Goal: Transaction & Acquisition: Purchase product/service

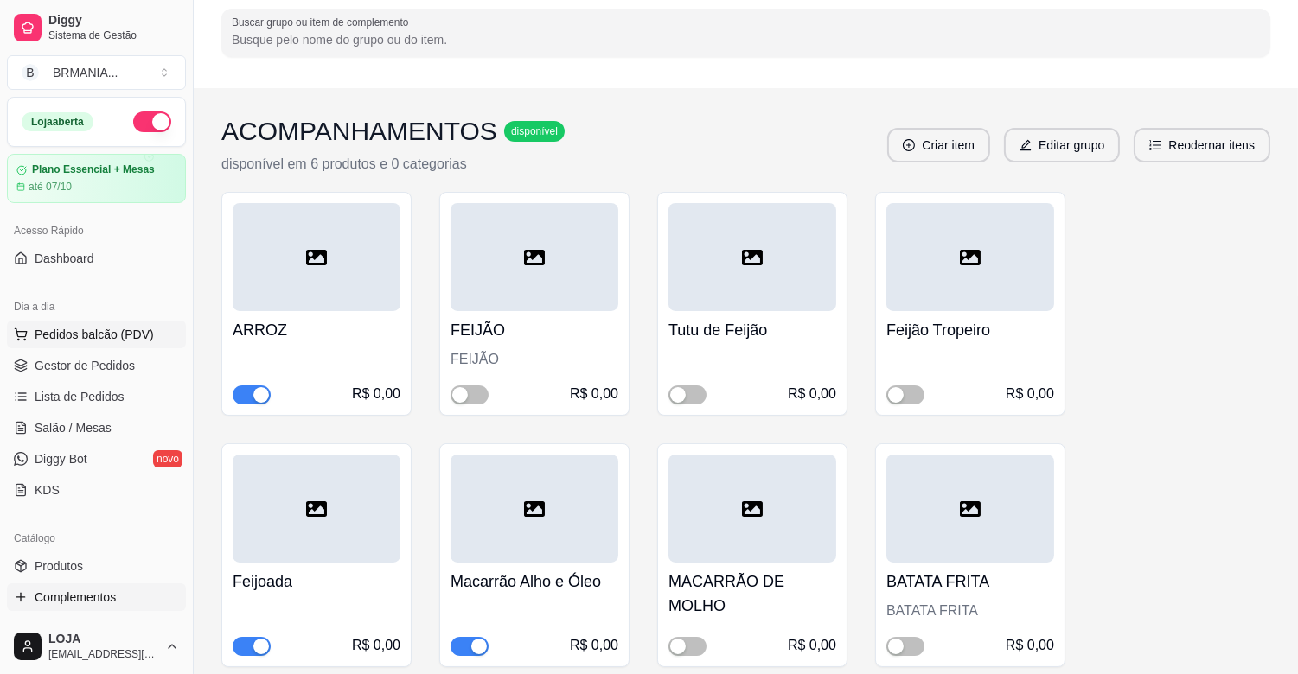
scroll to position [144, 0]
click at [131, 336] on span "Pedidos balcão (PDV)" at bounding box center [94, 334] width 119 height 17
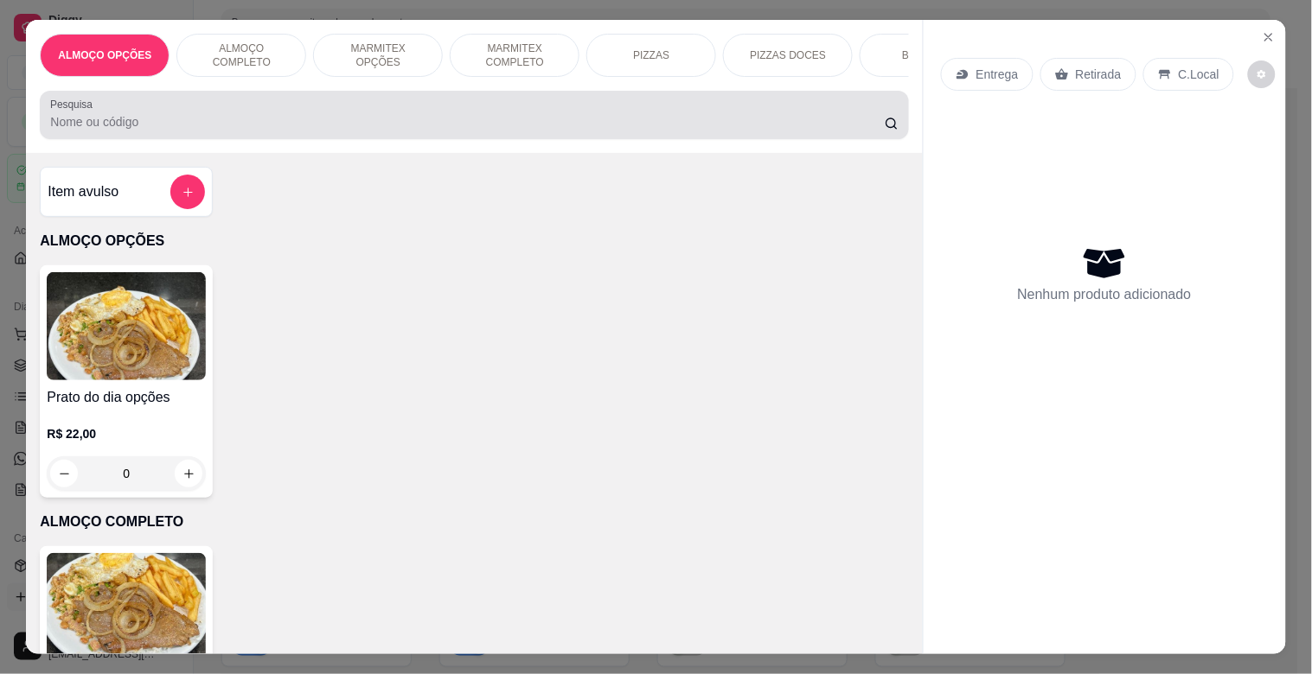
click at [226, 114] on div at bounding box center [473, 115] width 847 height 35
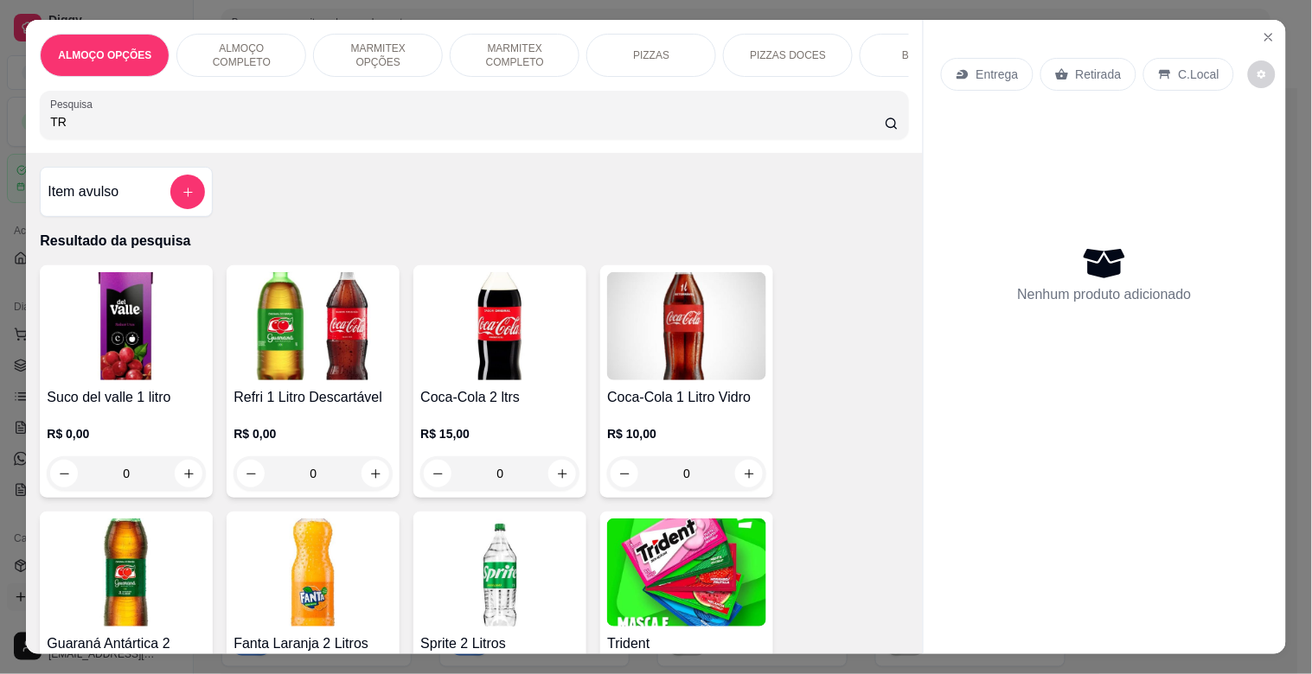
type input "TR"
click at [685, 568] on img at bounding box center [686, 573] width 159 height 108
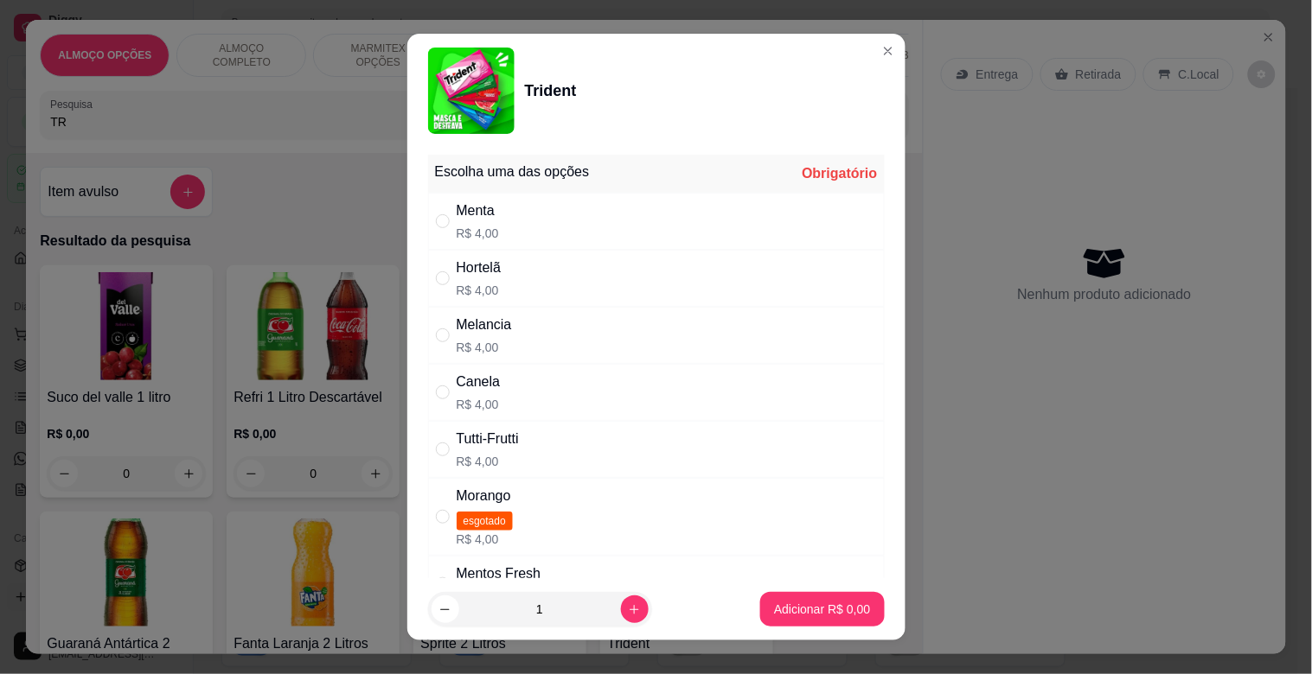
click at [568, 208] on div "Menta R$ 4,00" at bounding box center [656, 221] width 457 height 57
radio input "true"
click at [791, 610] on p "Adicionar R$ 4,00" at bounding box center [822, 609] width 96 height 17
type input "1"
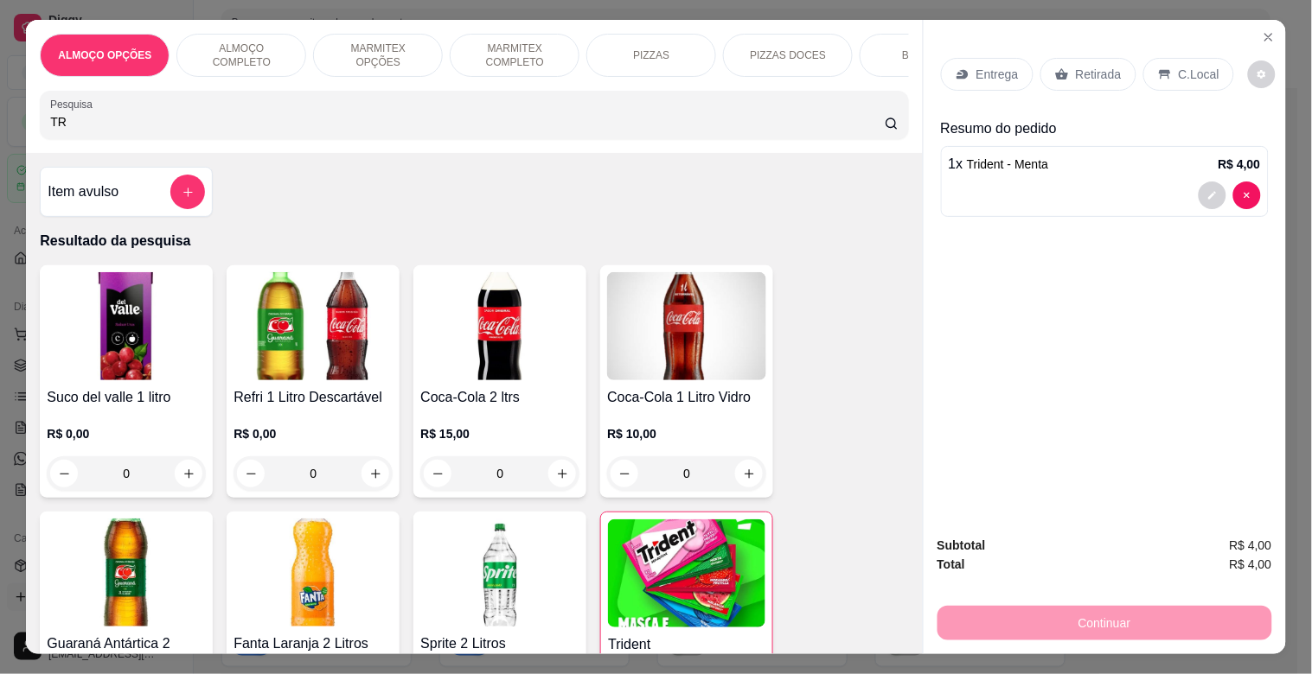
click at [1117, 72] on div "Retirada" at bounding box center [1088, 74] width 96 height 33
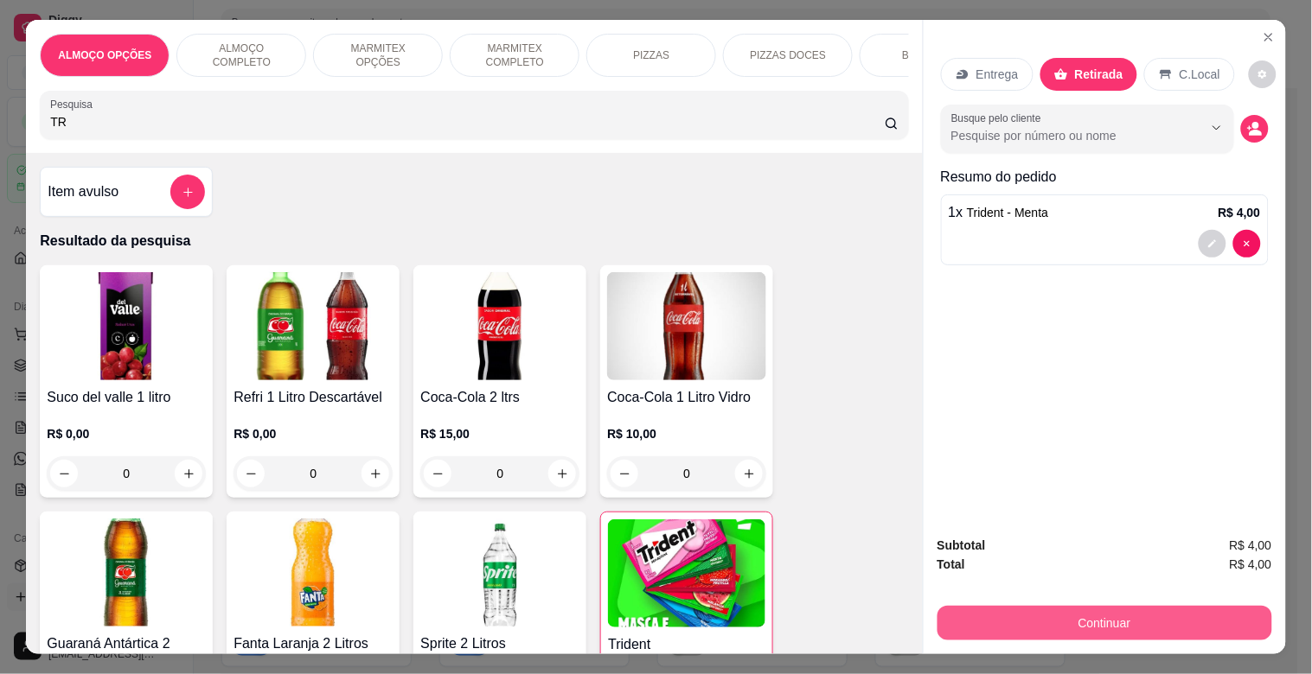
click at [1122, 619] on button "Continuar" at bounding box center [1104, 623] width 335 height 35
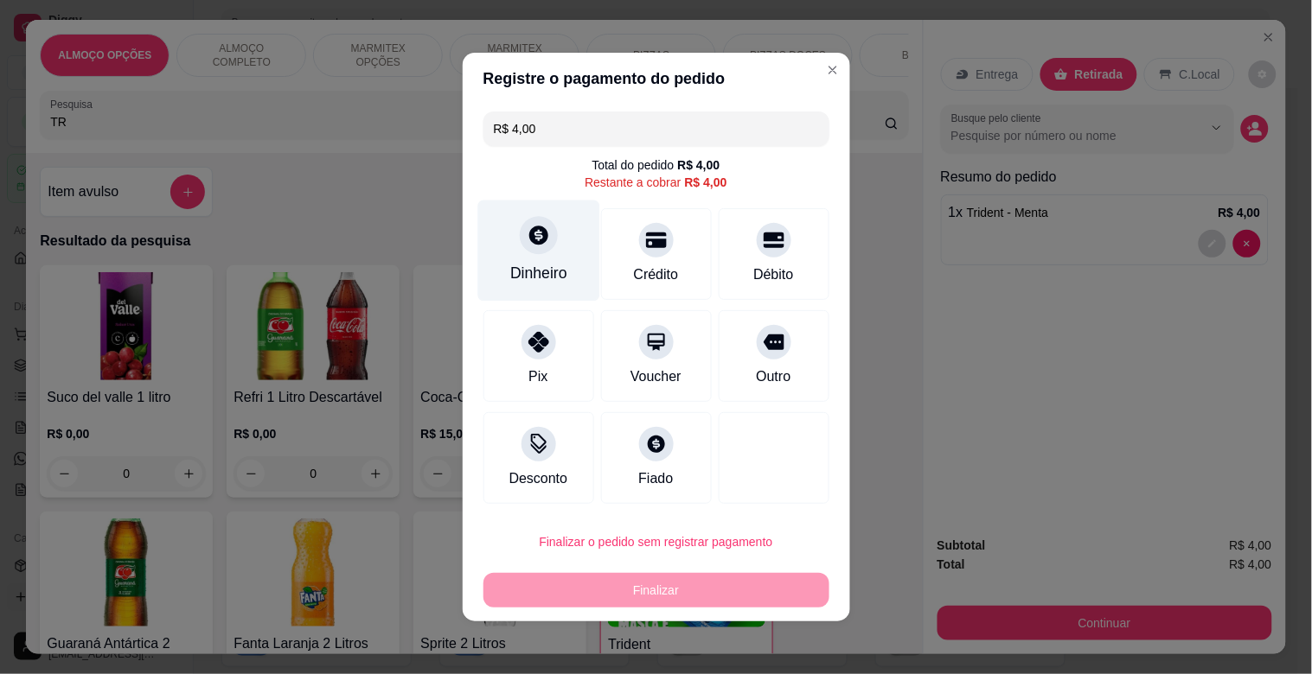
click at [515, 271] on div "Dinheiro" at bounding box center [538, 273] width 57 height 22
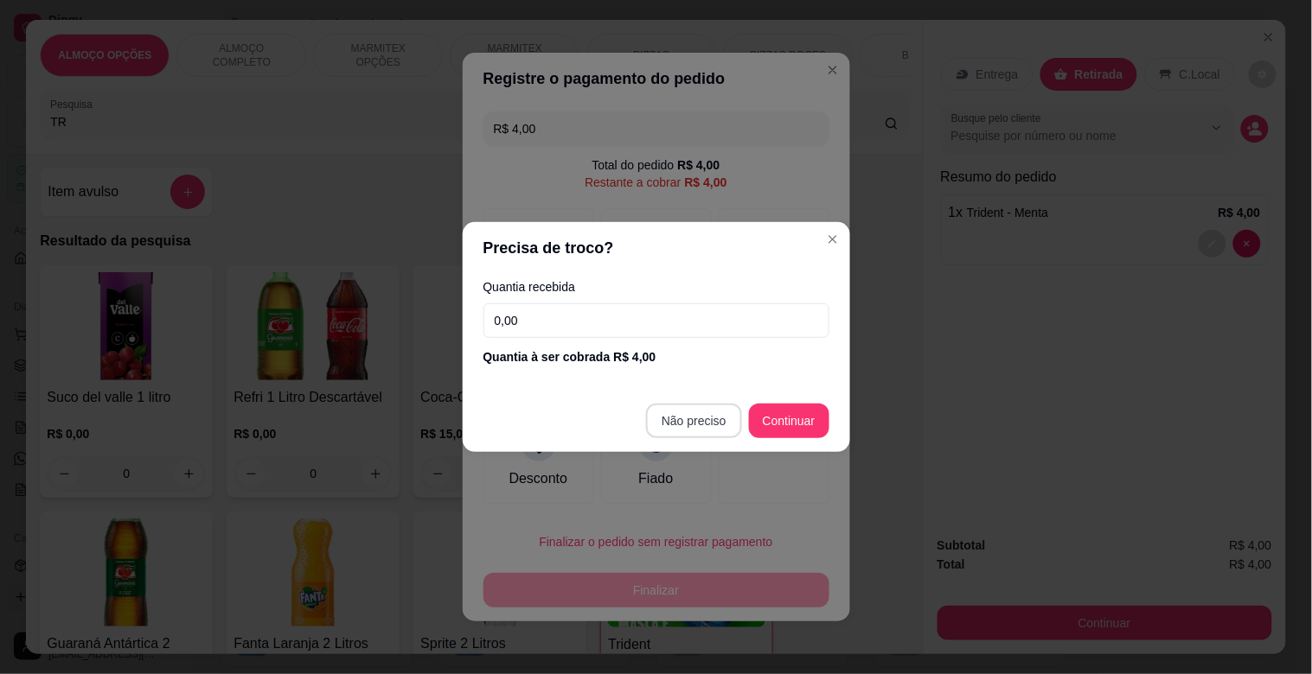
type input "R$ 0,00"
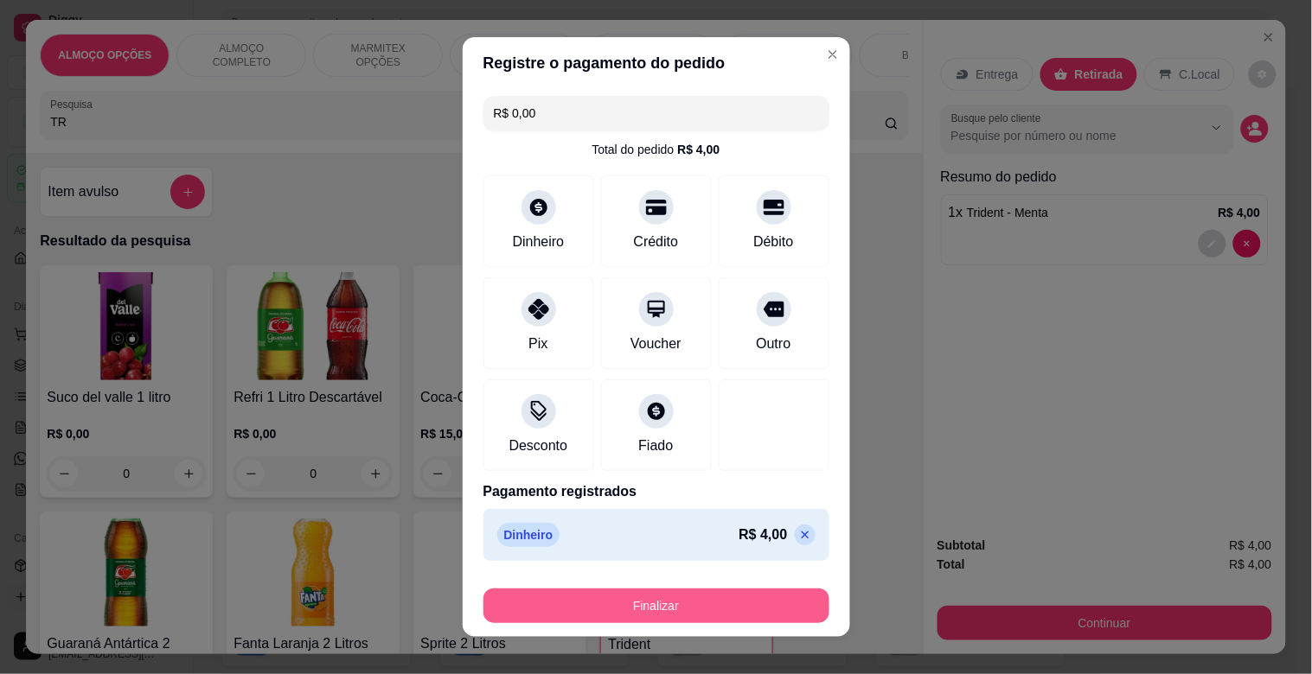
click at [683, 595] on button "Finalizar" at bounding box center [656, 606] width 346 height 35
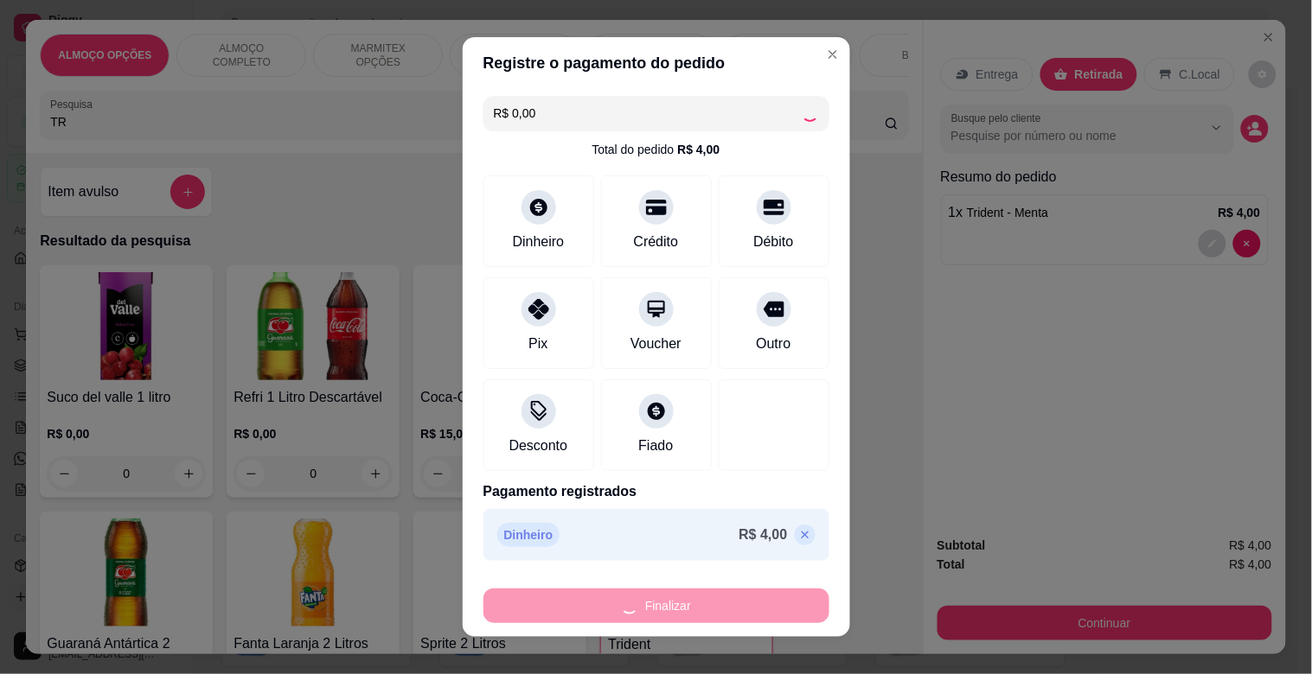
type input "0"
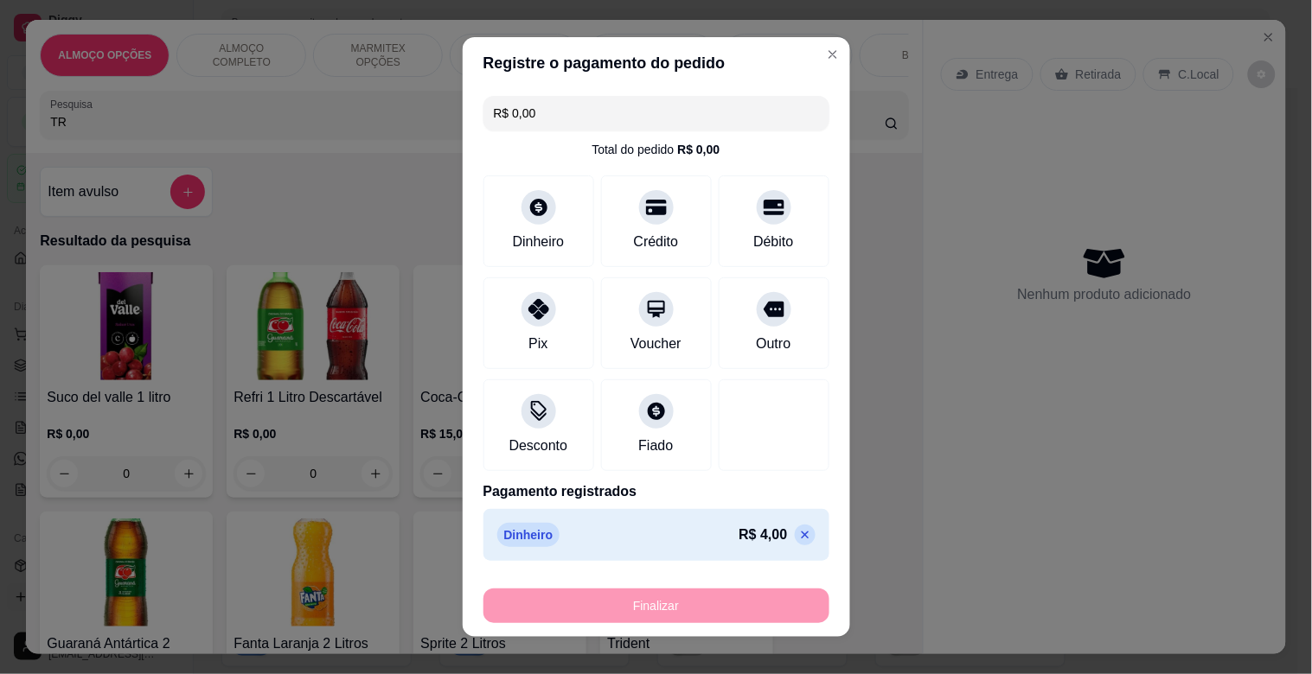
type input "-R$ 4,00"
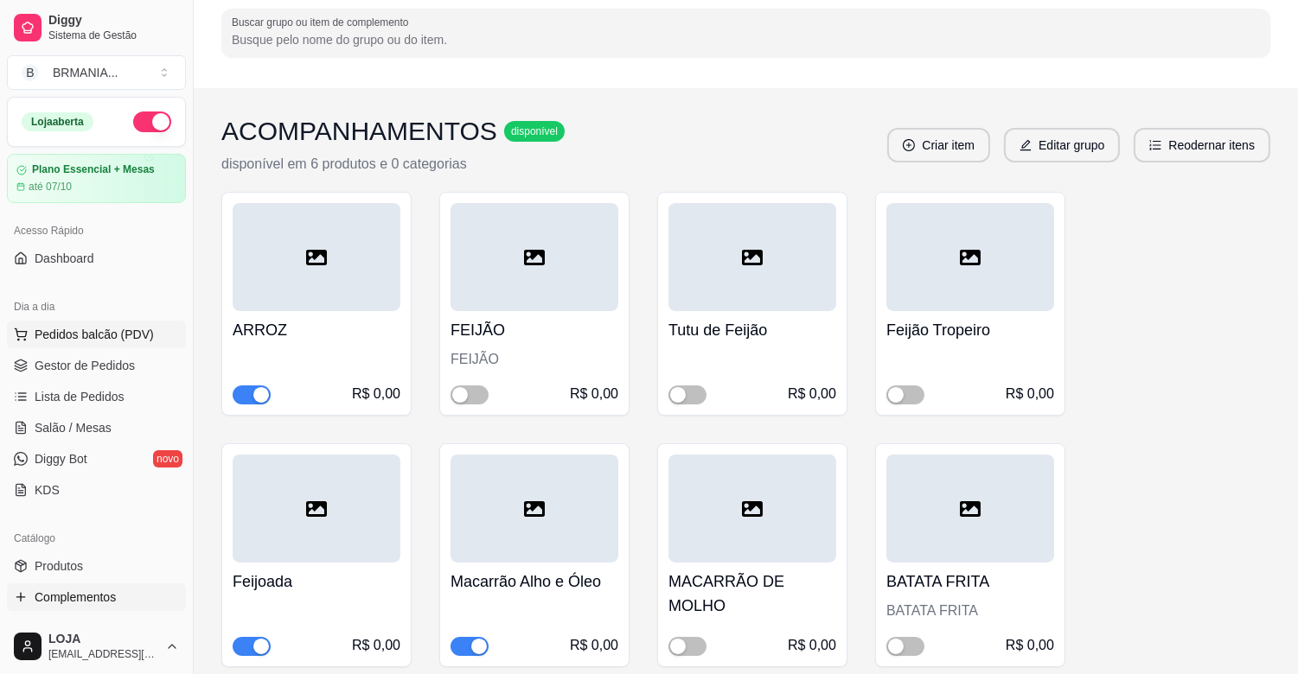
drag, startPoint x: 100, startPoint y: 370, endPoint x: 137, endPoint y: 334, distance: 51.4
click at [102, 370] on span "Gestor de Pedidos" at bounding box center [85, 365] width 100 height 17
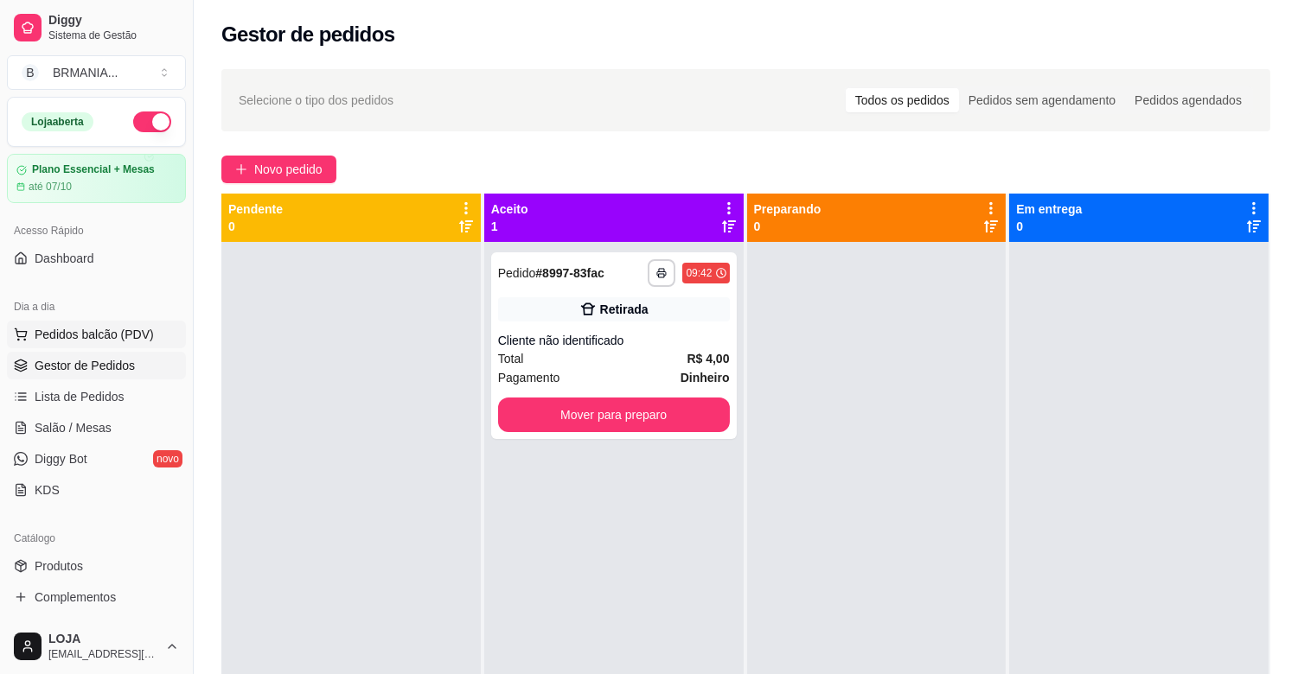
click at [136, 334] on span "Pedidos balcão (PDV)" at bounding box center [94, 334] width 119 height 17
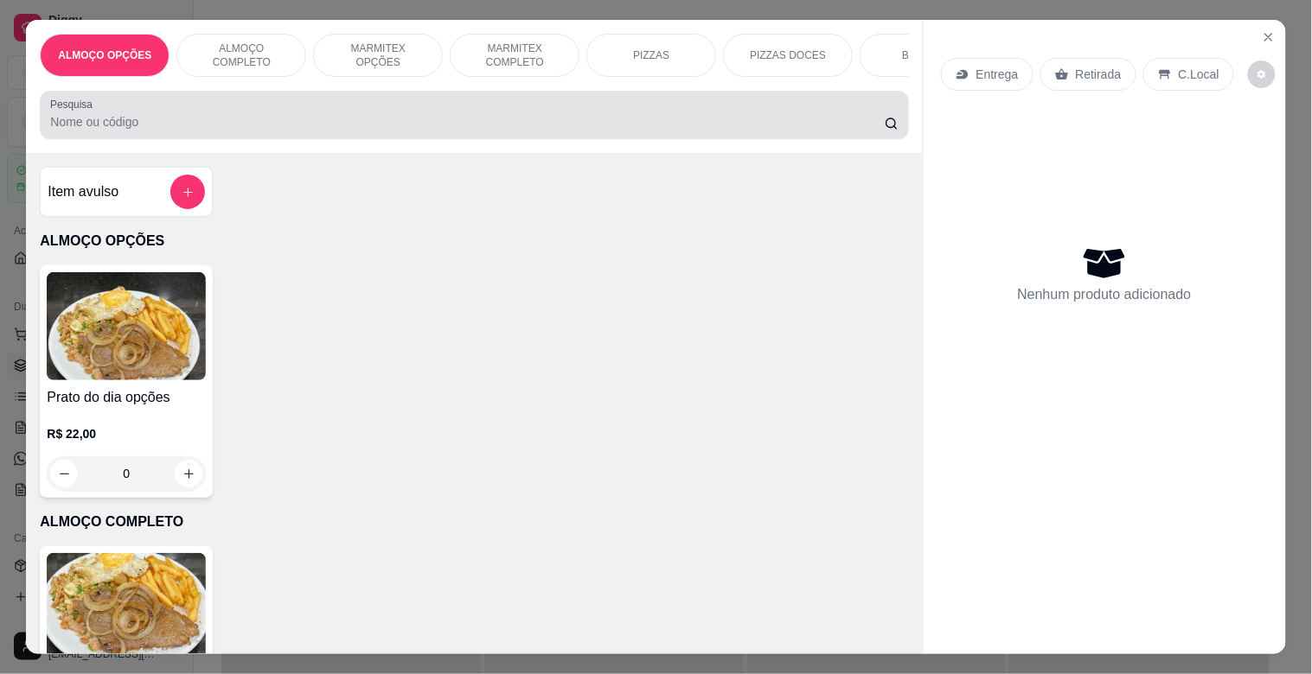
click at [281, 114] on div at bounding box center [473, 115] width 847 height 35
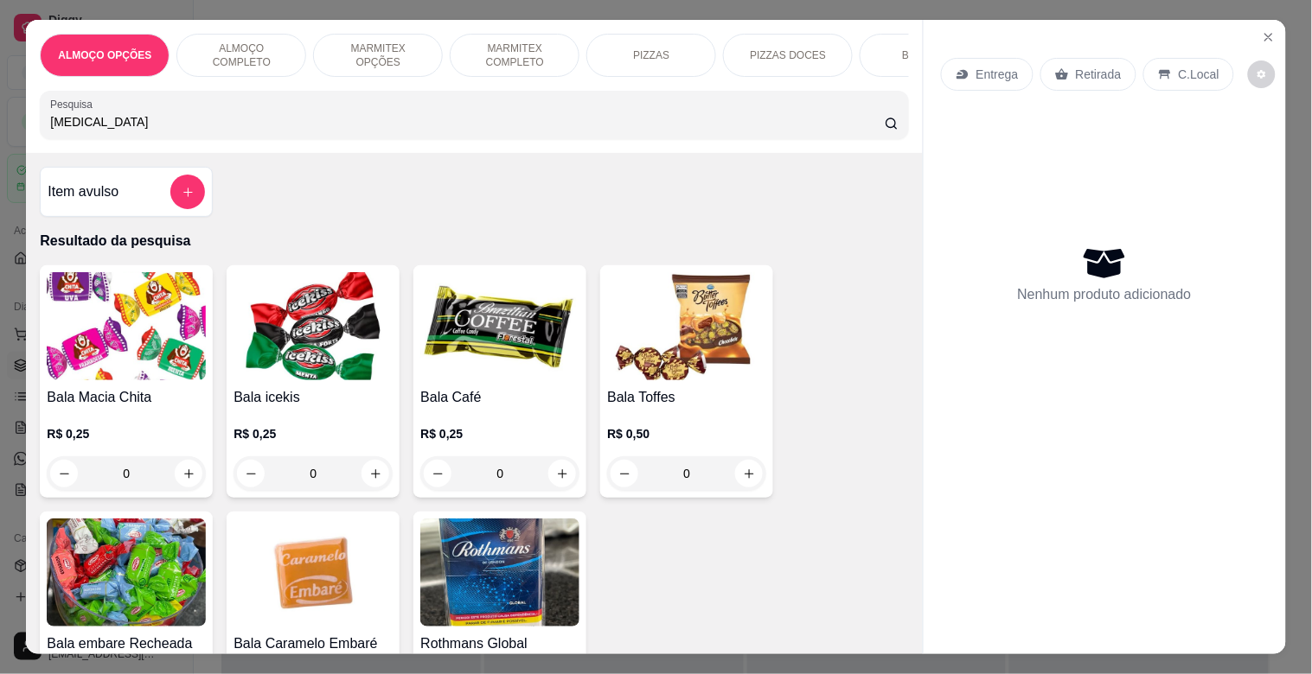
type input "[MEDICAL_DATA]"
click at [330, 550] on img at bounding box center [312, 573] width 159 height 108
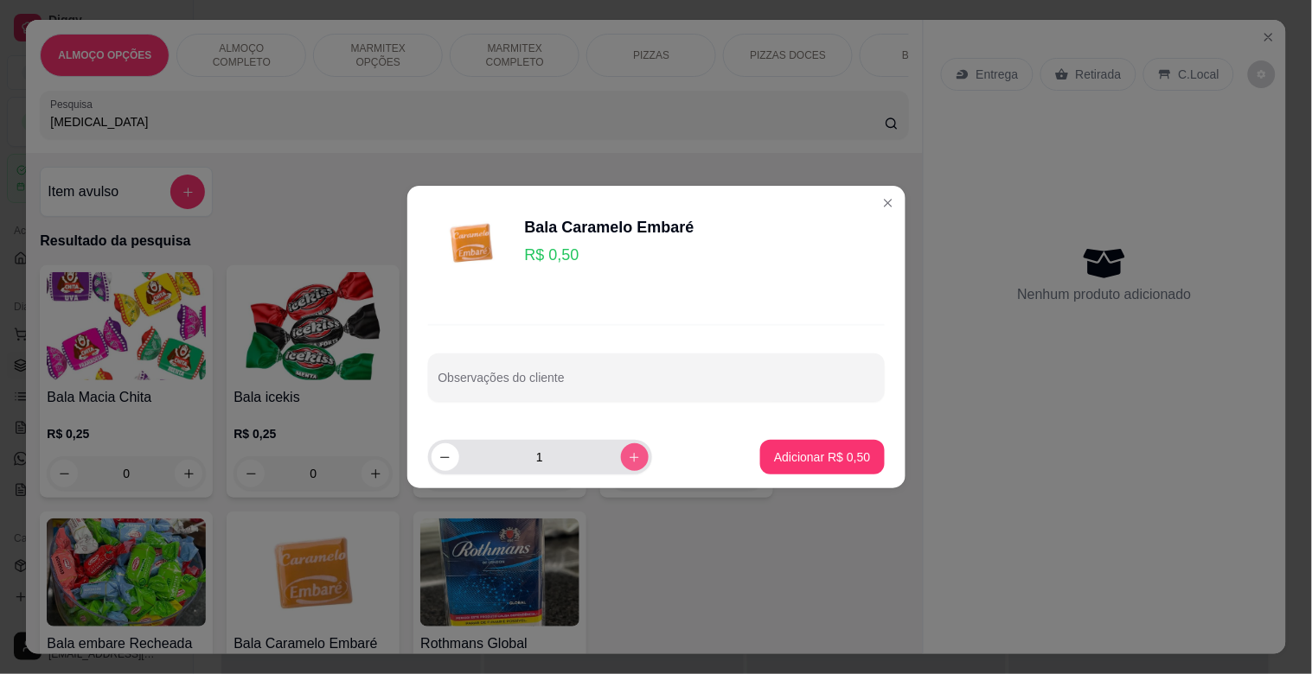
click at [633, 462] on button "increase-product-quantity" at bounding box center [635, 458] width 28 height 28
type input "2"
click at [805, 459] on p "Adicionar R$ 1,00" at bounding box center [822, 457] width 93 height 16
type input "2"
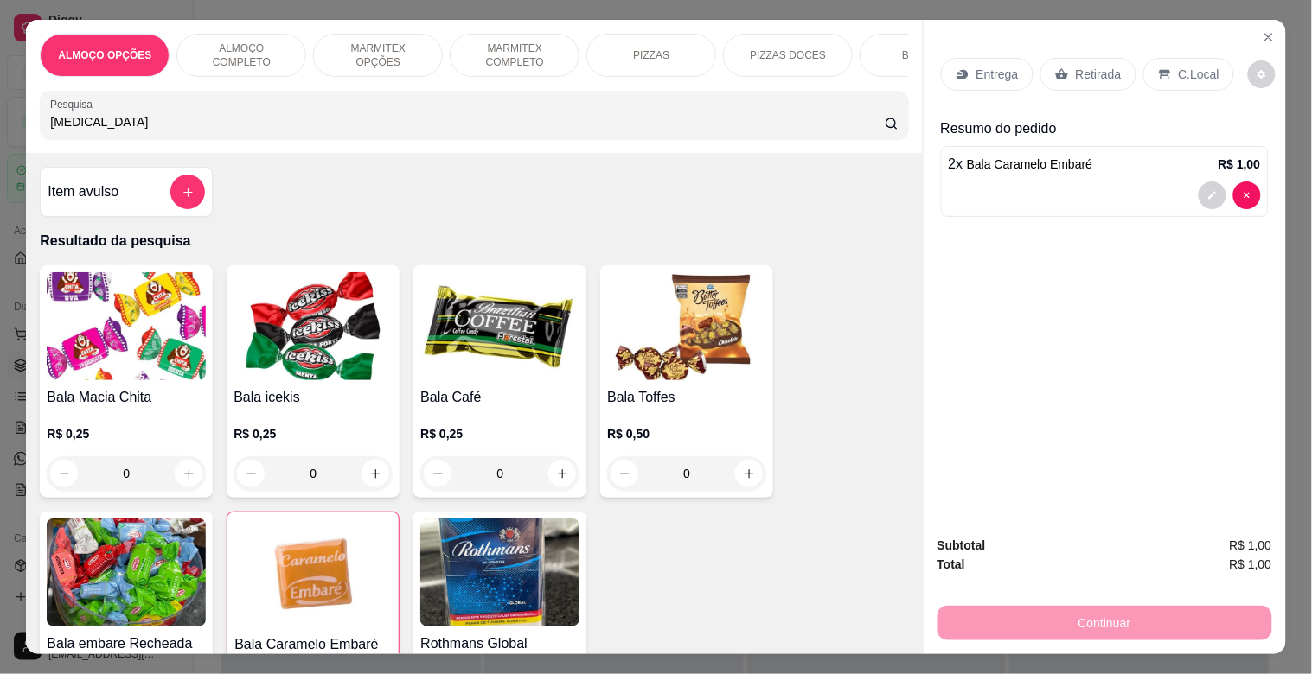
click at [1103, 59] on div "Retirada" at bounding box center [1088, 74] width 96 height 33
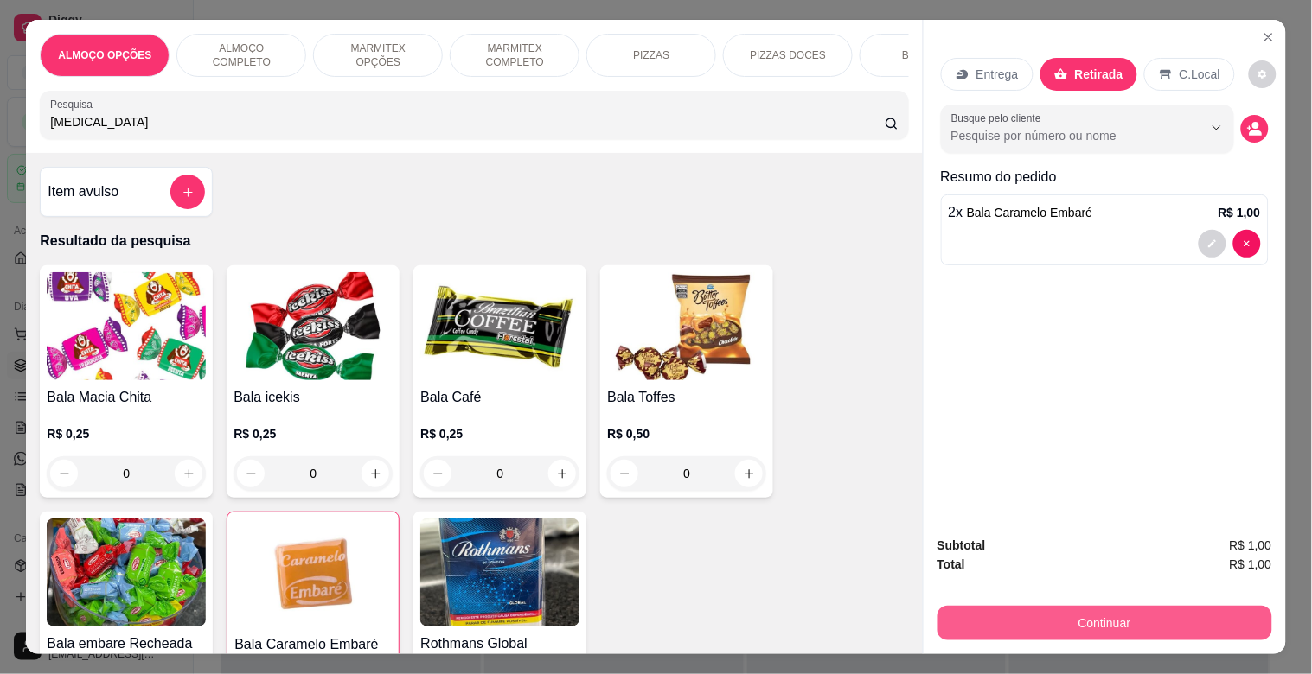
click at [1129, 623] on button "Continuar" at bounding box center [1104, 623] width 335 height 35
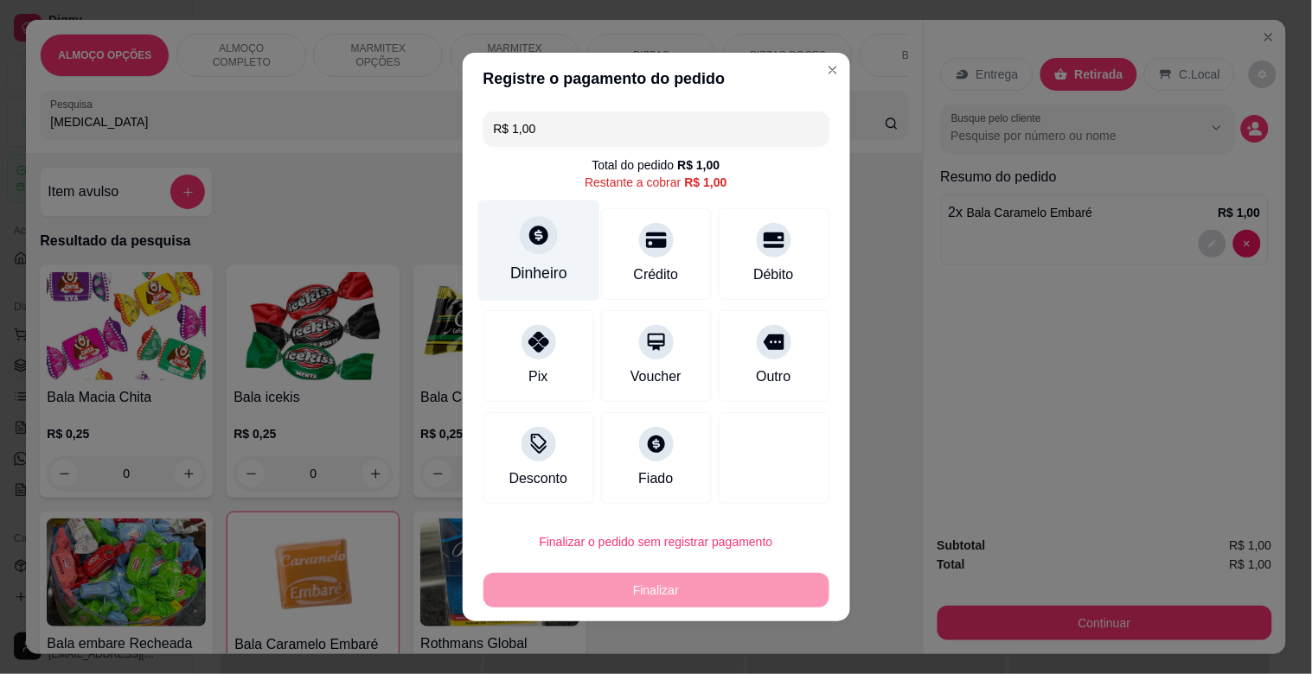
click at [563, 251] on div "Dinheiro" at bounding box center [538, 251] width 122 height 101
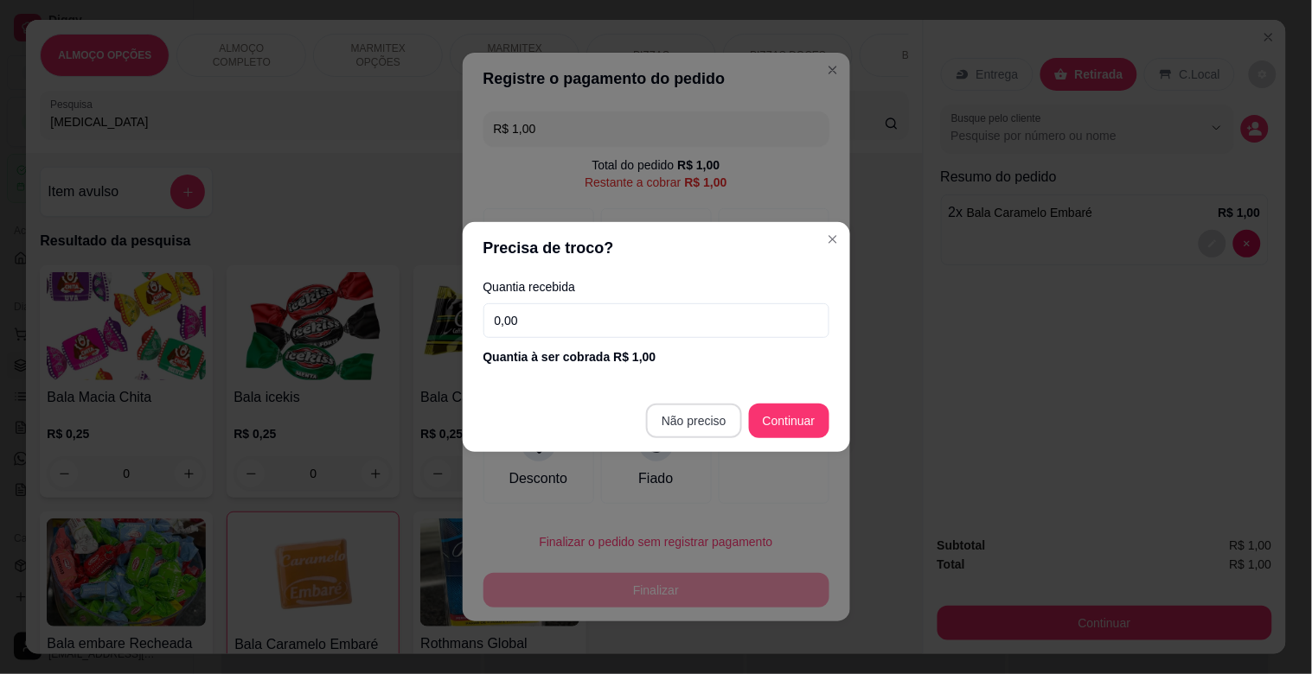
type input "R$ 0,00"
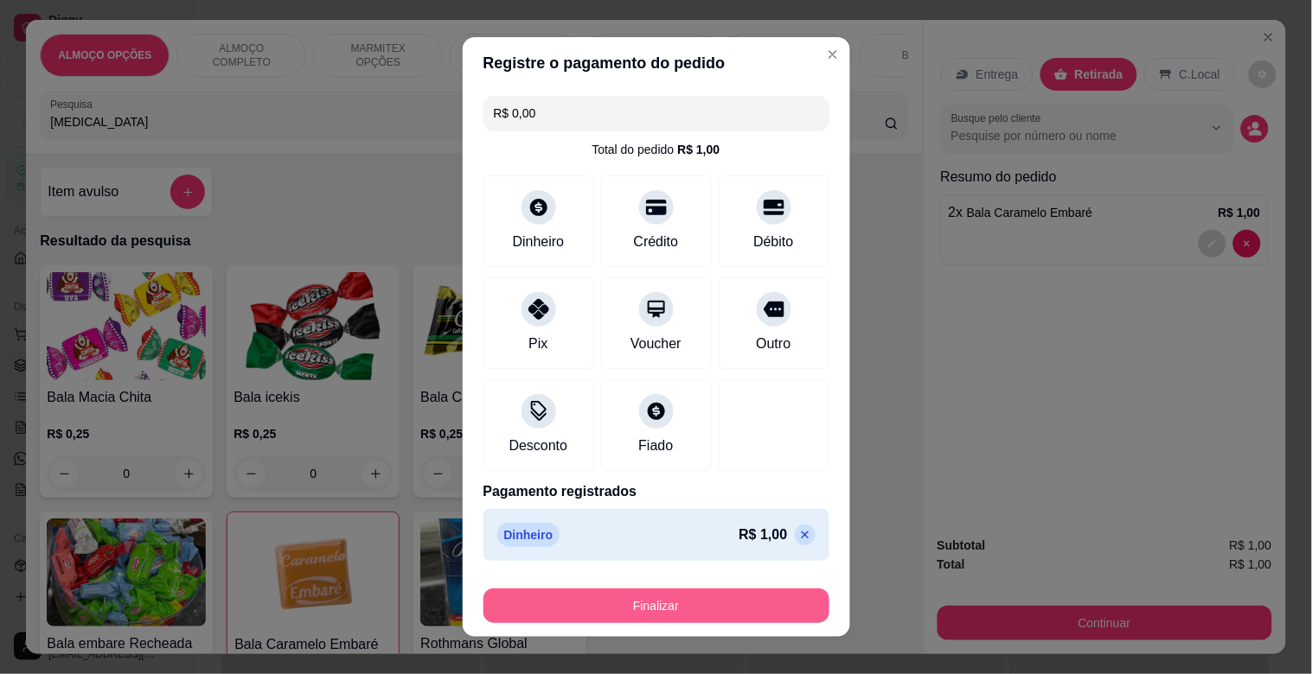
click at [695, 597] on button "Finalizar" at bounding box center [656, 606] width 346 height 35
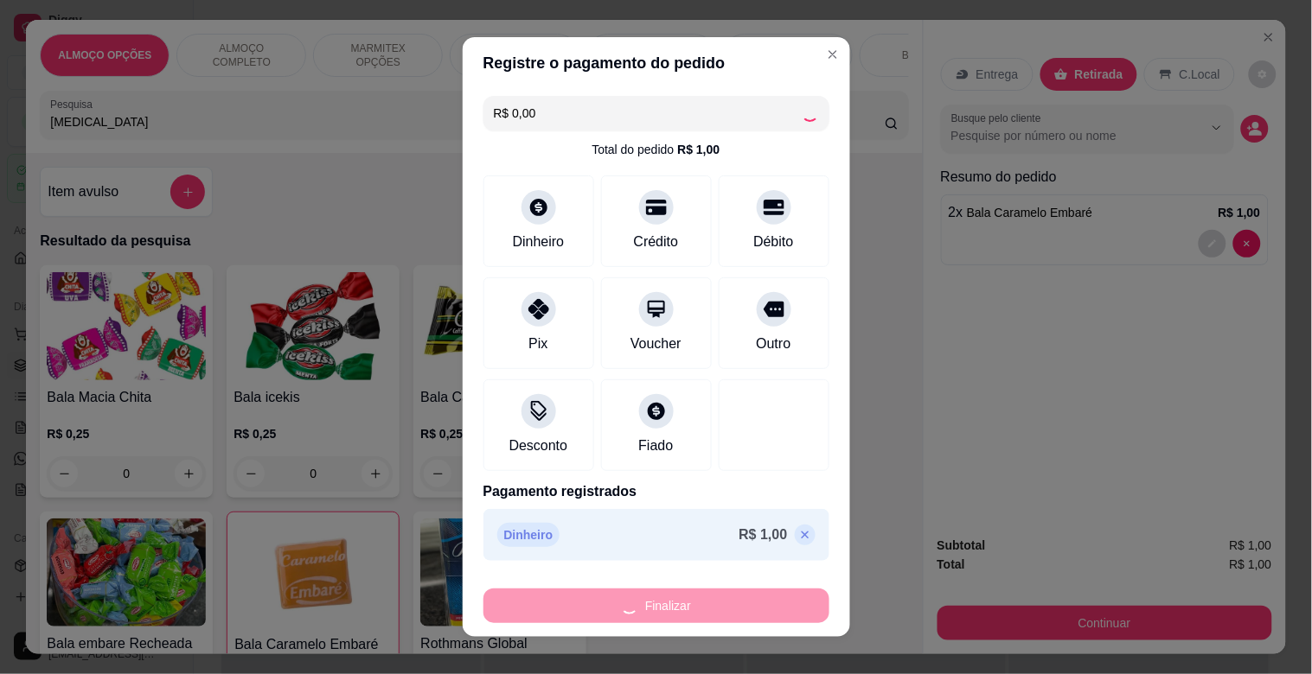
type input "0"
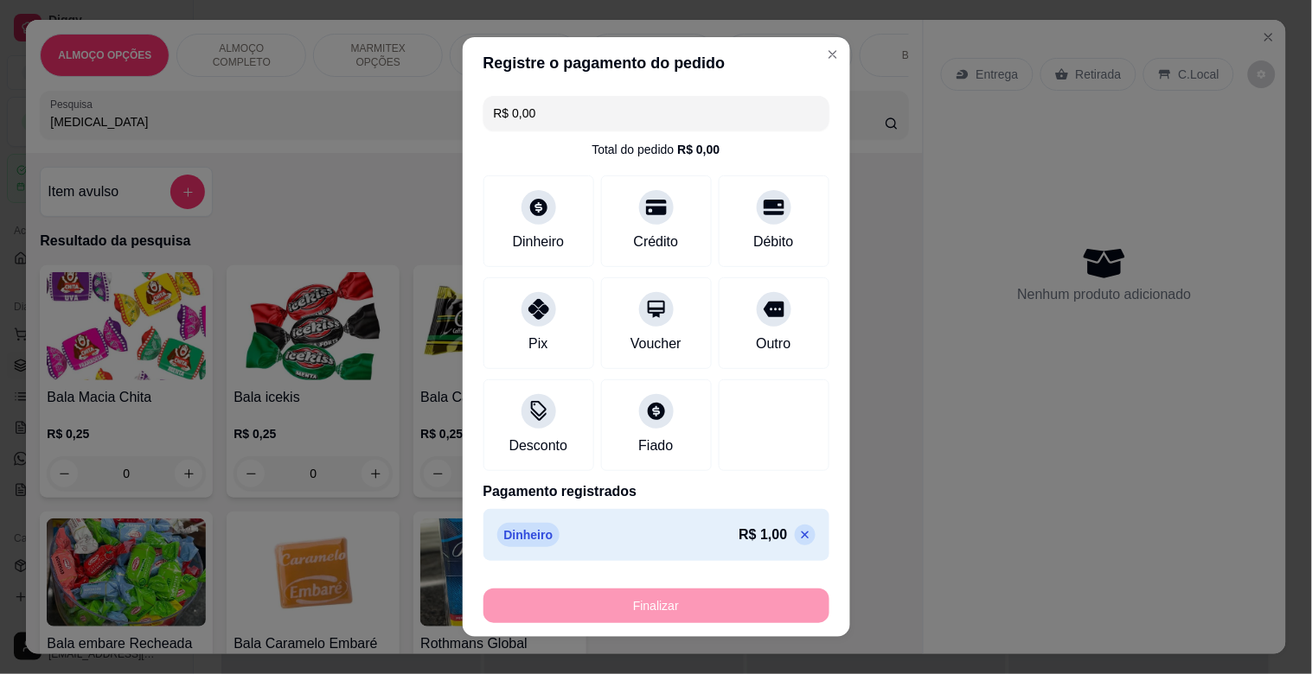
type input "-R$ 1,00"
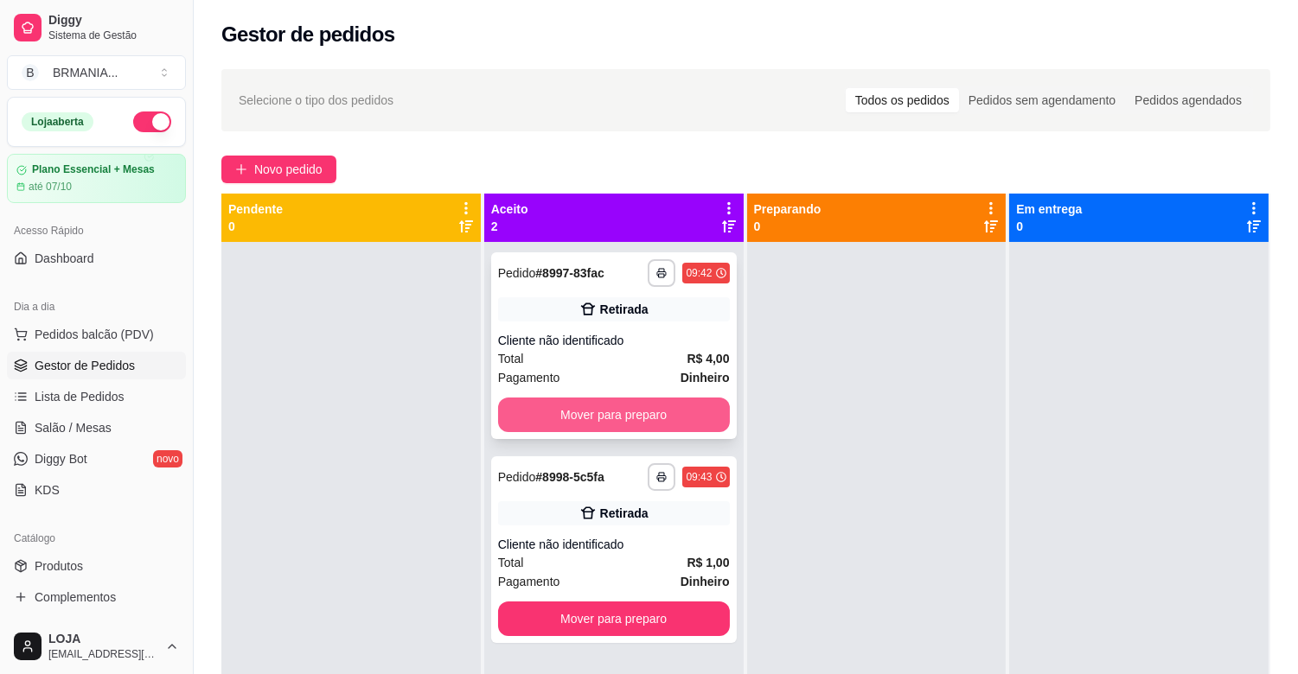
click at [688, 412] on button "Mover para preparo" at bounding box center [614, 415] width 232 height 35
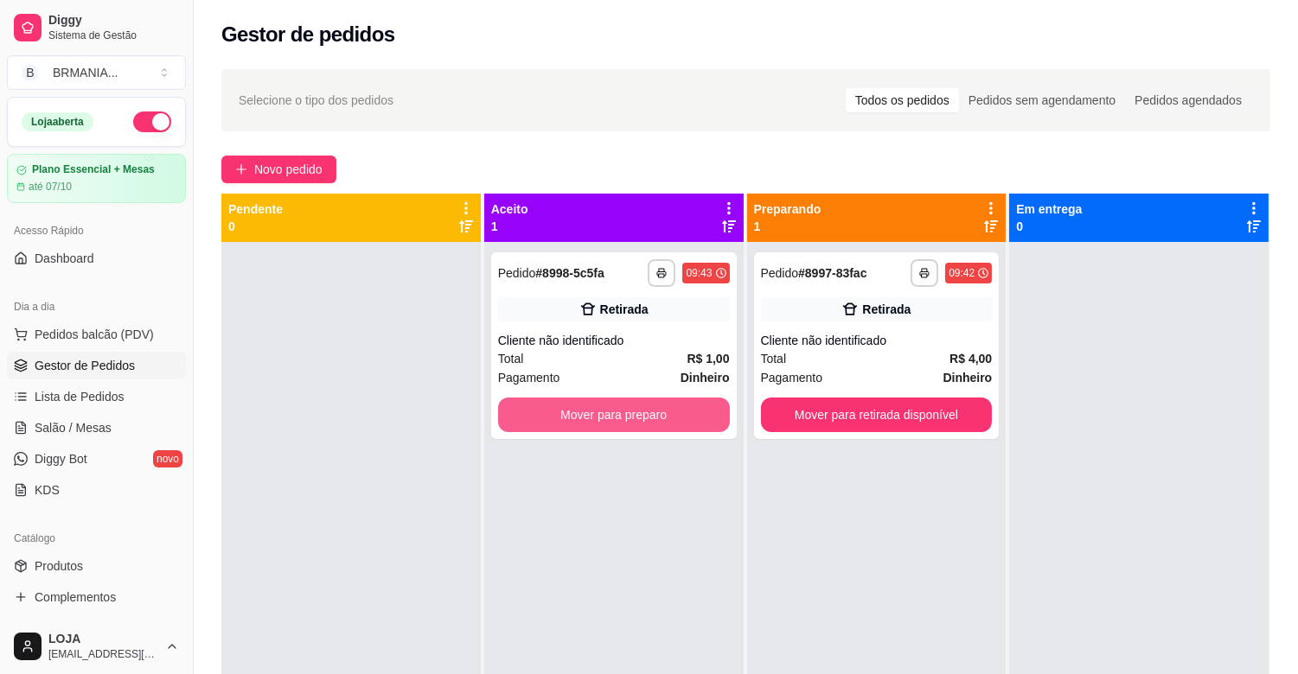
click at [686, 415] on button "Mover para preparo" at bounding box center [614, 415] width 232 height 35
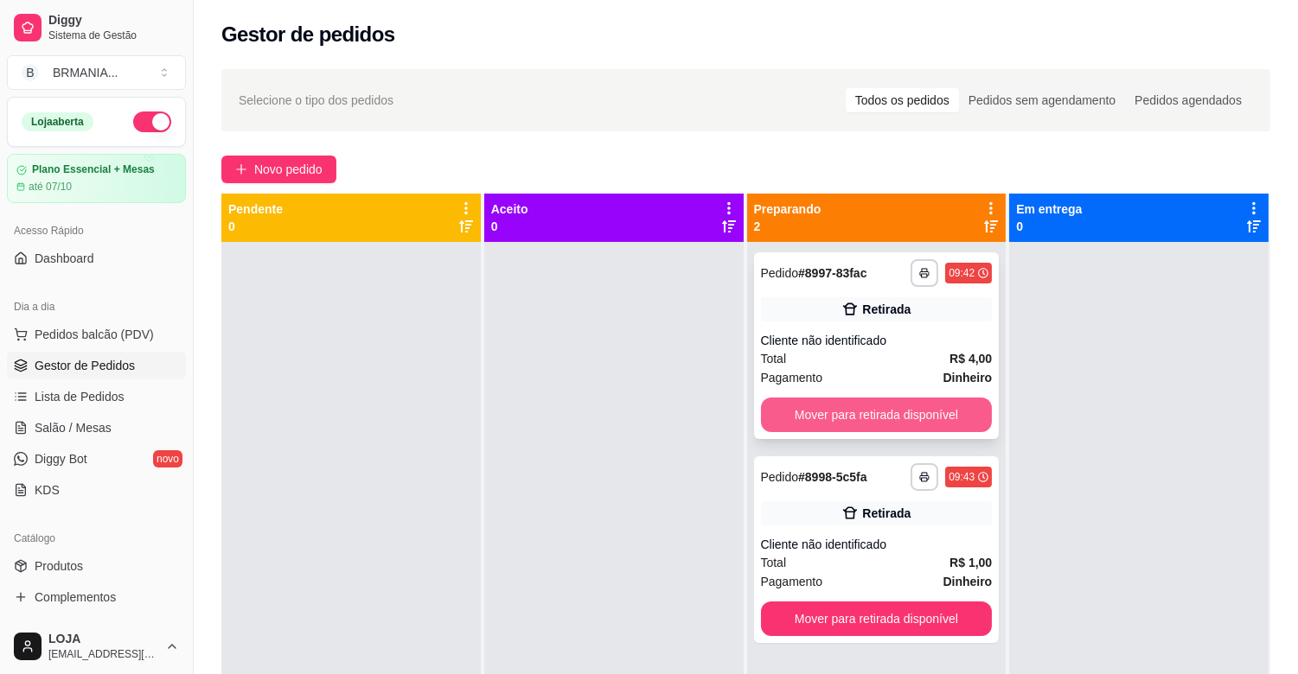
click at [839, 408] on button "Mover para retirada disponível" at bounding box center [877, 415] width 232 height 35
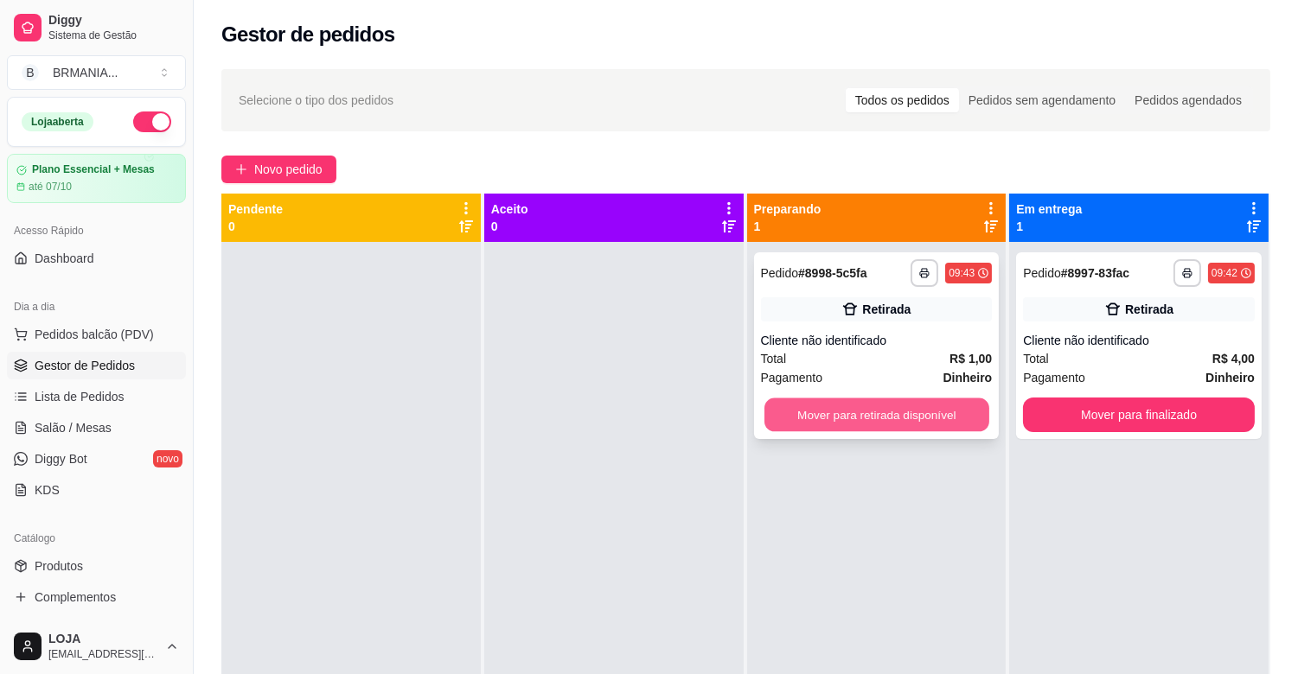
click at [868, 412] on button "Mover para retirada disponível" at bounding box center [876, 416] width 225 height 34
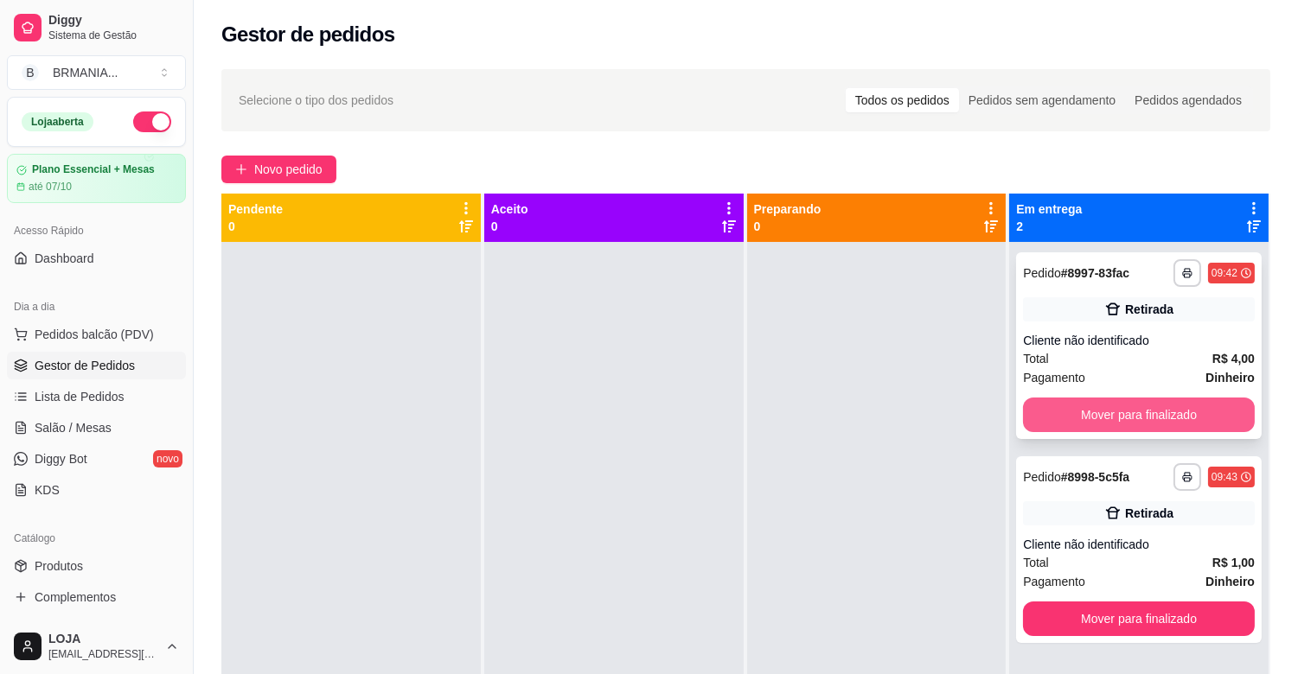
click at [1099, 420] on button "Mover para finalizado" at bounding box center [1139, 415] width 232 height 35
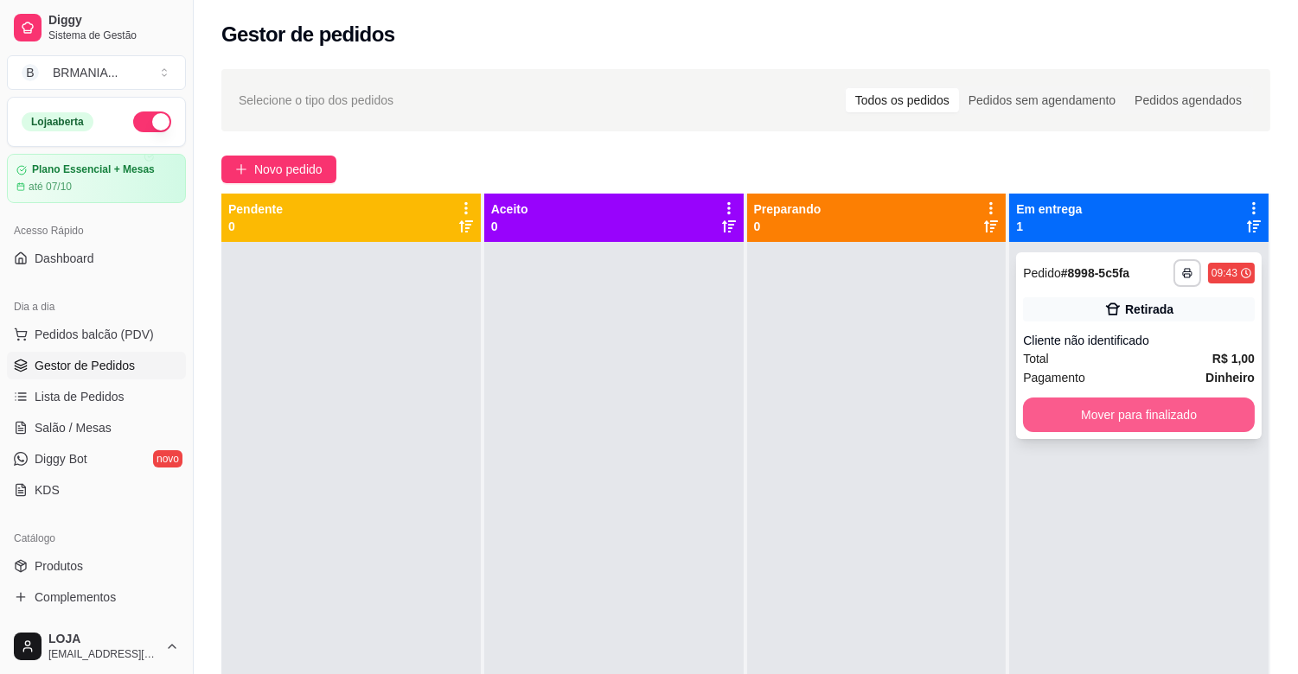
click at [1104, 419] on button "Mover para finalizado" at bounding box center [1139, 415] width 232 height 35
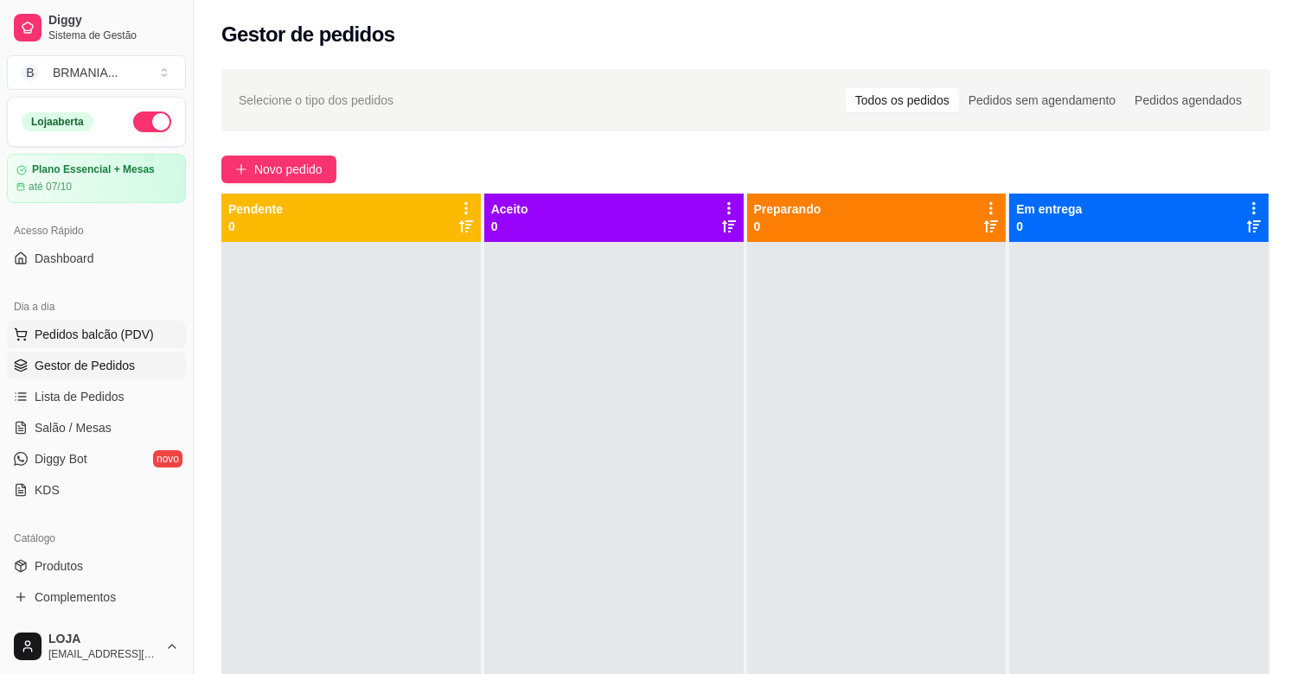
click at [124, 337] on span "Pedidos balcão (PDV)" at bounding box center [94, 334] width 119 height 17
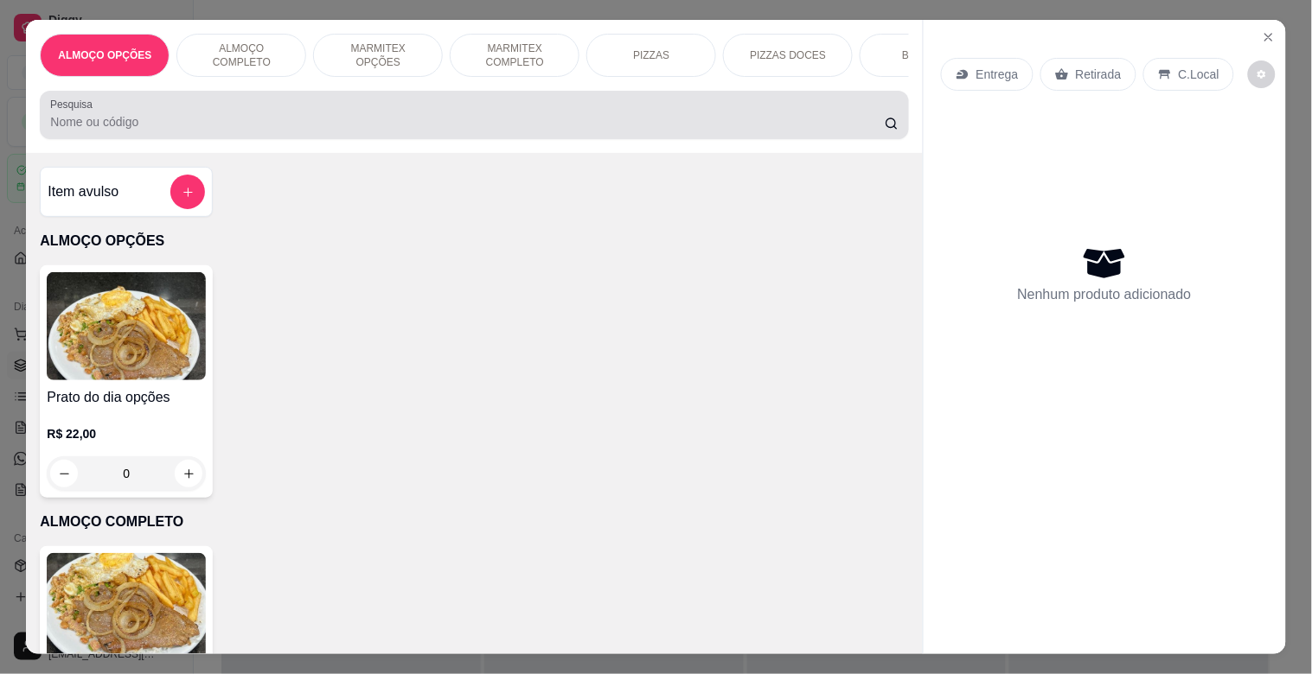
click at [270, 125] on input "Pesquisa" at bounding box center [467, 121] width 834 height 17
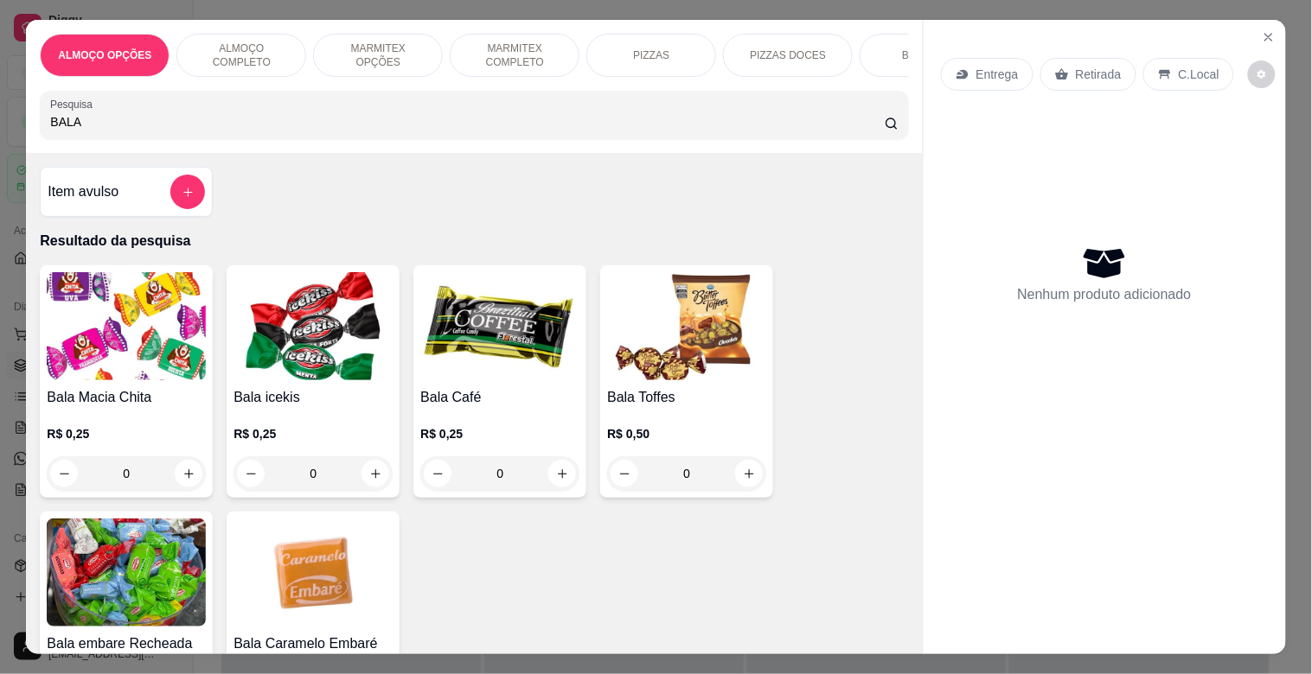
type input "BALA"
click at [336, 643] on h4 "Bala Caramelo Embaré" at bounding box center [312, 644] width 159 height 21
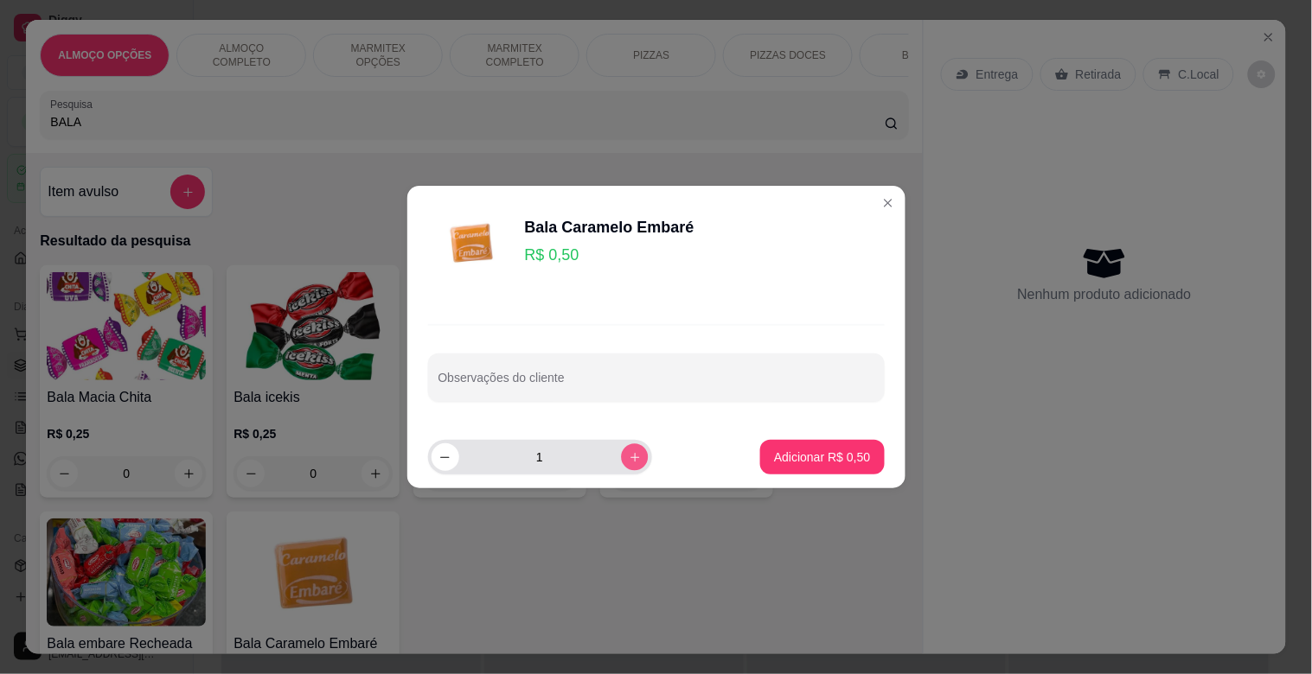
click at [628, 446] on button "increase-product-quantity" at bounding box center [634, 457] width 27 height 27
type input "2"
click at [815, 463] on p "Adicionar R$ 1,00" at bounding box center [822, 457] width 96 height 17
type input "2"
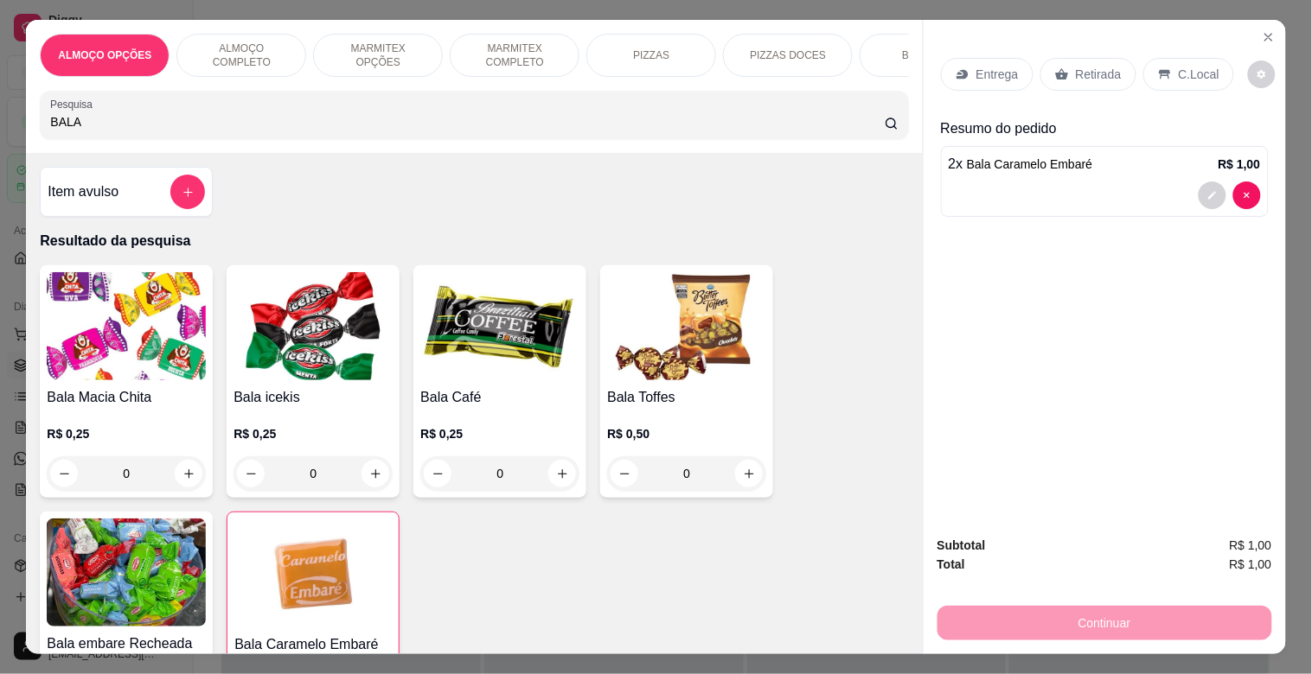
drag, startPoint x: 1082, startPoint y: 61, endPoint x: 1039, endPoint y: 489, distance: 430.2
click at [1093, 75] on p "Retirada" at bounding box center [1099, 74] width 46 height 17
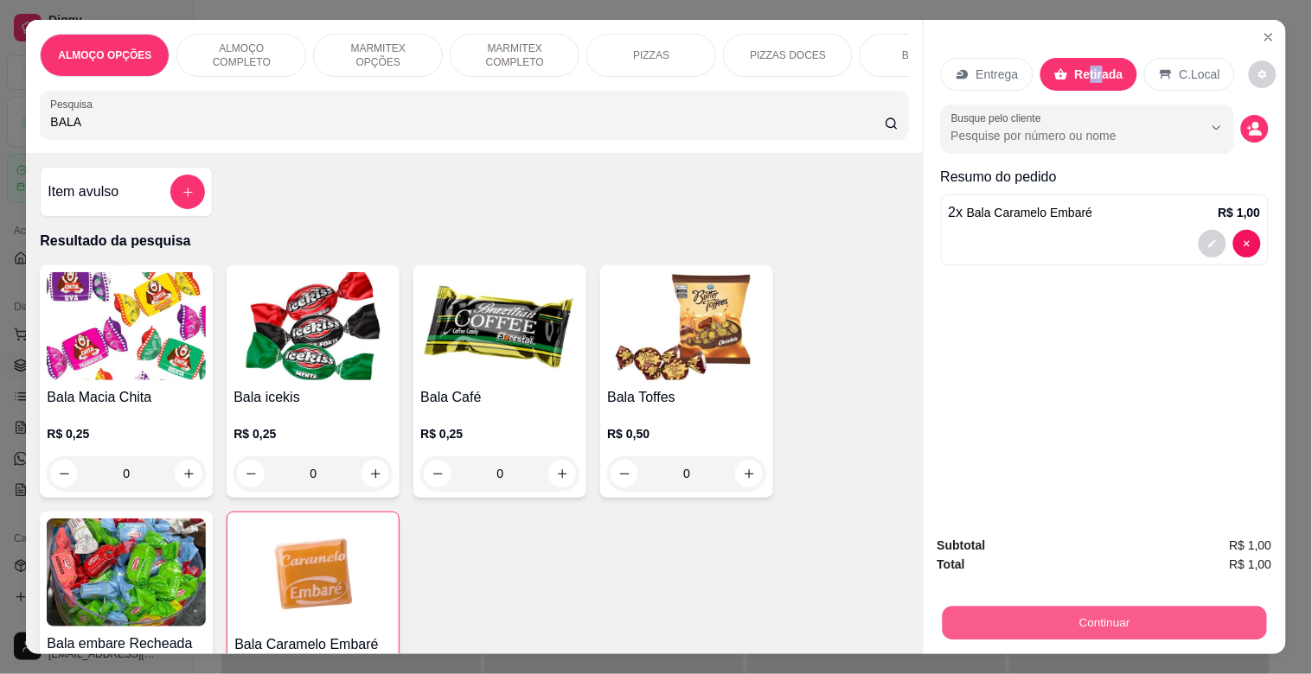
click at [1103, 617] on button "Continuar" at bounding box center [1104, 623] width 324 height 34
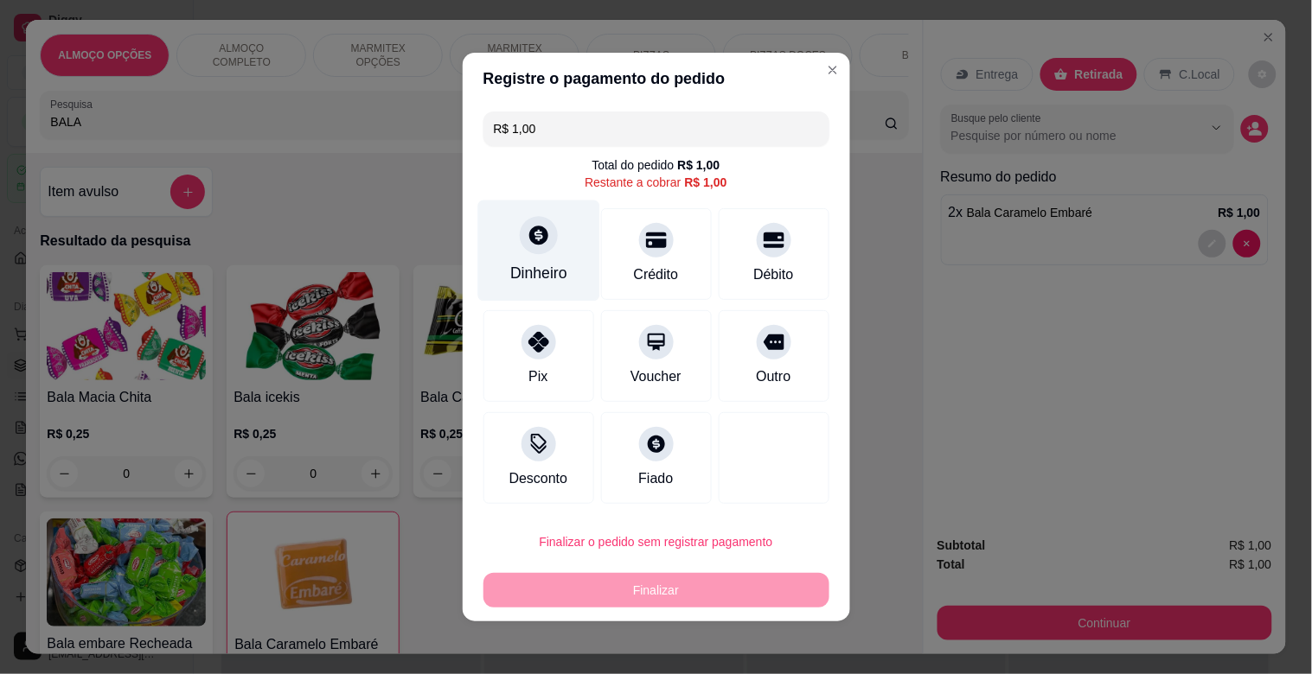
click at [539, 254] on div "Dinheiro" at bounding box center [538, 251] width 122 height 101
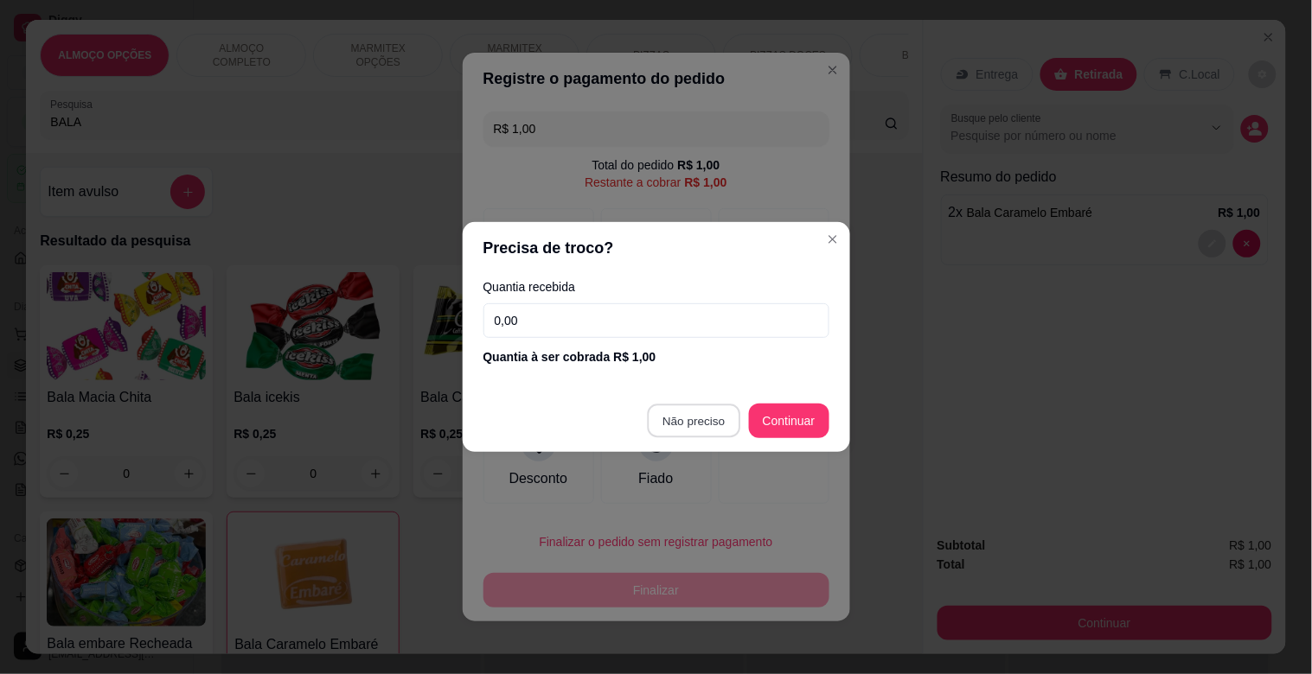
type input "R$ 0,00"
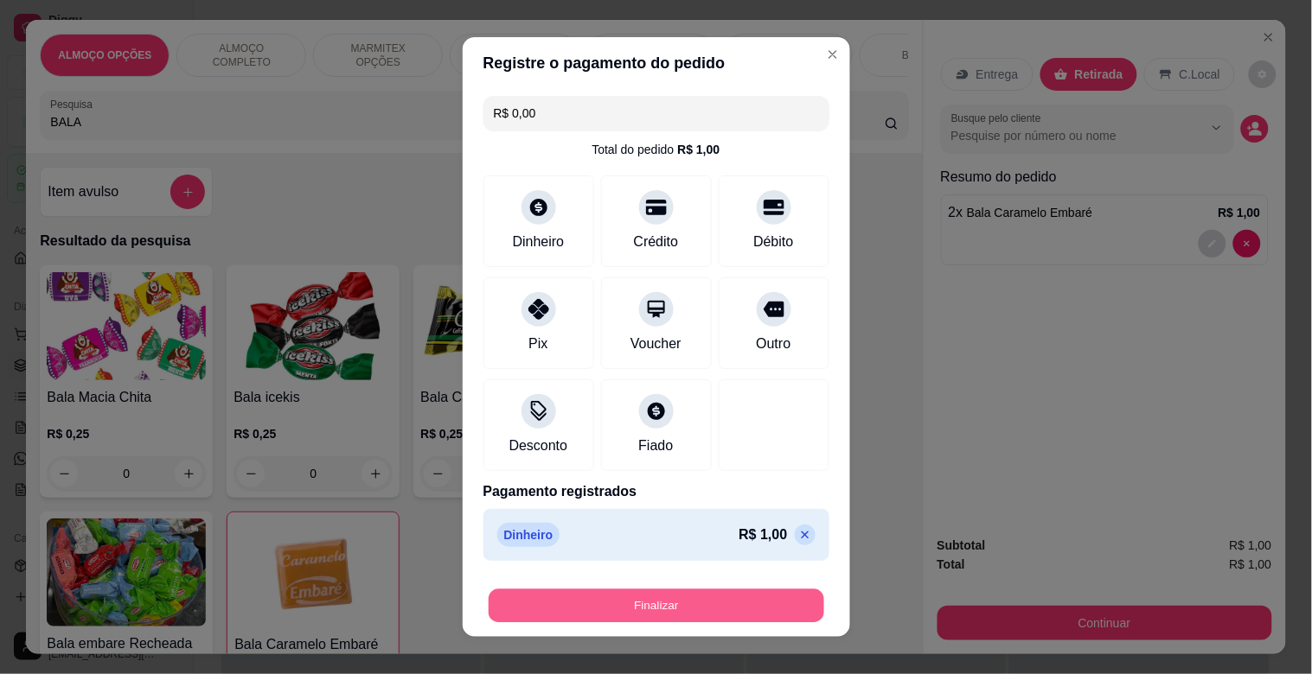
click at [687, 603] on button "Finalizar" at bounding box center [657, 607] width 336 height 34
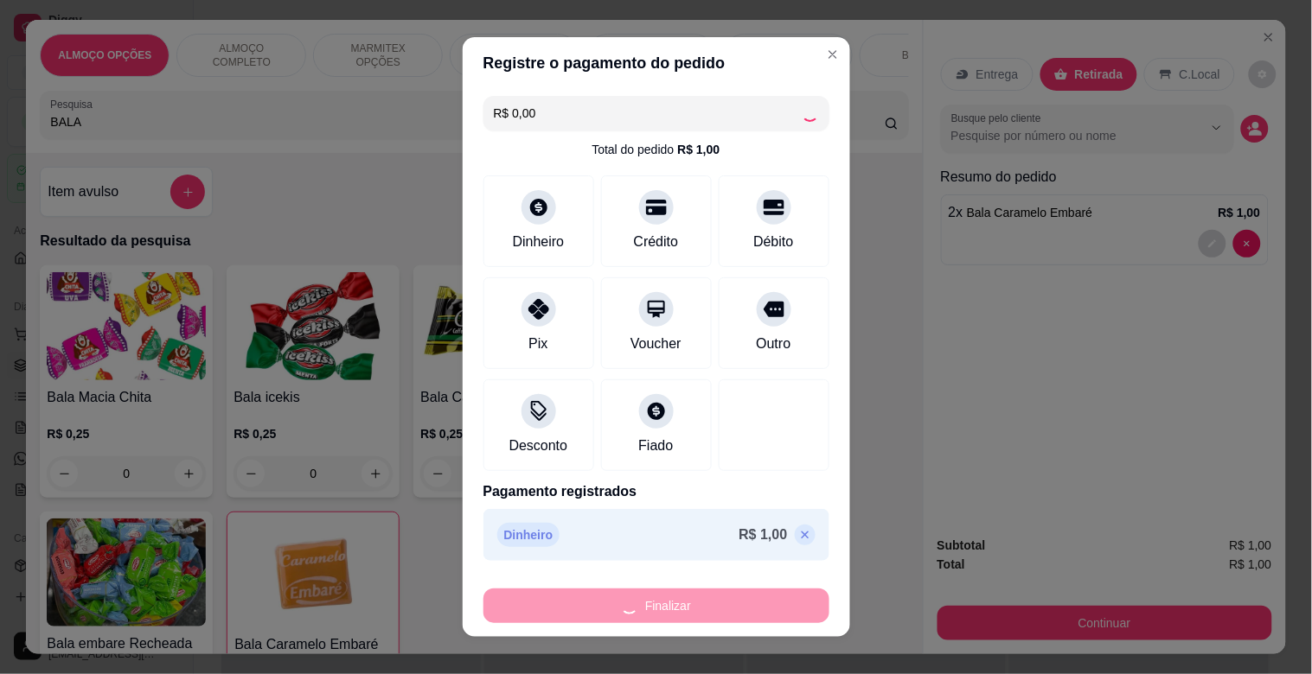
type input "0"
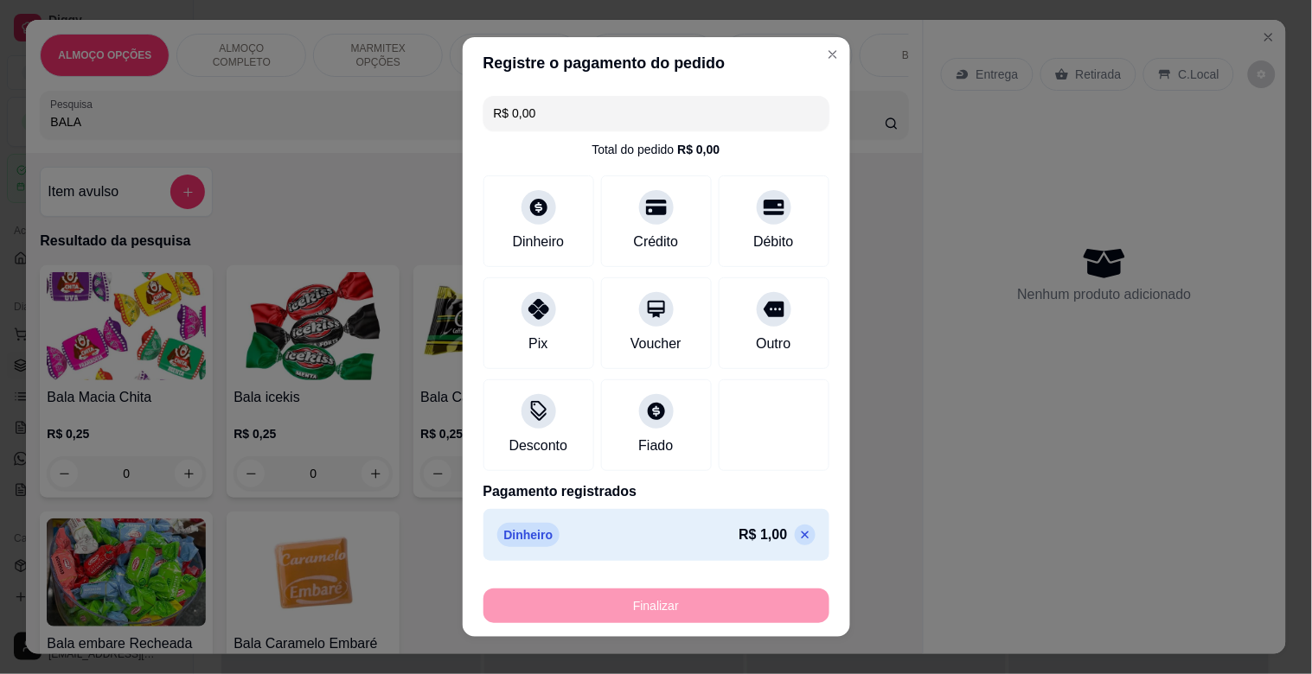
type input "-R$ 1,00"
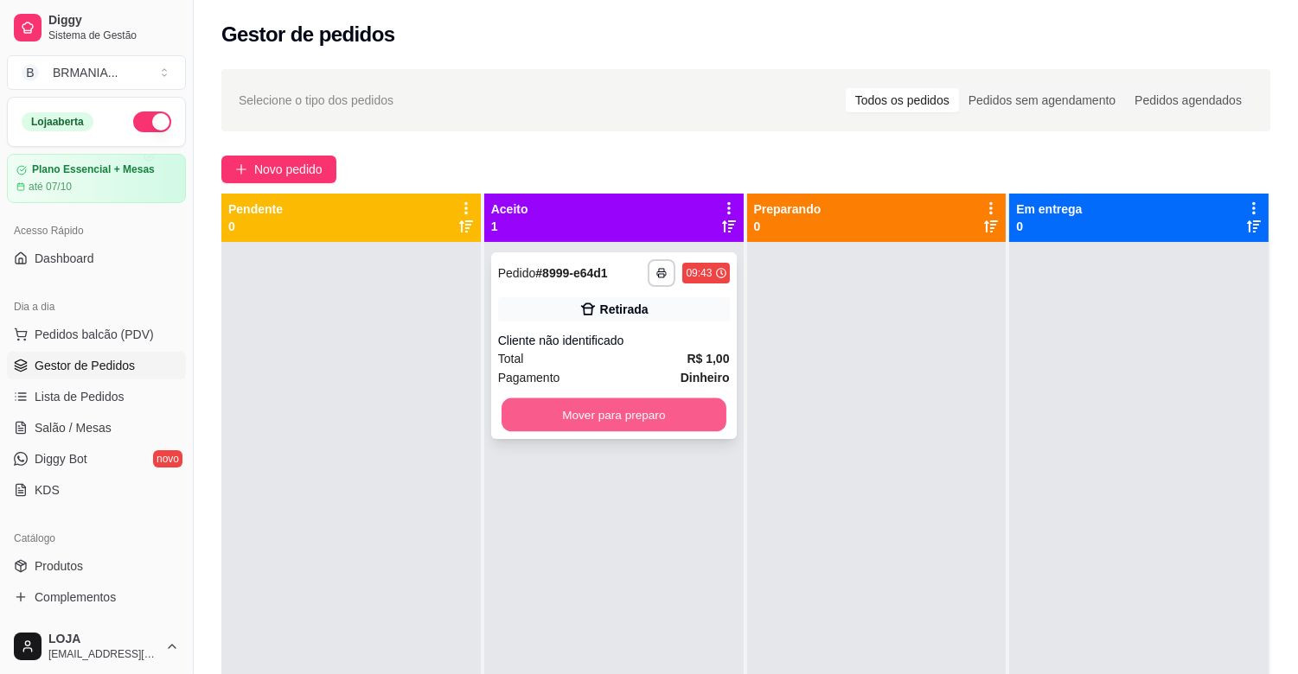
click at [642, 410] on button "Mover para preparo" at bounding box center [614, 416] width 225 height 34
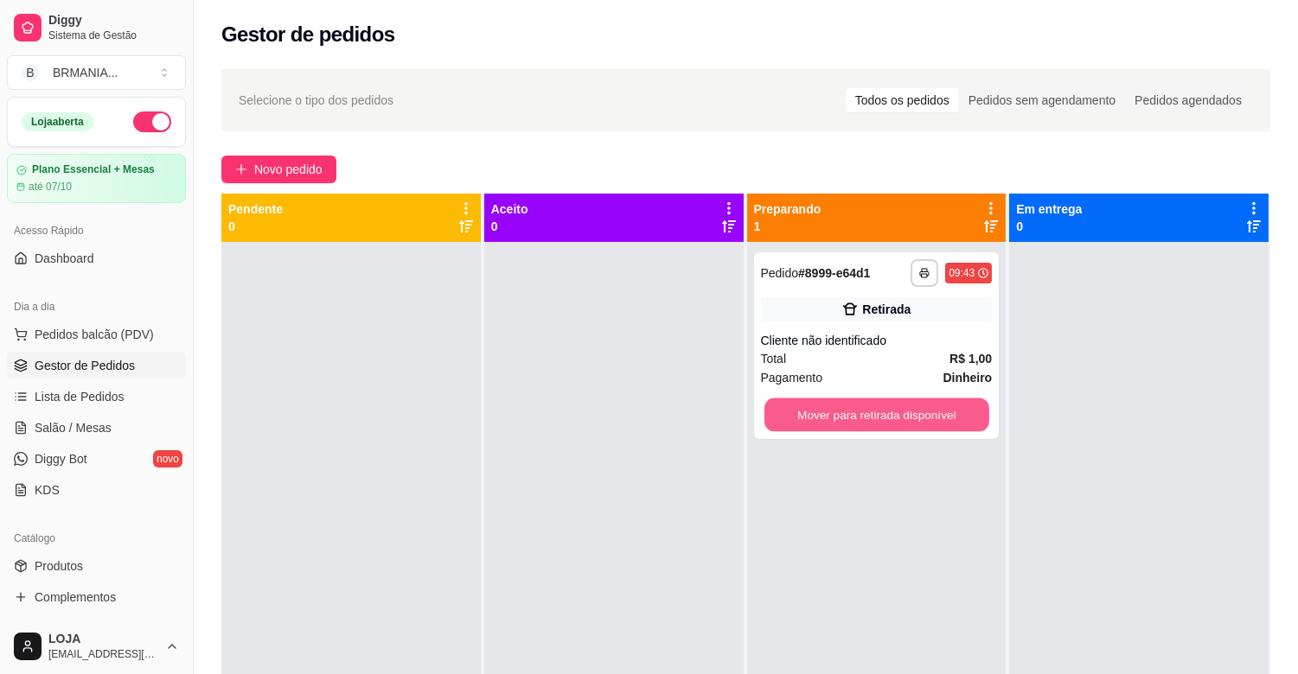
click at [930, 412] on button "Mover para retirada disponível" at bounding box center [876, 416] width 225 height 34
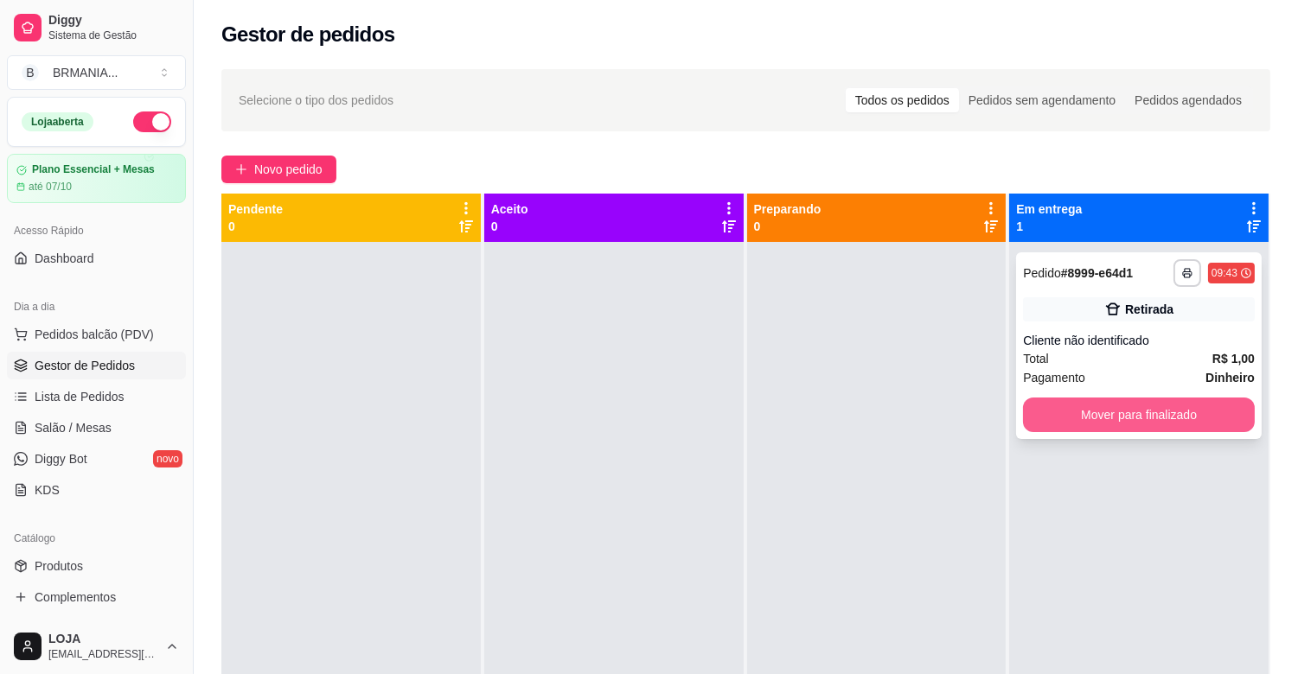
click at [1100, 425] on button "Mover para finalizado" at bounding box center [1139, 415] width 232 height 35
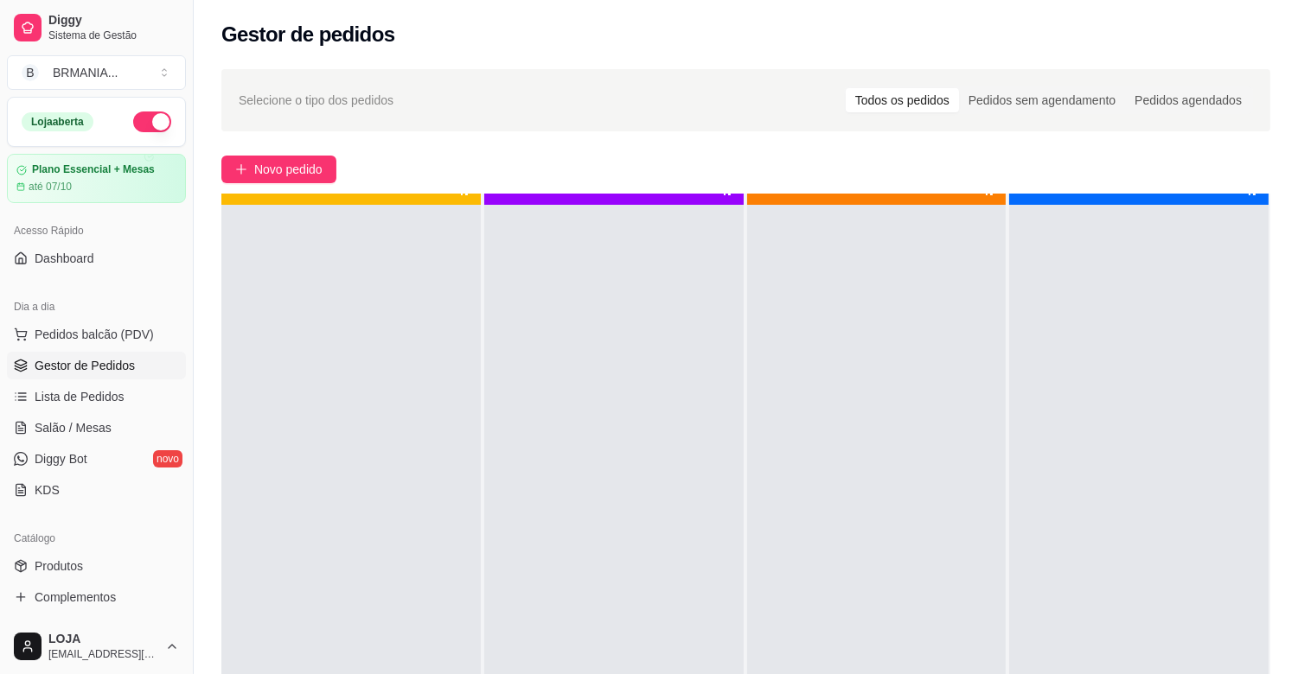
scroll to position [48, 0]
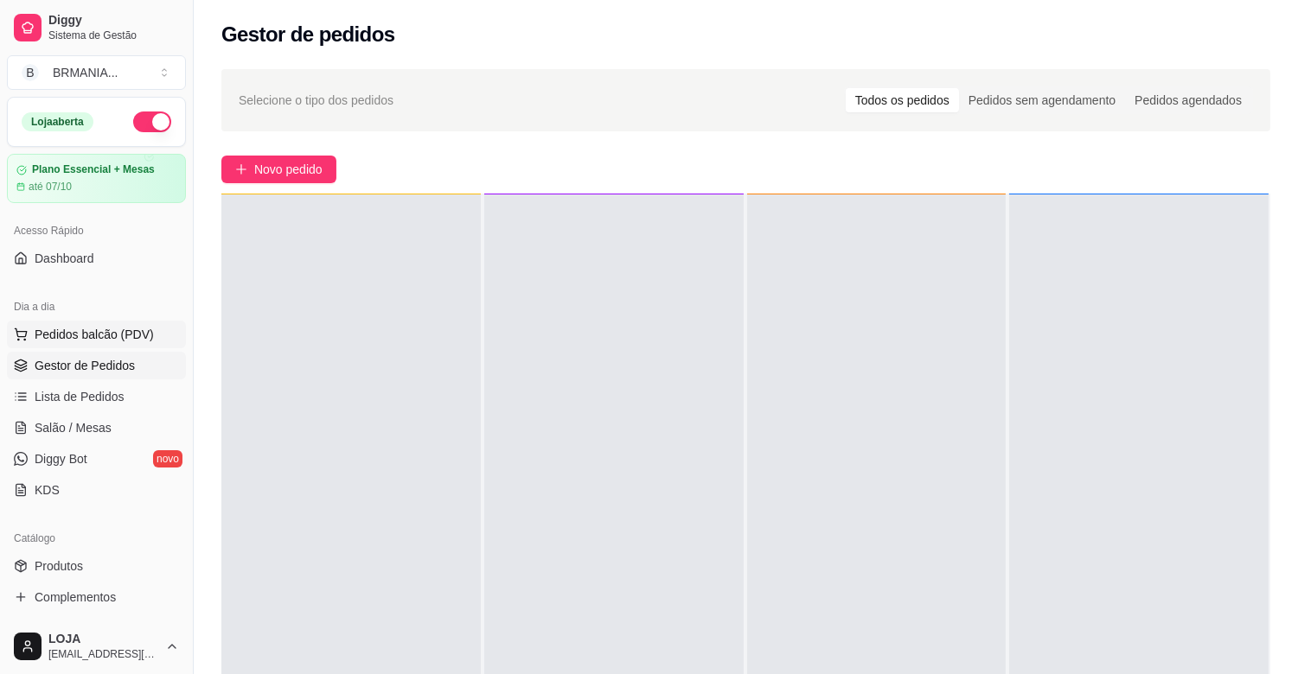
click at [105, 329] on span "Pedidos balcão (PDV)" at bounding box center [94, 334] width 119 height 17
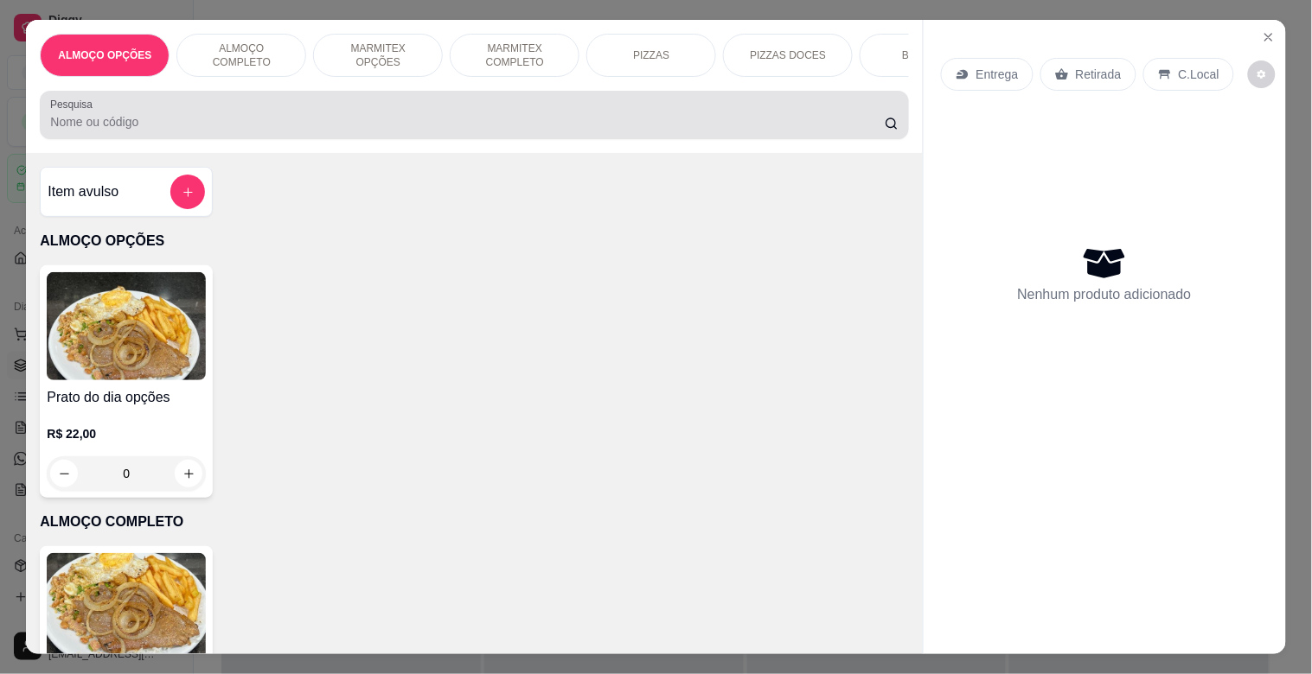
click at [357, 117] on div at bounding box center [473, 115] width 847 height 35
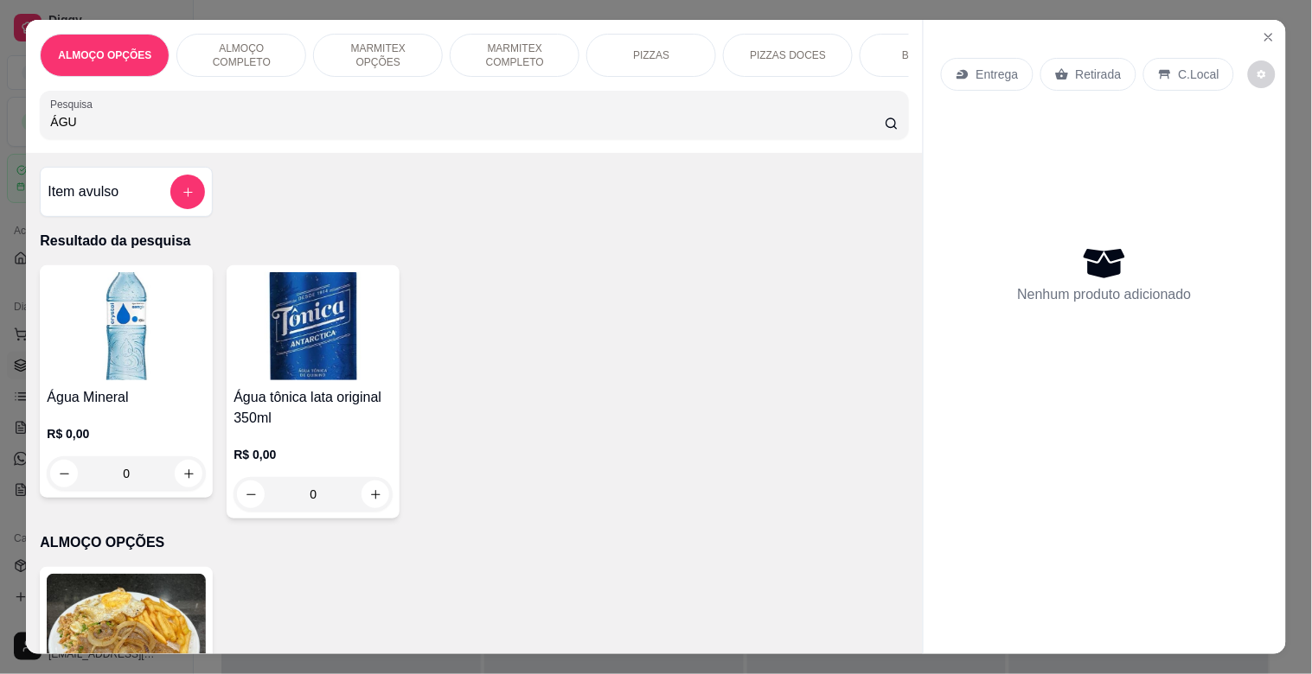
type input "ÁGU"
click at [194, 313] on img at bounding box center [126, 326] width 159 height 108
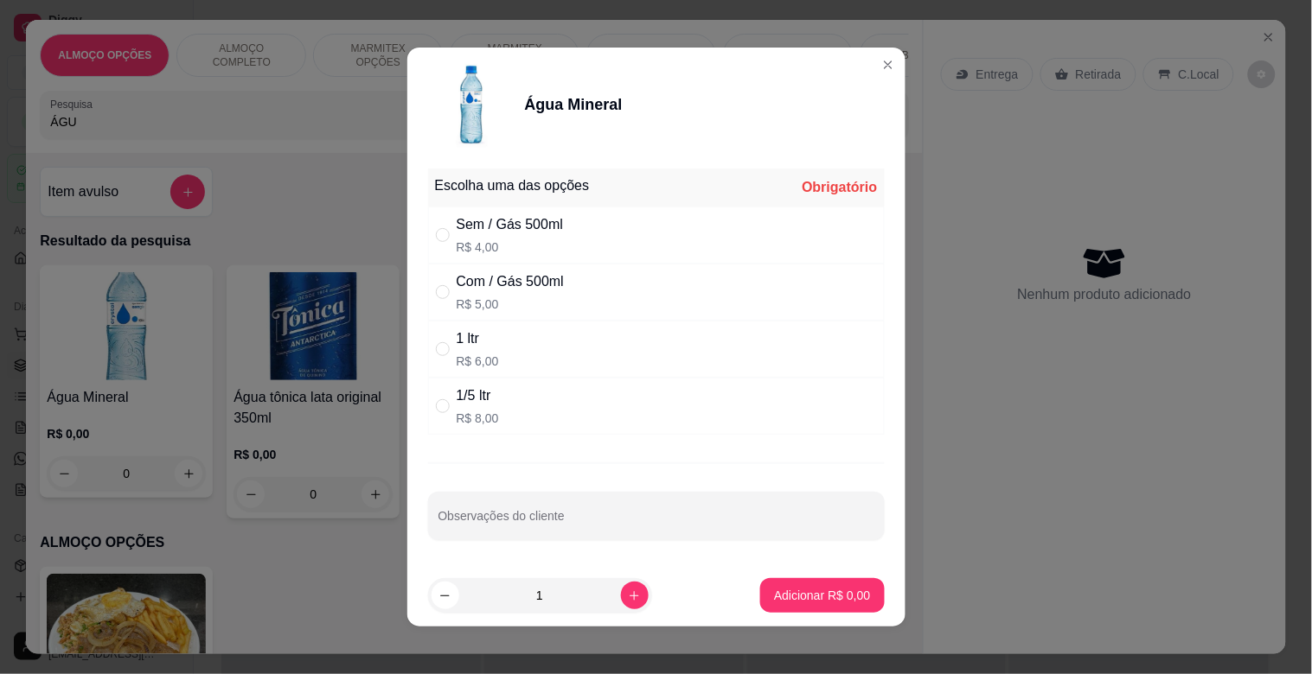
click at [654, 235] on div "Sem / Gás 500ml R$ 4,00" at bounding box center [656, 235] width 457 height 57
radio input "true"
click at [628, 600] on icon "increase-product-quantity" at bounding box center [634, 596] width 13 height 13
type input "2"
click at [800, 591] on p "Adicionar R$ 8,00" at bounding box center [822, 595] width 96 height 17
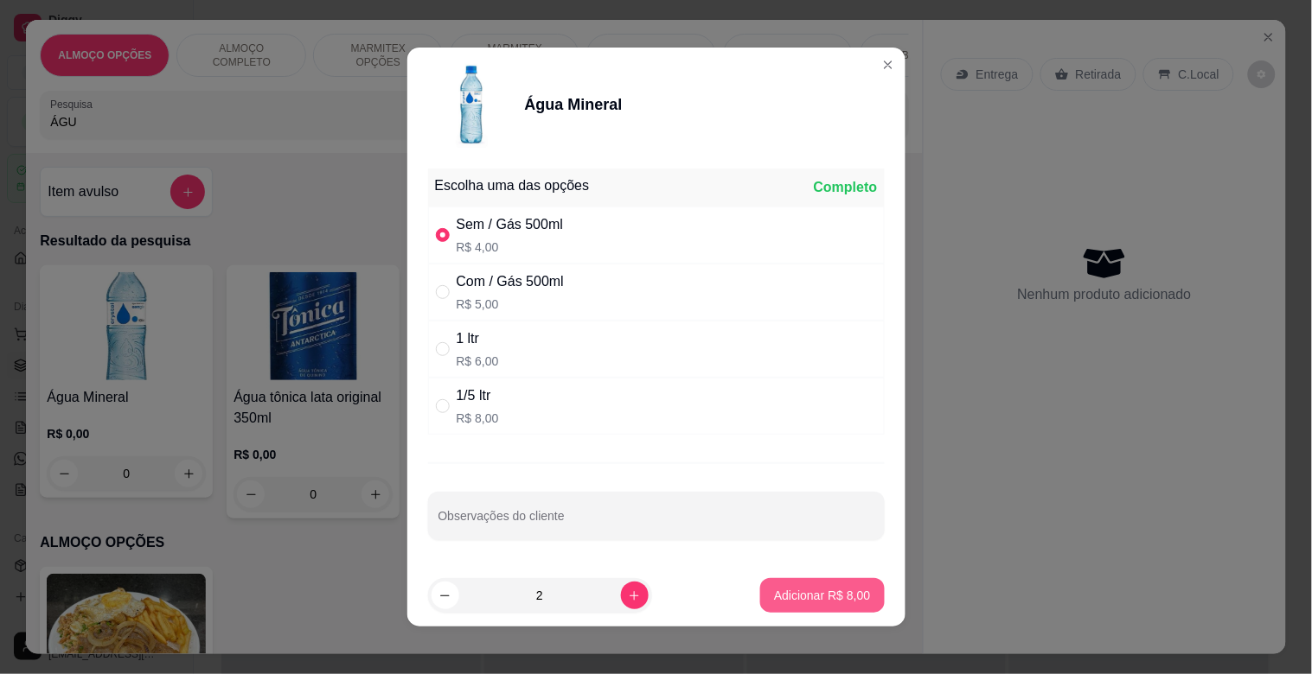
type input "2"
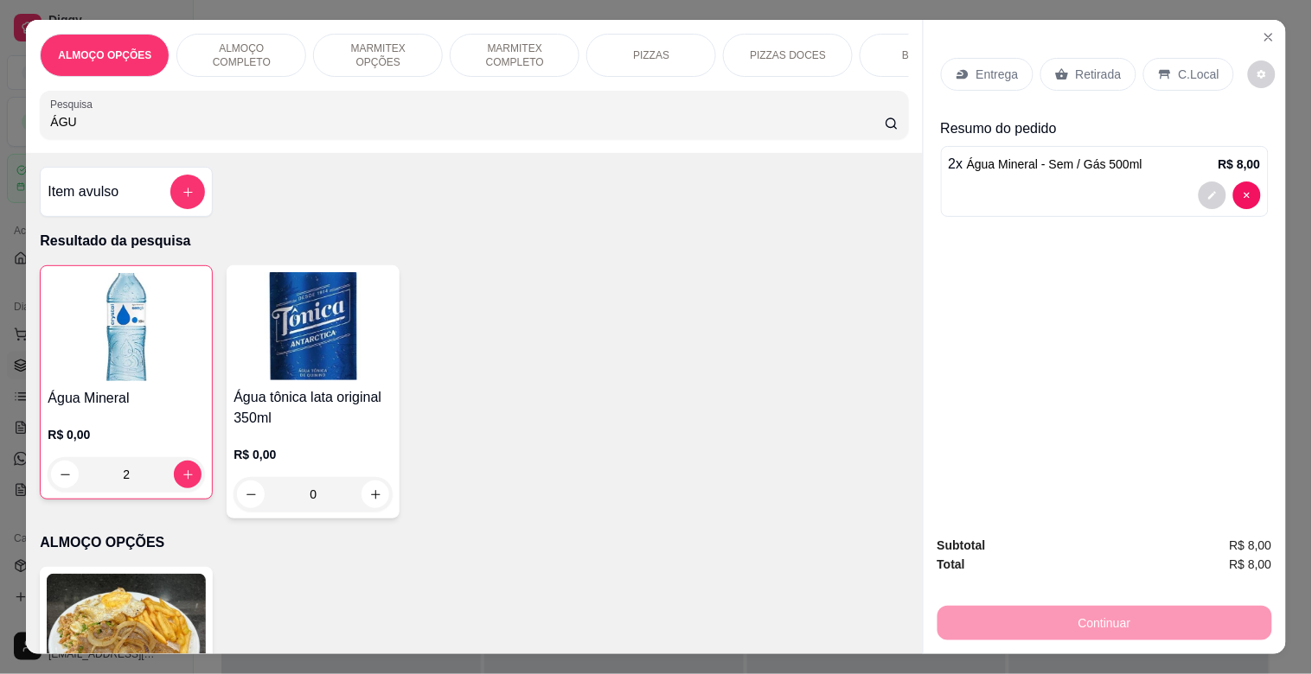
click at [124, 131] on input "ÁGU" at bounding box center [467, 121] width 834 height 17
type input "Á"
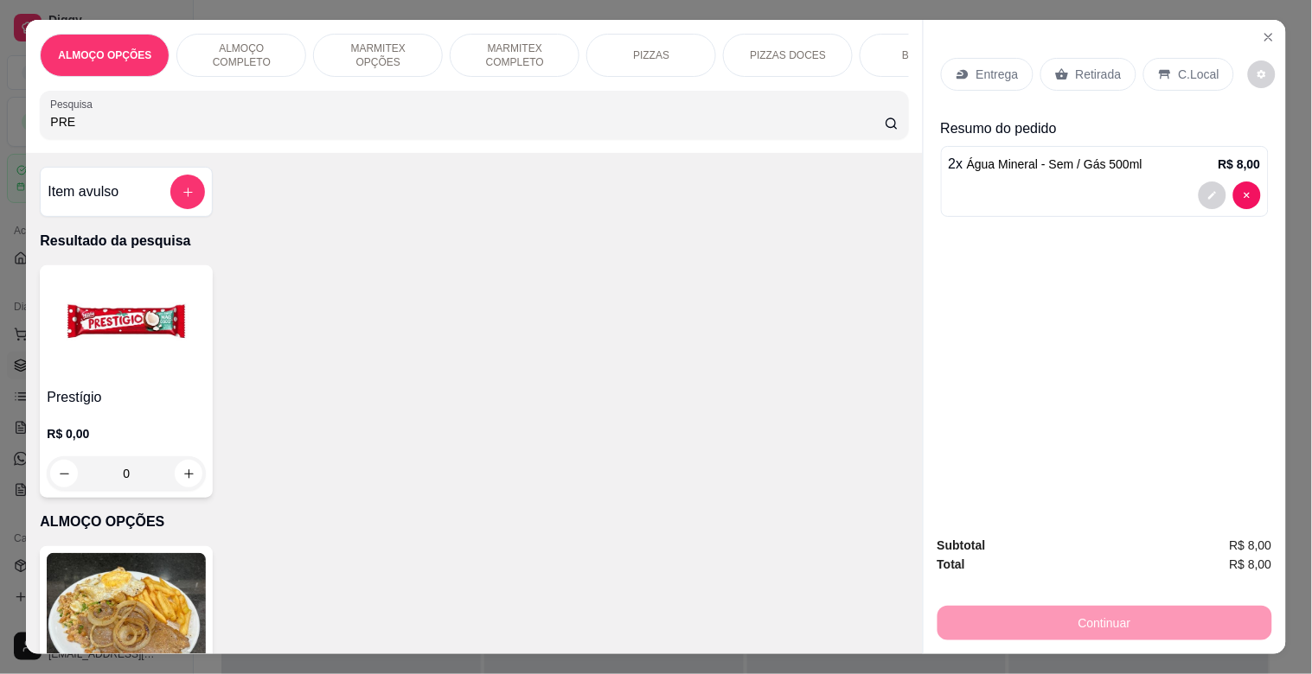
type input "PRE"
click at [98, 370] on img at bounding box center [126, 326] width 159 height 108
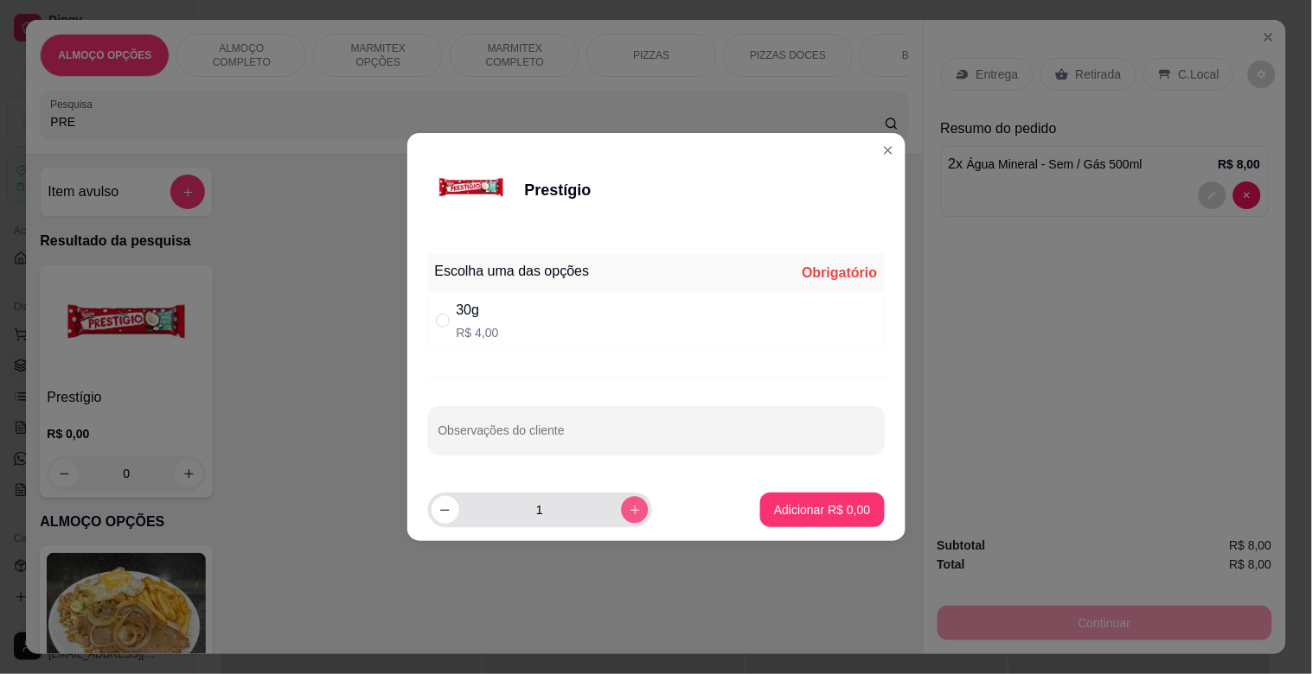
click at [628, 506] on icon "increase-product-quantity" at bounding box center [634, 510] width 13 height 13
type input "2"
click at [552, 309] on div "30g R$ 4,00" at bounding box center [656, 320] width 457 height 57
radio input "true"
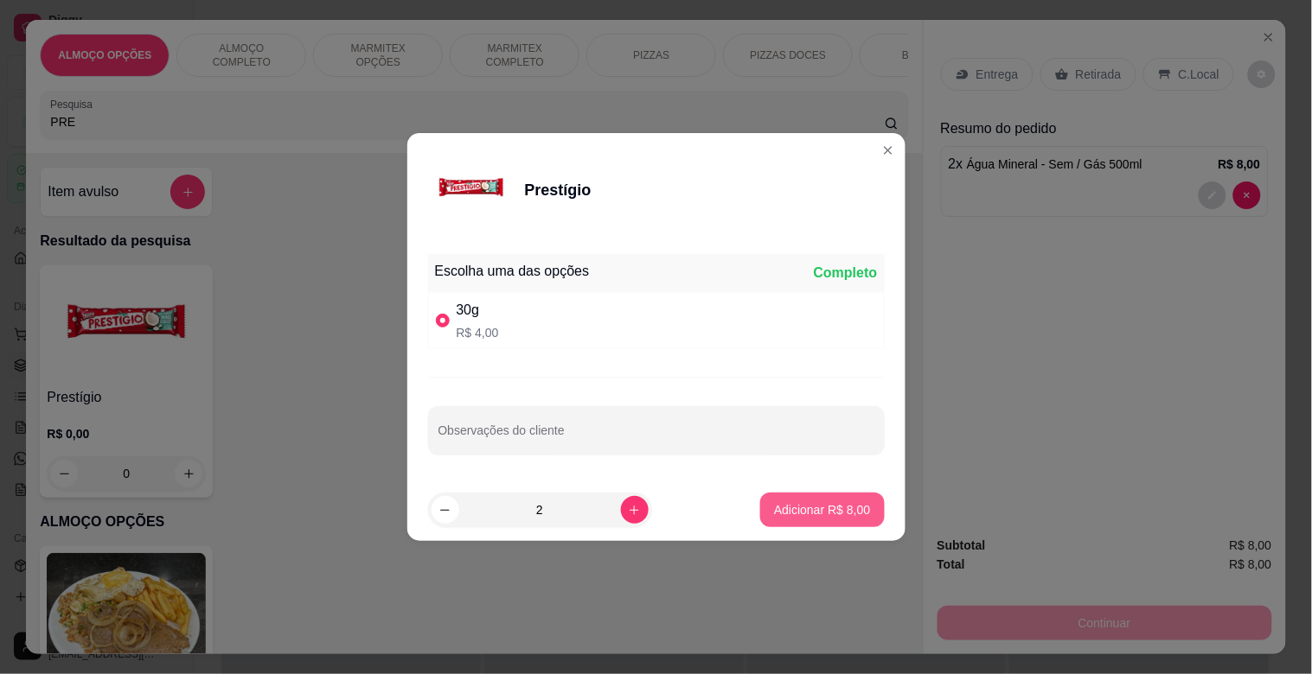
click at [833, 499] on button "Adicionar R$ 8,00" at bounding box center [822, 510] width 124 height 35
type input "2"
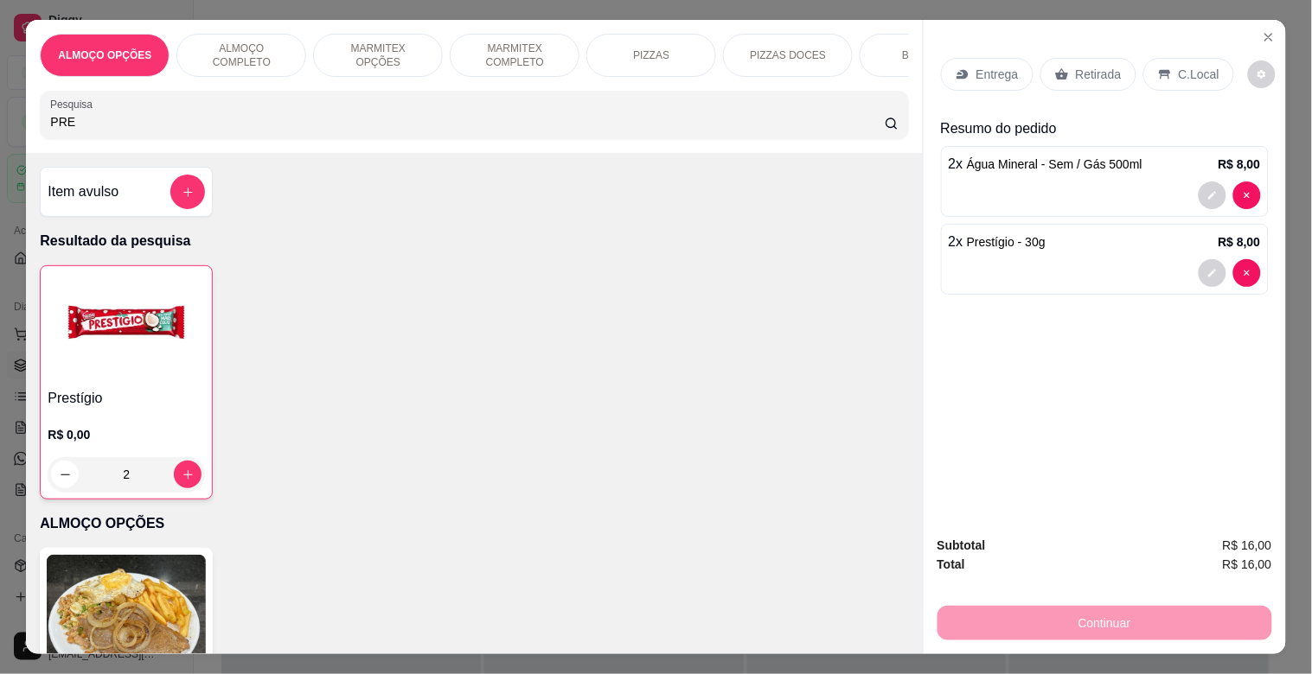
click at [1076, 66] on p "Retirada" at bounding box center [1099, 74] width 46 height 17
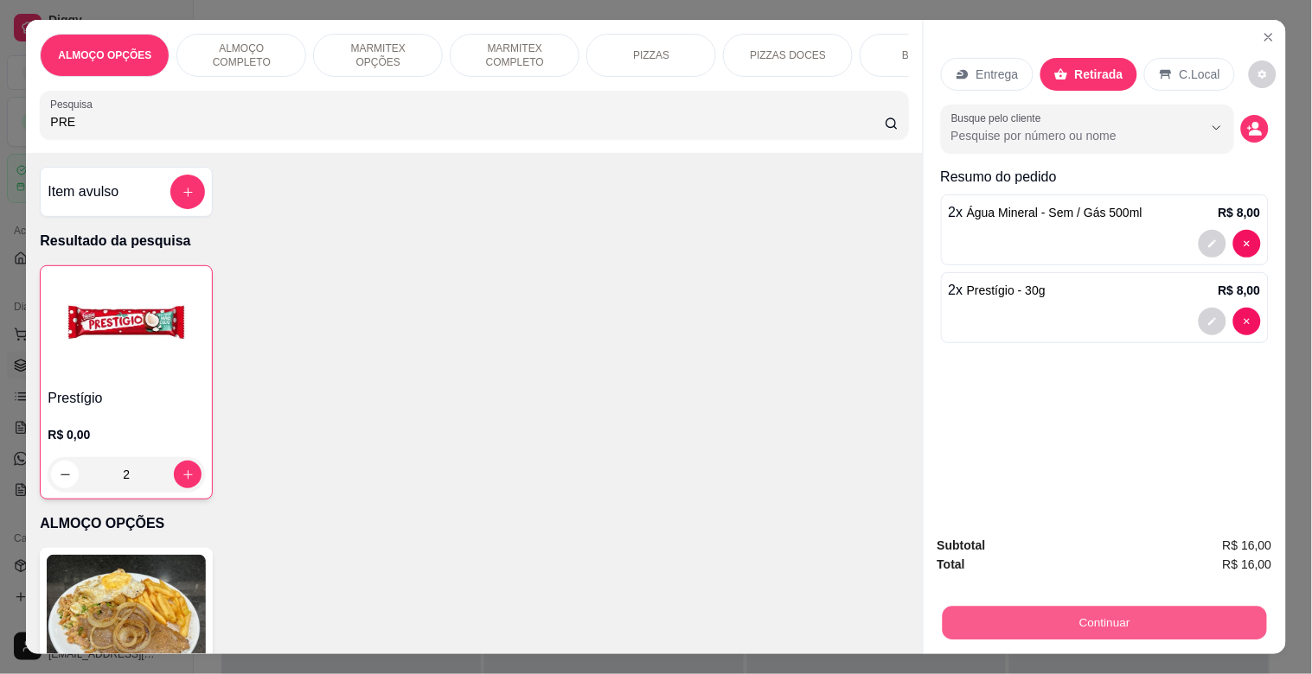
click at [1088, 612] on button "Continuar" at bounding box center [1104, 623] width 324 height 34
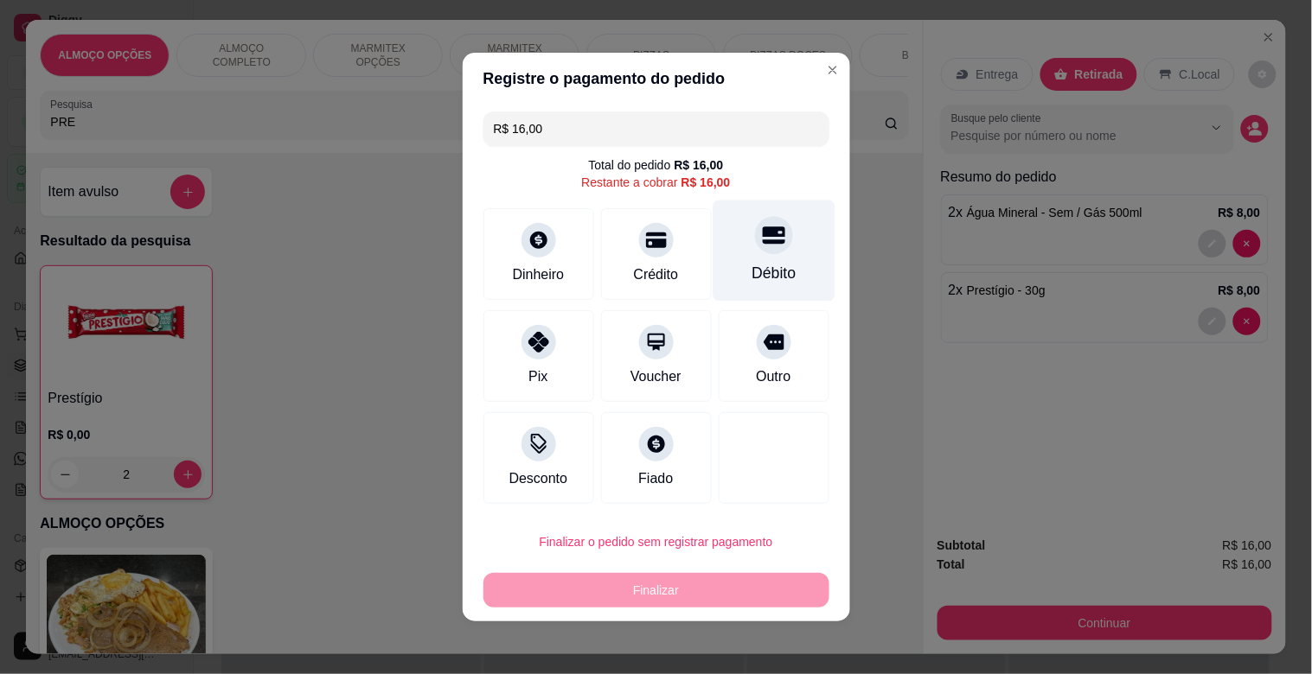
click at [735, 228] on div "Débito" at bounding box center [774, 251] width 122 height 101
type input "R$ 0,00"
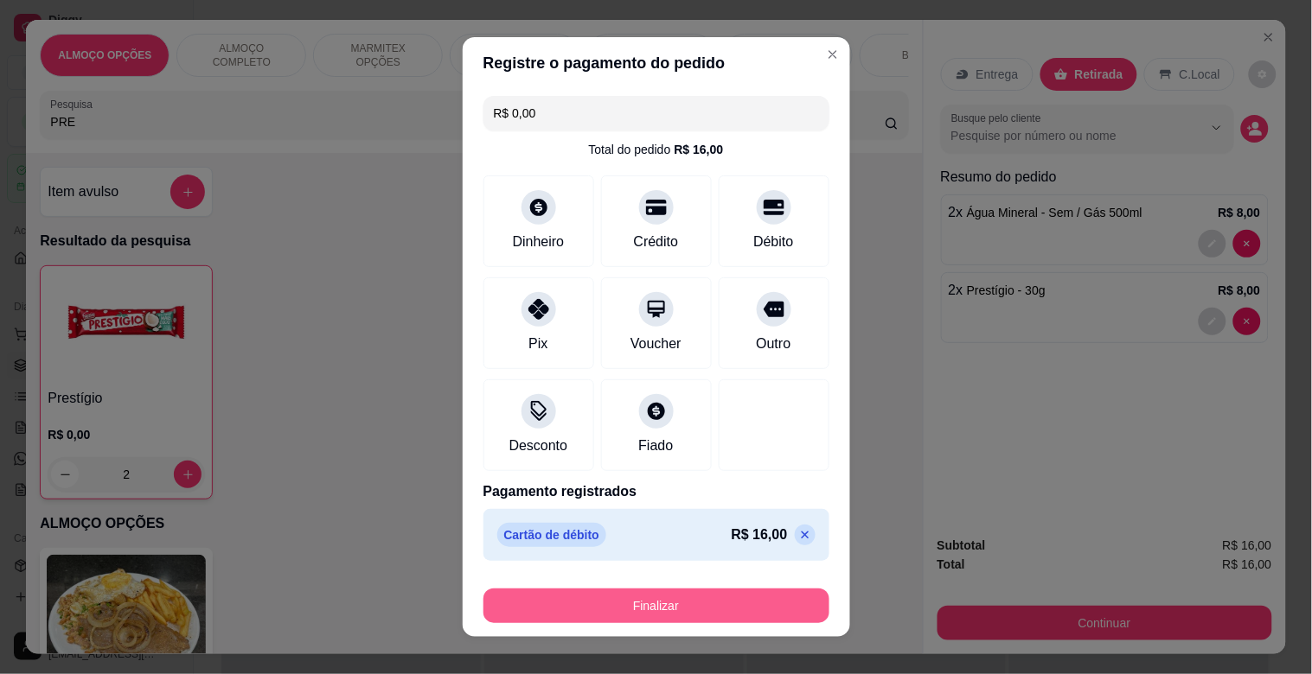
click at [641, 617] on button "Finalizar" at bounding box center [656, 606] width 346 height 35
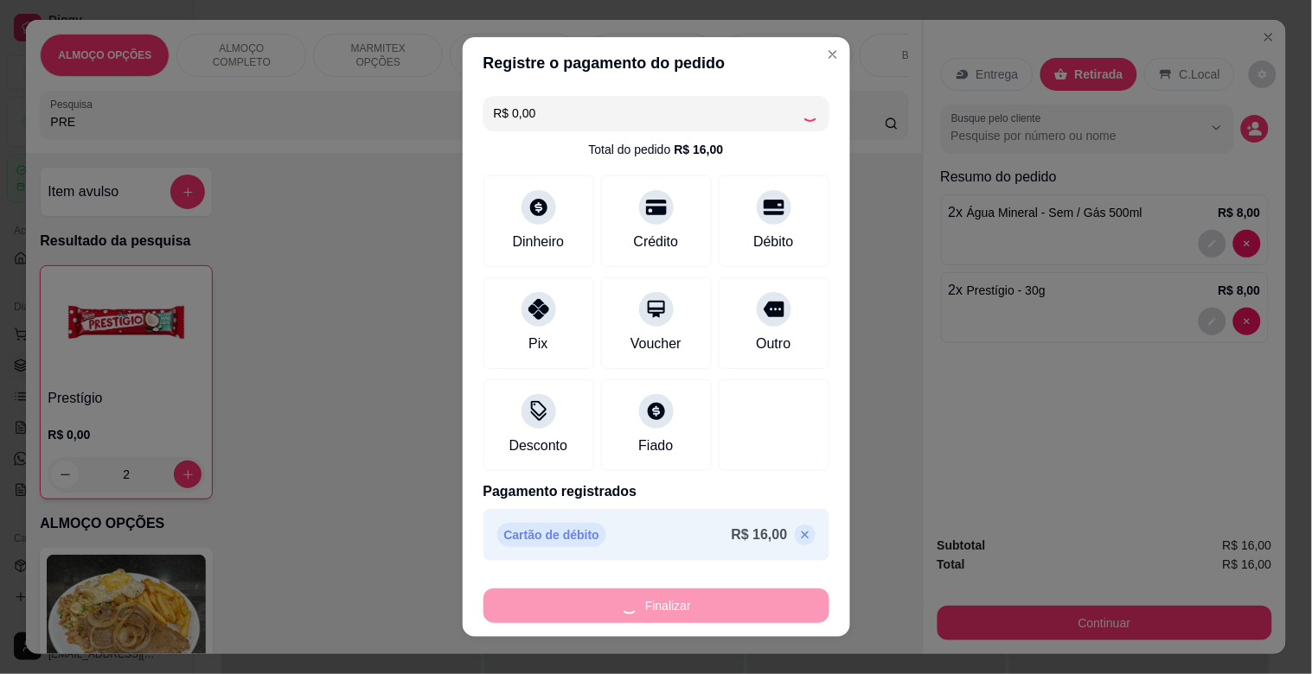
type input "0"
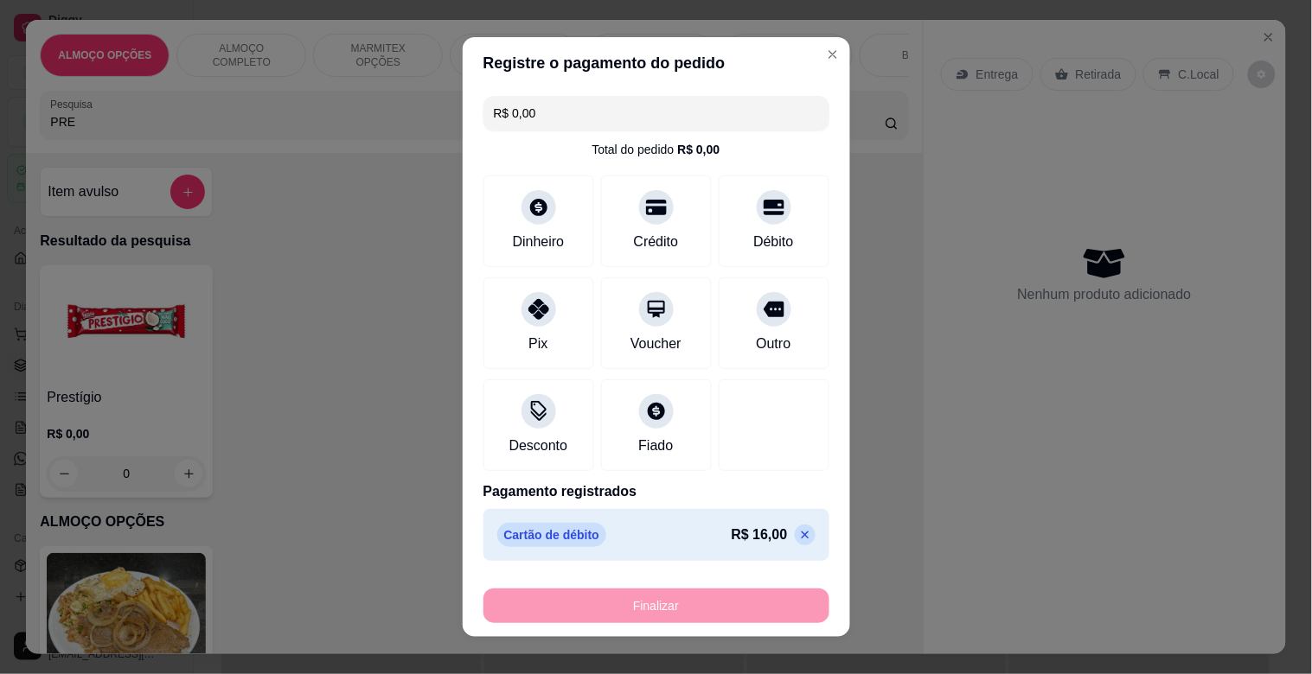
type input "-R$ 16,00"
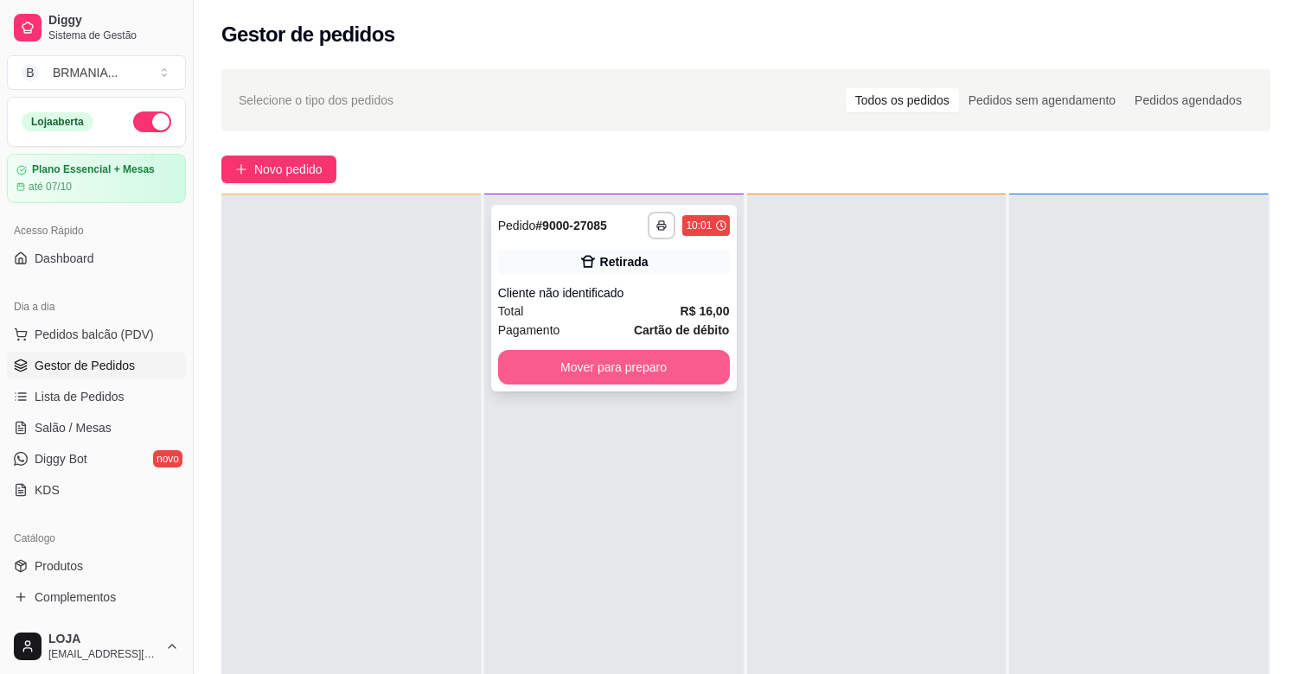
click at [617, 366] on button "Mover para preparo" at bounding box center [614, 367] width 232 height 35
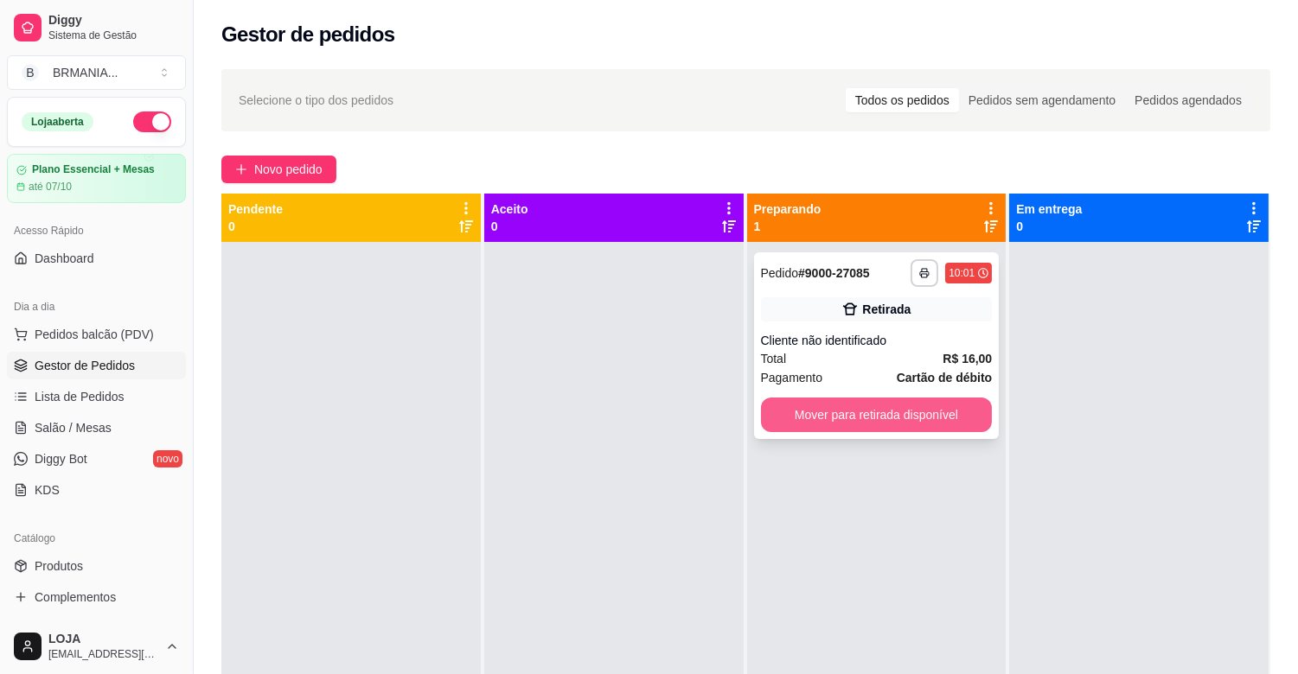
click at [873, 421] on button "Mover para retirada disponível" at bounding box center [877, 415] width 232 height 35
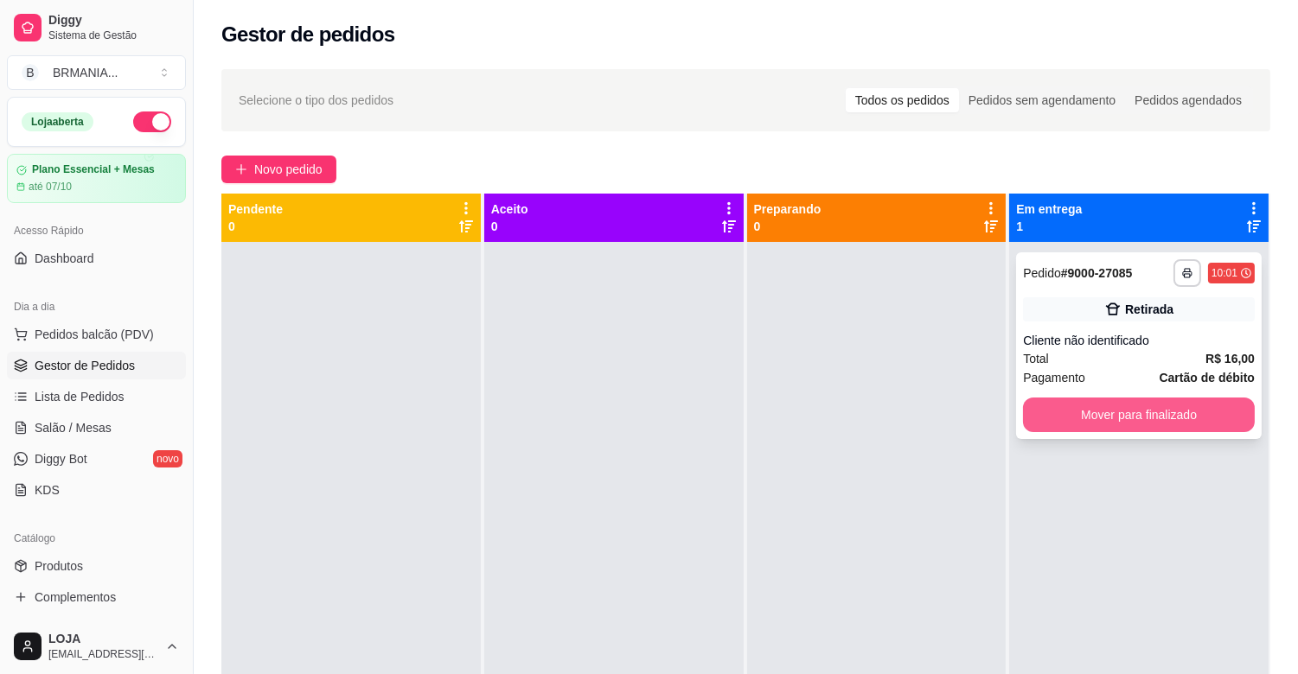
click at [1162, 425] on button "Mover para finalizado" at bounding box center [1139, 415] width 232 height 35
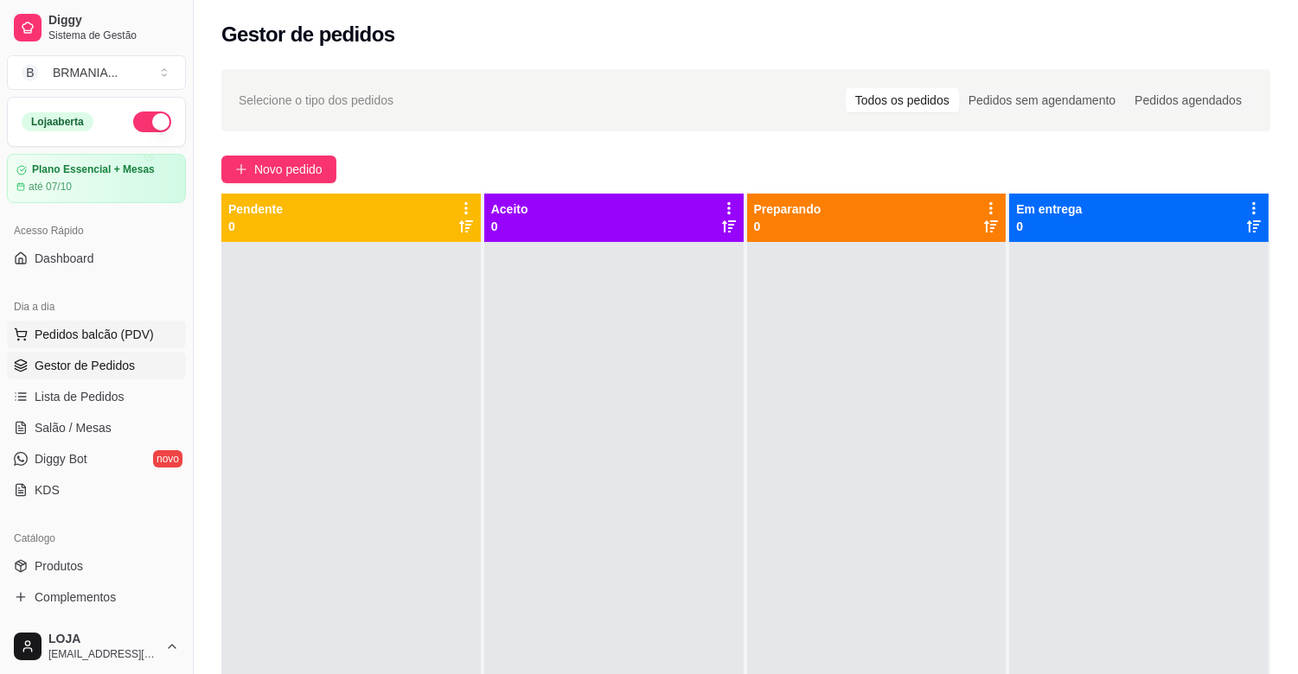
click at [109, 326] on span "Pedidos balcão (PDV)" at bounding box center [94, 334] width 119 height 17
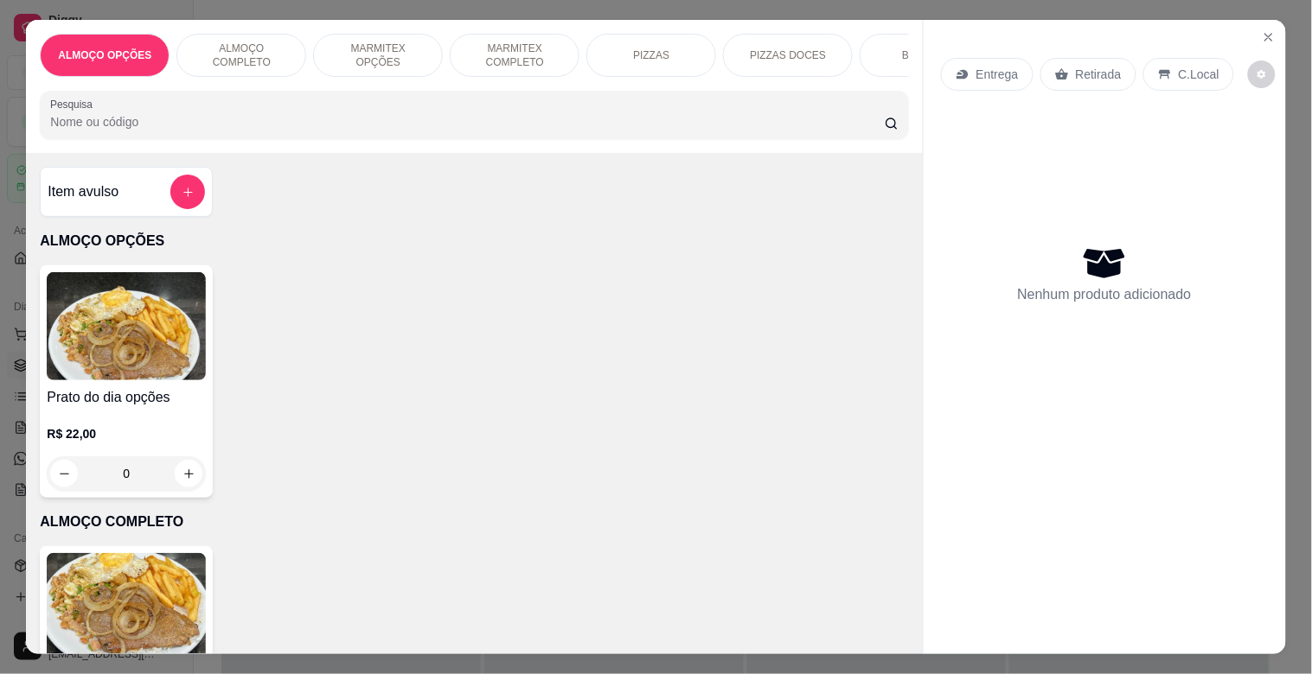
click at [505, 48] on p "MARMITEX COMPLETO" at bounding box center [514, 56] width 100 height 28
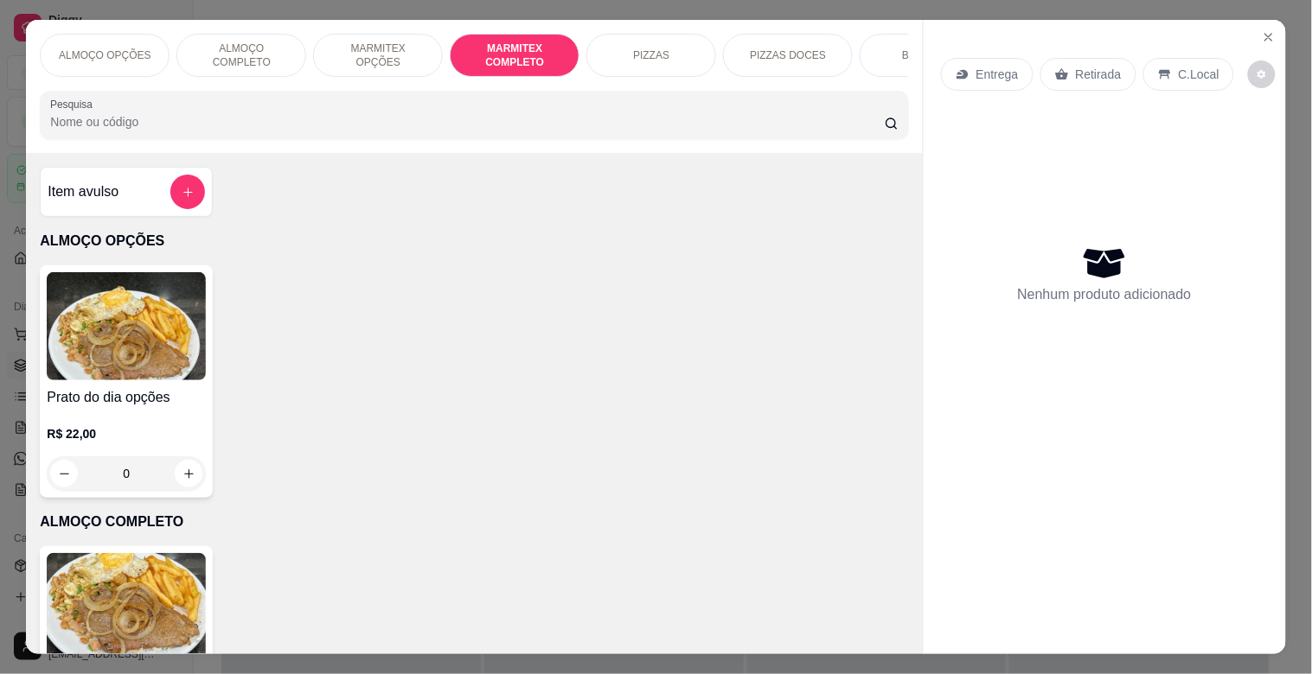
scroll to position [42, 0]
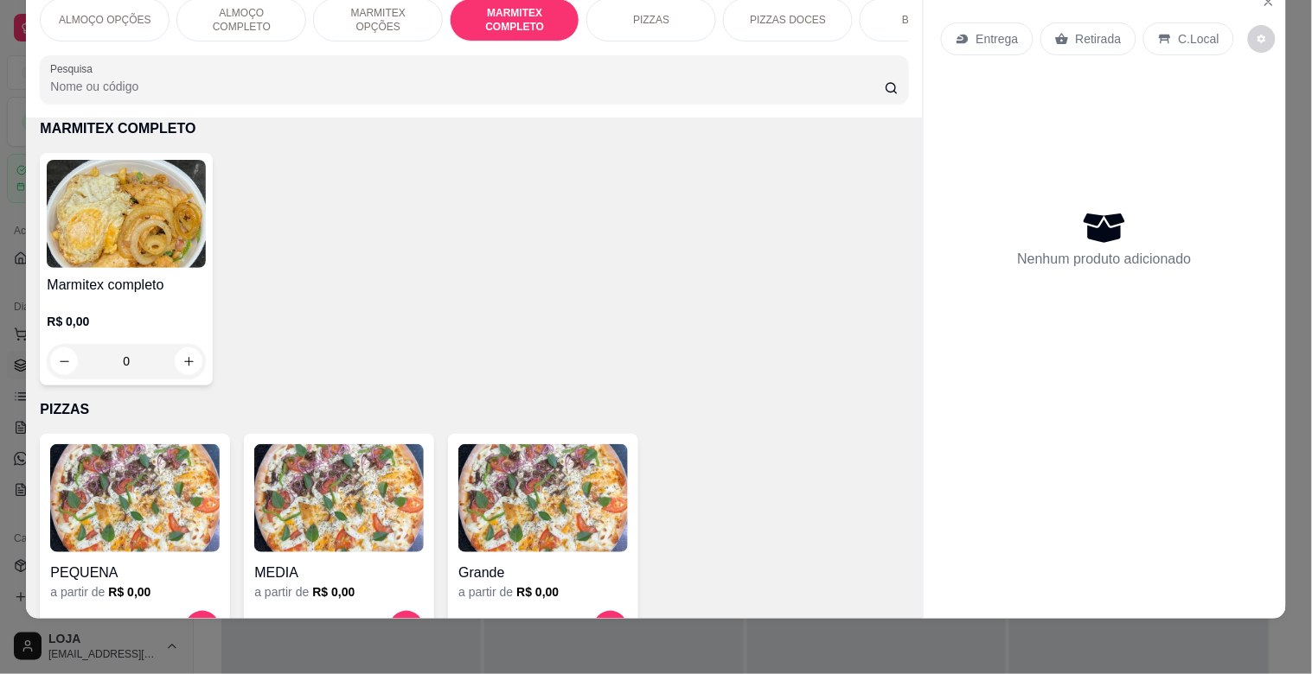
click at [91, 257] on img at bounding box center [126, 214] width 159 height 108
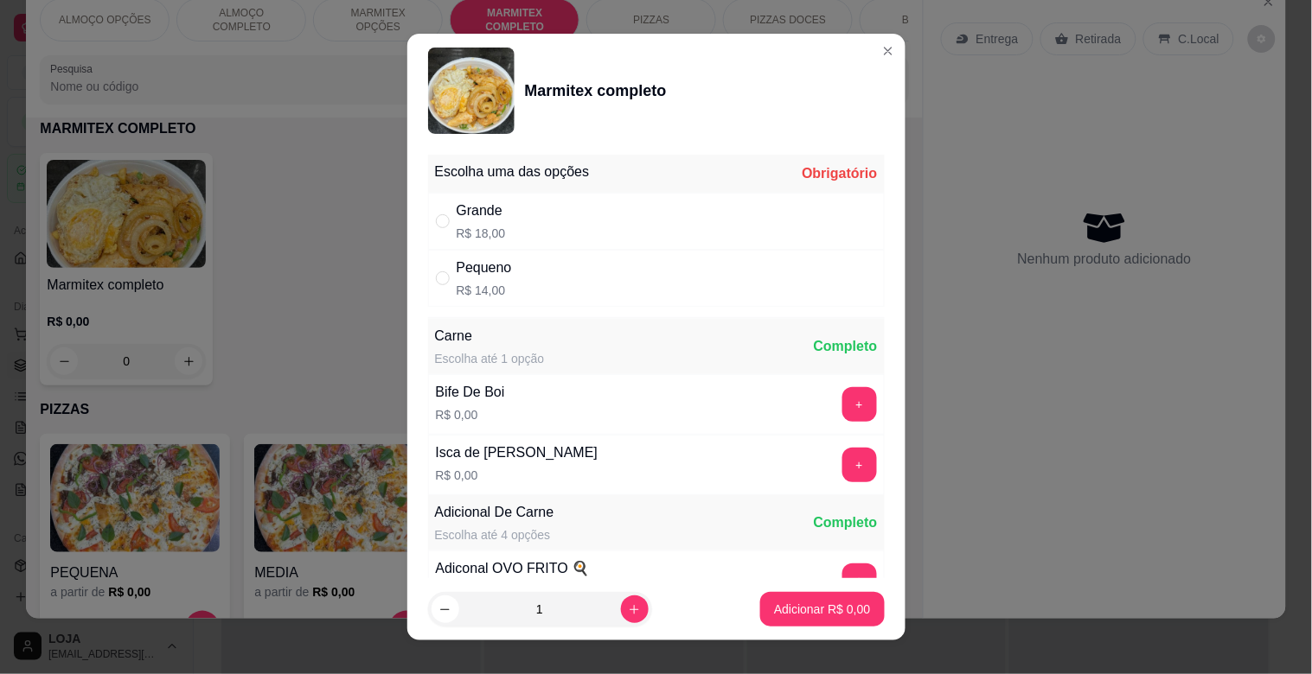
click at [457, 219] on div "Grande" at bounding box center [481, 211] width 49 height 21
radio input "true"
click at [842, 404] on button "+" at bounding box center [859, 404] width 35 height 35
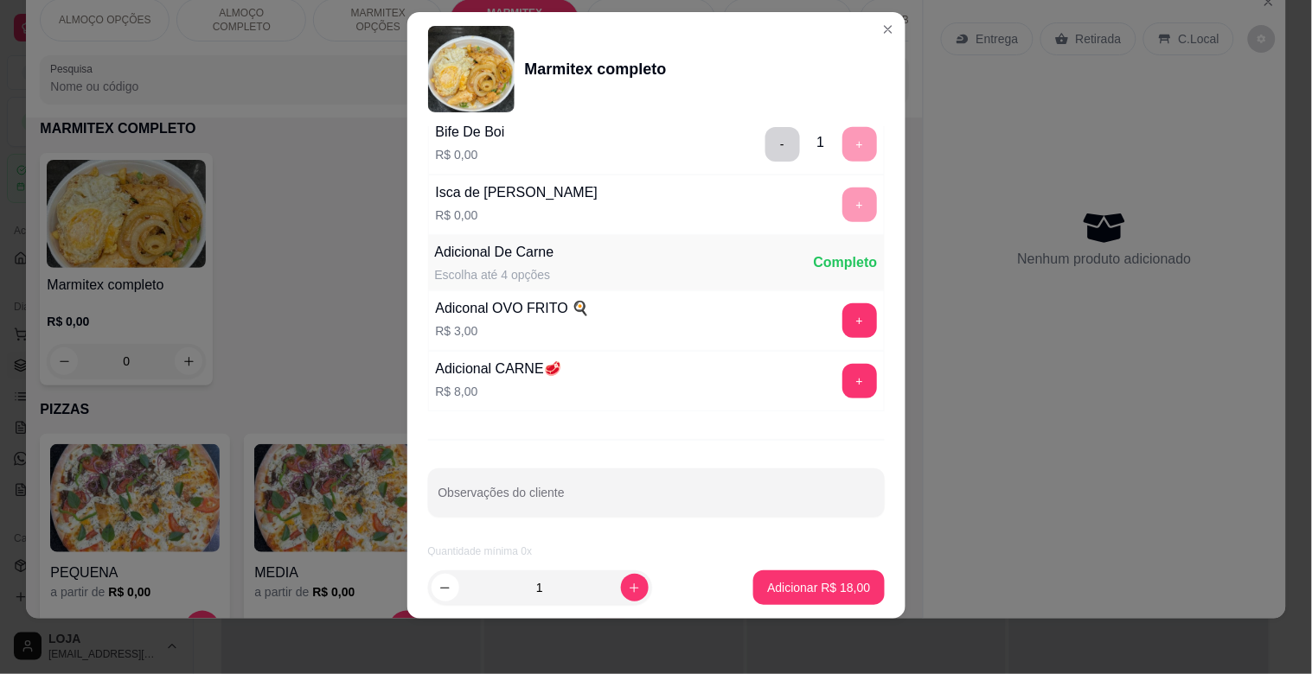
scroll to position [242, 0]
click at [525, 498] on input "Observações do cliente" at bounding box center [656, 497] width 436 height 17
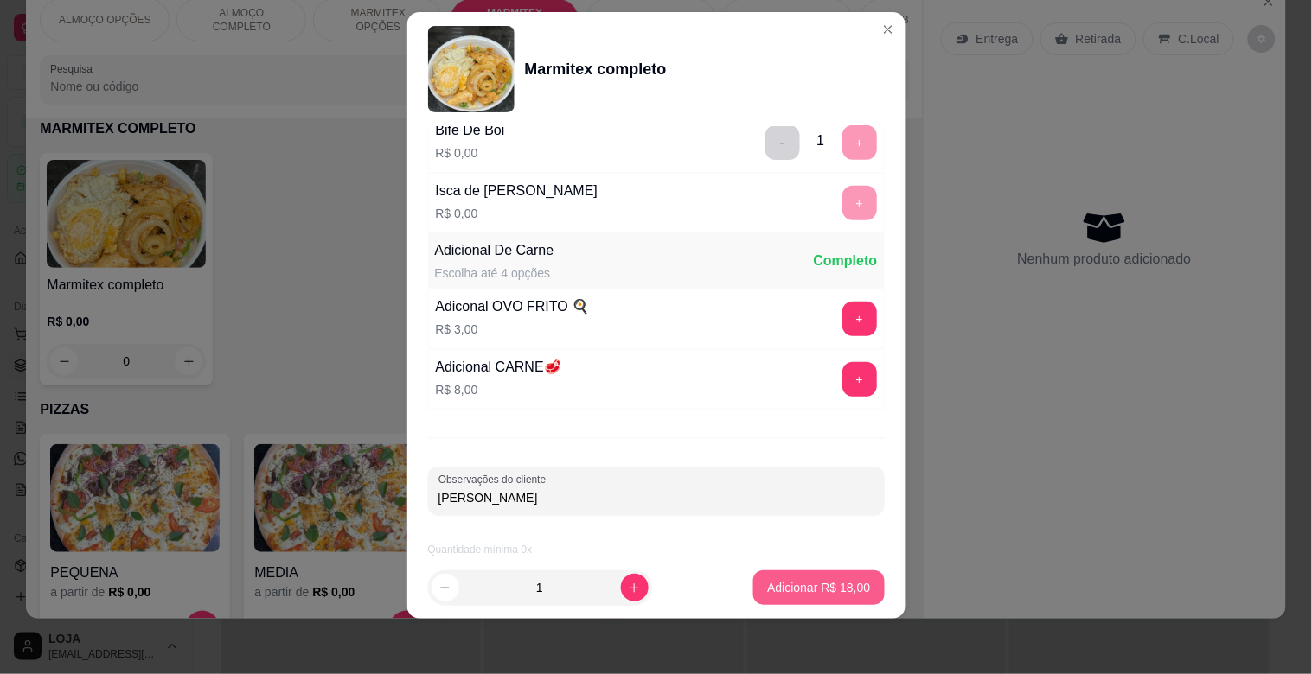
type input "[PERSON_NAME]"
click at [841, 581] on p "Adicionar R$ 18,00" at bounding box center [819, 587] width 100 height 16
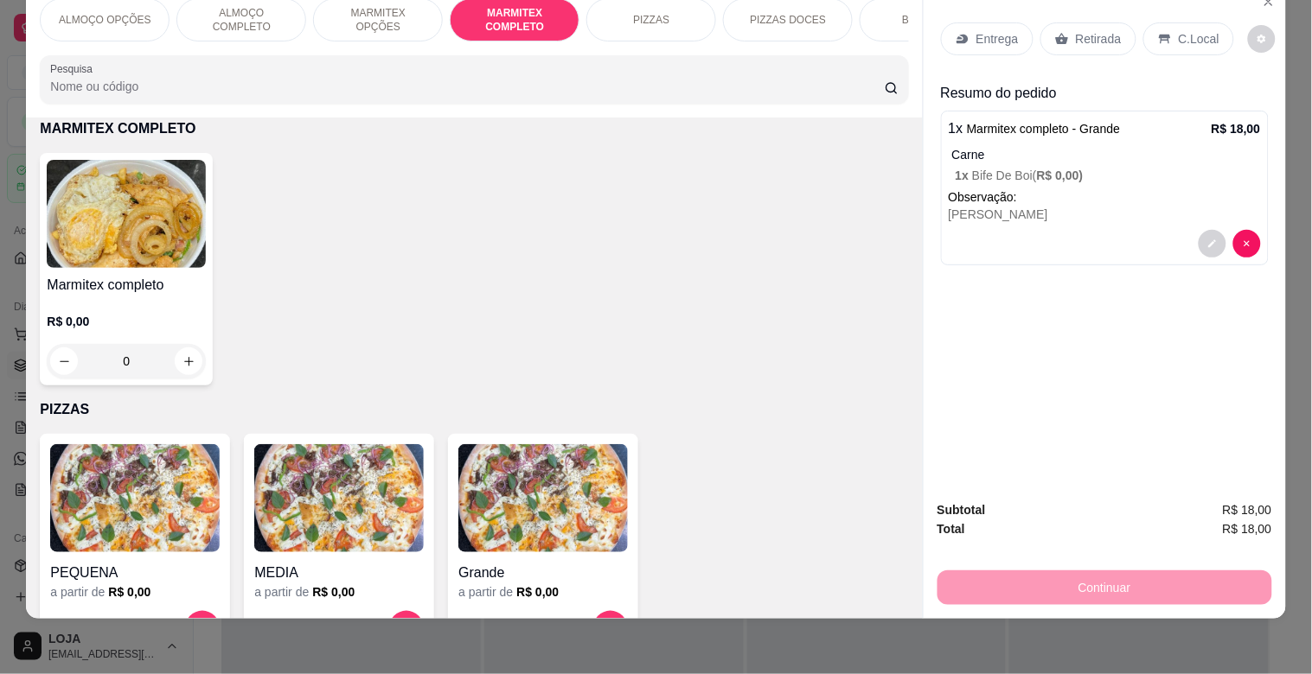
click at [105, 188] on img at bounding box center [126, 214] width 159 height 108
click at [559, 221] on div "Grande R$ 18,00" at bounding box center [655, 221] width 457 height 57
radio input "true"
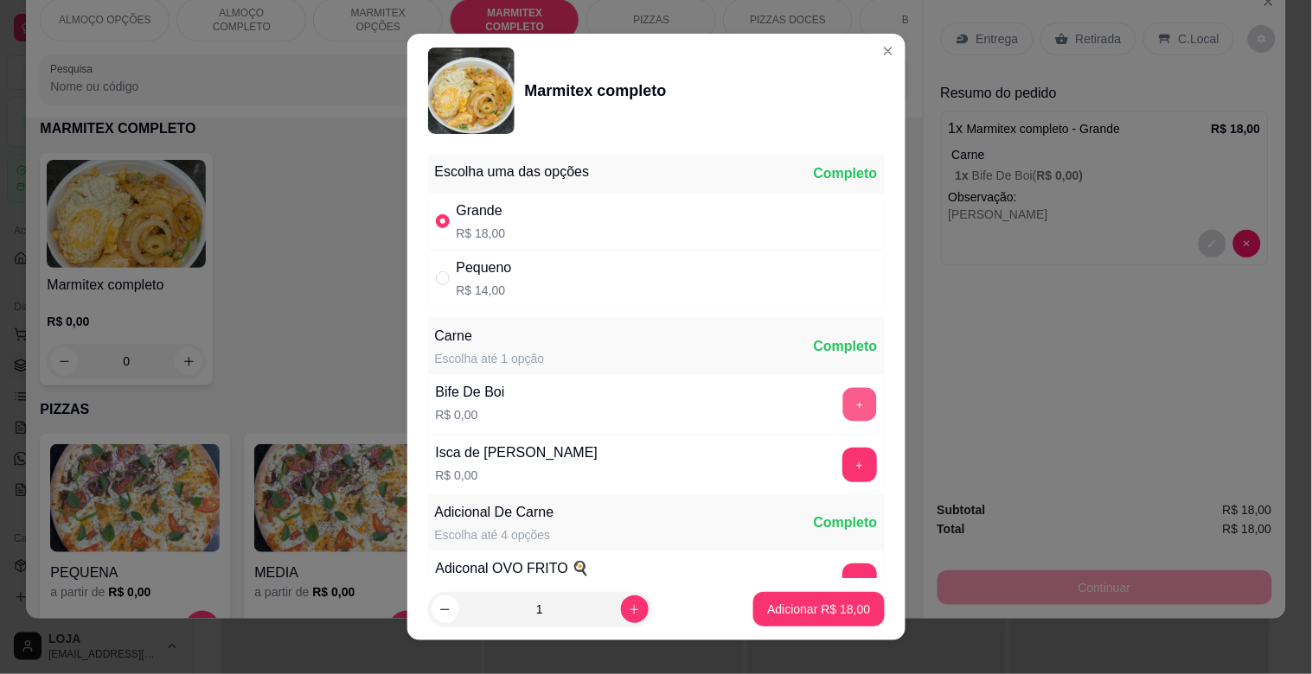
click at [842, 400] on button "+" at bounding box center [859, 405] width 34 height 34
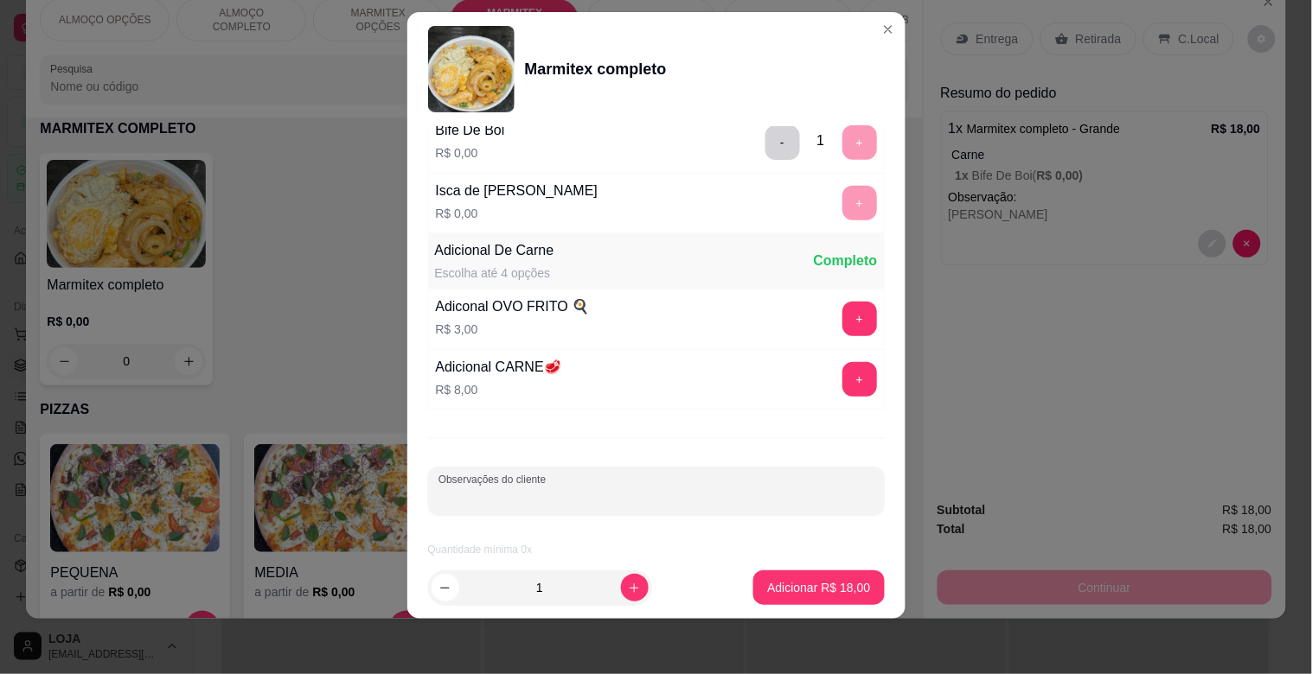
click at [533, 491] on input "Observações do cliente" at bounding box center [656, 497] width 436 height 17
type input "[PERSON_NAME]"
click at [820, 586] on p "Adicionar R$ 18,00" at bounding box center [818, 587] width 103 height 17
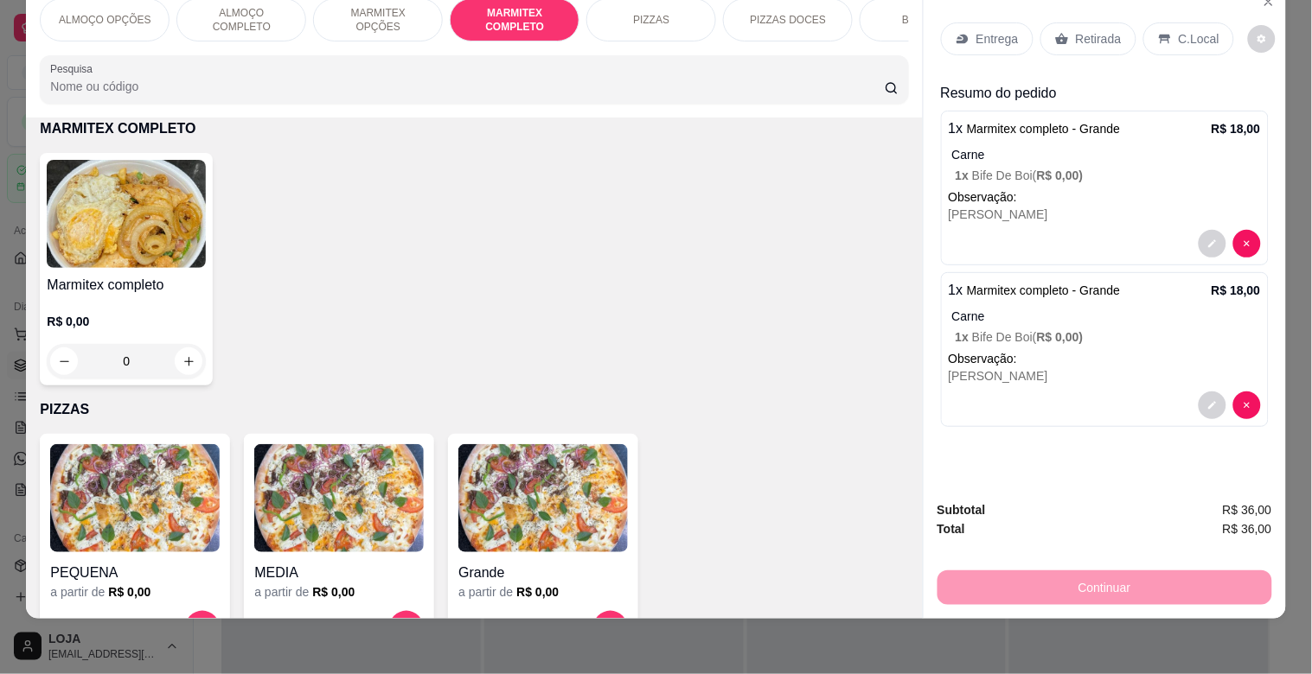
click at [121, 246] on img at bounding box center [126, 214] width 159 height 108
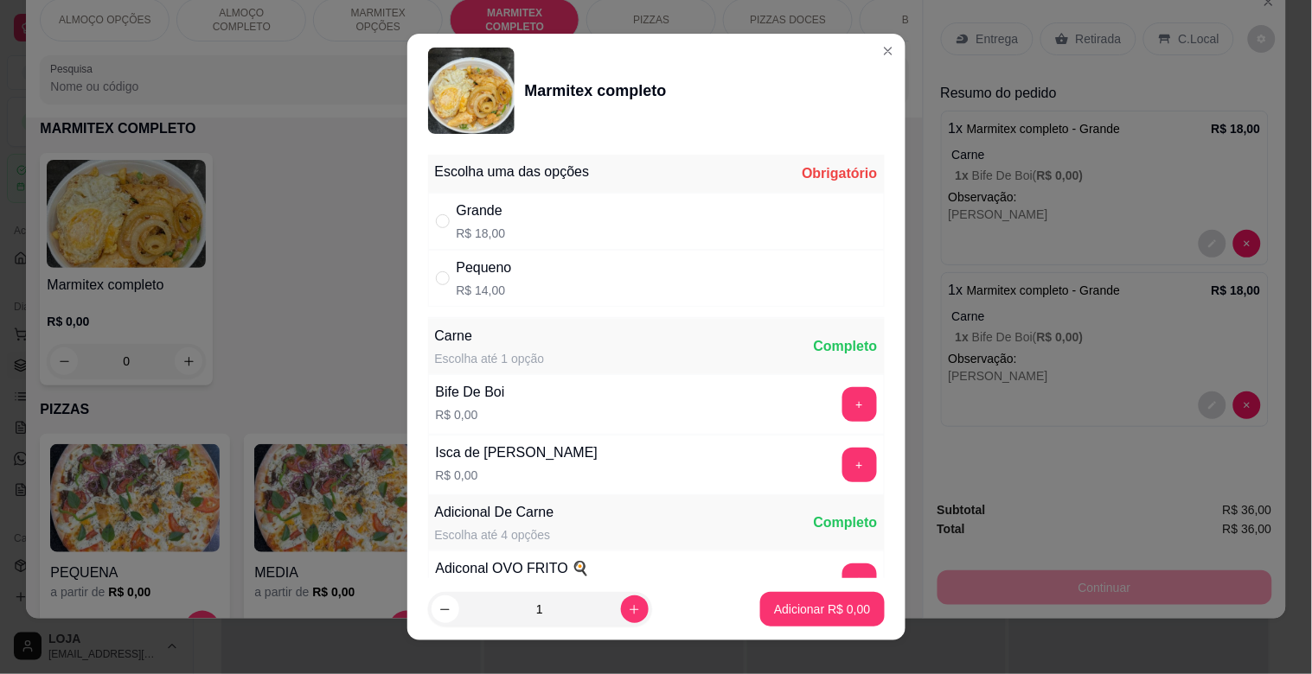
click at [457, 236] on p "R$ 18,00" at bounding box center [481, 233] width 49 height 17
radio input "true"
click at [842, 465] on button "+" at bounding box center [859, 465] width 35 height 35
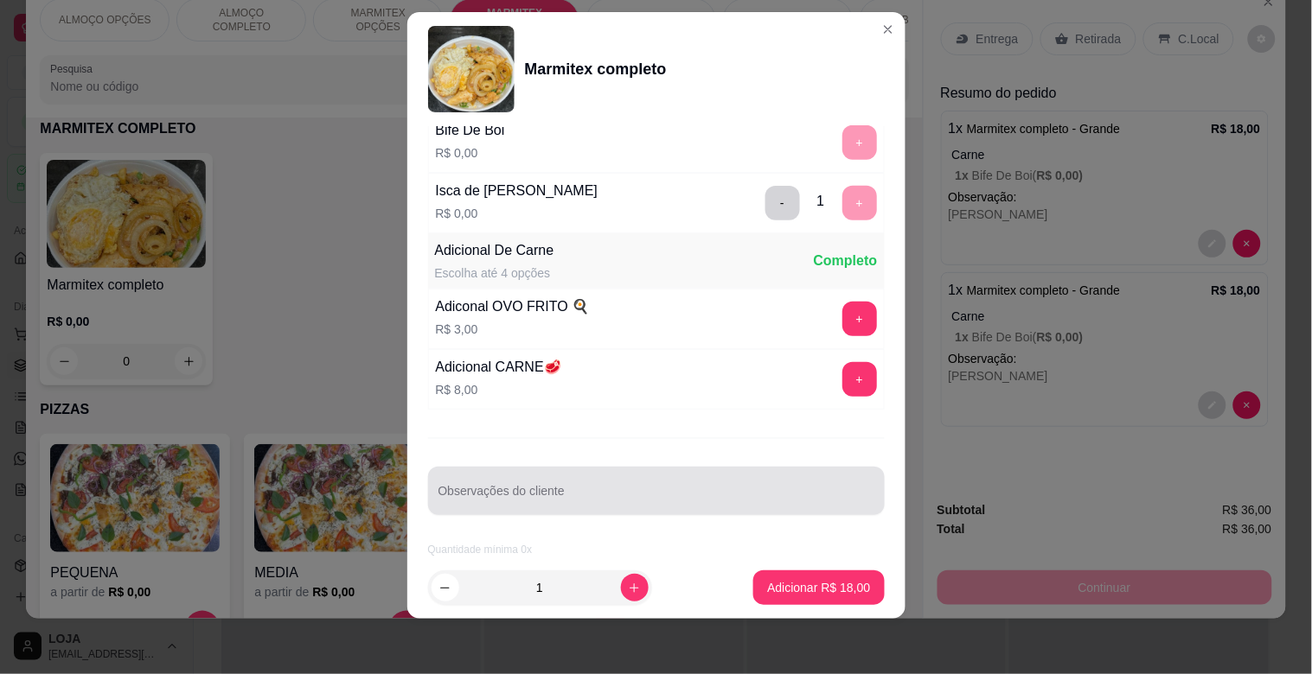
click at [537, 495] on input "Observações do cliente" at bounding box center [656, 497] width 436 height 17
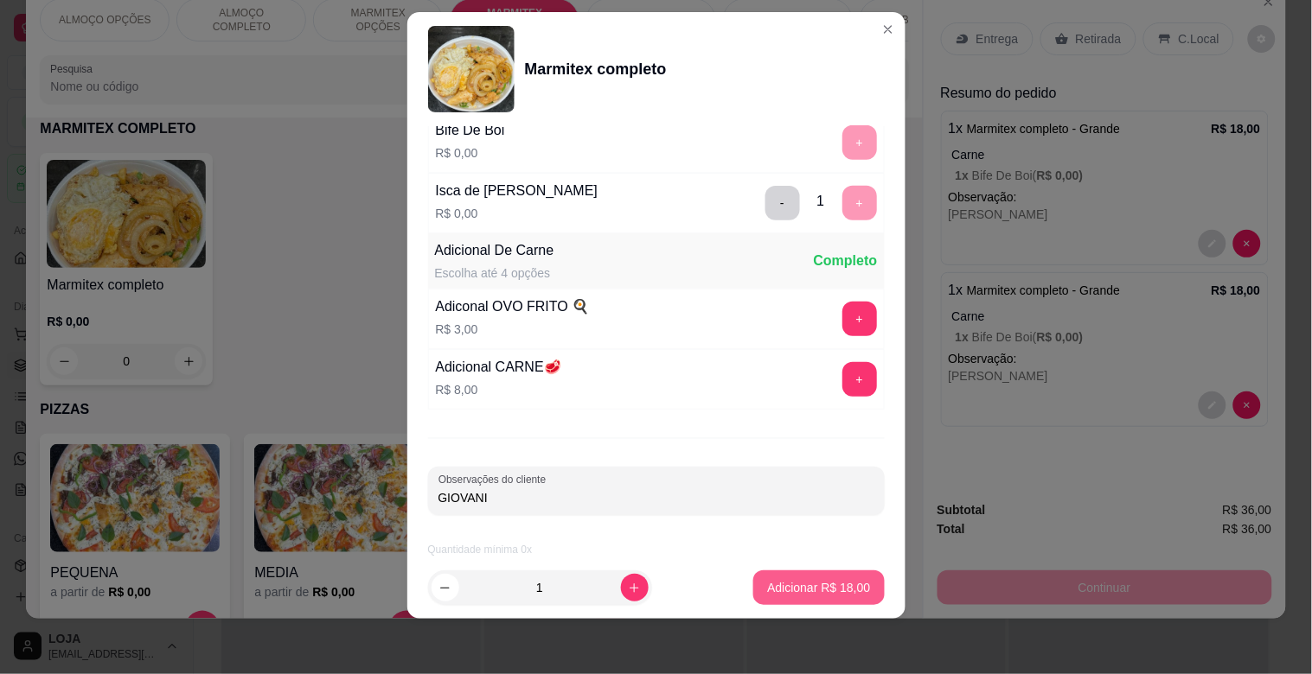
type input "GIOVANI"
click at [802, 582] on p "Adicionar R$ 18,00" at bounding box center [818, 587] width 103 height 17
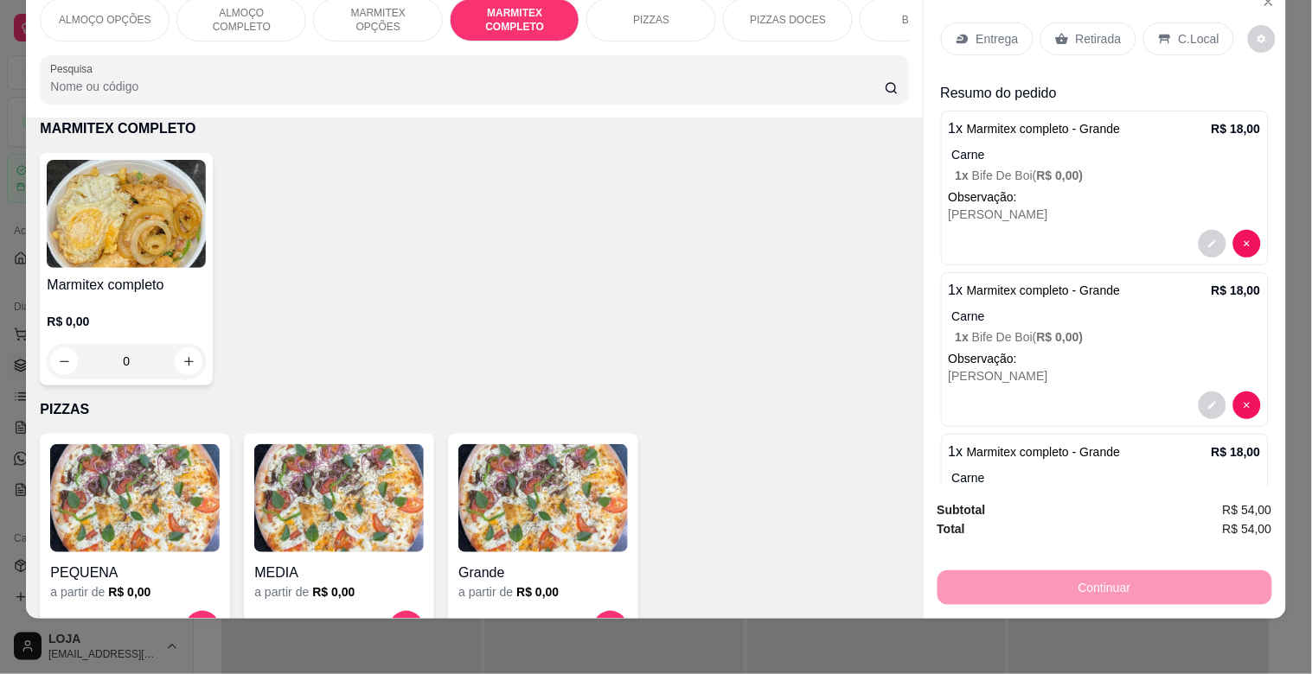
click at [113, 278] on h4 "Marmitex completo" at bounding box center [126, 285] width 159 height 21
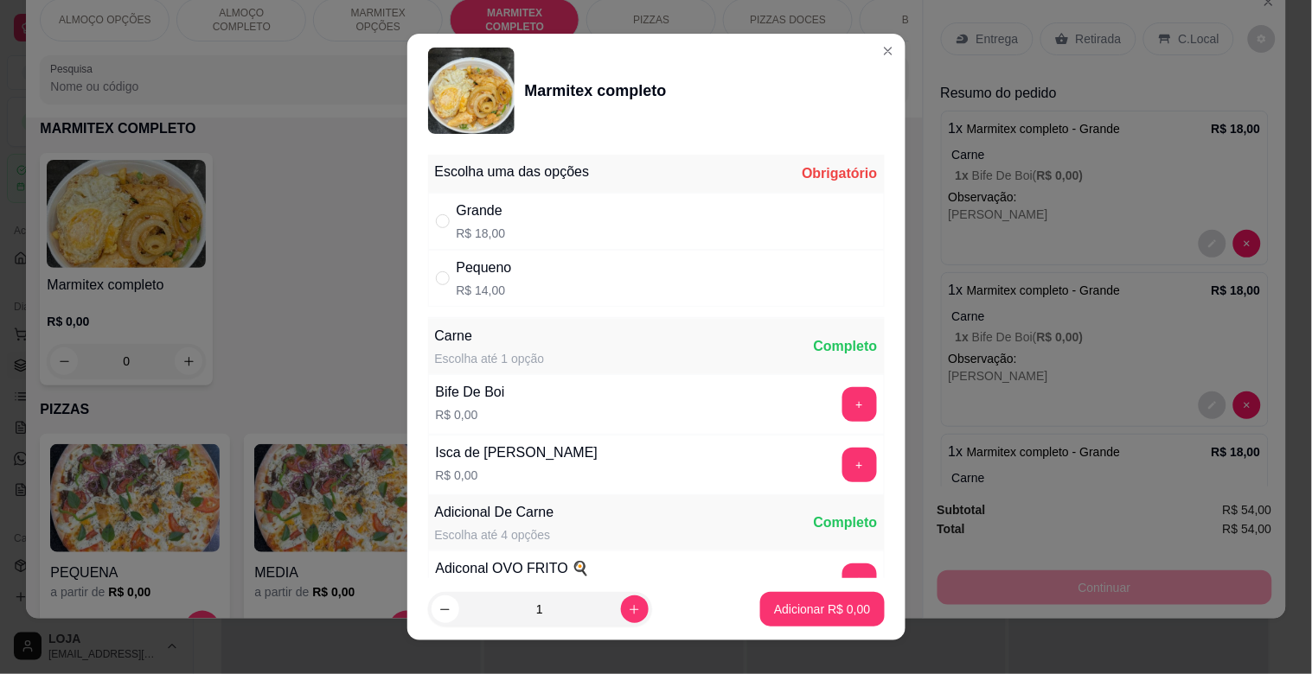
click at [578, 214] on div "Grande R$ 18,00" at bounding box center [656, 221] width 457 height 57
radio input "true"
click at [842, 468] on button "+" at bounding box center [859, 465] width 35 height 35
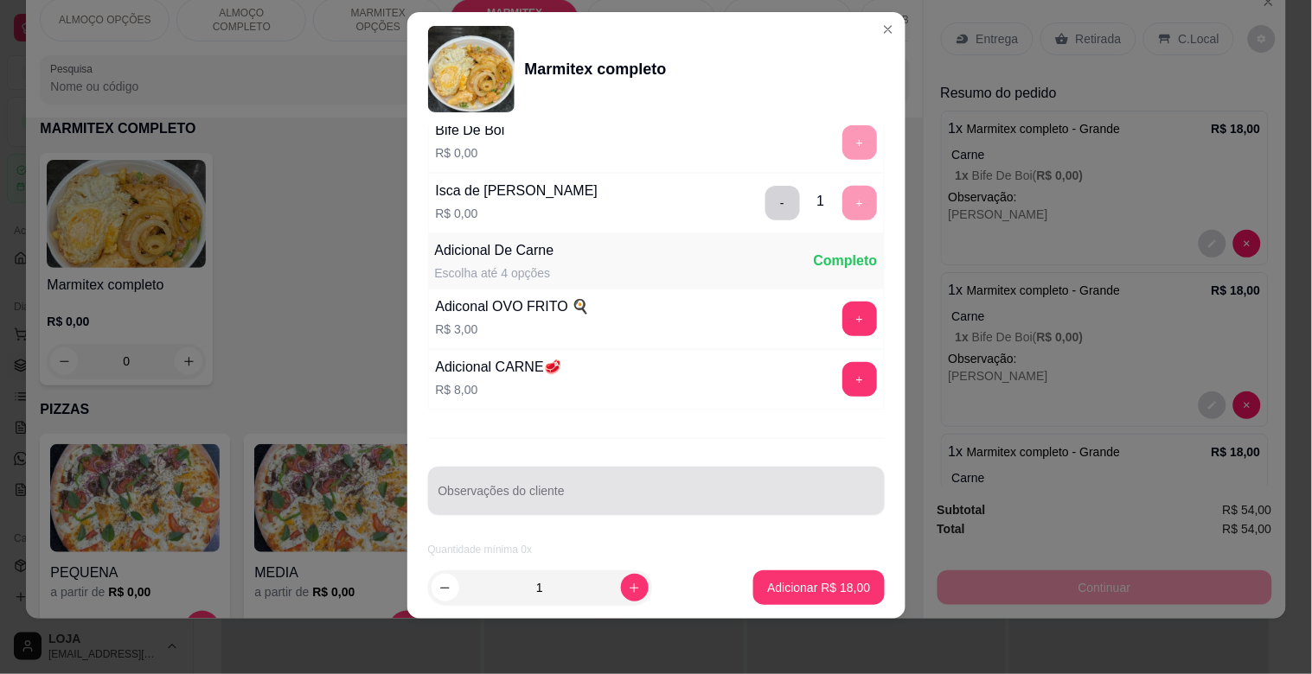
click at [631, 474] on div at bounding box center [656, 491] width 436 height 35
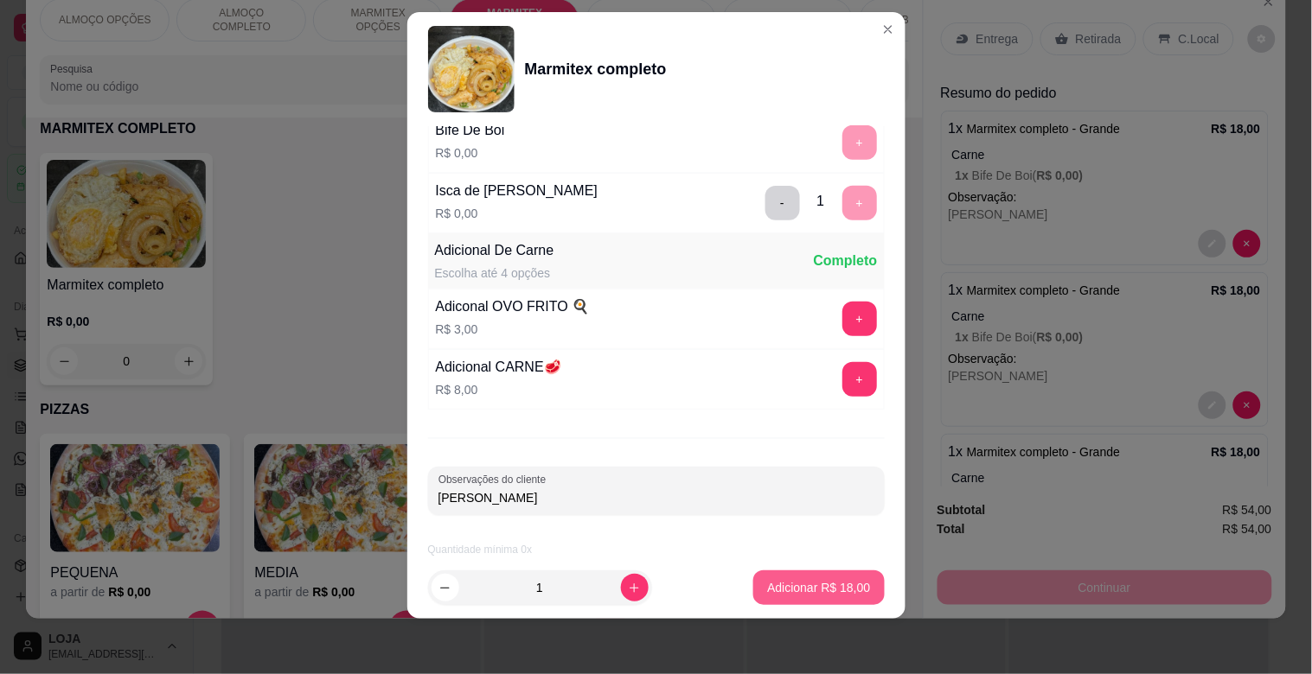
type input "[PERSON_NAME]"
click at [790, 601] on button "Adicionar R$ 18,00" at bounding box center [818, 588] width 131 height 35
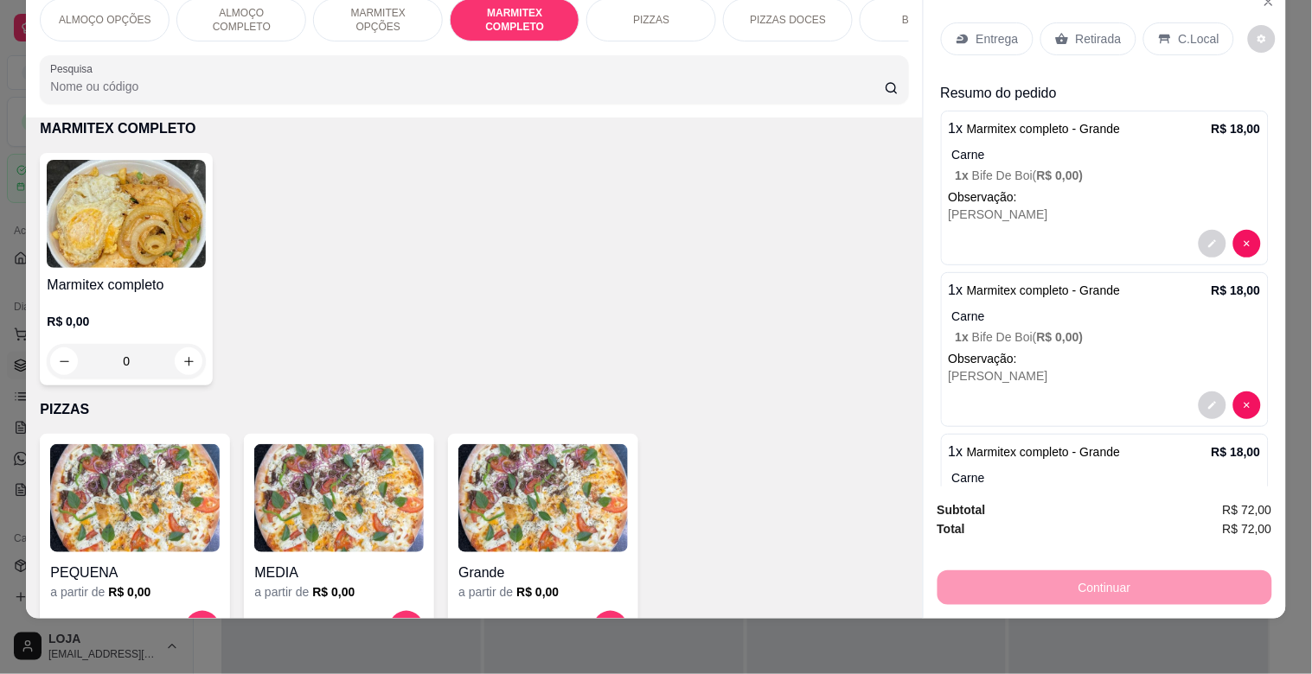
click at [375, 6] on p "MARMITEX OPÇÕES" at bounding box center [378, 20] width 100 height 28
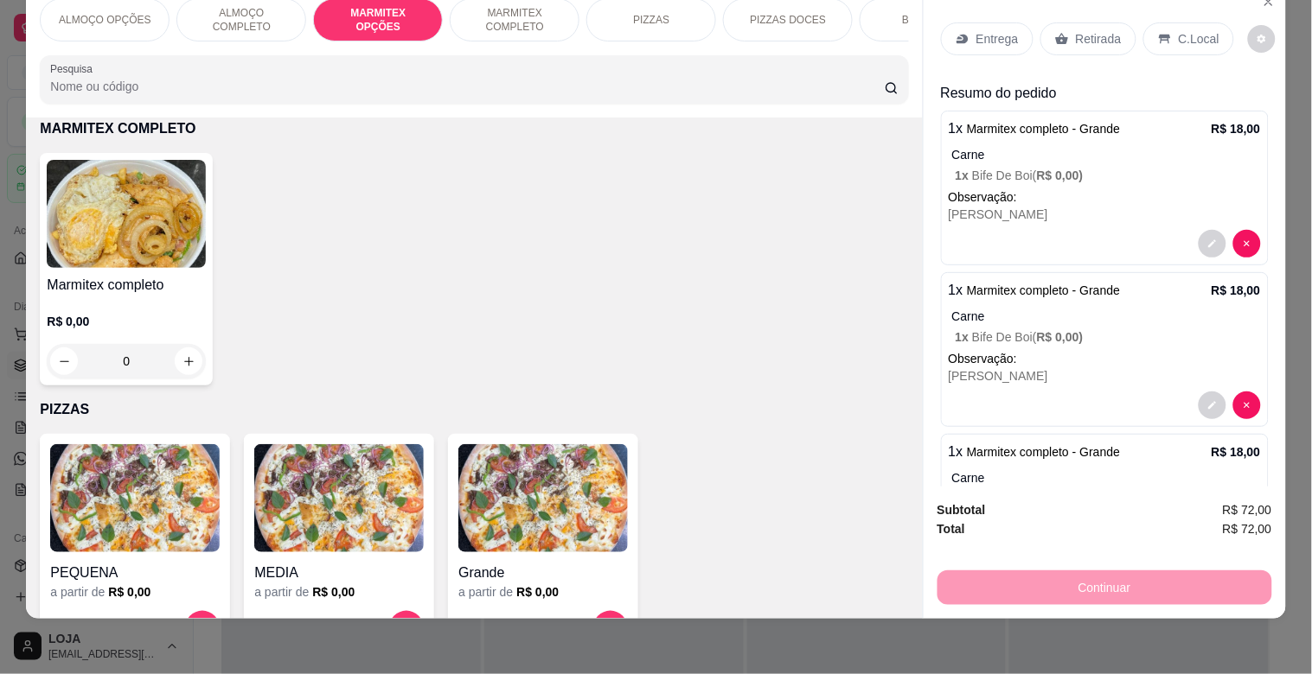
scroll to position [640, 0]
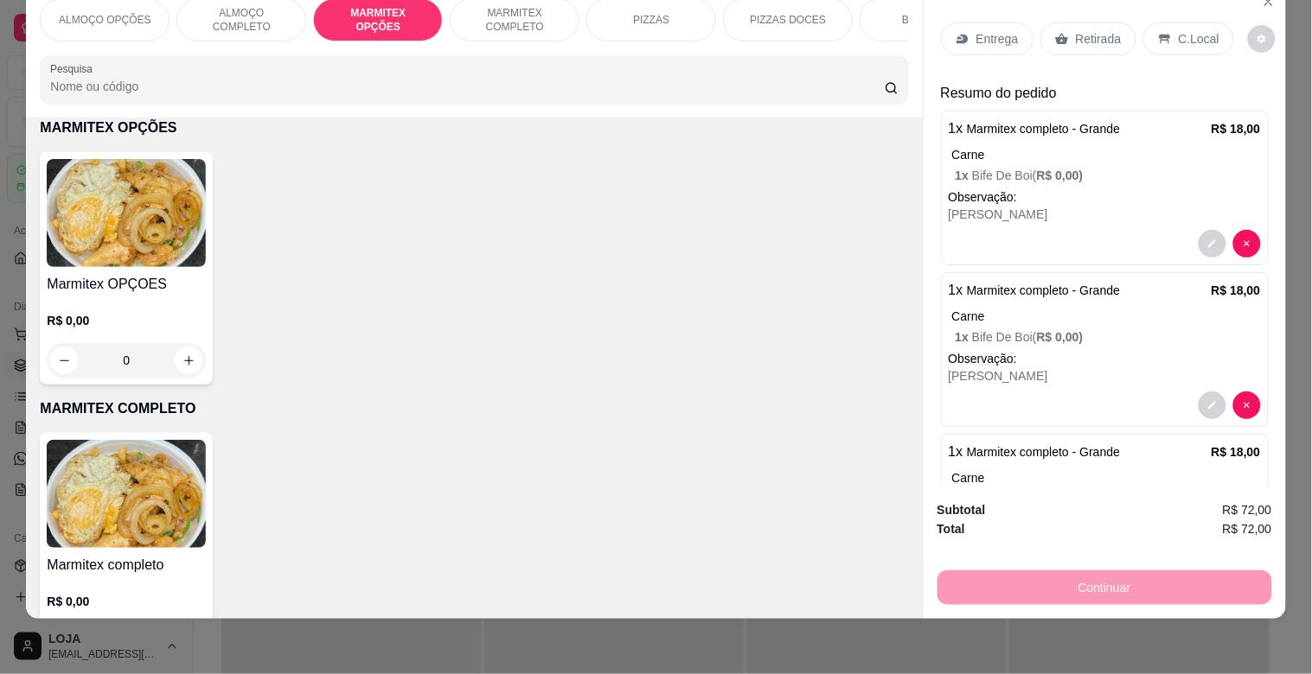
click at [130, 227] on img at bounding box center [126, 213] width 159 height 108
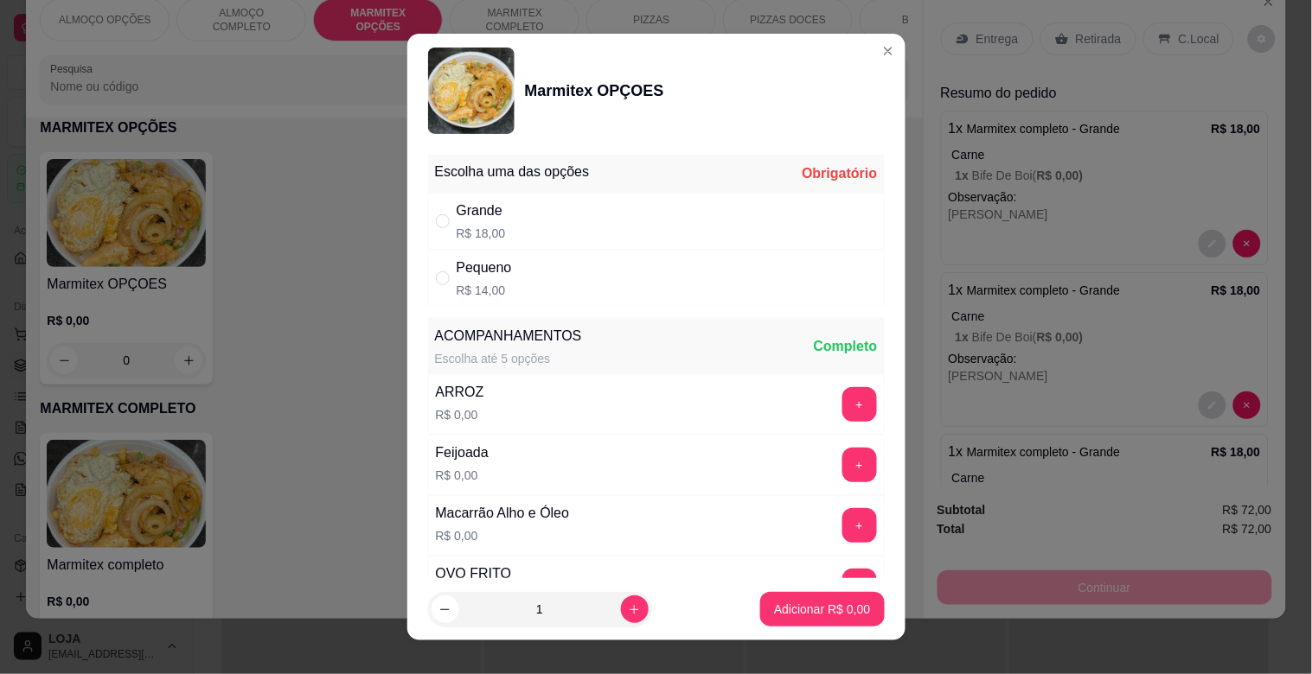
click at [593, 231] on div "Grande R$ 18,00" at bounding box center [656, 221] width 457 height 57
radio input "true"
click at [842, 410] on button "+" at bounding box center [859, 405] width 34 height 34
click at [842, 458] on button "+" at bounding box center [859, 465] width 35 height 35
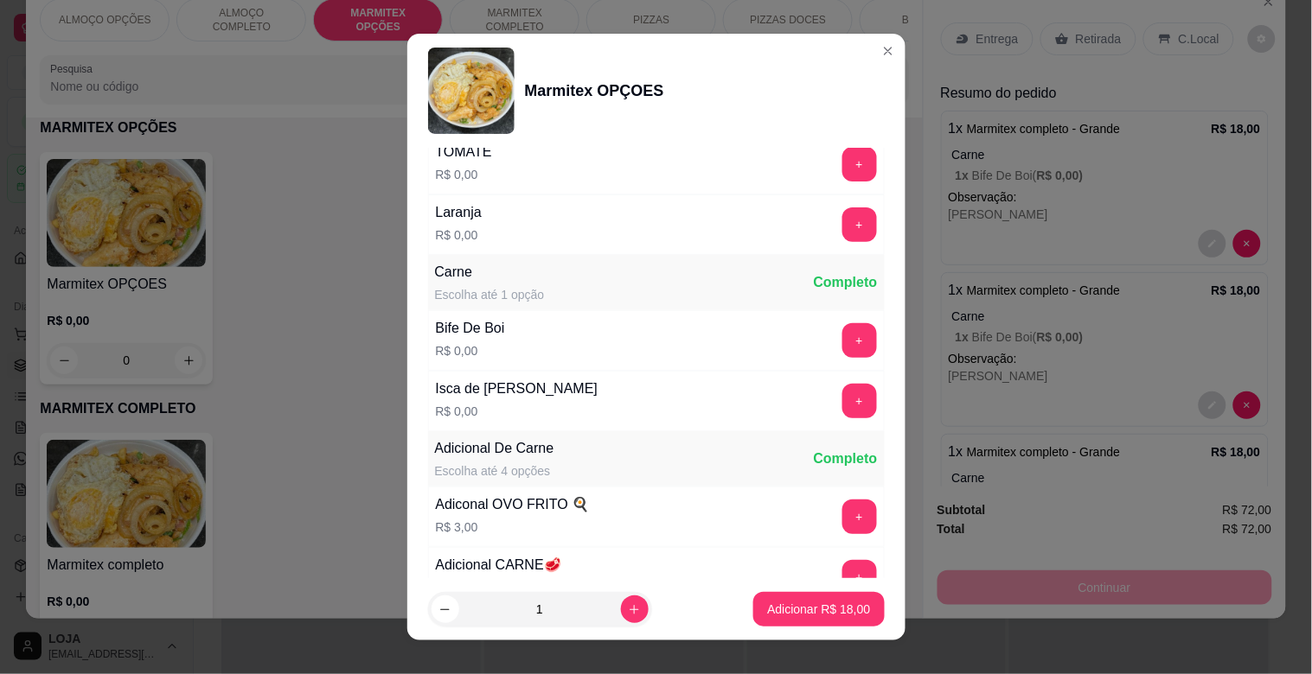
scroll to position [662, 0]
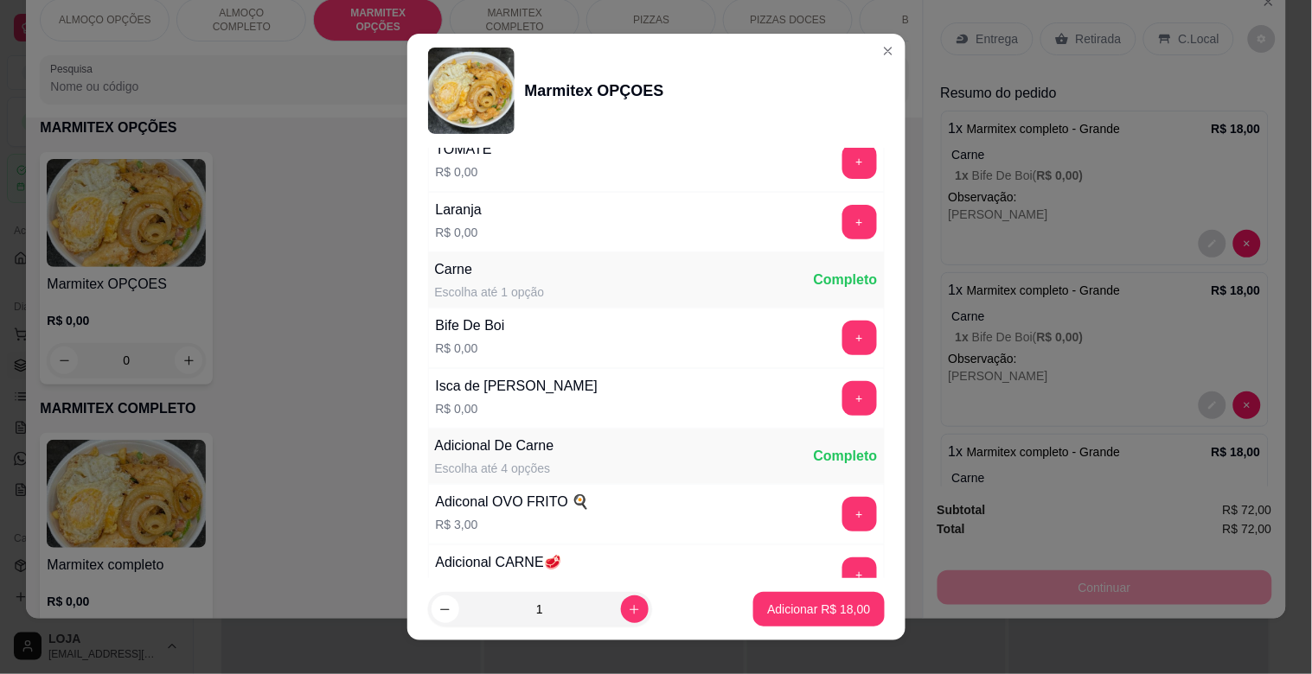
click at [826, 378] on div "Isca de [PERSON_NAME] R$ 0,00 +" at bounding box center [656, 398] width 457 height 61
click at [842, 399] on button "+" at bounding box center [859, 398] width 35 height 35
click at [842, 227] on button "+" at bounding box center [859, 222] width 35 height 35
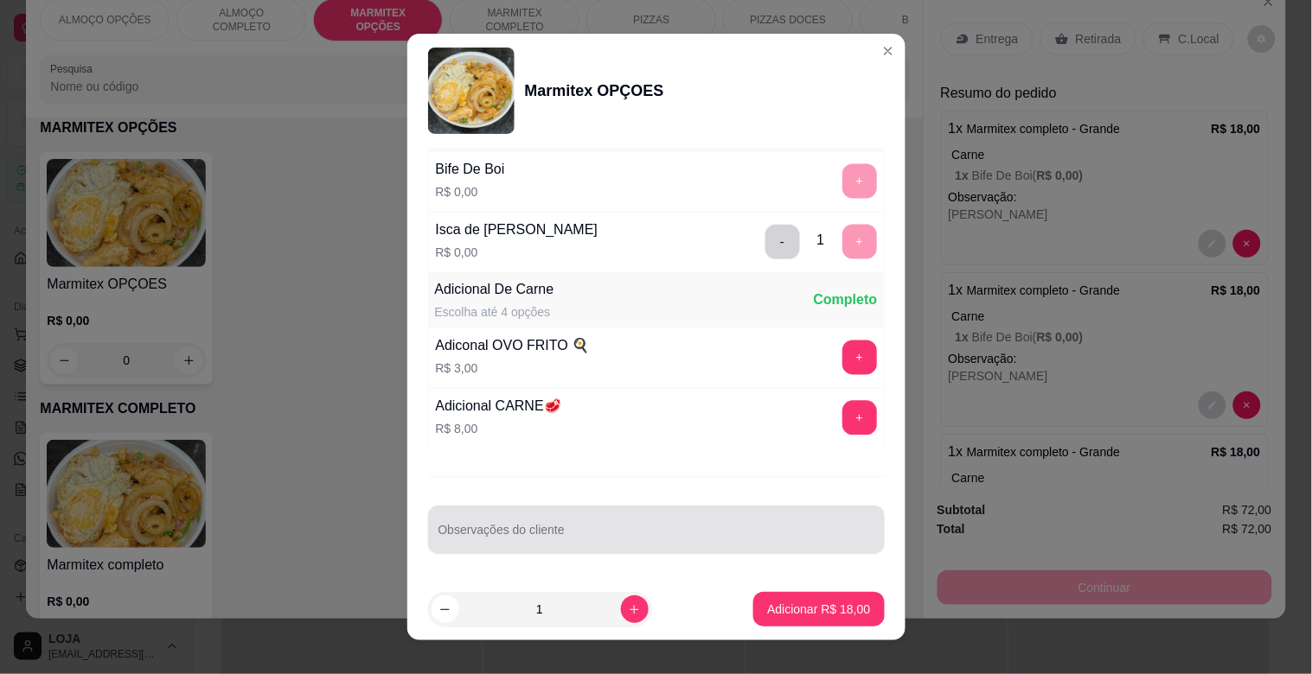
click at [744, 523] on div at bounding box center [656, 530] width 436 height 35
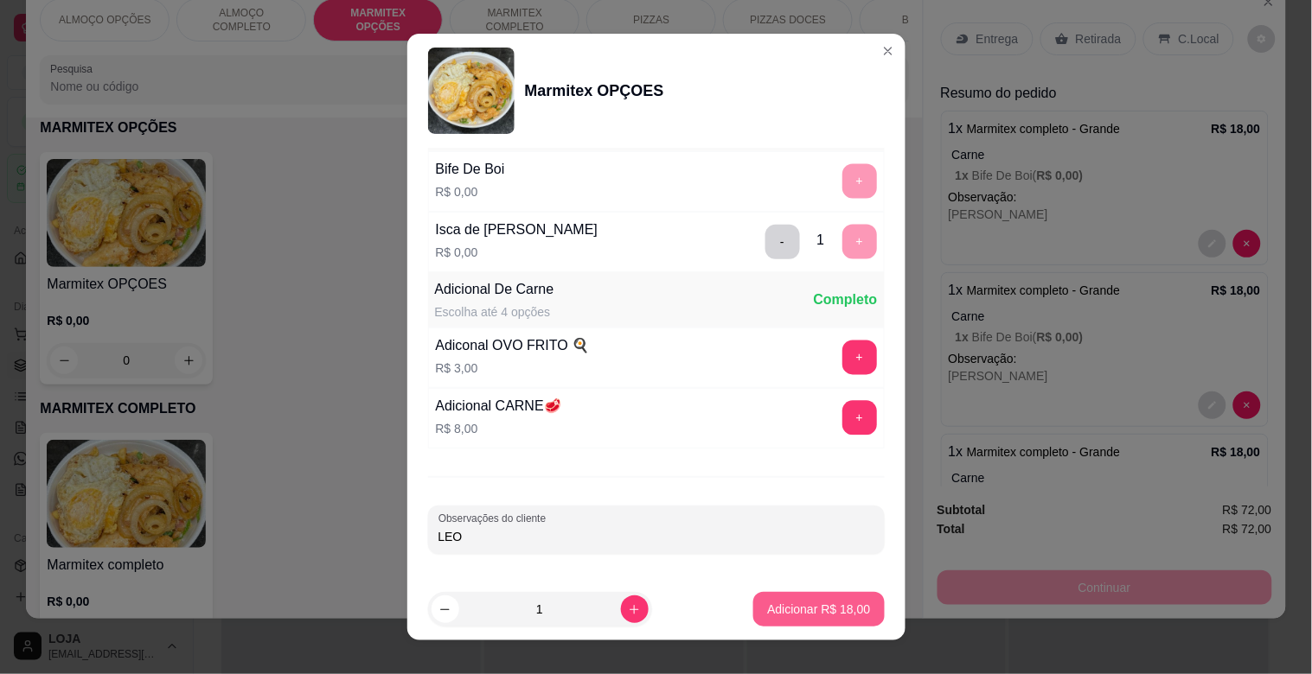
type input "LEO"
click at [847, 604] on p "Adicionar R$ 18,00" at bounding box center [818, 609] width 103 height 17
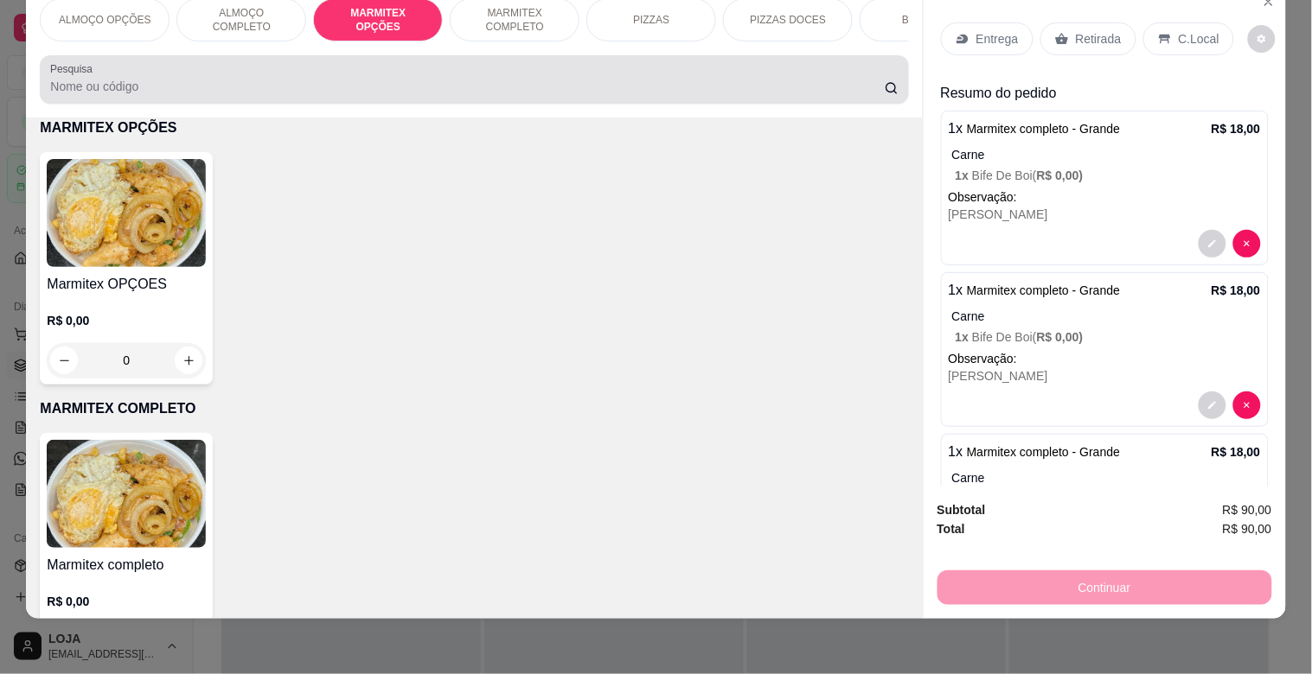
click at [447, 66] on div at bounding box center [473, 79] width 847 height 35
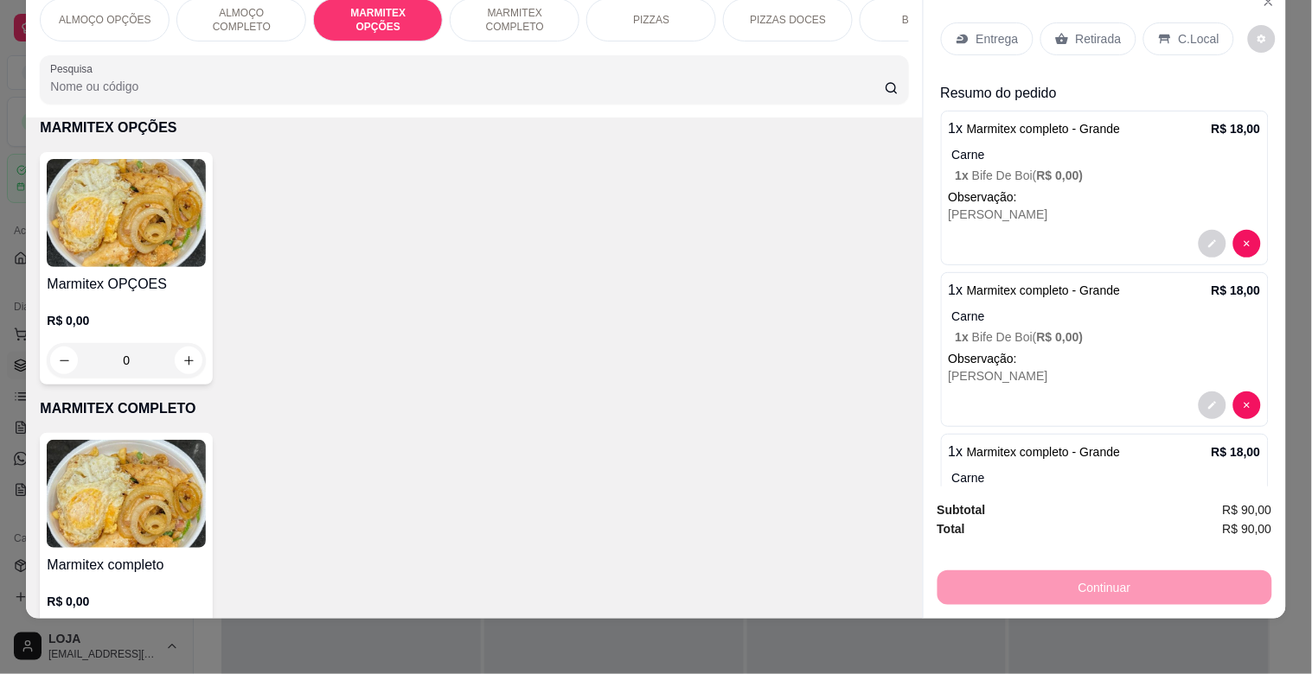
click at [117, 520] on img at bounding box center [126, 494] width 159 height 108
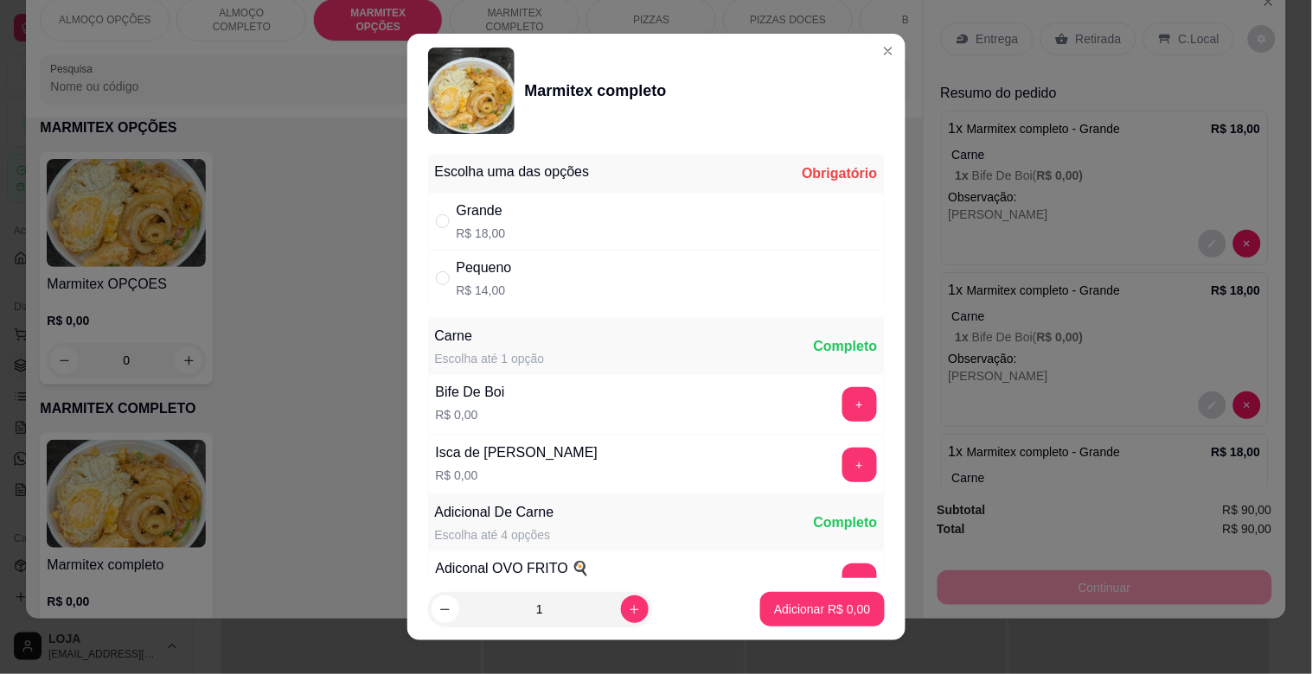
click at [575, 221] on div "Grande R$ 18,00" at bounding box center [656, 221] width 457 height 57
radio input "true"
click at [842, 405] on button "+" at bounding box center [859, 404] width 35 height 35
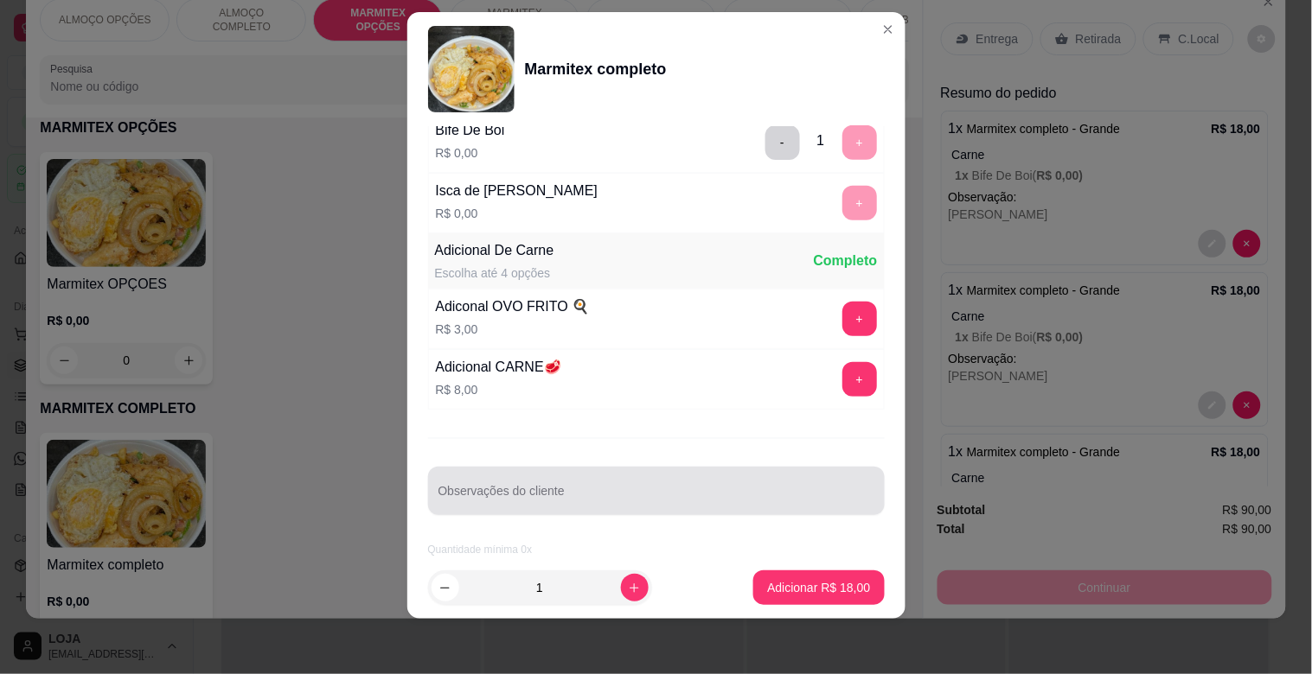
scroll to position [242, 0]
click at [614, 478] on div at bounding box center [656, 491] width 436 height 35
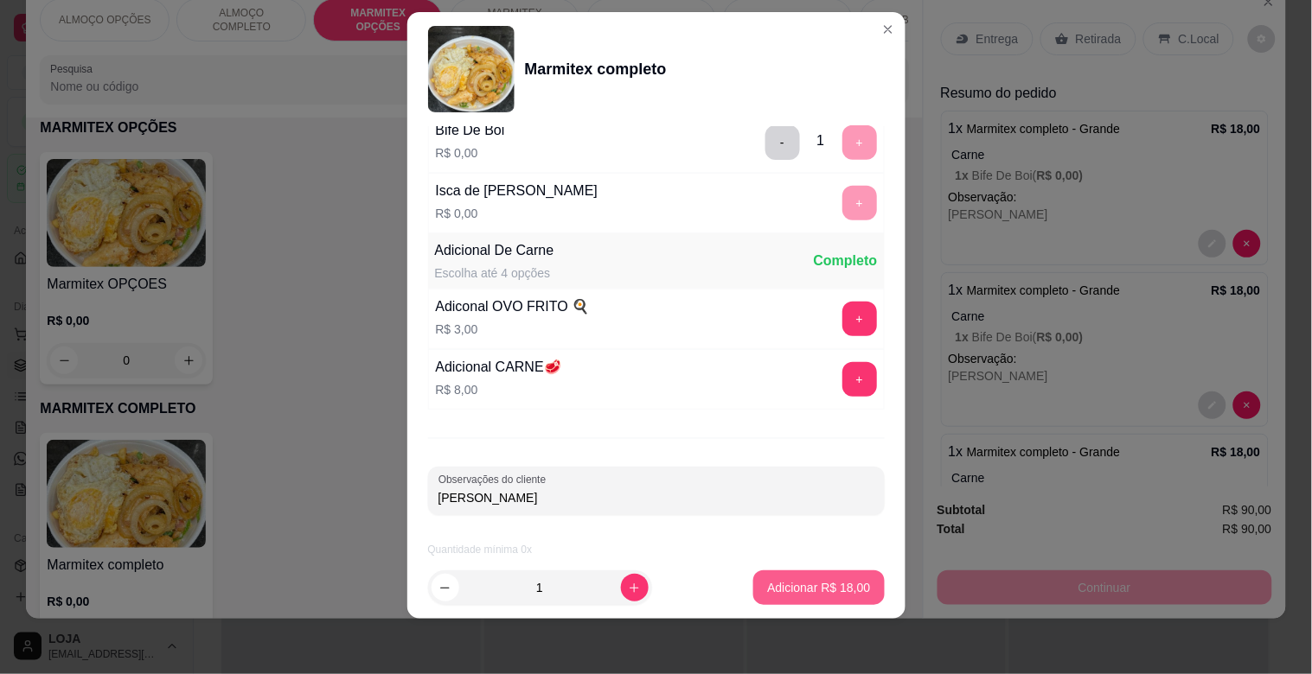
type input "[PERSON_NAME]"
click at [817, 588] on p "Adicionar R$ 18,00" at bounding box center [818, 587] width 103 height 17
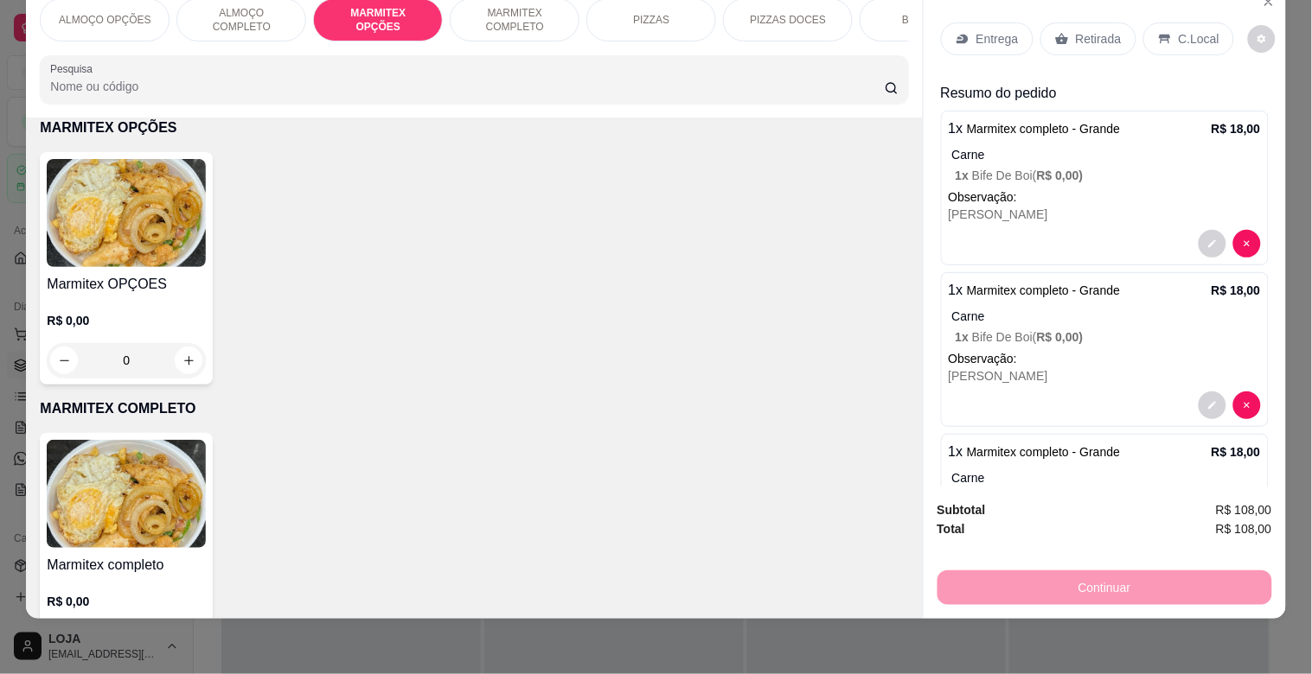
click at [151, 455] on img at bounding box center [126, 494] width 159 height 108
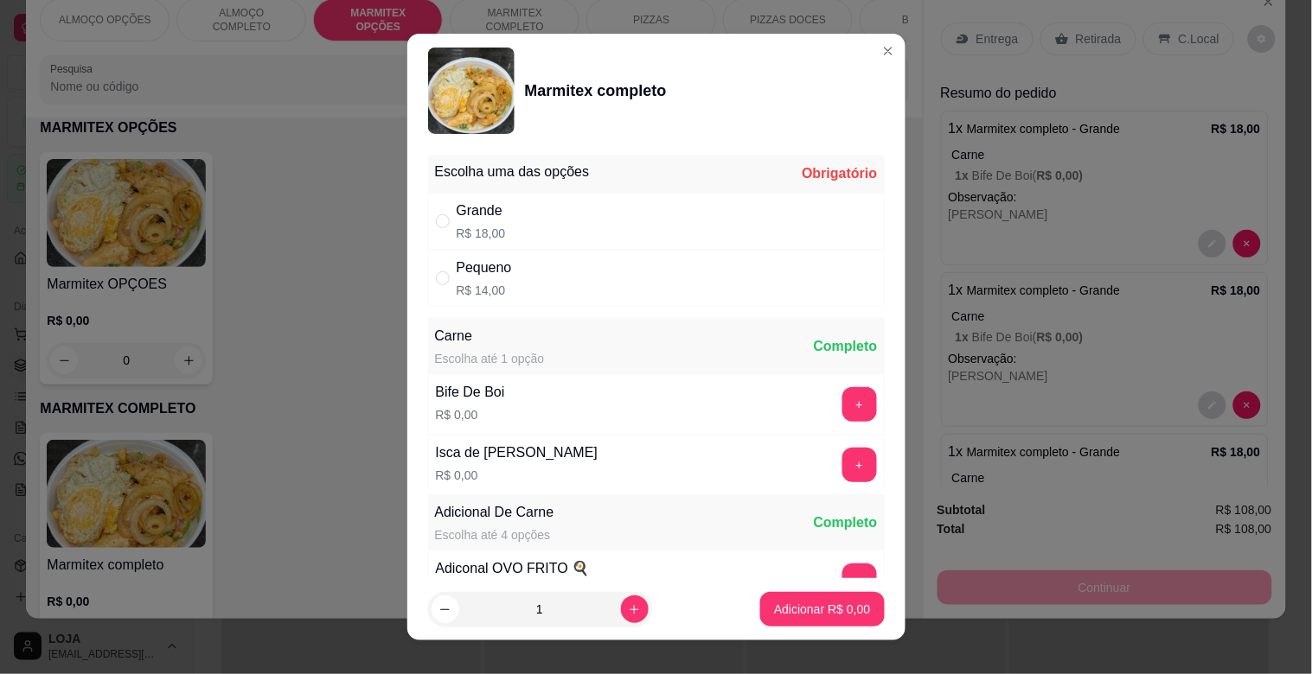
click at [519, 275] on div "Pequeno R$ 14,00" at bounding box center [656, 278] width 457 height 57
radio input "true"
click at [842, 405] on button "+" at bounding box center [859, 404] width 35 height 35
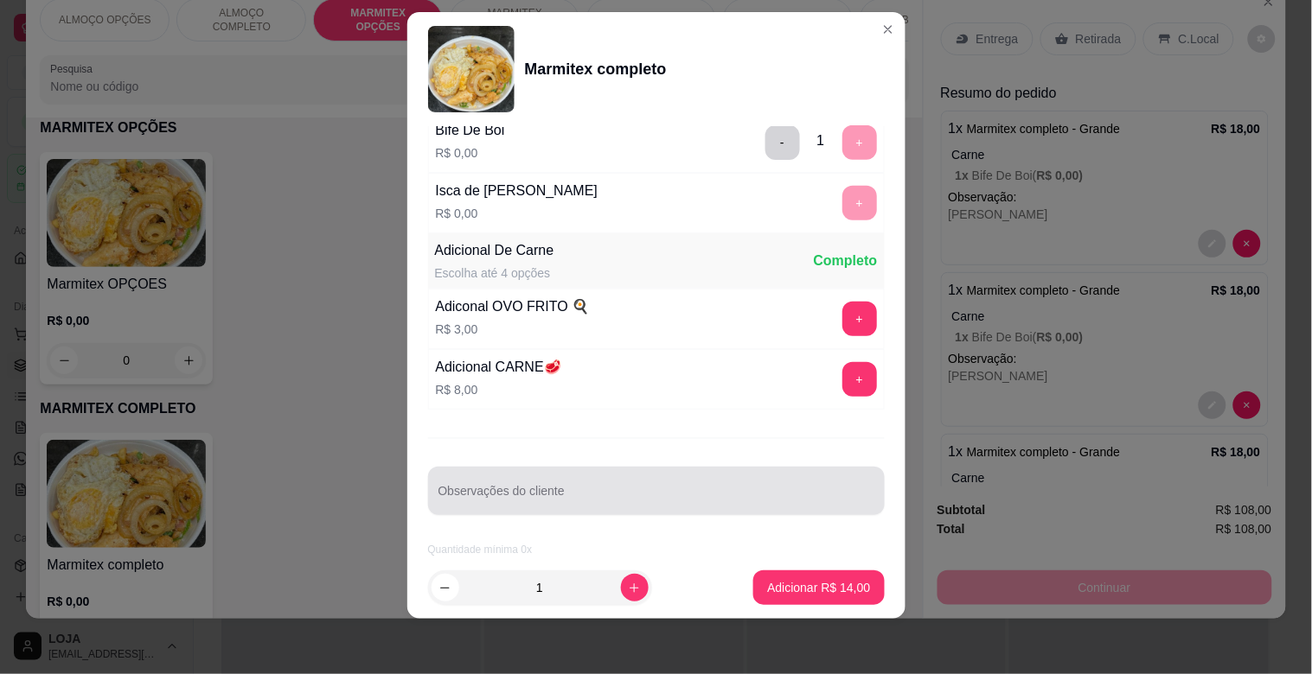
click at [519, 513] on div "Observações do cliente" at bounding box center [656, 491] width 457 height 48
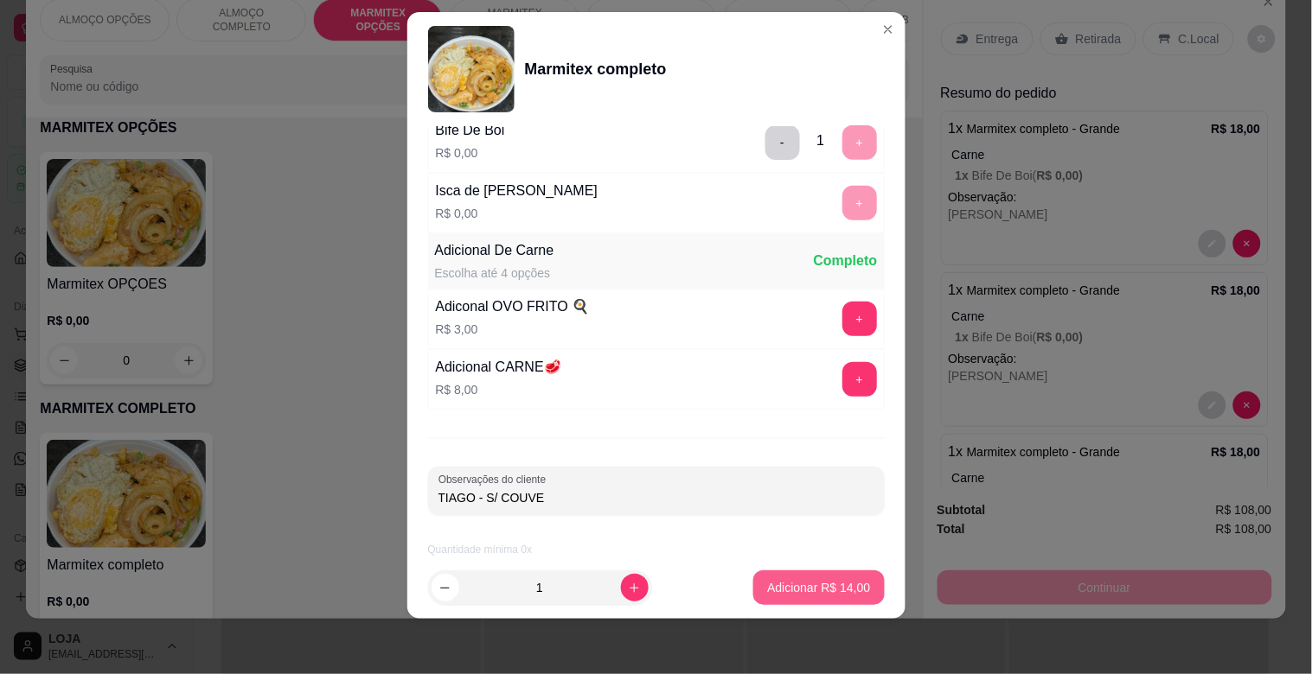
type input "TIAGO - S/ COUVE"
click at [806, 583] on p "Adicionar R$ 14,00" at bounding box center [818, 587] width 103 height 17
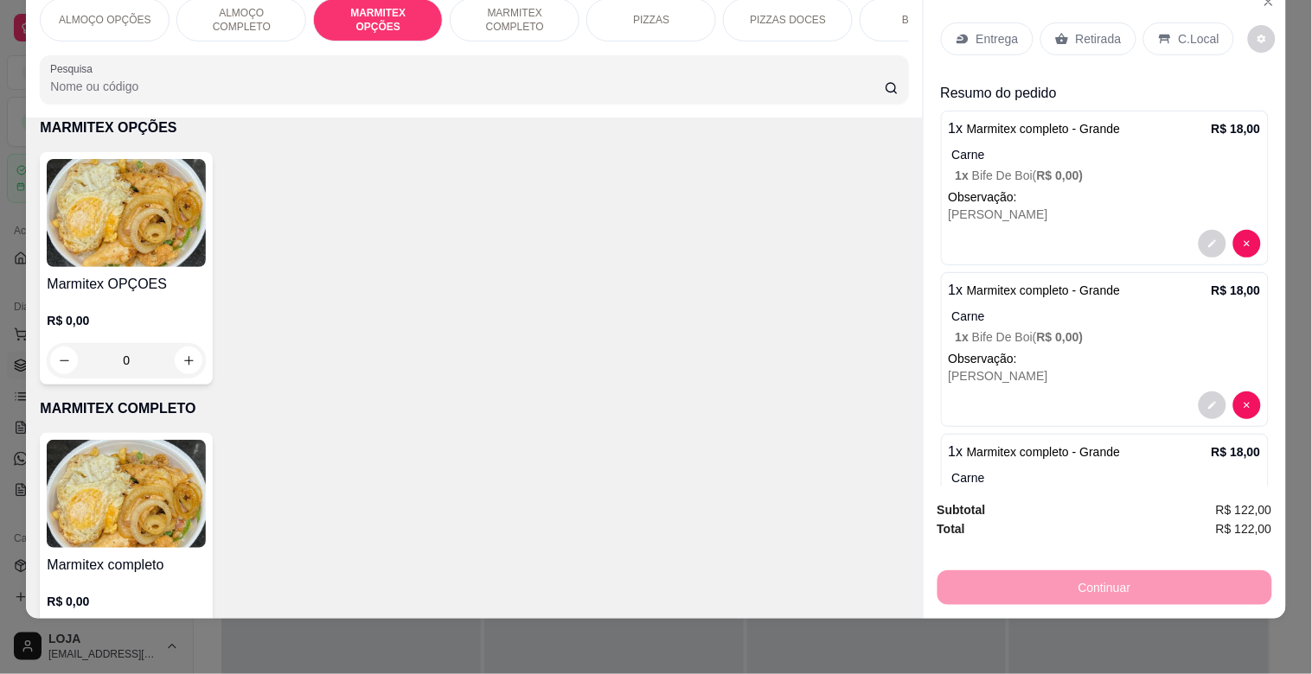
click at [972, 22] on div "Entrega" at bounding box center [987, 38] width 93 height 33
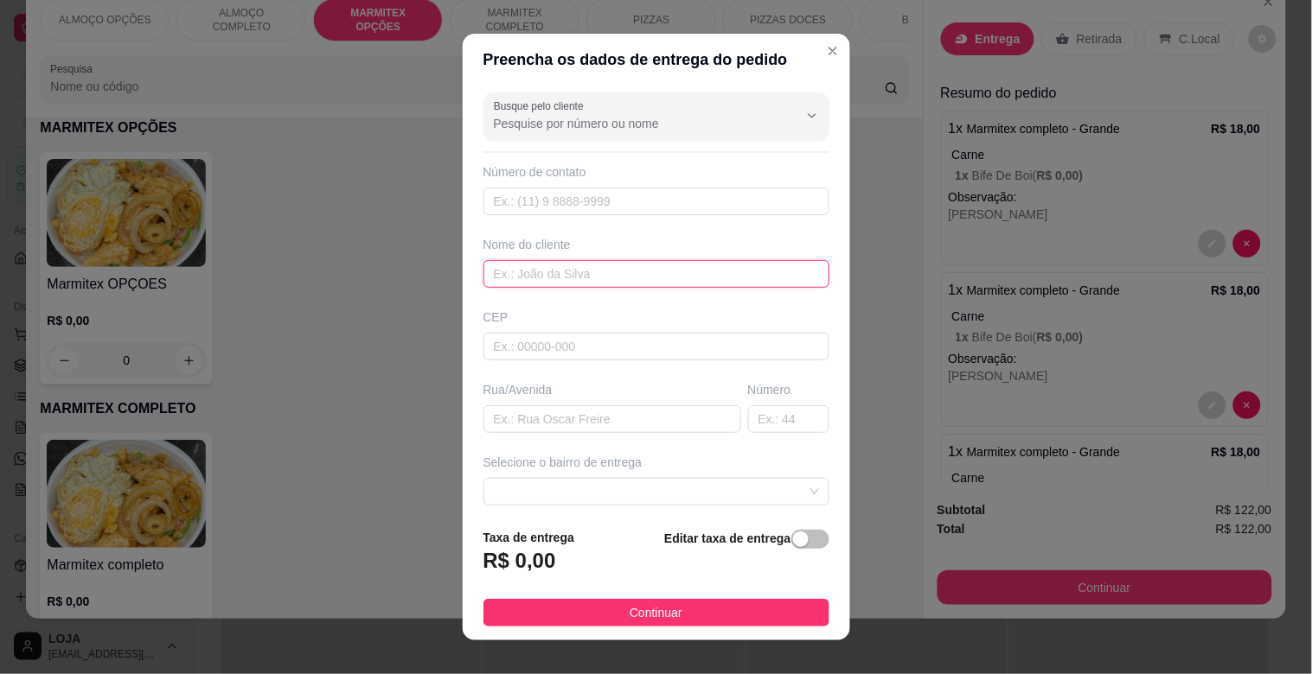
click at [536, 282] on input "text" at bounding box center [656, 274] width 346 height 28
click at [770, 502] on span at bounding box center [656, 492] width 325 height 26
type input "TRACTEL"
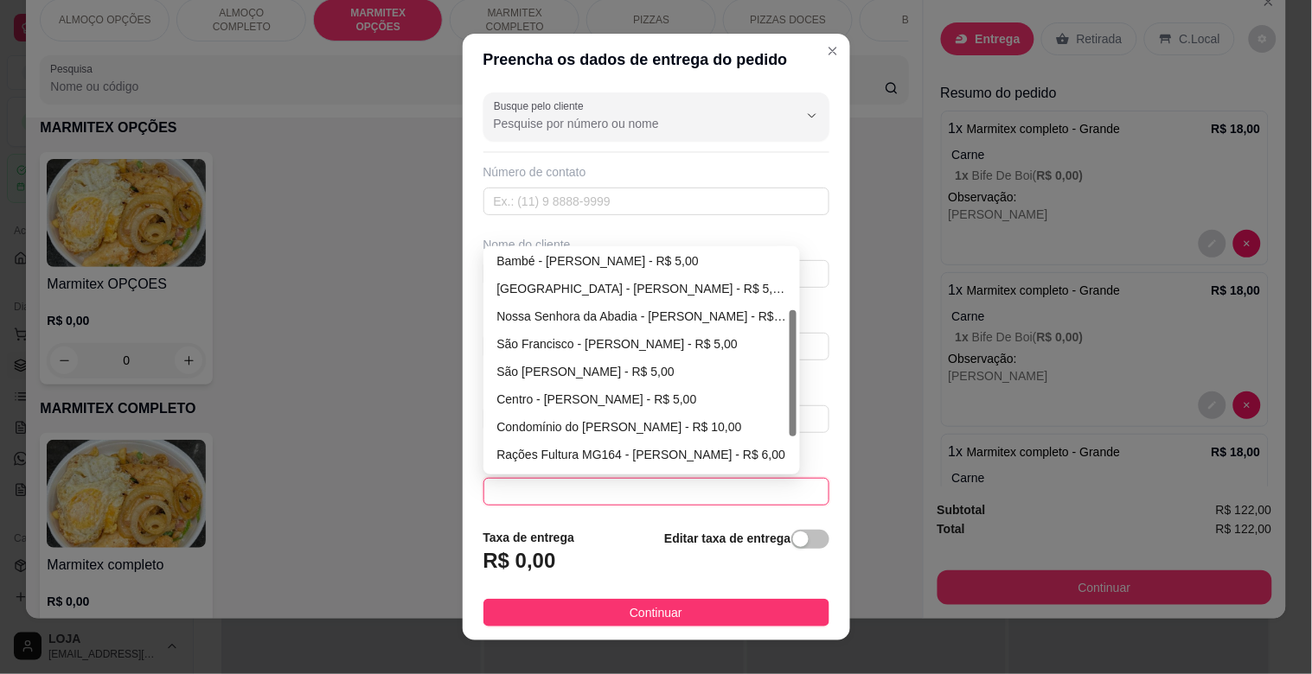
drag, startPoint x: 787, startPoint y: 318, endPoint x: 721, endPoint y: 389, distance: 96.7
click at [790, 386] on div at bounding box center [793, 373] width 7 height 126
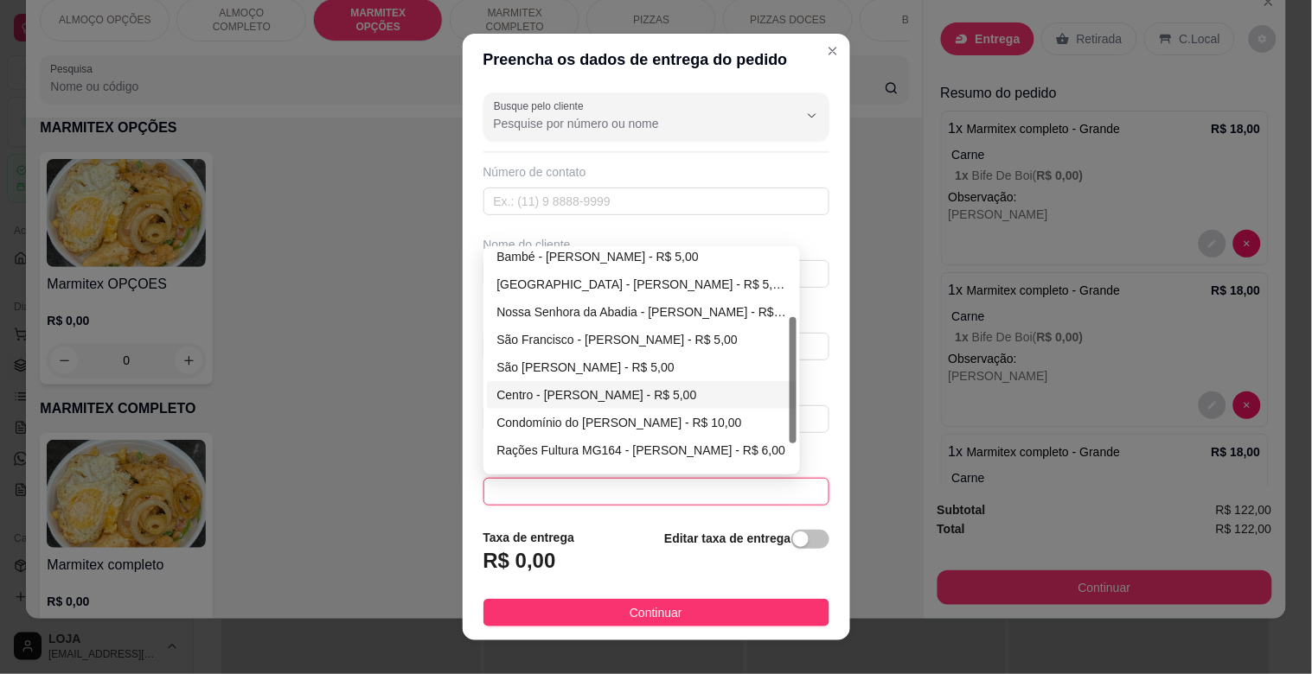
click at [585, 393] on div "Centro - [PERSON_NAME] - R$ 5,00" at bounding box center [642, 395] width 290 height 19
type input "[PERSON_NAME]"
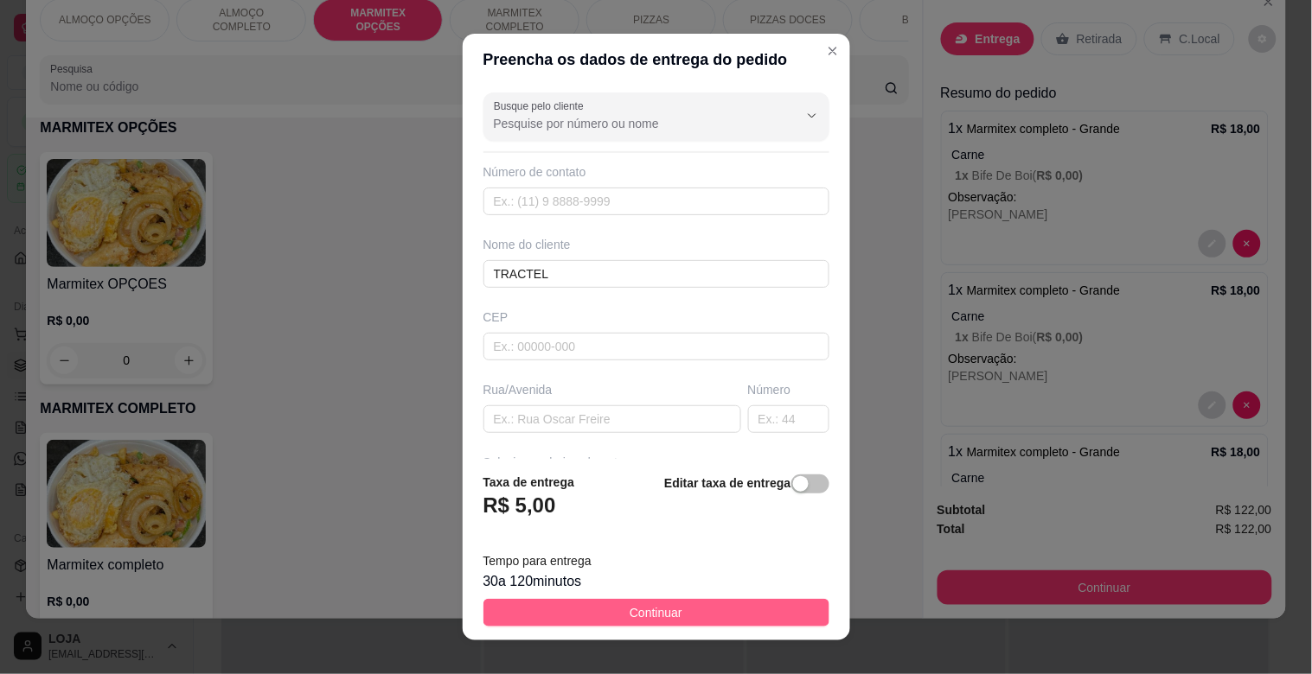
click at [630, 612] on span "Continuar" at bounding box center [656, 613] width 53 height 19
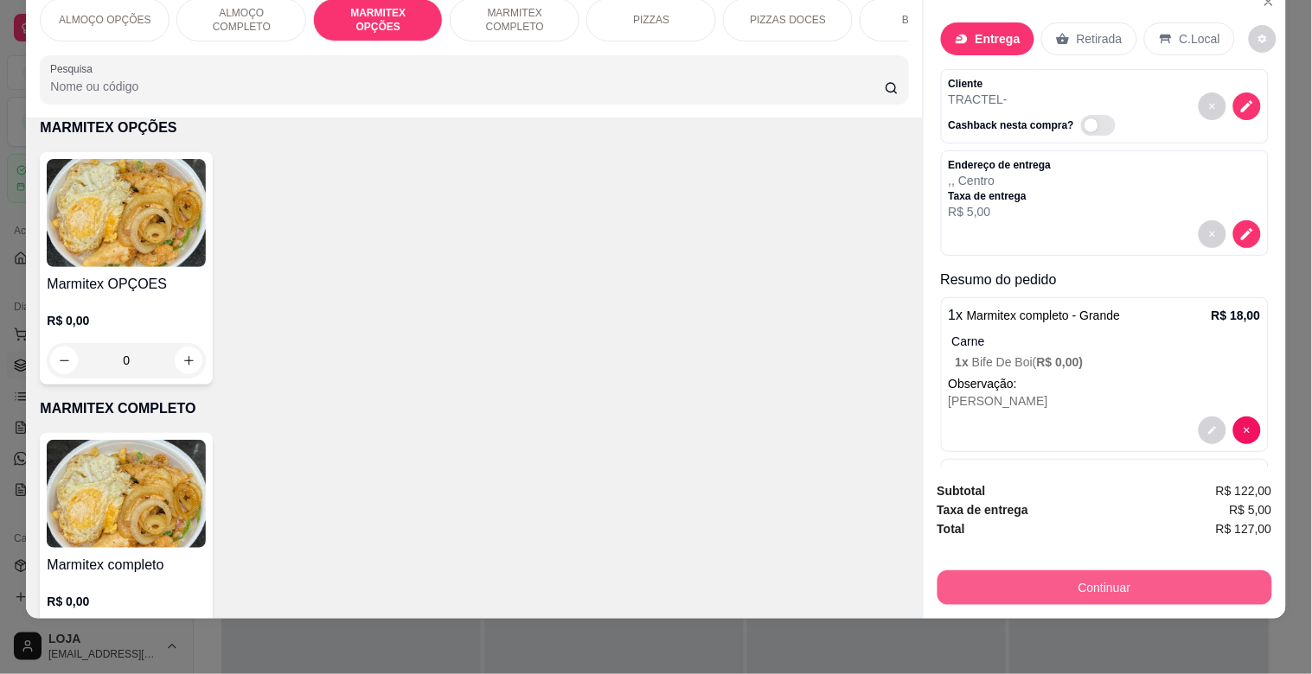
click at [1049, 571] on button "Continuar" at bounding box center [1104, 588] width 335 height 35
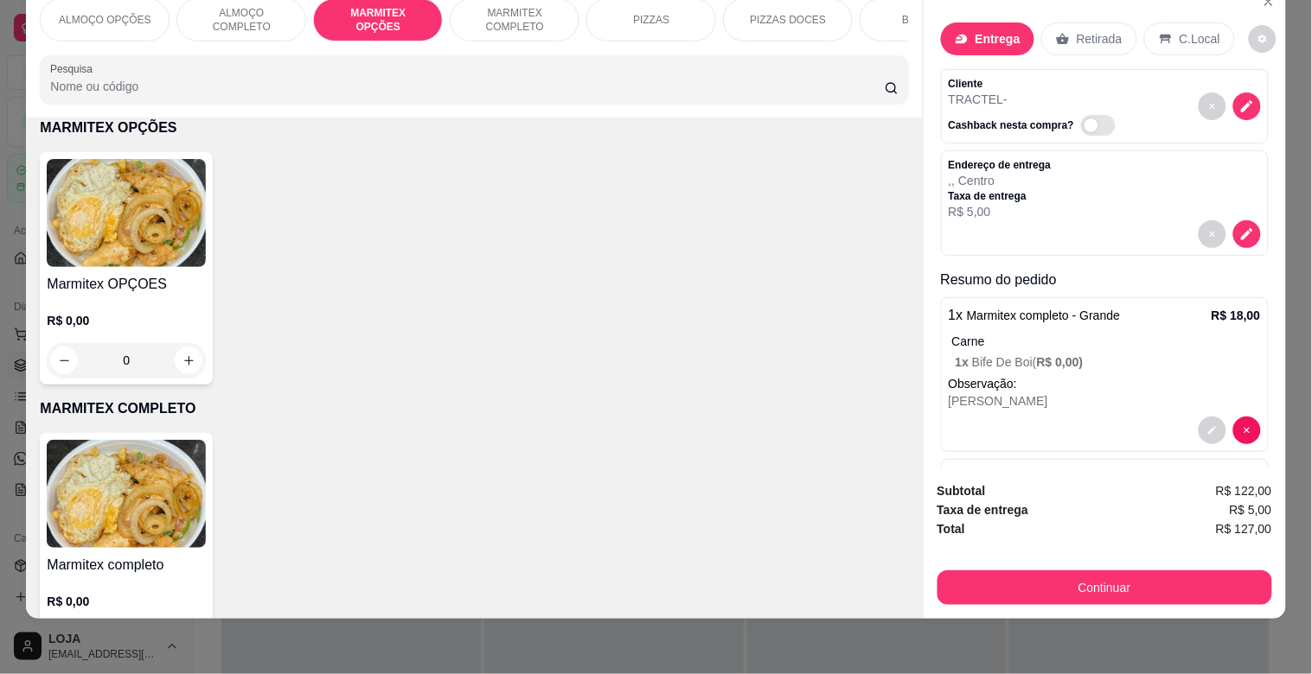
click at [571, 80] on input "Pesquisa" at bounding box center [467, 86] width 834 height 17
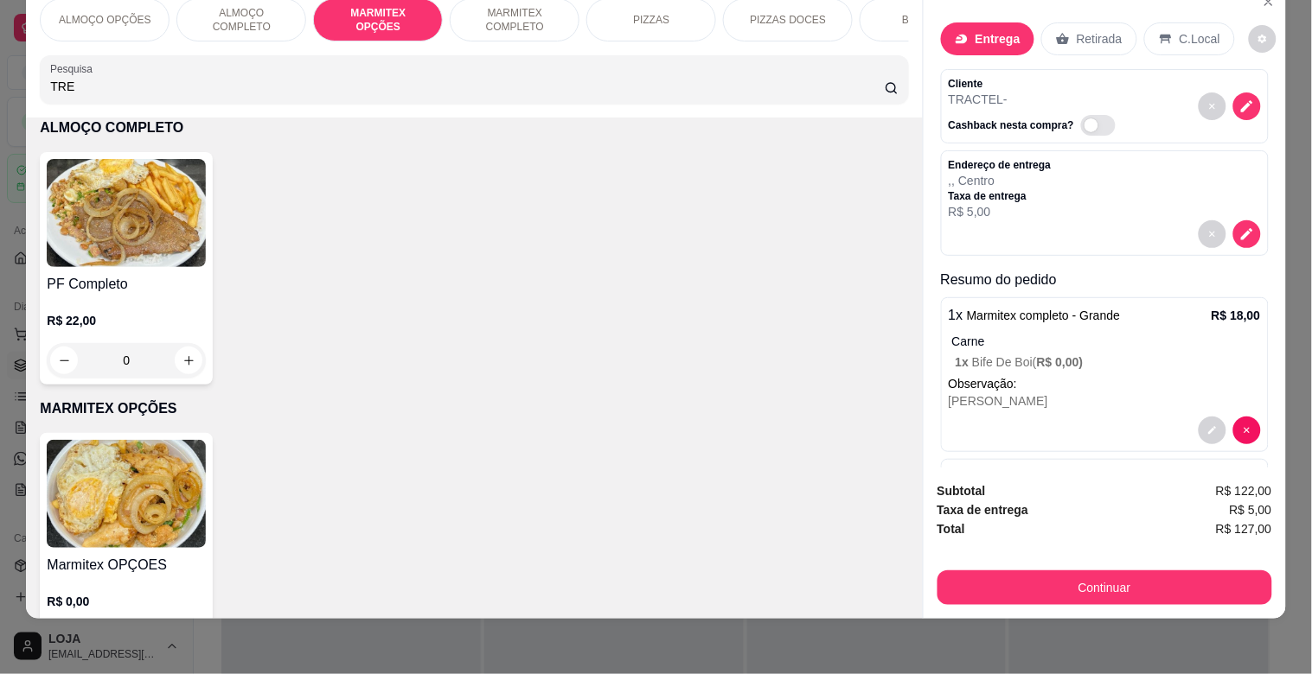
scroll to position [920, 0]
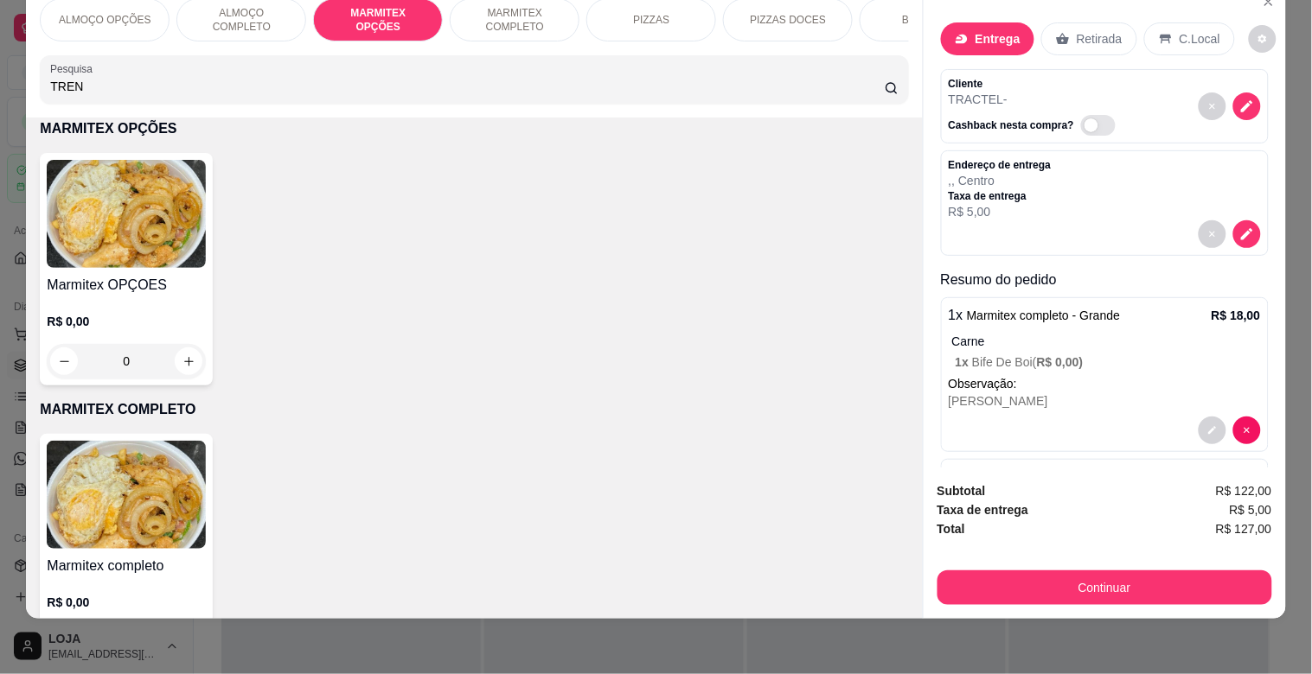
type input "TREN"
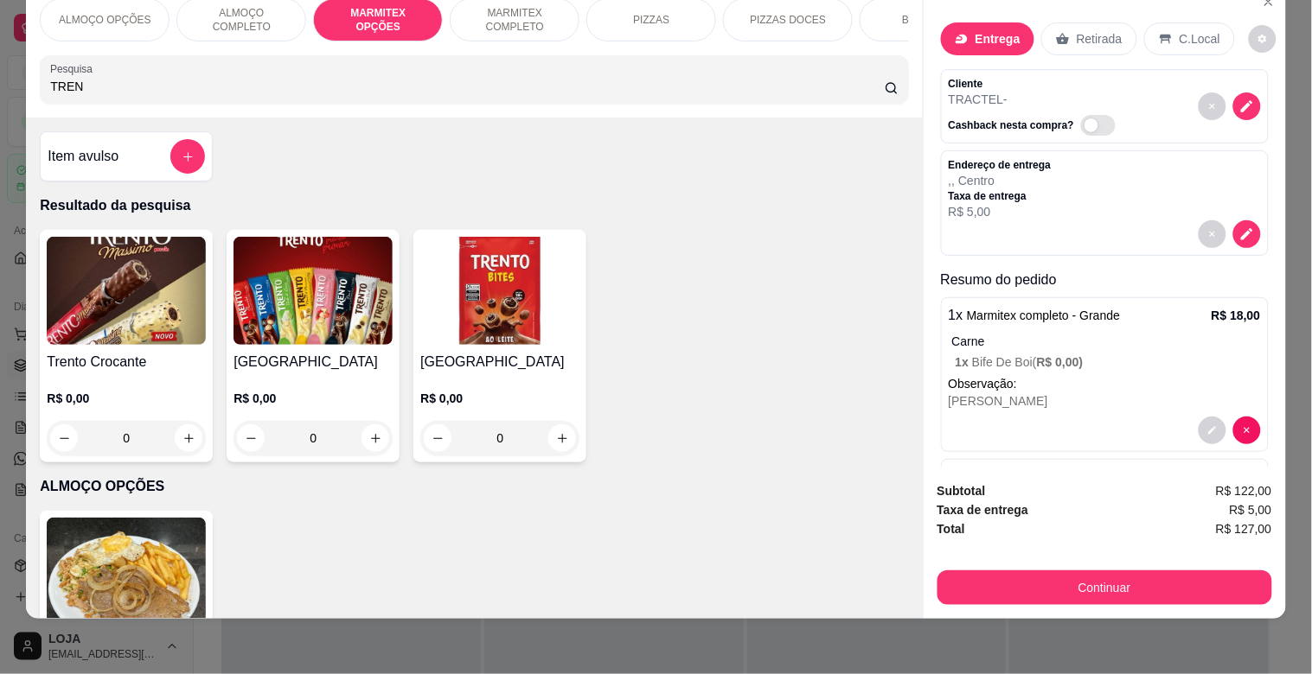
click at [262, 343] on img at bounding box center [312, 291] width 159 height 108
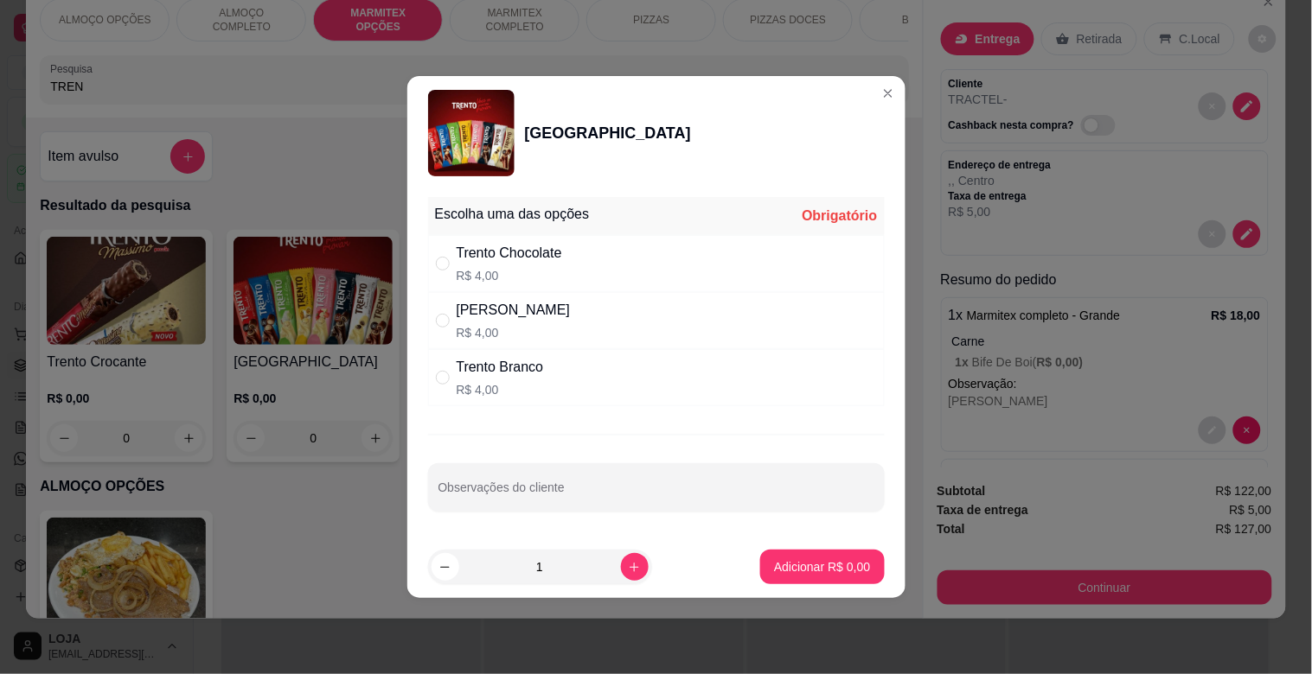
click at [520, 258] on div "Trento Chocolate" at bounding box center [509, 253] width 105 height 21
radio input "true"
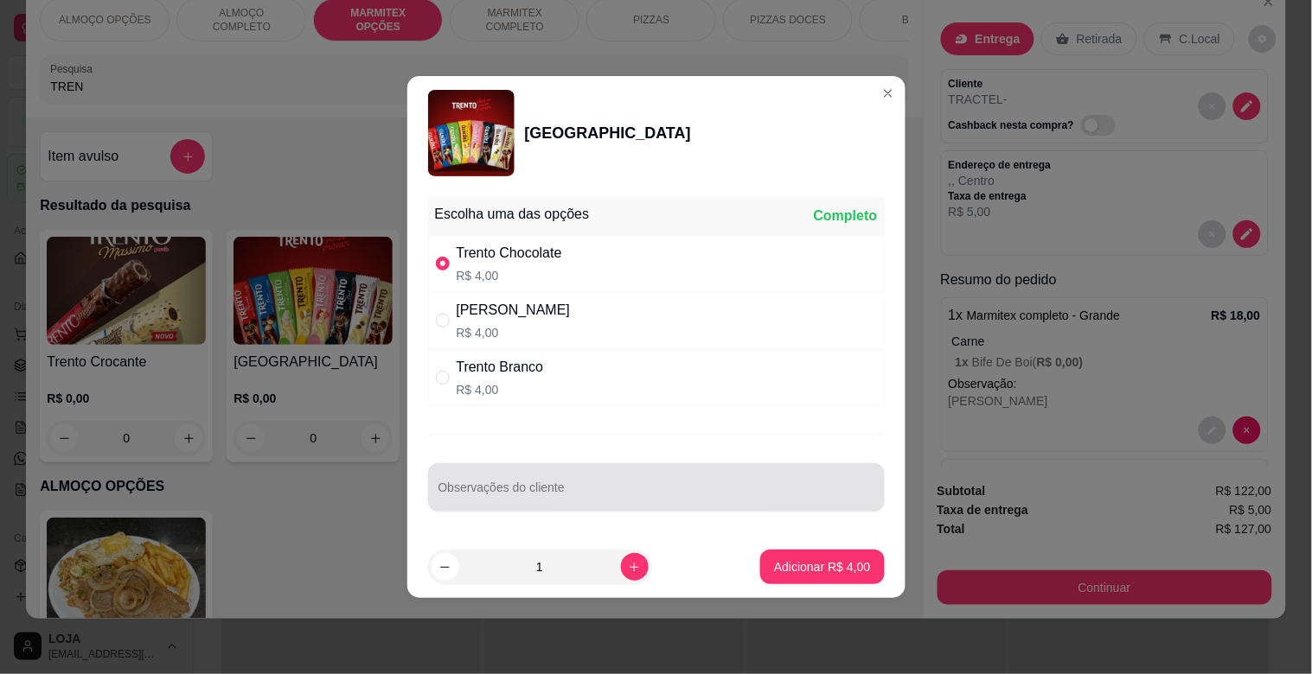
click at [580, 504] on div at bounding box center [656, 487] width 436 height 35
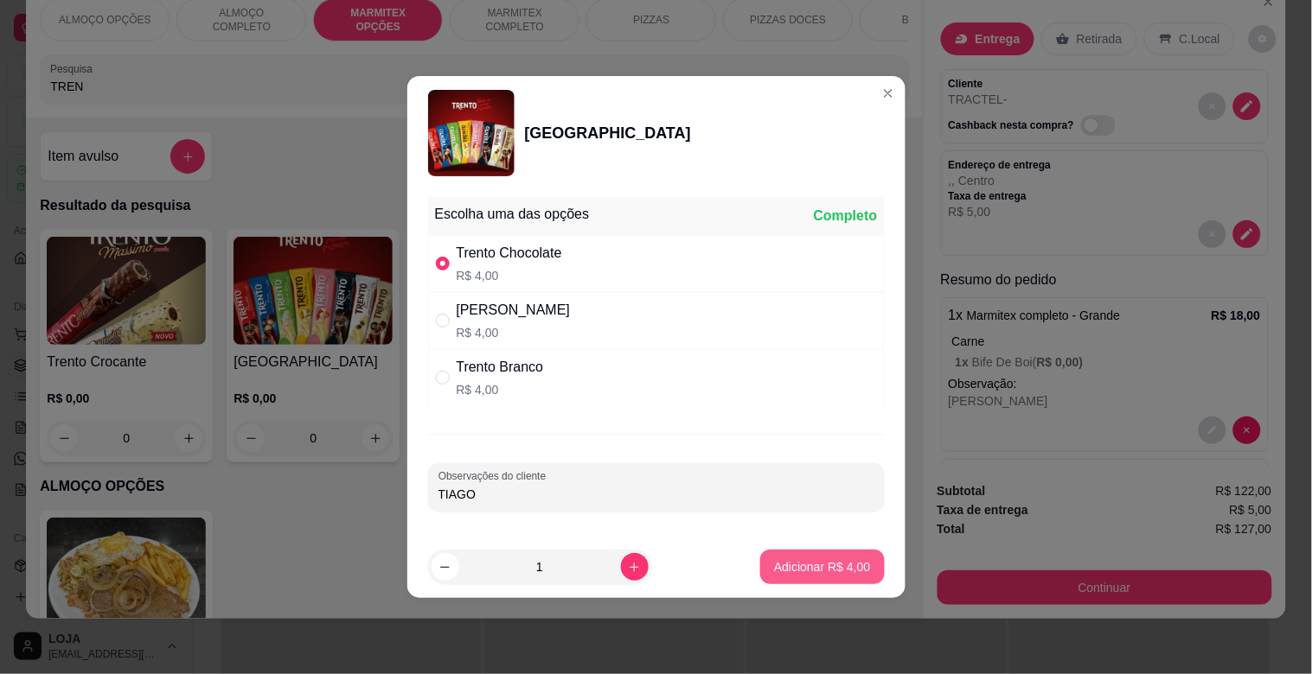
type input "TIAGO"
click at [791, 558] on button "Adicionar R$ 4,00" at bounding box center [822, 567] width 124 height 35
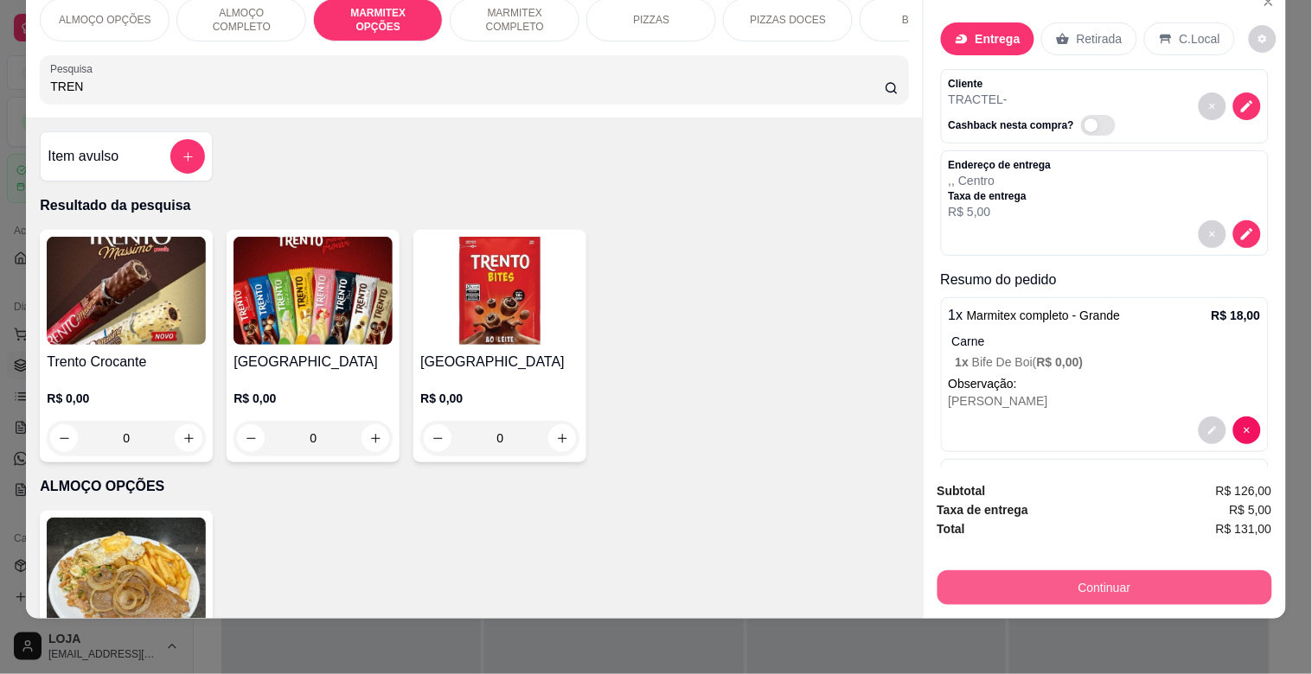
click at [1064, 571] on button "Continuar" at bounding box center [1104, 588] width 335 height 35
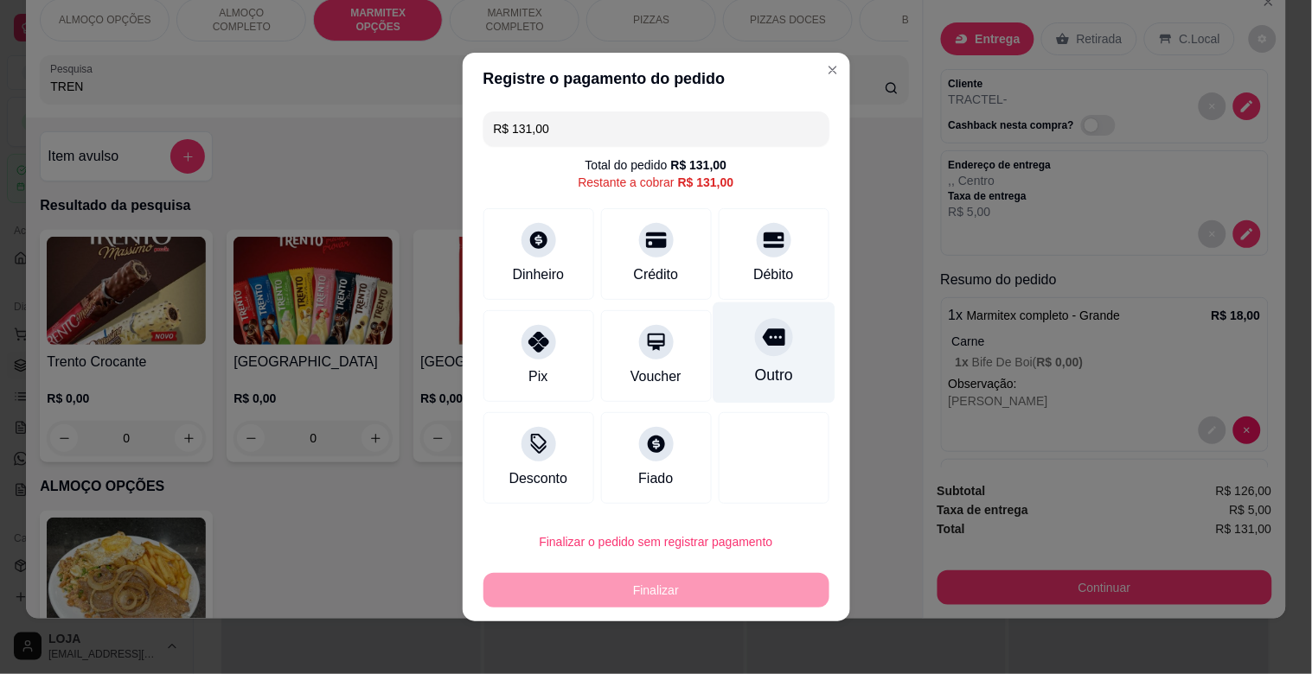
click at [770, 389] on div "Outro" at bounding box center [774, 353] width 122 height 101
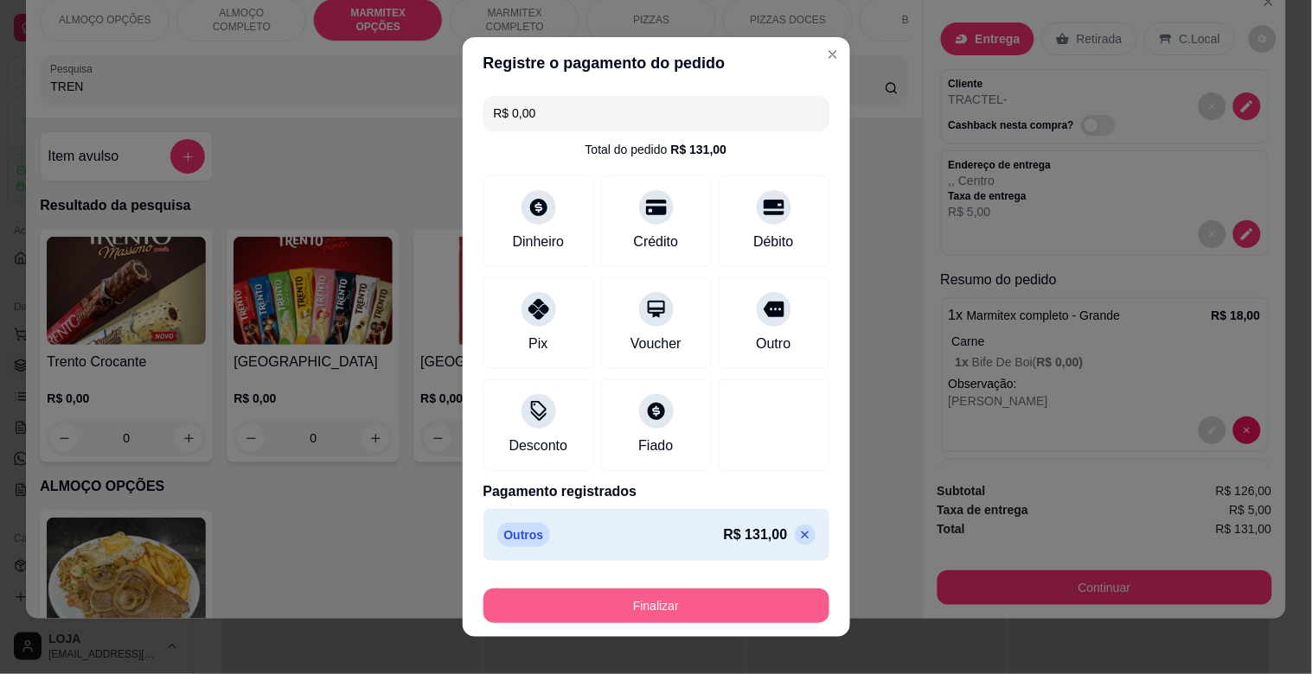
click at [636, 595] on button "Finalizar" at bounding box center [656, 606] width 346 height 35
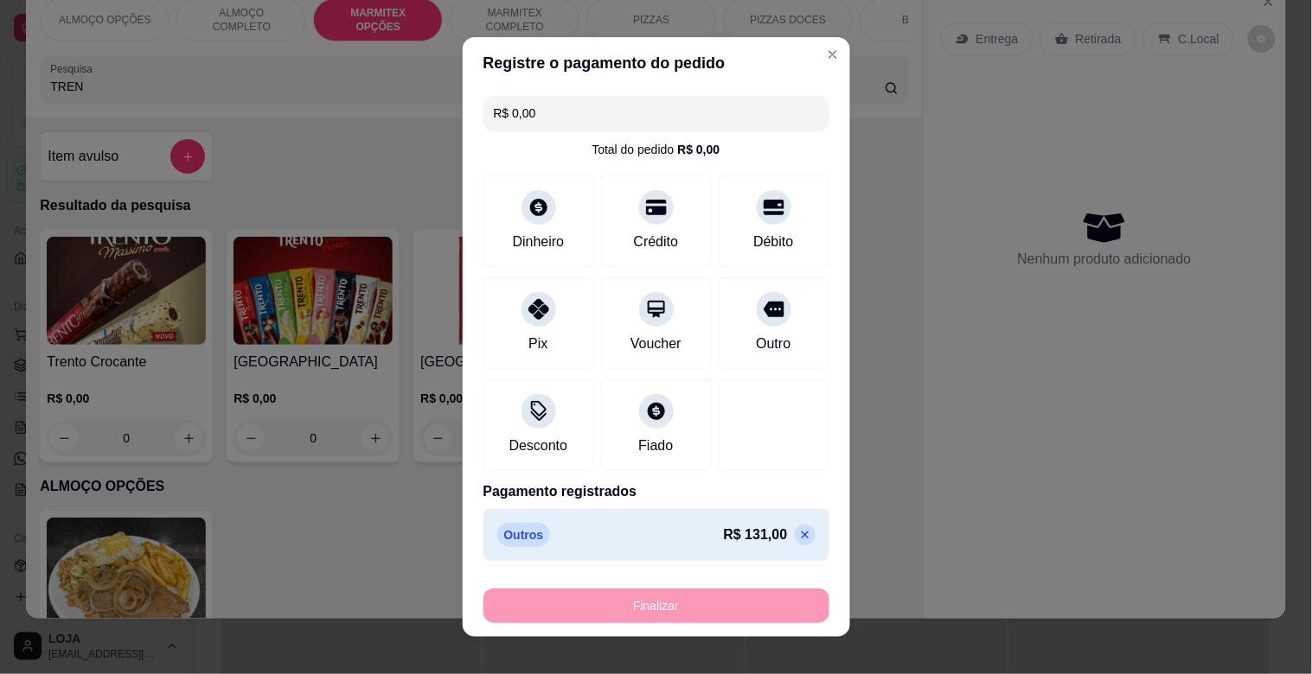
type input "-R$ 131,00"
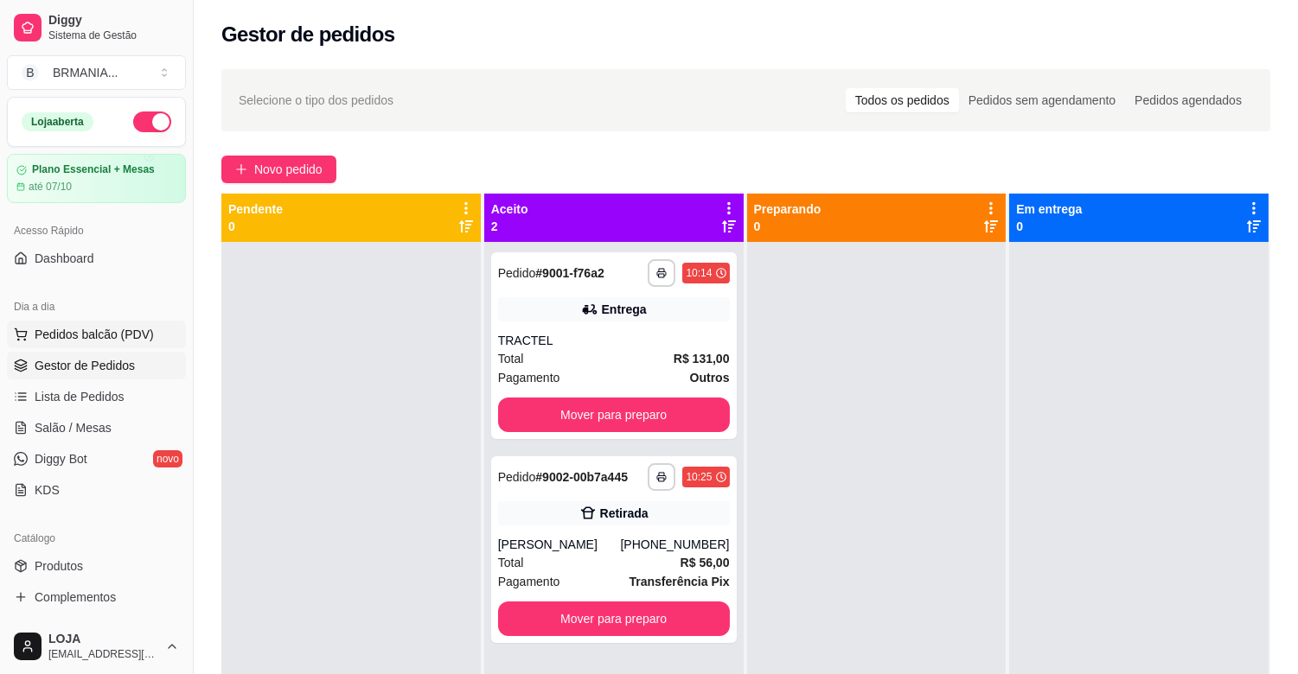
click at [134, 343] on button "Pedidos balcão (PDV)" at bounding box center [96, 335] width 179 height 28
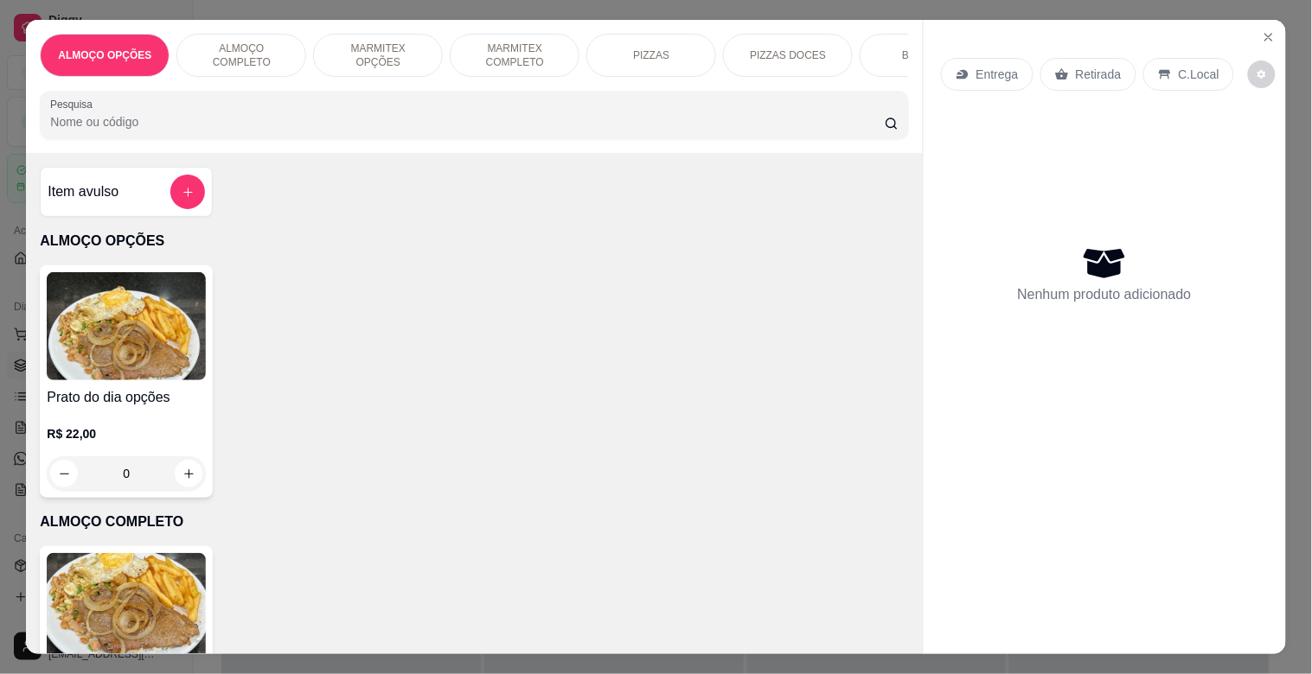
click at [506, 63] on div "MARMITEX COMPLETO" at bounding box center [515, 55] width 130 height 43
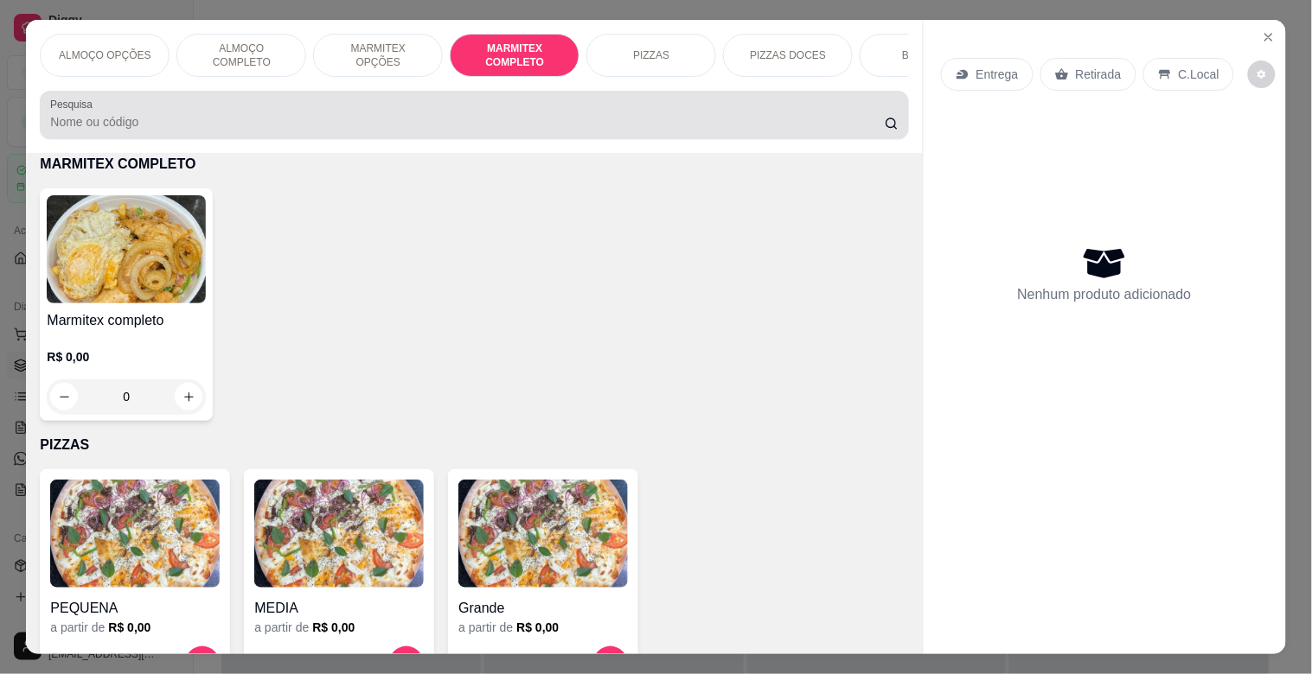
scroll to position [42, 0]
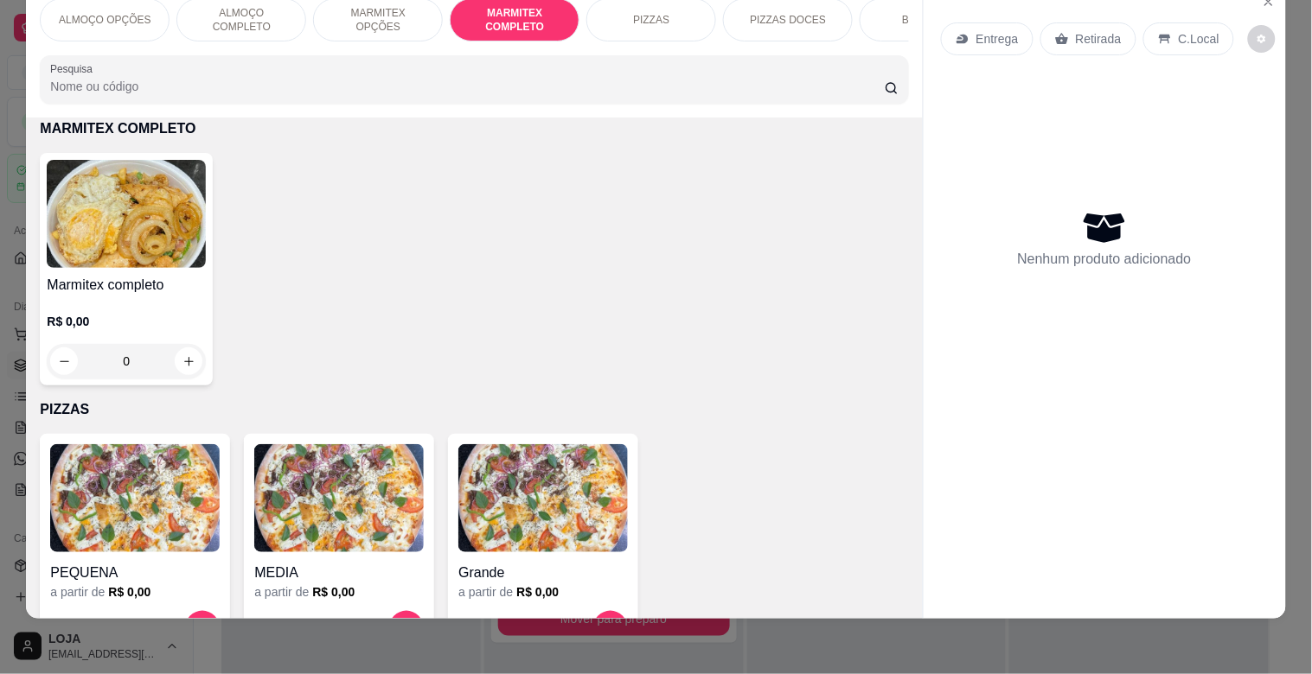
click at [133, 232] on img at bounding box center [126, 214] width 159 height 108
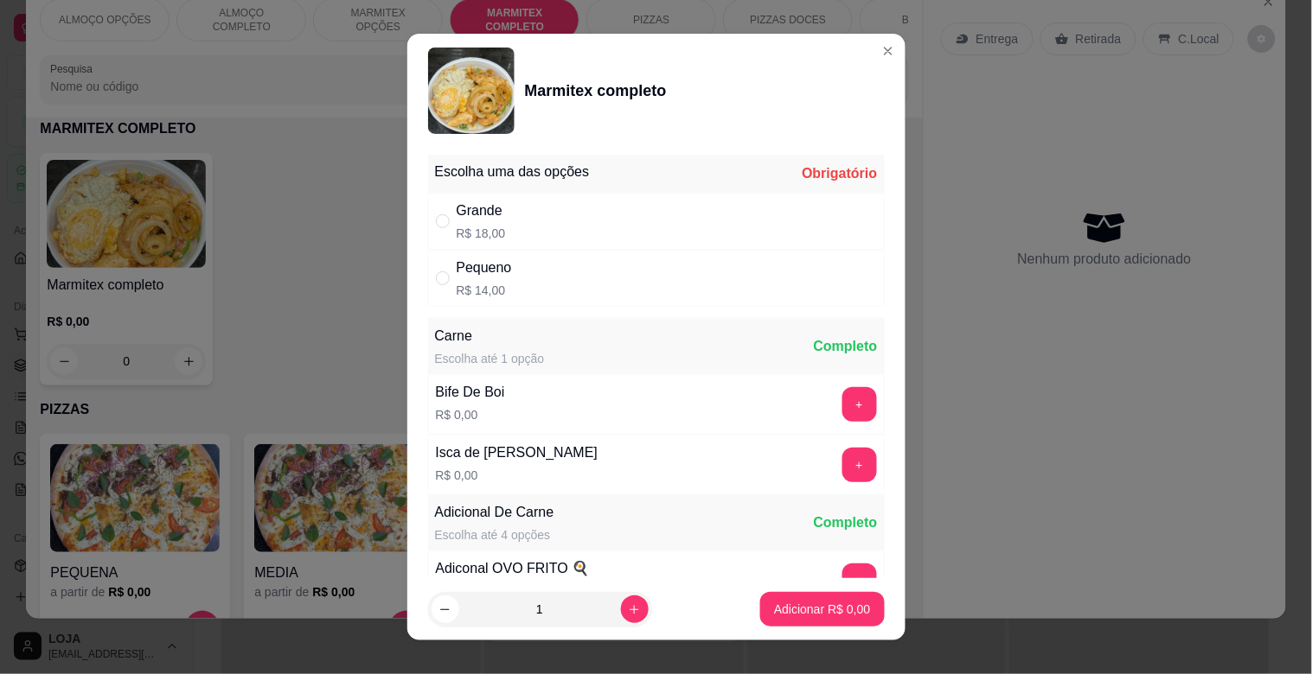
click at [581, 234] on div "Grande R$ 18,00" at bounding box center [656, 221] width 457 height 57
radio input "true"
click at [842, 403] on button "+" at bounding box center [859, 405] width 34 height 34
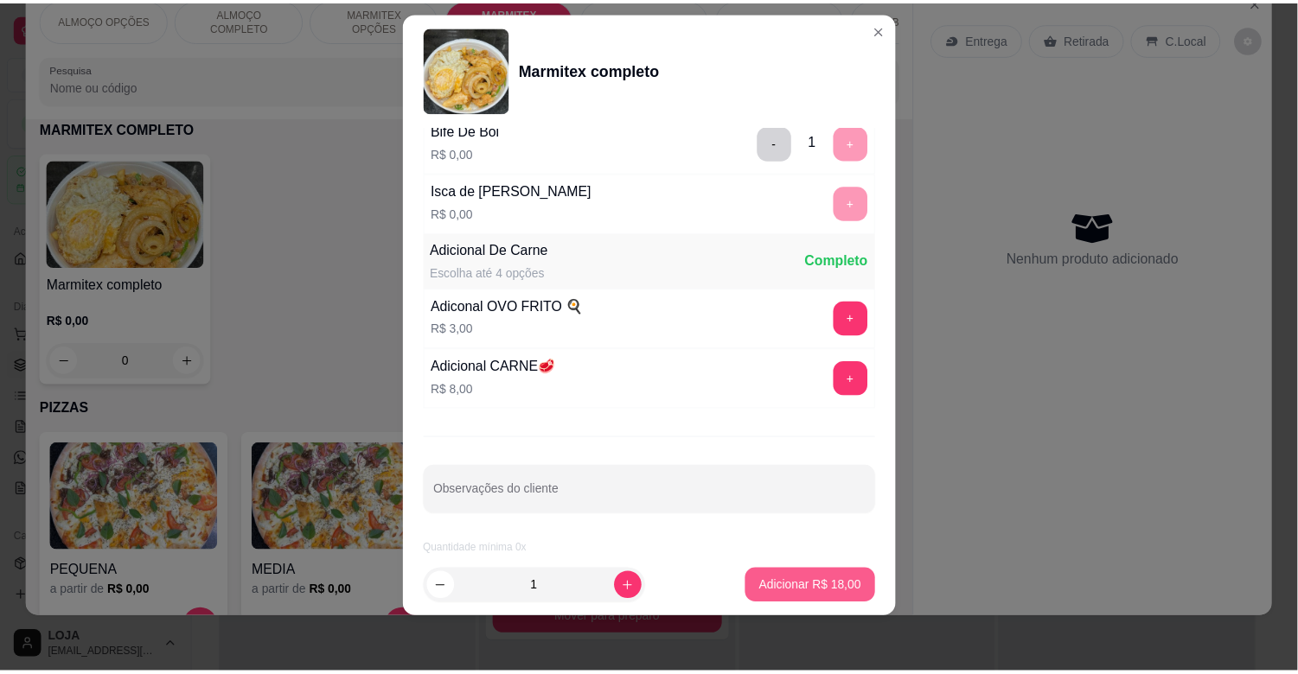
scroll to position [242, 0]
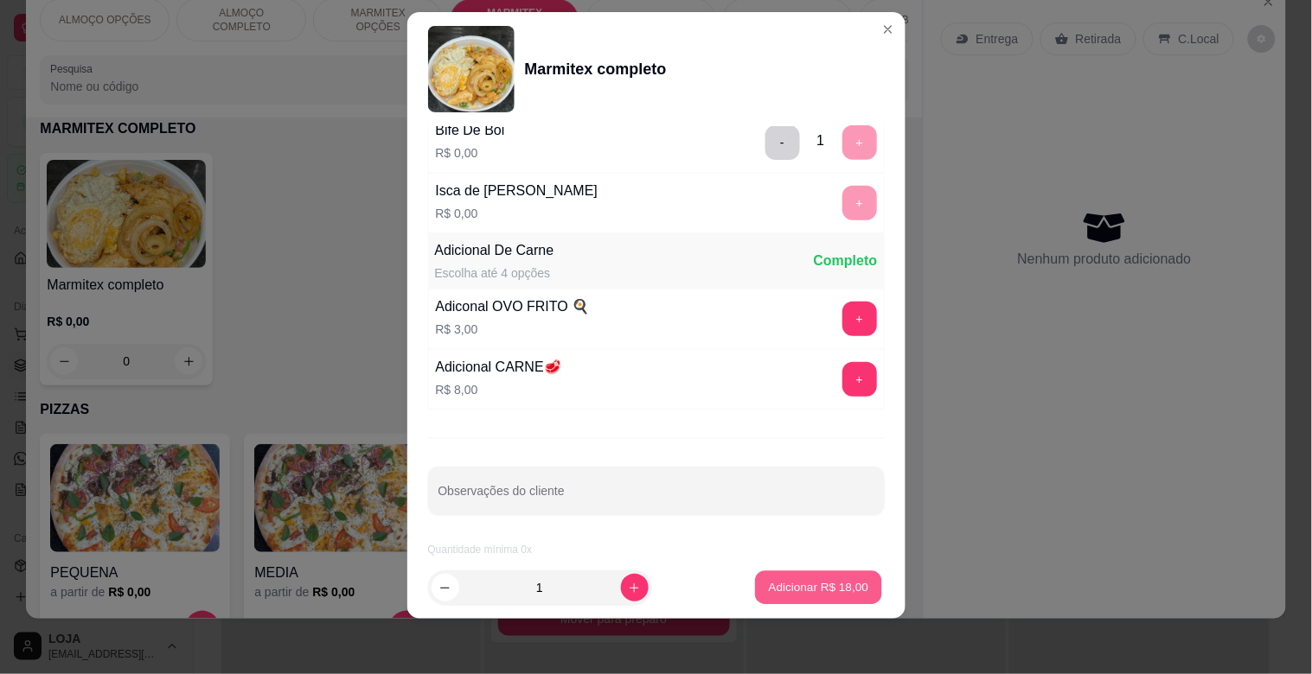
click at [823, 588] on p "Adicionar R$ 18,00" at bounding box center [819, 587] width 100 height 16
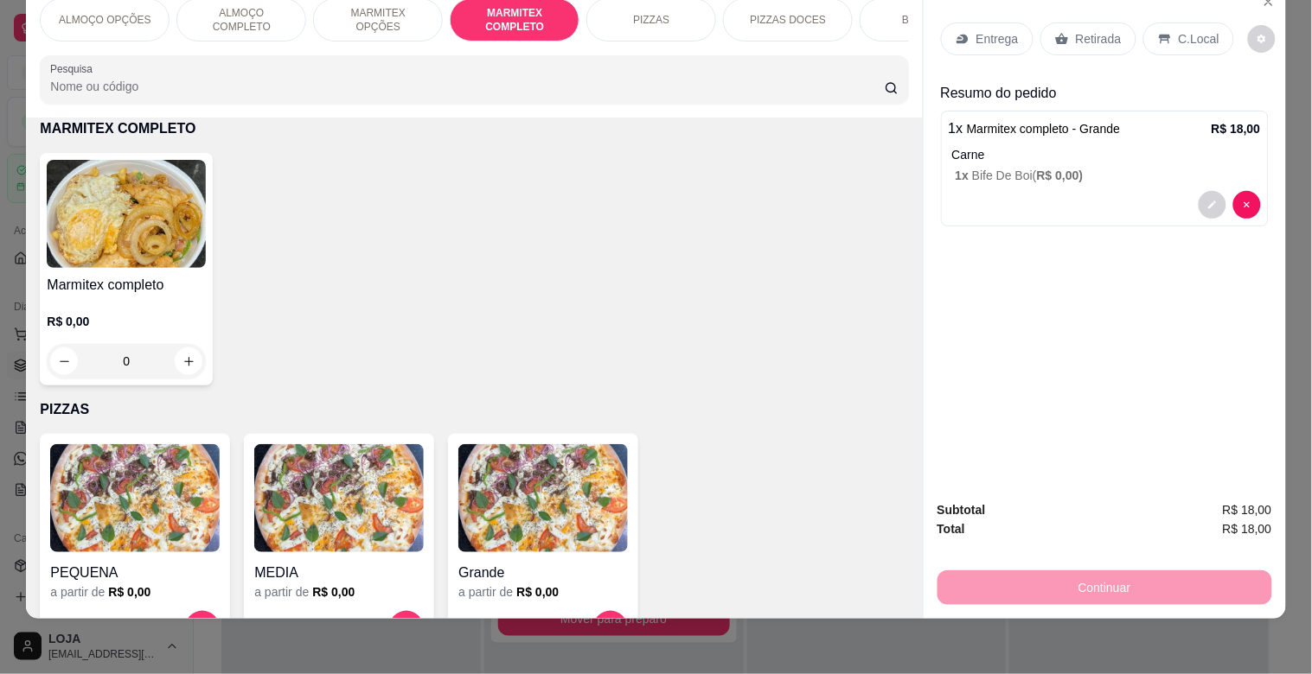
click at [1101, 35] on div "Retirada" at bounding box center [1088, 38] width 96 height 33
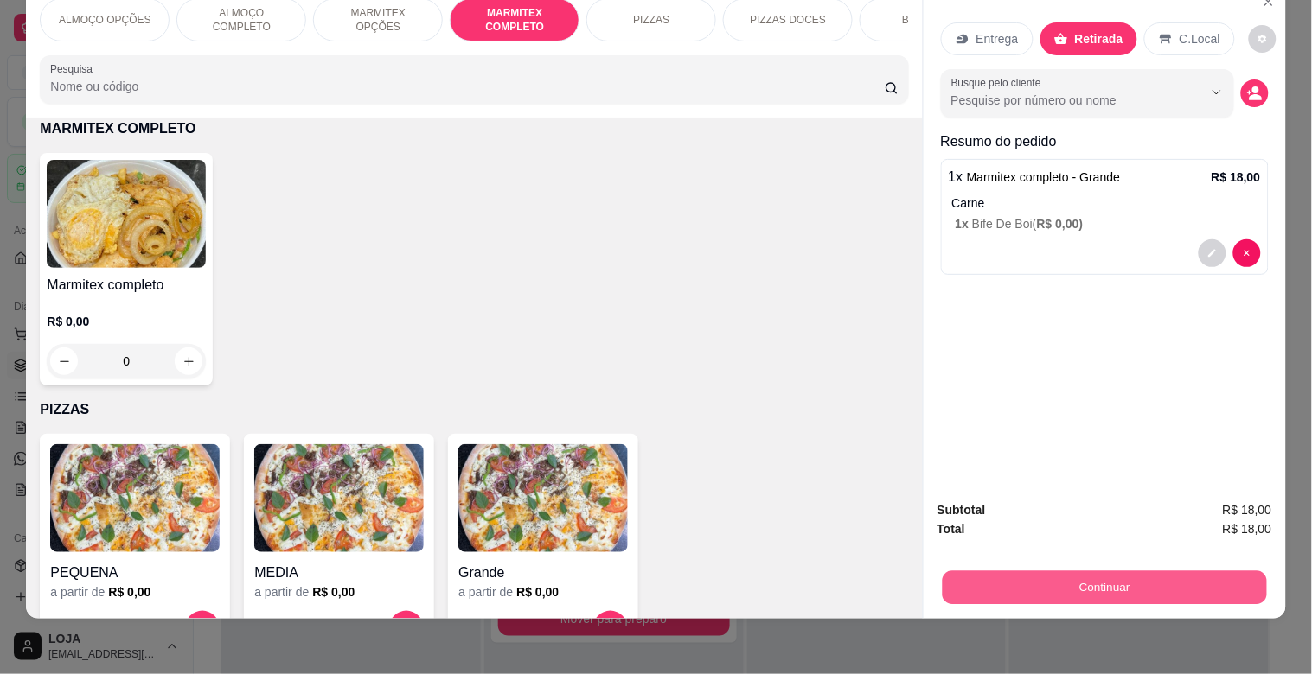
click at [1110, 583] on button "Continuar" at bounding box center [1104, 588] width 324 height 34
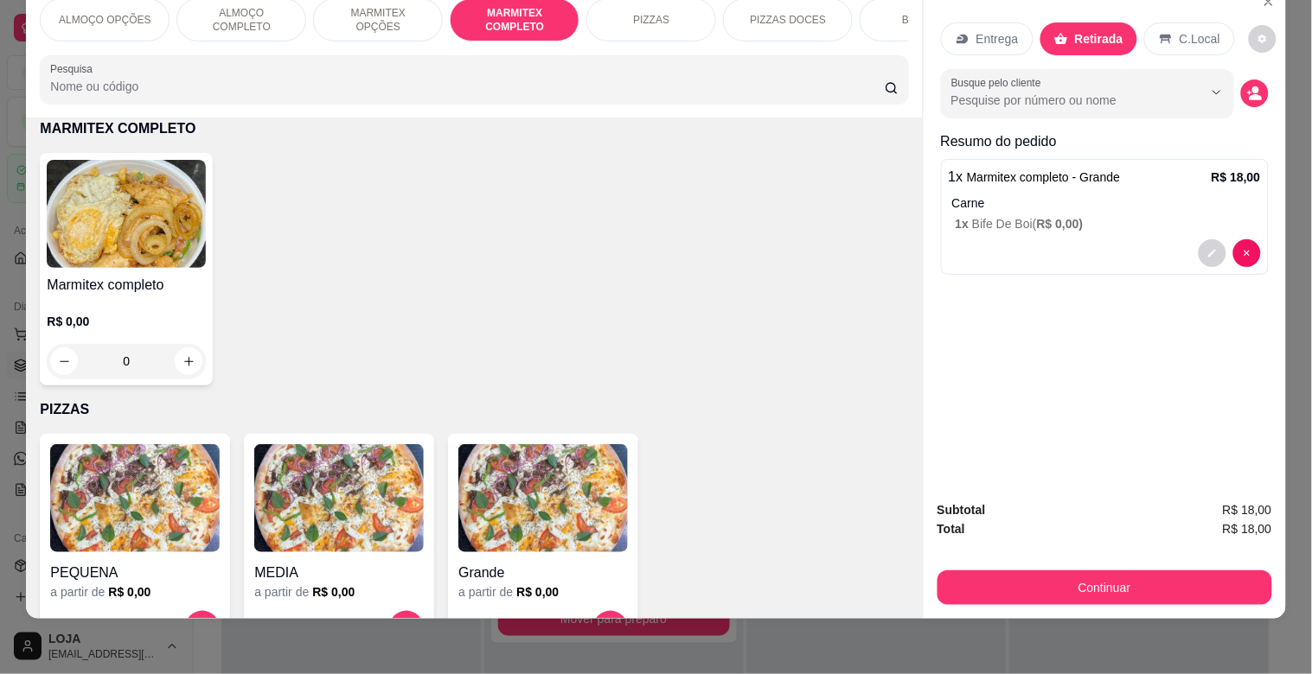
click at [538, 264] on div "Dinheiro" at bounding box center [538, 273] width 57 height 22
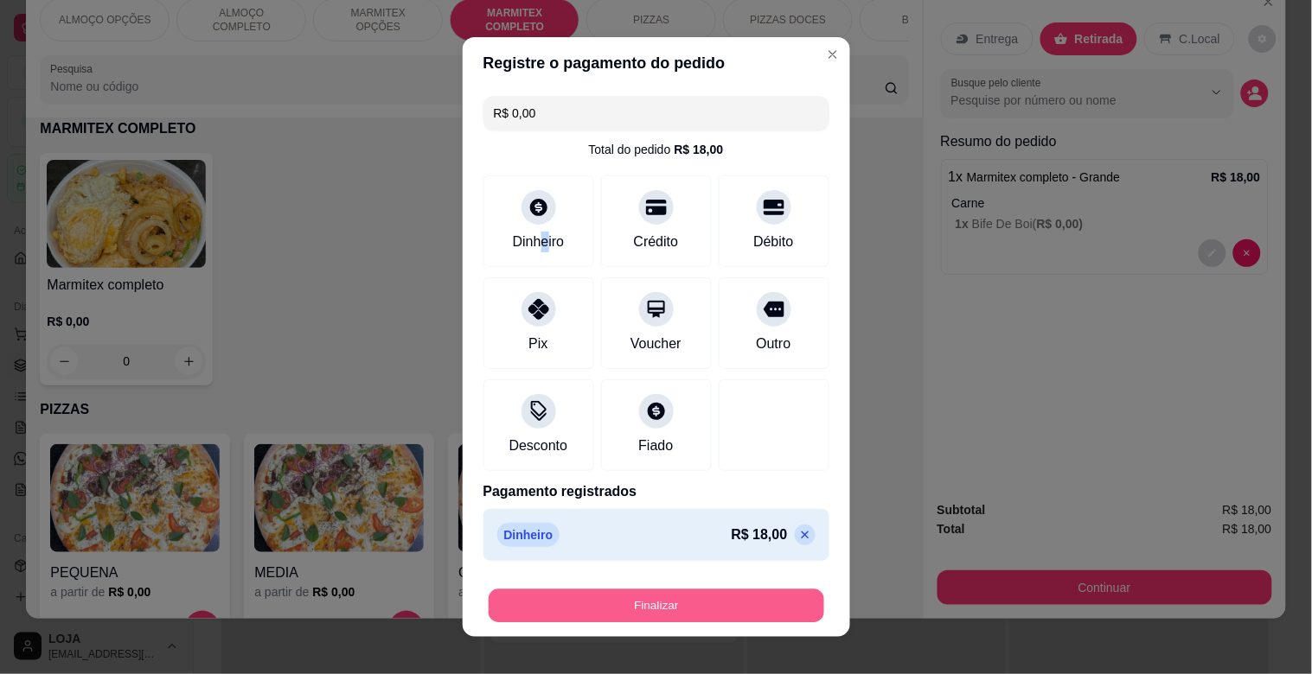
click at [683, 606] on button "Finalizar" at bounding box center [657, 607] width 336 height 34
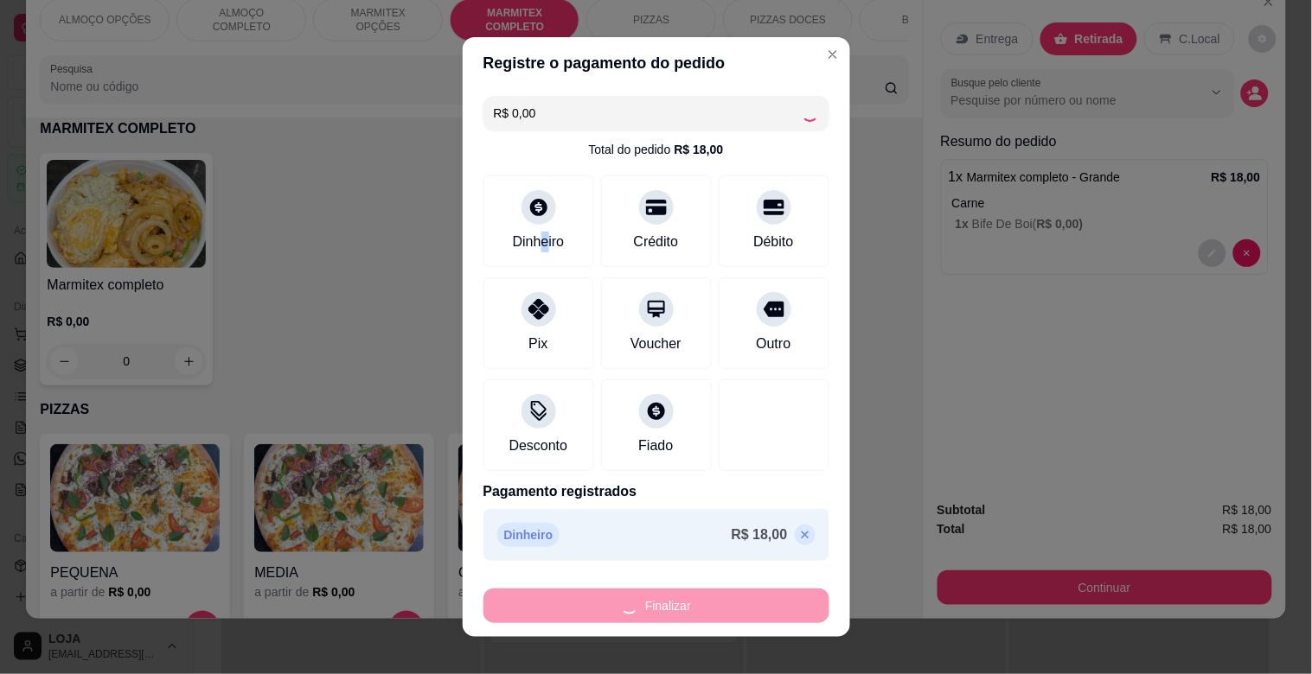
type input "-R$ 18,00"
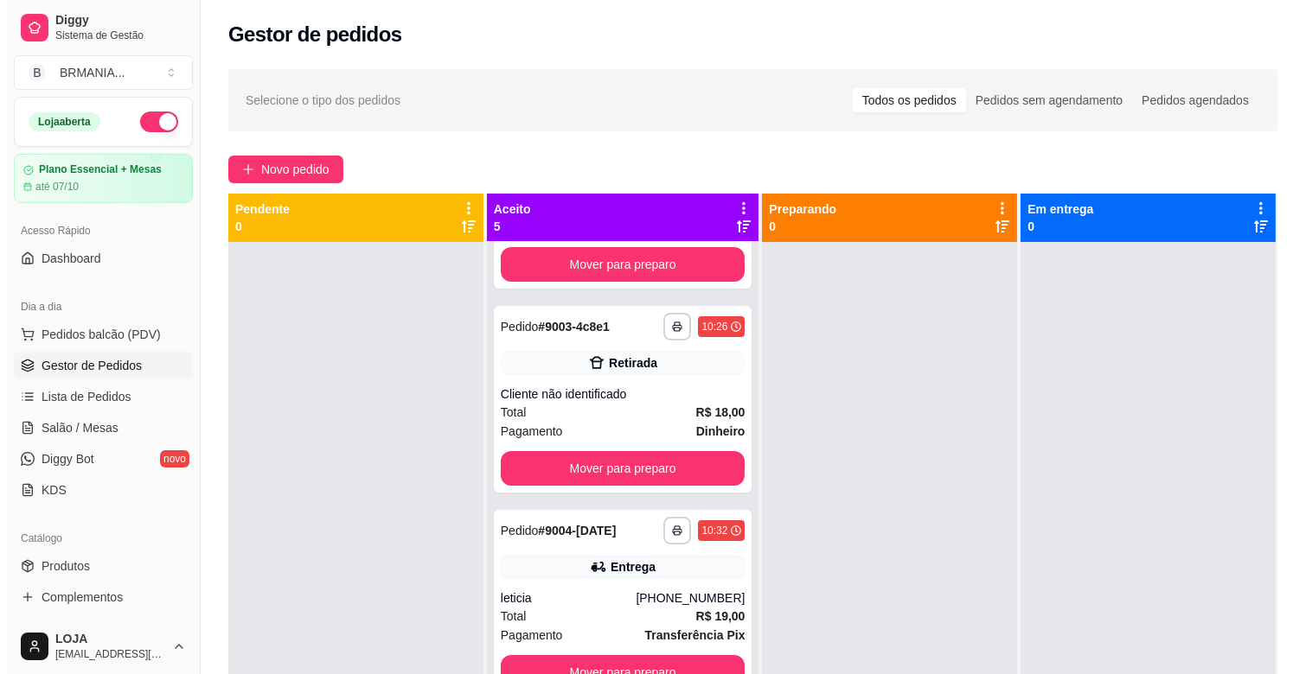
scroll to position [361, 0]
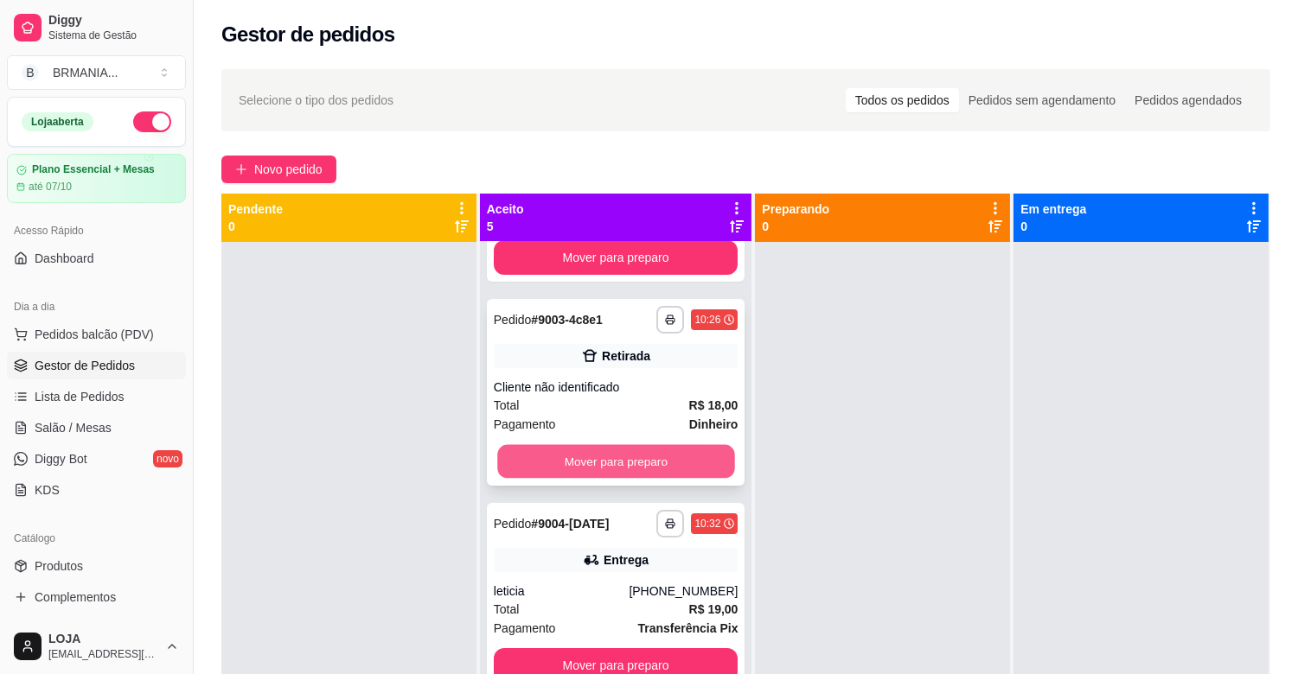
click at [589, 453] on button "Mover para preparo" at bounding box center [615, 462] width 237 height 34
click at [602, 589] on div "leticia" at bounding box center [562, 591] width 136 height 17
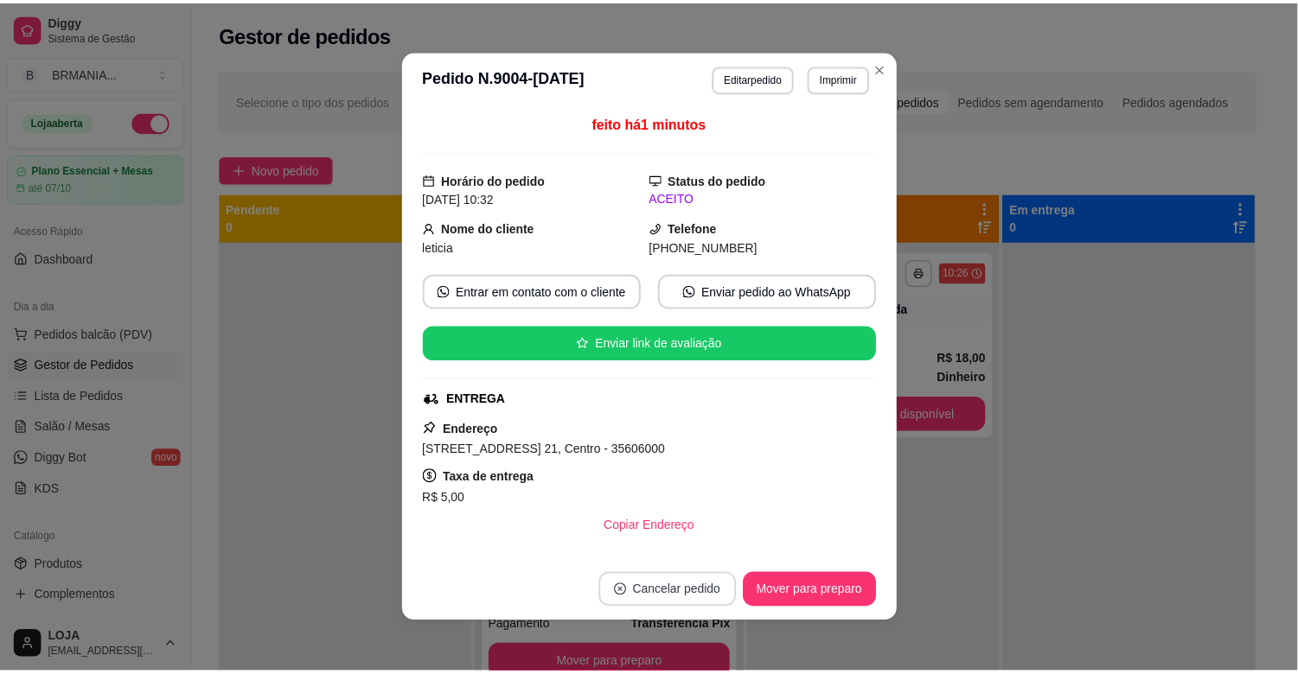
scroll to position [158, 0]
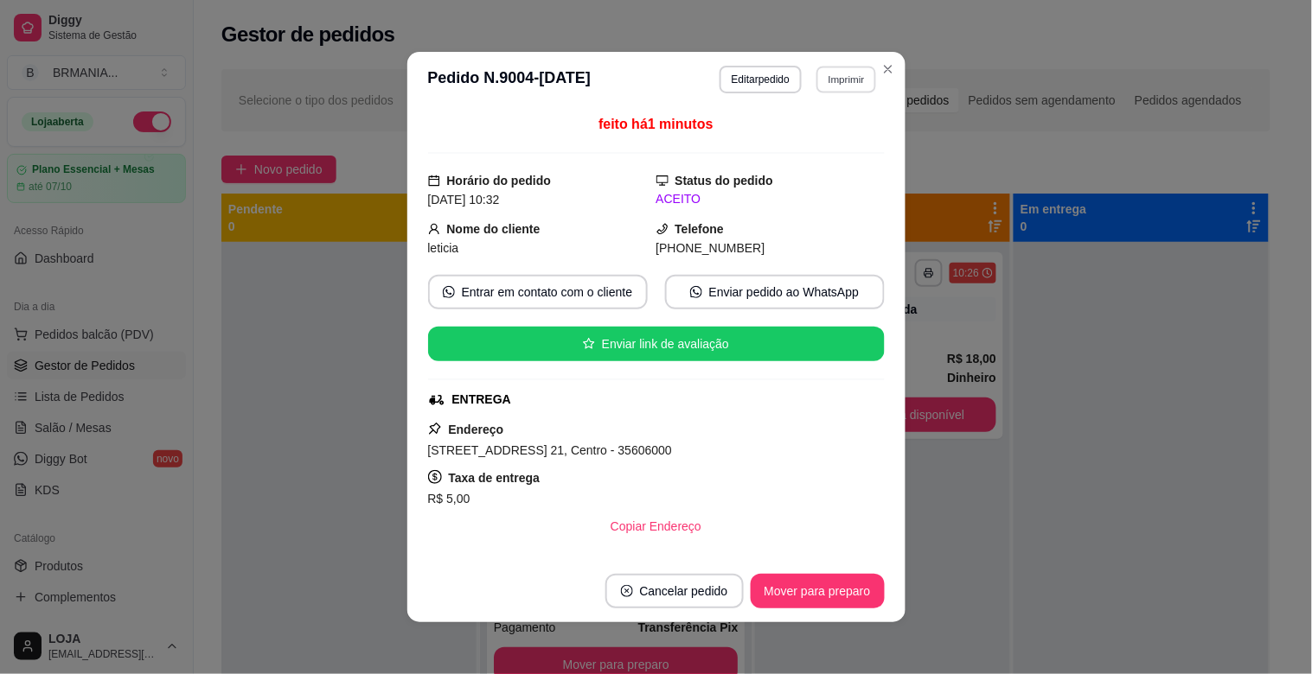
click at [826, 78] on button "Imprimir" at bounding box center [846, 79] width 60 height 27
click at [791, 138] on button "IMPRESSORA" at bounding box center [809, 140] width 121 height 27
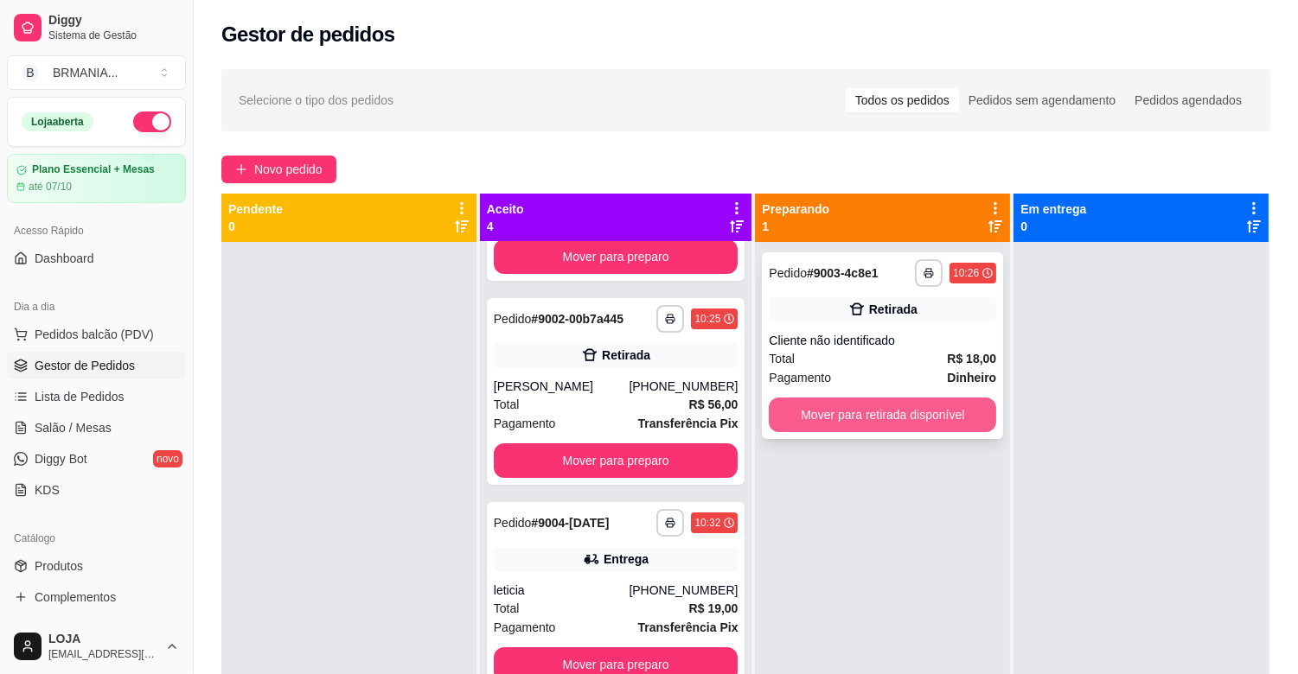
click at [865, 407] on button "Mover para retirada disponível" at bounding box center [882, 415] width 227 height 35
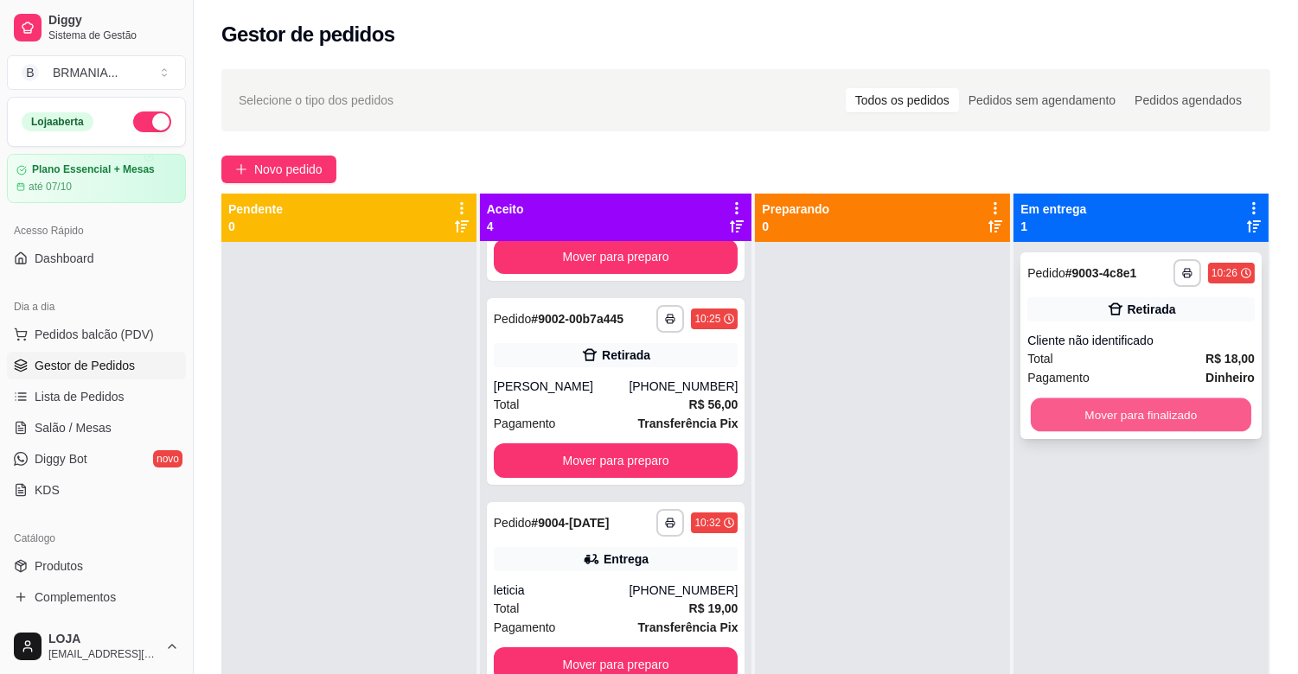
click at [1057, 417] on button "Mover para finalizado" at bounding box center [1141, 416] width 221 height 34
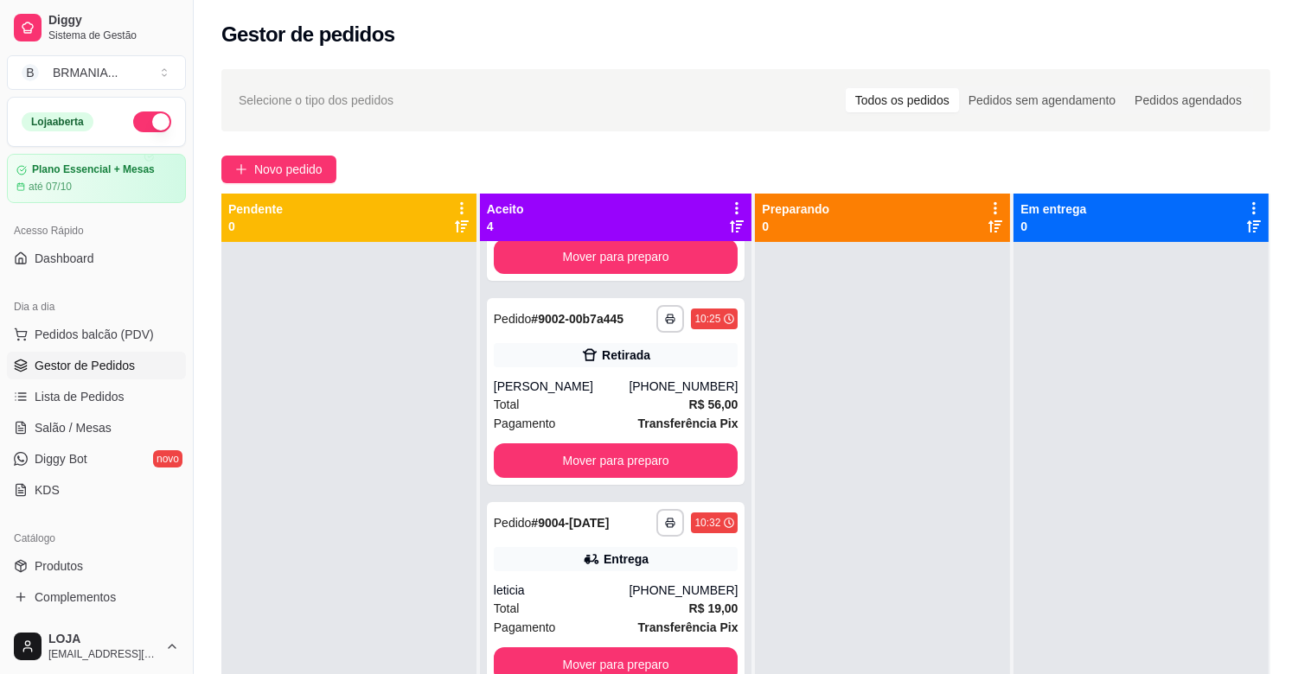
scroll to position [0, 0]
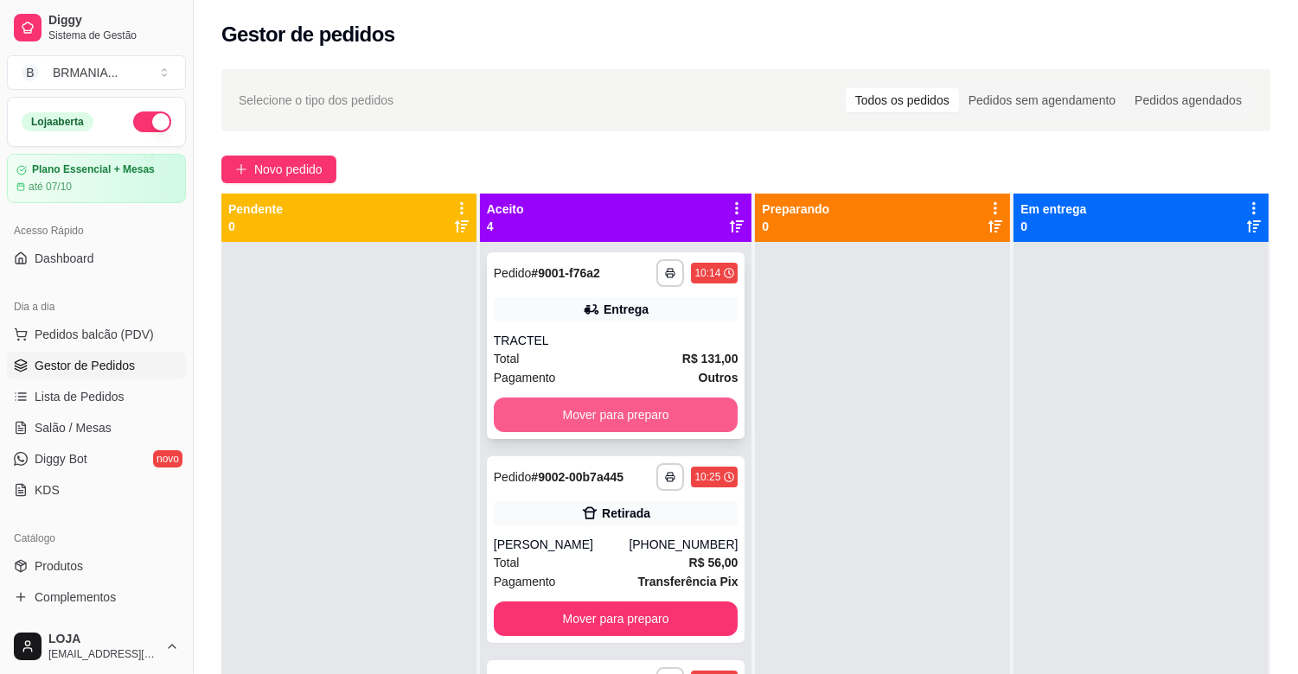
click at [590, 404] on button "Mover para preparo" at bounding box center [616, 415] width 245 height 35
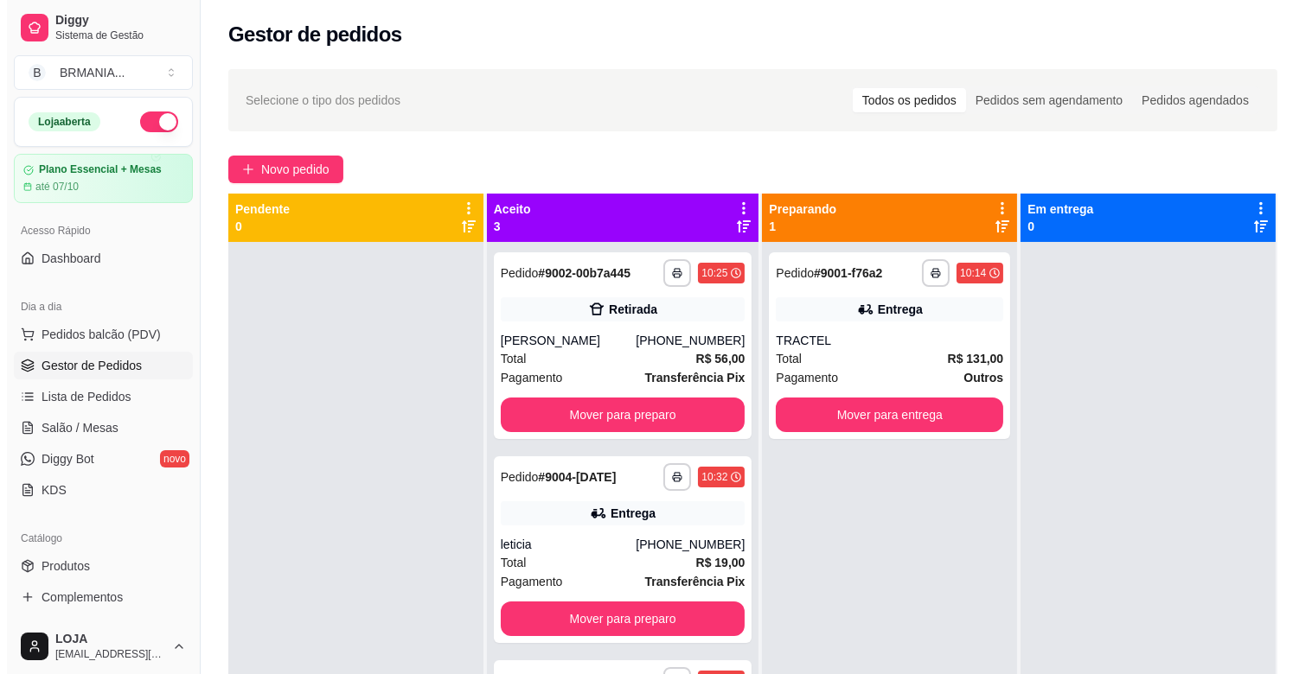
scroll to position [264, 0]
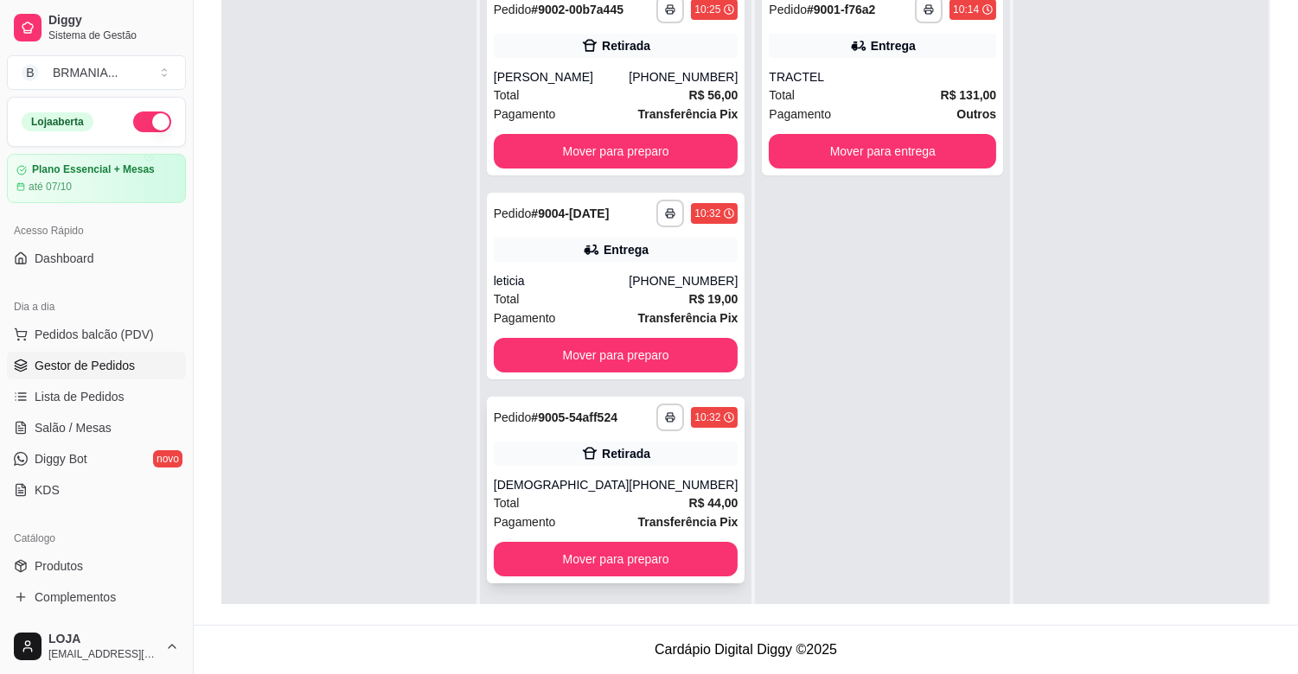
click at [673, 500] on div "Total R$ 44,00" at bounding box center [616, 503] width 245 height 19
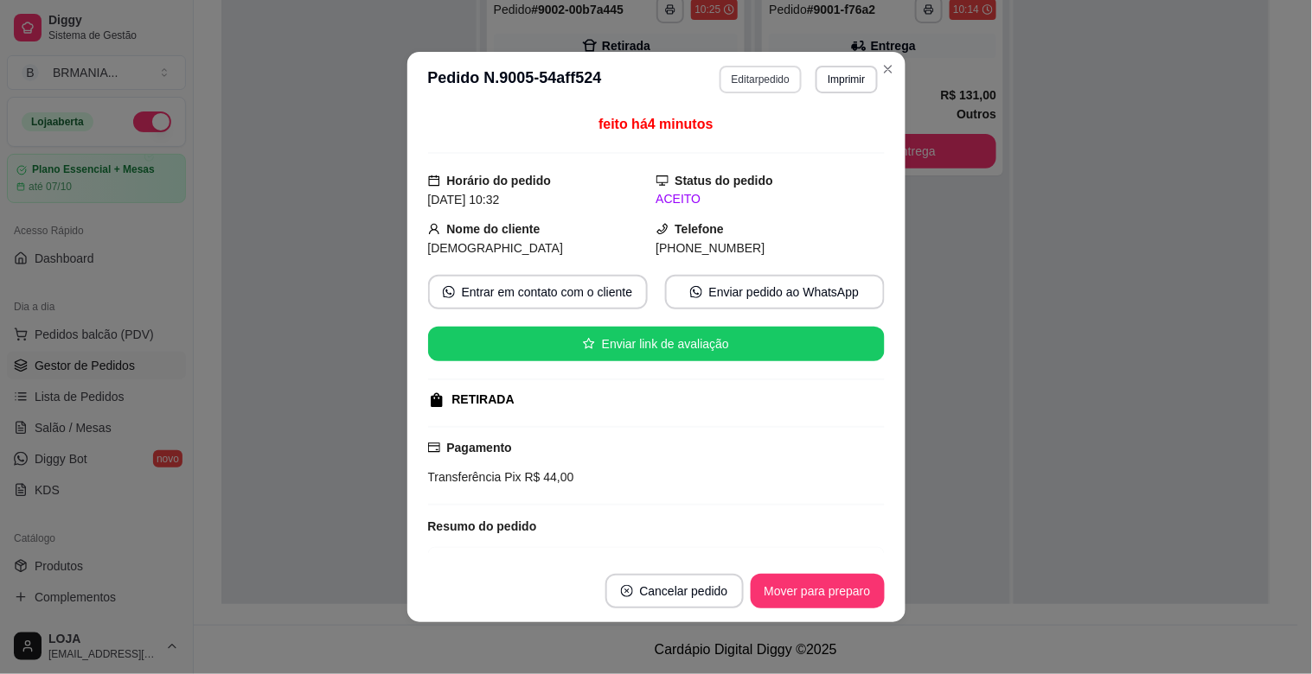
click at [764, 80] on button "Editar pedido" at bounding box center [760, 80] width 82 height 28
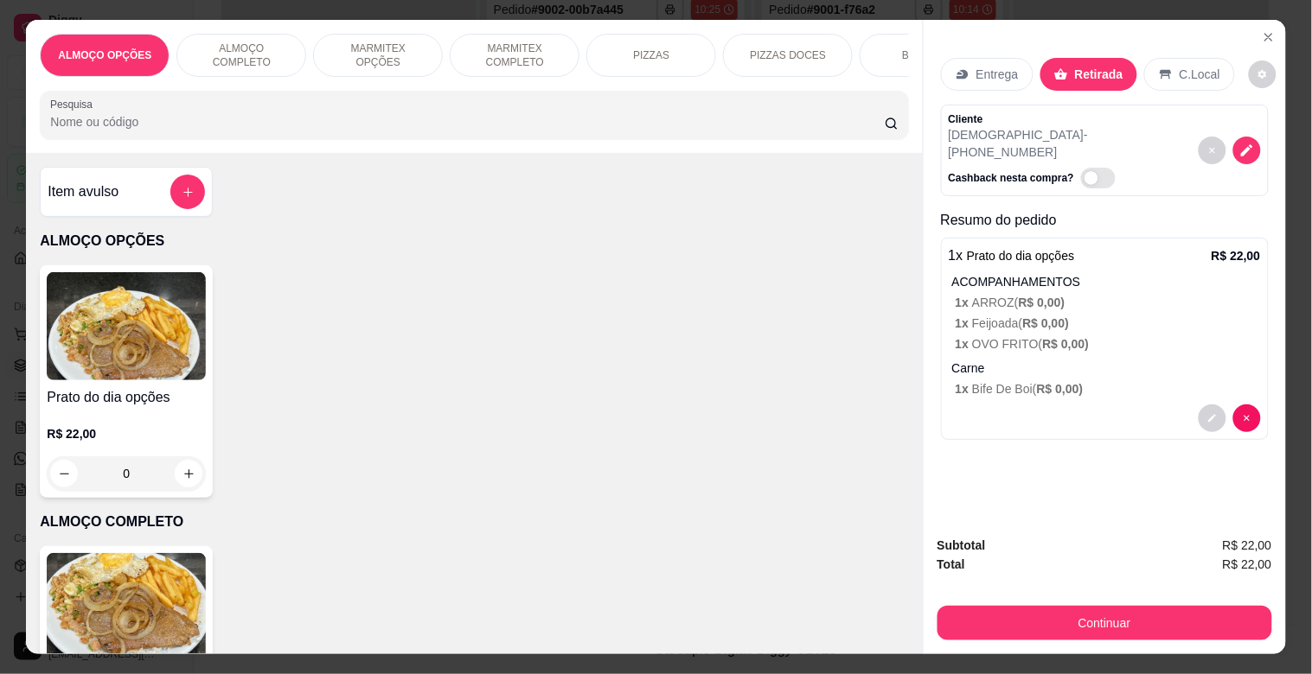
drag, startPoint x: 484, startPoint y: 48, endPoint x: 427, endPoint y: 99, distance: 76.6
click at [482, 48] on p "MARMITEX COMPLETO" at bounding box center [514, 56] width 100 height 28
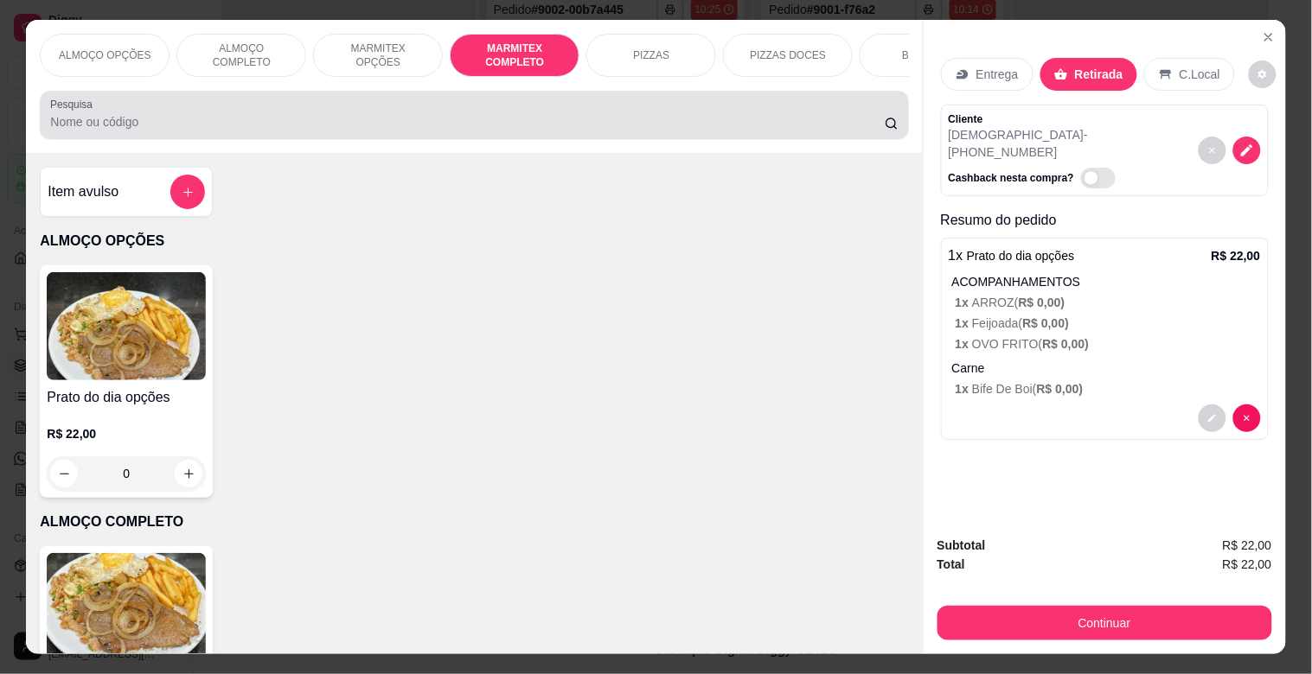
scroll to position [42, 0]
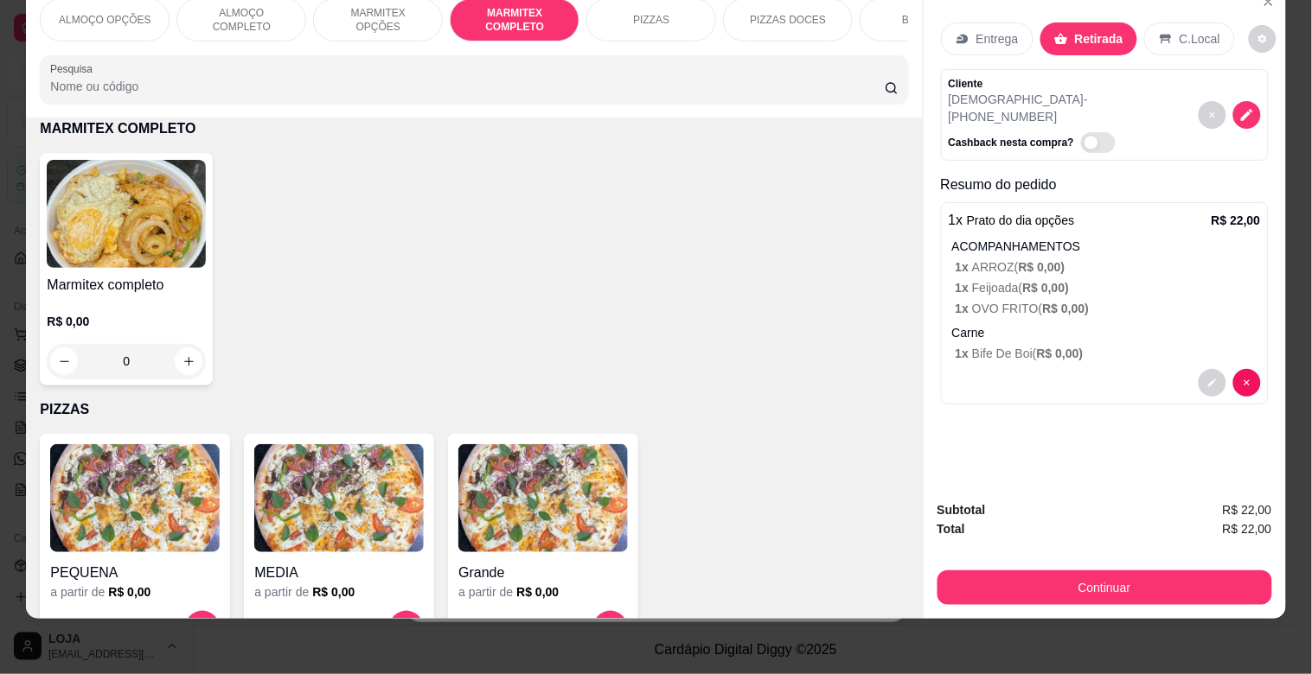
click at [141, 262] on img at bounding box center [126, 214] width 159 height 108
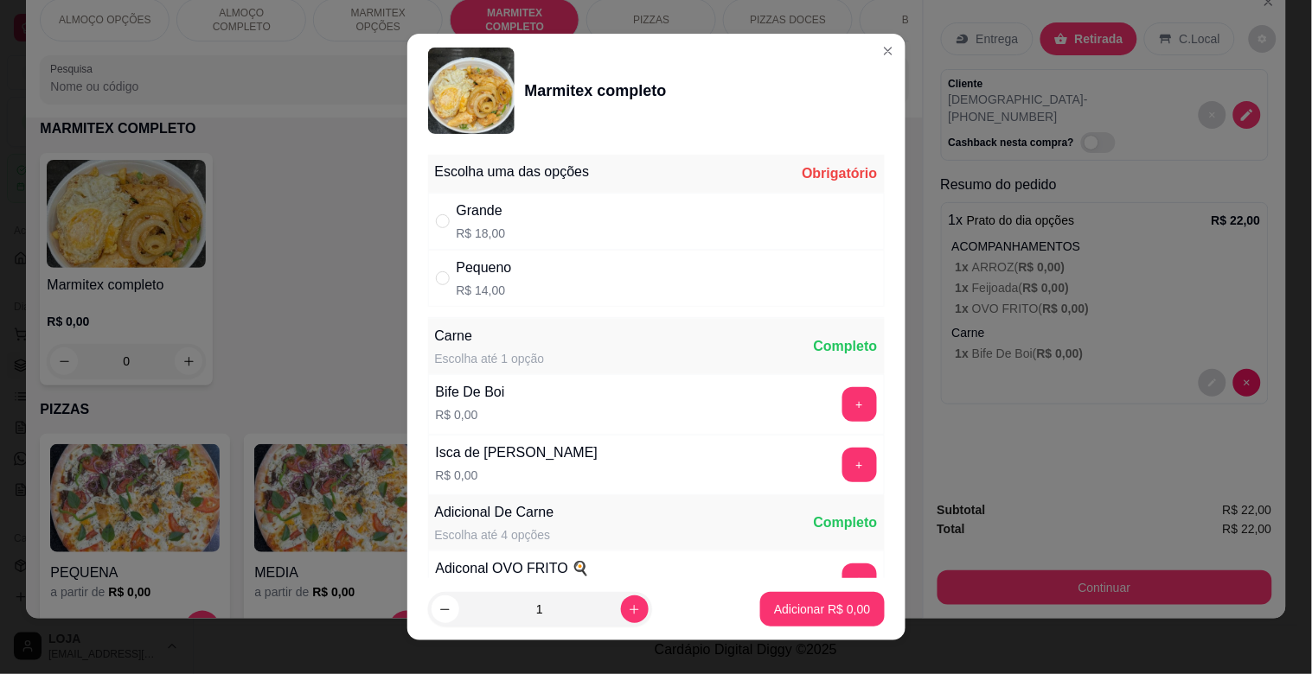
click at [489, 204] on div "Grande" at bounding box center [481, 211] width 49 height 21
radio input "true"
click at [842, 394] on button "+" at bounding box center [859, 405] width 34 height 34
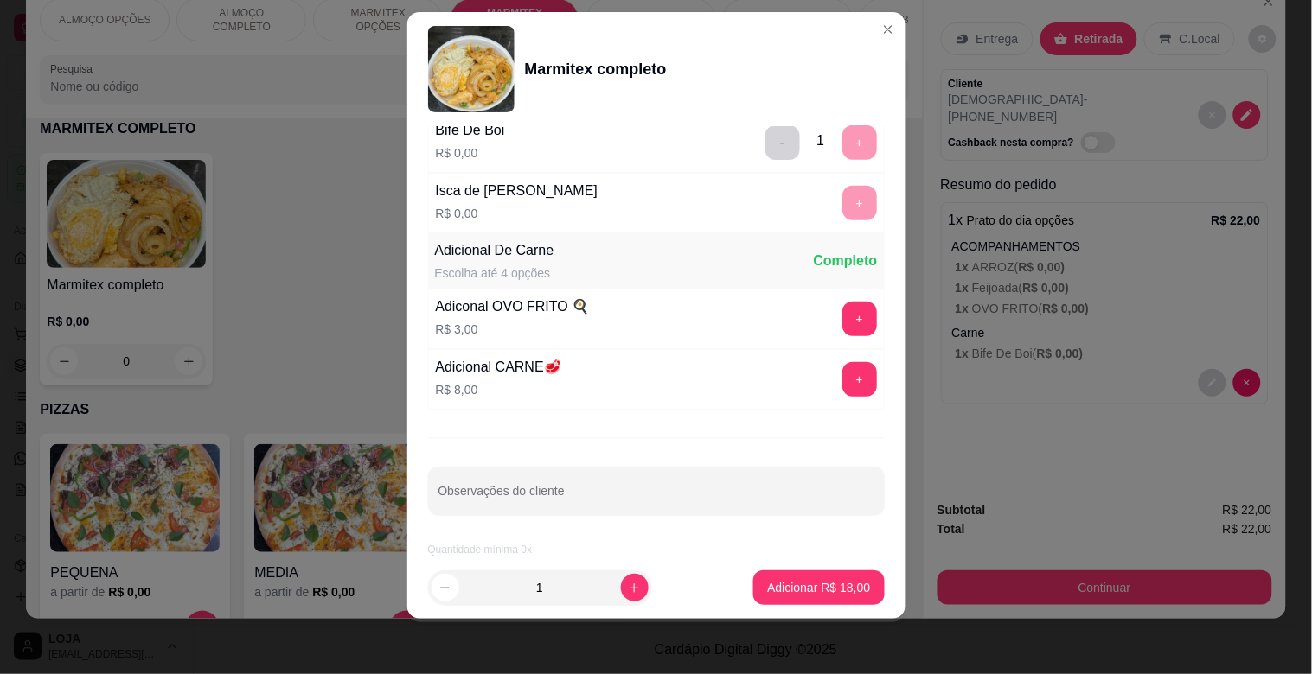
scroll to position [242, 0]
click at [796, 588] on p "Adicionar R$ 18,00" at bounding box center [818, 587] width 103 height 17
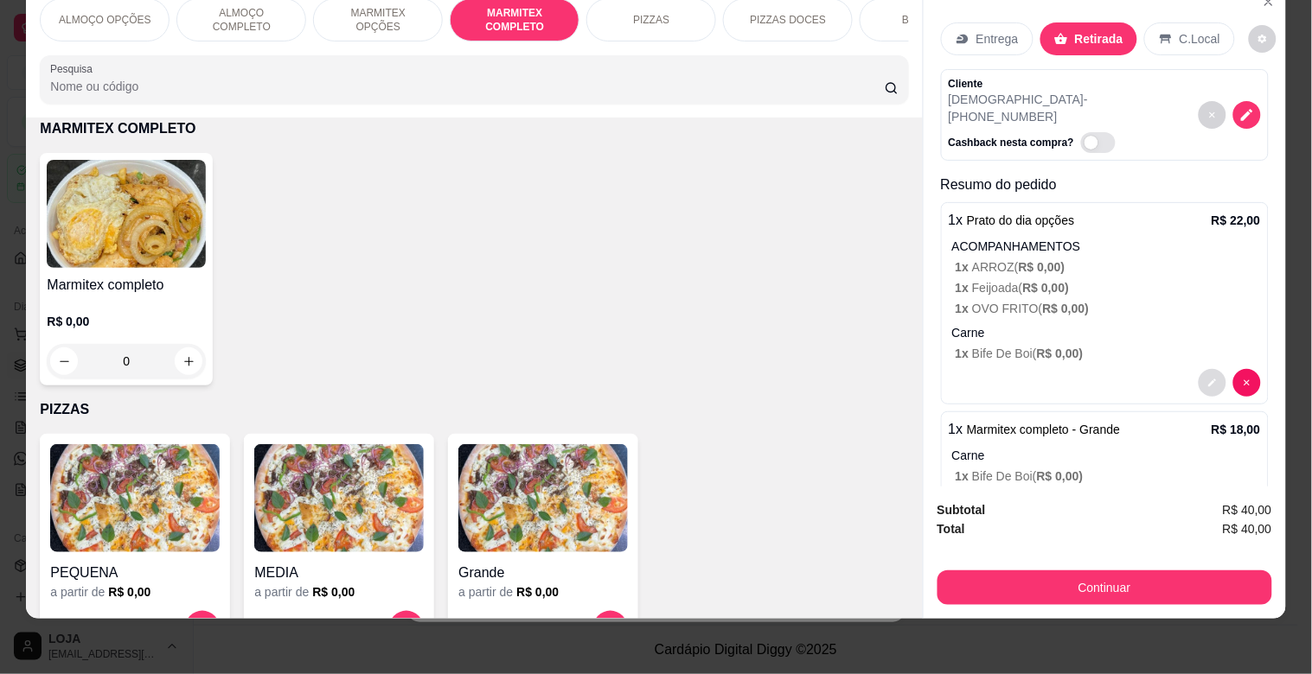
click at [1207, 378] on icon "decrease-product-quantity" at bounding box center [1212, 383] width 10 height 10
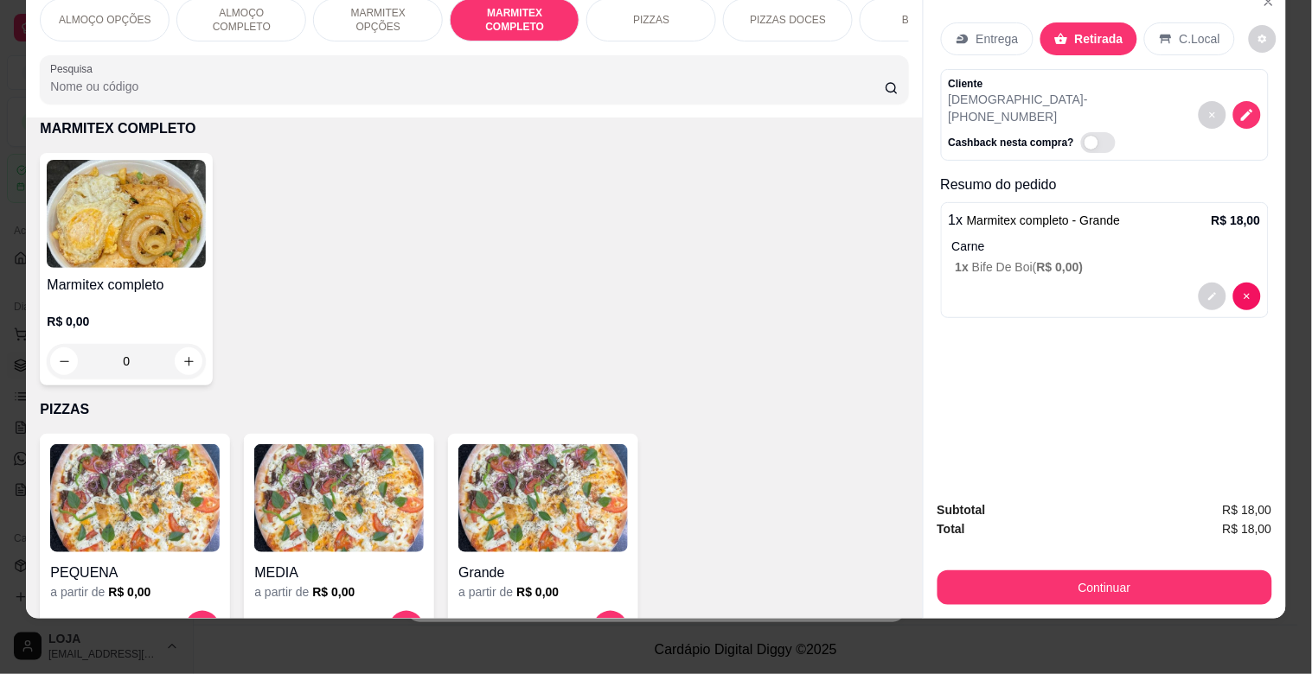
click at [168, 222] on img at bounding box center [126, 214] width 159 height 108
click at [442, 182] on div "Escolha uma das opções Obrigatório" at bounding box center [655, 174] width 457 height 38
drag, startPoint x: 387, startPoint y: 12, endPoint x: 380, endPoint y: 20, distance: 9.9
click at [387, 13] on div "MARMITEX OPÇÕES" at bounding box center [378, 19] width 130 height 43
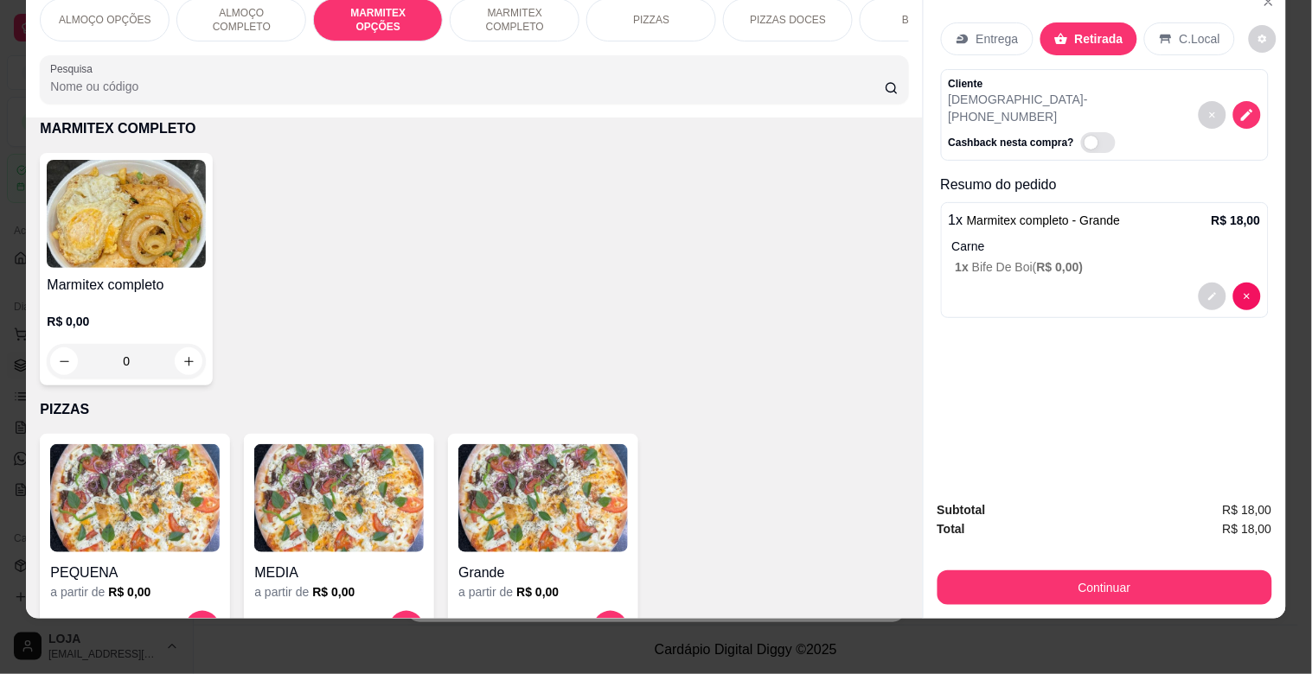
scroll to position [640, 0]
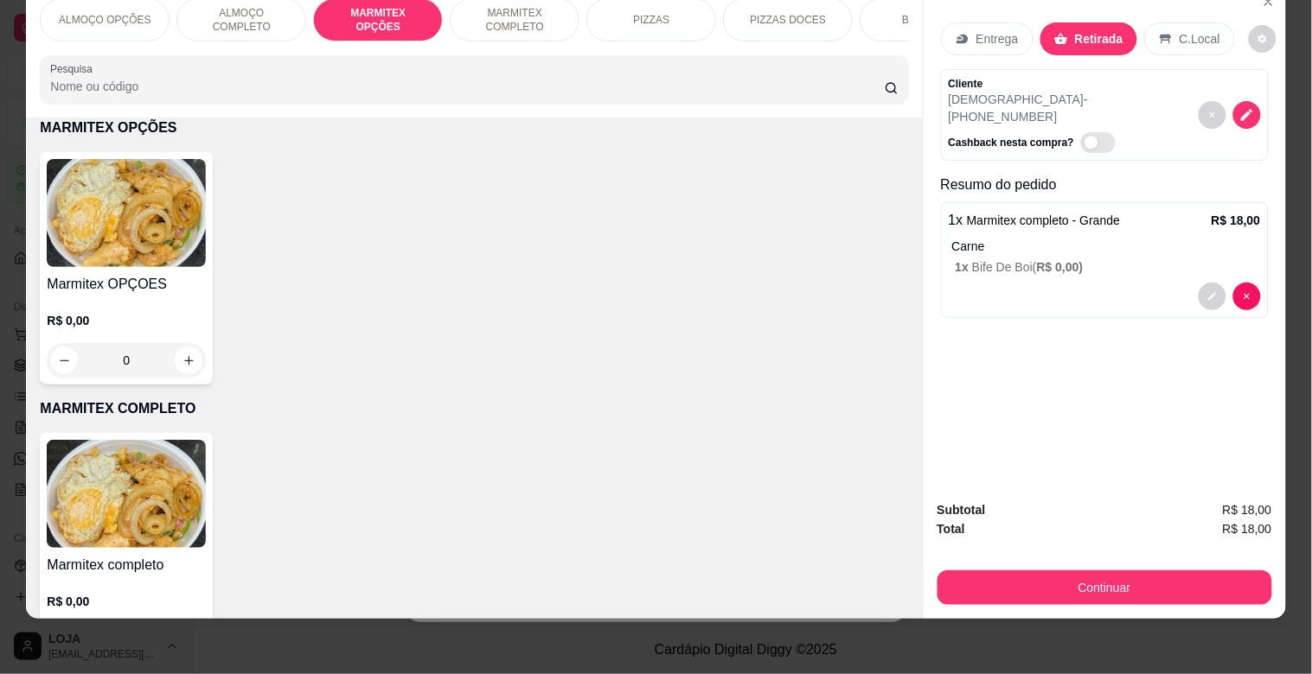
click at [193, 246] on img at bounding box center [126, 213] width 159 height 108
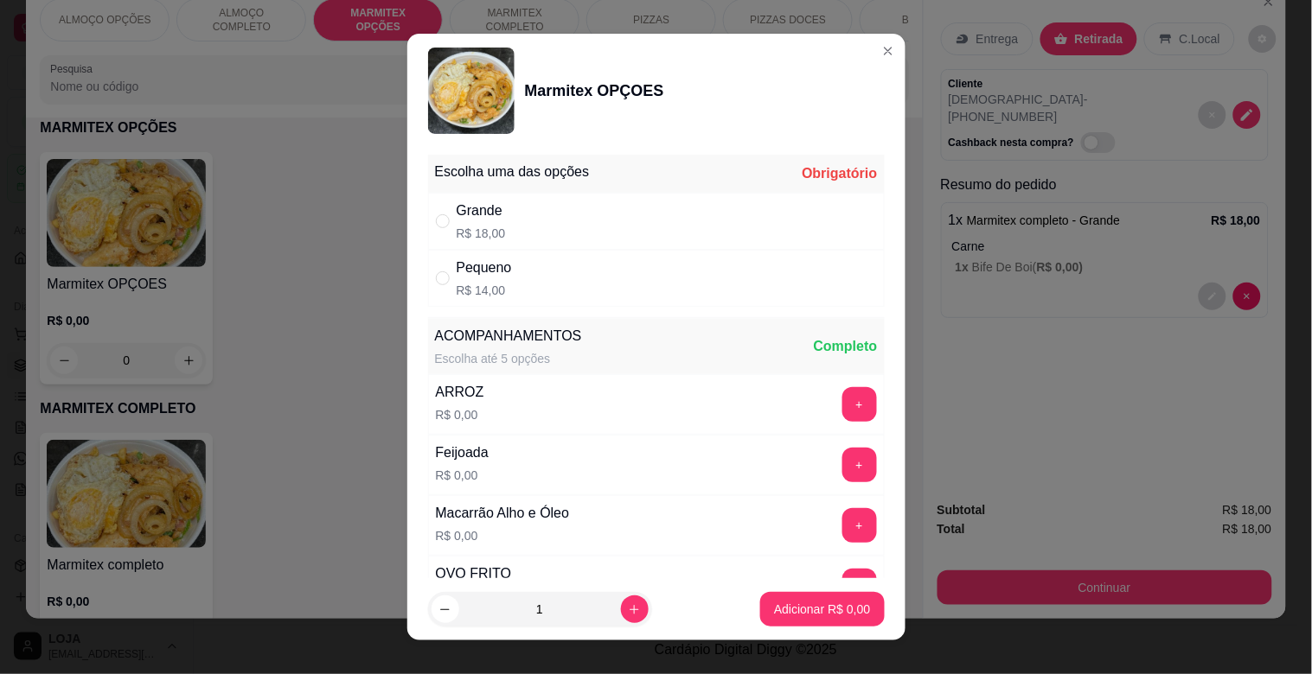
drag, startPoint x: 536, startPoint y: 284, endPoint x: 547, endPoint y: 292, distance: 13.5
click at [540, 289] on div "Pequeno R$ 14,00" at bounding box center [656, 278] width 457 height 57
radio input "true"
click at [842, 398] on button "+" at bounding box center [859, 404] width 35 height 35
click at [842, 458] on button "+" at bounding box center [859, 466] width 34 height 34
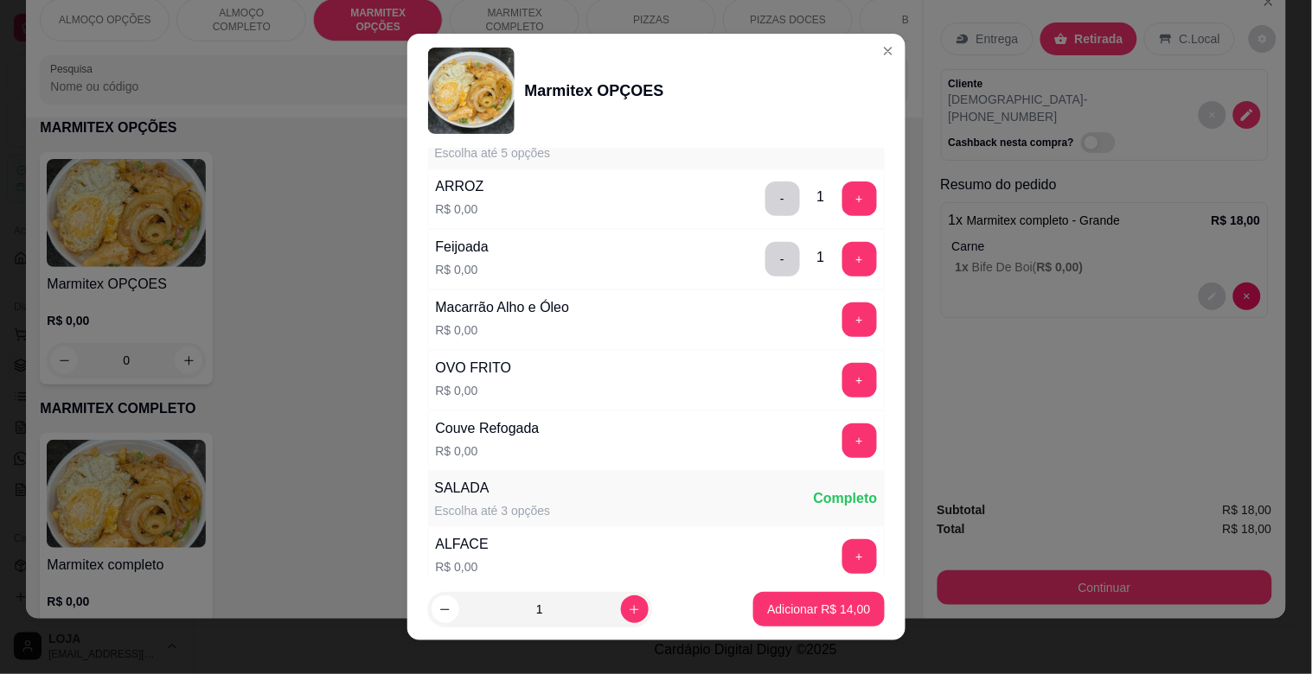
scroll to position [237, 0]
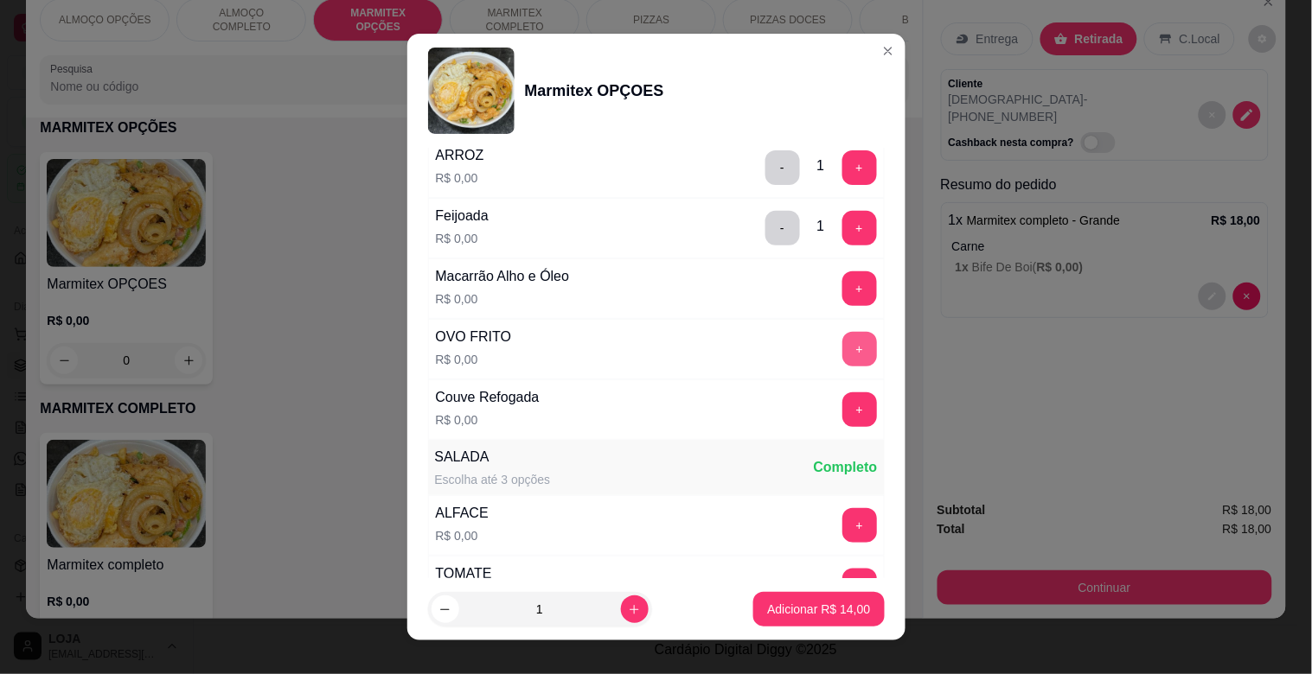
click at [842, 347] on button "+" at bounding box center [859, 349] width 35 height 35
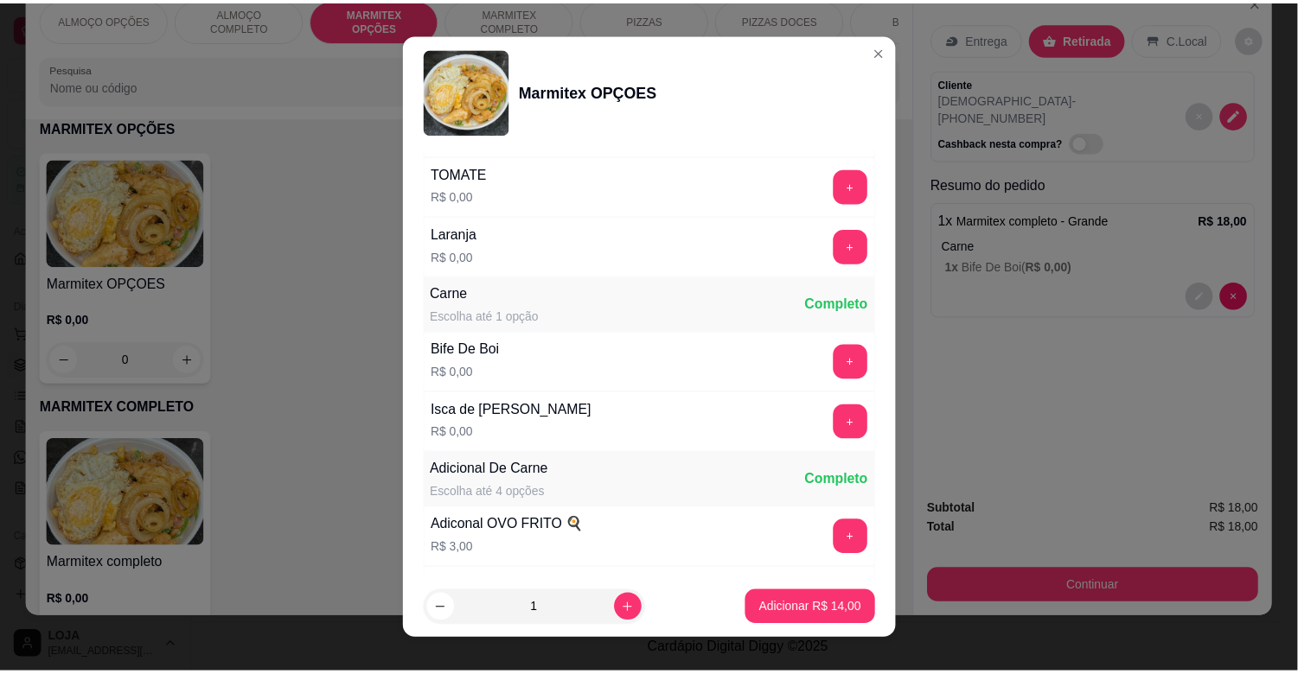
scroll to position [642, 0]
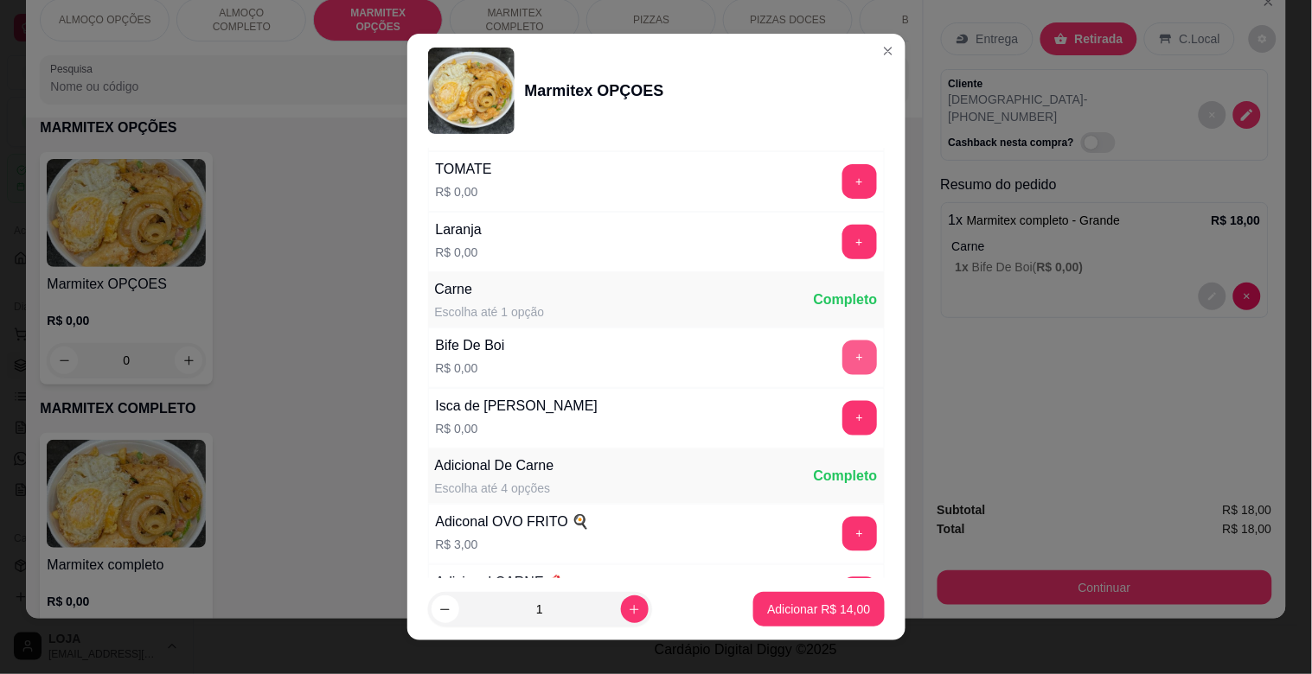
click at [842, 363] on button "+" at bounding box center [859, 358] width 35 height 35
click at [799, 605] on p "Adicionar R$ 14,00" at bounding box center [818, 609] width 103 height 17
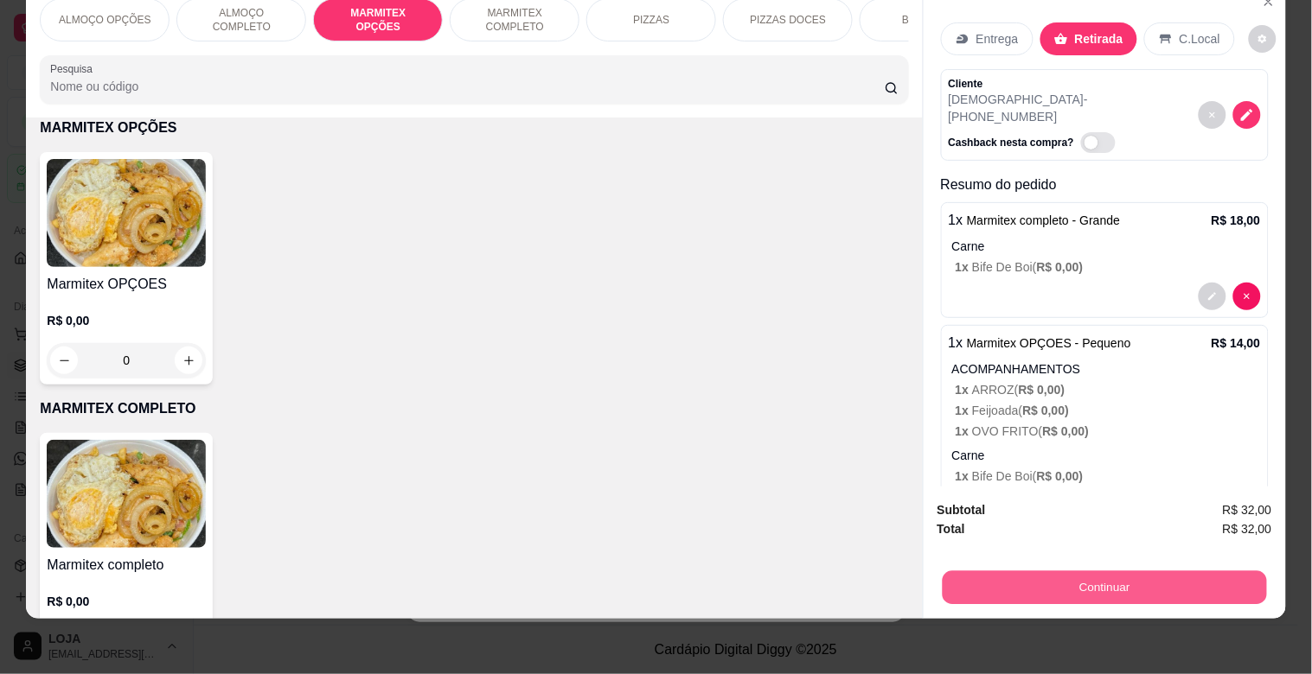
click at [1116, 571] on button "Continuar" at bounding box center [1104, 588] width 324 height 34
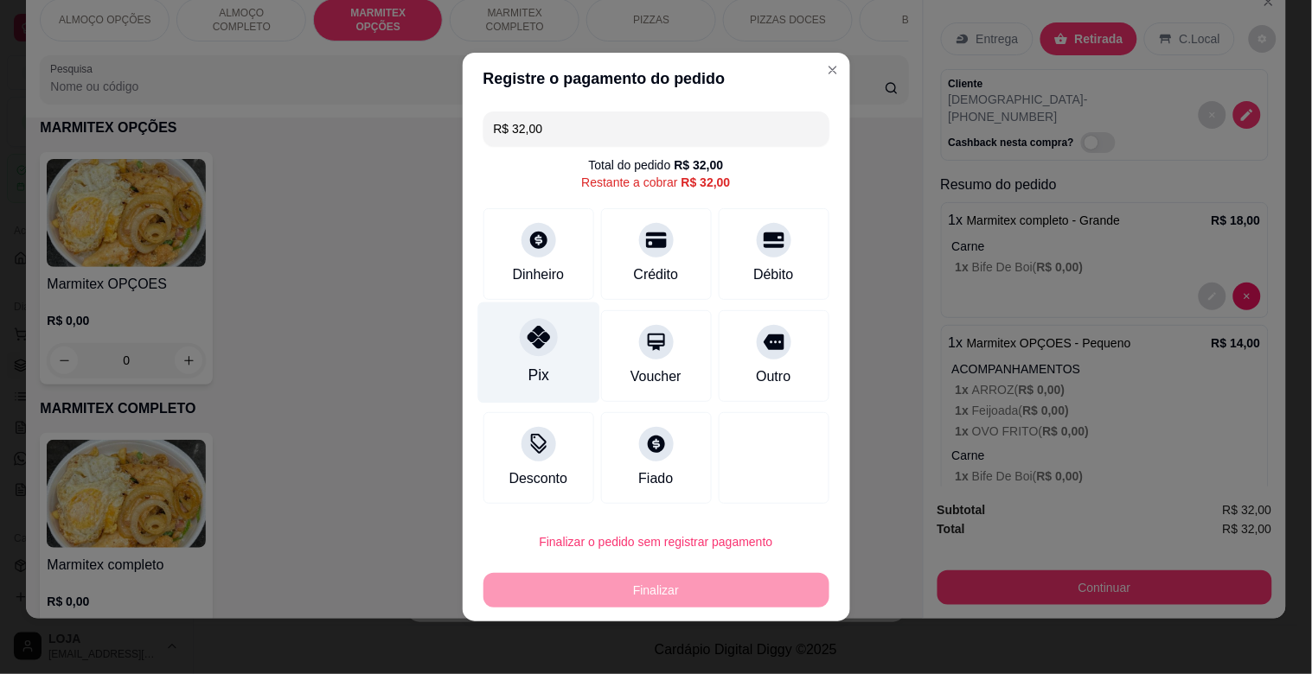
click at [530, 351] on div at bounding box center [539, 337] width 38 height 38
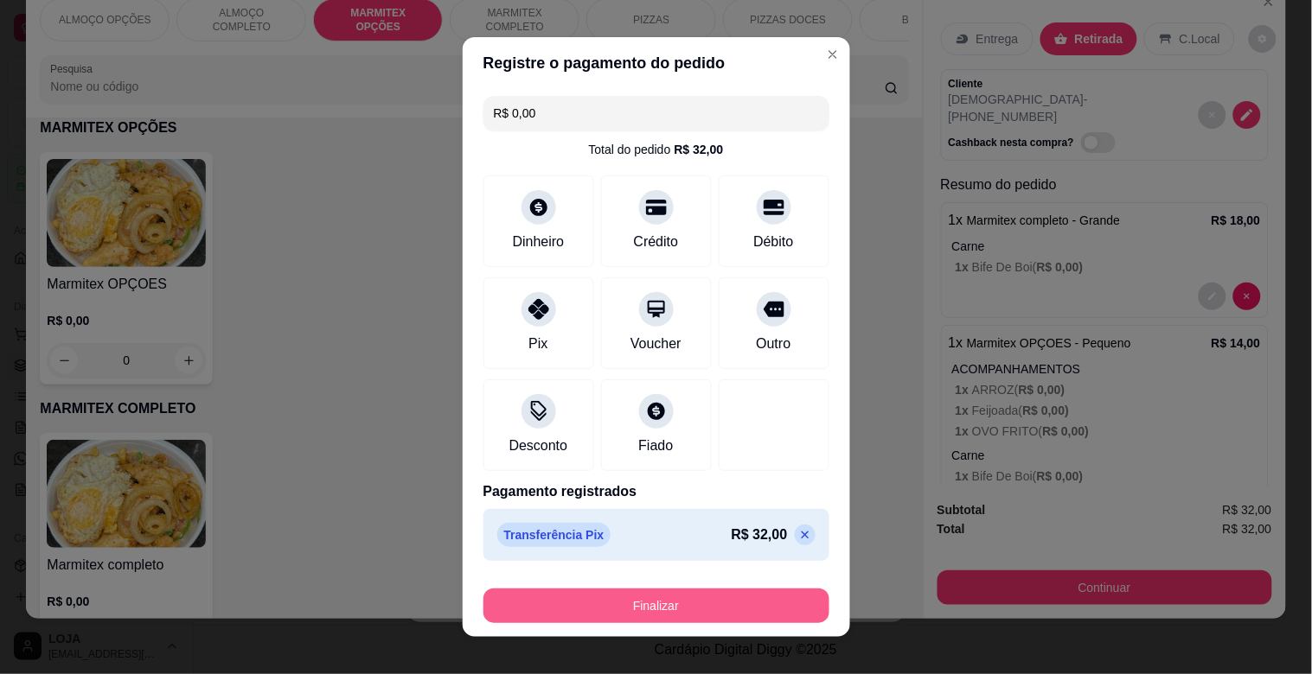
click at [699, 604] on button "Finalizar" at bounding box center [656, 606] width 346 height 35
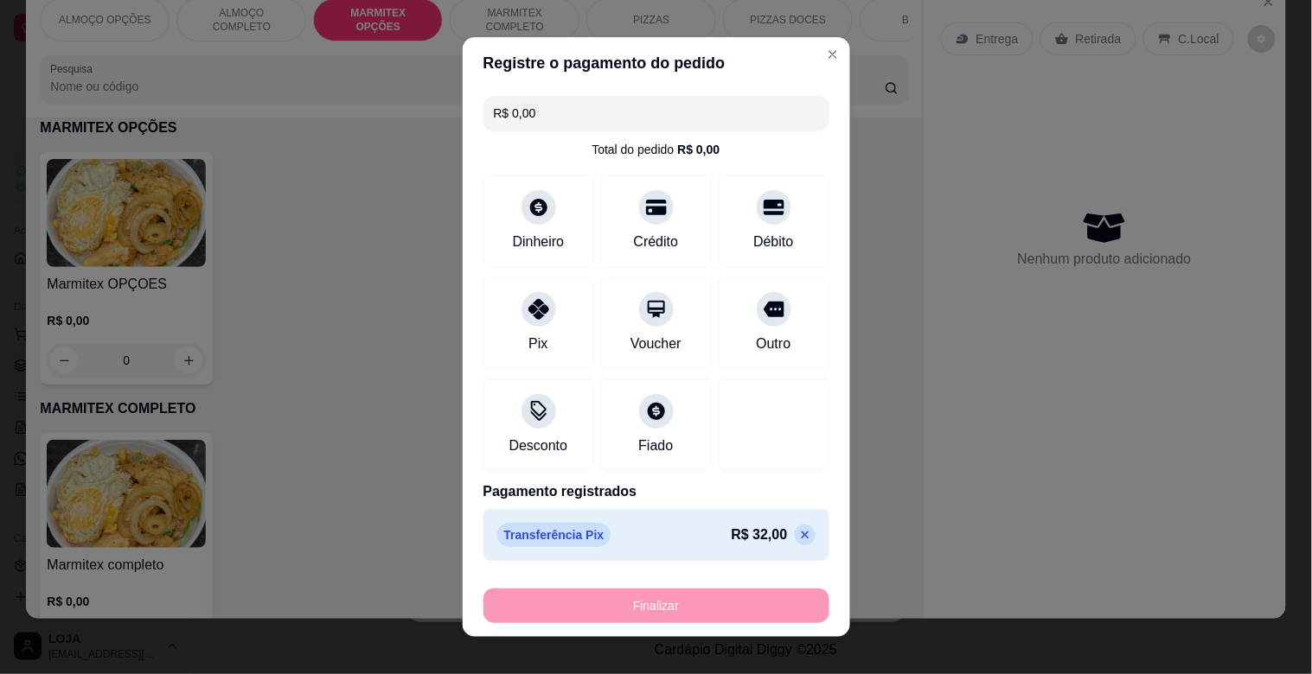
type input "-R$ 32,00"
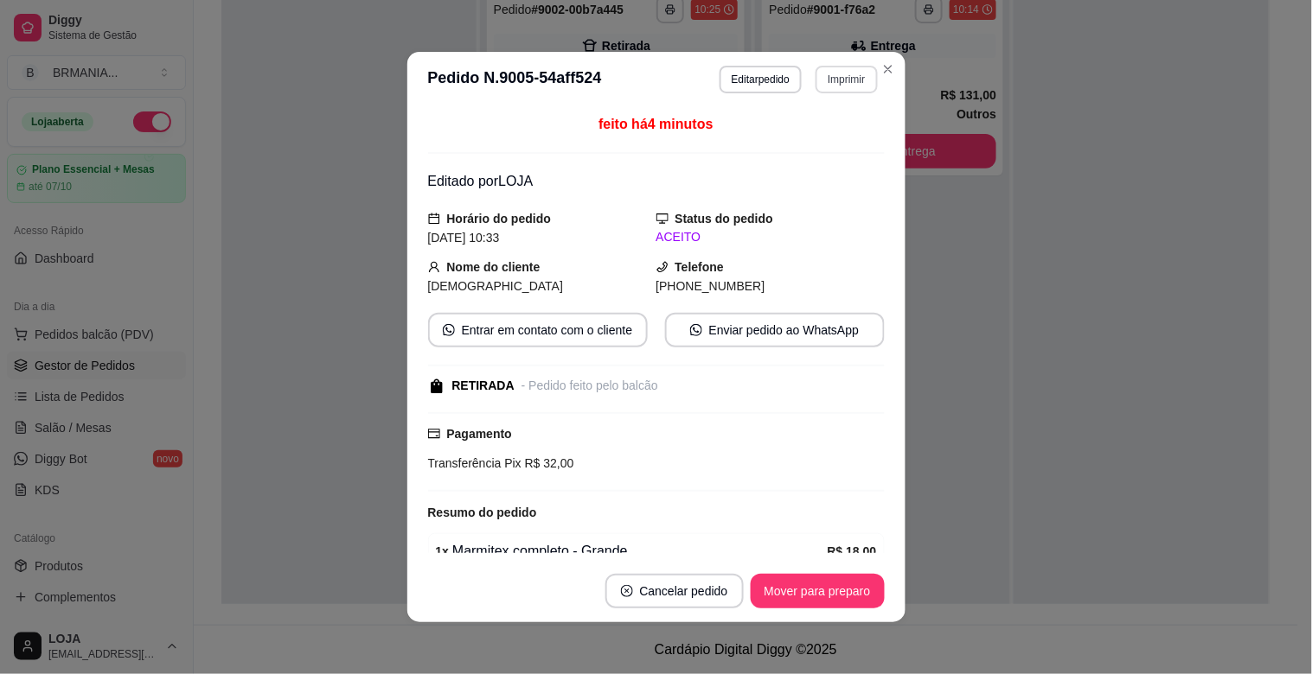
click at [836, 80] on button "Imprimir" at bounding box center [845, 80] width 61 height 28
click at [845, 135] on button "IMPRESSORA" at bounding box center [809, 142] width 125 height 28
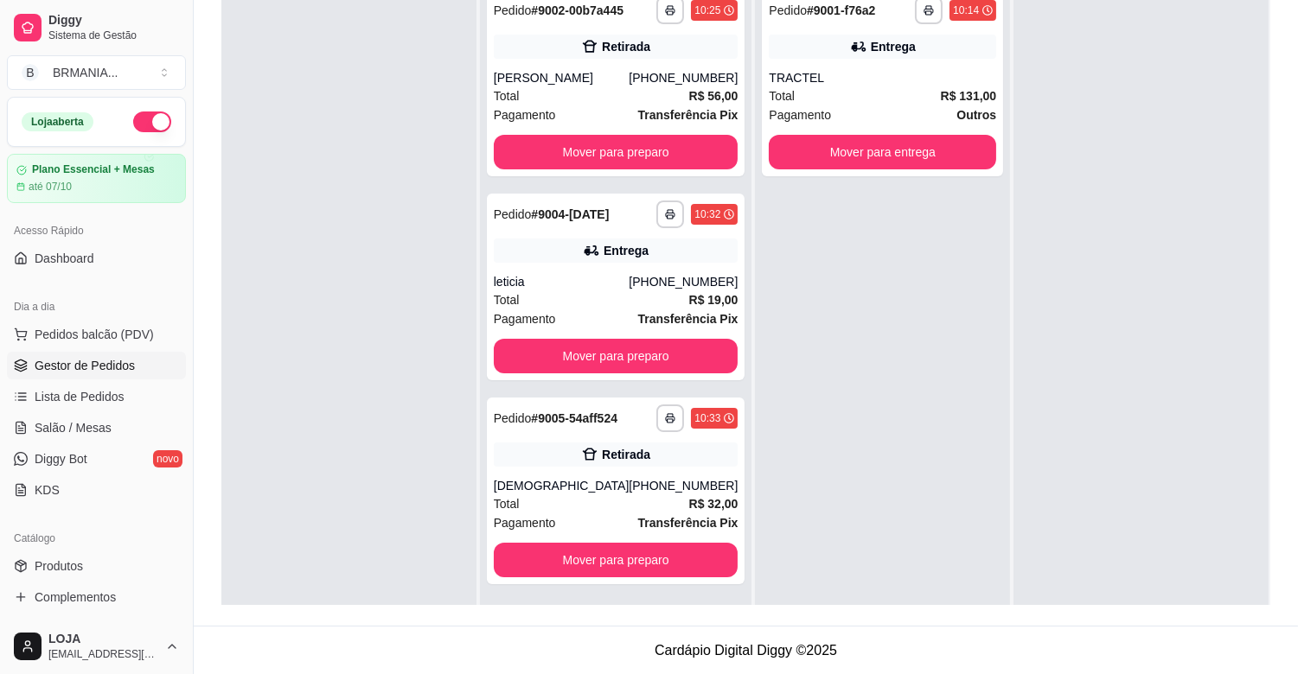
scroll to position [264, 0]
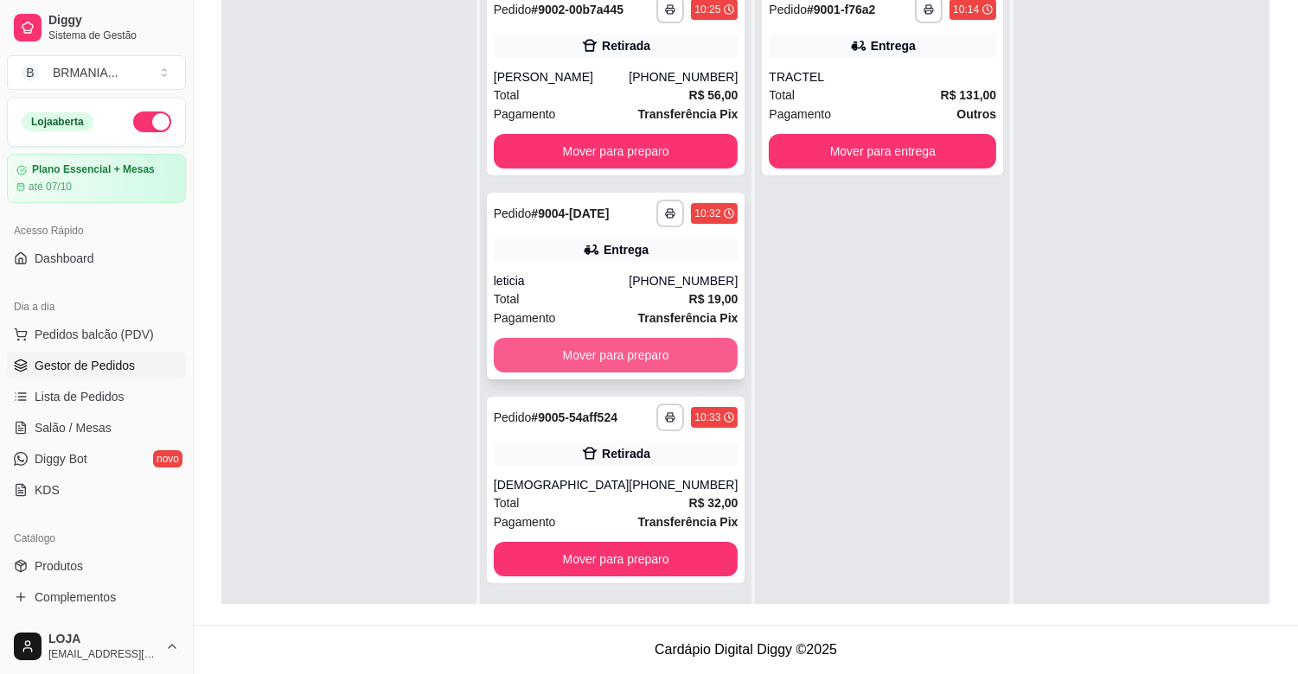
click at [623, 346] on button "Mover para preparo" at bounding box center [616, 355] width 245 height 35
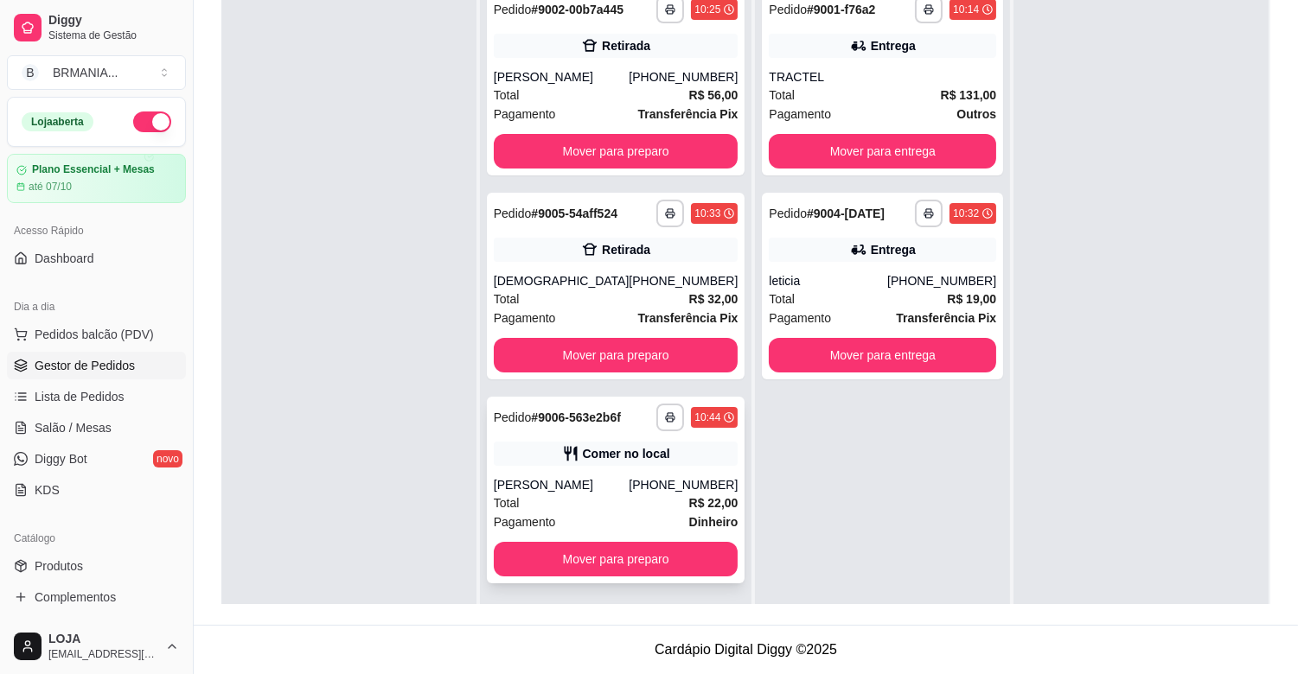
click at [629, 472] on div "**********" at bounding box center [616, 490] width 259 height 187
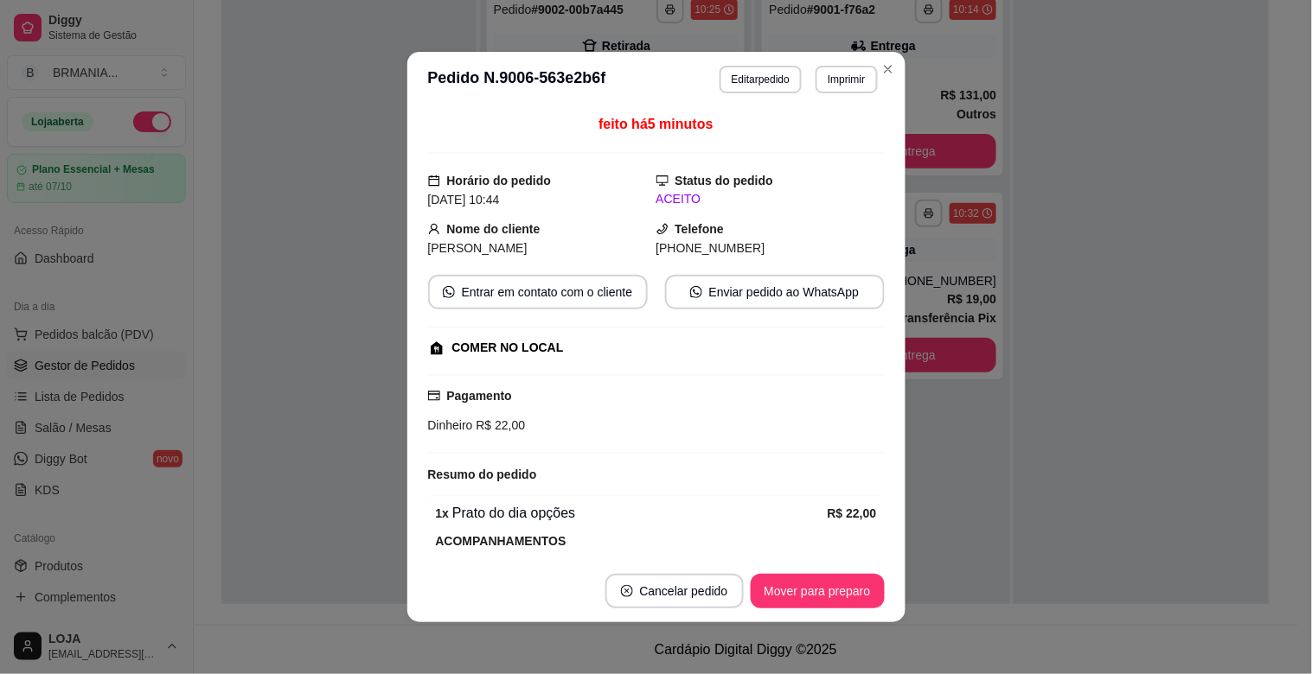
drag, startPoint x: 792, startPoint y: 572, endPoint x: 792, endPoint y: 589, distance: 16.4
click at [792, 576] on footer "Cancelar pedido Mover para preparo" at bounding box center [656, 591] width 498 height 62
click at [792, 589] on button "Mover para preparo" at bounding box center [817, 592] width 130 height 34
click at [837, 75] on button "Imprimir" at bounding box center [845, 80] width 61 height 28
click at [804, 138] on button "IMPRESSORA" at bounding box center [809, 142] width 125 height 28
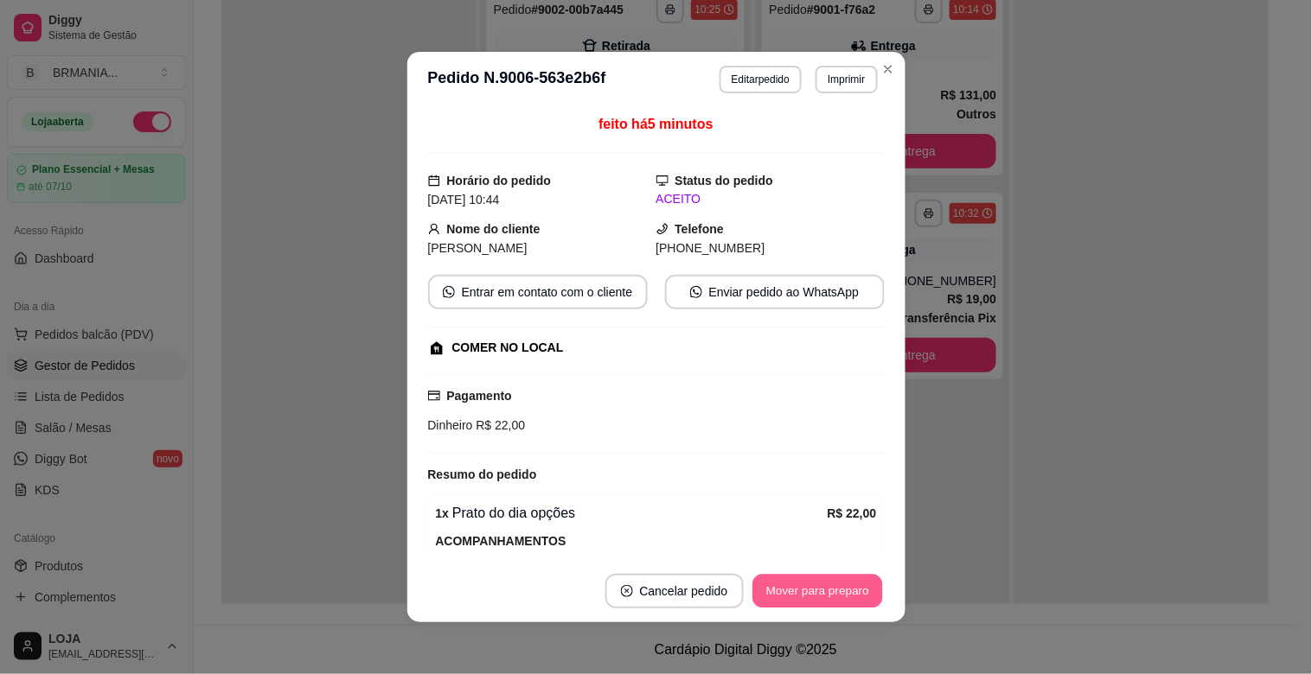
click at [801, 598] on button "Mover para preparo" at bounding box center [817, 592] width 130 height 34
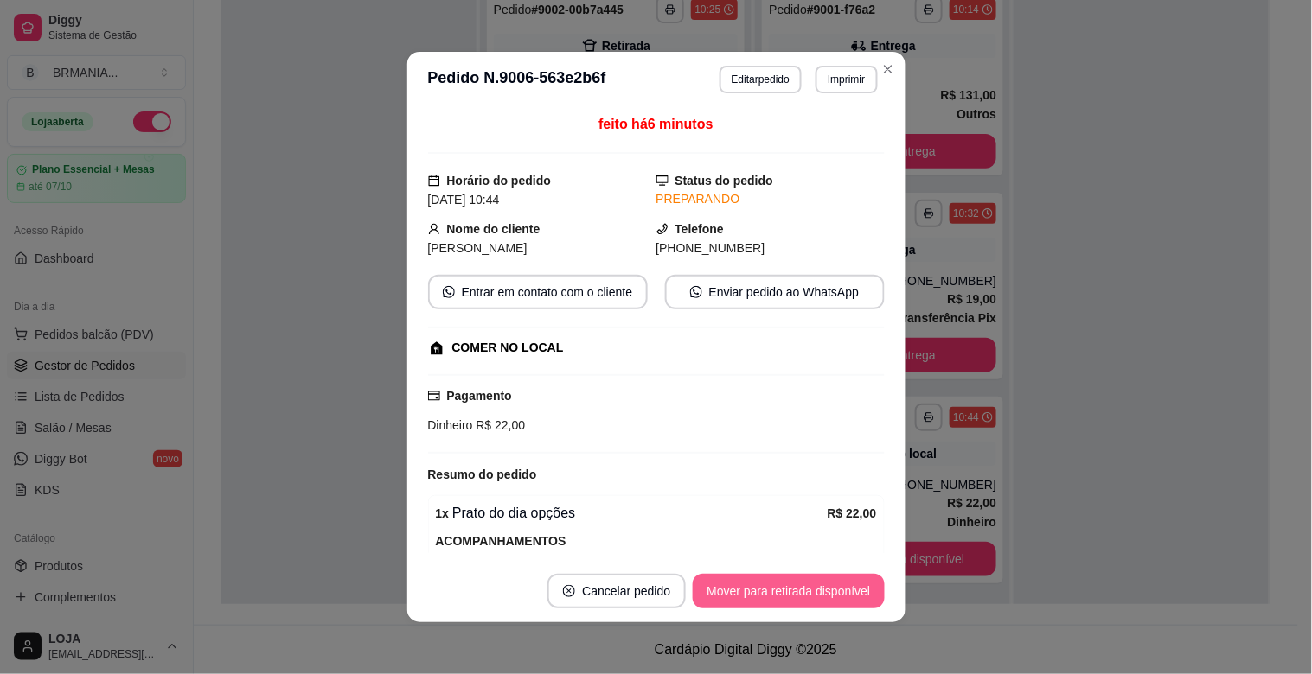
click at [797, 586] on button "Mover para retirada disponível" at bounding box center [788, 591] width 191 height 35
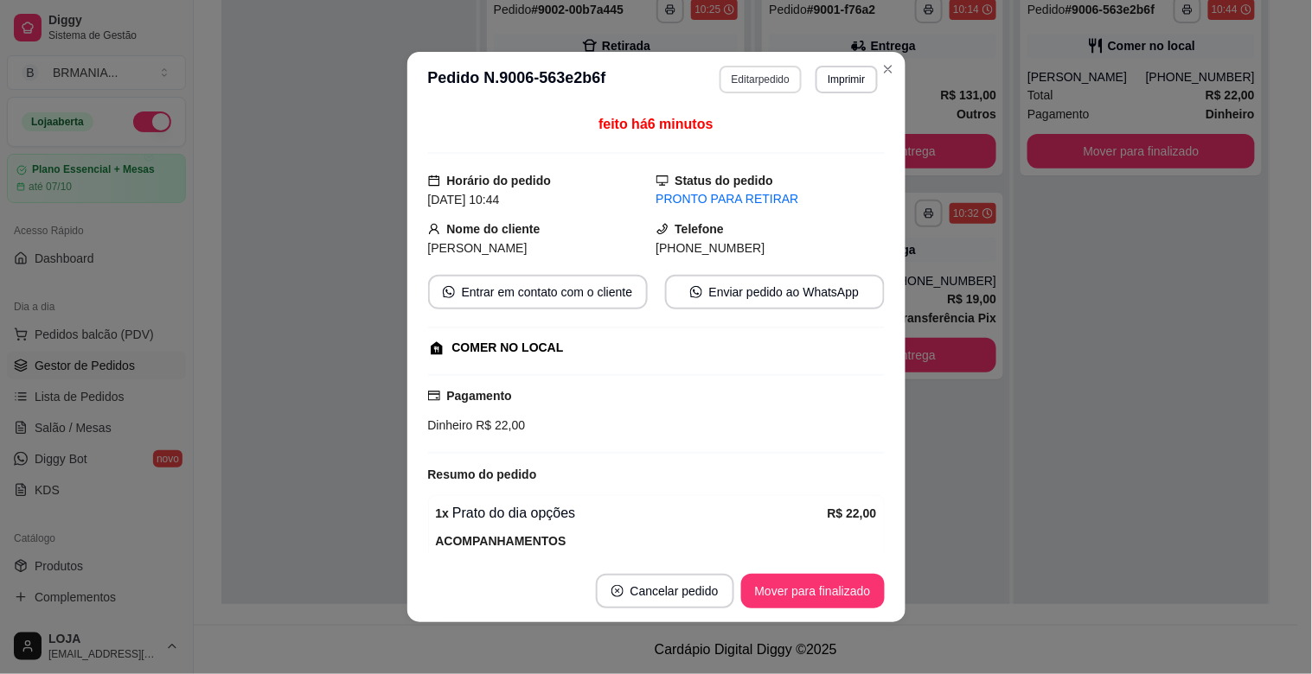
click at [747, 79] on button "Editar pedido" at bounding box center [760, 80] width 82 height 28
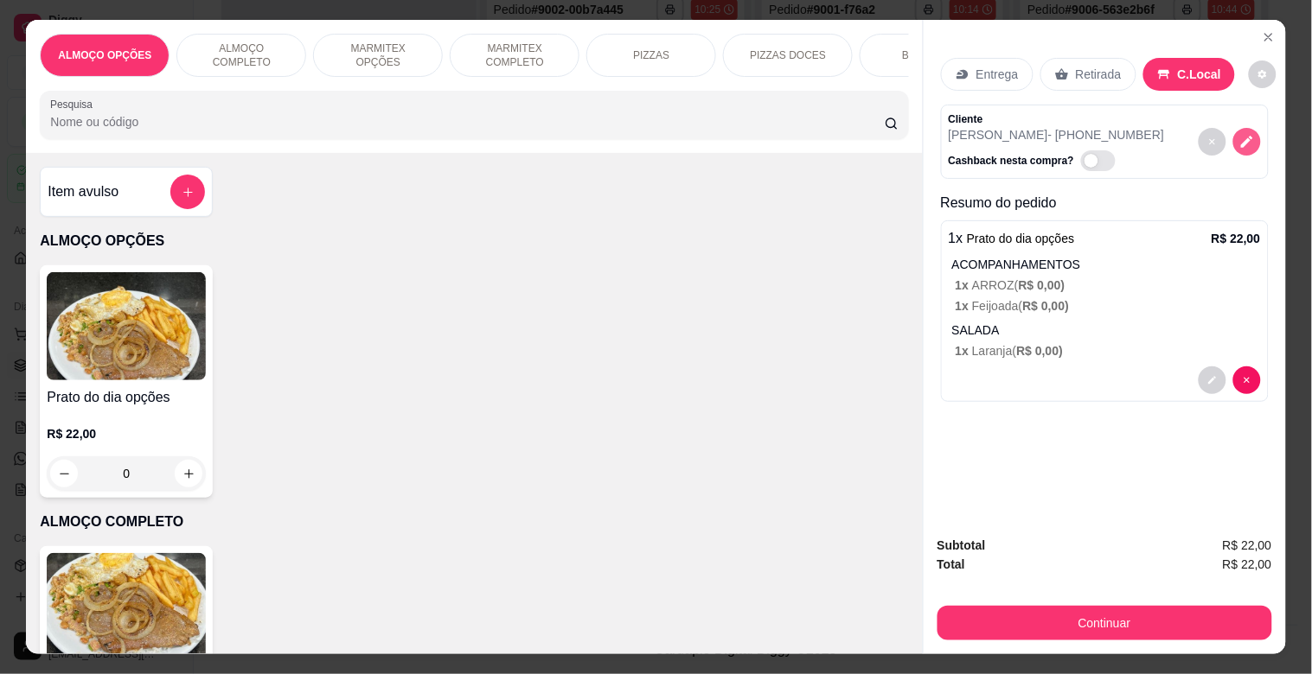
click at [1239, 134] on icon "decrease-product-quantity" at bounding box center [1247, 142] width 16 height 16
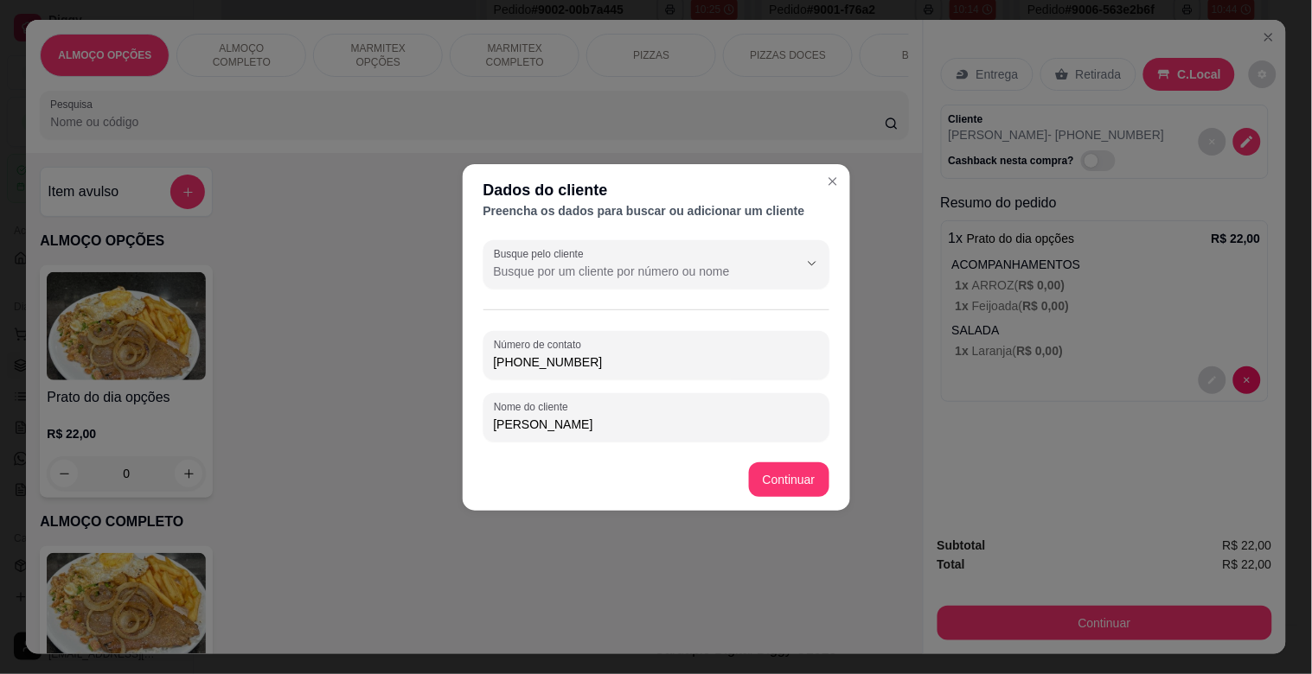
click at [623, 365] on input "[PHONE_NUMBER]" at bounding box center [656, 362] width 325 height 17
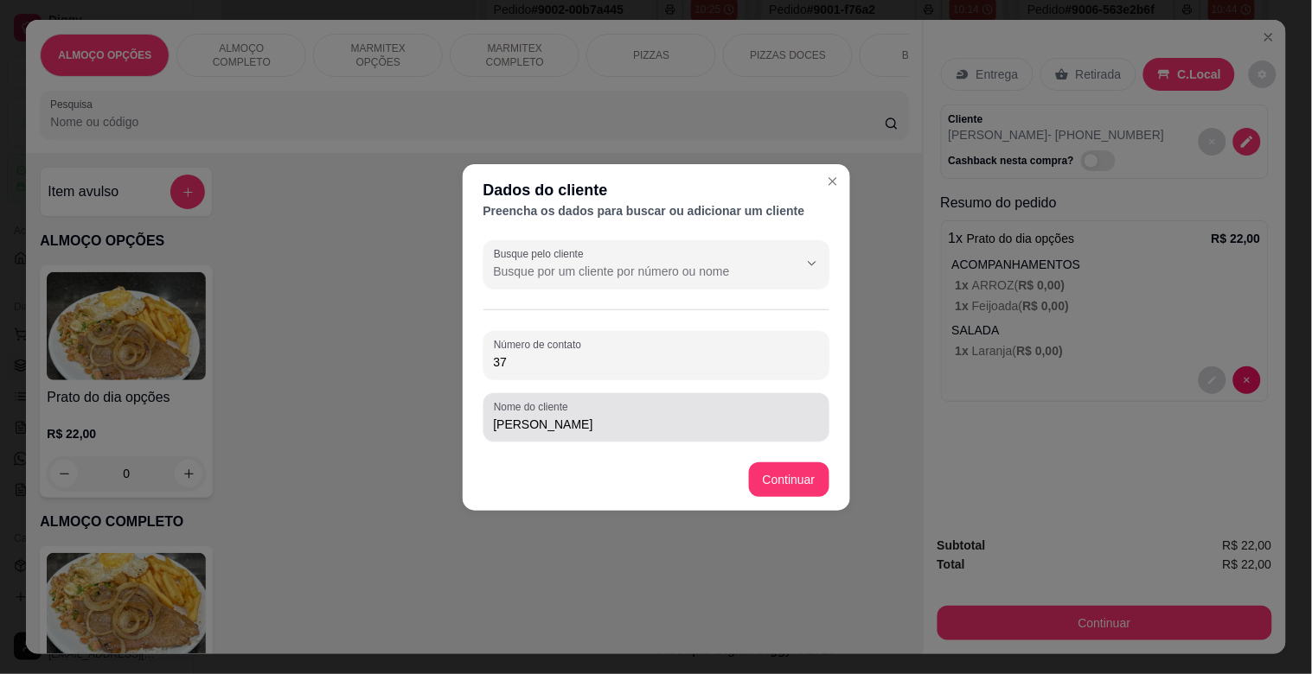
type input "3"
click at [628, 426] on input "[PERSON_NAME]" at bounding box center [656, 424] width 325 height 17
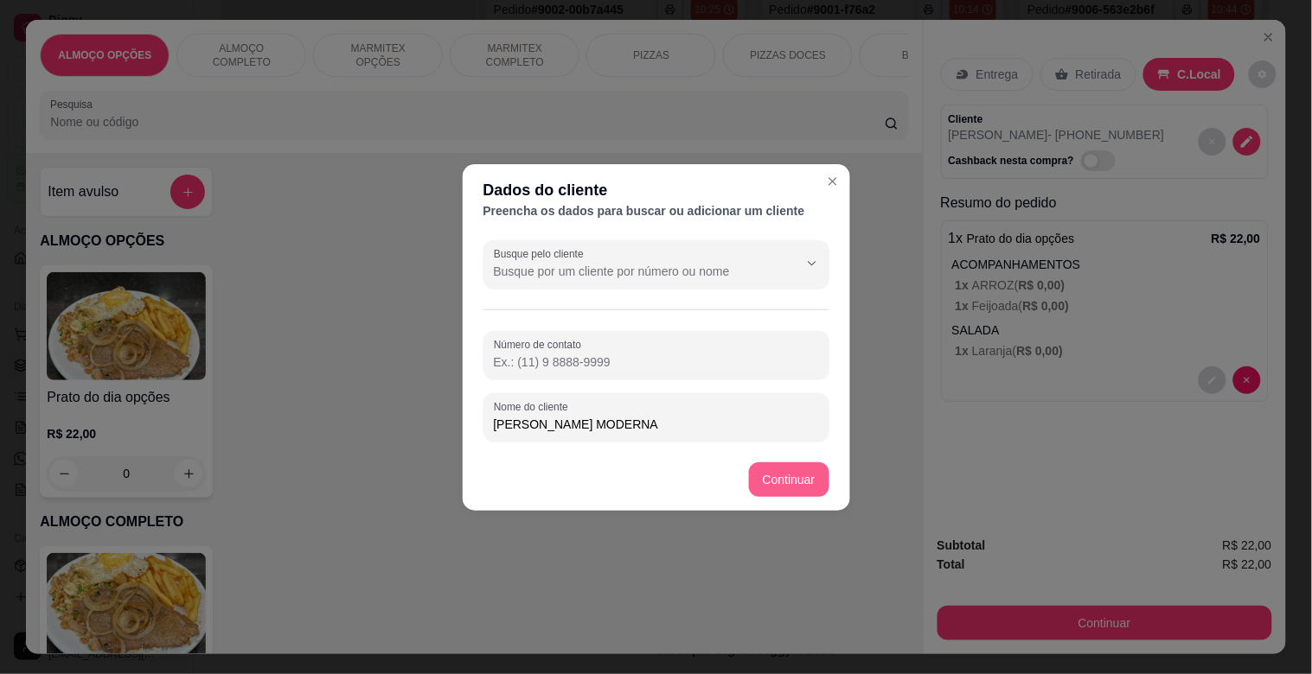
type input "[PERSON_NAME] MODERNA"
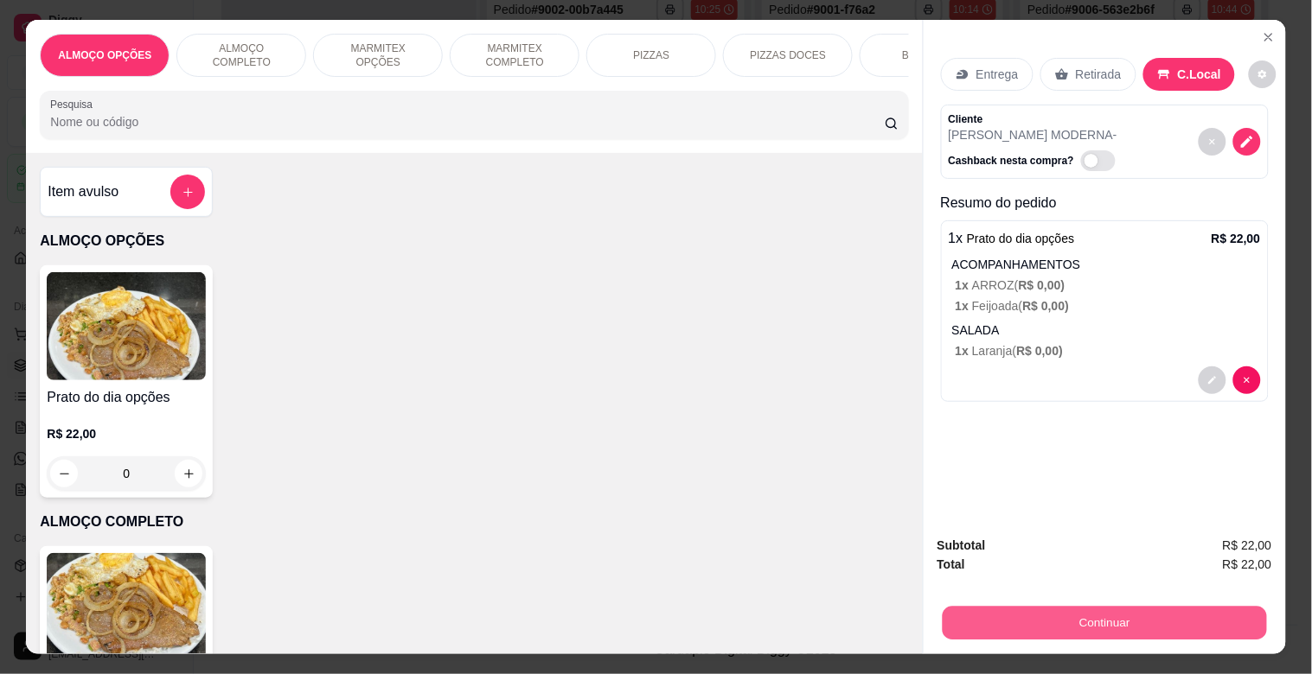
click at [1092, 612] on button "Continuar" at bounding box center [1104, 623] width 324 height 34
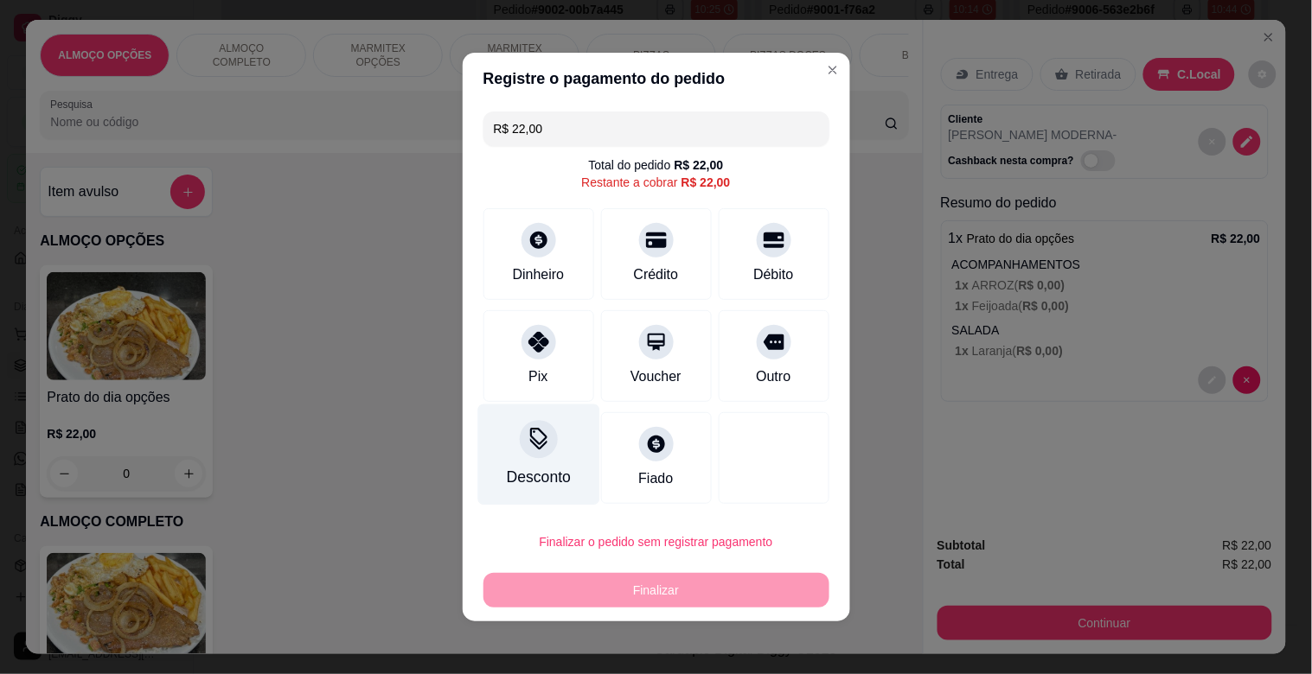
click at [545, 448] on div at bounding box center [539, 439] width 38 height 38
click at [562, 395] on input at bounding box center [656, 385] width 346 height 35
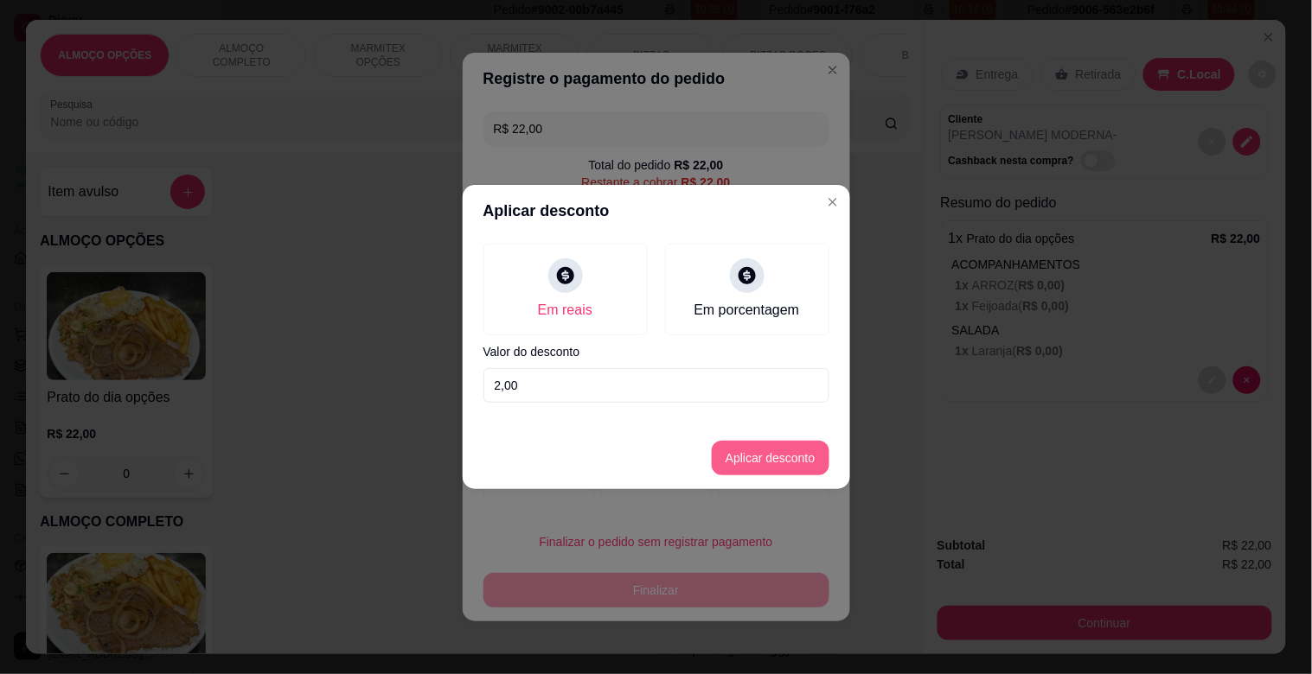
type input "2,00"
click at [766, 456] on button "Aplicar desconto" at bounding box center [769, 459] width 113 height 34
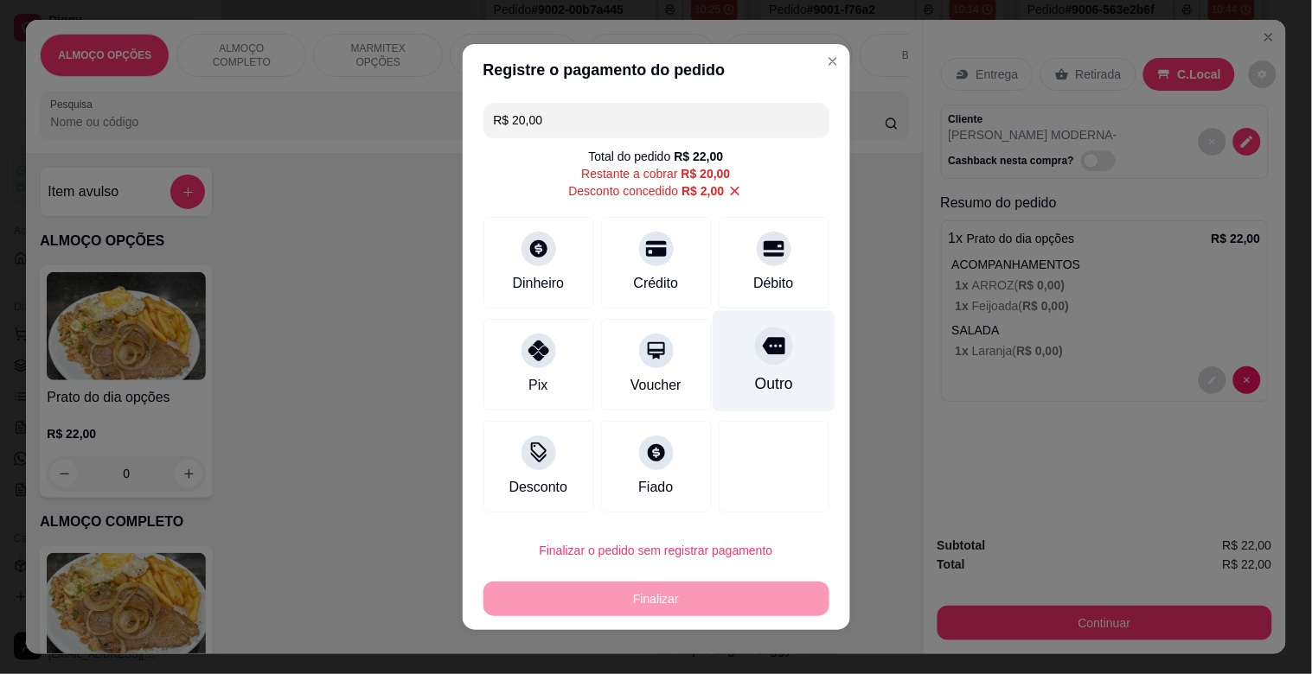
click at [784, 350] on div "Outro" at bounding box center [774, 361] width 122 height 101
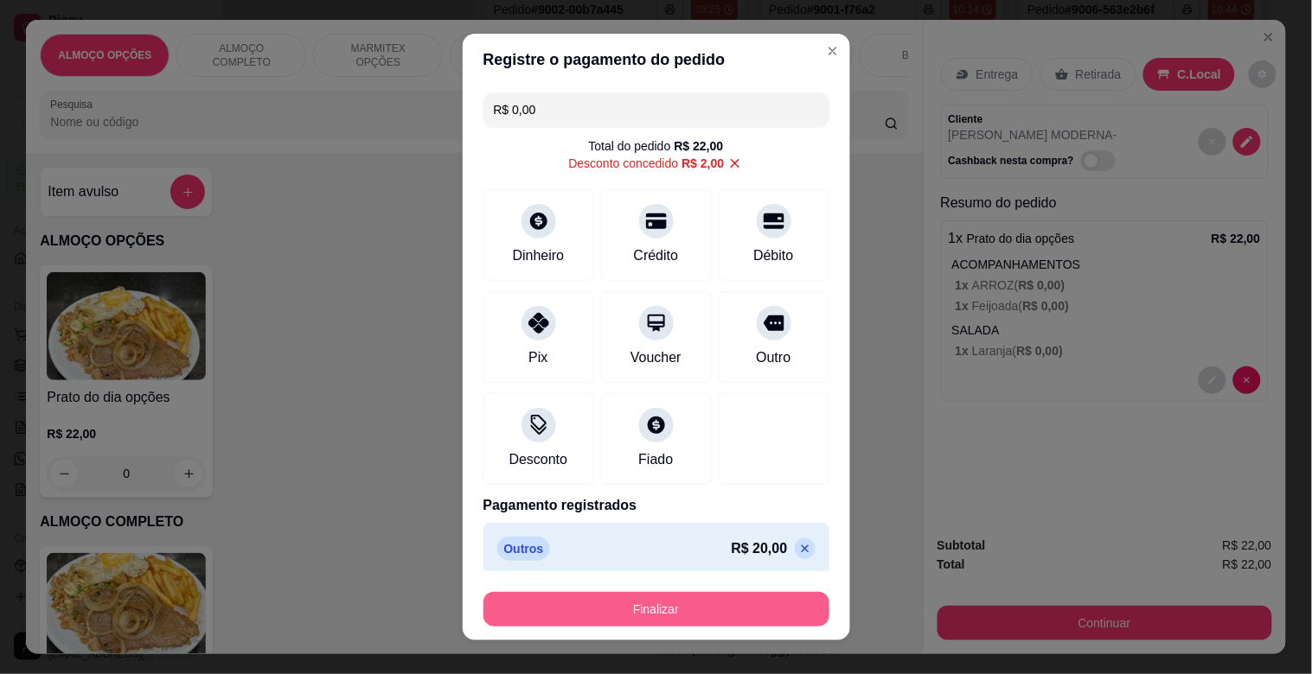
click at [621, 611] on button "Finalizar" at bounding box center [656, 609] width 346 height 35
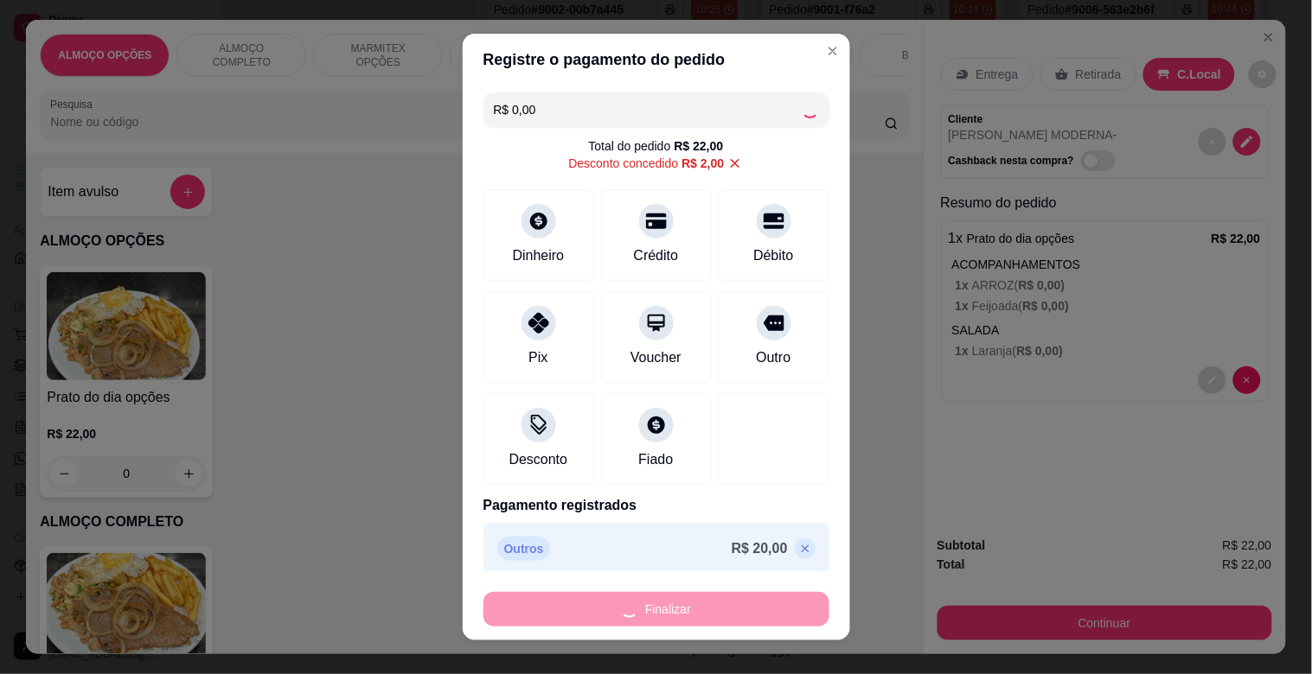
type input "-R$ 22,00"
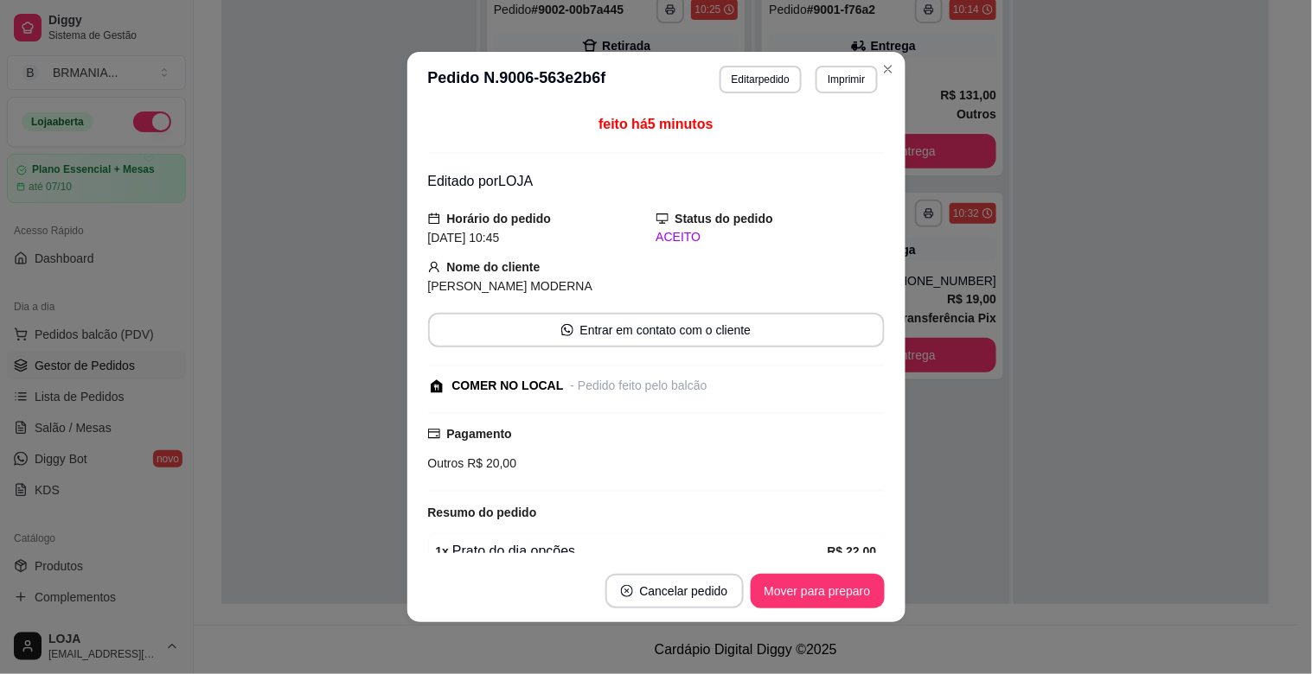
click at [807, 590] on button "Mover para preparo" at bounding box center [818, 591] width 134 height 35
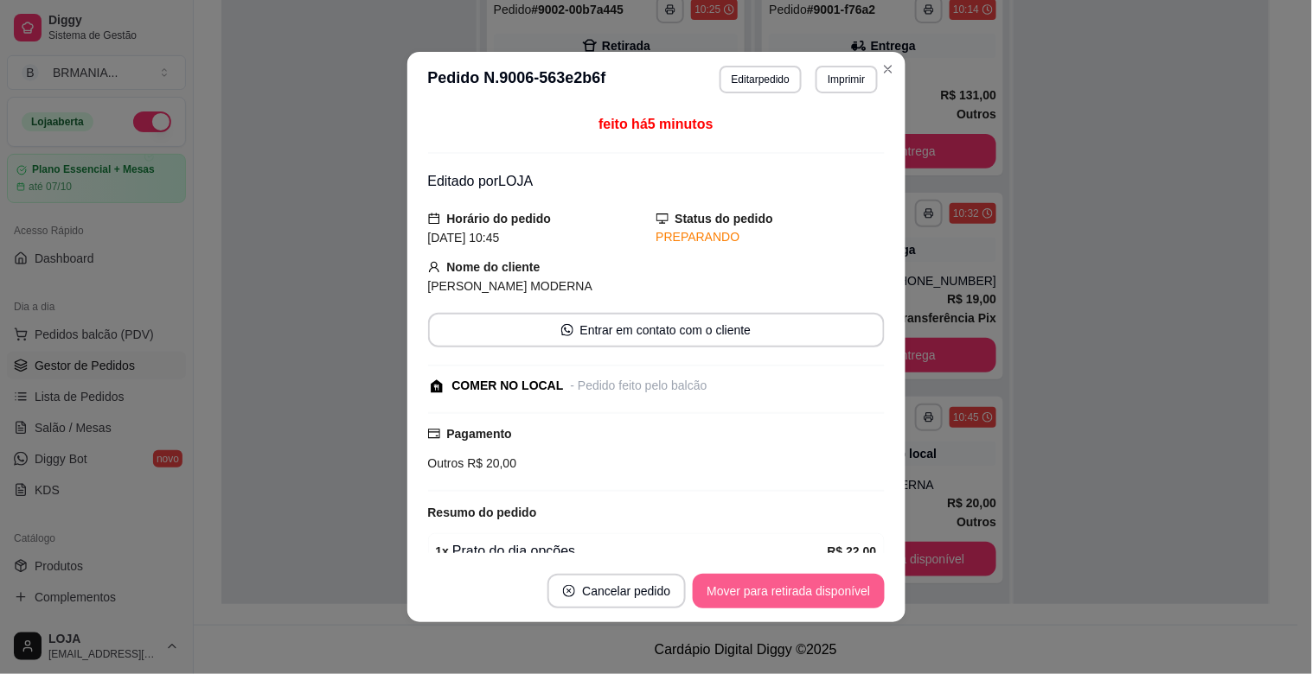
click at [857, 598] on button "Mover para retirada disponível" at bounding box center [788, 591] width 191 height 35
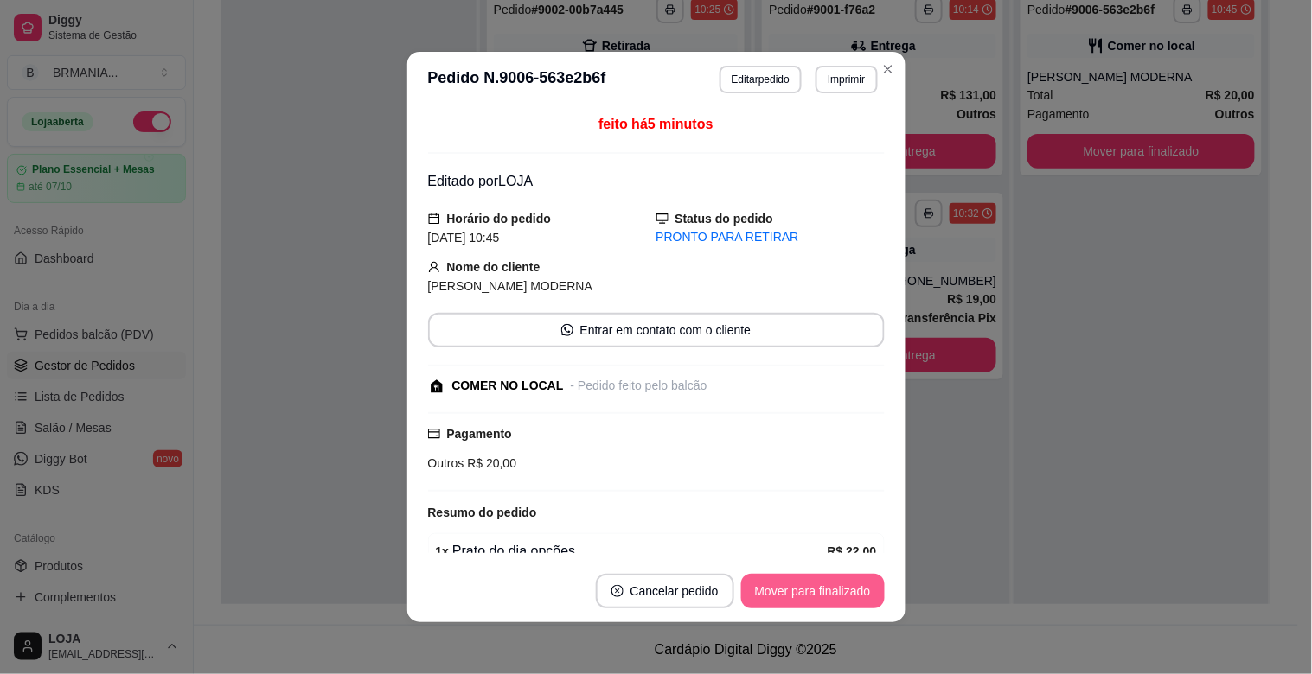
click at [844, 593] on button "Mover para finalizado" at bounding box center [813, 591] width 144 height 35
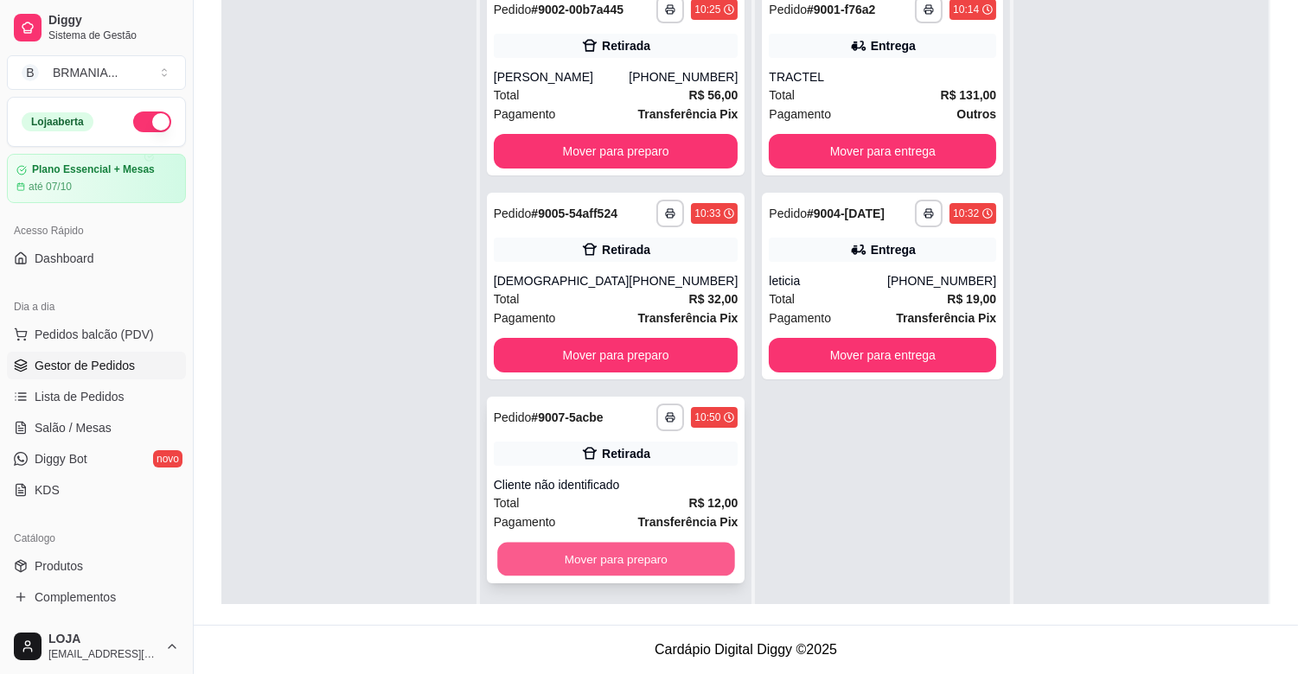
click at [650, 559] on button "Mover para preparo" at bounding box center [615, 560] width 237 height 34
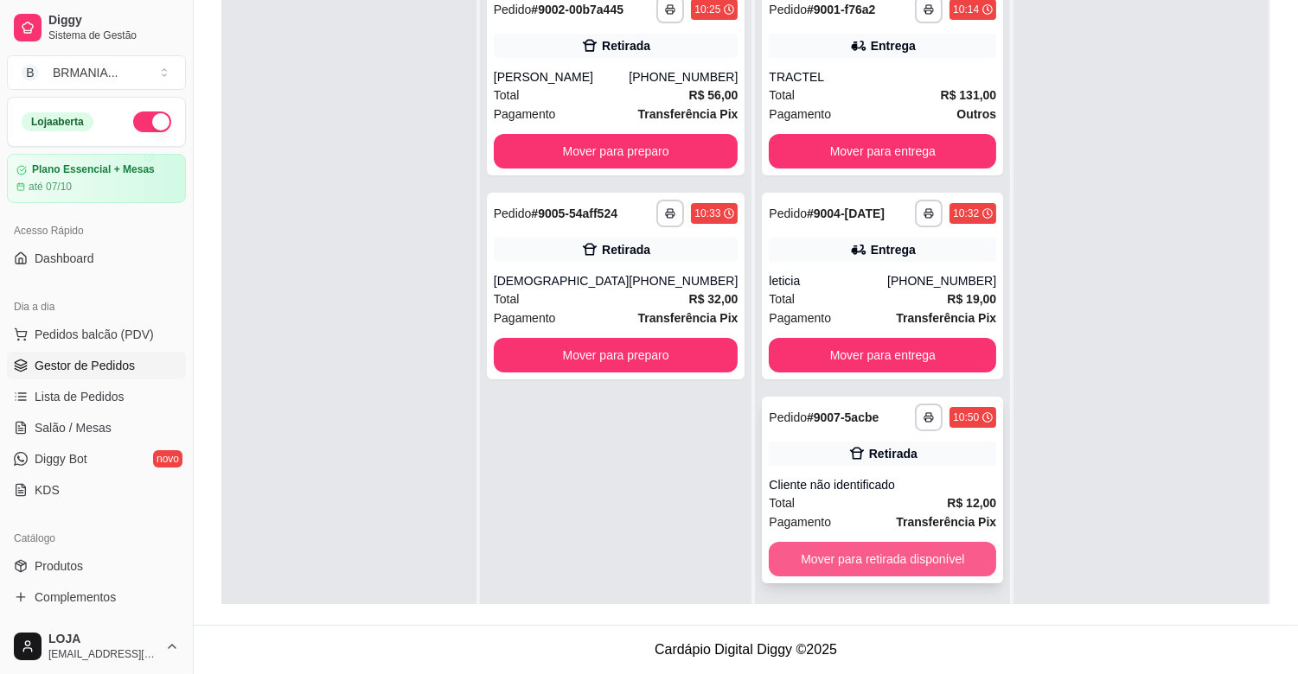
click at [895, 552] on button "Mover para retirada disponível" at bounding box center [882, 559] width 227 height 35
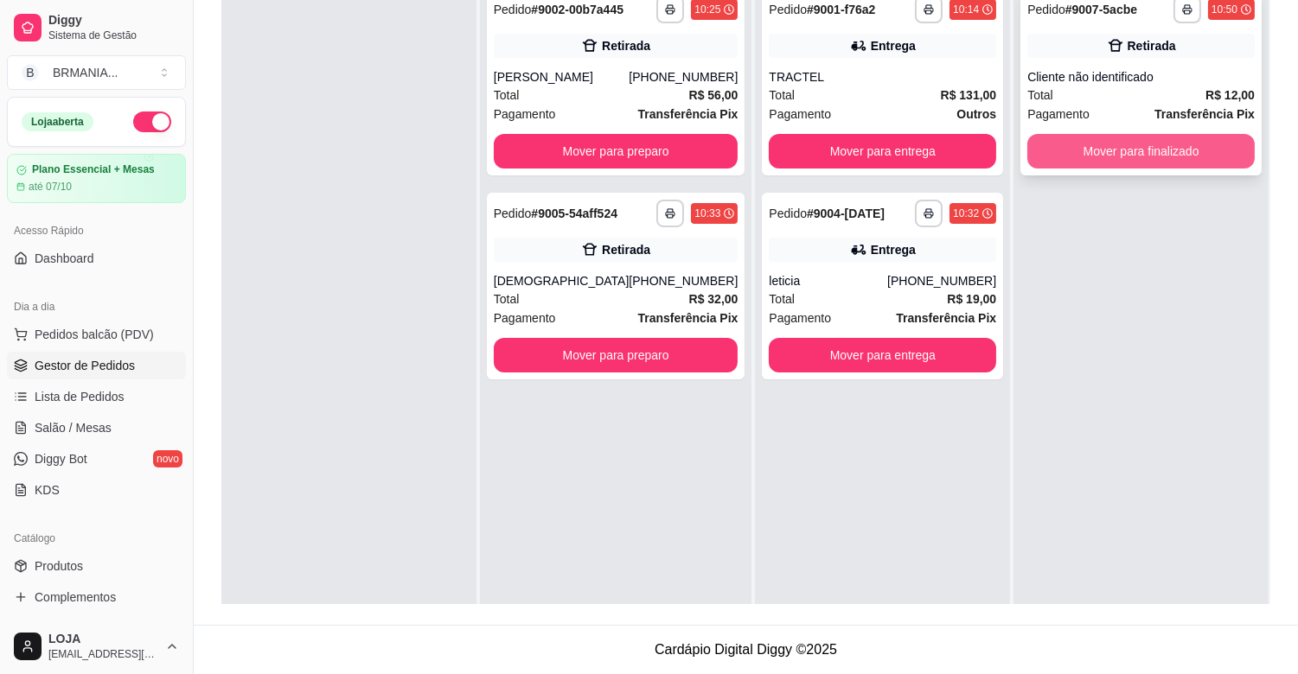
click at [1135, 157] on button "Mover para finalizado" at bounding box center [1140, 151] width 227 height 35
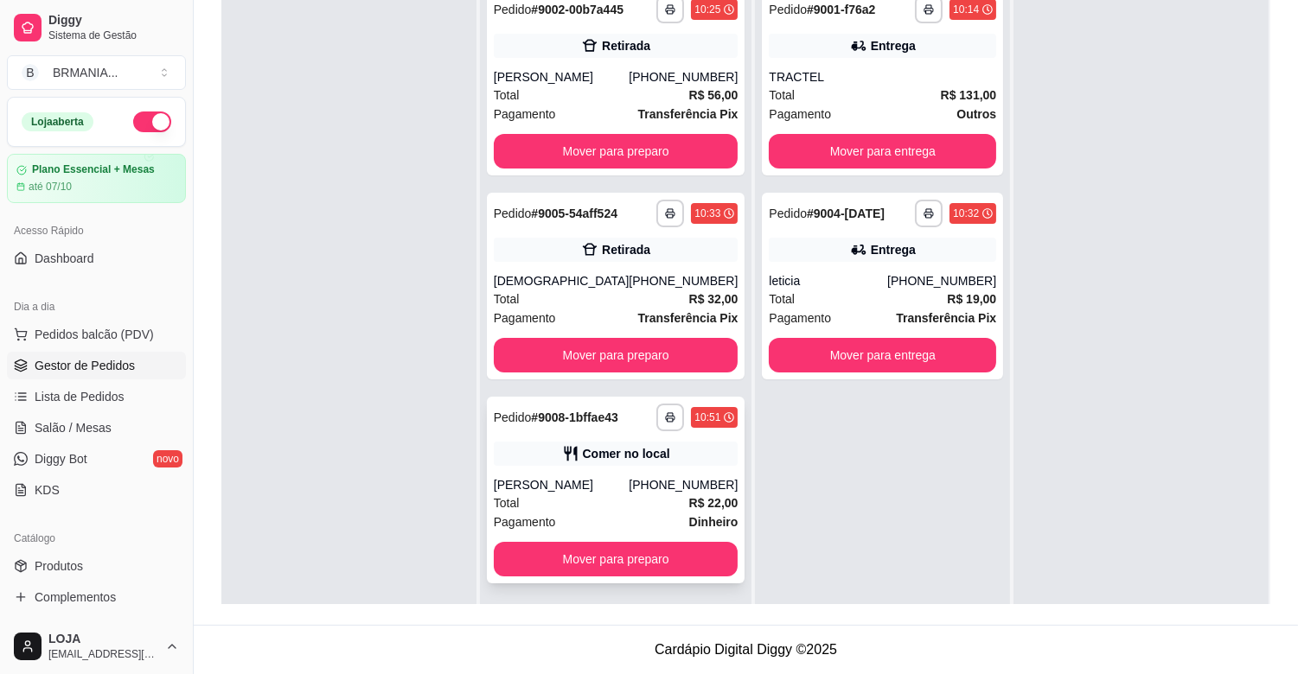
click at [609, 491] on div "[PERSON_NAME]" at bounding box center [562, 484] width 136 height 17
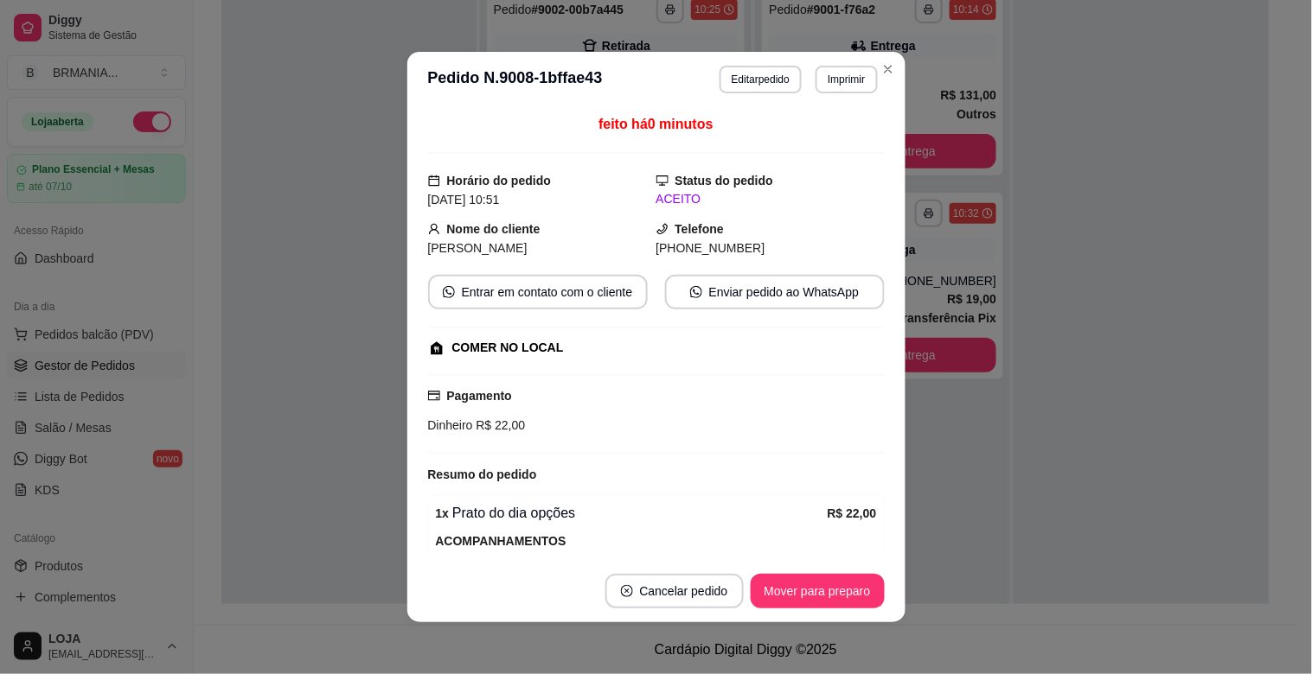
click at [789, 599] on button "Mover para preparo" at bounding box center [818, 591] width 134 height 35
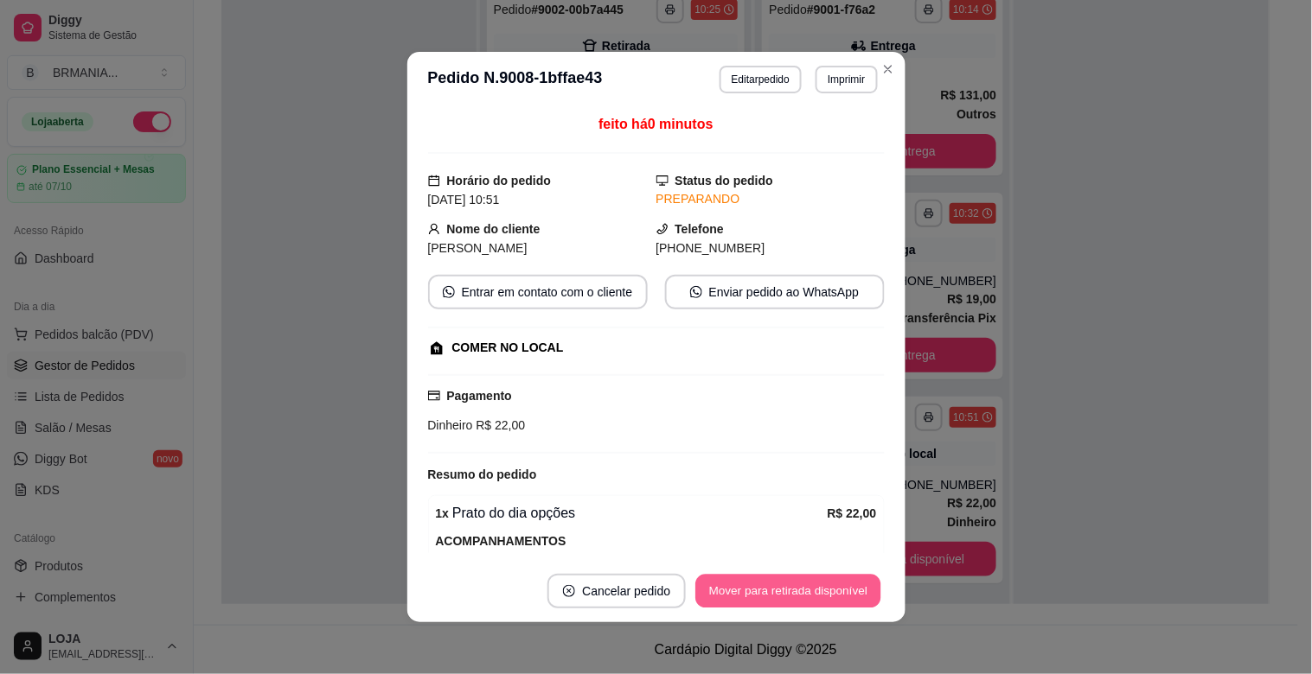
click at [822, 598] on button "Mover para retirada disponível" at bounding box center [788, 592] width 185 height 34
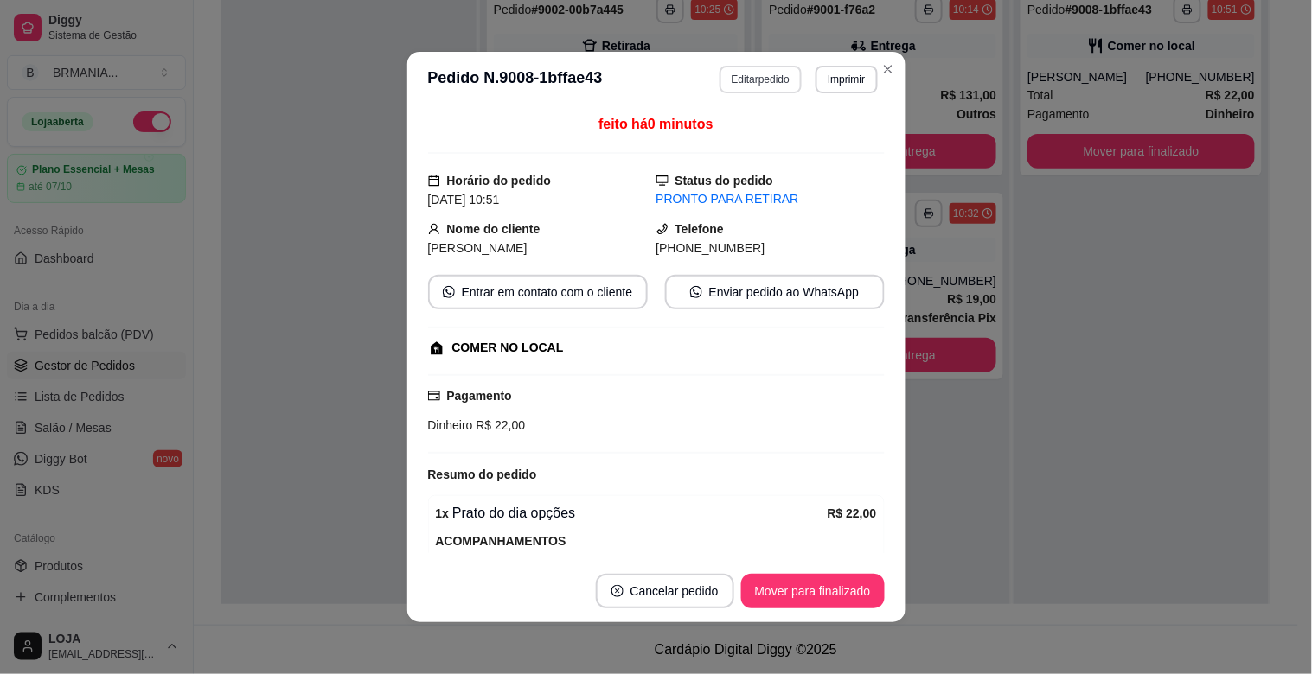
click at [748, 80] on button "Editar pedido" at bounding box center [760, 80] width 82 height 28
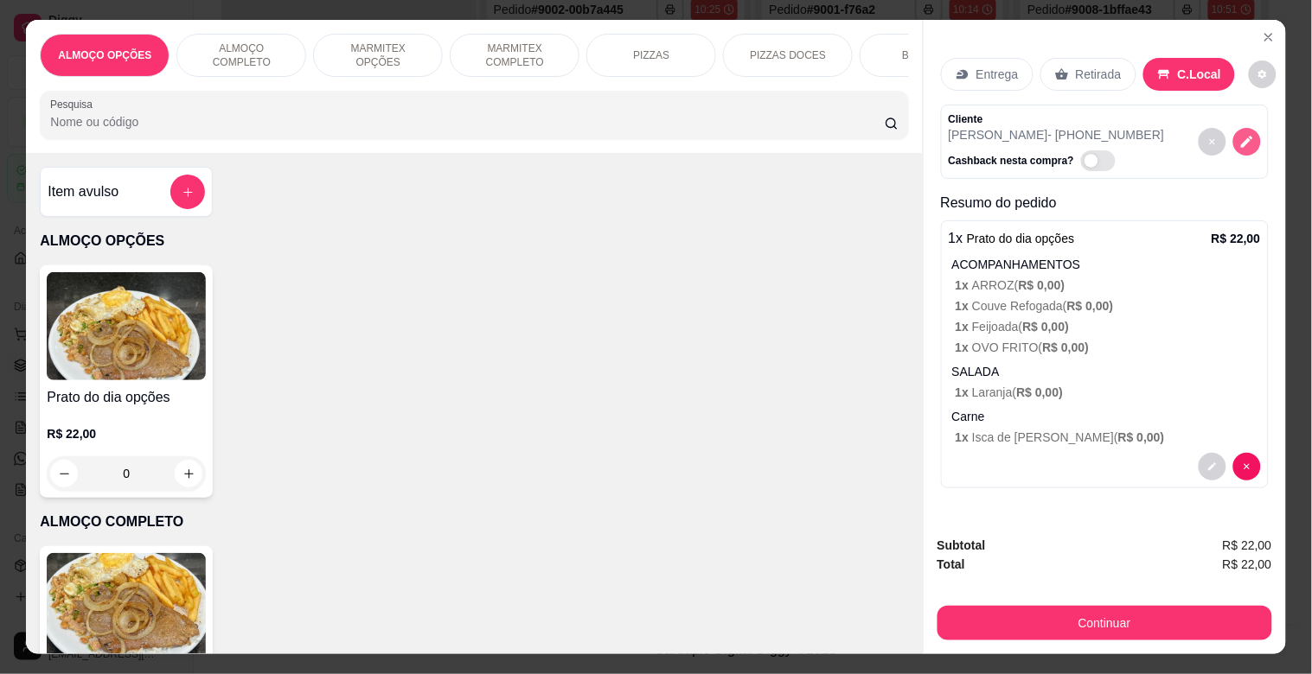
click at [1241, 137] on icon "decrease-product-quantity" at bounding box center [1247, 143] width 12 height 12
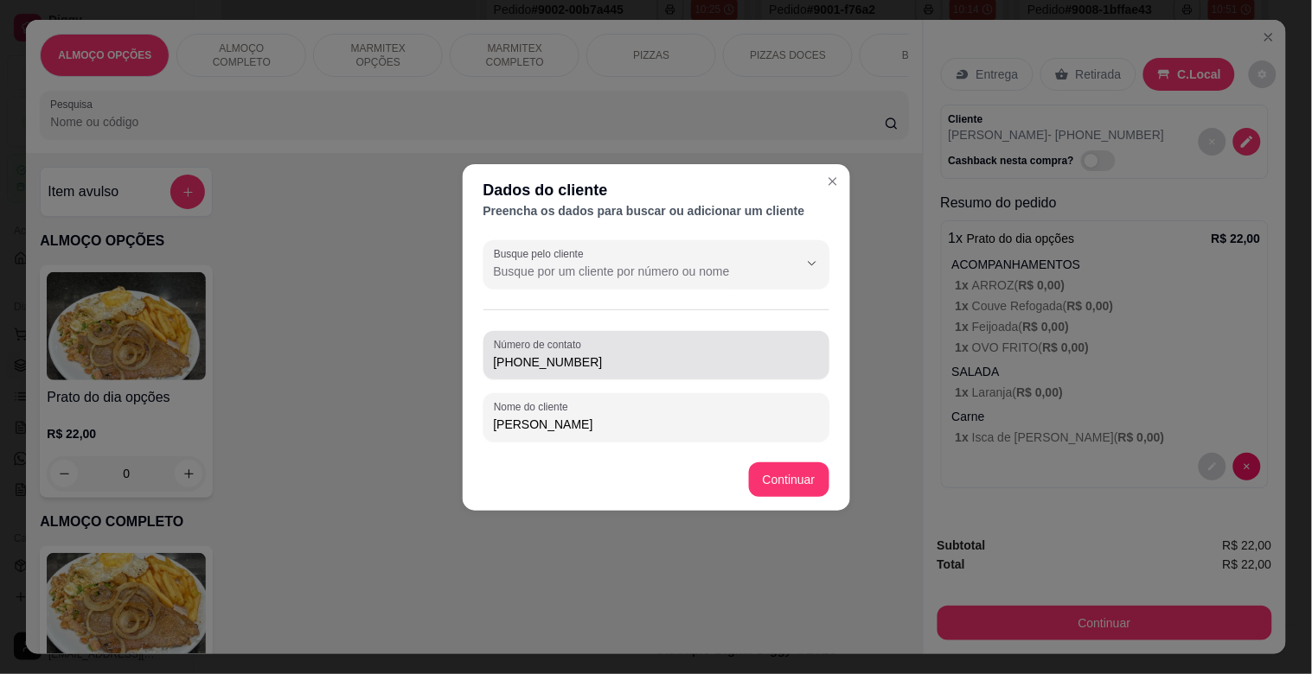
click at [598, 370] on div "[PHONE_NUMBER]" at bounding box center [656, 355] width 325 height 35
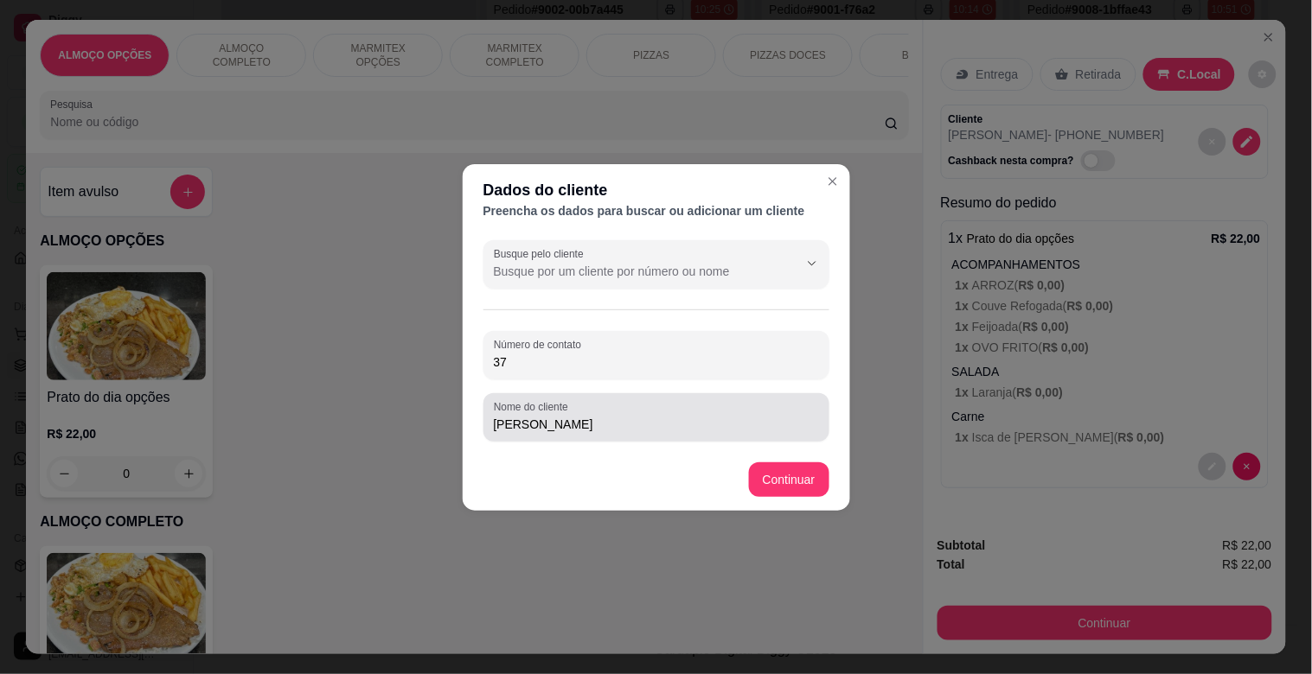
type input "3"
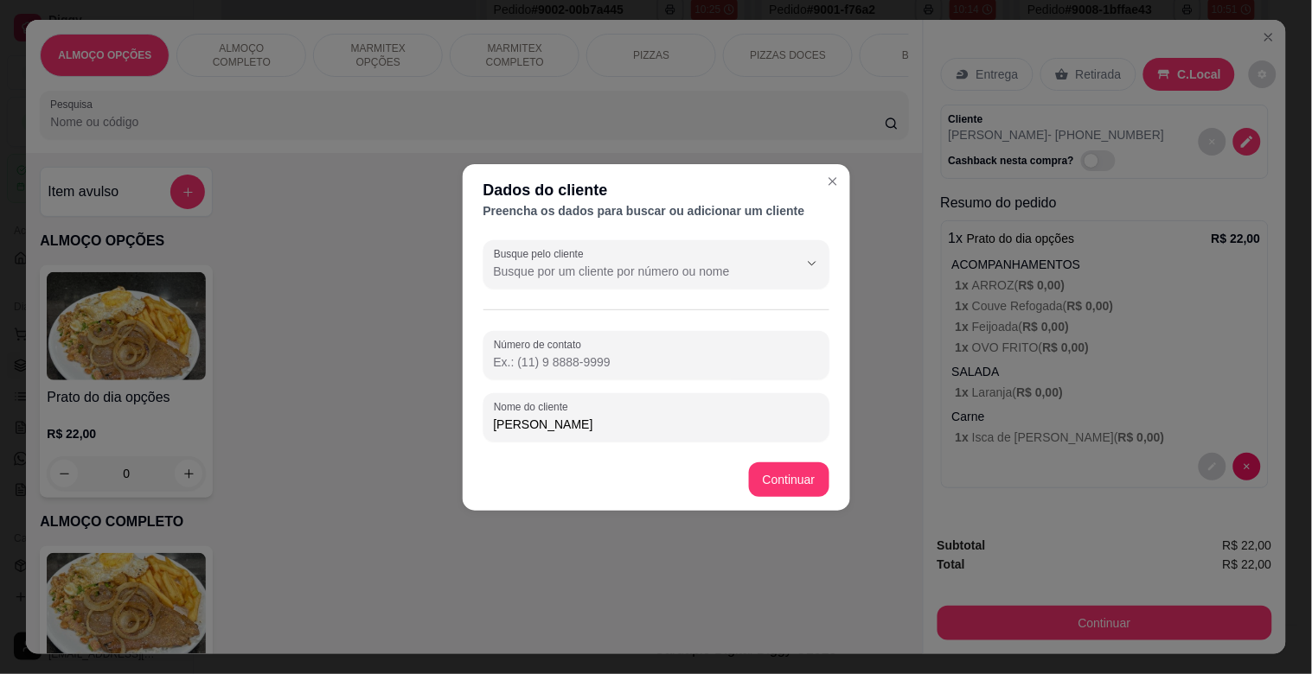
click at [585, 419] on input "[PERSON_NAME]" at bounding box center [656, 424] width 325 height 17
type input "Michael MODERNA"
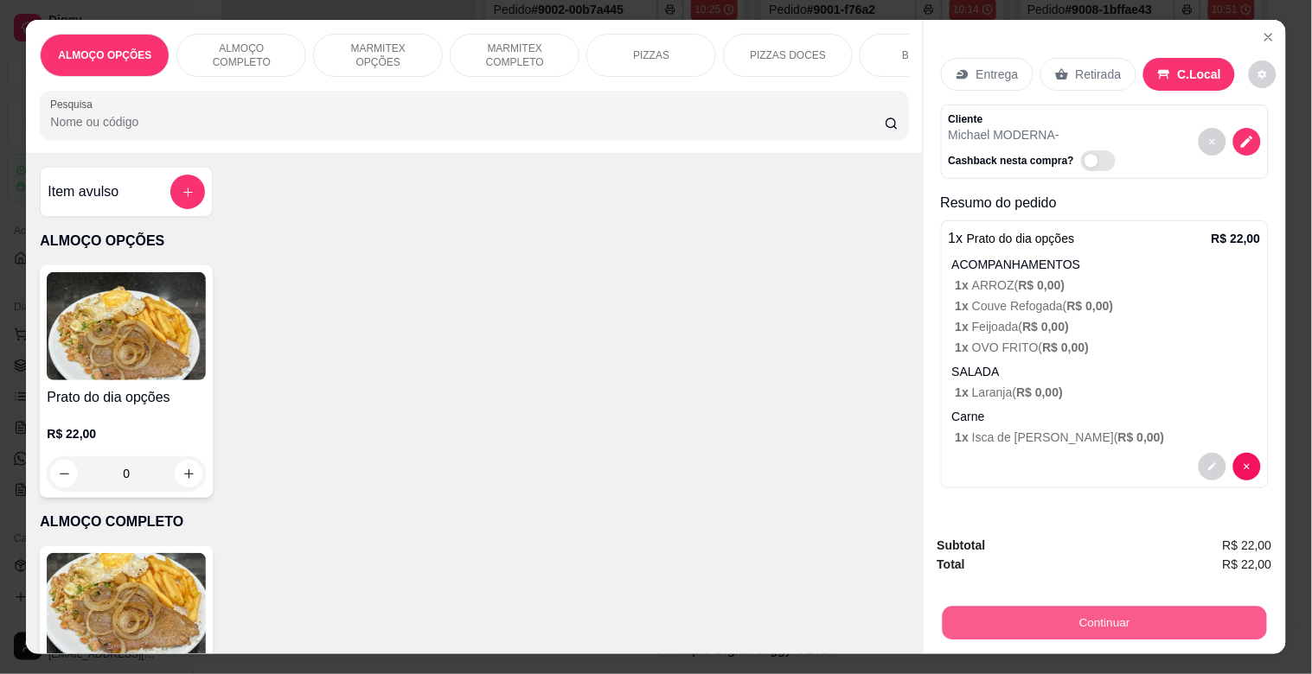
click at [1107, 606] on button "Continuar" at bounding box center [1104, 623] width 324 height 34
click at [996, 615] on button "Continuar" at bounding box center [1104, 623] width 335 height 35
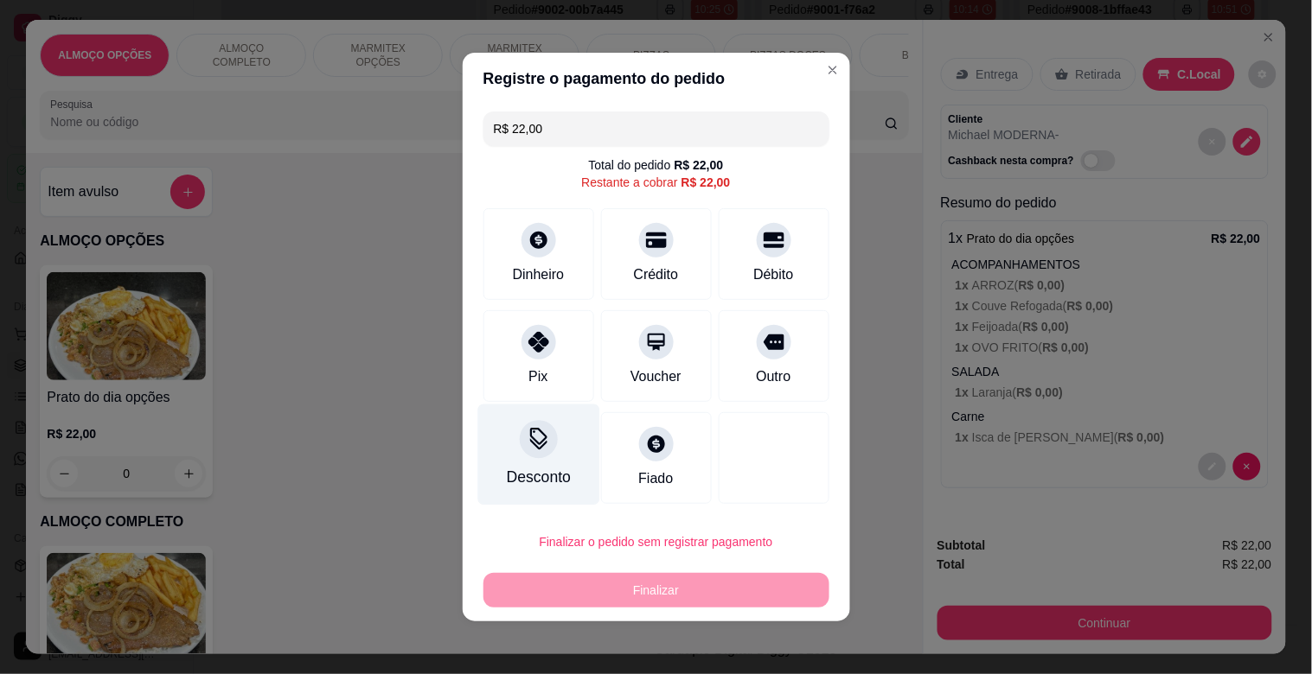
click at [554, 455] on div "Desconto" at bounding box center [538, 455] width 122 height 101
click at [537, 382] on input at bounding box center [656, 385] width 346 height 35
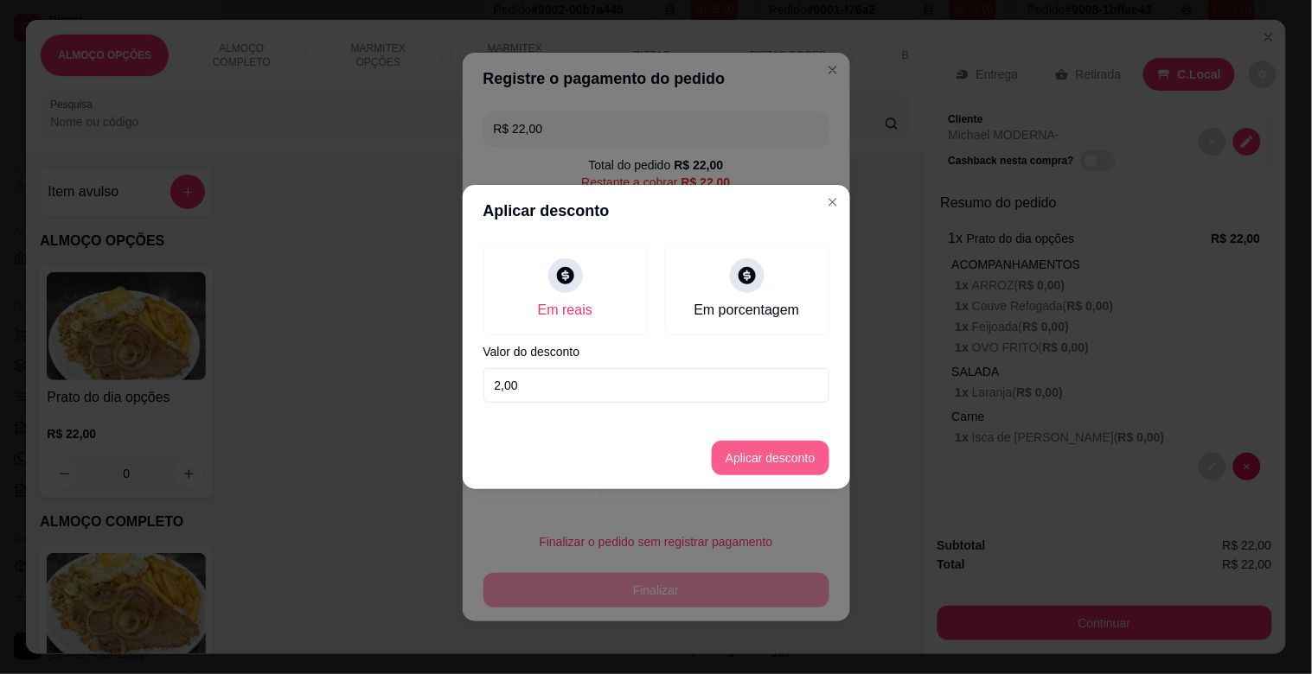
type input "2,00"
click at [796, 461] on button "Aplicar desconto" at bounding box center [769, 459] width 113 height 34
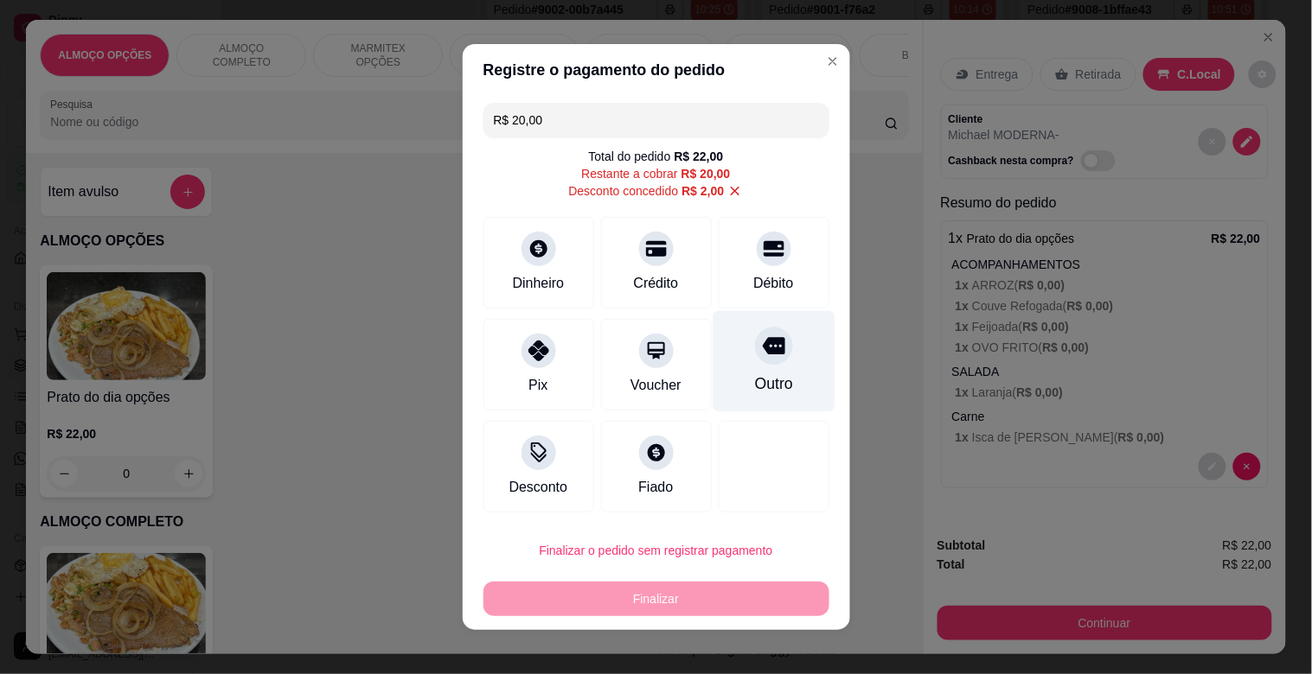
click at [755, 364] on div at bounding box center [774, 346] width 38 height 38
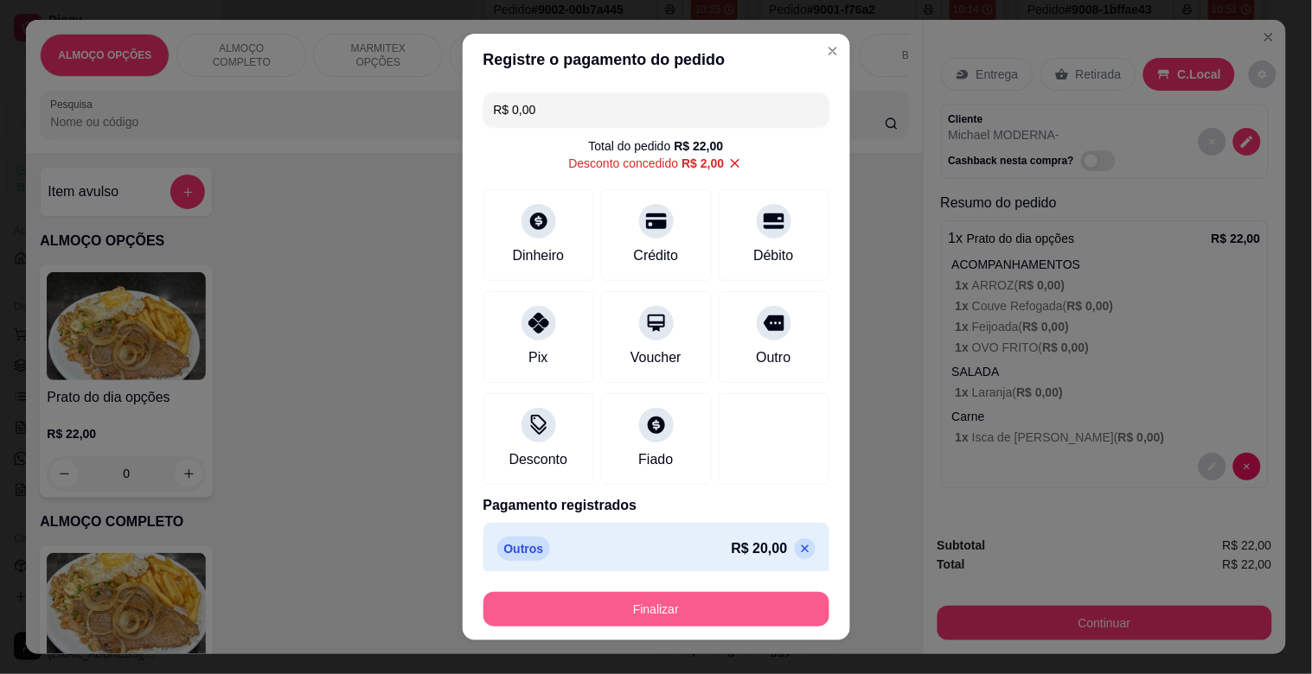
click at [672, 607] on button "Finalizar" at bounding box center [656, 609] width 346 height 35
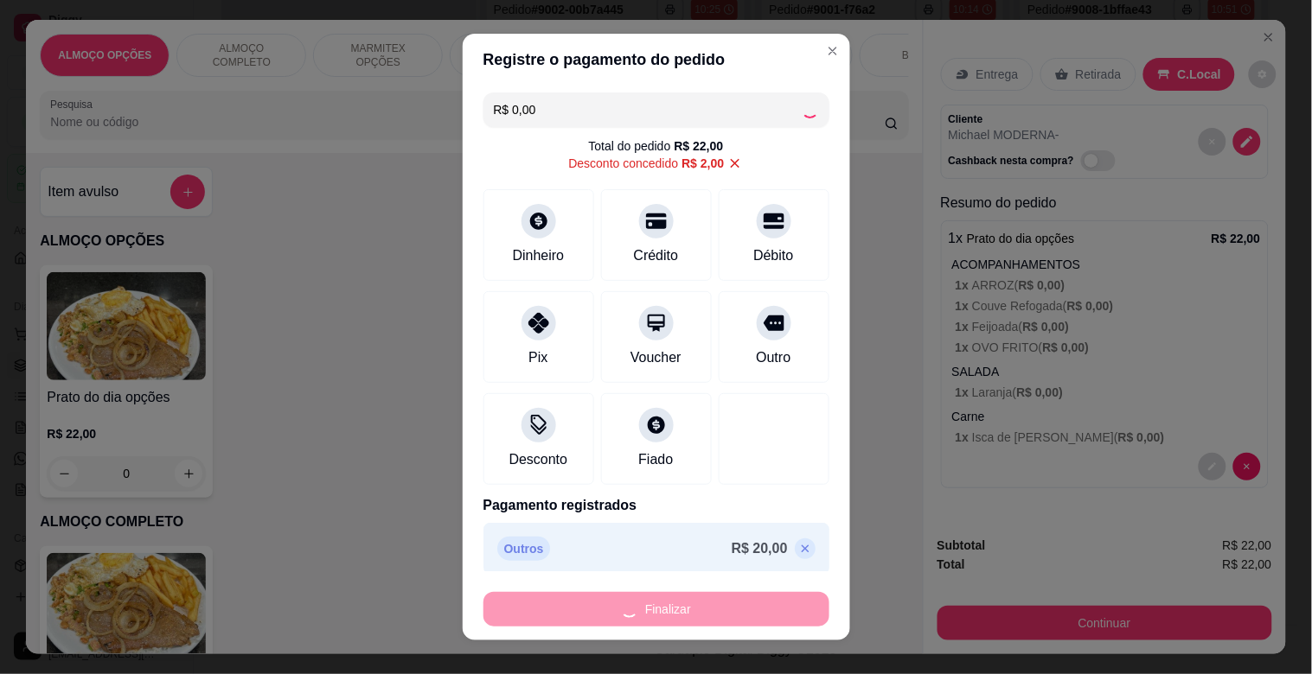
type input "-R$ 22,00"
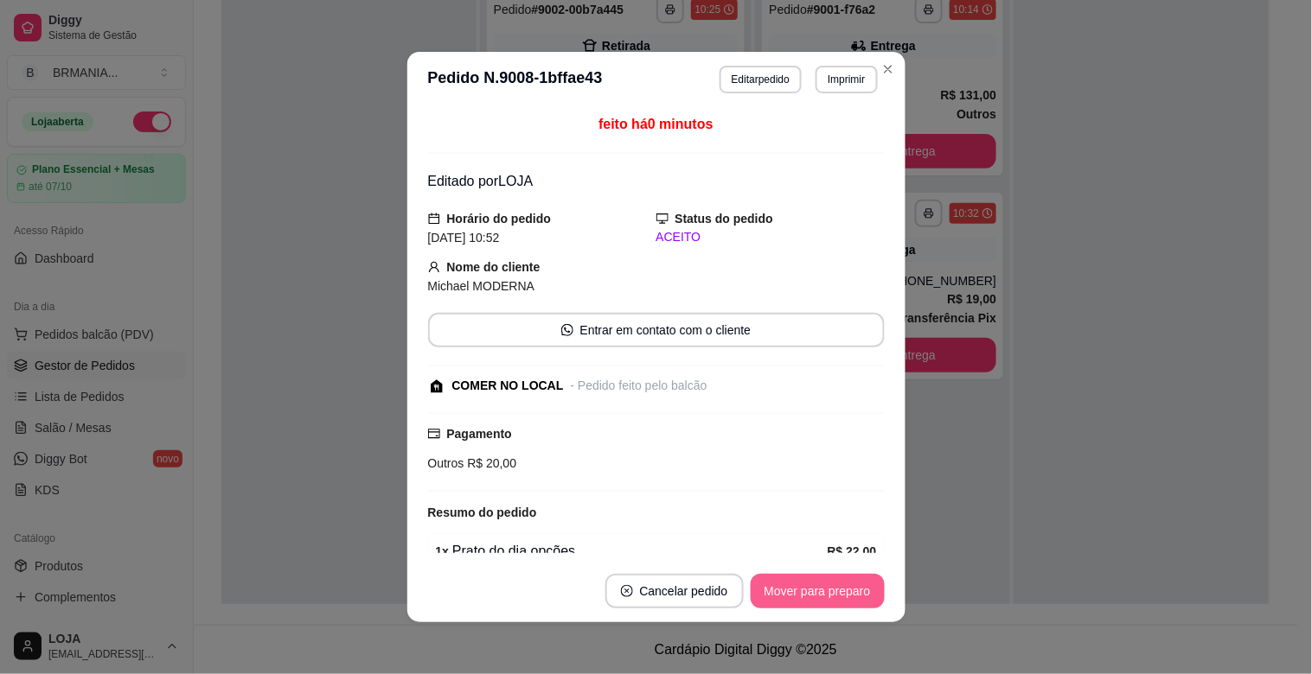
click at [764, 592] on button "Mover para preparo" at bounding box center [818, 591] width 134 height 35
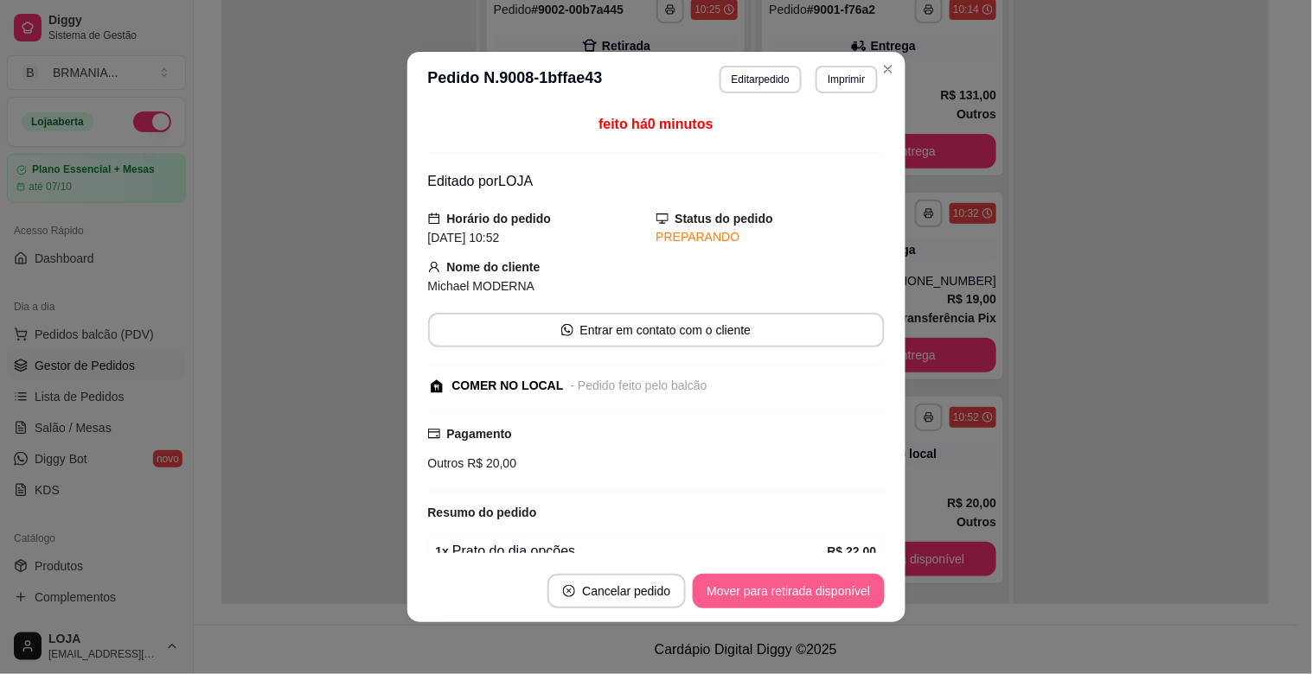
click at [790, 598] on button "Mover para retirada disponível" at bounding box center [788, 591] width 191 height 35
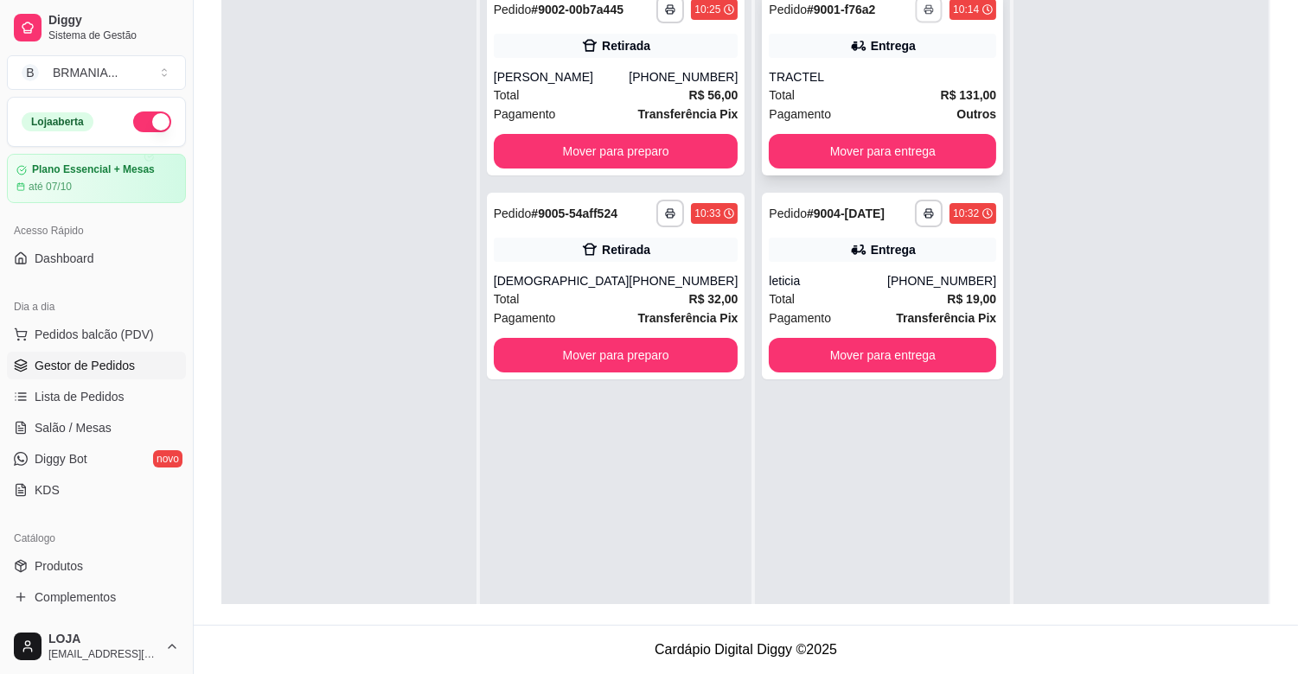
click at [919, 9] on button "button" at bounding box center [929, 9] width 27 height 27
click at [859, 69] on button "IMPRESSORA" at bounding box center [869, 69] width 121 height 27
click at [924, 9] on icon "button" at bounding box center [929, 9] width 10 height 10
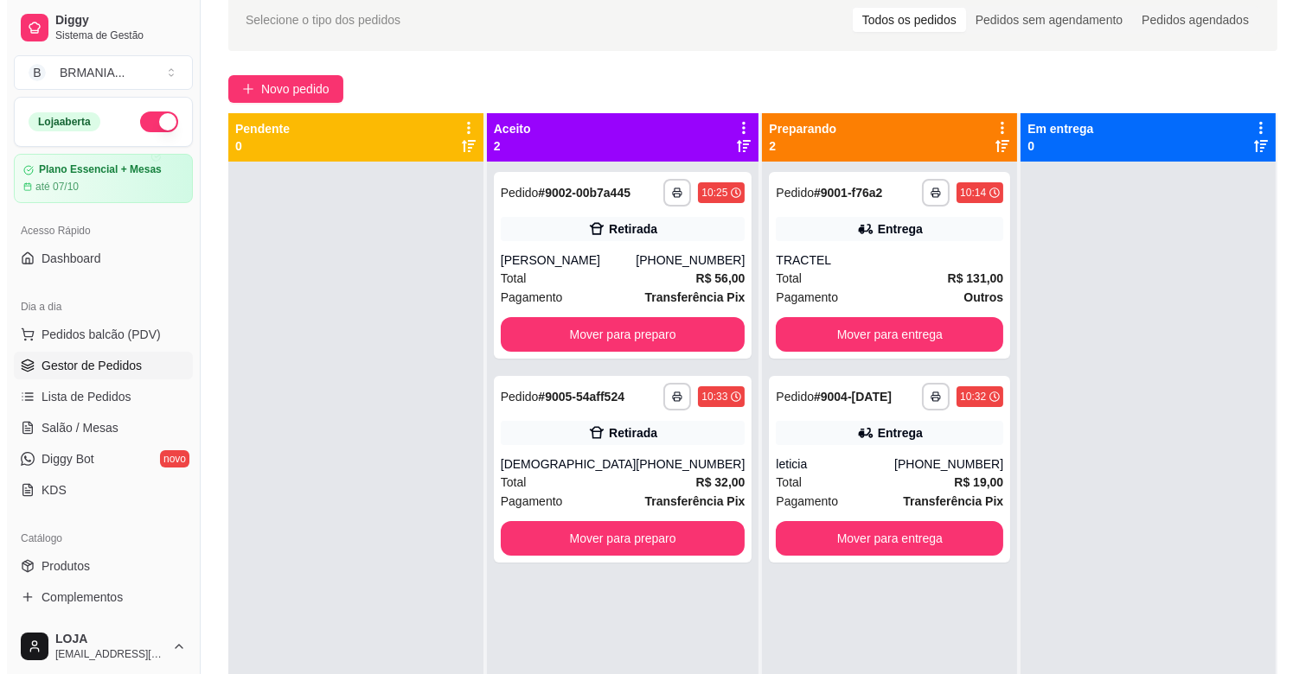
scroll to position [74, 0]
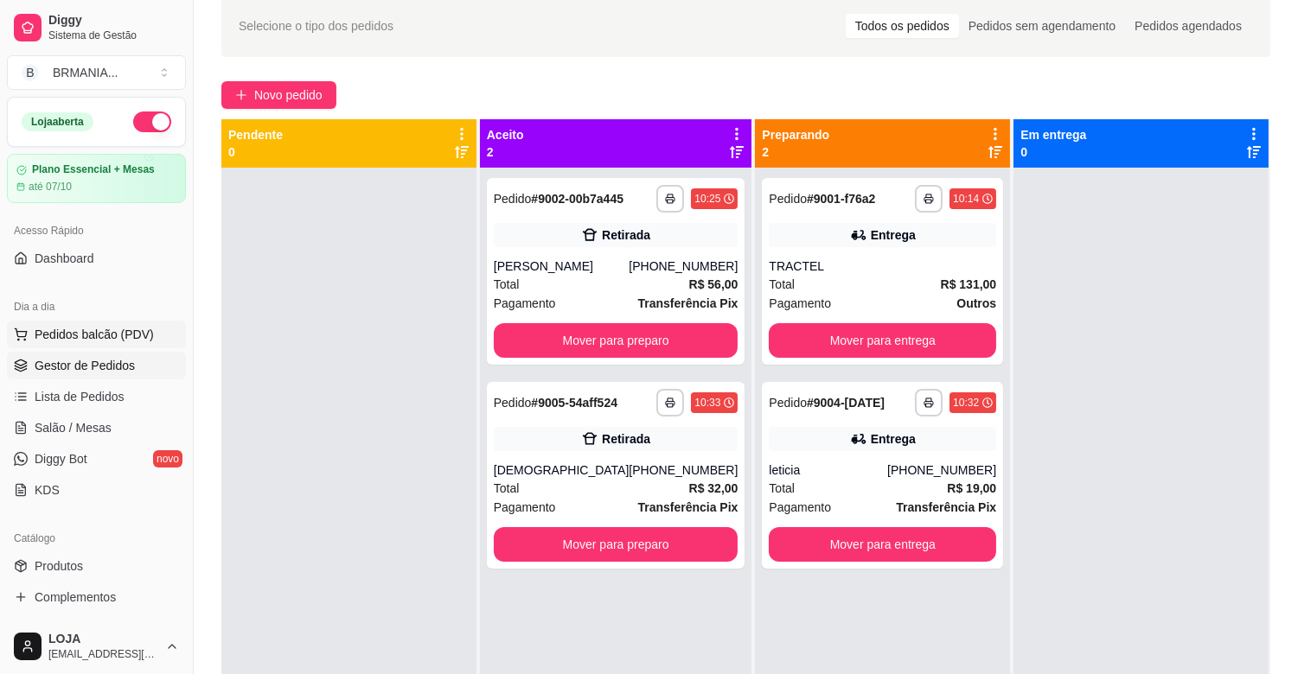
click at [113, 336] on span "Pedidos balcão (PDV)" at bounding box center [94, 334] width 119 height 17
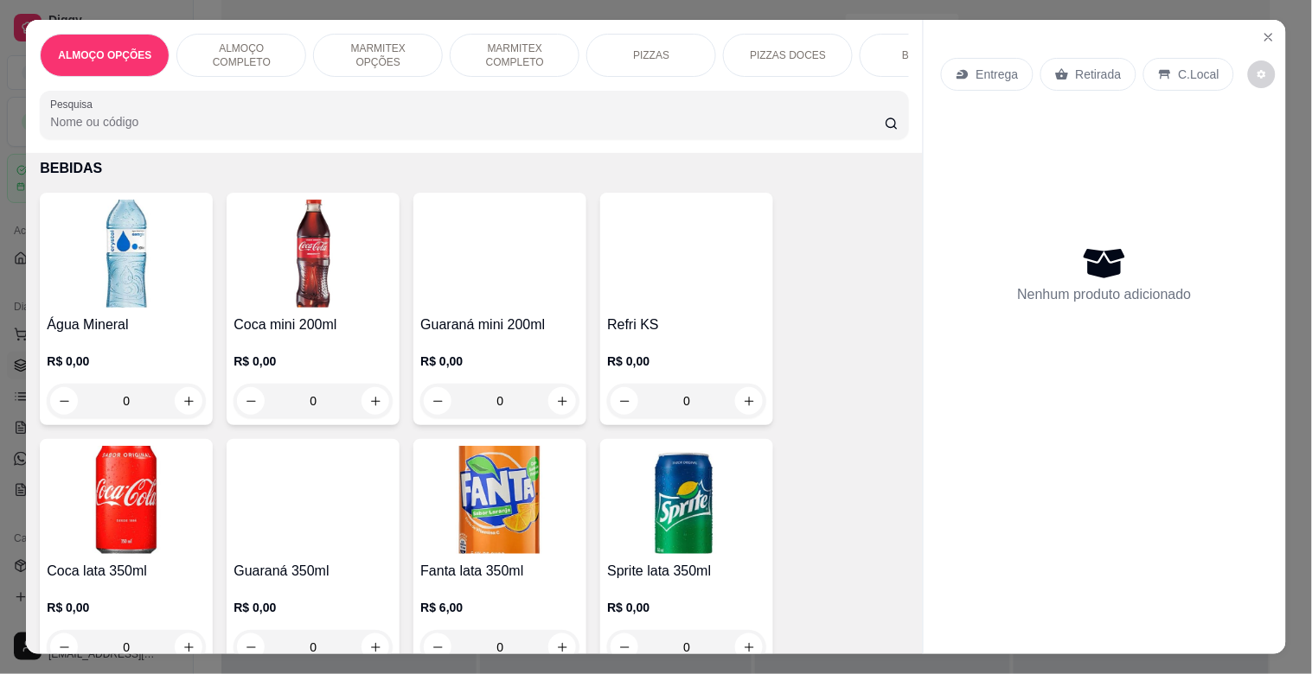
scroll to position [1762, 0]
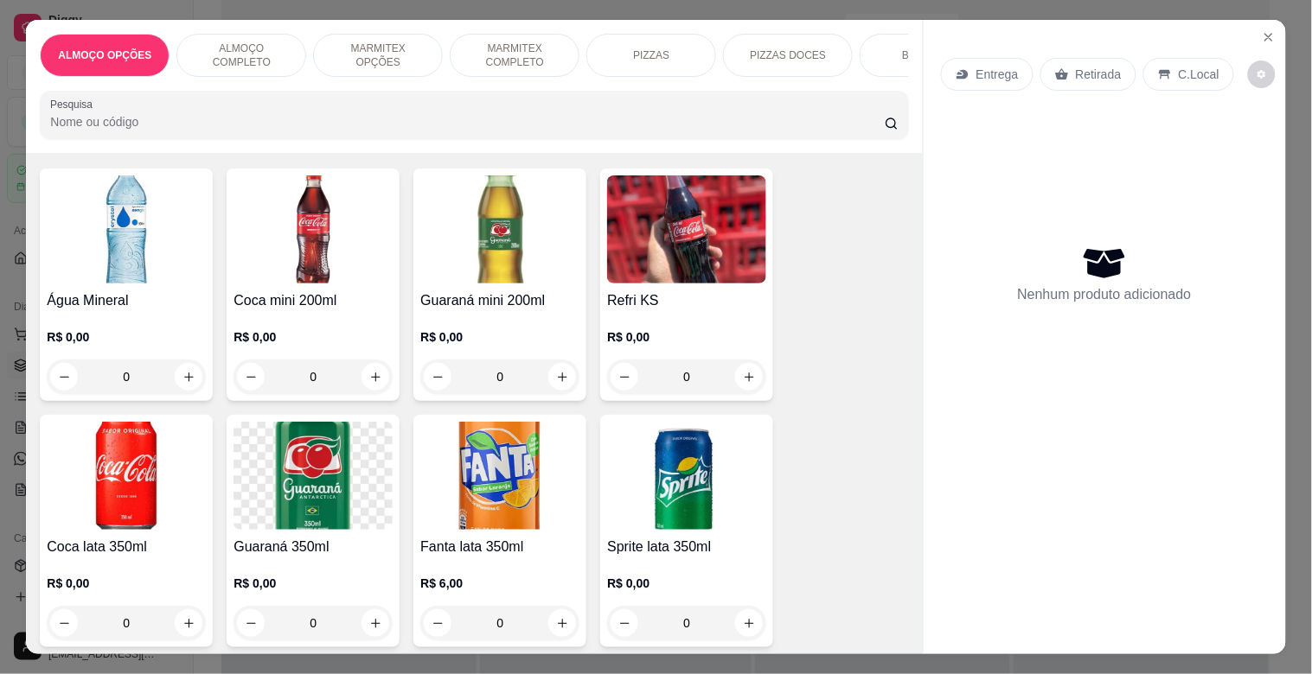
click at [290, 330] on div "R$ 0,00 0" at bounding box center [312, 352] width 159 height 83
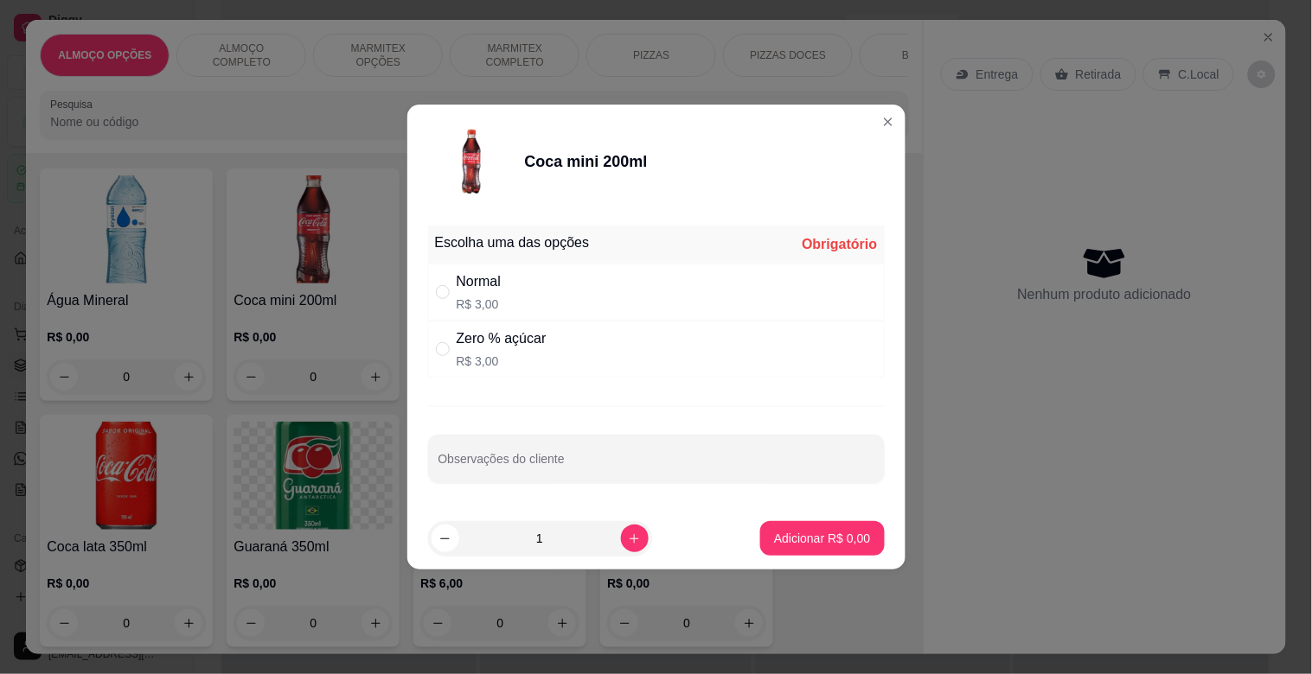
click at [566, 341] on div "Zero % açúcar R$ 3,00" at bounding box center [656, 349] width 457 height 57
radio input "true"
click at [792, 534] on p "Adicionar R$ 3,00" at bounding box center [822, 538] width 96 height 17
type input "1"
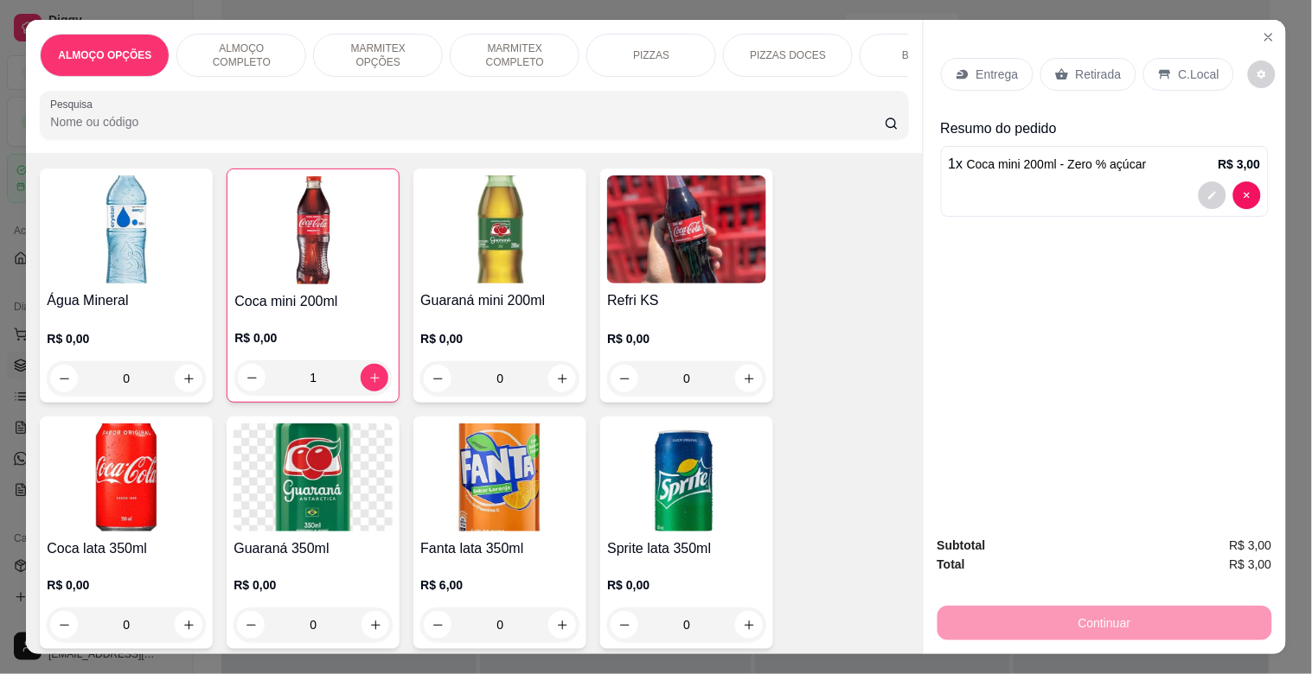
click at [1065, 69] on div "Retirada" at bounding box center [1088, 74] width 96 height 33
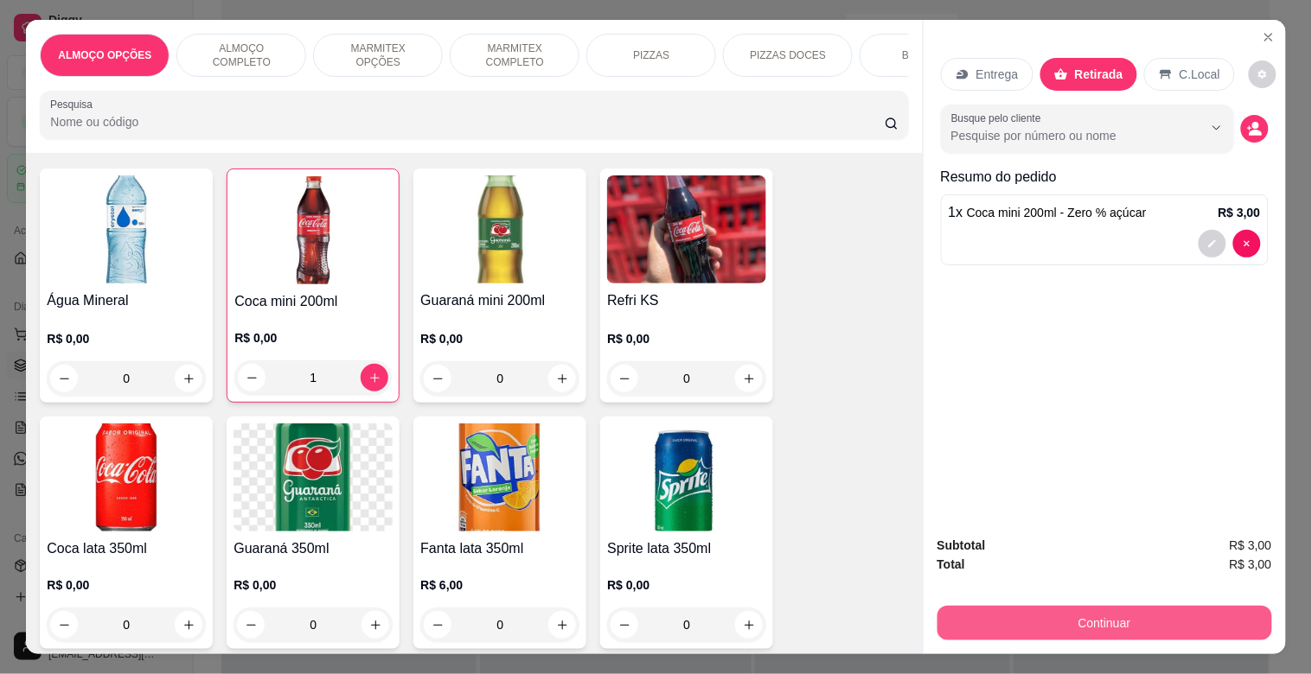
click at [1163, 615] on button "Continuar" at bounding box center [1104, 623] width 335 height 35
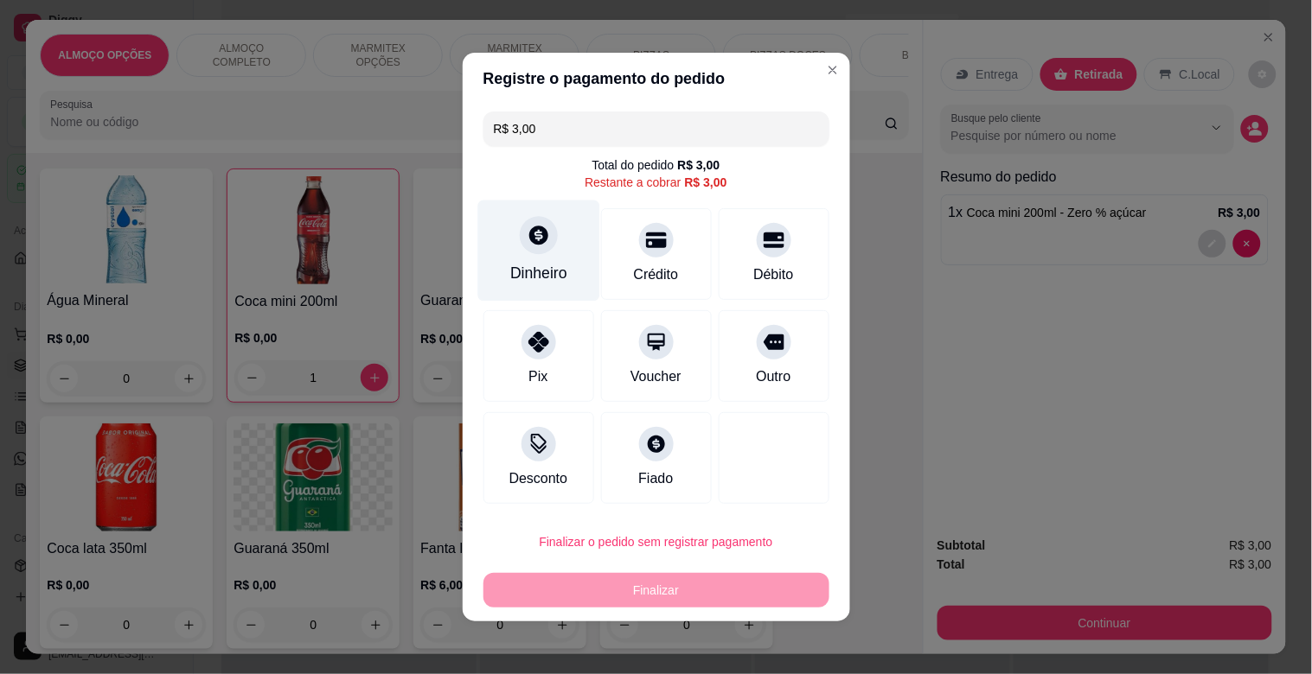
click at [524, 262] on div "Dinheiro" at bounding box center [538, 273] width 57 height 22
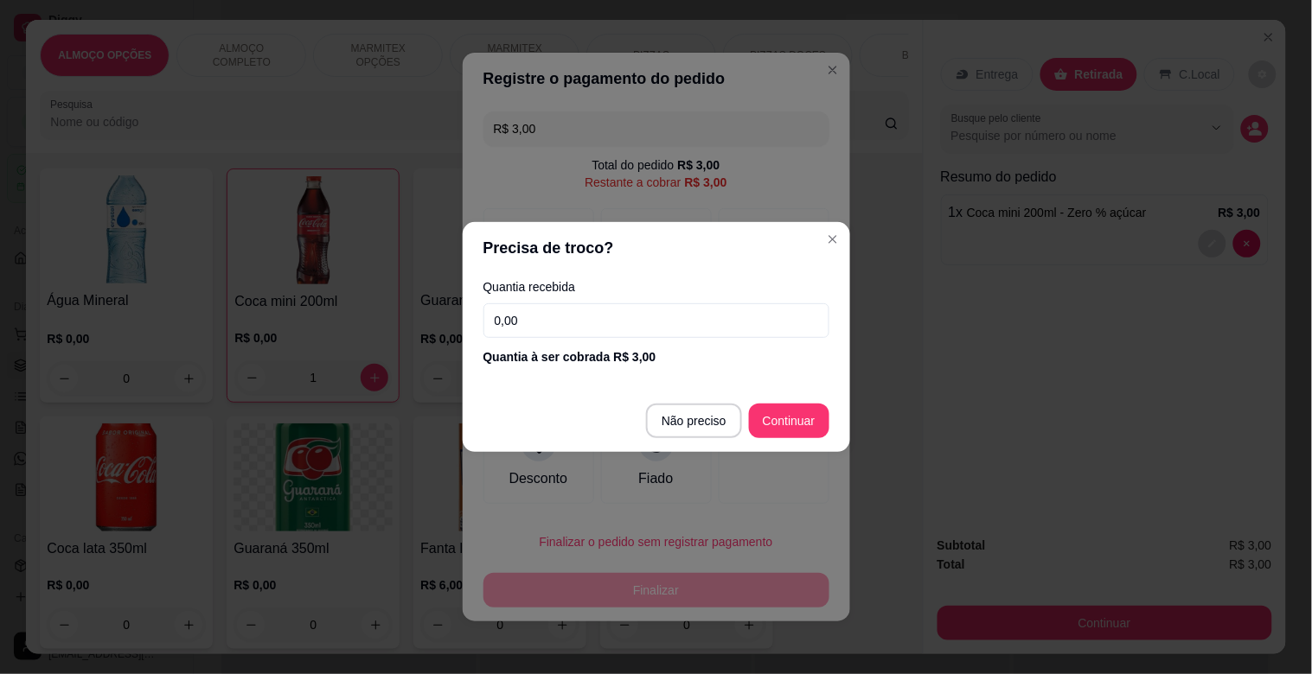
drag, startPoint x: 572, startPoint y: 317, endPoint x: 572, endPoint y: 330, distance: 13.0
click at [572, 330] on input "0,00" at bounding box center [656, 321] width 346 height 35
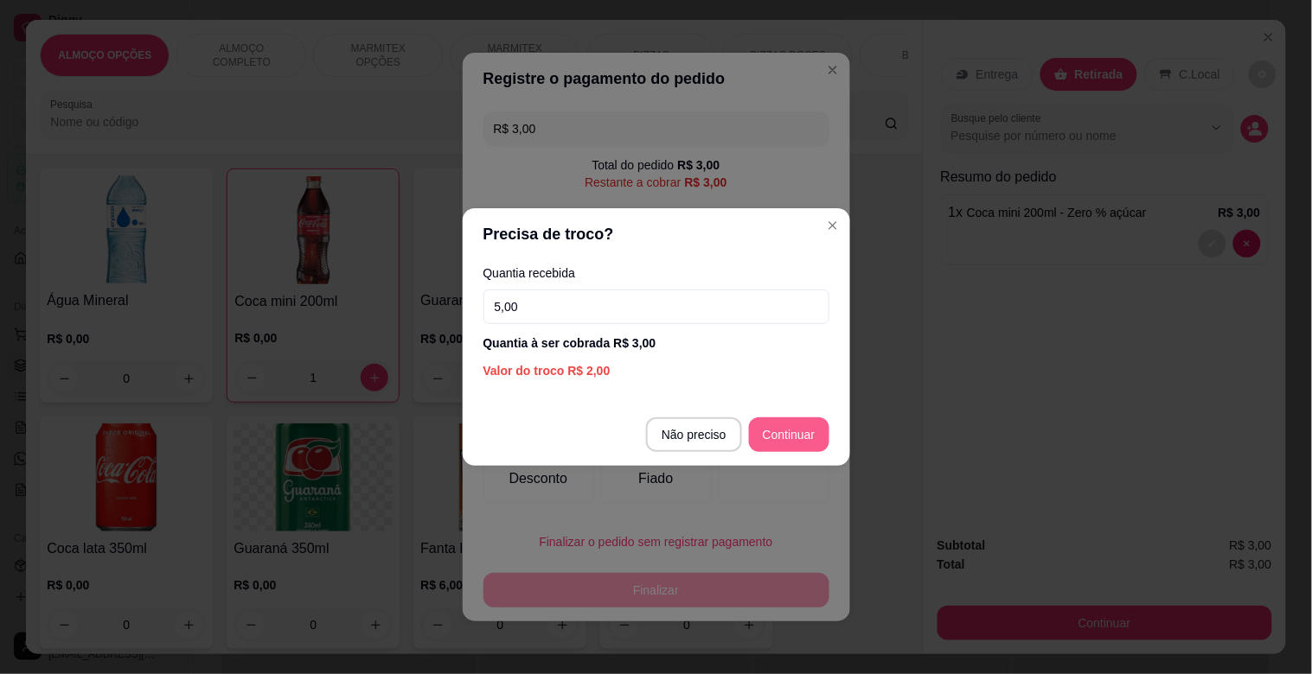
type input "5,00"
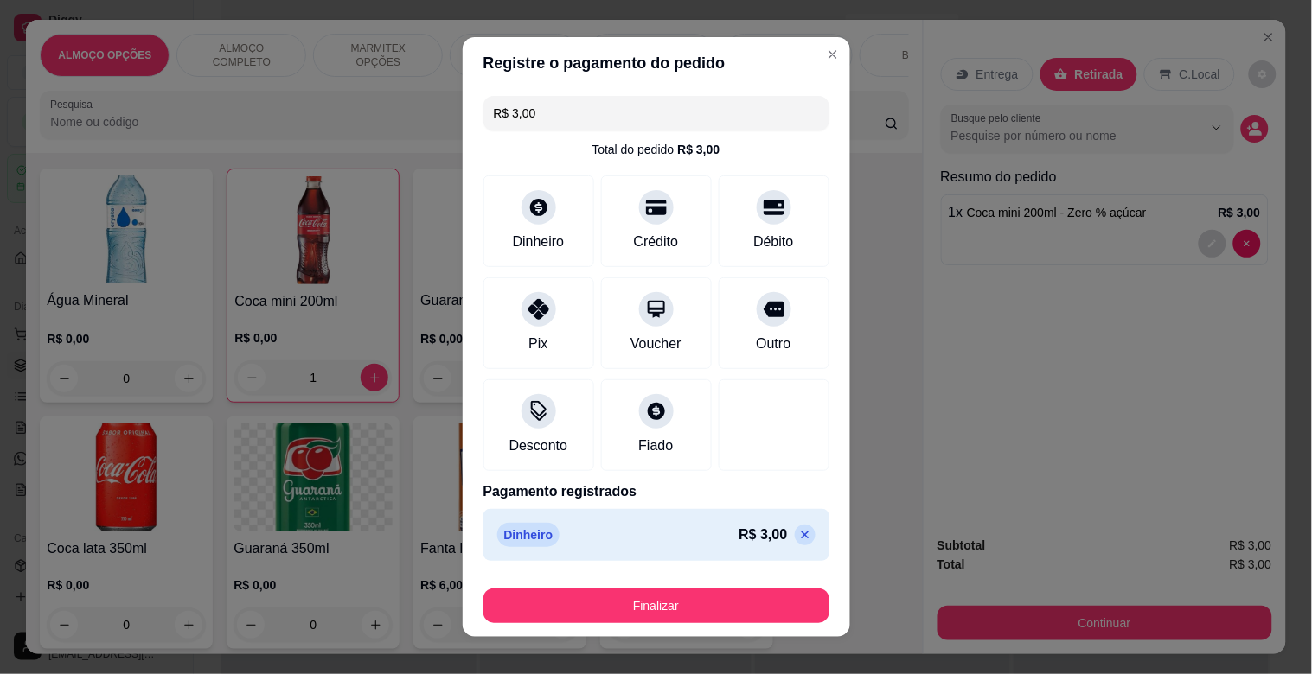
type input "R$ 0,00"
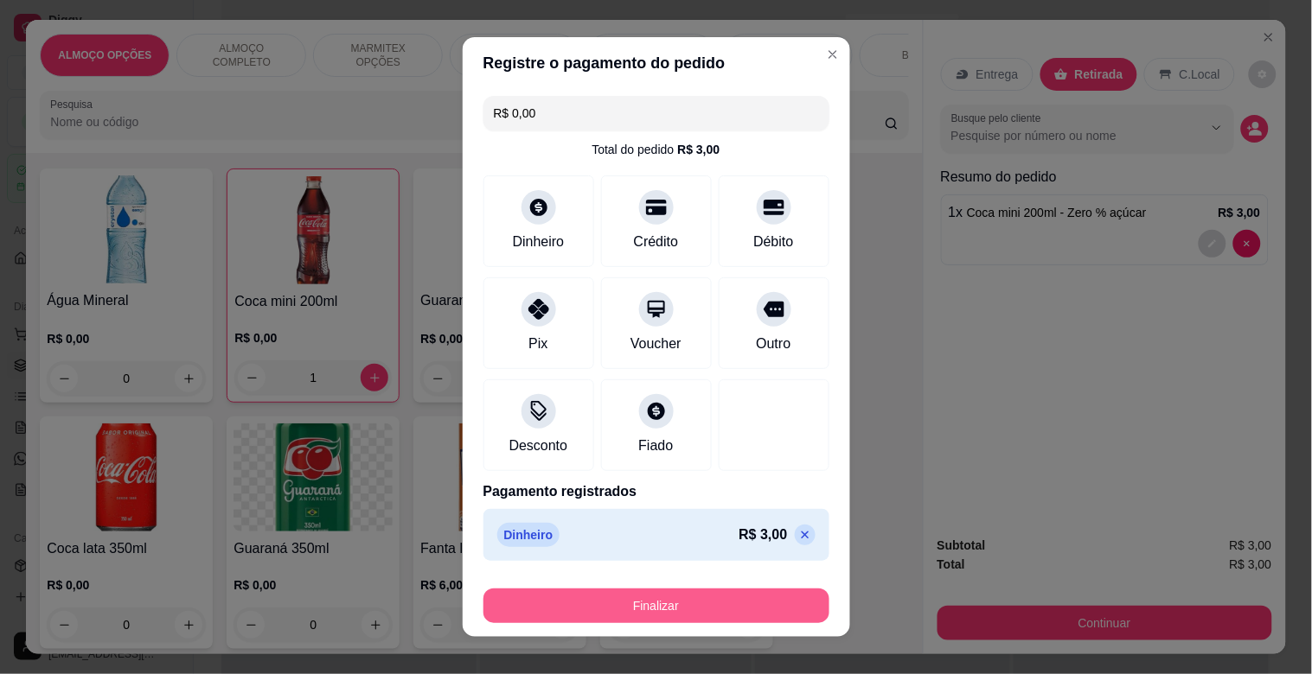
click at [705, 598] on button "Finalizar" at bounding box center [656, 606] width 346 height 35
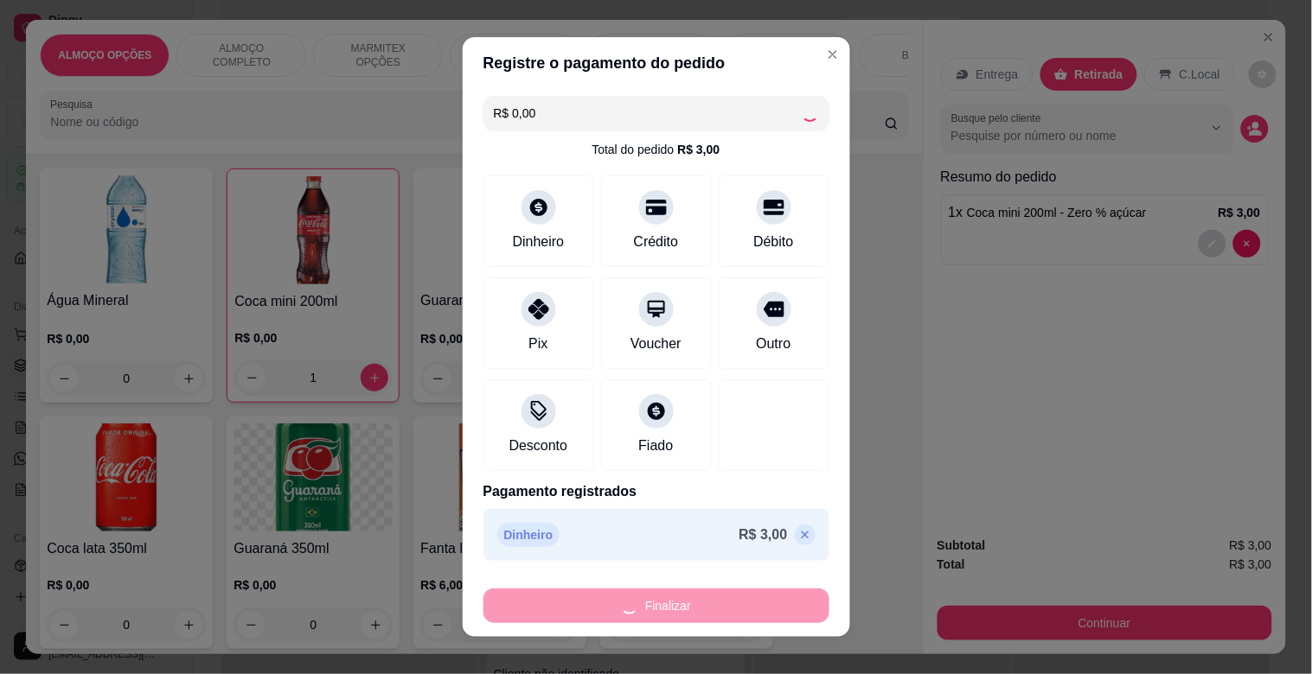
type input "0"
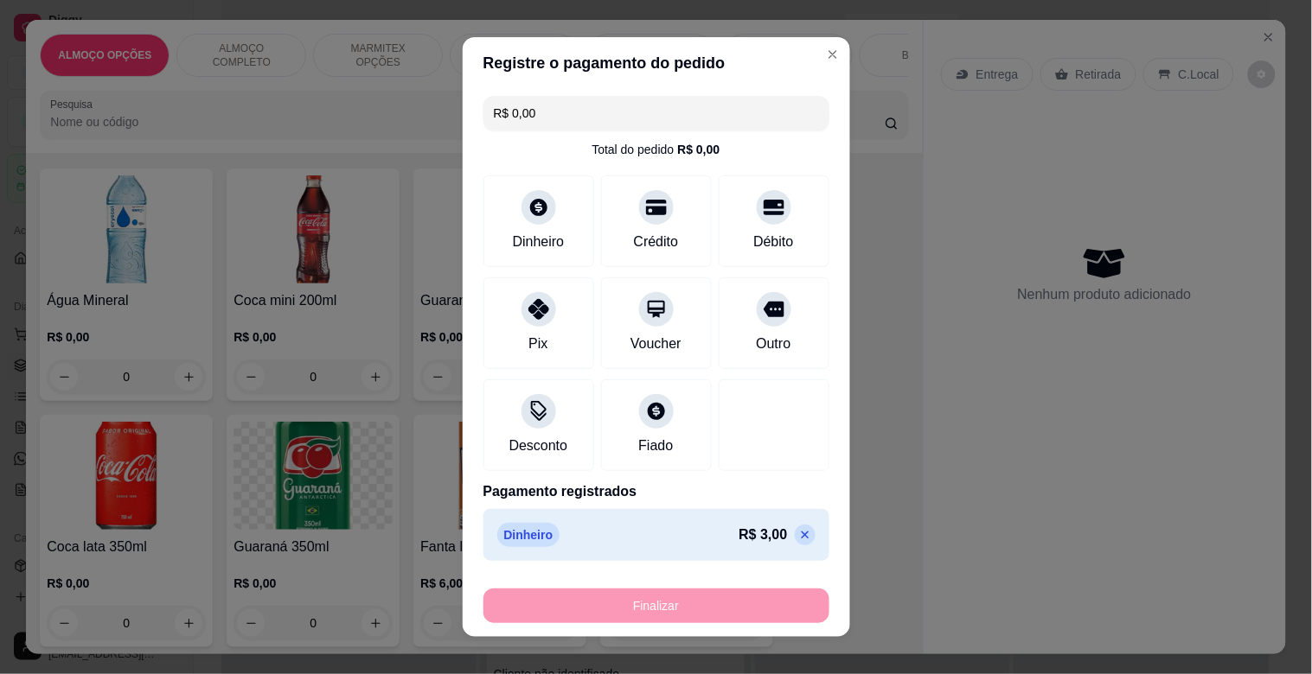
type input "-R$ 3,00"
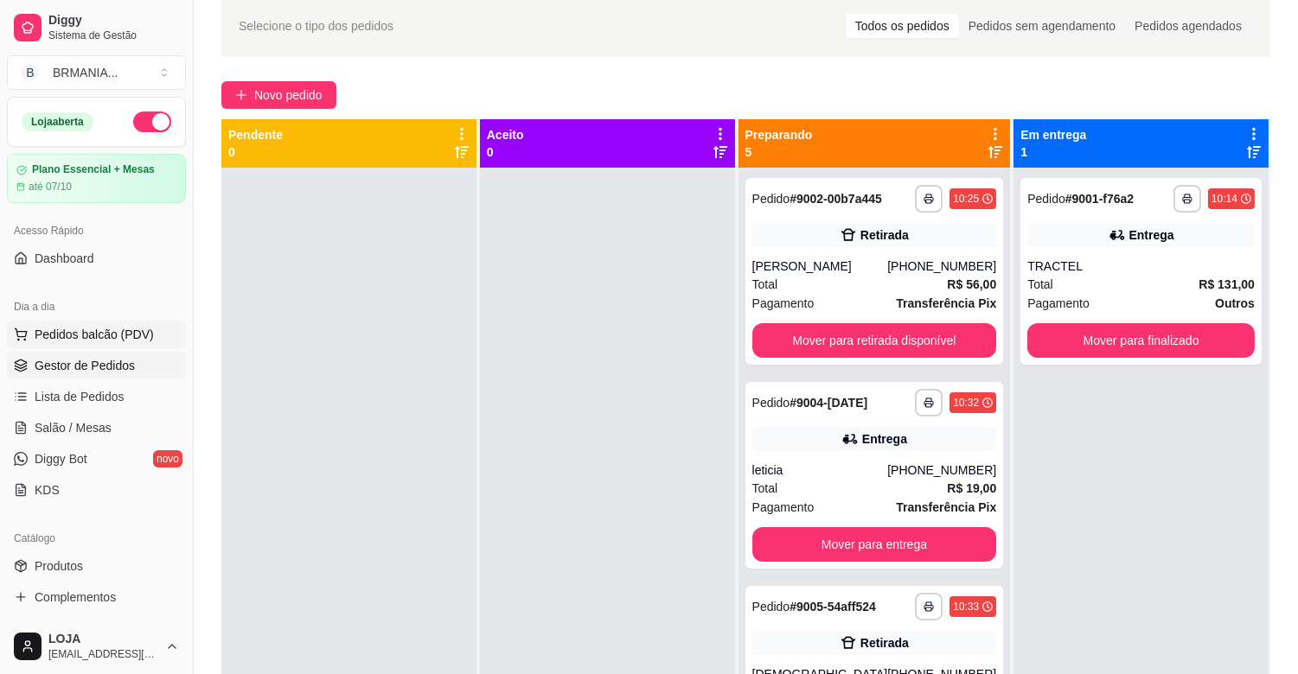
click at [115, 336] on span "Pedidos balcão (PDV)" at bounding box center [94, 334] width 119 height 17
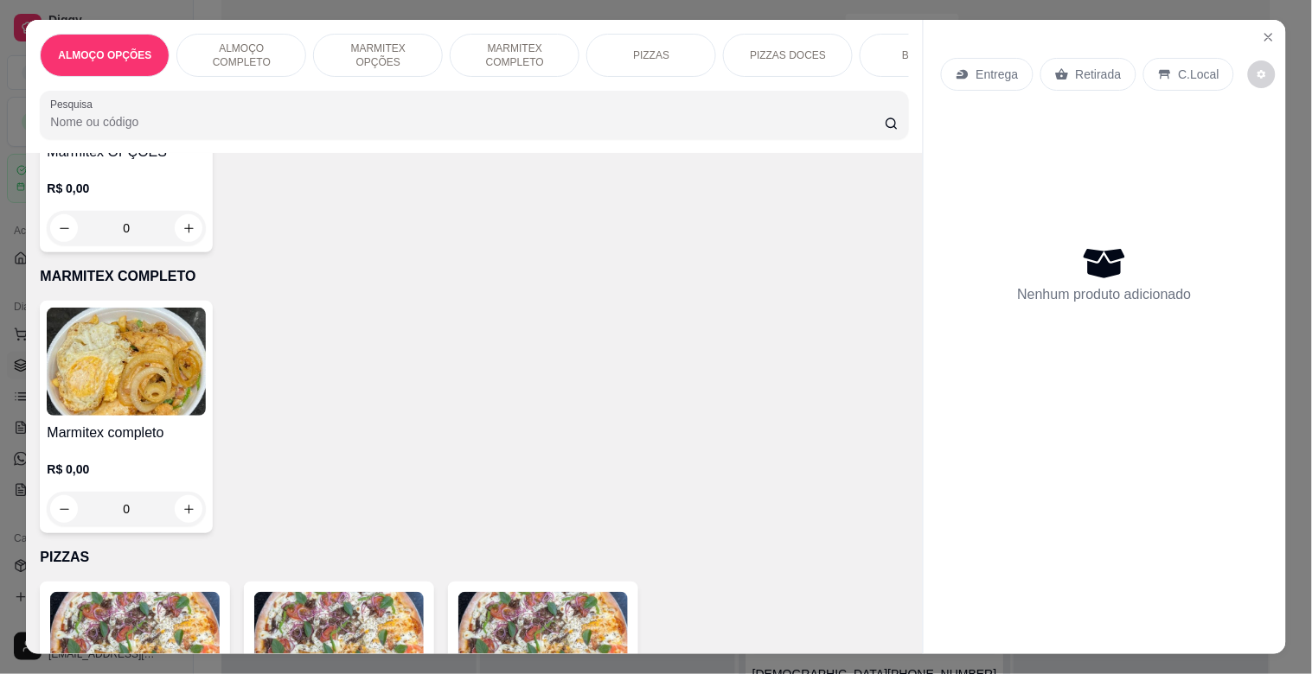
scroll to position [905, 0]
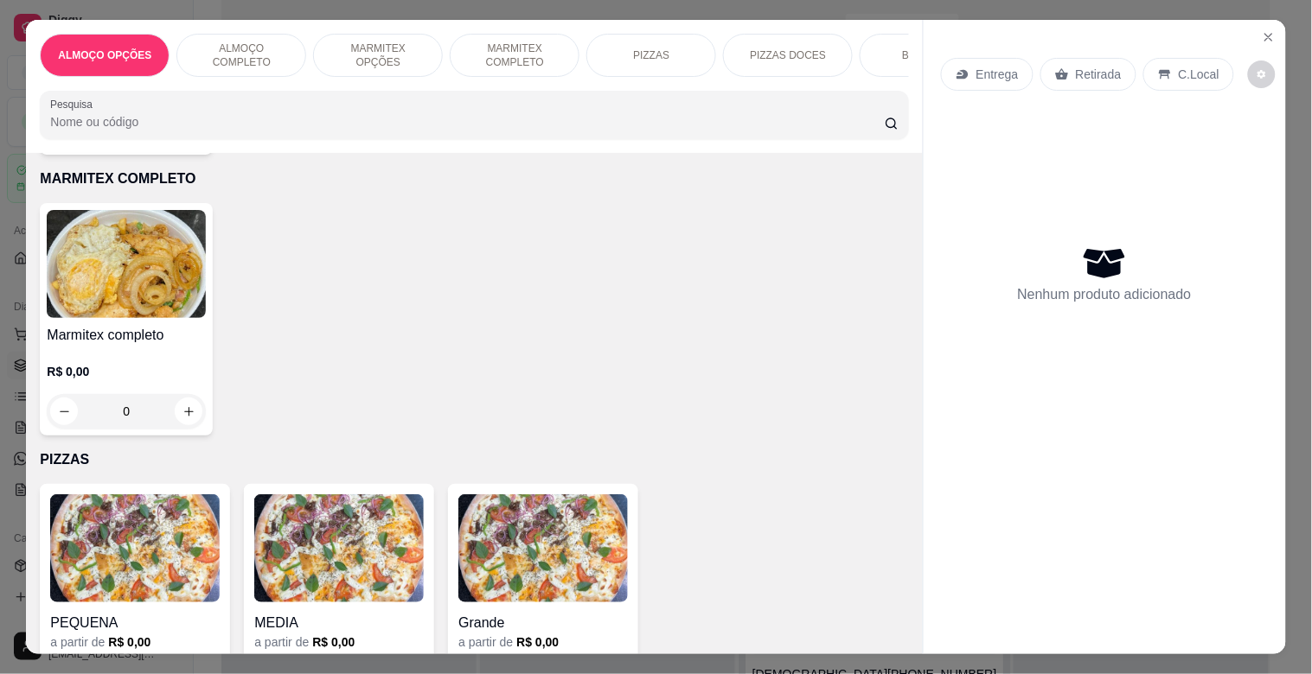
click at [148, 331] on h4 "Marmitex completo" at bounding box center [126, 335] width 159 height 21
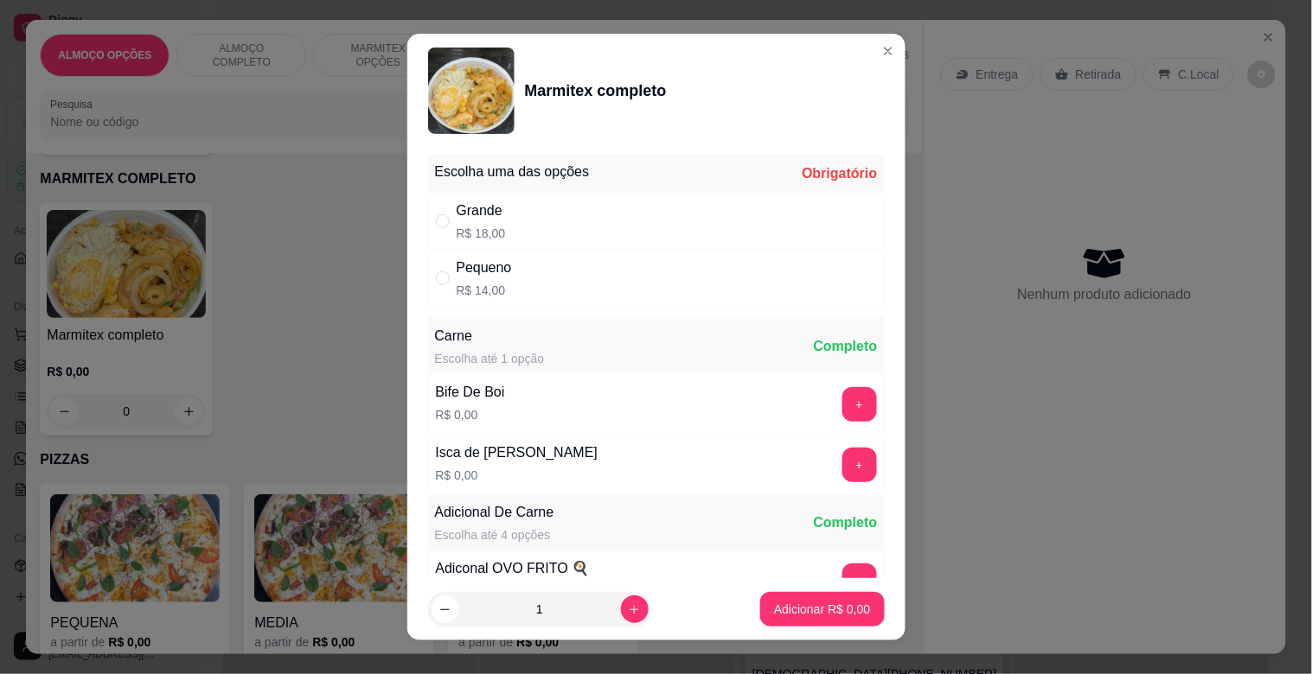
click at [527, 277] on div "Pequeno R$ 14,00" at bounding box center [656, 278] width 457 height 57
radio input "true"
click at [842, 412] on button "+" at bounding box center [859, 404] width 35 height 35
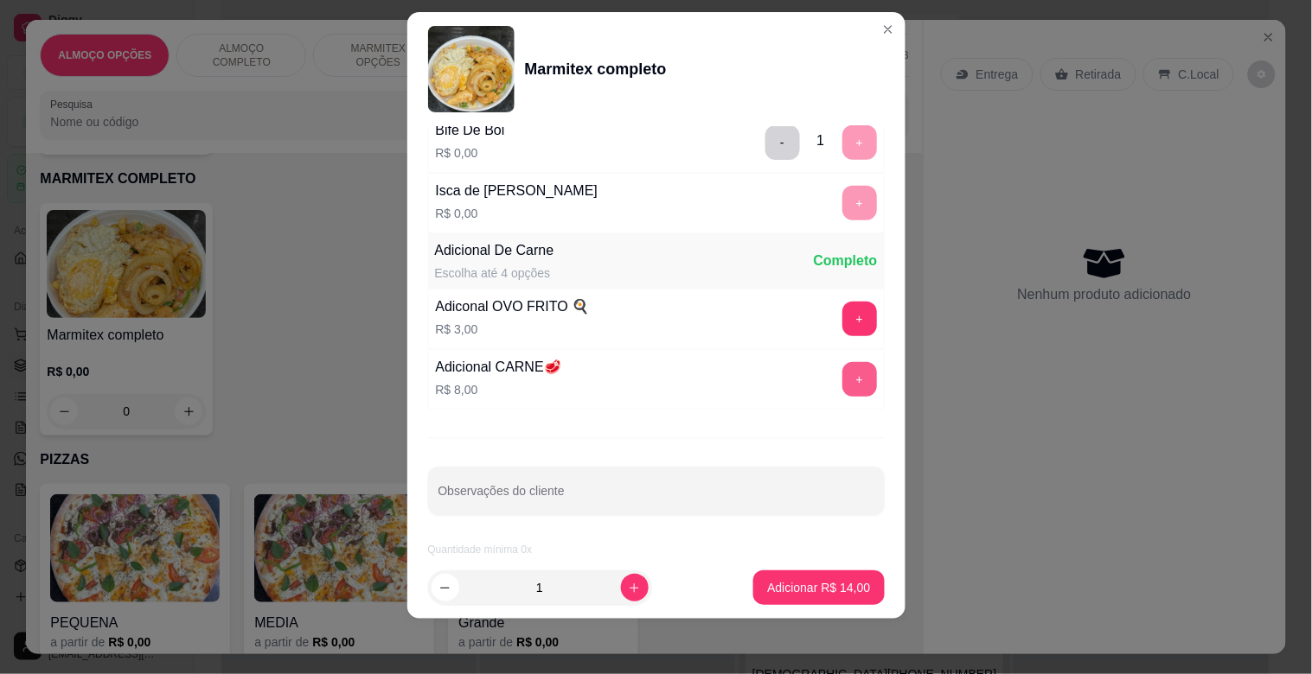
scroll to position [242, 0]
click at [628, 586] on icon "increase-product-quantity" at bounding box center [634, 588] width 13 height 13
type input "2"
click at [818, 578] on button "Adicionar R$ 28,00" at bounding box center [818, 588] width 131 height 35
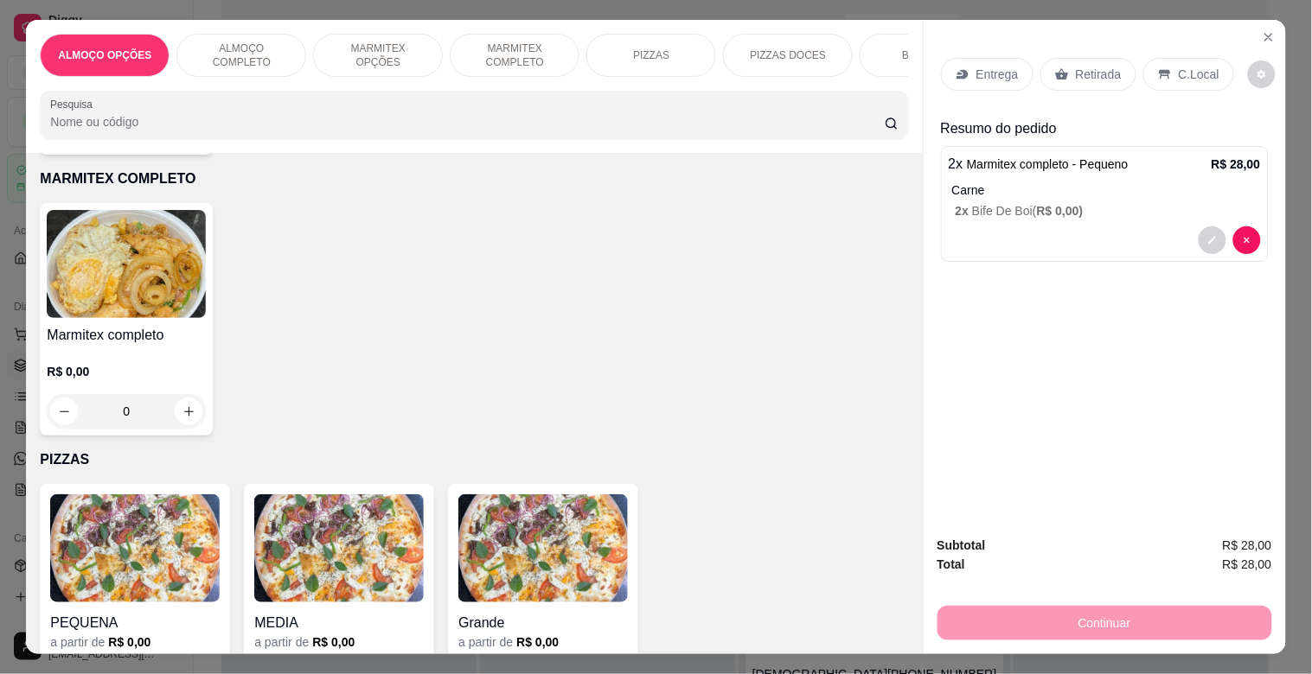
click at [1103, 66] on p "Retirada" at bounding box center [1099, 74] width 46 height 17
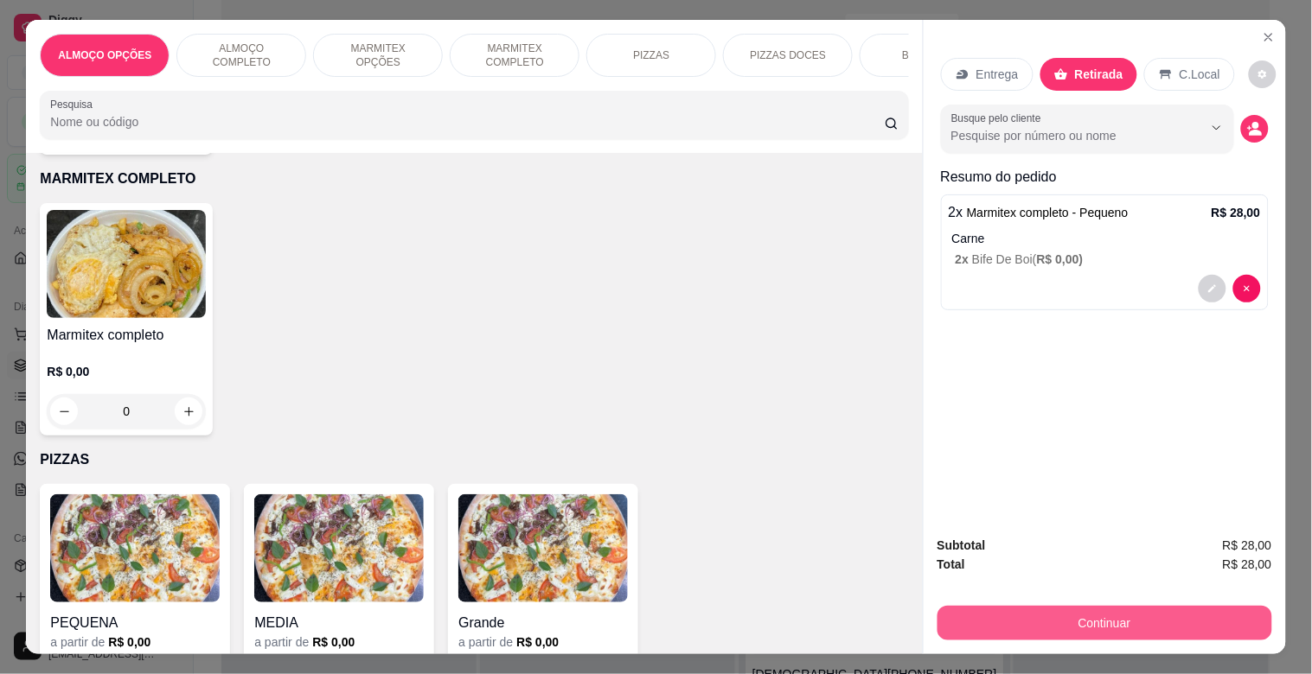
click at [1084, 606] on button "Continuar" at bounding box center [1104, 623] width 335 height 35
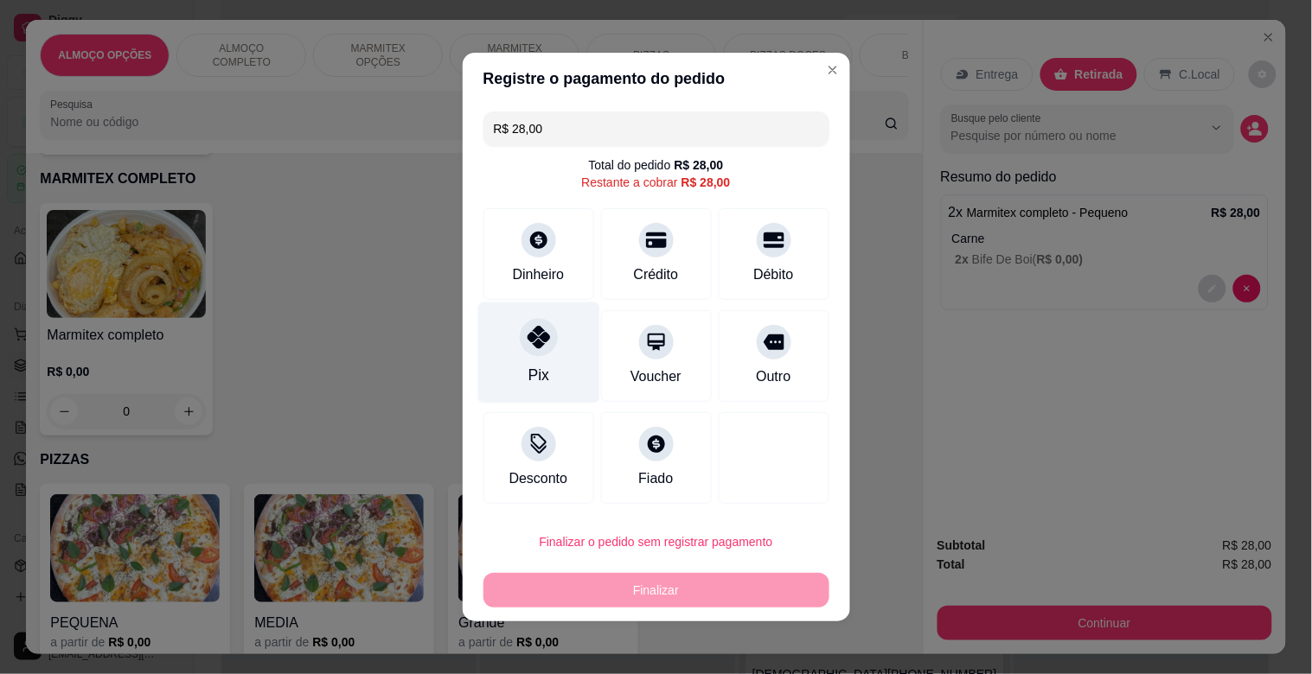
click at [511, 368] on div "Pix" at bounding box center [538, 353] width 122 height 101
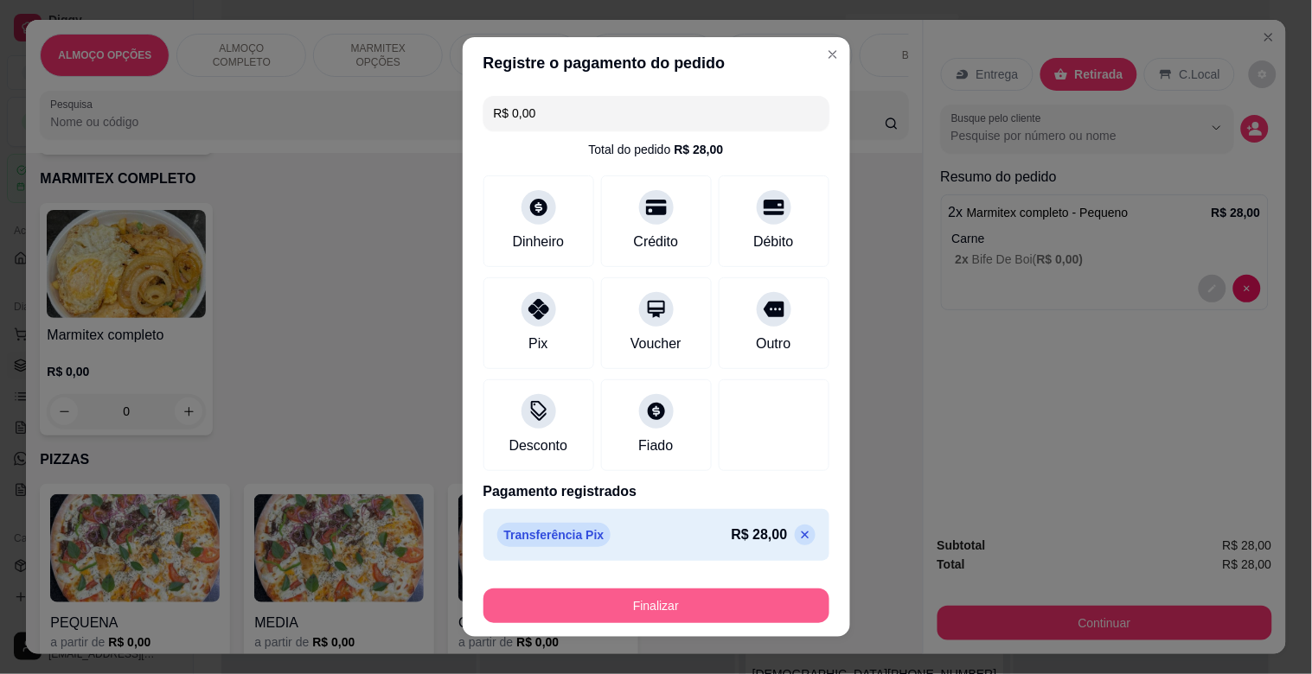
click at [574, 602] on button "Finalizar" at bounding box center [656, 606] width 346 height 35
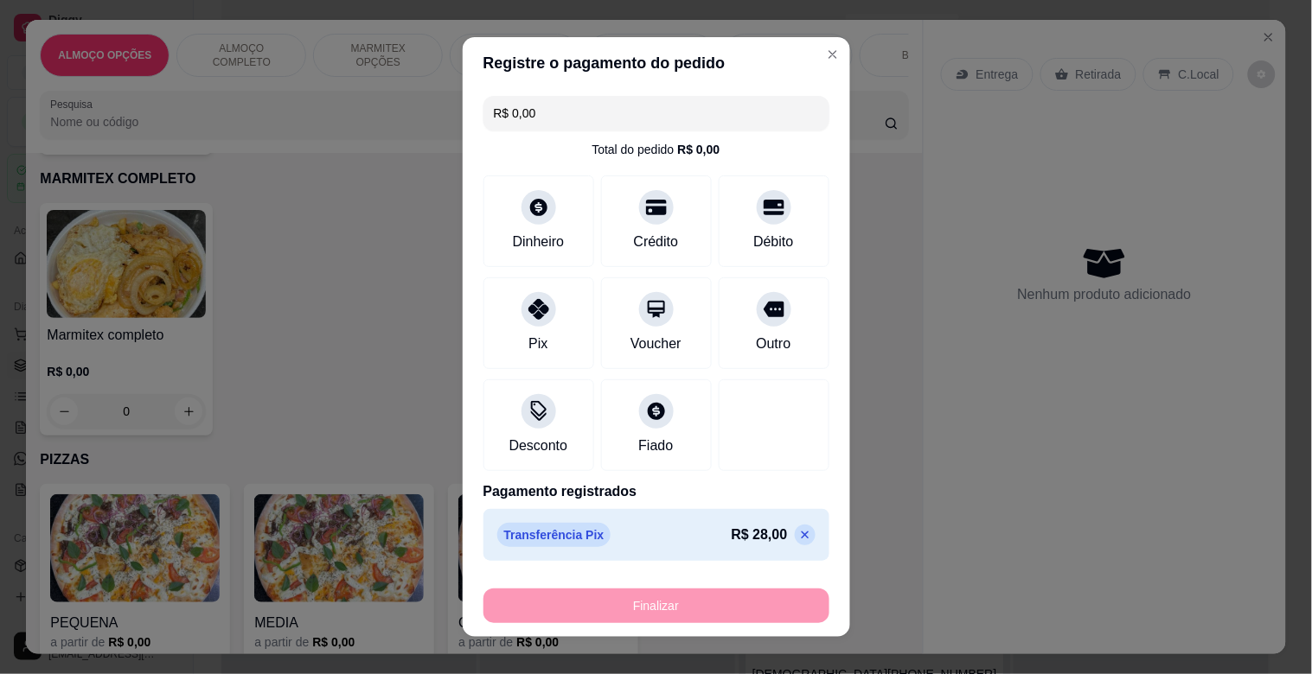
type input "-R$ 28,00"
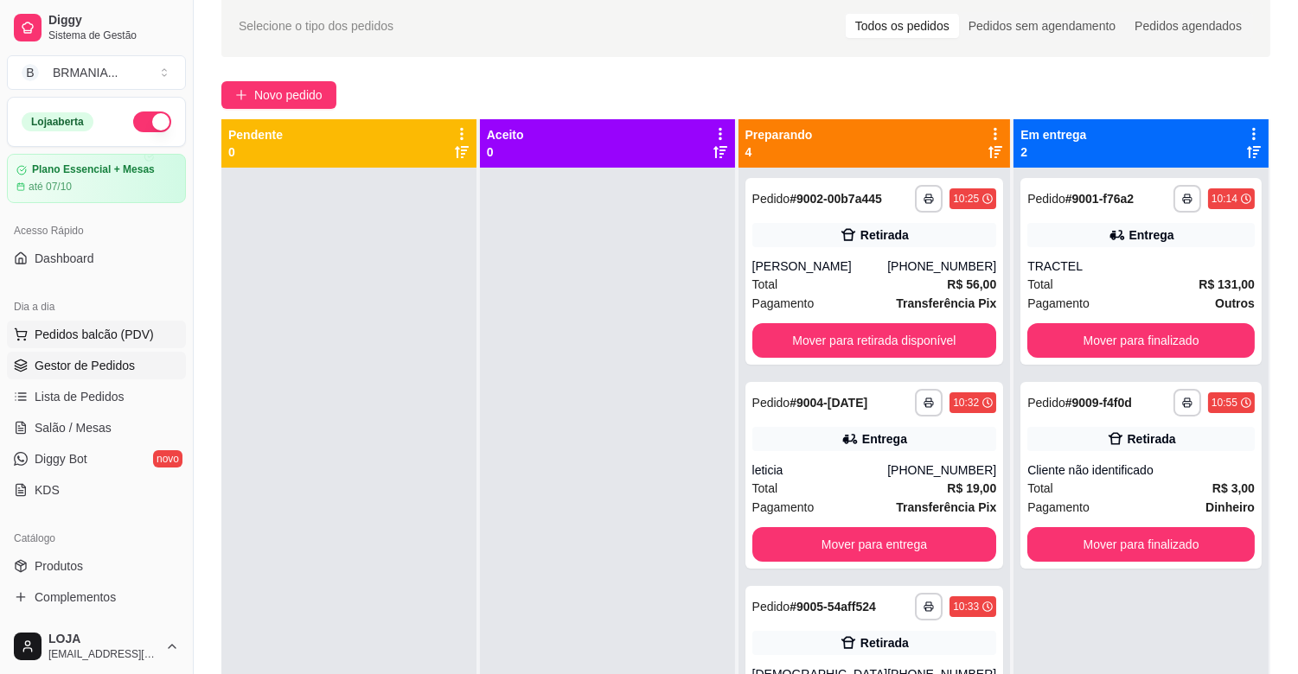
click at [131, 339] on span "Pedidos balcão (PDV)" at bounding box center [94, 334] width 119 height 17
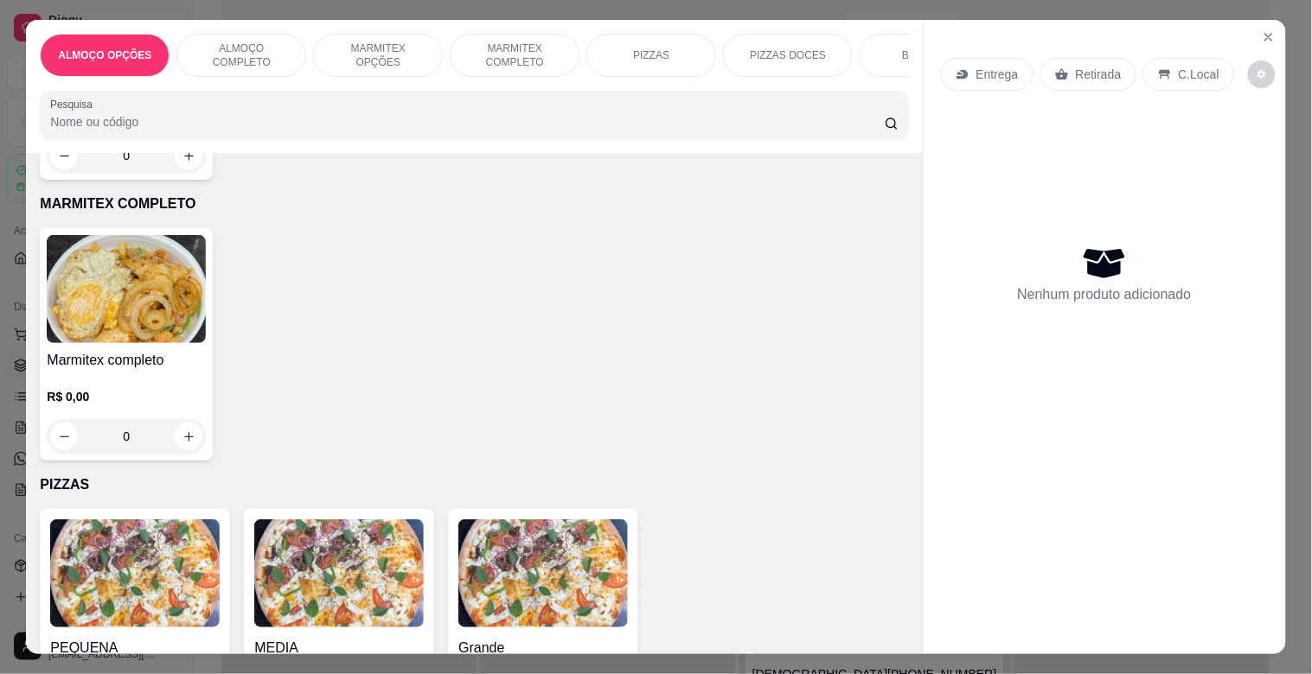
scroll to position [954, 0]
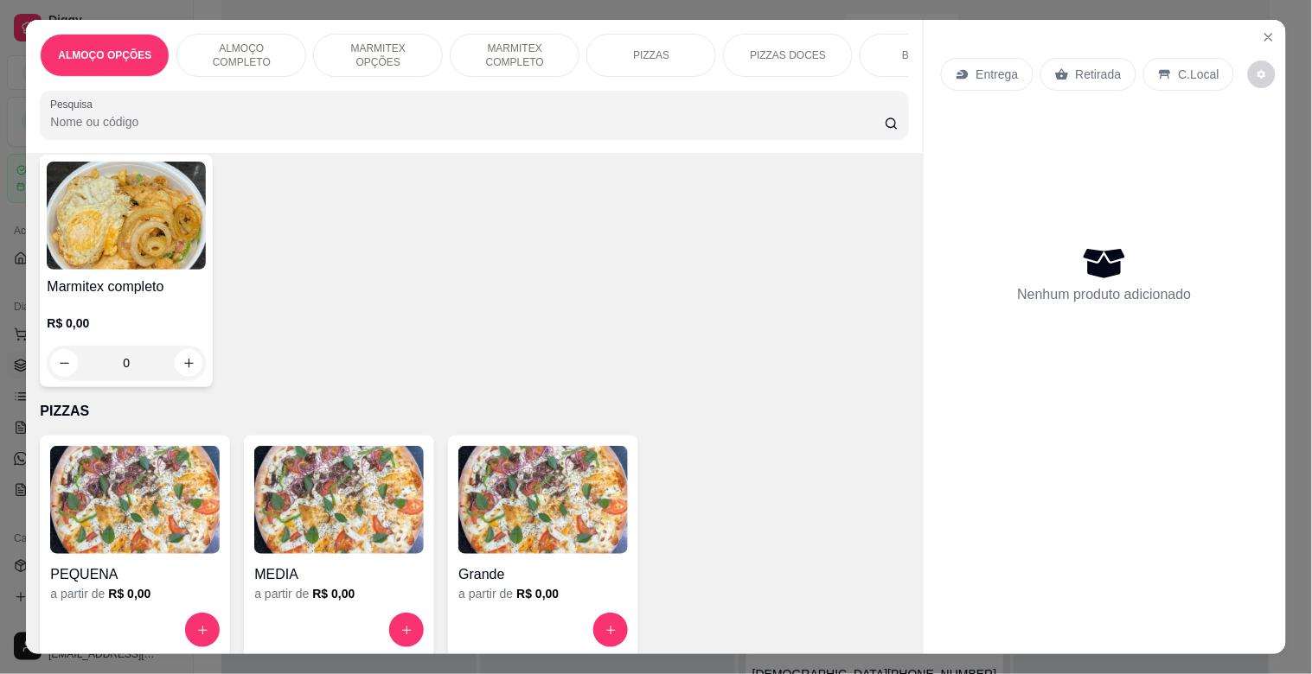
click at [99, 270] on img at bounding box center [126, 216] width 159 height 108
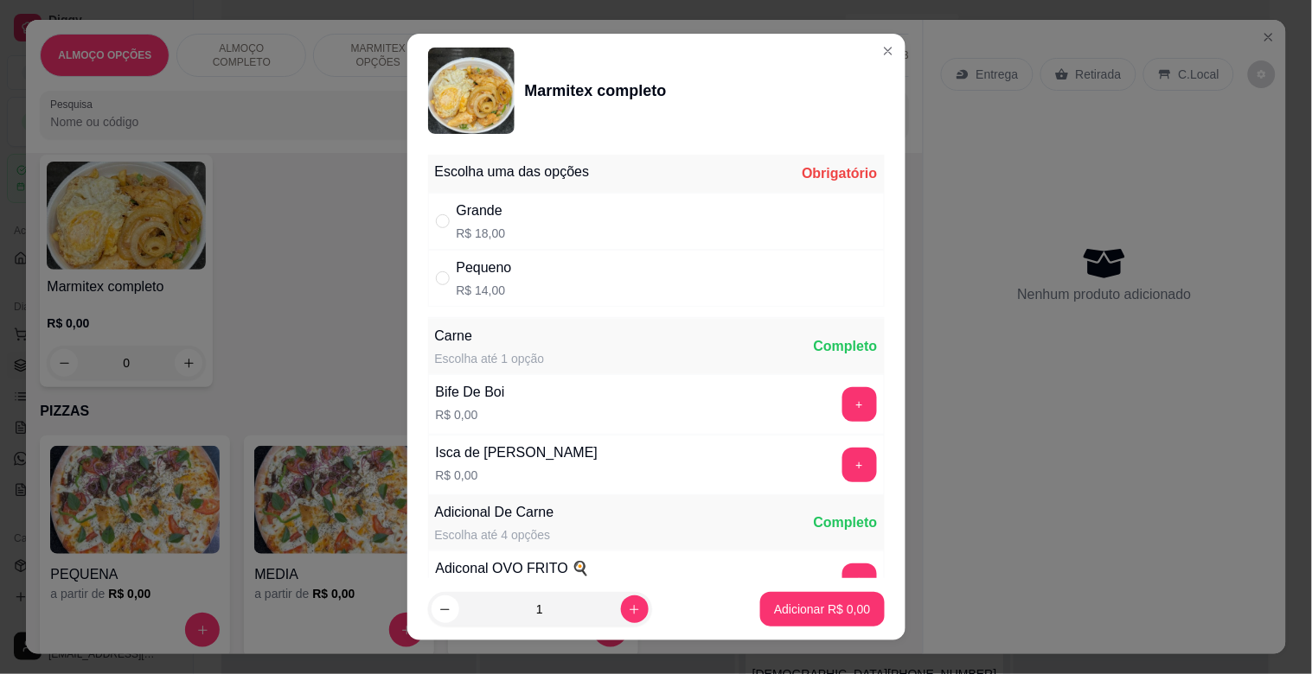
click at [517, 259] on div "Pequeno R$ 14,00" at bounding box center [656, 278] width 457 height 57
radio input "true"
click at [842, 401] on button "+" at bounding box center [859, 404] width 35 height 35
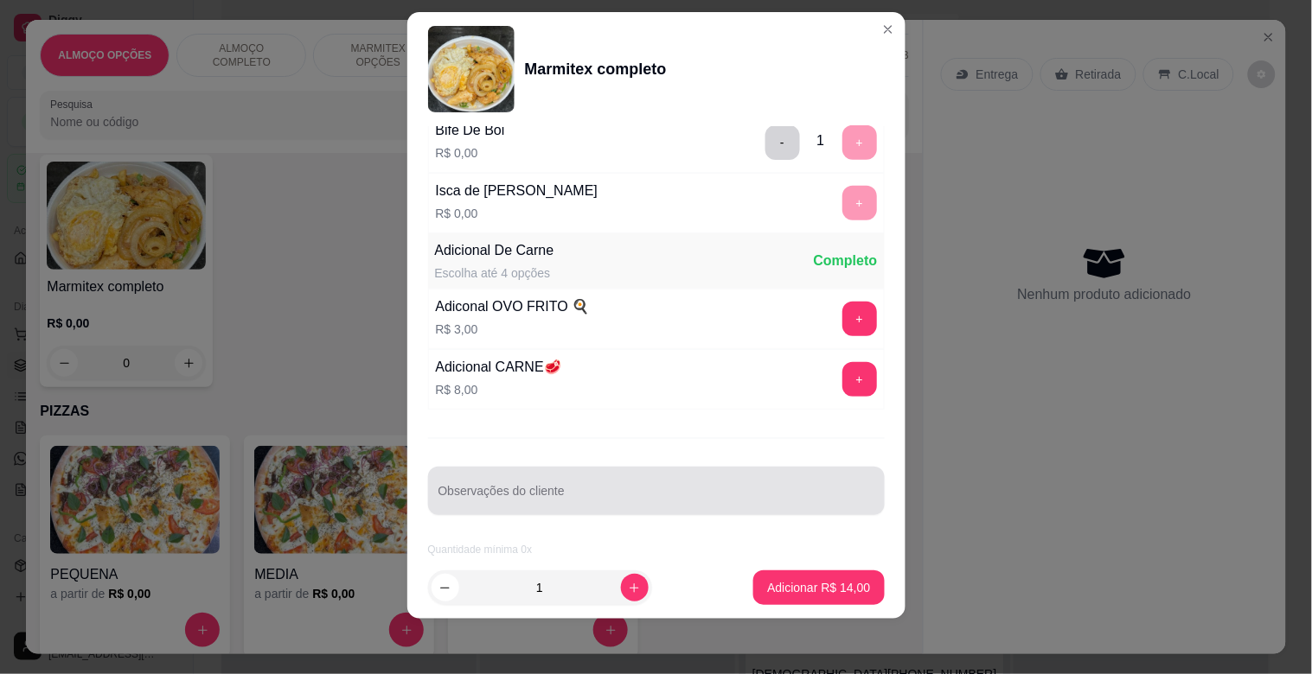
scroll to position [242, 0]
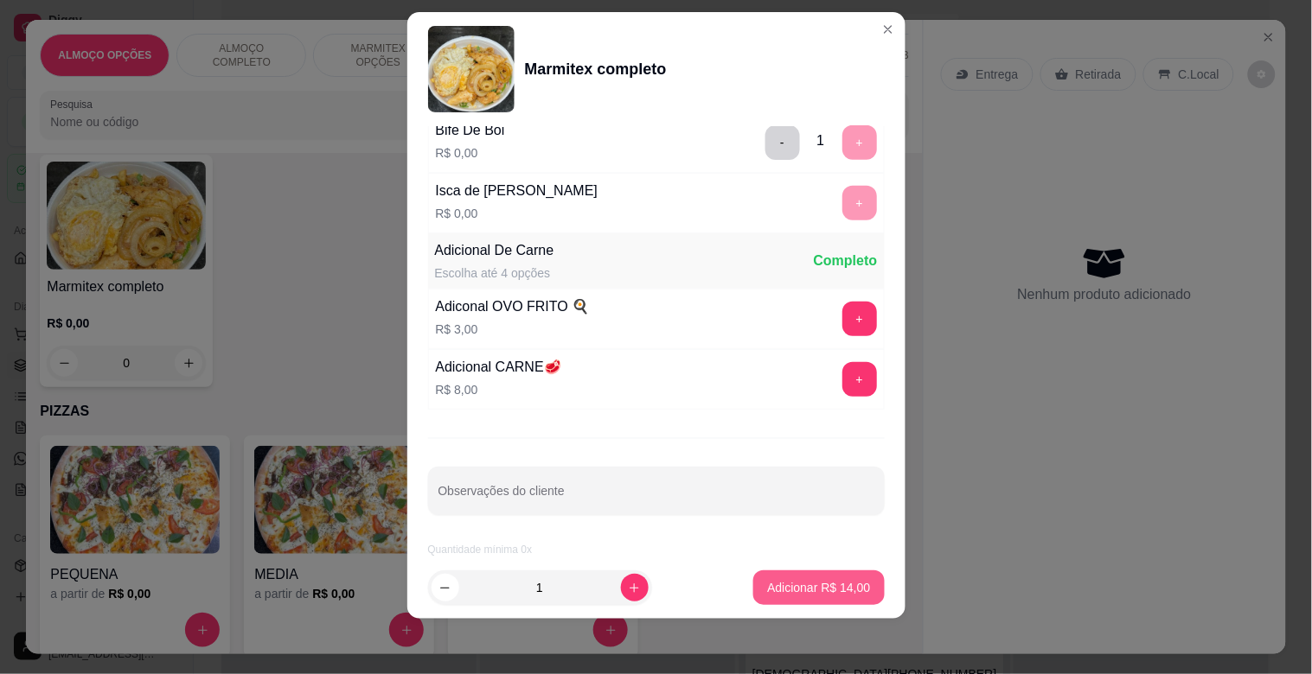
click at [802, 585] on p "Adicionar R$ 14,00" at bounding box center [818, 587] width 103 height 17
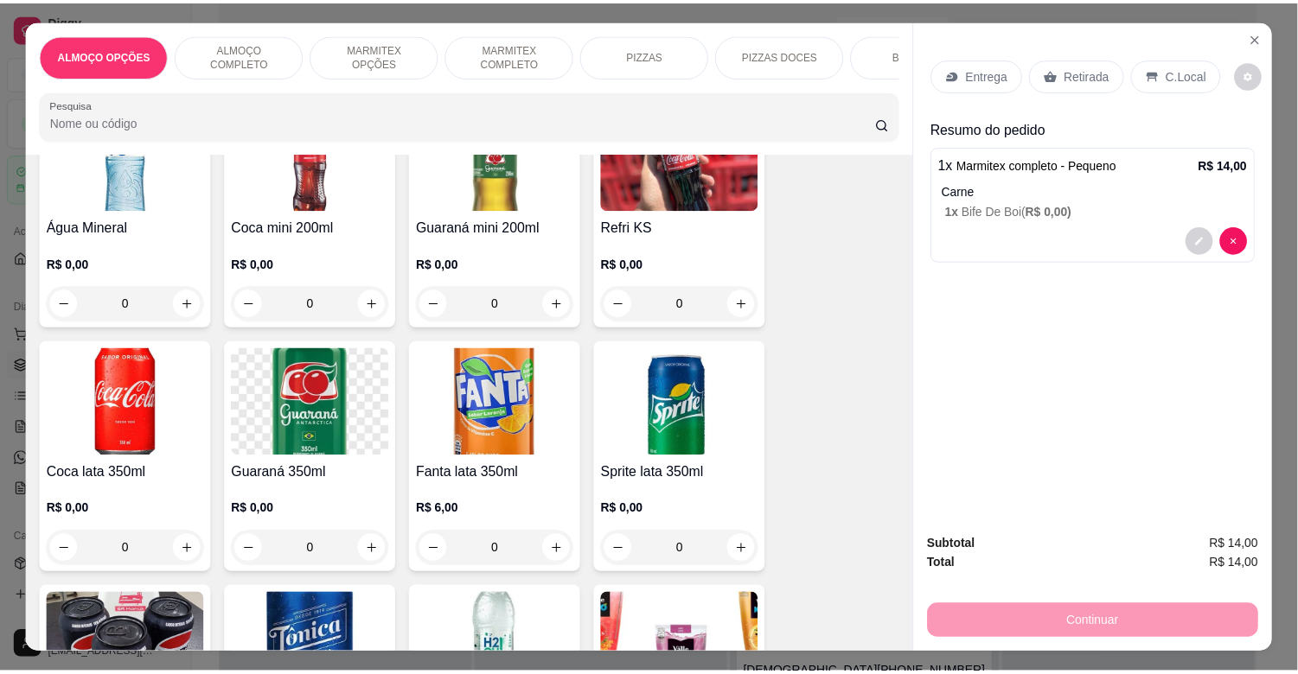
scroll to position [1909, 0]
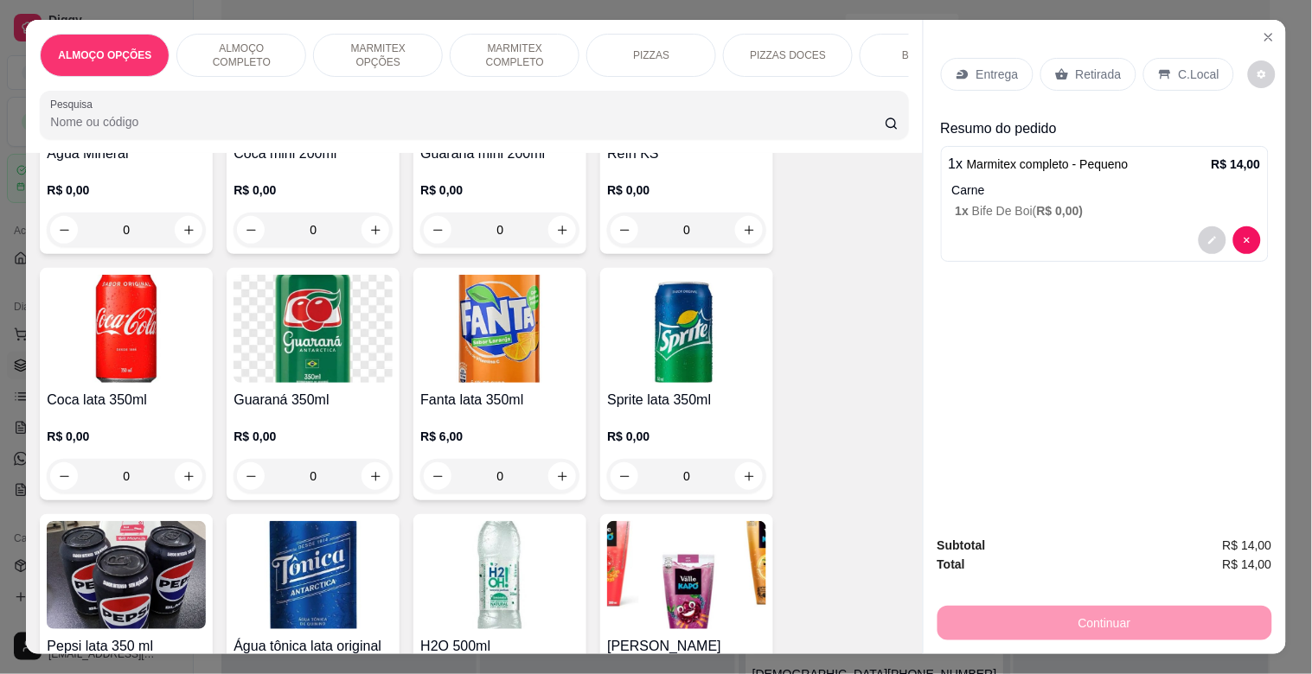
click at [166, 370] on img at bounding box center [126, 329] width 159 height 108
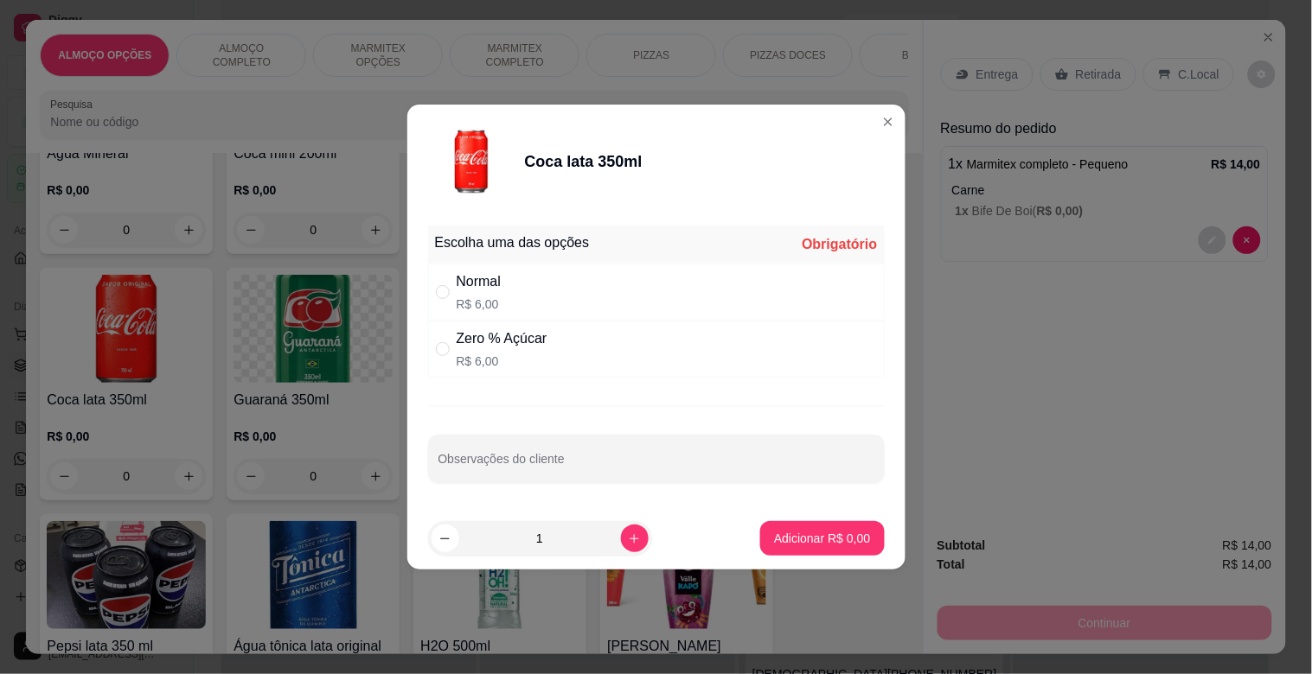
click at [490, 288] on div "Normal" at bounding box center [479, 282] width 45 height 21
radio input "true"
click at [807, 538] on p "Adicionar R$ 6,00" at bounding box center [822, 538] width 96 height 17
type input "1"
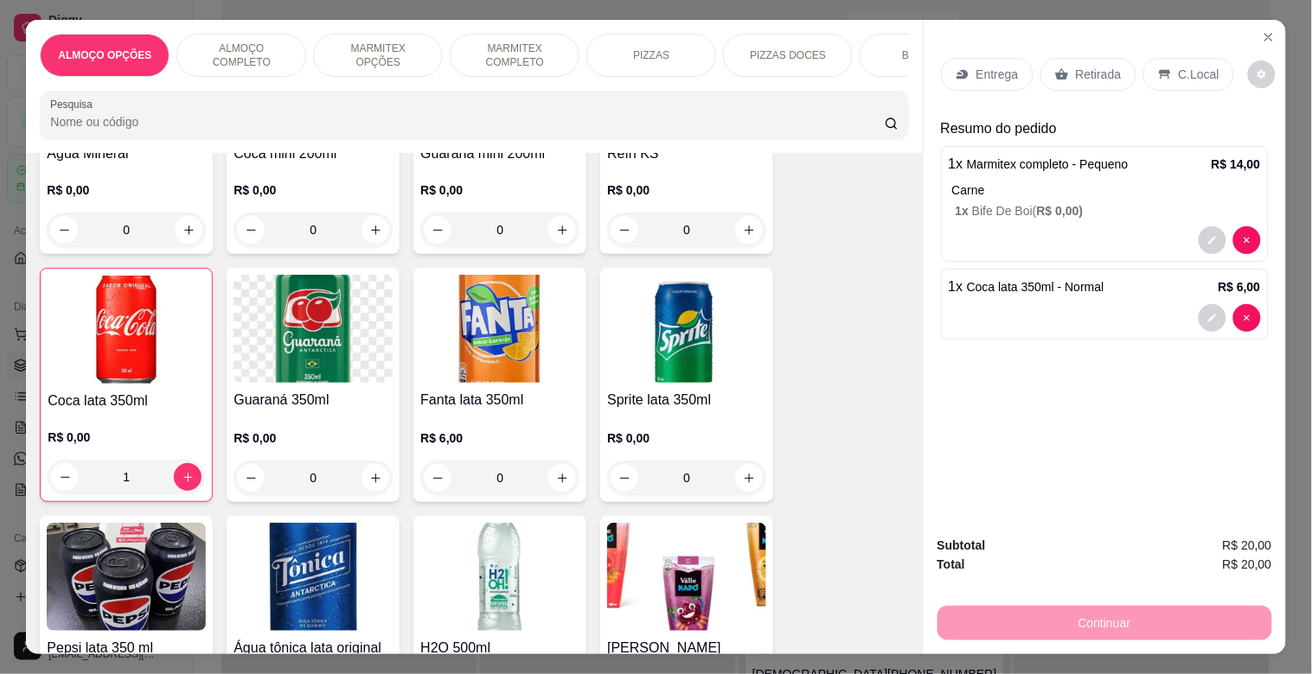
click at [1098, 67] on p "Retirada" at bounding box center [1099, 74] width 46 height 17
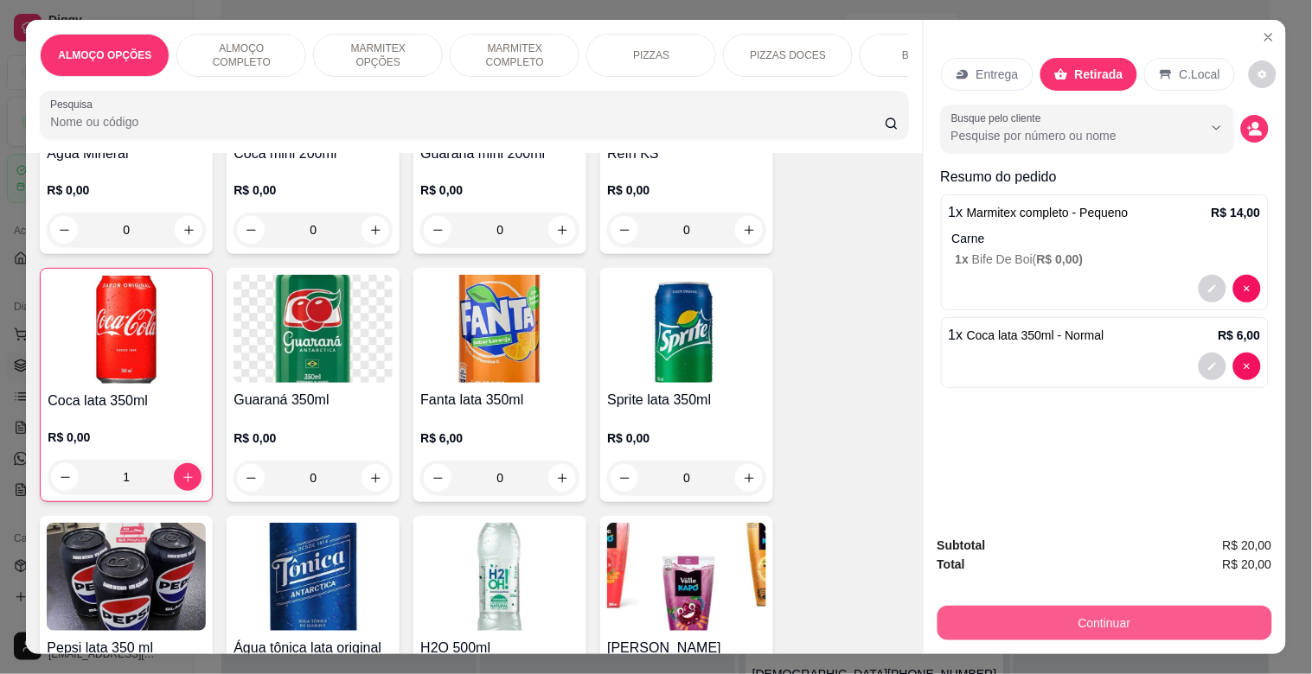
click at [1126, 612] on button "Continuar" at bounding box center [1104, 623] width 335 height 35
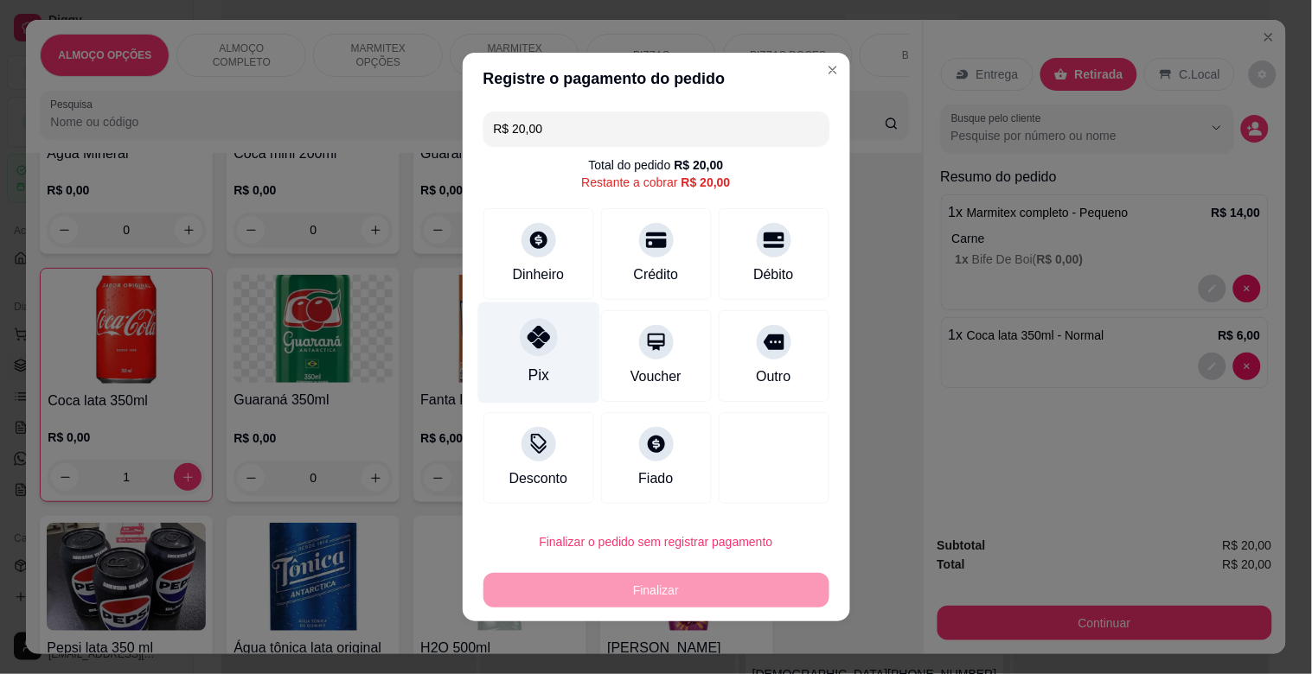
click at [530, 335] on icon at bounding box center [538, 337] width 22 height 22
type input "R$ 0,00"
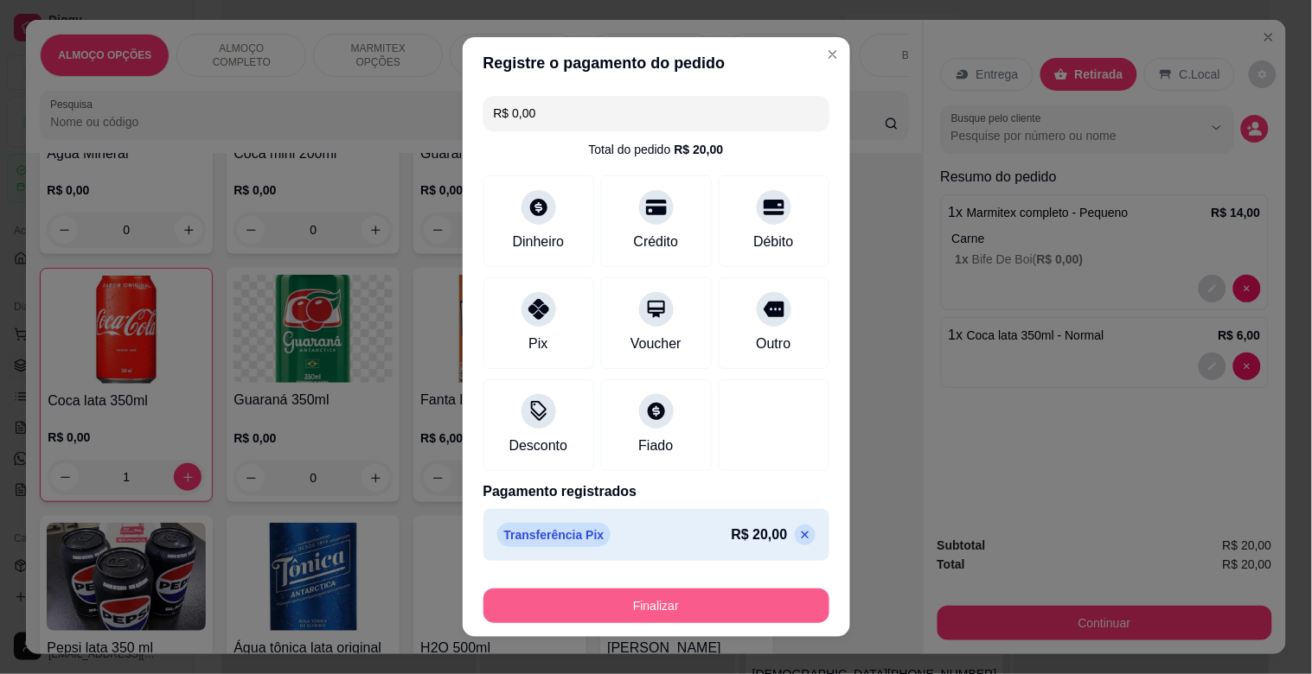
click at [694, 602] on button "Finalizar" at bounding box center [656, 606] width 346 height 35
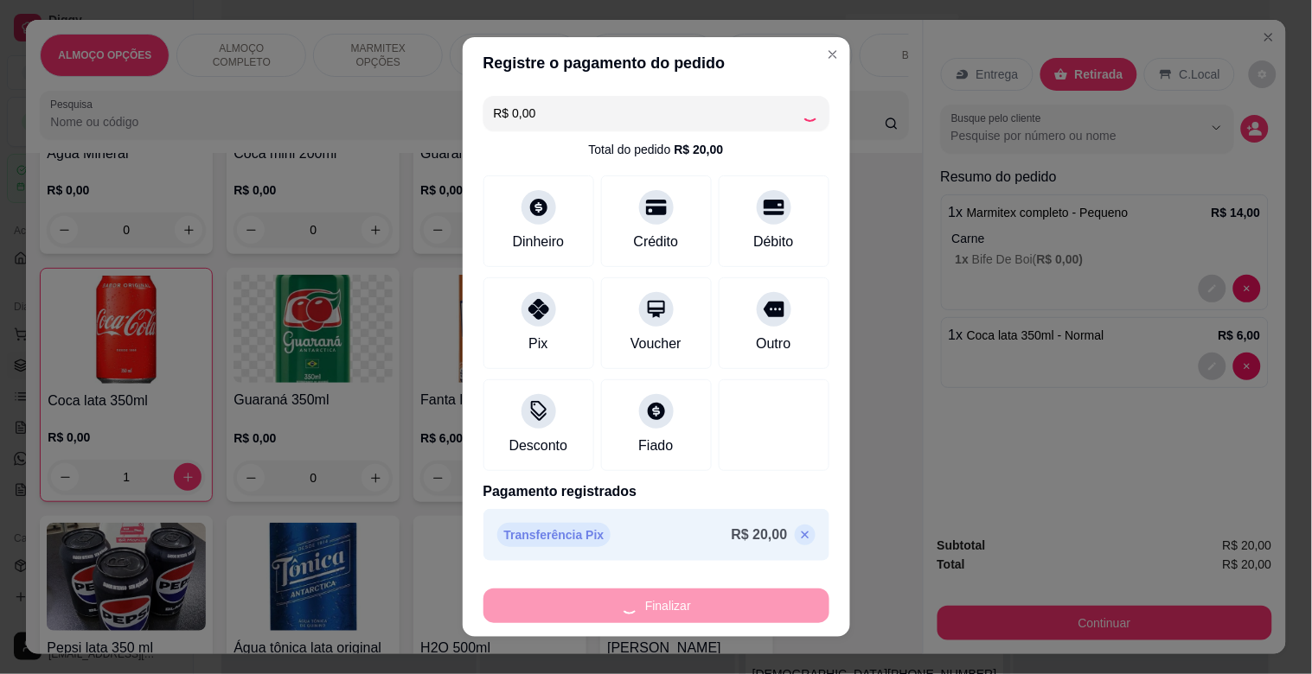
type input "0"
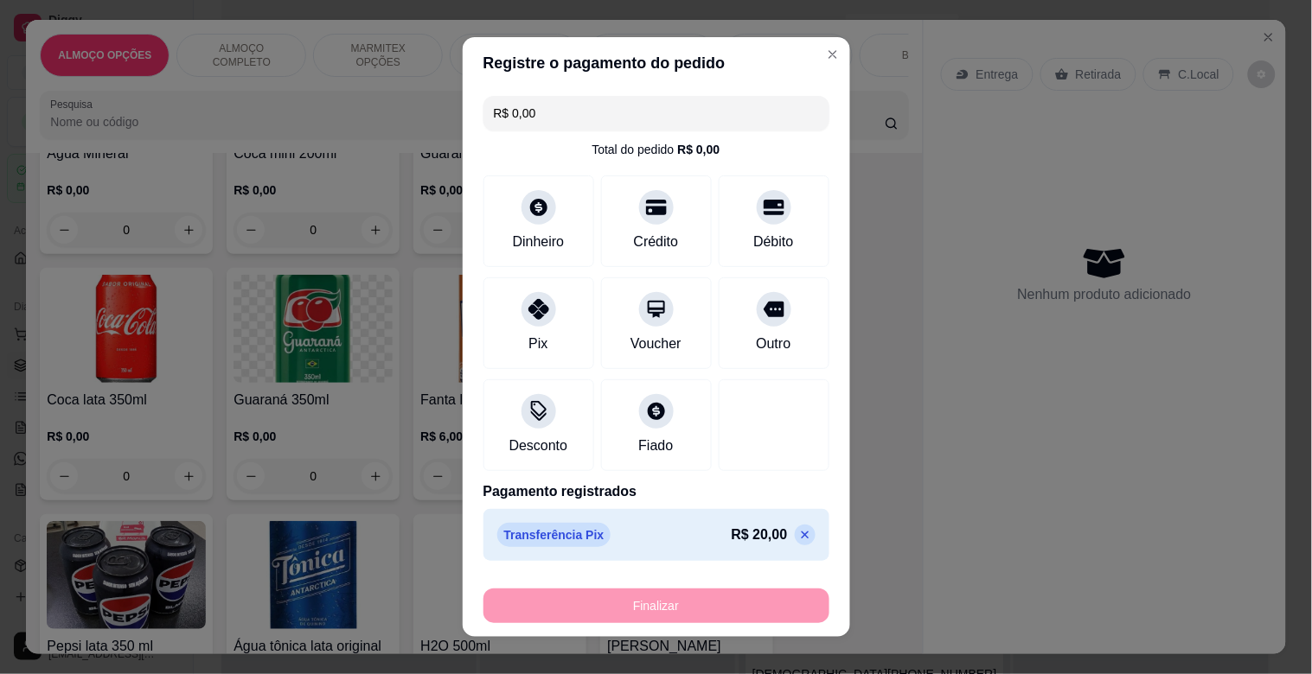
type input "-R$ 20,00"
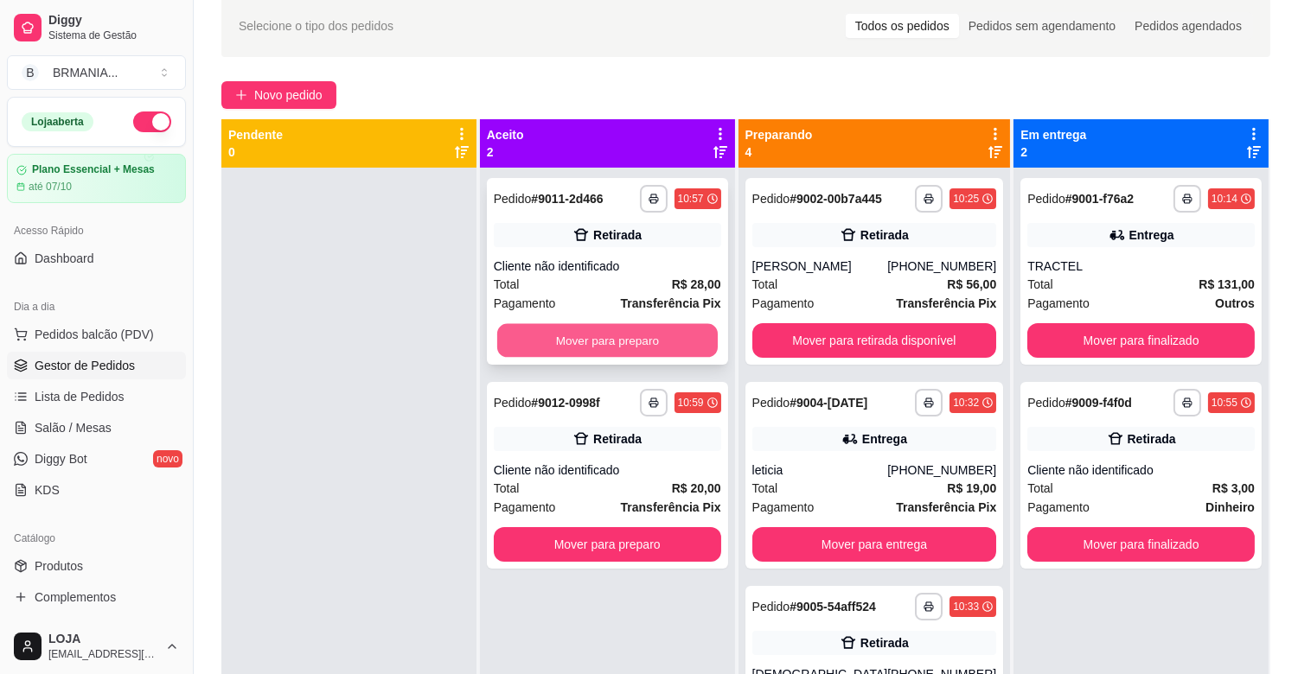
click at [584, 342] on button "Mover para preparo" at bounding box center [607, 341] width 221 height 34
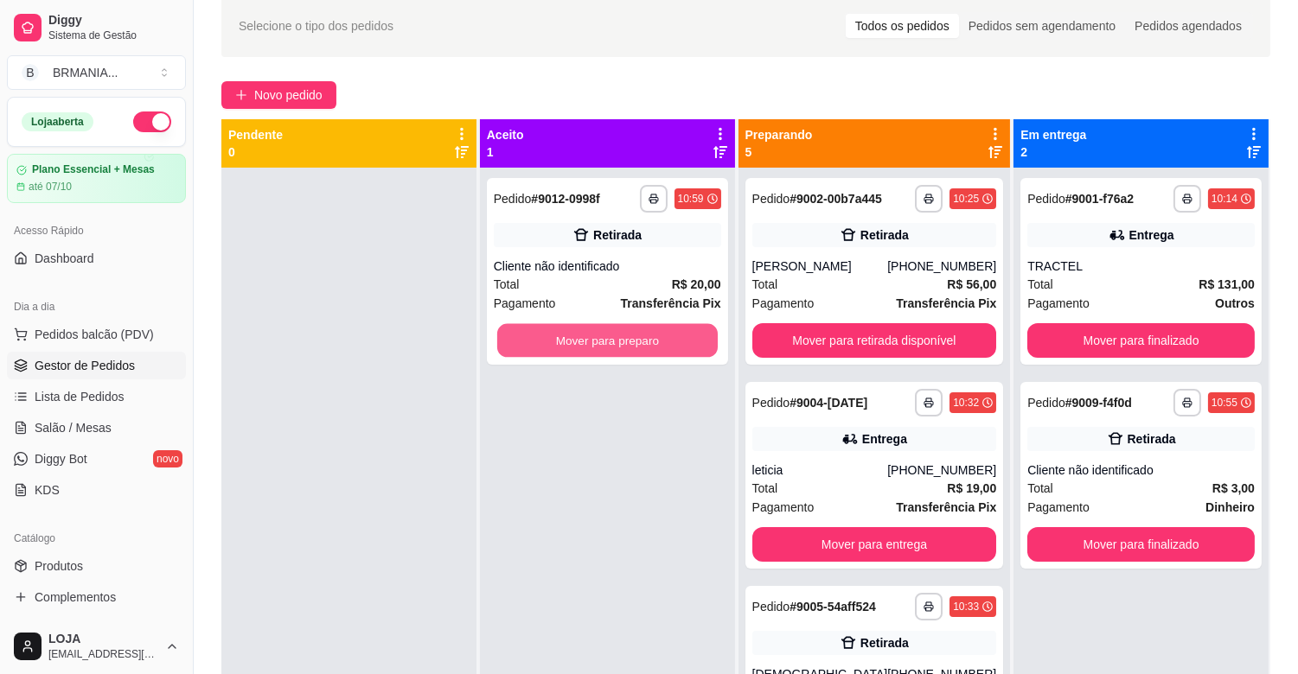
click at [584, 342] on button "Mover para preparo" at bounding box center [607, 341] width 221 height 34
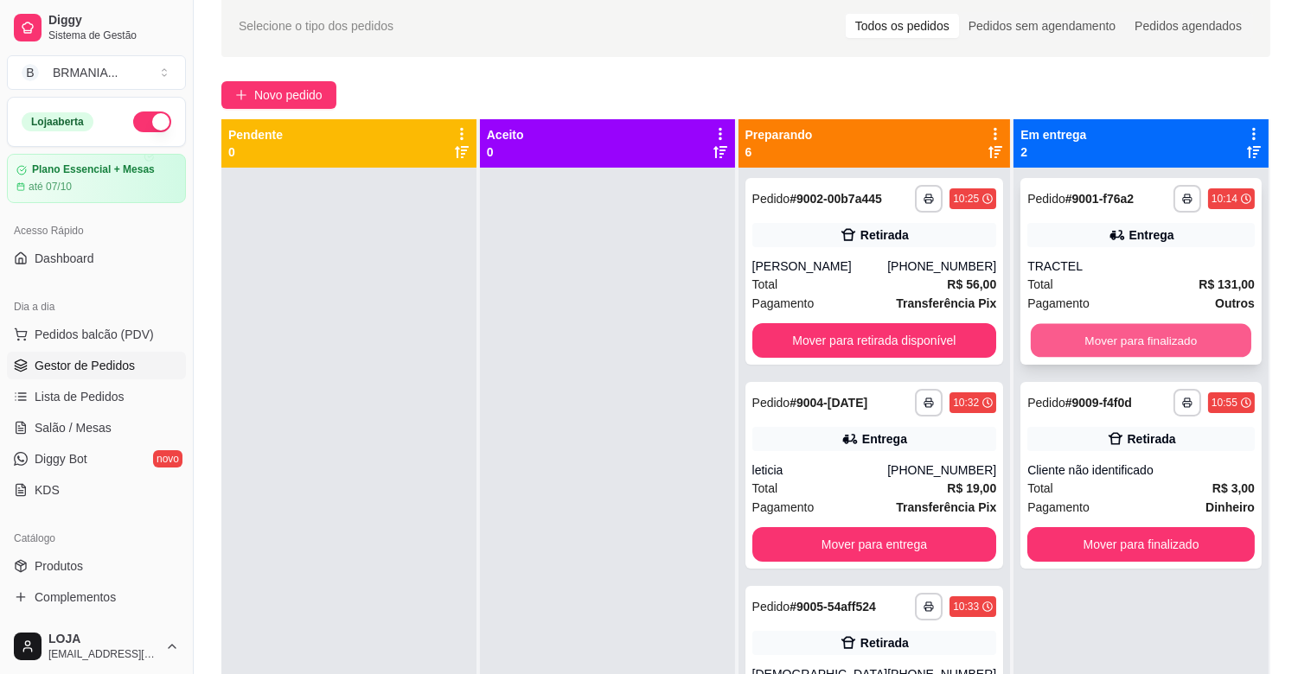
click at [1139, 329] on button "Mover para finalizado" at bounding box center [1141, 341] width 221 height 34
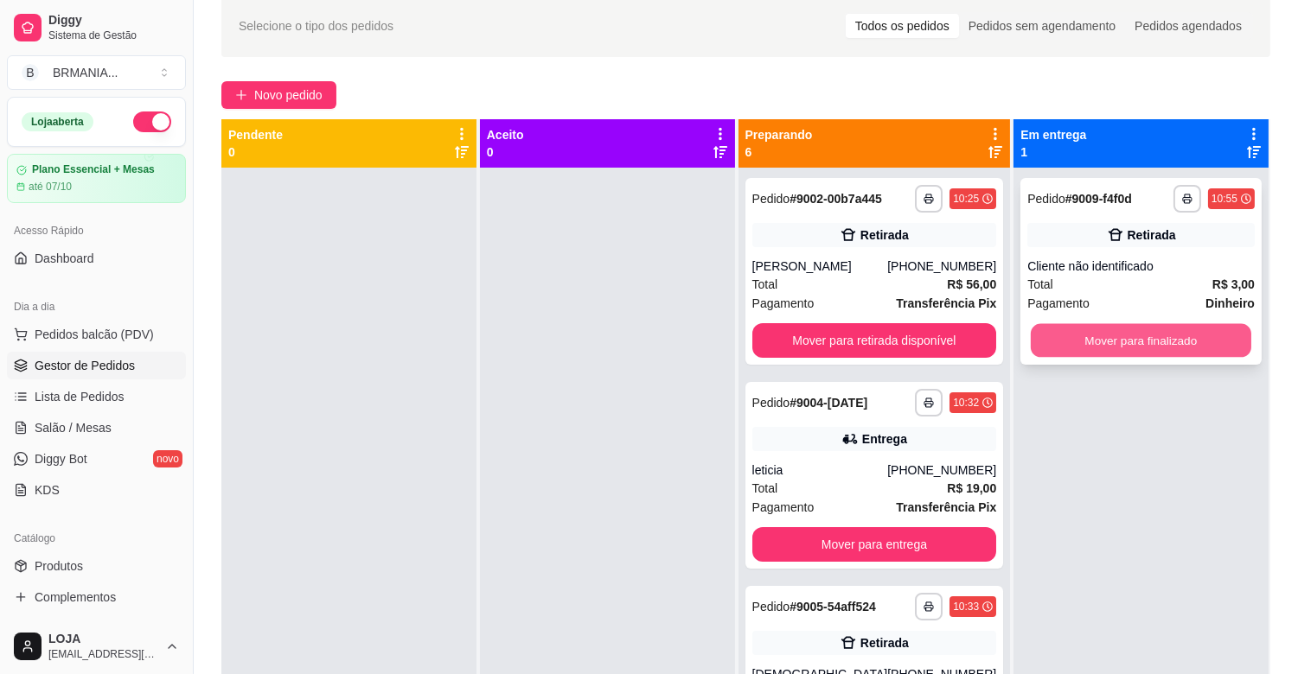
click at [1140, 329] on button "Mover para finalizado" at bounding box center [1141, 341] width 221 height 34
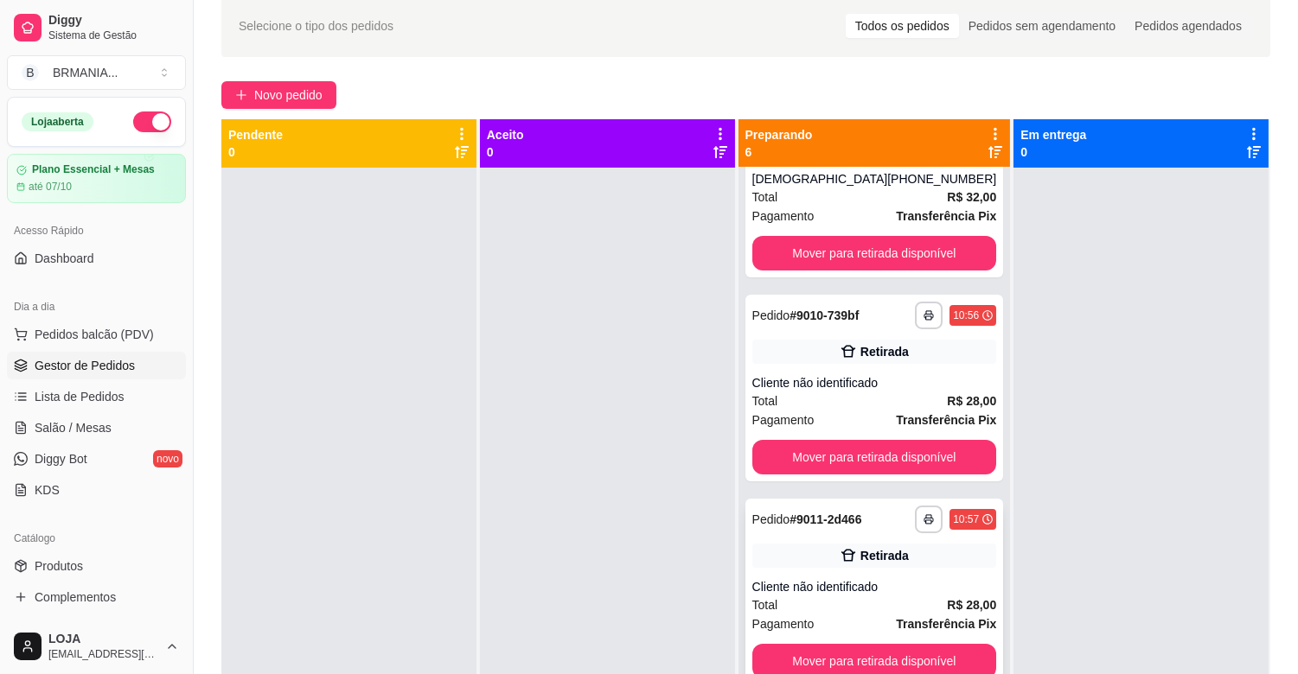
scroll to position [497, 0]
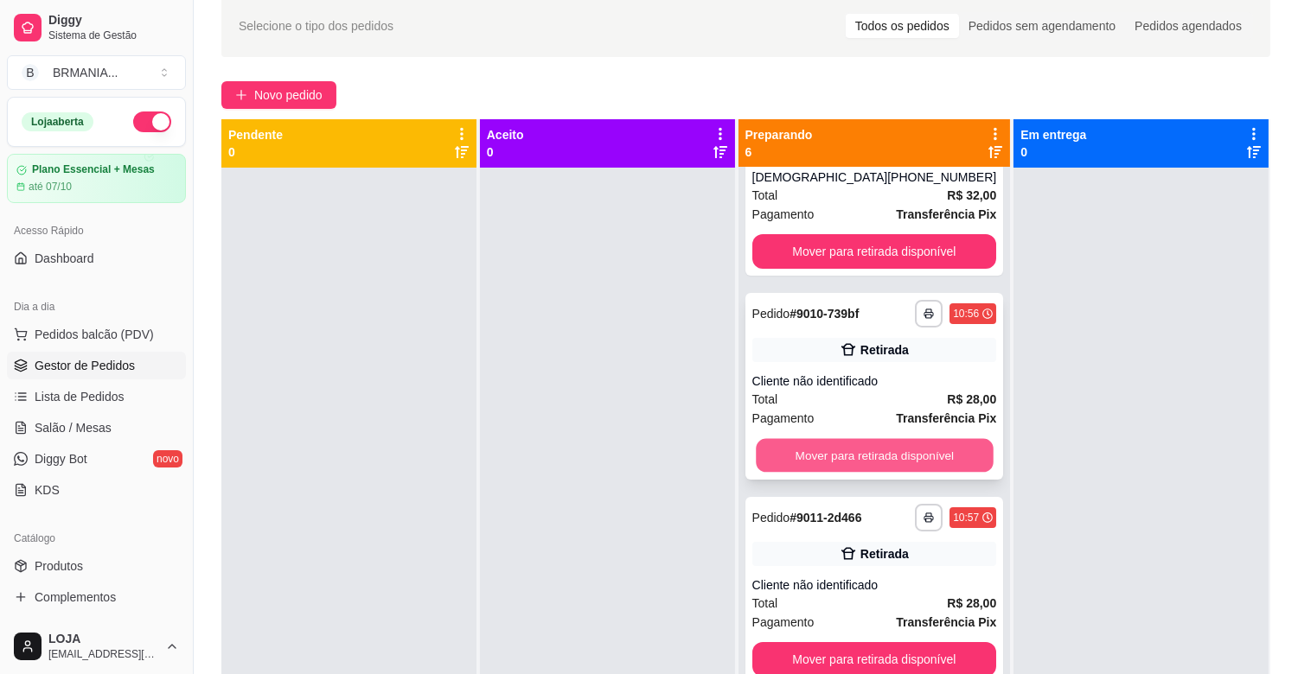
click at [901, 445] on button "Mover para retirada disponível" at bounding box center [874, 456] width 237 height 34
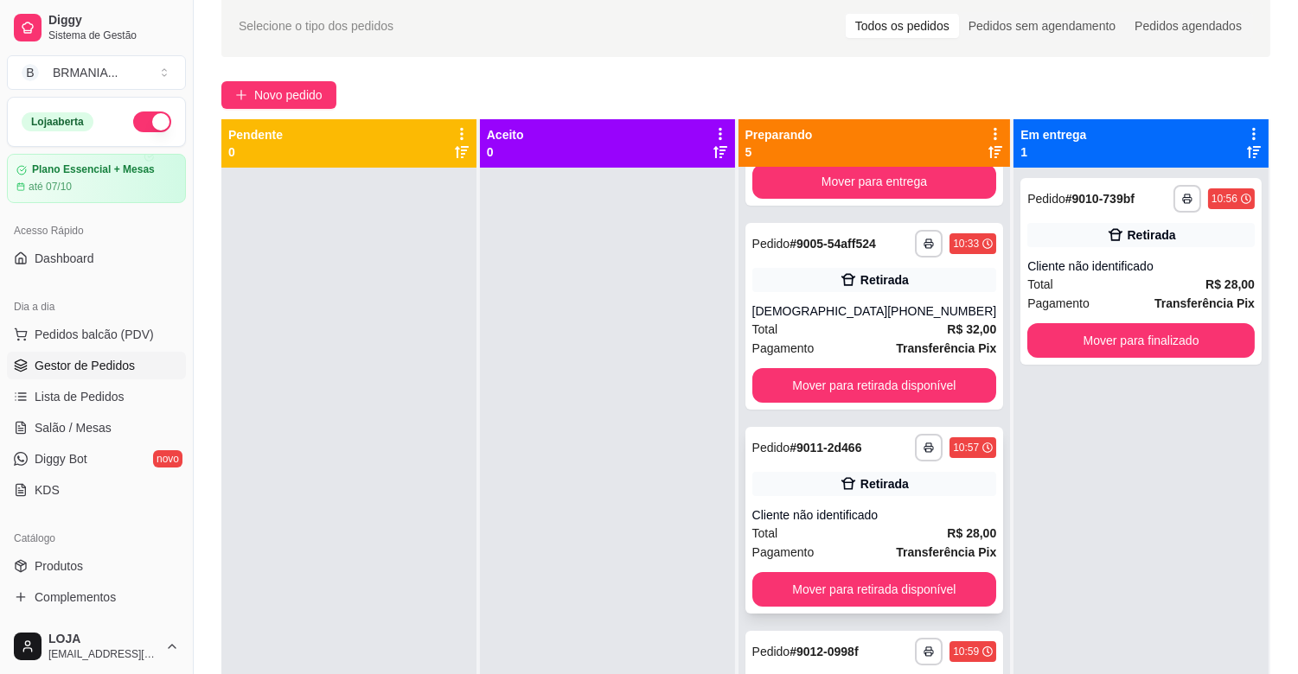
scroll to position [363, 0]
click at [922, 606] on div "**********" at bounding box center [874, 520] width 259 height 187
click at [930, 583] on button "Mover para retirada disponível" at bounding box center [874, 589] width 245 height 35
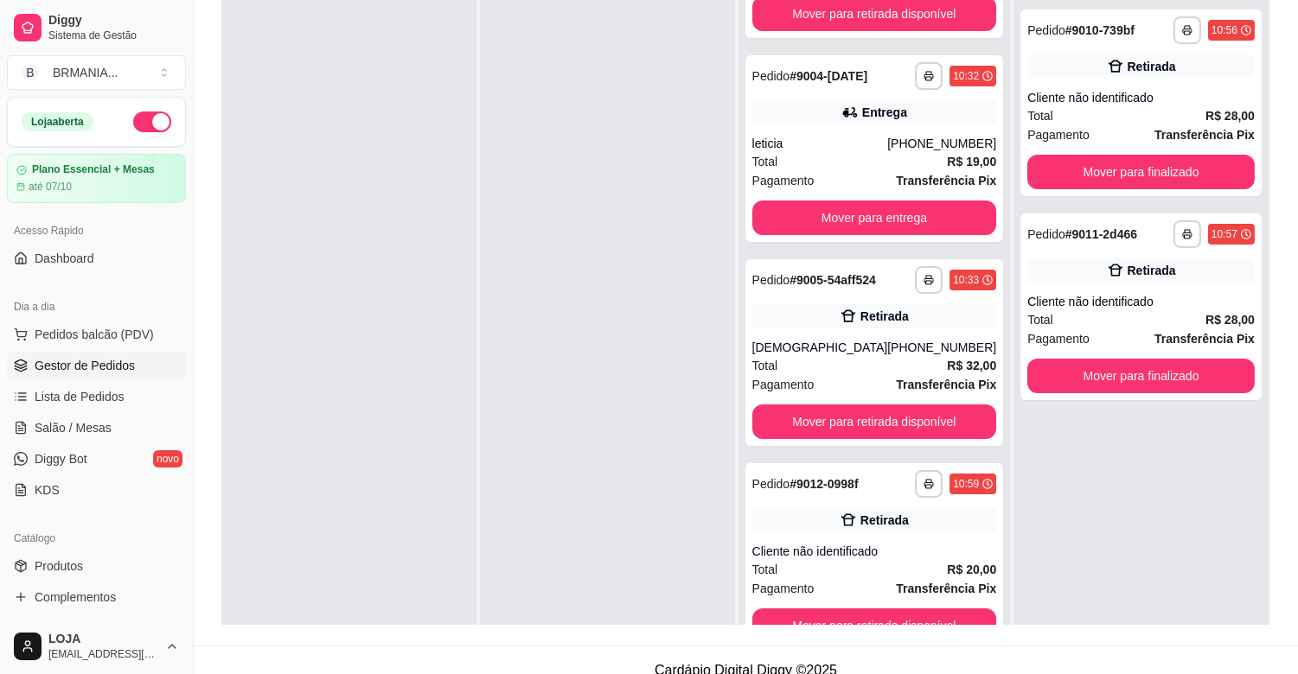
scroll to position [264, 0]
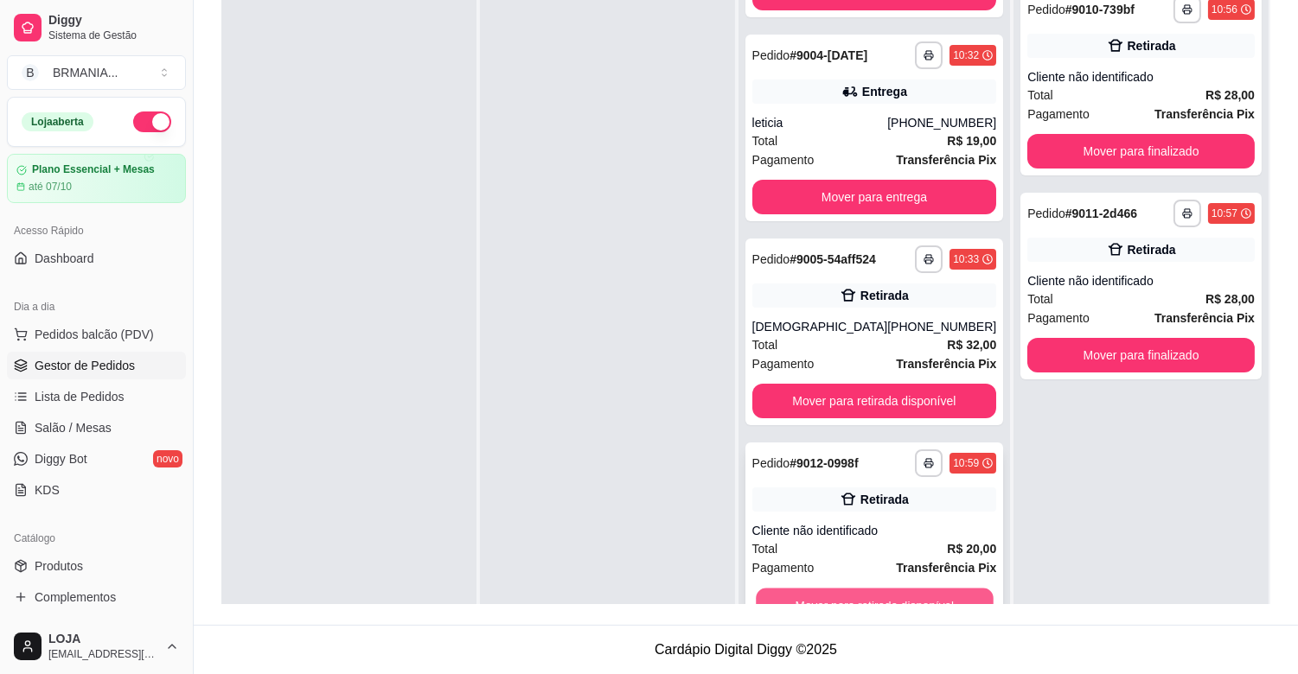
click at [930, 591] on button "Mover para retirada disponível" at bounding box center [874, 606] width 237 height 34
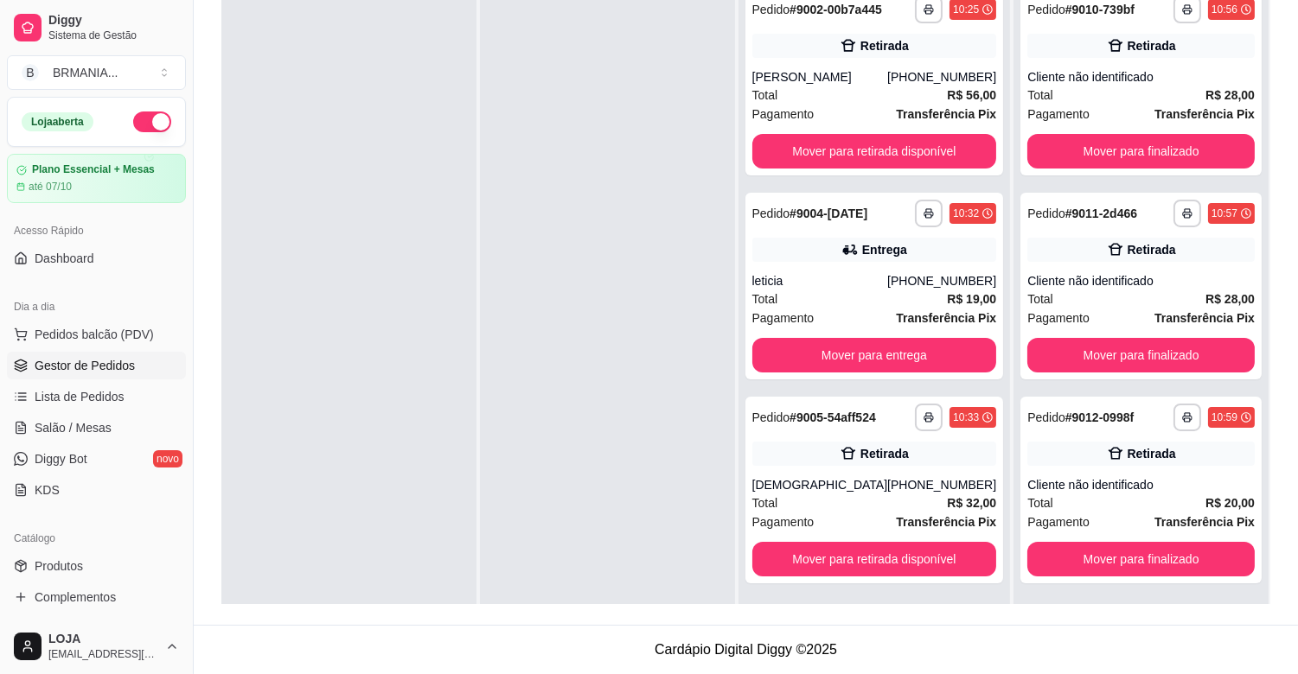
scroll to position [0, 0]
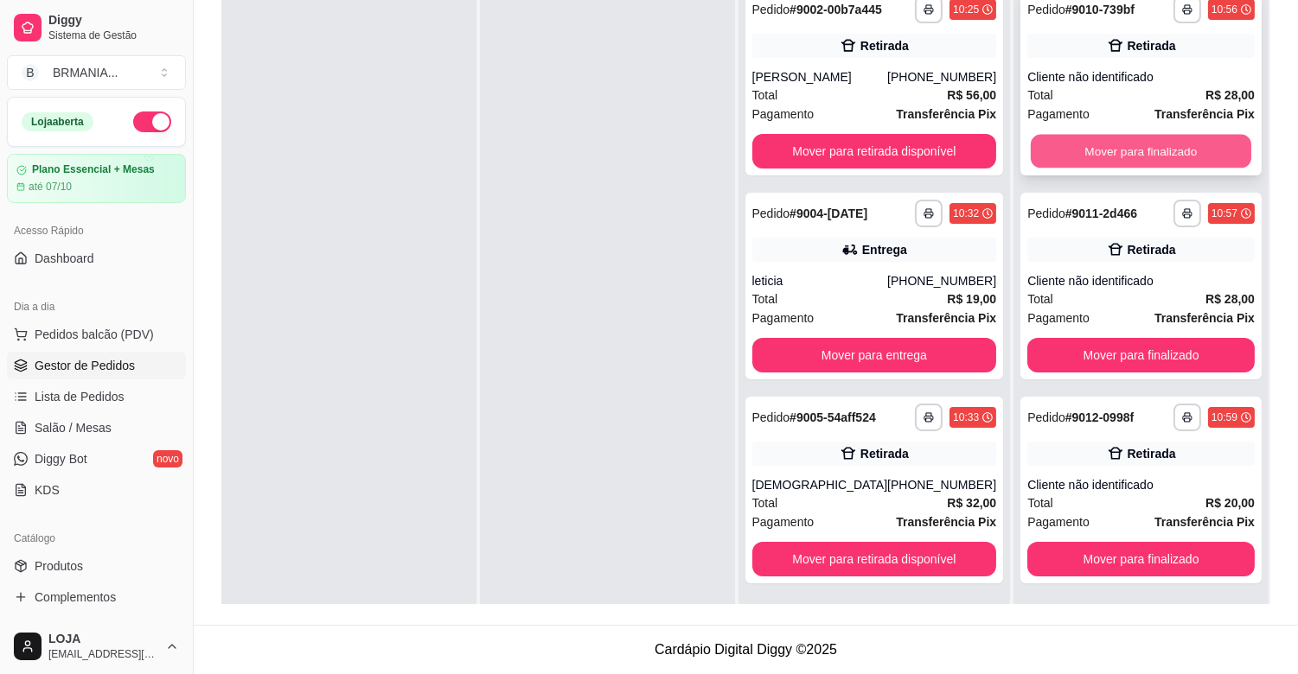
click at [1156, 145] on button "Mover para finalizado" at bounding box center [1141, 152] width 221 height 34
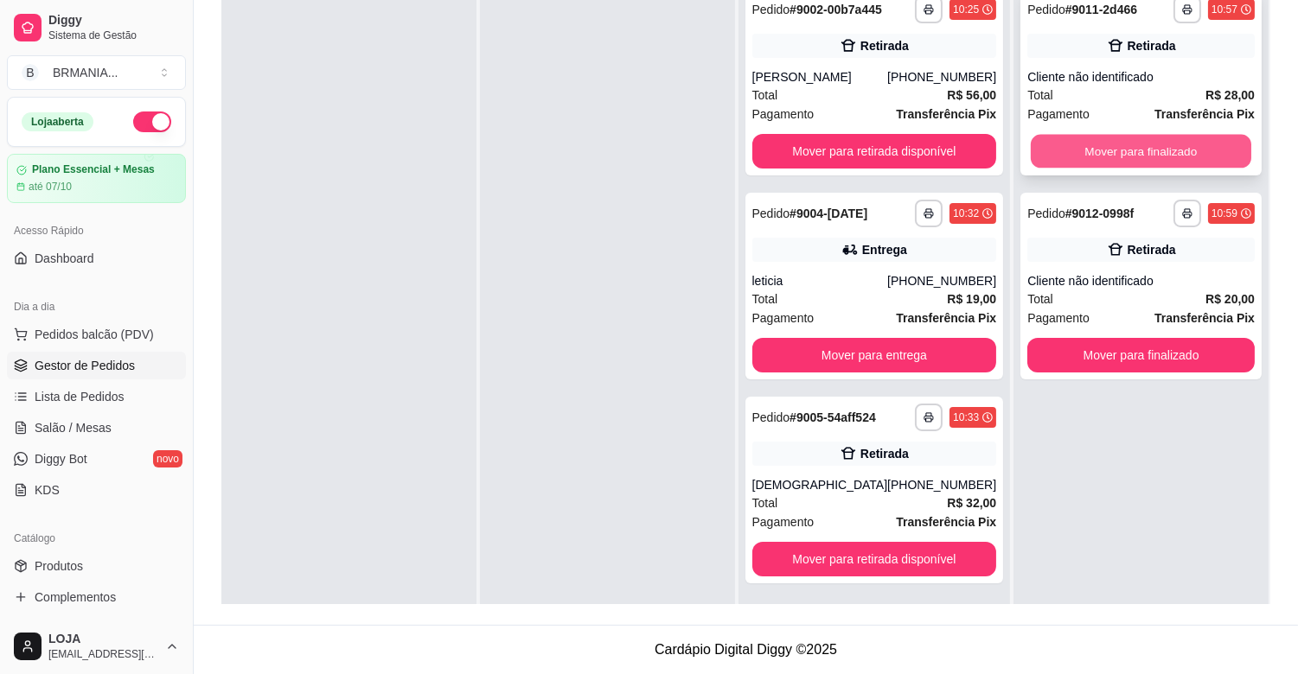
click at [1133, 145] on button "Mover para finalizado" at bounding box center [1141, 152] width 221 height 34
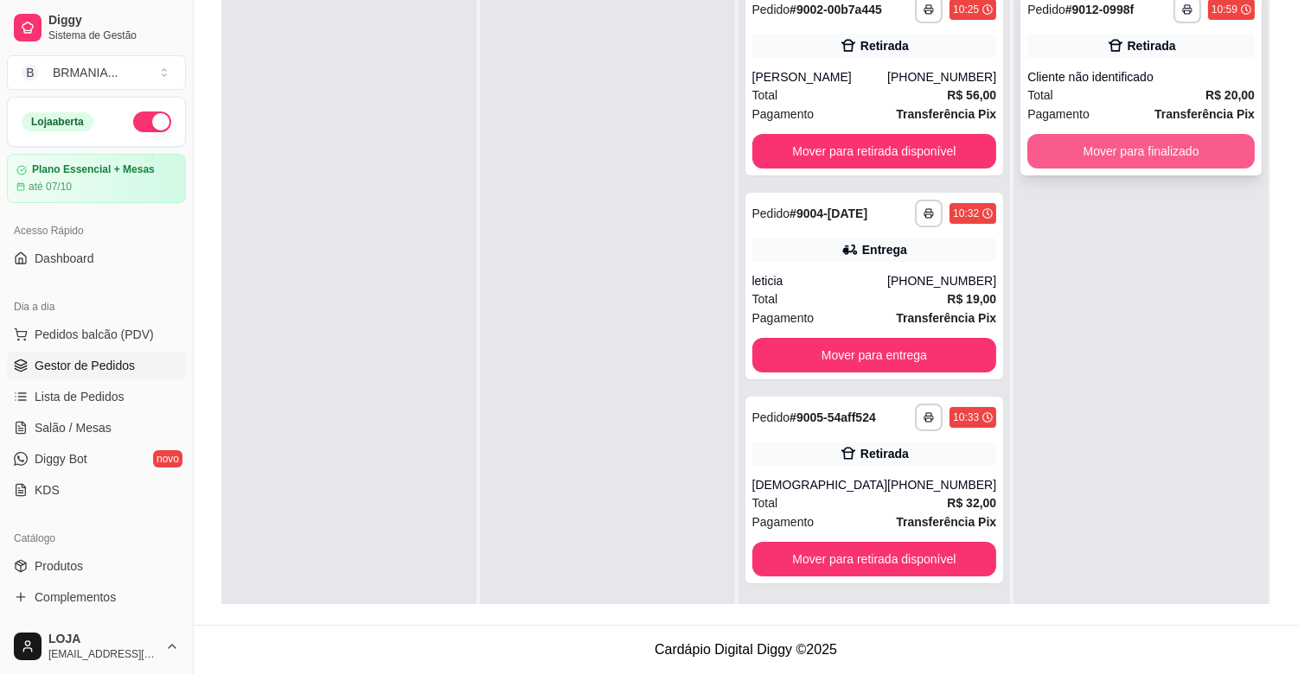
click at [1133, 154] on button "Mover para finalizado" at bounding box center [1140, 151] width 227 height 35
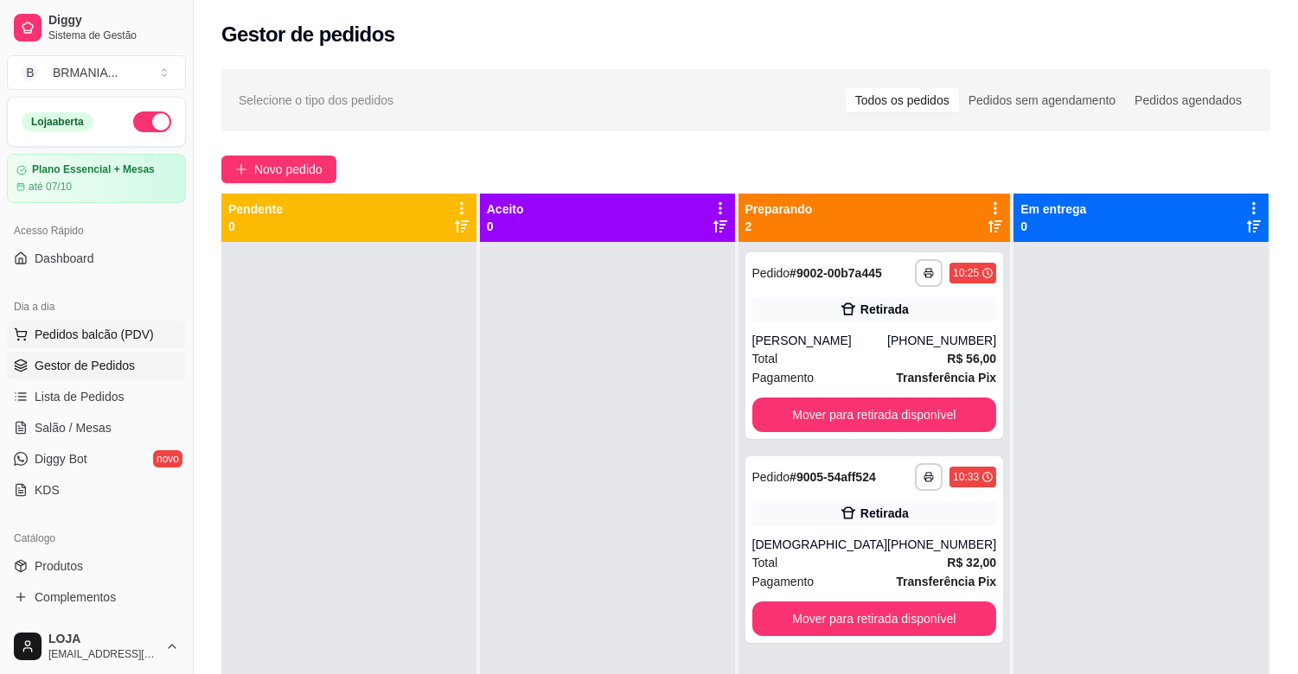
click at [105, 333] on span "Pedidos balcão (PDV)" at bounding box center [94, 334] width 119 height 17
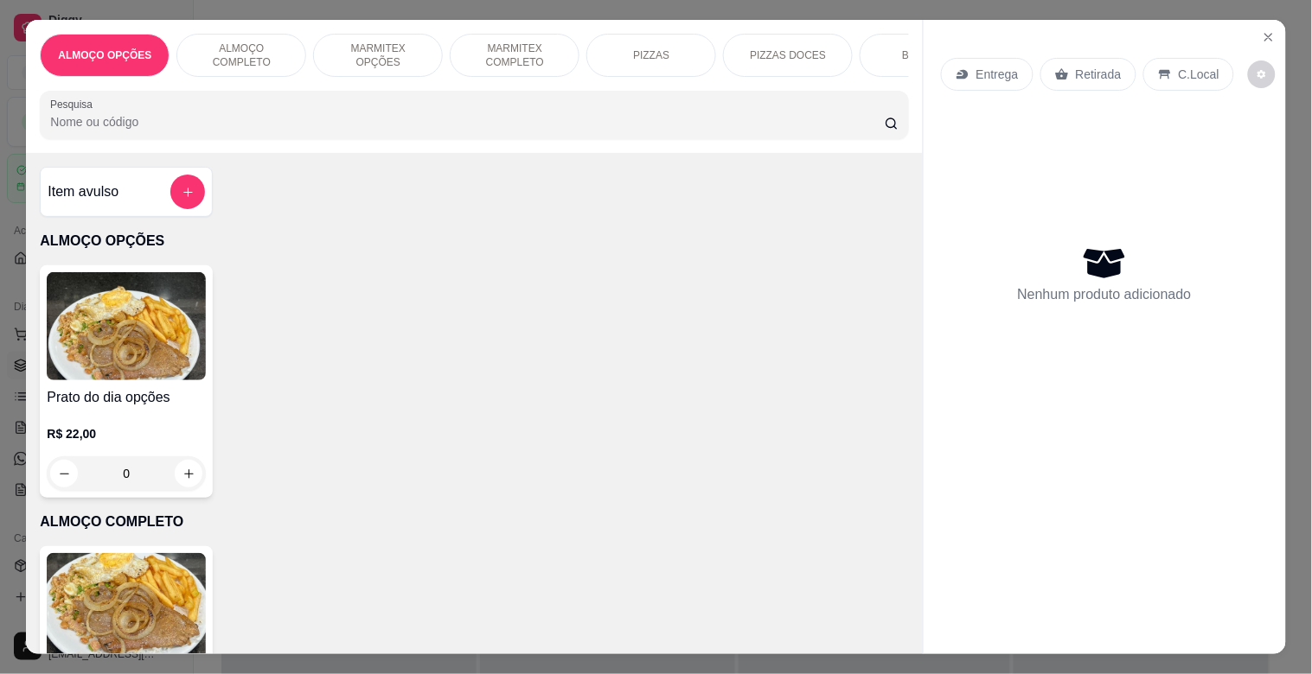
click at [876, 48] on div "BEBIDAS" at bounding box center [925, 55] width 130 height 43
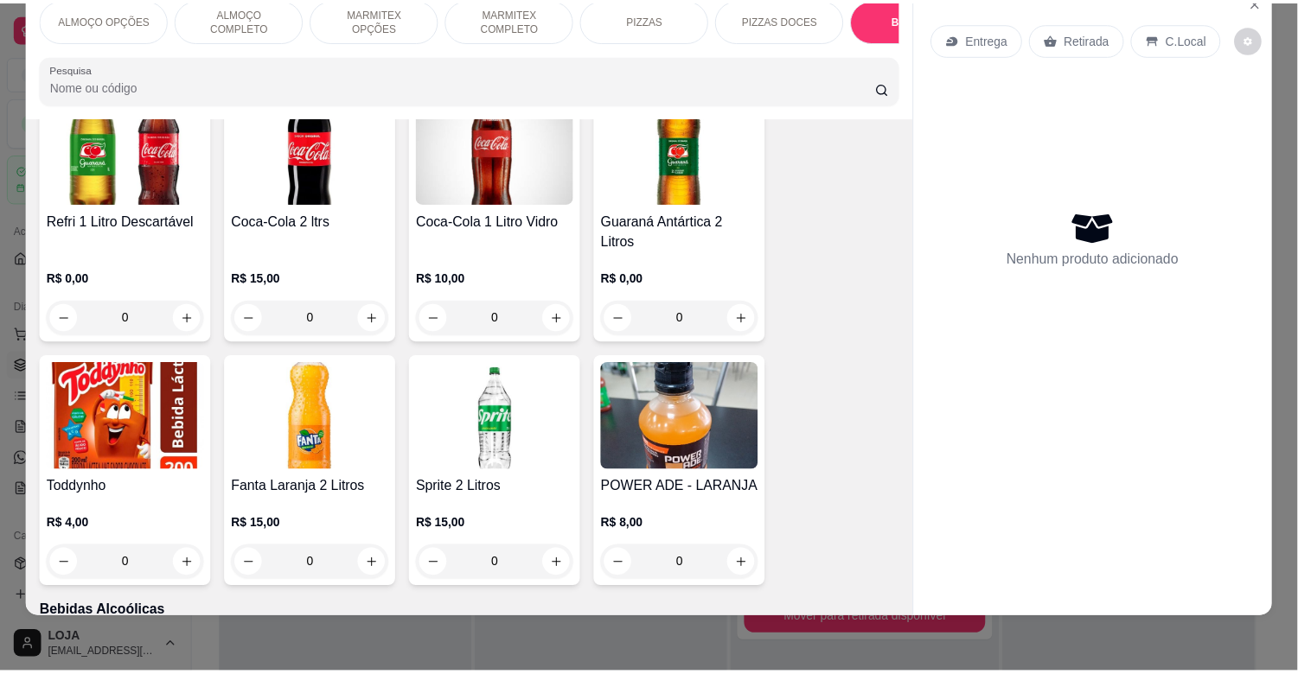
scroll to position [3085, 0]
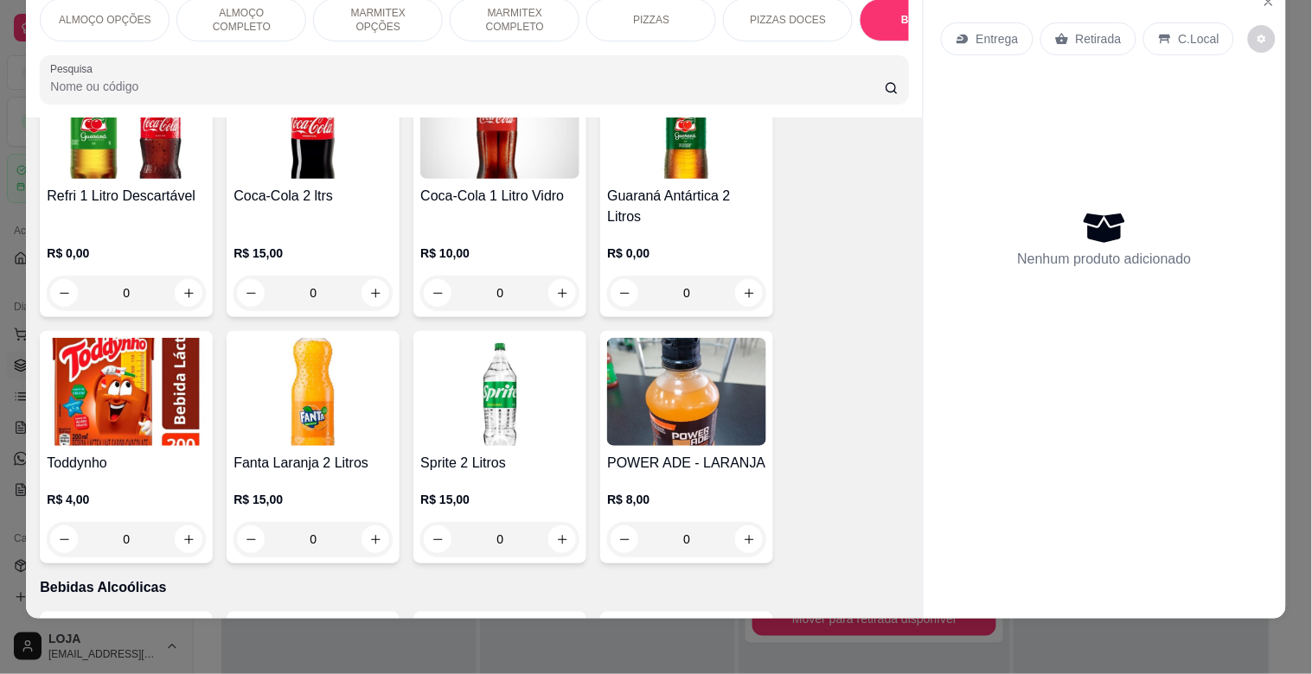
click at [299, 157] on img at bounding box center [312, 125] width 159 height 108
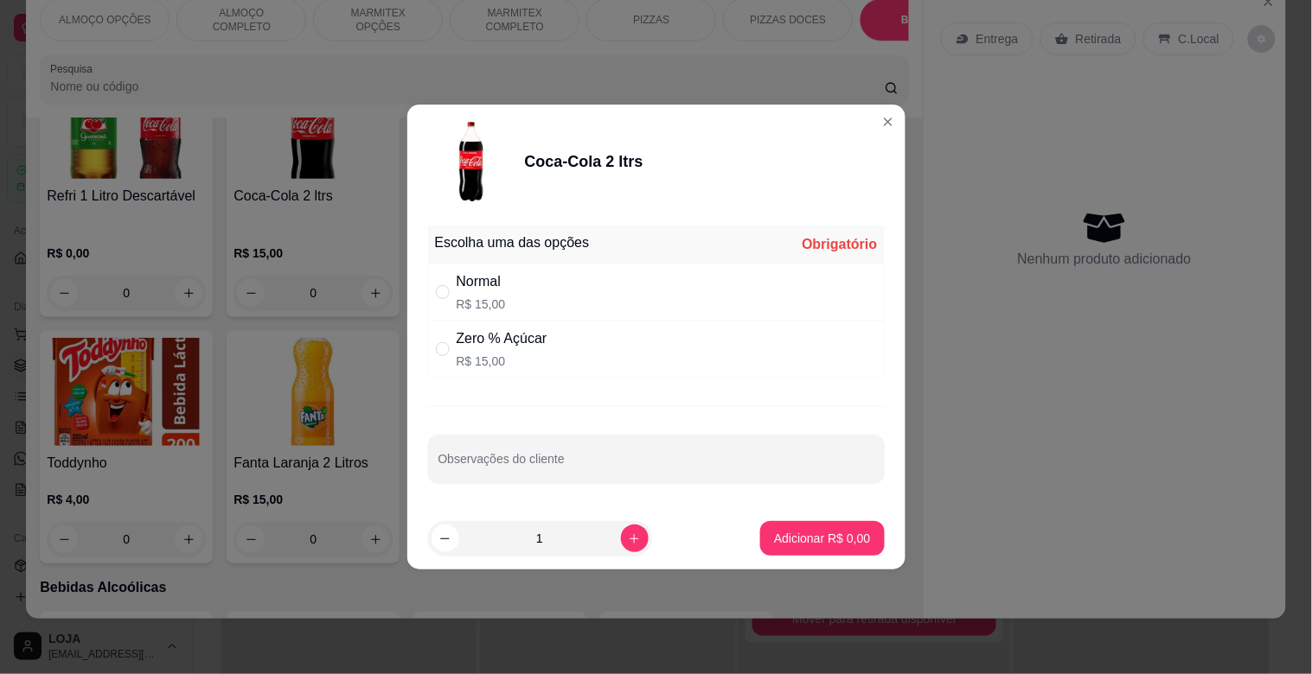
click at [528, 284] on div "Normal R$ 15,00" at bounding box center [656, 292] width 457 height 57
radio input "true"
click at [841, 537] on p "Adicionar R$ 15,00" at bounding box center [819, 538] width 100 height 16
type input "1"
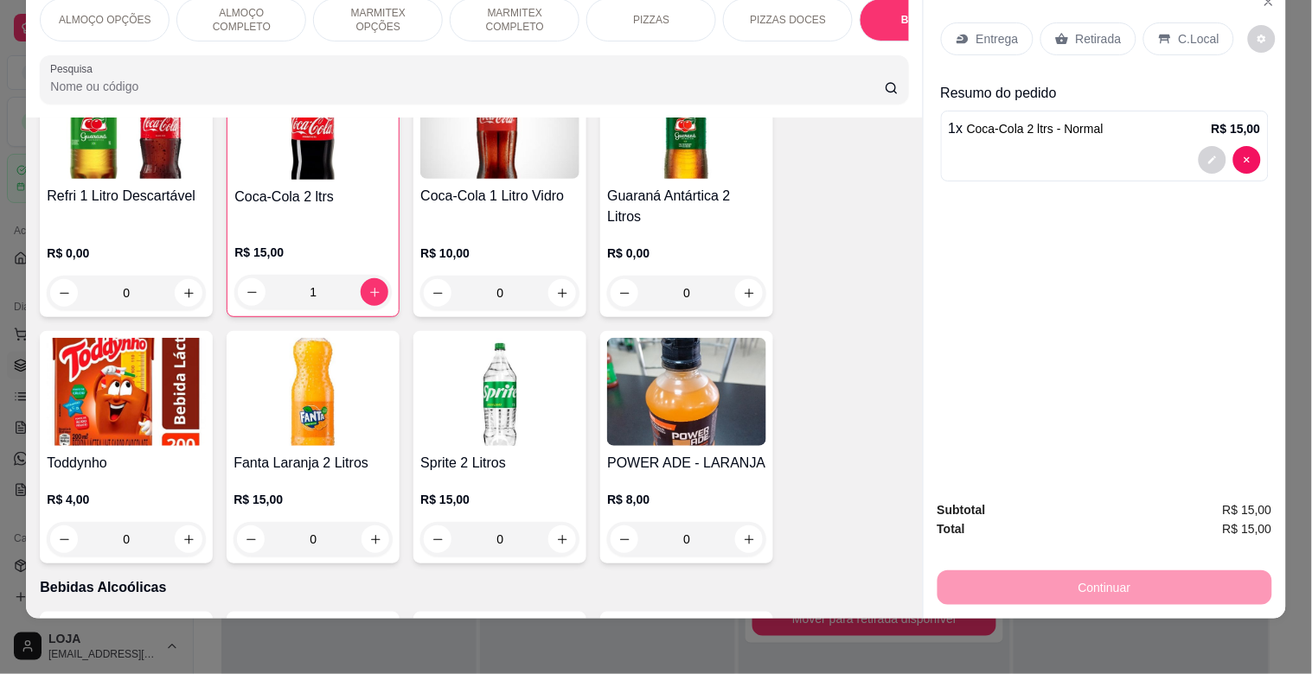
click at [1159, 35] on icon at bounding box center [1164, 40] width 11 height 10
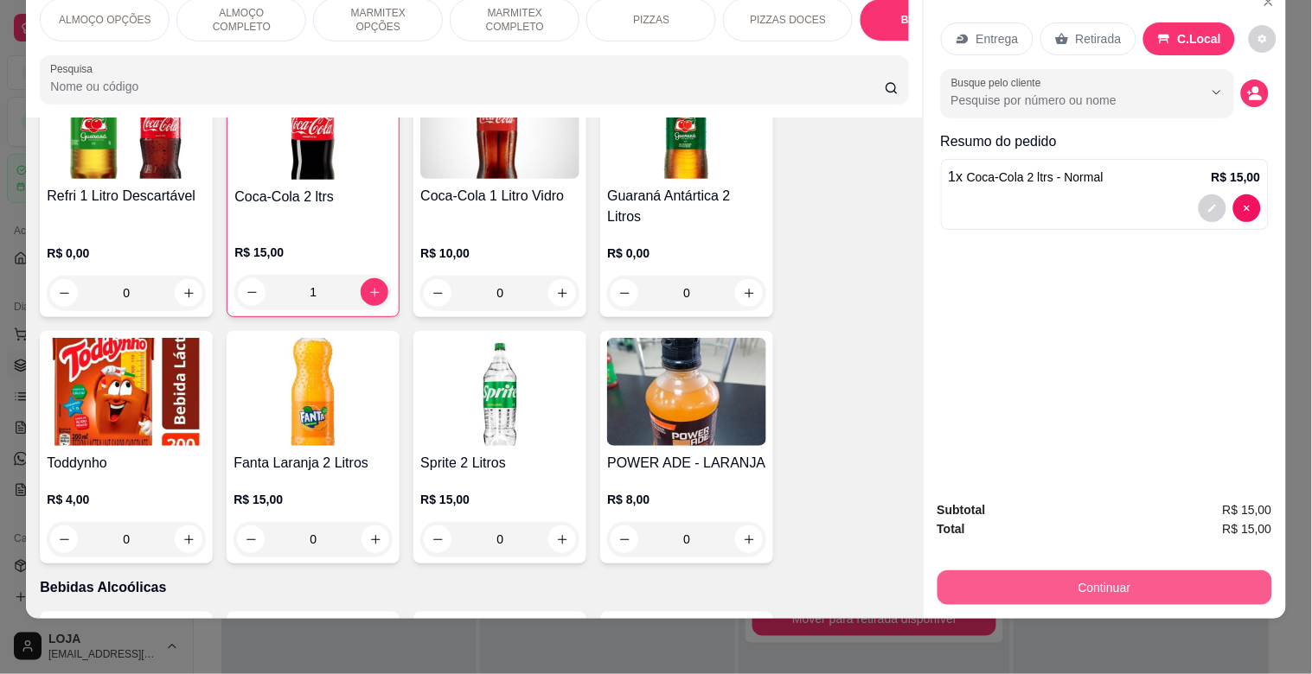
click at [1239, 571] on button "Continuar" at bounding box center [1104, 588] width 335 height 35
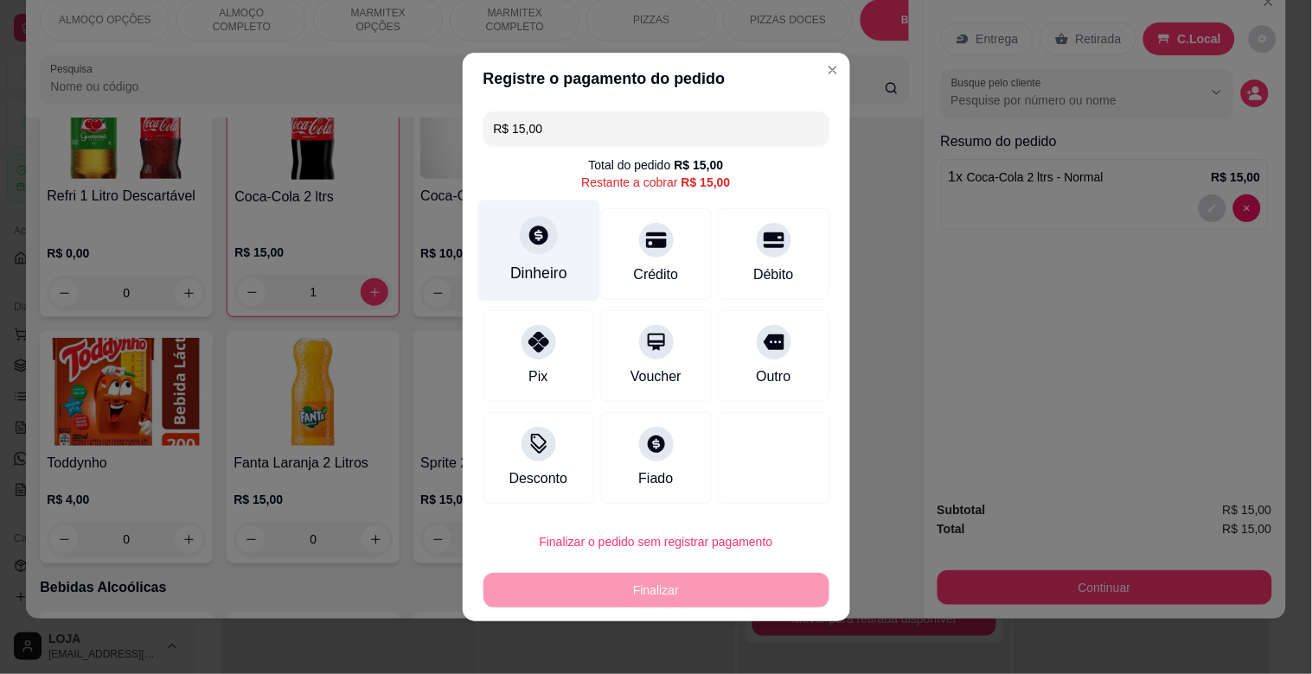
click at [520, 247] on div at bounding box center [539, 235] width 38 height 38
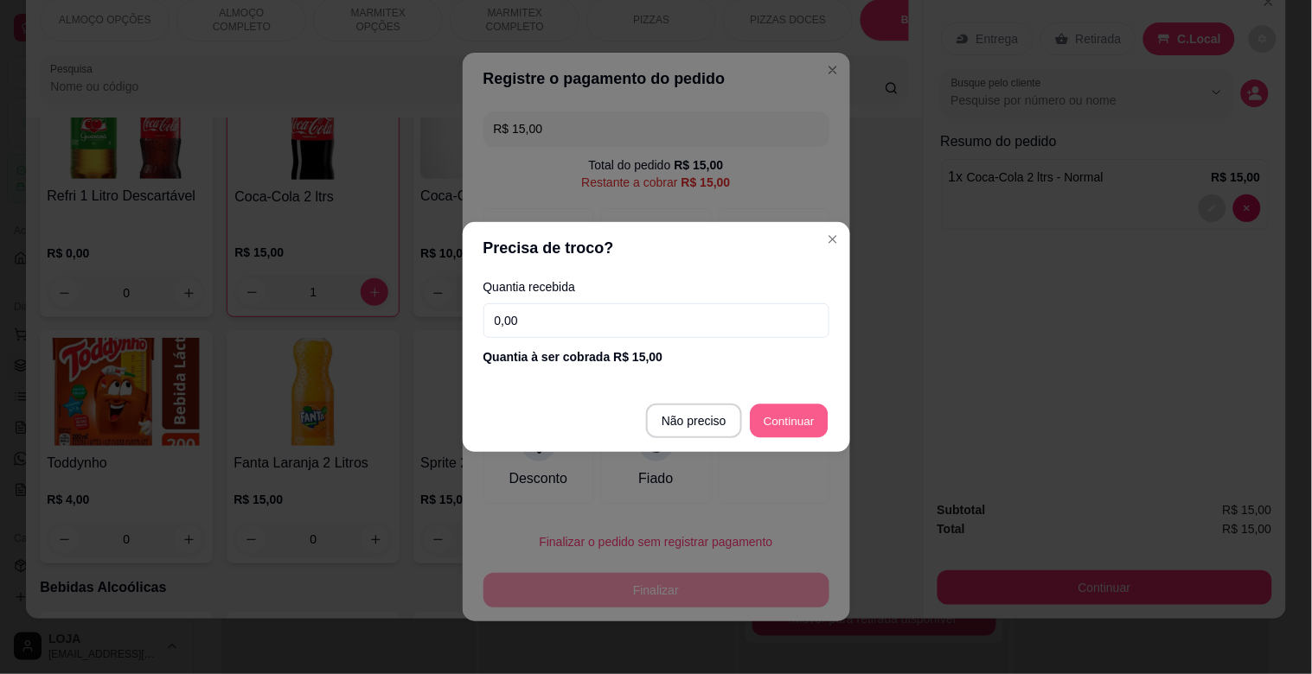
type input "R$ 0,00"
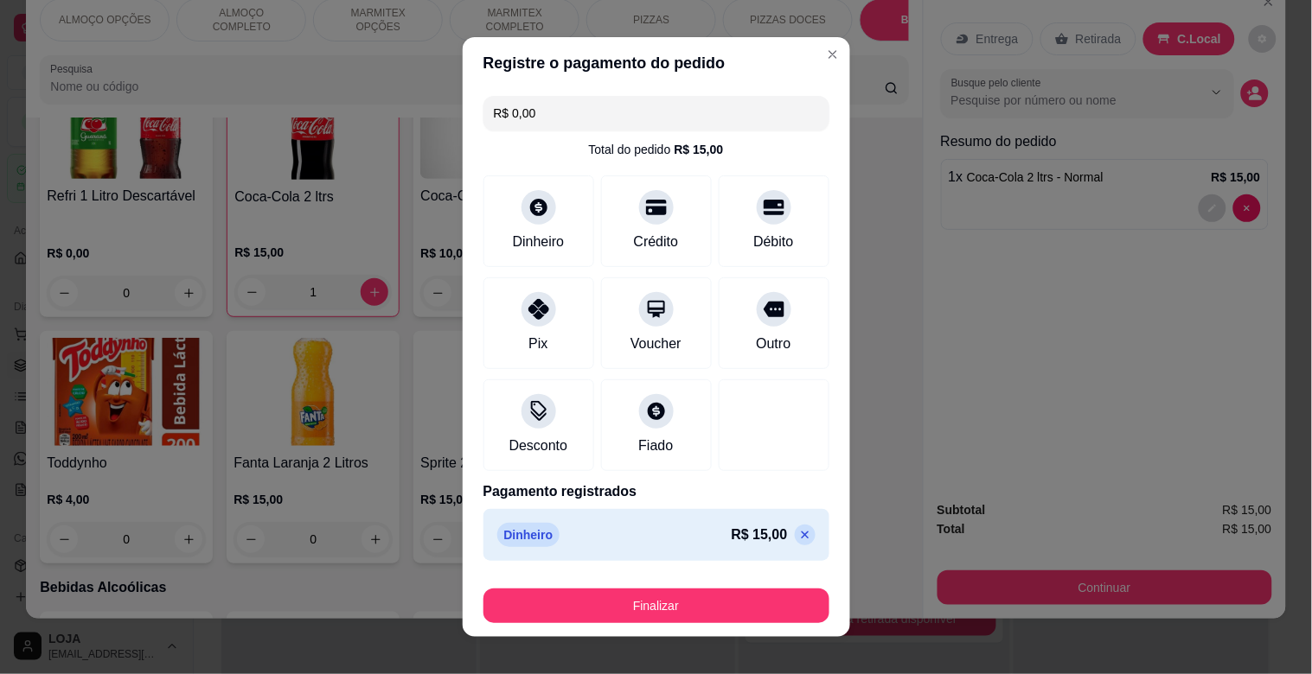
click at [771, 601] on button "Finalizar" at bounding box center [656, 606] width 346 height 35
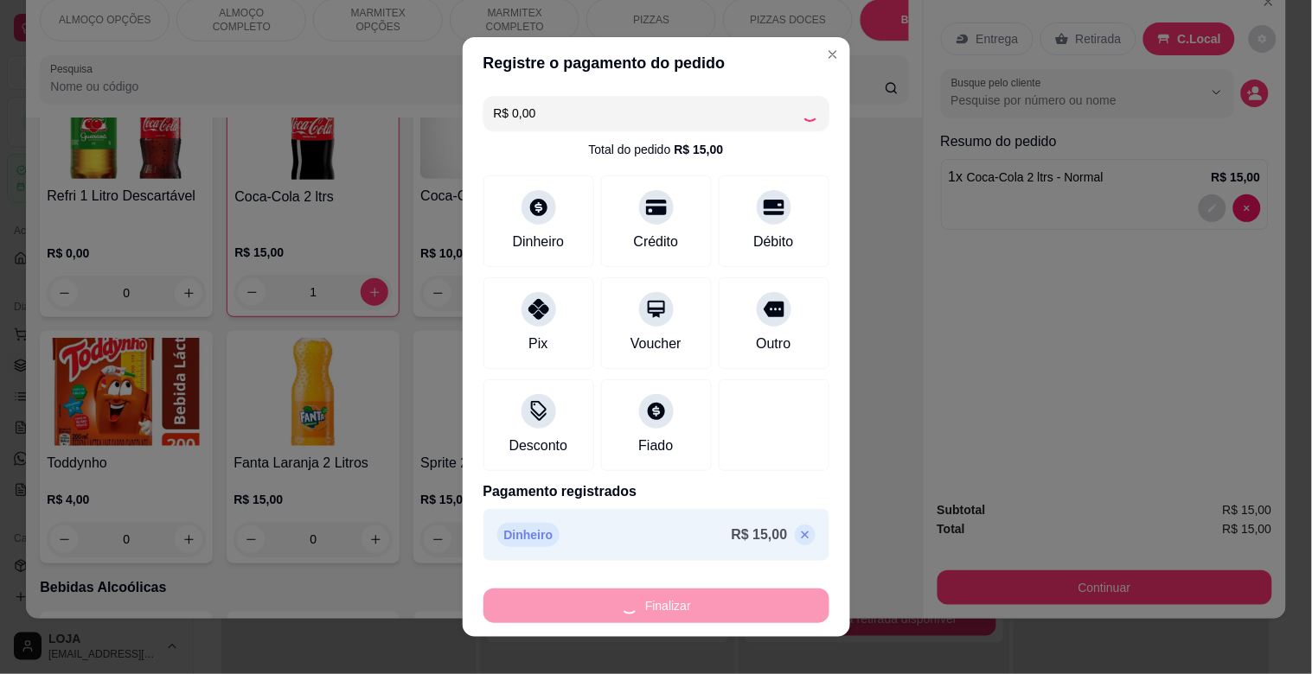
type input "0"
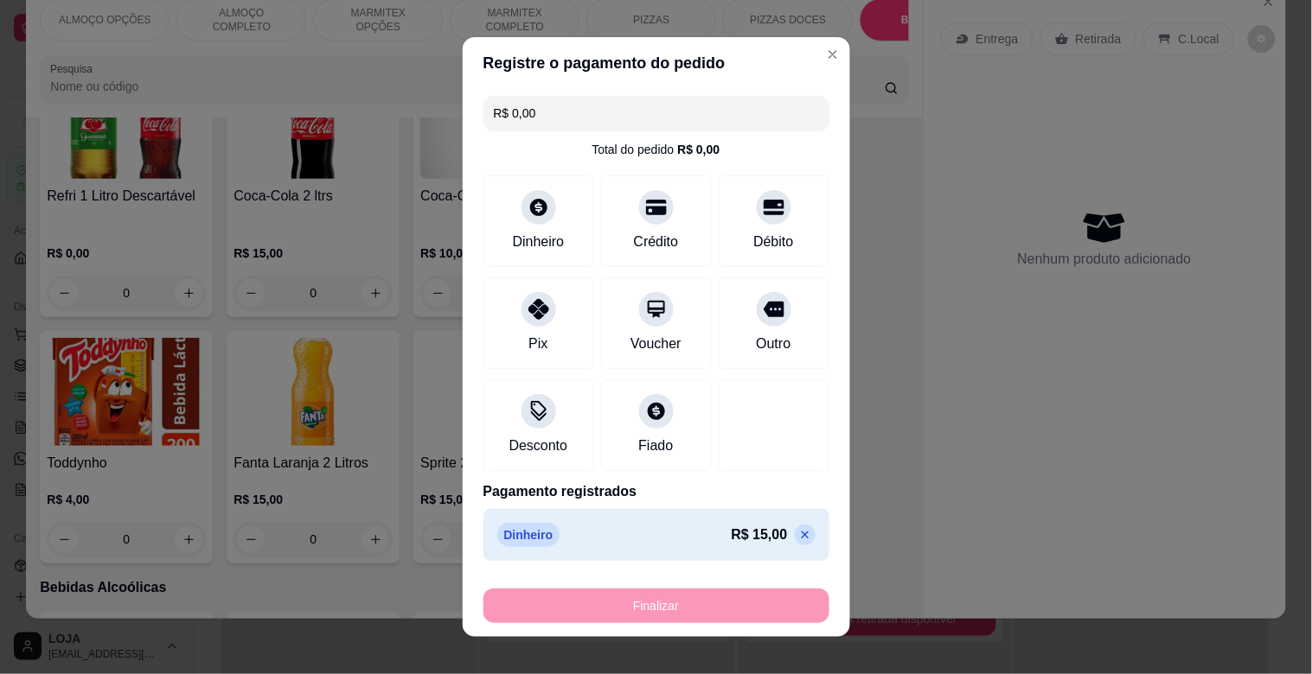
type input "-R$ 15,00"
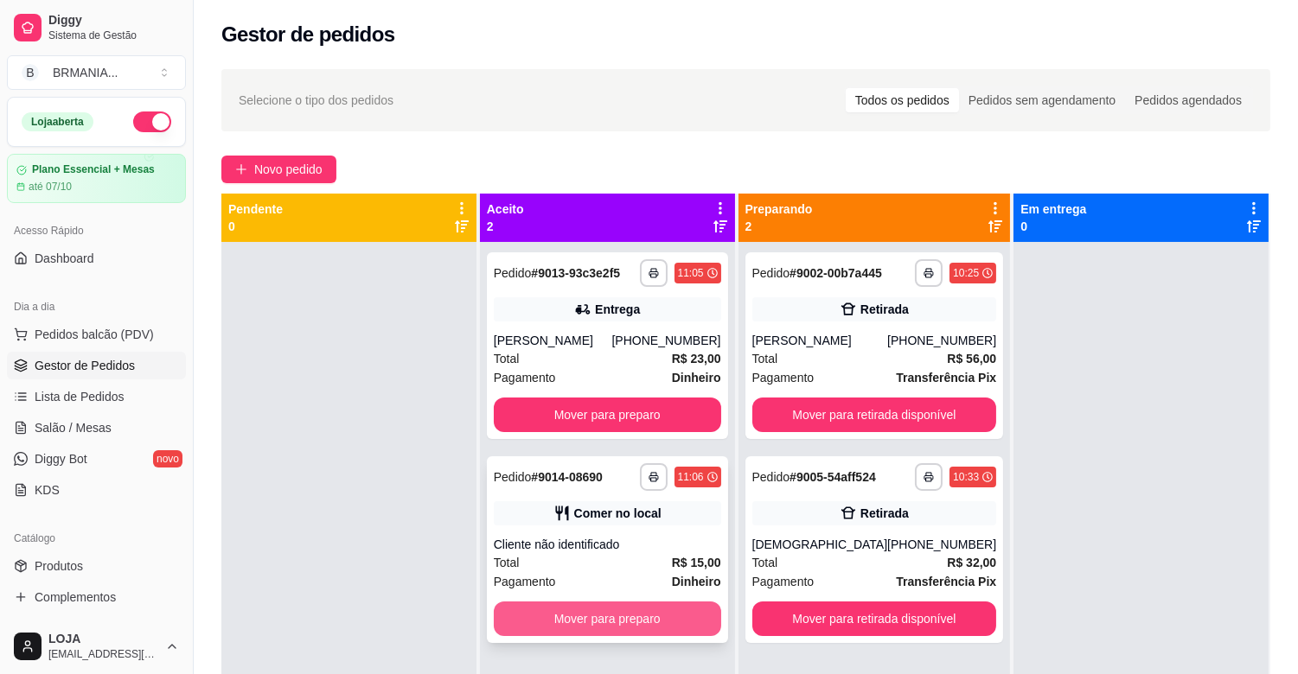
click at [709, 610] on button "Mover para preparo" at bounding box center [607, 619] width 227 height 35
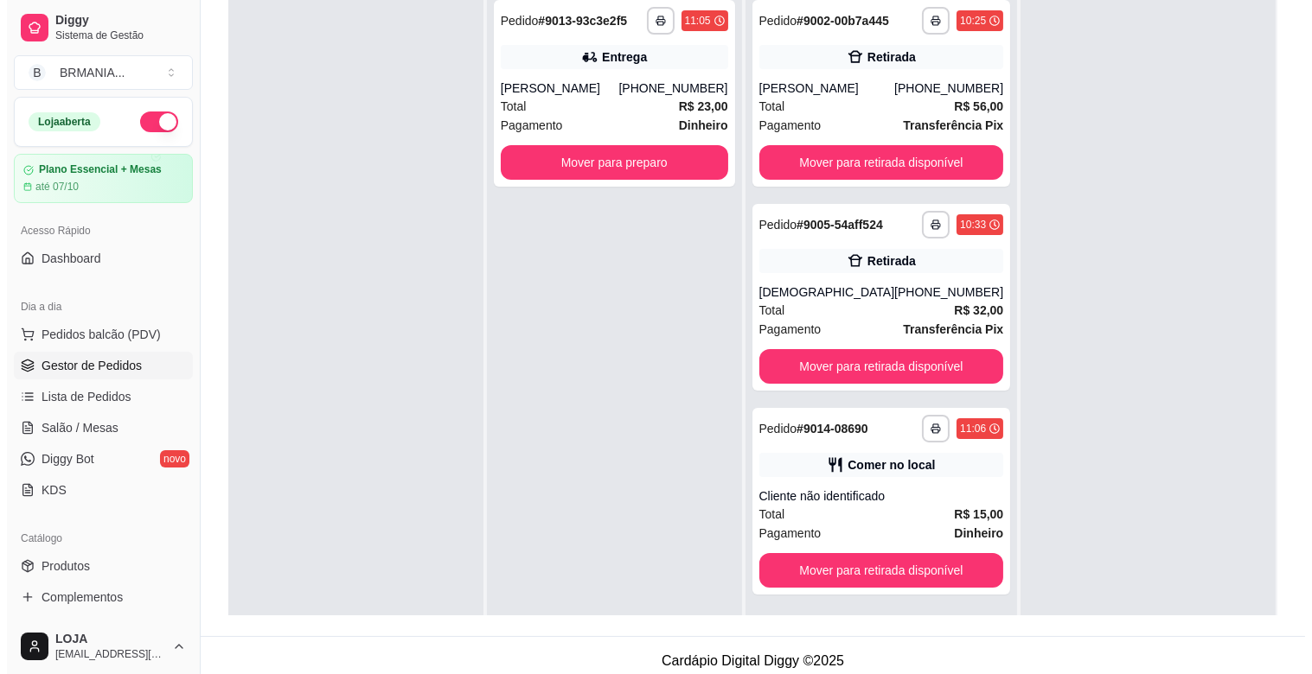
scroll to position [264, 0]
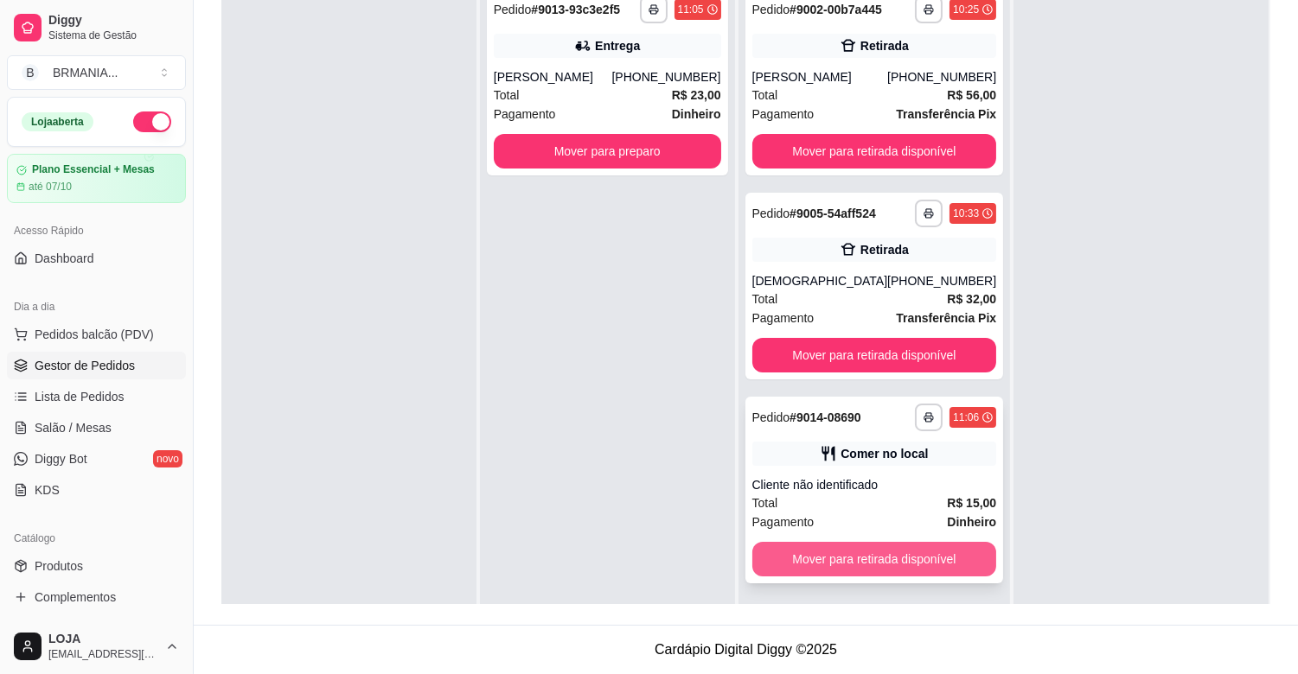
click at [919, 563] on button "Mover para retirada disponível" at bounding box center [874, 559] width 245 height 35
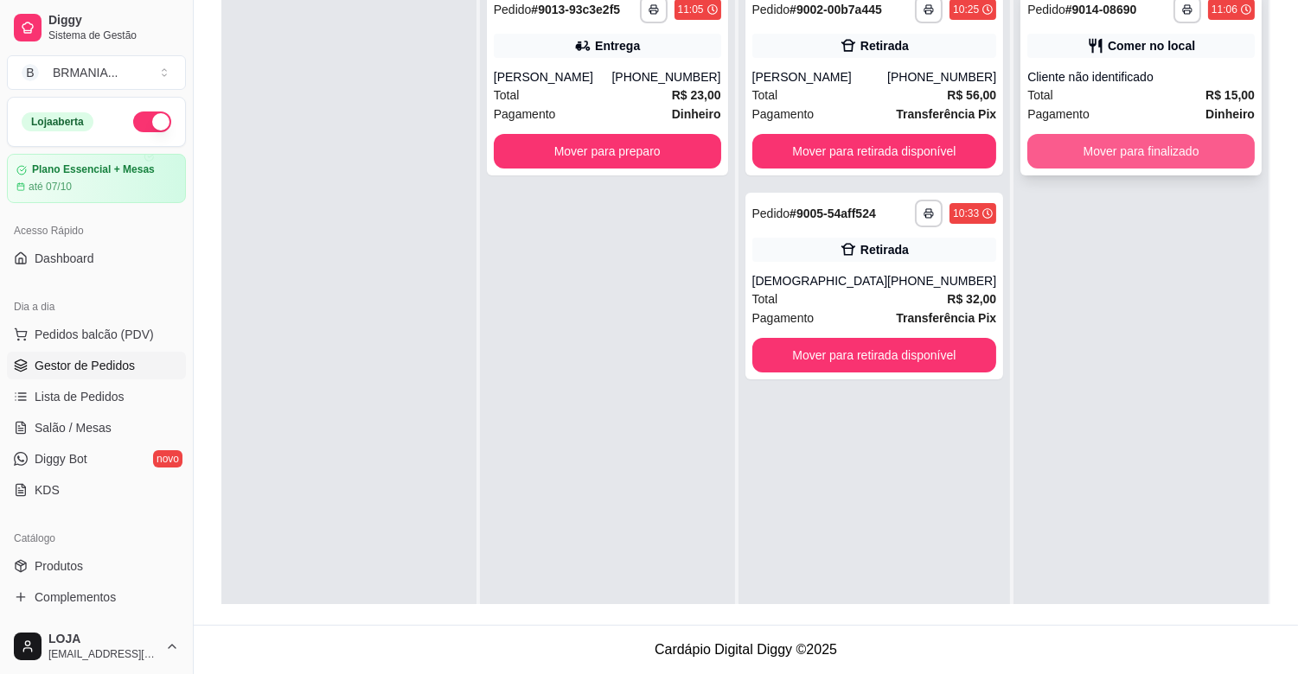
click at [1136, 150] on button "Mover para finalizado" at bounding box center [1140, 151] width 227 height 35
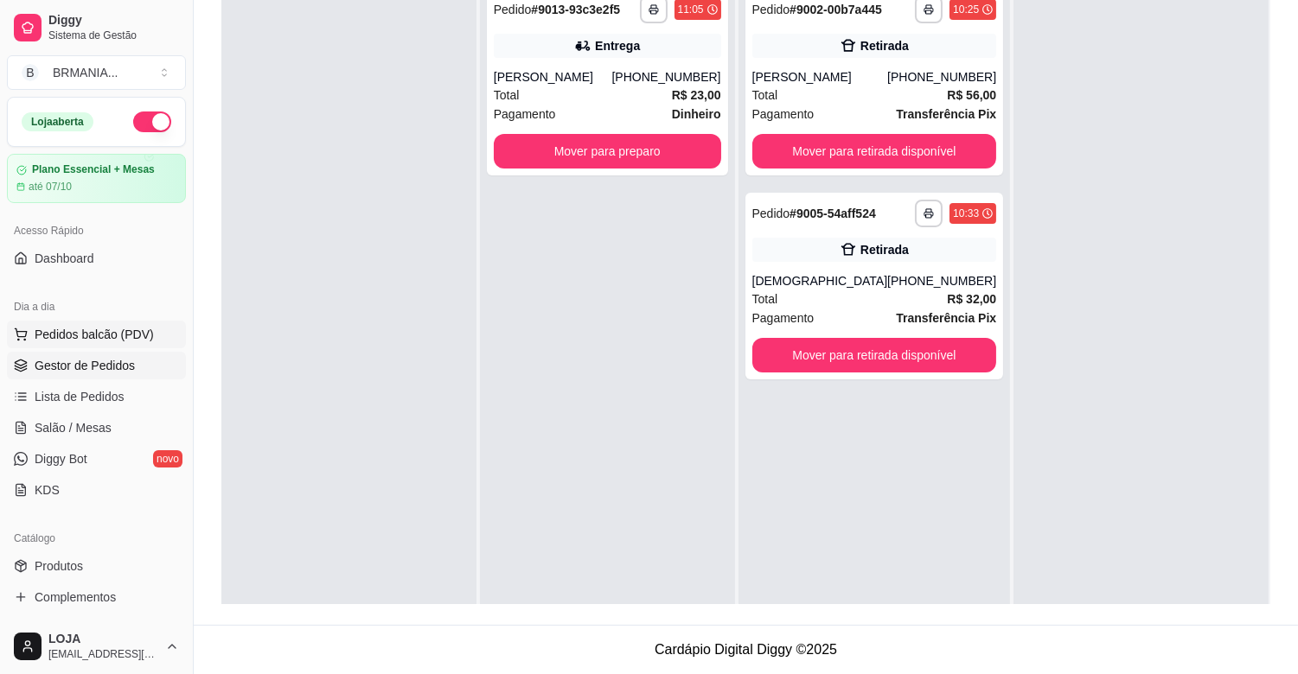
click at [69, 322] on div "Dia a dia Pedidos balcão (PDV) Gestor de Pedidos Lista de Pedidos Salão / Mesas…" at bounding box center [96, 398] width 193 height 225
click at [79, 334] on span "Pedidos balcão (PDV)" at bounding box center [94, 334] width 119 height 17
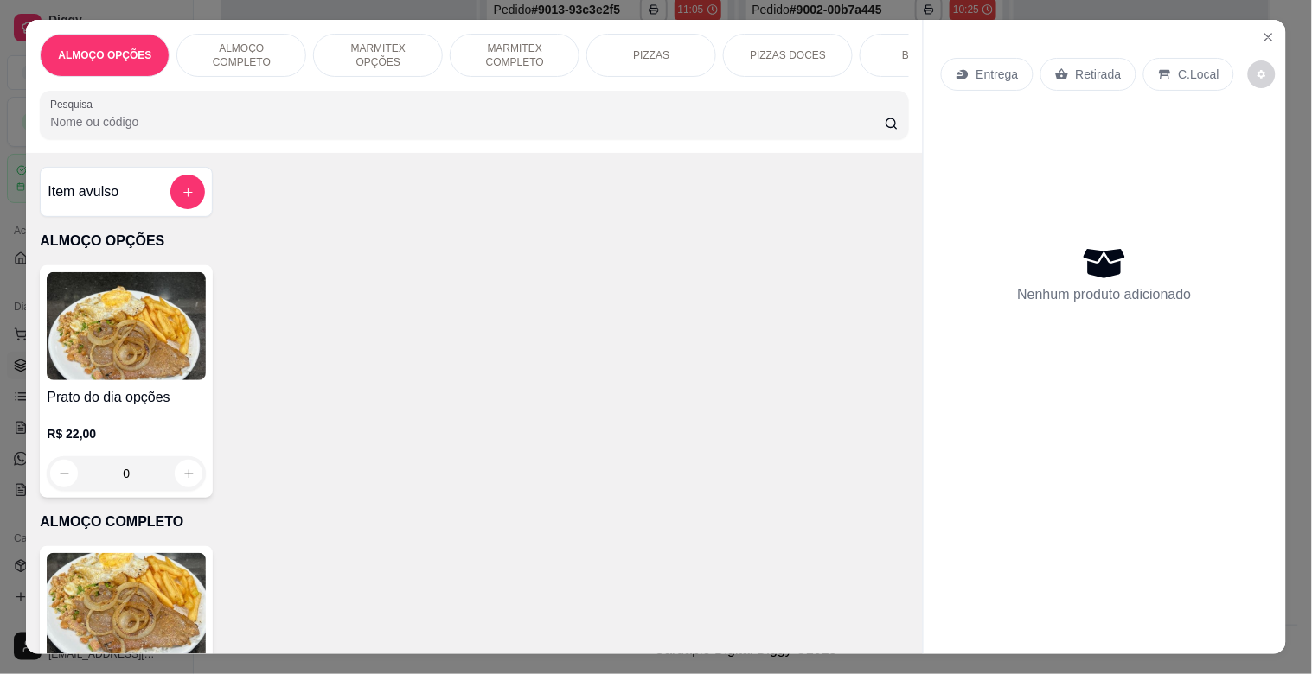
click at [385, 48] on p "MARMITEX OPÇÕES" at bounding box center [378, 56] width 100 height 28
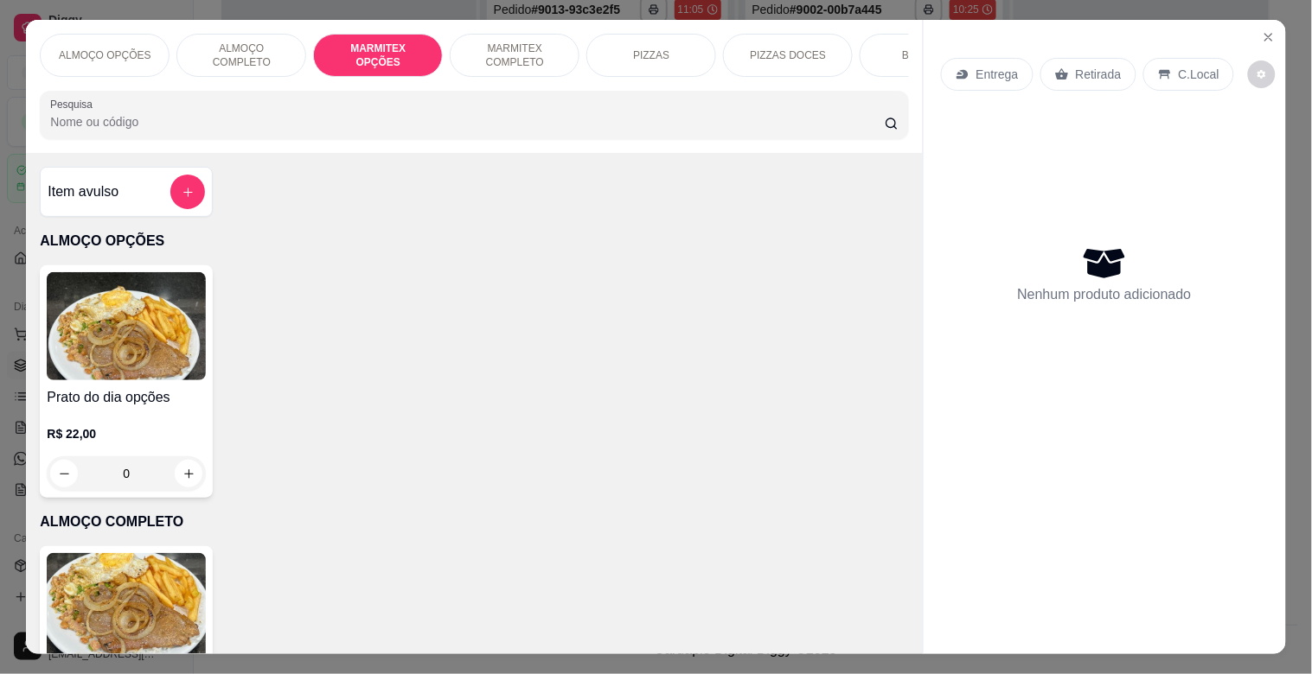
scroll to position [42, 0]
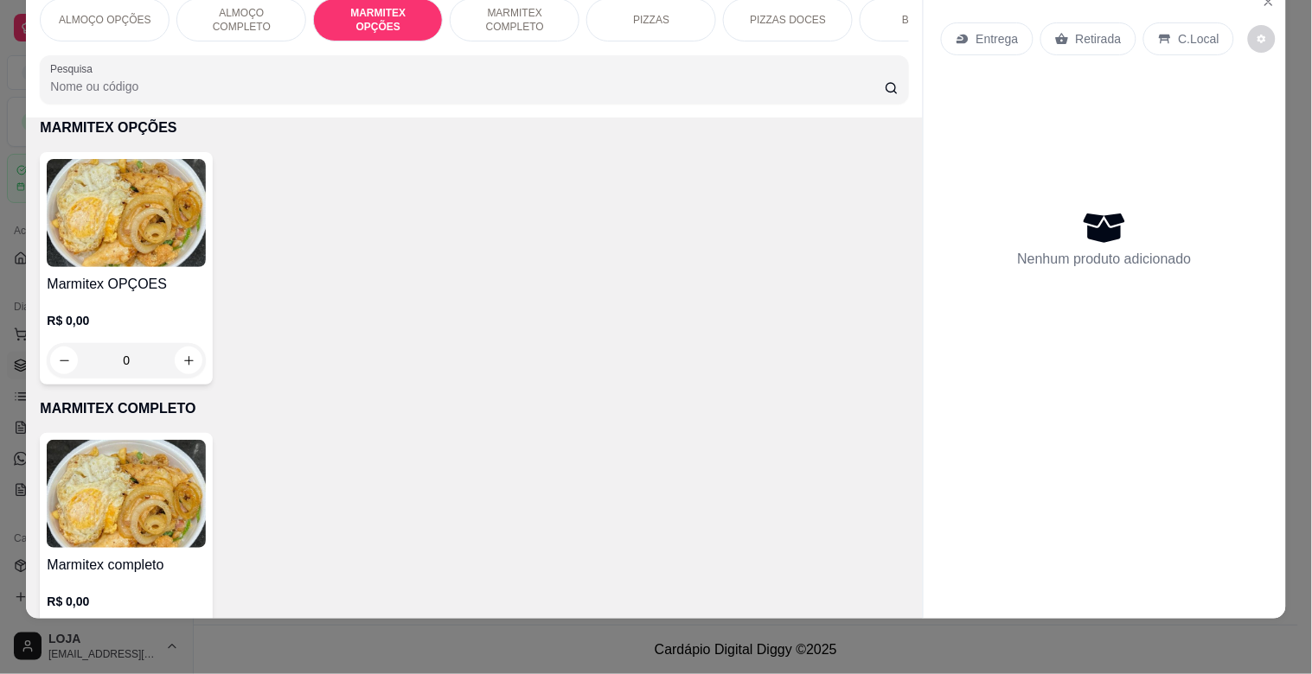
drag, startPoint x: 485, startPoint y: 10, endPoint x: 476, endPoint y: 32, distance: 23.3
click at [486, 10] on p "MARMITEX COMPLETO" at bounding box center [514, 20] width 100 height 28
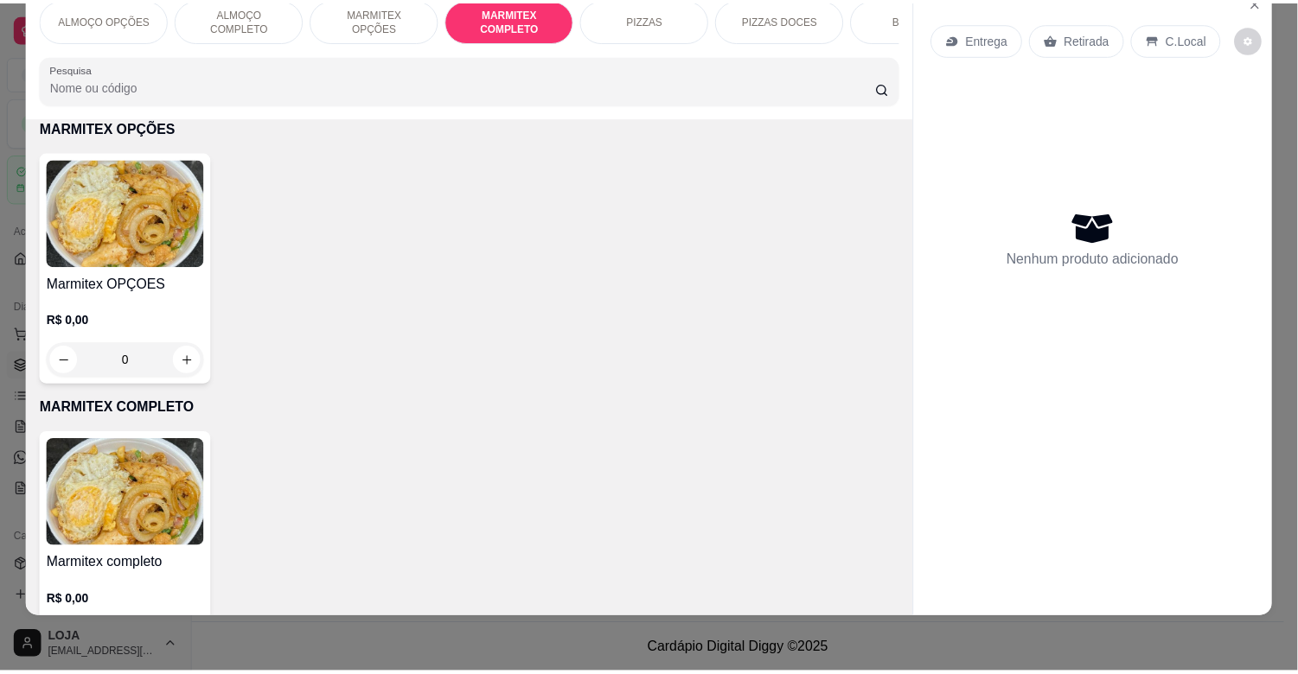
scroll to position [920, 0]
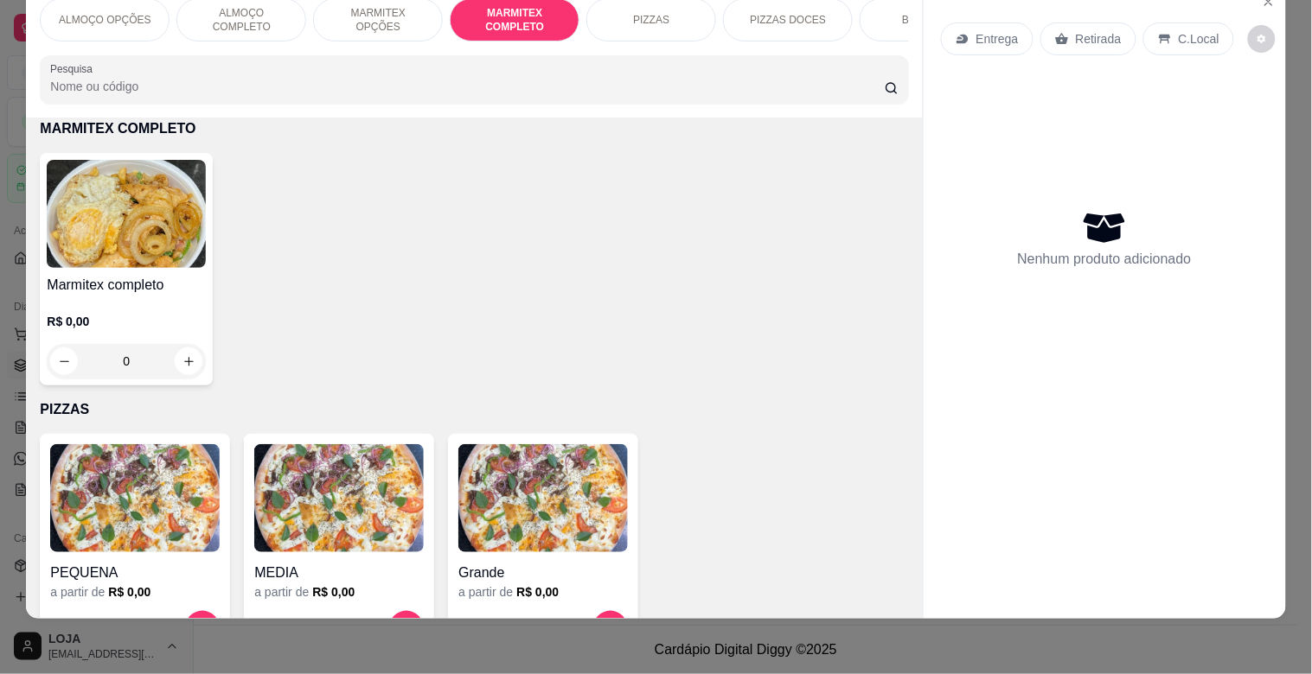
click at [156, 164] on img at bounding box center [126, 214] width 159 height 108
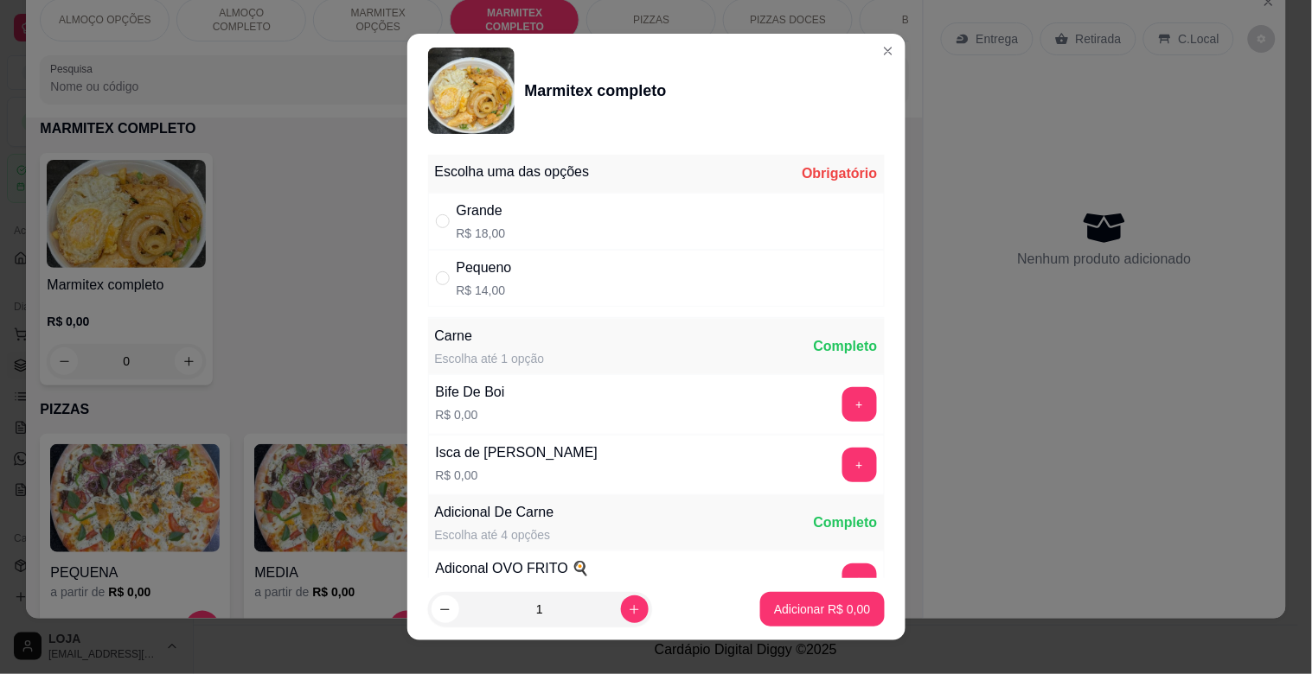
click at [448, 275] on div "" at bounding box center [446, 278] width 21 height 19
radio input "true"
click at [779, 610] on p "Adicionar R$ 14,00" at bounding box center [818, 609] width 103 height 17
type input "1"
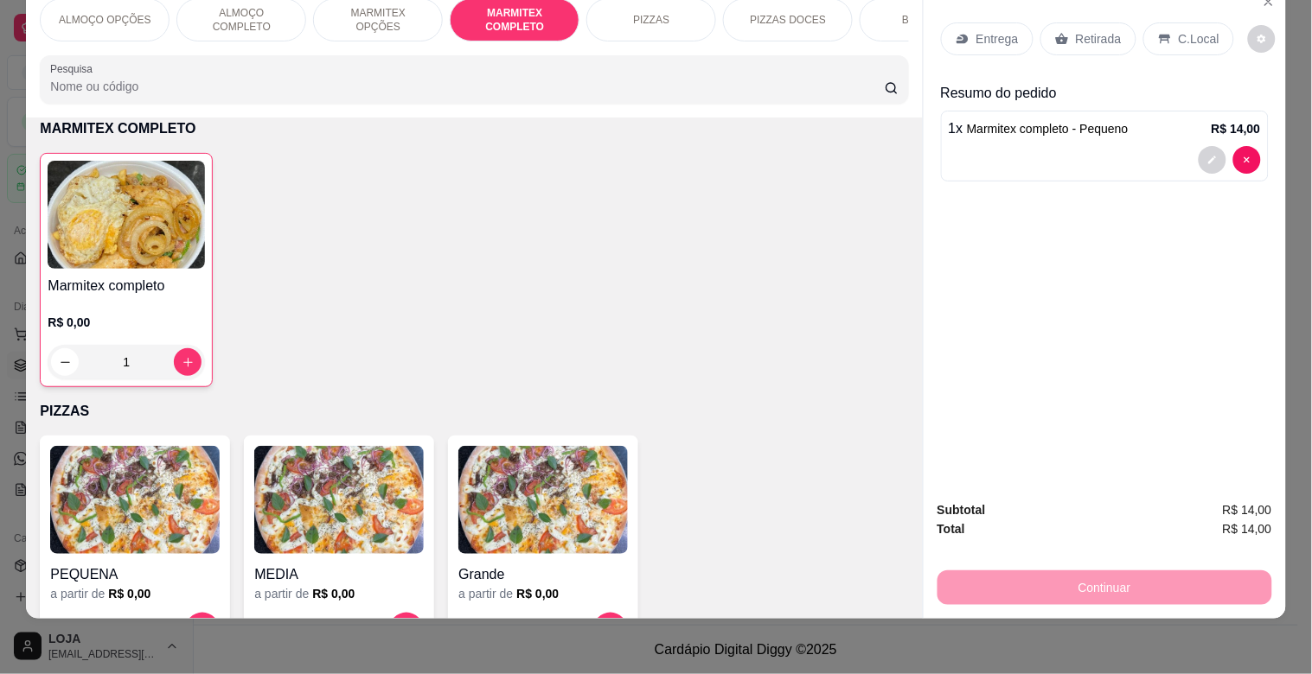
click at [1143, 22] on div "C.Local" at bounding box center [1188, 38] width 91 height 33
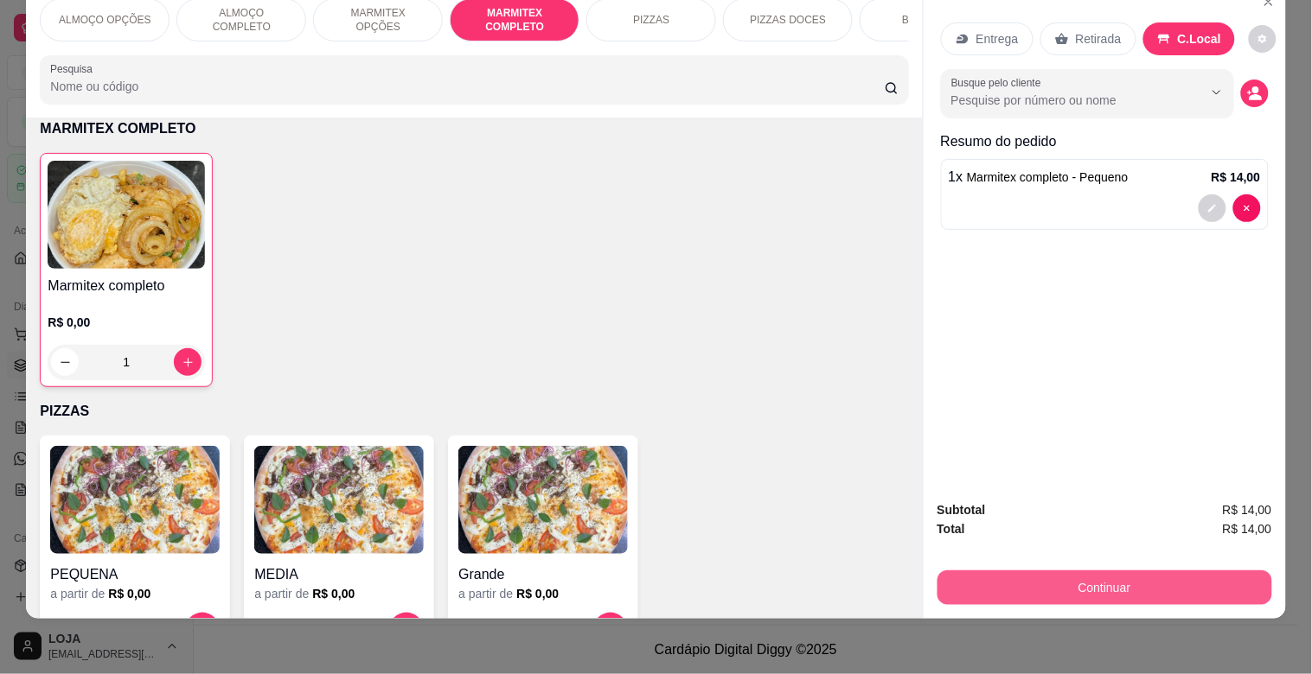
click at [1017, 581] on button "Continuar" at bounding box center [1104, 588] width 335 height 35
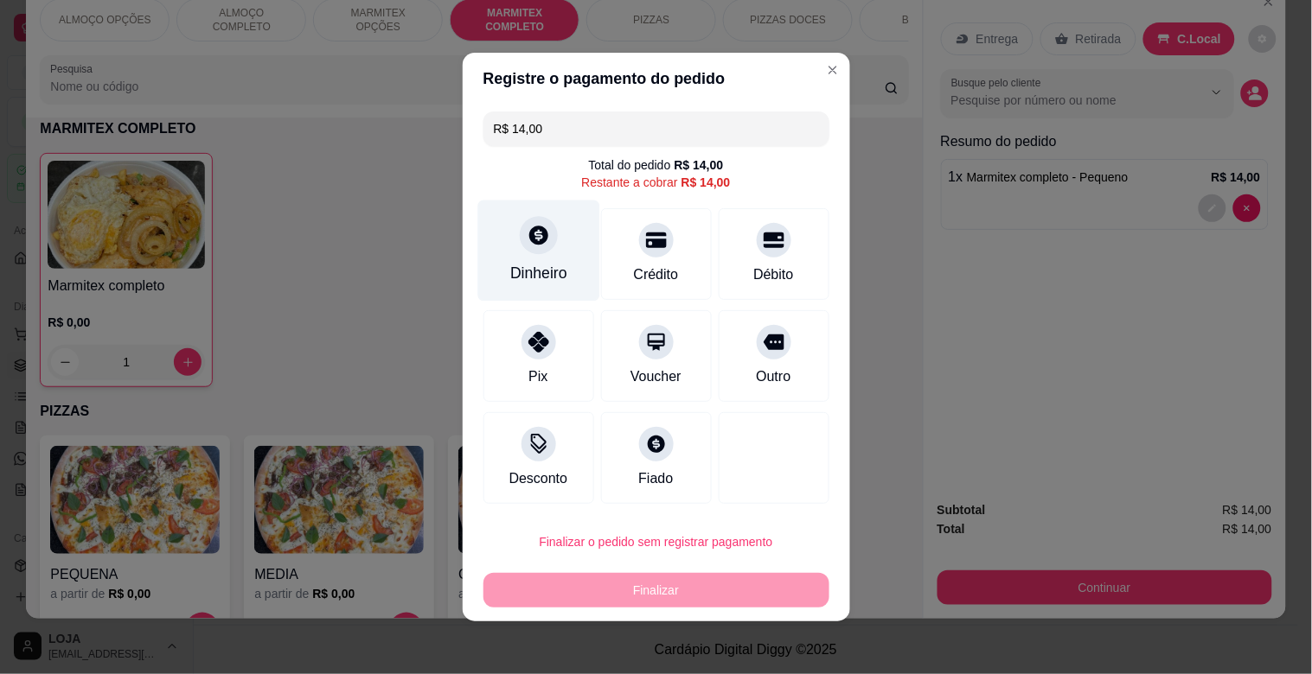
click at [527, 238] on icon at bounding box center [538, 235] width 22 height 22
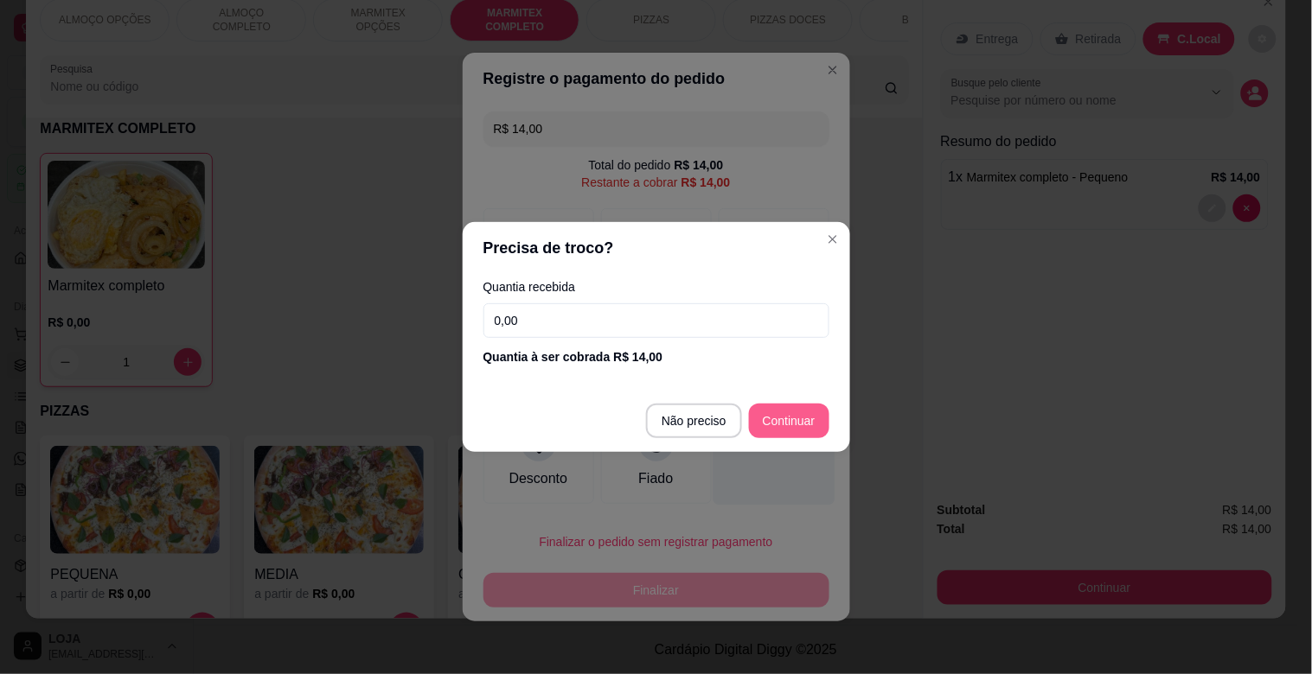
type input "R$ 0,00"
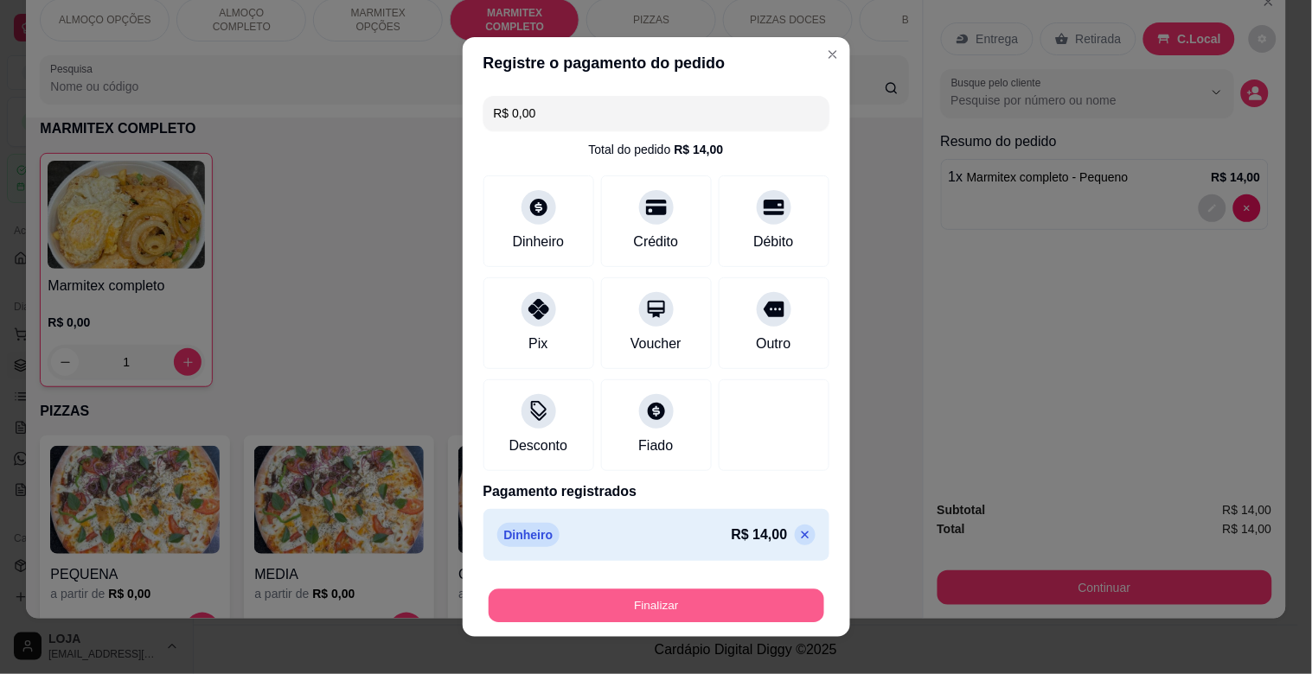
click at [728, 591] on button "Finalizar" at bounding box center [657, 607] width 336 height 34
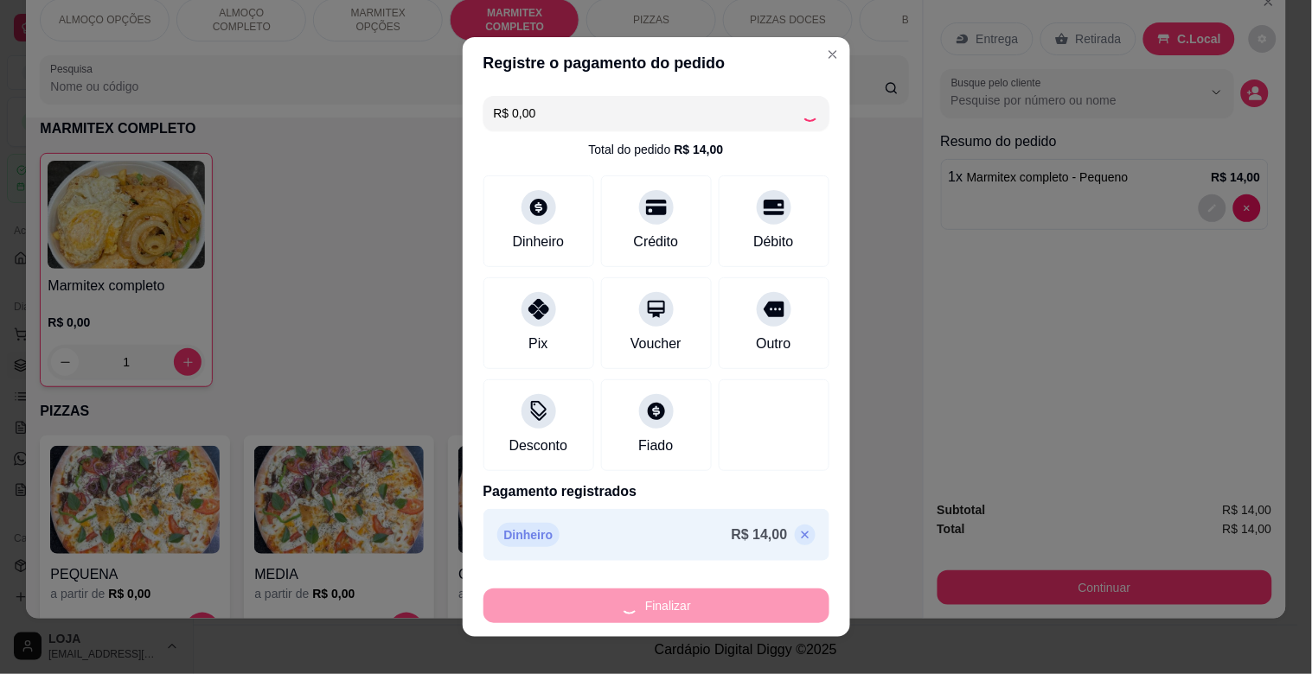
type input "0"
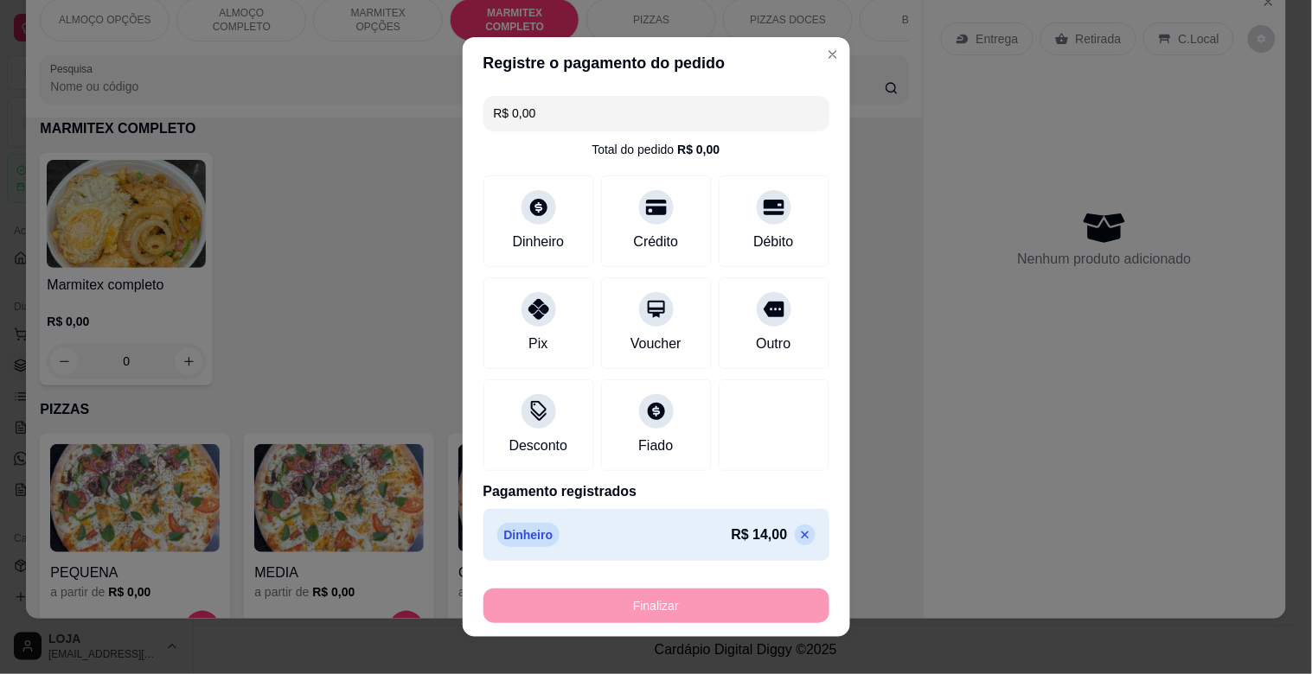
type input "-R$ 14,00"
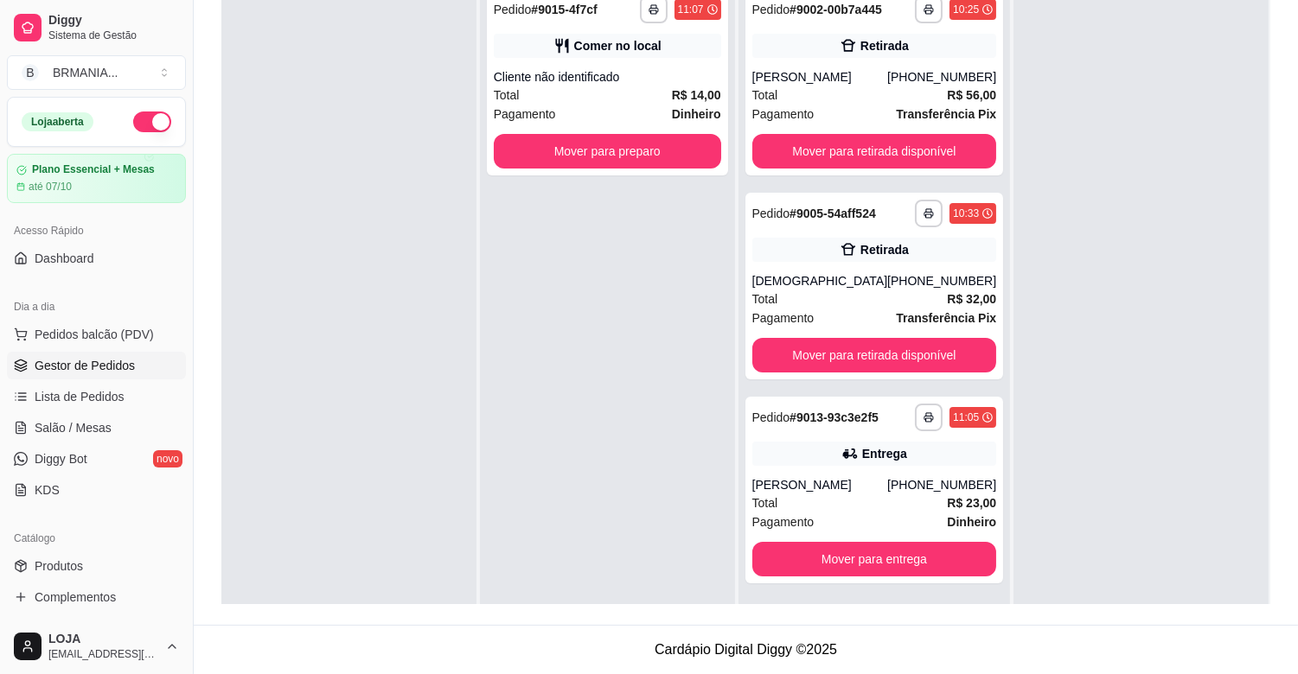
click at [122, 355] on link "Gestor de Pedidos" at bounding box center [96, 366] width 179 height 28
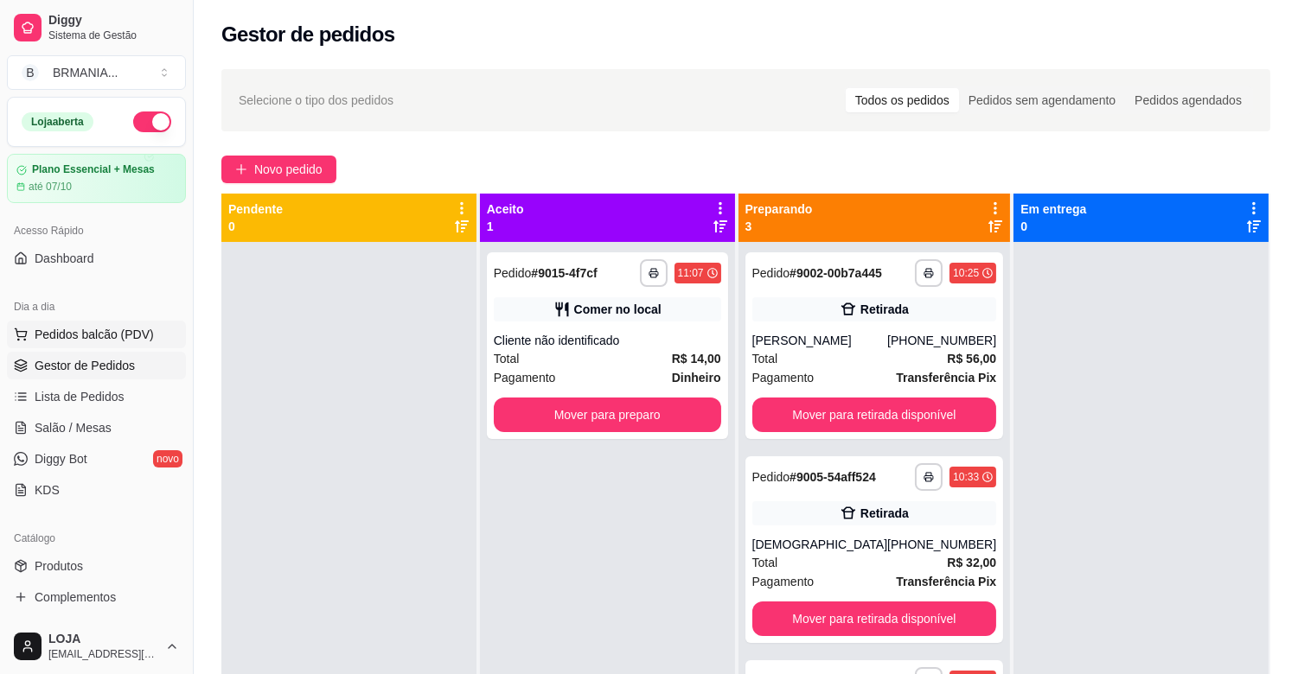
click at [115, 341] on span "Pedidos balcão (PDV)" at bounding box center [94, 334] width 119 height 17
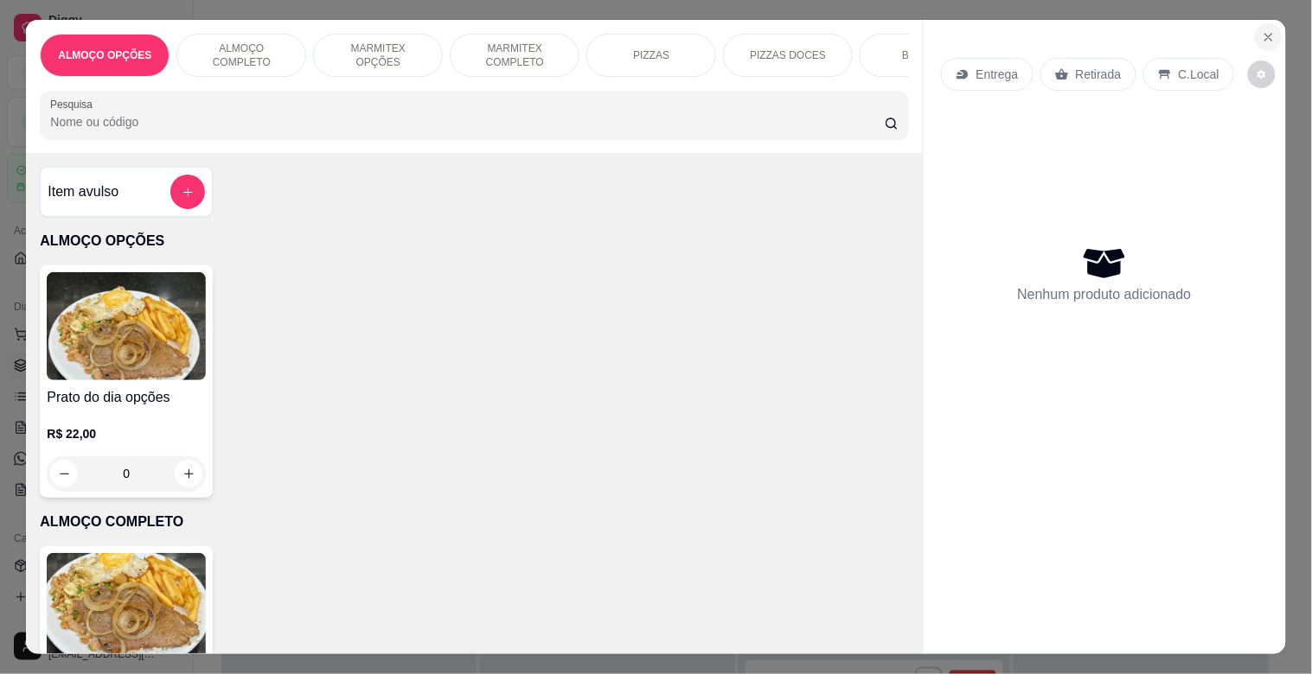
click at [1266, 23] on button "Close" at bounding box center [1269, 37] width 28 height 28
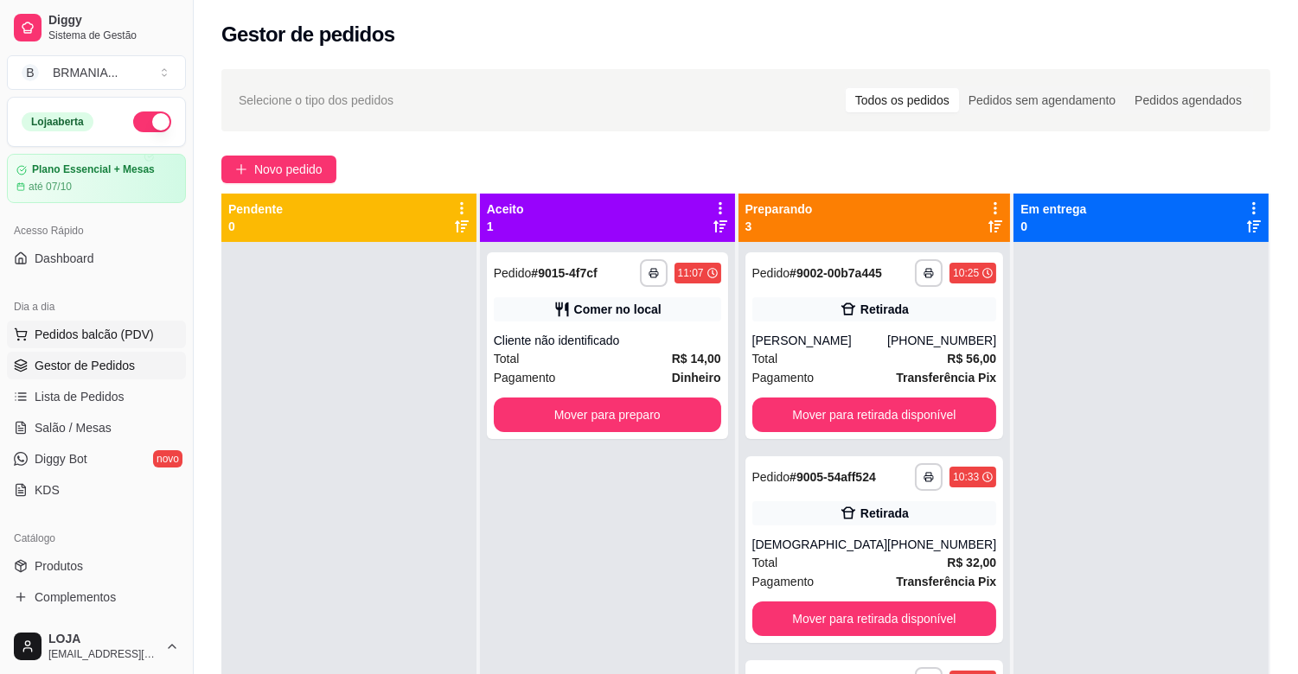
drag, startPoint x: 122, startPoint y: 336, endPoint x: 145, endPoint y: 332, distance: 23.6
click at [124, 336] on span "Pedidos balcão (PDV)" at bounding box center [94, 334] width 119 height 17
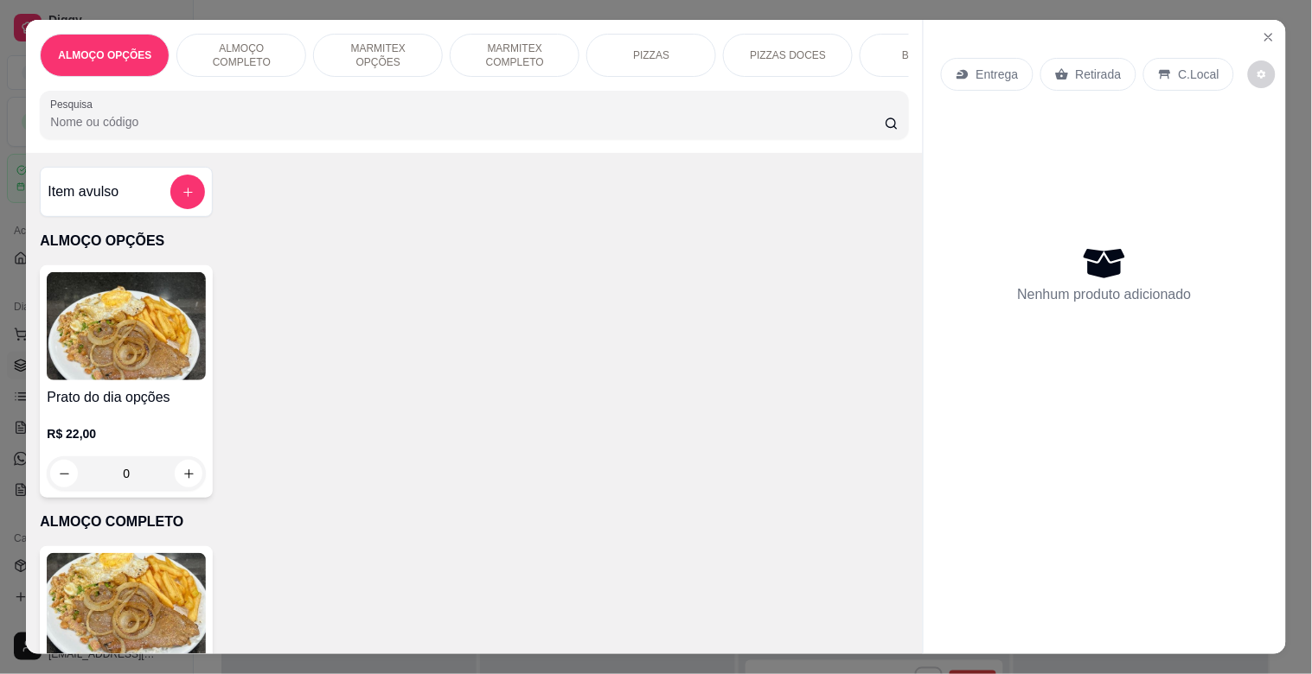
drag, startPoint x: 873, startPoint y: 39, endPoint x: 877, endPoint y: 74, distance: 35.6
click at [873, 44] on div "BEBIDAS" at bounding box center [925, 55] width 130 height 43
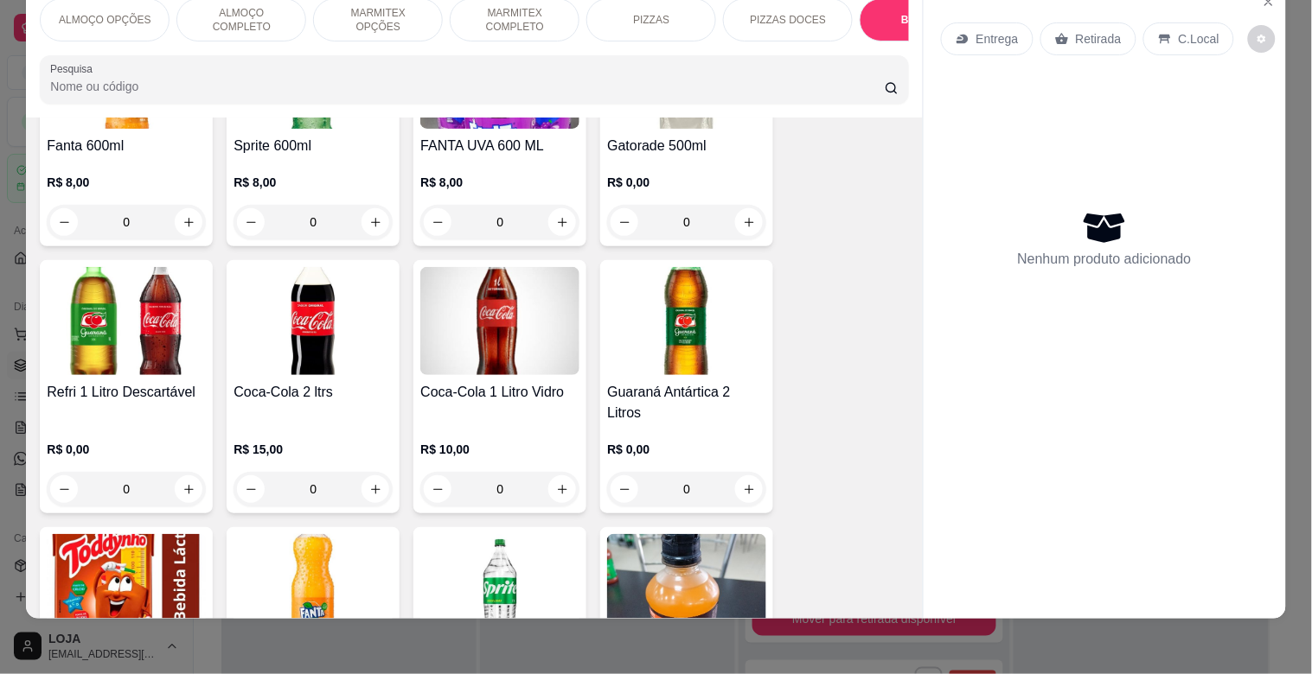
scroll to position [2914, 0]
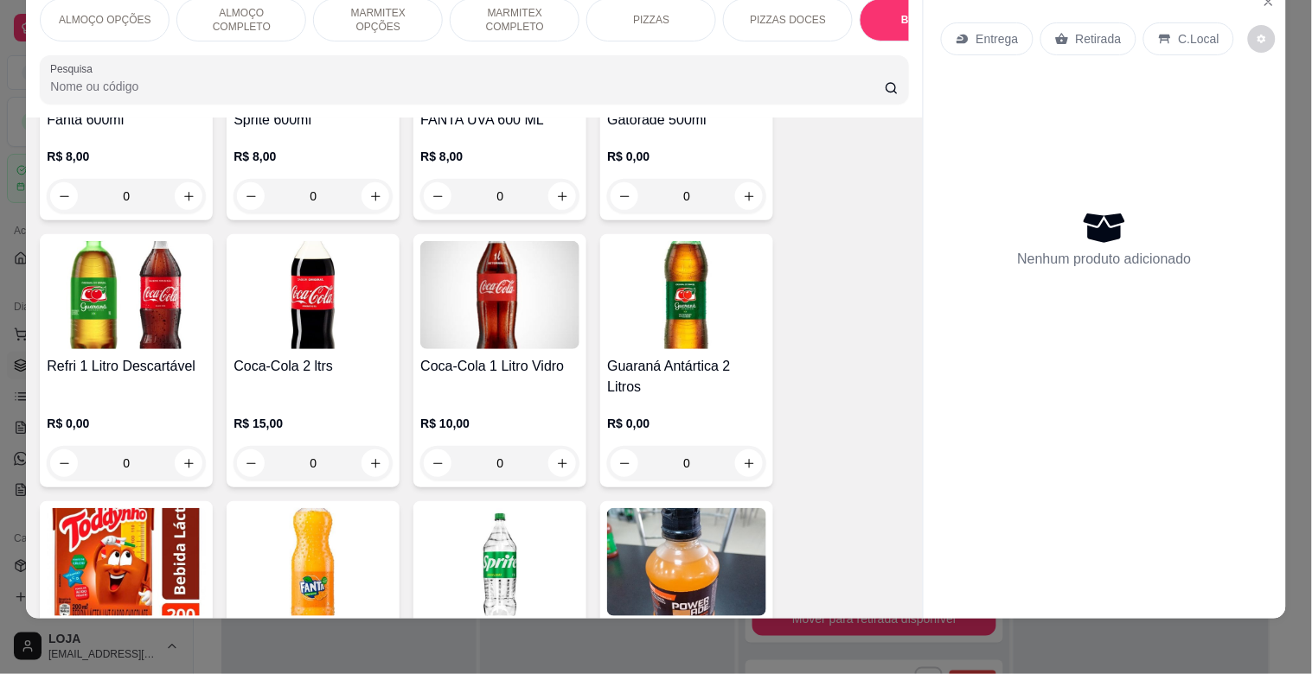
click at [331, 361] on h4 "Coca-Cola 2 ltrs" at bounding box center [312, 366] width 159 height 21
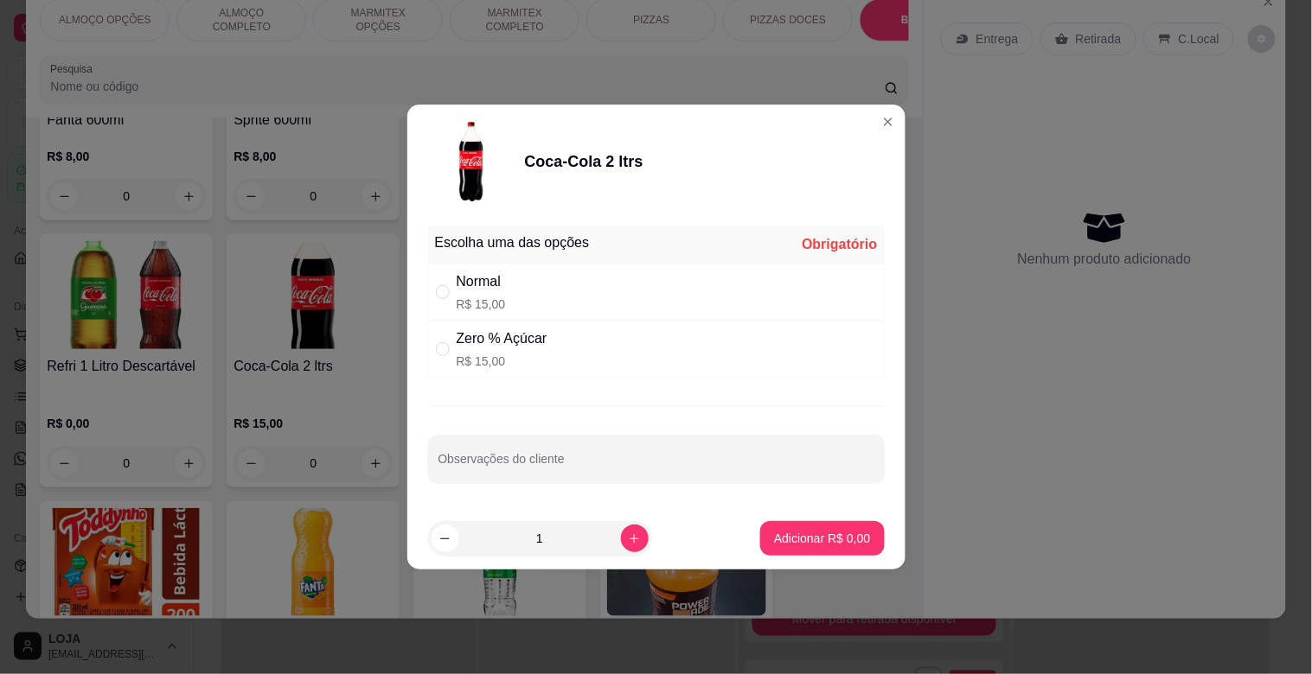
drag, startPoint x: 512, startPoint y: 265, endPoint x: 615, endPoint y: 352, distance: 134.4
click at [515, 265] on div "Normal R$ 15,00" at bounding box center [656, 292] width 457 height 57
radio input "true"
click at [844, 531] on p "Adicionar R$ 15,00" at bounding box center [818, 538] width 103 height 17
type input "1"
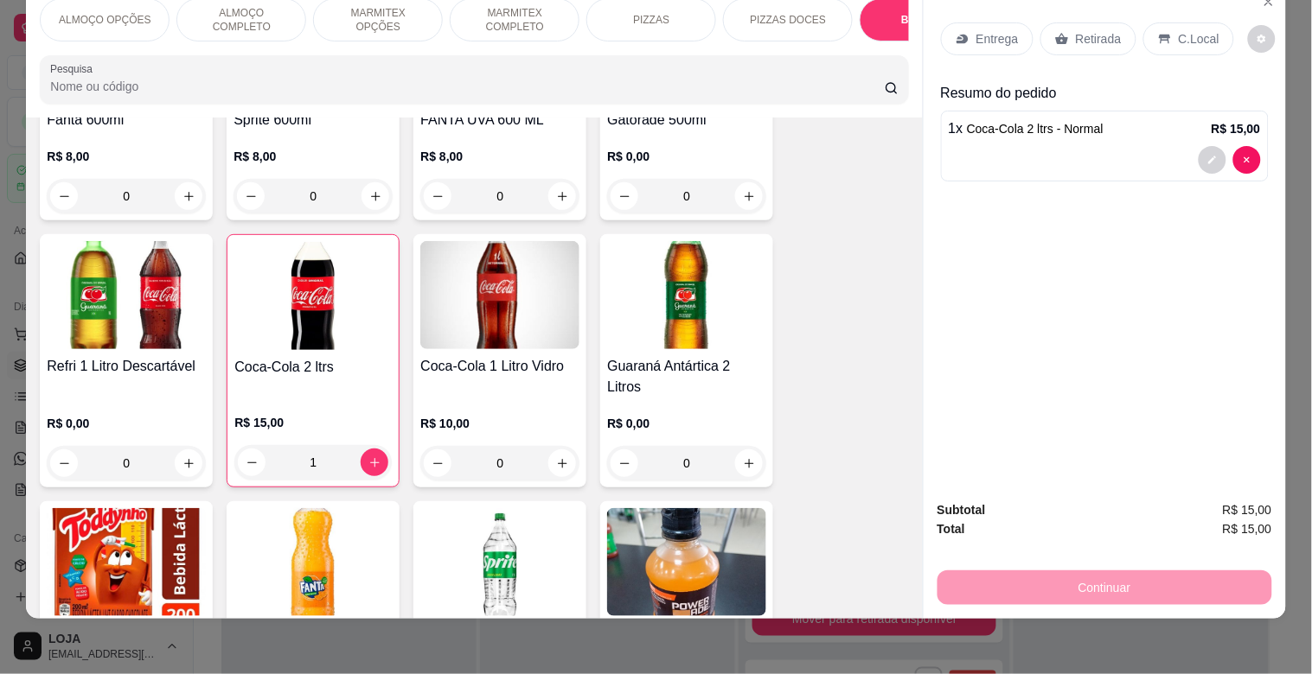
click at [1159, 35] on icon at bounding box center [1164, 40] width 11 height 10
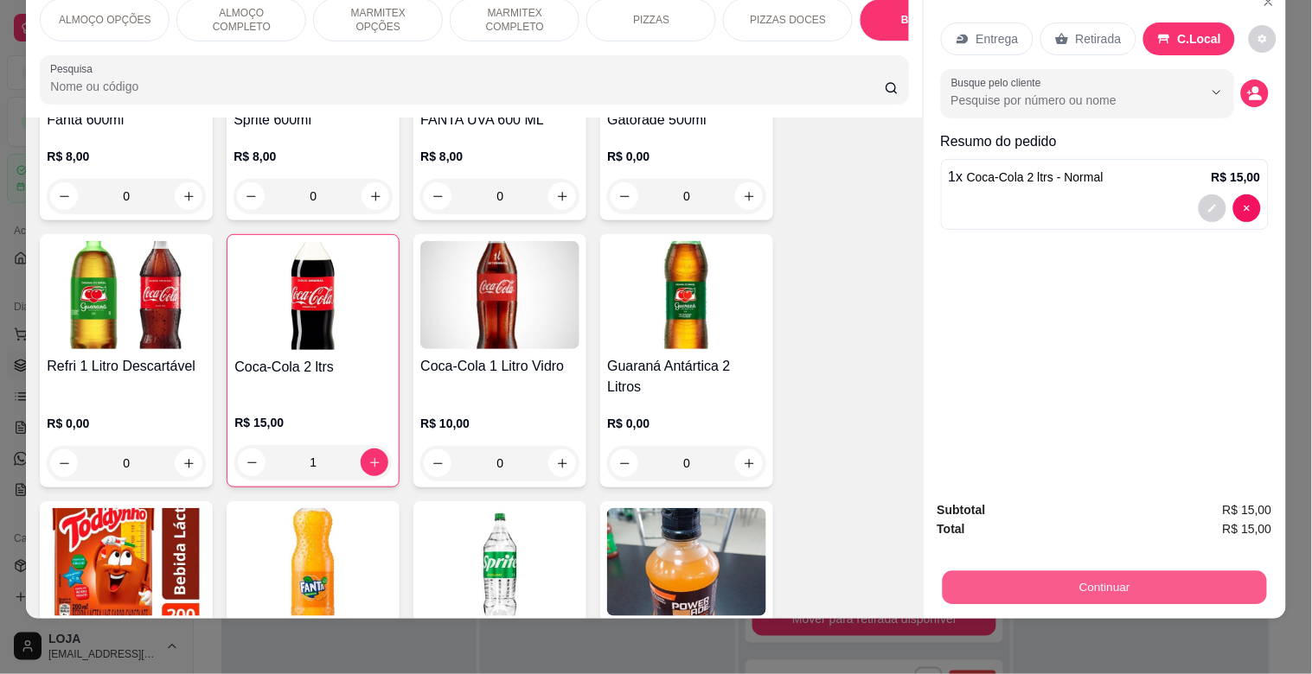
click at [1083, 571] on button "Continuar" at bounding box center [1104, 588] width 324 height 34
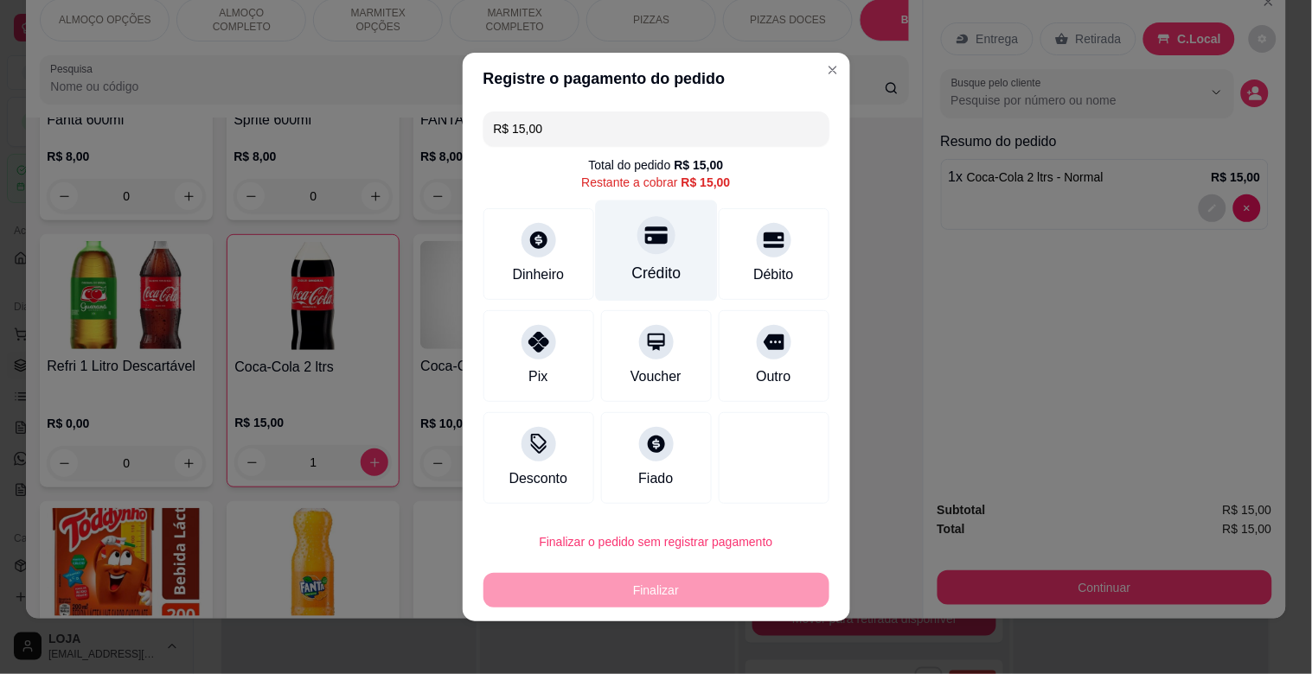
drag, startPoint x: 657, startPoint y: 245, endPoint x: 668, endPoint y: 342, distance: 98.3
click at [657, 246] on div at bounding box center [656, 235] width 38 height 38
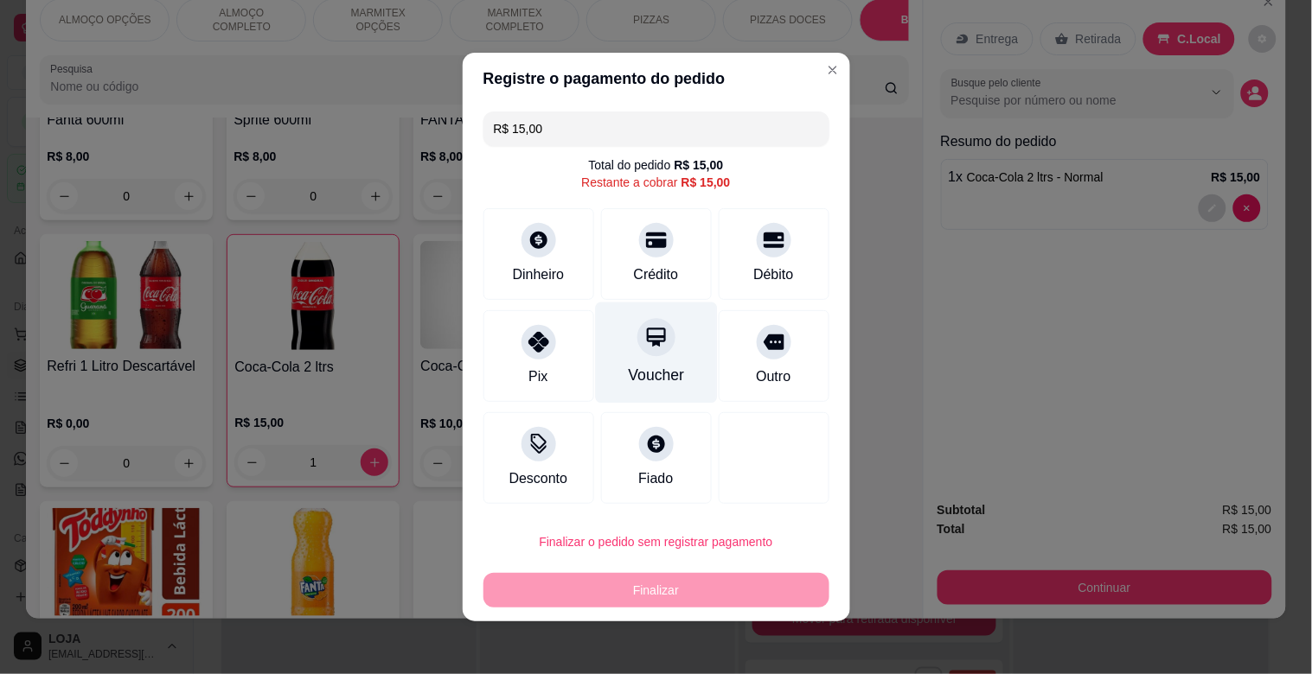
type input "R$ 0,00"
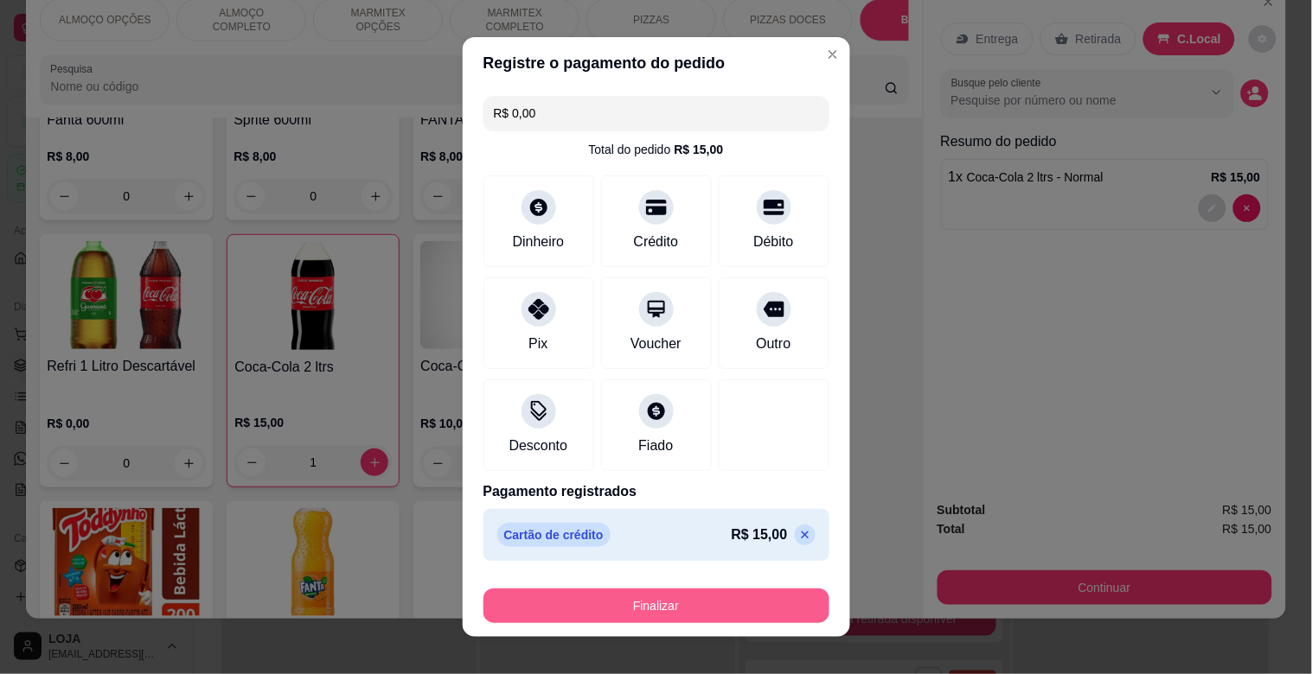
click at [726, 612] on button "Finalizar" at bounding box center [656, 606] width 346 height 35
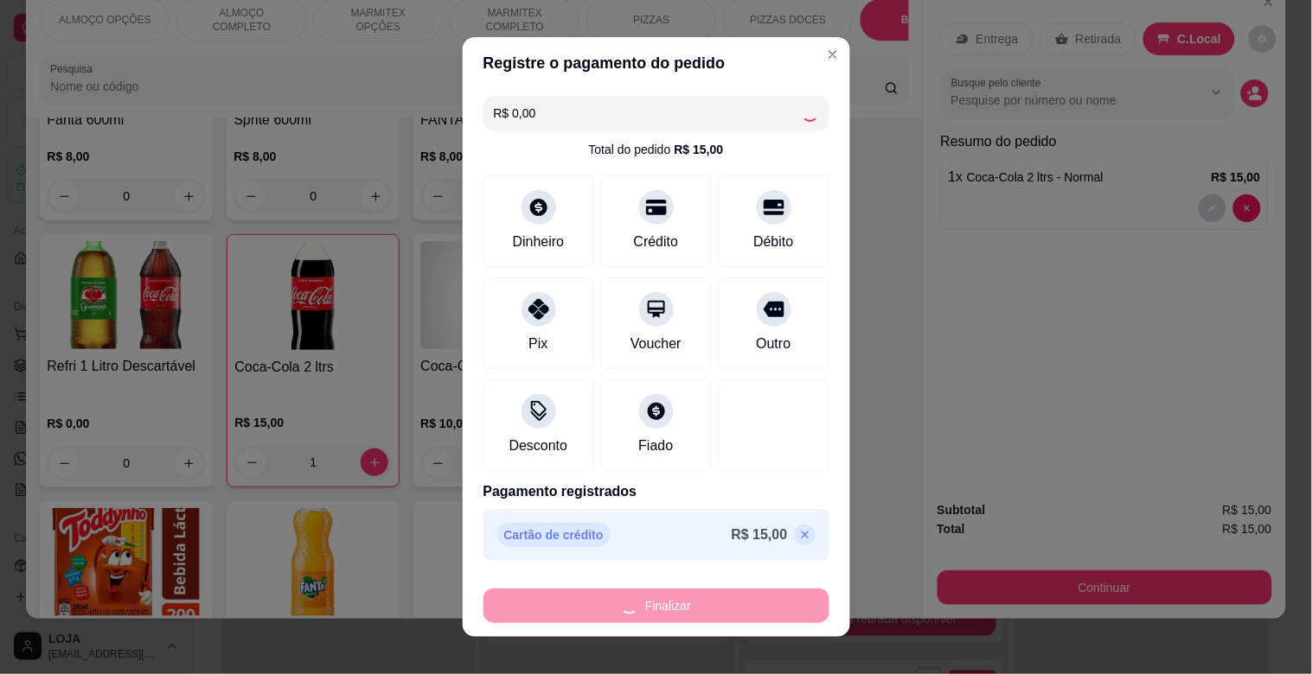
type input "0"
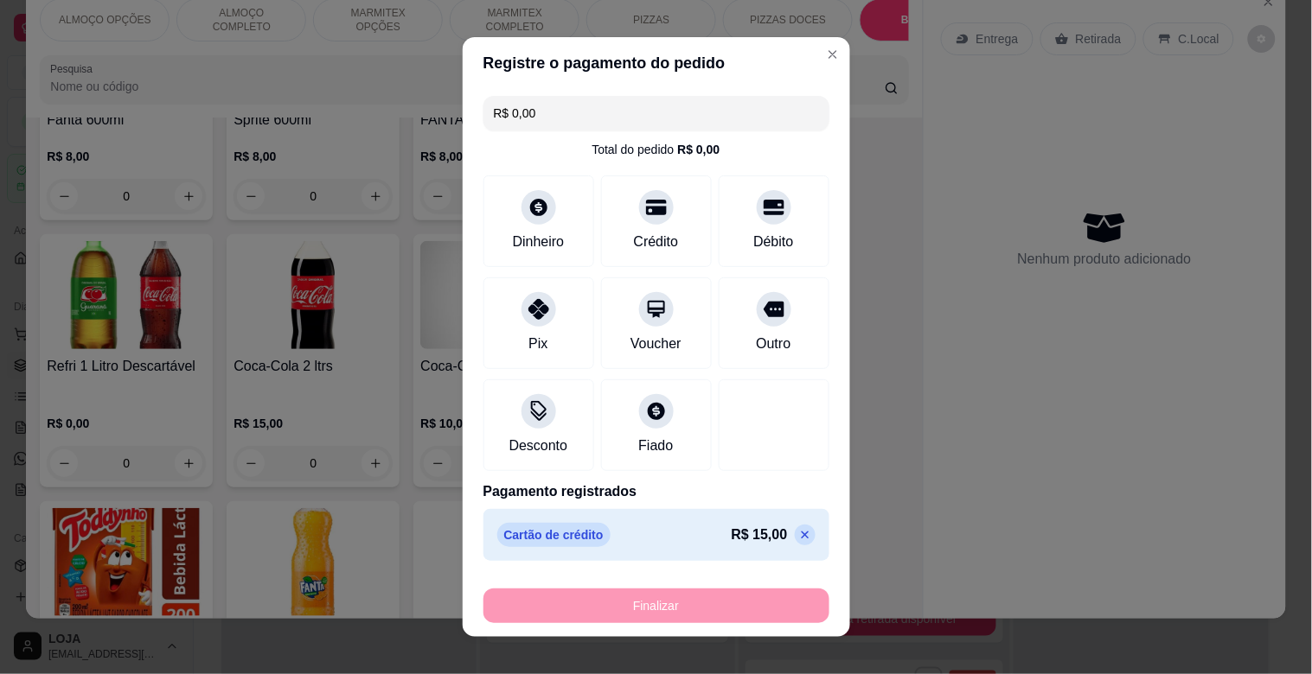
type input "-R$ 15,00"
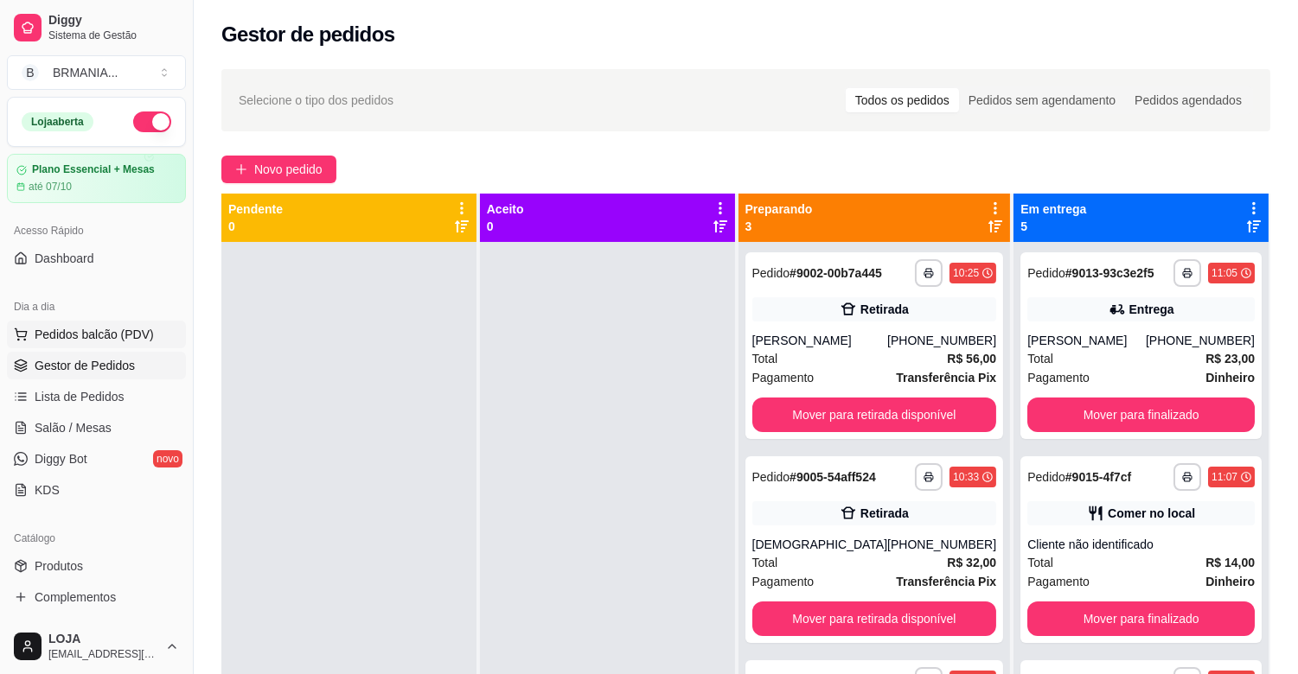
click at [67, 333] on span "Pedidos balcão (PDV)" at bounding box center [94, 334] width 119 height 17
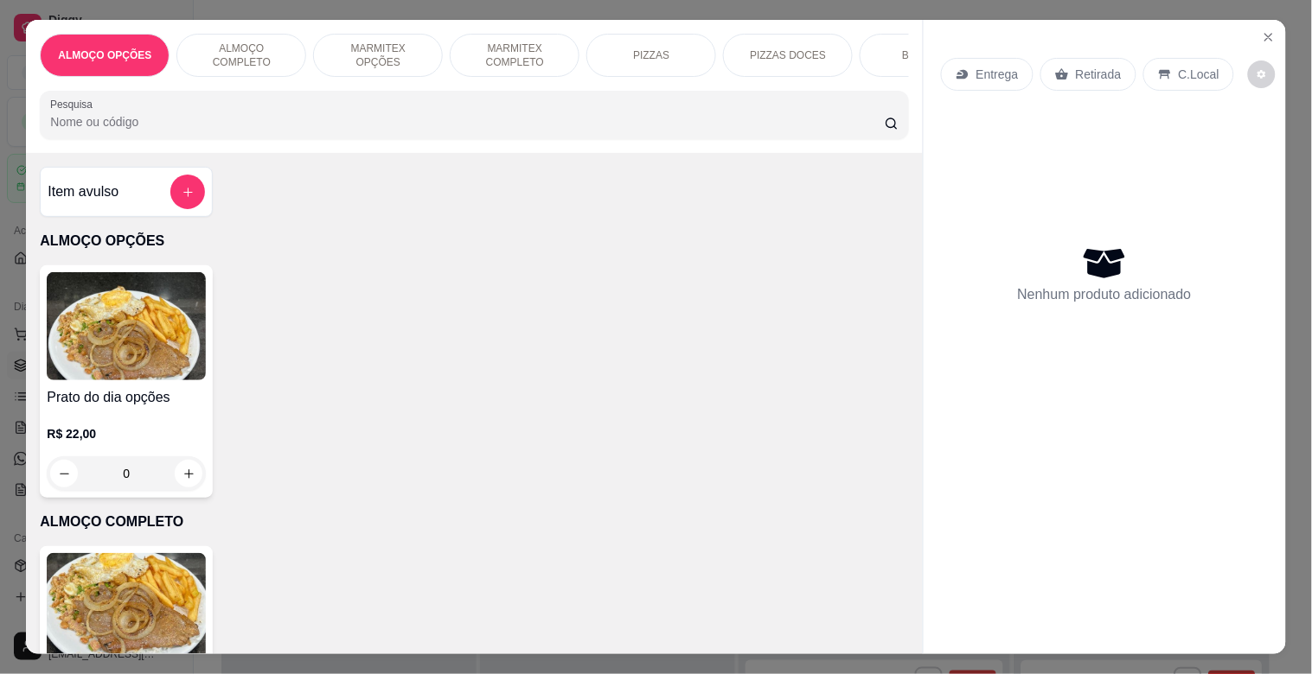
click at [533, 44] on p "MARMITEX COMPLETO" at bounding box center [514, 56] width 100 height 28
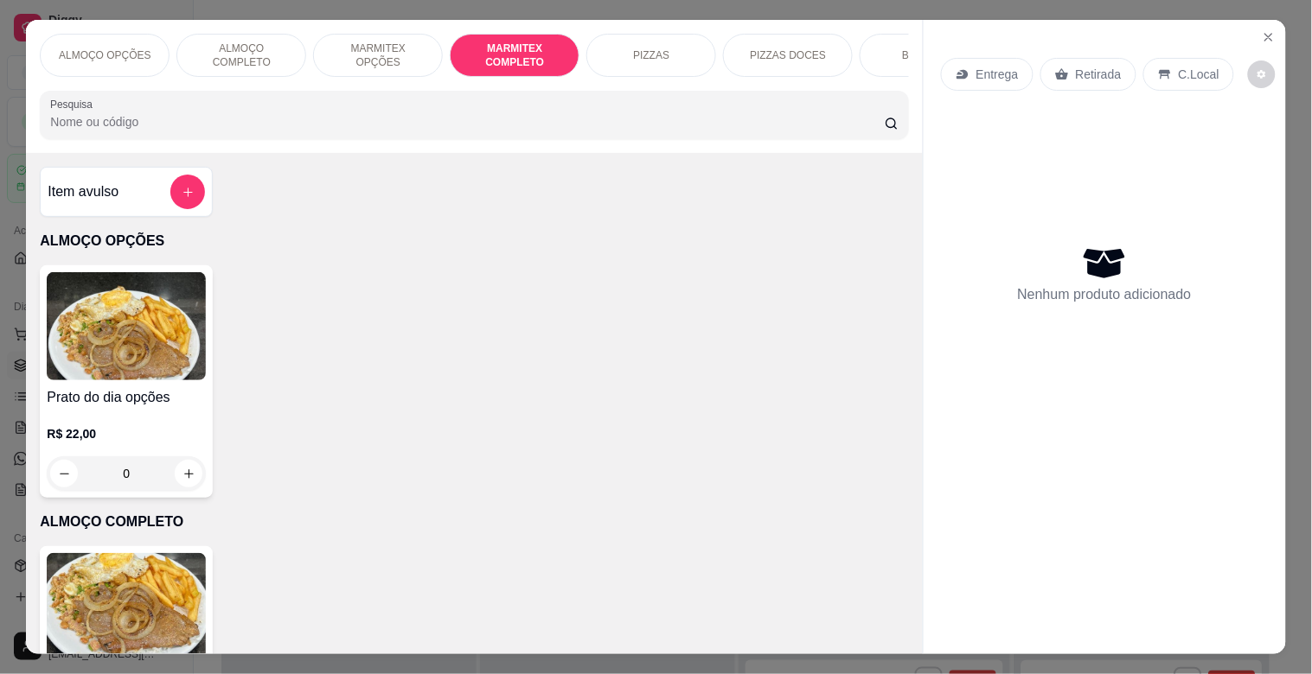
scroll to position [42, 0]
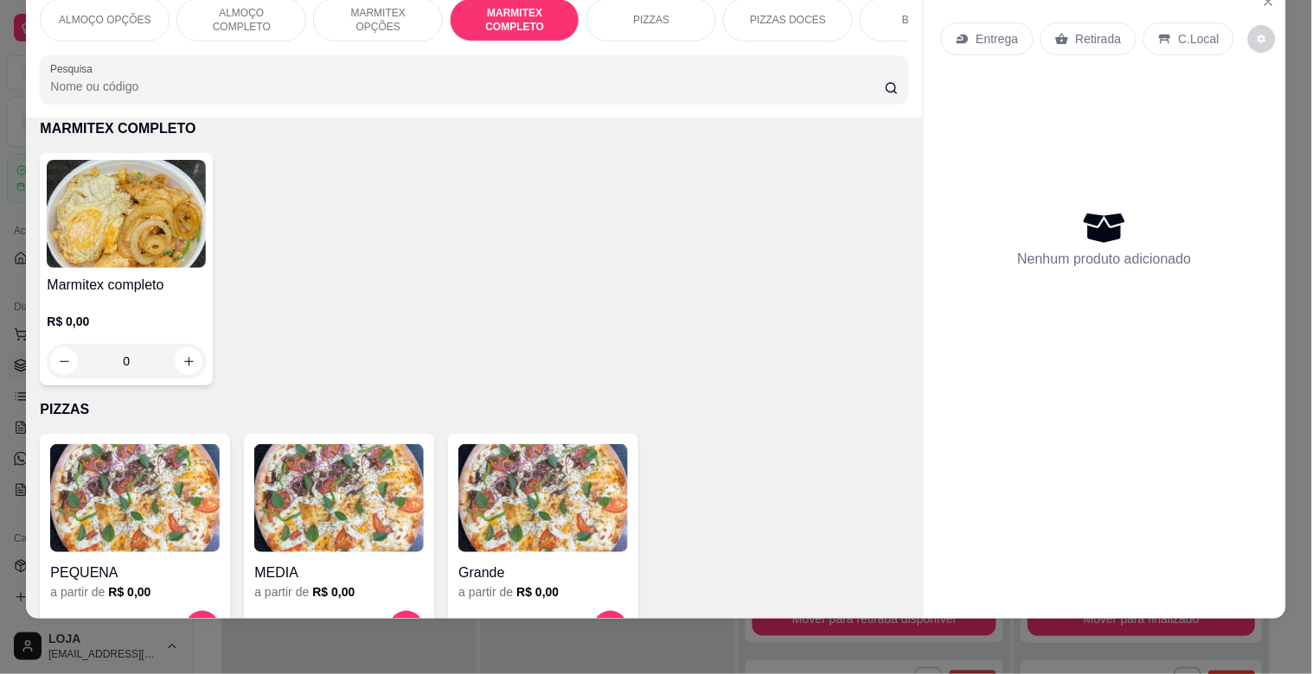
click at [193, 219] on img at bounding box center [126, 214] width 159 height 108
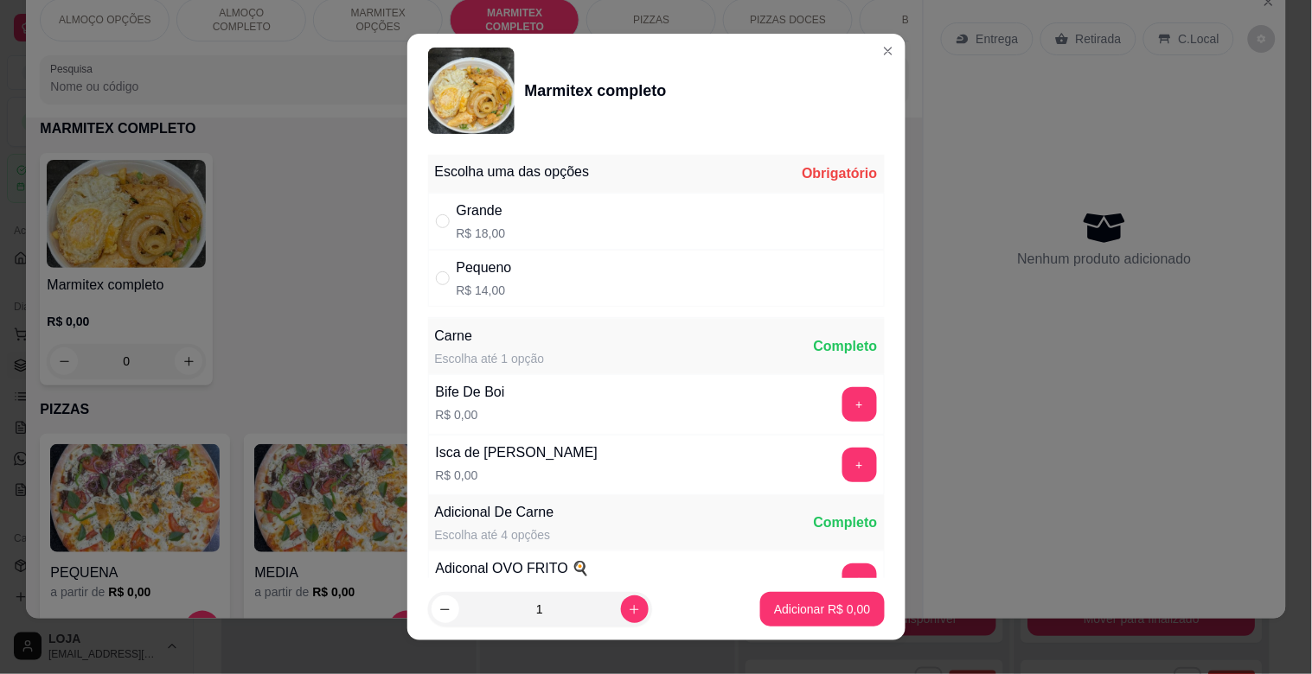
click at [508, 278] on div "Pequeno R$ 14,00" at bounding box center [656, 278] width 457 height 57
radio input "true"
click at [814, 617] on p "Adicionar R$ 14,00" at bounding box center [818, 609] width 103 height 17
type input "1"
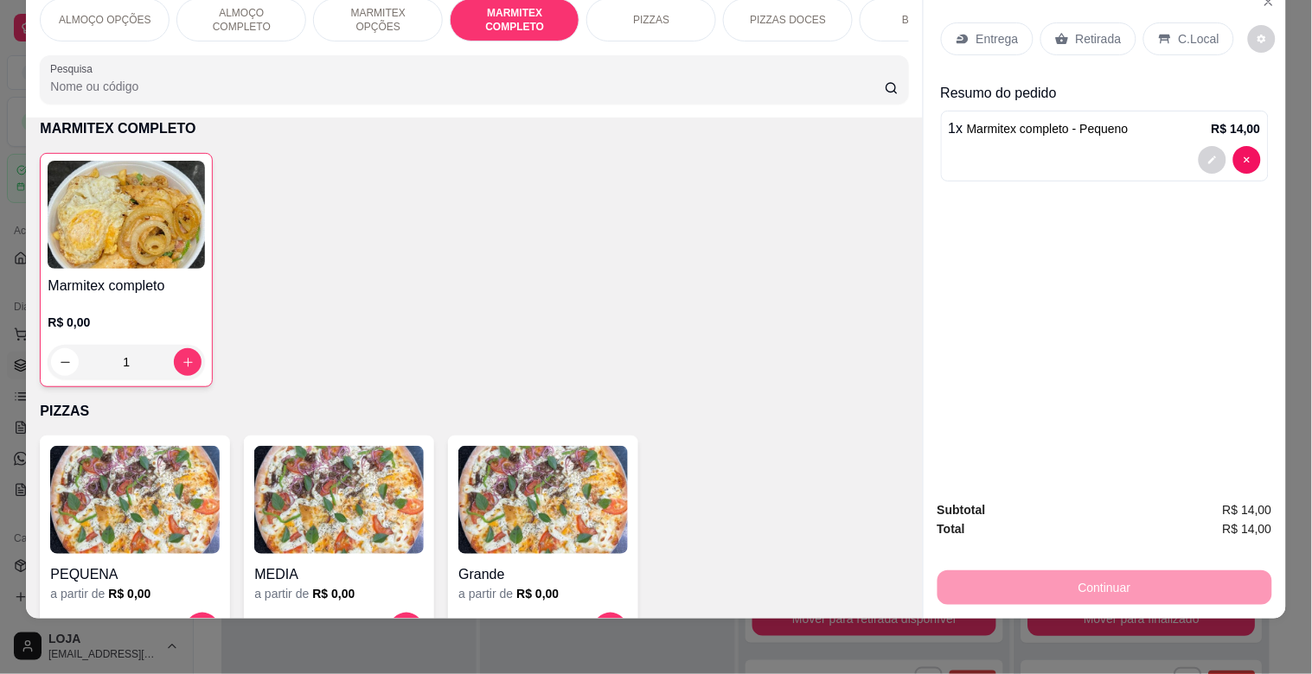
drag, startPoint x: 1206, startPoint y: 36, endPoint x: 1204, endPoint y: 26, distance: 10.7
click at [1205, 29] on div "C.Local" at bounding box center [1188, 38] width 91 height 33
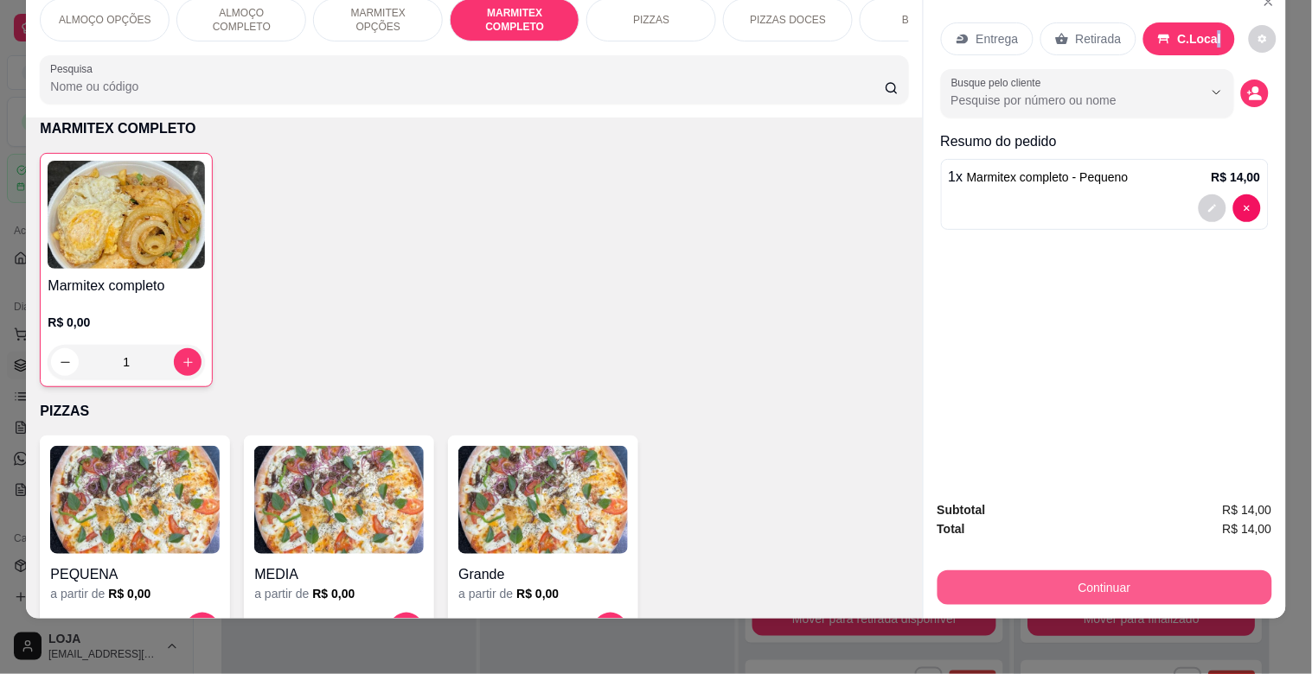
click at [1151, 582] on button "Continuar" at bounding box center [1104, 588] width 335 height 35
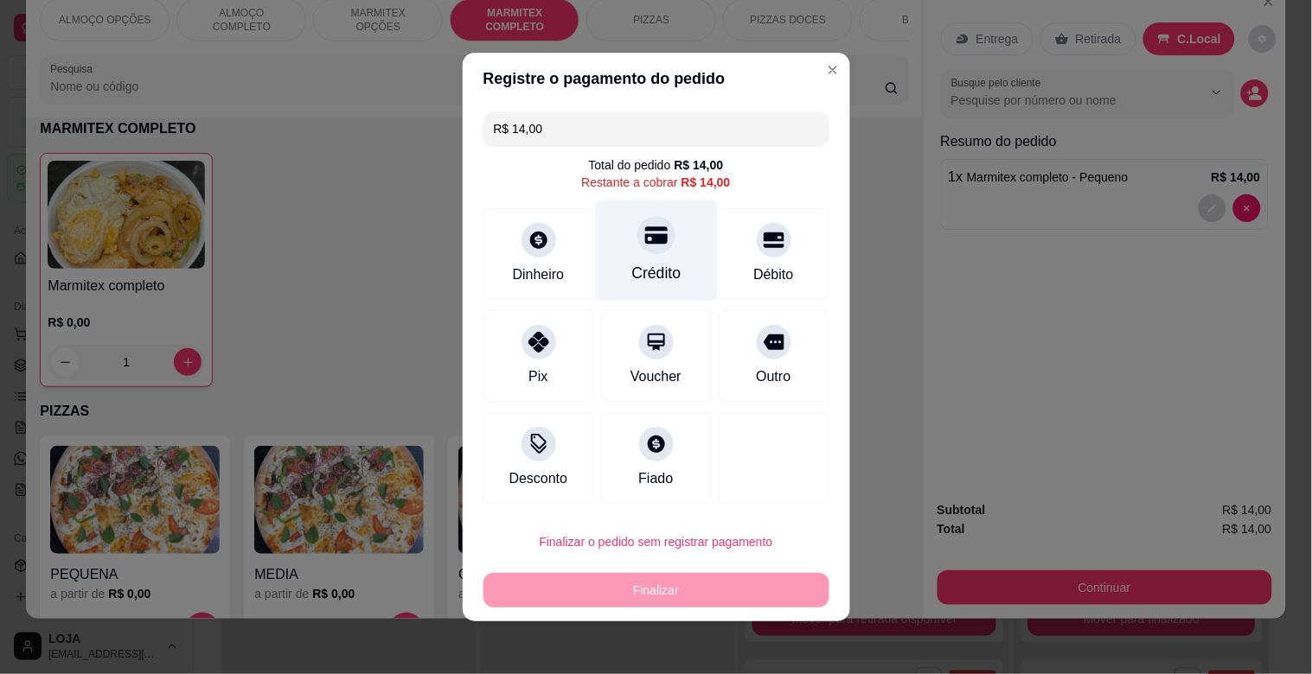
click at [646, 263] on div "Crédito" at bounding box center [656, 251] width 122 height 101
type input "R$ 0,00"
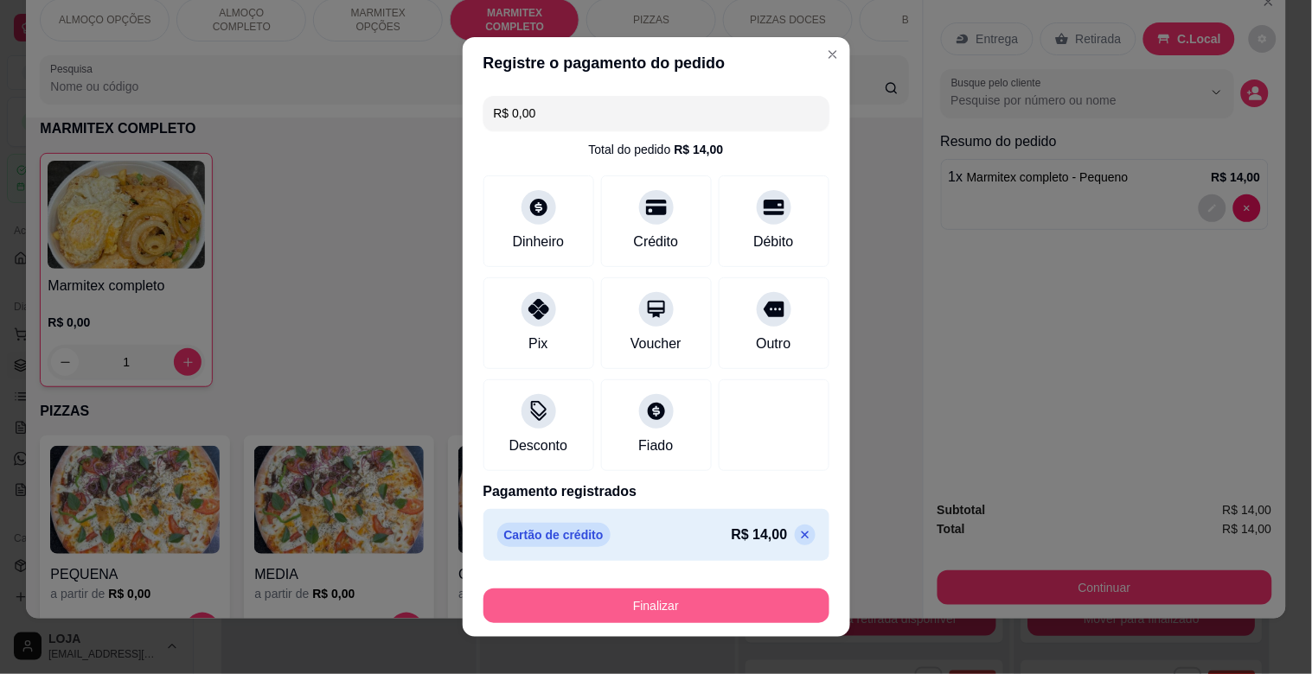
click at [737, 607] on button "Finalizar" at bounding box center [656, 606] width 346 height 35
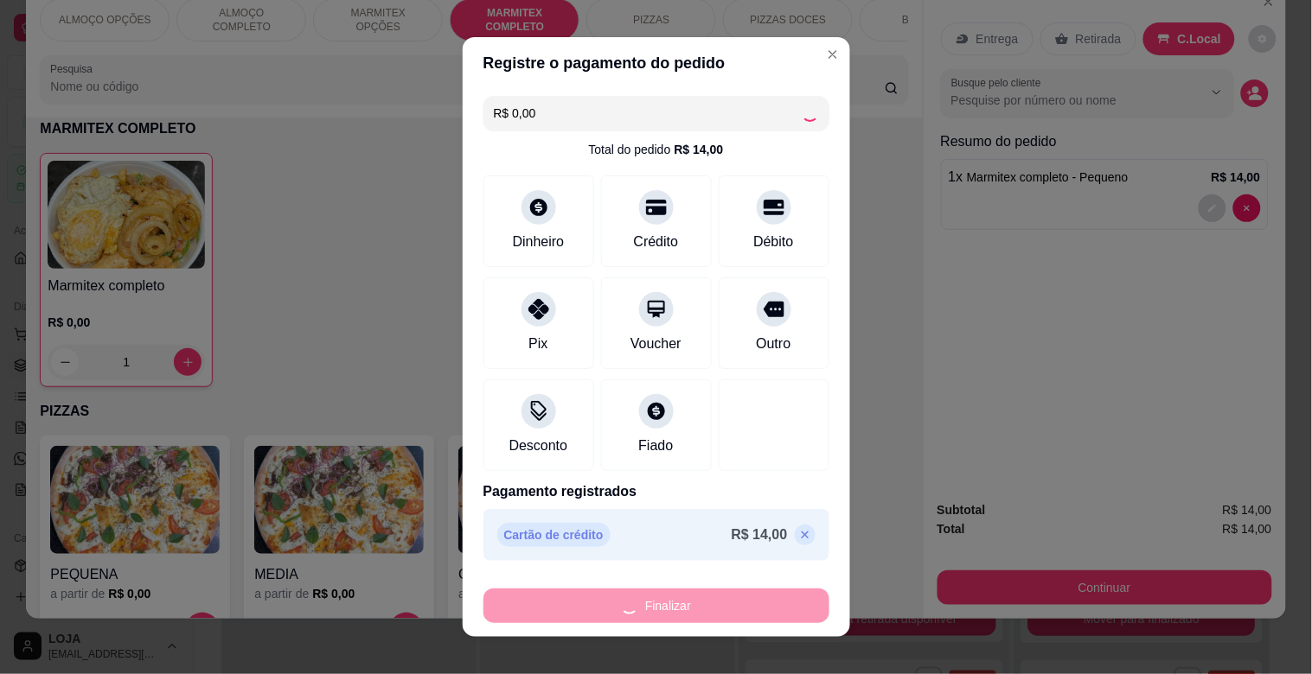
type input "0"
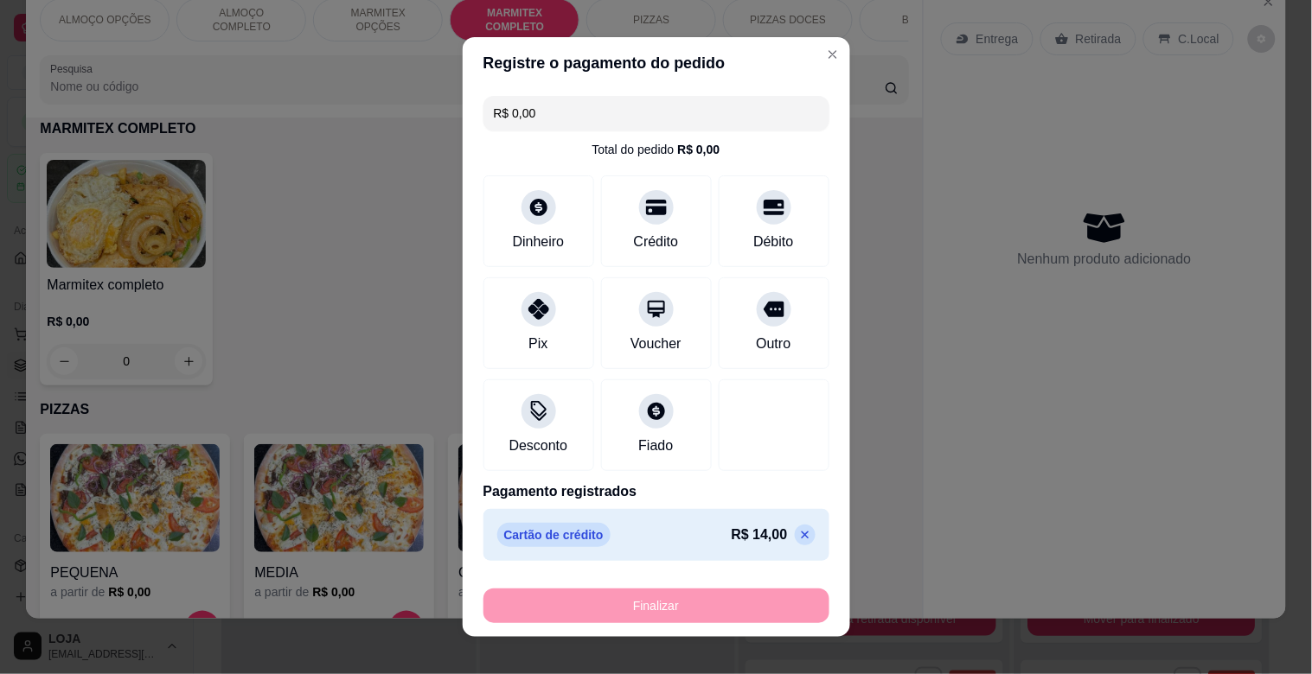
type input "-R$ 14,00"
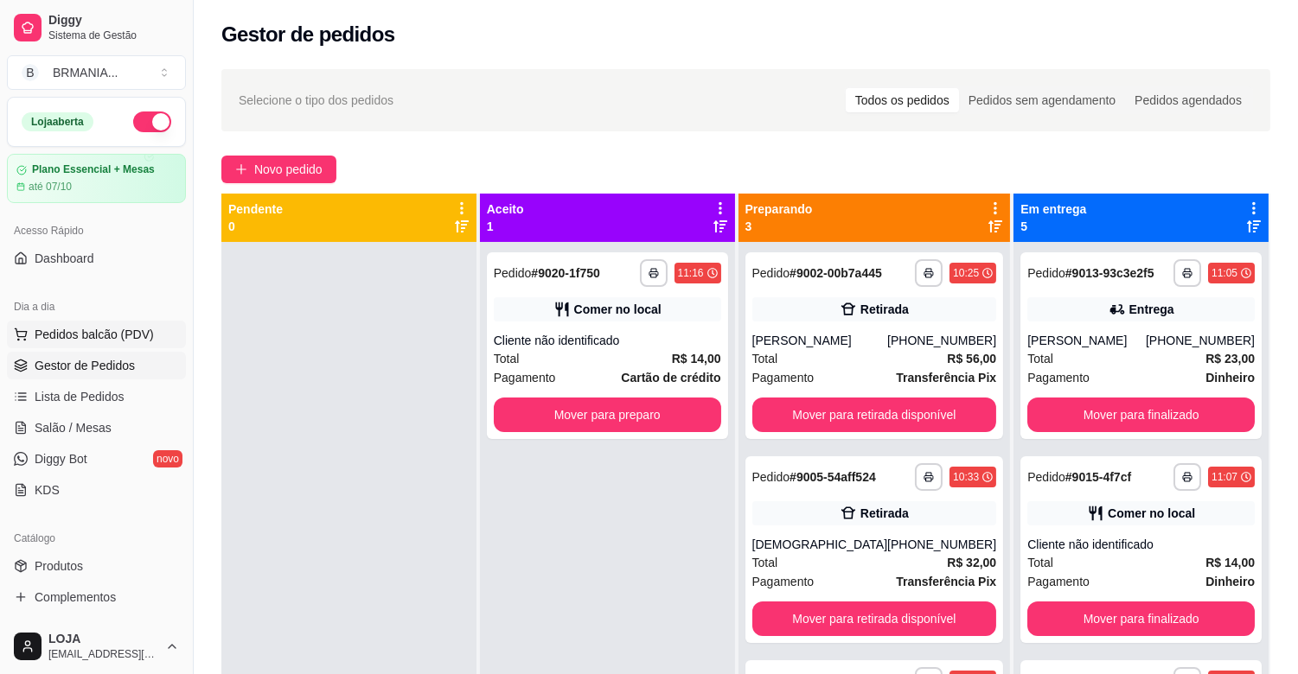
click at [143, 340] on span "Pedidos balcão (PDV)" at bounding box center [94, 334] width 119 height 17
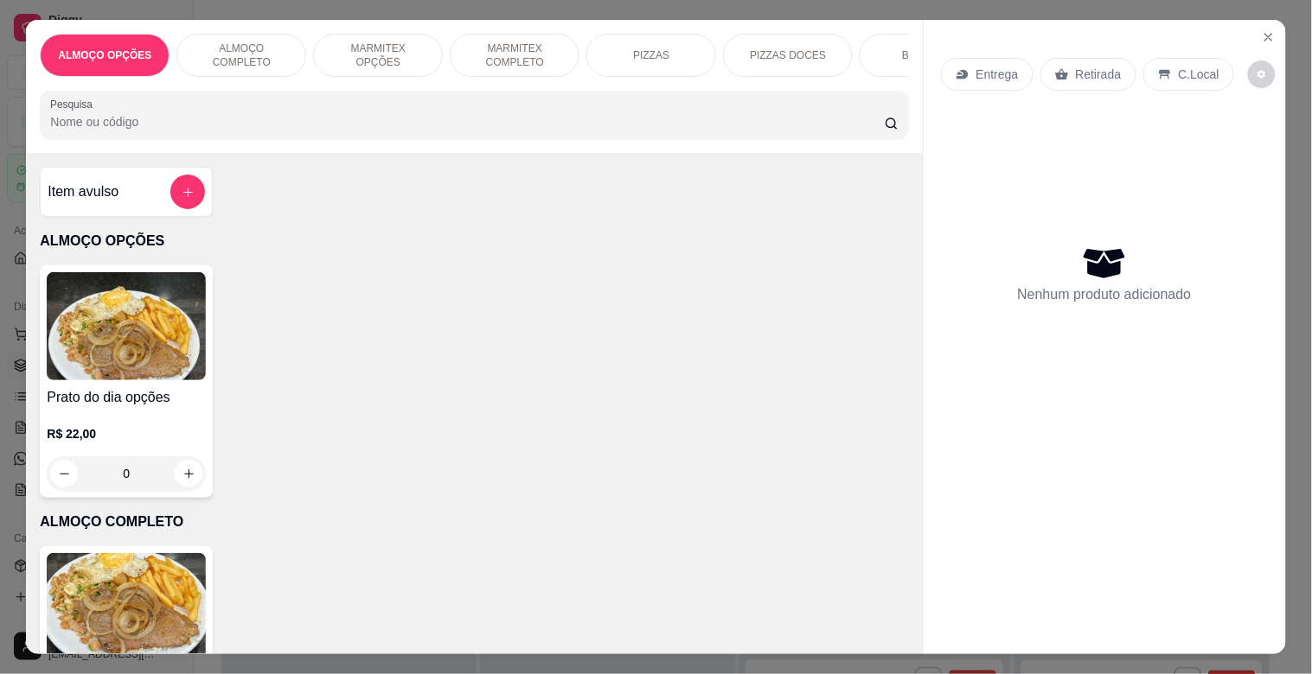
click at [534, 42] on p "MARMITEX COMPLETO" at bounding box center [514, 56] width 100 height 28
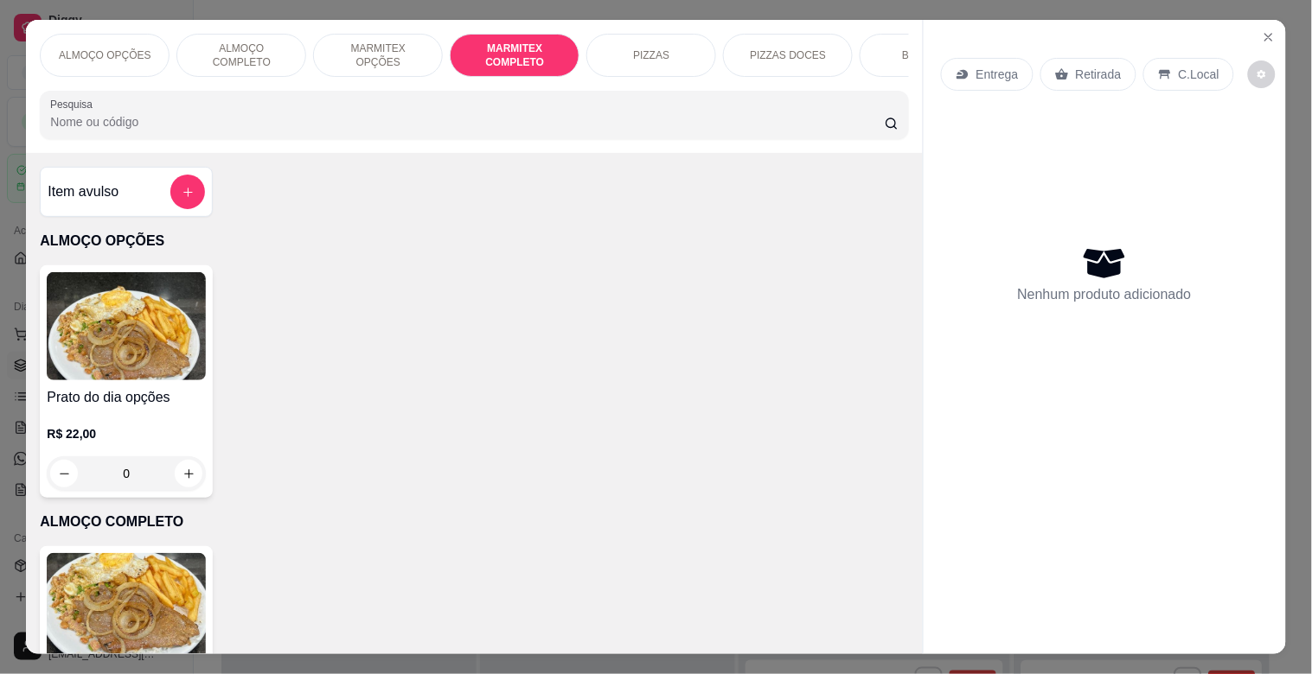
scroll to position [42, 0]
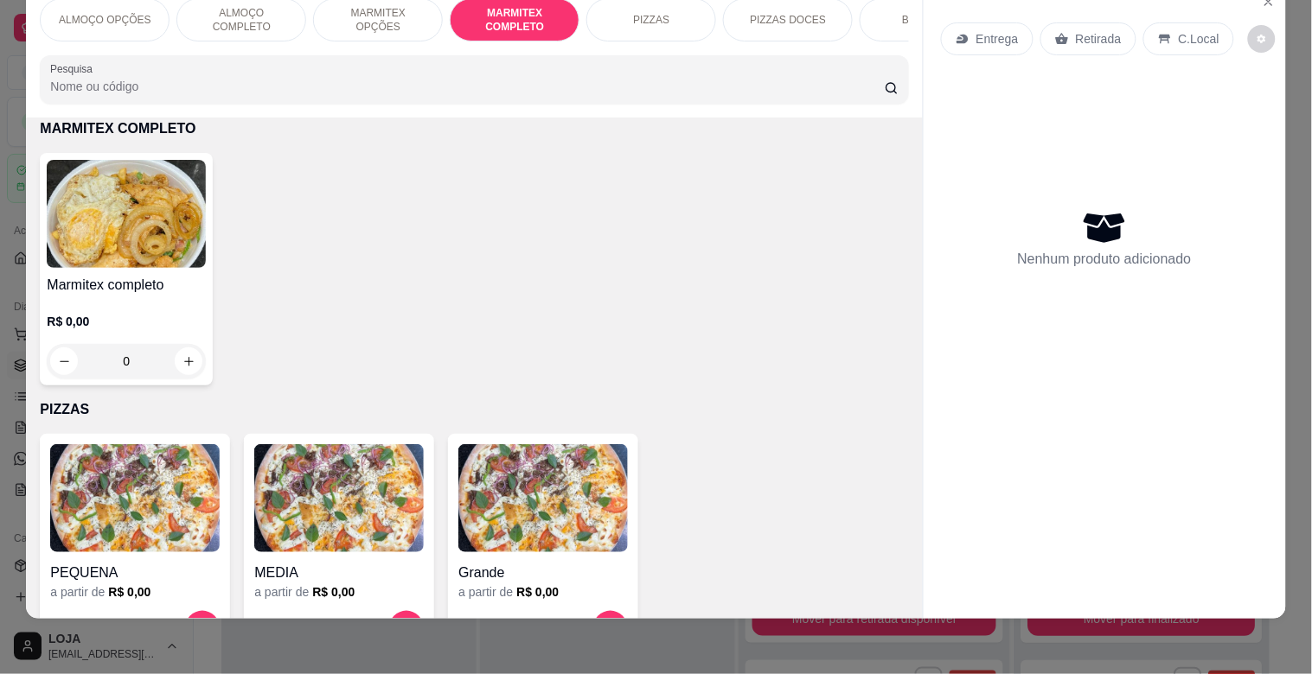
click at [91, 257] on img at bounding box center [126, 214] width 159 height 108
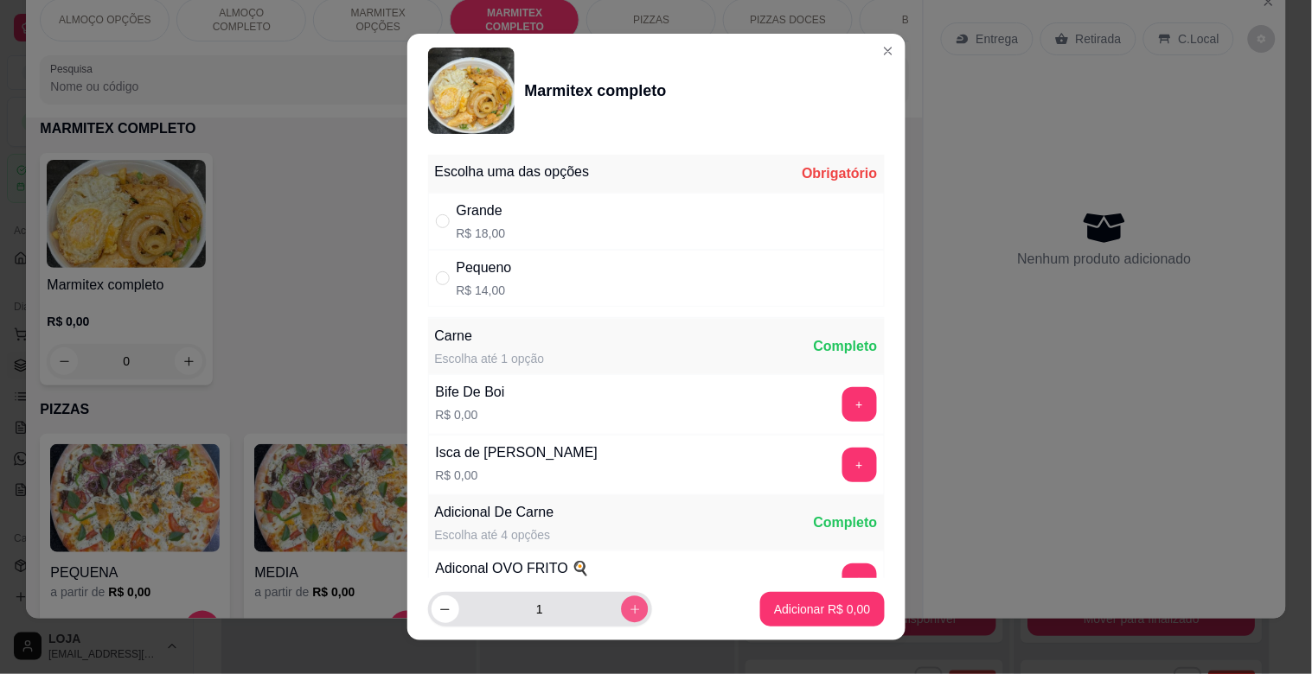
click at [628, 608] on icon "increase-product-quantity" at bounding box center [634, 610] width 13 height 13
type input "2"
click at [469, 225] on p "R$ 18,00" at bounding box center [481, 233] width 49 height 17
radio input "true"
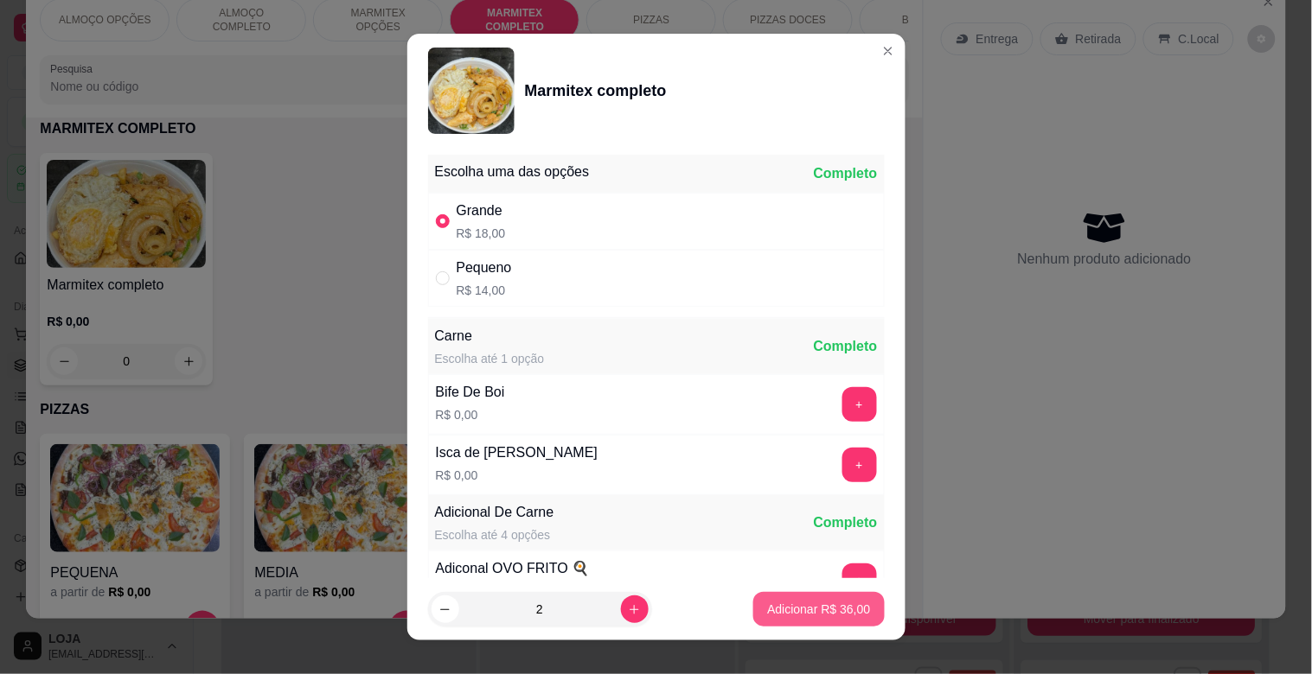
click at [837, 611] on p "Adicionar R$ 36,00" at bounding box center [818, 609] width 103 height 17
type input "2"
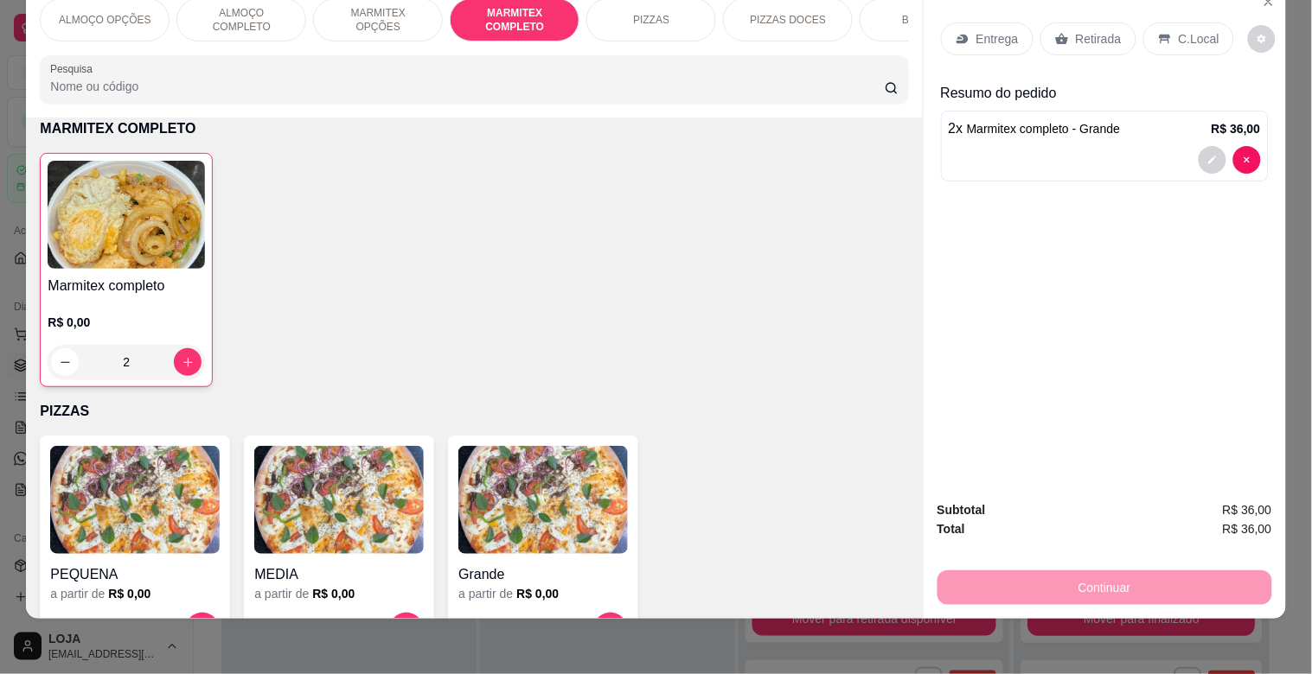
click at [896, 16] on div "BEBIDAS" at bounding box center [925, 19] width 130 height 43
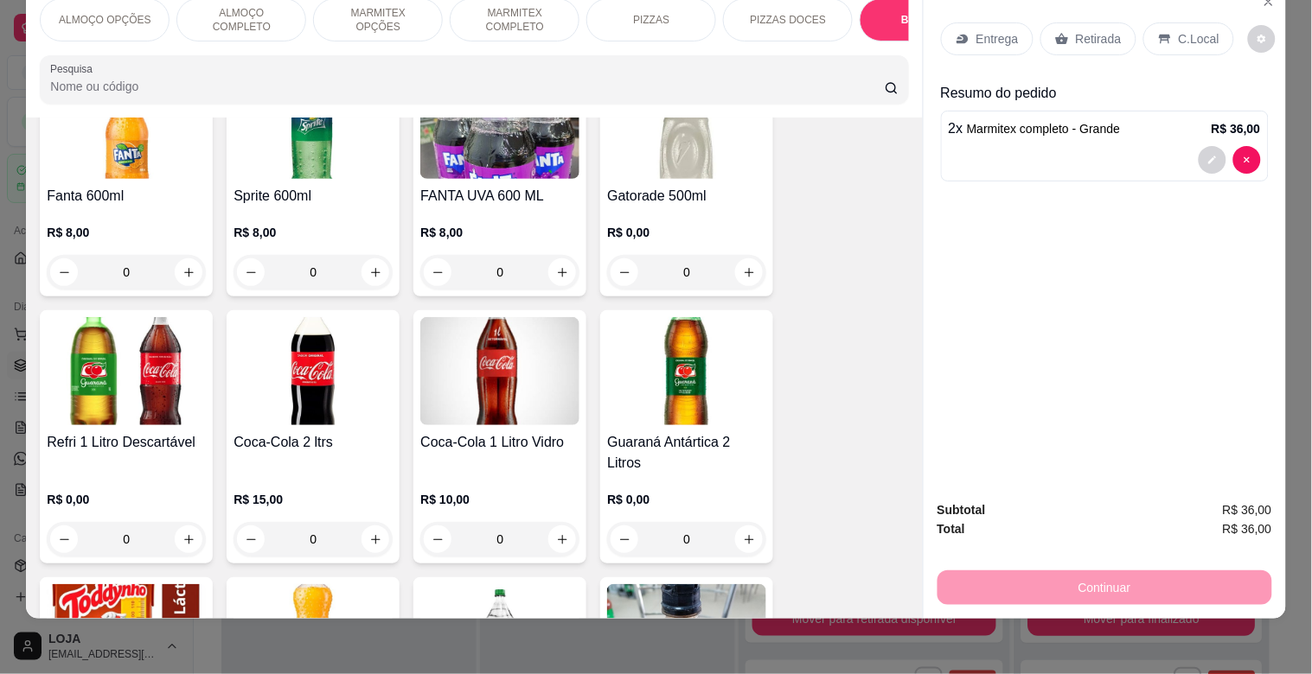
scroll to position [2865, 0]
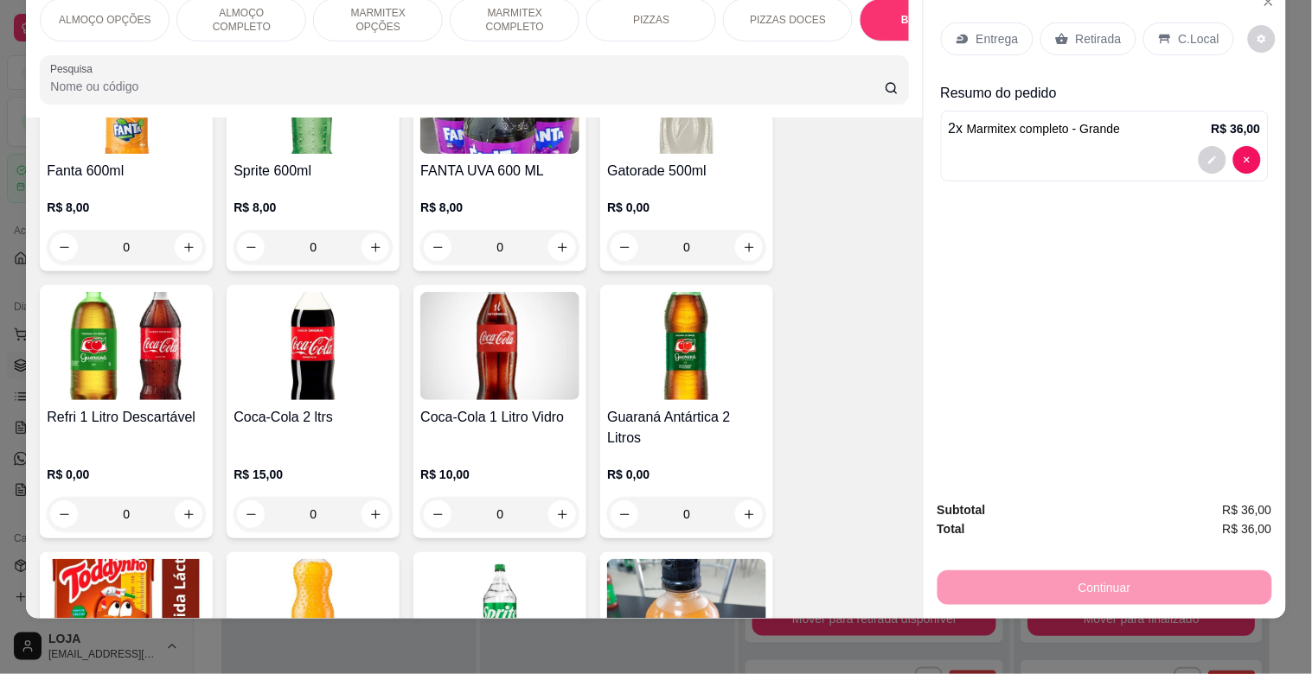
click at [102, 406] on div "Refri 1 Litro Descartável R$ 0,00 0" at bounding box center [126, 411] width 173 height 253
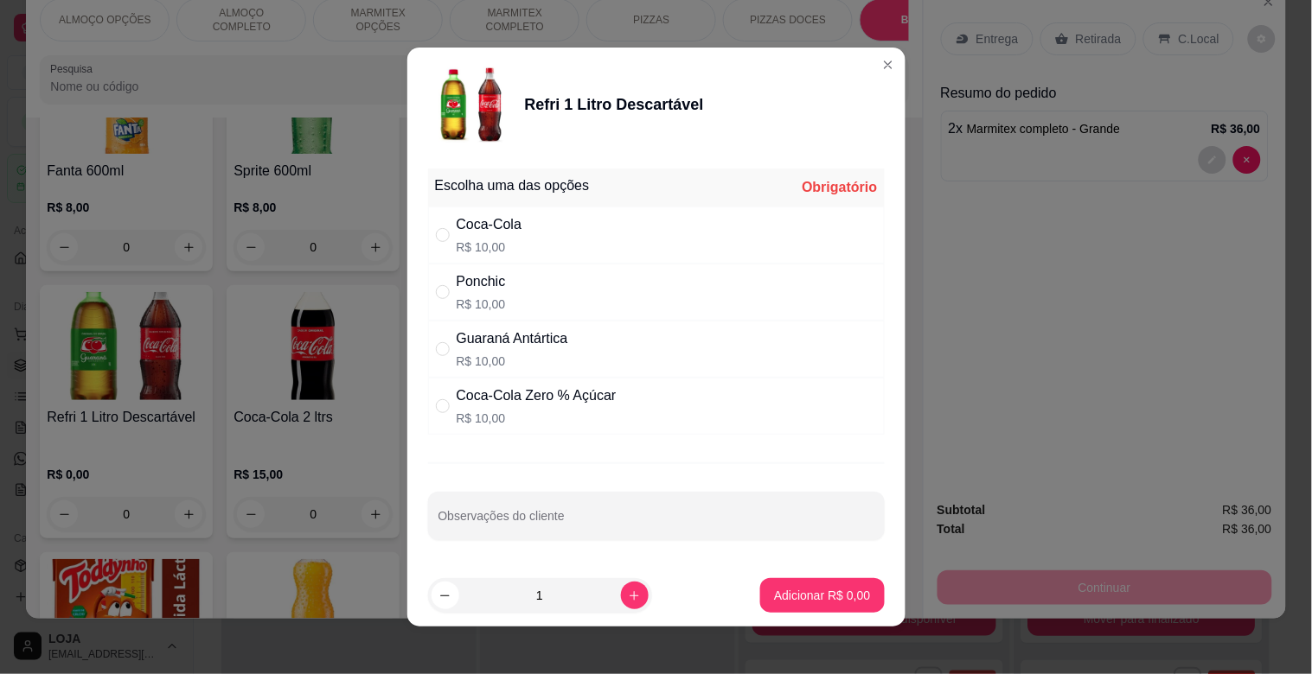
click at [490, 244] on p "R$ 10,00" at bounding box center [490, 247] width 66 height 17
radio input "true"
click at [789, 592] on p "Adicionar R$ 10,00" at bounding box center [818, 595] width 103 height 17
type input "1"
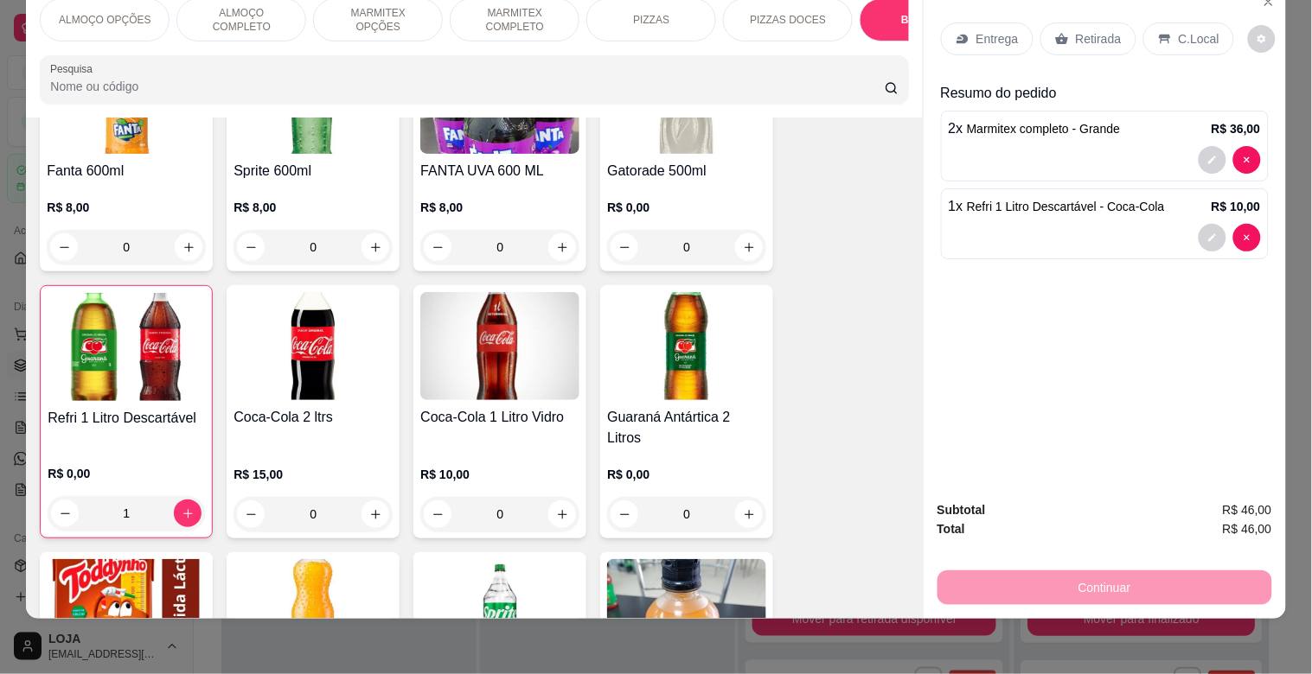
click at [1179, 30] on p "C.Local" at bounding box center [1199, 38] width 41 height 17
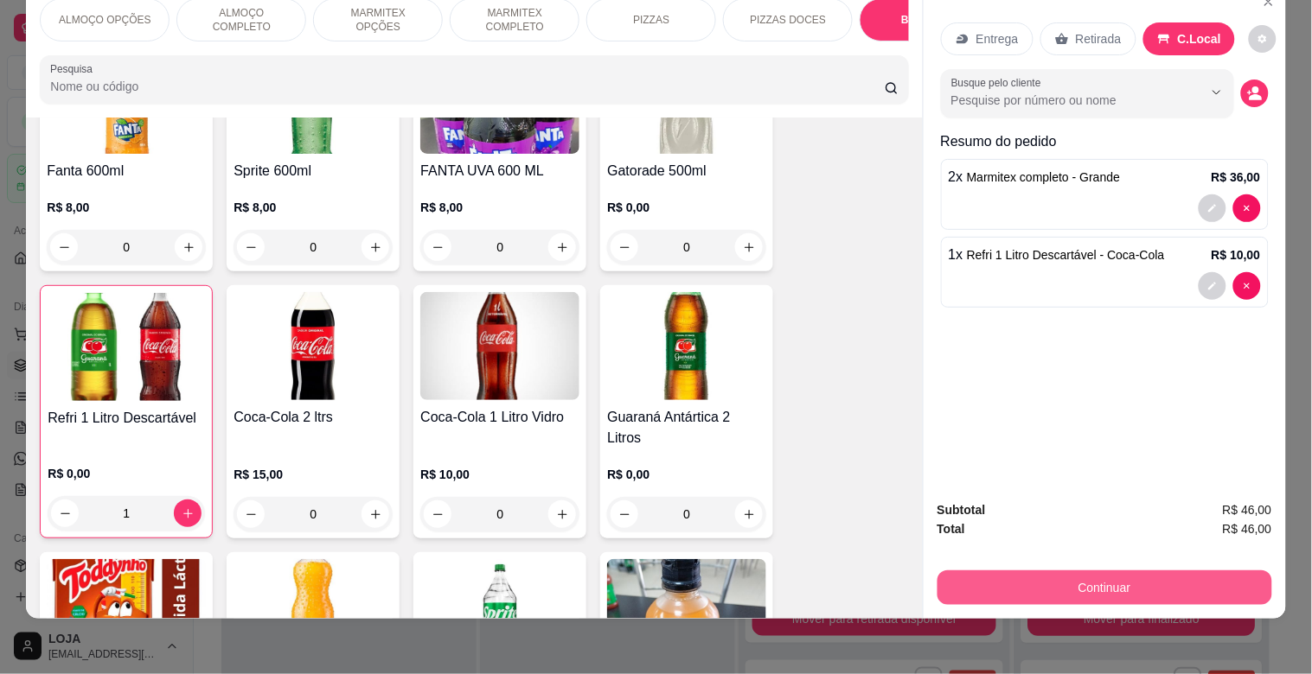
click at [1119, 571] on button "Continuar" at bounding box center [1104, 588] width 335 height 35
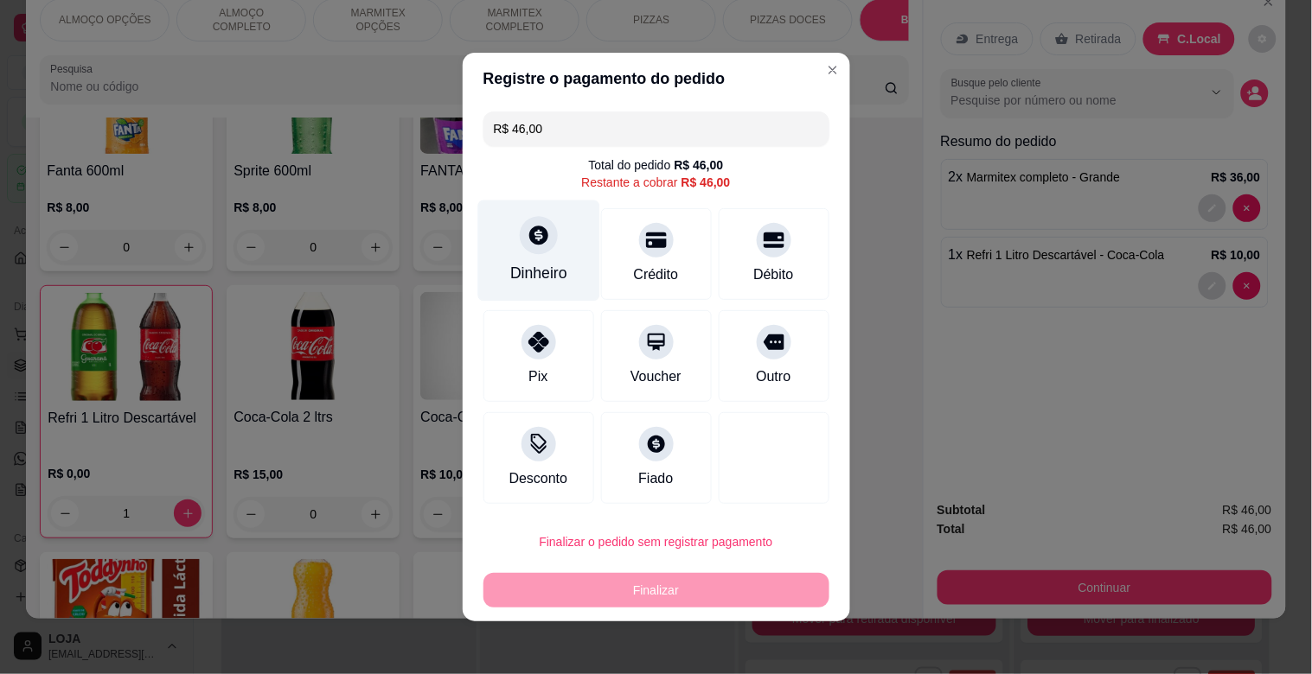
click at [523, 265] on div "Dinheiro" at bounding box center [538, 273] width 57 height 22
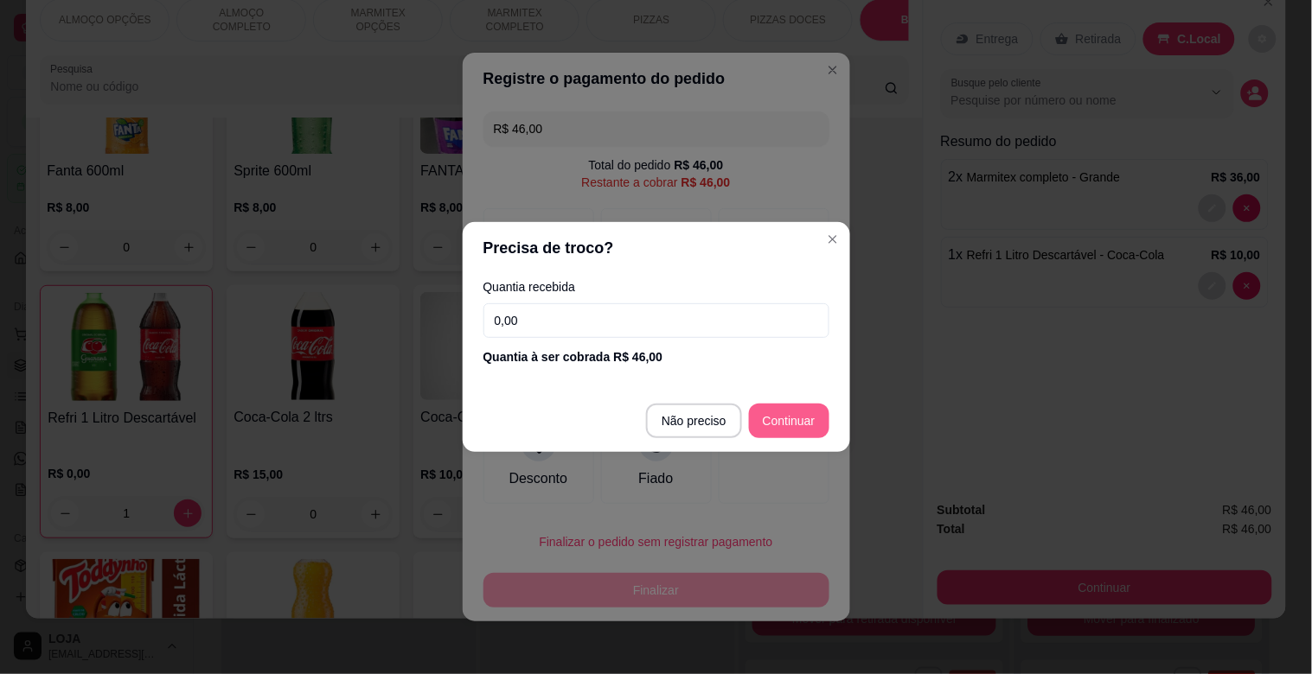
type input "R$ 0,00"
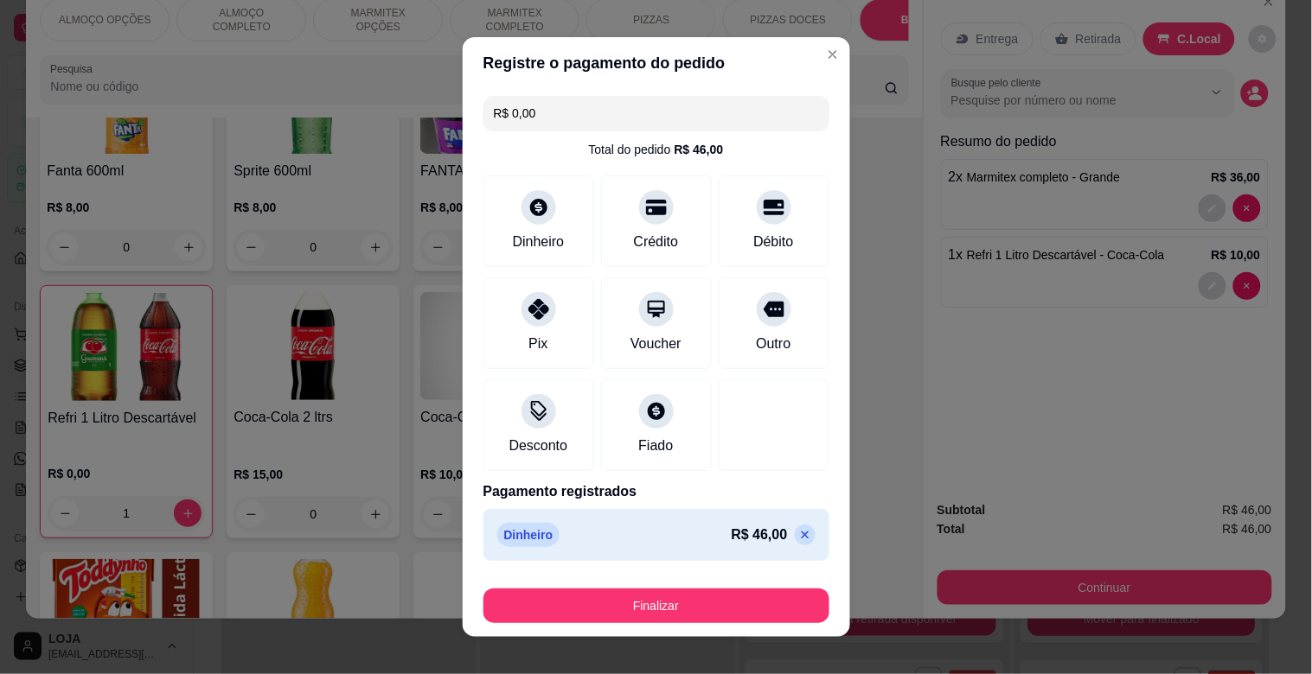
drag, startPoint x: 763, startPoint y: 631, endPoint x: 758, endPoint y: 617, distance: 14.8
click at [762, 628] on footer "Finalizar" at bounding box center [656, 602] width 387 height 69
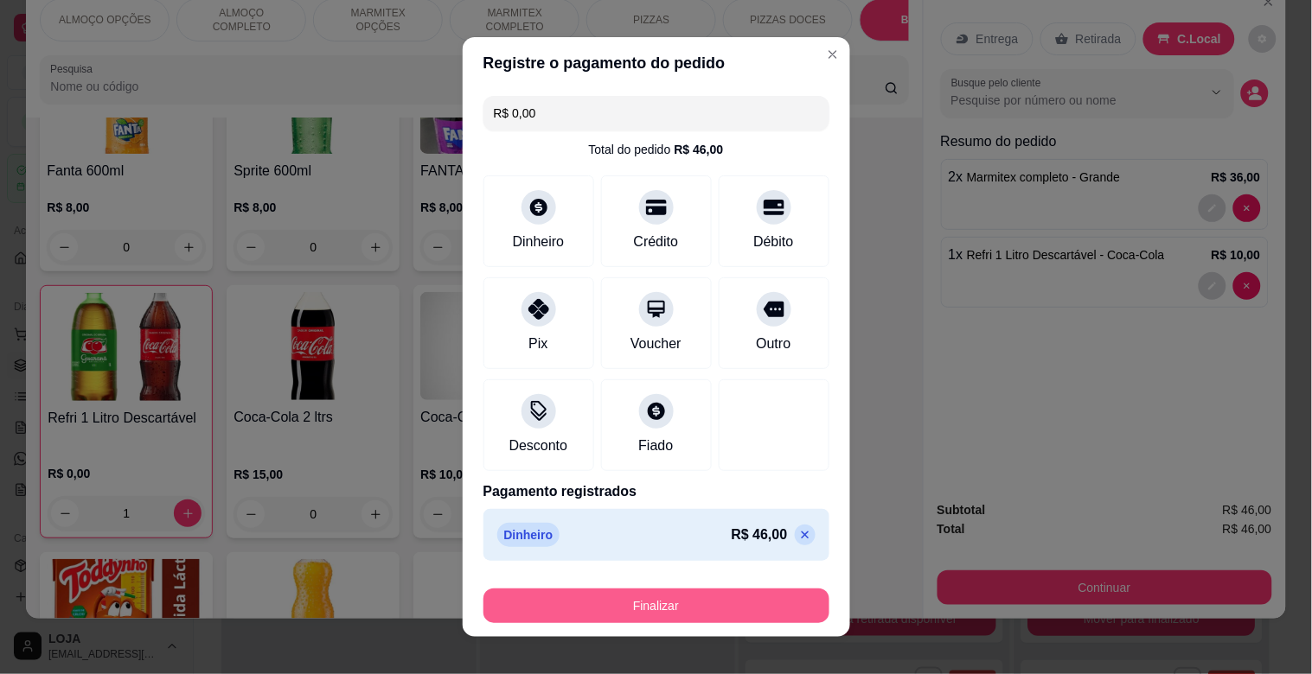
click at [758, 611] on button "Finalizar" at bounding box center [656, 606] width 346 height 35
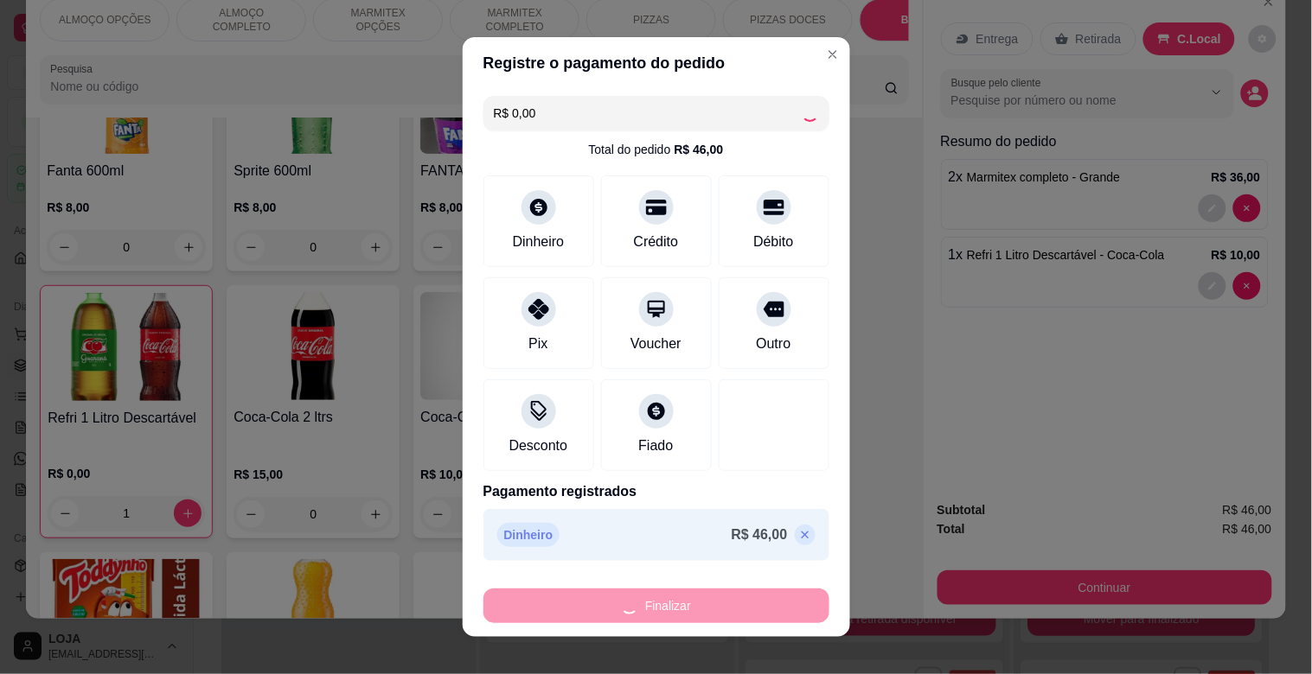
type input "0"
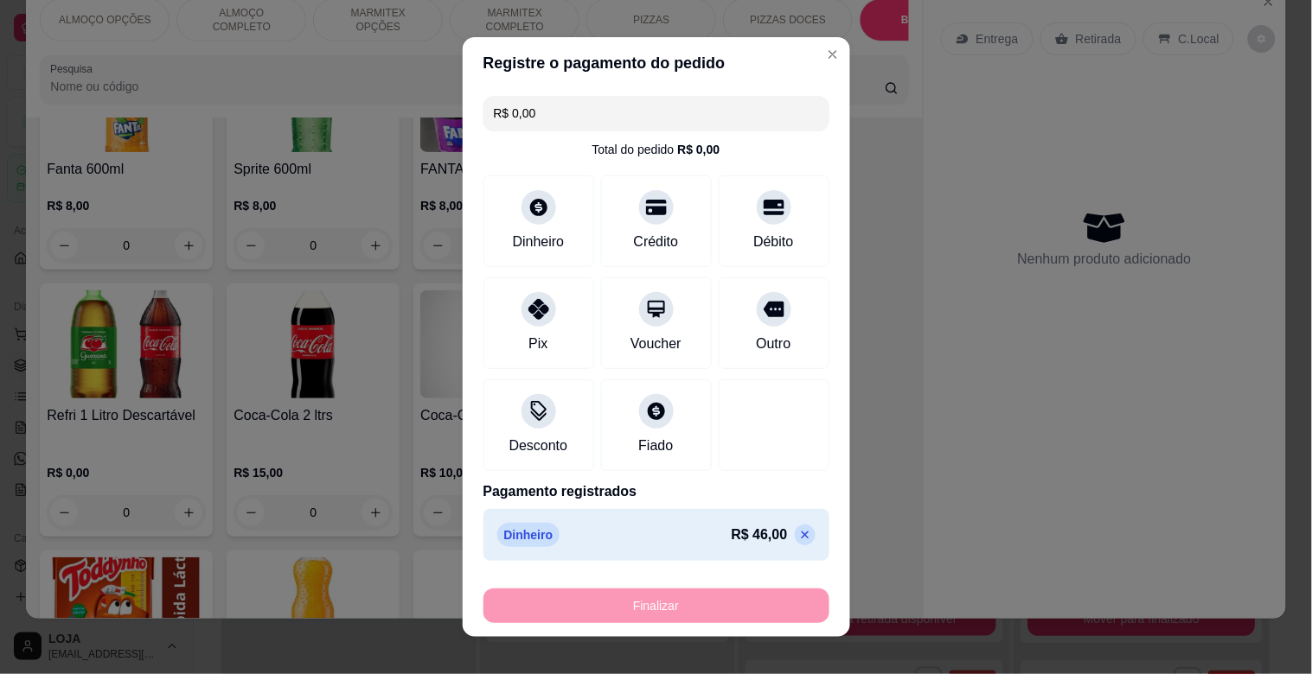
type input "-R$ 46,00"
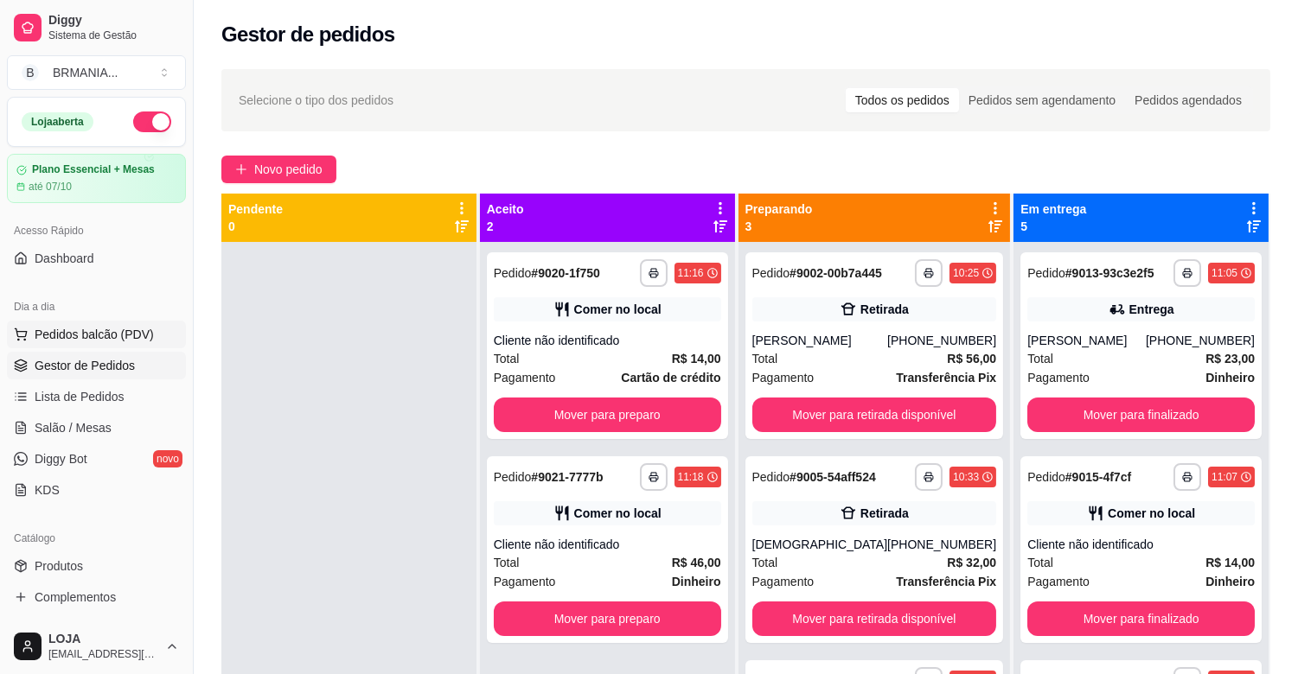
click at [132, 336] on span "Pedidos balcão (PDV)" at bounding box center [94, 334] width 119 height 17
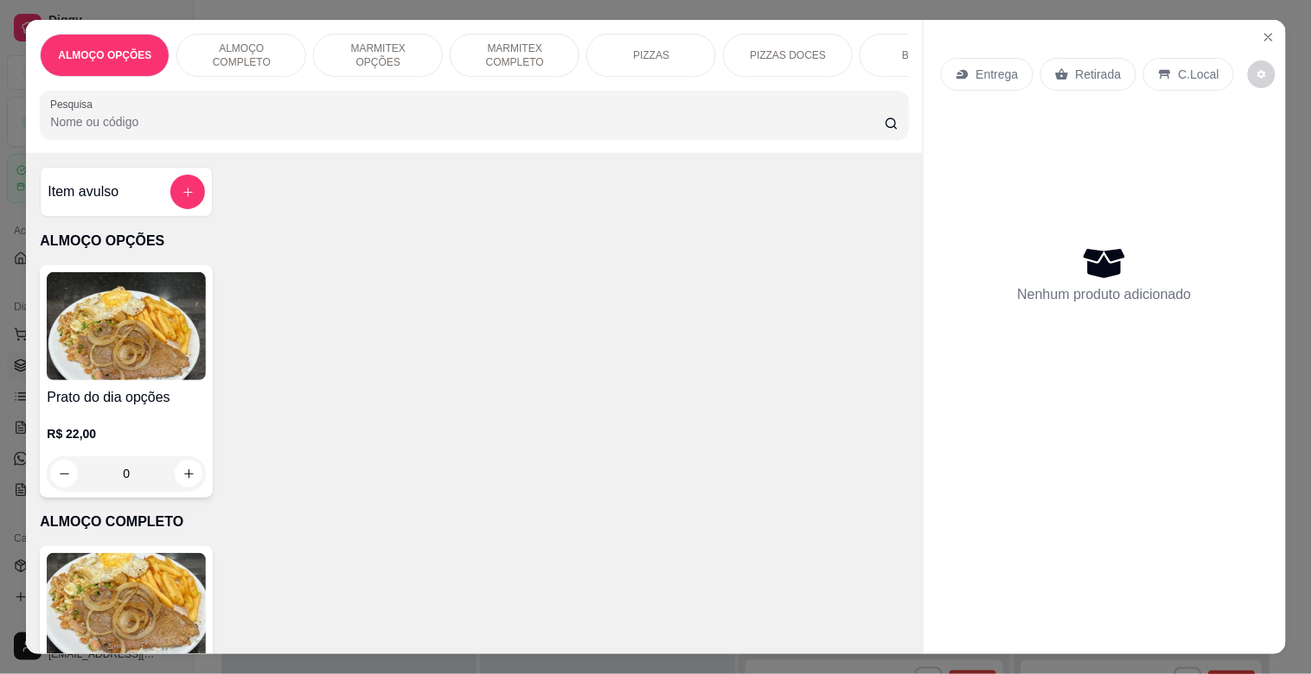
click at [272, 46] on p "ALMOÇO COMPLETO" at bounding box center [241, 56] width 100 height 28
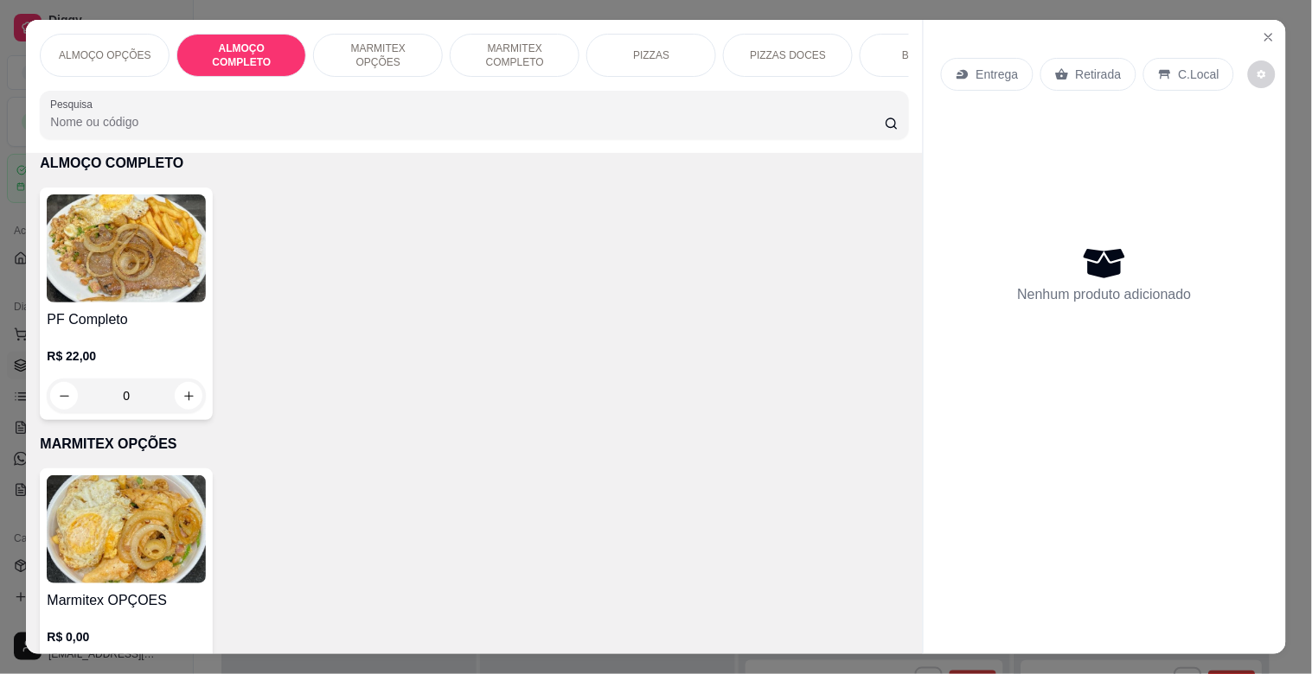
scroll to position [42, 0]
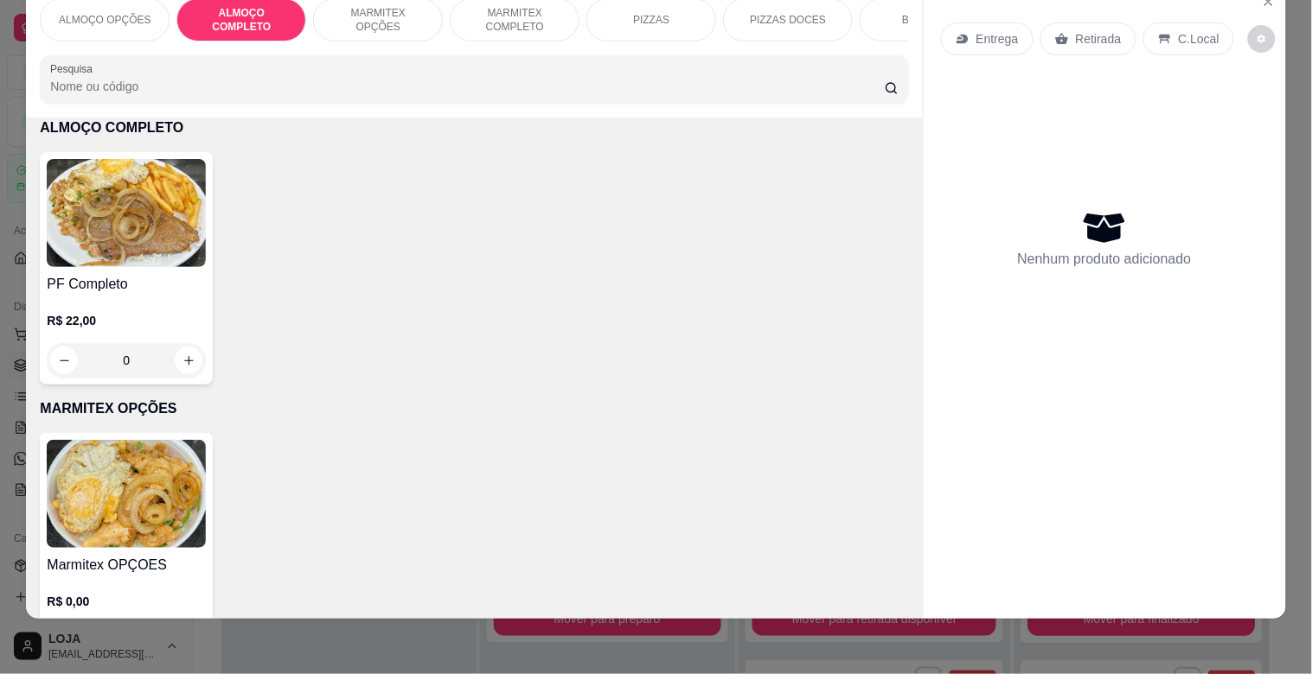
click at [123, 263] on img at bounding box center [126, 213] width 159 height 108
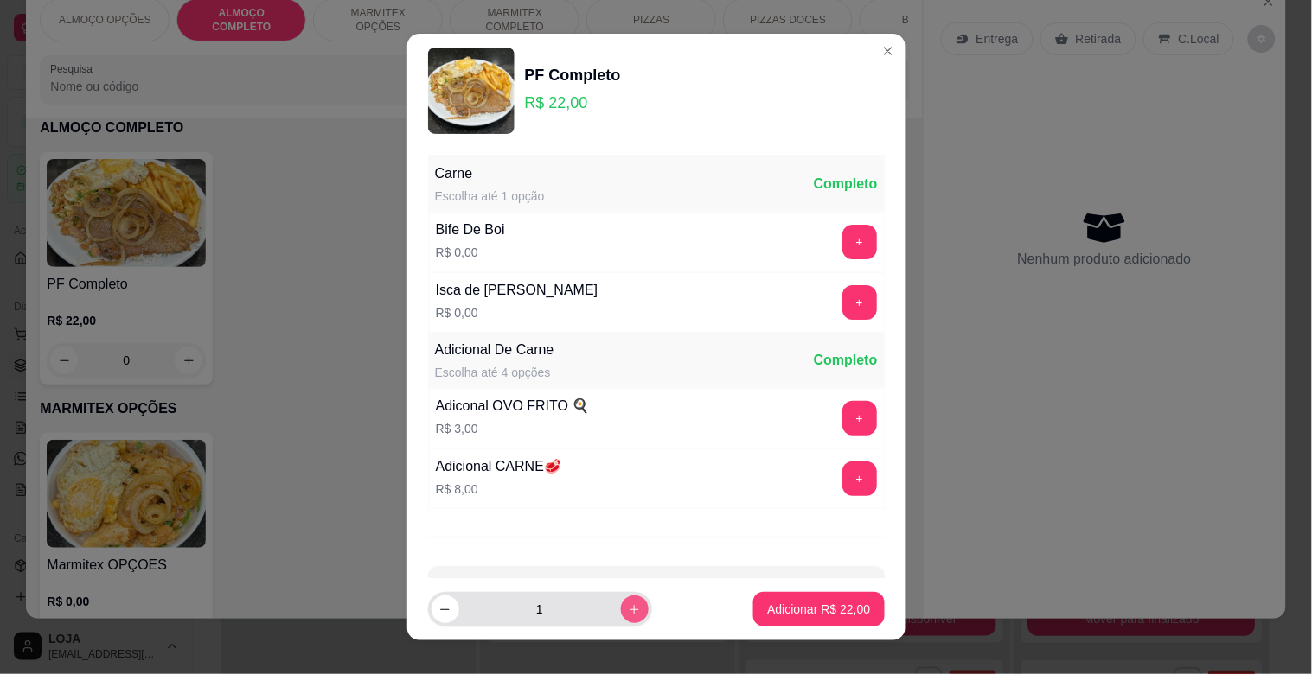
click at [621, 611] on button "increase-product-quantity" at bounding box center [635, 610] width 28 height 28
type input "2"
click at [756, 616] on button "Adicionar R$ 44,00" at bounding box center [819, 610] width 127 height 34
type input "2"
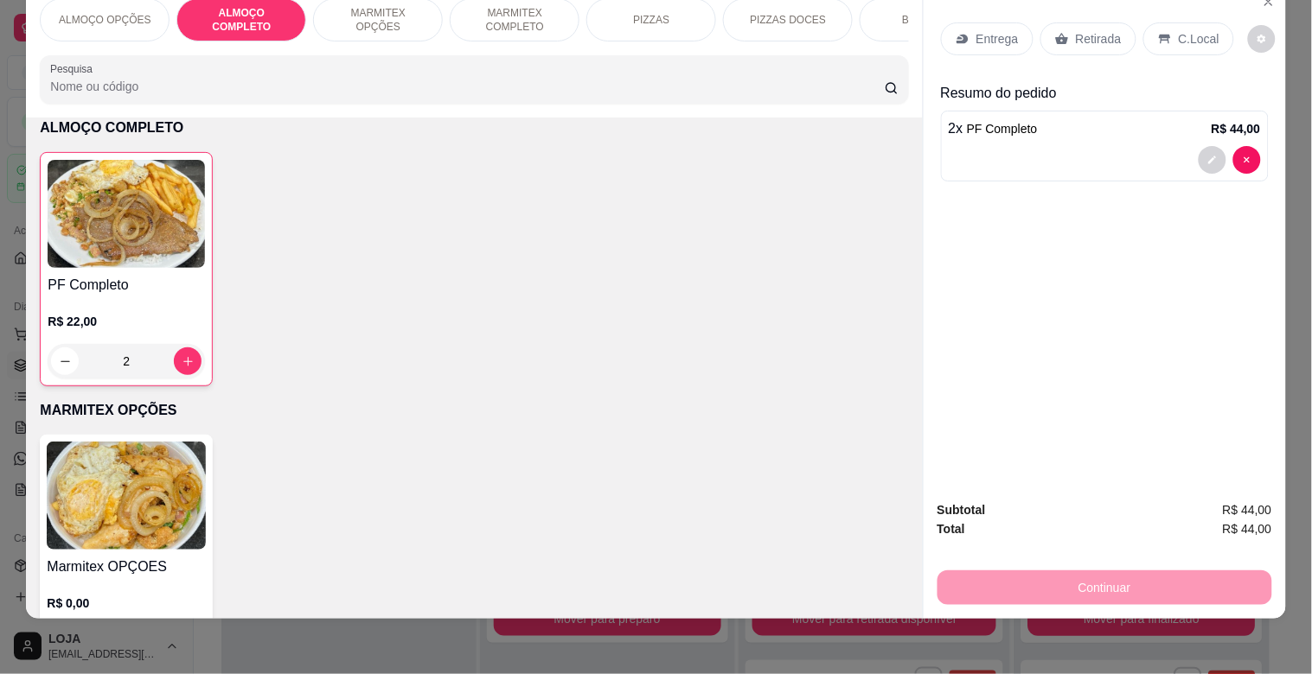
click at [1179, 33] on p "C.Local" at bounding box center [1199, 38] width 41 height 17
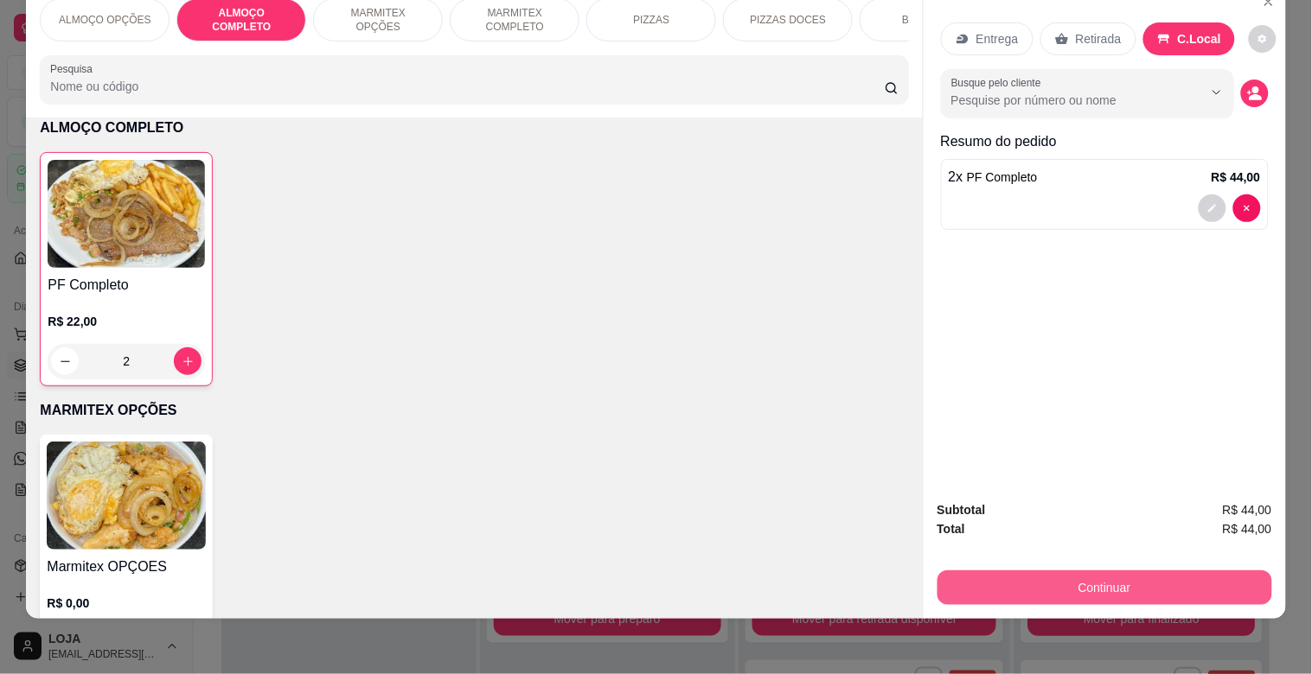
click at [1199, 571] on button "Continuar" at bounding box center [1104, 588] width 335 height 35
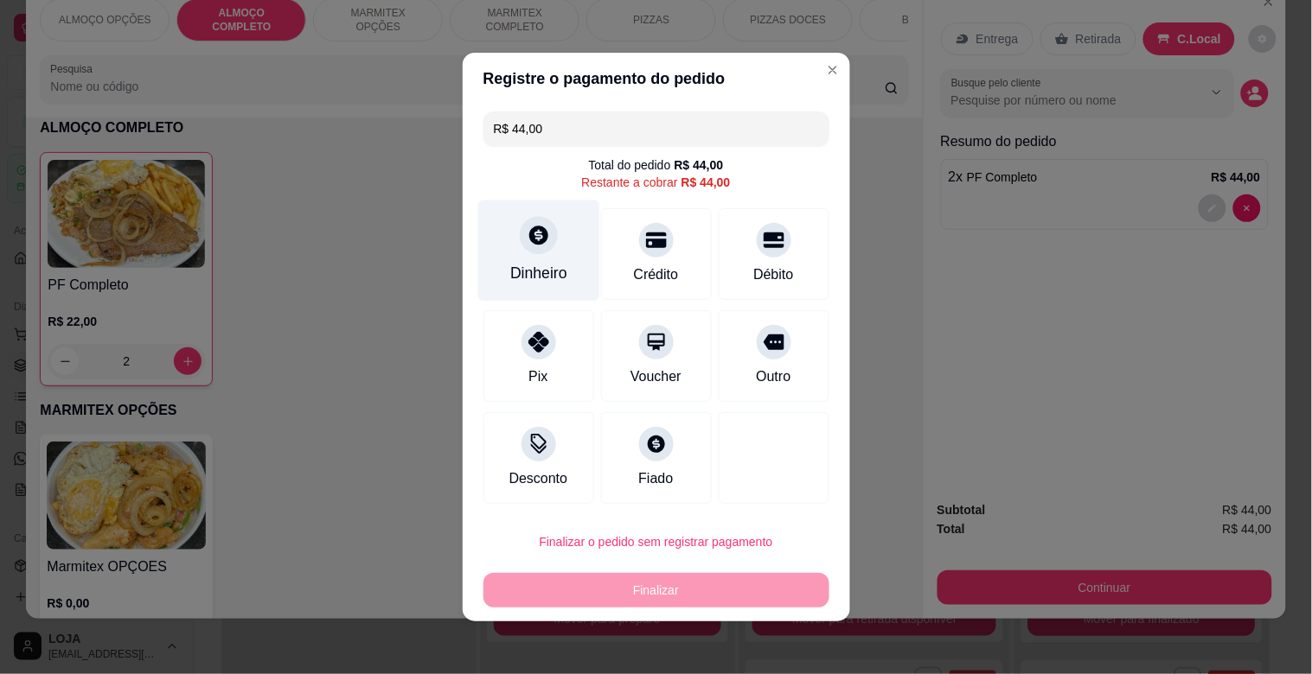
click at [513, 253] on div "Dinheiro" at bounding box center [538, 251] width 122 height 101
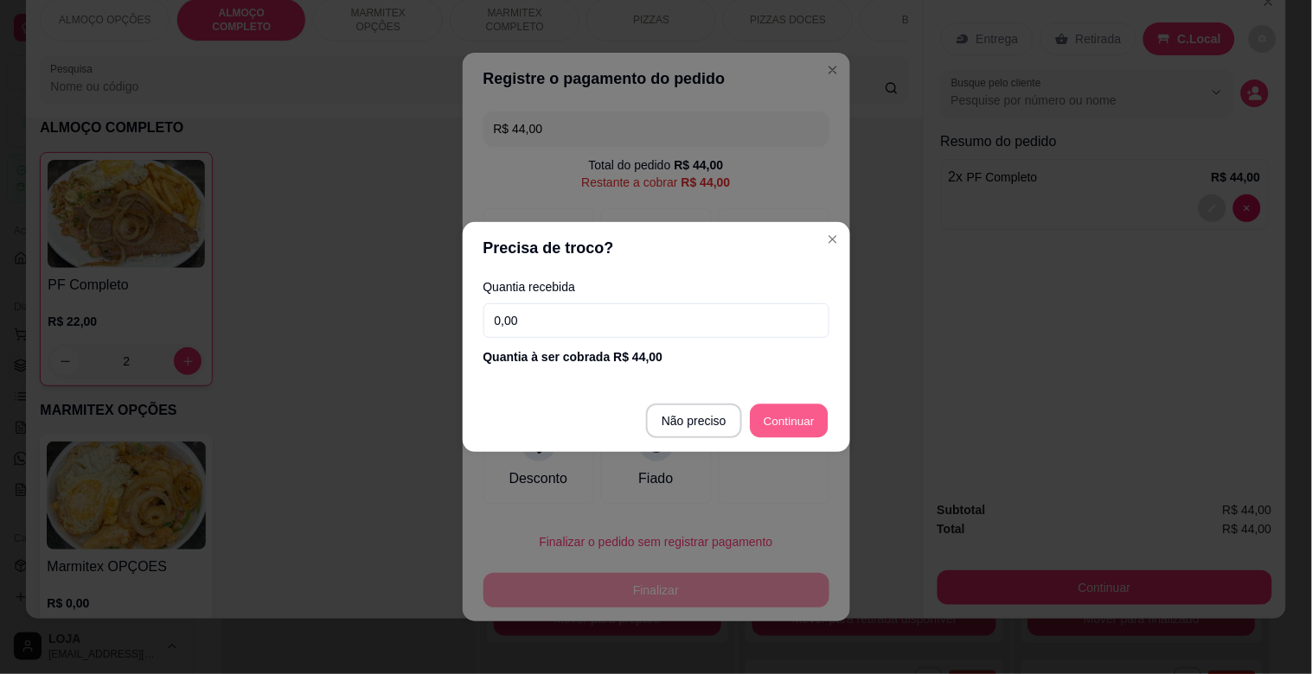
type input "R$ 0,00"
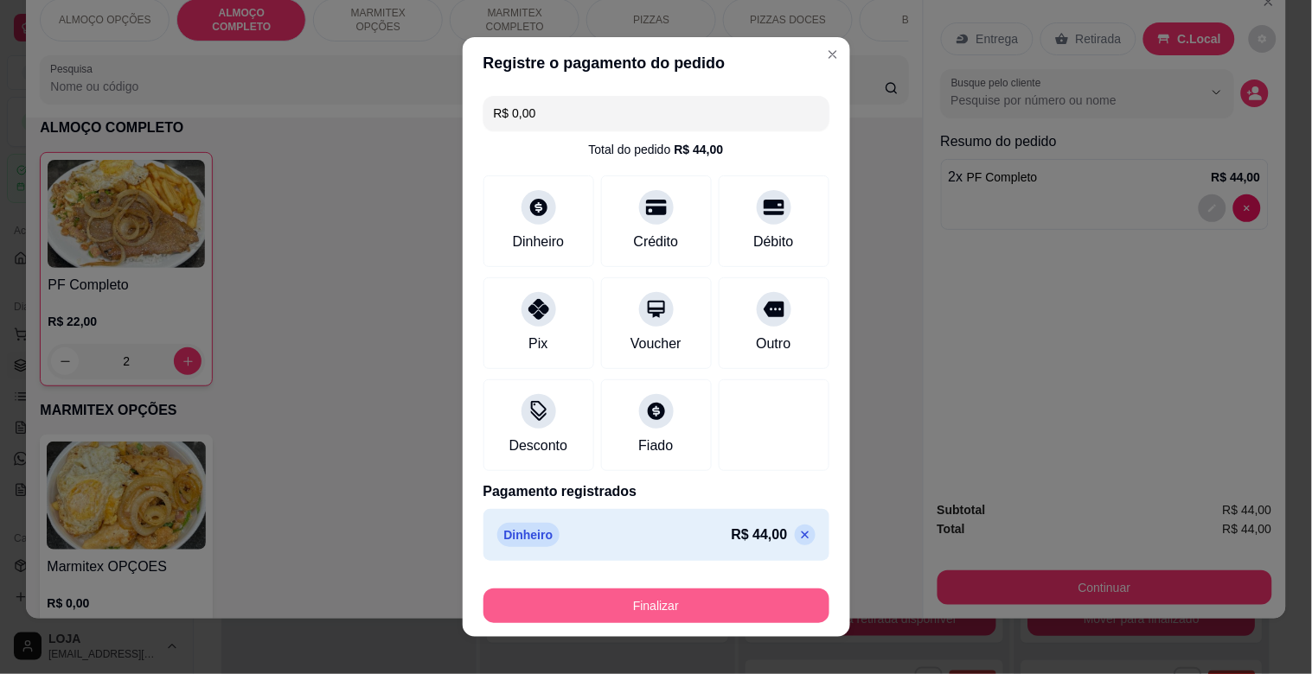
click at [726, 601] on button "Finalizar" at bounding box center [656, 606] width 346 height 35
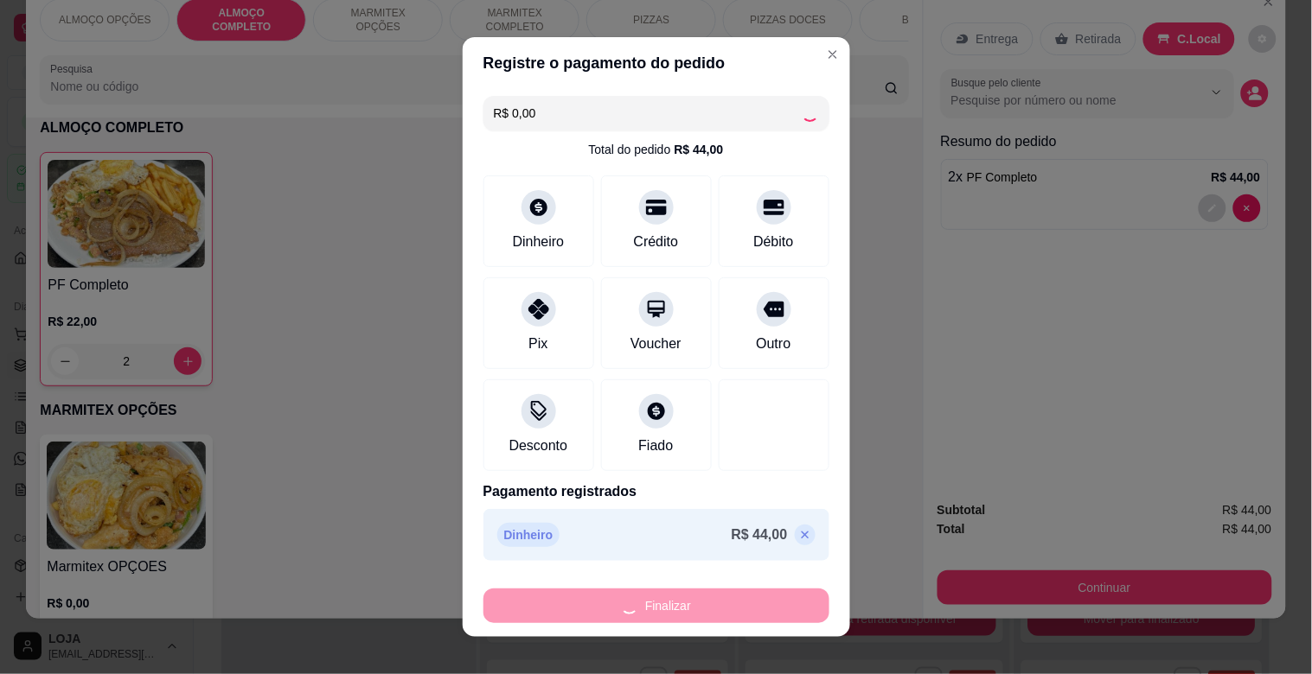
type input "0"
type input "-R$ 44,00"
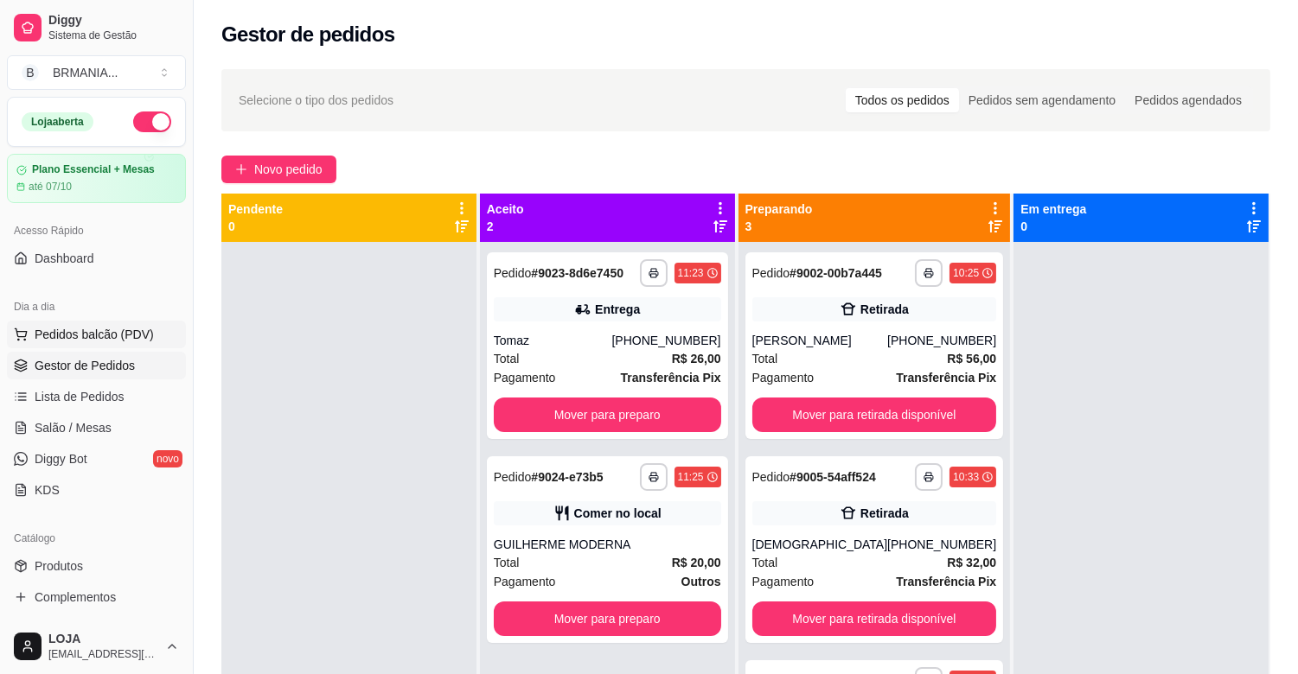
click at [117, 326] on span "Pedidos balcão (PDV)" at bounding box center [94, 334] width 119 height 17
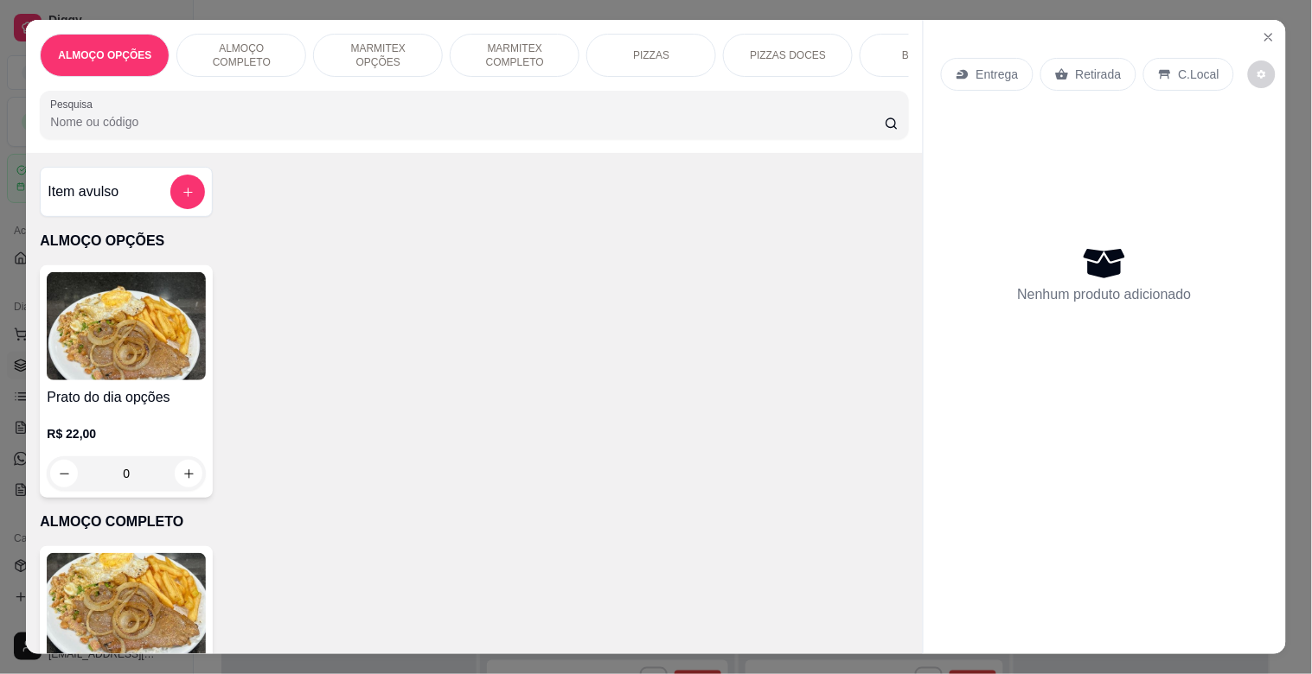
click at [468, 34] on div "MARMITEX COMPLETO" at bounding box center [515, 55] width 130 height 43
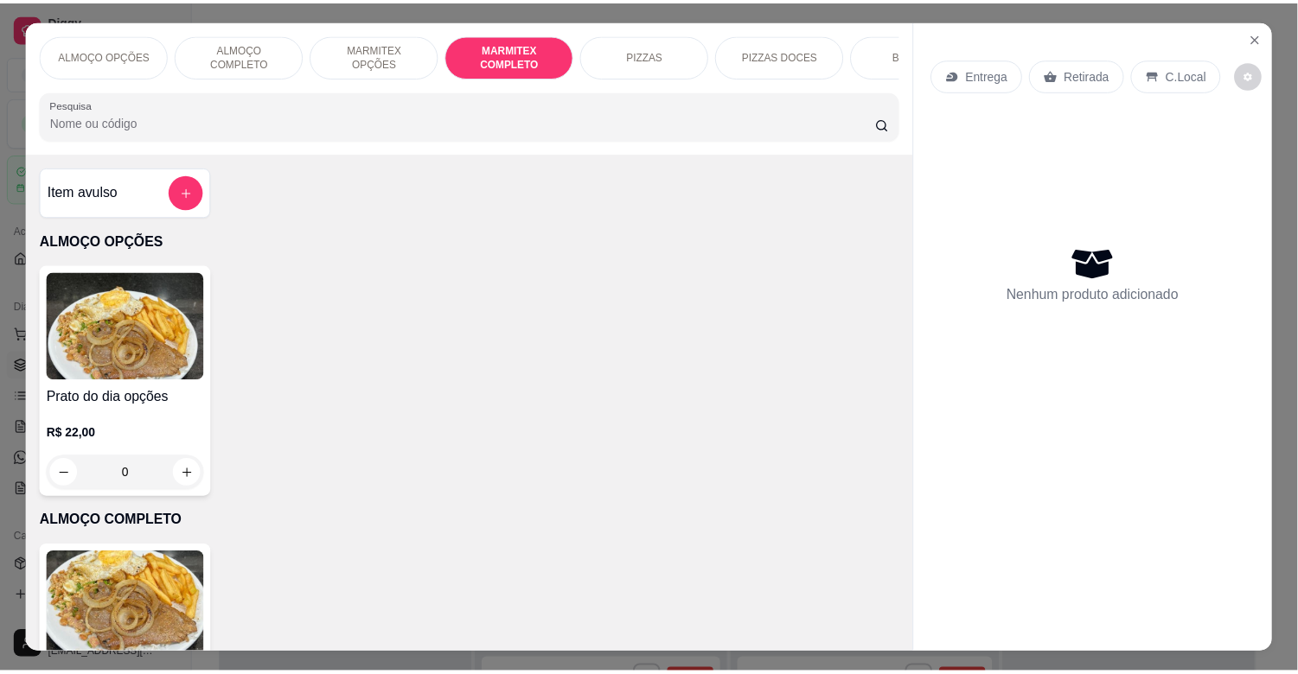
scroll to position [42, 0]
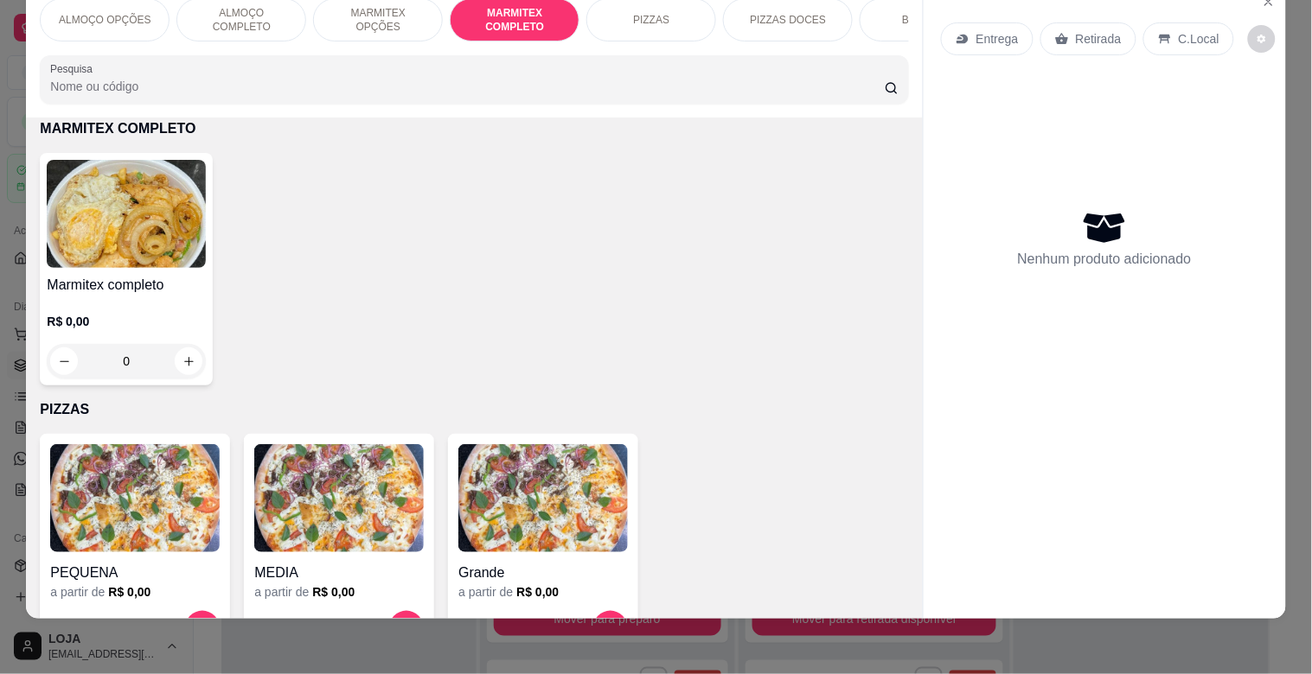
click at [121, 236] on img at bounding box center [126, 214] width 159 height 108
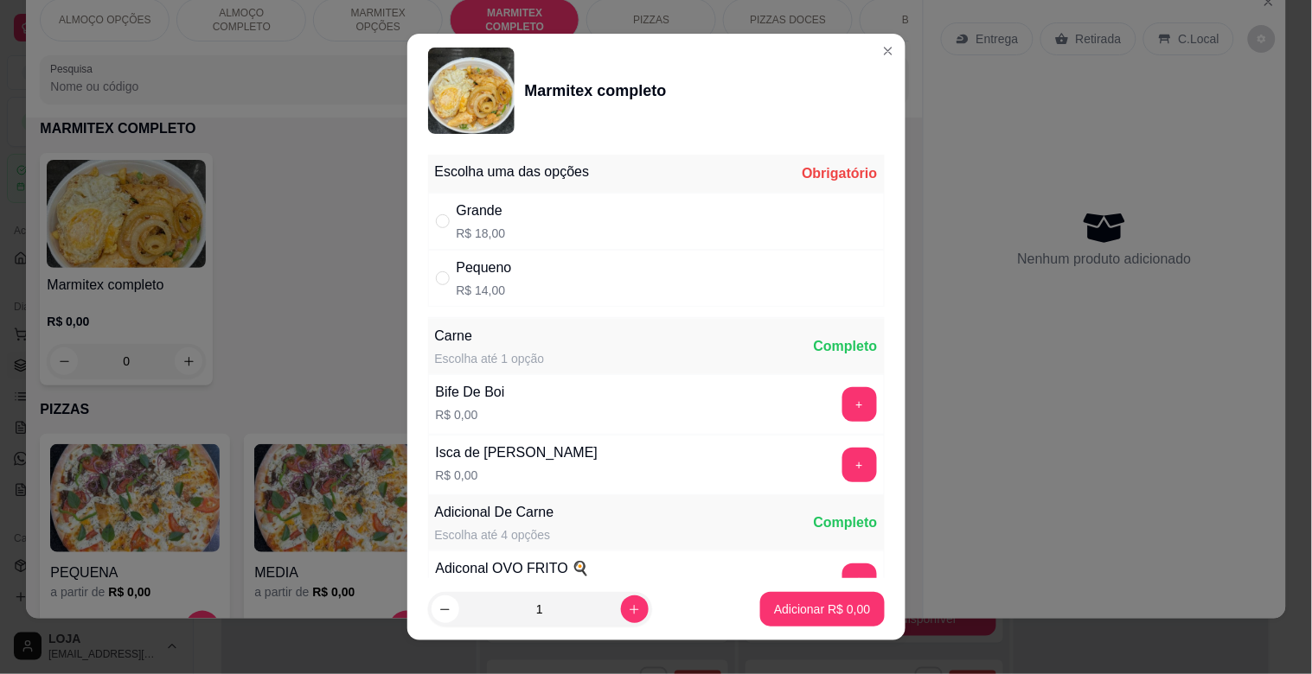
click at [632, 231] on div "Grande R$ 18,00" at bounding box center [656, 221] width 457 height 57
radio input "true"
click at [847, 610] on p "Adicionar R$ 18,00" at bounding box center [818, 609] width 103 height 17
type input "1"
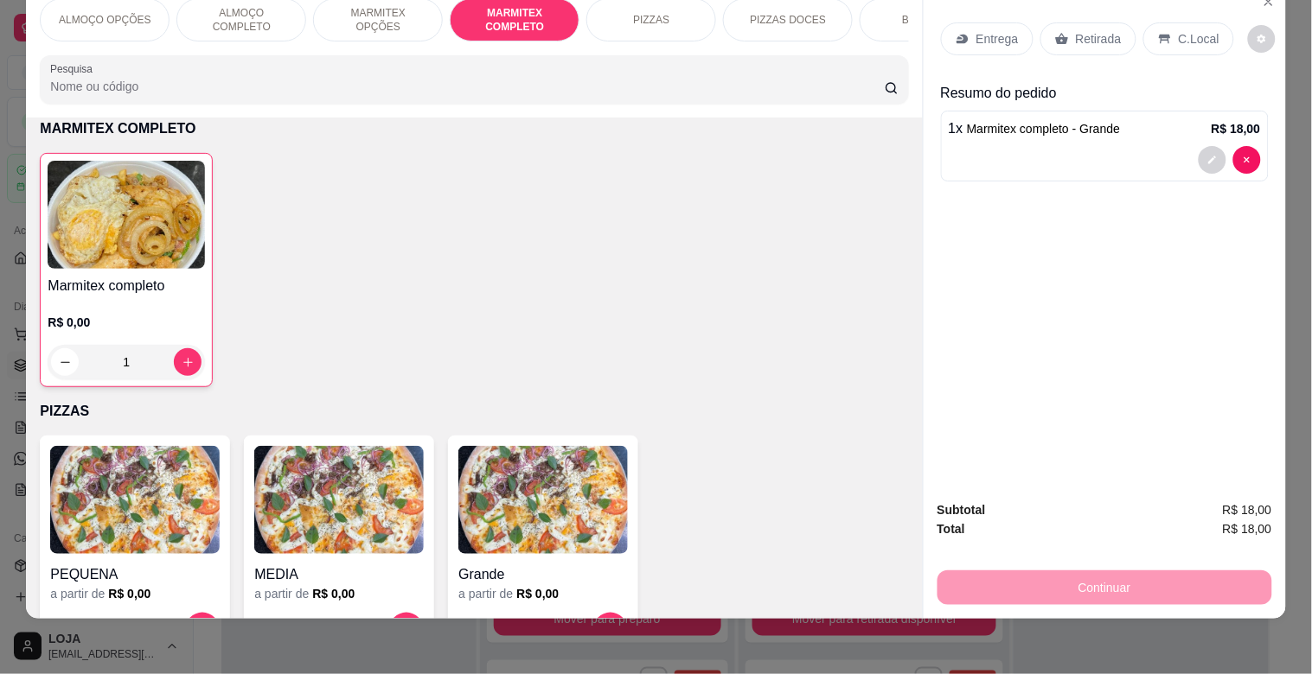
drag, startPoint x: 1163, startPoint y: 14, endPoint x: 1172, endPoint y: 106, distance: 92.9
click at [1168, 22] on div "C.Local" at bounding box center [1188, 38] width 91 height 33
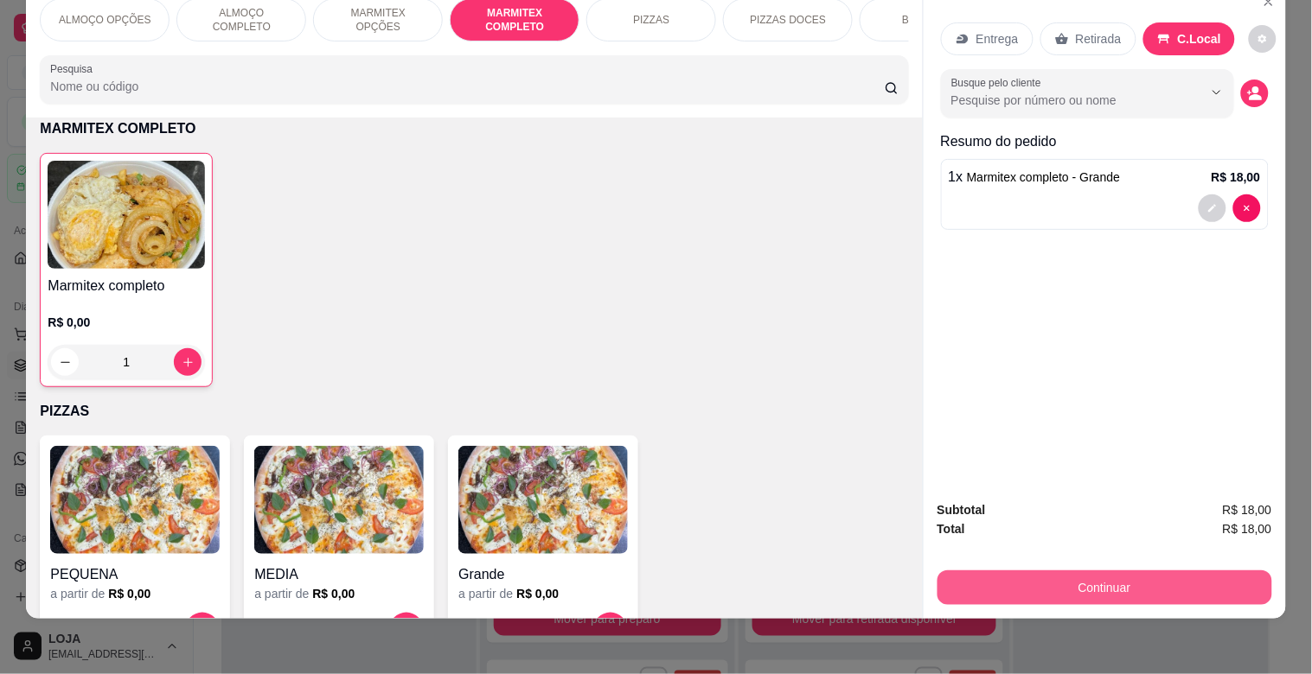
click at [1096, 578] on button "Continuar" at bounding box center [1104, 588] width 335 height 35
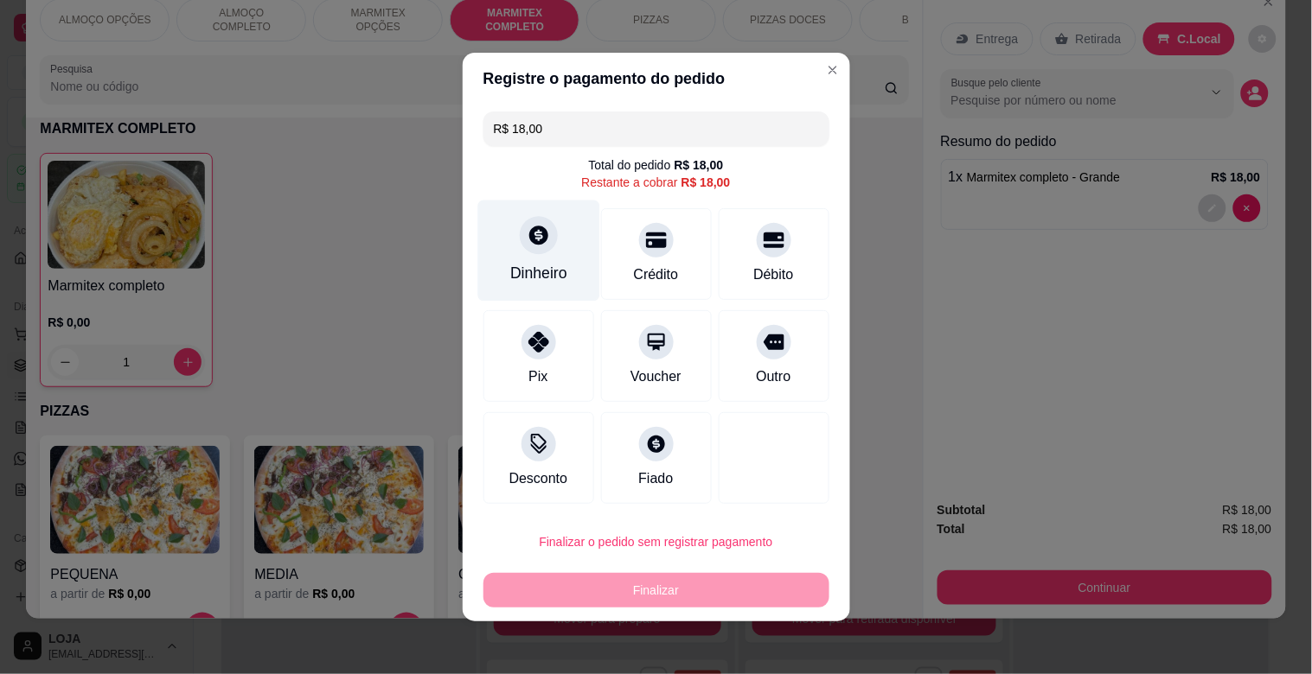
click at [549, 255] on div "Dinheiro" at bounding box center [538, 251] width 122 height 101
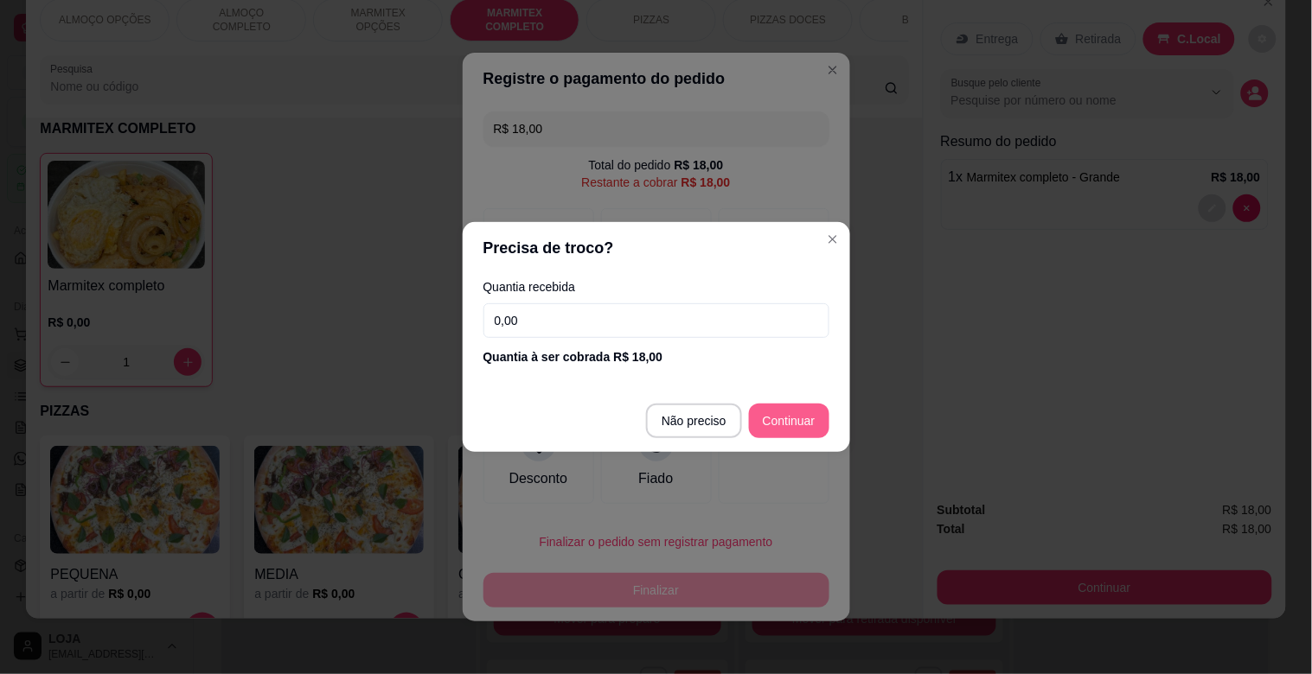
type input "R$ 0,00"
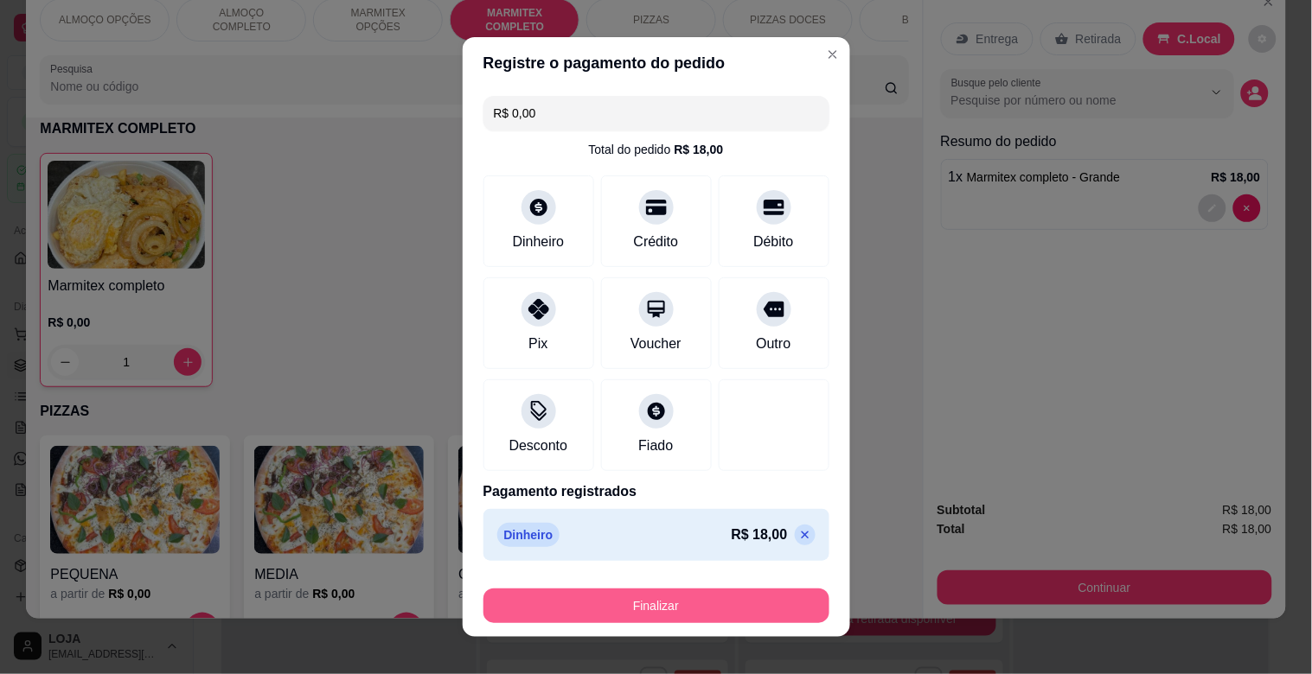
click at [789, 601] on button "Finalizar" at bounding box center [656, 606] width 346 height 35
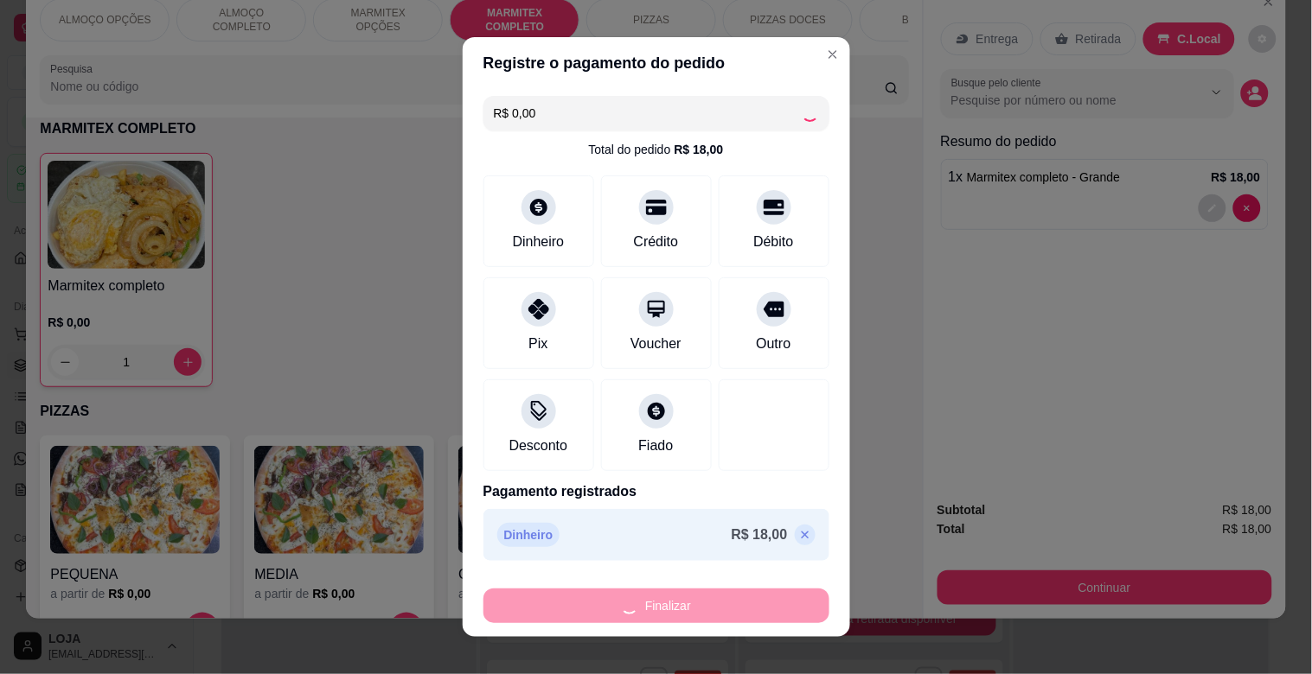
type input "0"
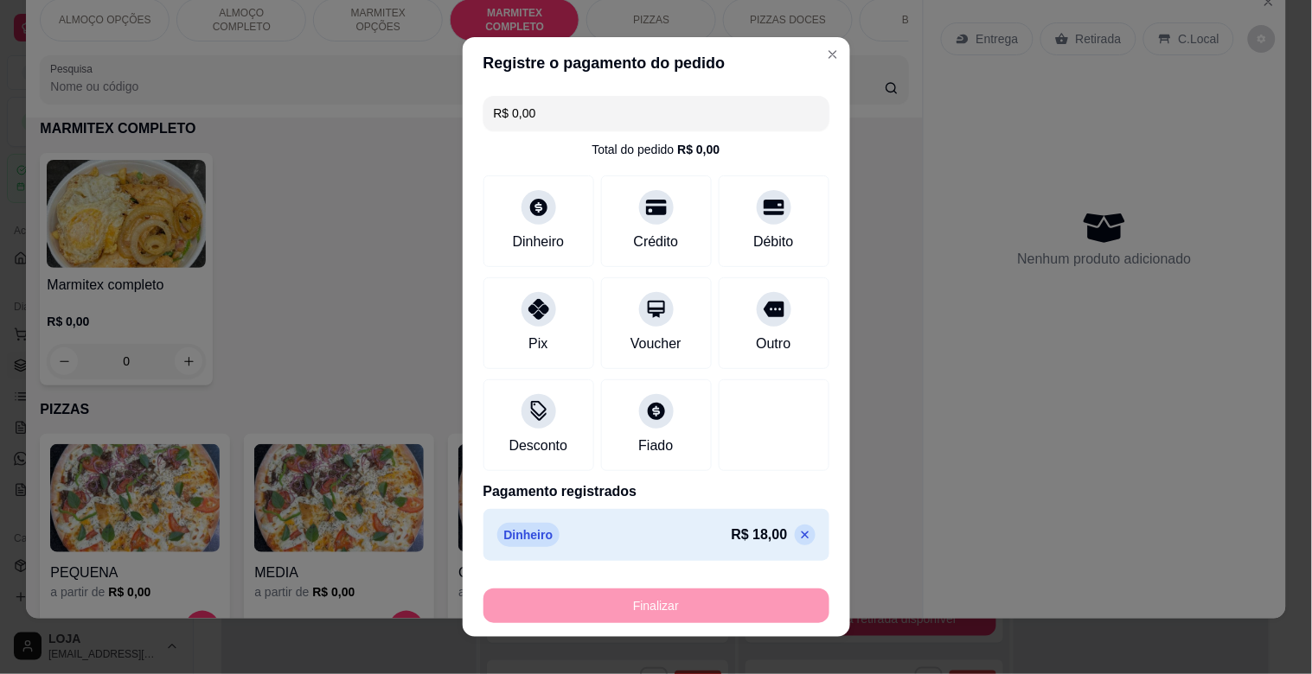
type input "-R$ 18,00"
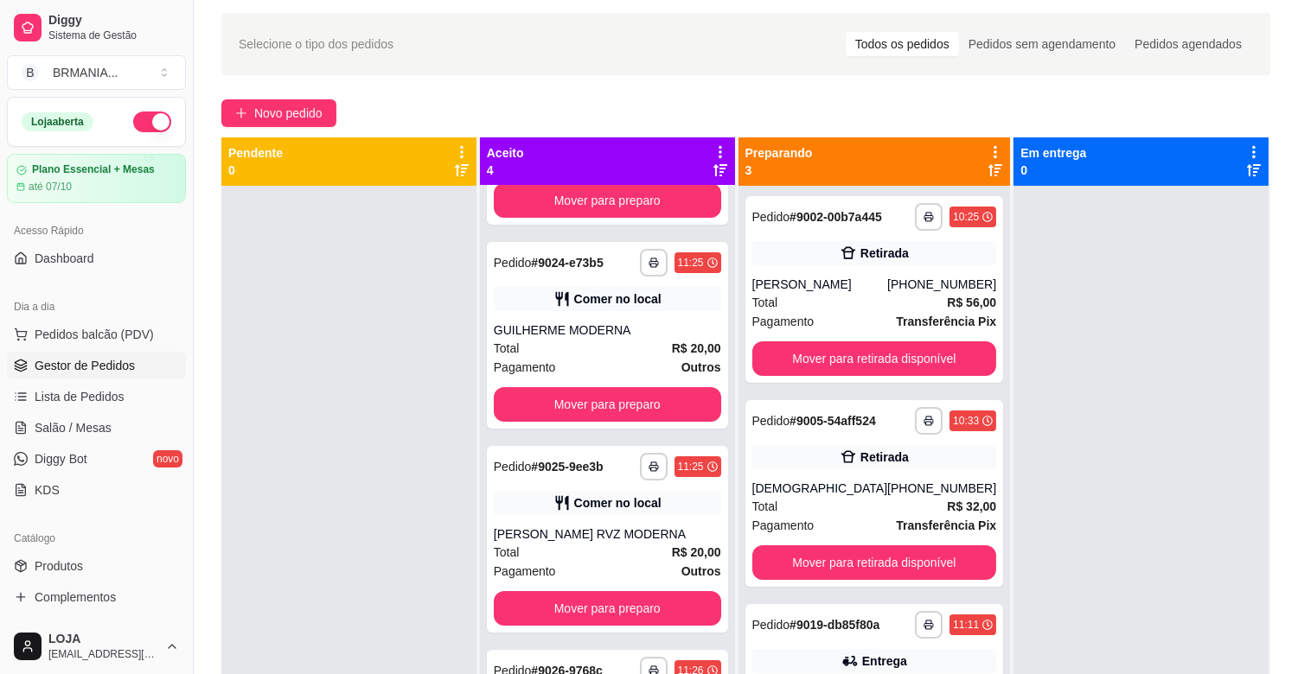
scroll to position [264, 0]
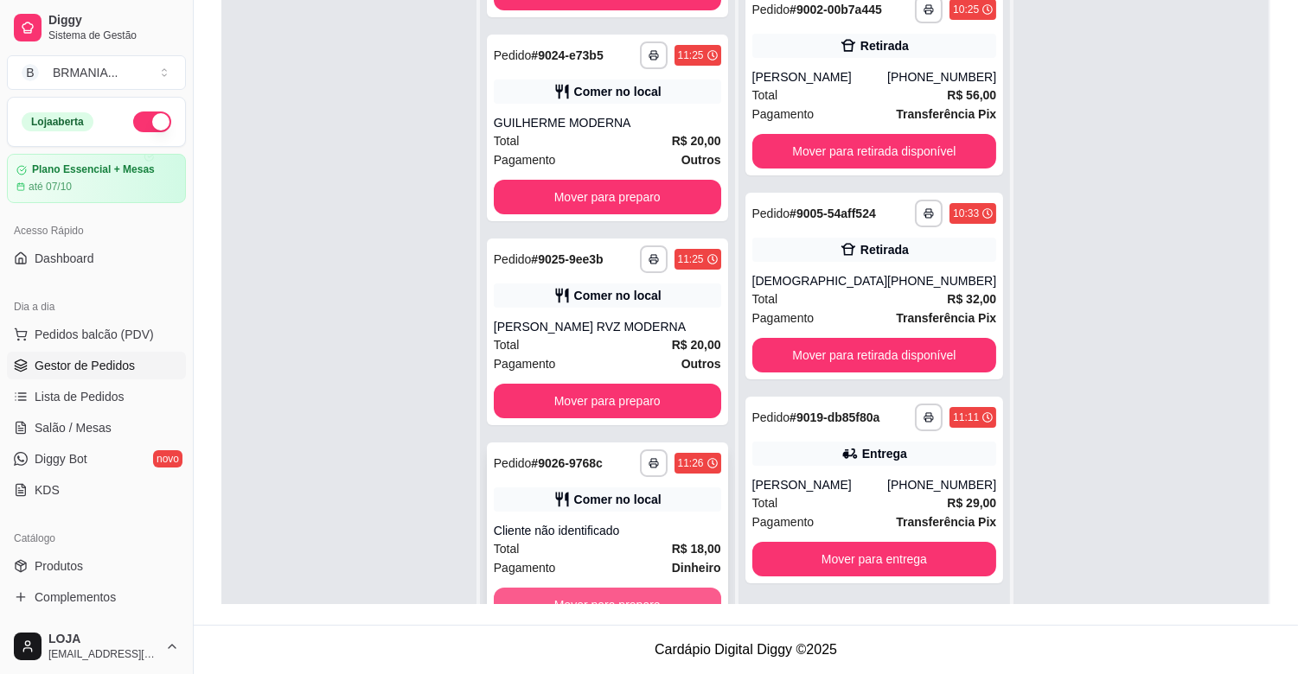
click at [688, 595] on button "Mover para preparo" at bounding box center [607, 605] width 227 height 35
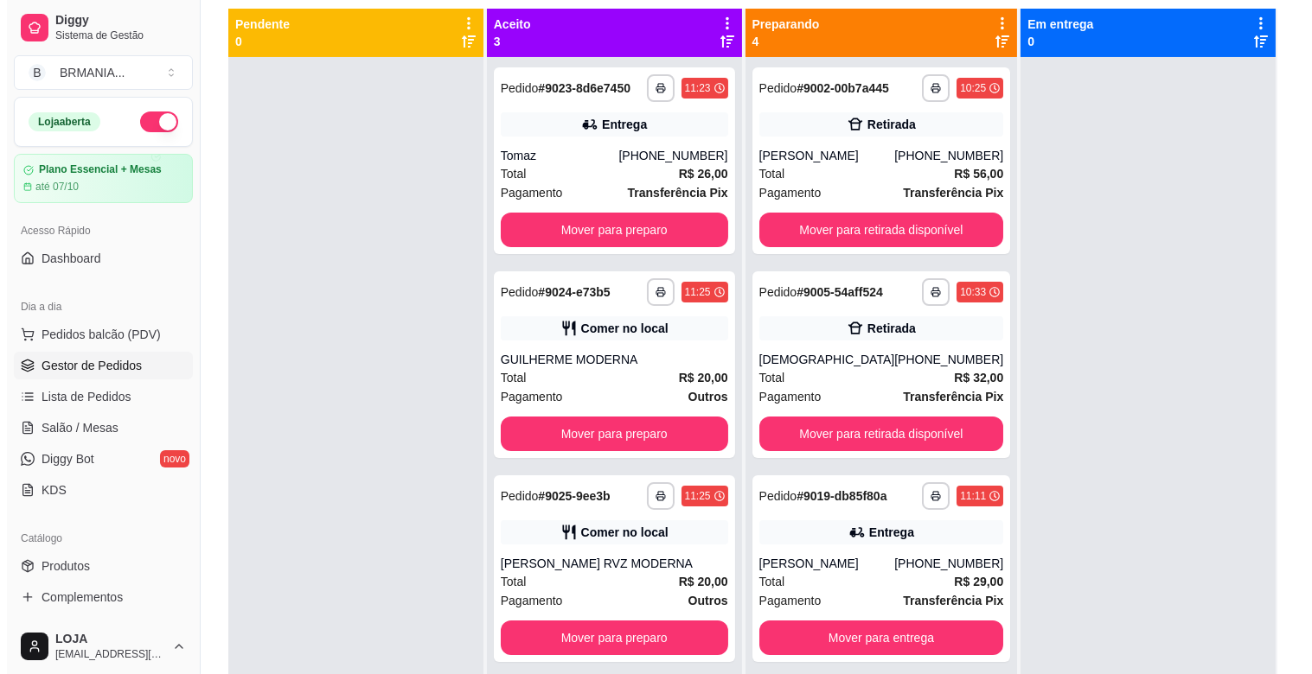
scroll to position [0, 0]
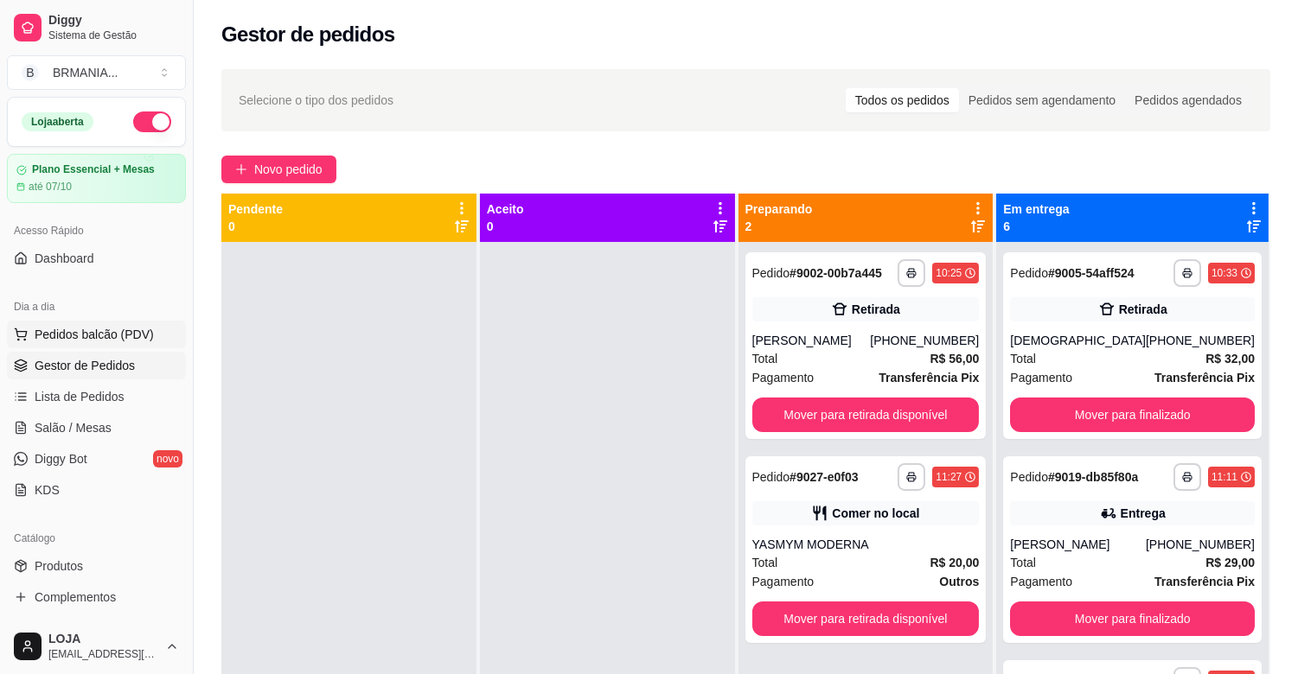
click at [119, 324] on button "Pedidos balcão (PDV)" at bounding box center [96, 335] width 179 height 28
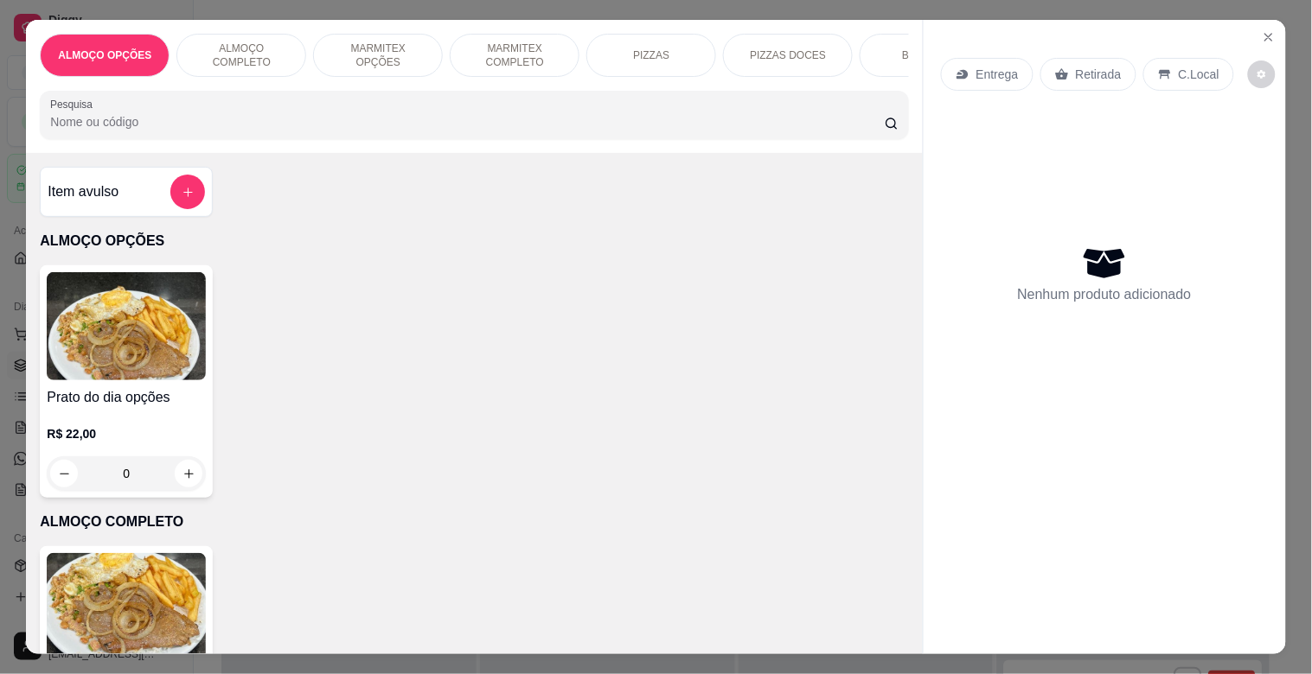
drag, startPoint x: 498, startPoint y: 39, endPoint x: 488, endPoint y: 63, distance: 26.3
click at [499, 42] on p "MARMITEX COMPLETO" at bounding box center [514, 56] width 100 height 28
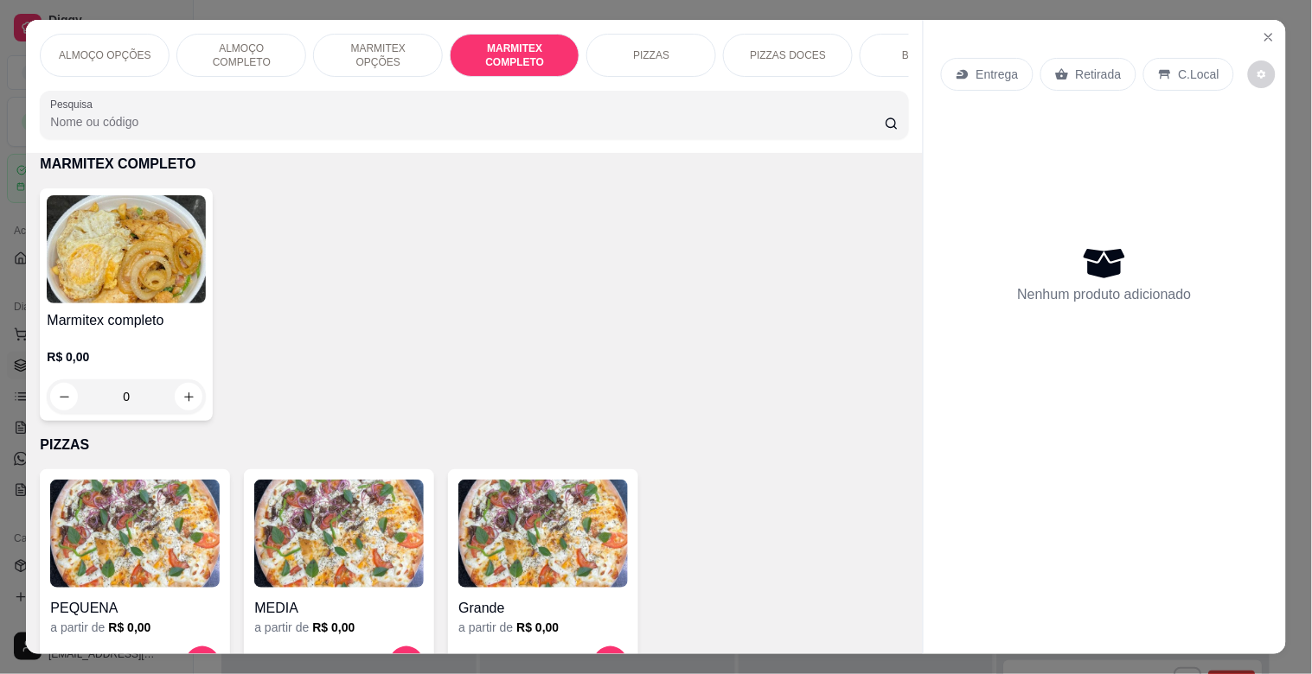
scroll to position [42, 0]
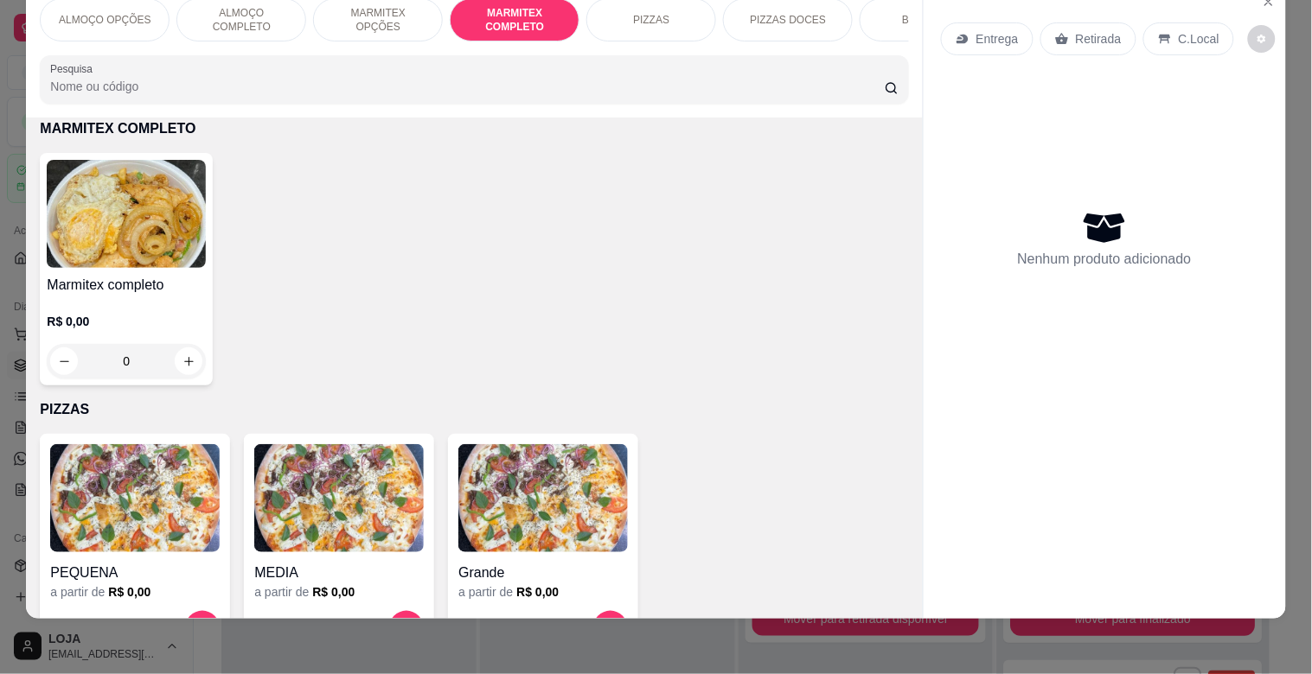
click at [156, 266] on img at bounding box center [126, 214] width 159 height 108
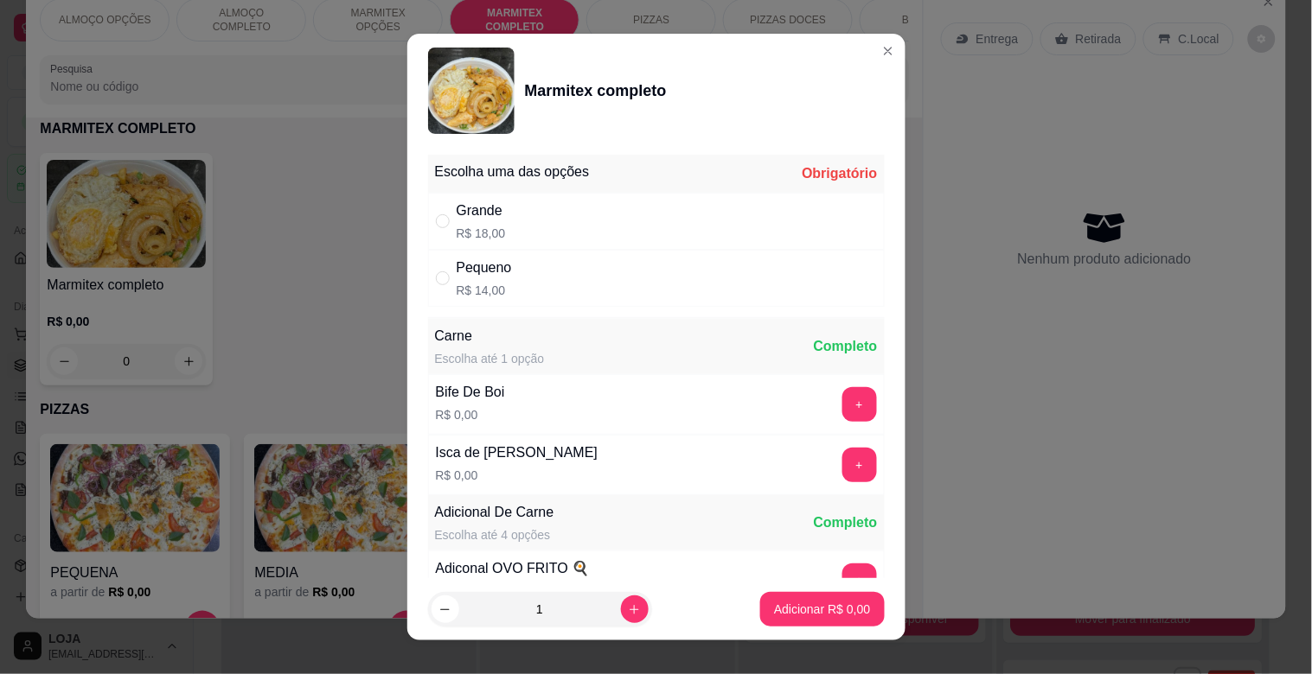
drag, startPoint x: 531, startPoint y: 280, endPoint x: 669, endPoint y: 400, distance: 182.7
click at [534, 280] on div "Pequeno R$ 14,00" at bounding box center [656, 278] width 457 height 57
radio input "true"
click at [828, 603] on p "Adicionar R$ 14,00" at bounding box center [818, 609] width 103 height 17
type input "1"
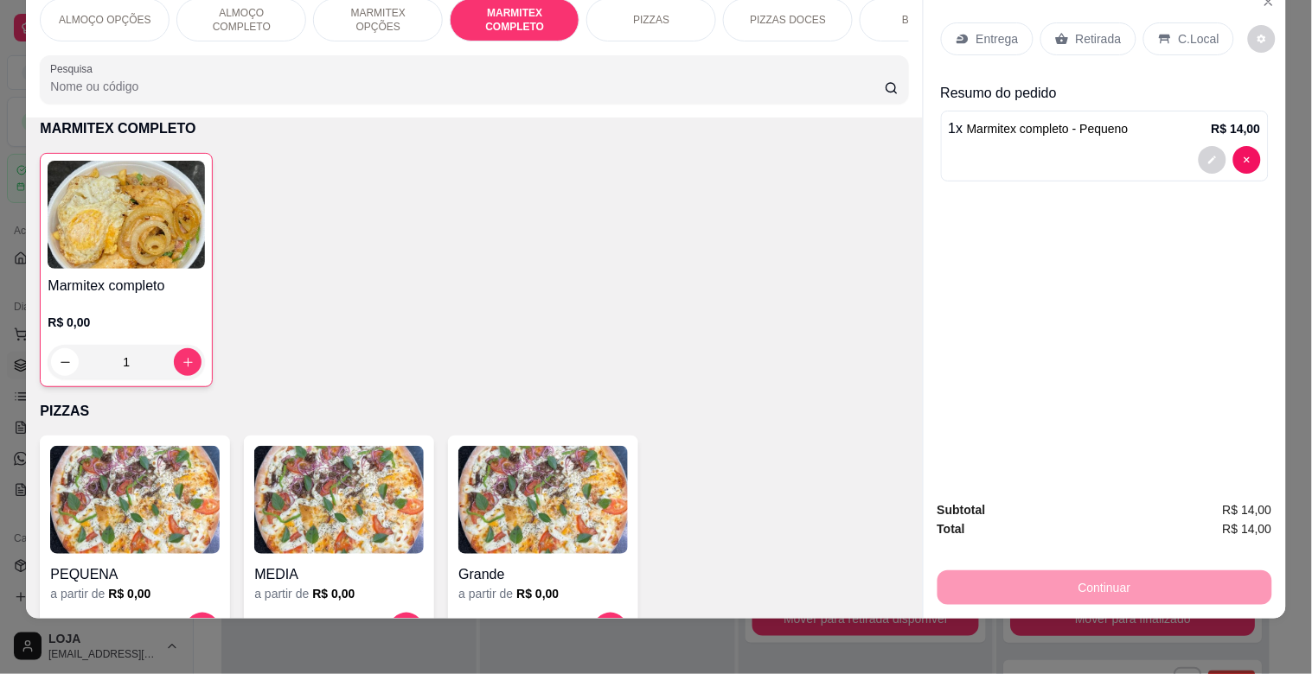
click at [1158, 32] on icon at bounding box center [1165, 39] width 14 height 14
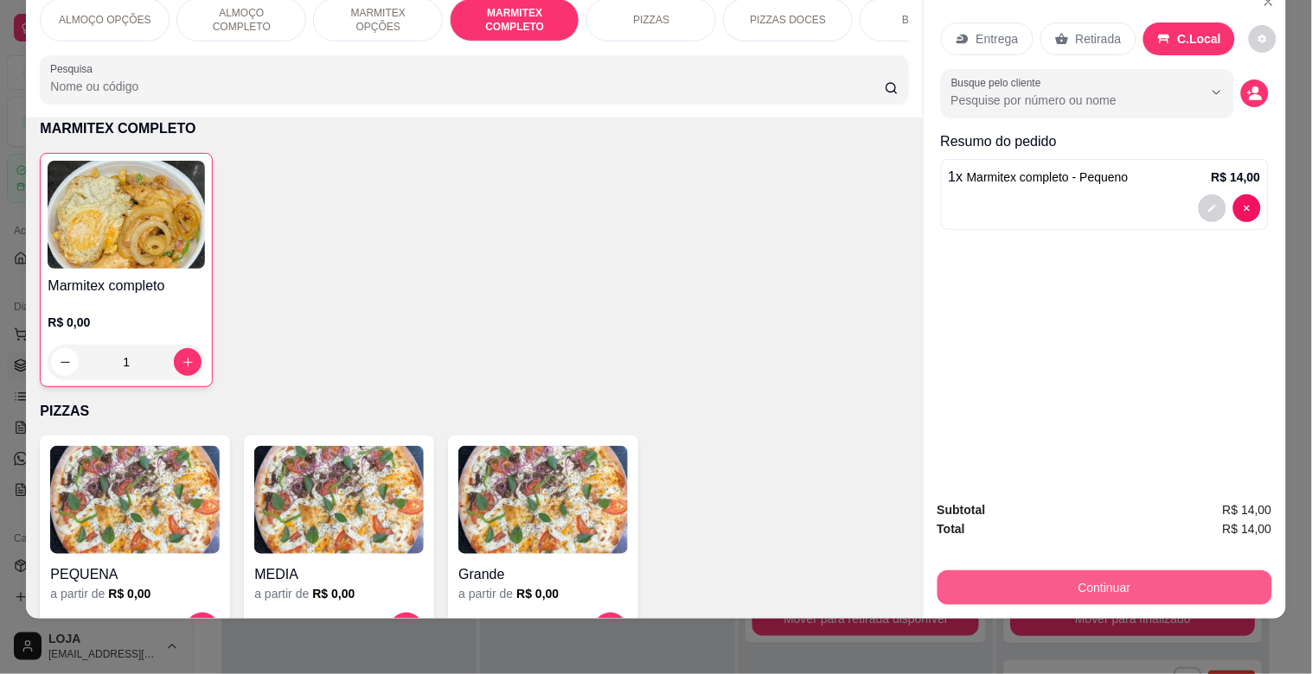
click at [1001, 571] on button "Continuar" at bounding box center [1104, 588] width 335 height 35
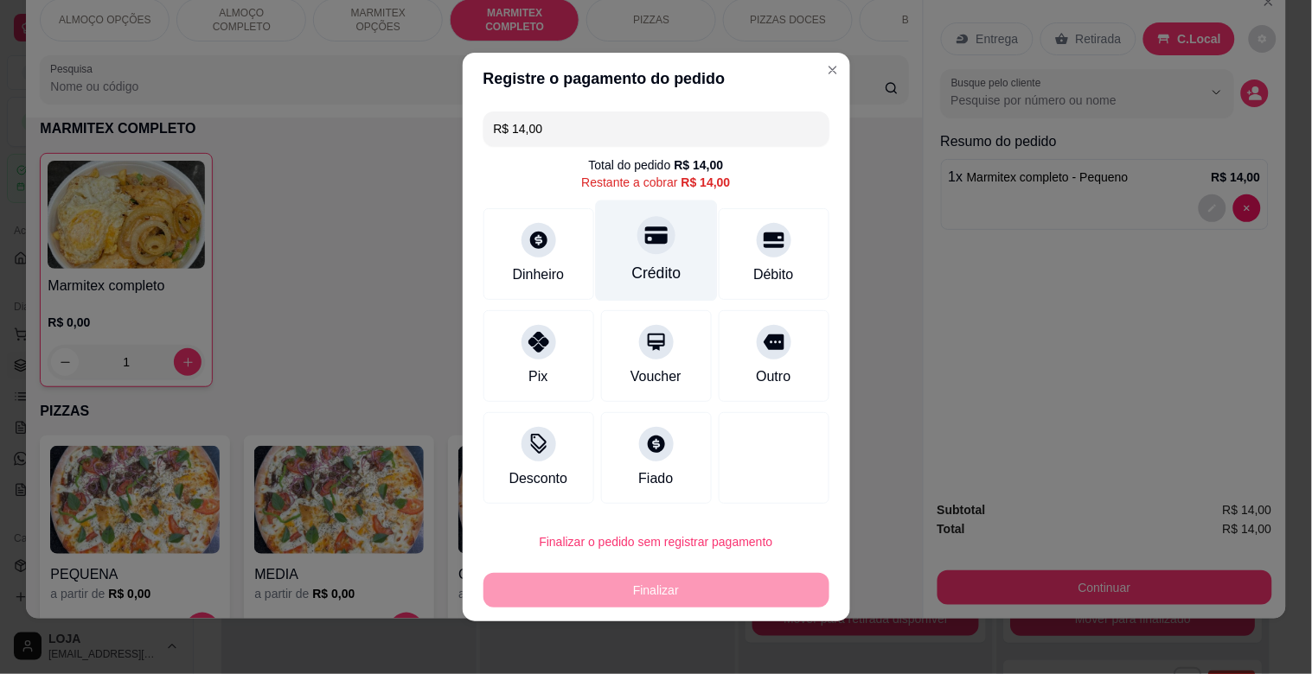
click at [668, 258] on div "Crédito" at bounding box center [656, 251] width 122 height 101
type input "R$ 0,00"
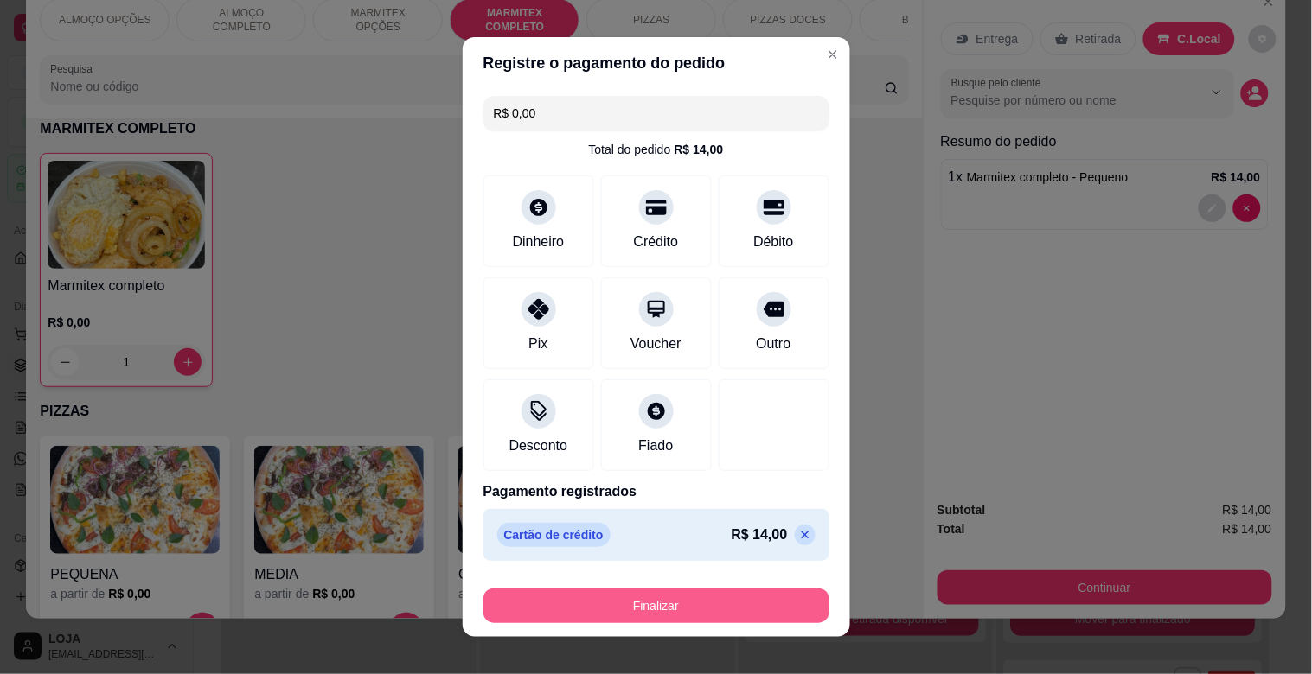
click at [672, 615] on button "Finalizar" at bounding box center [656, 606] width 346 height 35
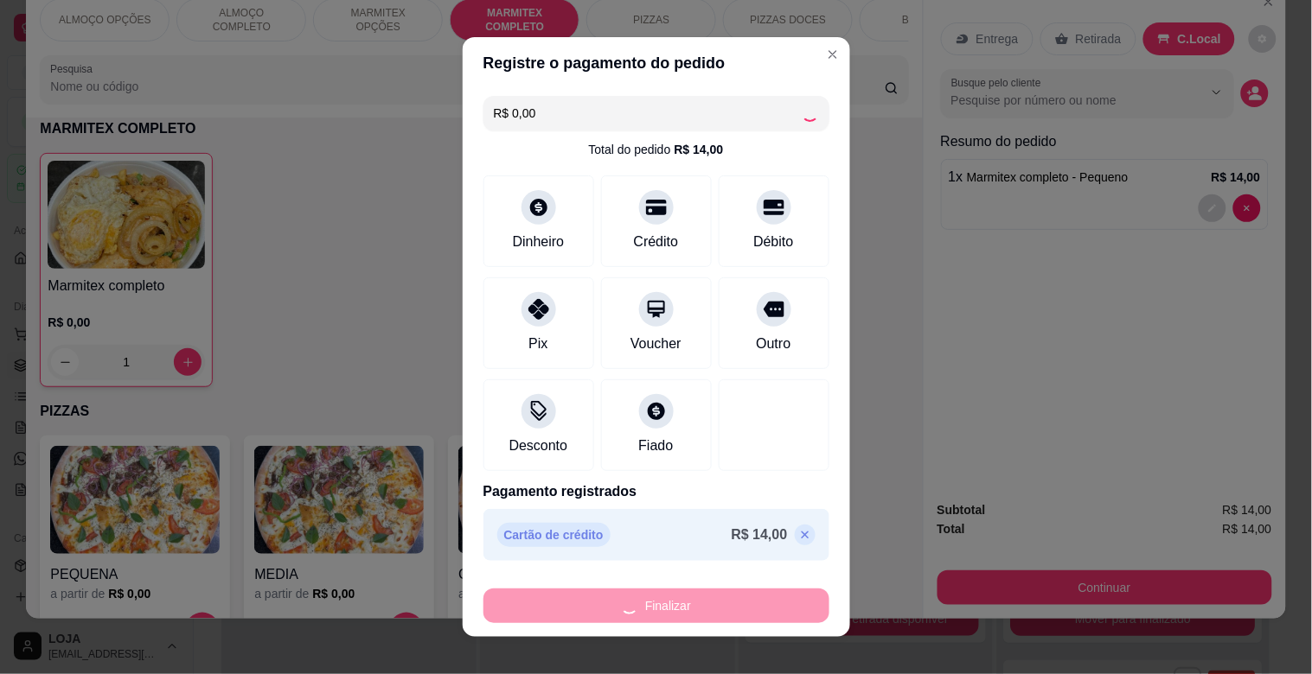
type input "0"
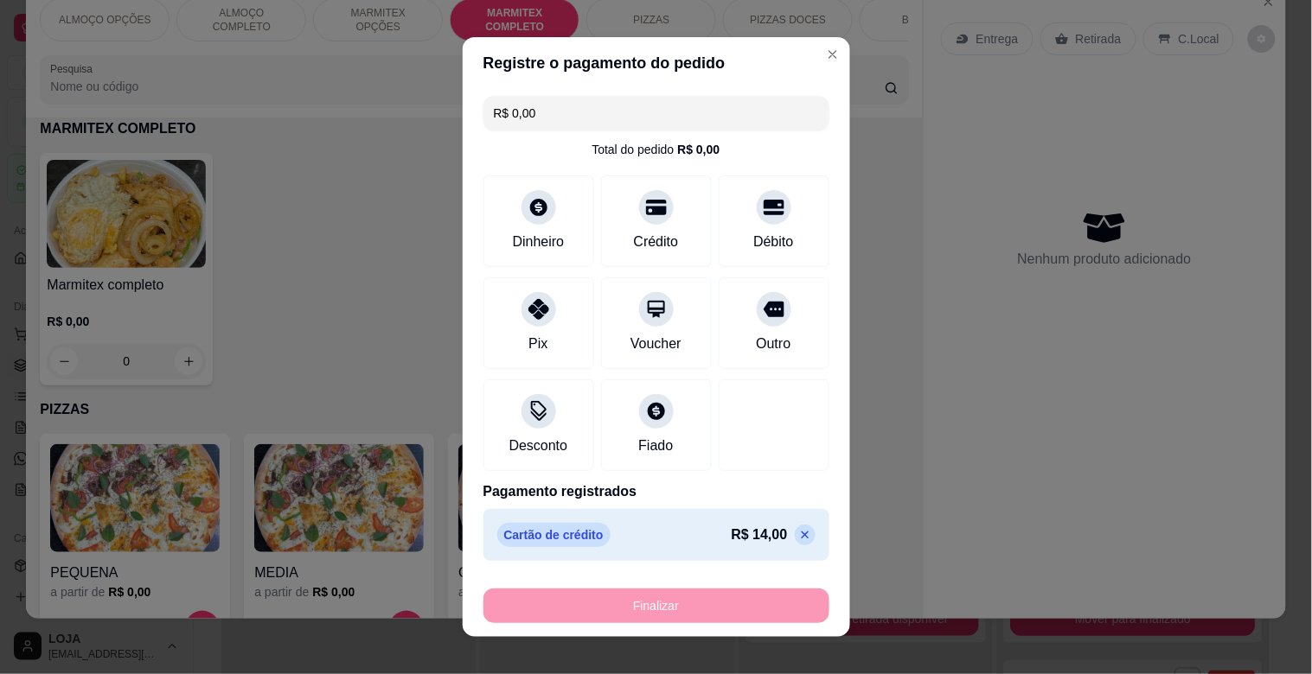
type input "-R$ 14,00"
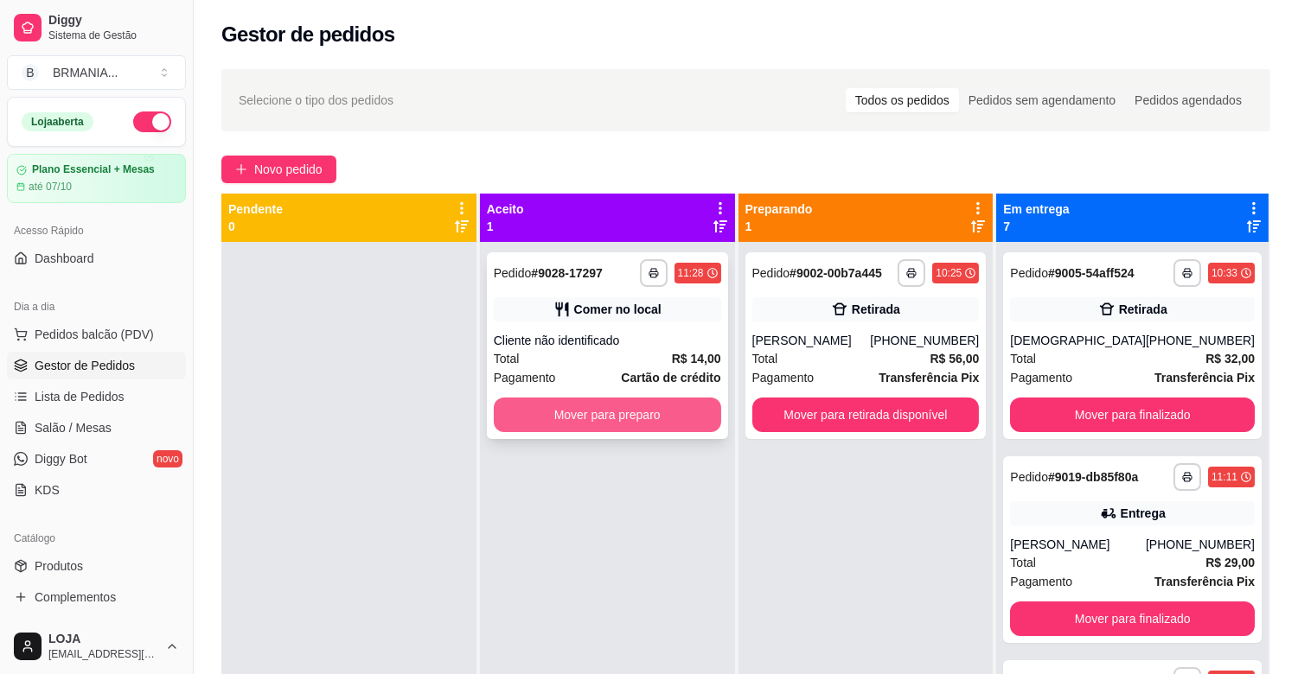
click at [548, 411] on button "Mover para preparo" at bounding box center [607, 415] width 227 height 35
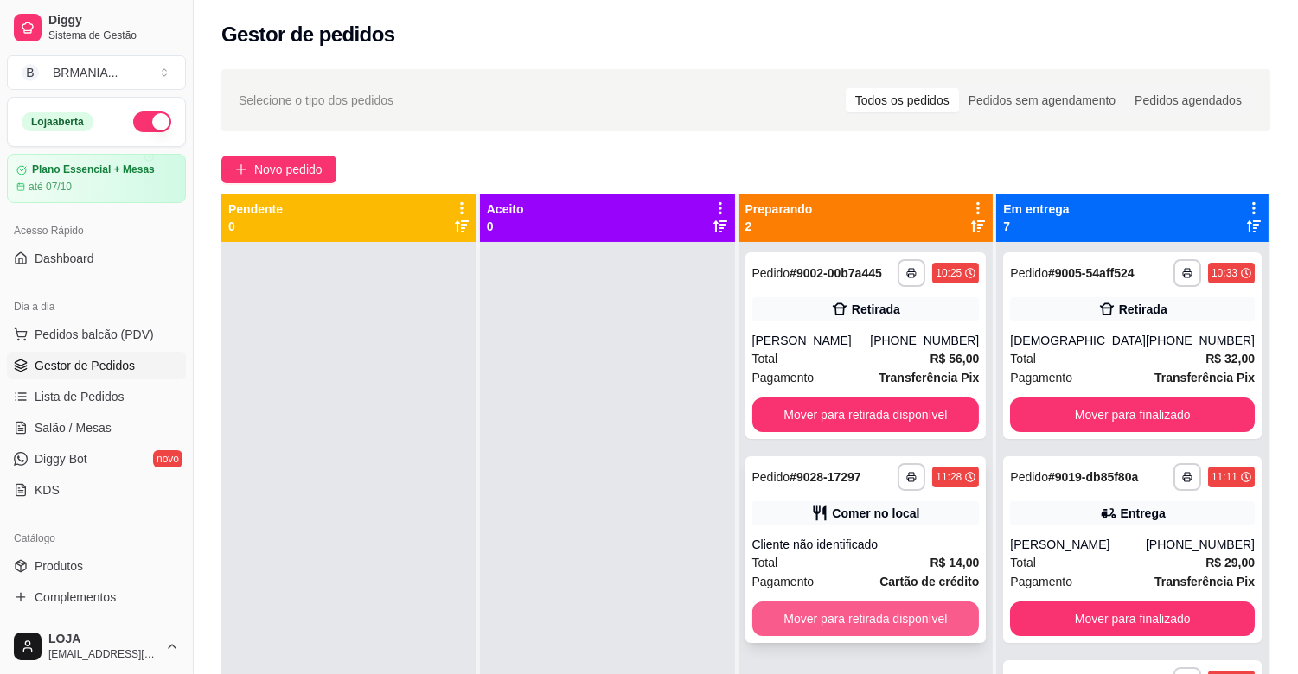
click at [943, 630] on button "Mover para retirada disponível" at bounding box center [865, 619] width 227 height 35
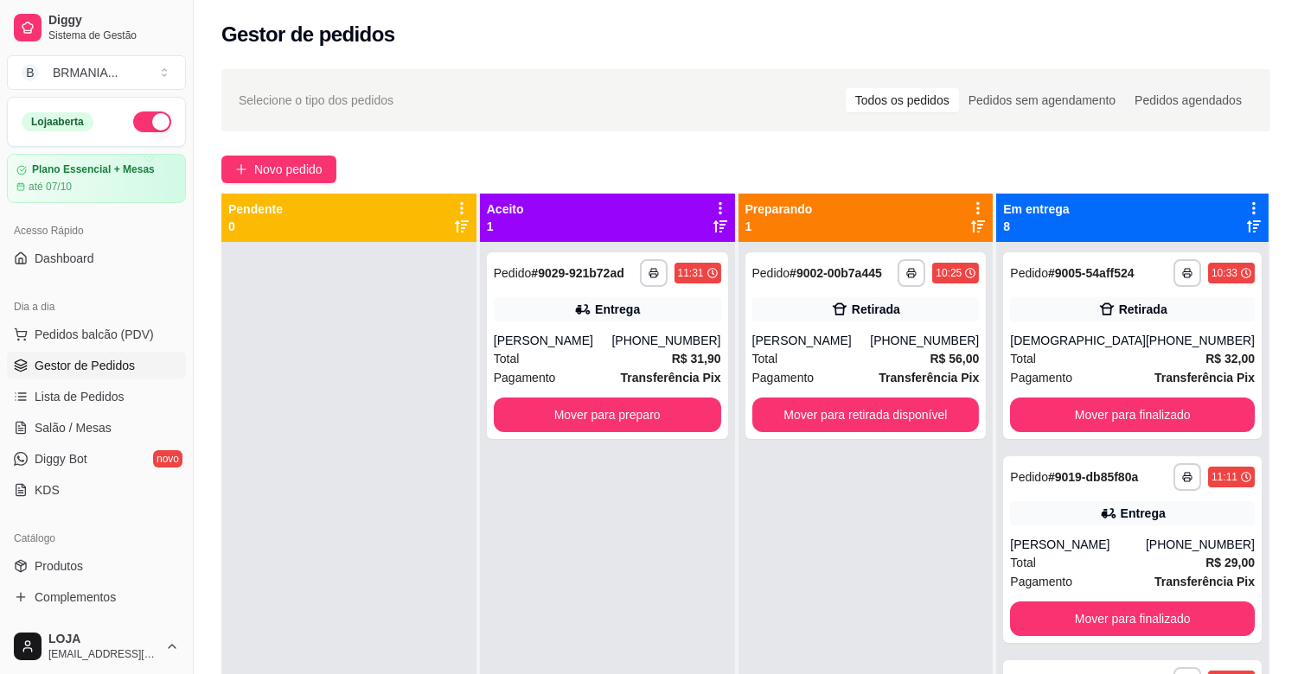
click at [240, 332] on div at bounding box center [348, 579] width 255 height 674
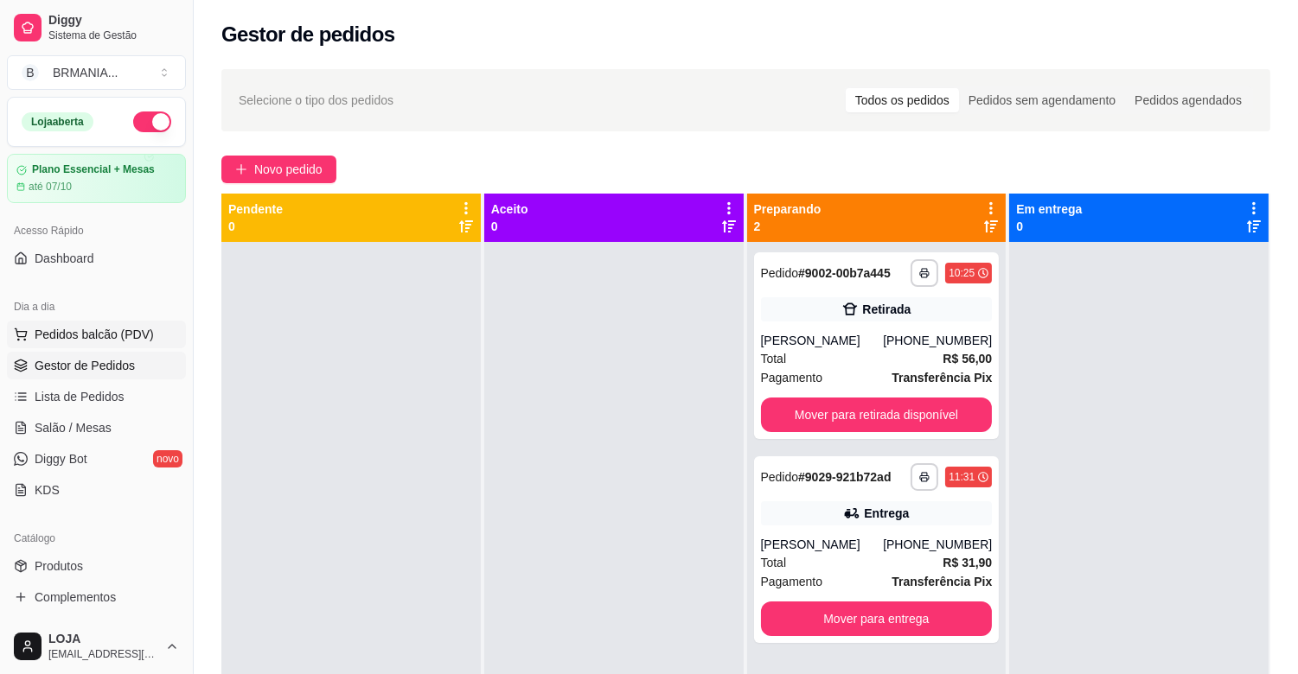
click at [93, 326] on span "Pedidos balcão (PDV)" at bounding box center [94, 334] width 119 height 17
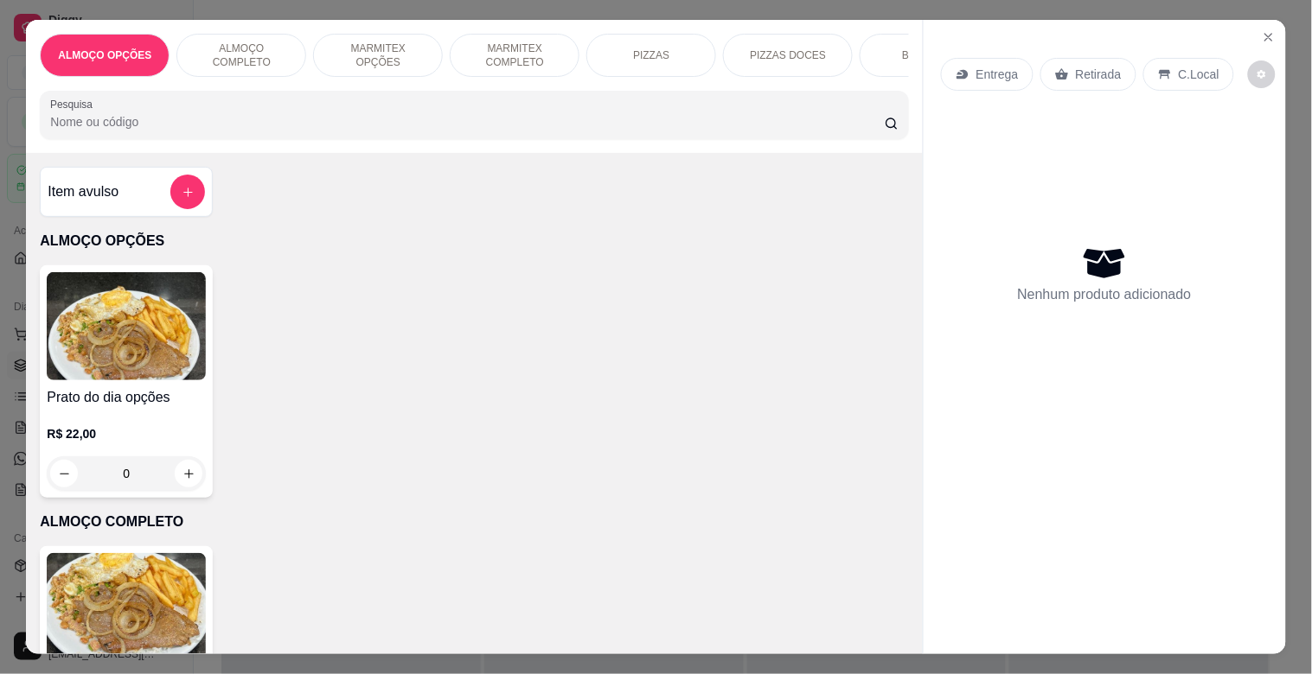
click at [519, 50] on p "MARMITEX COMPLETO" at bounding box center [514, 56] width 100 height 28
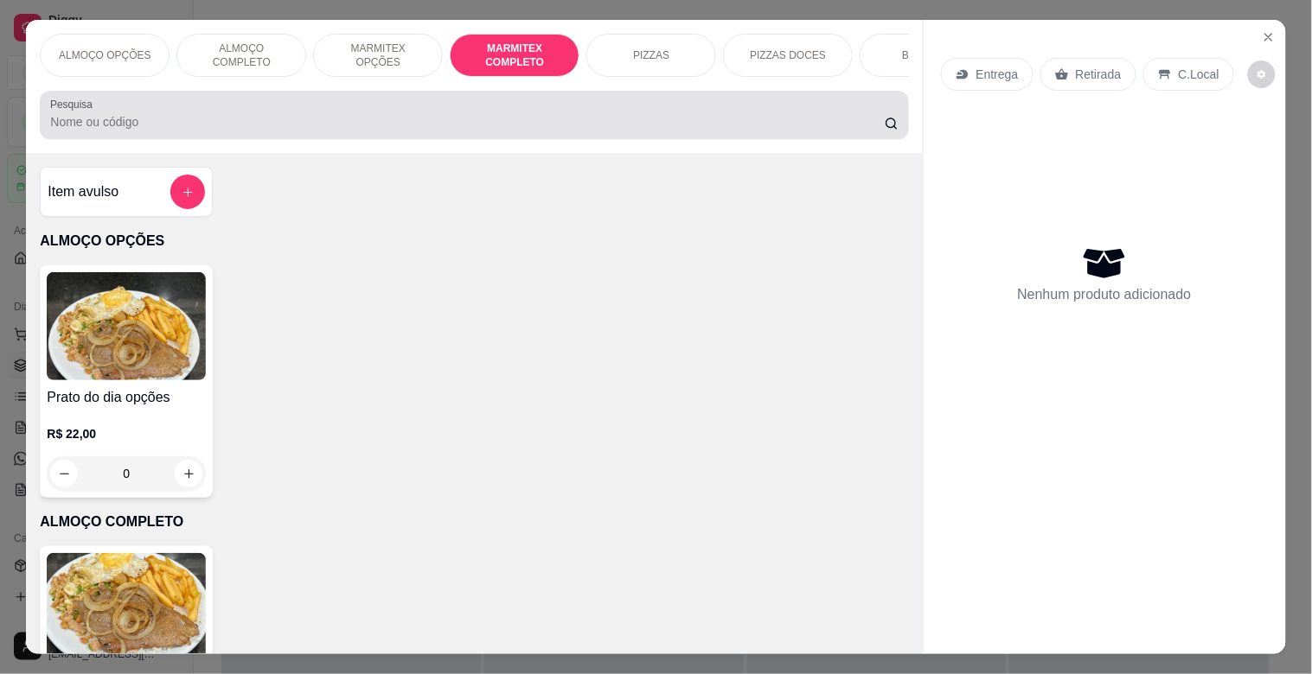
scroll to position [42, 0]
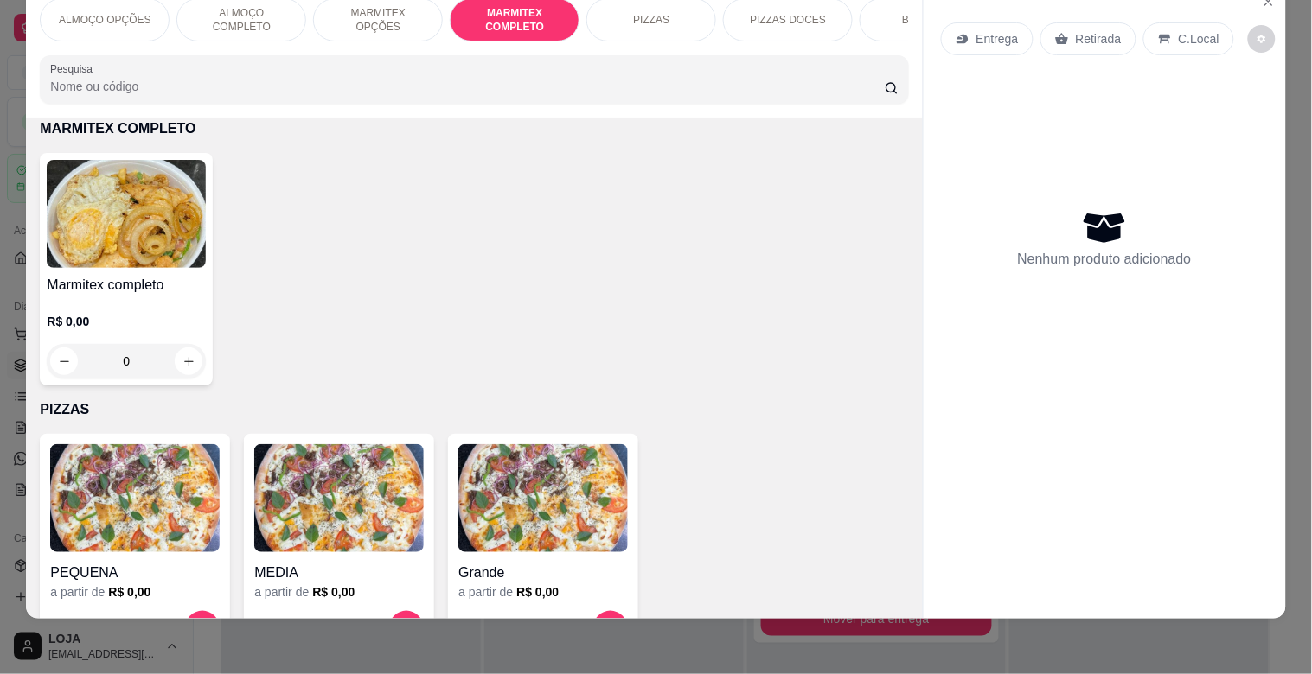
click at [147, 269] on div "Marmitex completo R$ 0,00 0" at bounding box center [126, 269] width 173 height 233
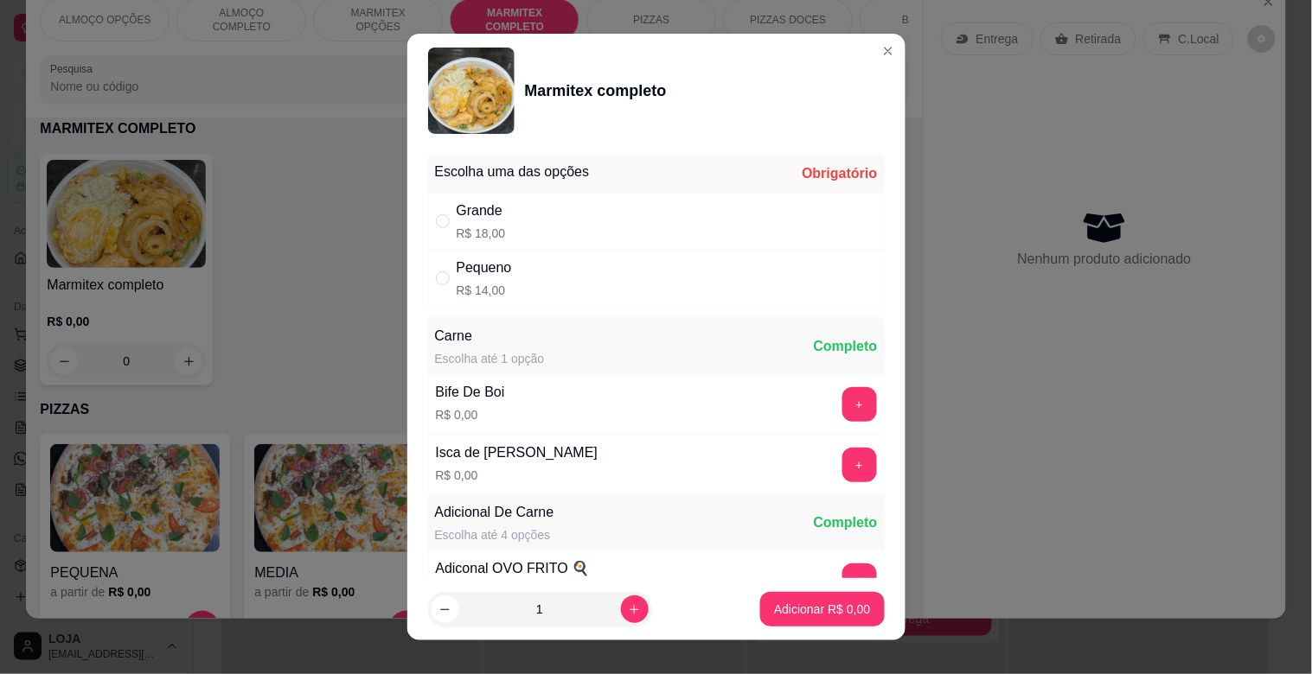
click at [476, 225] on p "R$ 18,00" at bounding box center [481, 233] width 49 height 17
radio input "true"
click at [826, 602] on p "Adicionar R$ 18,00" at bounding box center [818, 609] width 103 height 17
type input "1"
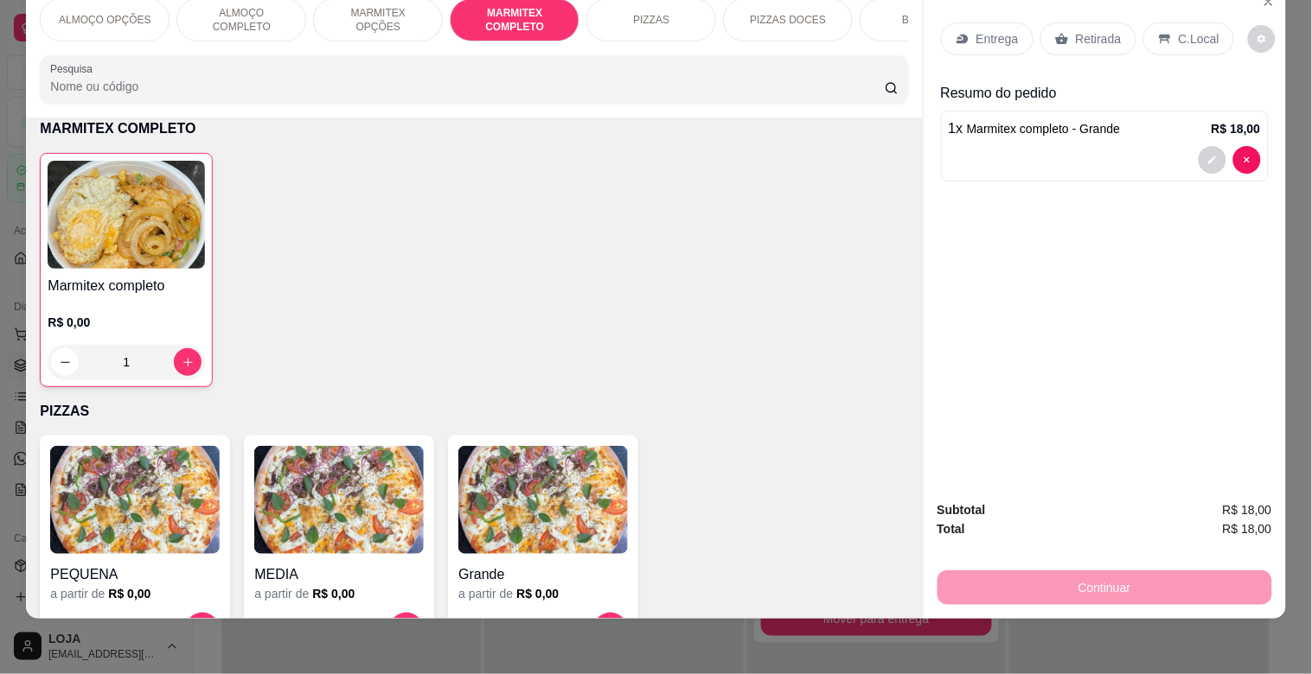
click at [1197, 30] on p "C.Local" at bounding box center [1199, 38] width 41 height 17
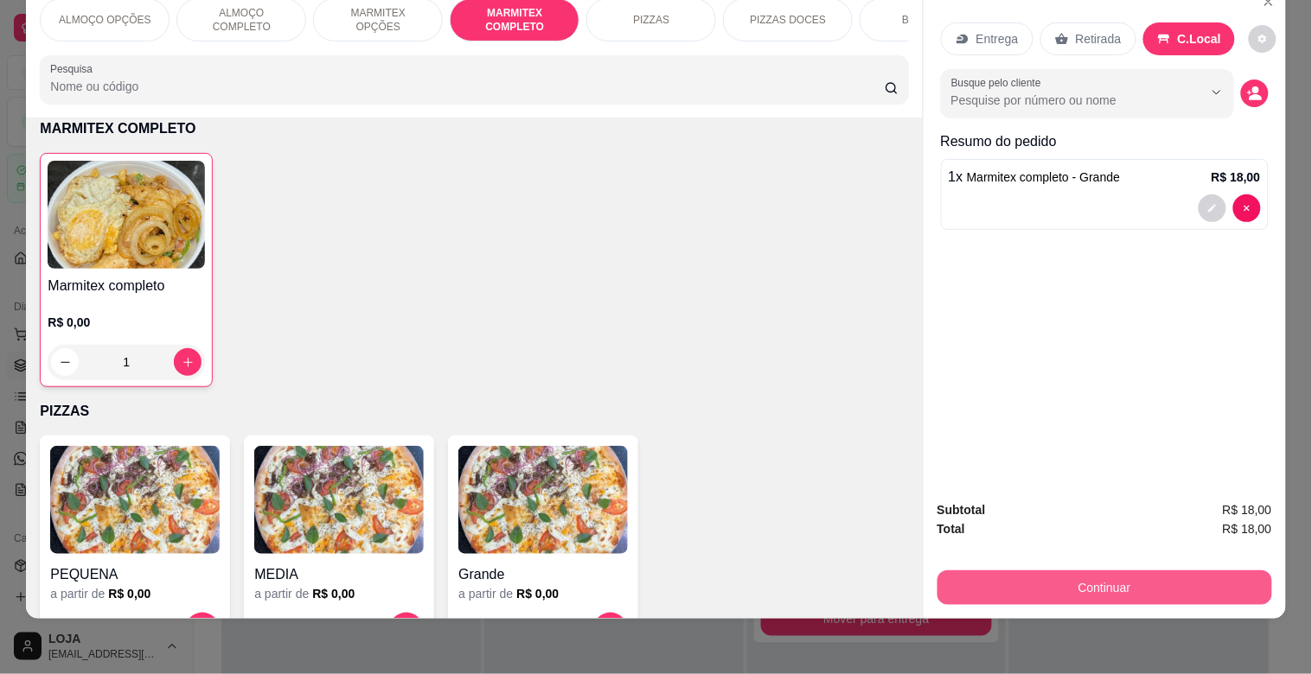
click at [1169, 571] on button "Continuar" at bounding box center [1104, 588] width 335 height 35
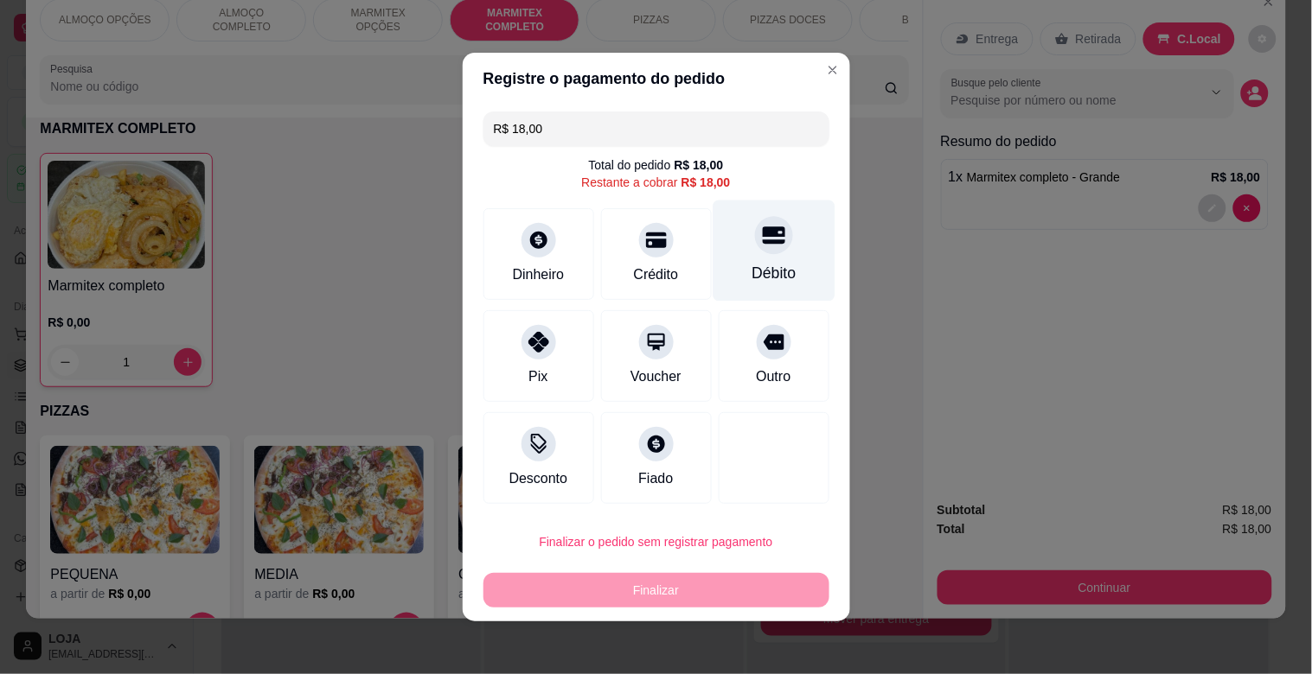
click at [731, 272] on div "Débito" at bounding box center [774, 251] width 122 height 101
type input "R$ 0,00"
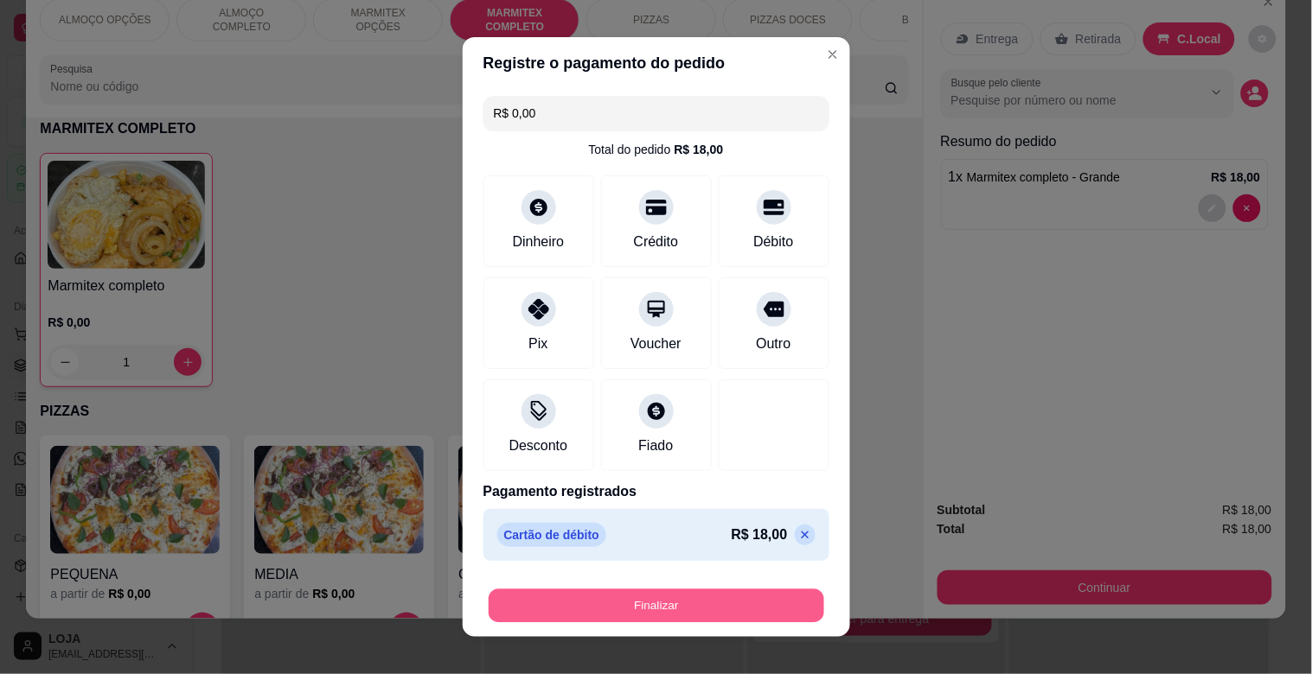
click at [625, 614] on button "Finalizar" at bounding box center [657, 607] width 336 height 34
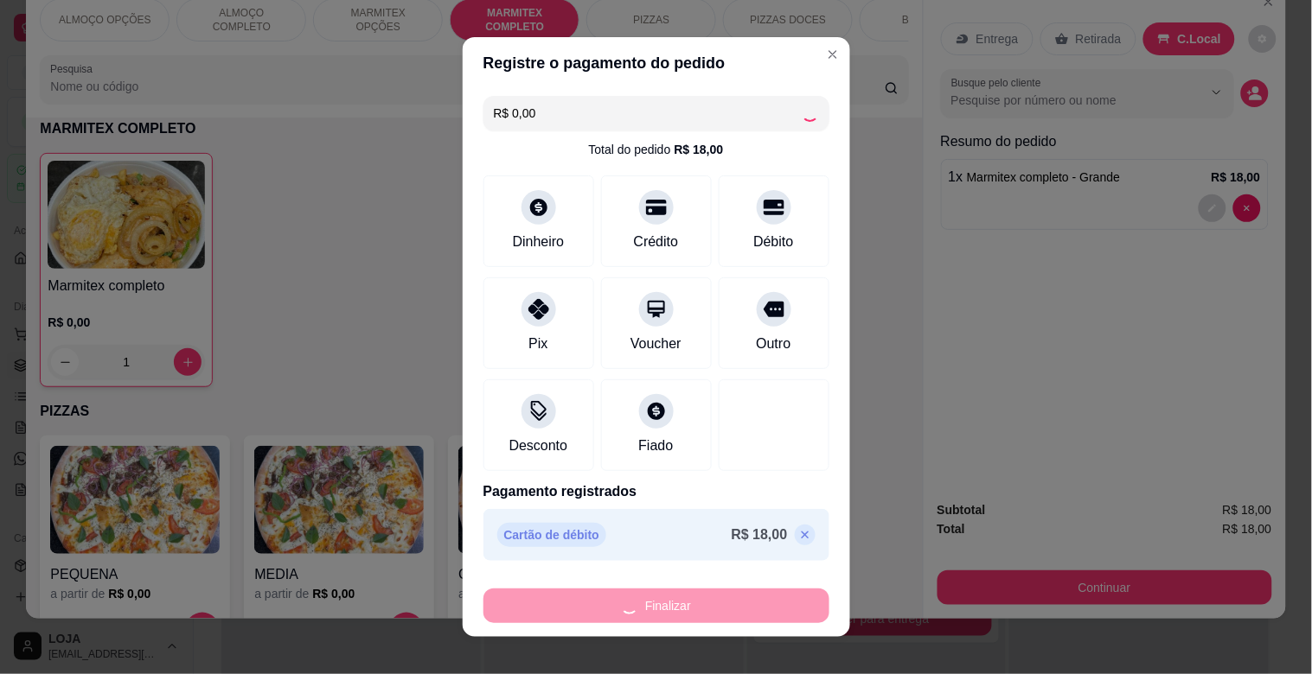
type input "0"
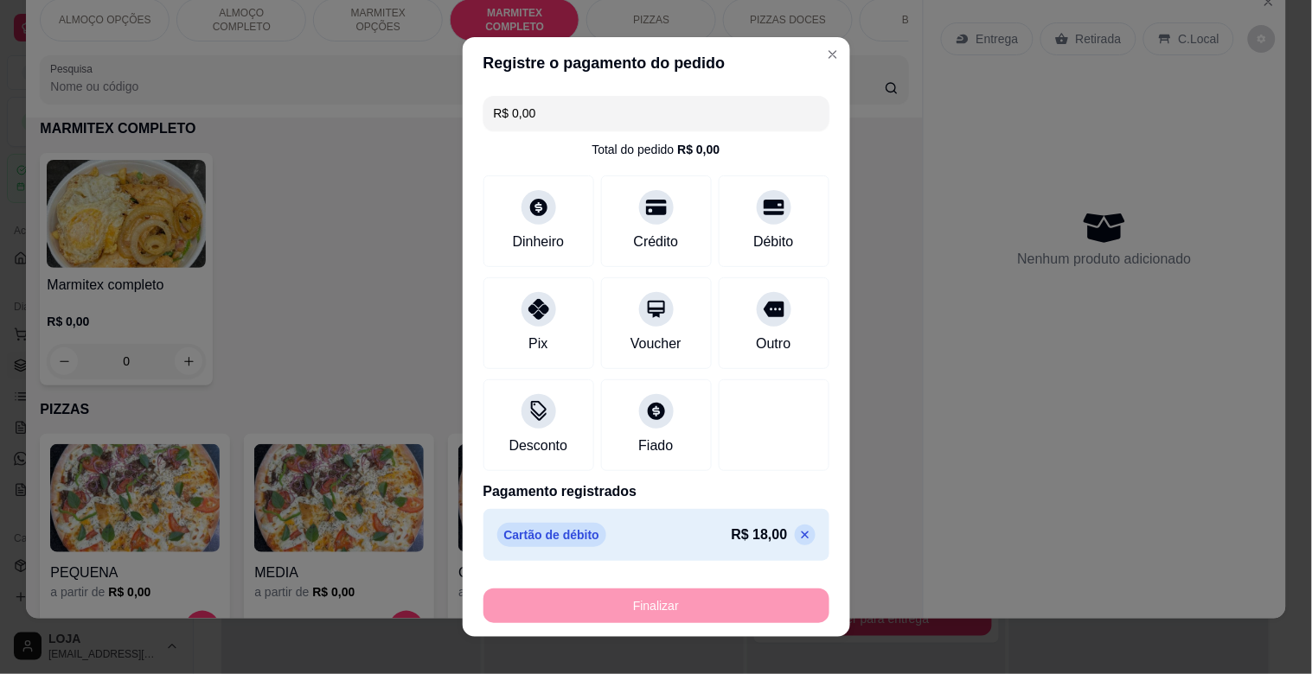
type input "-R$ 18,00"
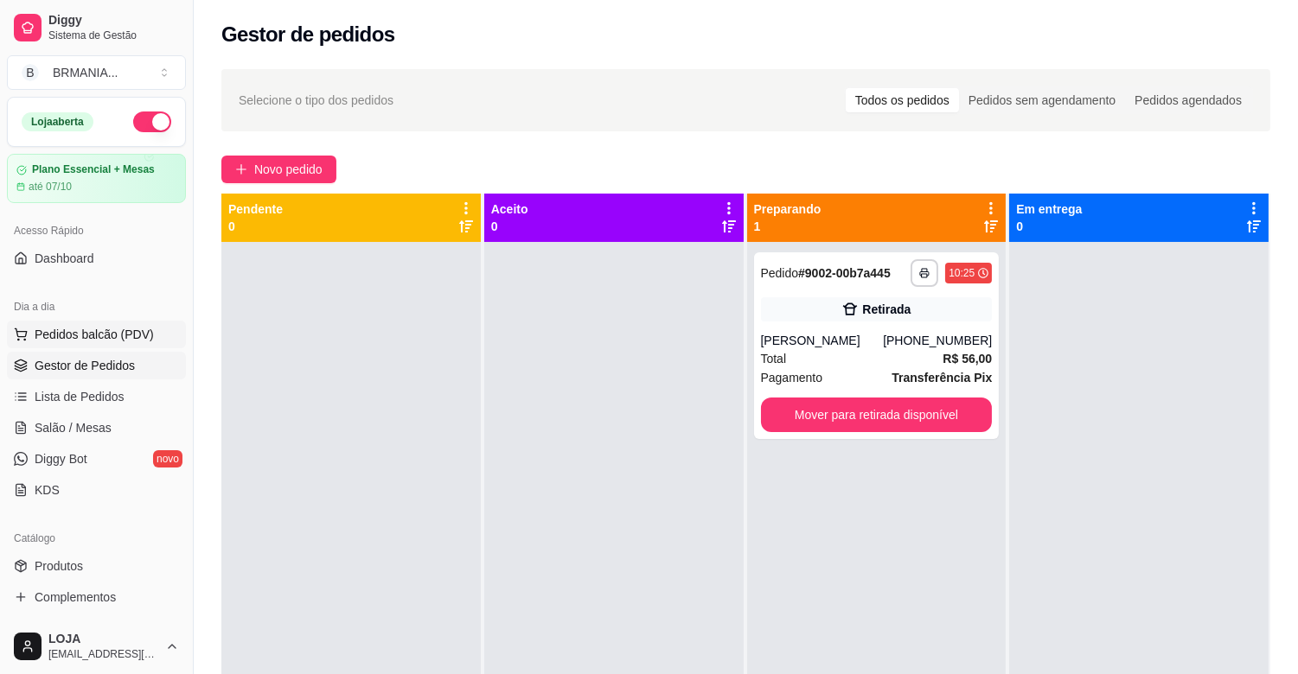
click at [78, 330] on span "Pedidos balcão (PDV)" at bounding box center [94, 334] width 119 height 17
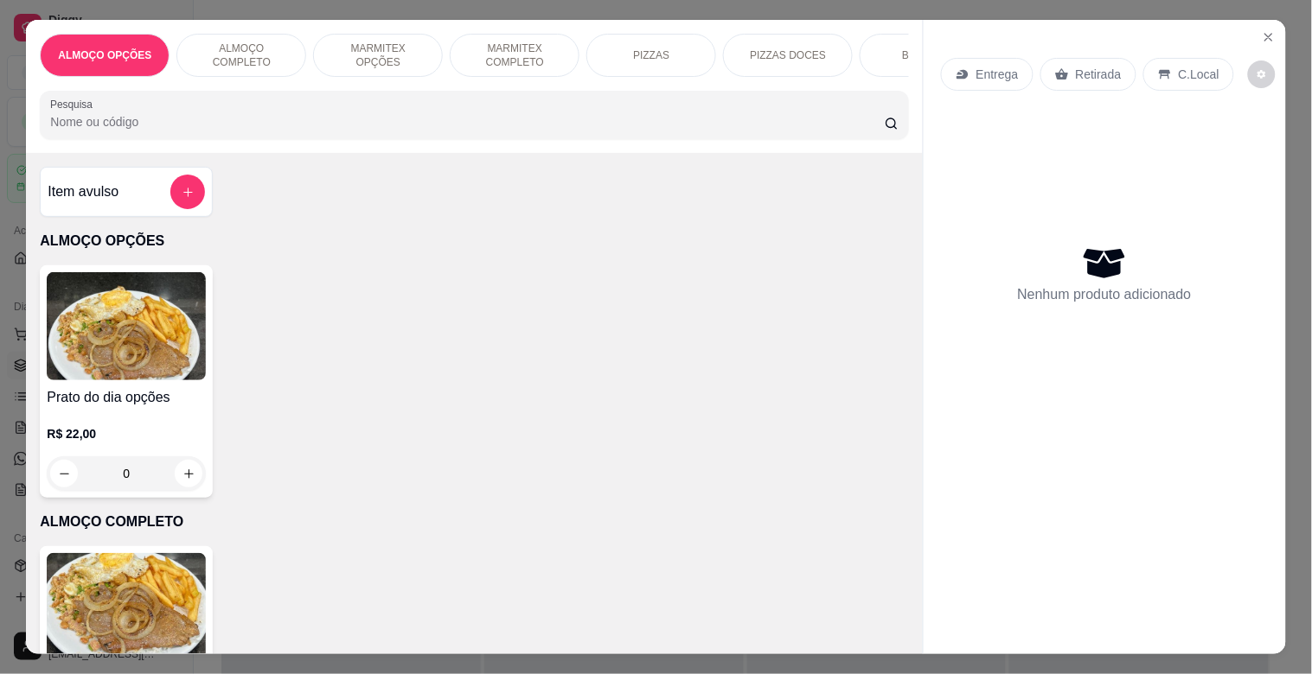
click at [391, 54] on p "MARMITEX OPÇÕES" at bounding box center [378, 56] width 100 height 28
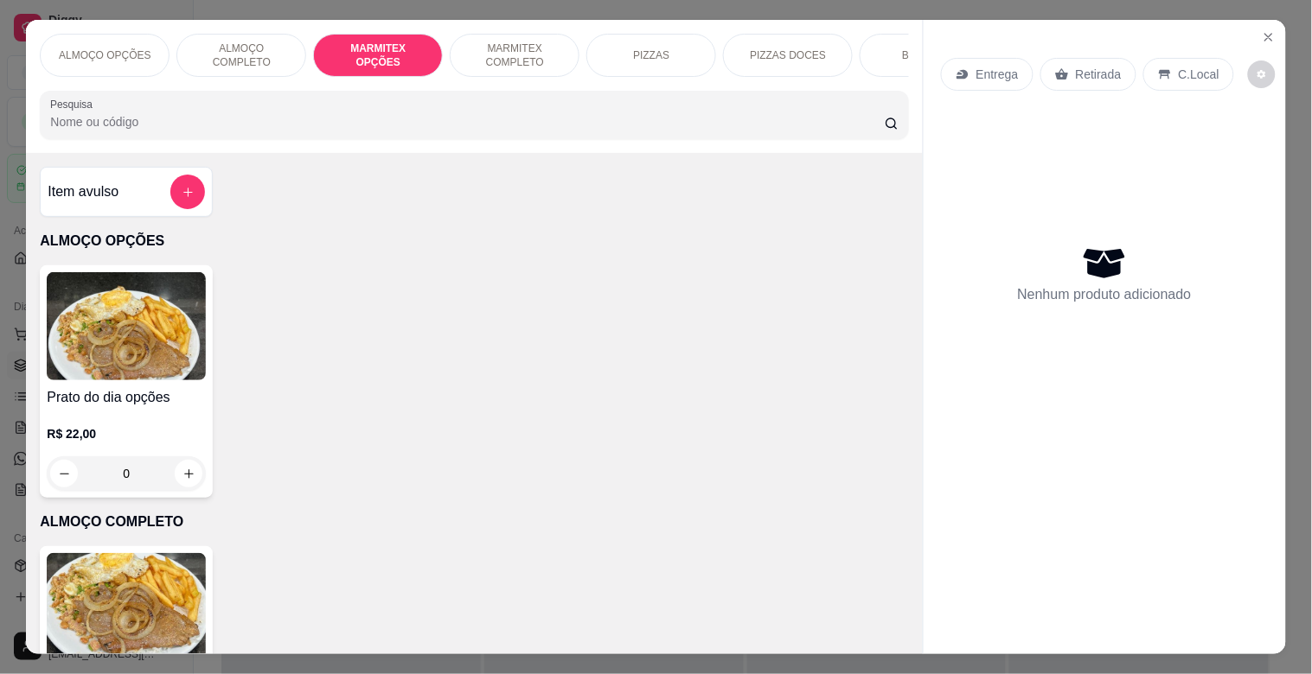
scroll to position [42, 0]
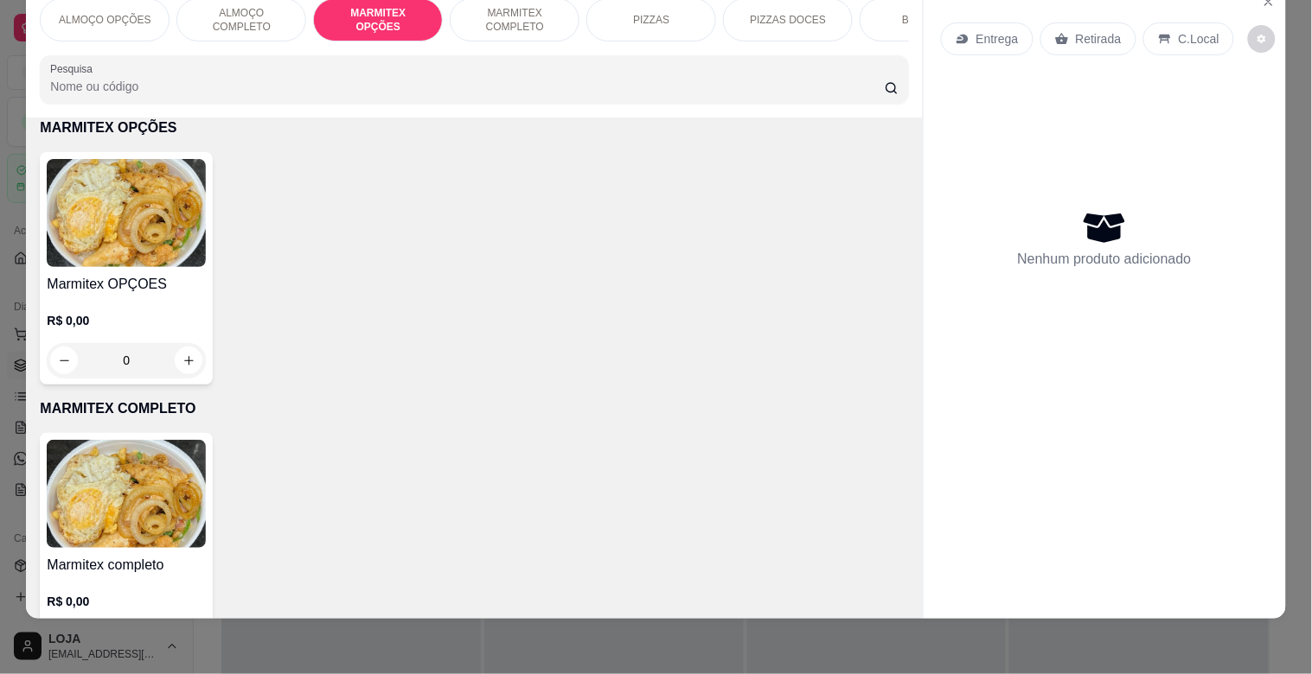
click at [138, 237] on img at bounding box center [126, 213] width 159 height 108
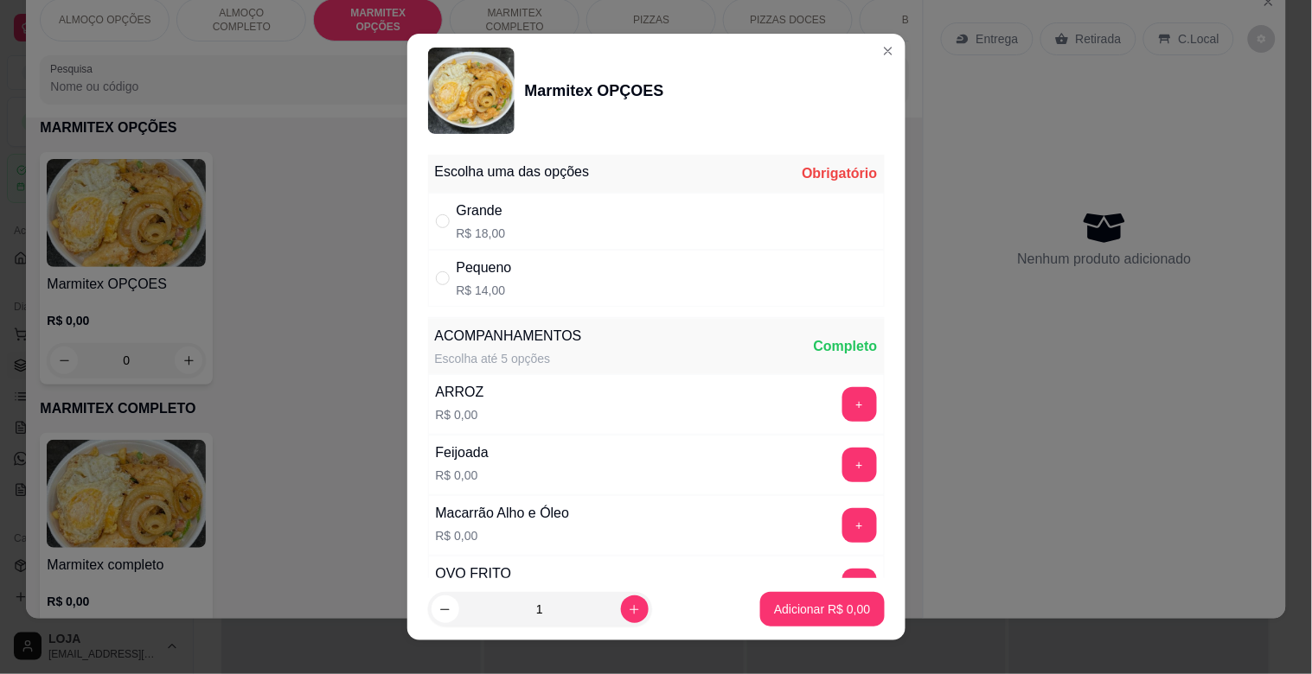
click at [755, 274] on div "Pequeno R$ 14,00" at bounding box center [656, 278] width 457 height 57
radio input "true"
click at [857, 611] on button "Adicionar R$ 14,00" at bounding box center [818, 609] width 131 height 35
click at [857, 611] on div "ALMOÇO OPÇÕES ALMOÇO COMPLETO MARMITEX OPÇÕES MARMITEX COMPLETO PIZZAS PIZZAS D…" at bounding box center [656, 337] width 1312 height 674
type input "1"
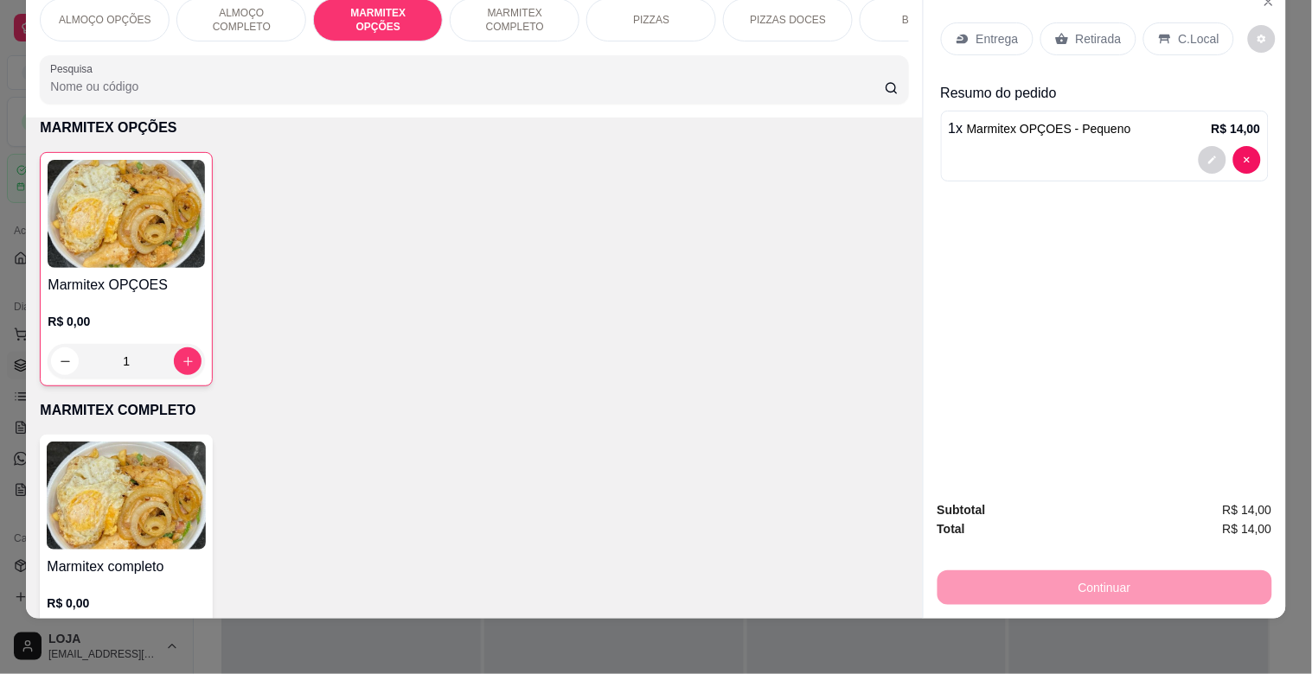
click at [1094, 30] on p "Retirada" at bounding box center [1099, 38] width 46 height 17
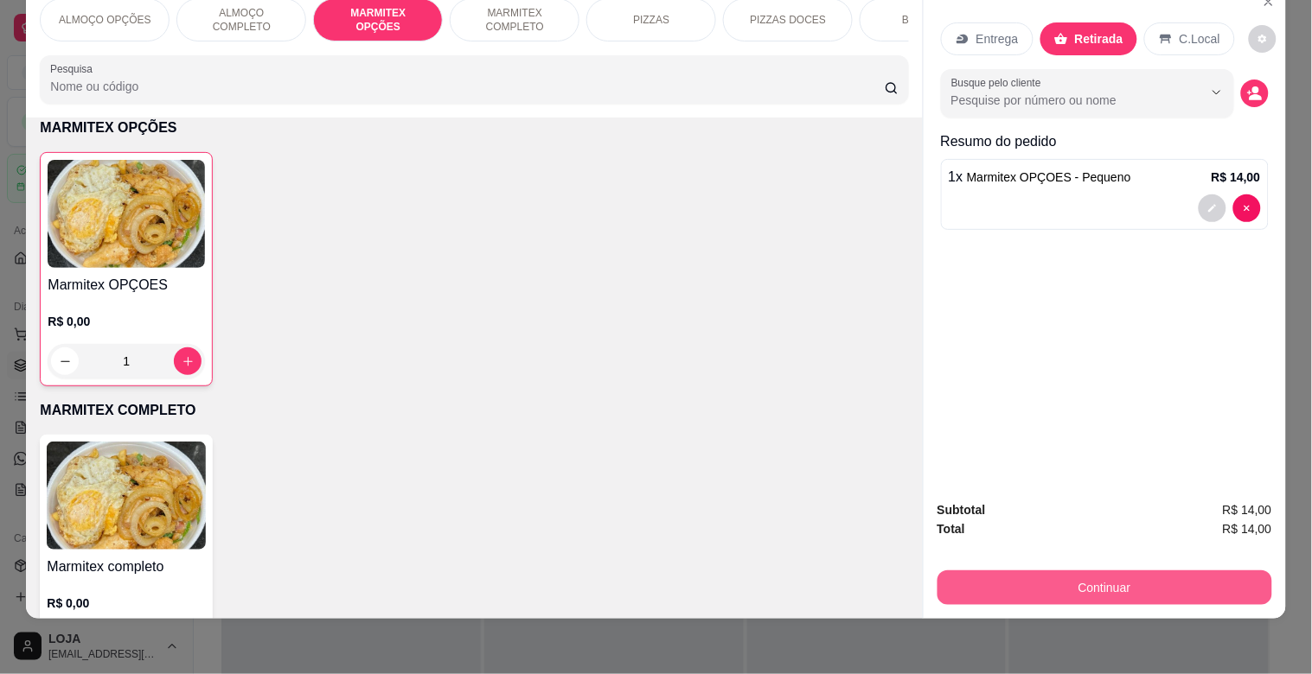
click at [1171, 571] on button "Continuar" at bounding box center [1104, 588] width 335 height 35
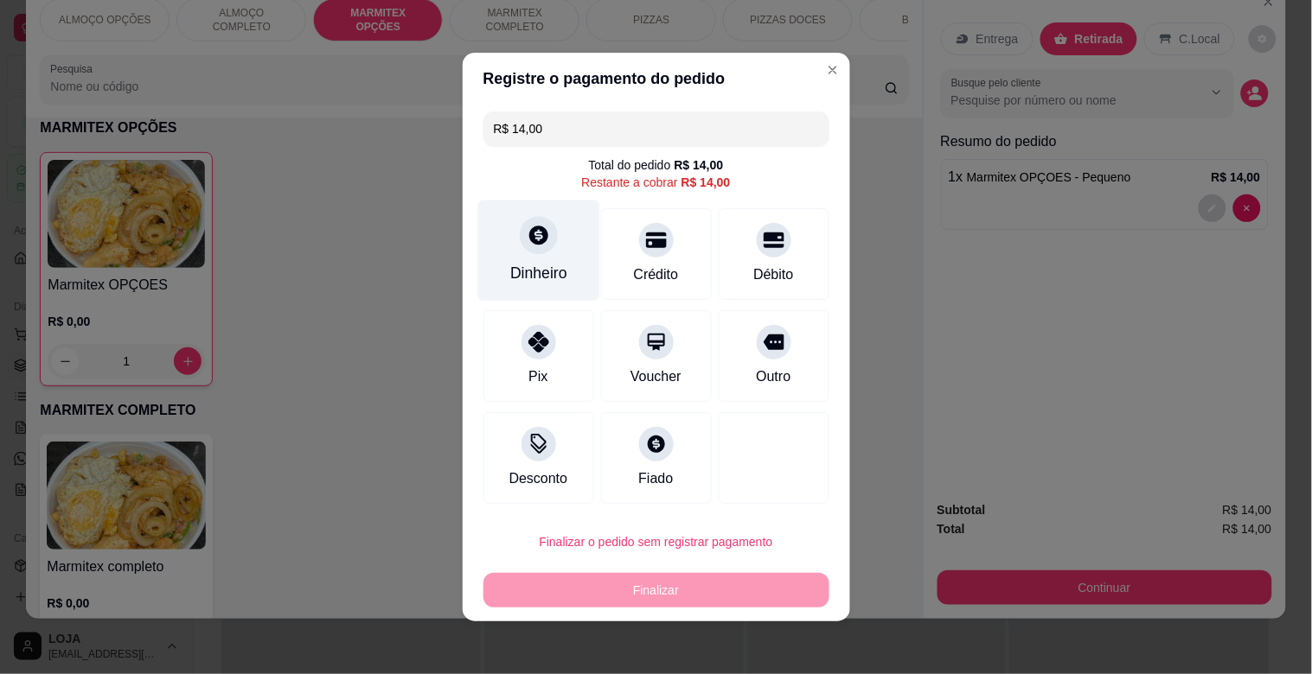
click at [510, 270] on div "Dinheiro" at bounding box center [538, 273] width 57 height 22
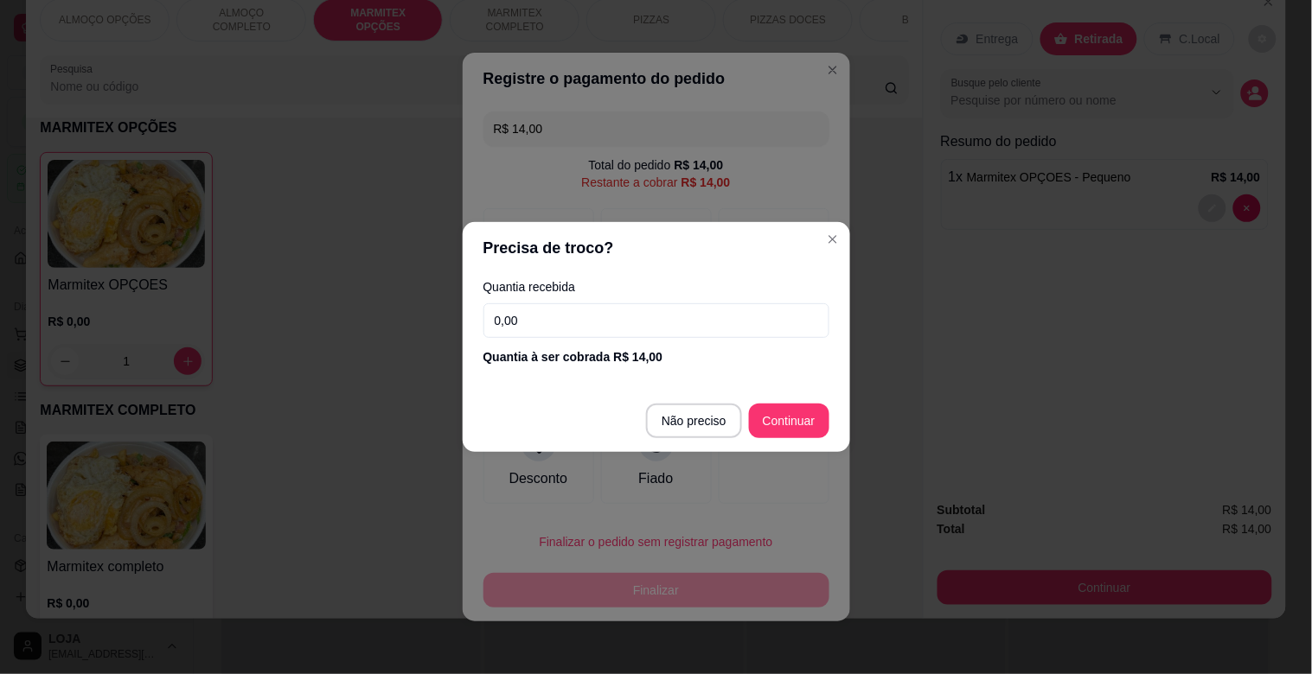
drag, startPoint x: 782, startPoint y: 394, endPoint x: 790, endPoint y: 412, distance: 19.8
click at [788, 410] on footer "Não preciso Continuar" at bounding box center [656, 421] width 387 height 62
type input "R$ 0,00"
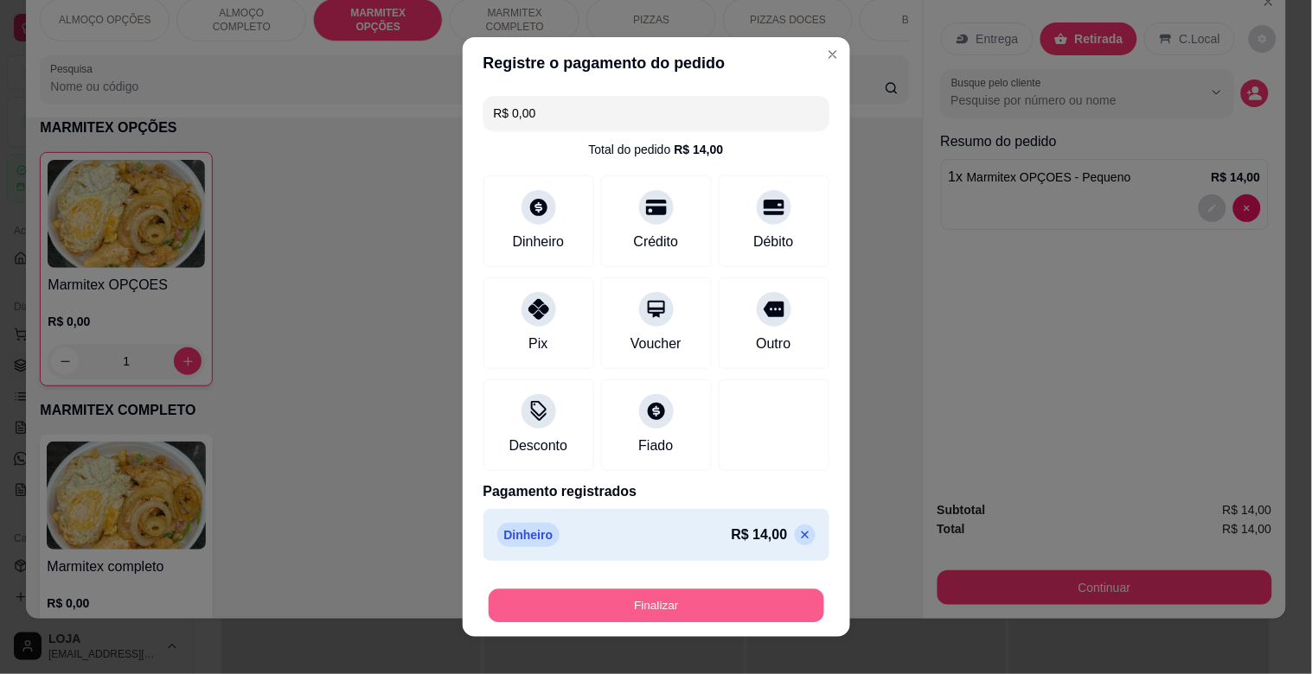
click at [752, 617] on button "Finalizar" at bounding box center [657, 607] width 336 height 34
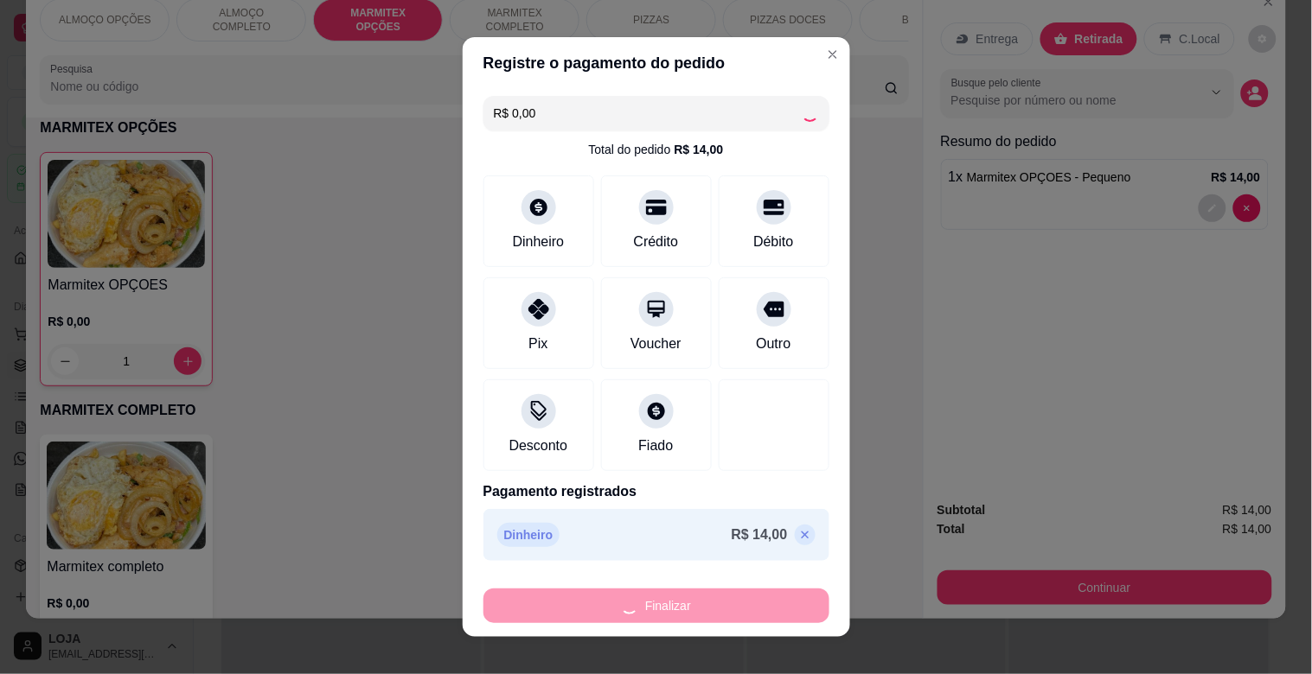
click at [667, 614] on div "Finalizar" at bounding box center [656, 606] width 346 height 35
type input "0"
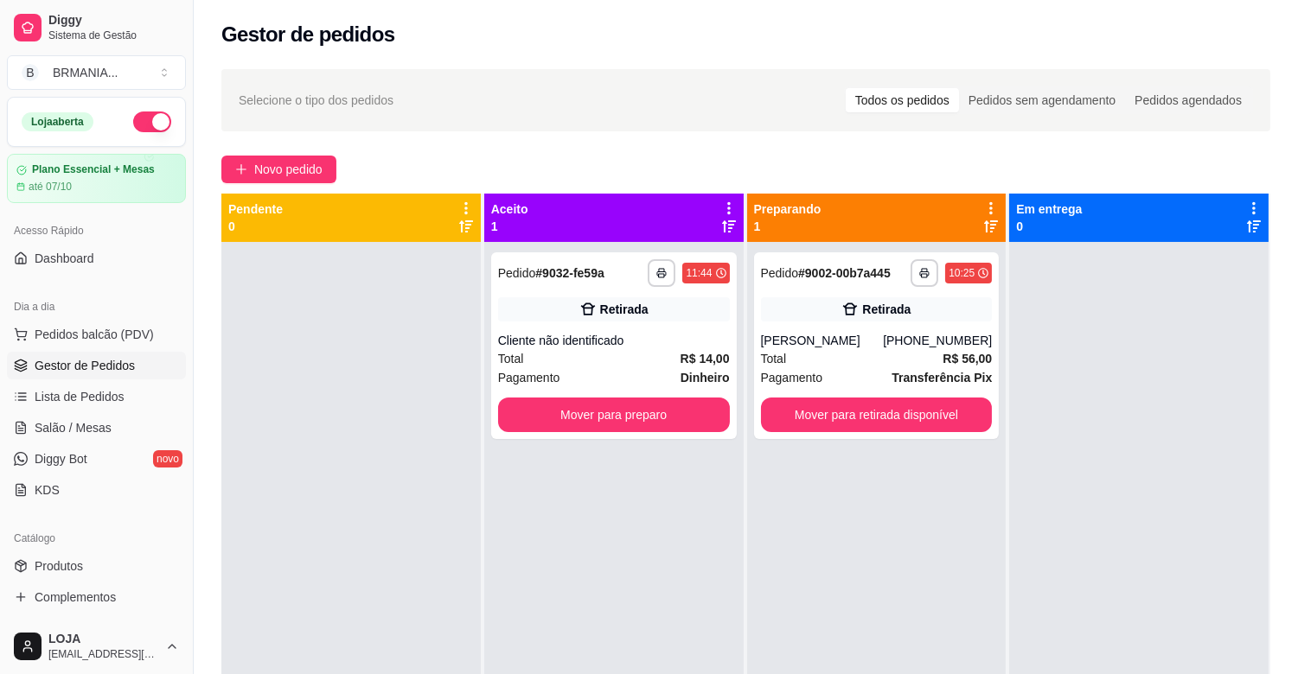
click at [644, 442] on div "**********" at bounding box center [613, 579] width 259 height 674
click at [645, 427] on button "Mover para preparo" at bounding box center [614, 416] width 225 height 34
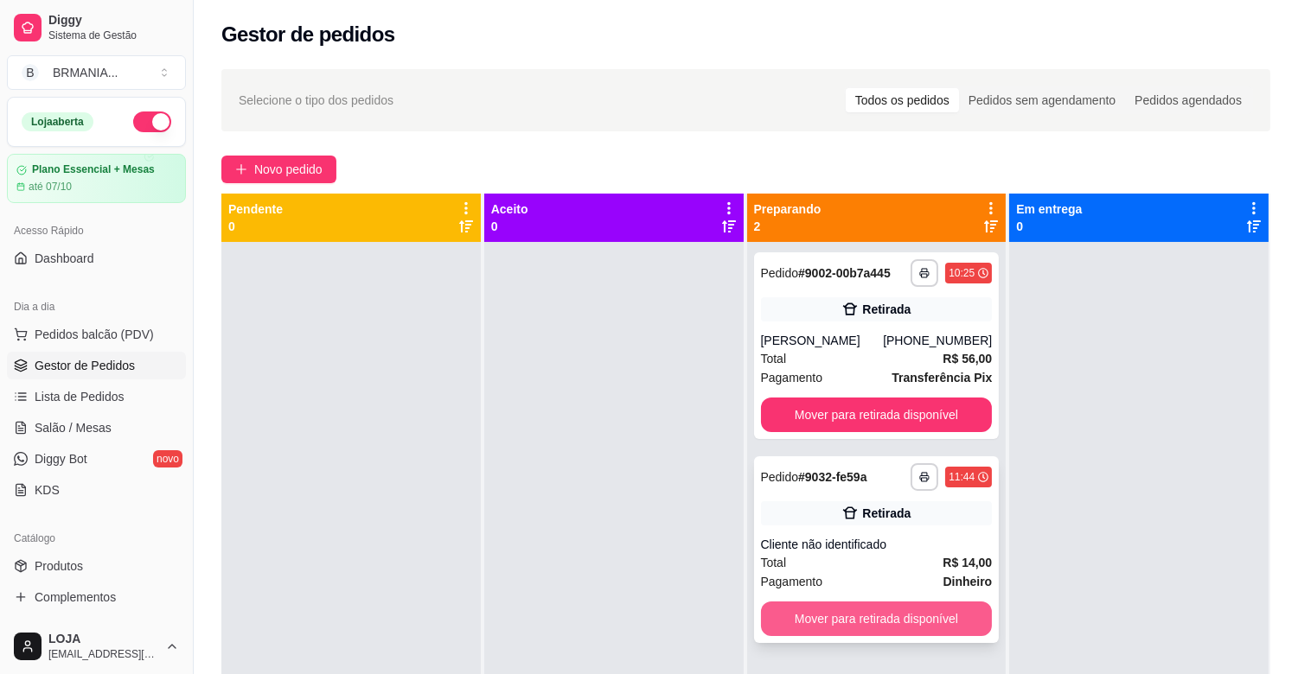
click at [940, 612] on button "Mover para retirada disponível" at bounding box center [877, 619] width 232 height 35
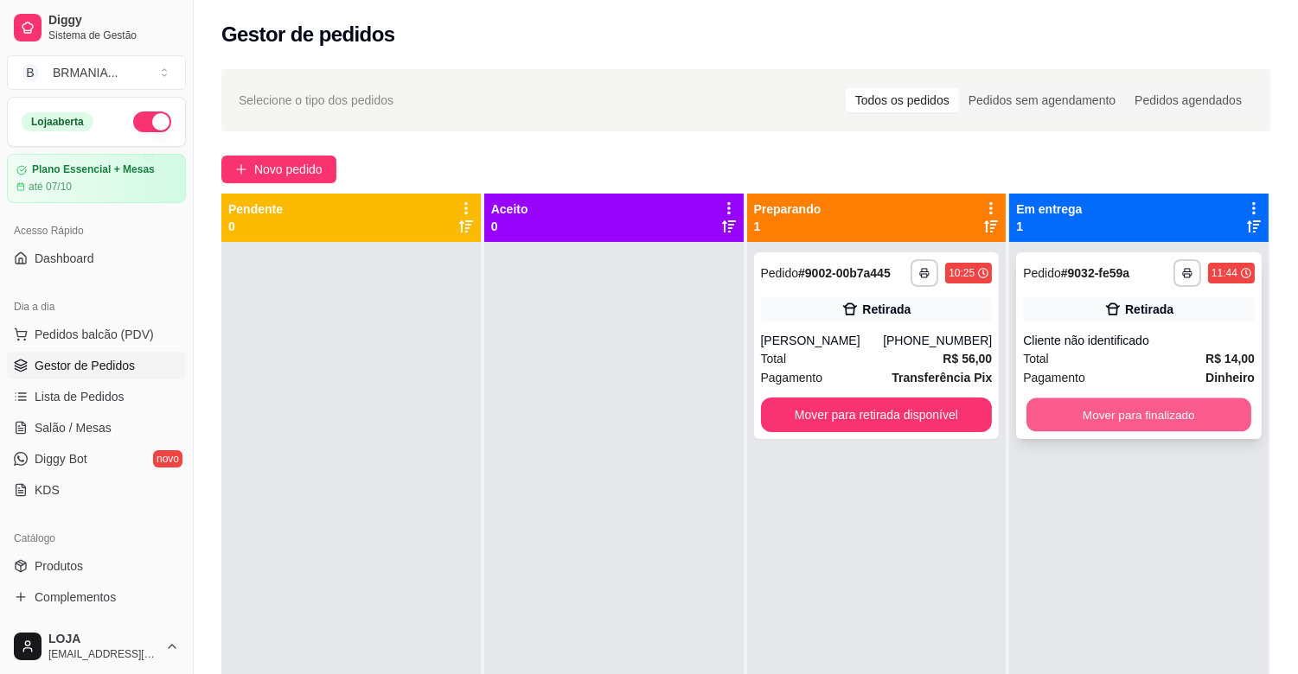
click at [1072, 417] on button "Mover para finalizado" at bounding box center [1138, 416] width 225 height 34
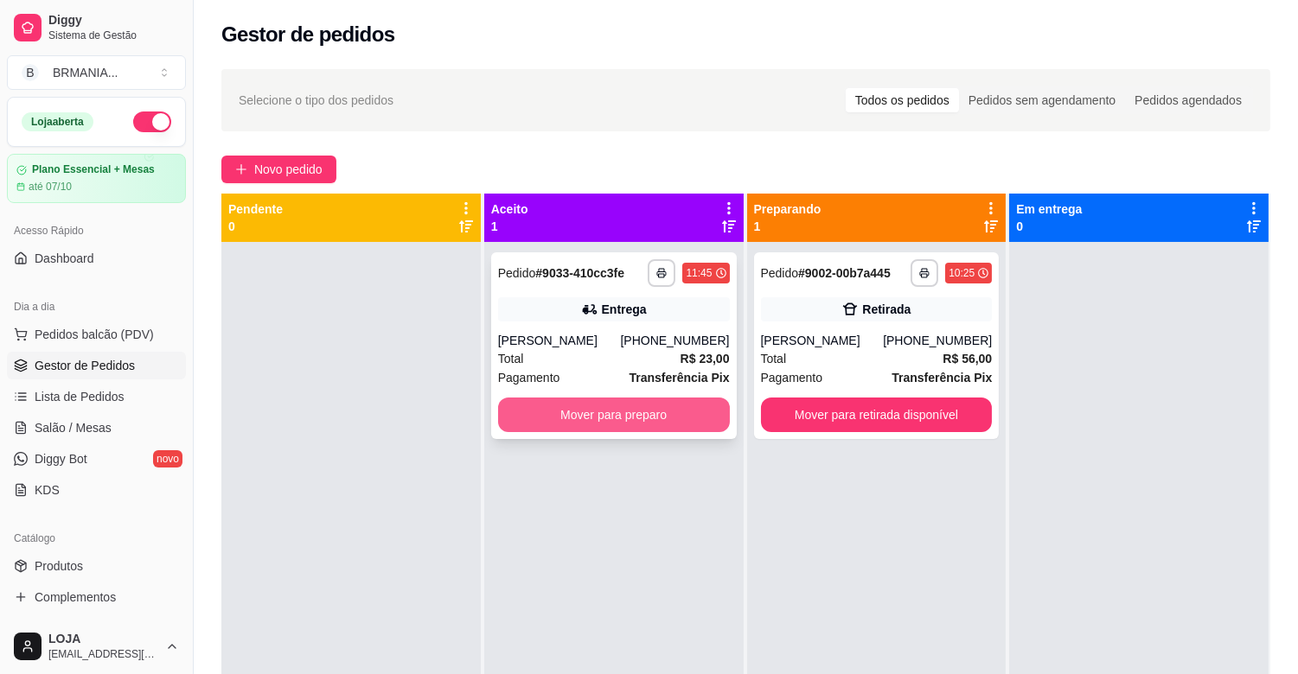
click at [628, 418] on button "Mover para preparo" at bounding box center [614, 415] width 232 height 35
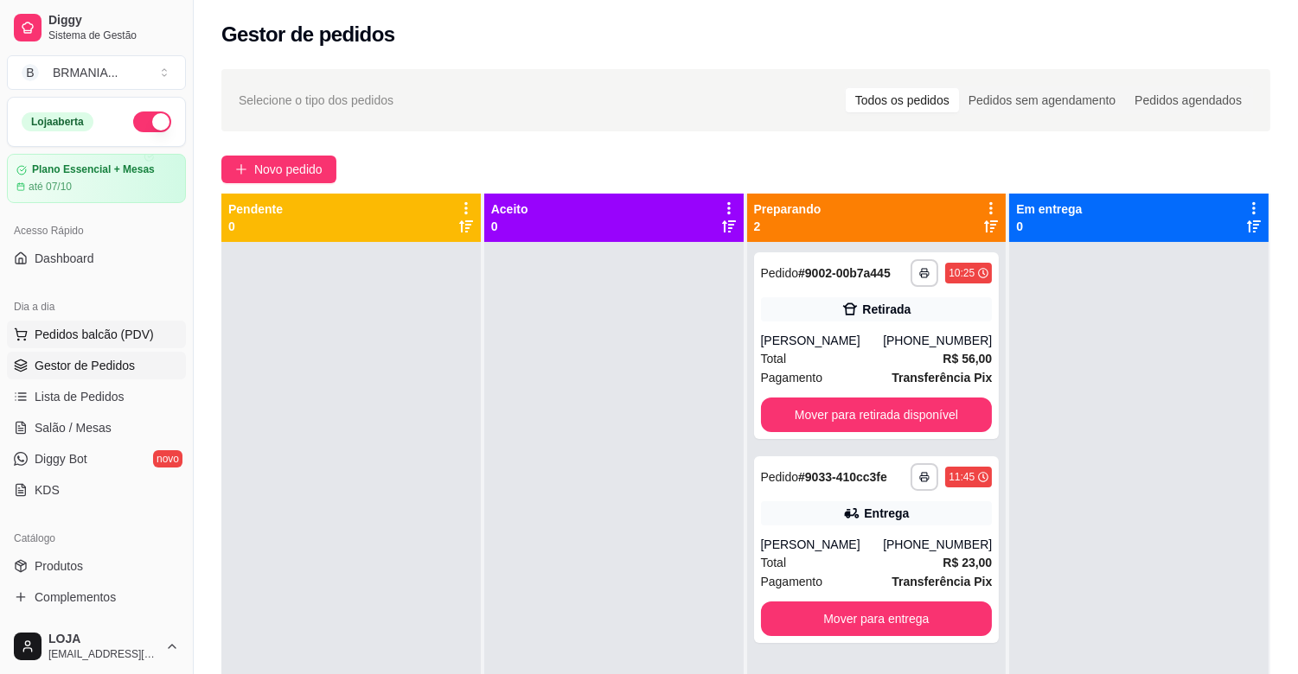
click at [131, 335] on span "Pedidos balcão (PDV)" at bounding box center [94, 334] width 119 height 17
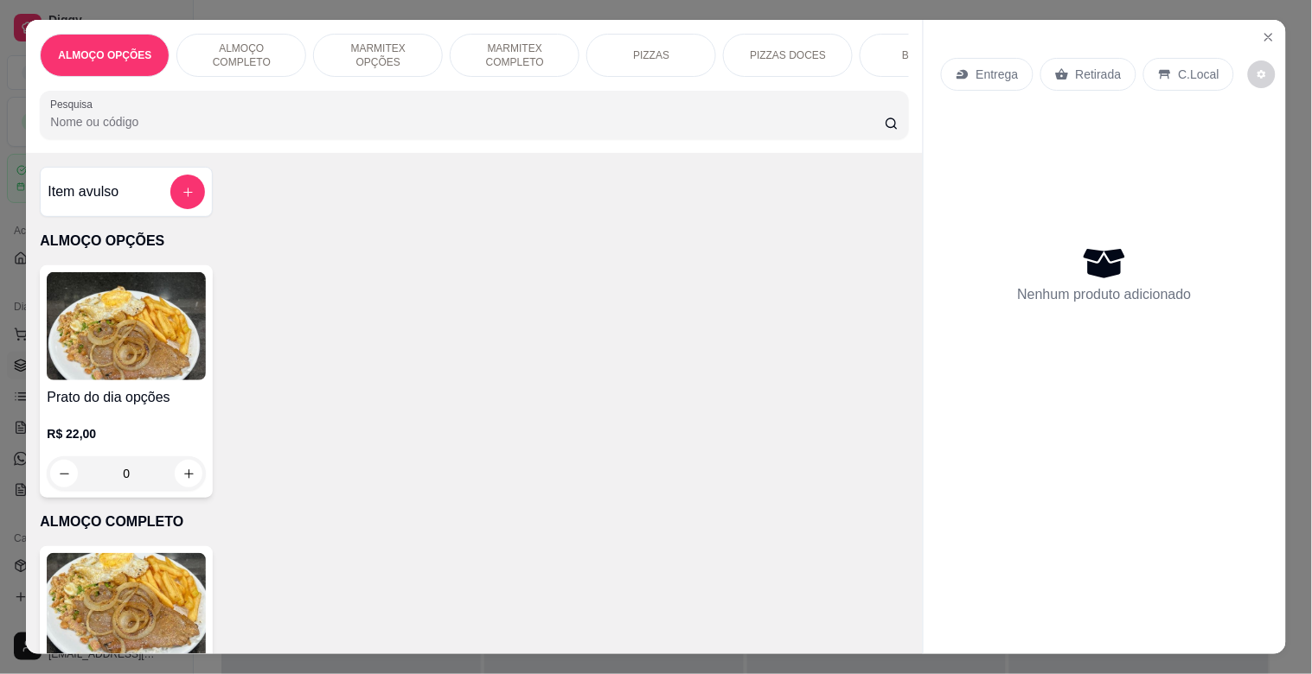
click at [237, 35] on div "ALMOÇO COMPLETO" at bounding box center [241, 55] width 130 height 43
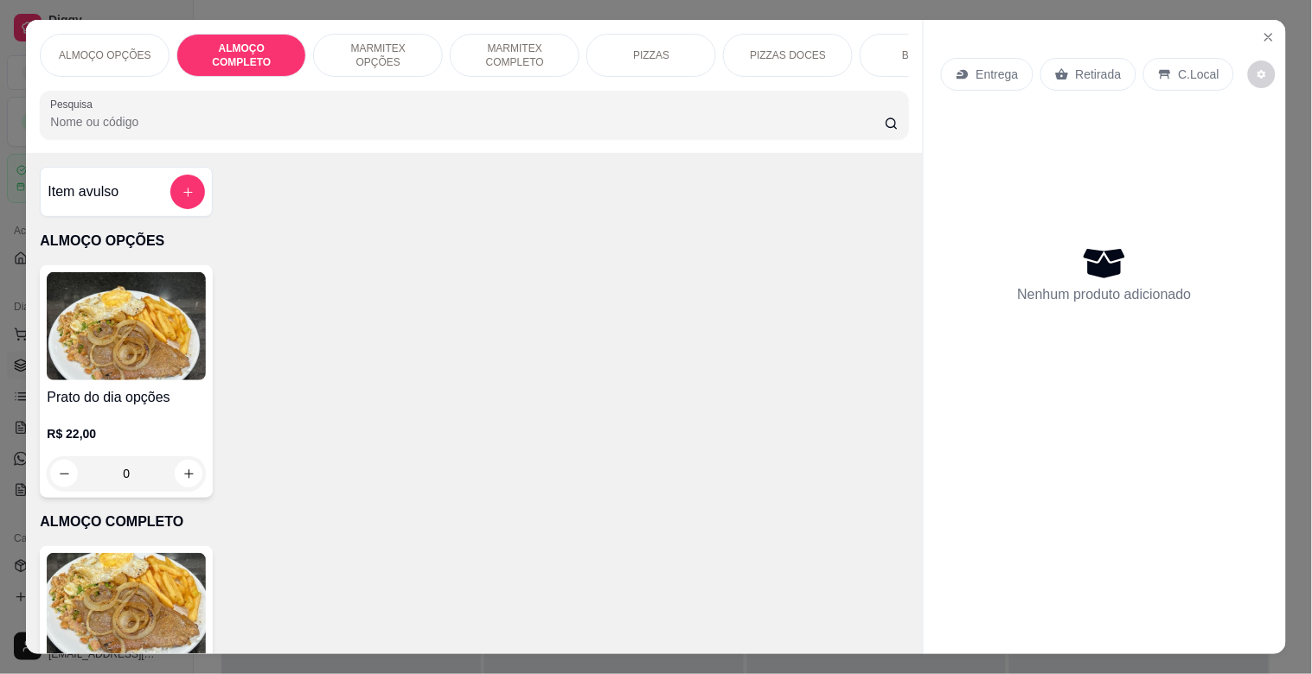
scroll to position [42, 0]
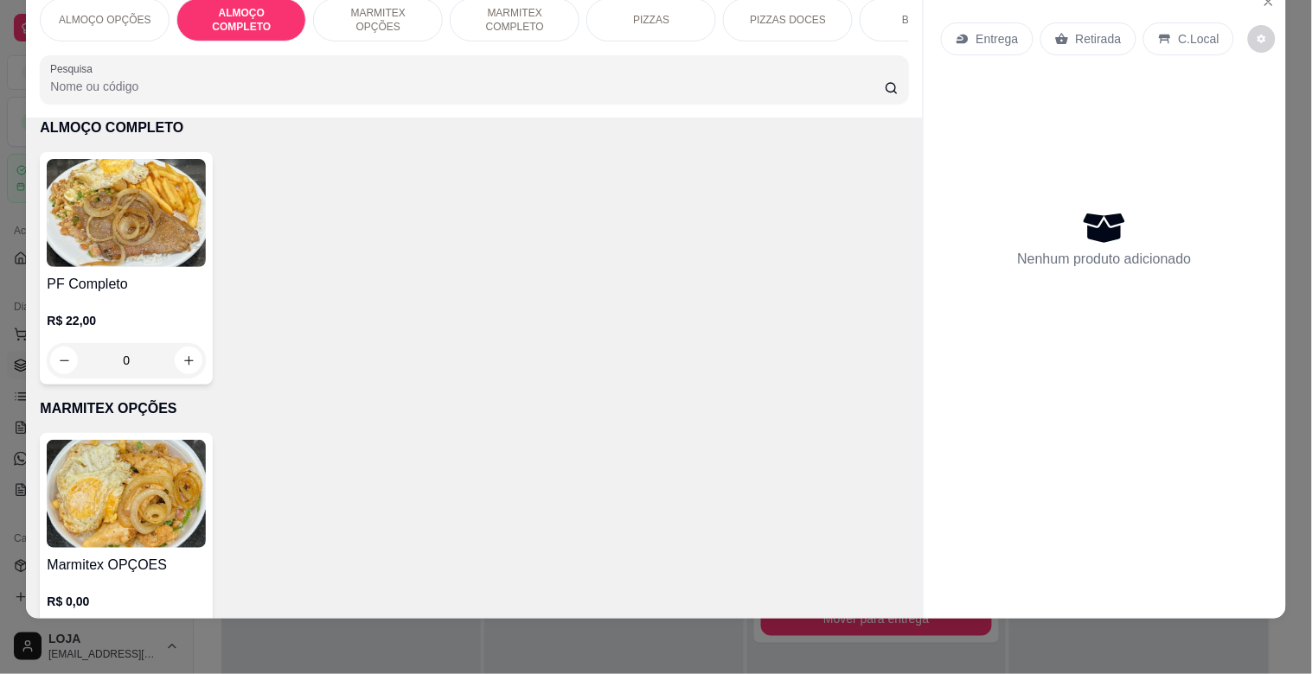
click at [376, 19] on div "MARMITEX OPÇÕES" at bounding box center [378, 19] width 130 height 43
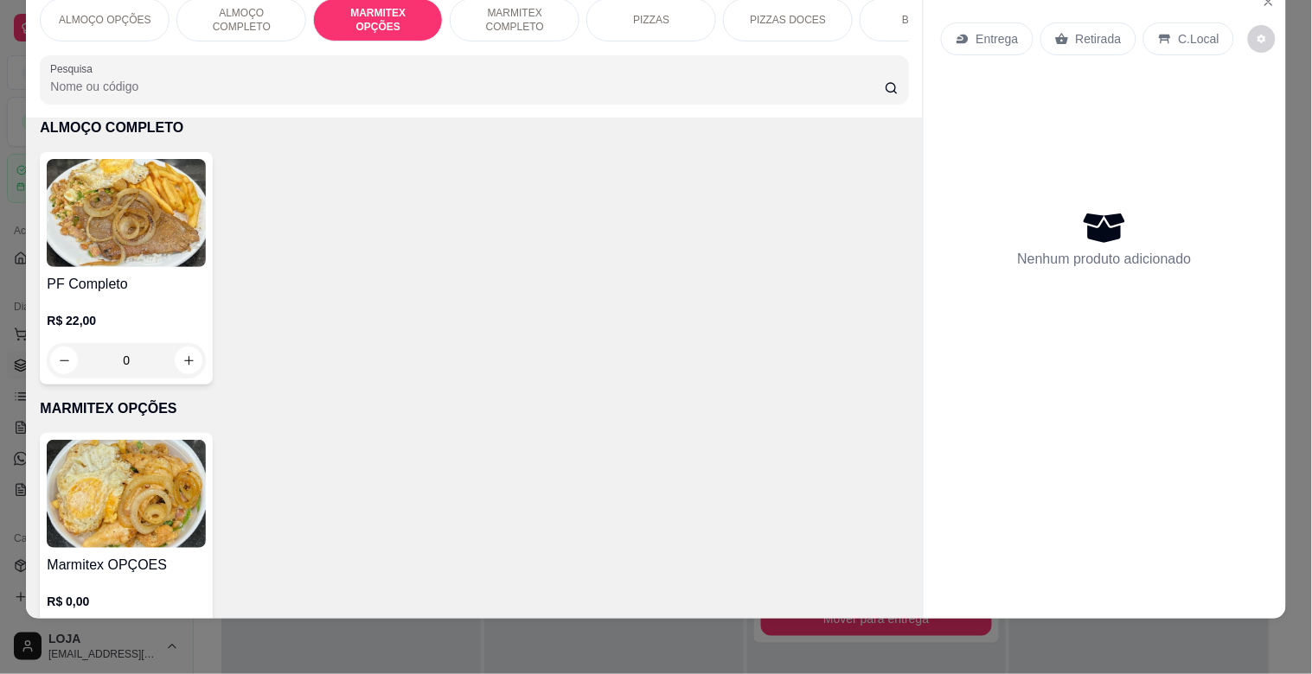
scroll to position [640, 0]
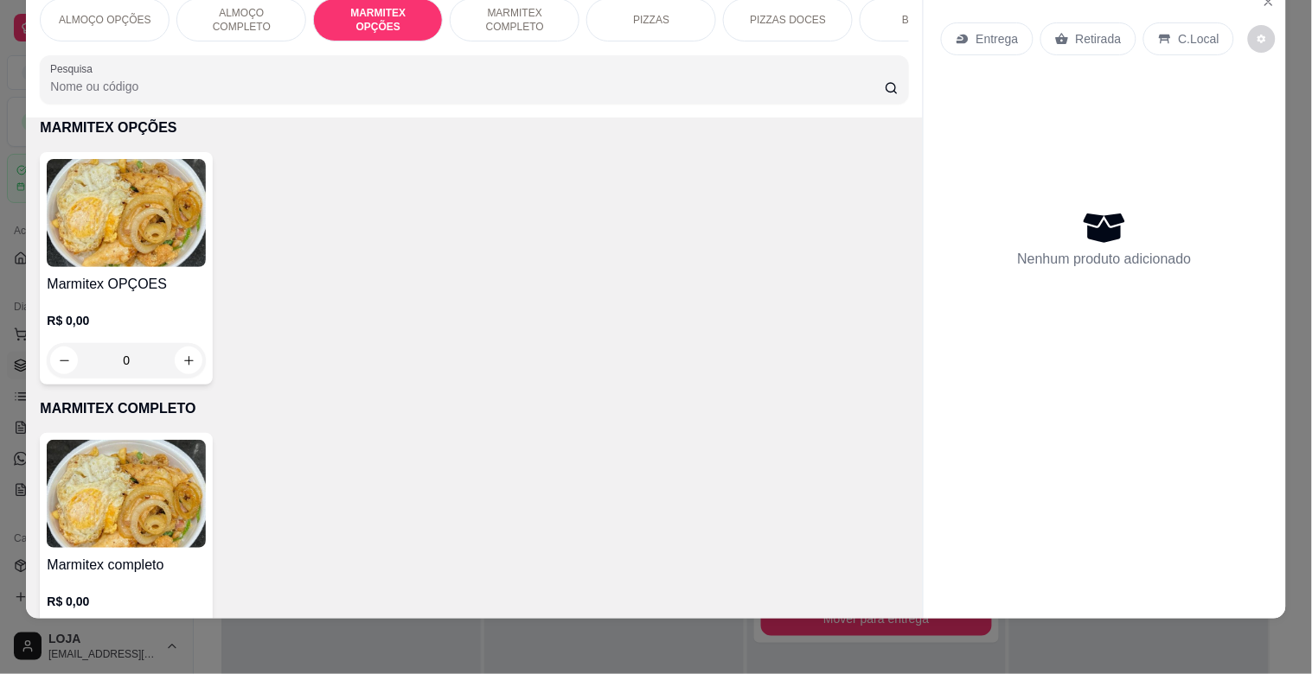
click at [134, 221] on img at bounding box center [126, 213] width 159 height 108
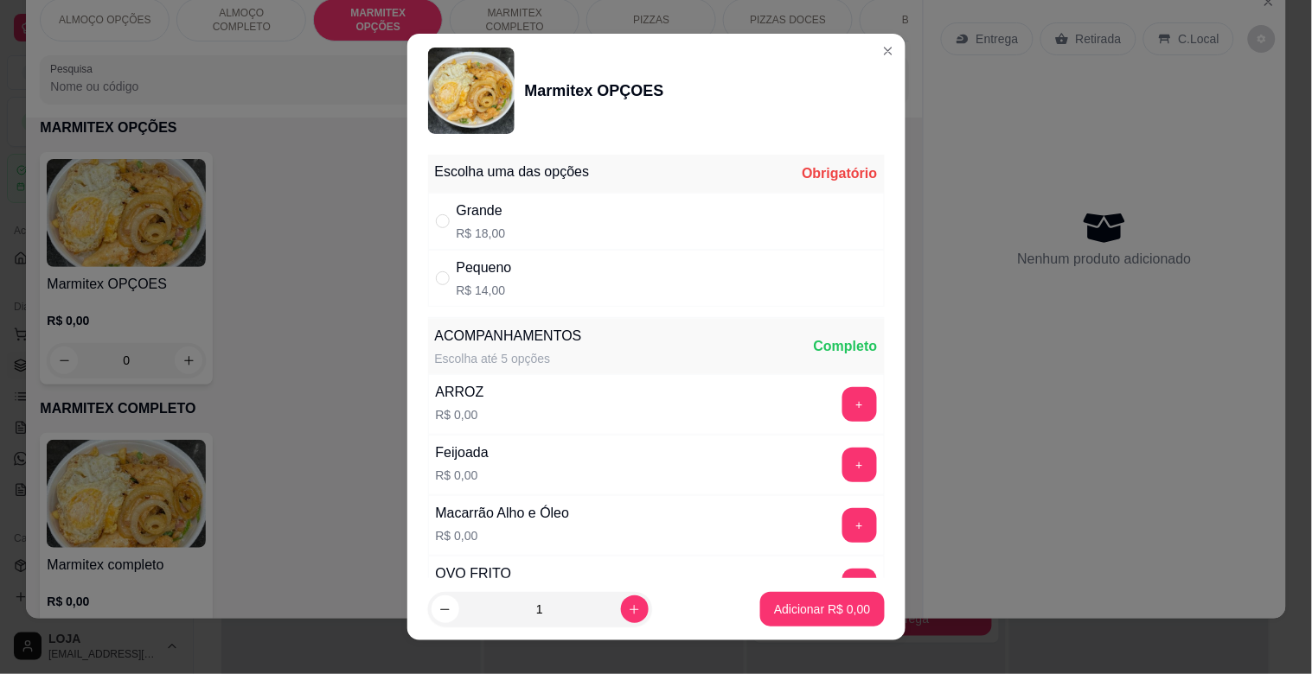
click at [595, 214] on div "Grande R$ 18,00" at bounding box center [656, 221] width 457 height 57
radio input "true"
click at [808, 619] on button "Adicionar R$ 18,00" at bounding box center [818, 609] width 131 height 35
type input "1"
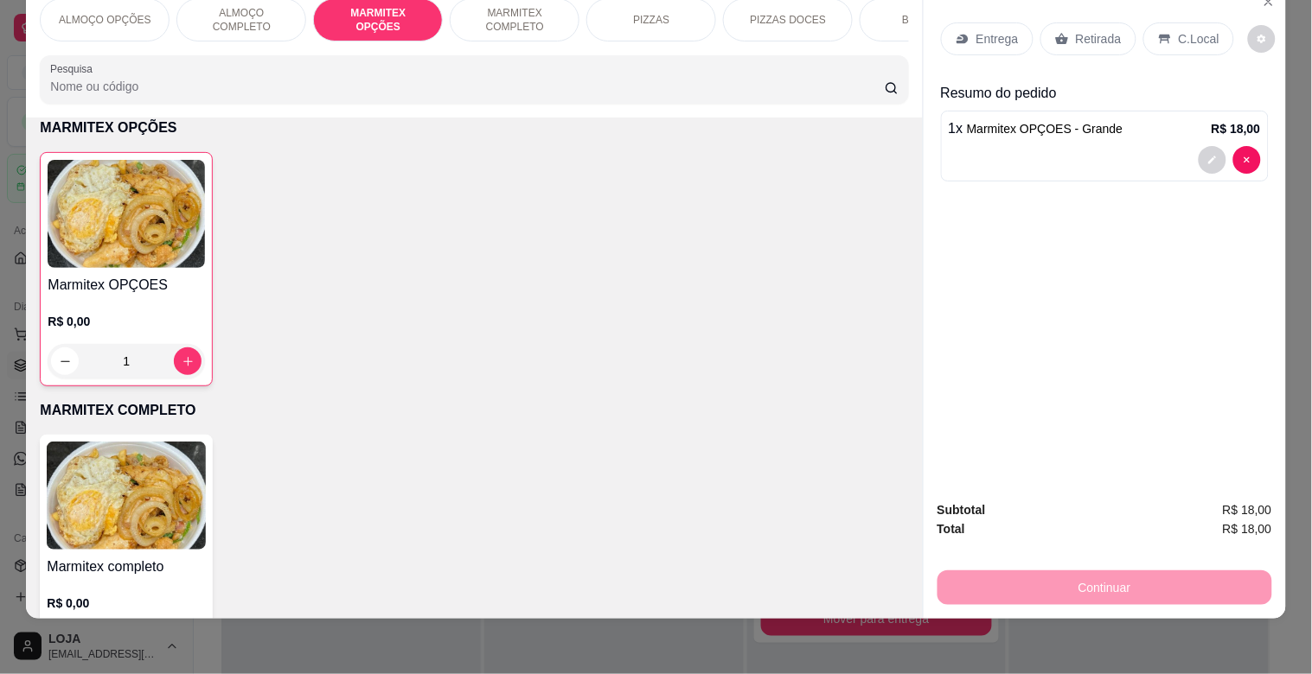
click at [871, 13] on div "BEBIDAS" at bounding box center [925, 19] width 130 height 43
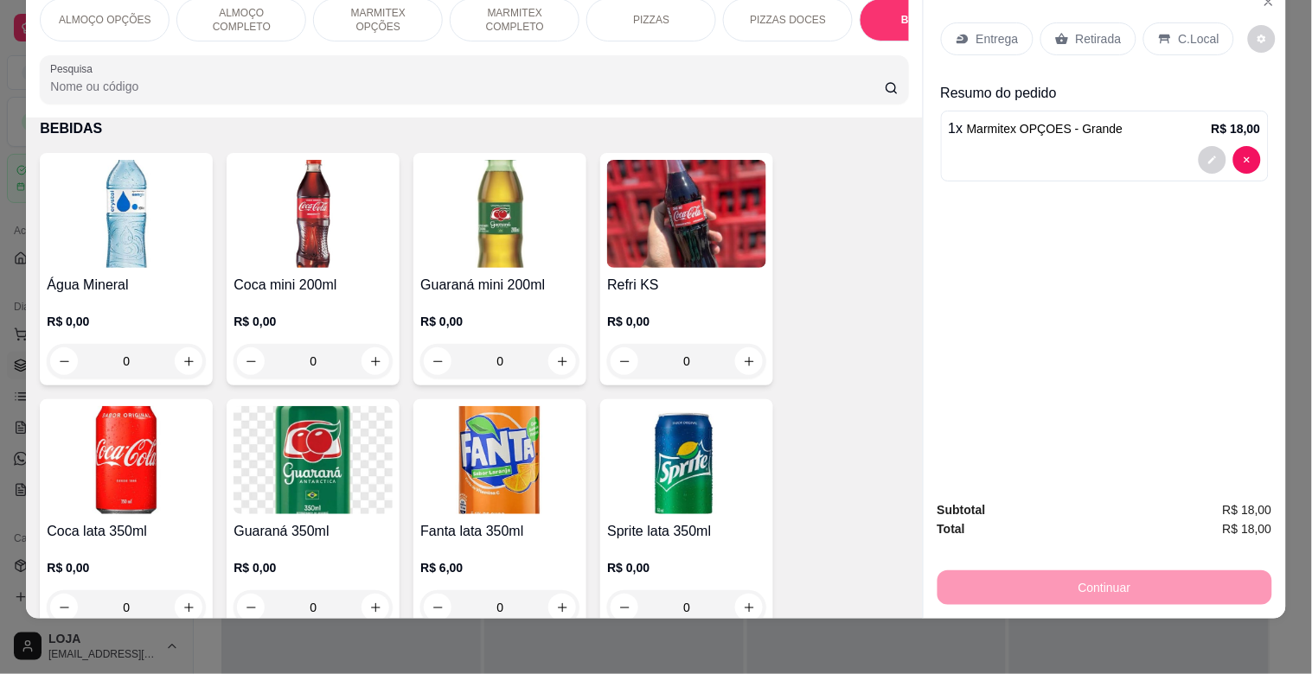
click at [349, 214] on img at bounding box center [312, 214] width 159 height 108
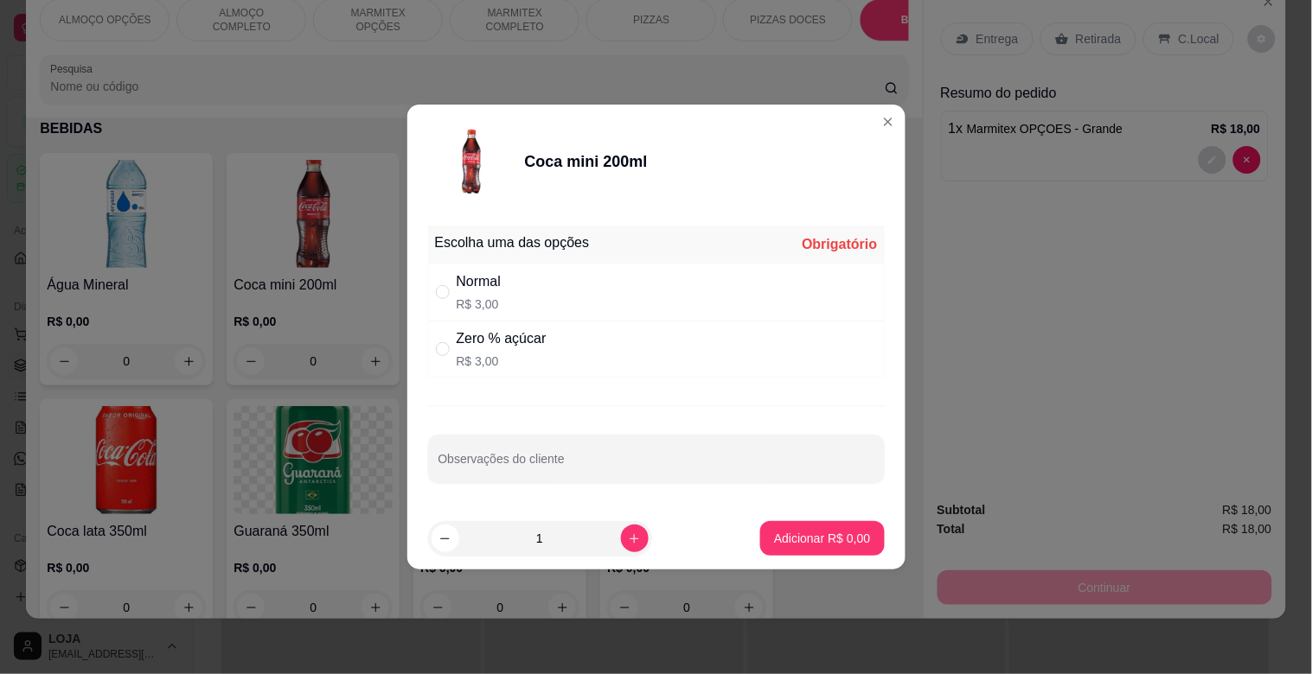
drag, startPoint x: 567, startPoint y: 287, endPoint x: 585, endPoint y: 291, distance: 17.8
click at [571, 288] on div "Normal R$ 3,00" at bounding box center [656, 292] width 457 height 57
radio input "true"
click at [840, 529] on button "Adicionar R$ 3,00" at bounding box center [822, 539] width 120 height 34
type input "1"
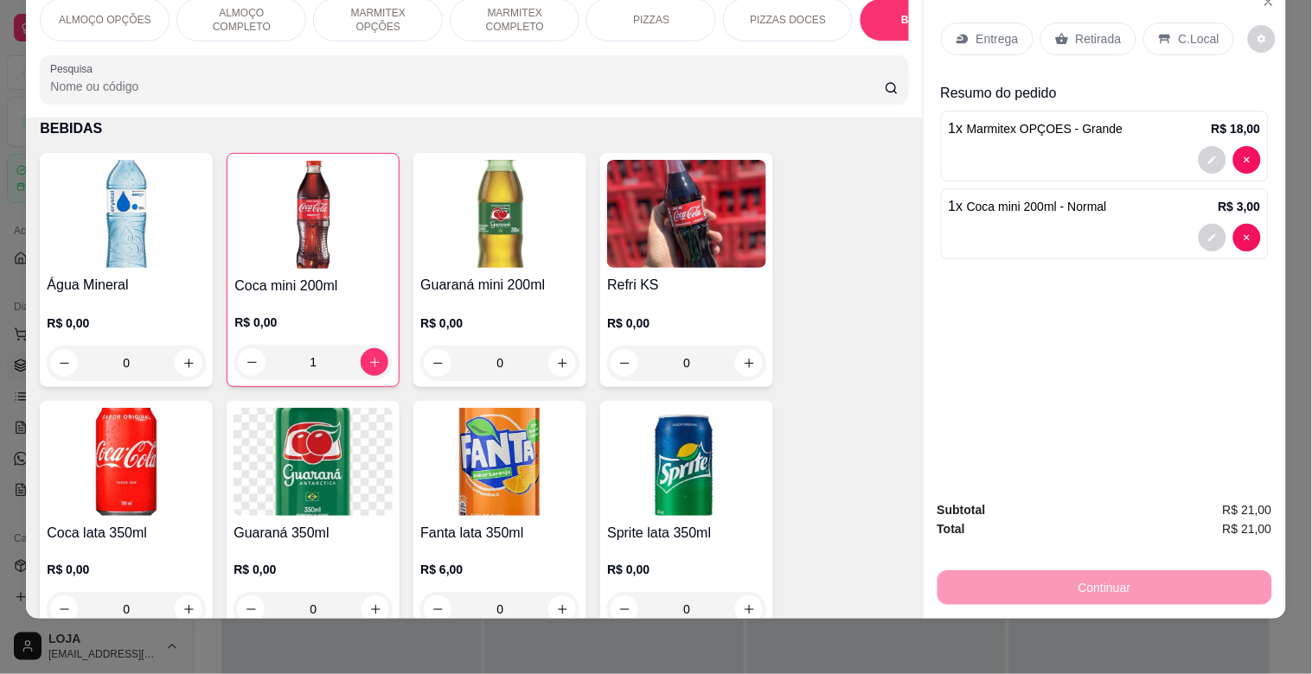
click at [1116, 22] on div "Retirada" at bounding box center [1088, 38] width 96 height 33
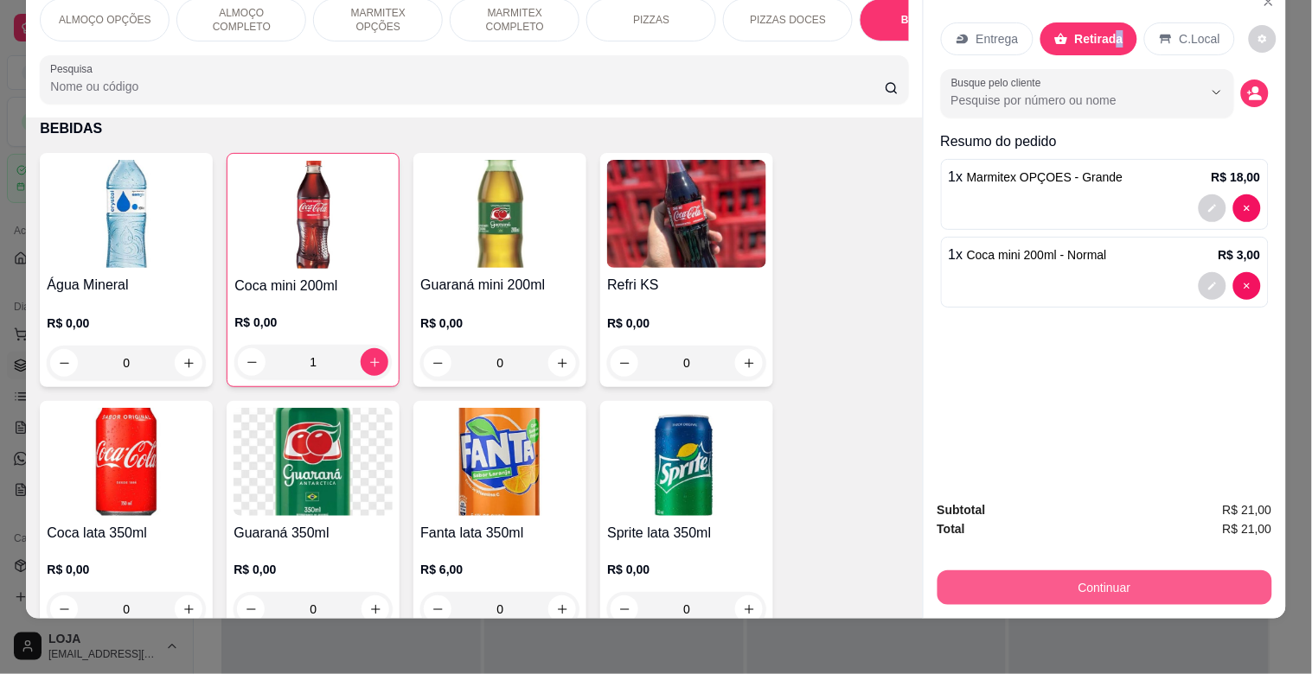
click at [1133, 574] on button "Continuar" at bounding box center [1104, 588] width 335 height 35
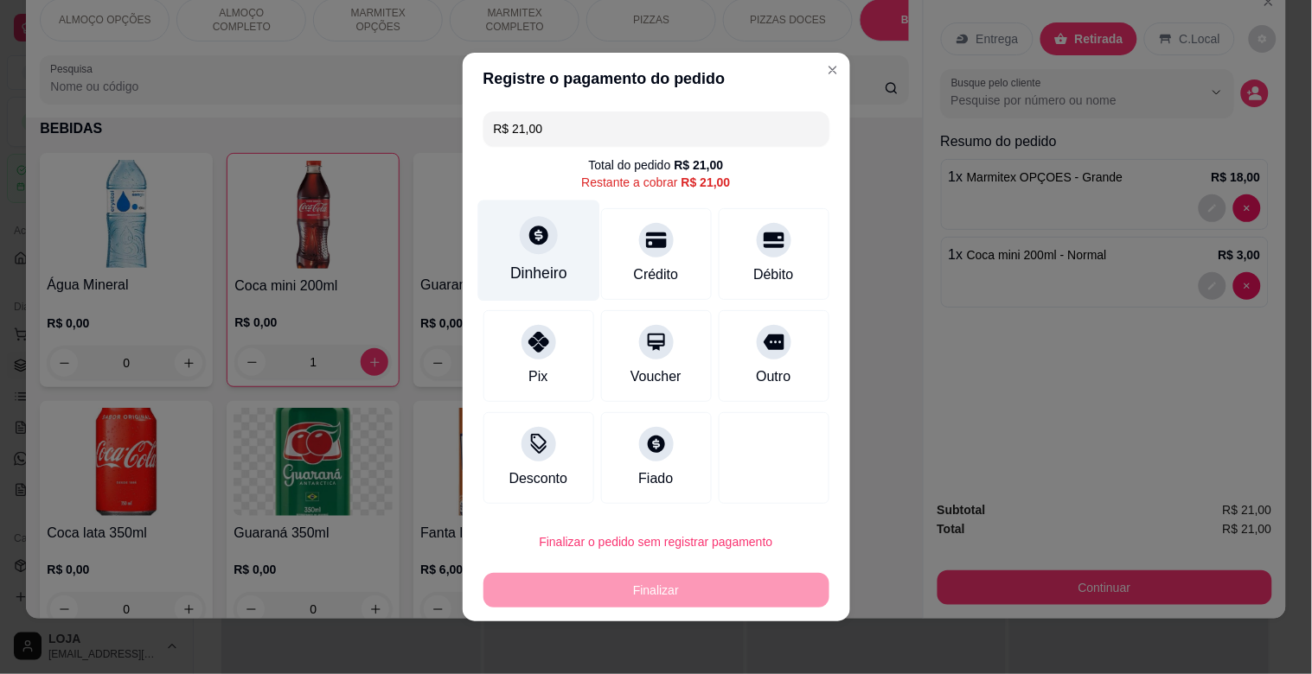
click at [533, 259] on div "Dinheiro" at bounding box center [538, 251] width 122 height 101
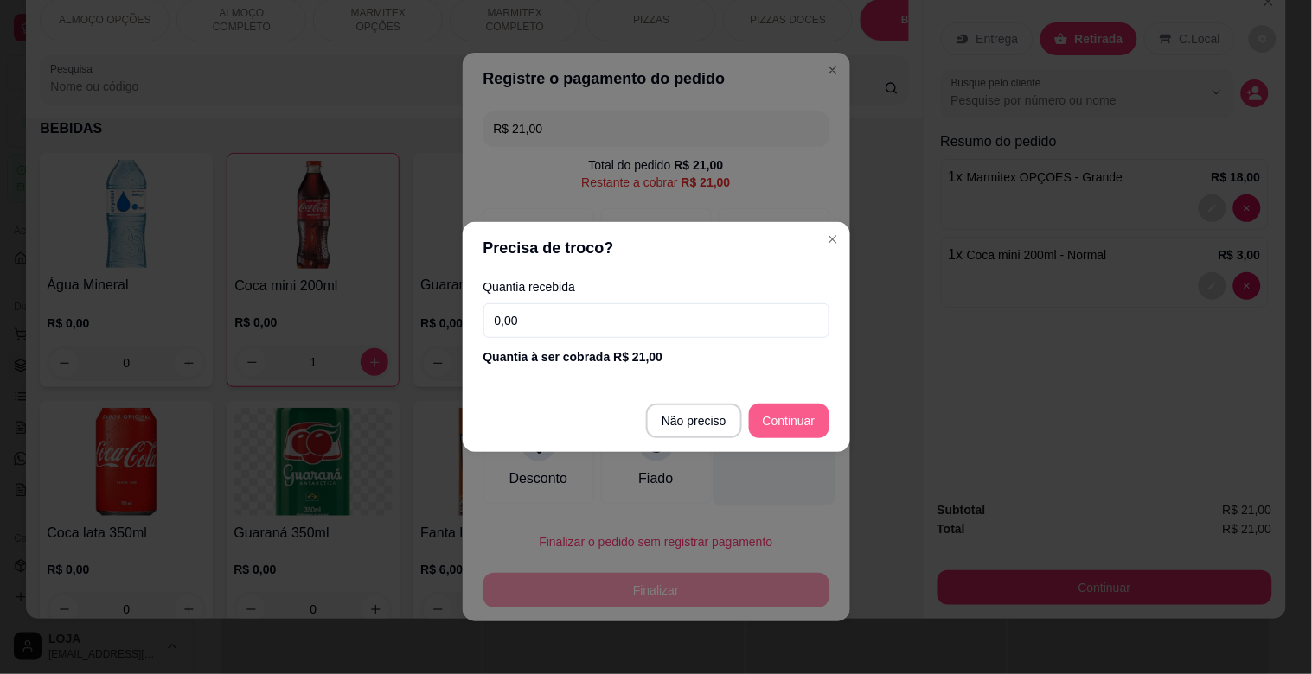
type input "R$ 0,00"
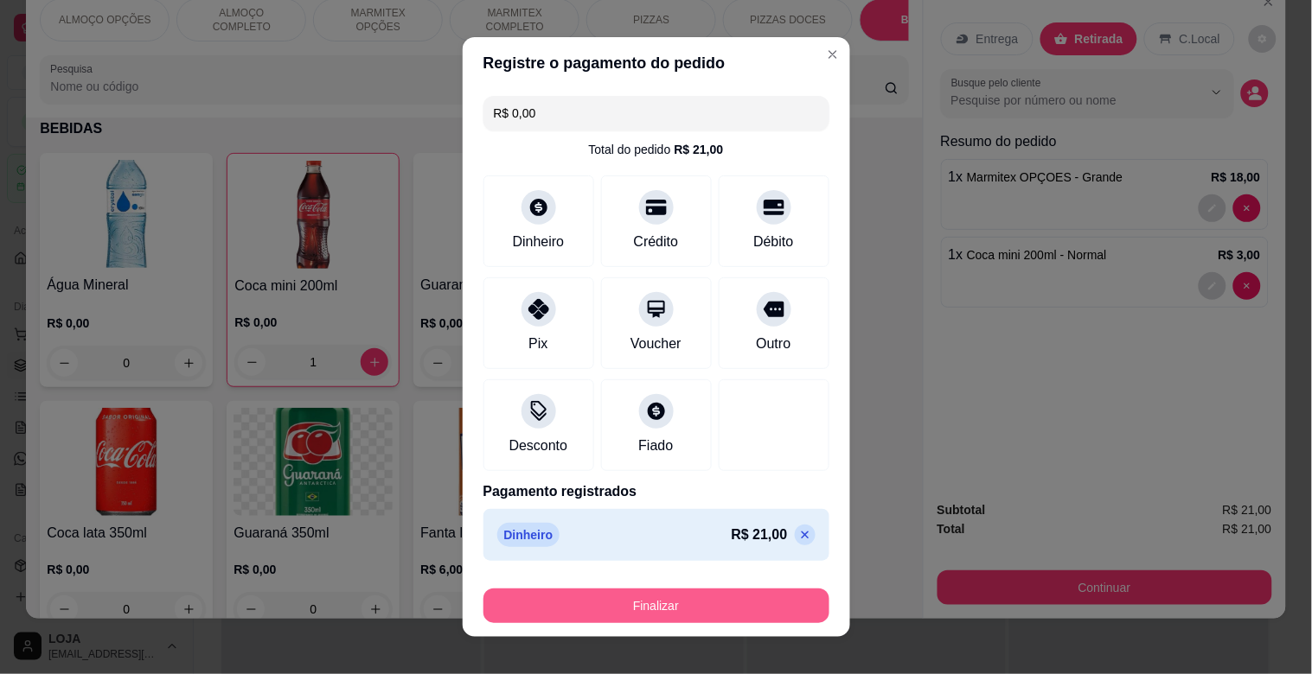
click at [732, 598] on button "Finalizar" at bounding box center [656, 606] width 346 height 35
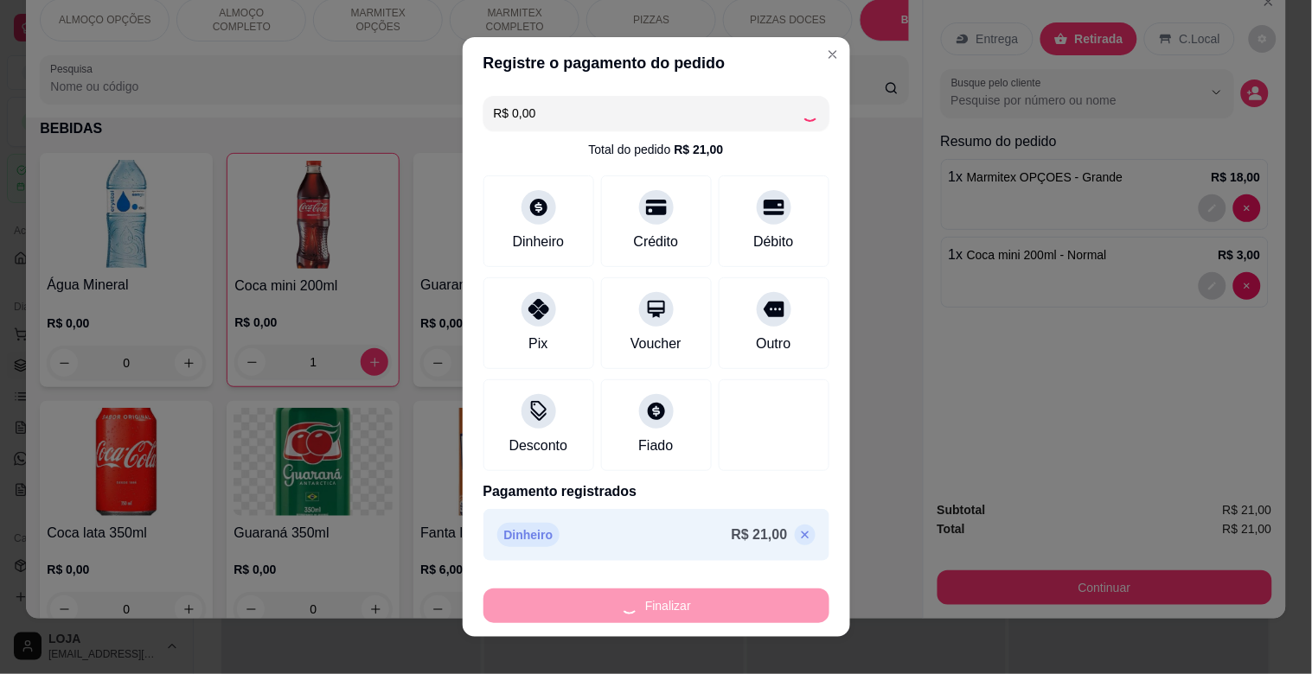
type input "0"
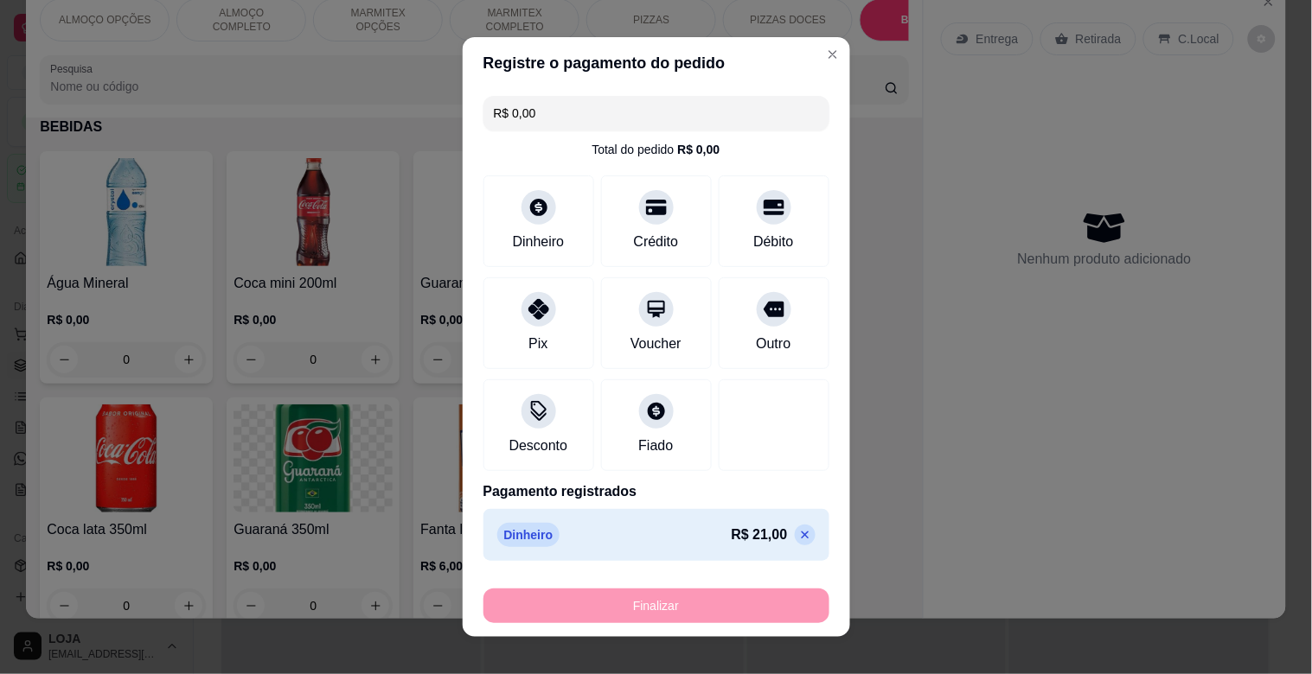
type input "-R$ 21,00"
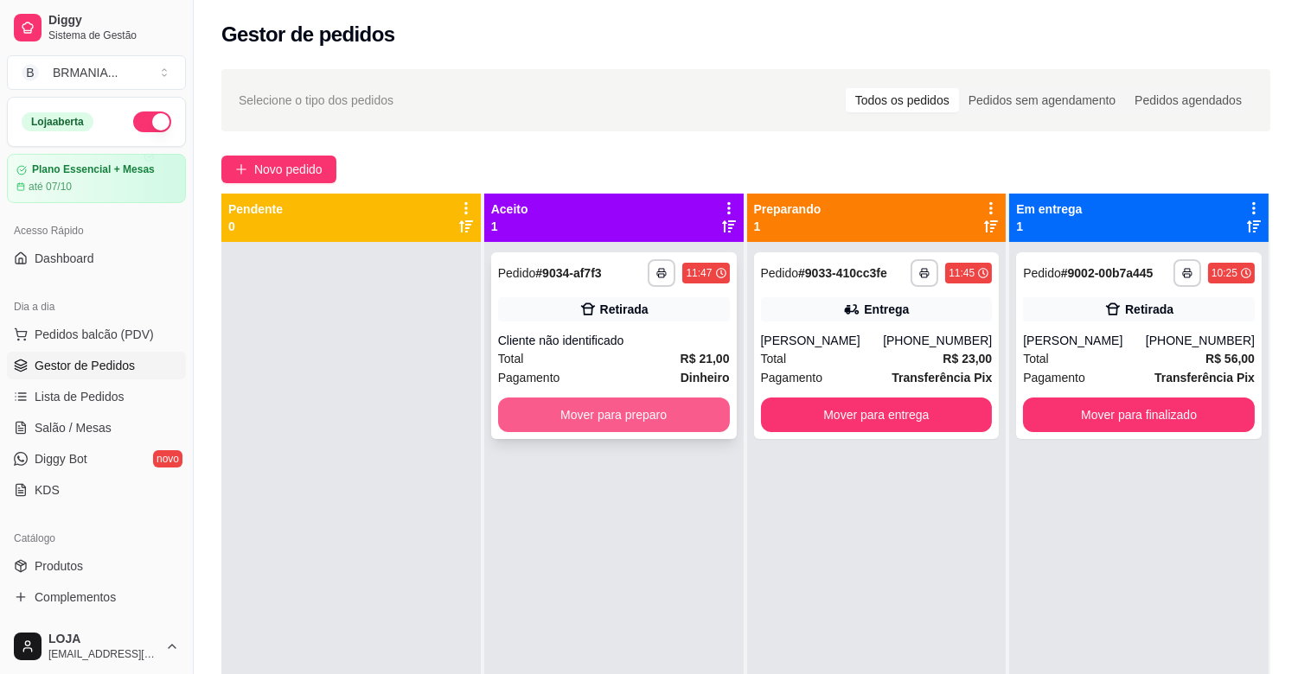
click at [649, 416] on button "Mover para preparo" at bounding box center [614, 415] width 232 height 35
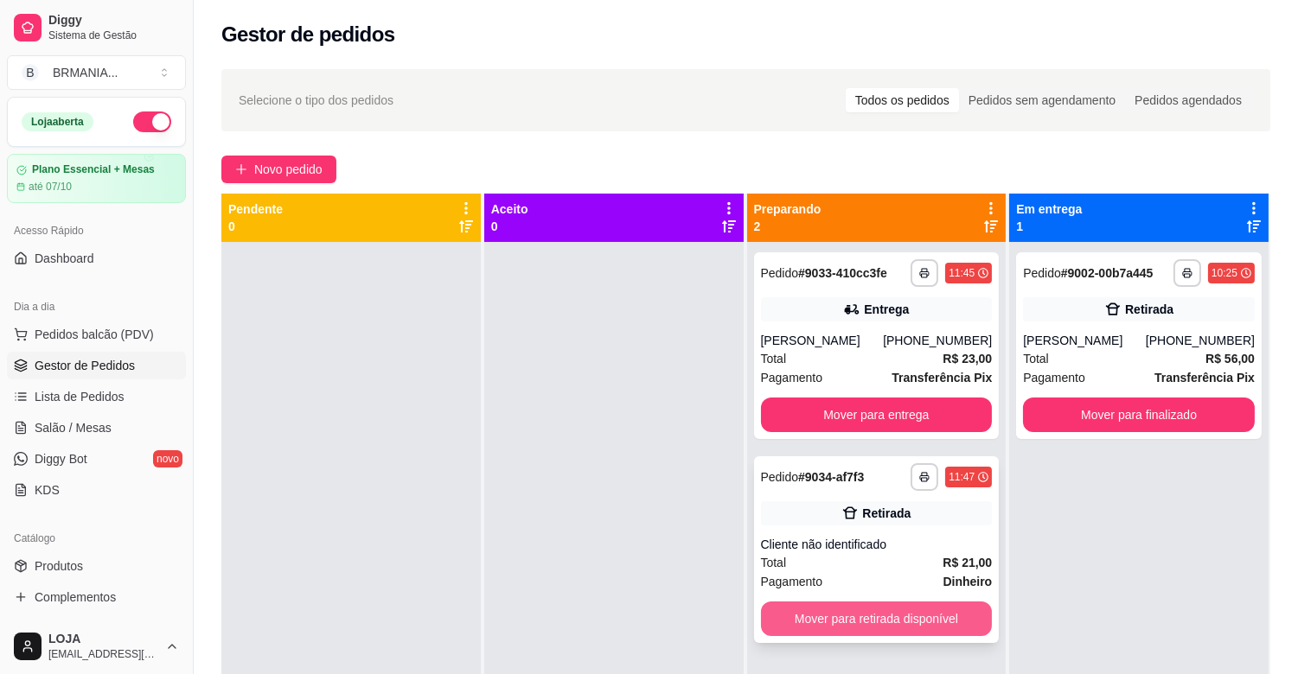
click at [927, 614] on button "Mover para retirada disponível" at bounding box center [877, 619] width 232 height 35
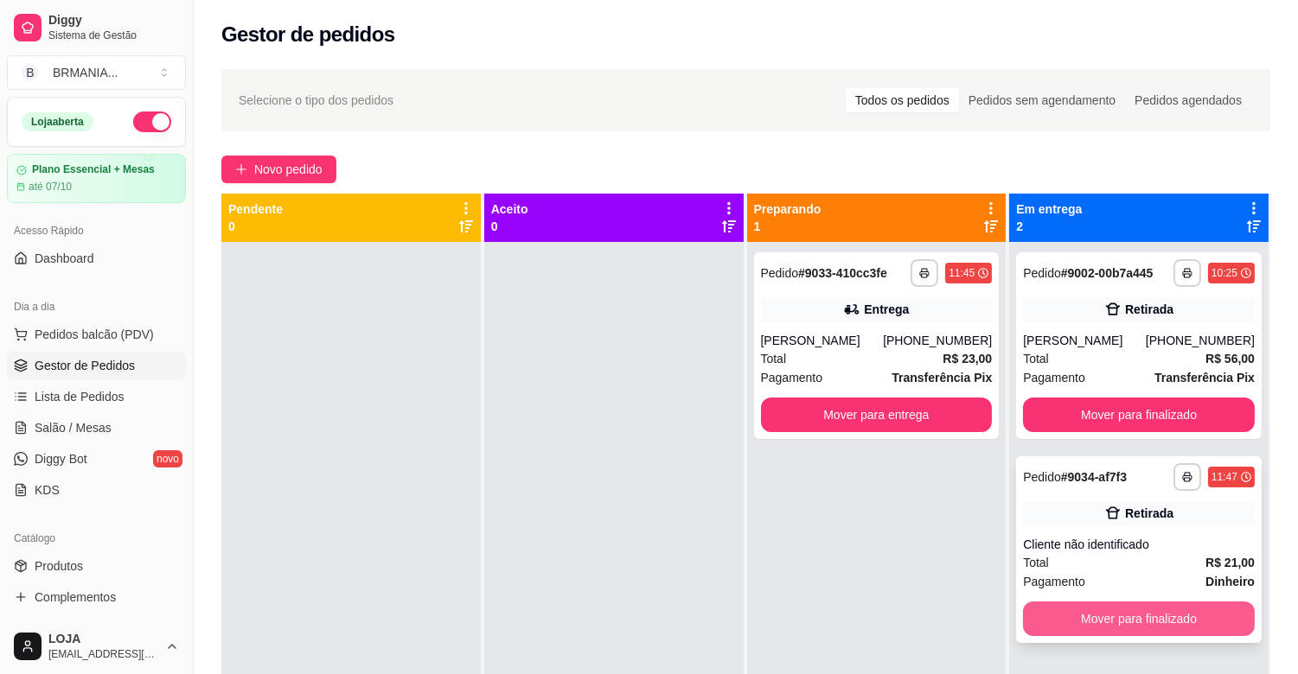
click at [1152, 611] on button "Mover para finalizado" at bounding box center [1139, 619] width 232 height 35
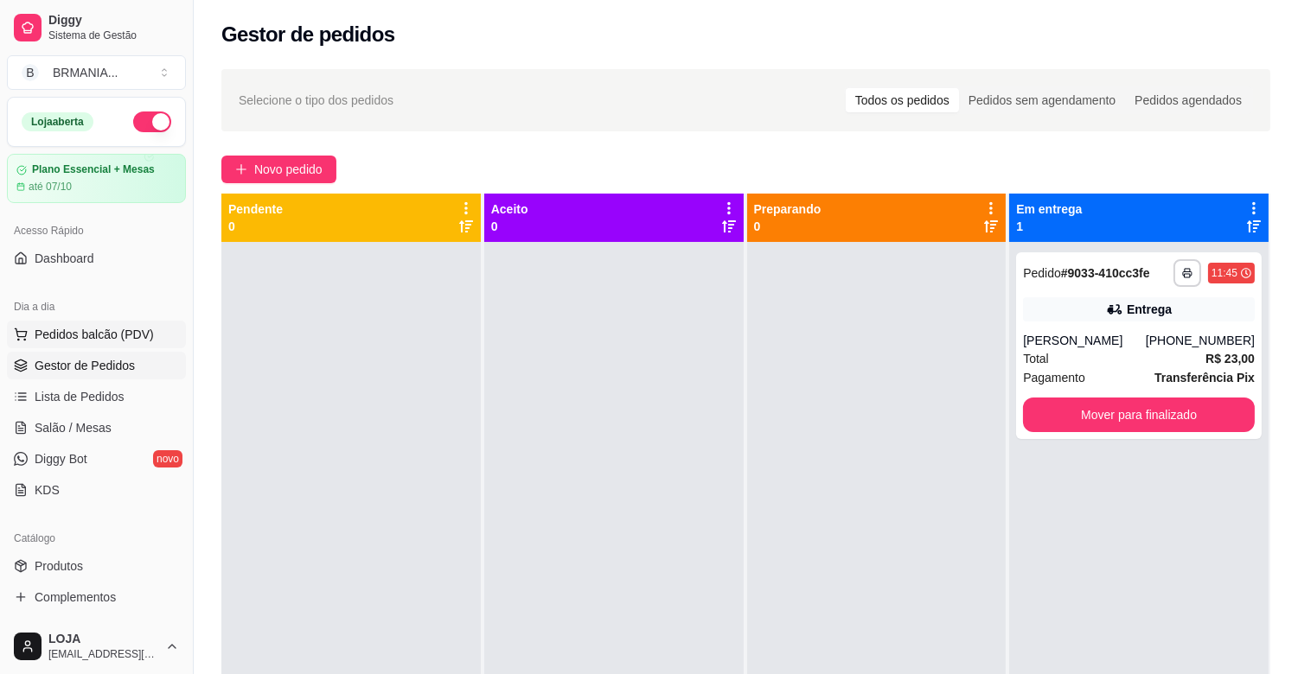
click at [135, 336] on span "Pedidos balcão (PDV)" at bounding box center [94, 334] width 119 height 17
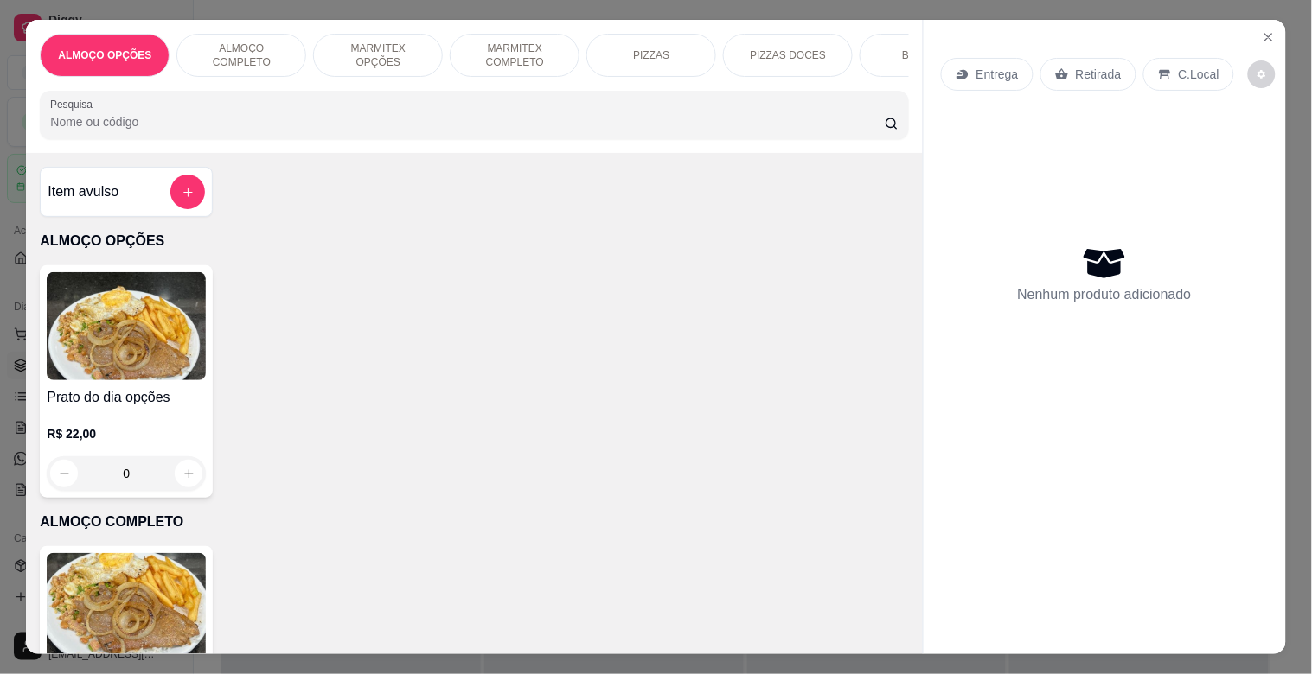
click at [320, 131] on input "Pesquisa" at bounding box center [467, 121] width 834 height 17
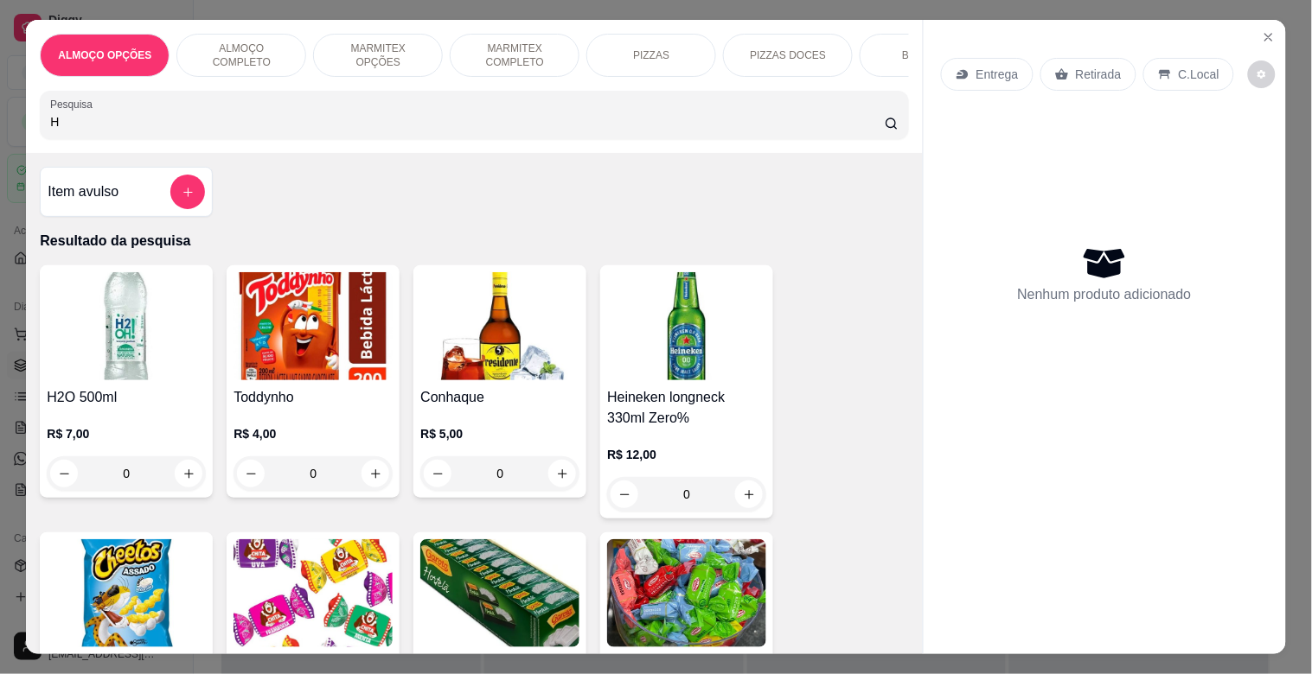
type input "H"
click at [102, 348] on img at bounding box center [126, 326] width 159 height 108
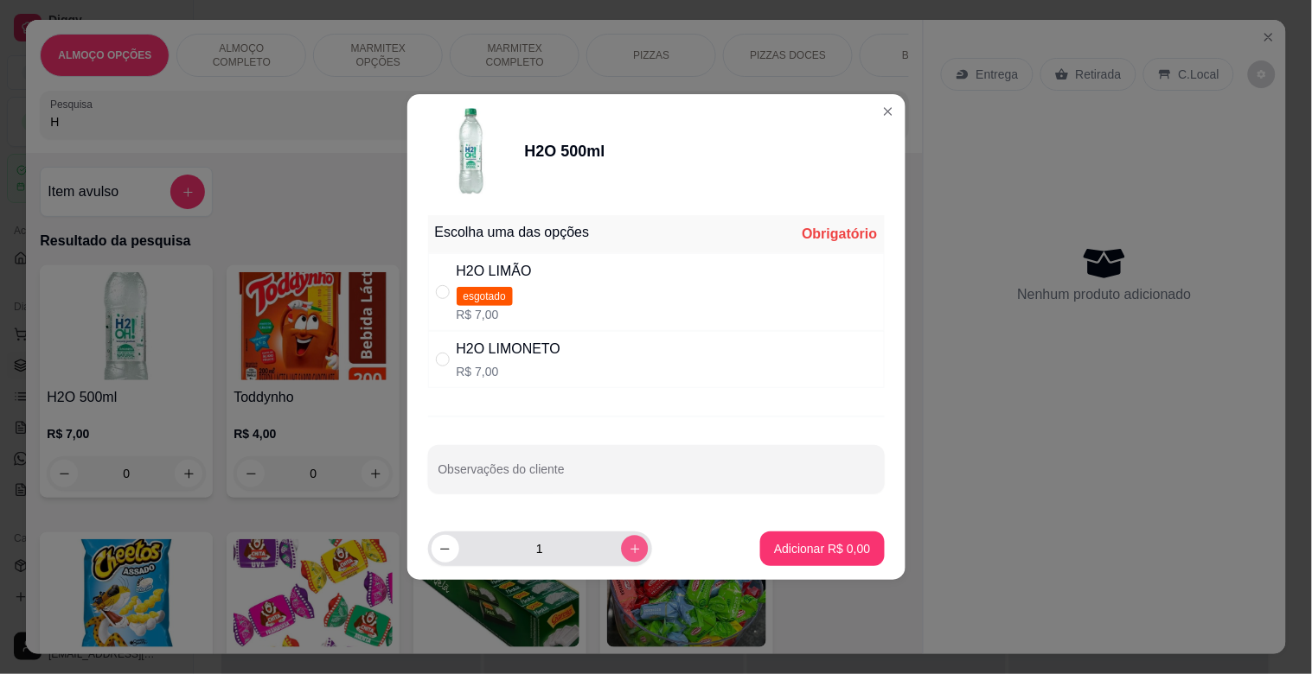
click at [628, 554] on icon "increase-product-quantity" at bounding box center [634, 549] width 13 height 13
type input "2"
click at [543, 343] on div "H2O LIMONETO" at bounding box center [509, 349] width 105 height 21
radio input "true"
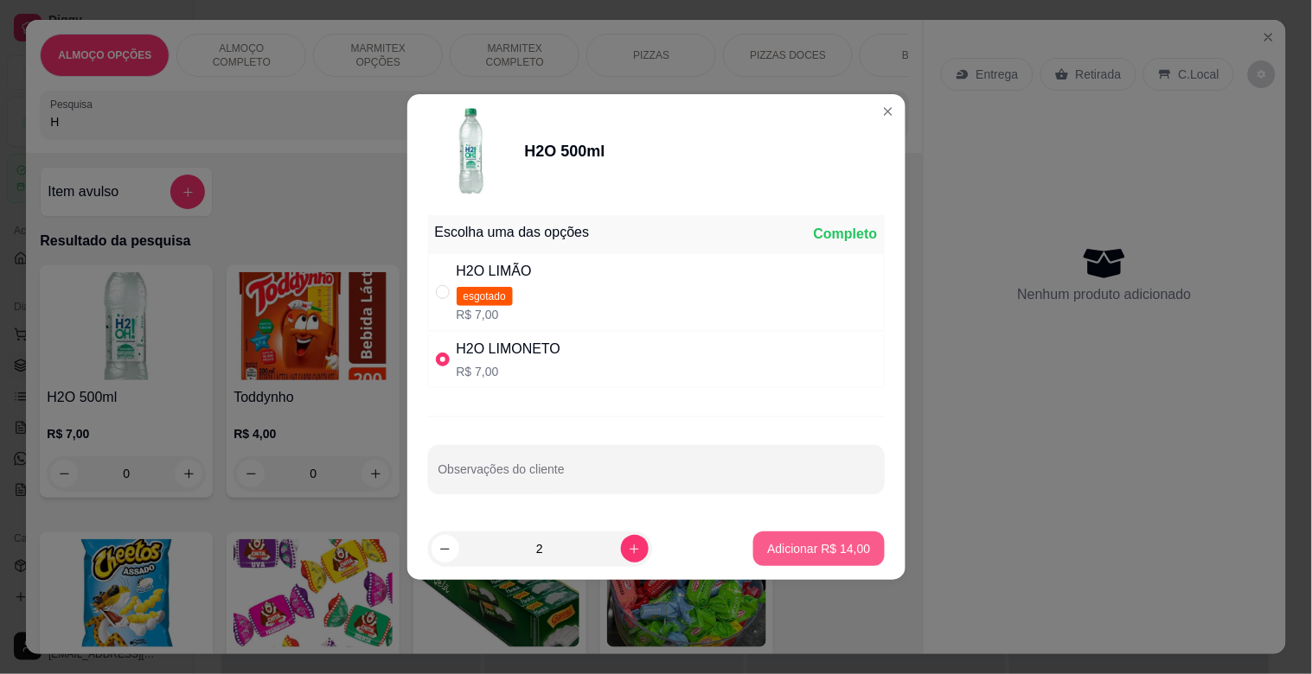
click at [850, 542] on p "Adicionar R$ 14,00" at bounding box center [818, 548] width 103 height 17
type input "2"
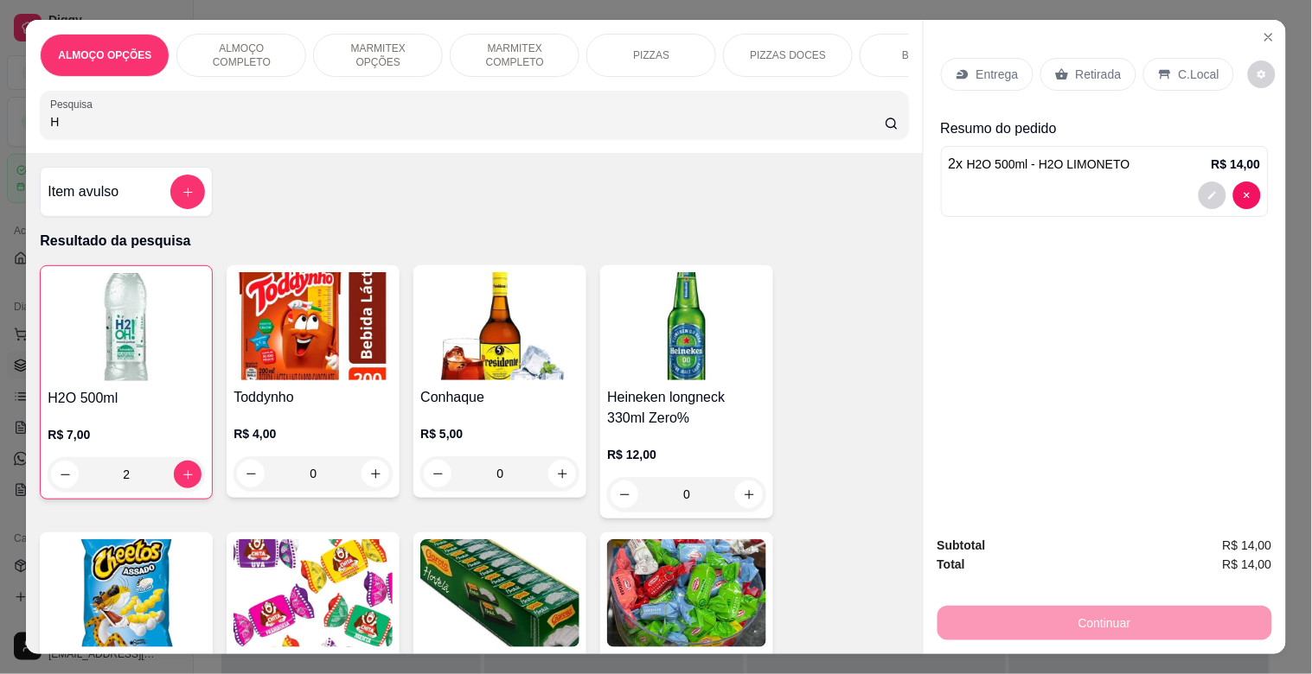
click at [1090, 90] on div "Entrega Retirada C.Local" at bounding box center [1105, 74] width 328 height 61
click at [1093, 66] on p "Retirada" at bounding box center [1099, 74] width 46 height 17
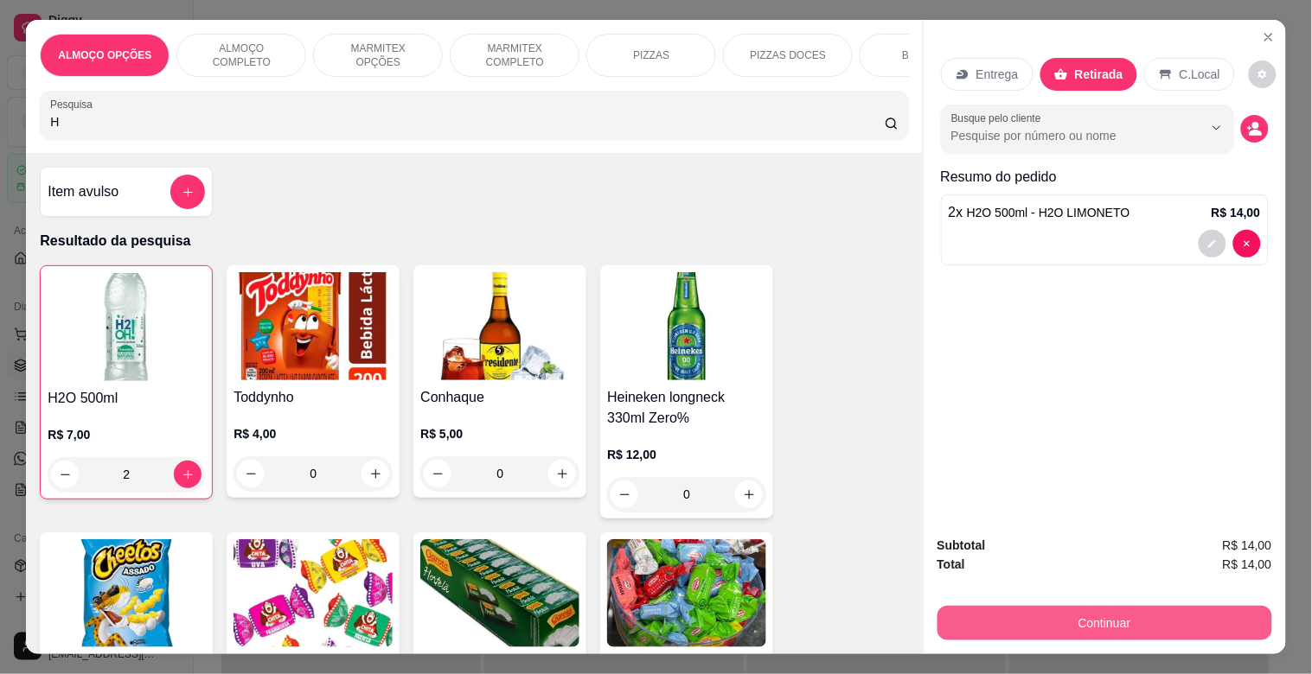
click at [1046, 615] on button "Continuar" at bounding box center [1104, 623] width 335 height 35
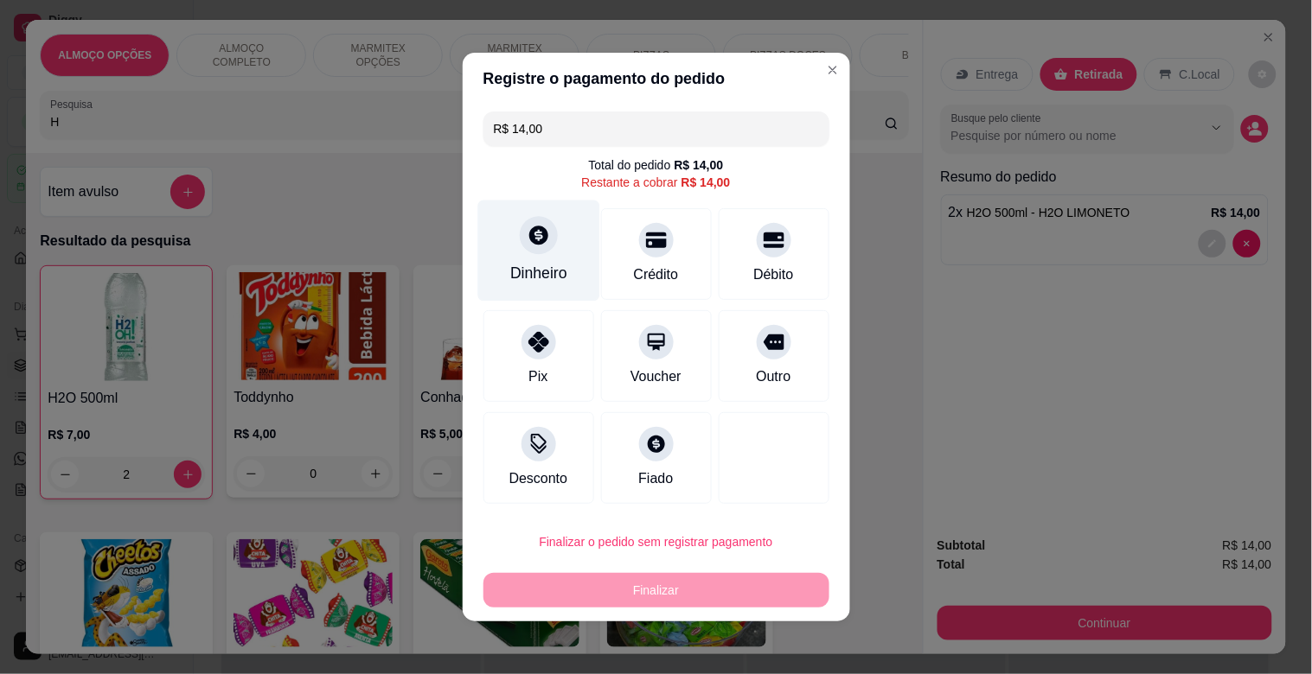
click at [546, 240] on div at bounding box center [539, 235] width 38 height 38
type input "R$ 0,00"
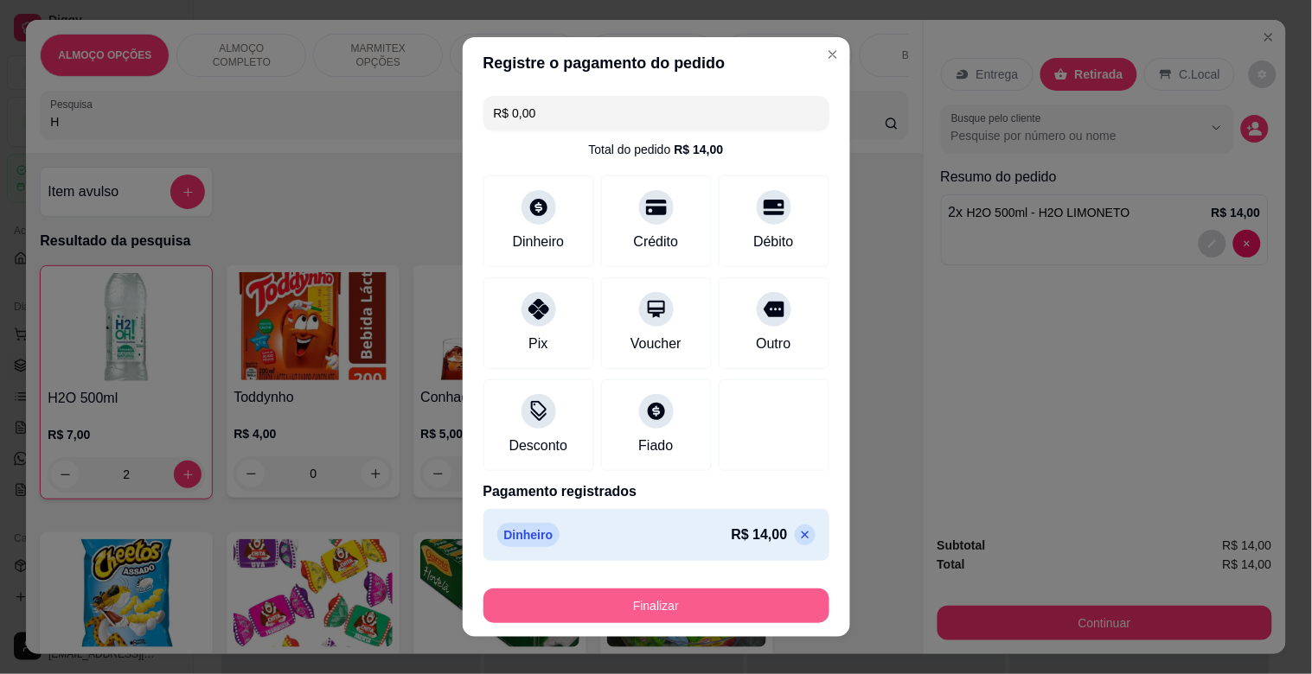
click at [663, 593] on button "Finalizar" at bounding box center [656, 606] width 346 height 35
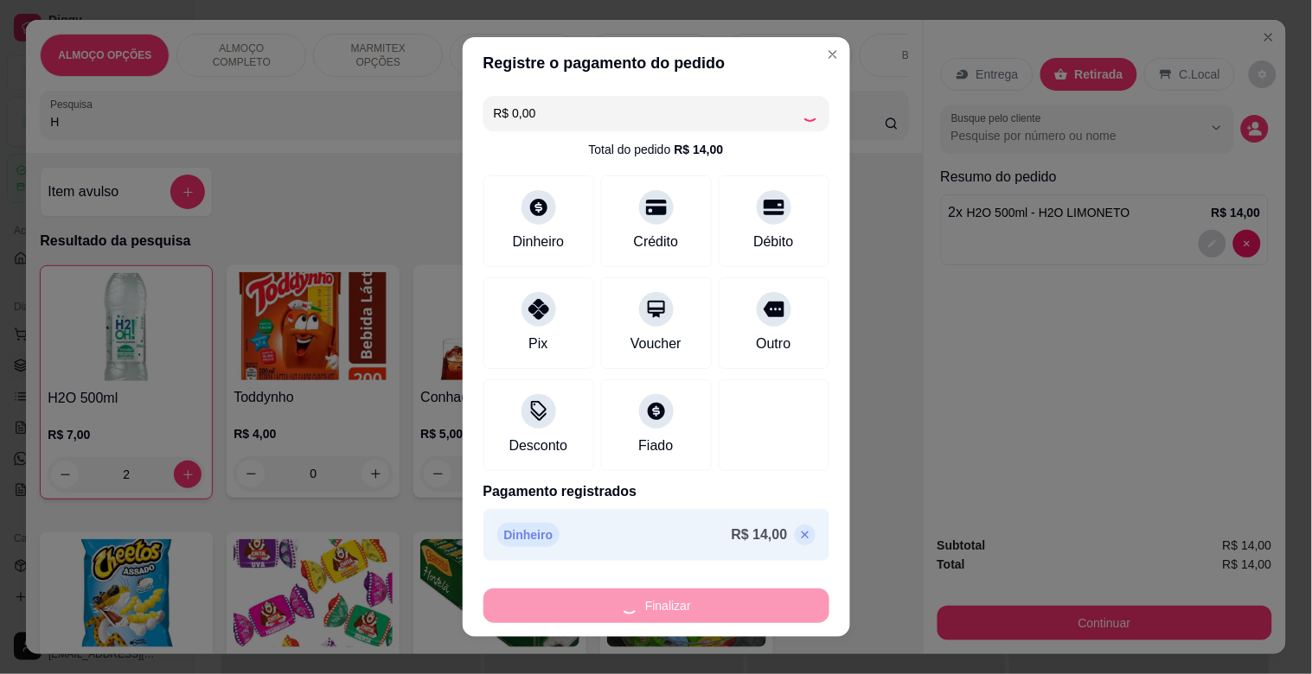
type input "0"
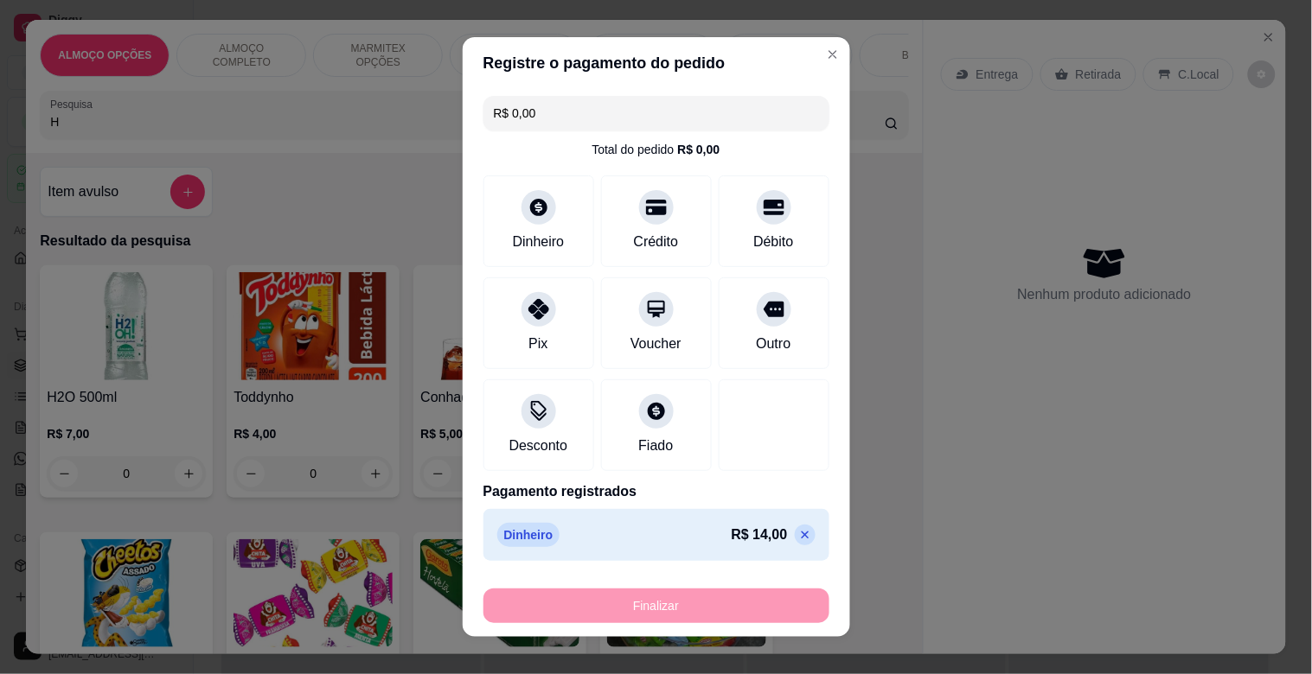
type input "-R$ 14,00"
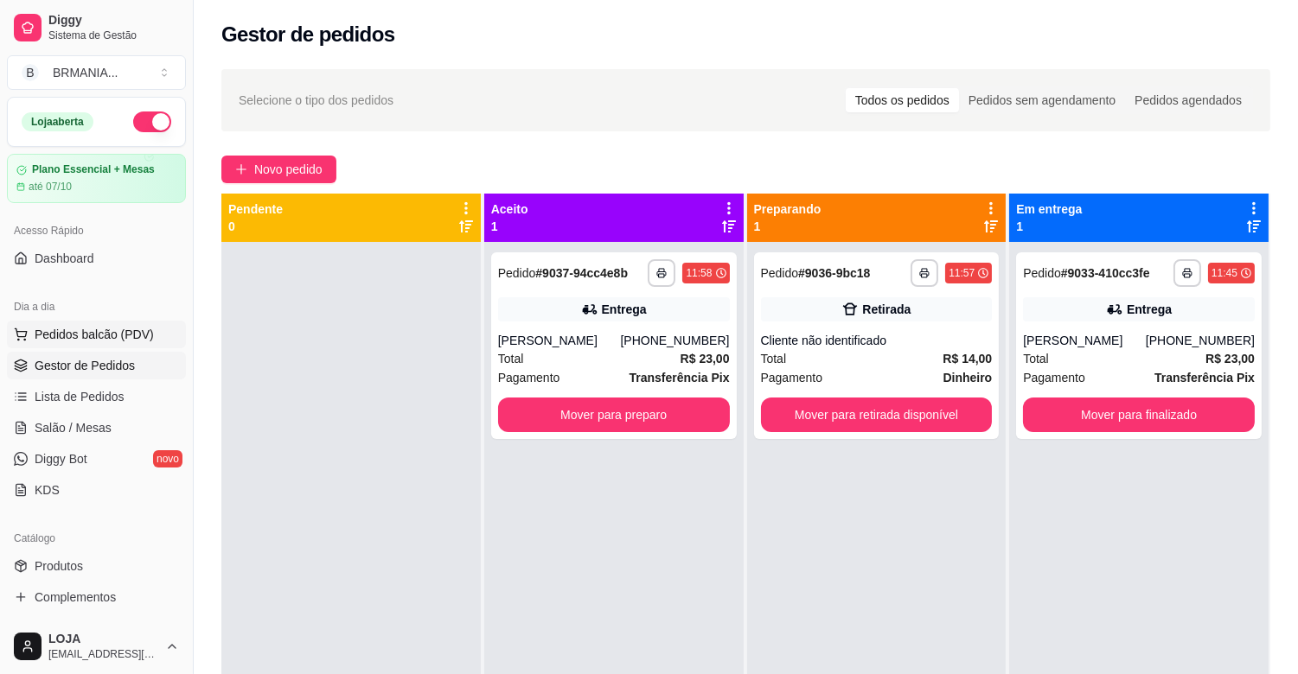
click at [63, 322] on button "Pedidos balcão (PDV)" at bounding box center [96, 335] width 179 height 28
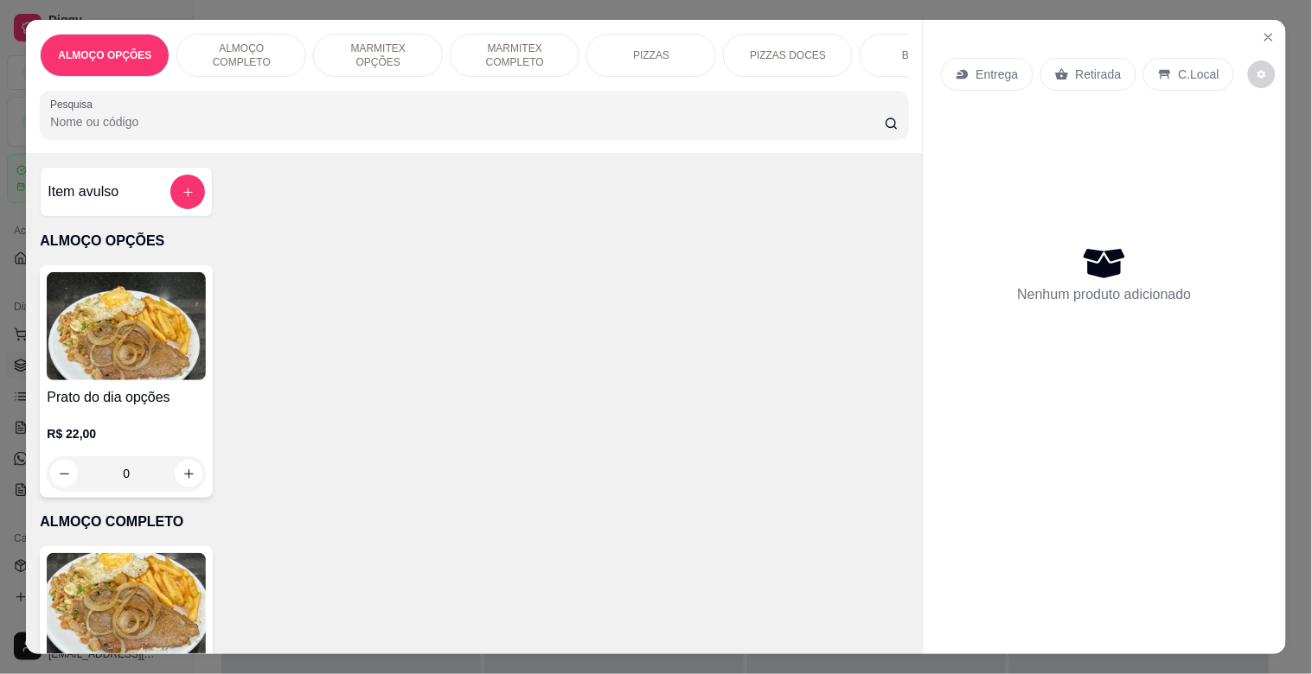
click at [503, 54] on p "MARMITEX COMPLETO" at bounding box center [514, 56] width 100 height 28
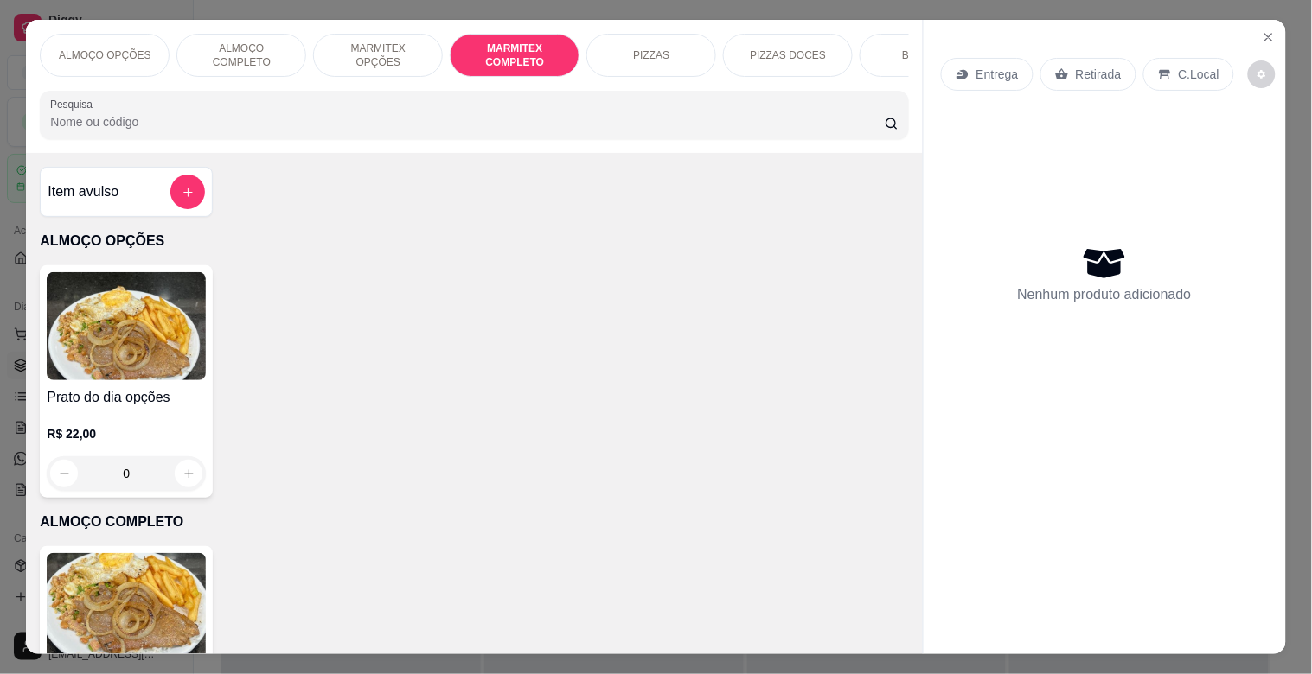
scroll to position [42, 0]
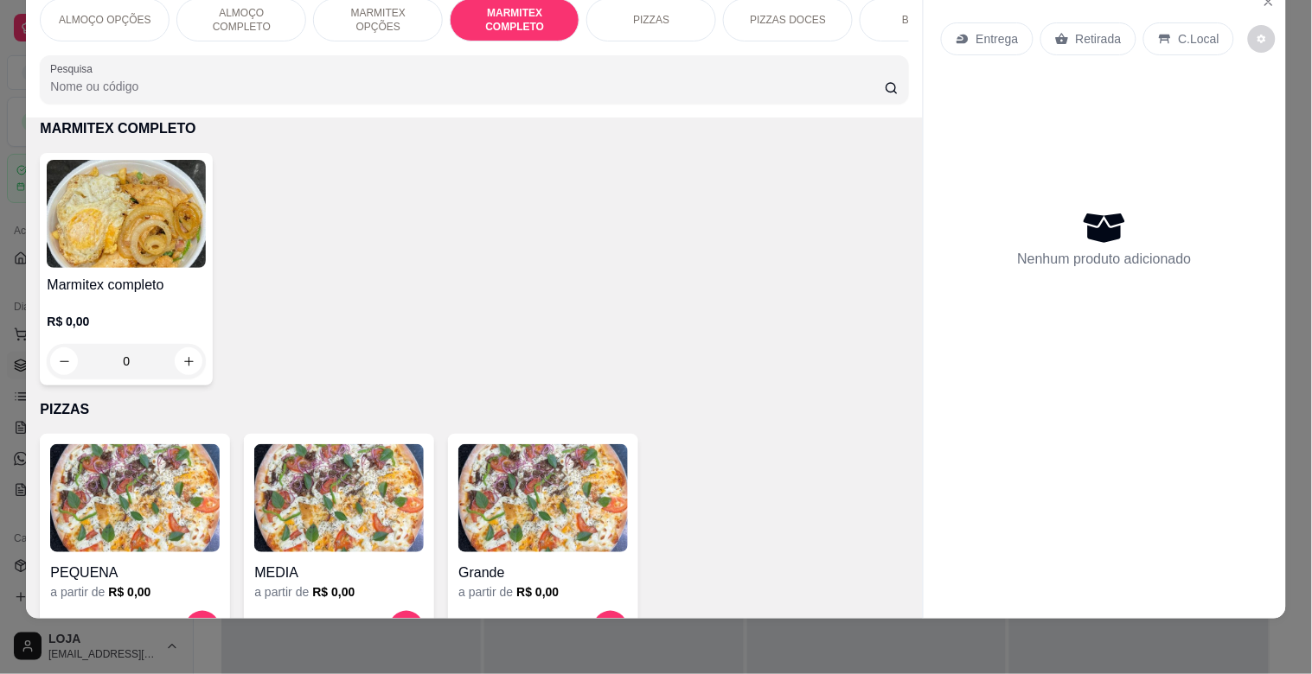
click at [130, 235] on img at bounding box center [126, 214] width 159 height 108
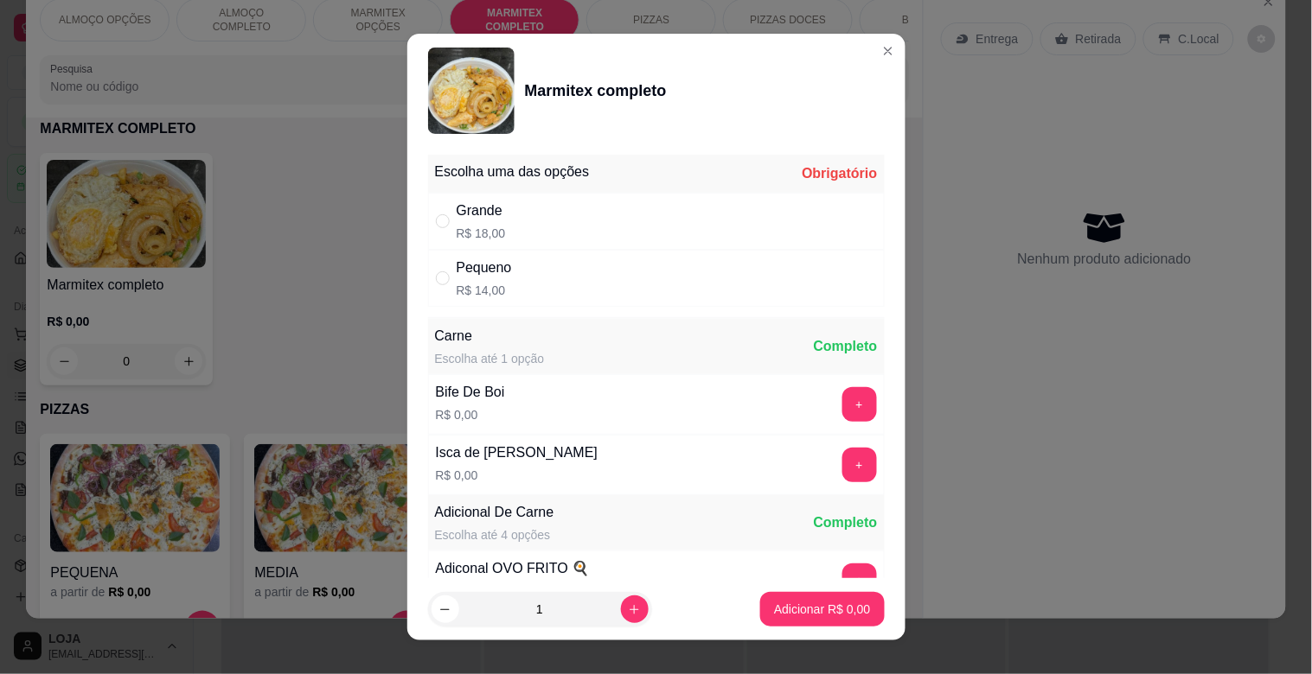
click at [487, 222] on div "Grande R$ 18,00" at bounding box center [481, 222] width 49 height 42
radio input "true"
click at [628, 607] on icon "increase-product-quantity" at bounding box center [634, 610] width 13 height 13
click at [628, 609] on icon "increase-product-quantity" at bounding box center [634, 610] width 13 height 13
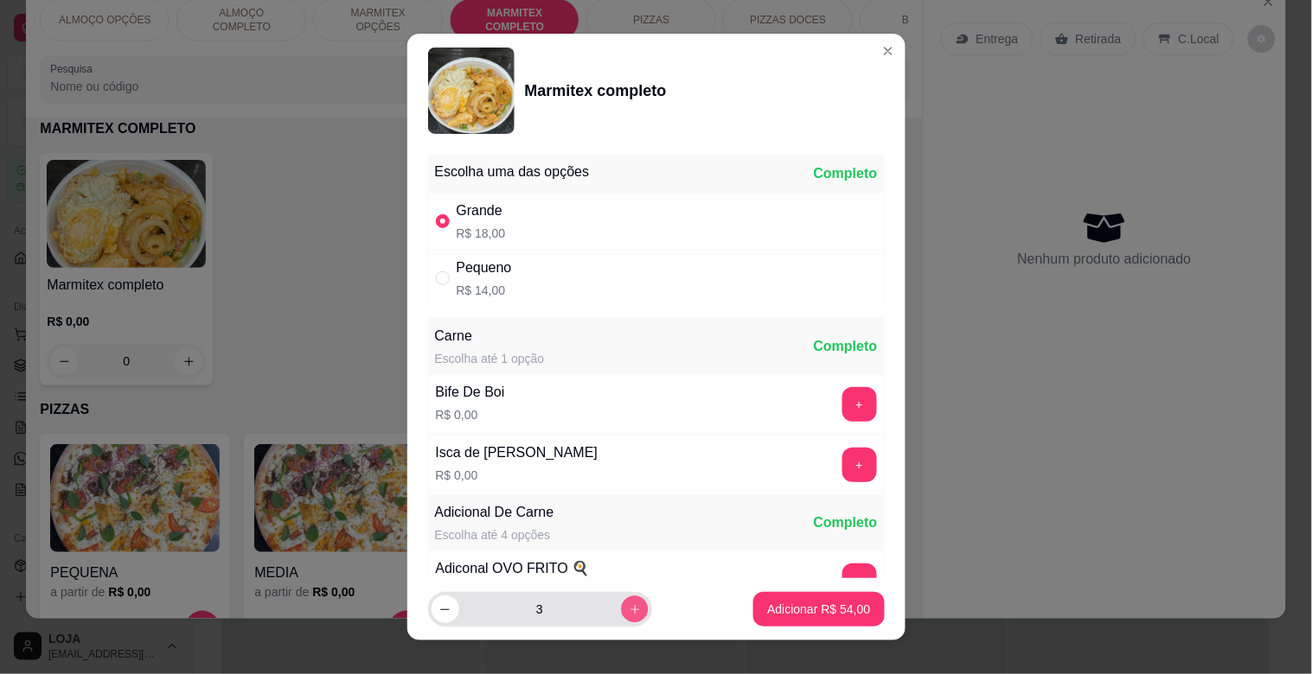
type input "4"
click at [797, 601] on p "Adicionar R$ 72,00" at bounding box center [818, 609] width 103 height 17
type input "4"
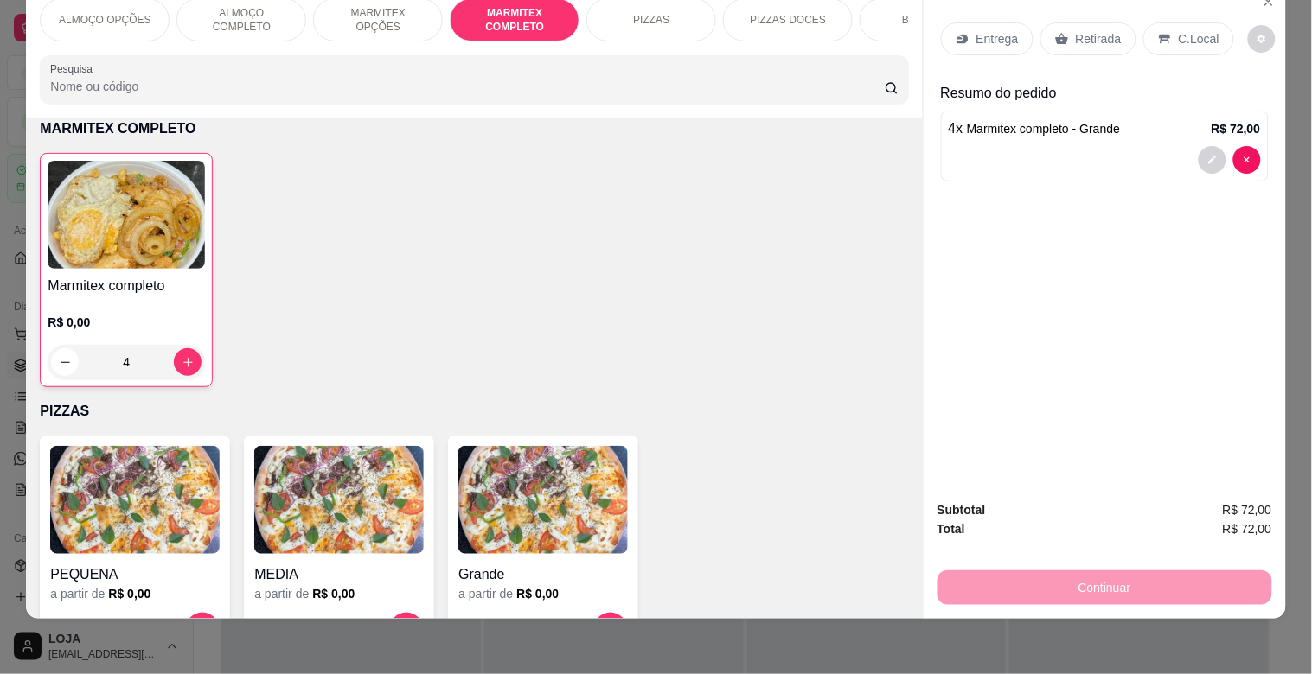
click at [1186, 30] on p "C.Local" at bounding box center [1199, 38] width 41 height 17
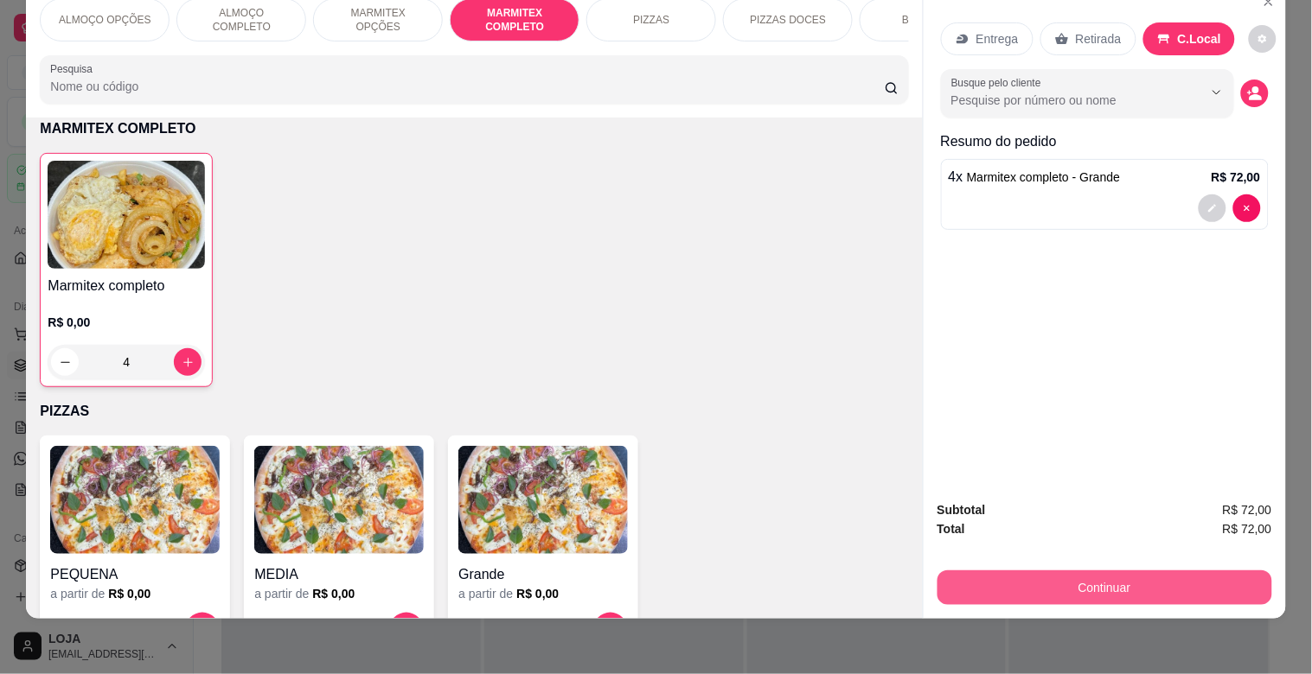
click at [1073, 571] on button "Continuar" at bounding box center [1104, 588] width 335 height 35
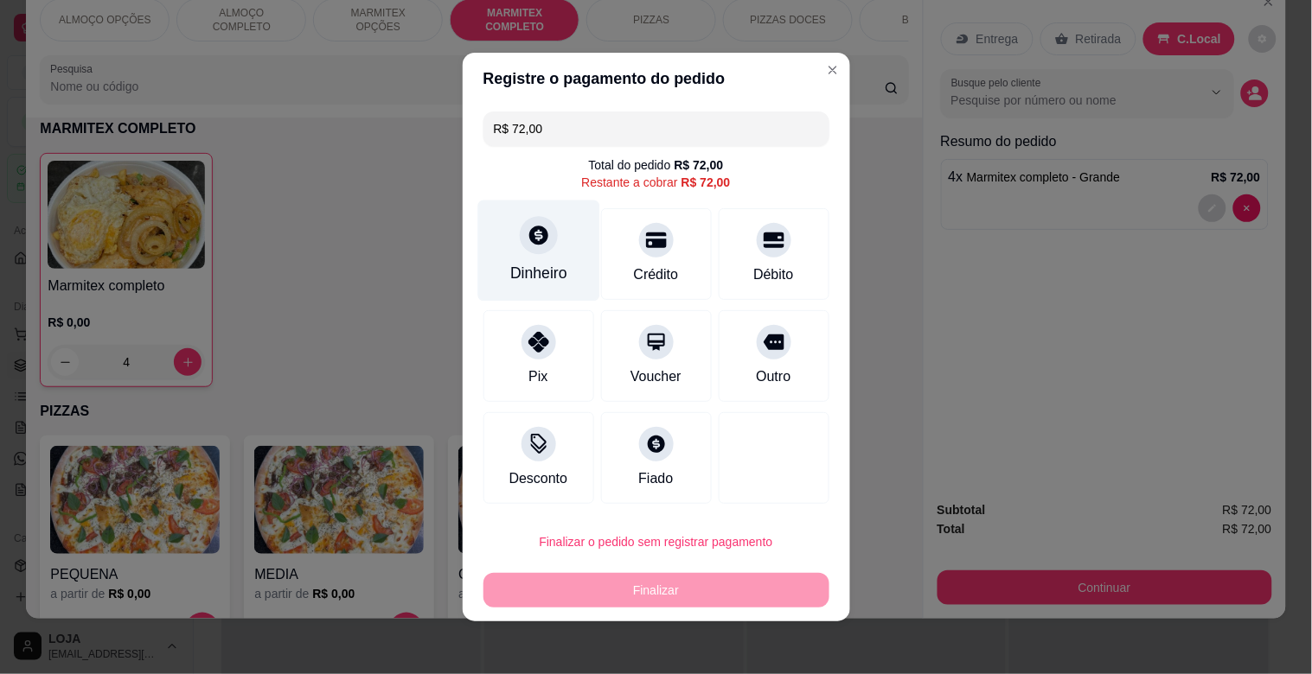
click at [534, 259] on div "Dinheiro" at bounding box center [538, 251] width 122 height 101
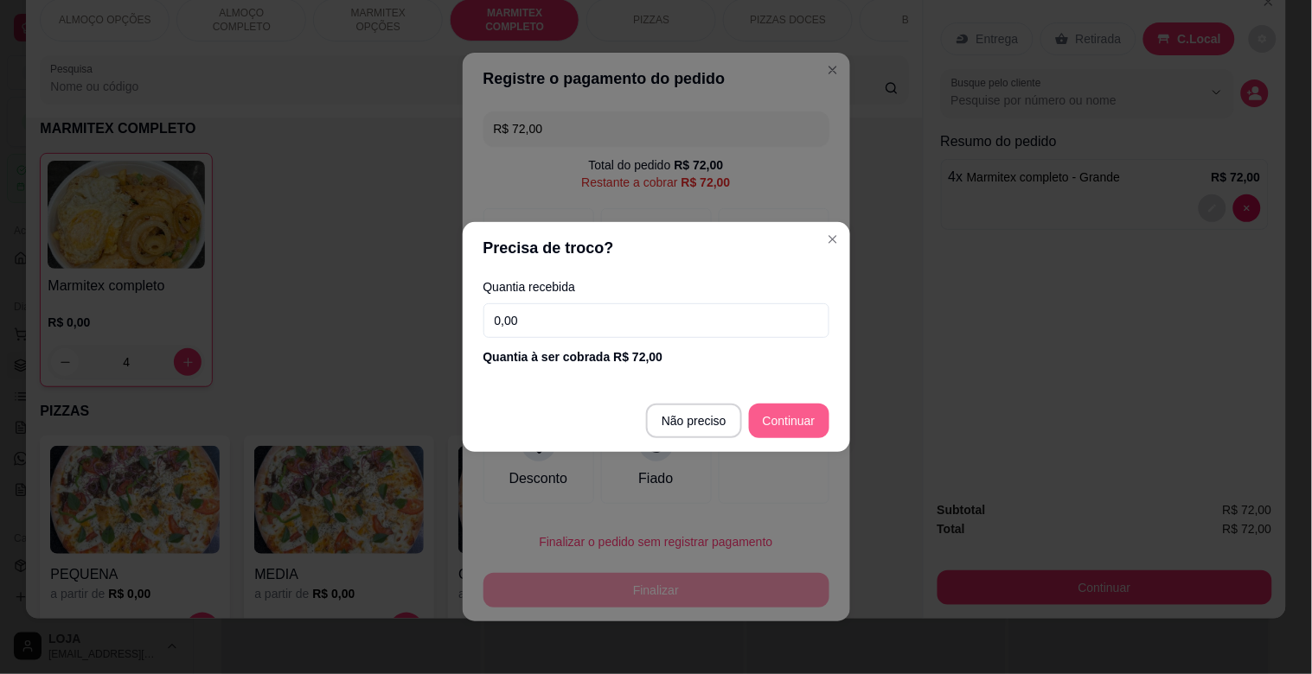
type input "R$ 0,00"
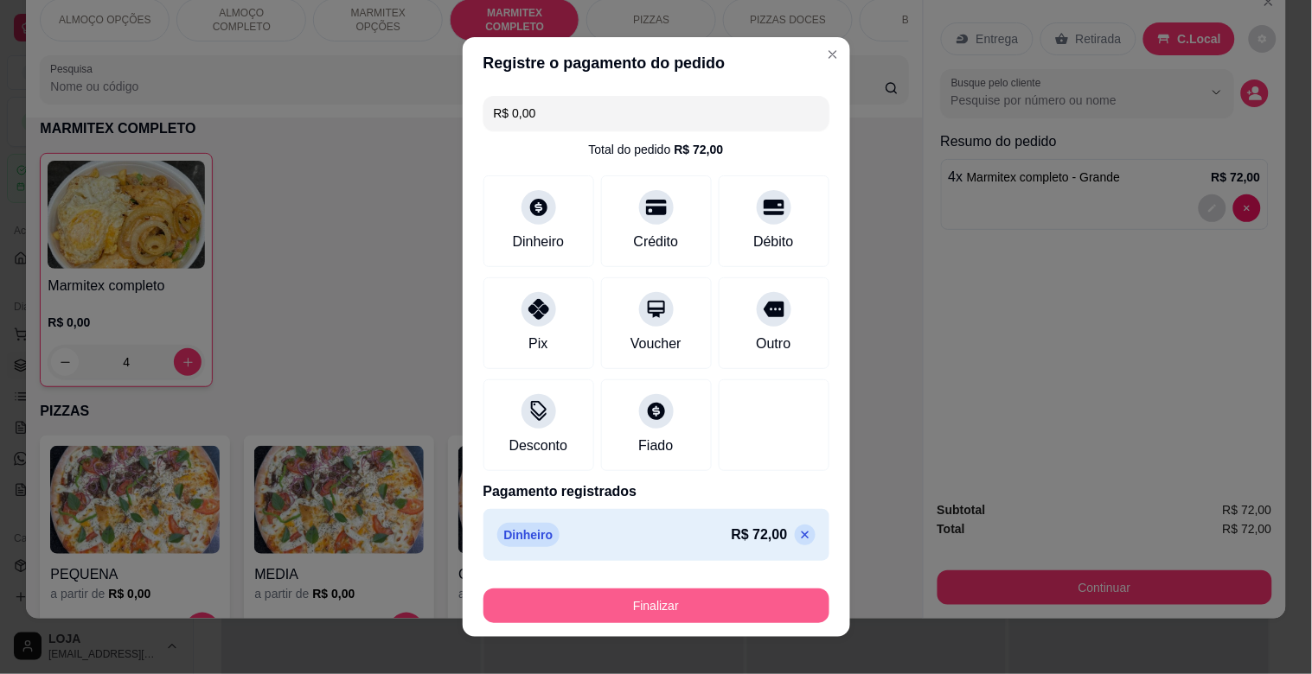
click at [651, 594] on button "Finalizar" at bounding box center [656, 606] width 346 height 35
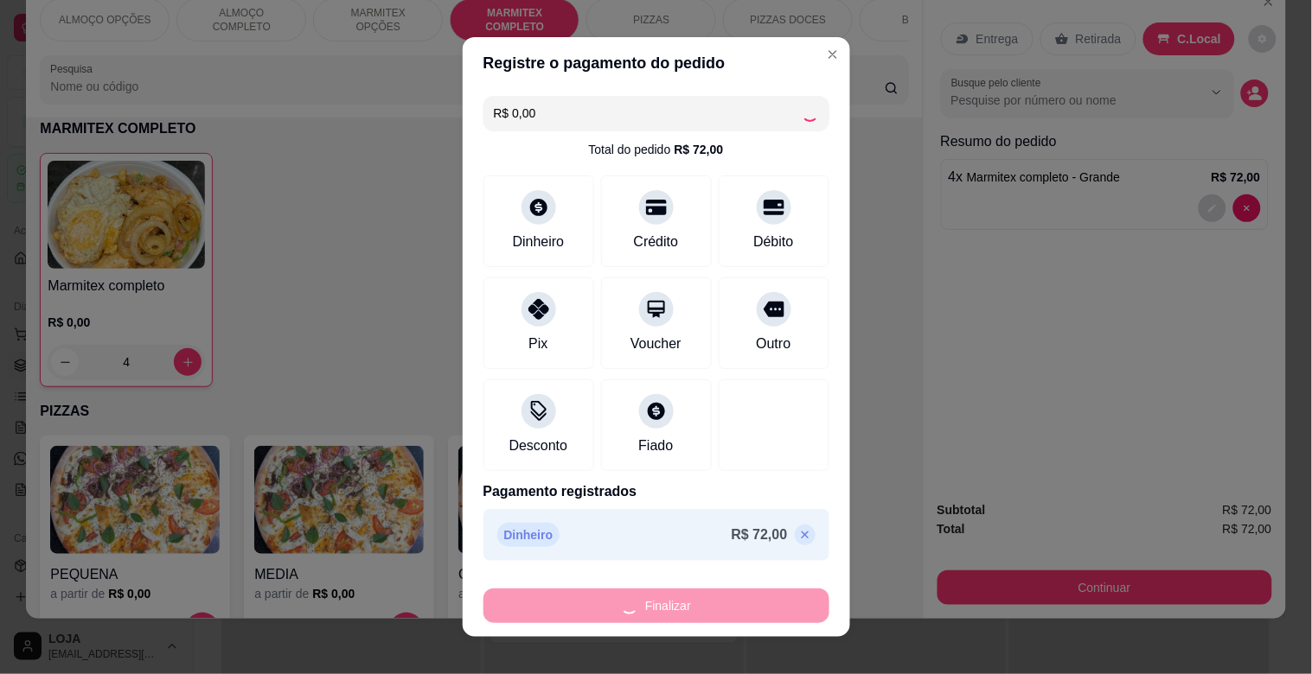
type input "0"
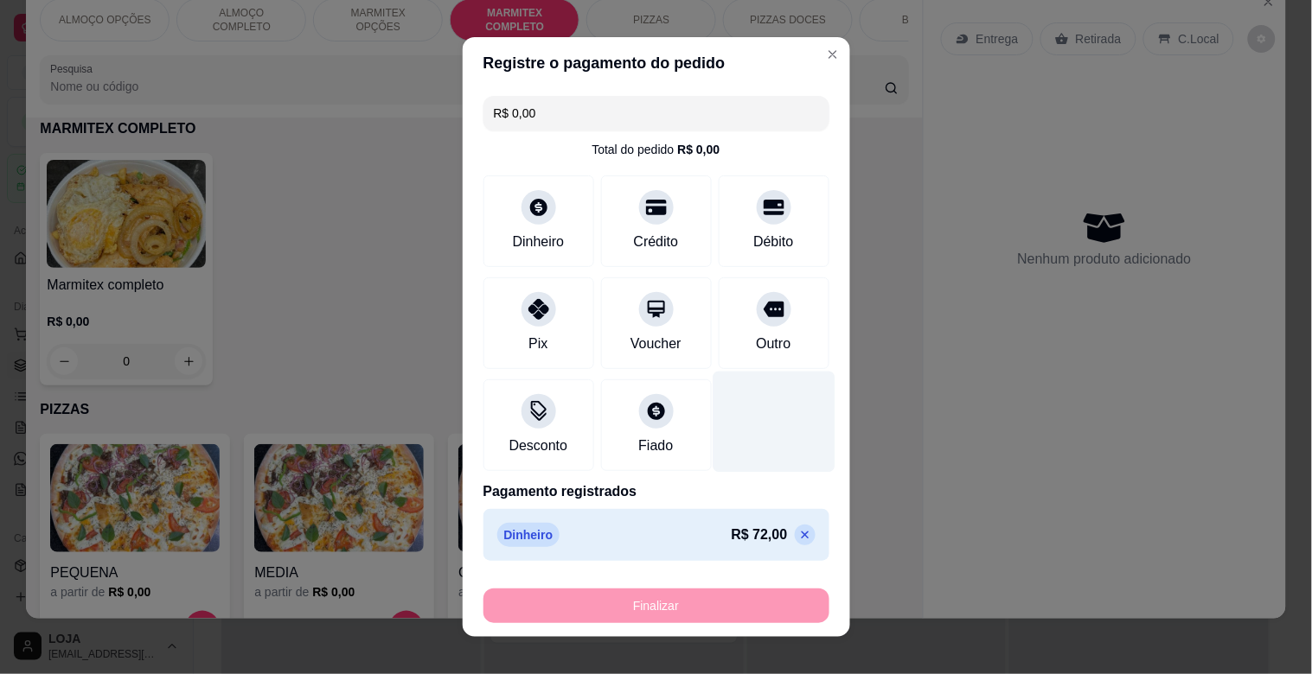
type input "-R$ 72,00"
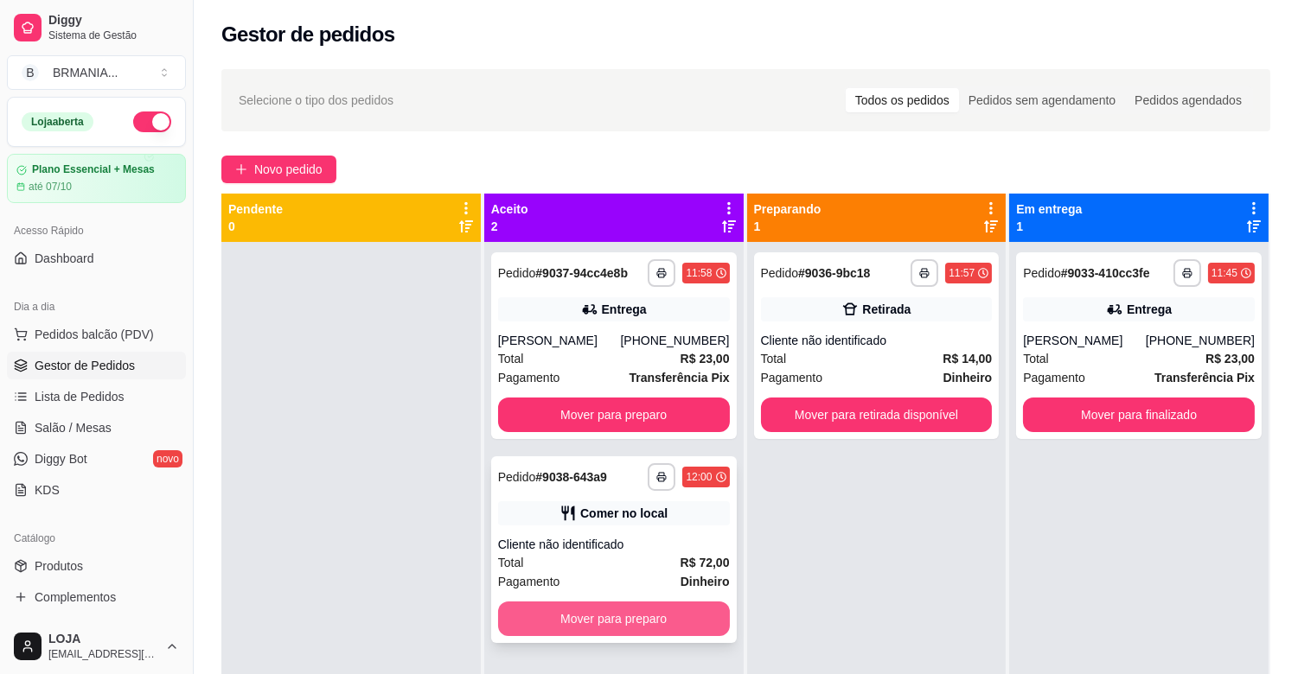
click at [661, 610] on button "Mover para preparo" at bounding box center [614, 619] width 232 height 35
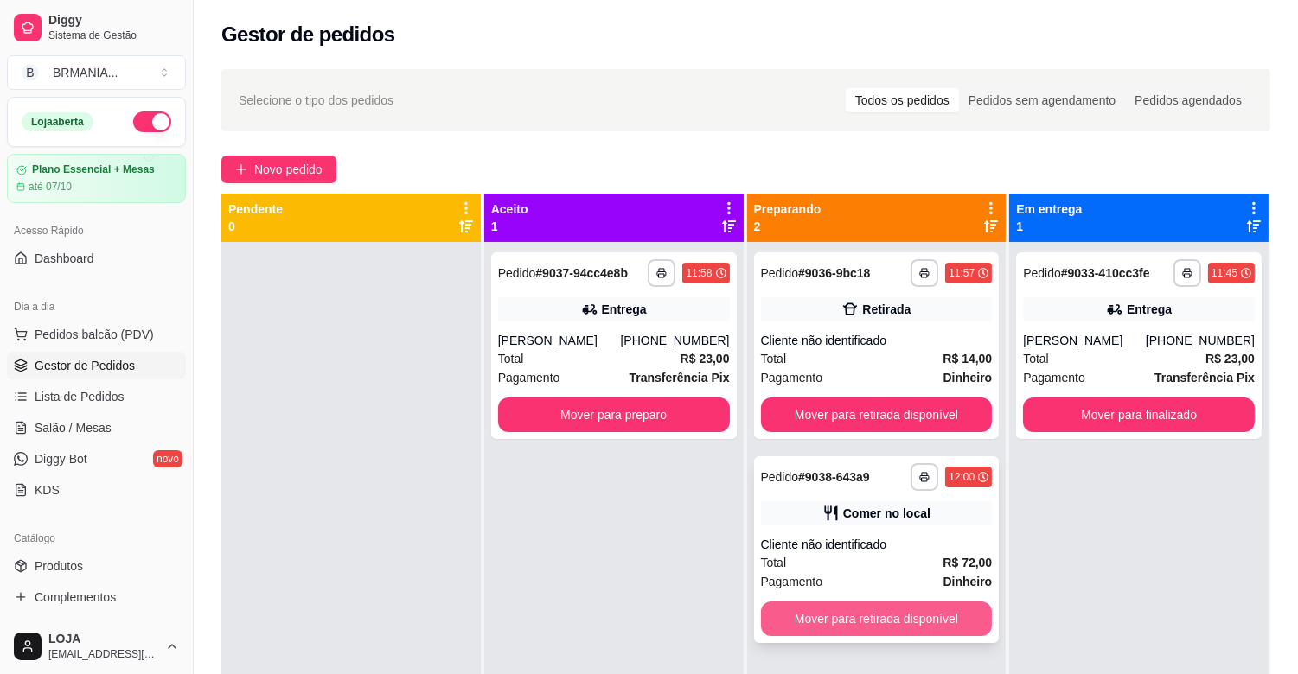
click at [875, 611] on button "Mover para retirada disponível" at bounding box center [877, 619] width 232 height 35
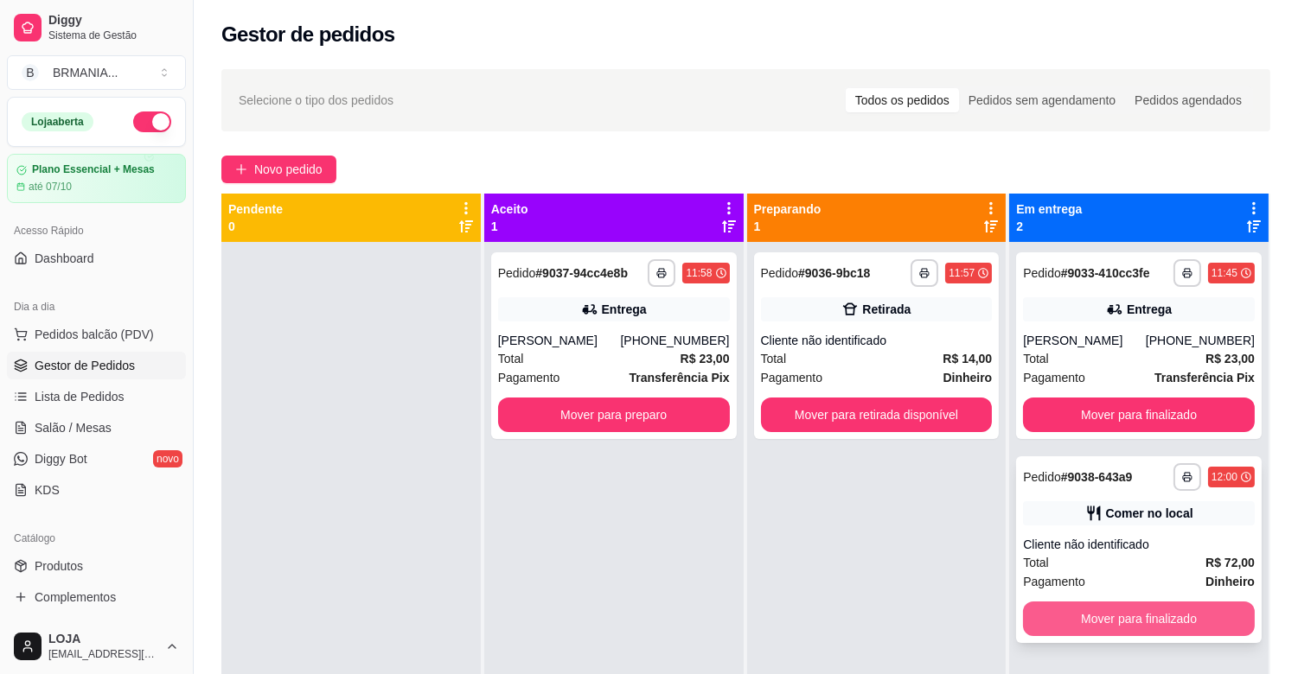
click at [1190, 620] on button "Mover para finalizado" at bounding box center [1139, 619] width 232 height 35
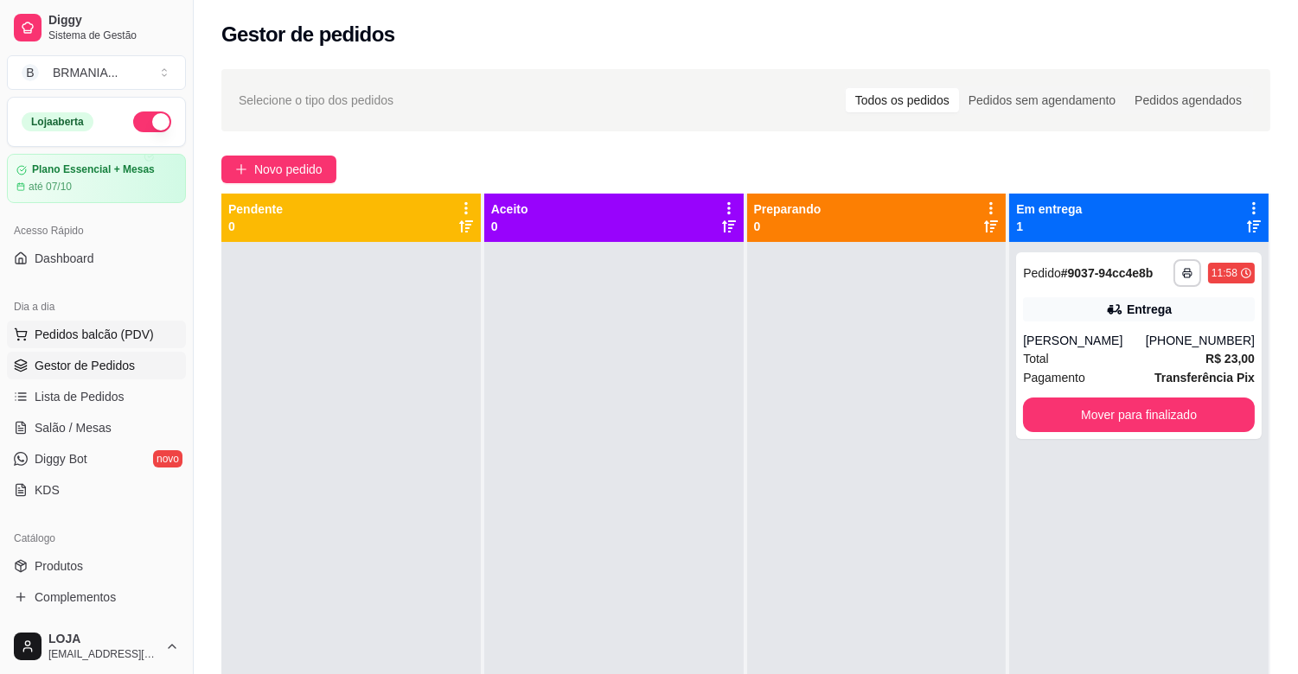
click at [92, 338] on span "Pedidos balcão (PDV)" at bounding box center [94, 334] width 119 height 17
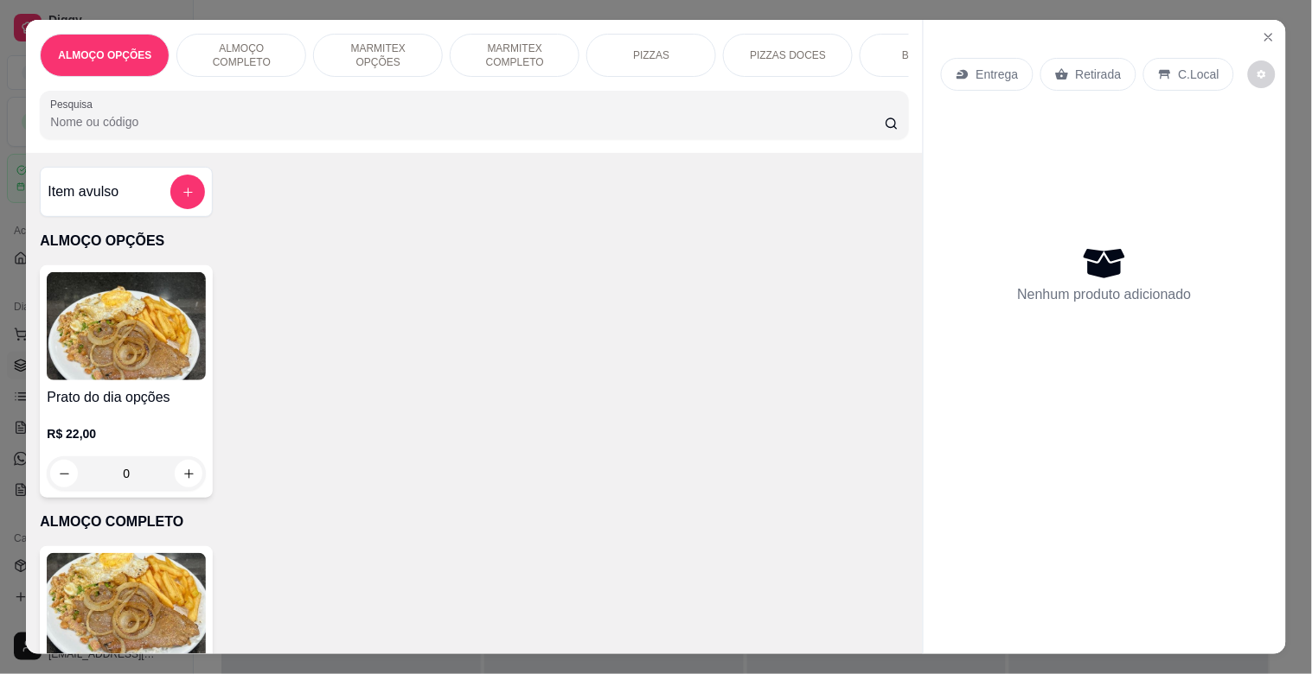
drag, startPoint x: 502, startPoint y: 52, endPoint x: 454, endPoint y: 112, distance: 77.5
click at [503, 52] on p "MARMITEX COMPLETO" at bounding box center [514, 56] width 100 height 28
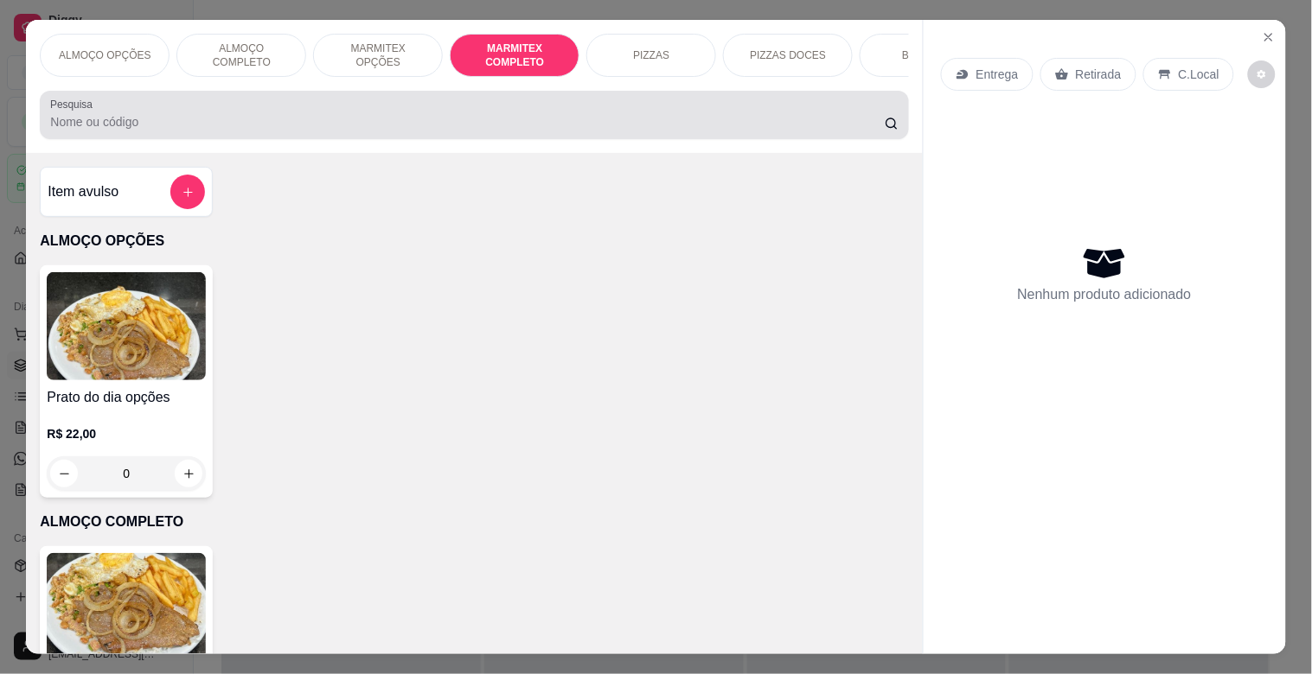
scroll to position [42, 0]
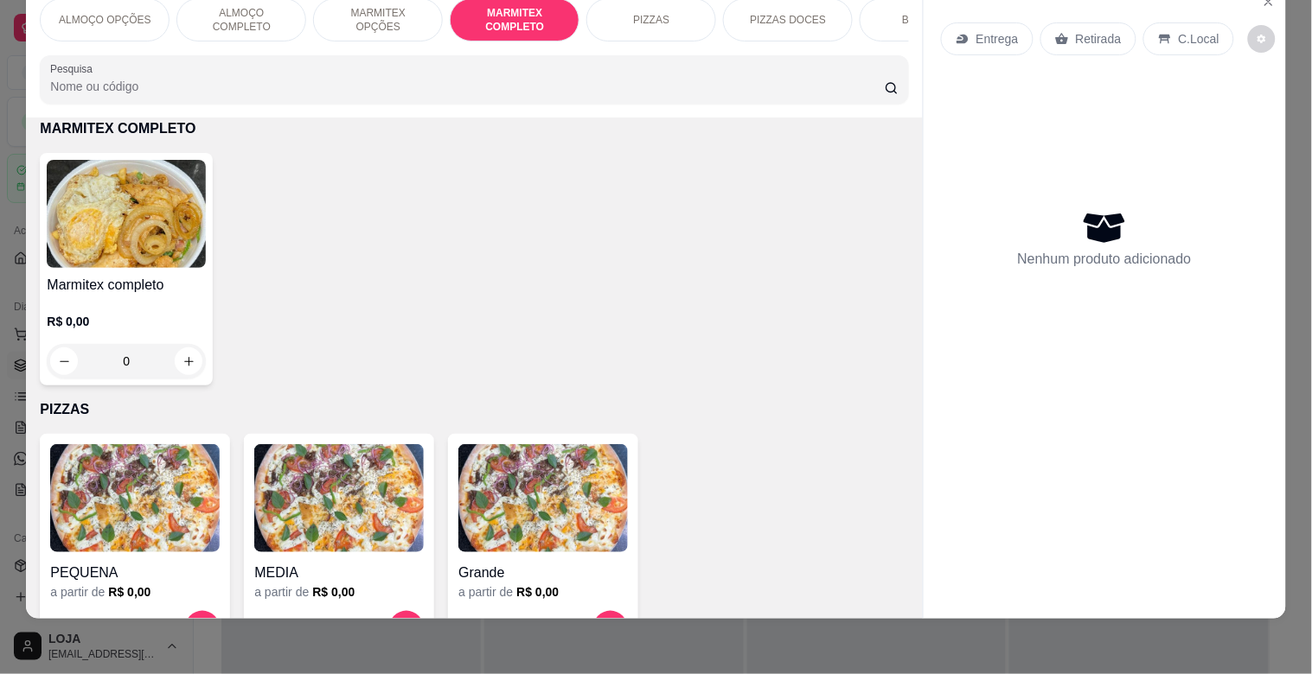
click at [196, 209] on img at bounding box center [126, 214] width 159 height 108
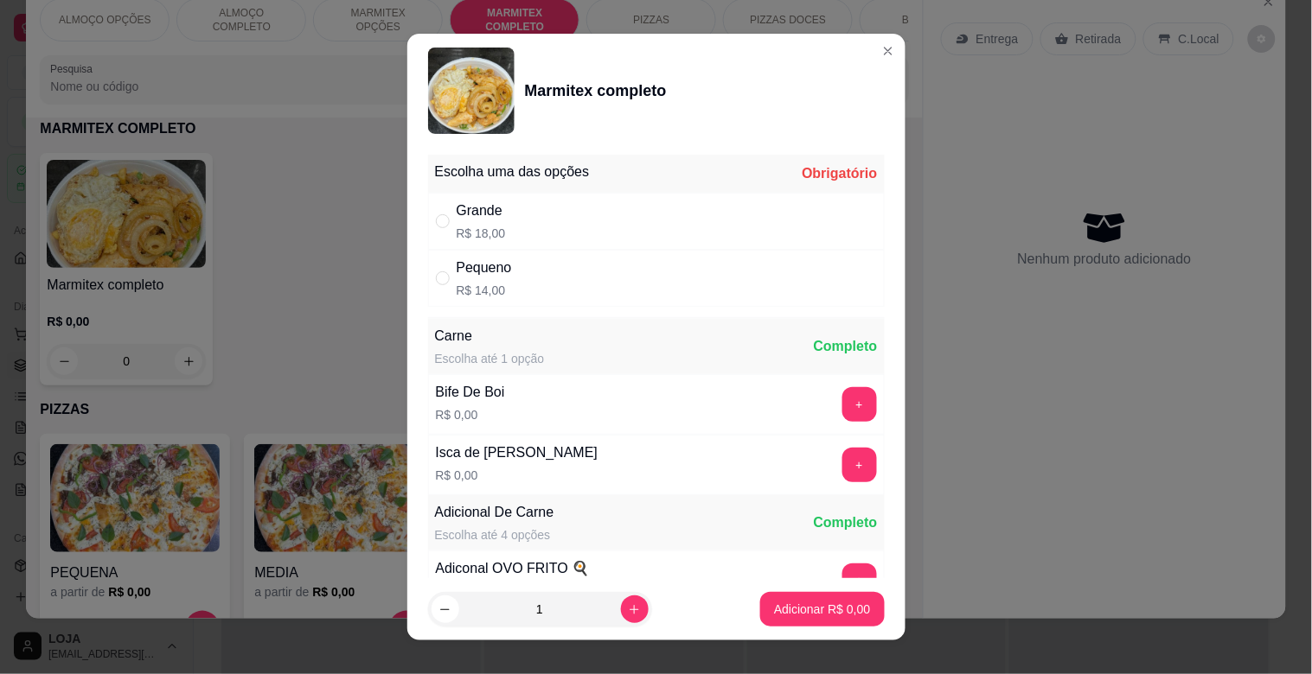
click at [506, 268] on div "Pequeno R$ 14,00" at bounding box center [656, 278] width 457 height 57
radio input "true"
click at [807, 592] on div "Adicionar R$ 14,00" at bounding box center [818, 609] width 131 height 35
click at [804, 624] on button "Adicionar R$ 14,00" at bounding box center [818, 609] width 131 height 35
type input "1"
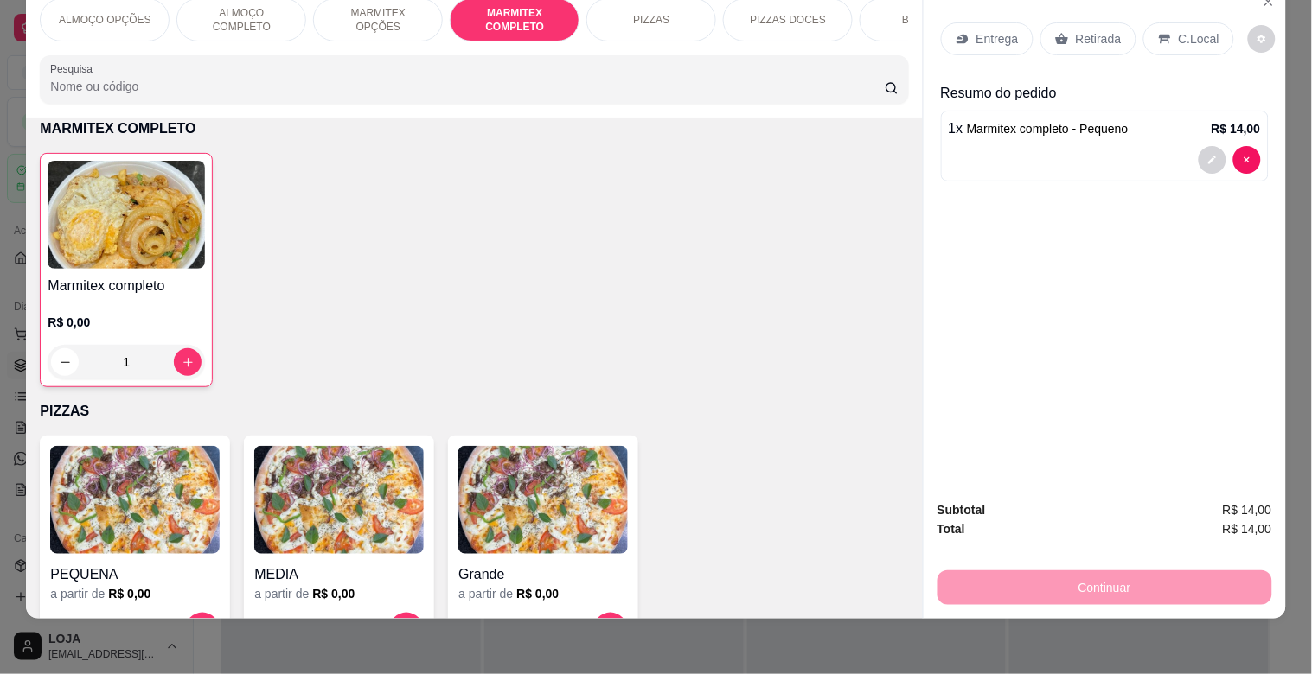
click at [1159, 35] on icon at bounding box center [1164, 40] width 11 height 10
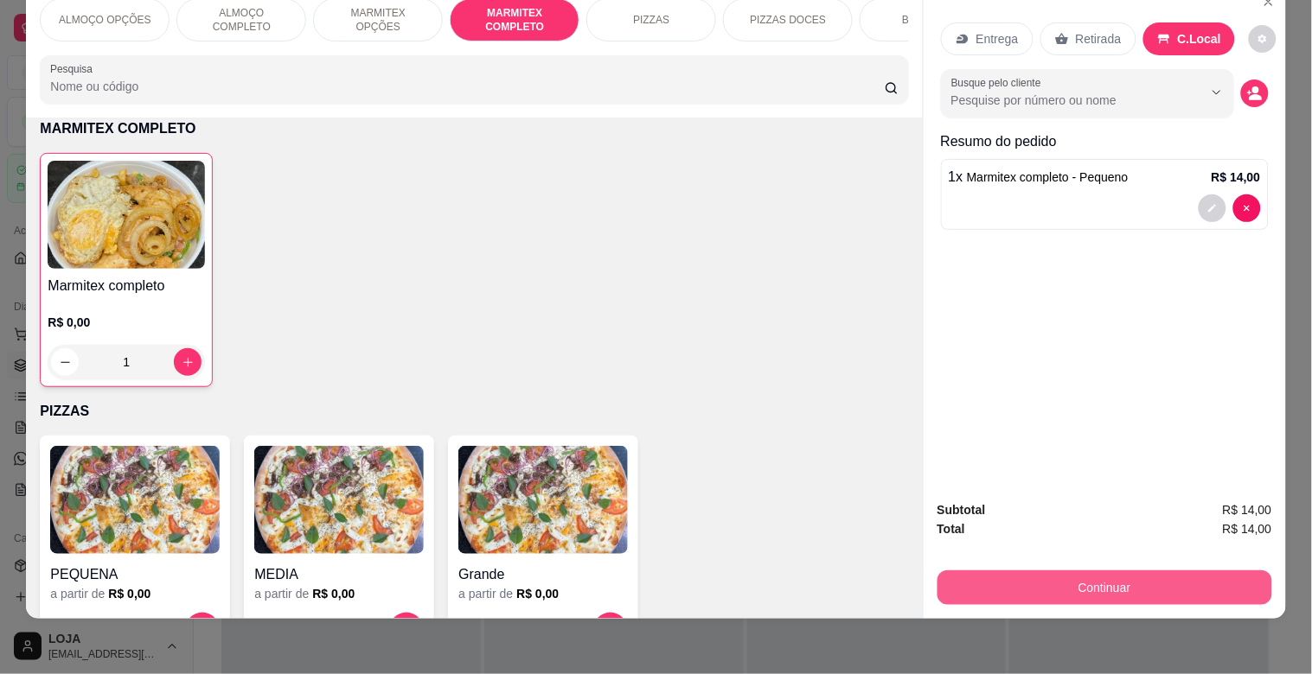
click at [1069, 571] on button "Continuar" at bounding box center [1104, 588] width 335 height 35
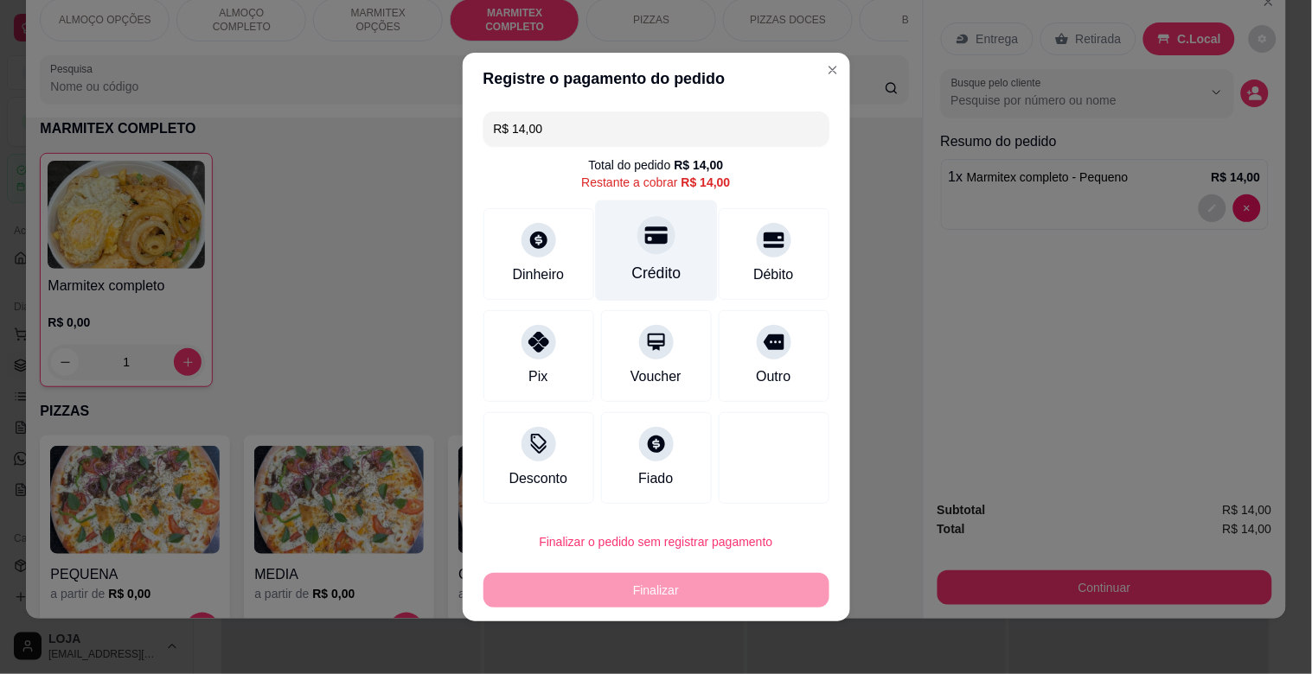
click at [637, 261] on div "Crédito" at bounding box center [656, 251] width 122 height 101
type input "R$ 0,00"
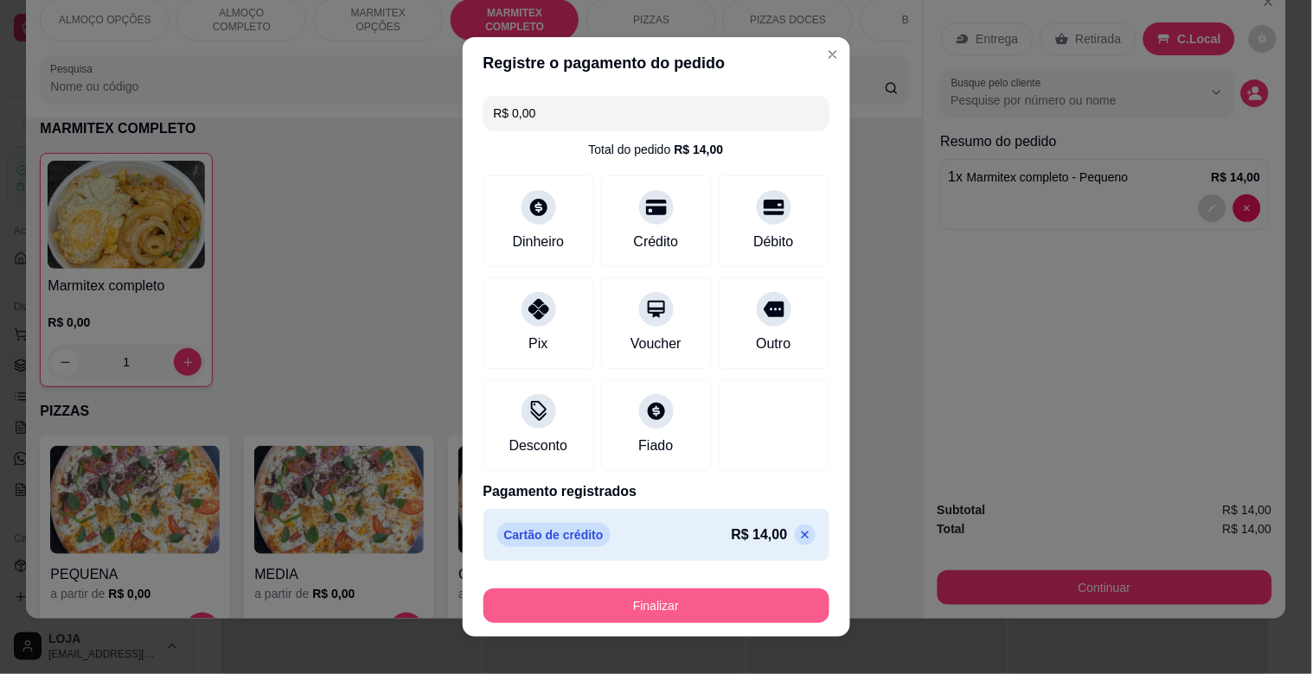
click at [689, 592] on button "Finalizar" at bounding box center [656, 606] width 346 height 35
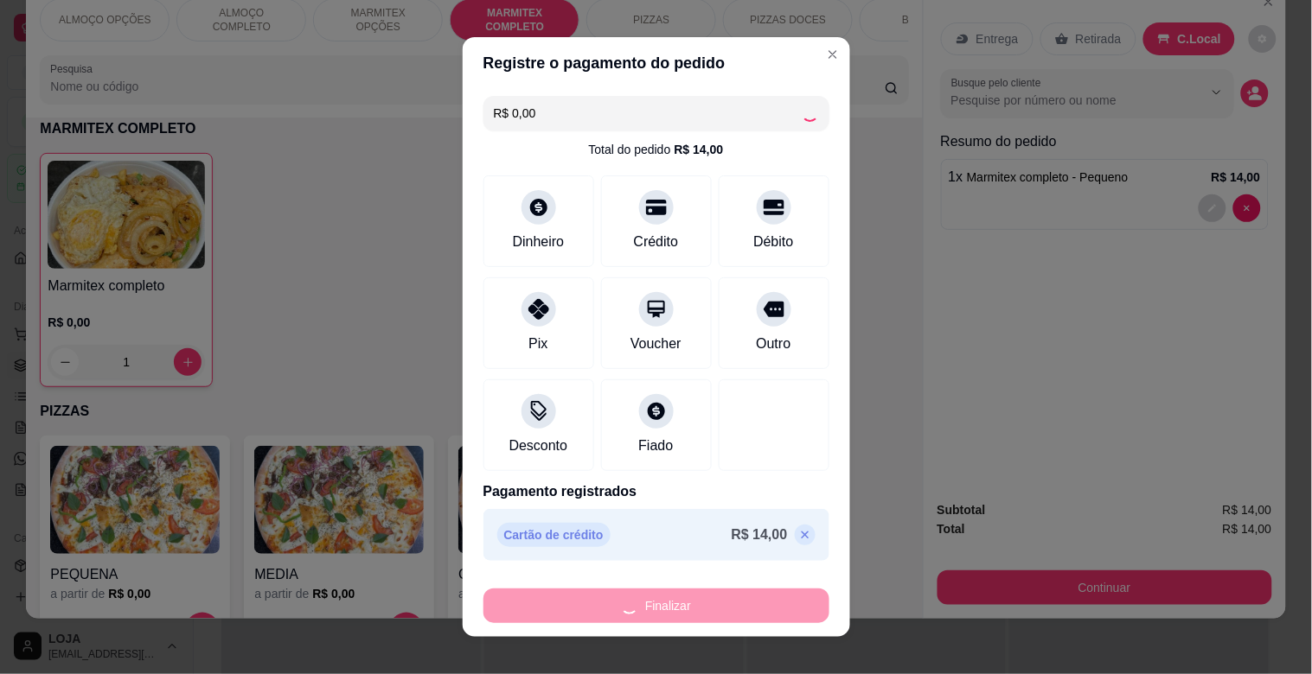
type input "0"
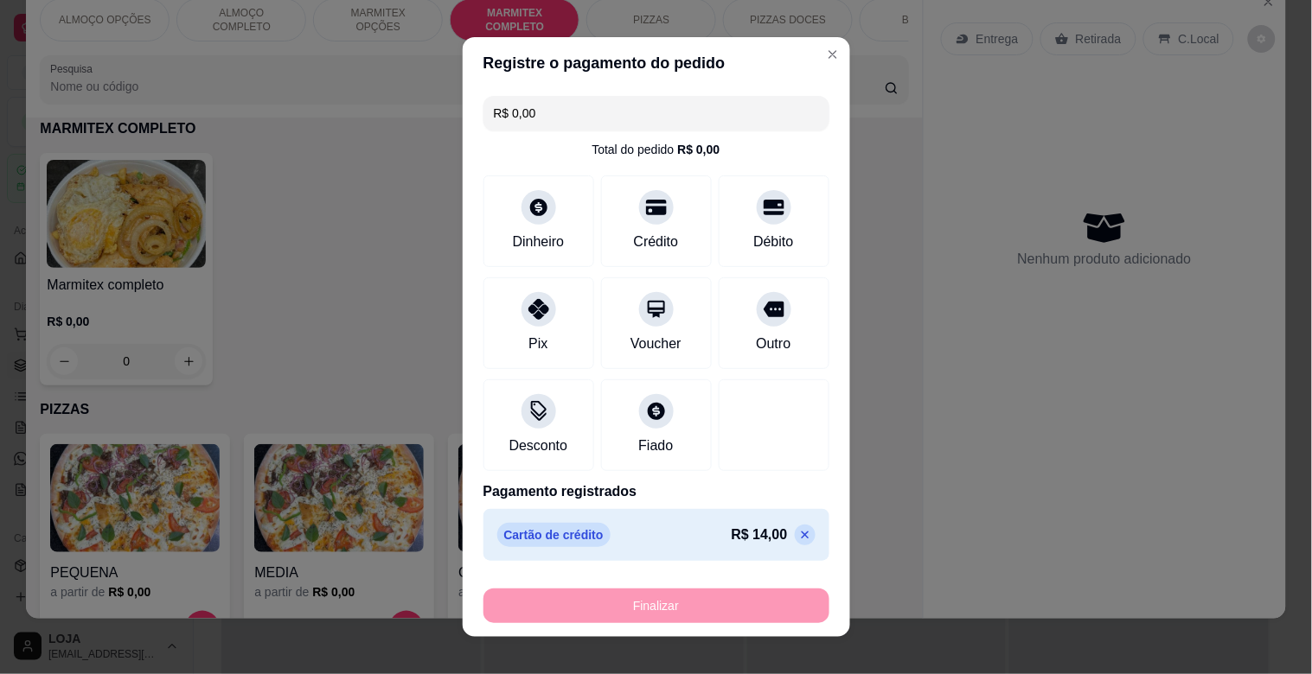
type input "-R$ 14,00"
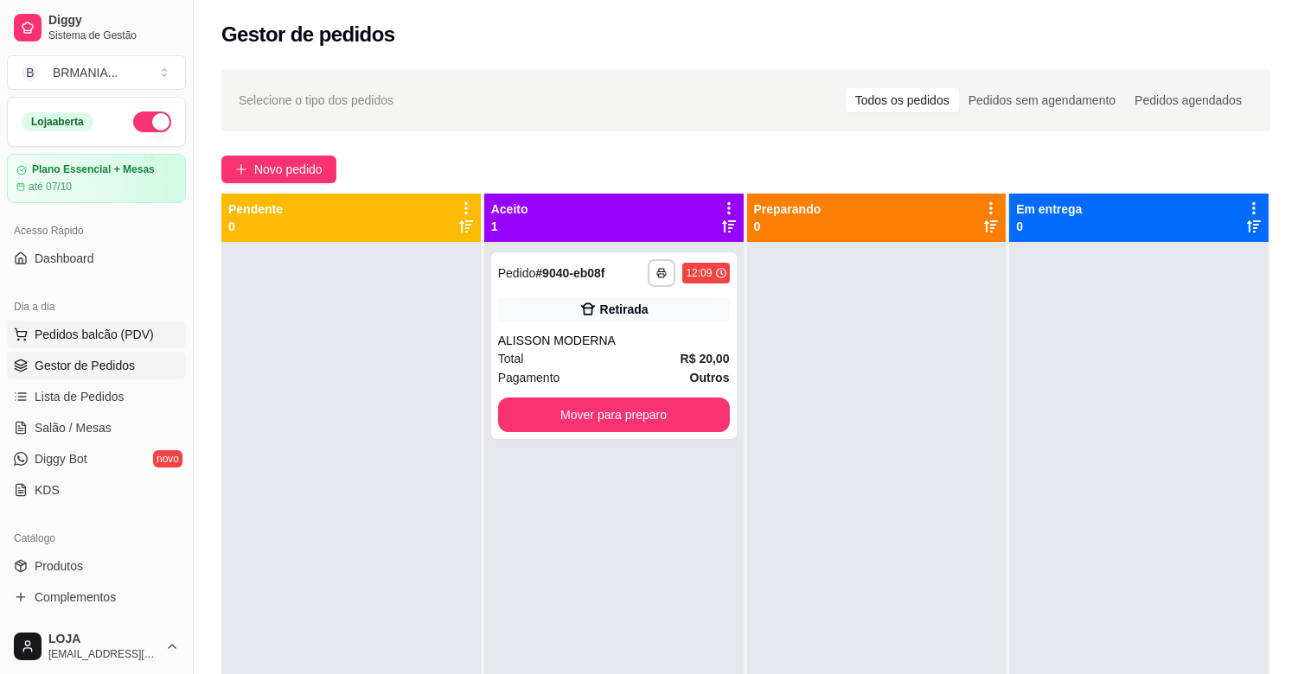
click at [122, 329] on span "Pedidos balcão (PDV)" at bounding box center [94, 334] width 119 height 17
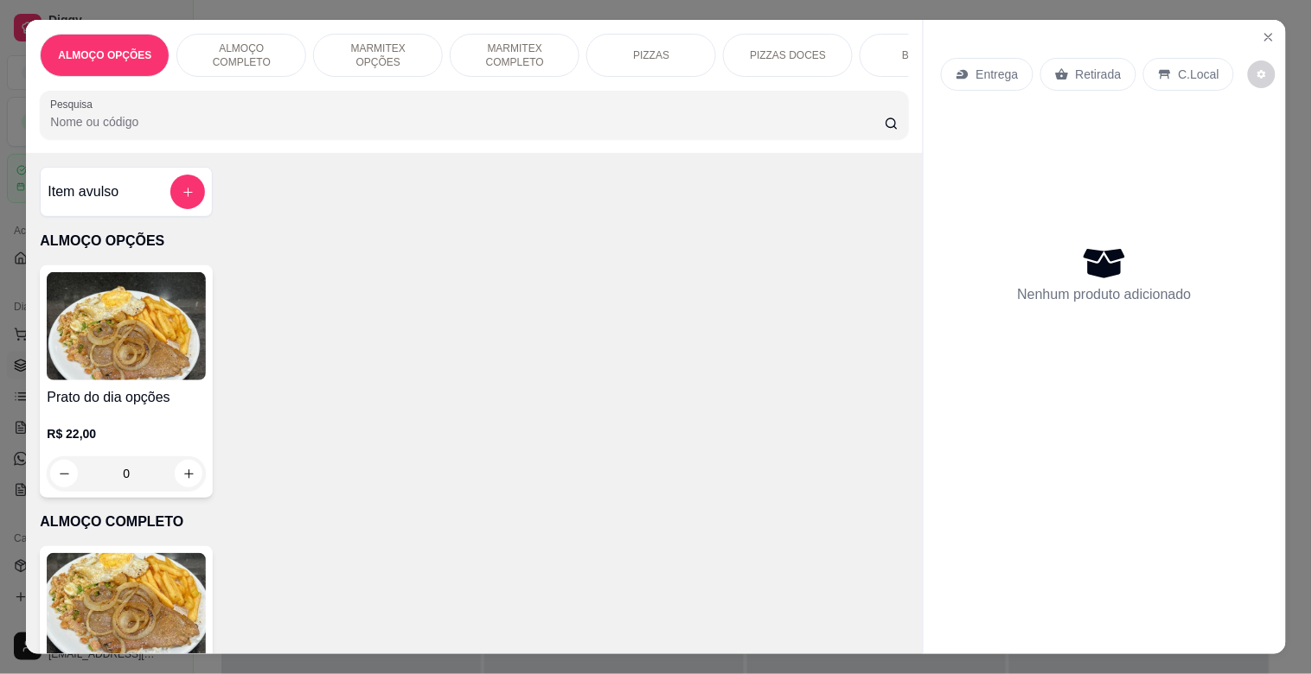
click at [502, 54] on p "MARMITEX COMPLETO" at bounding box center [514, 56] width 100 height 28
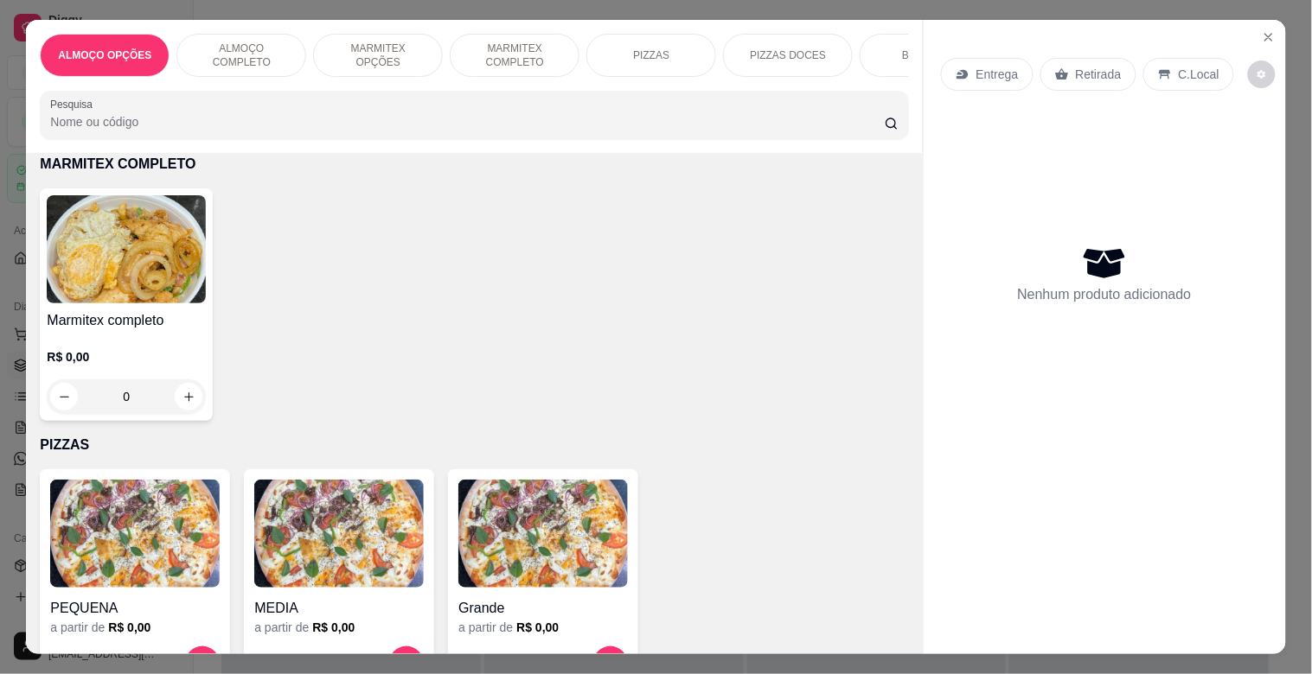
scroll to position [42, 0]
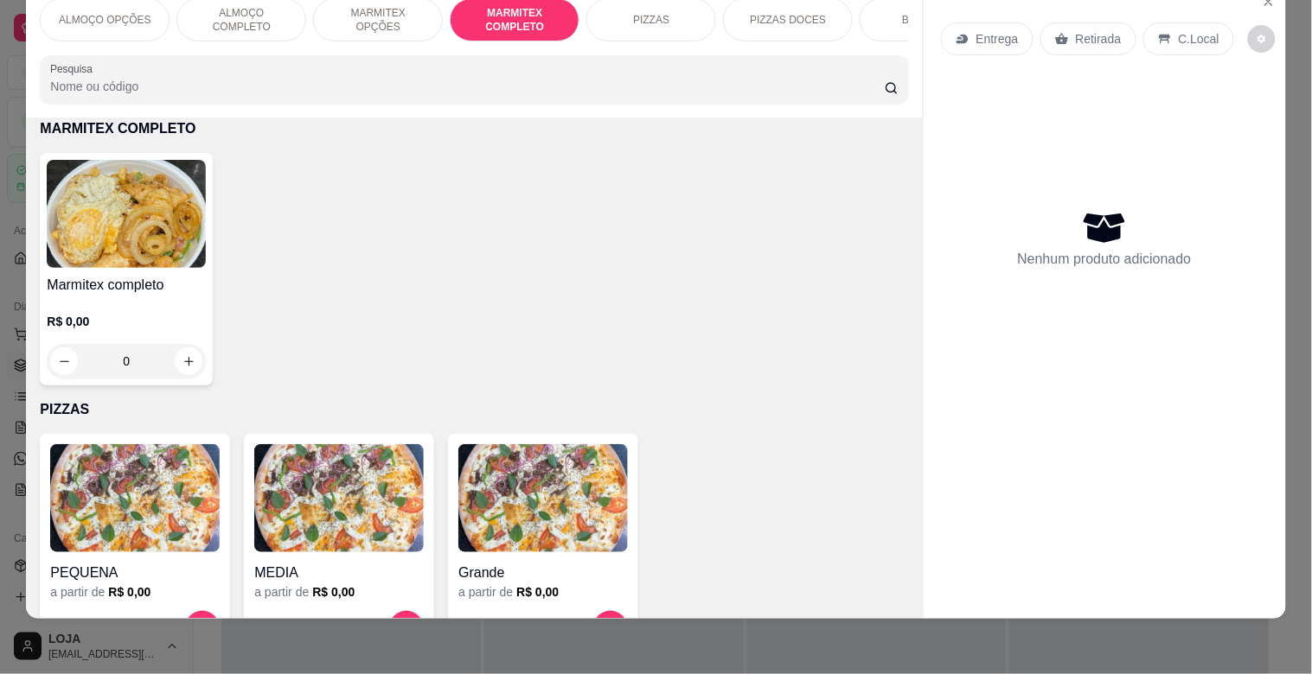
drag, startPoint x: 201, startPoint y: 201, endPoint x: 191, endPoint y: 208, distance: 12.5
click at [191, 208] on div "Marmitex completo R$ 0,00 0" at bounding box center [126, 269] width 173 height 233
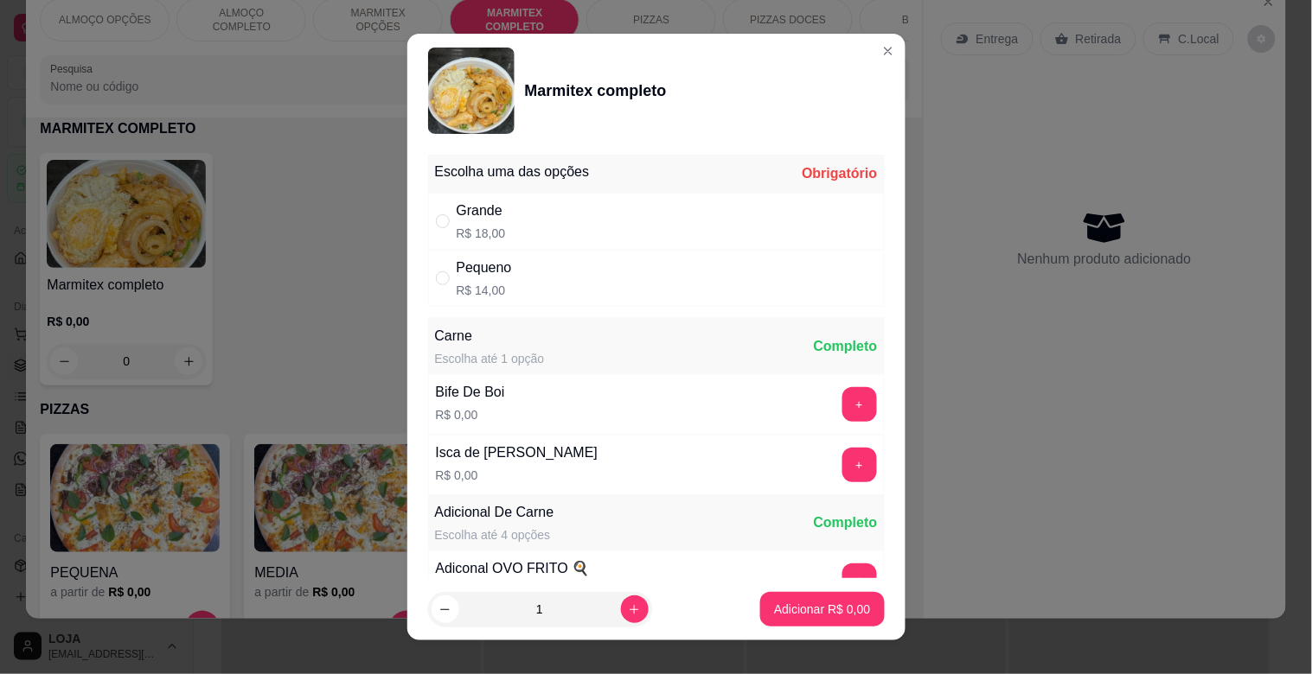
click at [486, 279] on div "Pequeno R$ 14,00" at bounding box center [484, 279] width 55 height 42
radio input "true"
click at [827, 611] on p "Adicionar R$ 14,00" at bounding box center [818, 609] width 103 height 17
type input "1"
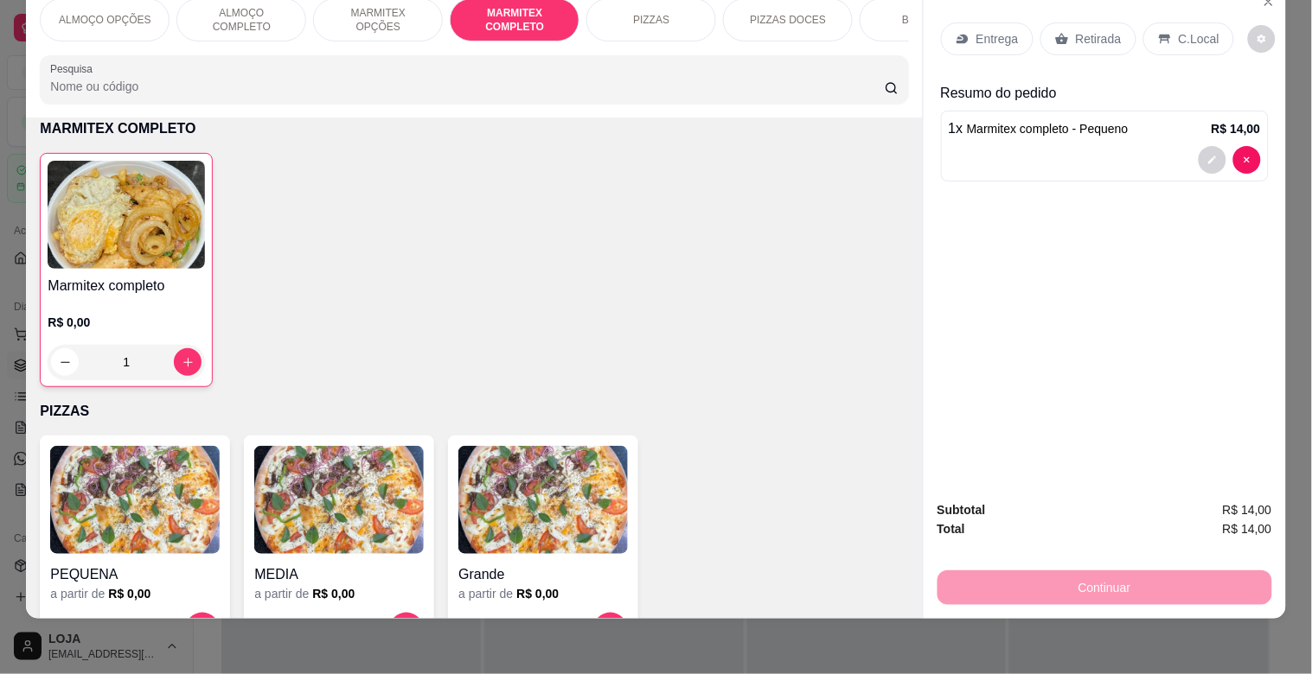
click at [1167, 22] on div "C.Local" at bounding box center [1188, 38] width 91 height 33
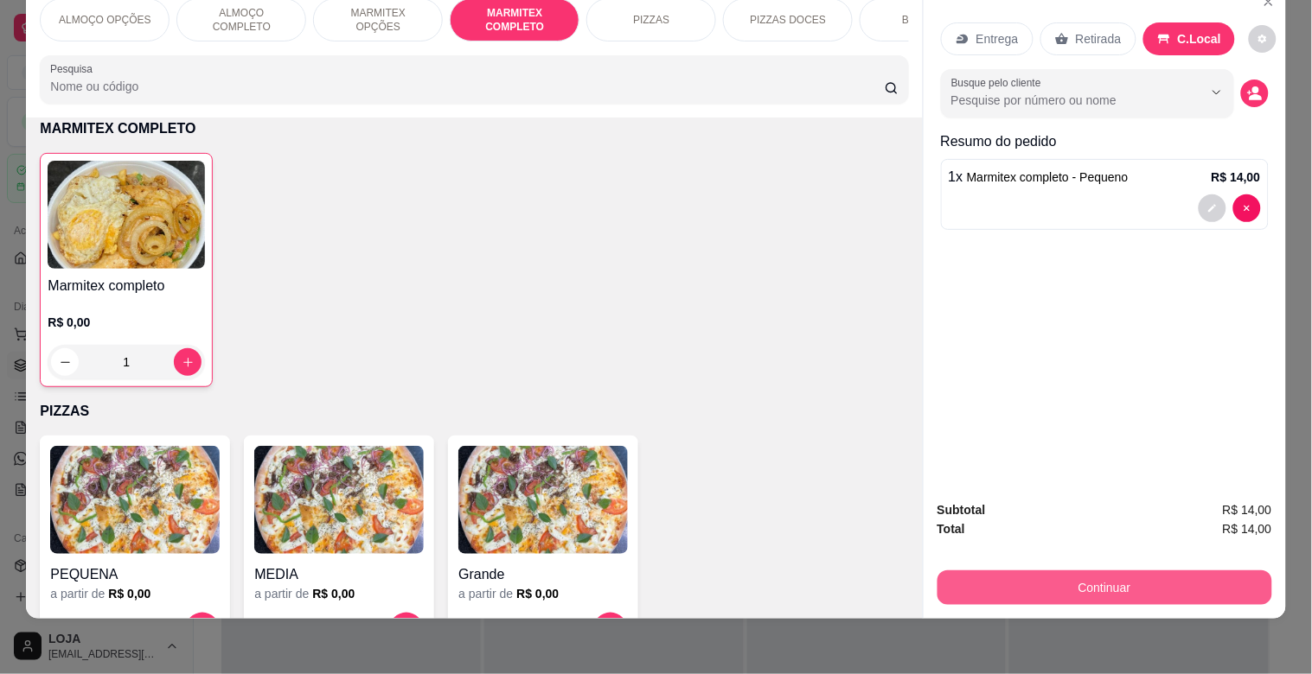
click at [1084, 571] on button "Continuar" at bounding box center [1104, 588] width 335 height 35
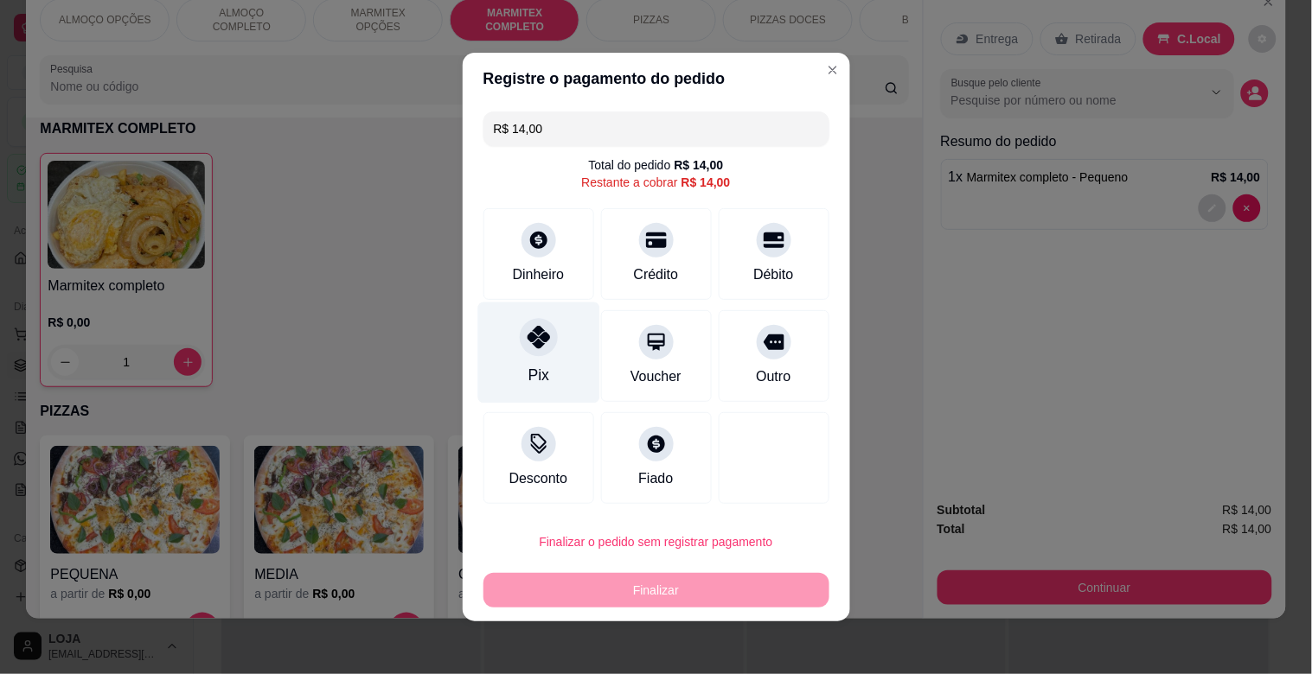
drag, startPoint x: 539, startPoint y: 337, endPoint x: 558, endPoint y: 346, distance: 20.9
click at [541, 337] on div at bounding box center [539, 337] width 38 height 38
type input "R$ 0,00"
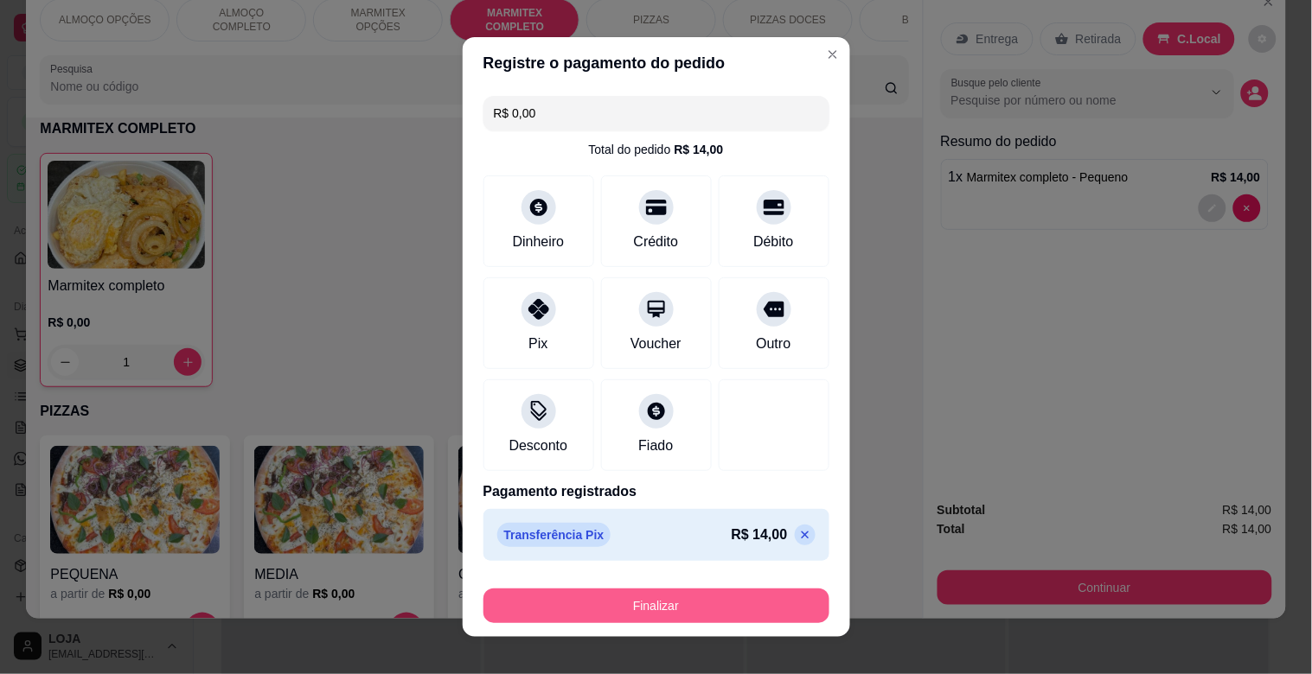
click at [772, 592] on button "Finalizar" at bounding box center [656, 606] width 346 height 35
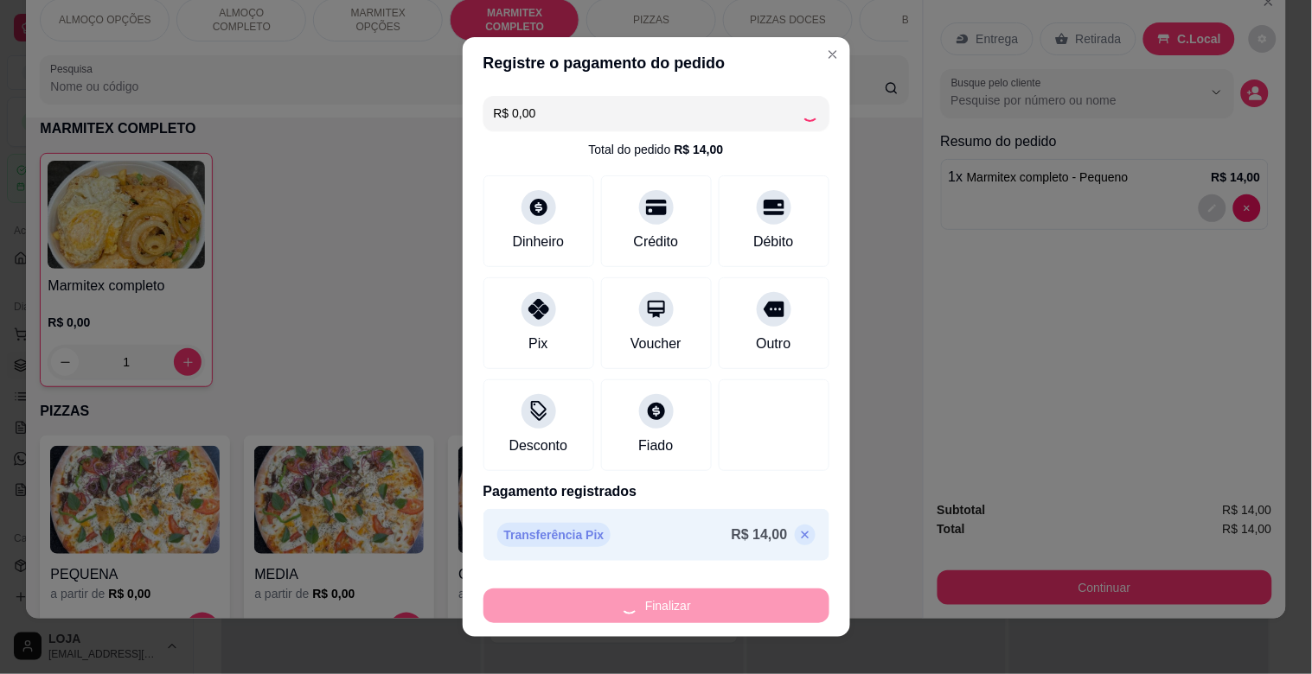
type input "0"
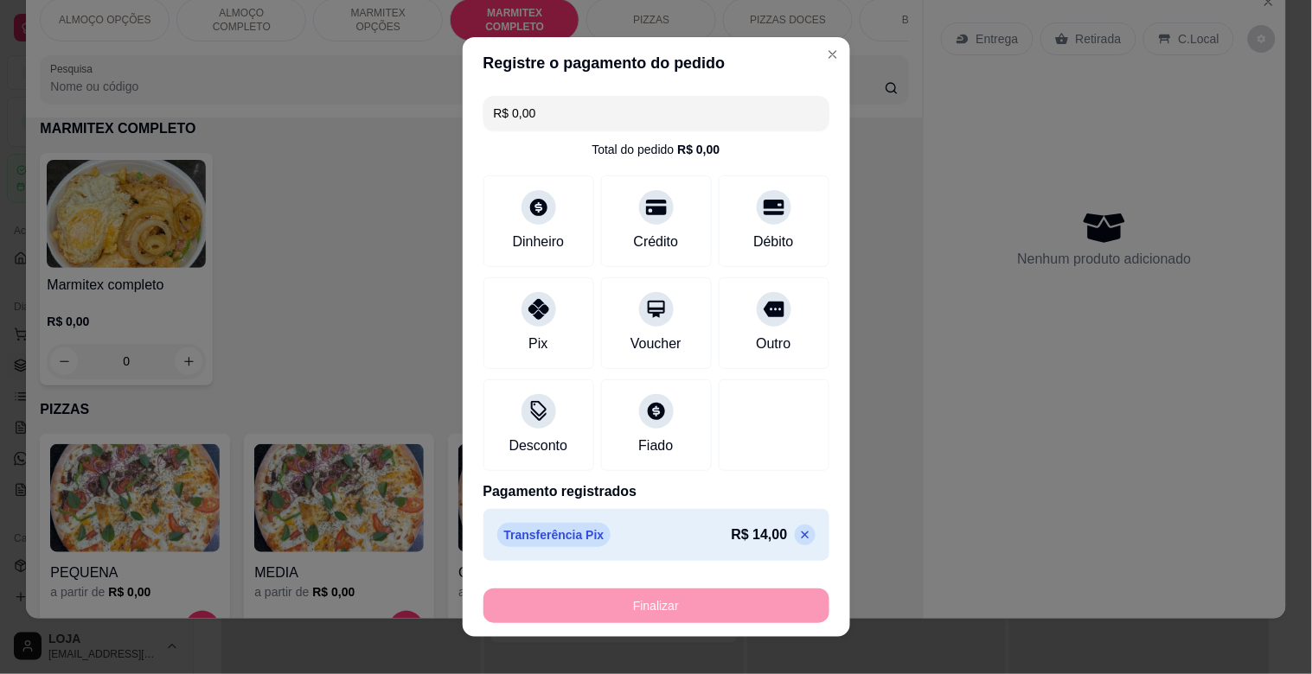
type input "-R$ 14,00"
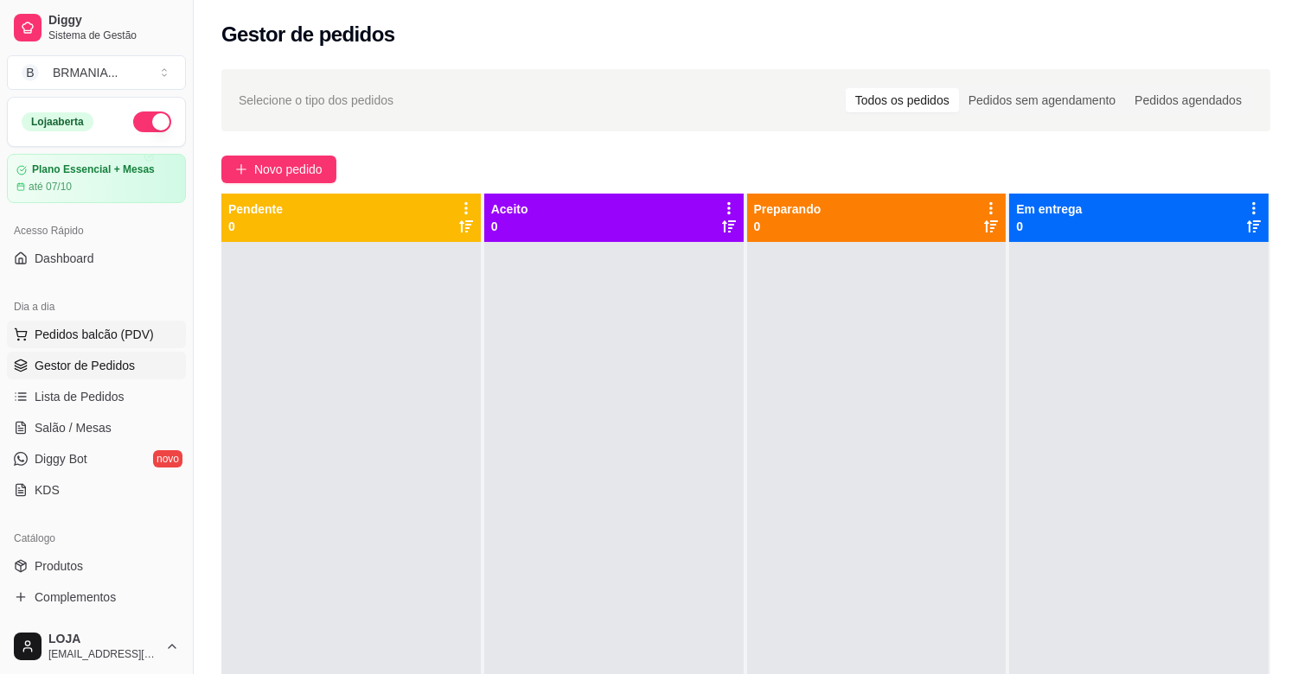
click at [97, 326] on span "Pedidos balcão (PDV)" at bounding box center [94, 334] width 119 height 17
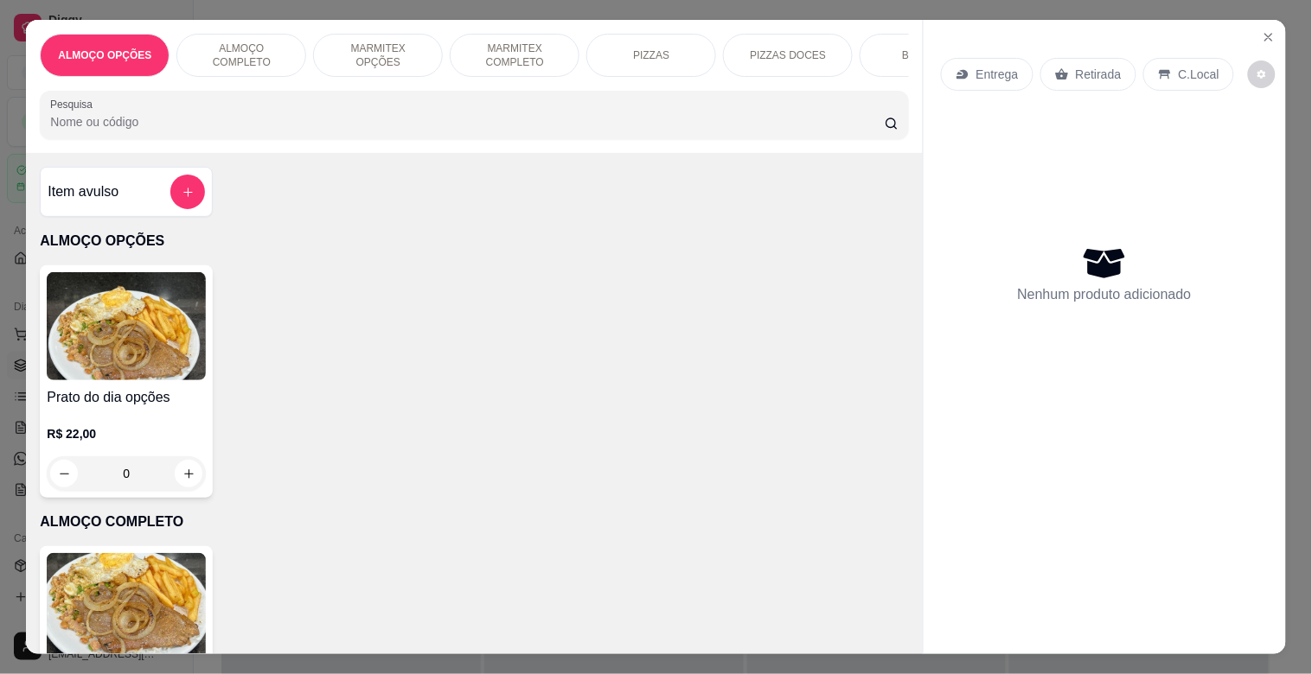
click at [131, 597] on img at bounding box center [126, 607] width 159 height 108
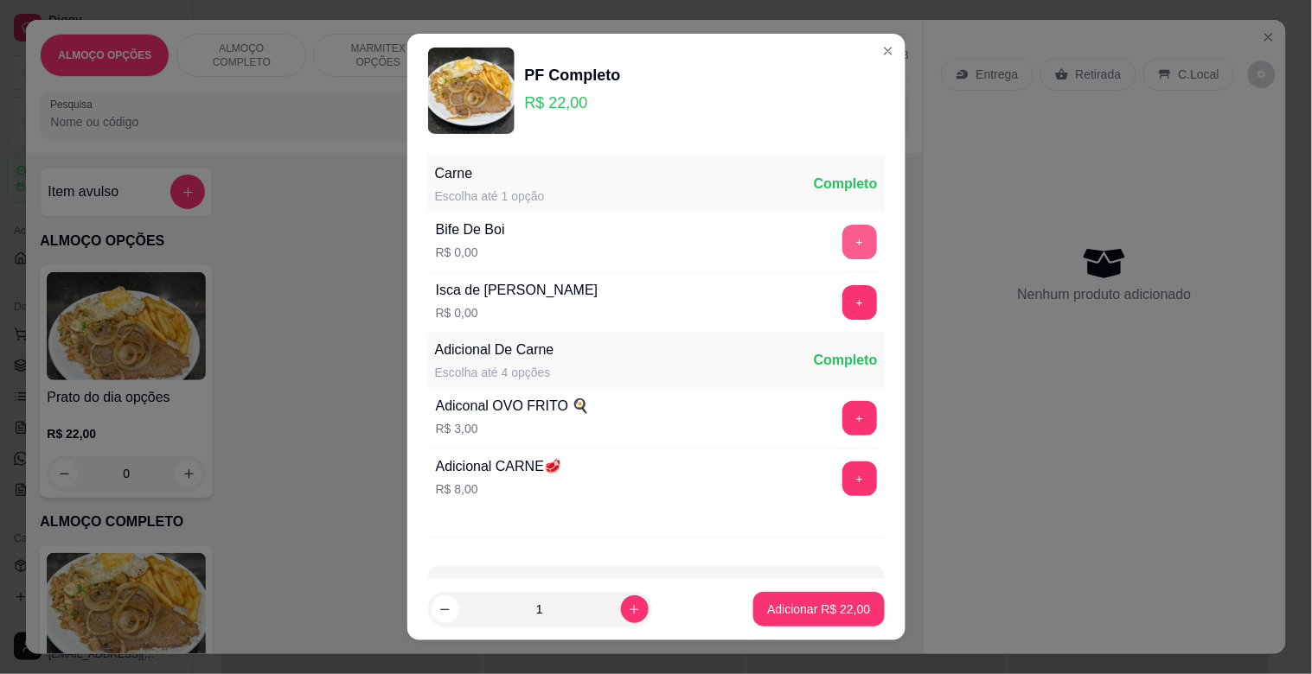
click at [842, 240] on button "+" at bounding box center [859, 242] width 35 height 35
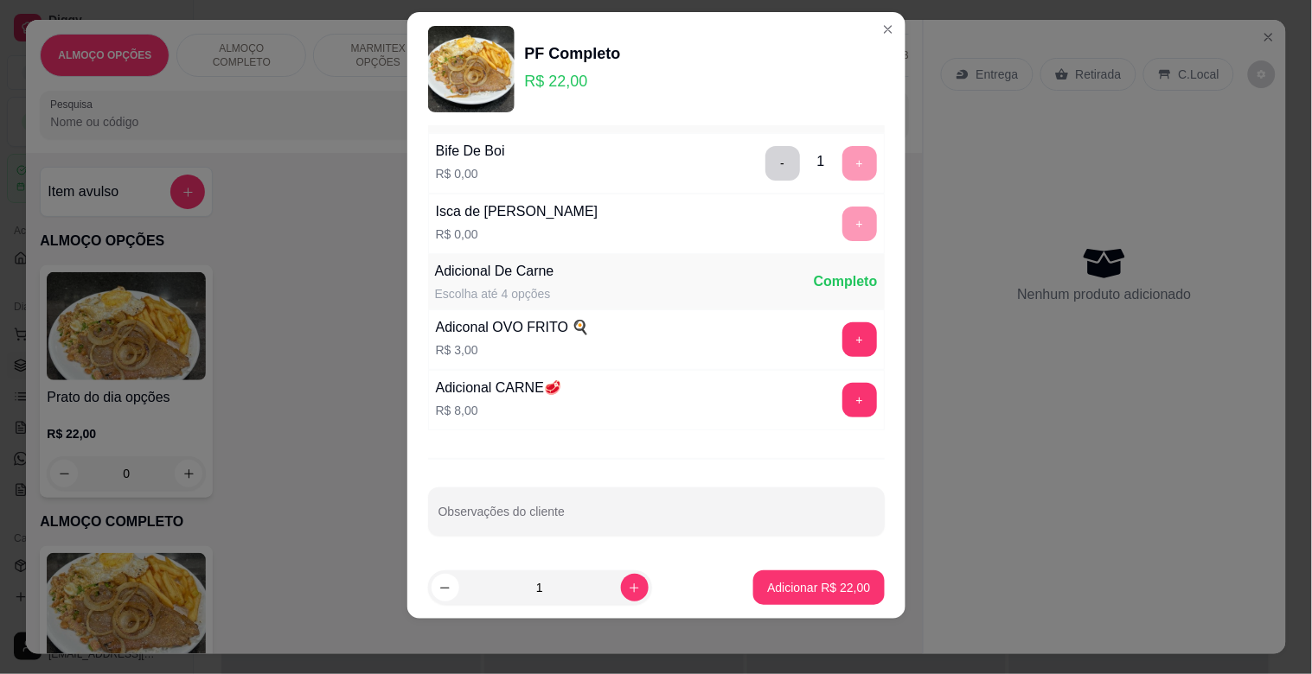
scroll to position [61, 0]
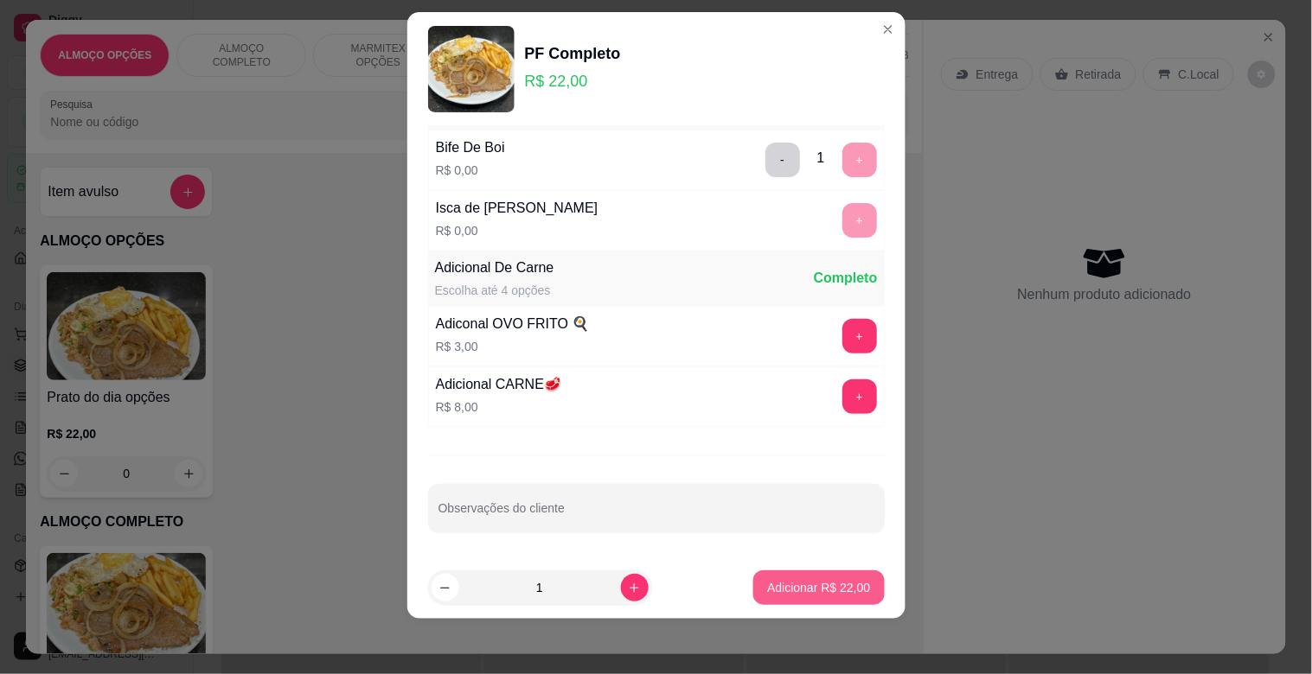
click at [798, 590] on p "Adicionar R$ 22,00" at bounding box center [818, 587] width 103 height 17
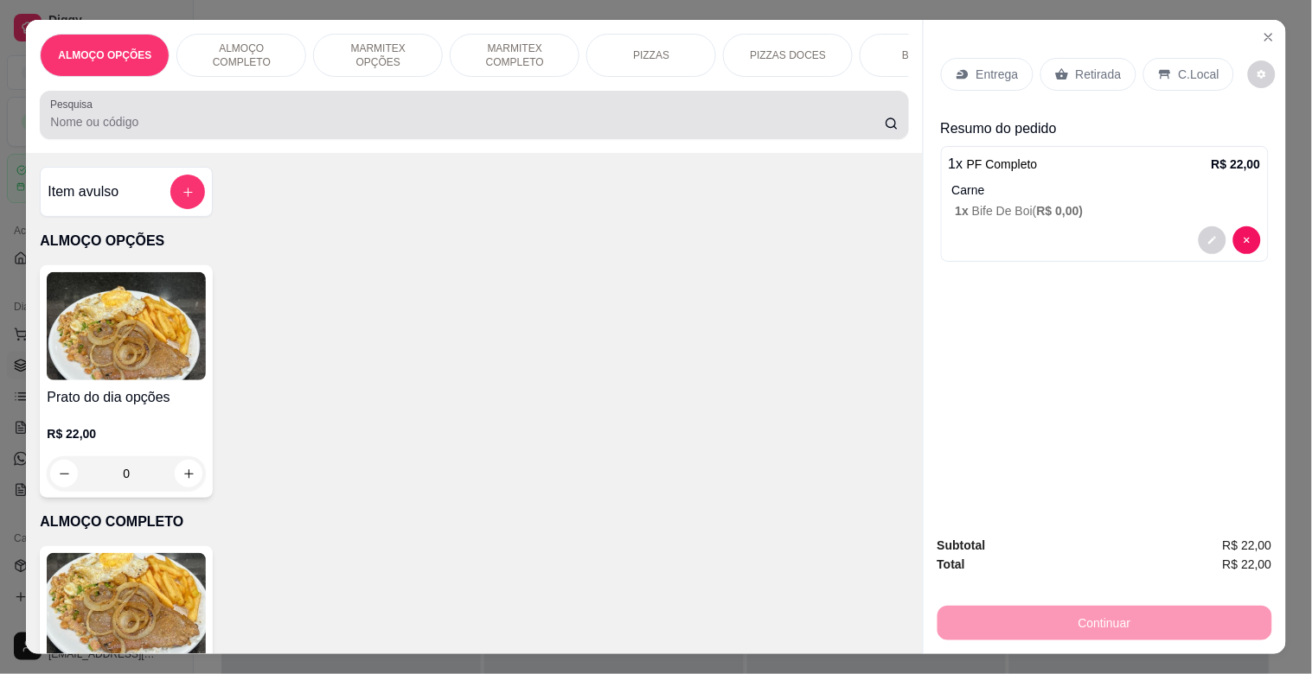
click at [303, 122] on div at bounding box center [473, 115] width 847 height 35
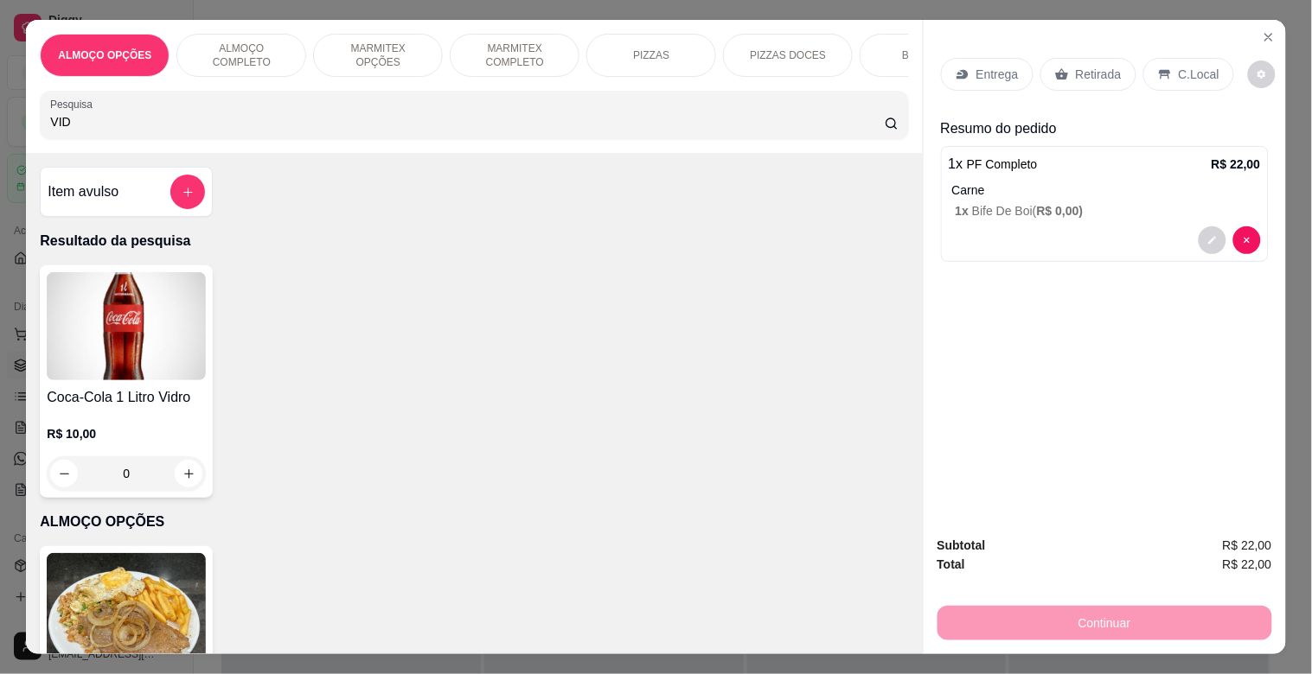
type input "VID"
click at [142, 316] on img at bounding box center [126, 326] width 159 height 108
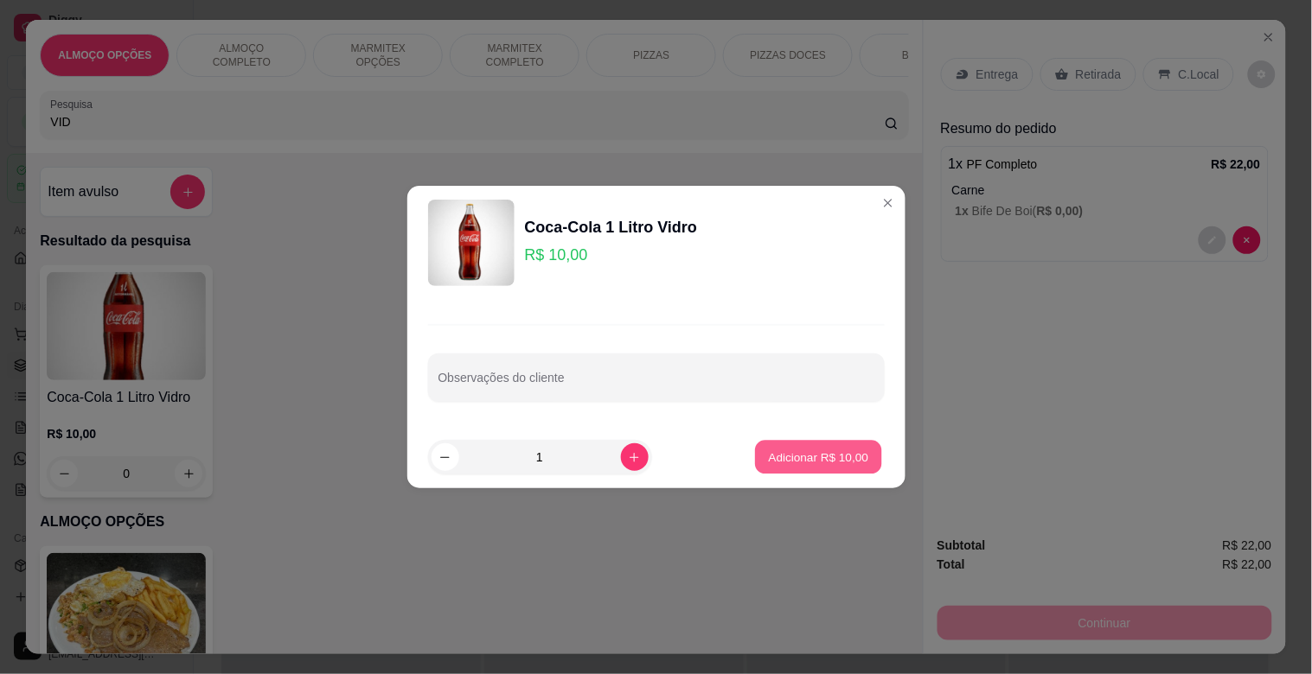
click at [830, 460] on p "Adicionar R$ 10,00" at bounding box center [819, 457] width 100 height 16
type input "1"
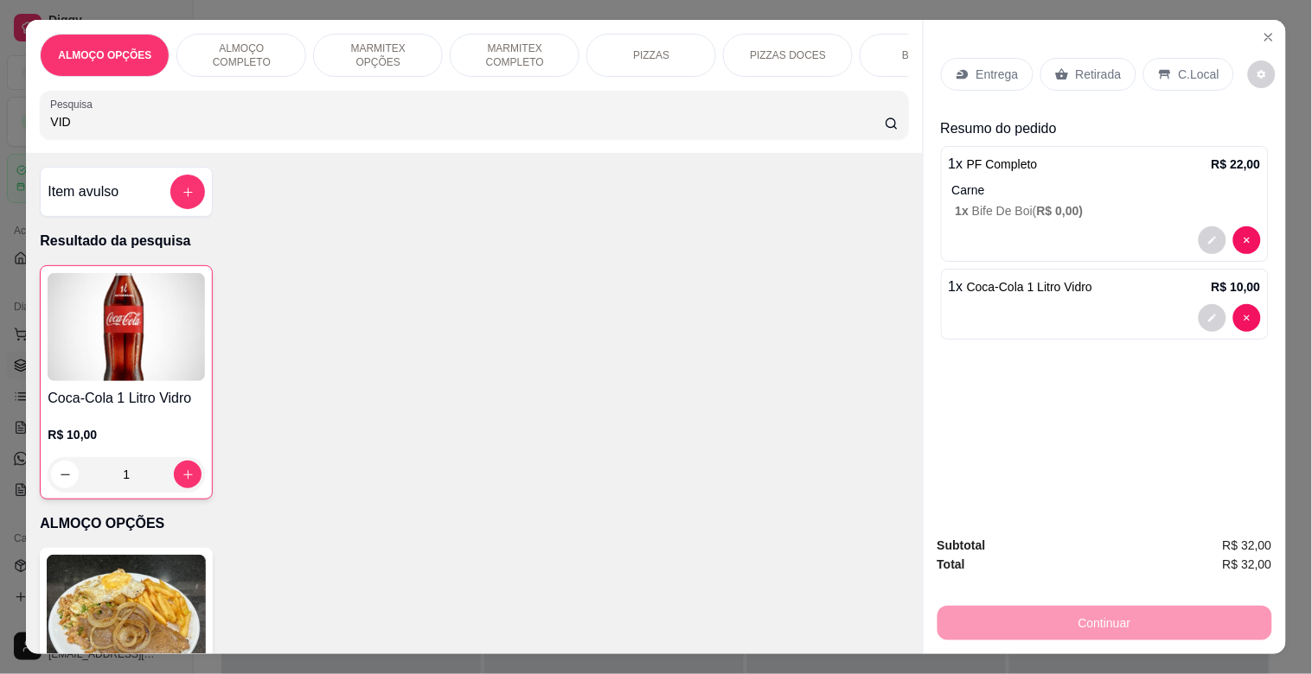
click at [504, 56] on p "MARMITEX COMPLETO" at bounding box center [514, 56] width 100 height 28
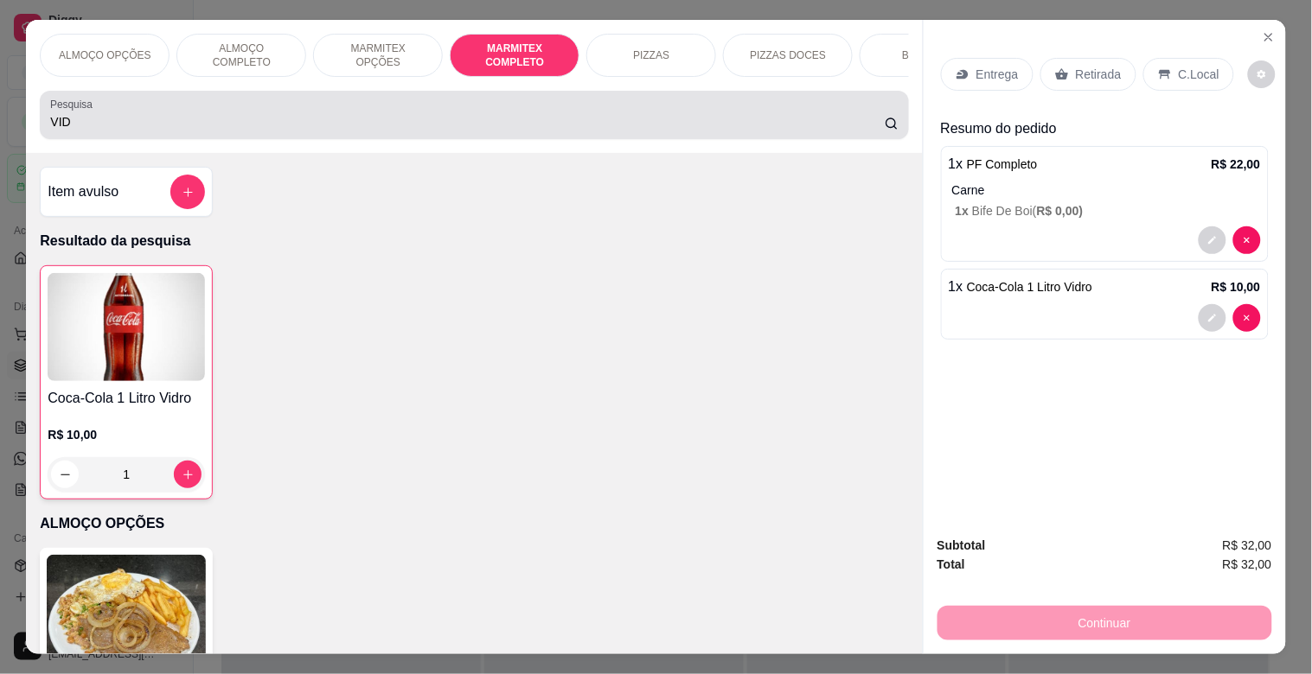
scroll to position [42, 0]
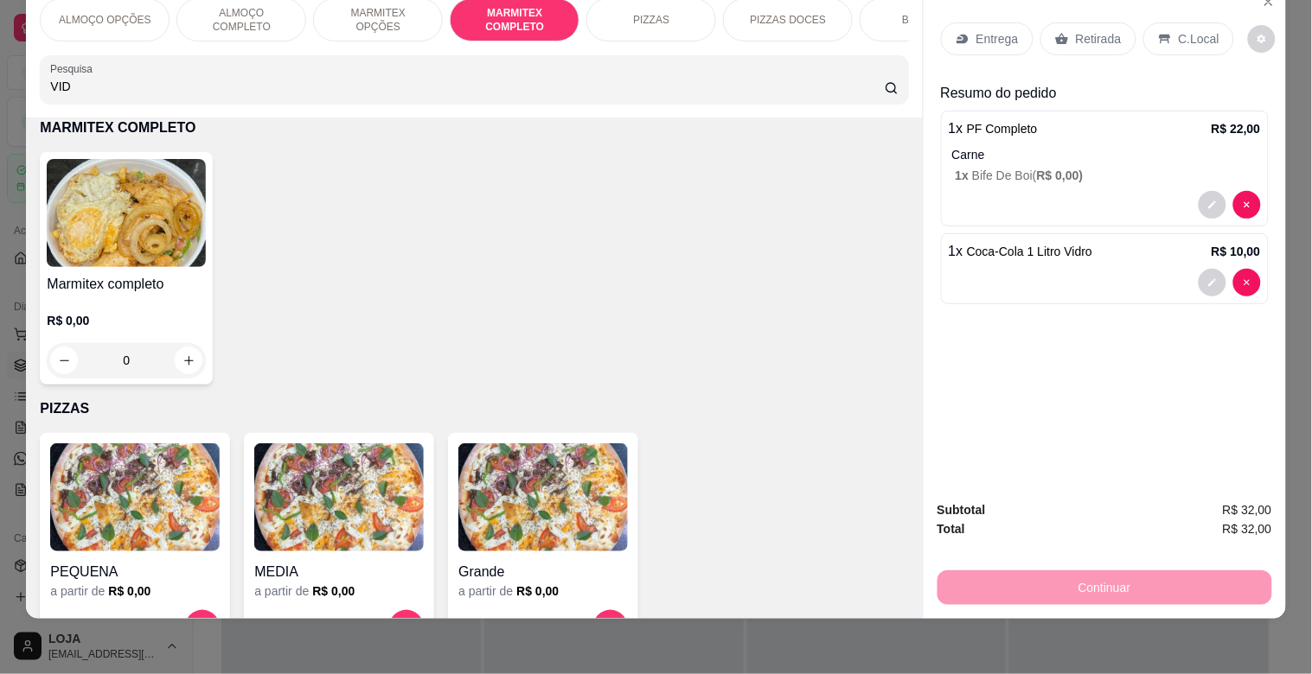
click at [161, 269] on div "Marmitex completo R$ 0,00 0" at bounding box center [126, 268] width 173 height 233
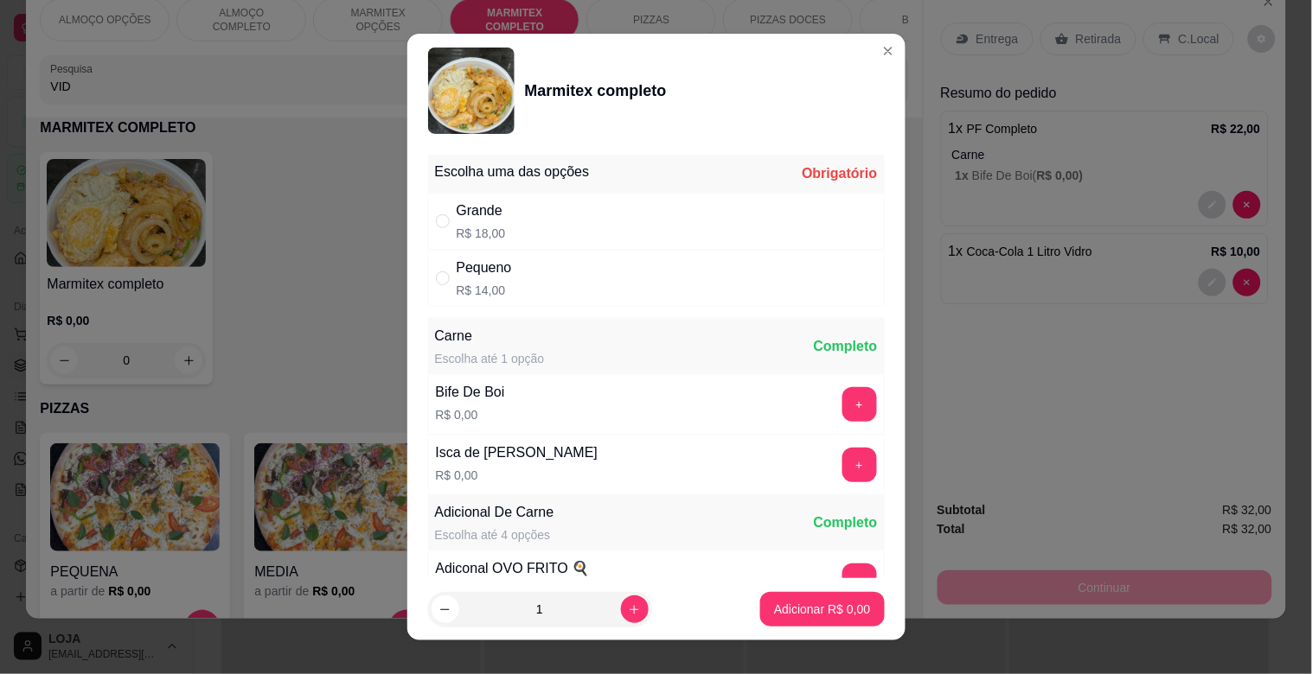
click at [524, 203] on div "Grande R$ 18,00" at bounding box center [656, 221] width 457 height 57
radio input "true"
click at [842, 399] on button "+" at bounding box center [859, 404] width 35 height 35
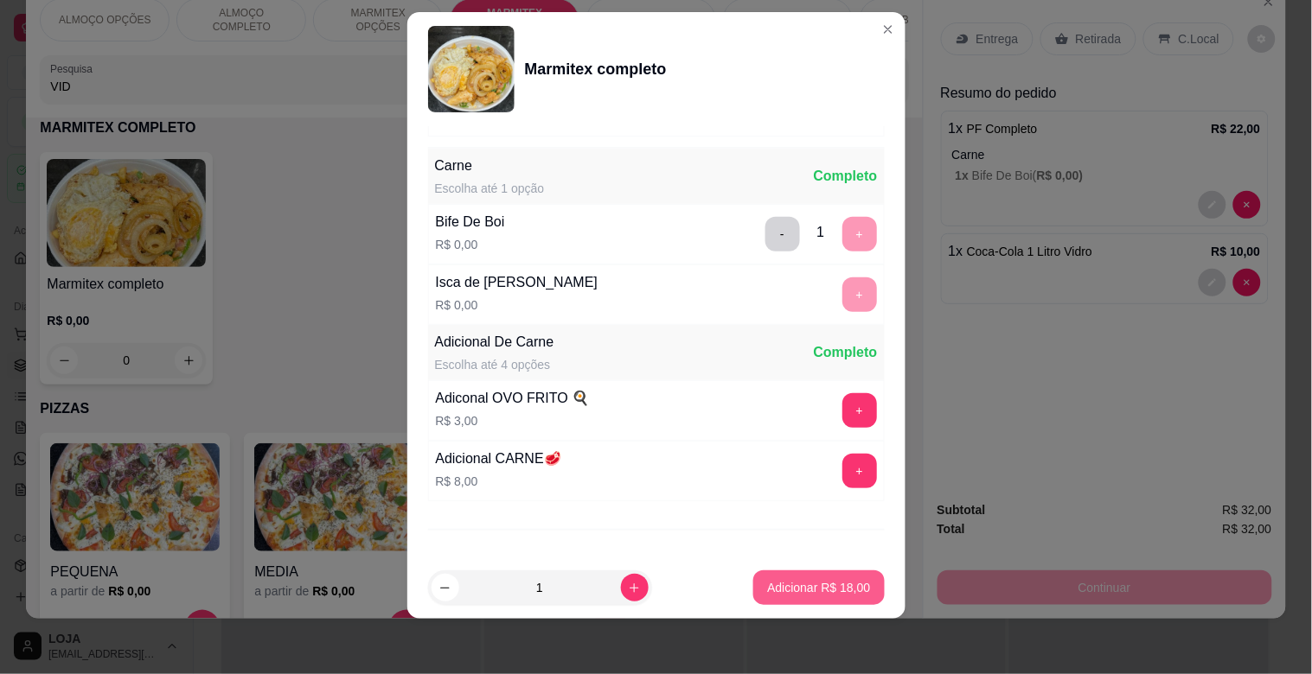
scroll to position [242, 0]
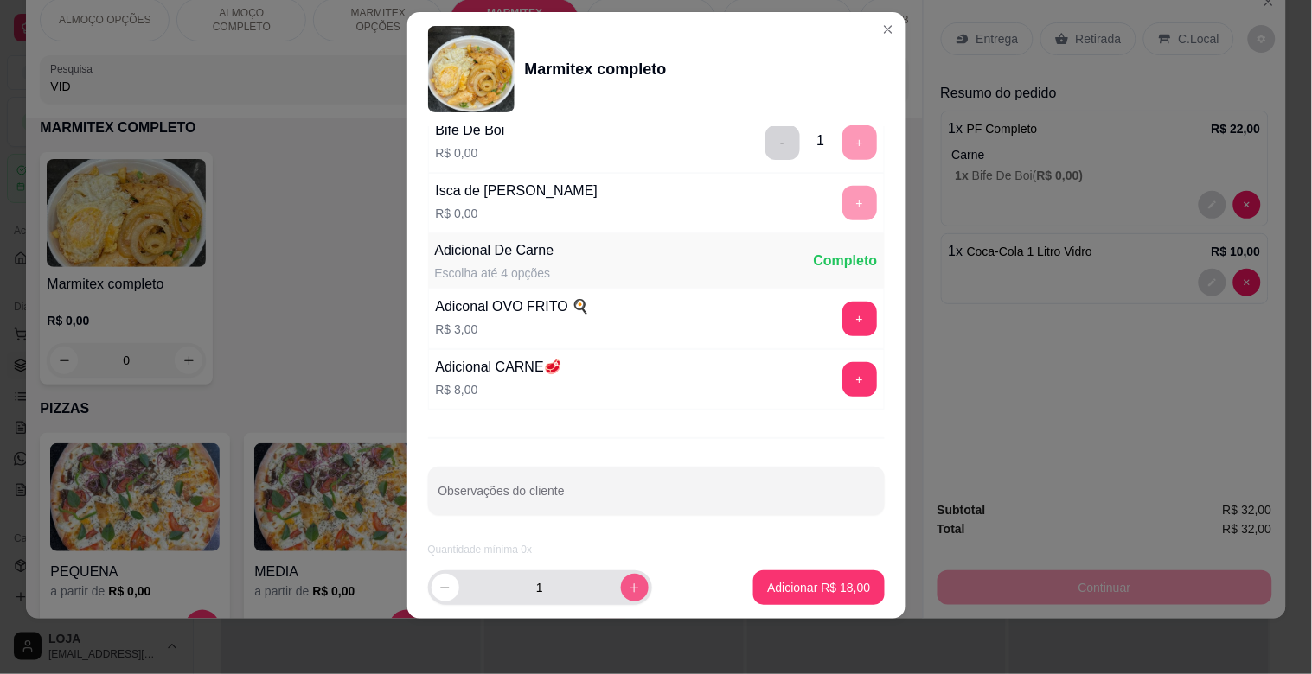
click at [628, 588] on icon "increase-product-quantity" at bounding box center [634, 588] width 13 height 13
type input "2"
click at [796, 590] on p "Adicionar R$ 36,00" at bounding box center [818, 587] width 103 height 17
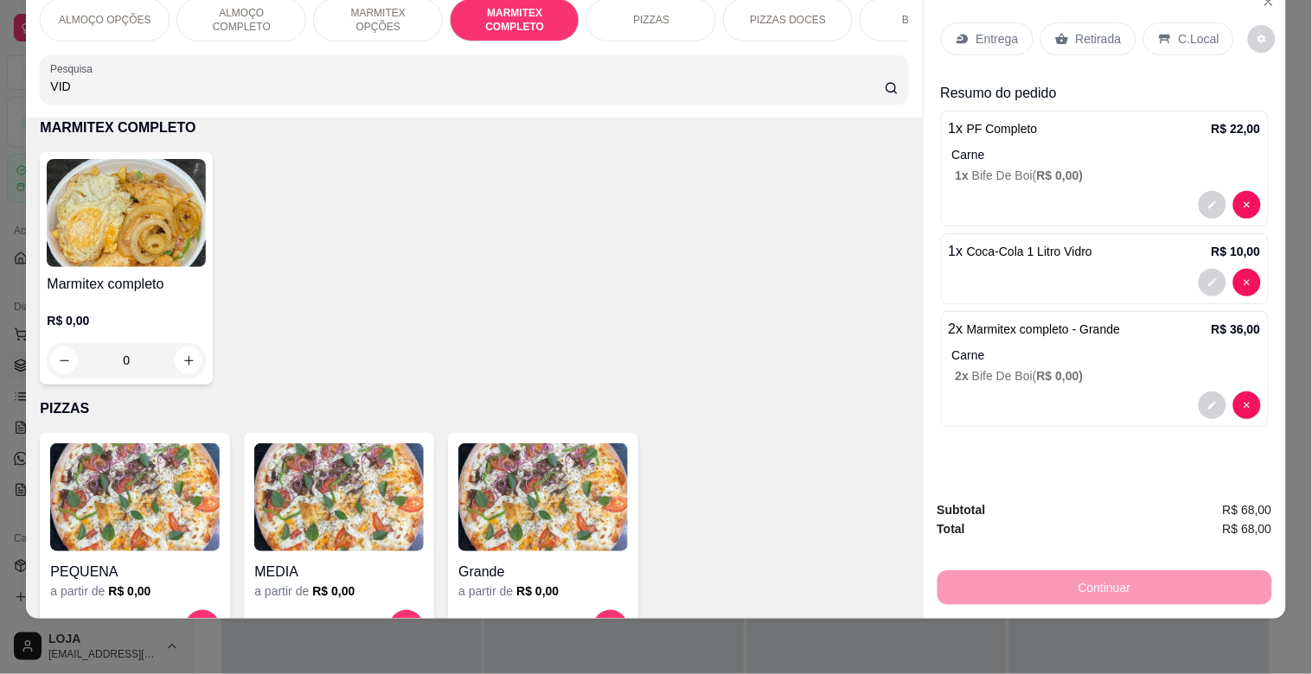
drag, startPoint x: 1085, startPoint y: 4, endPoint x: 1086, endPoint y: 21, distance: 16.5
click at [1086, 10] on div "Entrega Retirada C.Local Resumo do pedido 1 x PF Completo R$ 22,00 Carne 1 x Bi…" at bounding box center [1105, 235] width 362 height 502
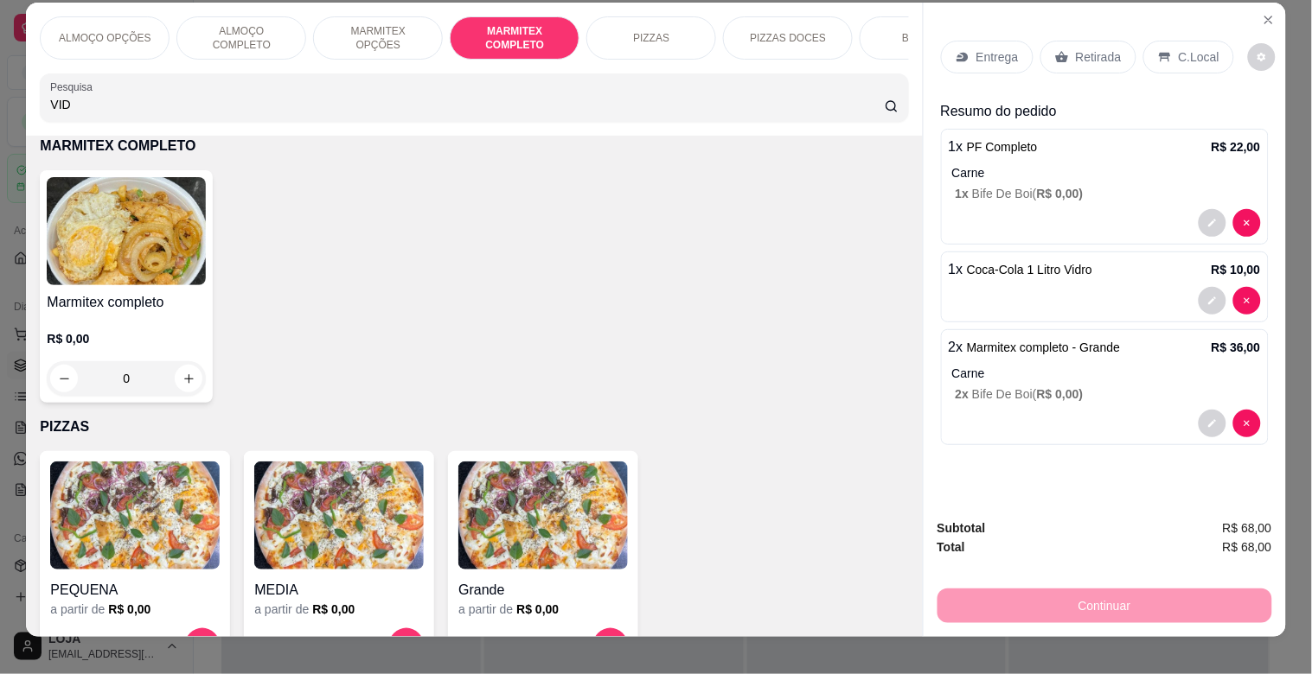
click at [1081, 49] on p "Retirada" at bounding box center [1099, 56] width 46 height 17
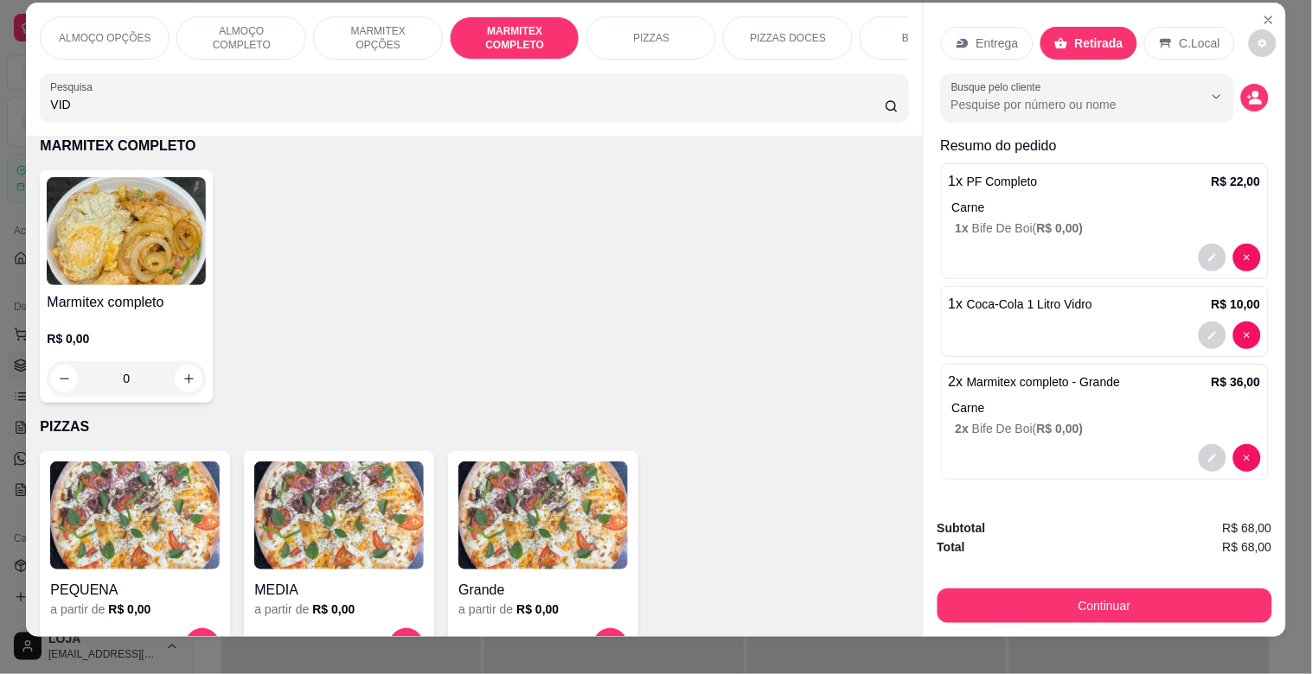
scroll to position [0, 0]
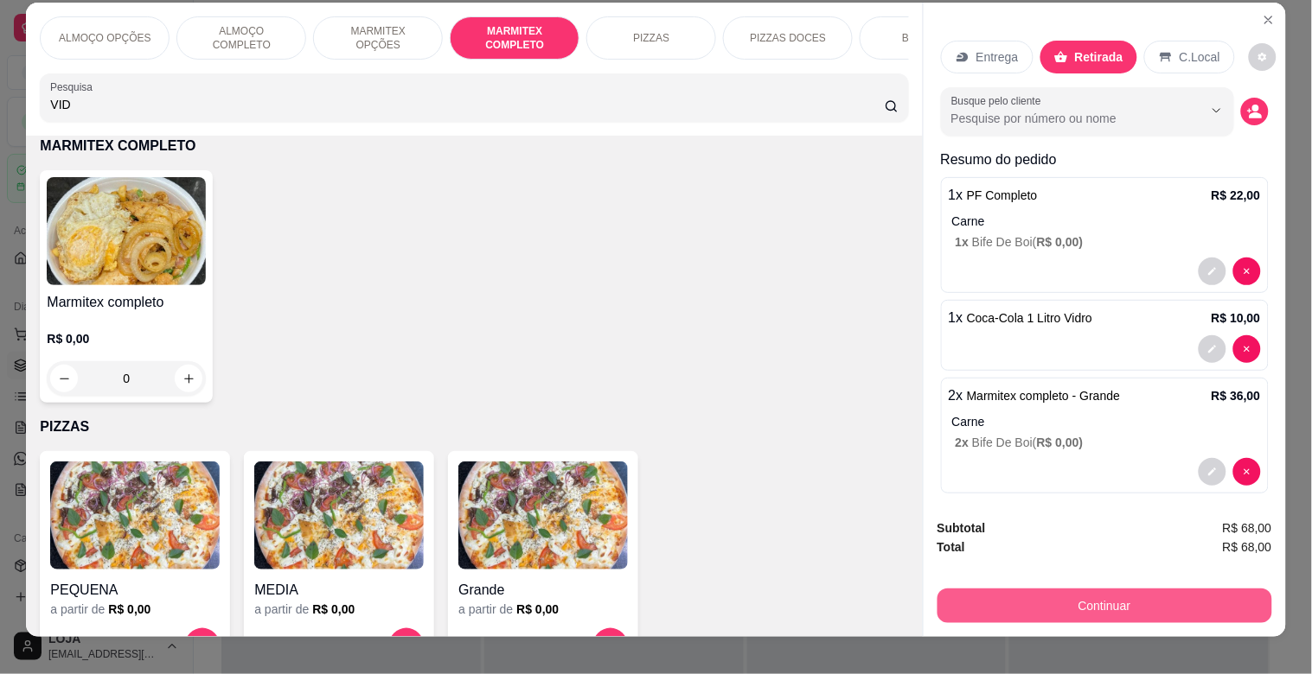
click at [1051, 593] on button "Continuar" at bounding box center [1104, 606] width 335 height 35
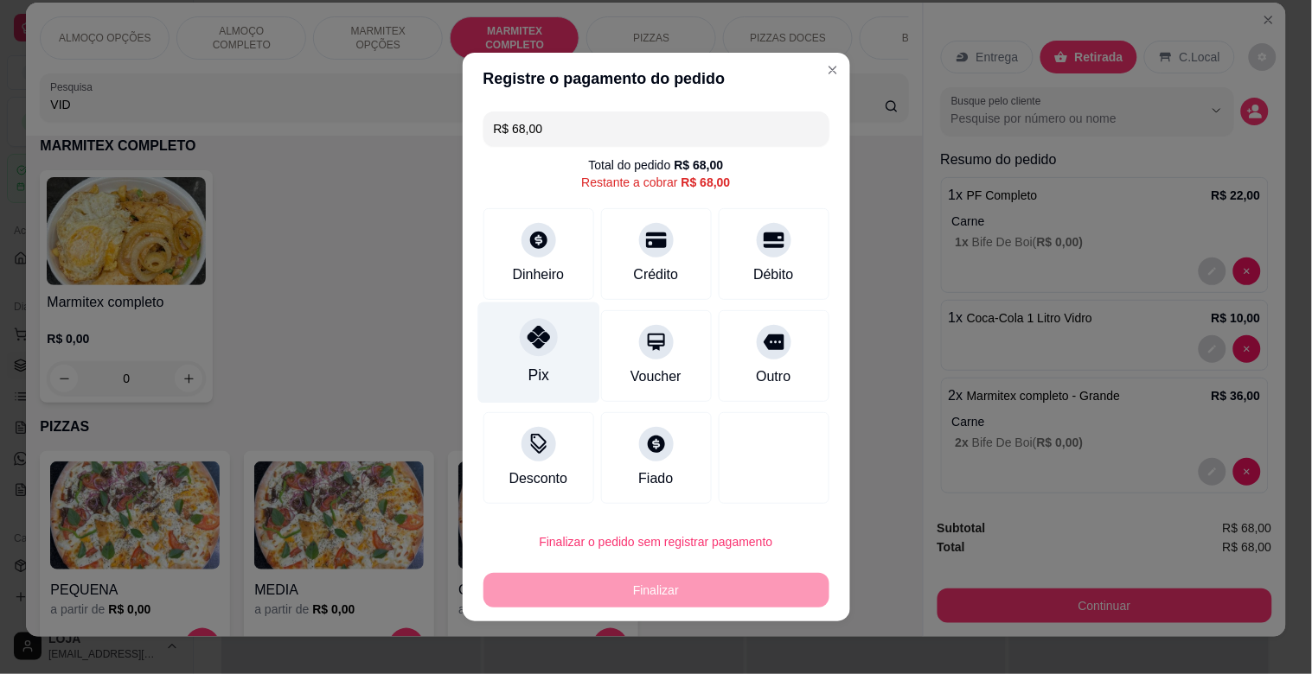
click at [505, 342] on div "Pix" at bounding box center [538, 353] width 122 height 101
type input "R$ 0,00"
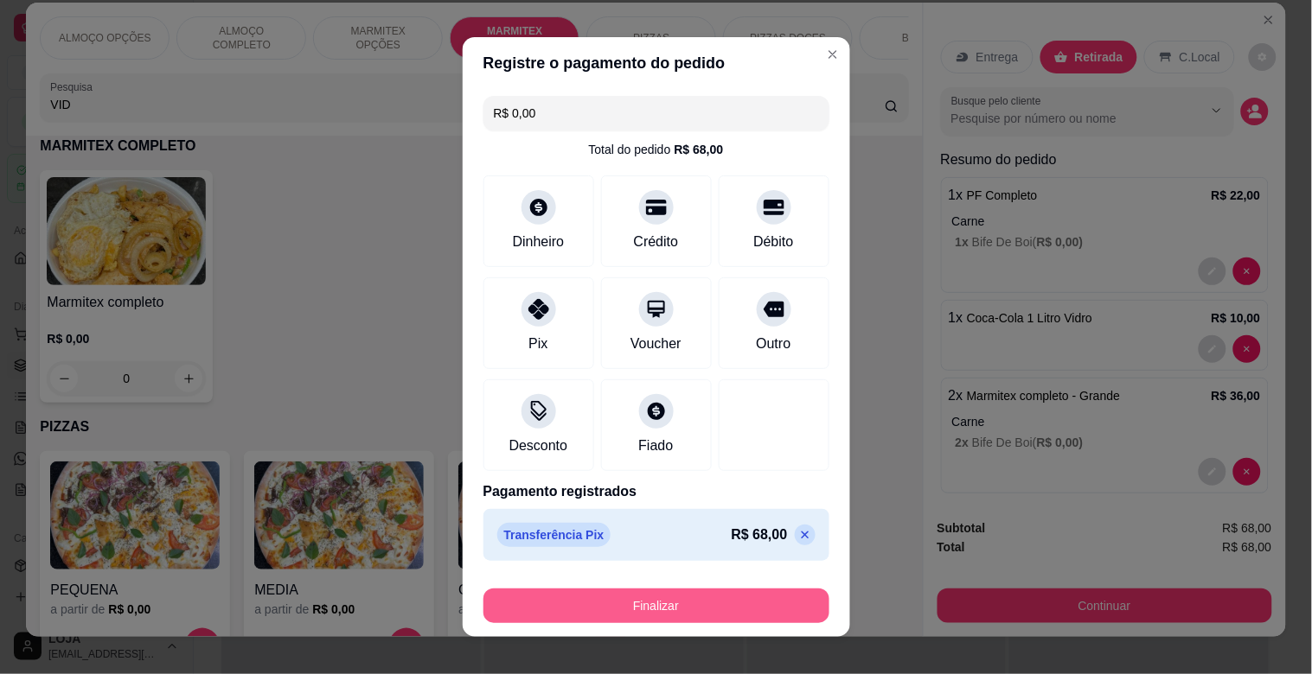
click at [649, 608] on button "Finalizar" at bounding box center [656, 606] width 346 height 35
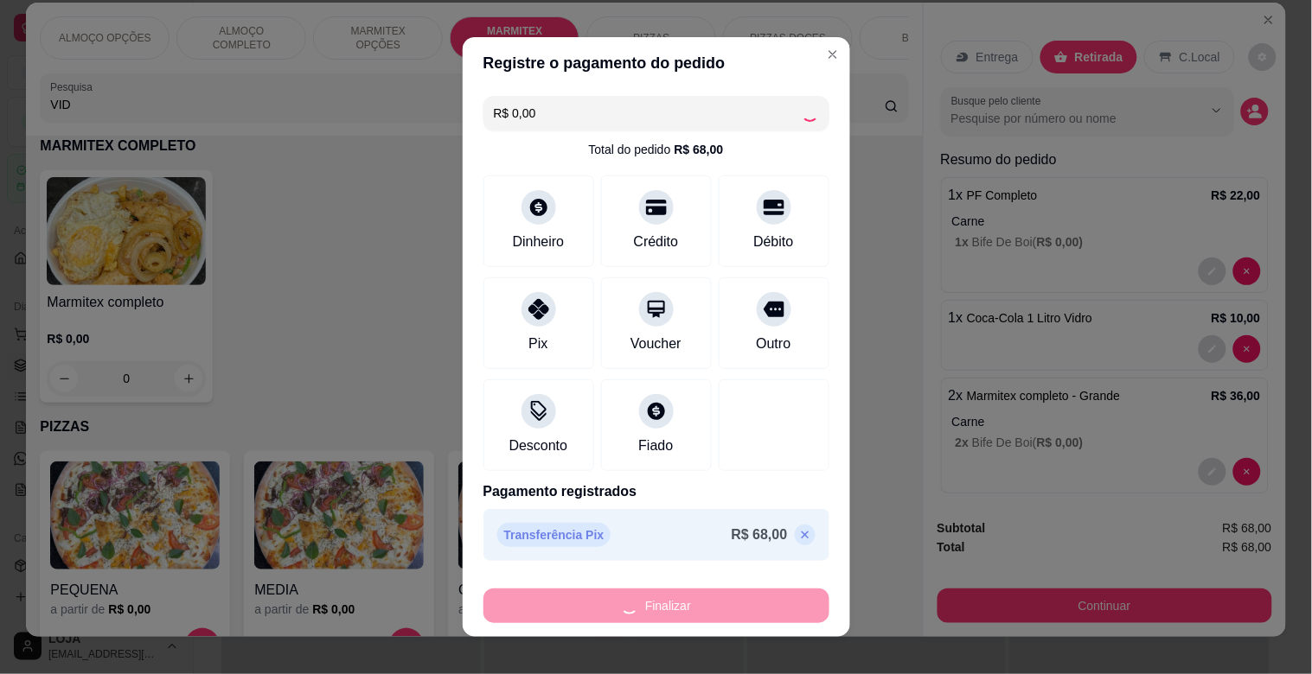
type input "0"
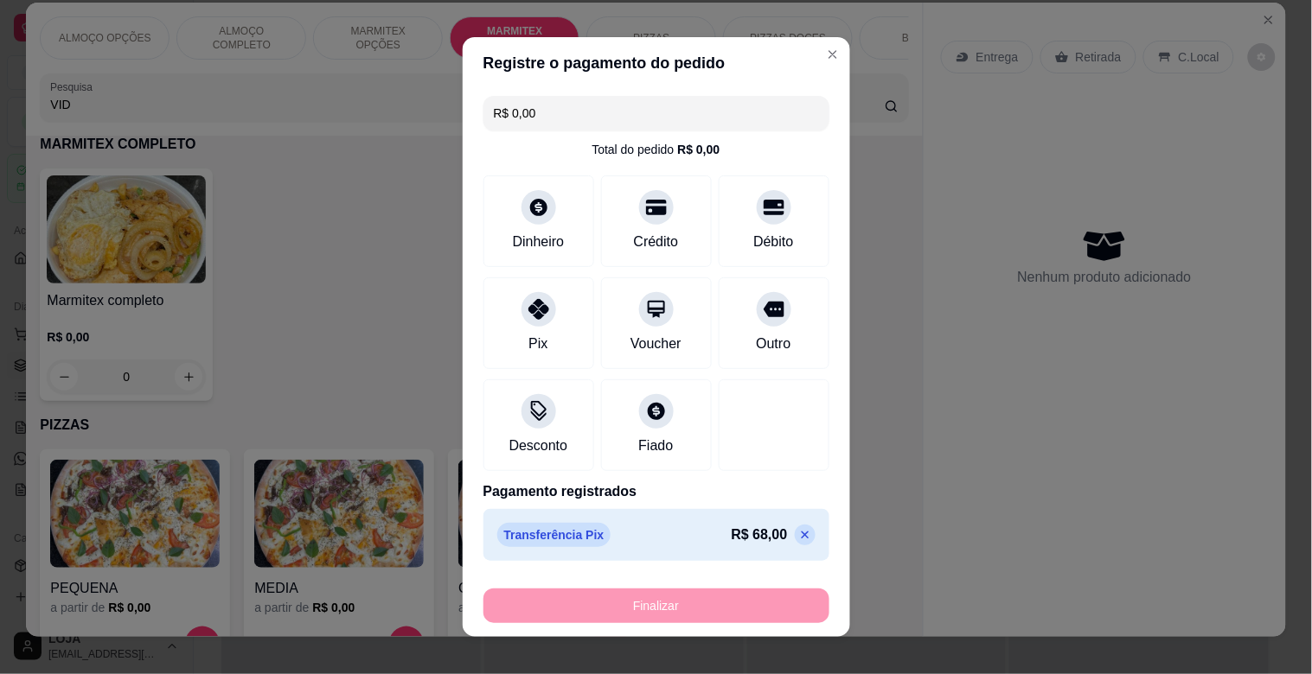
type input "-R$ 68,00"
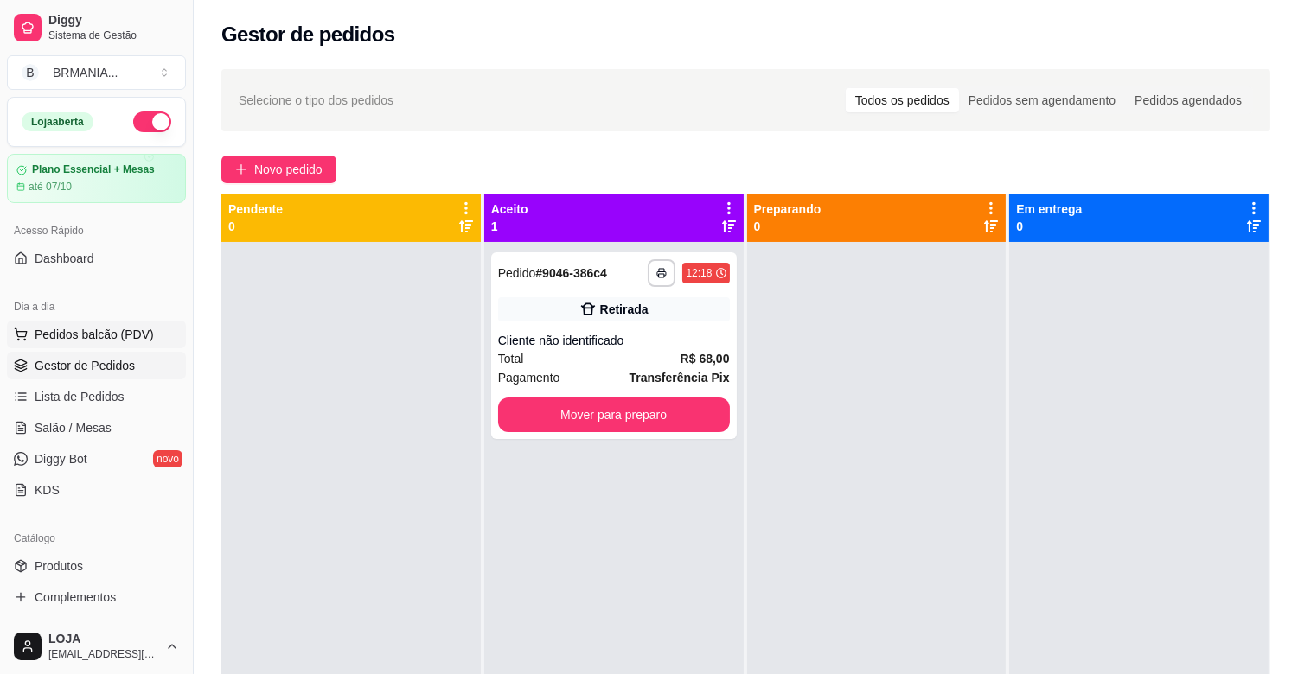
click at [74, 336] on span "Pedidos balcão (PDV)" at bounding box center [94, 334] width 119 height 17
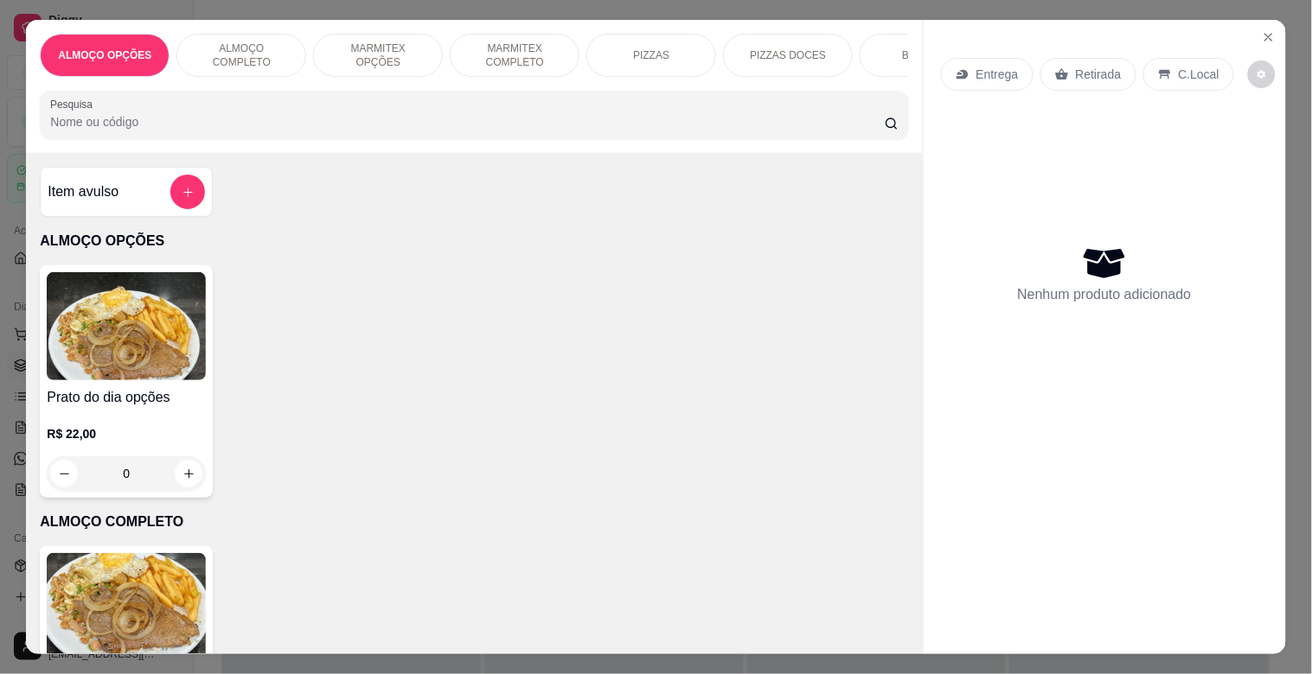
click at [139, 571] on img at bounding box center [126, 607] width 159 height 108
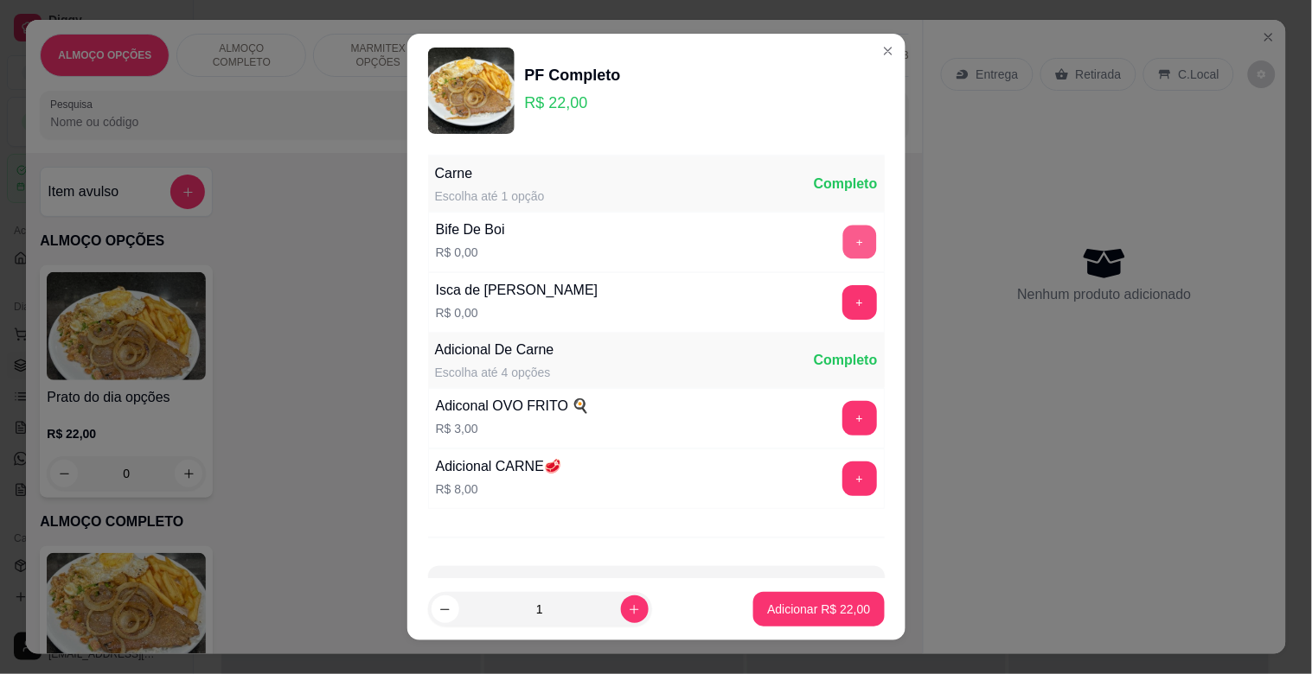
click at [842, 234] on button "+" at bounding box center [859, 243] width 34 height 34
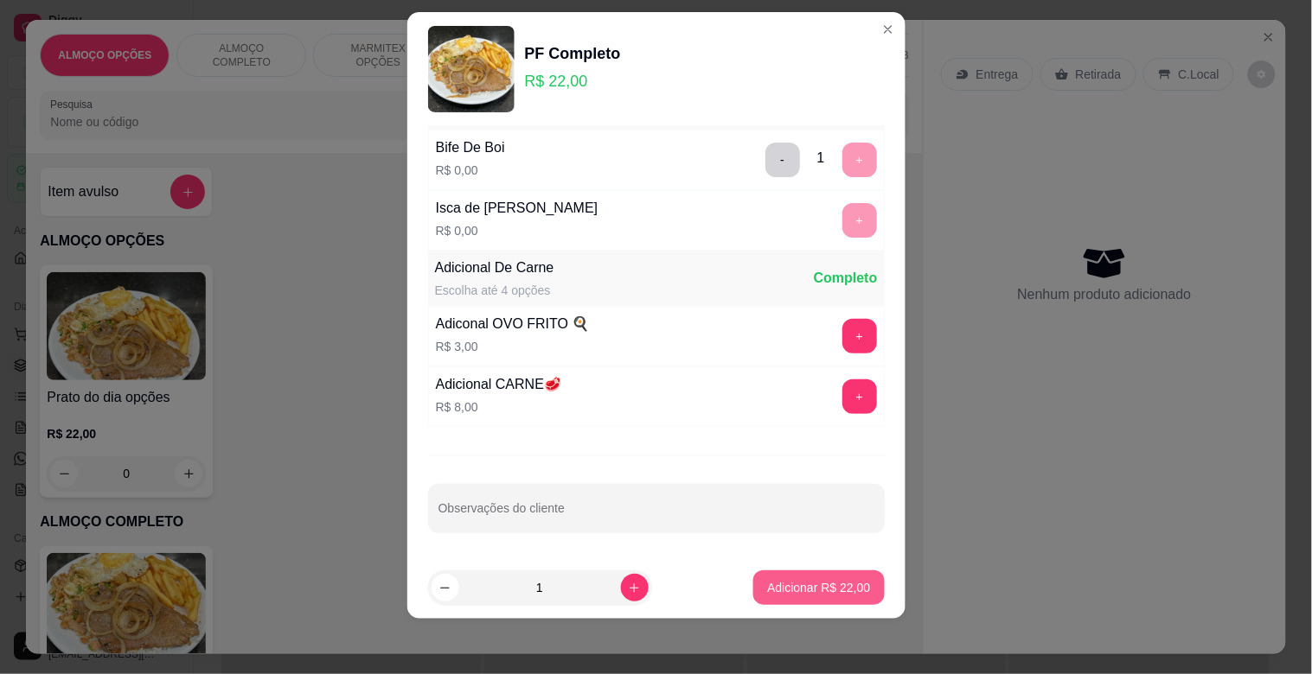
click at [831, 586] on p "Adicionar R$ 22,00" at bounding box center [818, 587] width 103 height 17
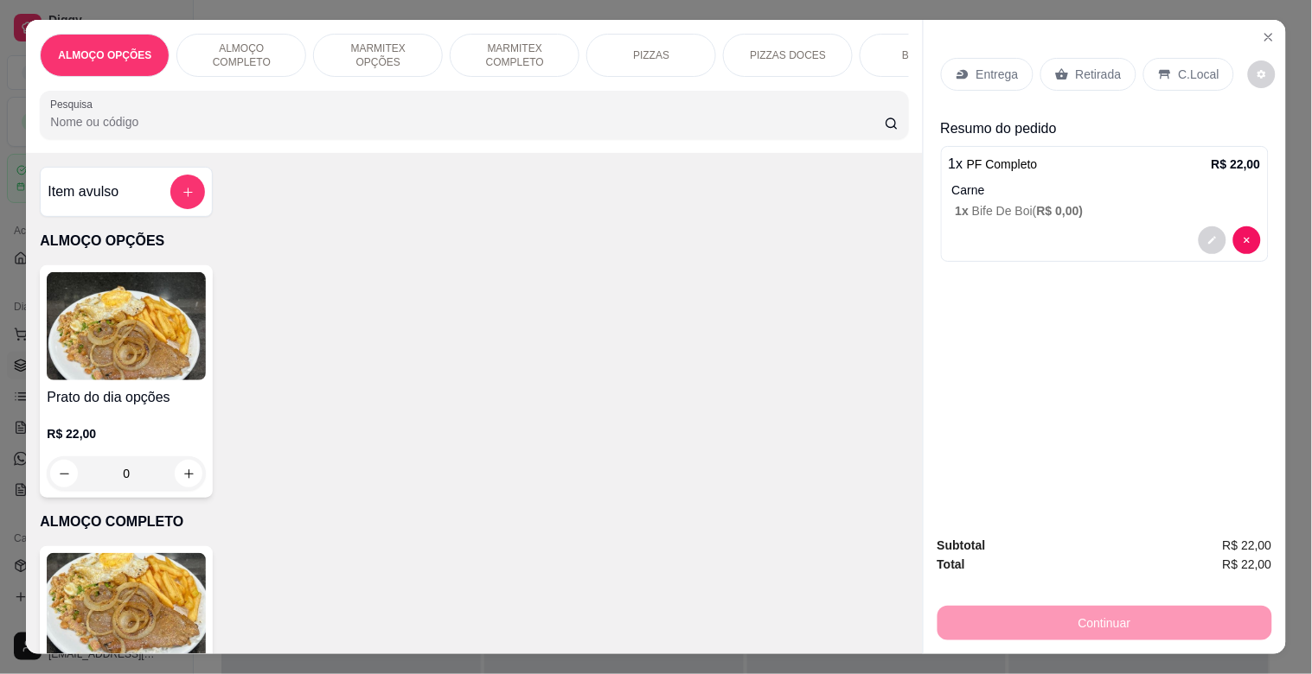
click at [1199, 67] on p "C.Local" at bounding box center [1199, 74] width 41 height 17
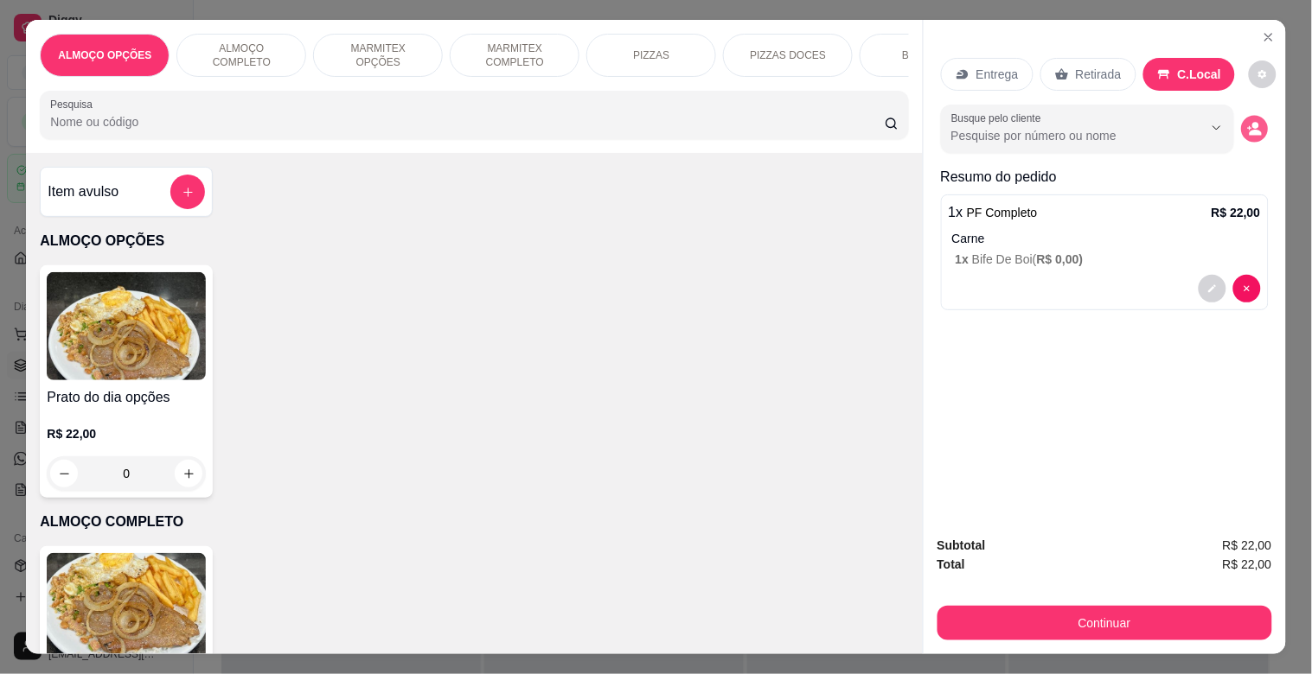
click at [1252, 123] on circle "decrease-product-quantity" at bounding box center [1255, 126] width 7 height 7
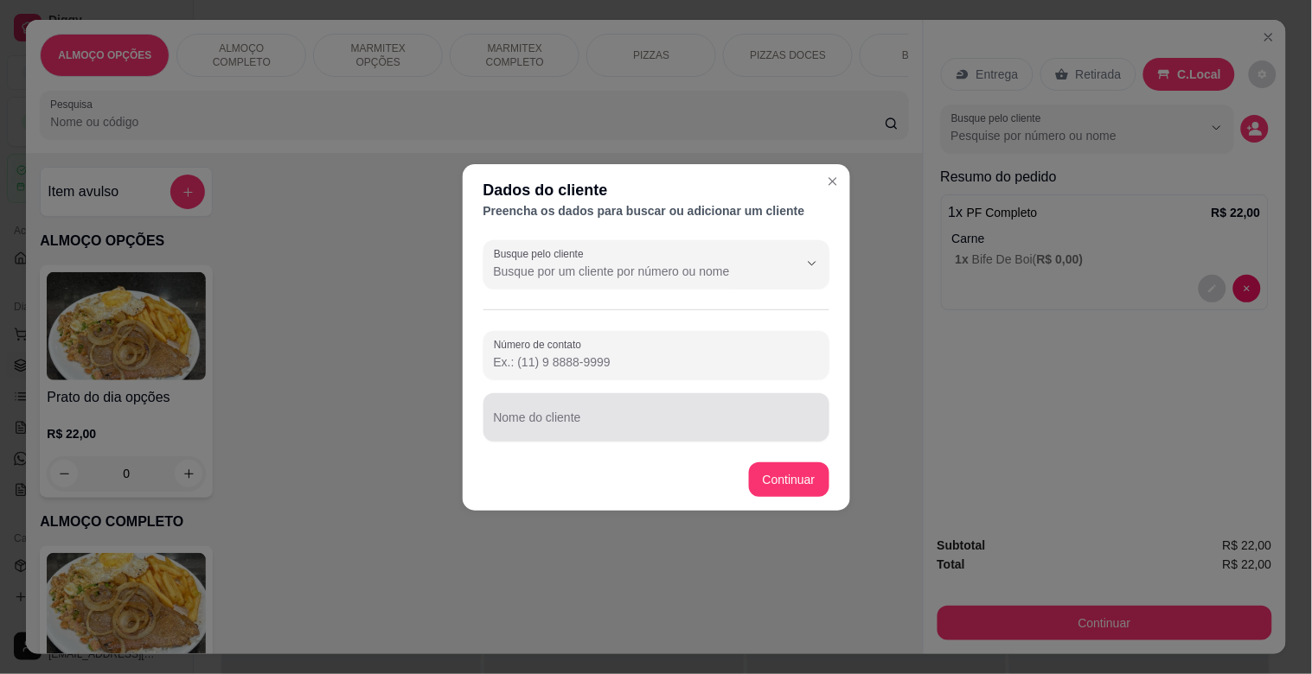
click at [650, 405] on div at bounding box center [656, 417] width 325 height 35
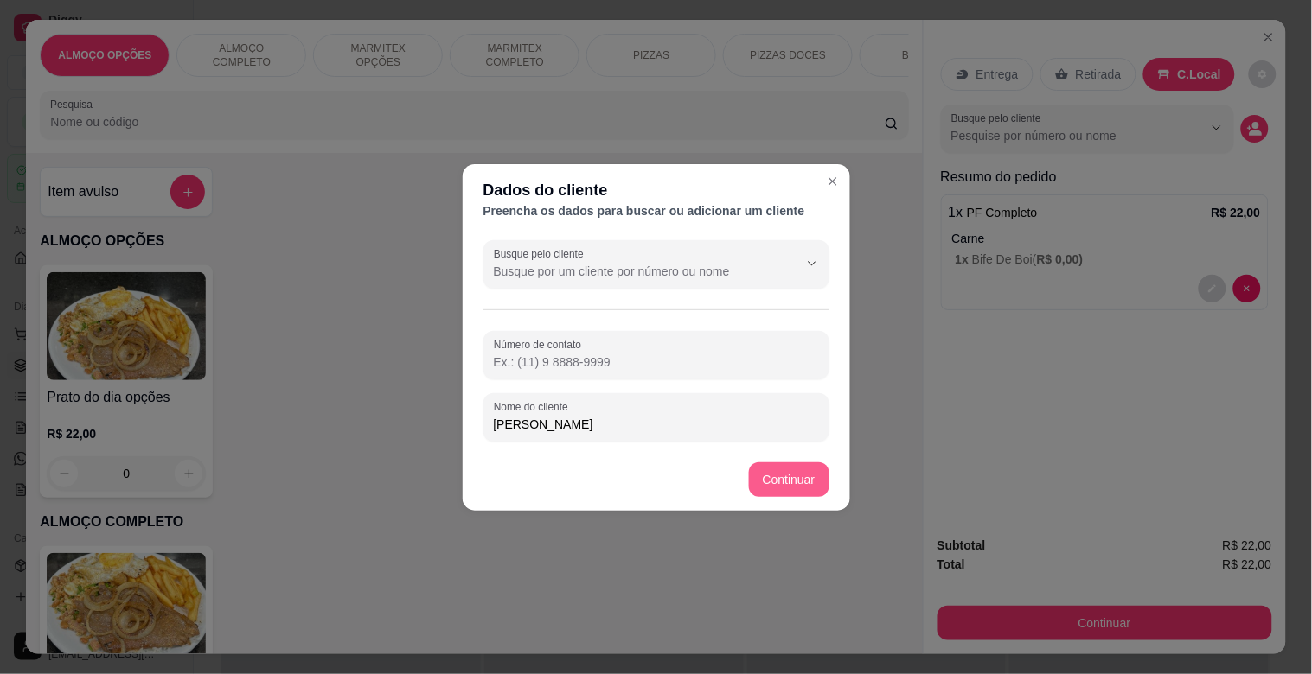
type input "[PERSON_NAME]"
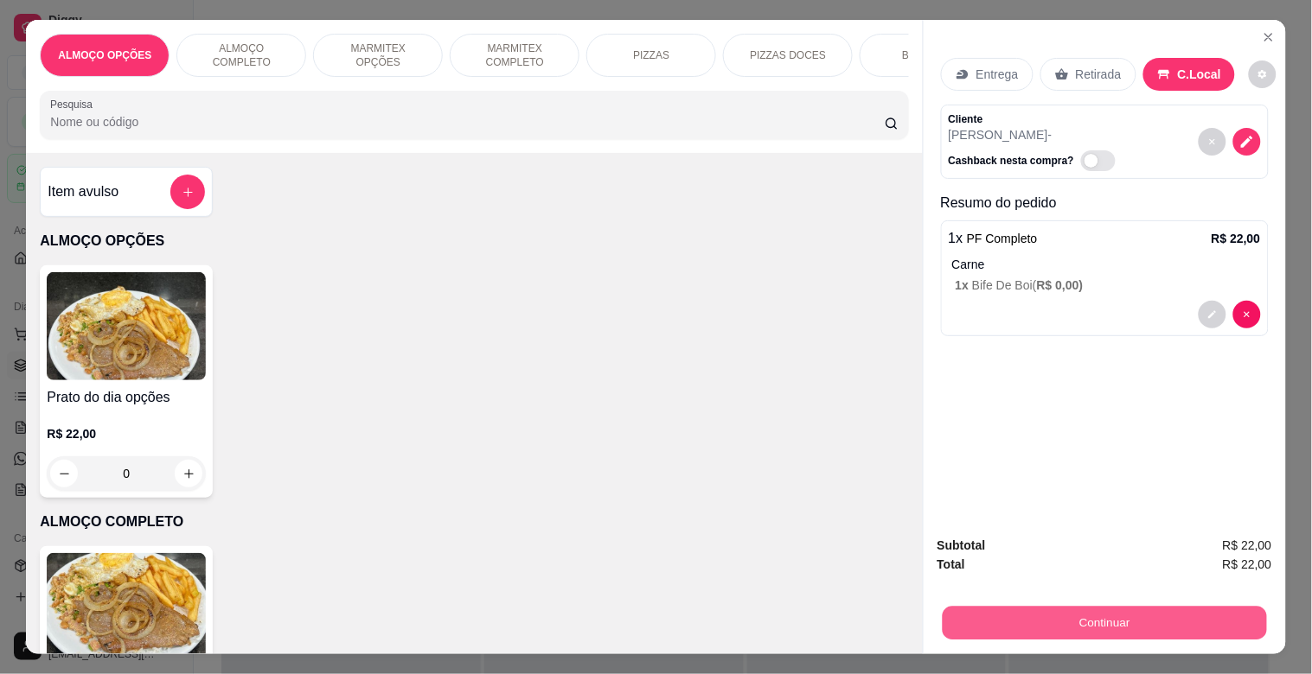
click at [1103, 612] on button "Continuar" at bounding box center [1104, 623] width 324 height 34
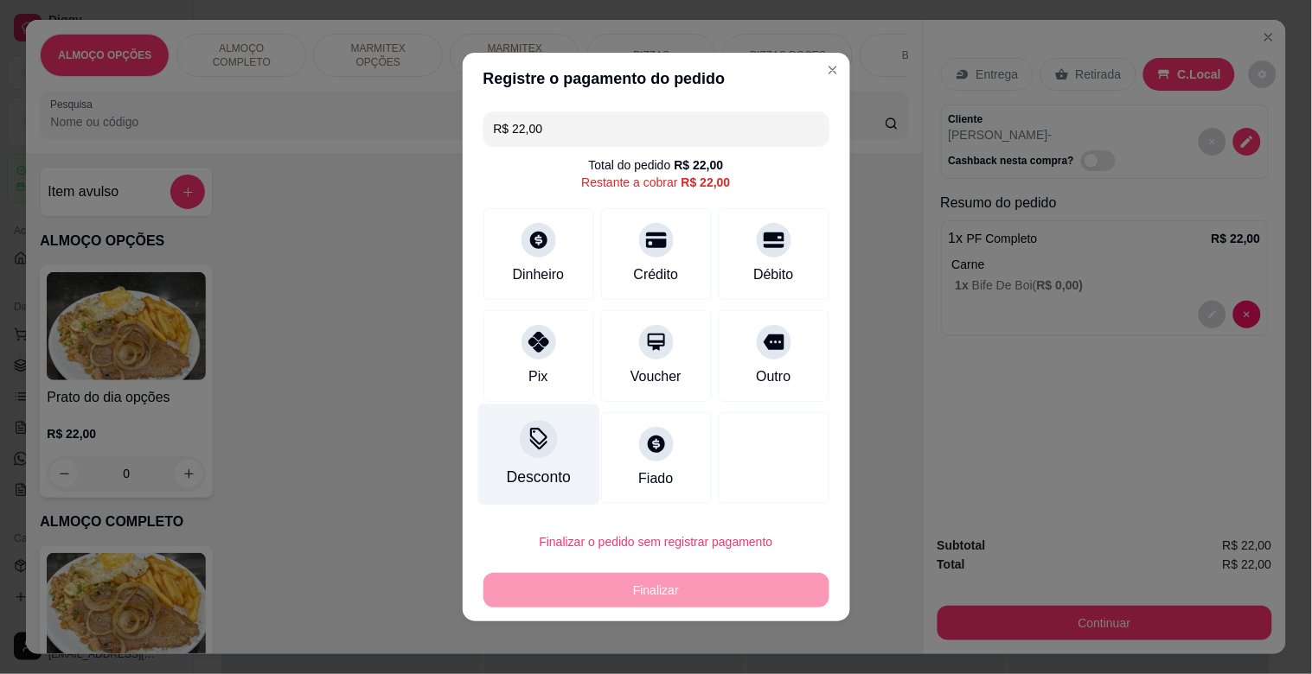
click at [549, 478] on div "Desconto" at bounding box center [538, 477] width 64 height 22
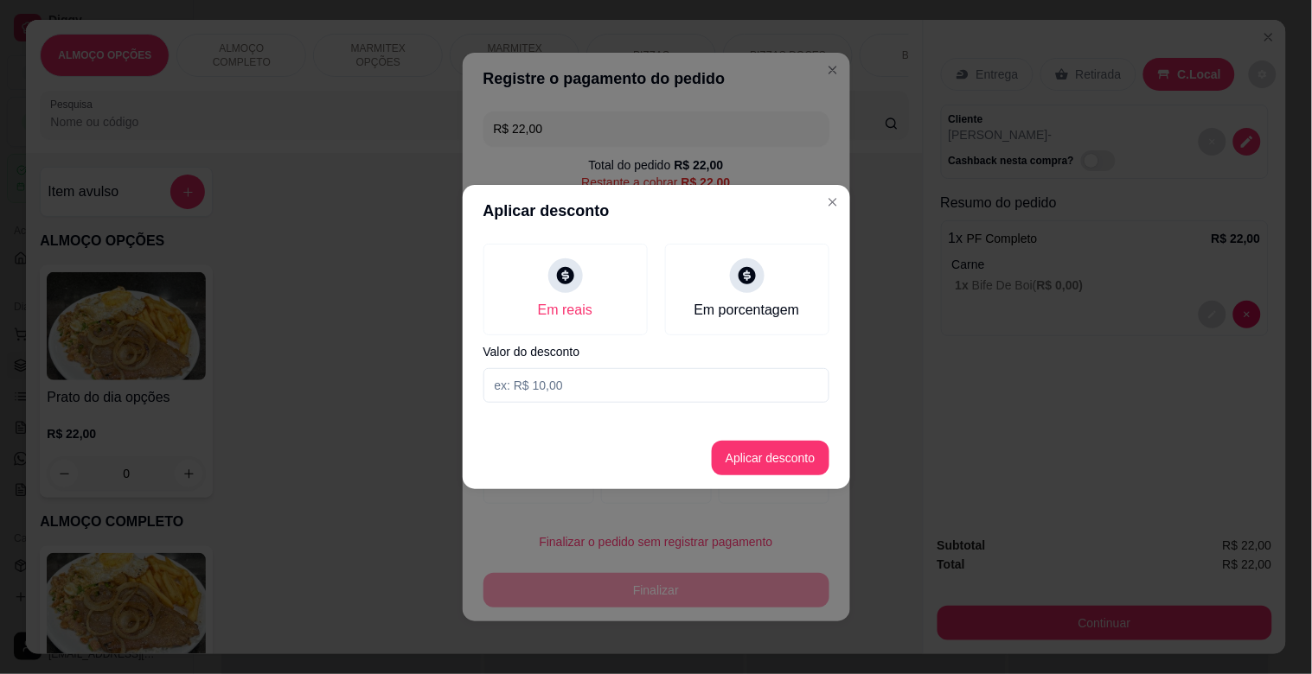
click at [557, 387] on input at bounding box center [656, 385] width 346 height 35
type input "2,00"
click at [807, 467] on button "Aplicar desconto" at bounding box center [769, 459] width 113 height 34
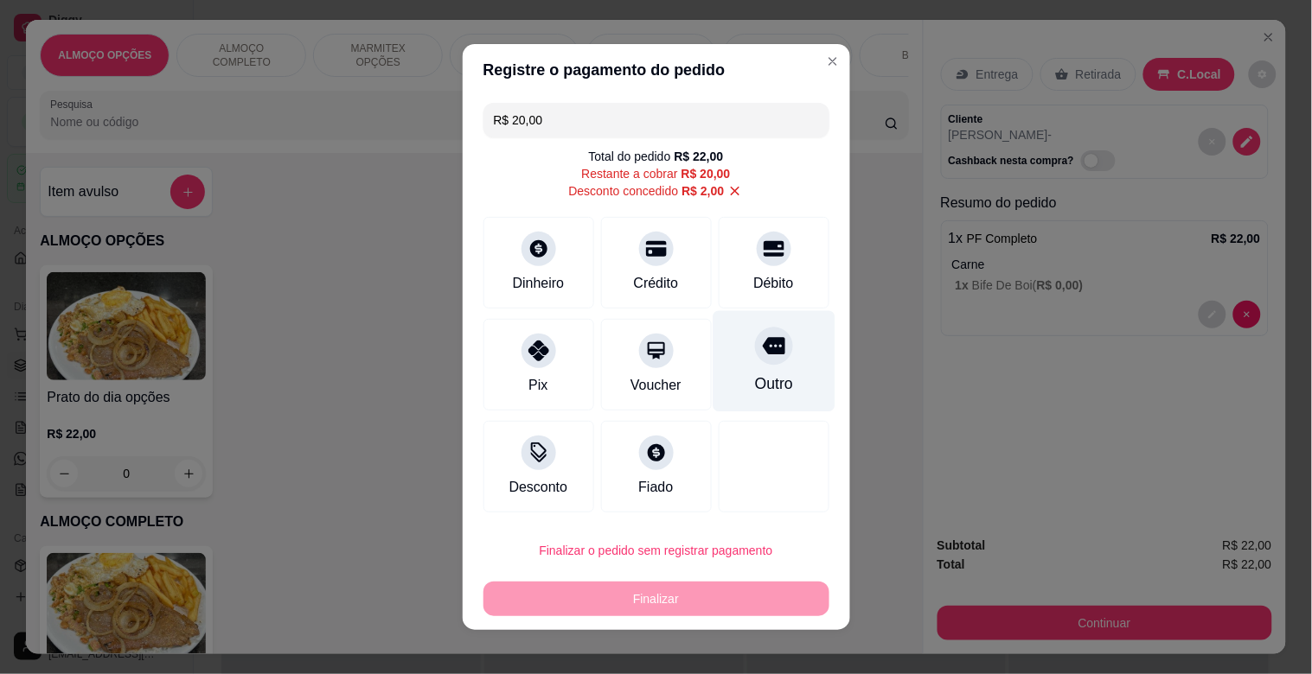
click at [732, 339] on div "Outro" at bounding box center [774, 361] width 122 height 101
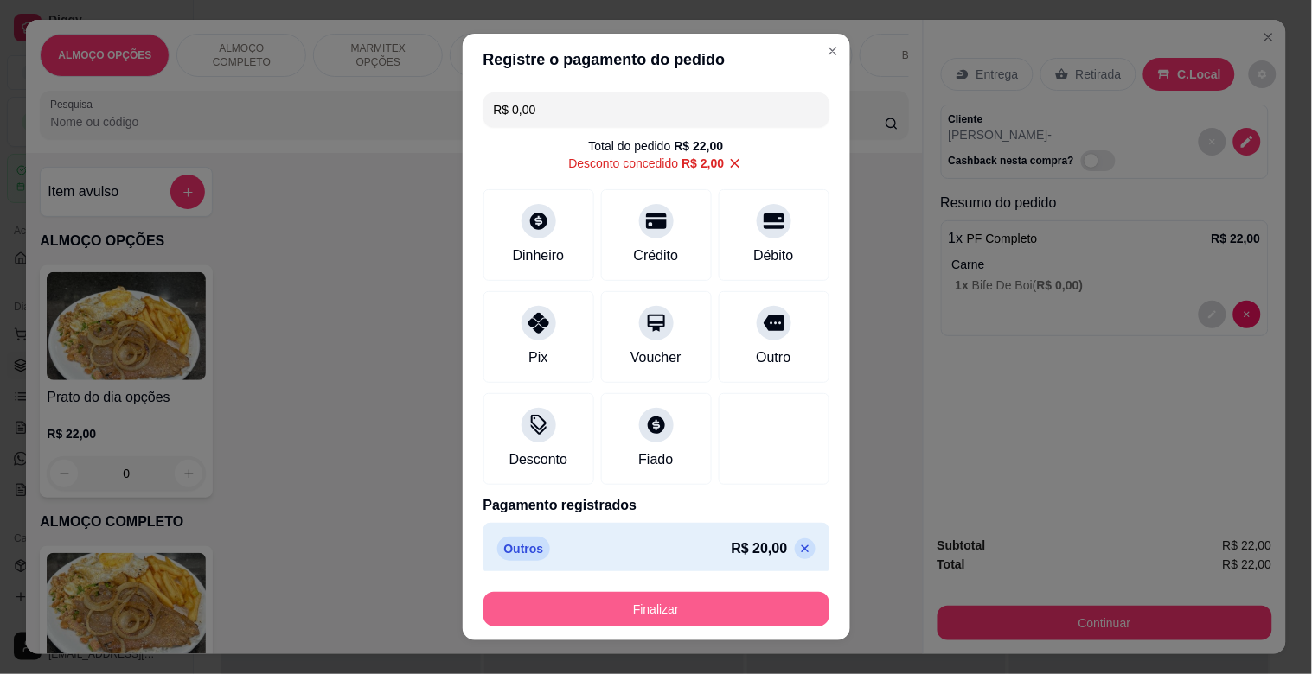
click at [618, 597] on button "Finalizar" at bounding box center [656, 609] width 346 height 35
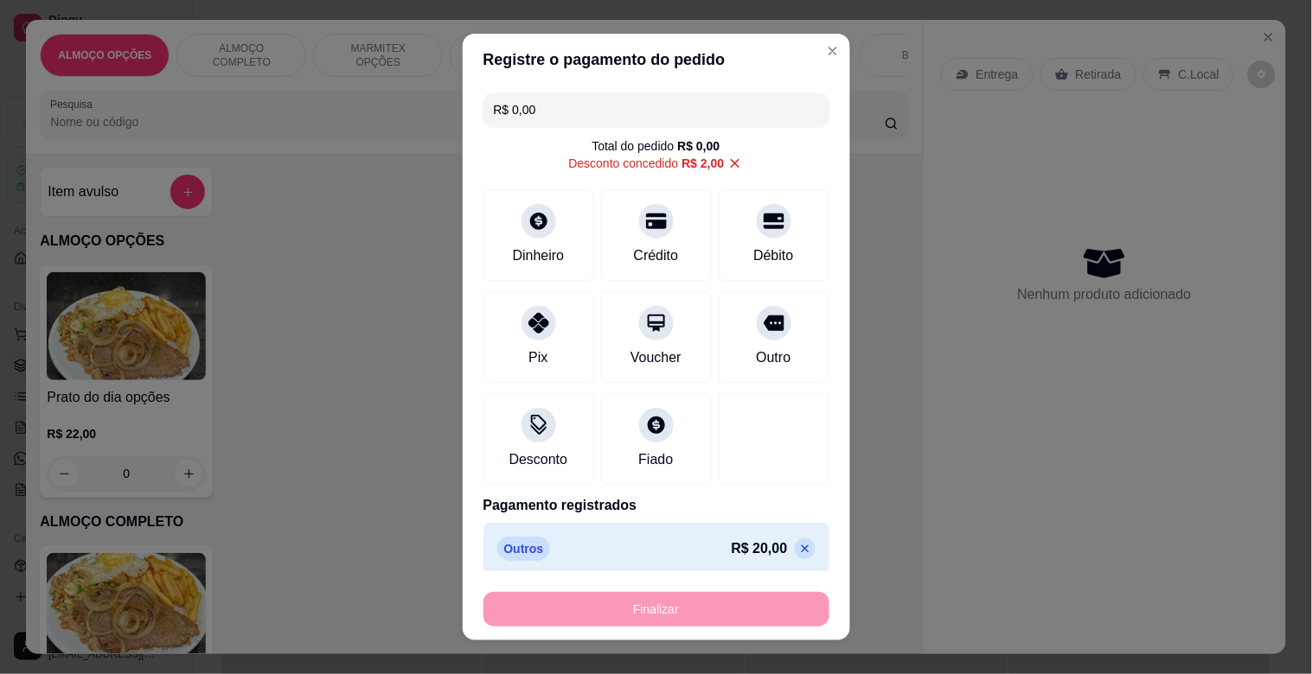
type input "-R$ 22,00"
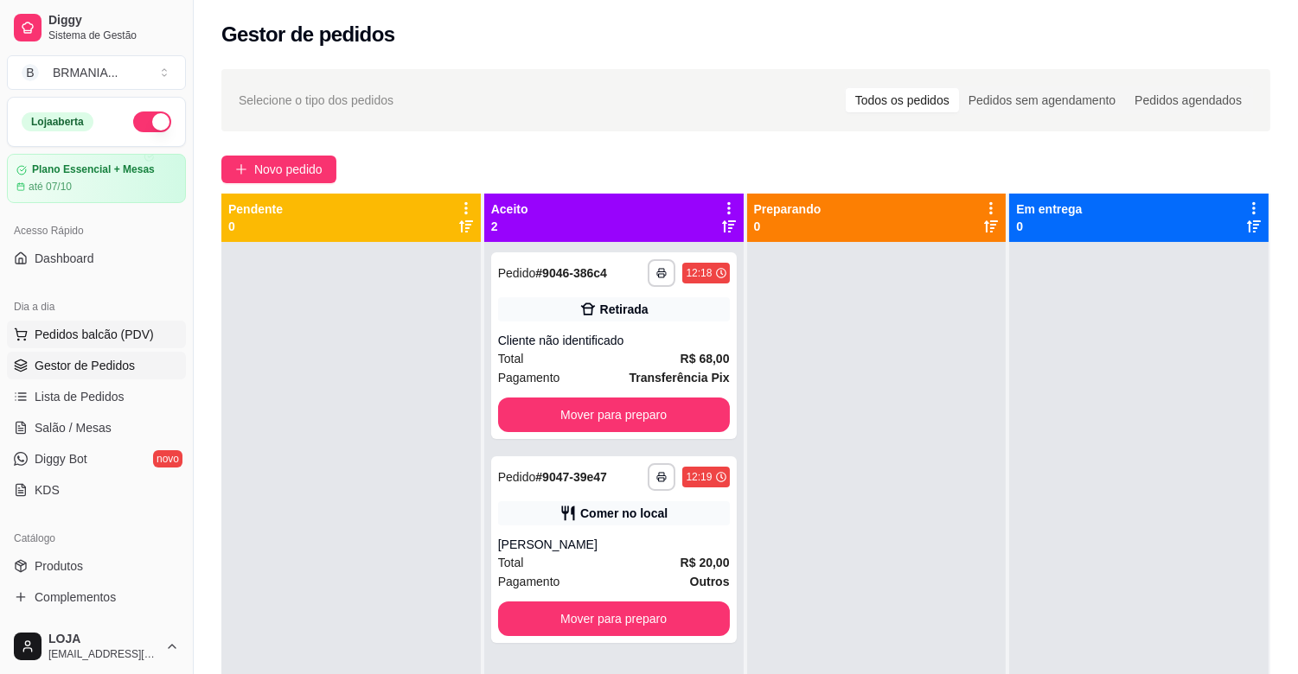
click at [91, 338] on span "Pedidos balcão (PDV)" at bounding box center [94, 334] width 119 height 17
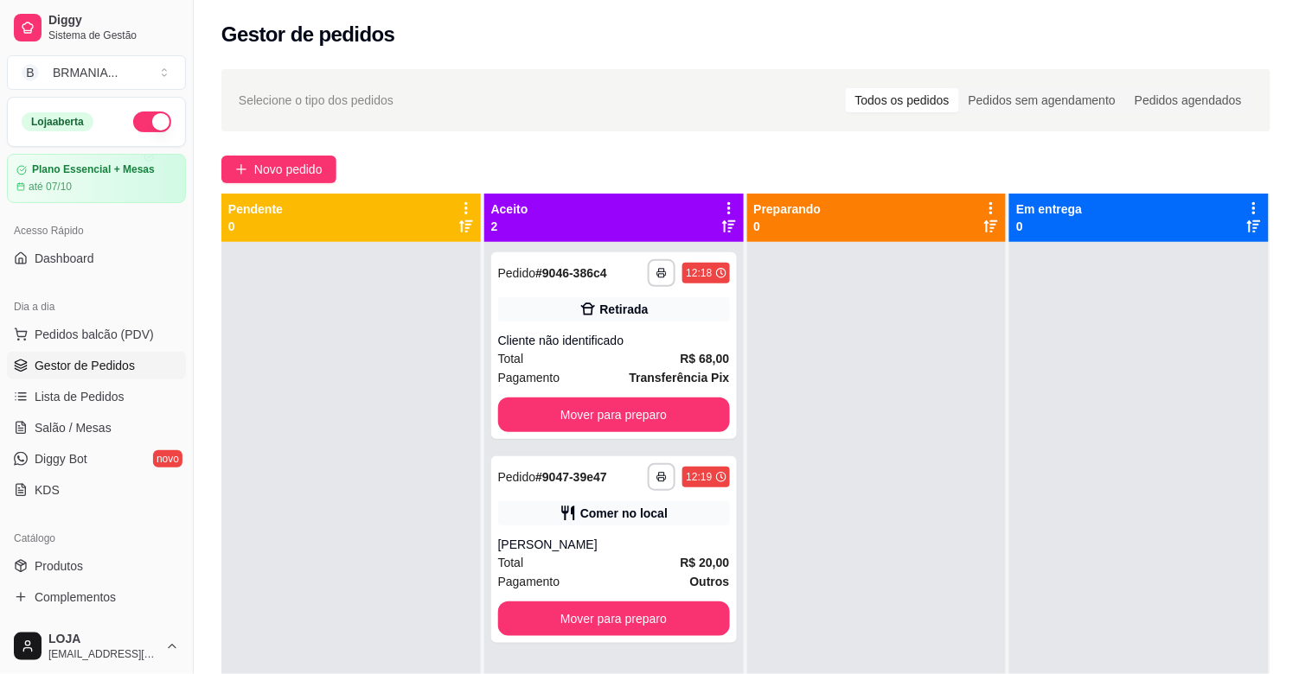
click at [190, 609] on img at bounding box center [126, 607] width 159 height 108
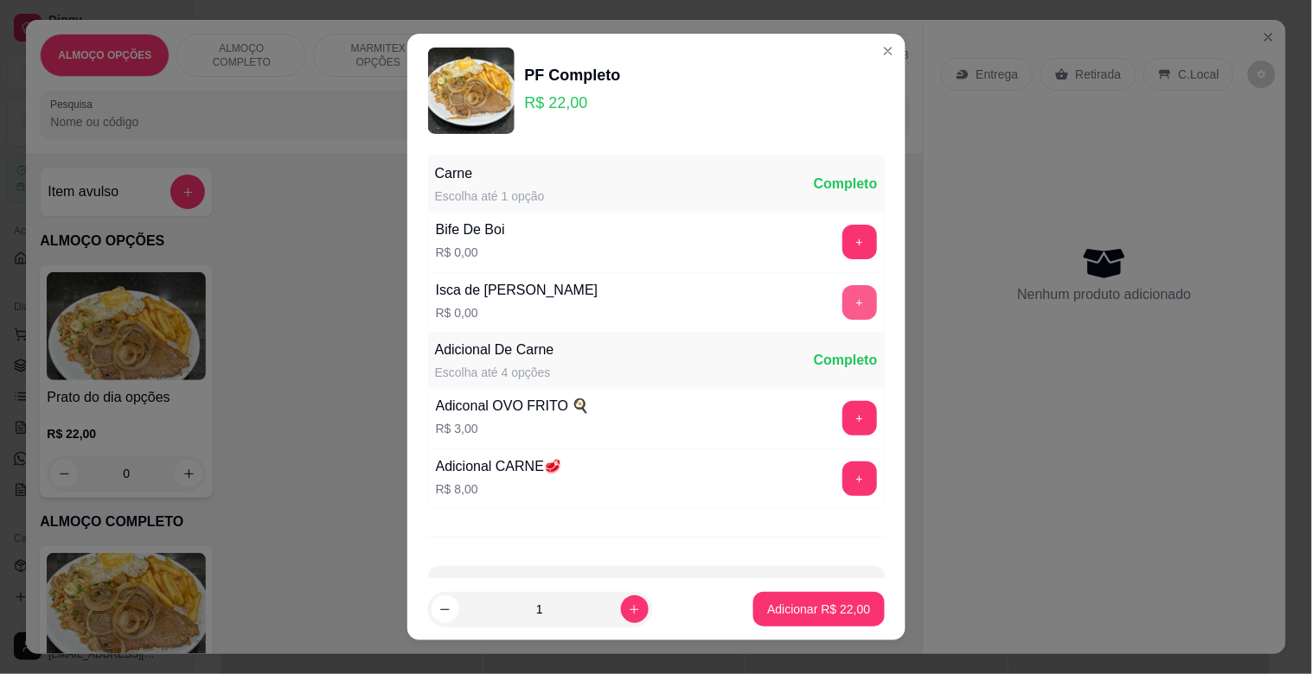
click at [842, 306] on button "+" at bounding box center [859, 302] width 35 height 35
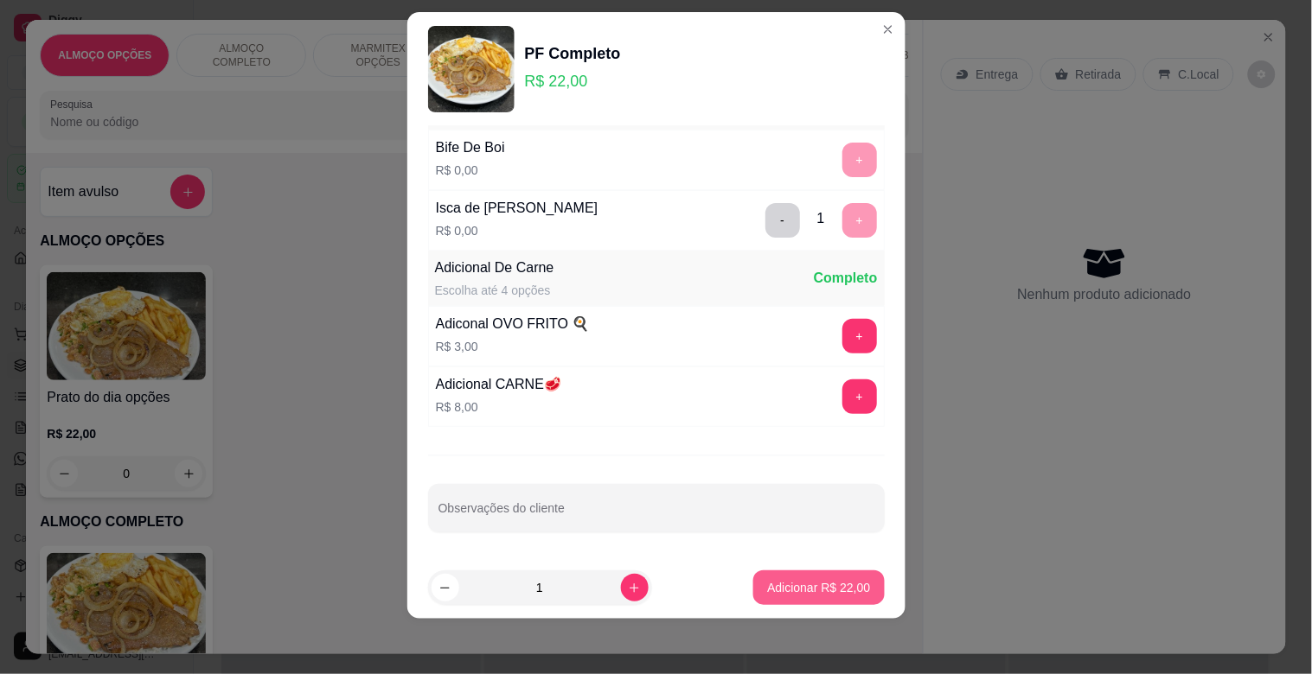
click at [822, 577] on button "Adicionar R$ 22,00" at bounding box center [818, 588] width 131 height 35
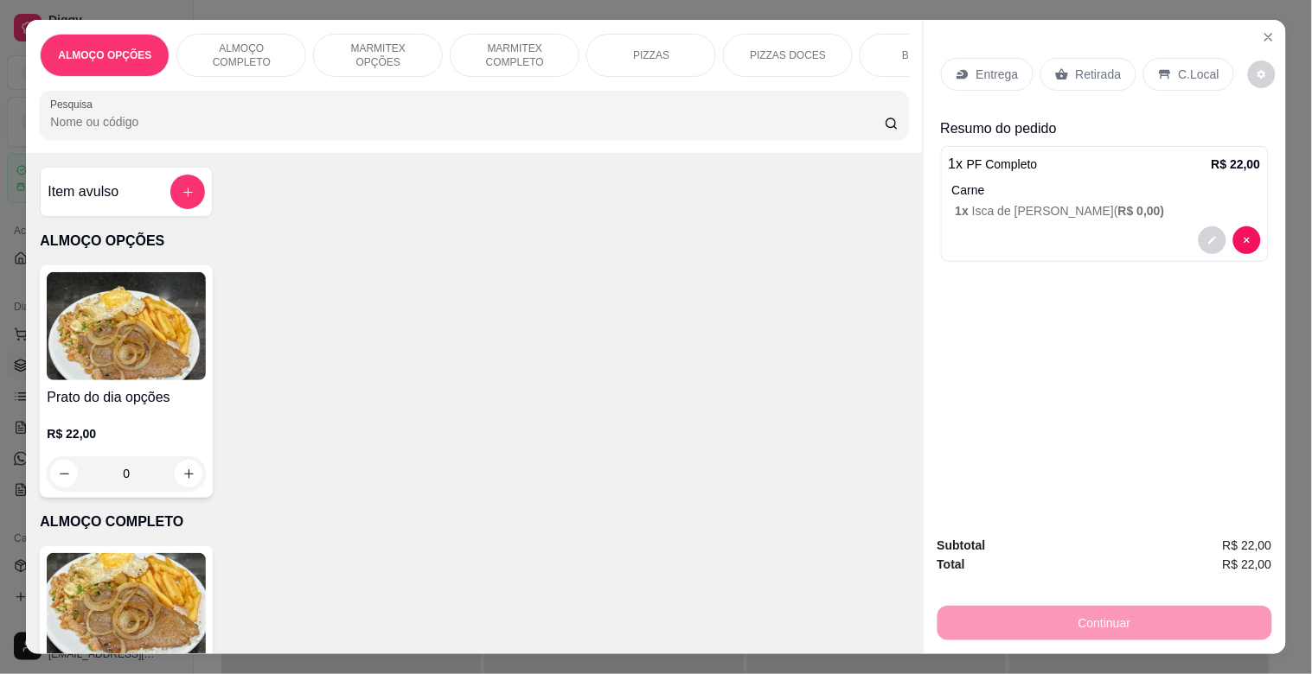
click at [1191, 66] on p "C.Local" at bounding box center [1199, 74] width 41 height 17
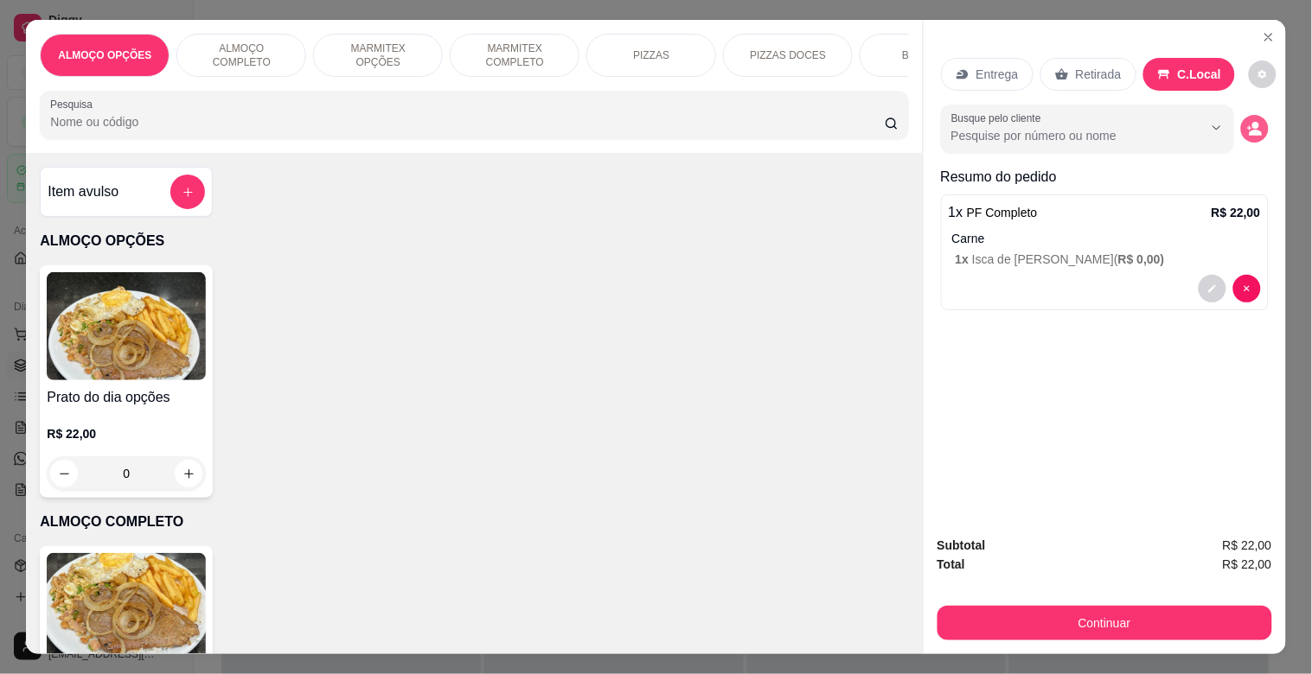
click at [1247, 121] on icon "decrease-product-quantity" at bounding box center [1255, 129] width 16 height 16
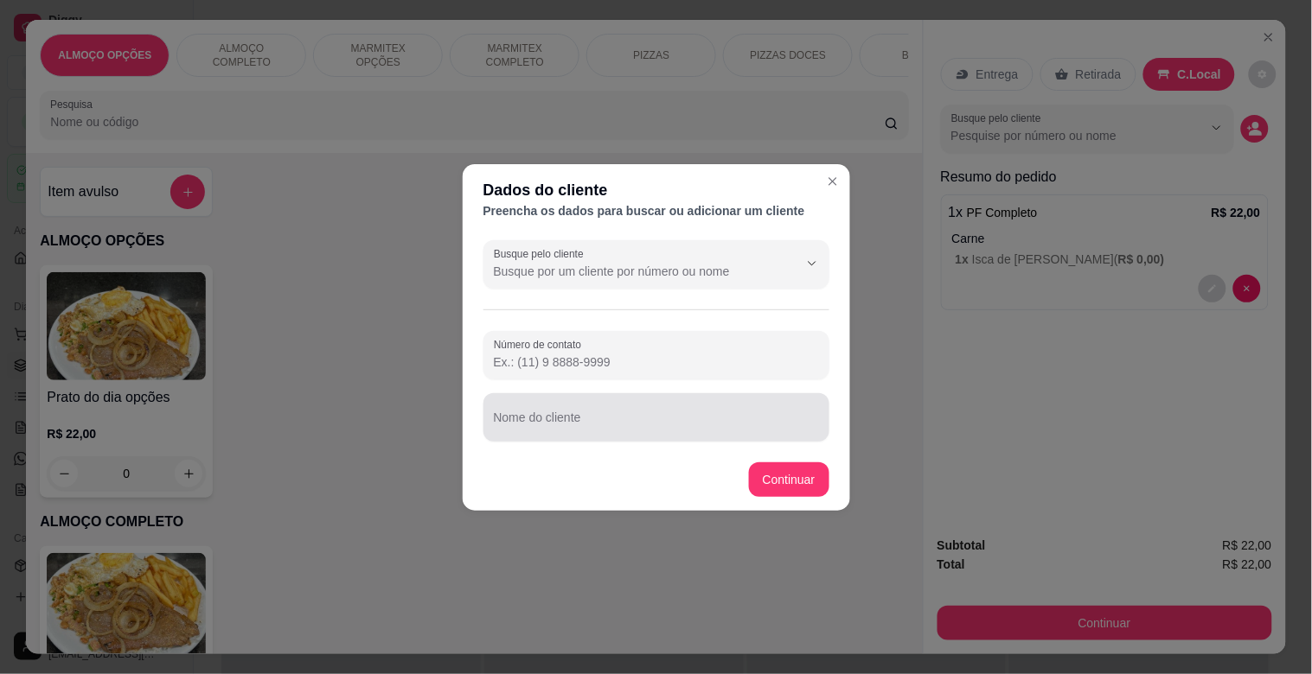
click at [626, 433] on div at bounding box center [656, 417] width 325 height 35
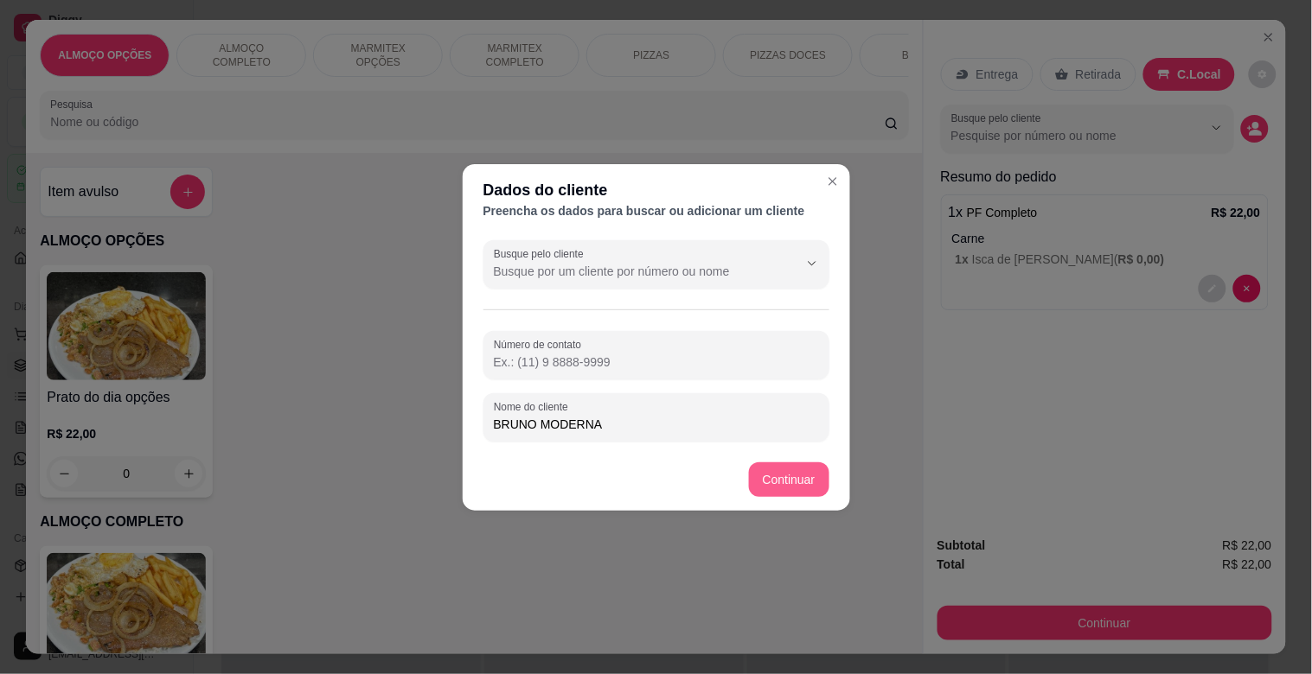
type input "BRUNO MODERNA"
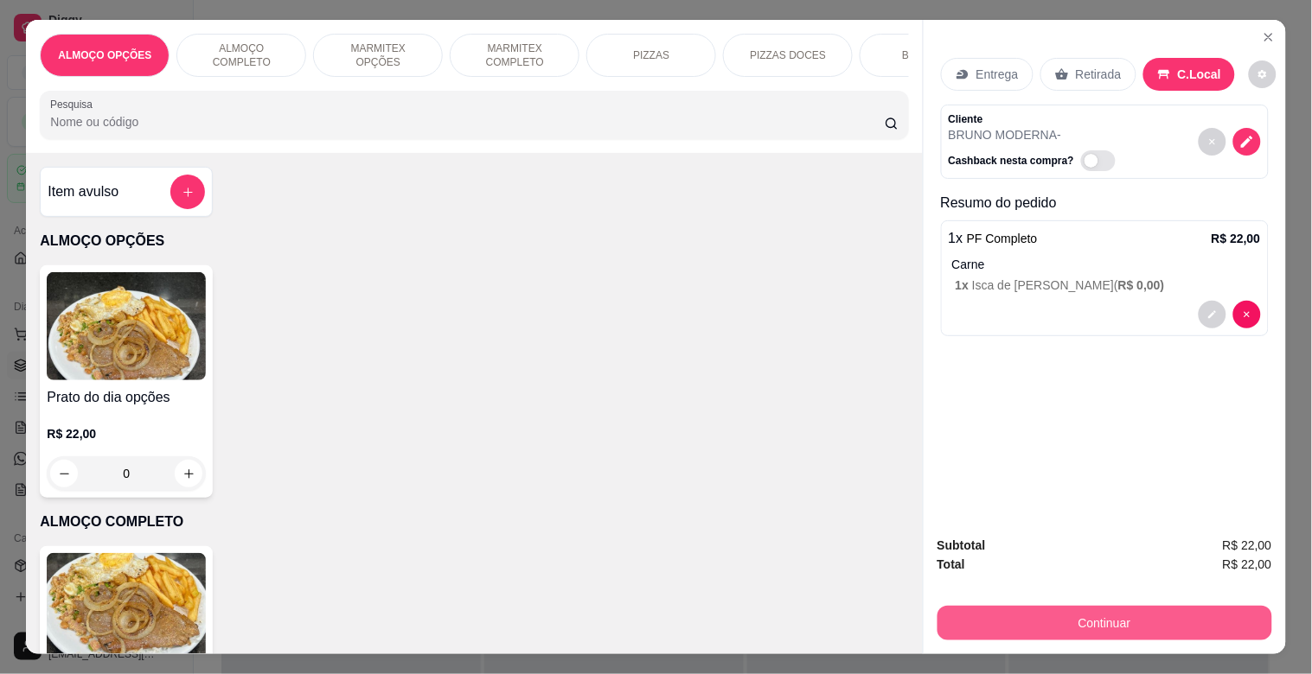
click at [1107, 606] on button "Continuar" at bounding box center [1104, 623] width 335 height 35
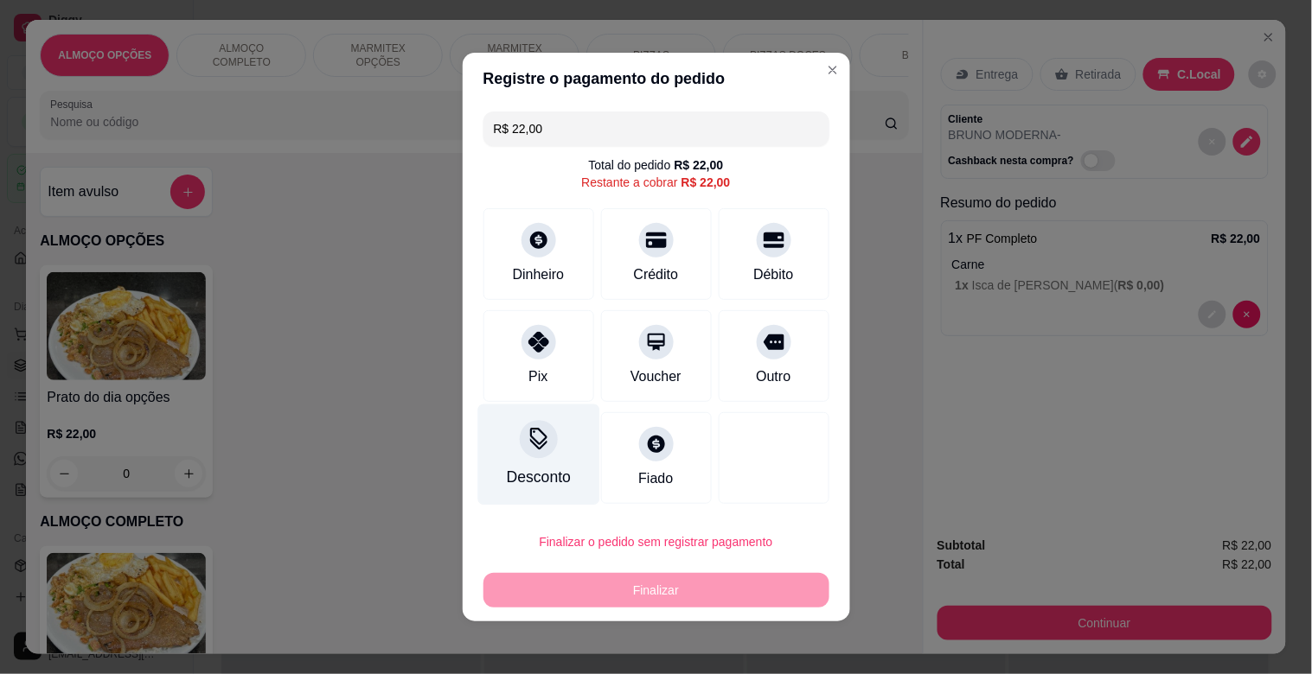
click at [504, 451] on div "Desconto" at bounding box center [538, 455] width 122 height 101
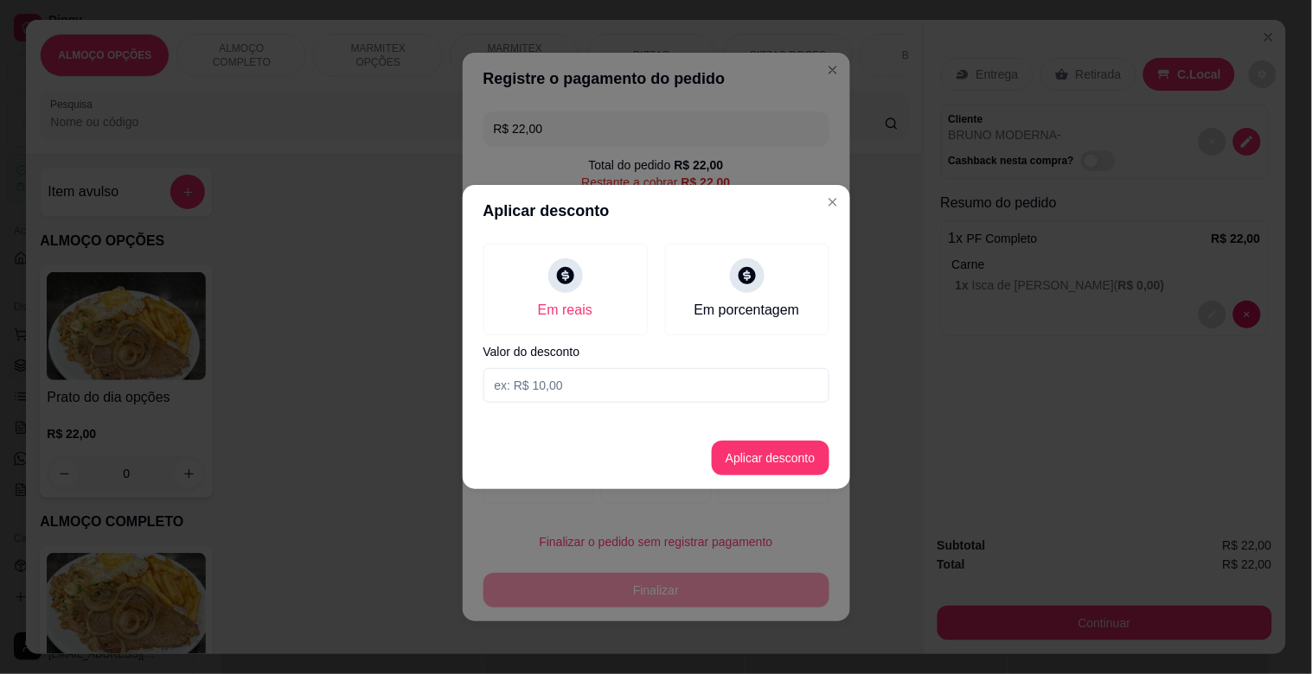
click at [567, 380] on input at bounding box center [656, 385] width 346 height 35
type input "2,00"
click at [782, 456] on button "Aplicar desconto" at bounding box center [771, 458] width 118 height 35
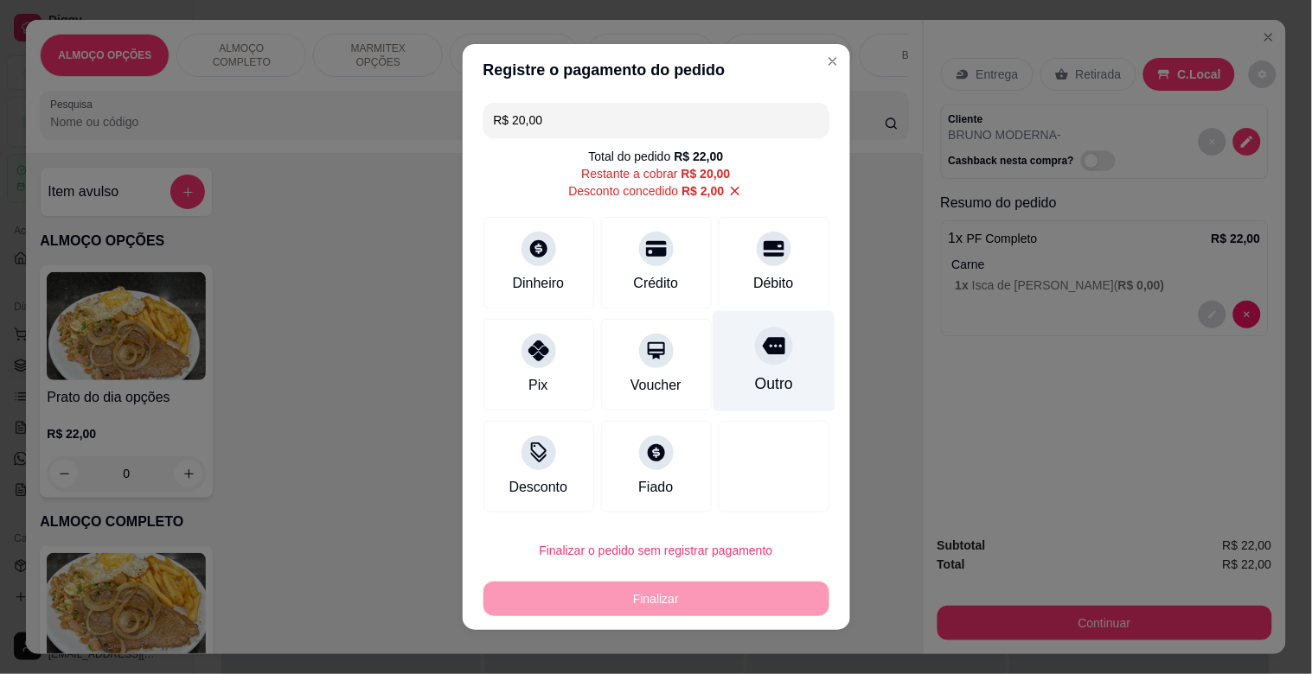
click at [762, 376] on div "Outro" at bounding box center [773, 384] width 38 height 22
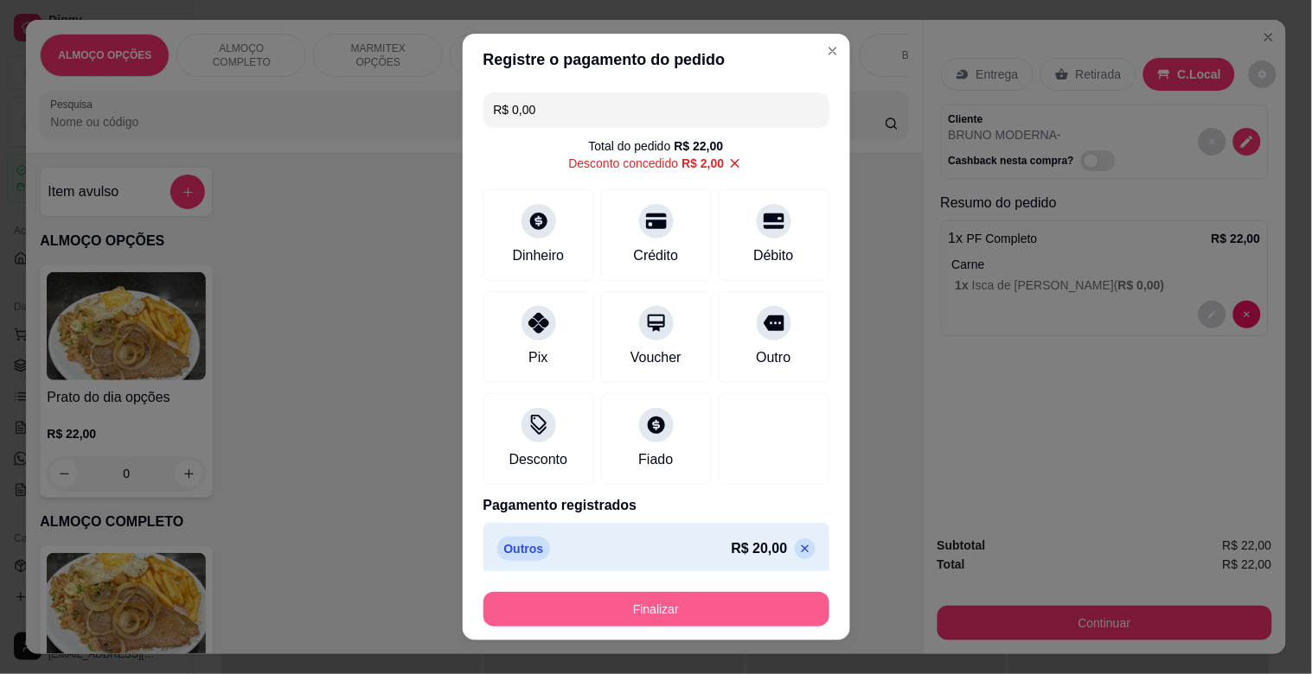
click at [689, 600] on button "Finalizar" at bounding box center [656, 609] width 346 height 35
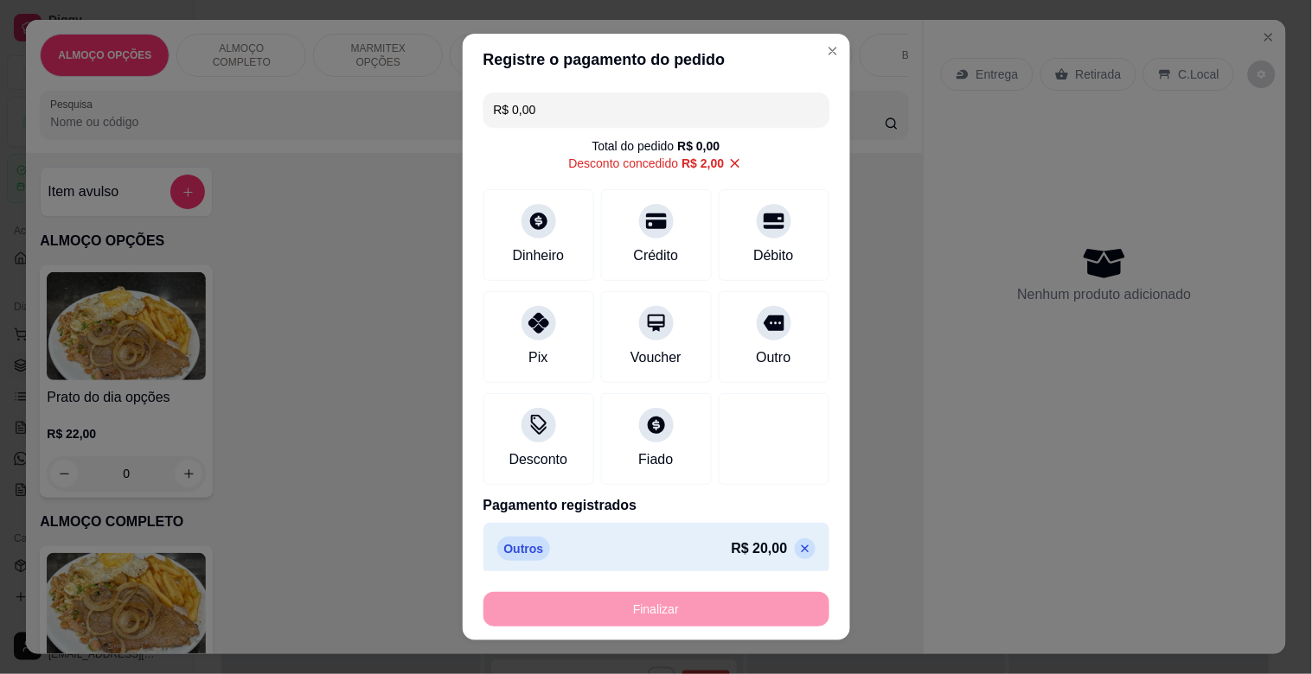
type input "-R$ 22,00"
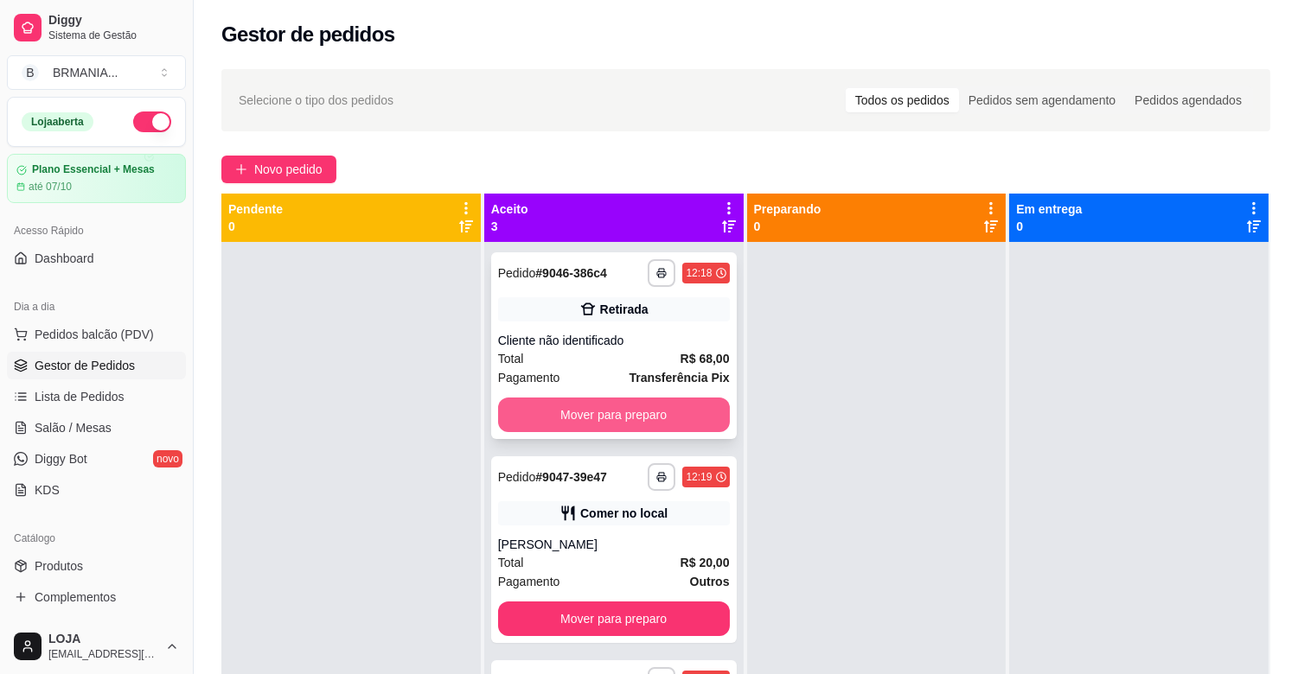
click at [636, 401] on button "Mover para preparo" at bounding box center [614, 415] width 232 height 35
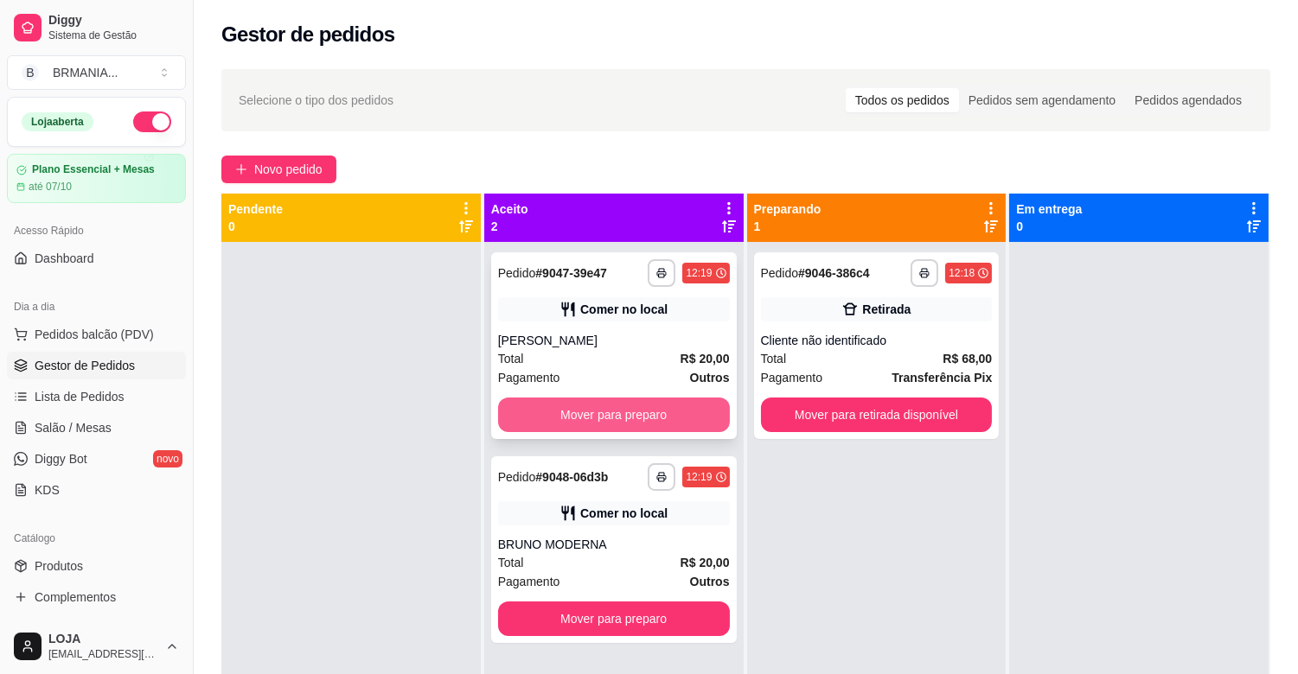
click at [693, 416] on button "Mover para preparo" at bounding box center [614, 415] width 232 height 35
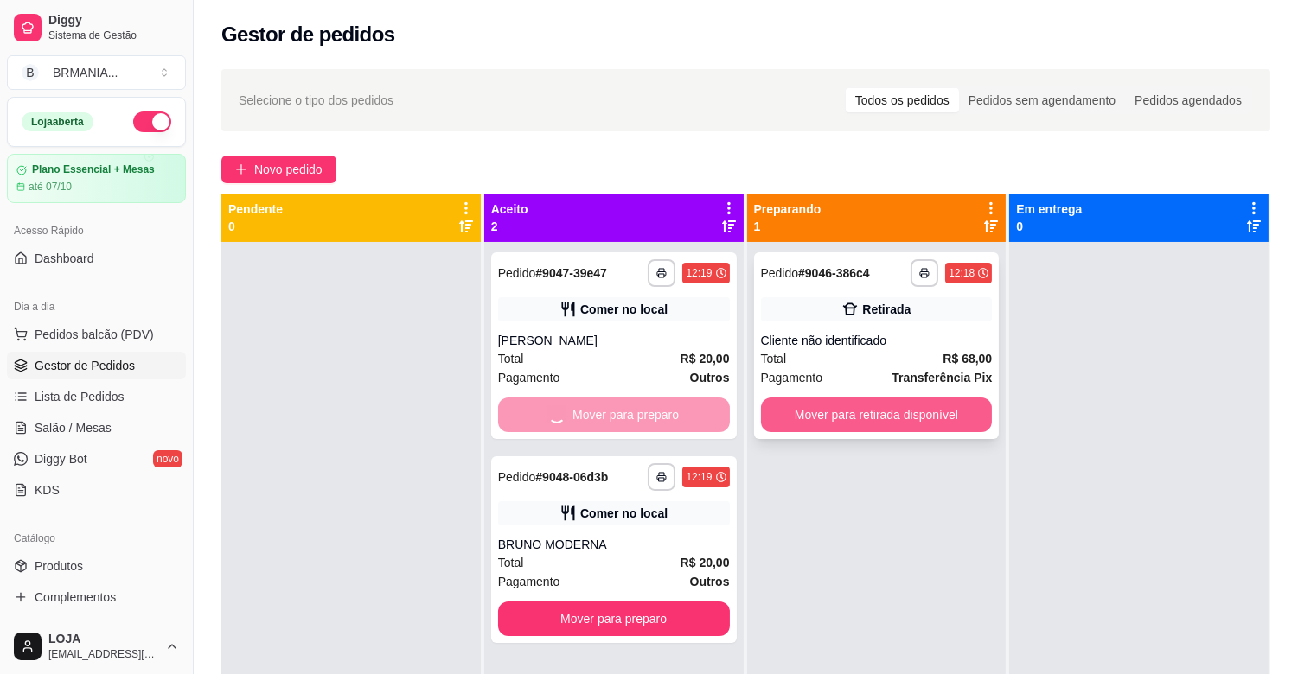
click at [884, 413] on button "Mover para retirada disponível" at bounding box center [877, 415] width 232 height 35
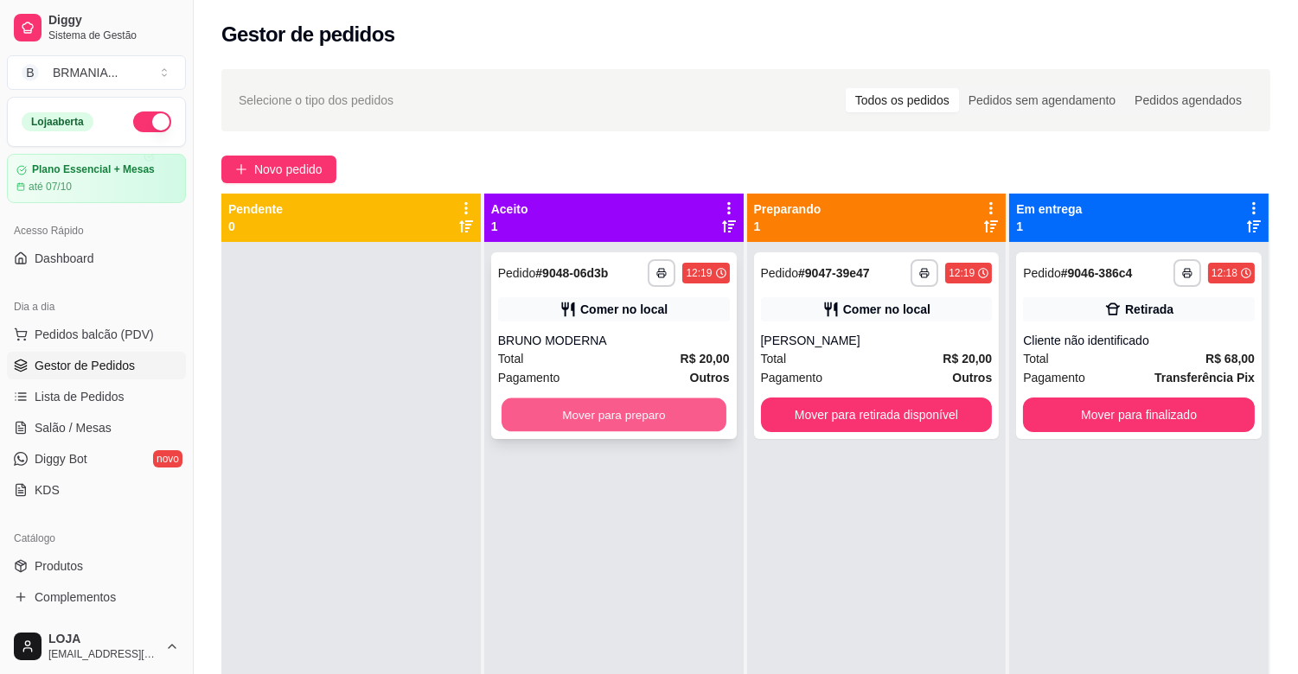
click at [608, 404] on button "Mover para preparo" at bounding box center [614, 416] width 225 height 34
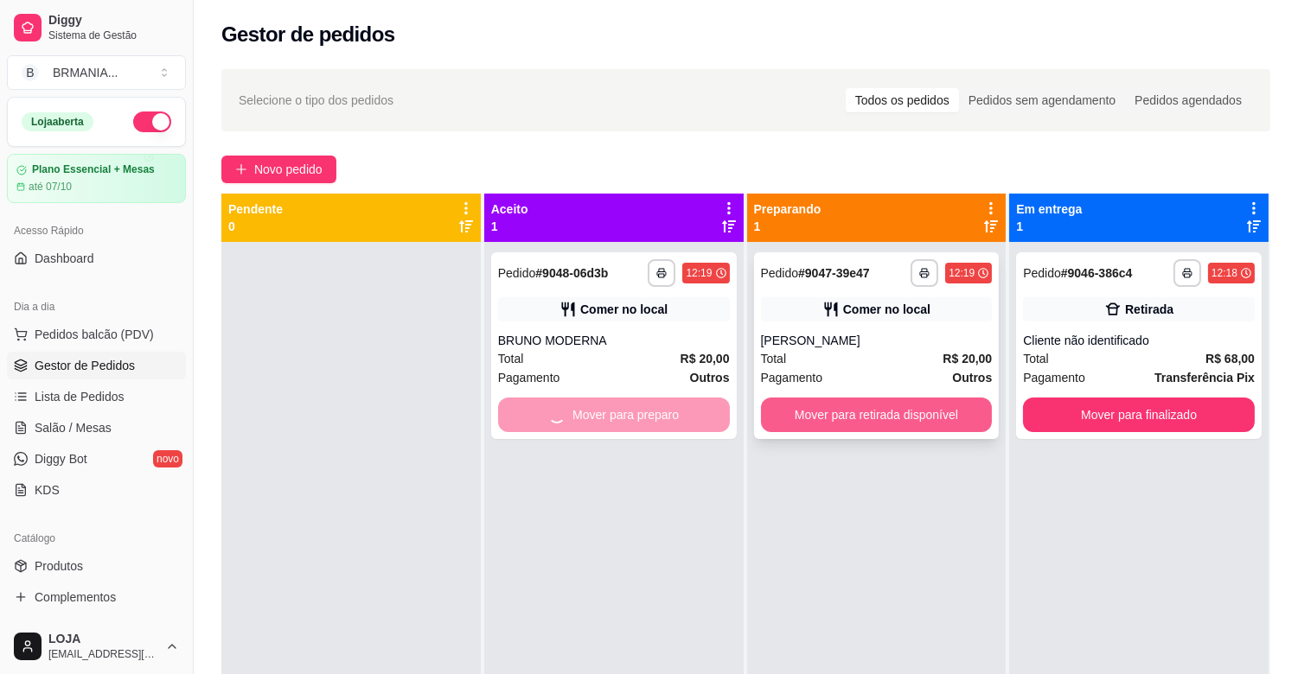
click at [893, 420] on button "Mover para retirada disponível" at bounding box center [877, 415] width 232 height 35
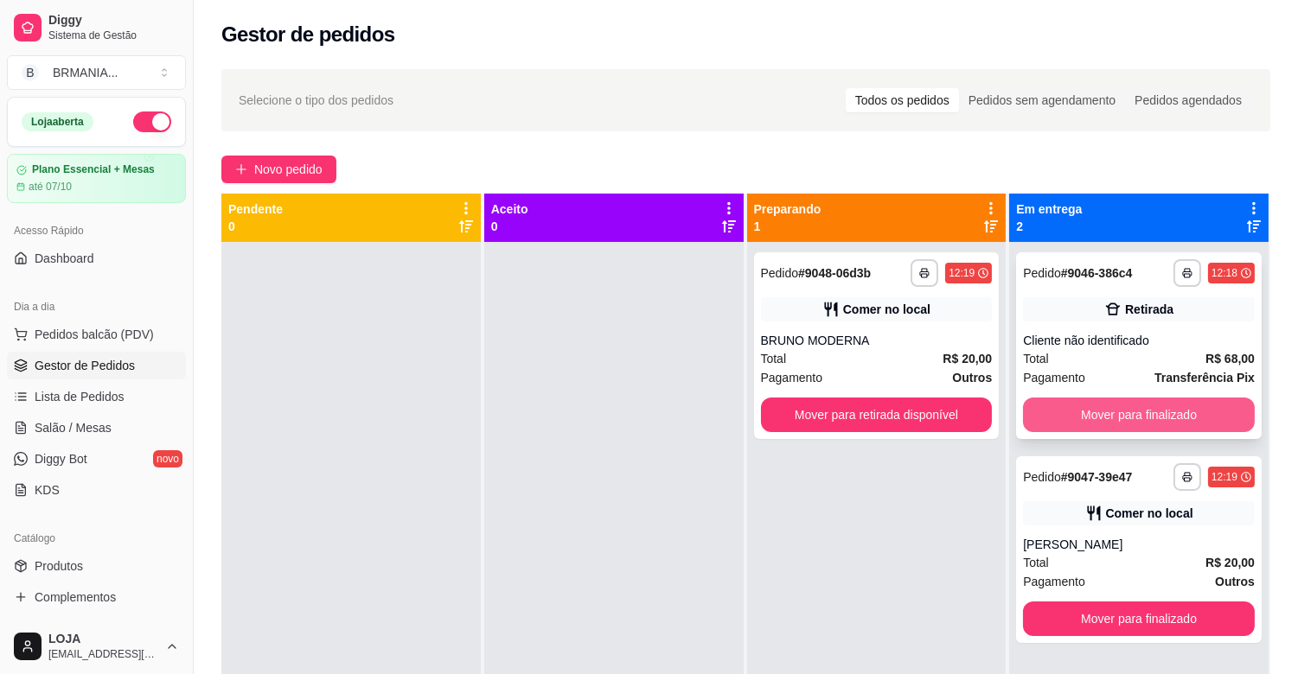
click at [1173, 404] on button "Mover para finalizado" at bounding box center [1139, 415] width 232 height 35
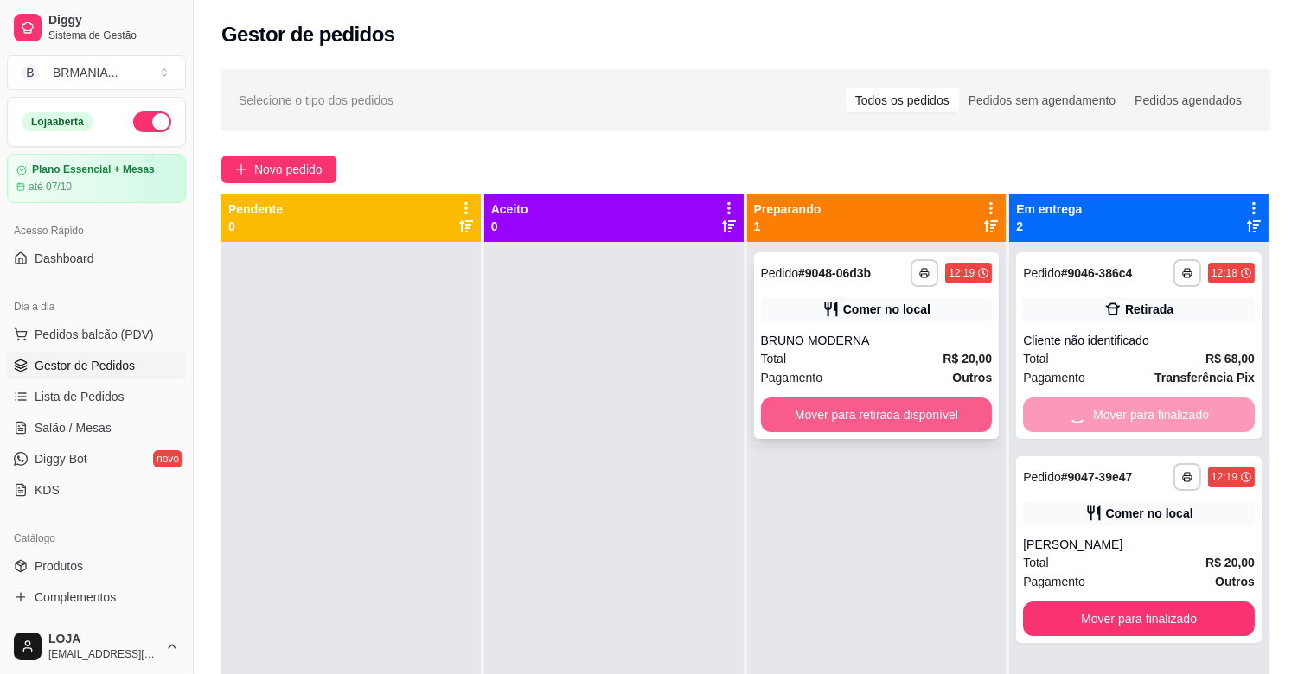
click at [790, 416] on button "Mover para retirada disponível" at bounding box center [877, 415] width 232 height 35
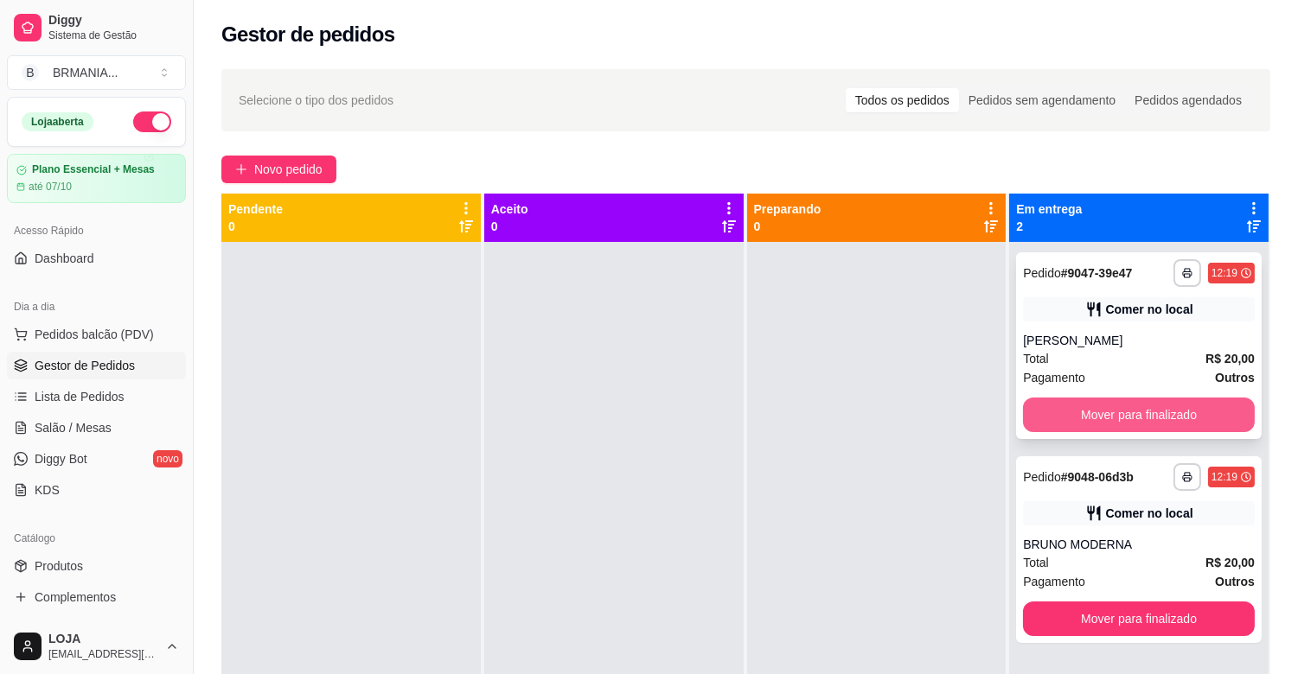
click at [1081, 409] on button "Mover para finalizado" at bounding box center [1139, 415] width 232 height 35
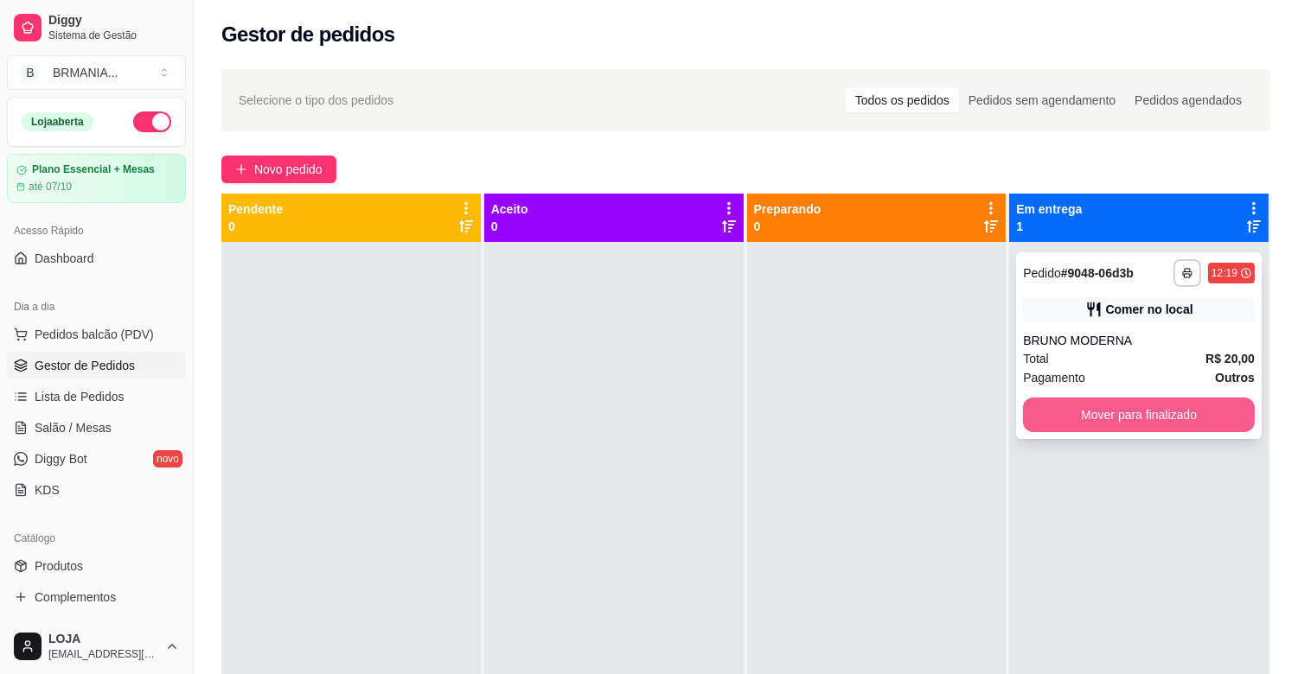
click at [1104, 413] on button "Mover para finalizado" at bounding box center [1139, 415] width 232 height 35
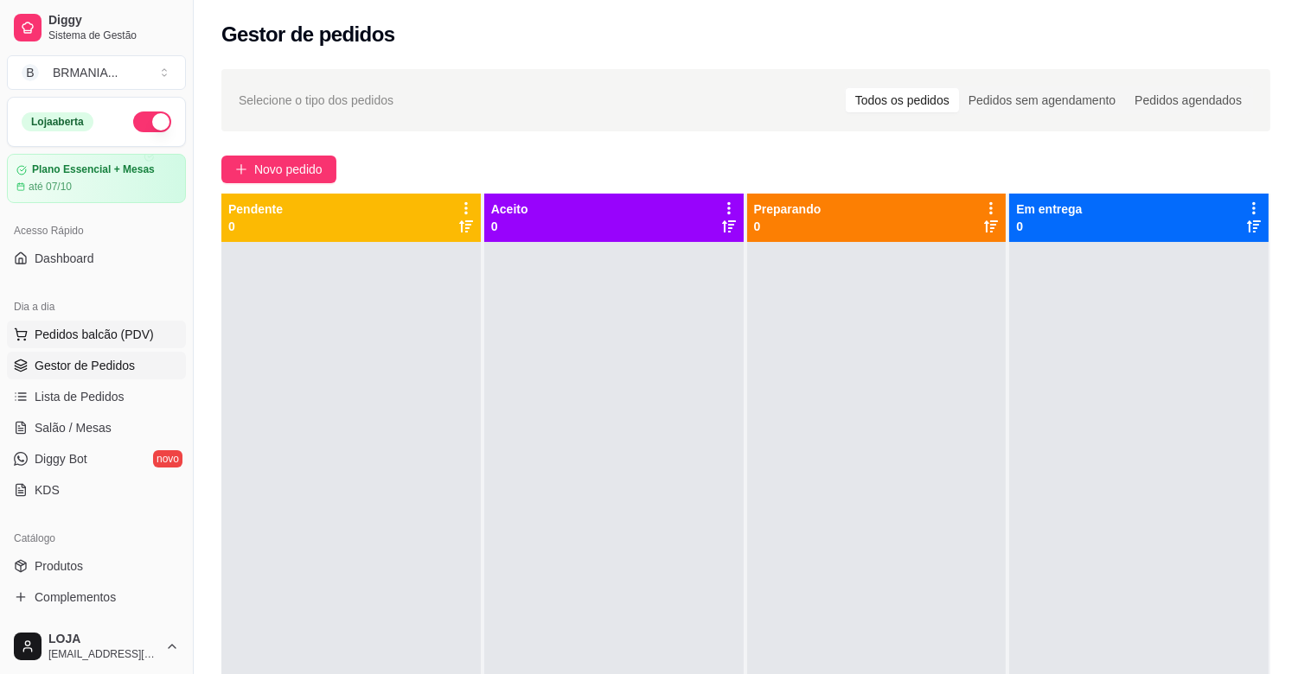
click at [138, 334] on span "Pedidos balcão (PDV)" at bounding box center [94, 334] width 119 height 17
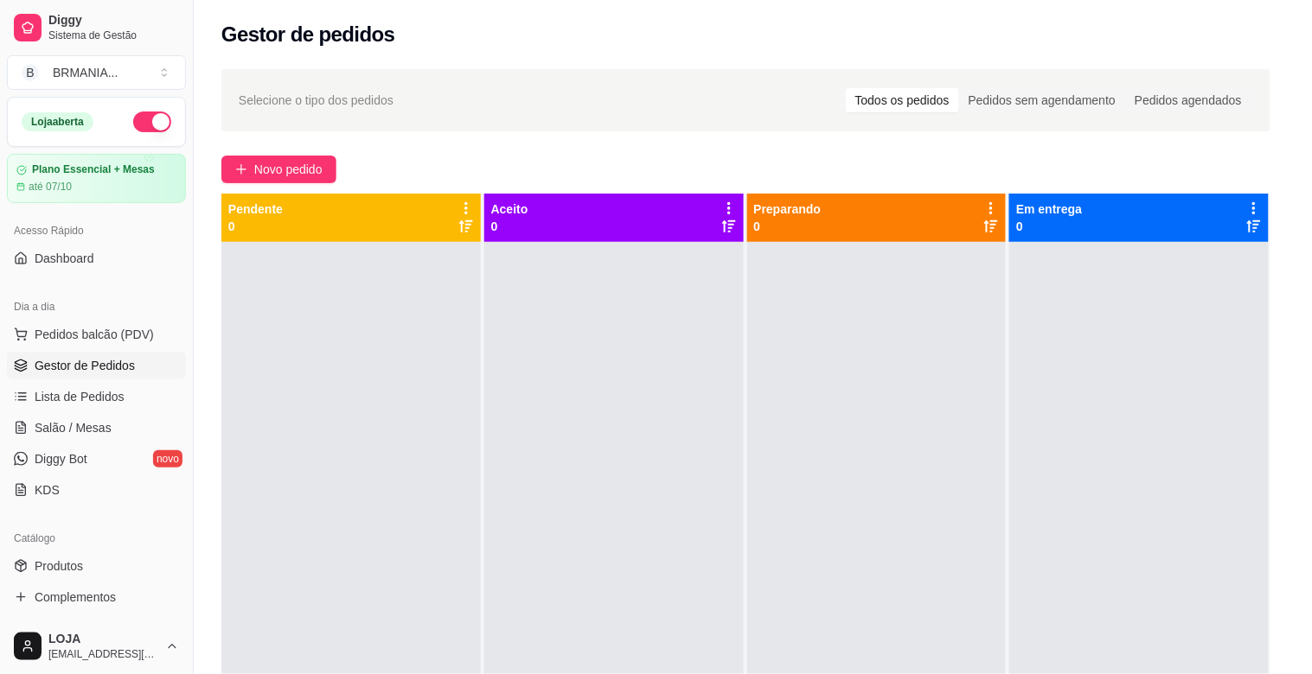
click at [150, 590] on img at bounding box center [126, 607] width 159 height 108
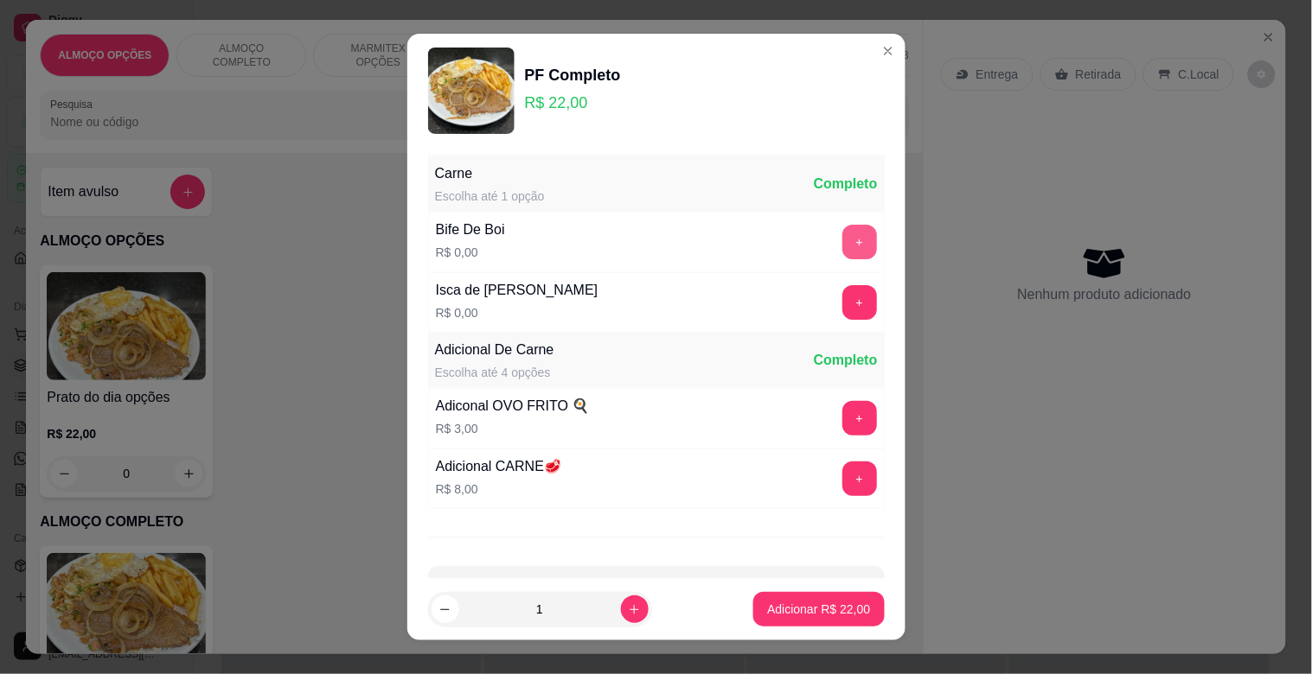
click at [842, 234] on button "+" at bounding box center [859, 242] width 35 height 35
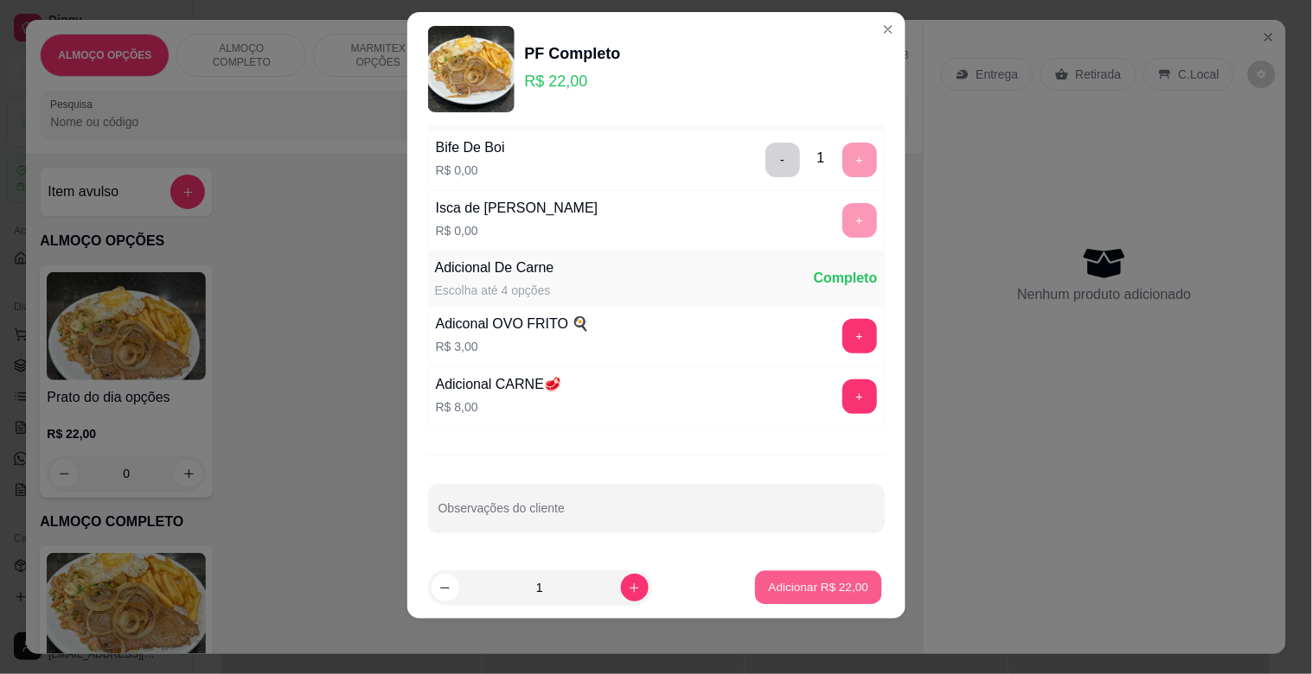
click at [797, 583] on p "Adicionar R$ 22,00" at bounding box center [819, 587] width 100 height 16
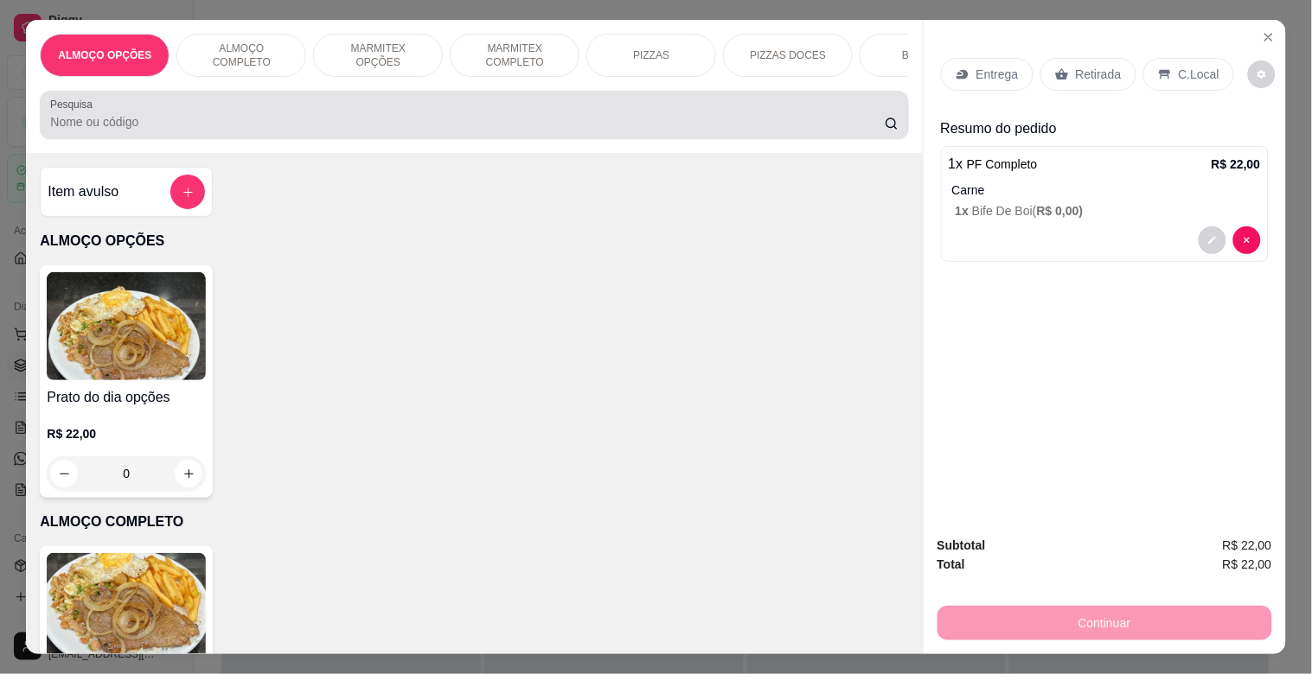
click at [392, 121] on input "Pesquisa" at bounding box center [467, 121] width 834 height 17
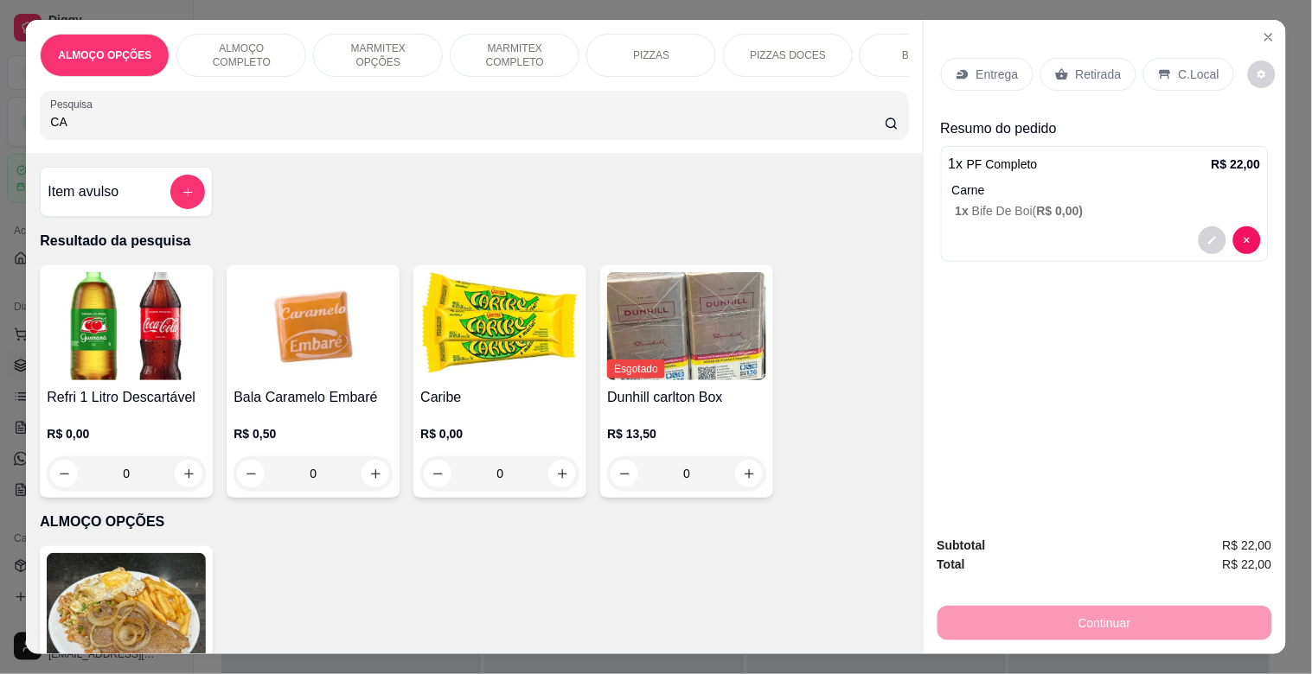
type input "C"
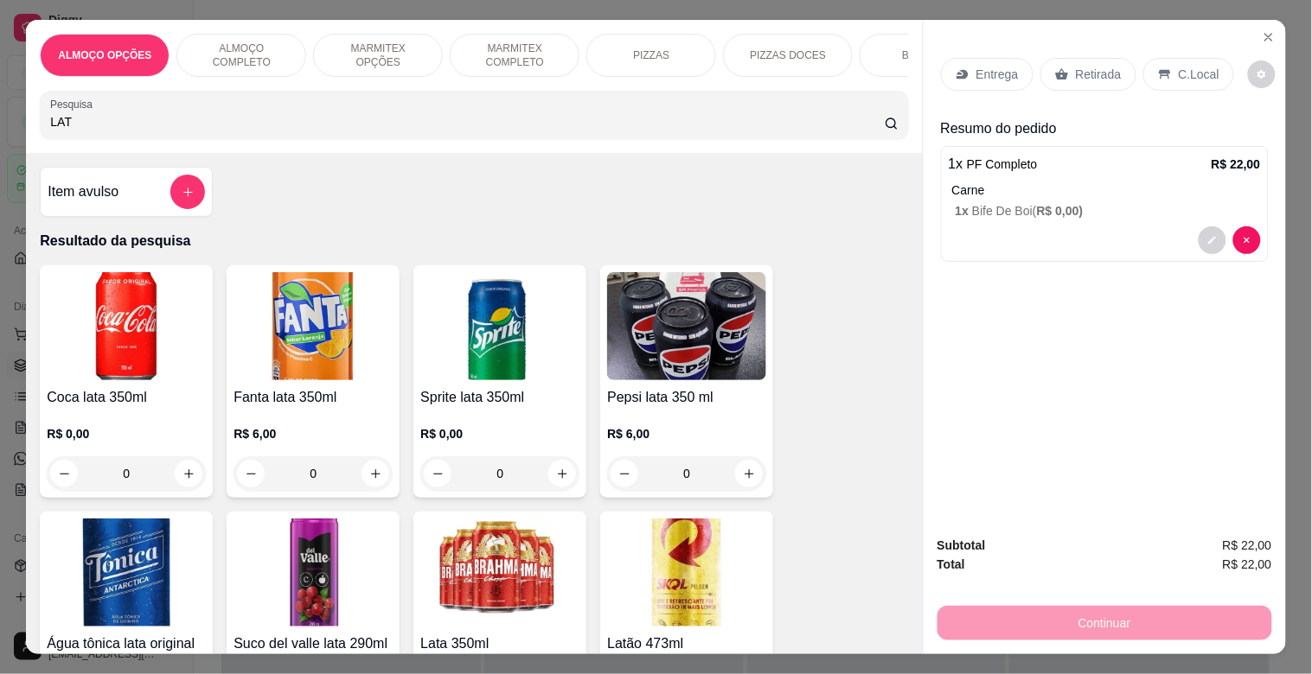
type input "LAT"
click at [487, 577] on img at bounding box center [499, 573] width 159 height 108
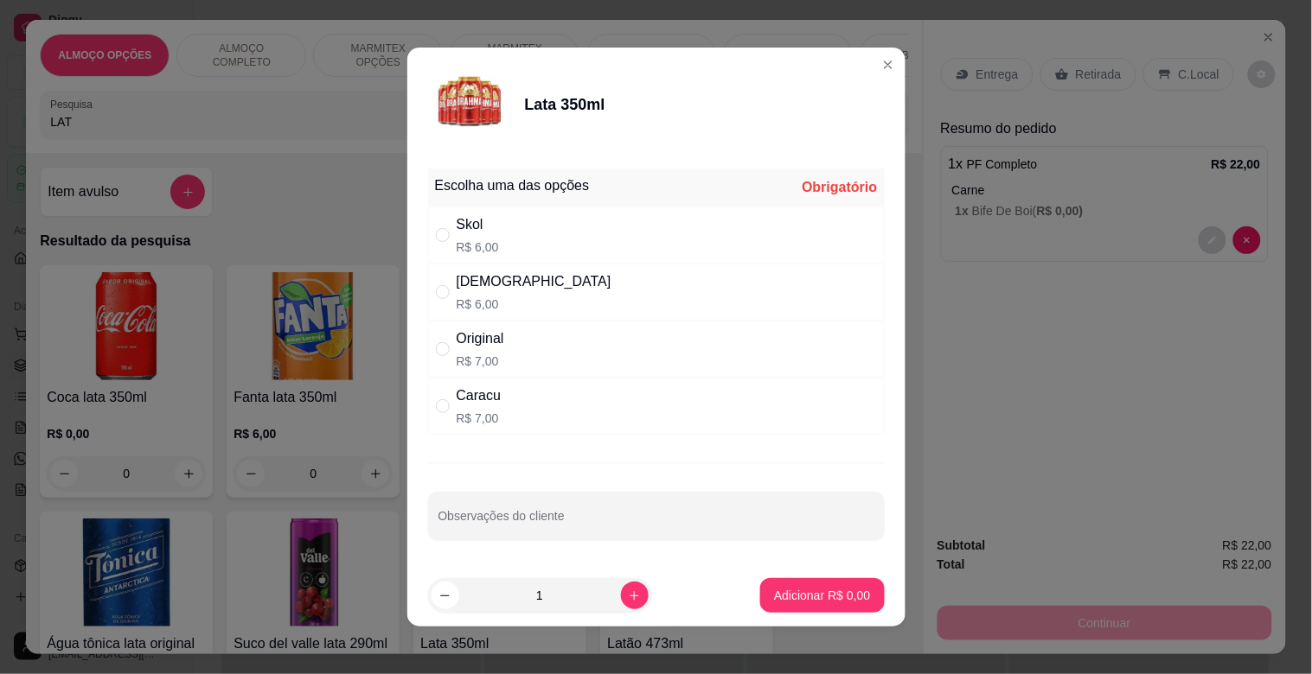
click at [559, 401] on div "Caracu R$ 7,00" at bounding box center [656, 406] width 457 height 57
radio input "true"
click at [790, 589] on p "Adicionar R$ 7,00" at bounding box center [822, 595] width 96 height 17
type input "1"
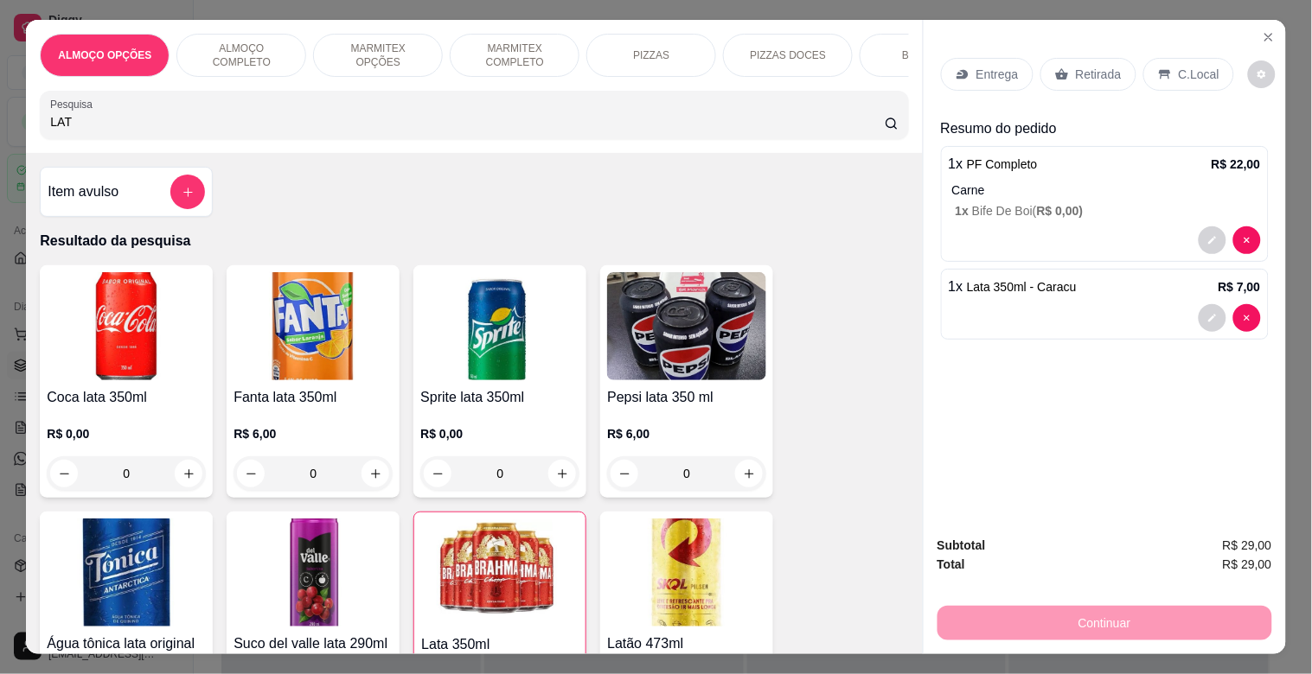
click at [1165, 58] on div "C.Local" at bounding box center [1188, 74] width 91 height 33
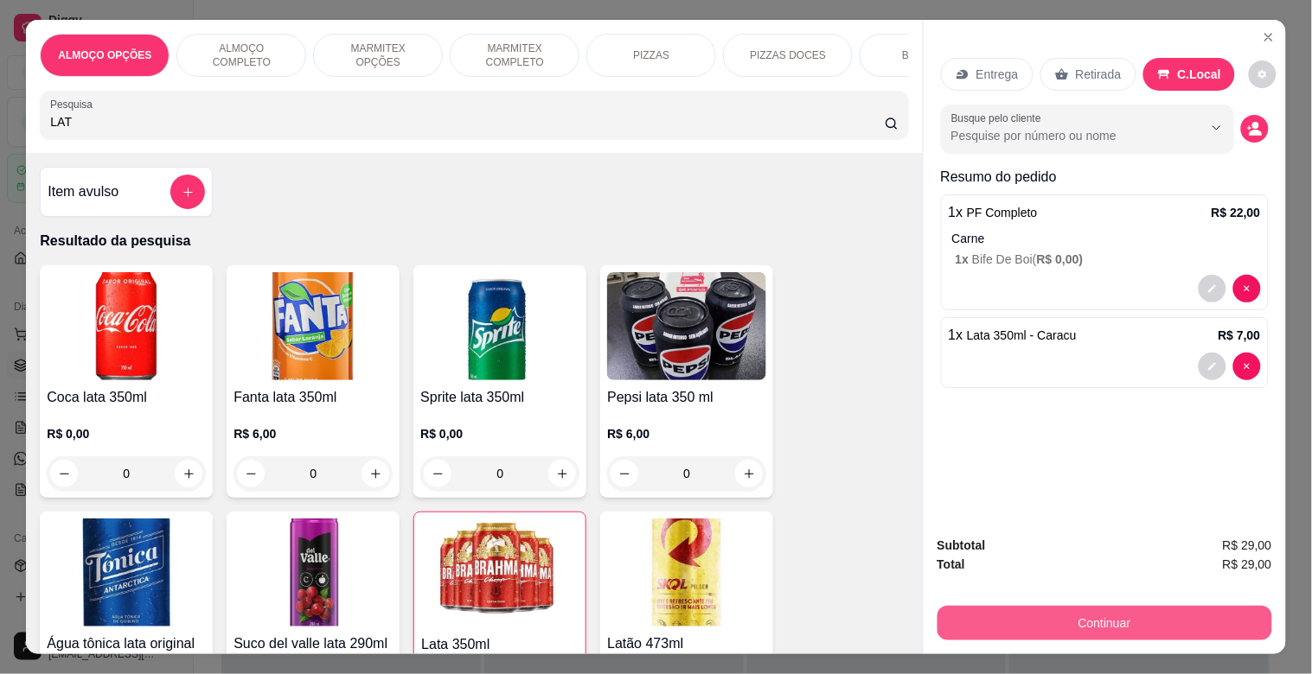
click at [1090, 606] on button "Continuar" at bounding box center [1104, 623] width 335 height 35
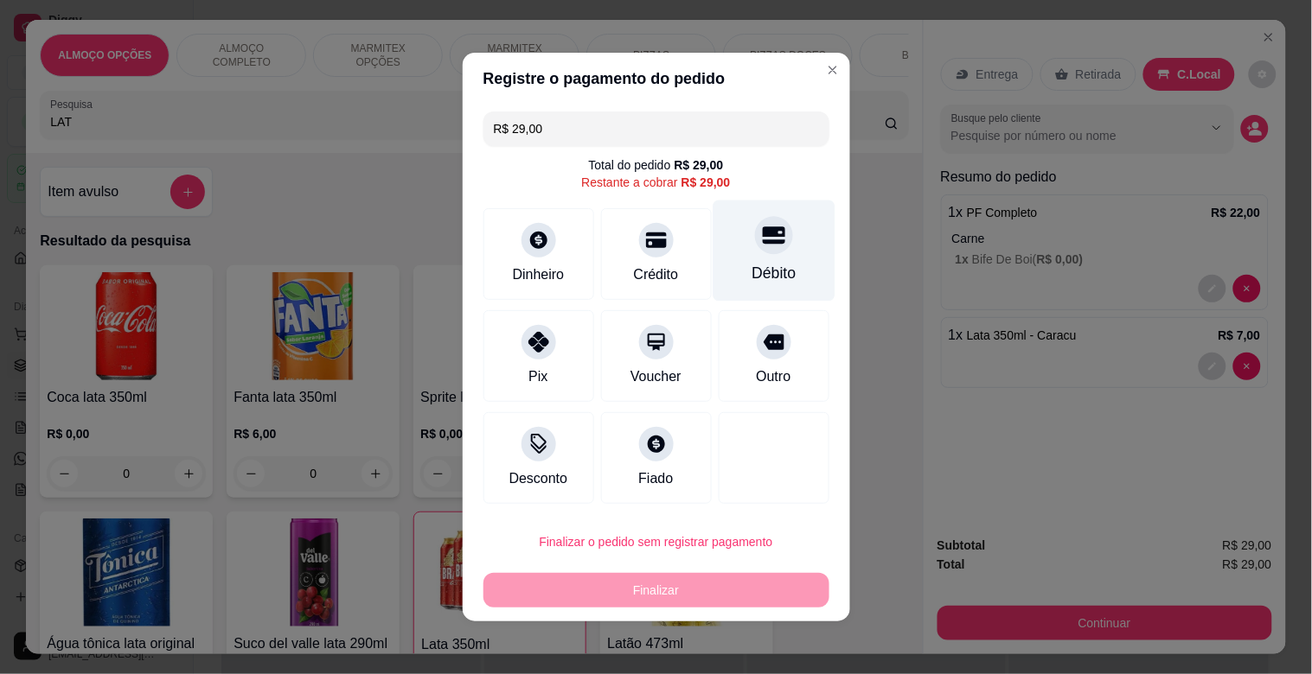
click at [780, 254] on div "Débito" at bounding box center [774, 251] width 122 height 101
type input "R$ 0,00"
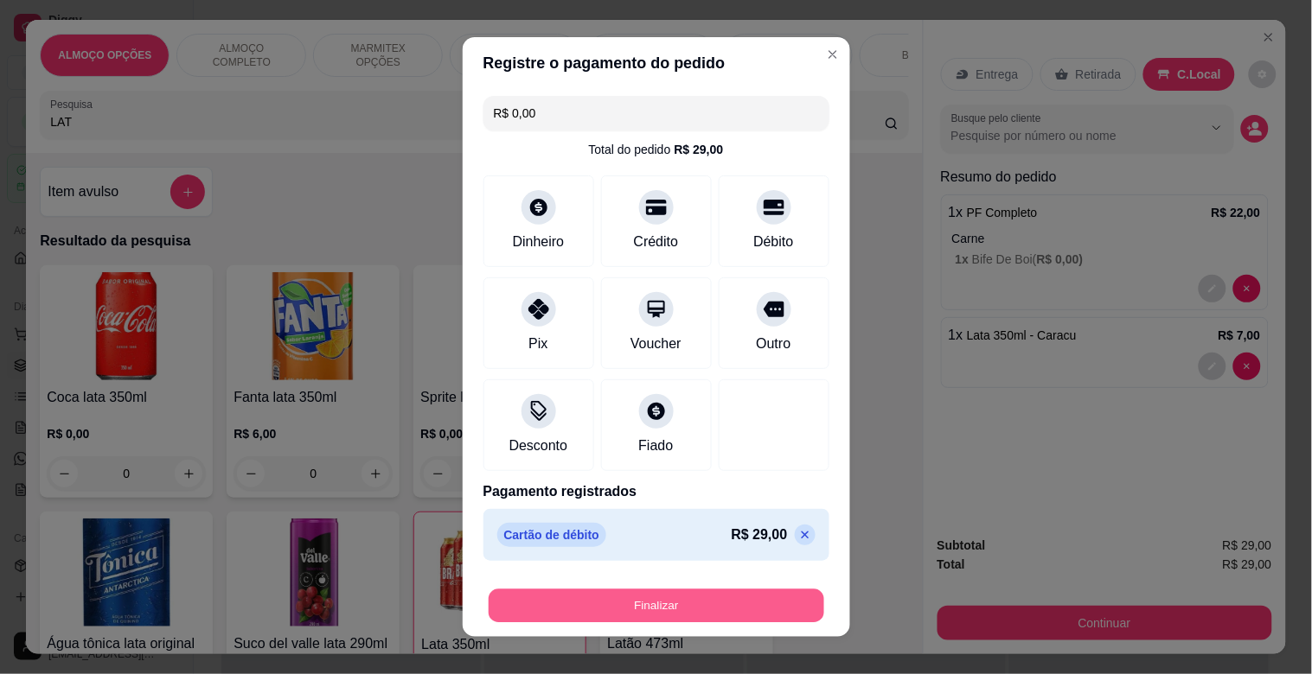
click at [719, 593] on button "Finalizar" at bounding box center [657, 607] width 336 height 34
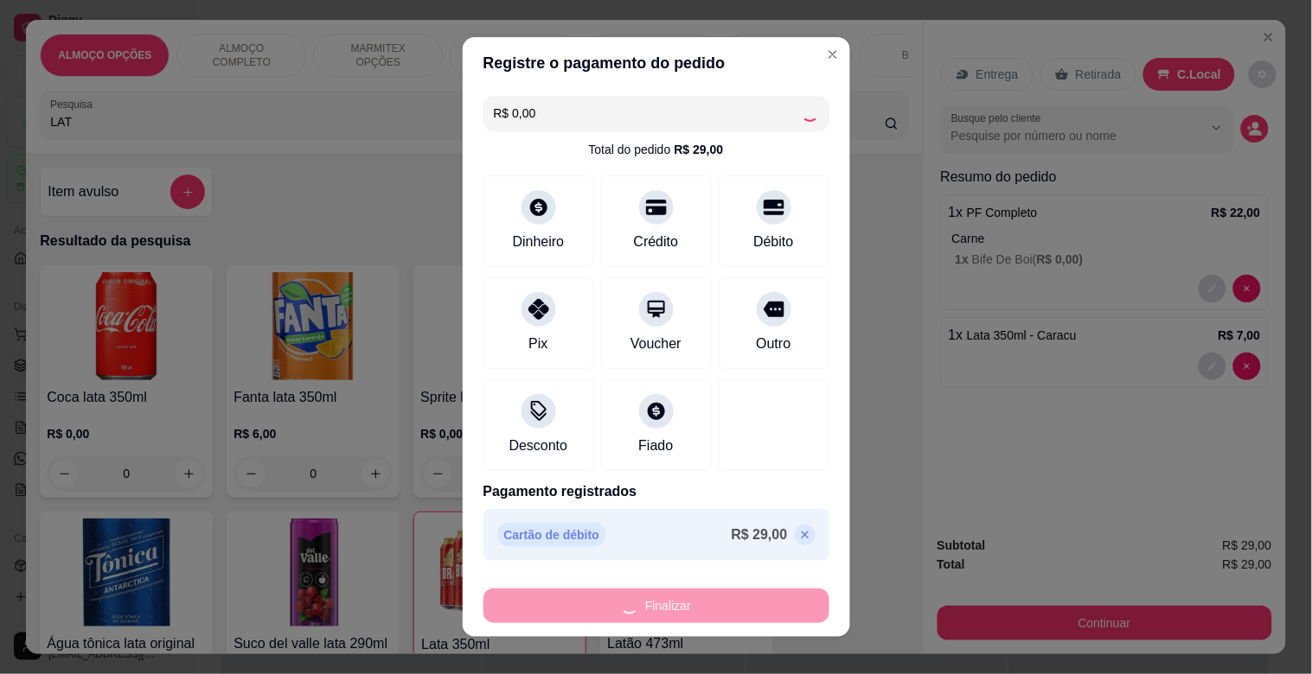
type input "0"
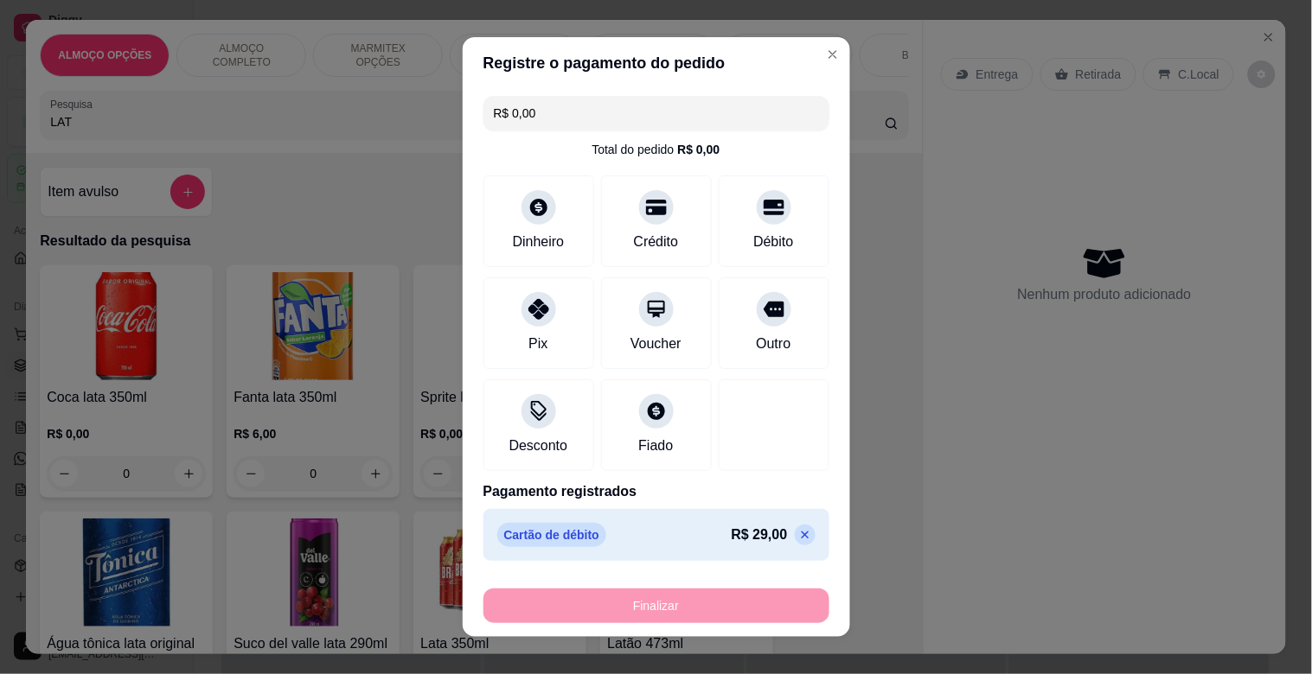
type input "-R$ 29,00"
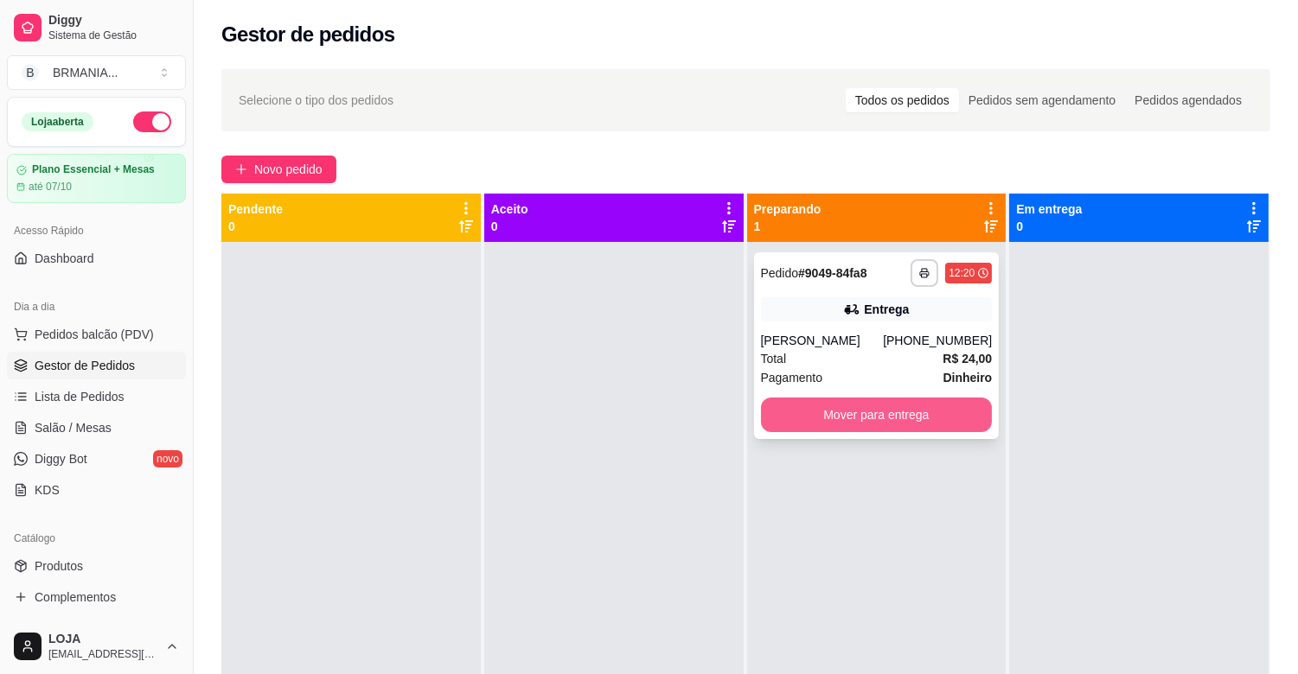
click at [877, 418] on button "Mover para entrega" at bounding box center [877, 415] width 232 height 35
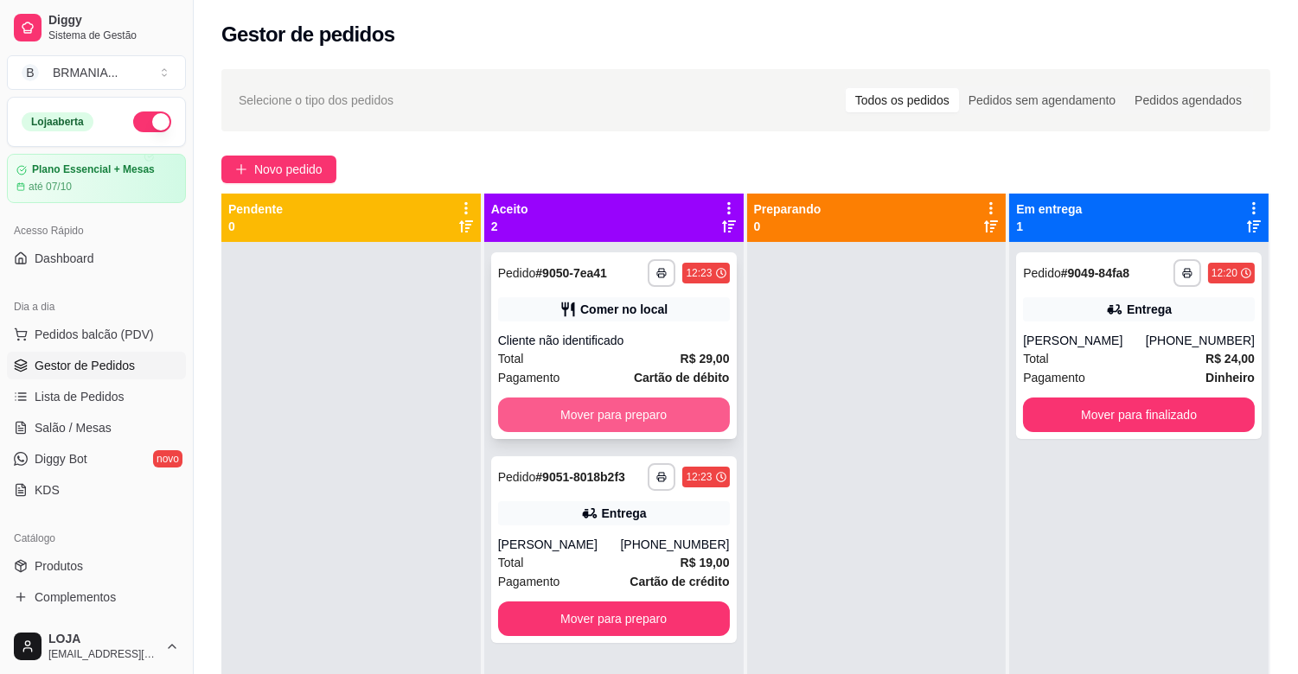
click at [569, 424] on button "Mover para preparo" at bounding box center [614, 415] width 232 height 35
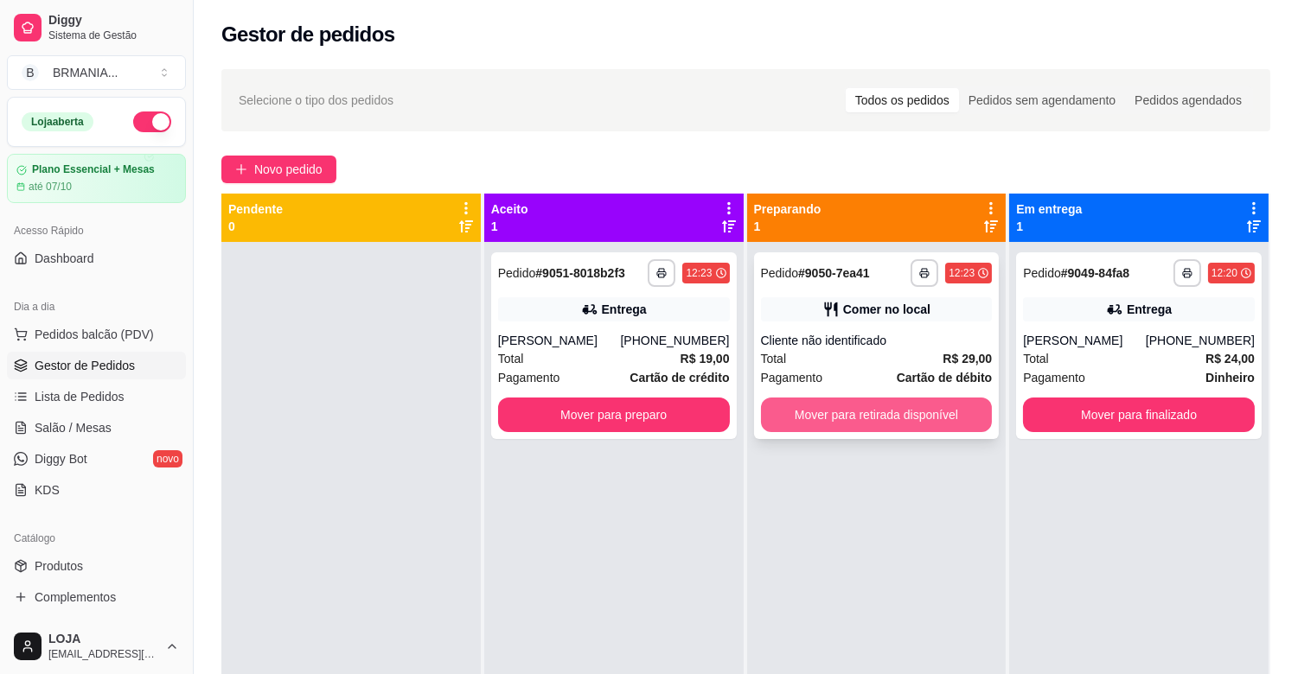
click at [830, 412] on button "Mover para retirada disponível" at bounding box center [877, 415] width 232 height 35
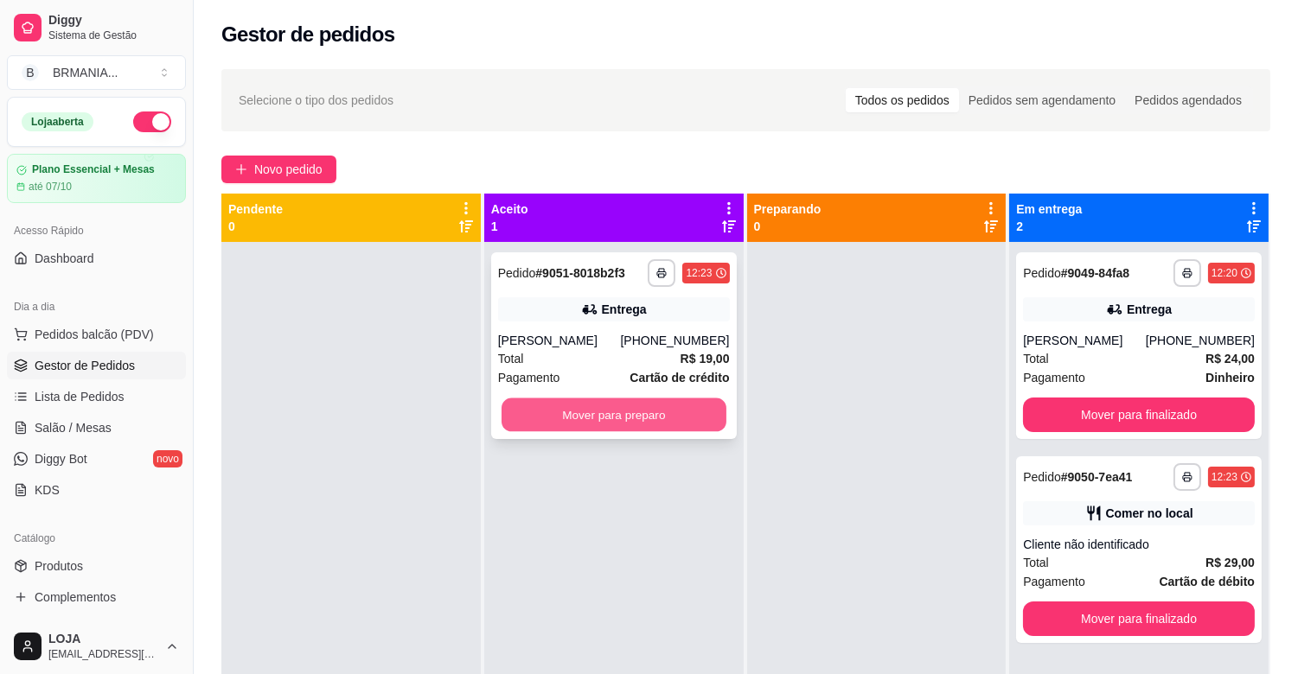
click at [638, 415] on button "Mover para preparo" at bounding box center [614, 416] width 225 height 34
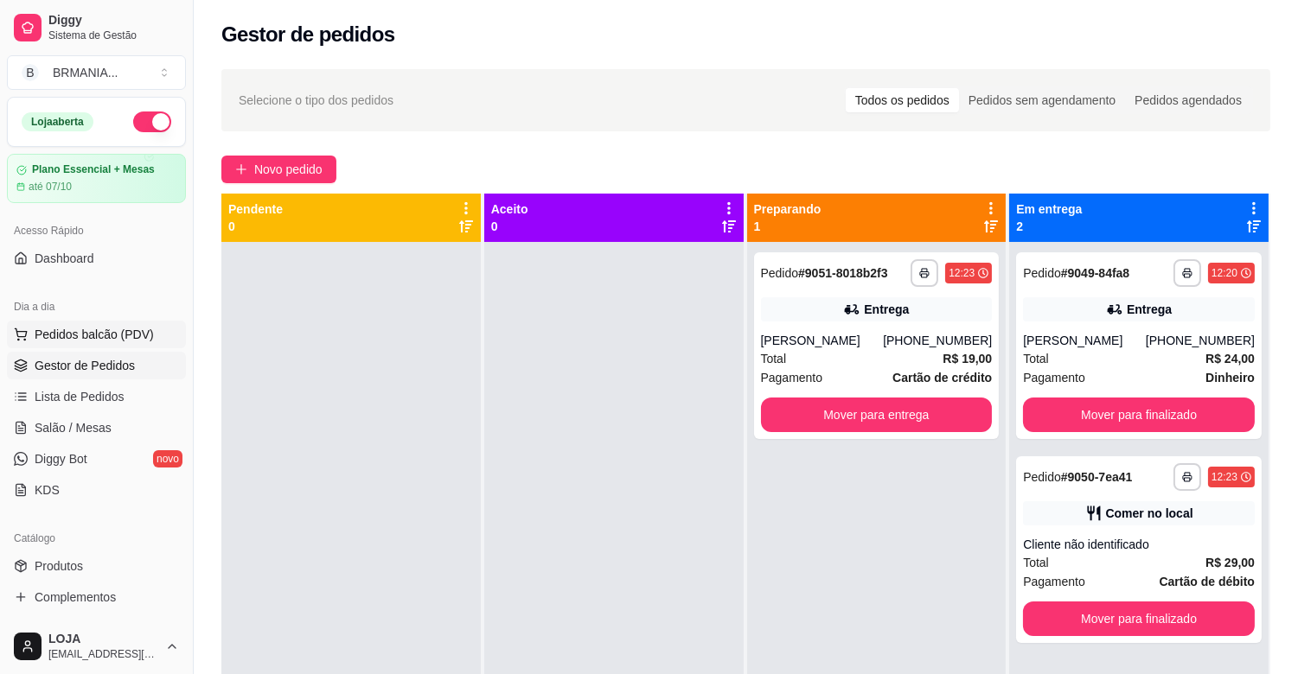
click at [102, 332] on span "Pedidos balcão (PDV)" at bounding box center [94, 334] width 119 height 17
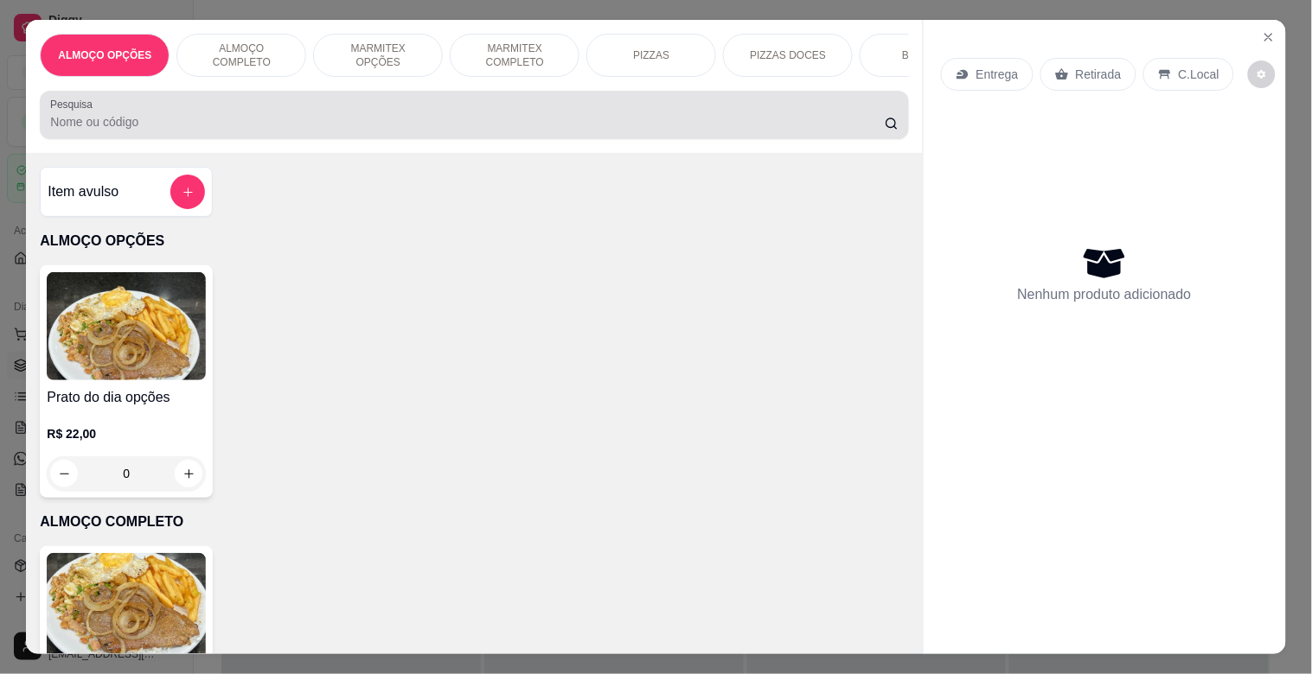
click at [331, 132] on div at bounding box center [473, 115] width 847 height 35
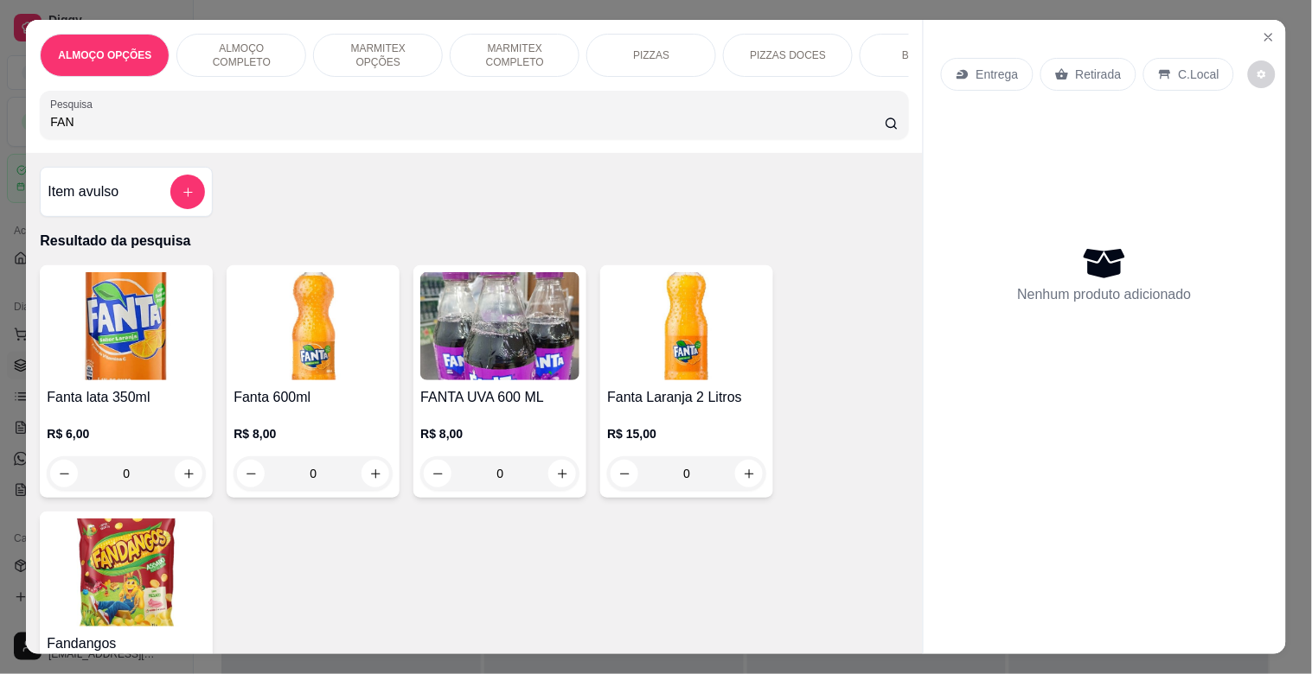
click at [115, 372] on img at bounding box center [126, 326] width 159 height 108
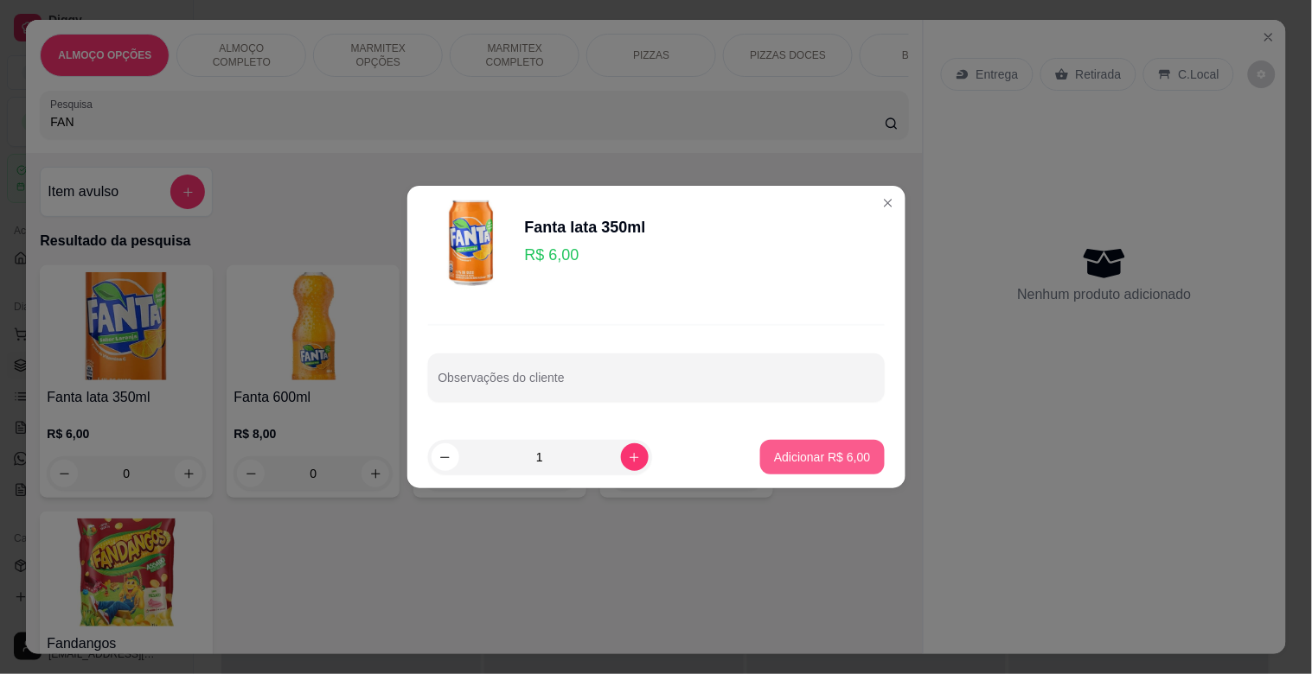
click at [816, 446] on button "Adicionar R$ 6,00" at bounding box center [822, 457] width 124 height 35
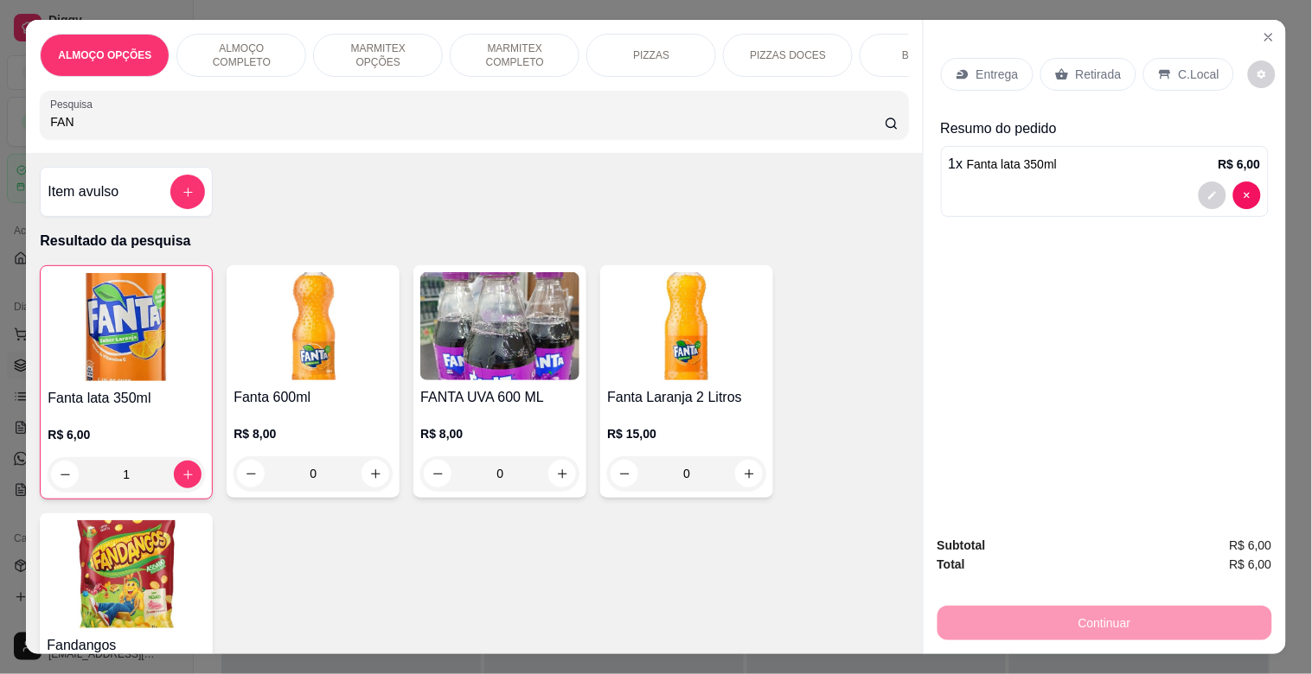
click at [265, 48] on p "ALMOÇO COMPLETO" at bounding box center [241, 56] width 100 height 28
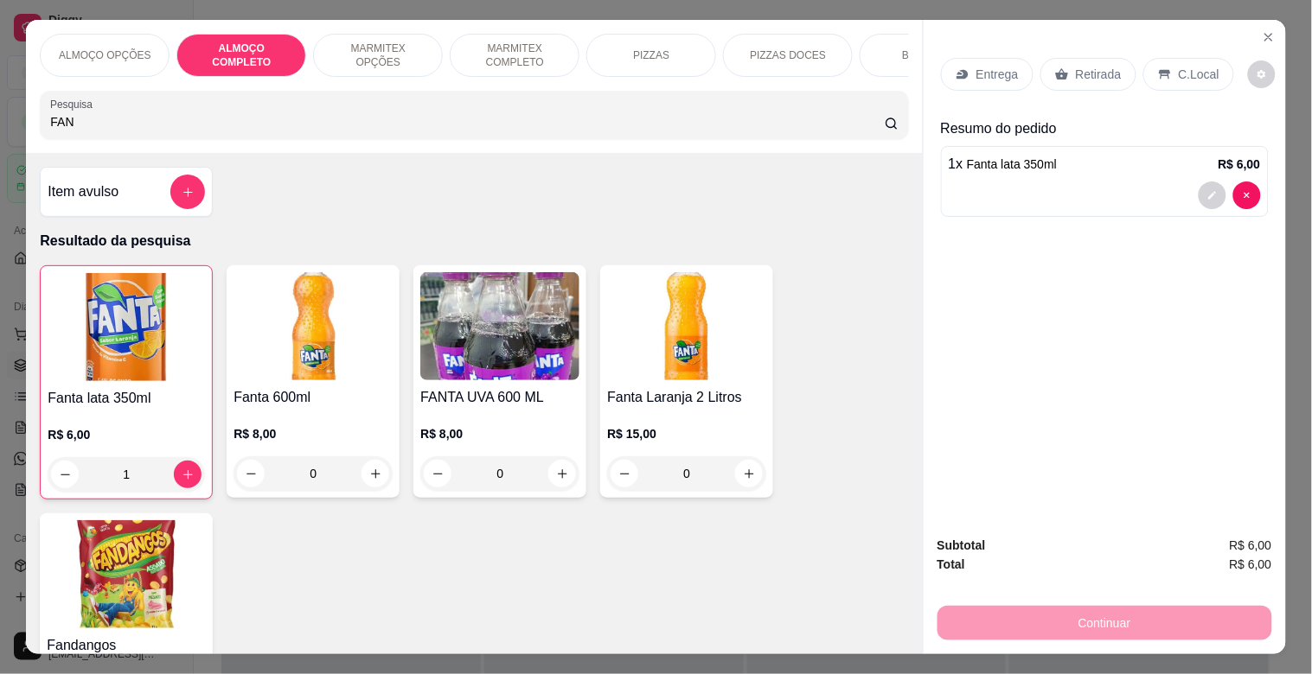
scroll to position [42, 0]
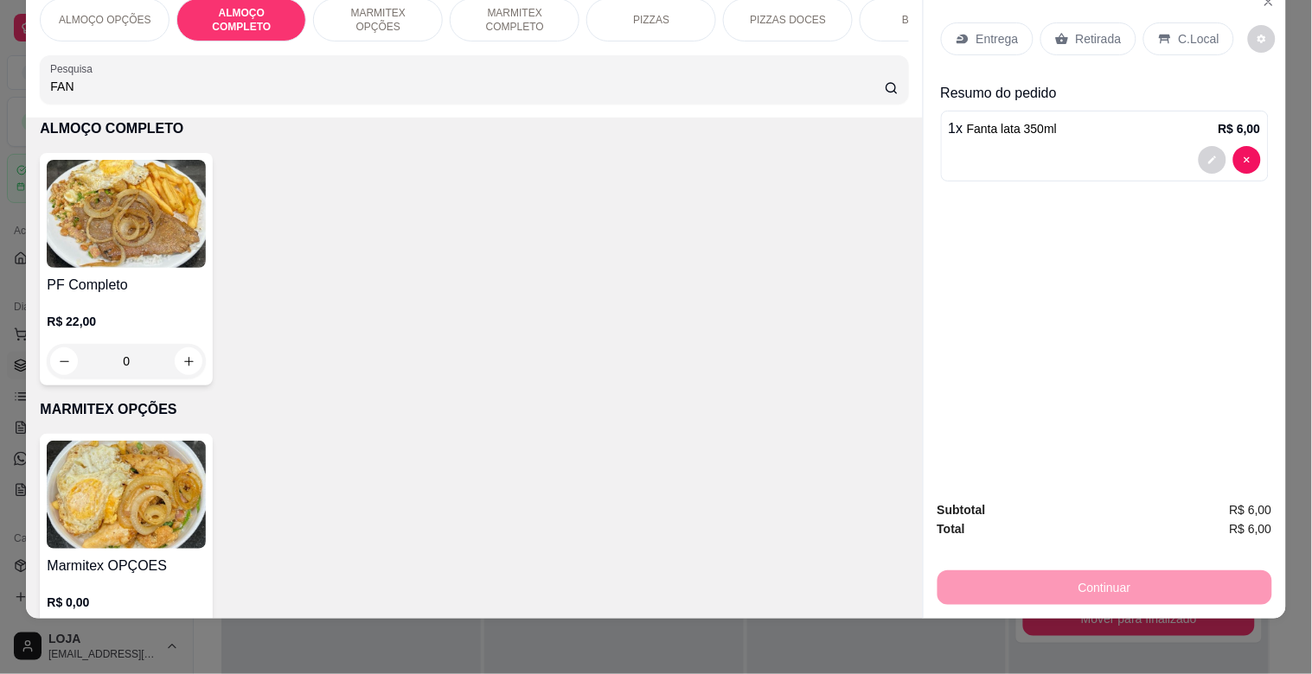
click at [158, 208] on img at bounding box center [126, 214] width 159 height 108
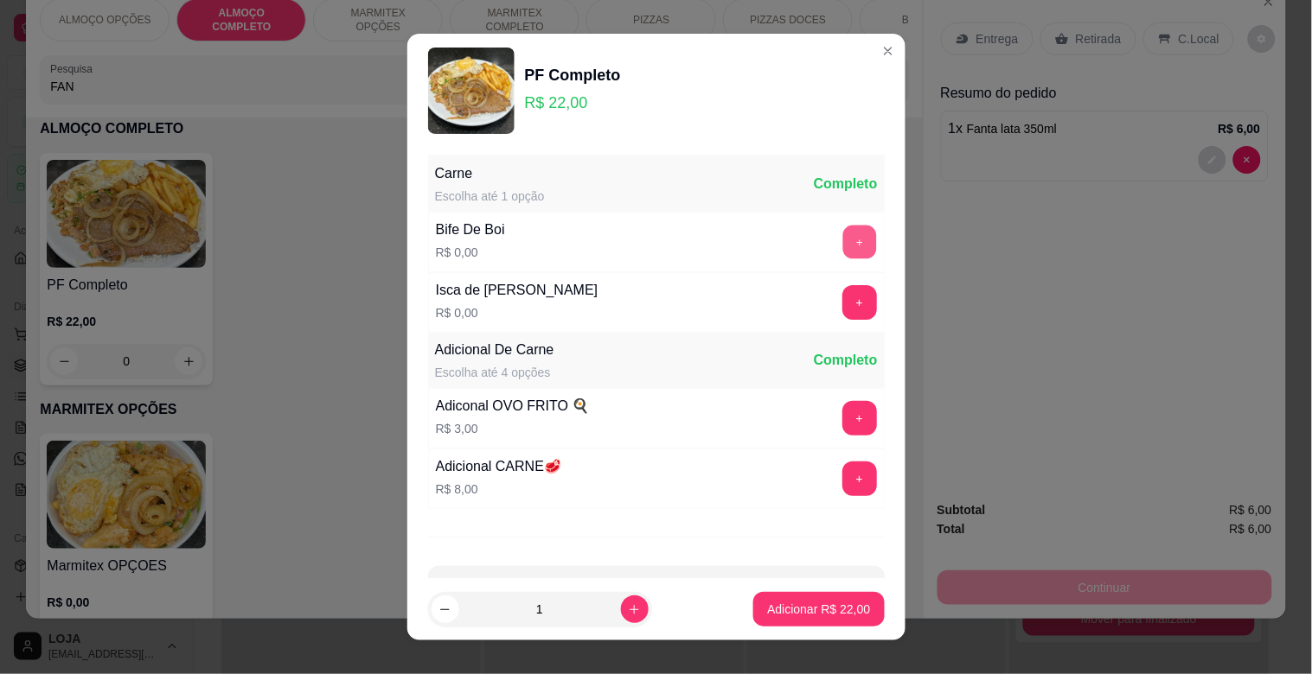
click at [842, 240] on button "+" at bounding box center [859, 243] width 34 height 34
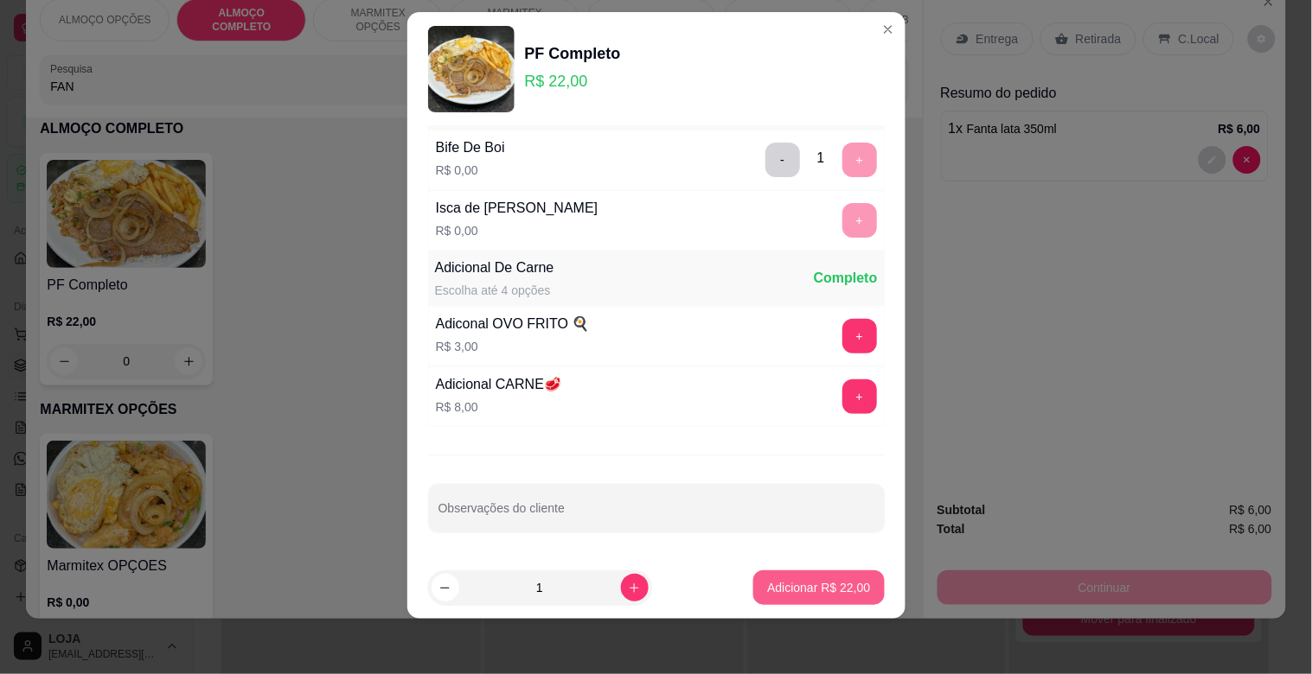
click at [823, 576] on button "Adicionar R$ 22,00" at bounding box center [818, 588] width 131 height 35
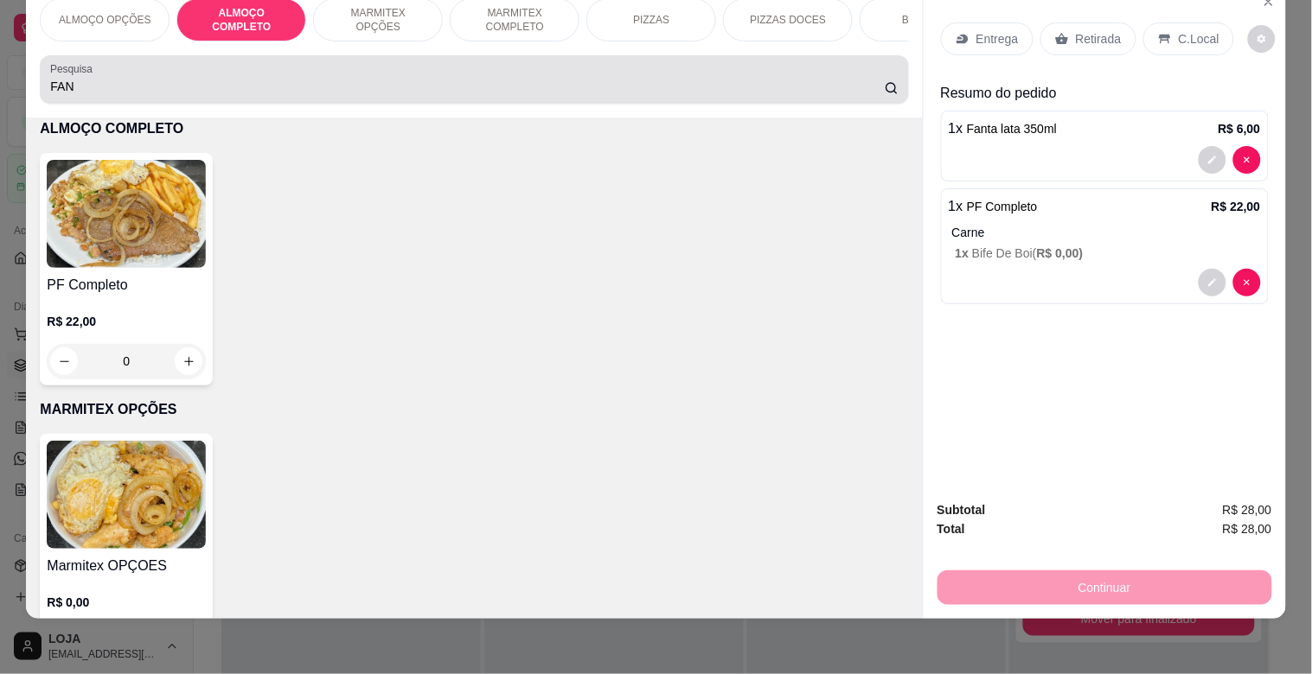
click at [295, 74] on div "FAN" at bounding box center [473, 79] width 847 height 35
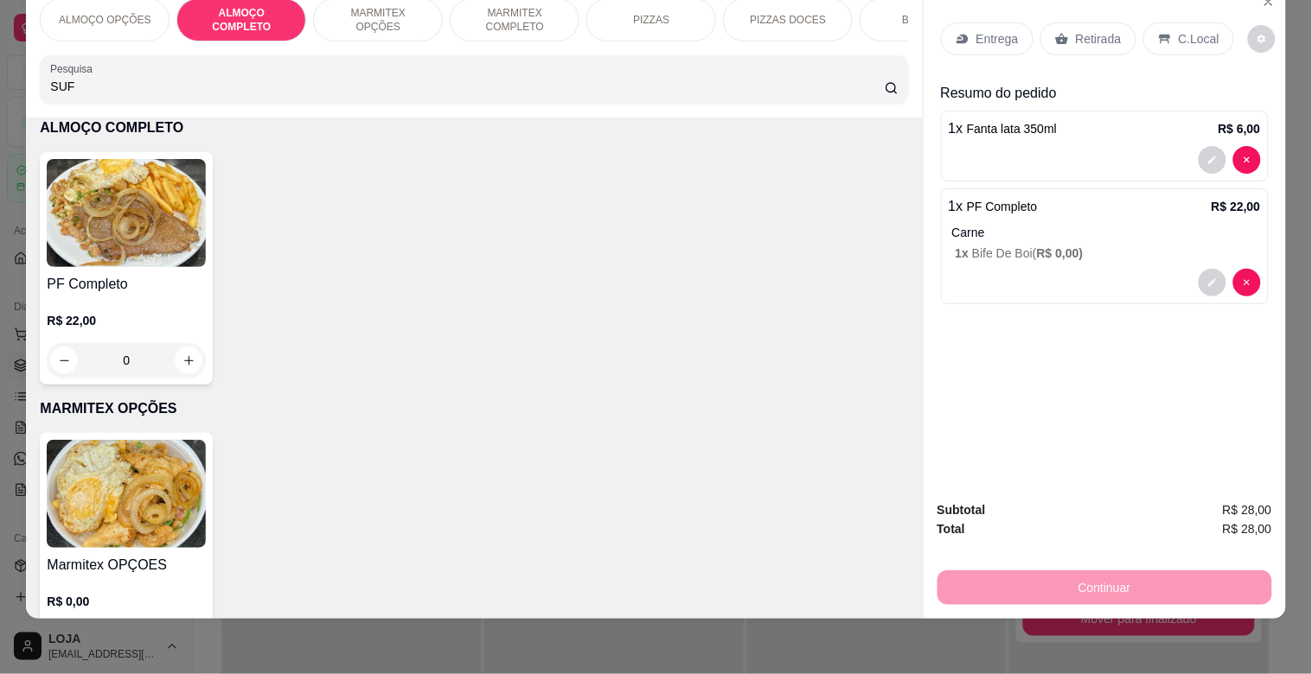
scroll to position [0, 0]
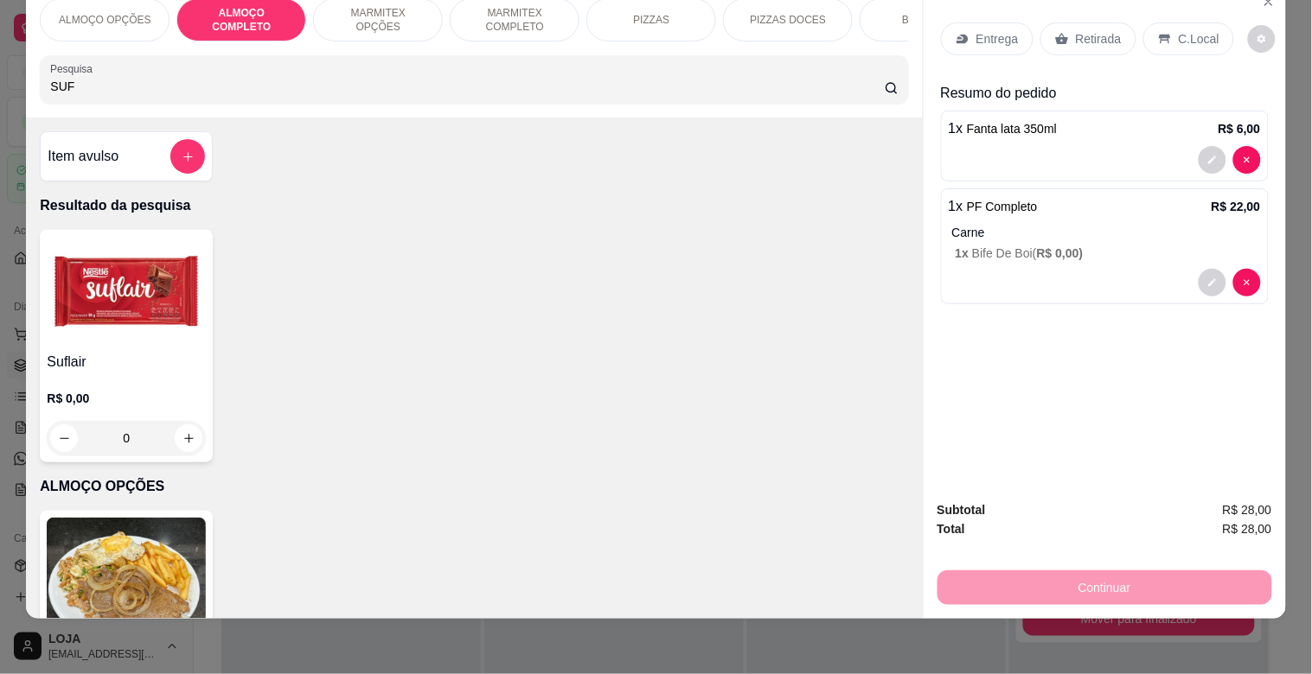
click at [105, 344] on img at bounding box center [126, 291] width 159 height 108
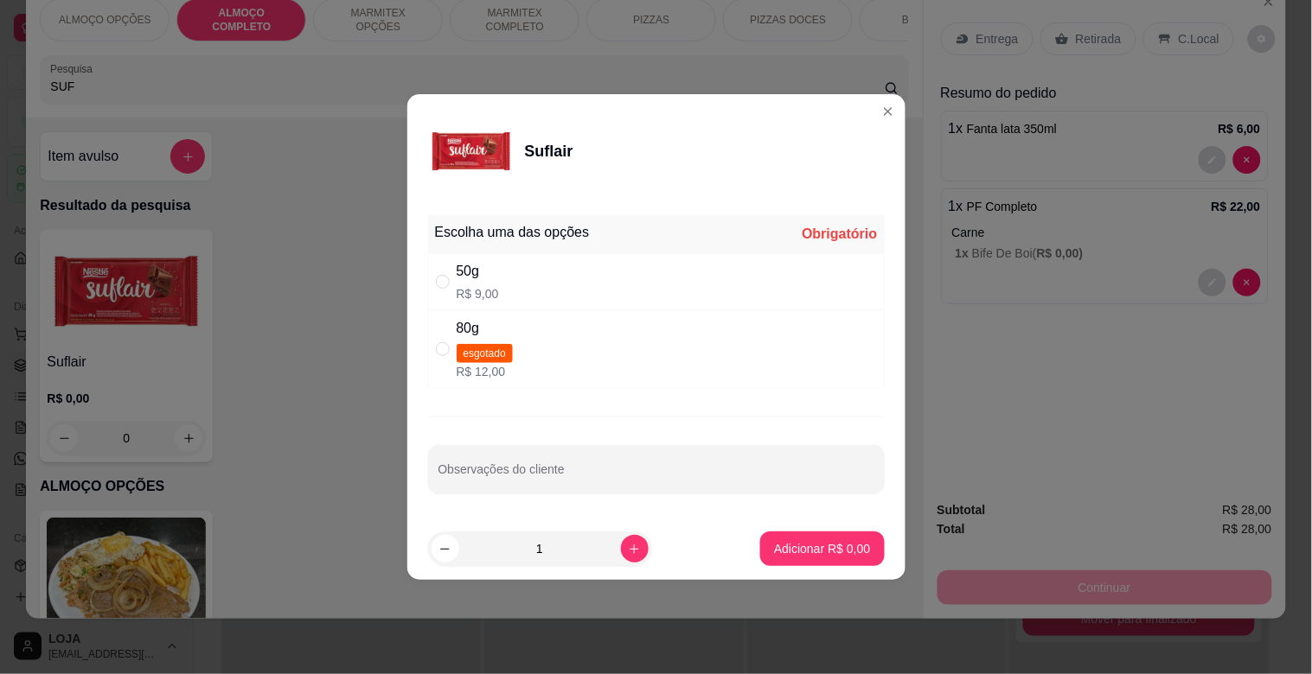
click at [531, 278] on div "50g R$ 9,00" at bounding box center [656, 281] width 457 height 57
click at [816, 560] on button "Adicionar R$ 9,00" at bounding box center [822, 549] width 124 height 35
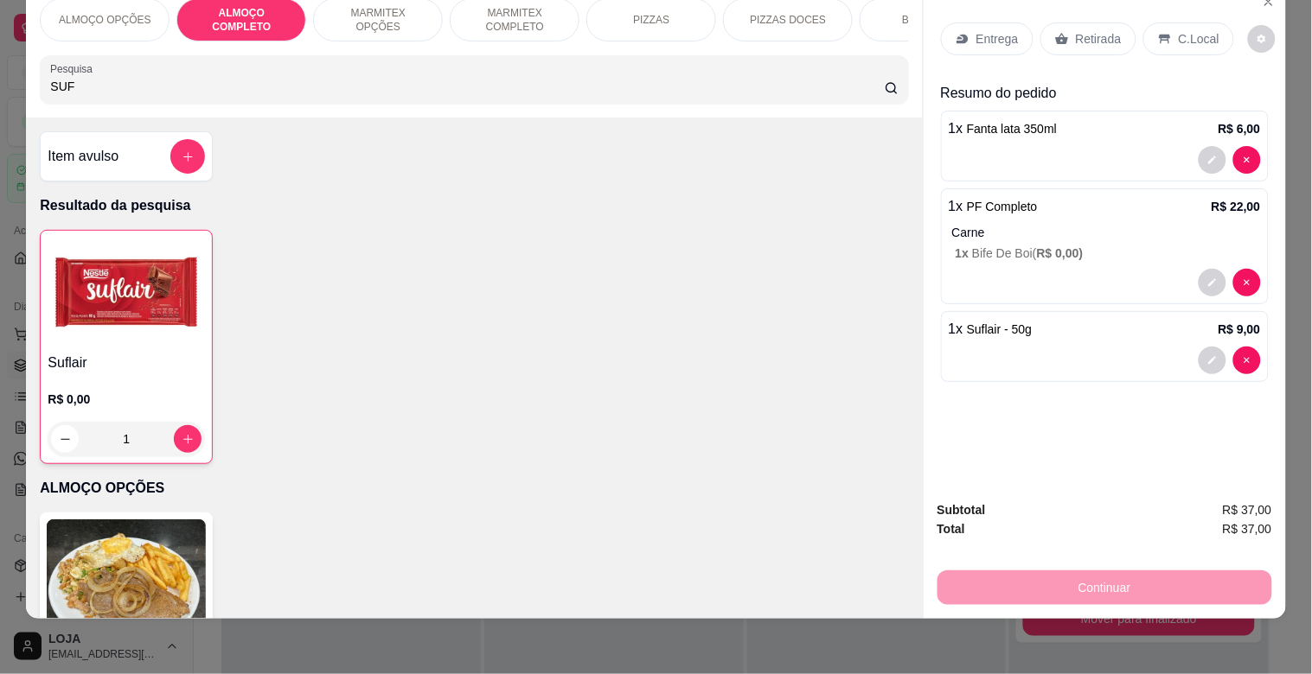
click at [1091, 22] on div "Retirada" at bounding box center [1088, 38] width 96 height 33
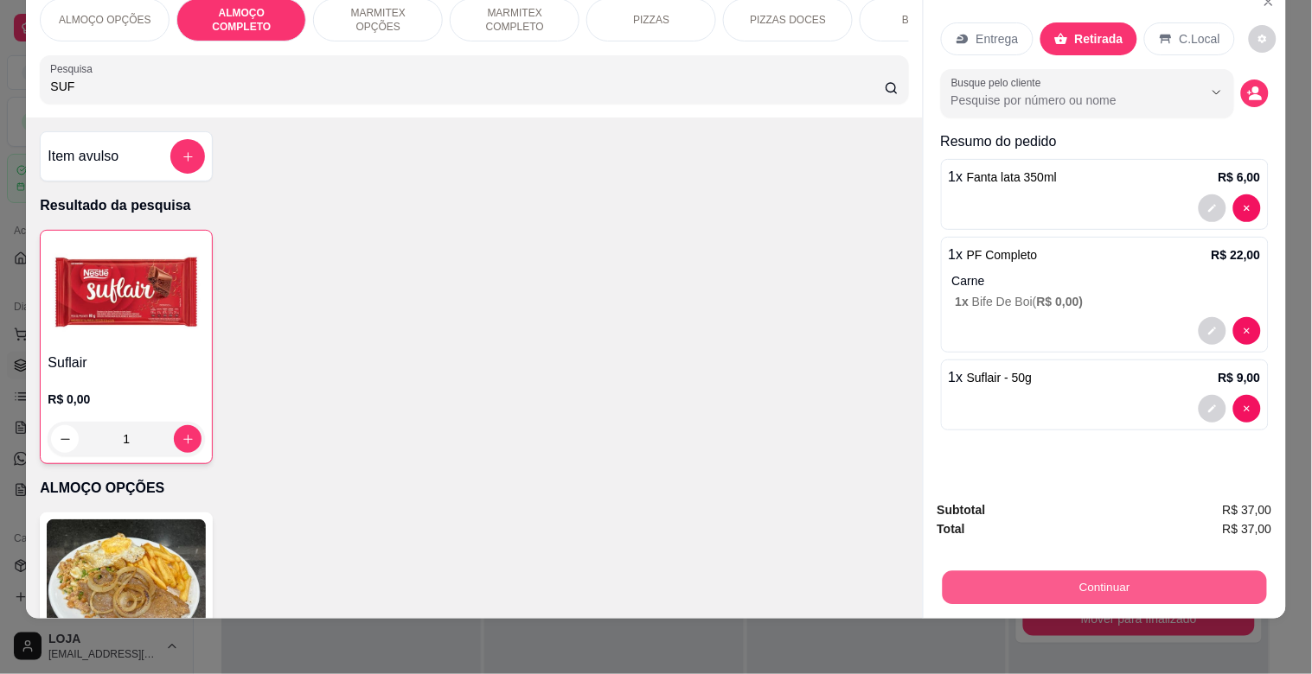
click at [1176, 571] on button "Continuar" at bounding box center [1104, 588] width 324 height 34
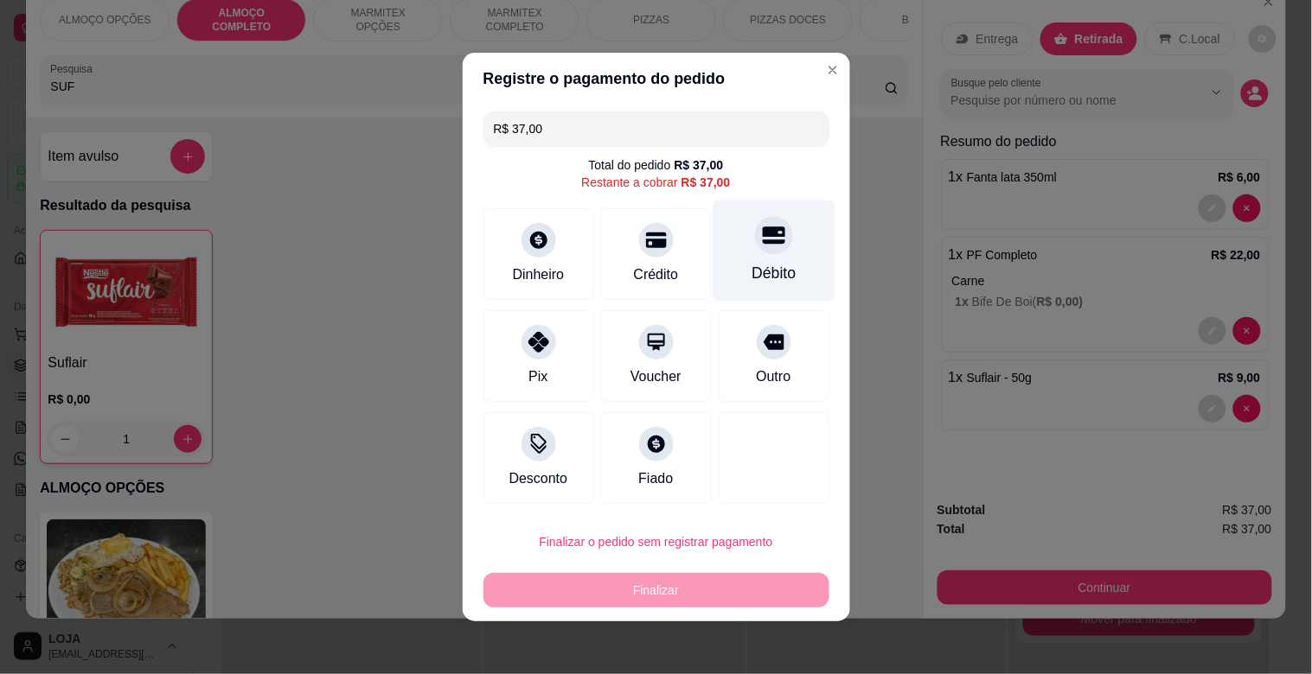
click at [762, 238] on icon at bounding box center [773, 235] width 22 height 22
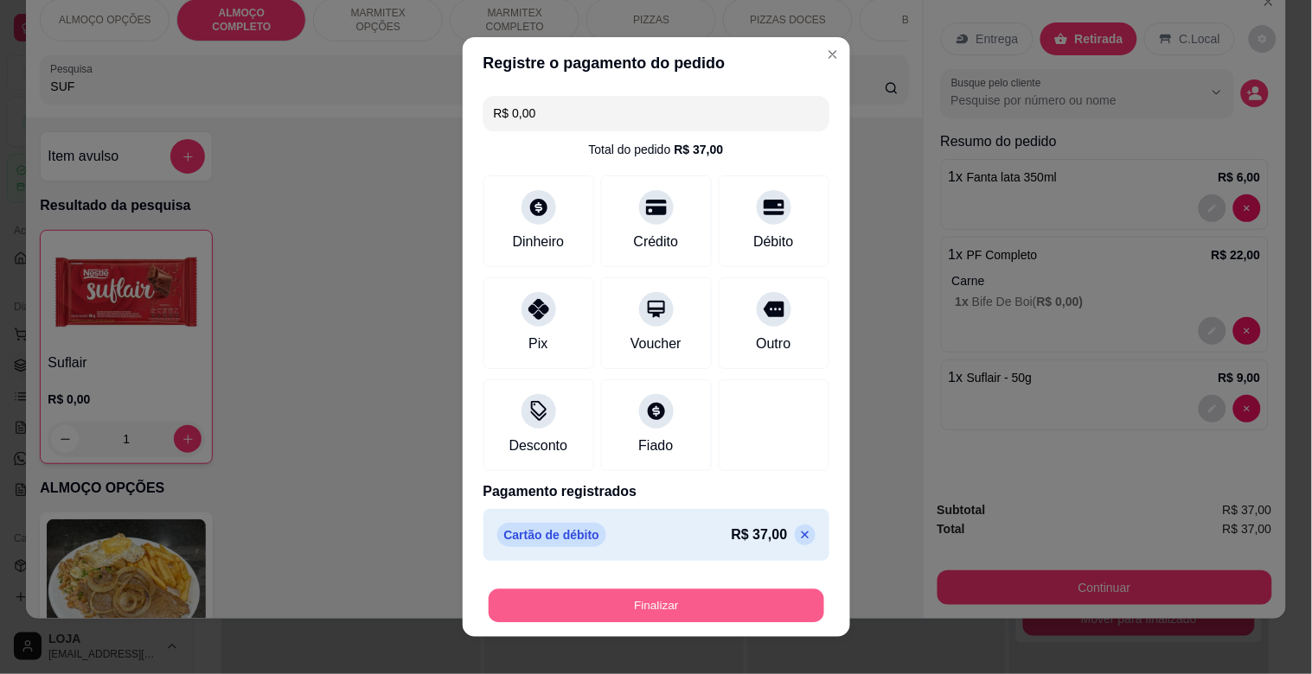
click at [605, 597] on button "Finalizar" at bounding box center [657, 607] width 336 height 34
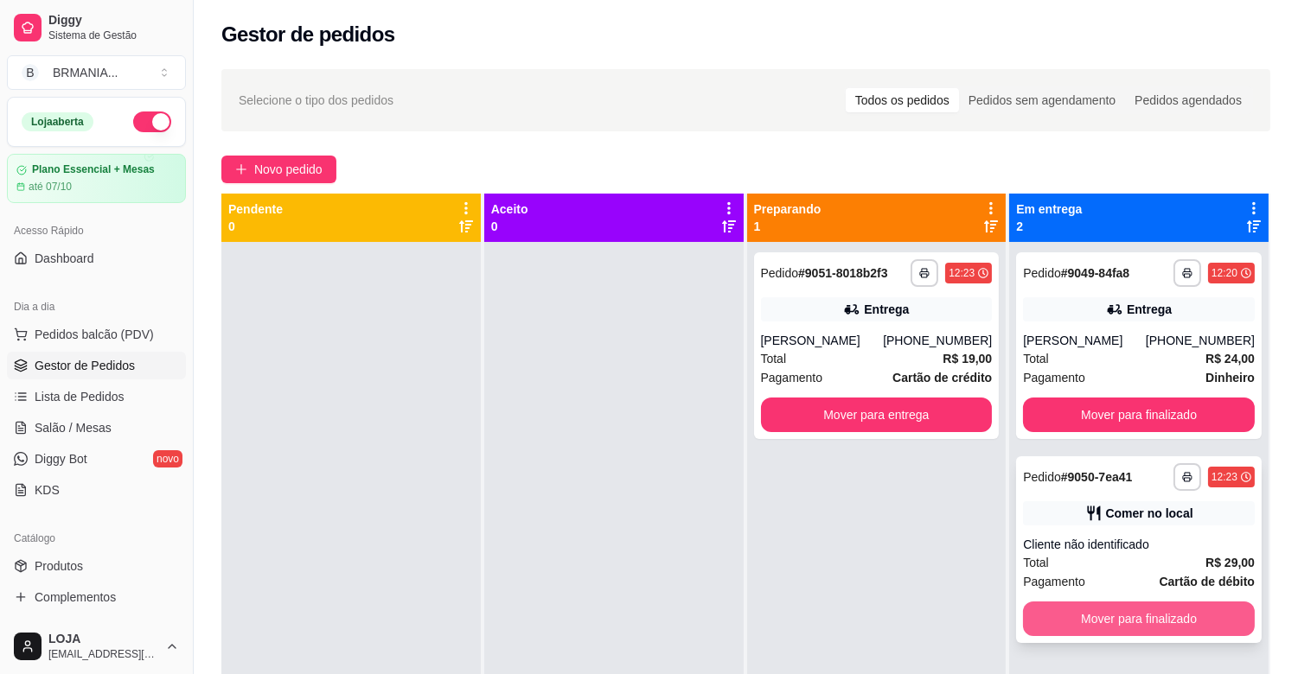
click at [1126, 621] on button "Mover para finalizado" at bounding box center [1139, 619] width 232 height 35
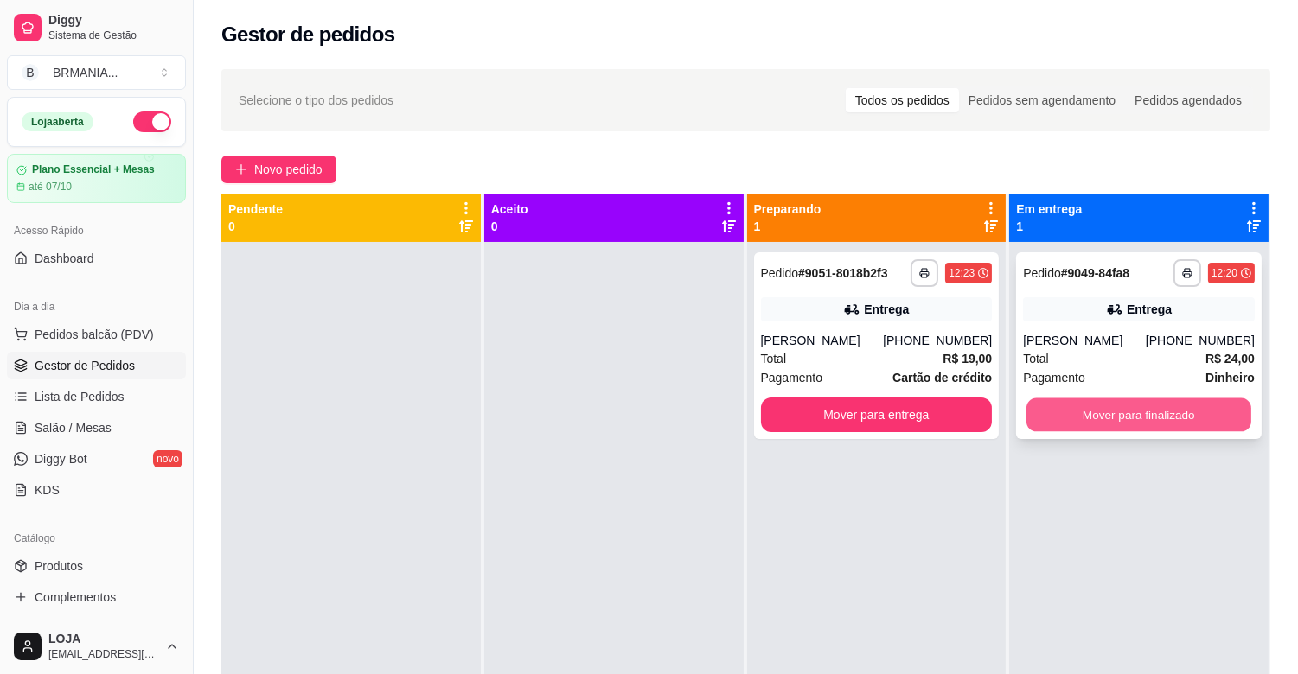
click at [1159, 418] on button "Mover para finalizado" at bounding box center [1138, 416] width 225 height 34
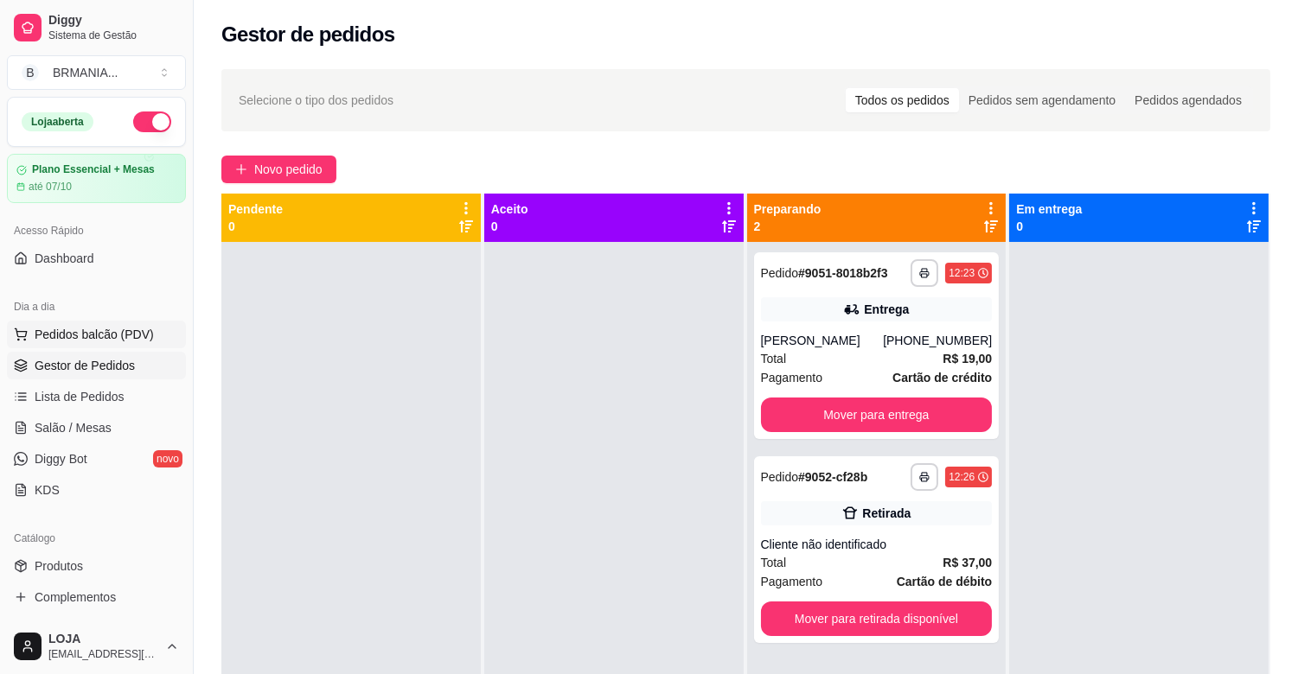
click at [114, 324] on button "Pedidos balcão (PDV)" at bounding box center [96, 335] width 179 height 28
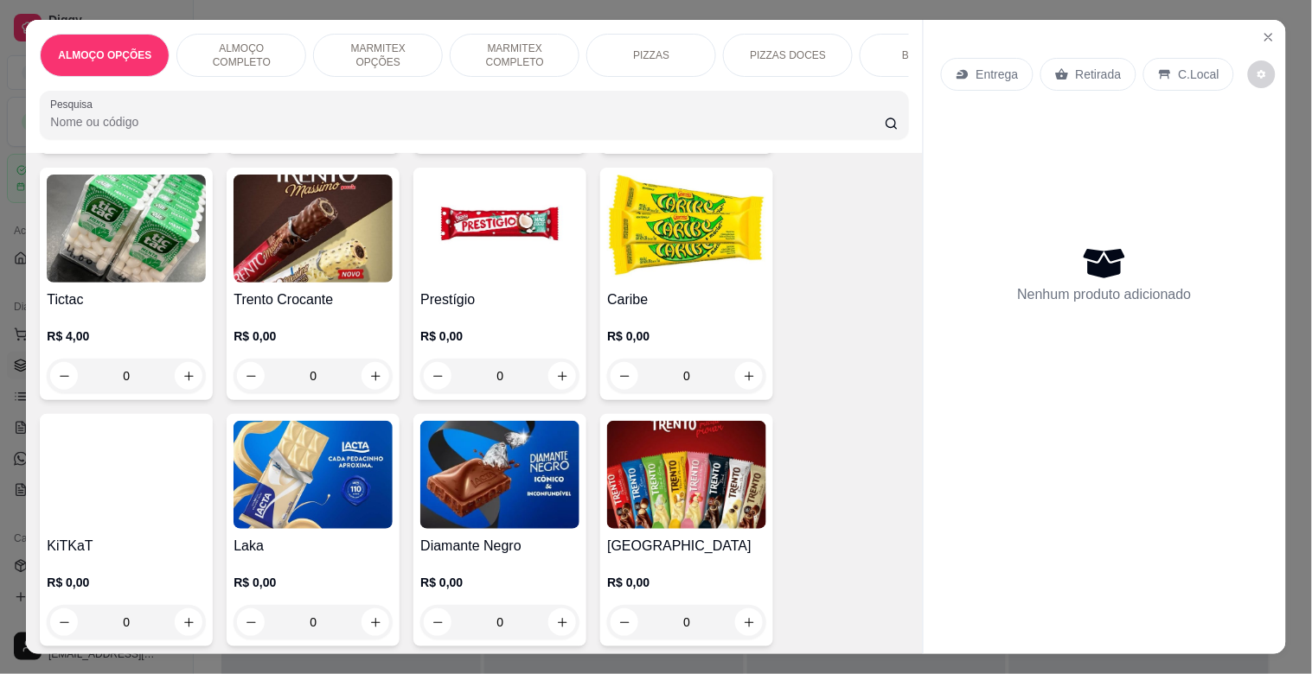
scroll to position [6830, 0]
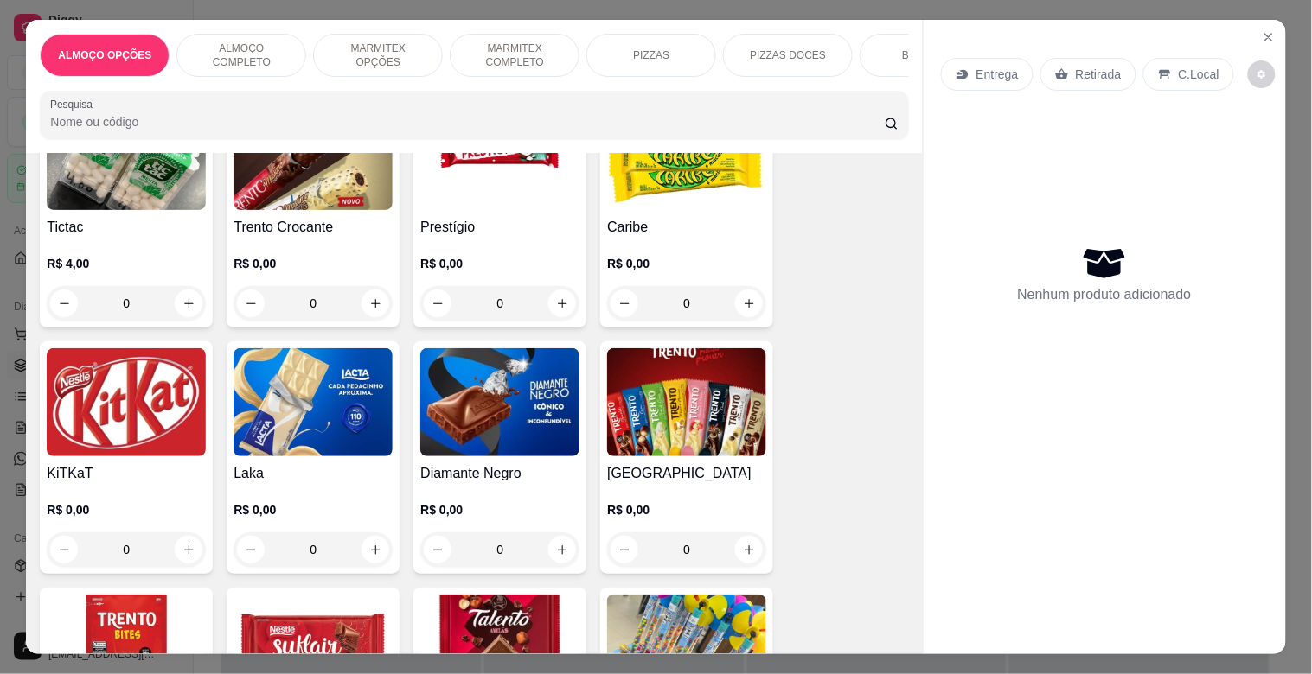
click at [720, 402] on img at bounding box center [686, 402] width 159 height 108
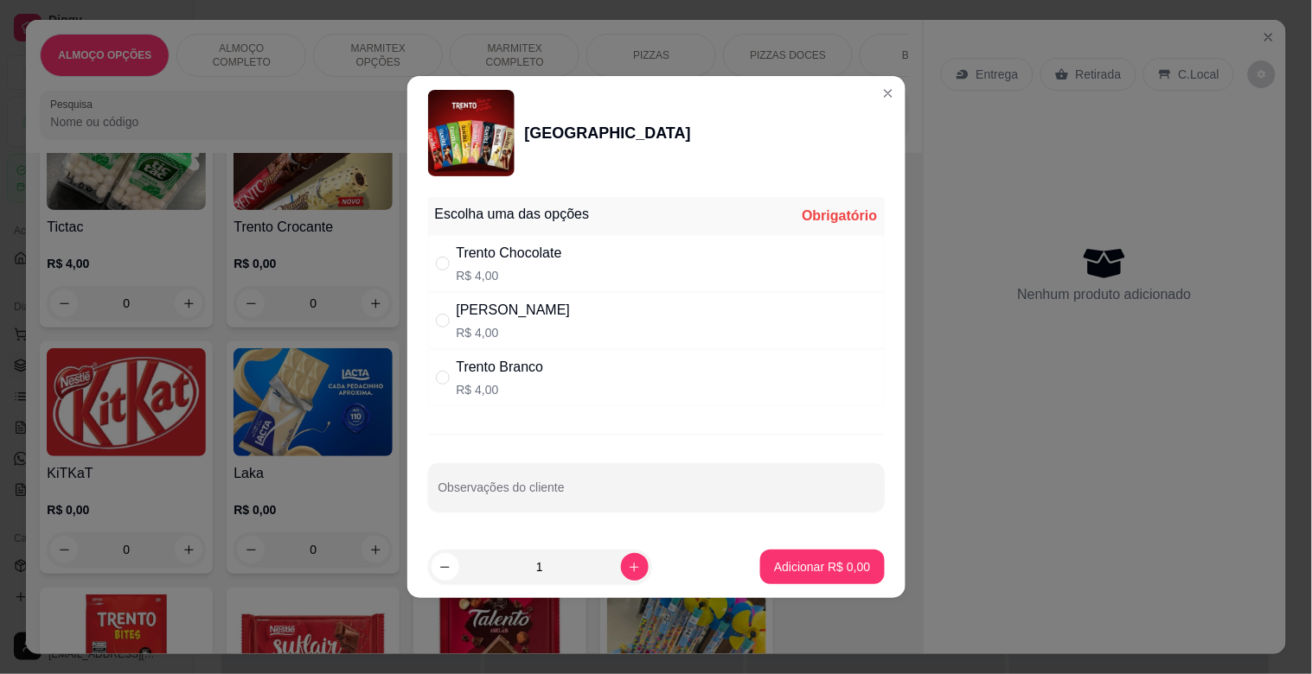
click at [595, 260] on div "Trento Chocolate R$ 4,00" at bounding box center [656, 263] width 457 height 57
click at [621, 560] on button "increase-product-quantity" at bounding box center [634, 566] width 27 height 27
click at [823, 578] on button "Adicionar R$ 8,00" at bounding box center [822, 567] width 124 height 35
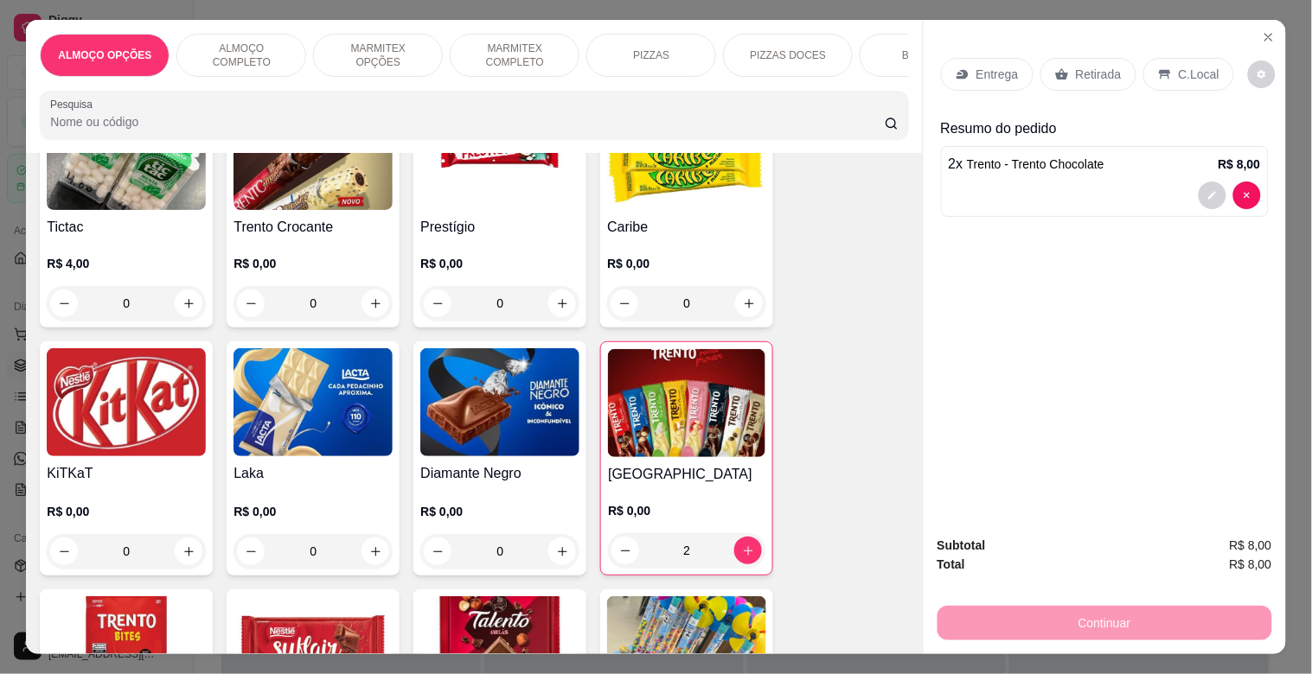
click at [674, 382] on img at bounding box center [686, 403] width 157 height 108
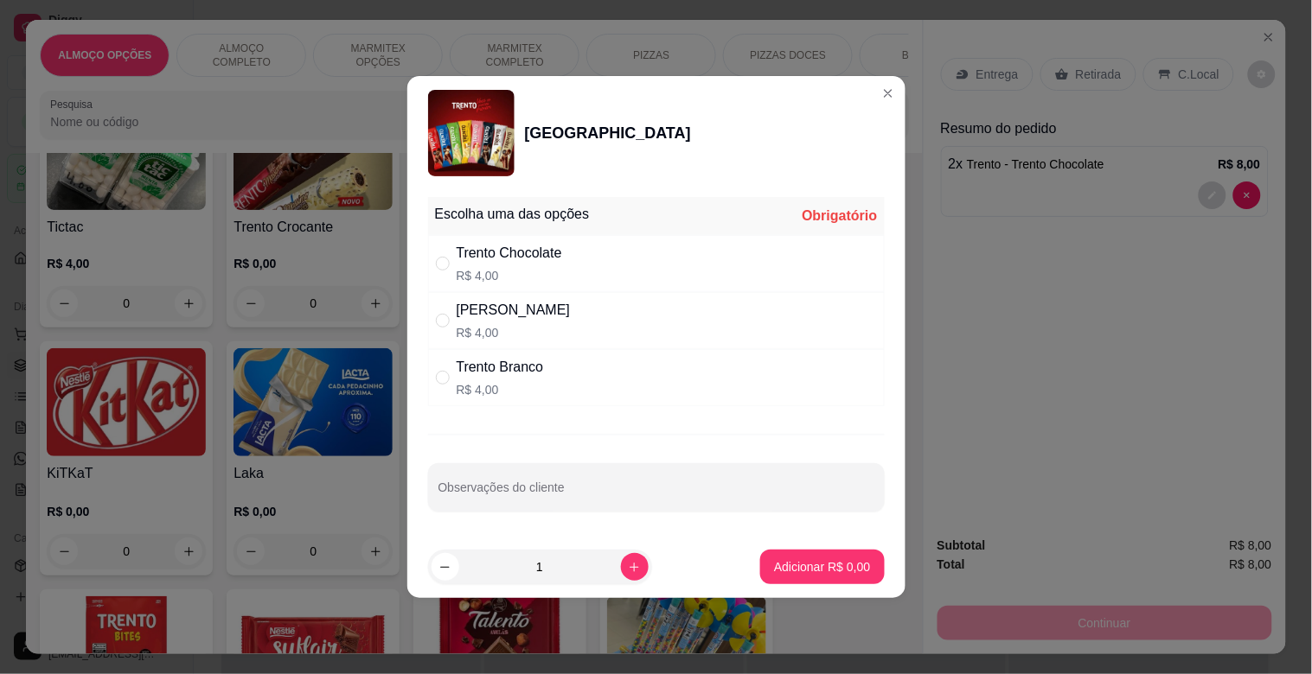
click at [545, 386] on div "Trento Branco R$ 4,00" at bounding box center [656, 377] width 457 height 57
click at [817, 567] on p "Adicionar R$ 4,00" at bounding box center [822, 567] width 93 height 16
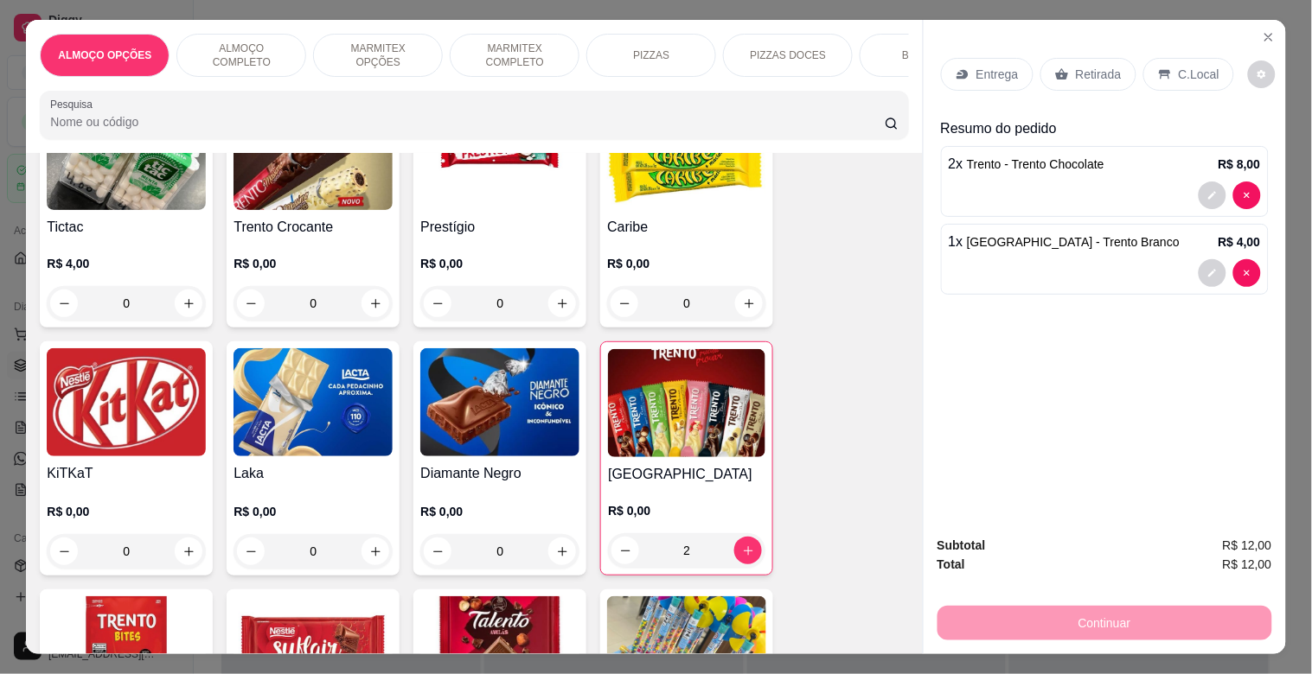
click at [1077, 66] on p "Retirada" at bounding box center [1099, 74] width 46 height 17
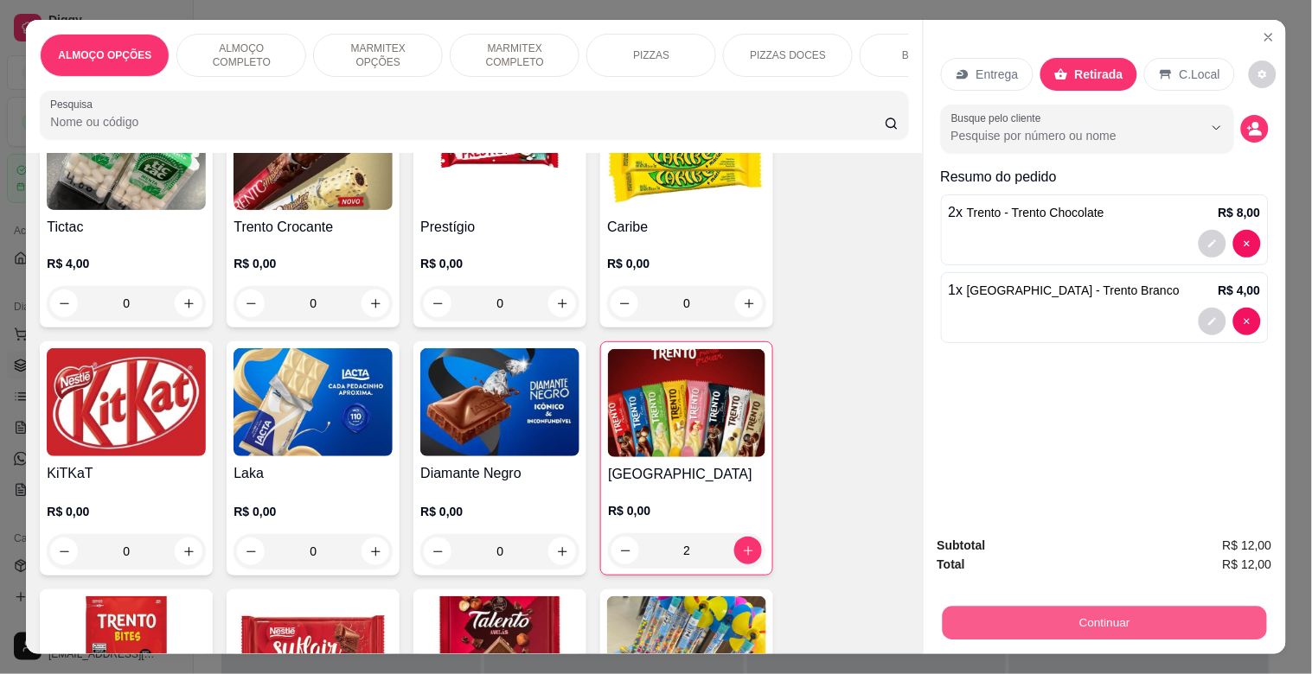
click at [1095, 611] on button "Continuar" at bounding box center [1104, 623] width 324 height 34
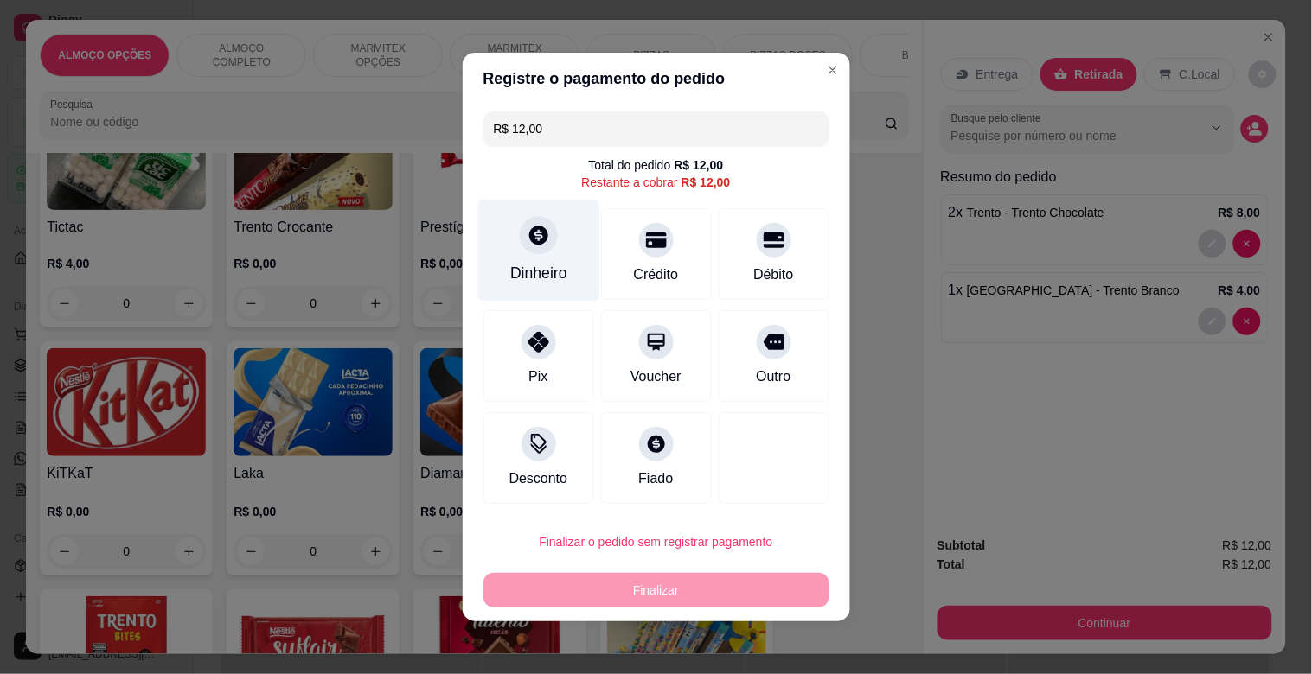
click at [489, 217] on div "Dinheiro" at bounding box center [538, 251] width 122 height 101
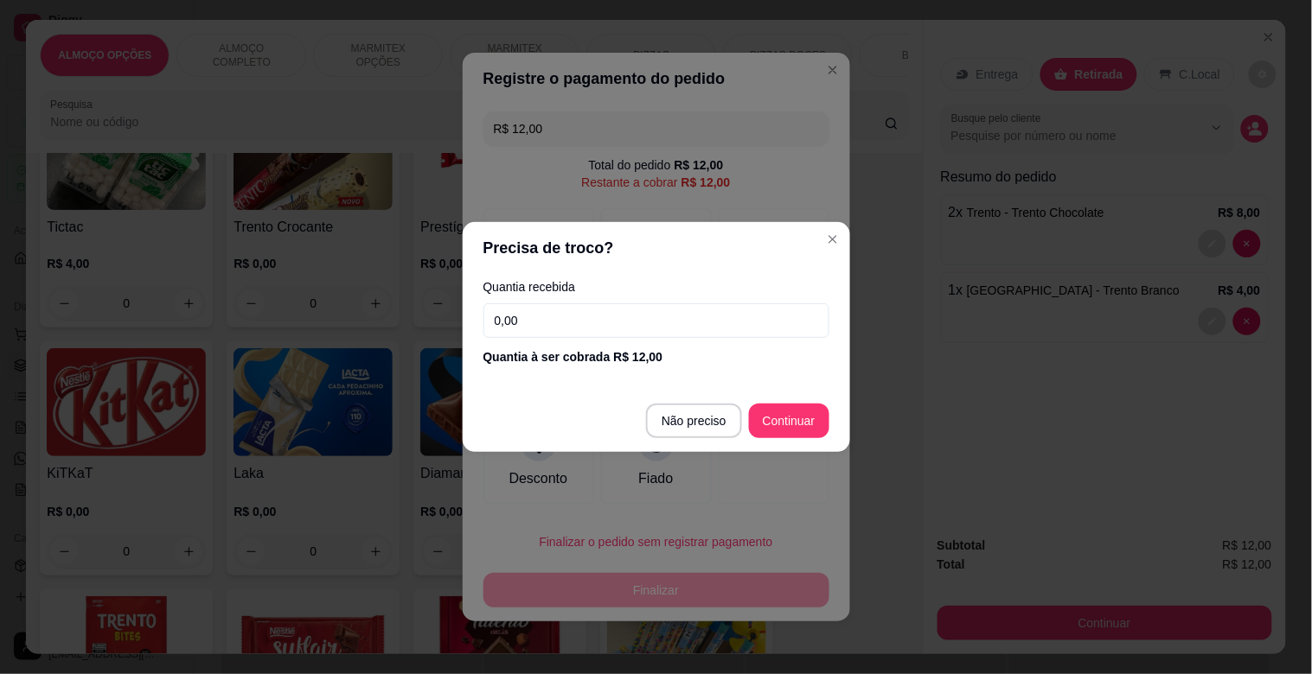
click at [585, 316] on input "0,00" at bounding box center [656, 321] width 346 height 35
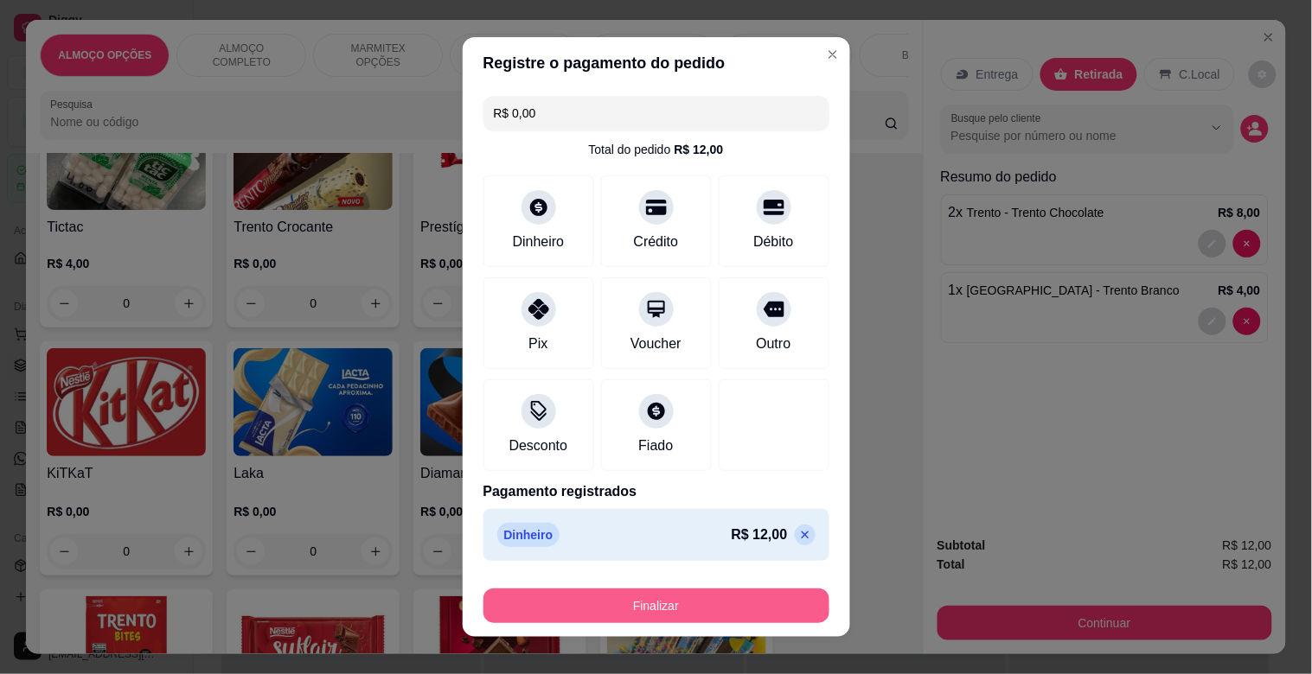
click at [723, 603] on button "Finalizar" at bounding box center [656, 606] width 346 height 35
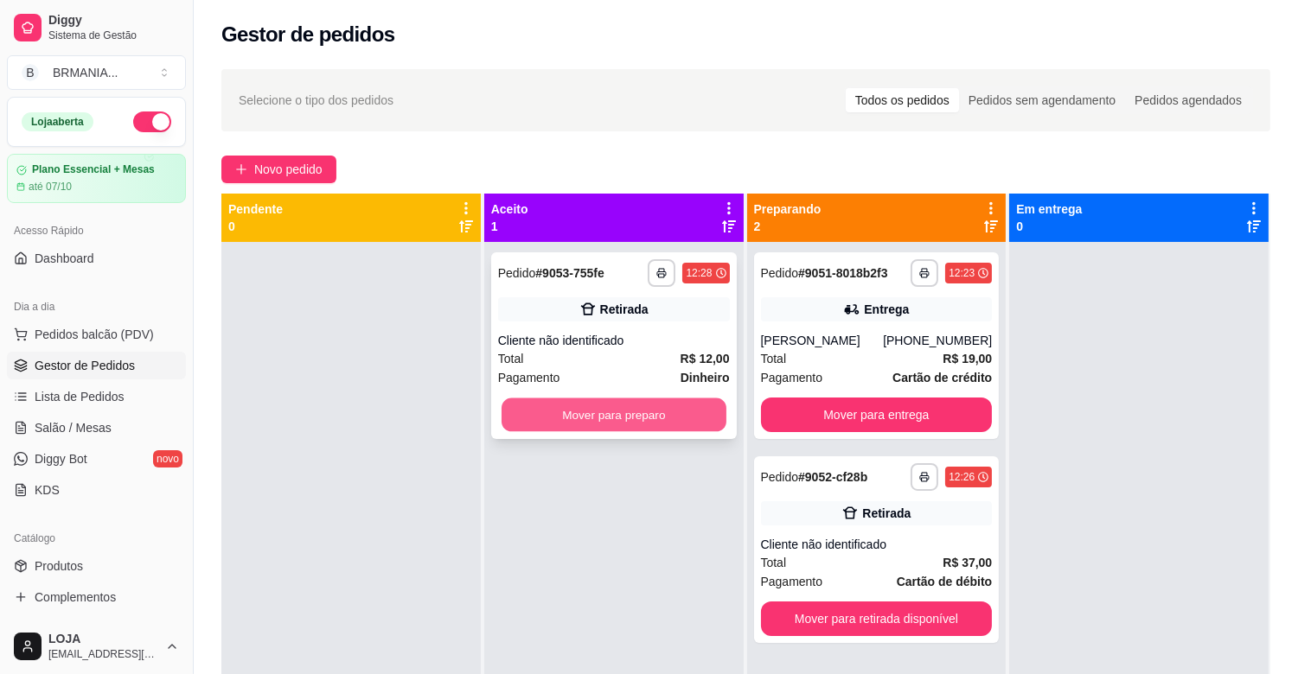
click at [542, 400] on button "Mover para preparo" at bounding box center [614, 416] width 225 height 34
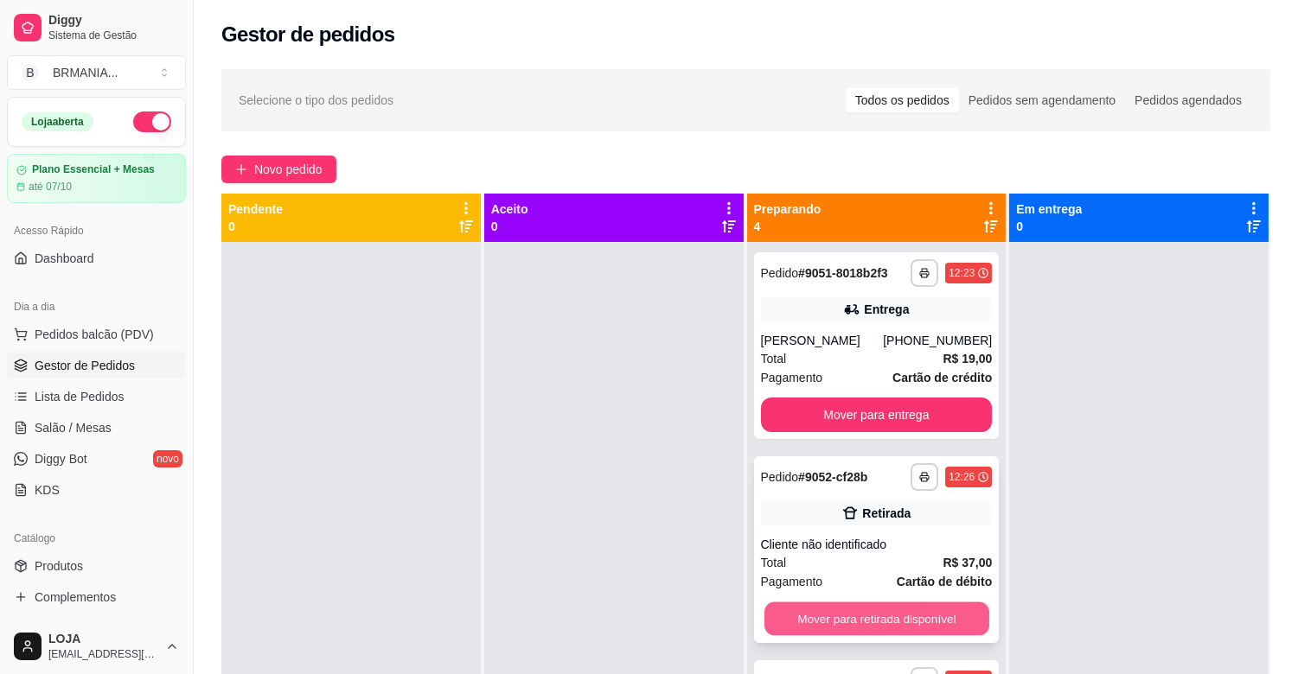
click at [889, 623] on button "Mover para retirada disponível" at bounding box center [876, 620] width 225 height 34
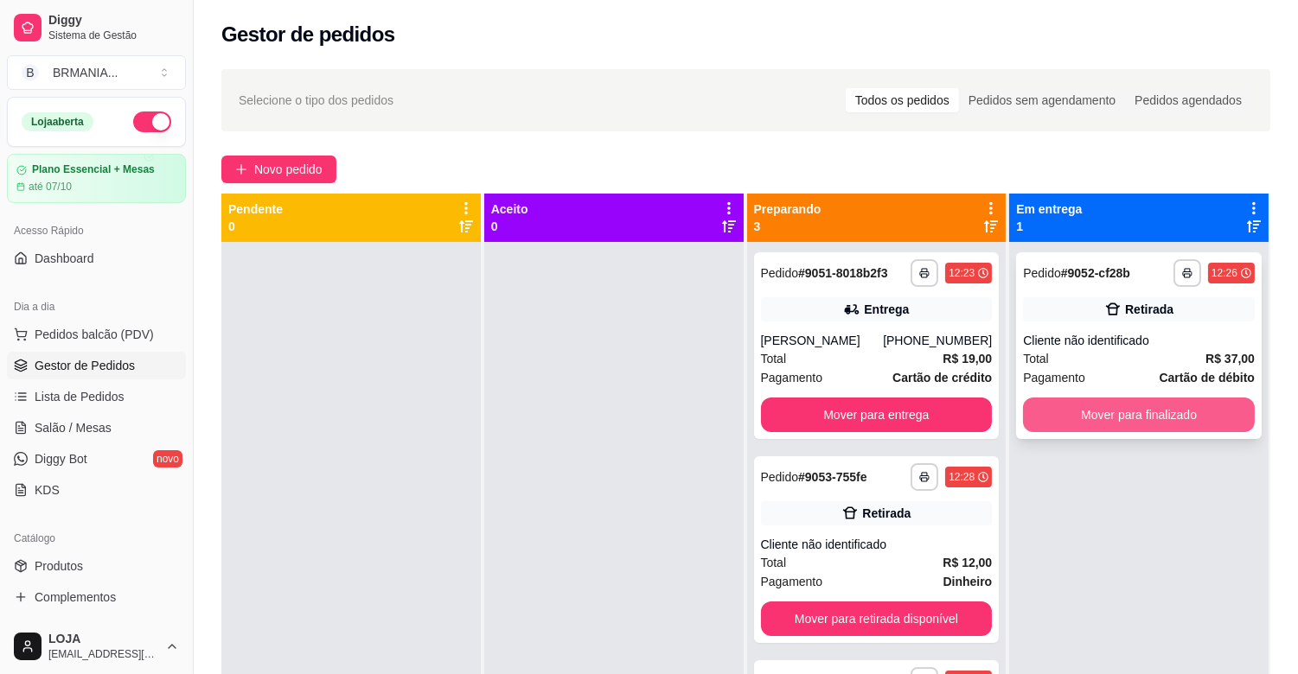
click at [1086, 422] on button "Mover para finalizado" at bounding box center [1139, 415] width 232 height 35
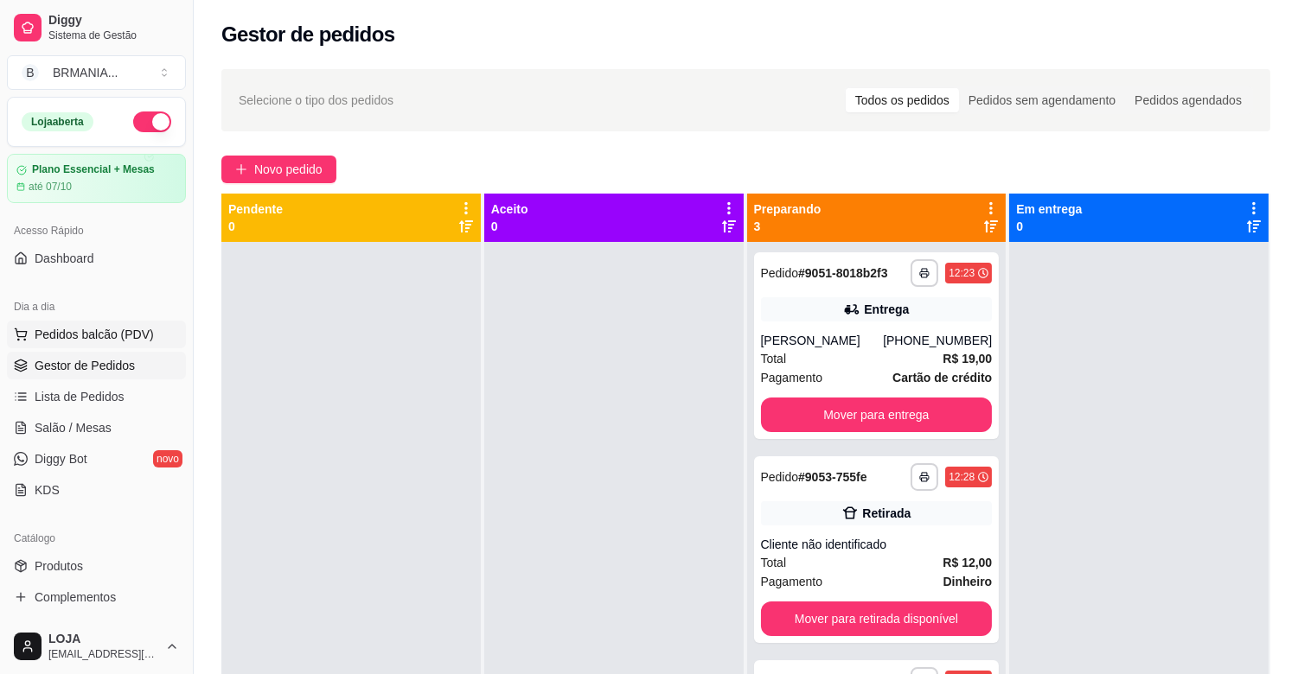
click at [83, 331] on span "Pedidos balcão (PDV)" at bounding box center [94, 334] width 119 height 17
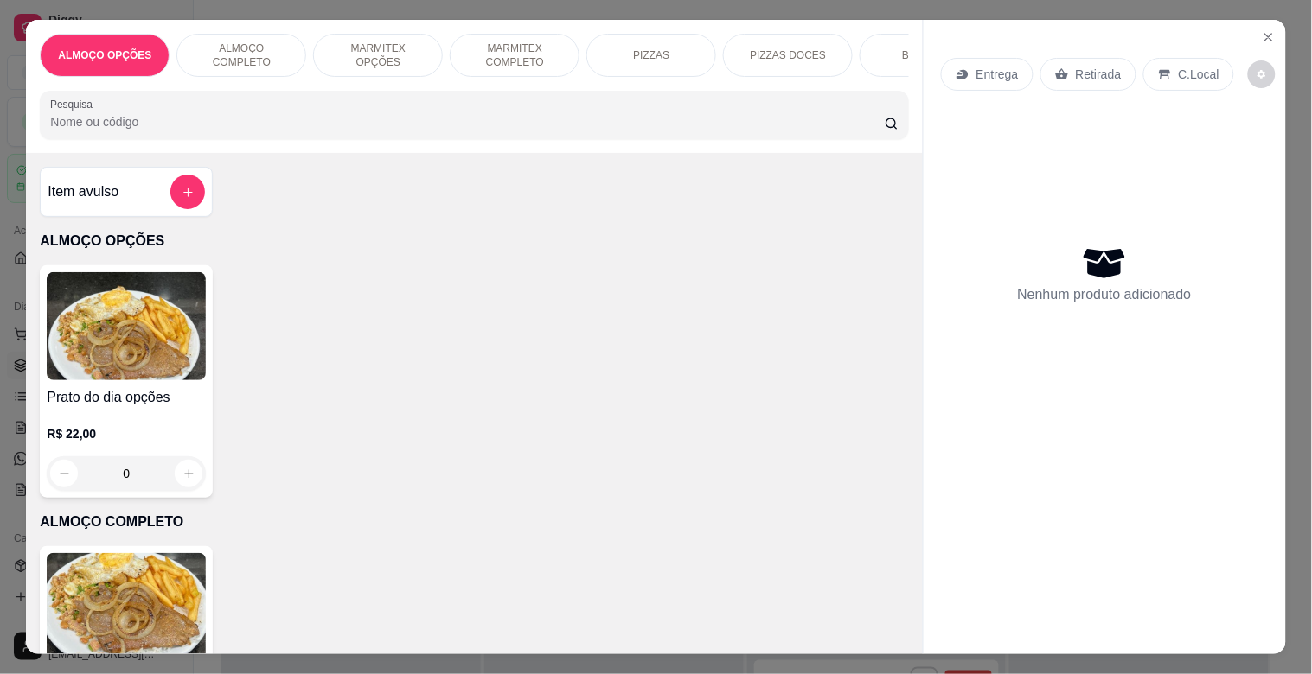
click at [500, 57] on p "MARMITEX COMPLETO" at bounding box center [514, 56] width 100 height 28
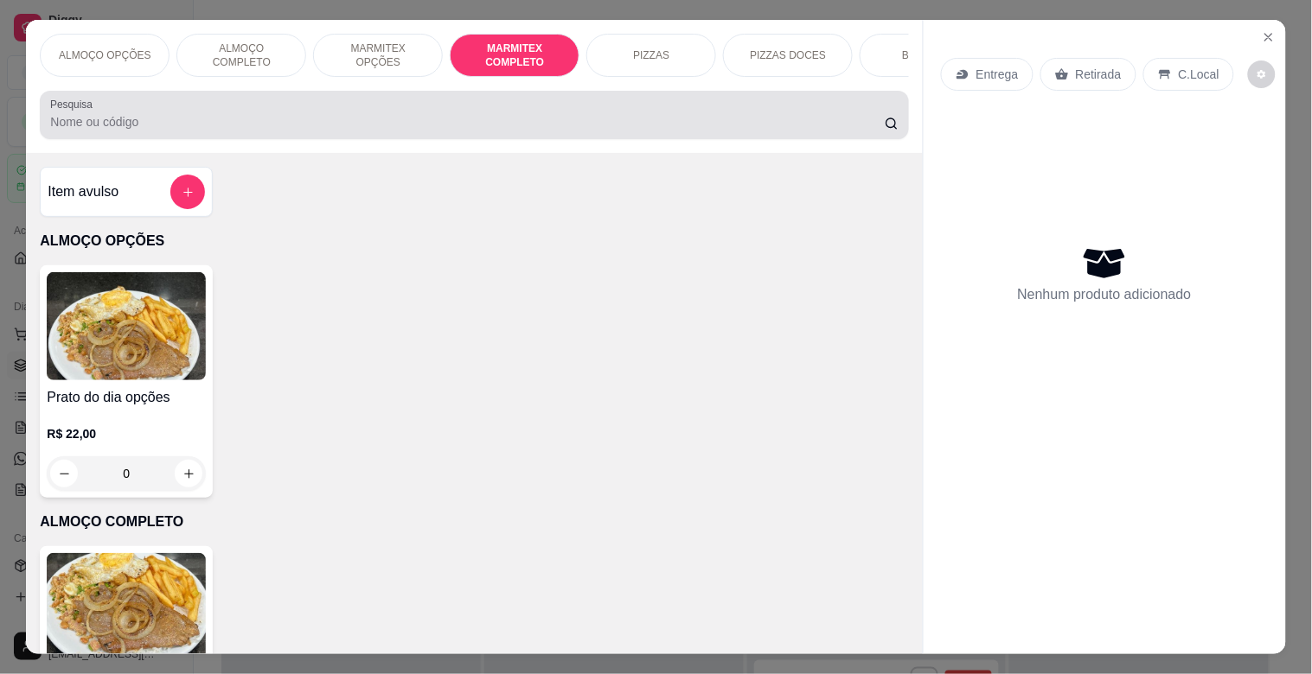
scroll to position [42, 0]
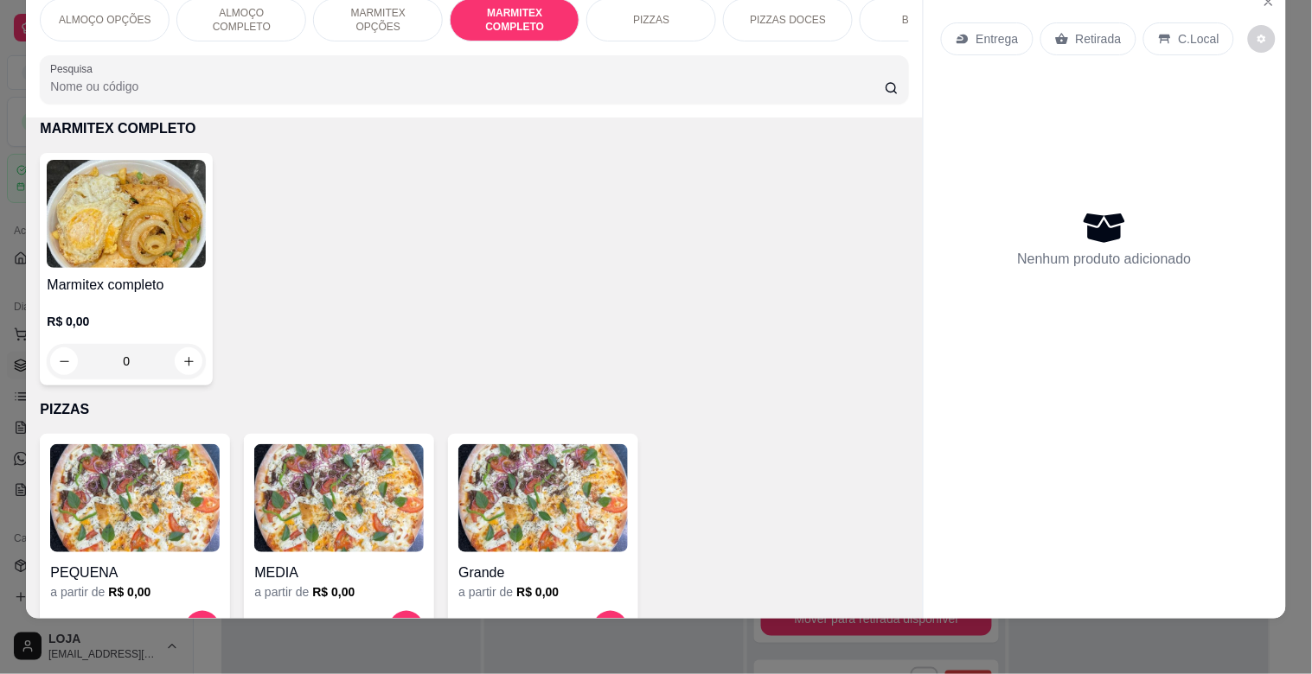
click at [152, 254] on img at bounding box center [126, 214] width 159 height 108
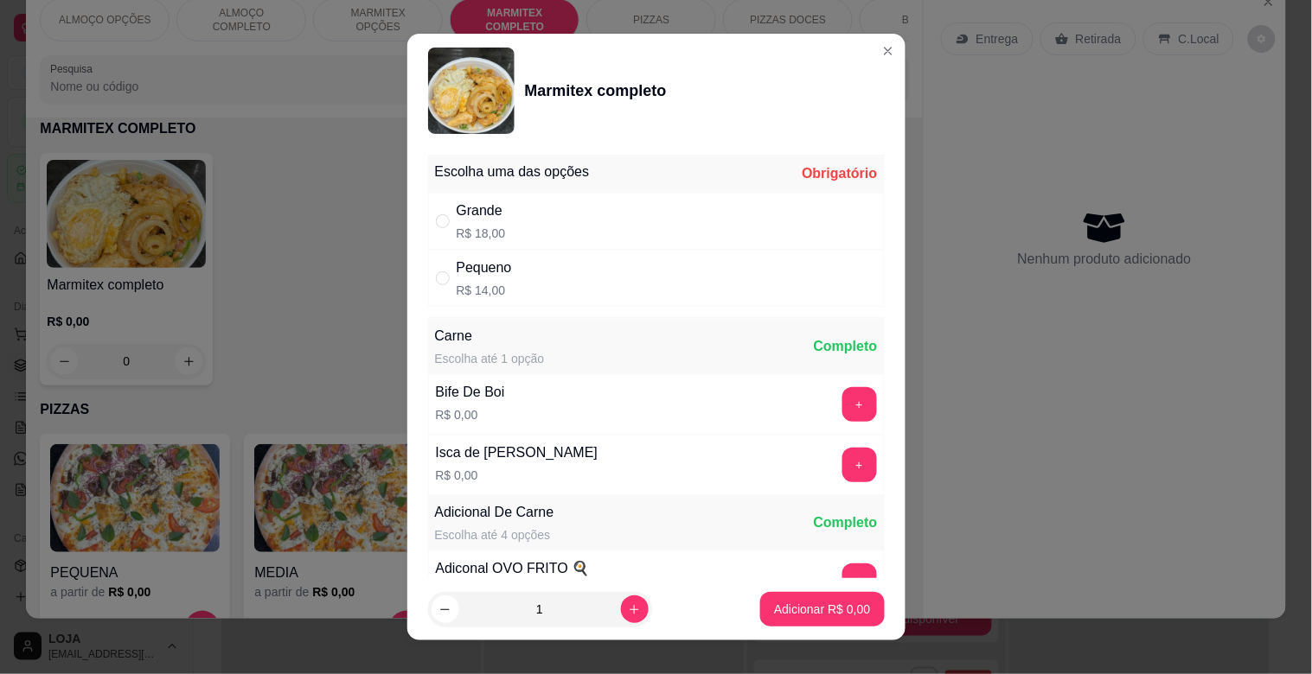
drag, startPoint x: 609, startPoint y: 221, endPoint x: 618, endPoint y: 210, distance: 14.1
click at [609, 206] on div "Grande R$ 18,00" at bounding box center [656, 221] width 457 height 57
click at [842, 401] on button "+" at bounding box center [859, 404] width 35 height 35
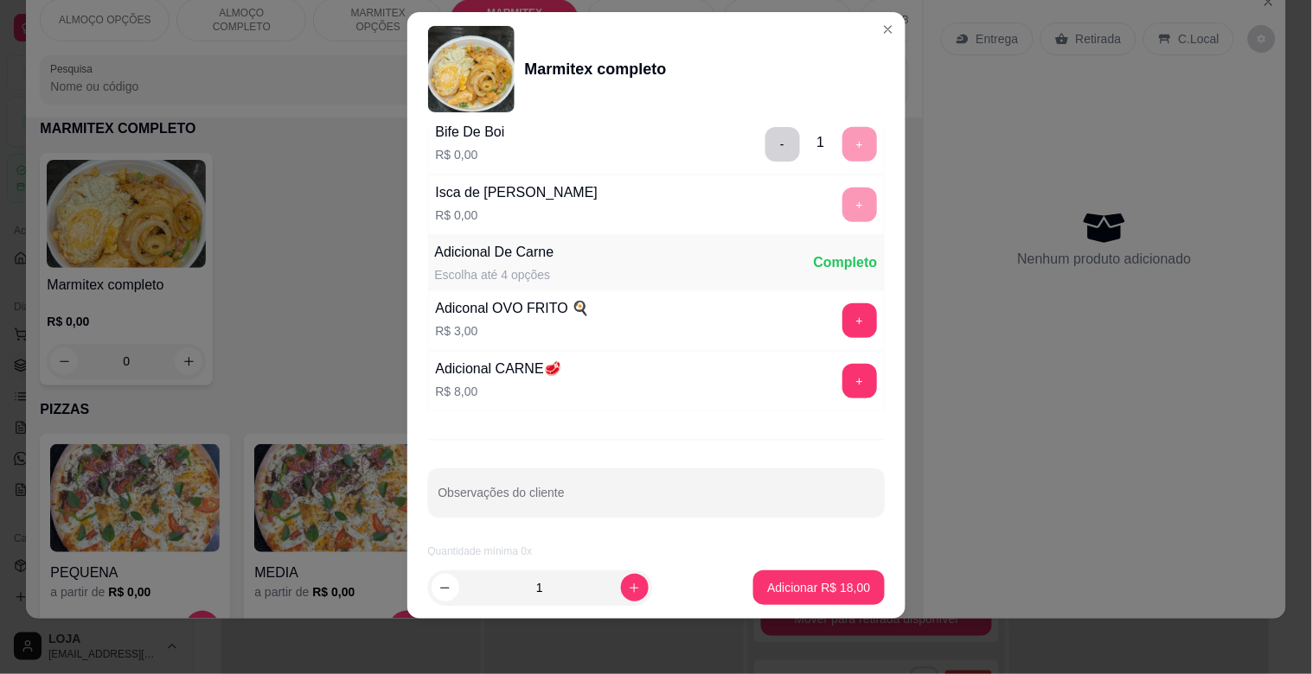
scroll to position [242, 0]
click at [813, 590] on p "Adicionar R$ 18,00" at bounding box center [818, 587] width 103 height 17
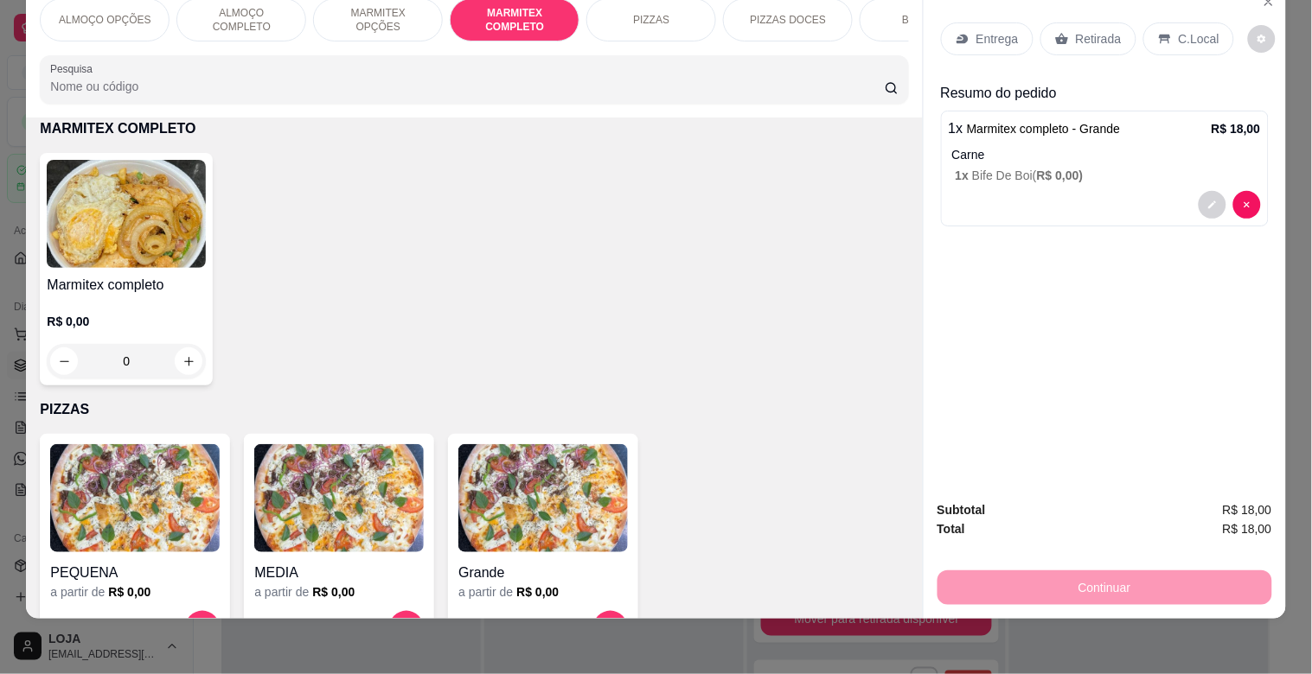
click at [1066, 39] on div "Retirada" at bounding box center [1088, 38] width 96 height 33
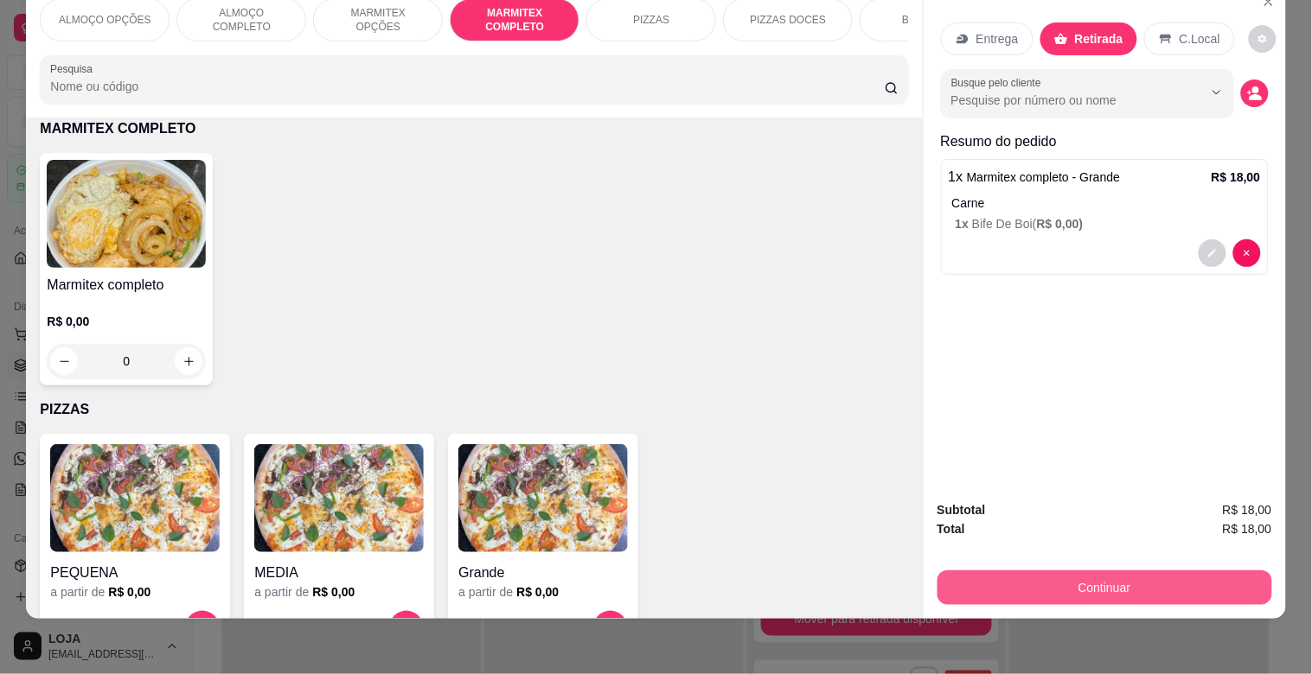
click at [1088, 586] on button "Continuar" at bounding box center [1104, 588] width 335 height 35
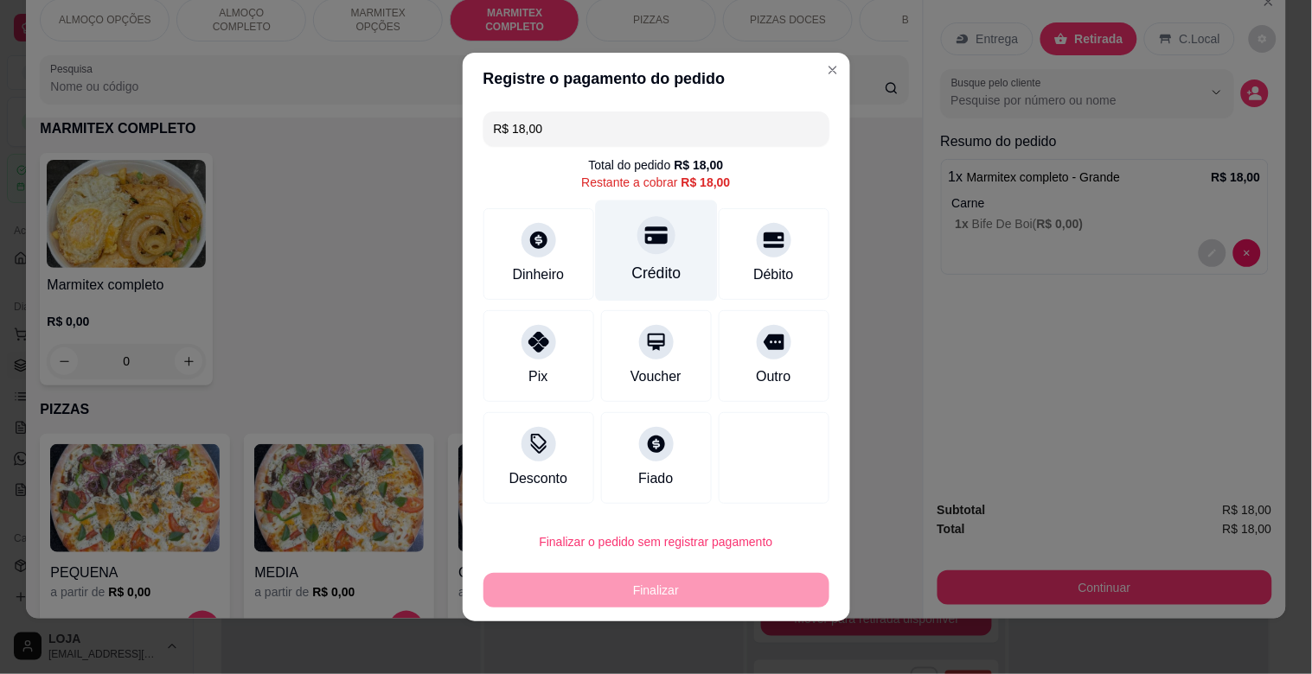
click at [655, 249] on div "Crédito" at bounding box center [656, 251] width 122 height 101
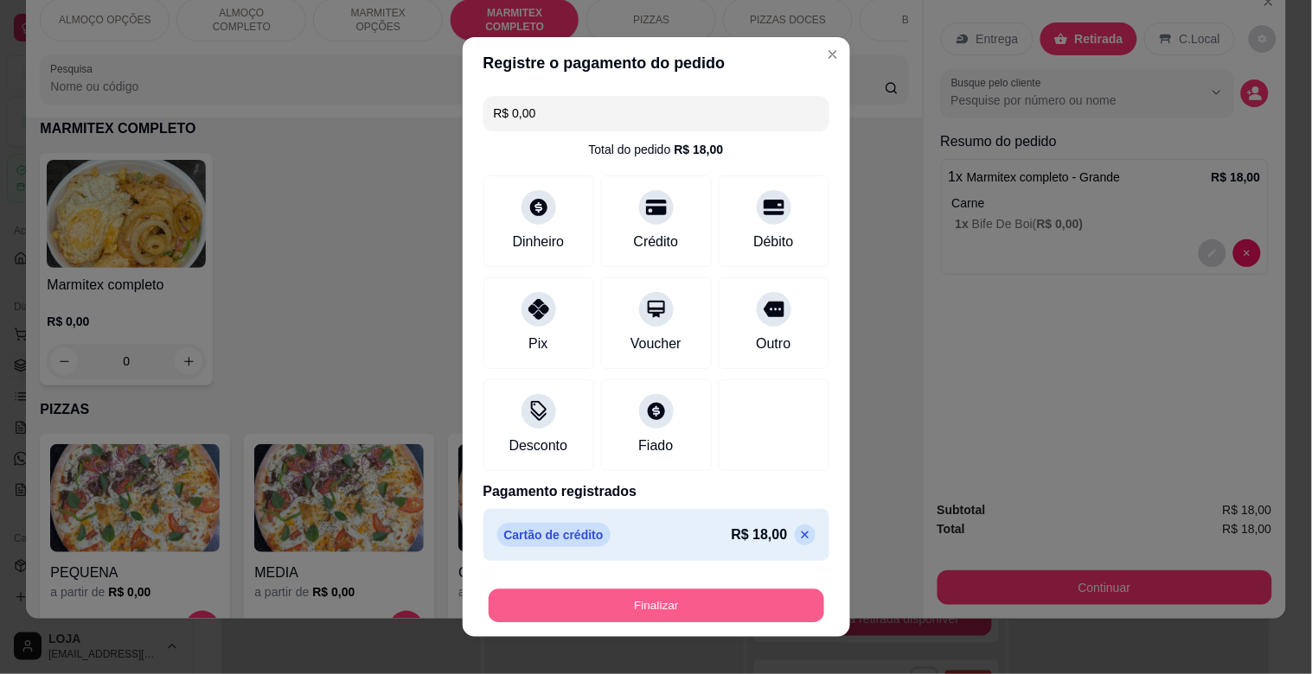
click at [661, 599] on button "Finalizar" at bounding box center [657, 607] width 336 height 34
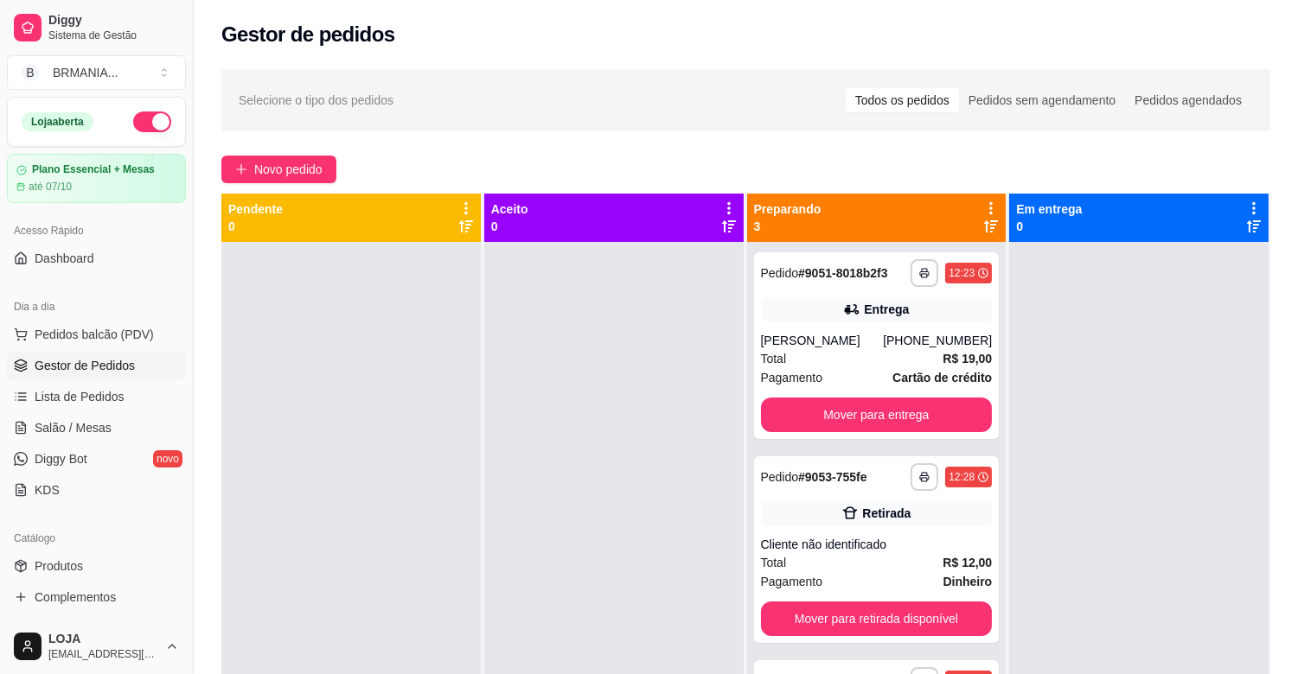
click at [134, 361] on link "Gestor de Pedidos" at bounding box center [96, 366] width 179 height 28
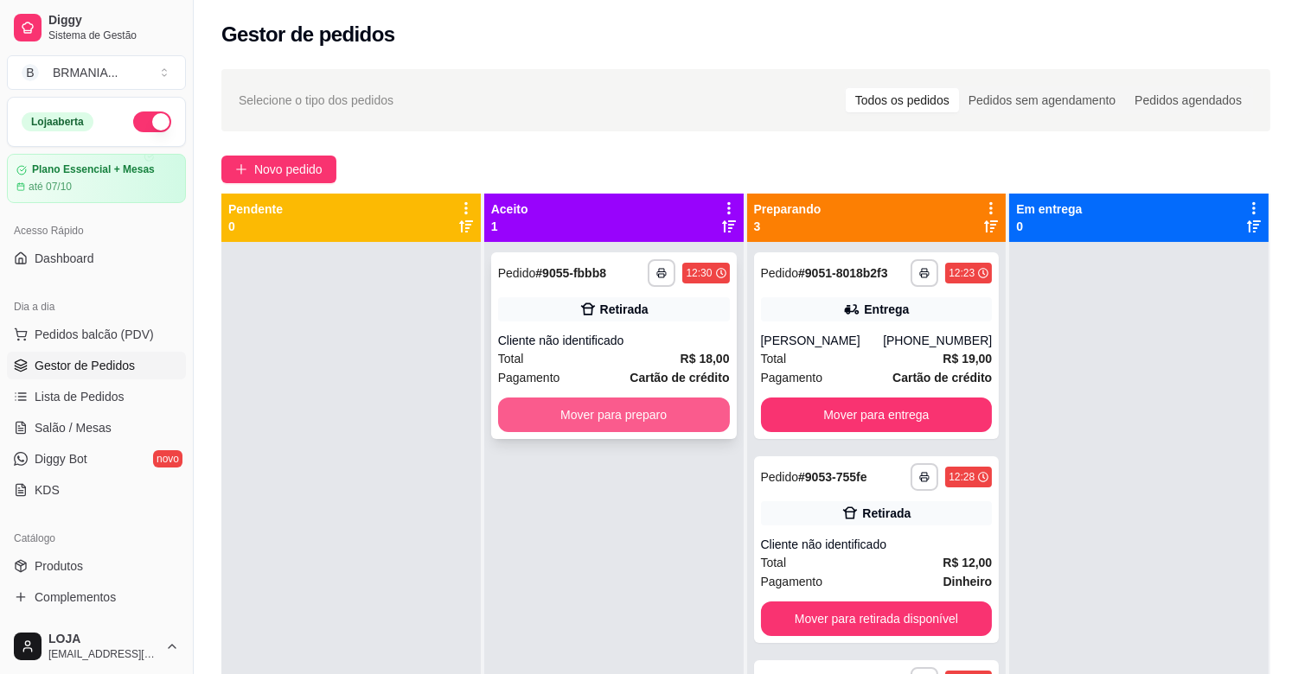
click at [643, 424] on button "Mover para preparo" at bounding box center [614, 415] width 232 height 35
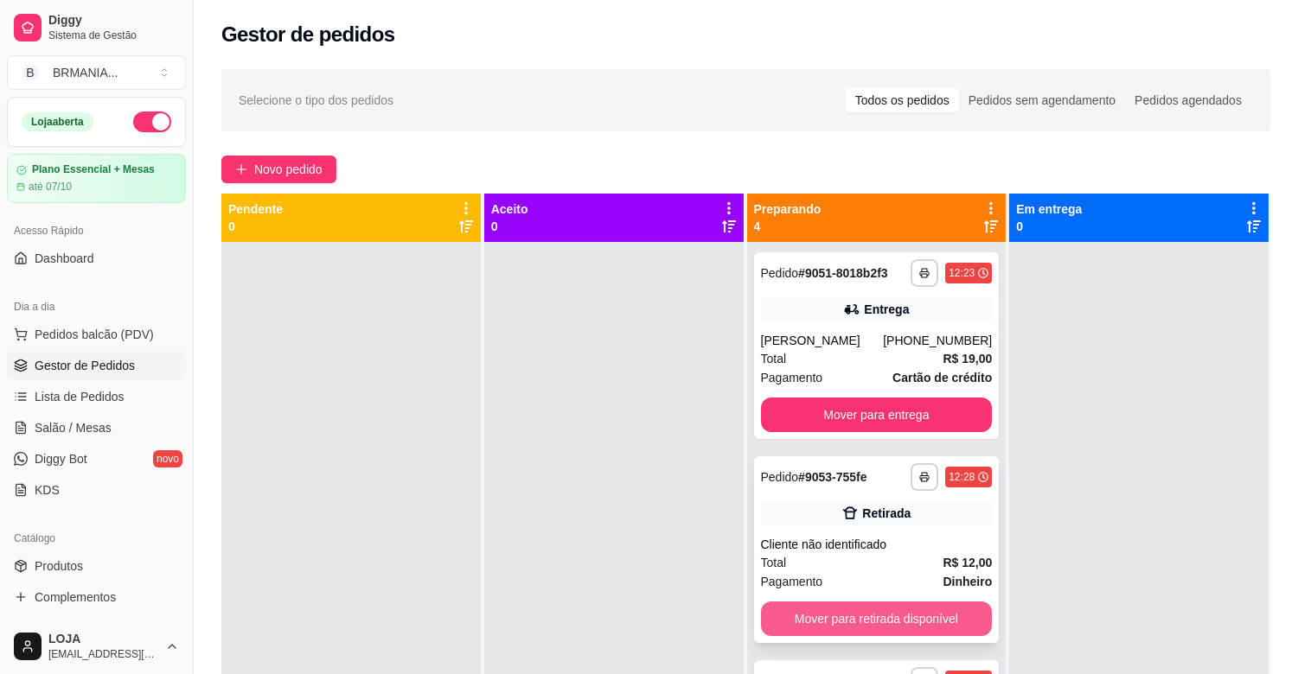
click at [897, 610] on button "Mover para retirada disponível" at bounding box center [877, 619] width 232 height 35
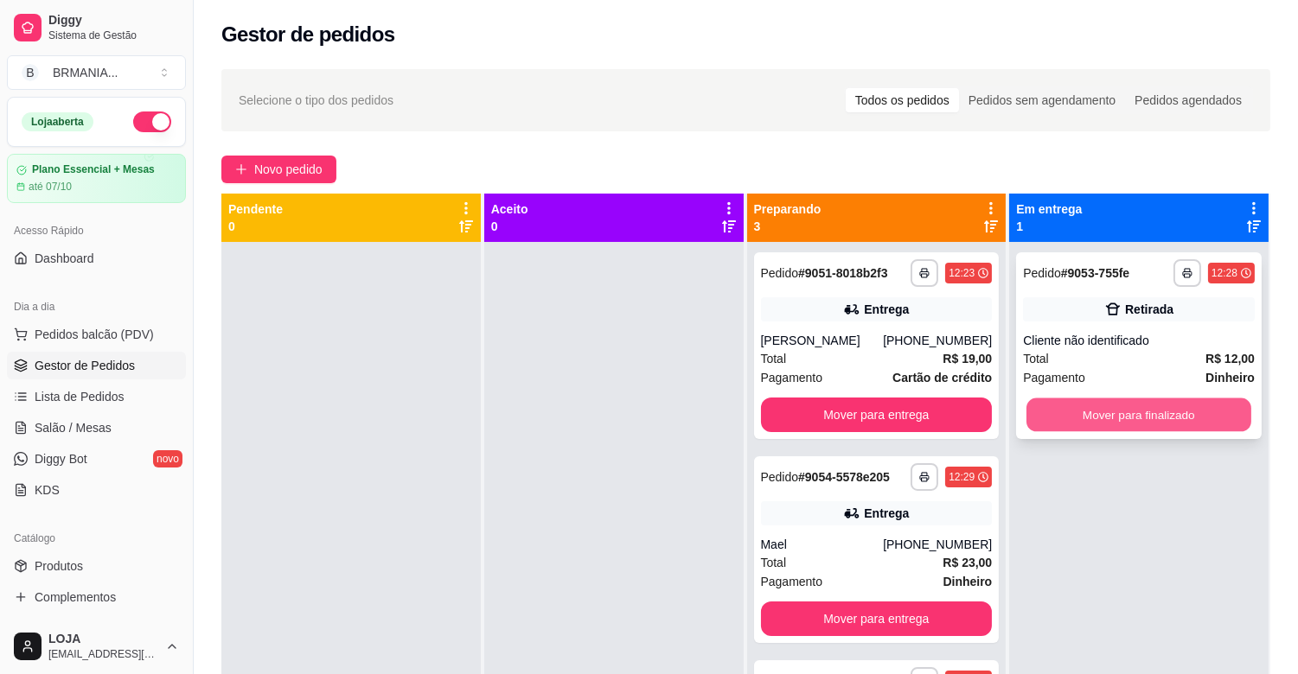
click at [1104, 402] on button "Mover para finalizado" at bounding box center [1138, 416] width 225 height 34
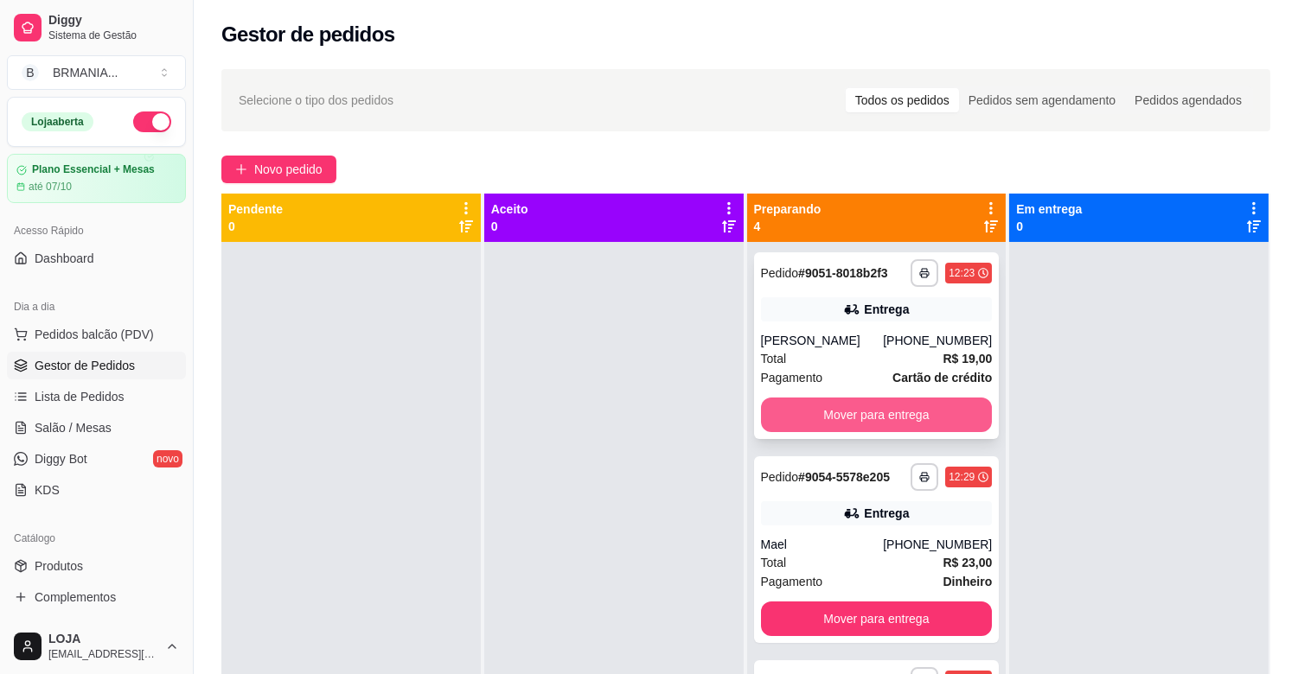
click at [844, 405] on button "Mover para entrega" at bounding box center [877, 415] width 232 height 35
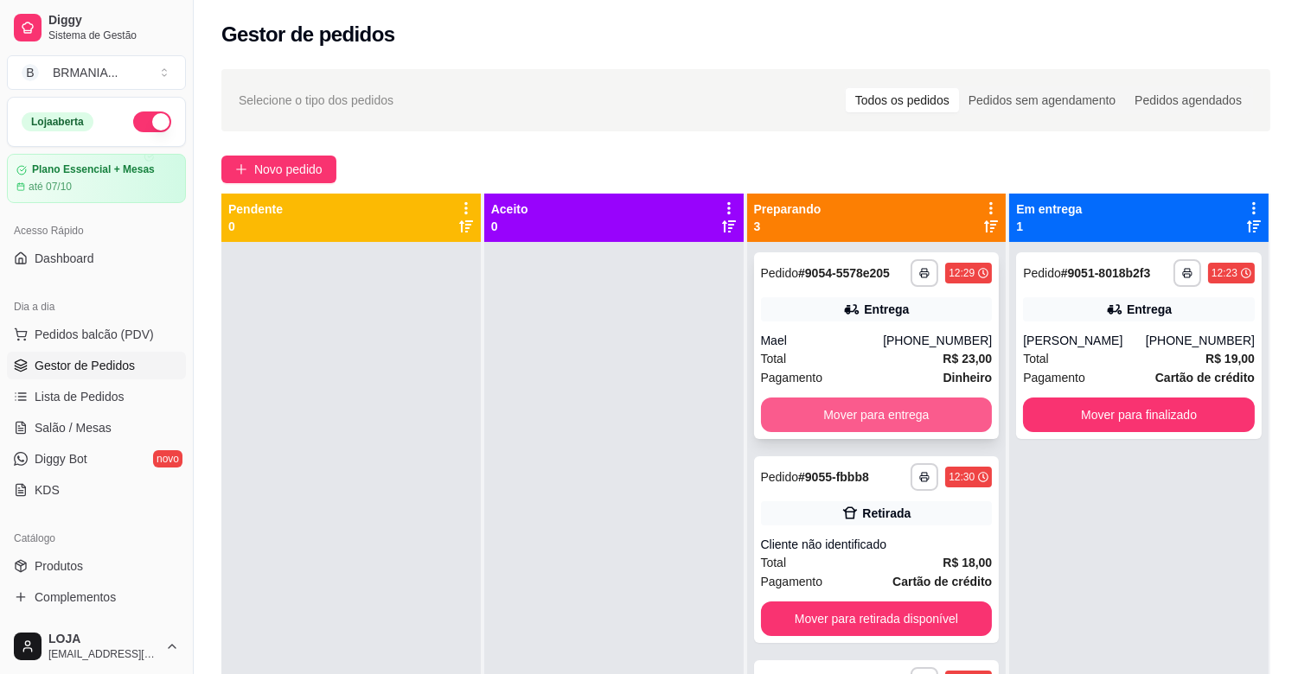
click at [854, 412] on button "Mover para entrega" at bounding box center [877, 415] width 232 height 35
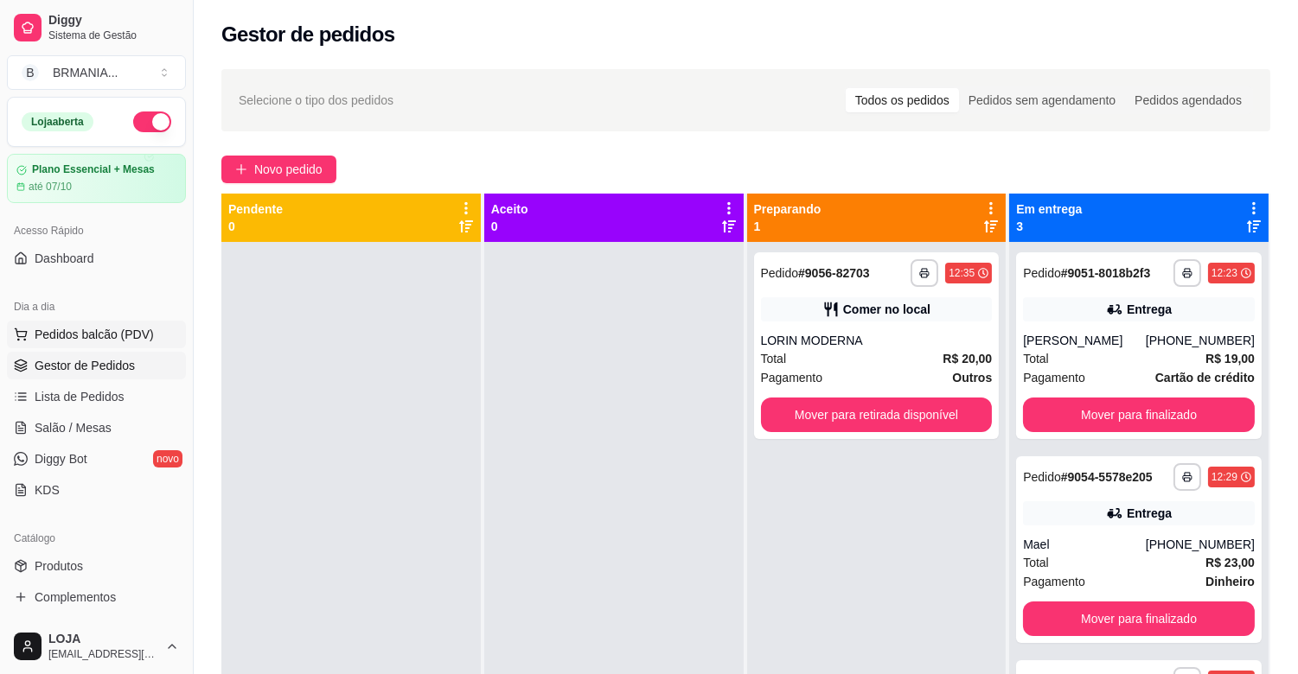
click at [118, 331] on span "Pedidos balcão (PDV)" at bounding box center [94, 334] width 119 height 17
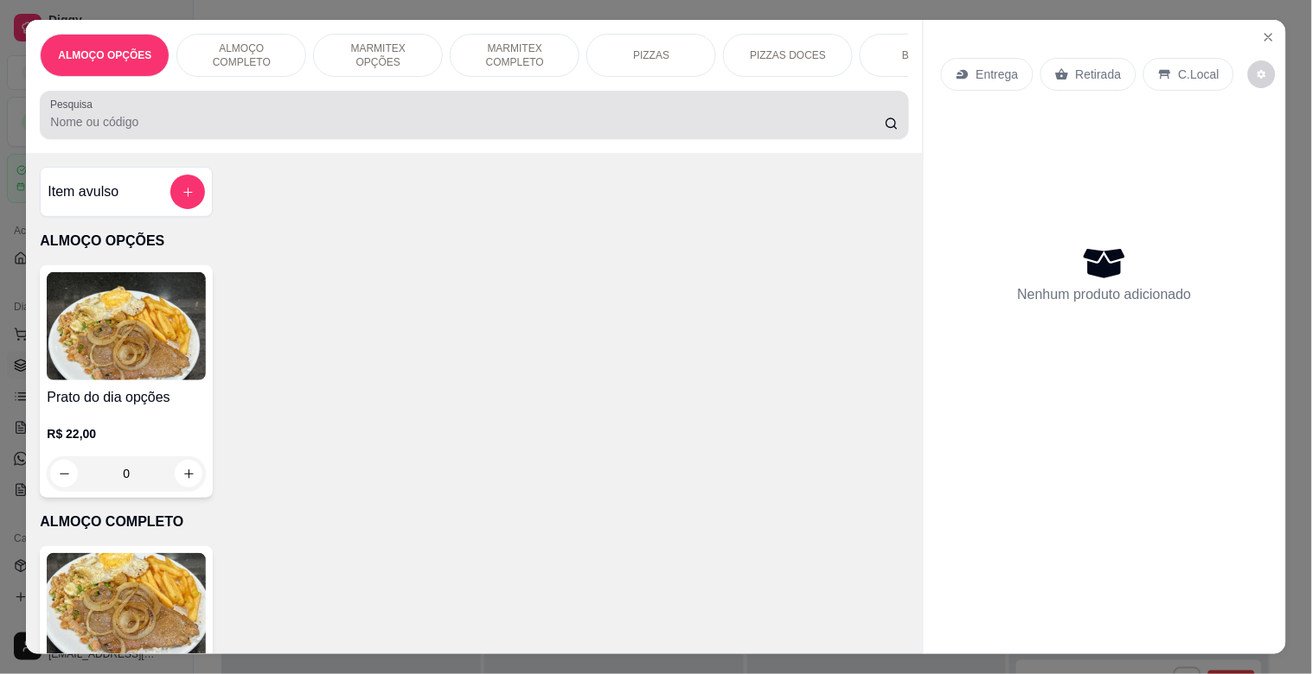
drag, startPoint x: 222, startPoint y: 99, endPoint x: 246, endPoint y: 127, distance: 36.8
click at [246, 127] on div "Pesquisa" at bounding box center [474, 115] width 868 height 48
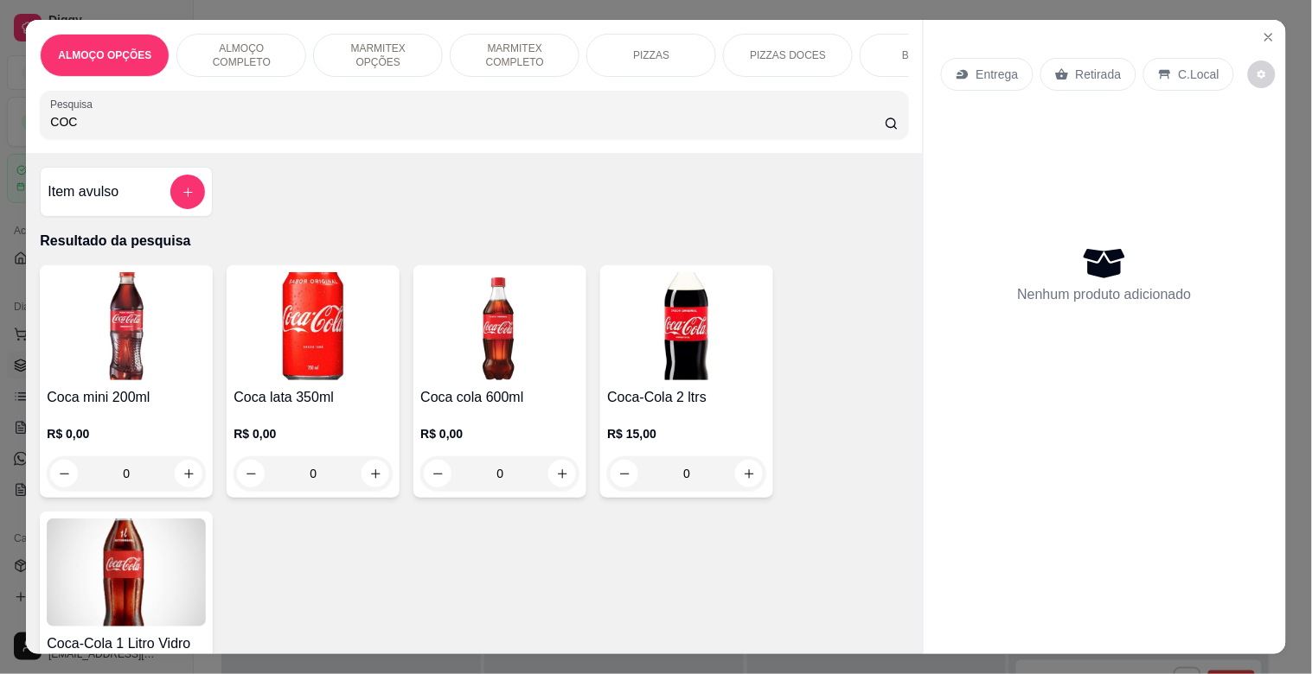
click at [626, 374] on img at bounding box center [686, 326] width 159 height 108
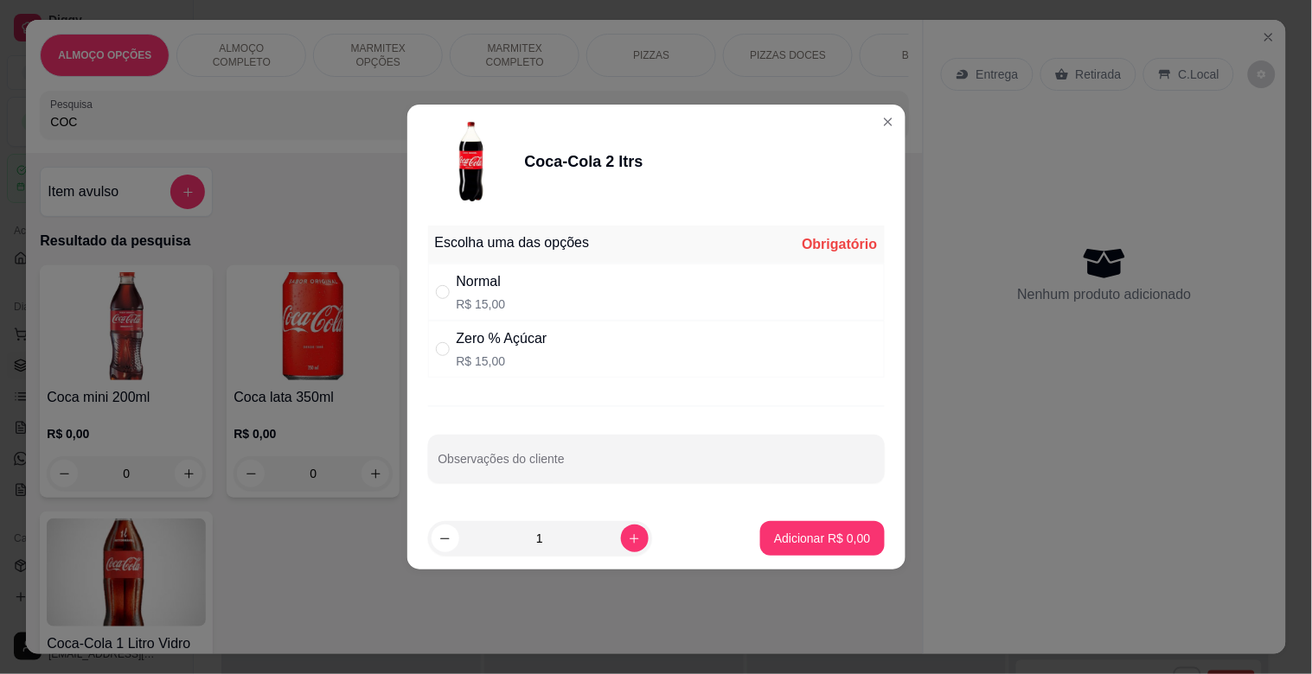
click at [669, 280] on div "Normal R$ 15,00" at bounding box center [656, 292] width 457 height 57
click at [833, 528] on button "Adicionar R$ 15,00" at bounding box center [818, 538] width 131 height 35
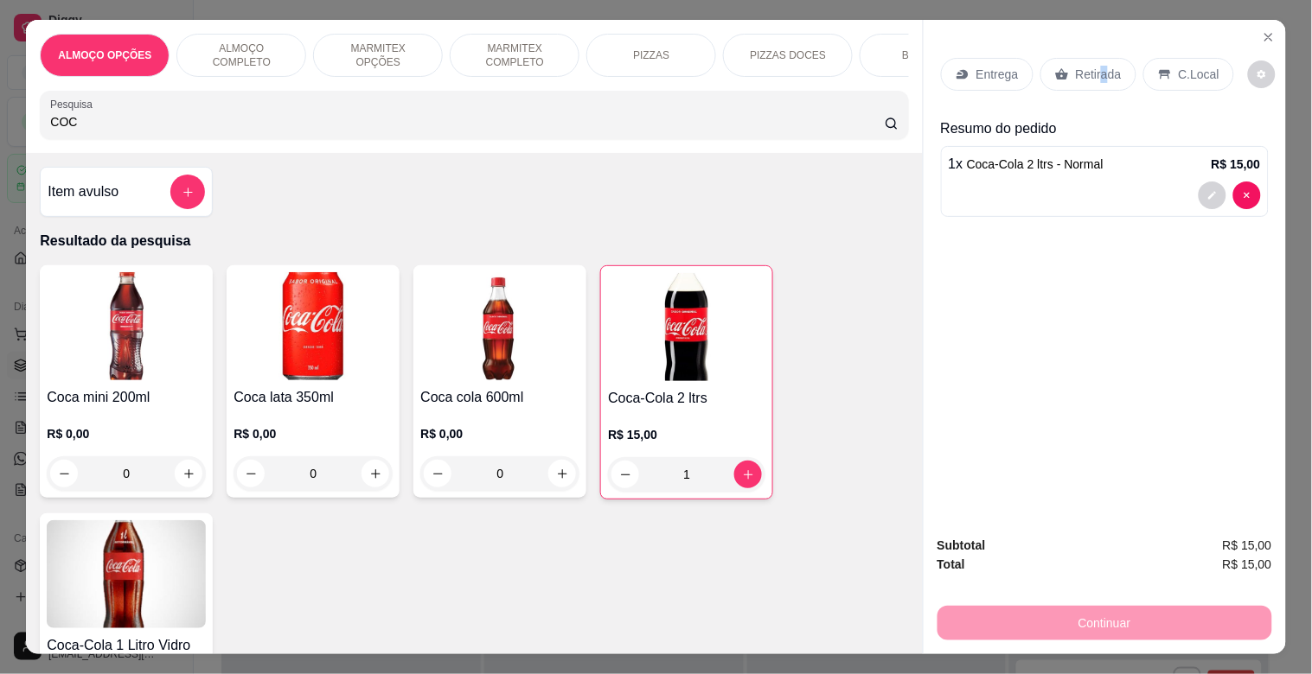
click at [1096, 66] on p "Retirada" at bounding box center [1099, 74] width 46 height 17
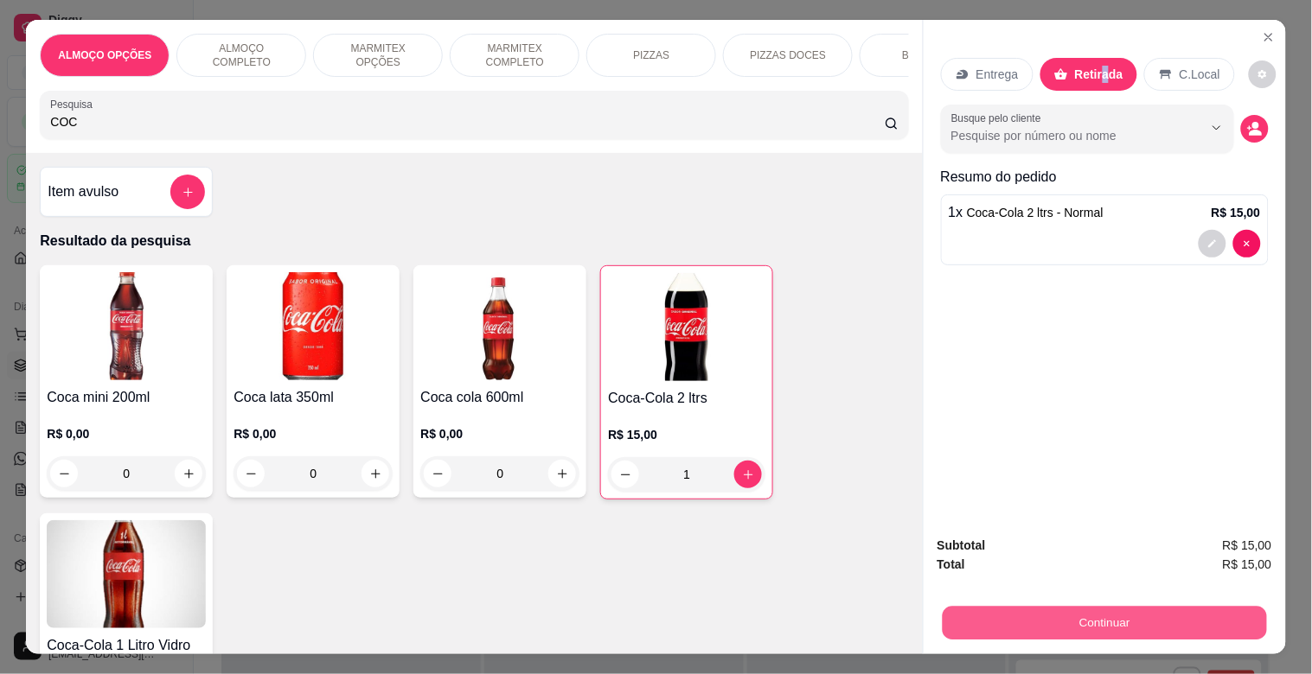
click at [1130, 606] on button "Continuar" at bounding box center [1104, 623] width 324 height 34
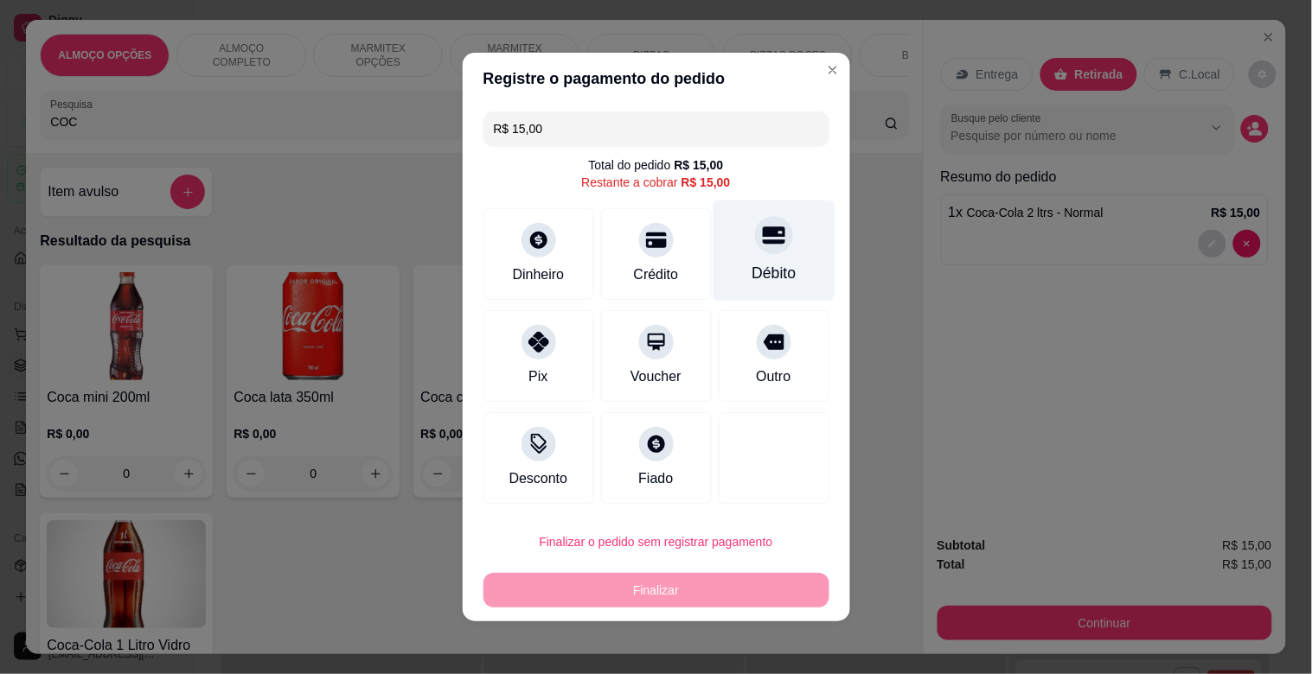
click at [776, 292] on div "Débito" at bounding box center [774, 251] width 122 height 101
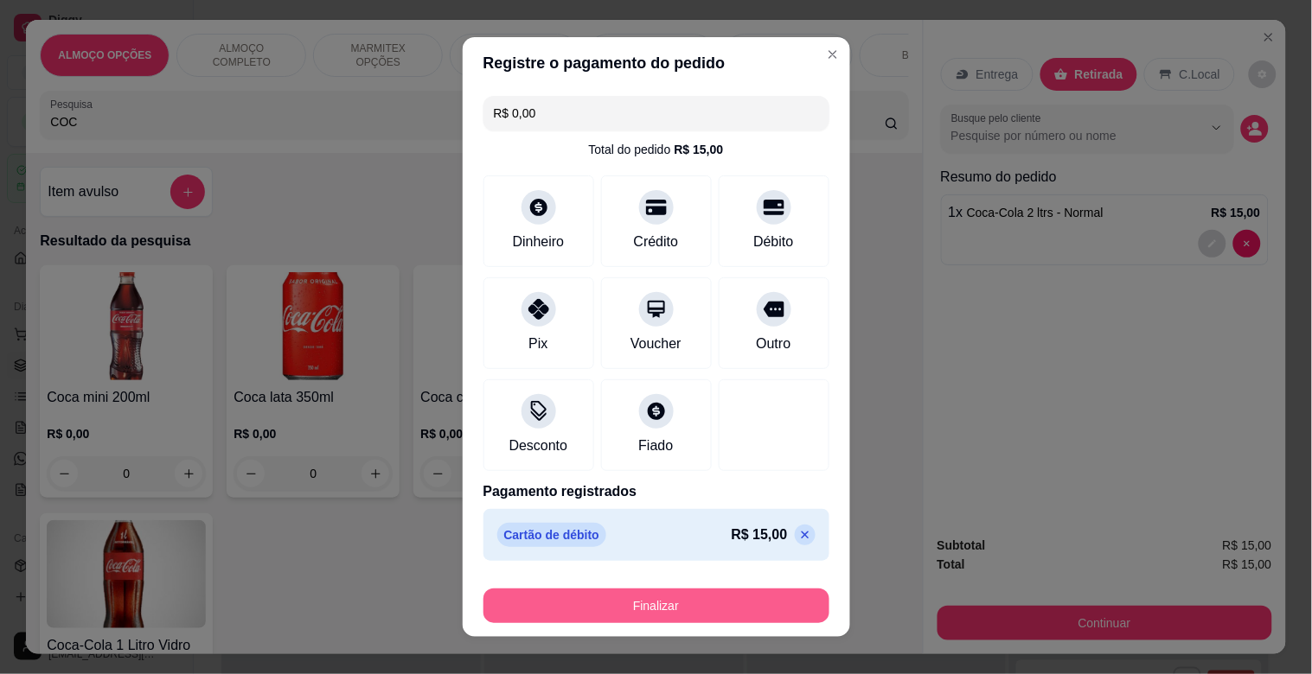
click at [623, 592] on button "Finalizar" at bounding box center [656, 606] width 346 height 35
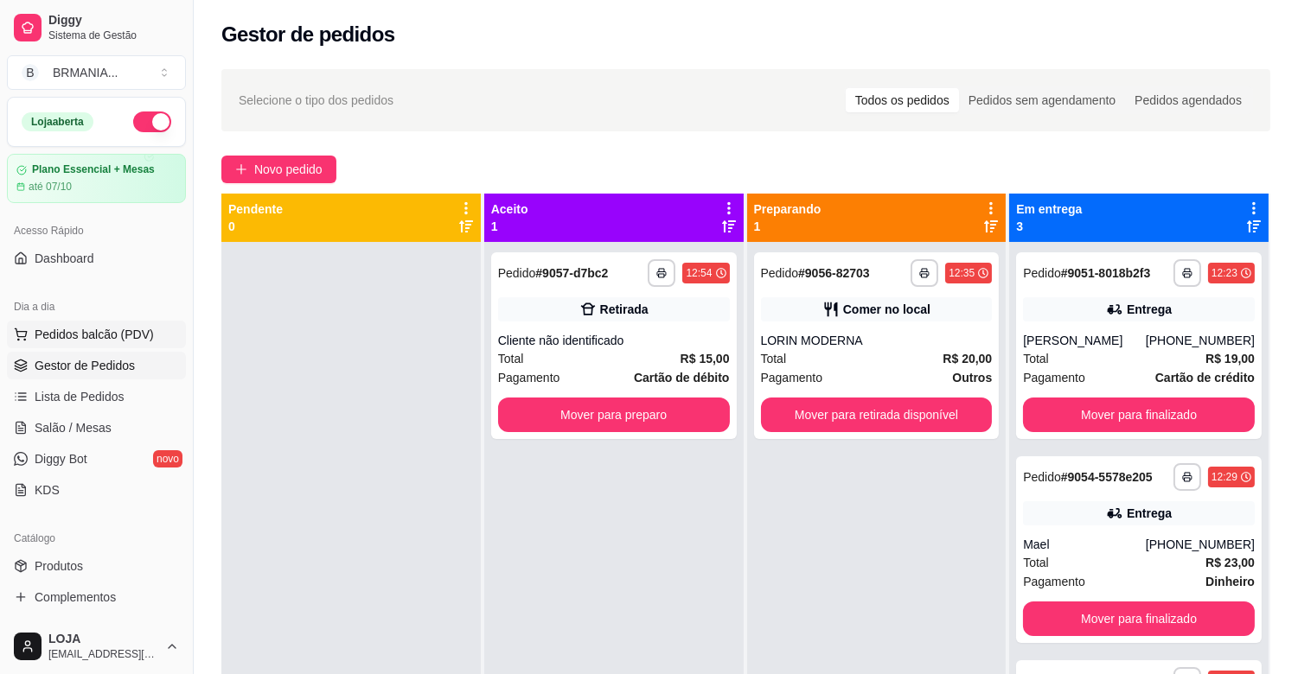
click at [100, 335] on span "Pedidos balcão (PDV)" at bounding box center [94, 334] width 119 height 17
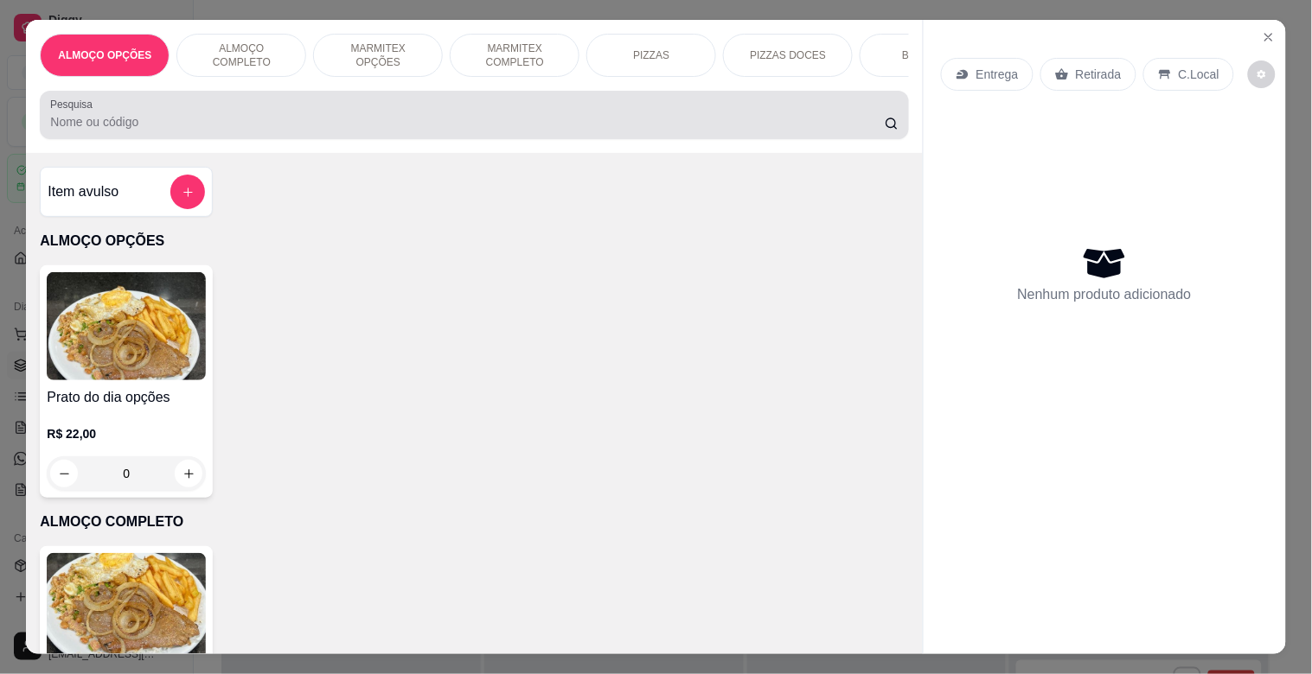
click at [243, 122] on input "Pesquisa" at bounding box center [467, 121] width 834 height 17
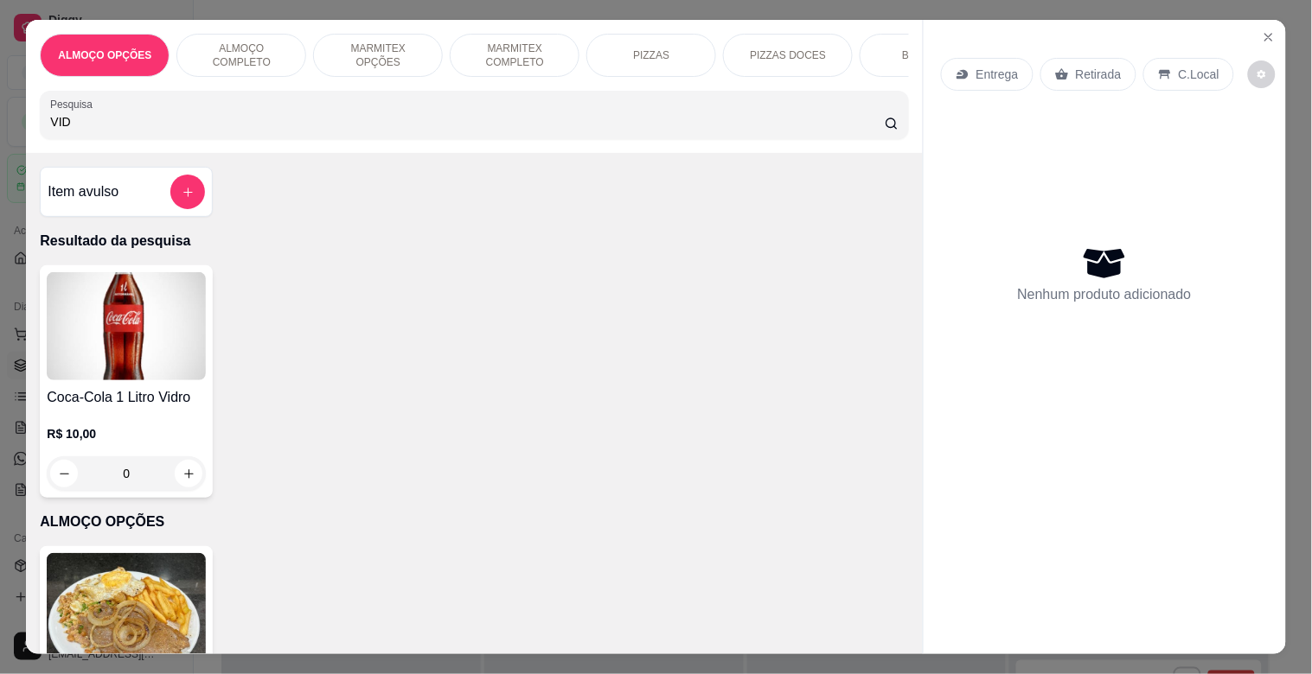
click at [164, 329] on img at bounding box center [126, 326] width 159 height 108
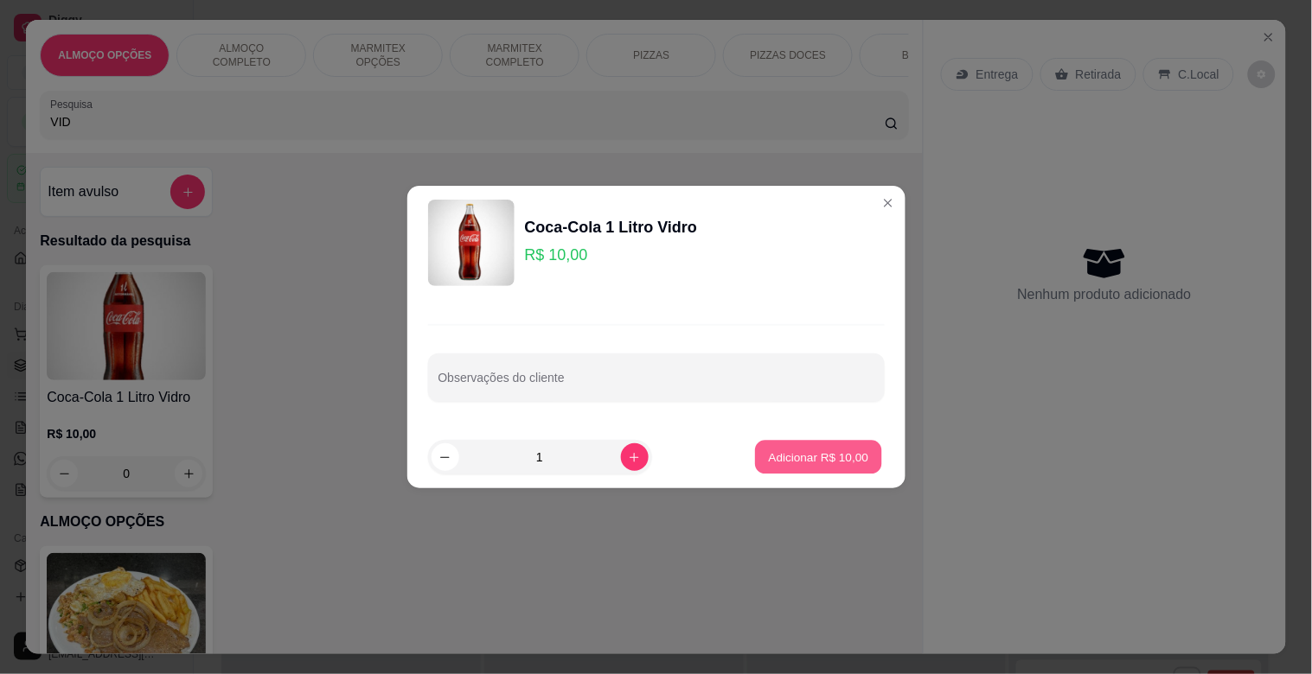
click at [834, 455] on p "Adicionar R$ 10,00" at bounding box center [819, 457] width 100 height 16
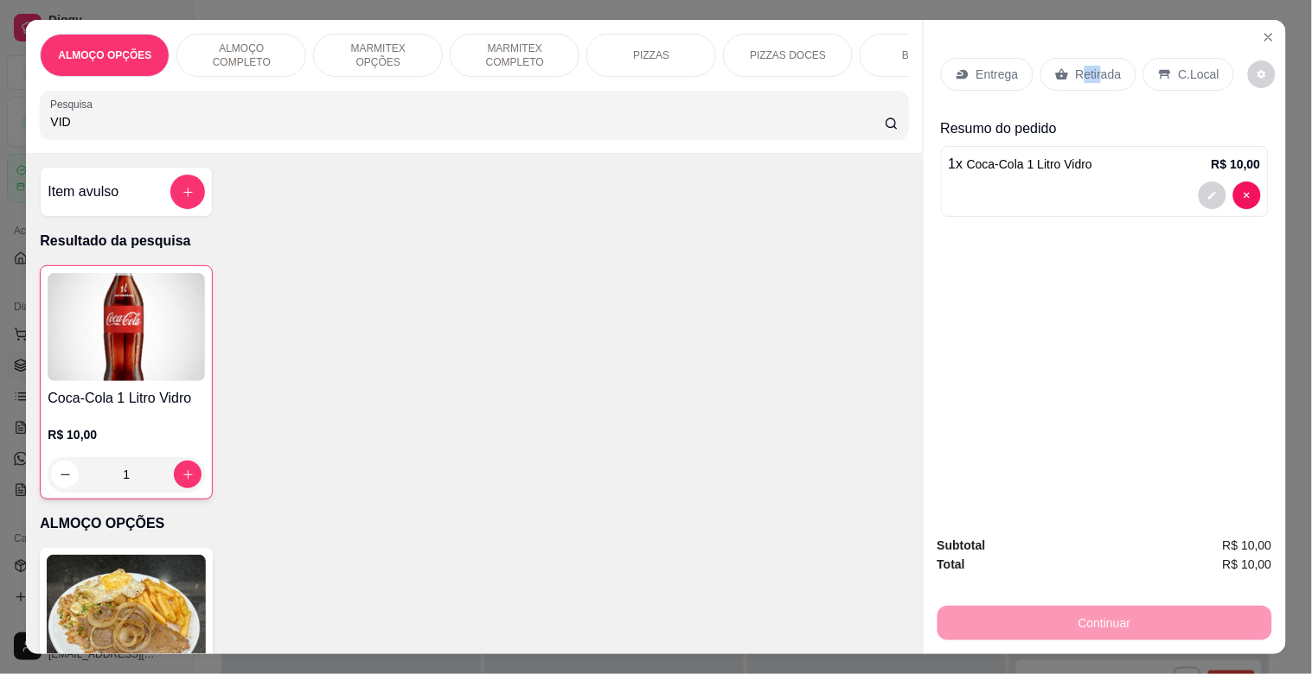
drag, startPoint x: 1076, startPoint y: 64, endPoint x: 1114, endPoint y: 93, distance: 47.6
click at [1100, 67] on p "Retirada" at bounding box center [1099, 74] width 46 height 17
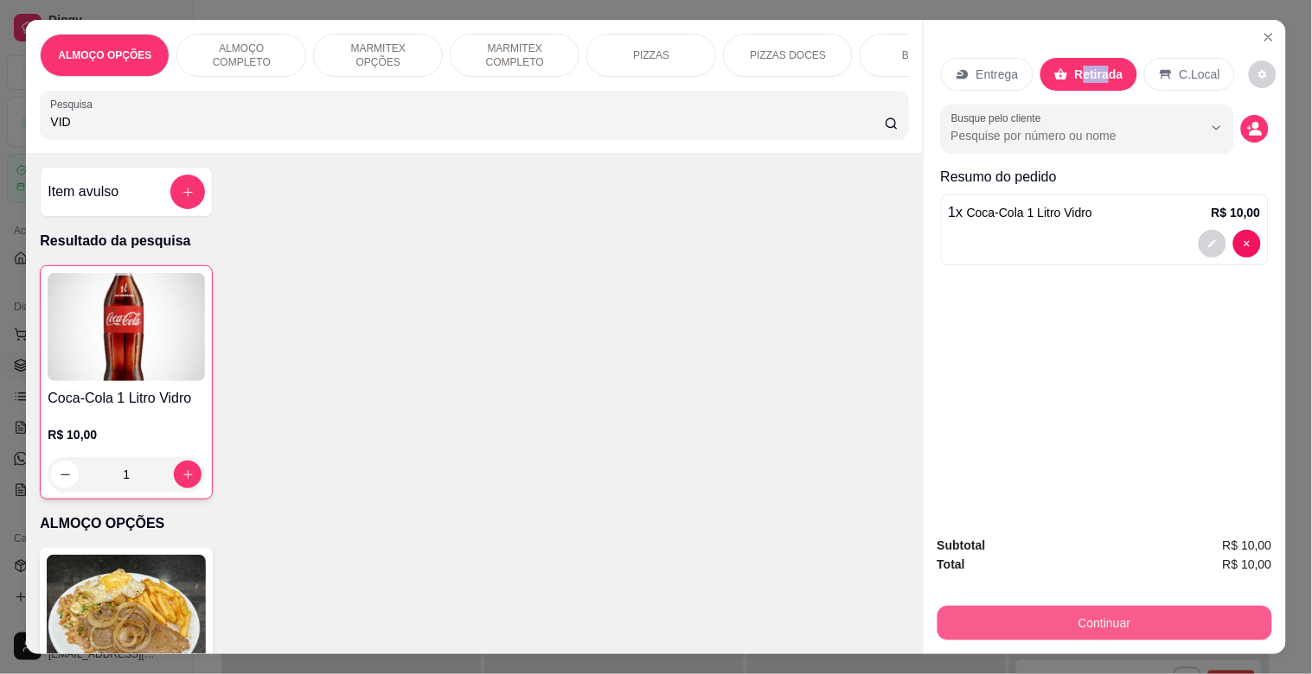
click at [1057, 606] on button "Continuar" at bounding box center [1104, 623] width 335 height 35
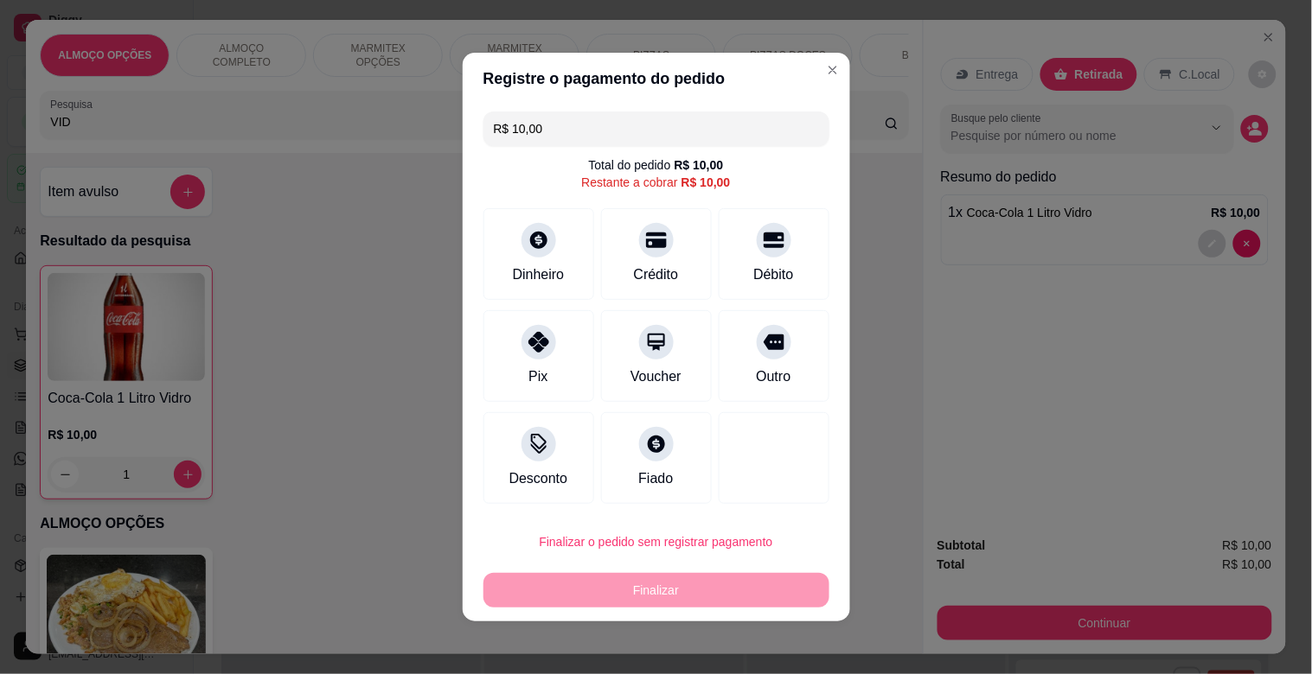
drag, startPoint x: 566, startPoint y: 386, endPoint x: 585, endPoint y: 391, distance: 19.7
click at [585, 391] on div "Pix" at bounding box center [538, 356] width 111 height 92
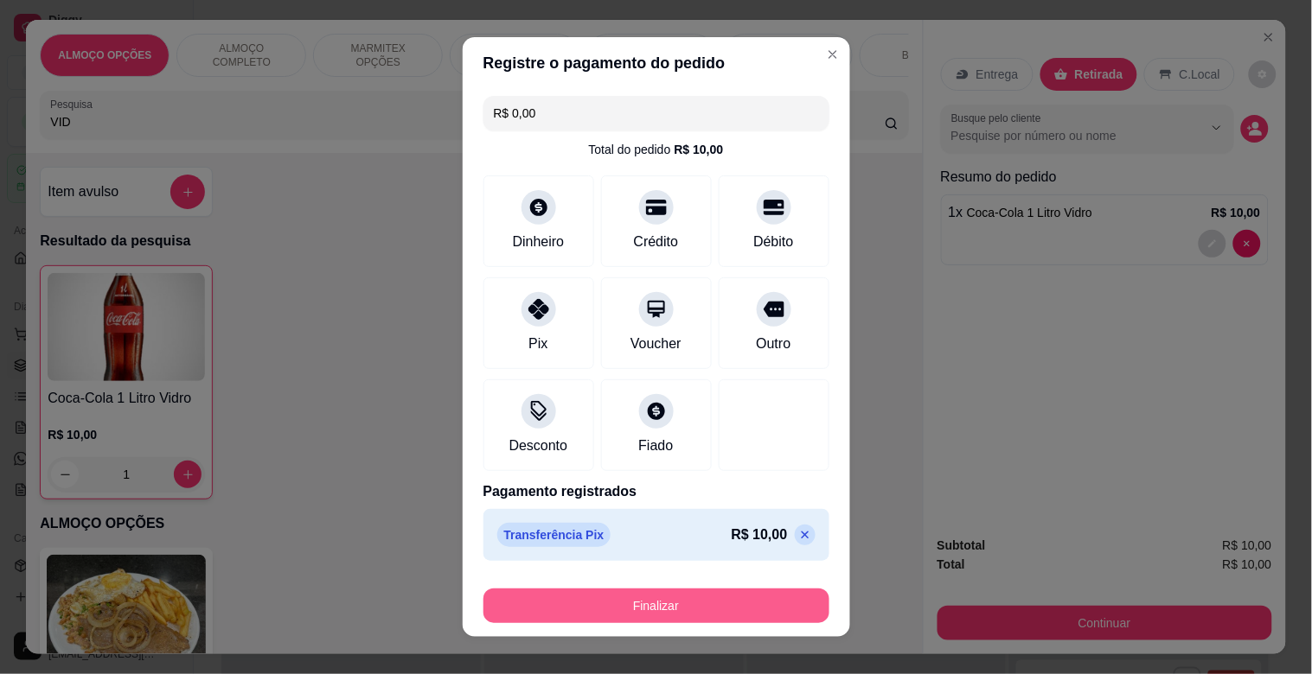
click at [719, 600] on button "Finalizar" at bounding box center [656, 606] width 346 height 35
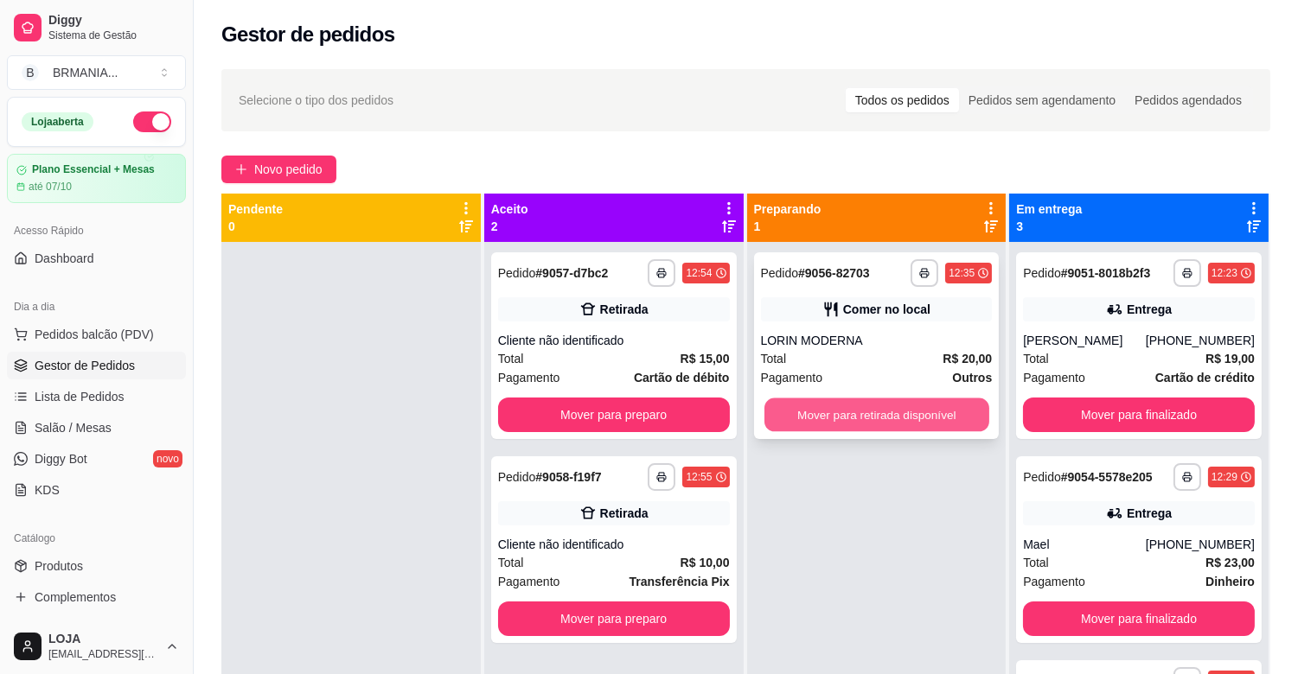
click at [830, 411] on button "Mover para retirada disponível" at bounding box center [876, 416] width 225 height 34
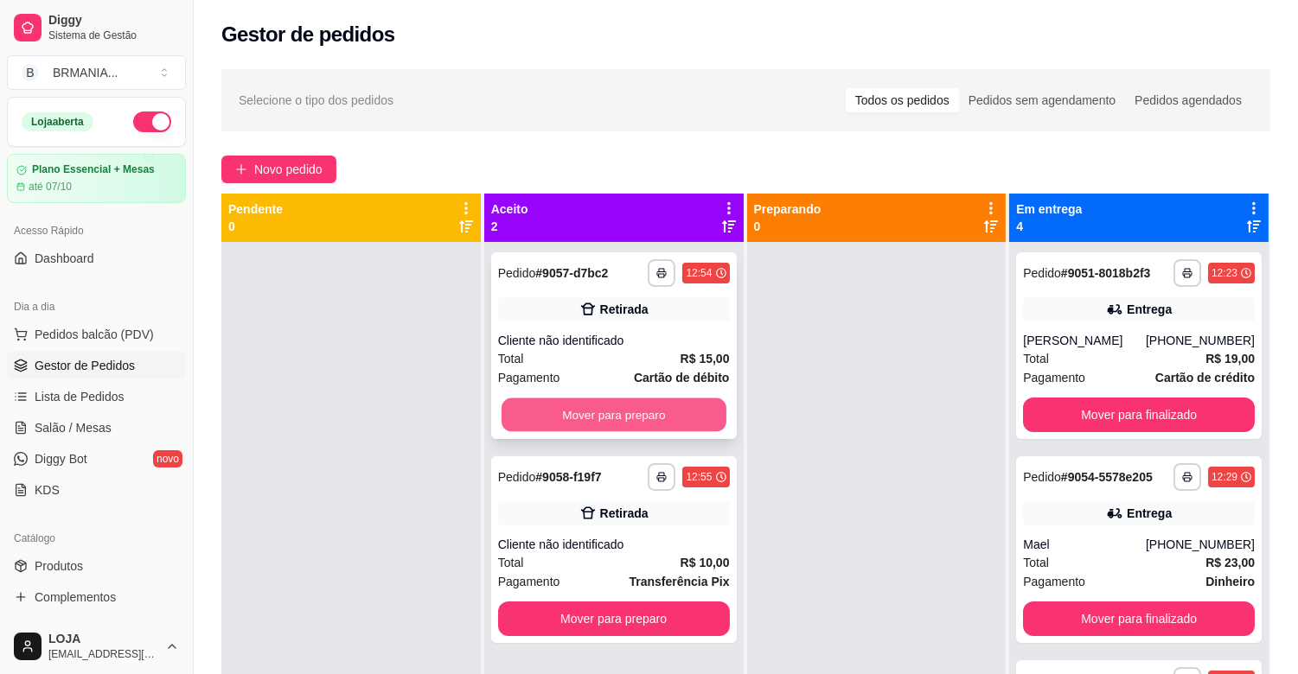
click at [649, 418] on button "Mover para preparo" at bounding box center [614, 416] width 225 height 34
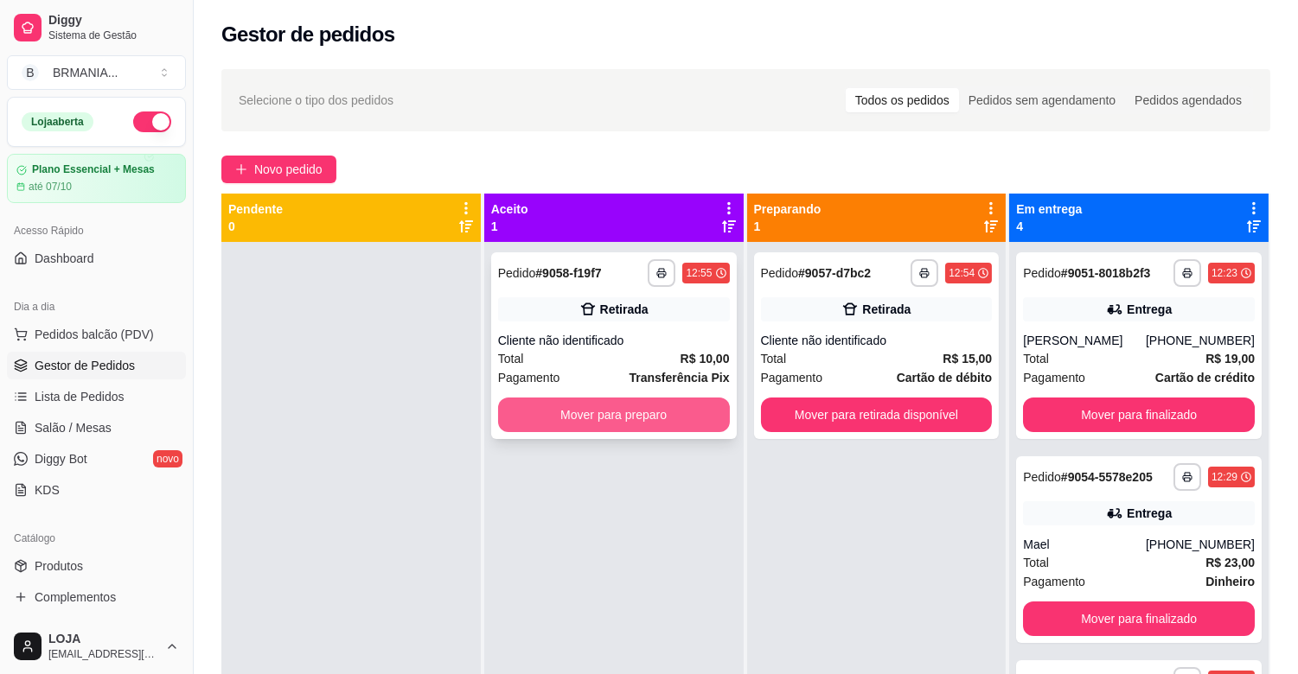
click at [679, 418] on button "Mover para preparo" at bounding box center [614, 415] width 232 height 35
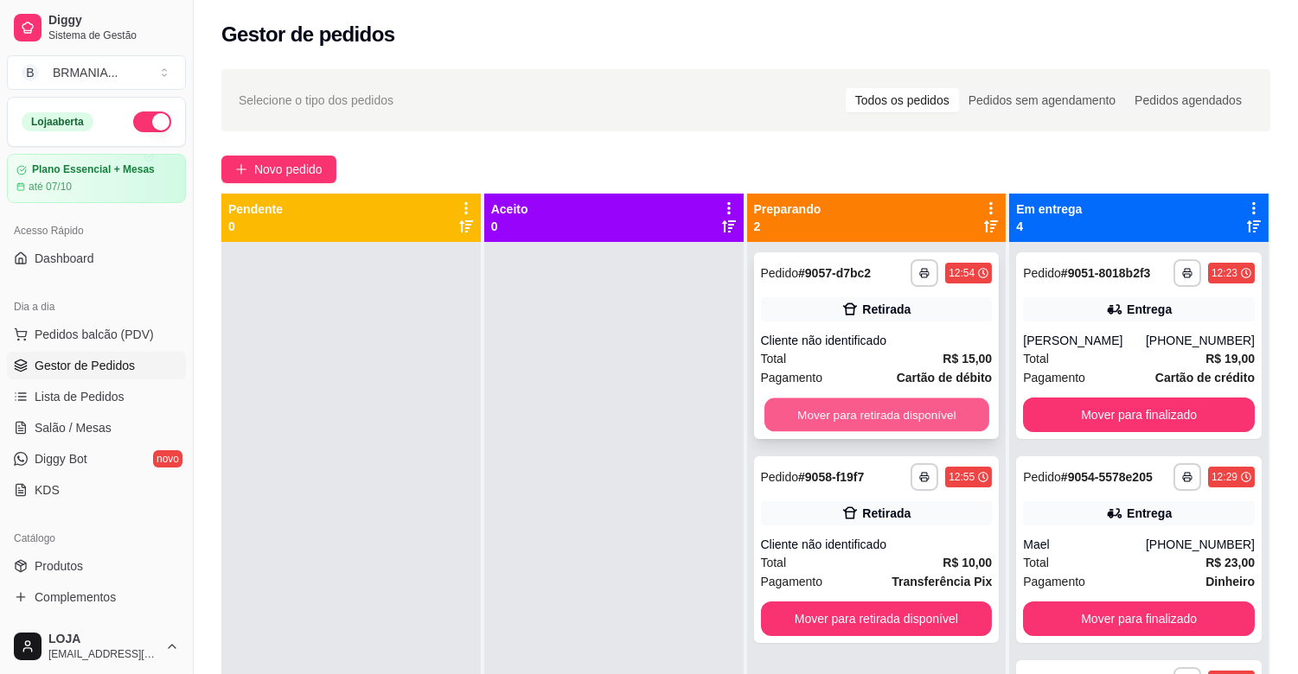
click at [865, 419] on button "Mover para retirada disponível" at bounding box center [876, 416] width 225 height 34
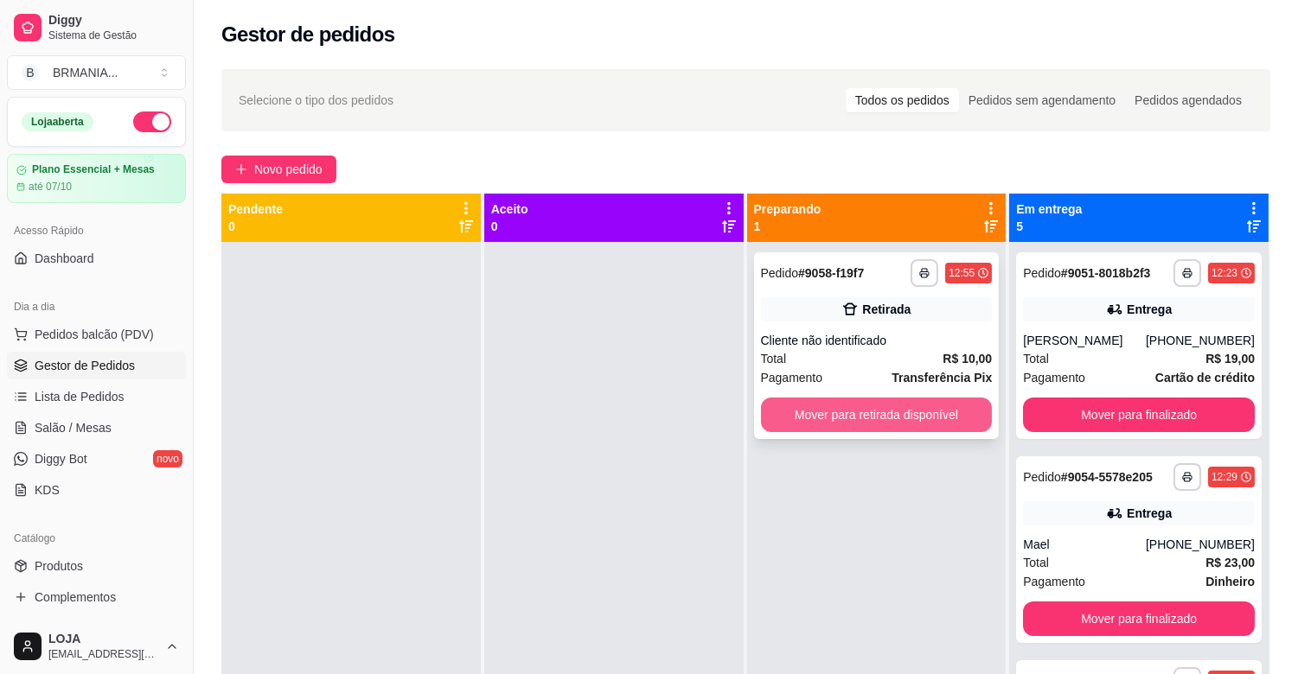
click at [895, 419] on button "Mover para retirada disponível" at bounding box center [877, 415] width 232 height 35
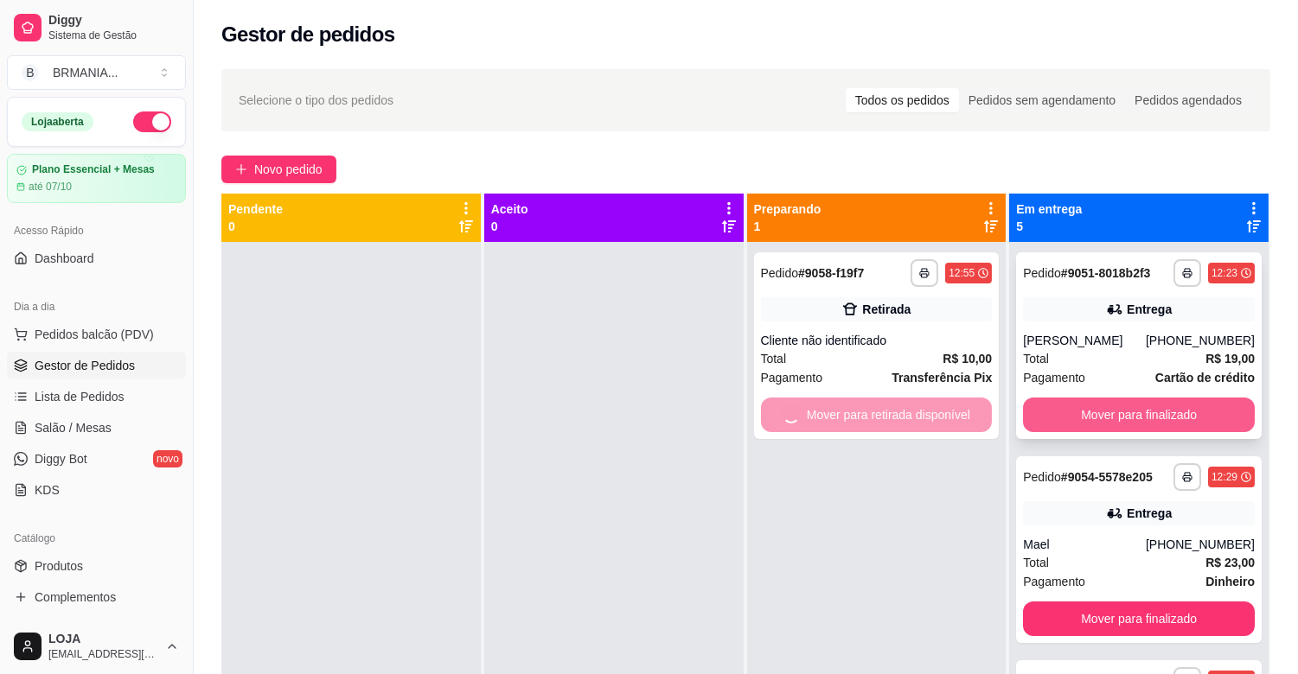
click at [1064, 405] on button "Mover para finalizado" at bounding box center [1139, 415] width 232 height 35
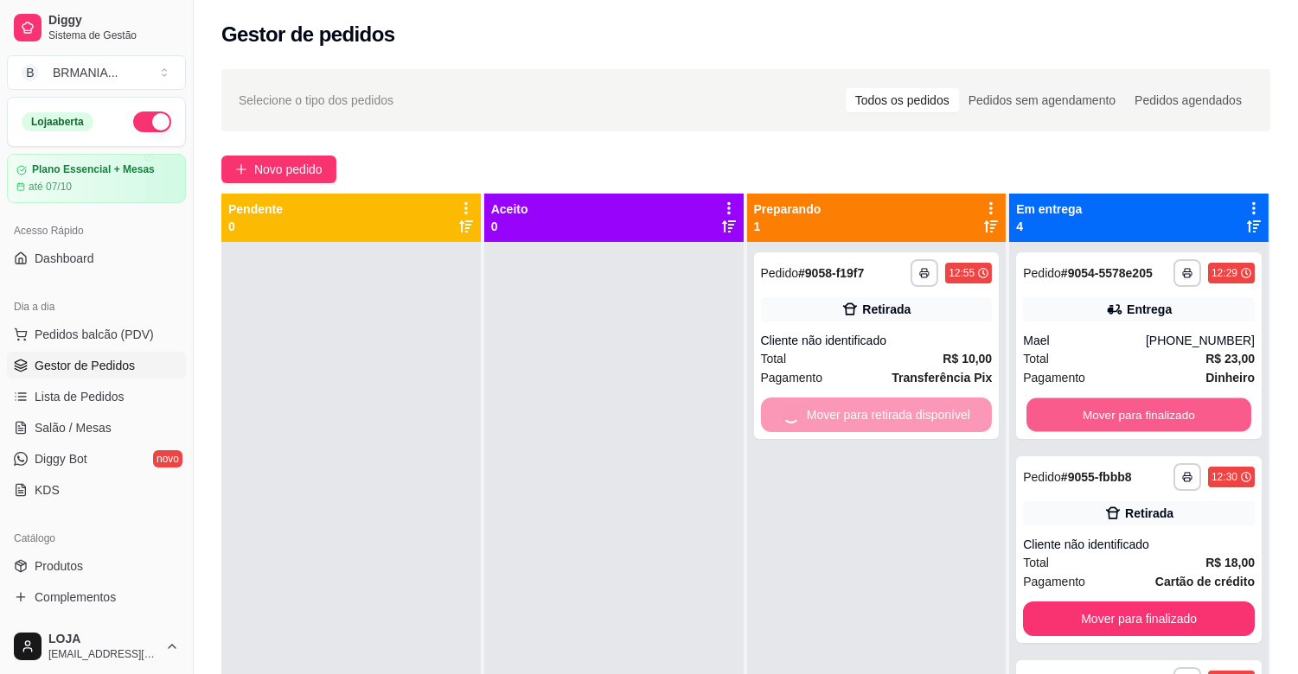
click at [1060, 412] on button "Mover para finalizado" at bounding box center [1138, 416] width 225 height 34
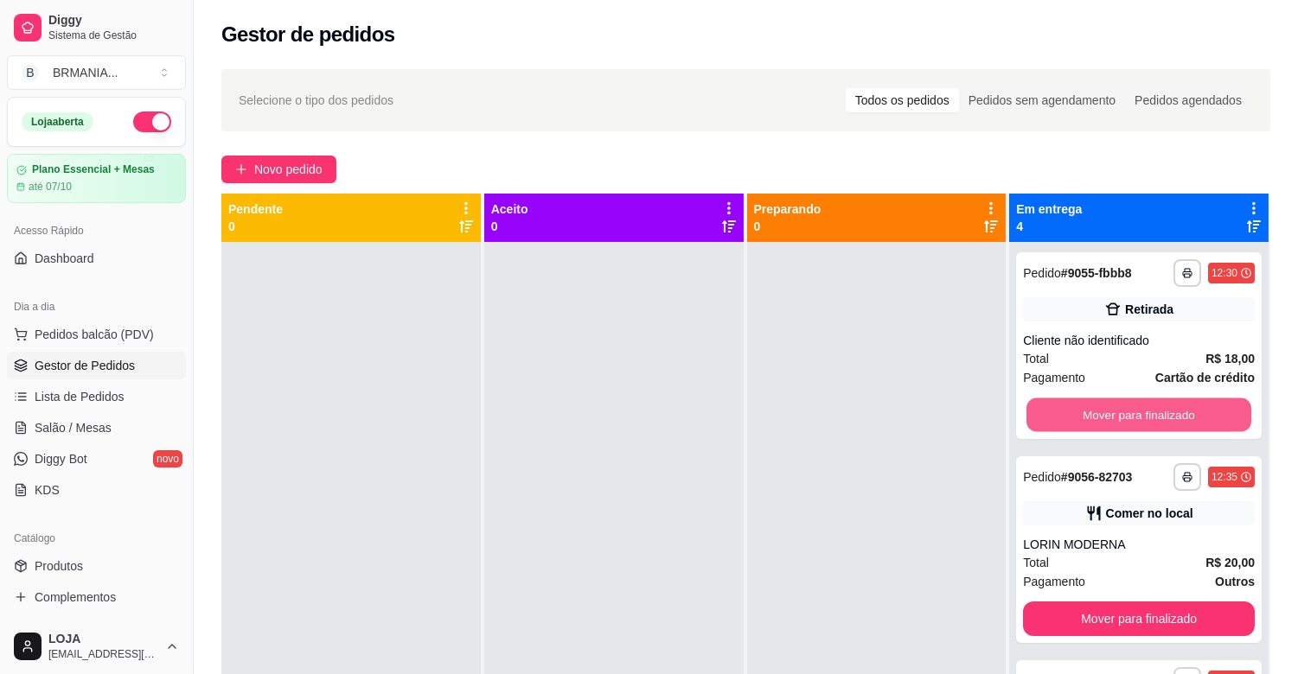
click at [1066, 412] on button "Mover para finalizado" at bounding box center [1138, 416] width 225 height 34
click at [1067, 412] on button "Mover para finalizado" at bounding box center [1138, 416] width 225 height 34
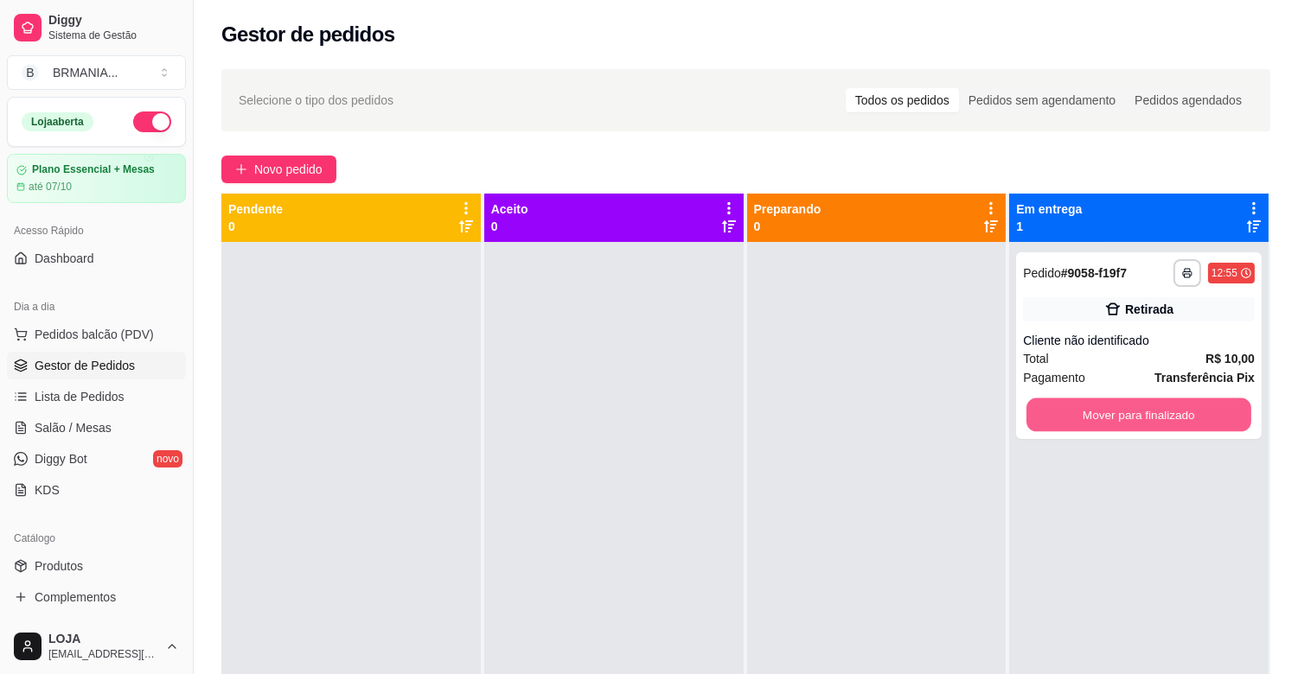
click at [1067, 412] on button "Mover para finalizado" at bounding box center [1138, 416] width 225 height 34
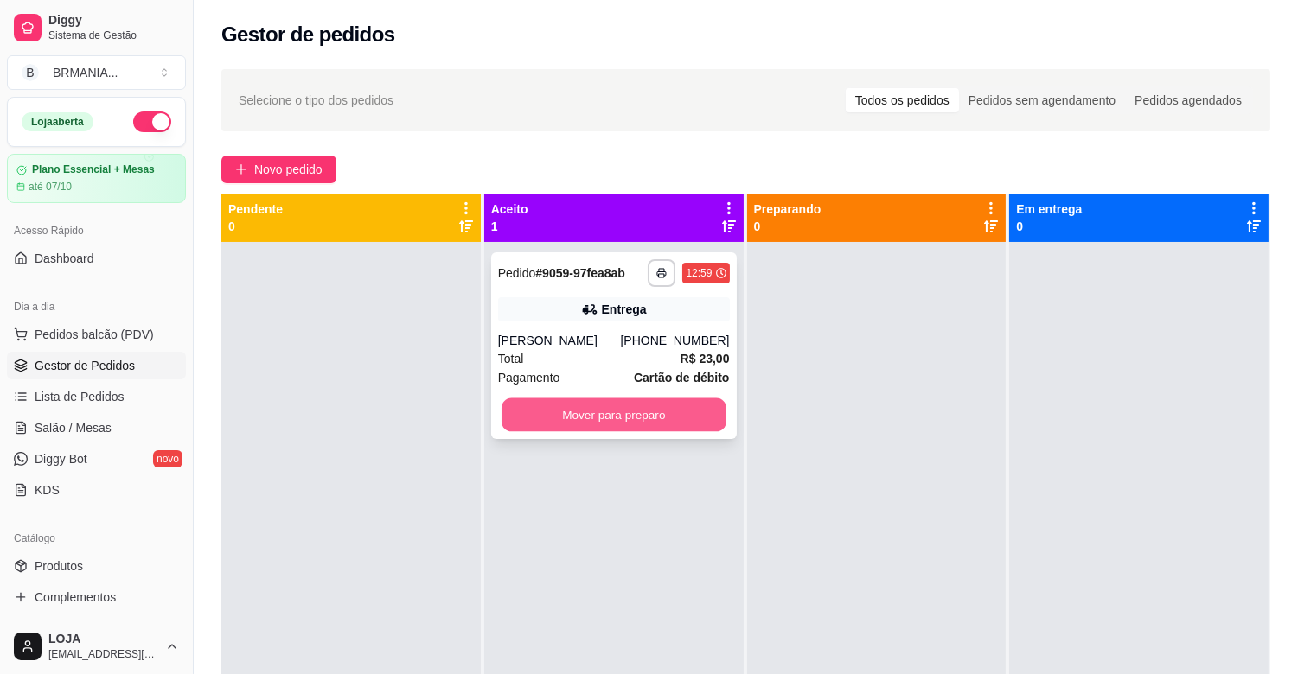
click at [667, 408] on button "Mover para preparo" at bounding box center [614, 416] width 225 height 34
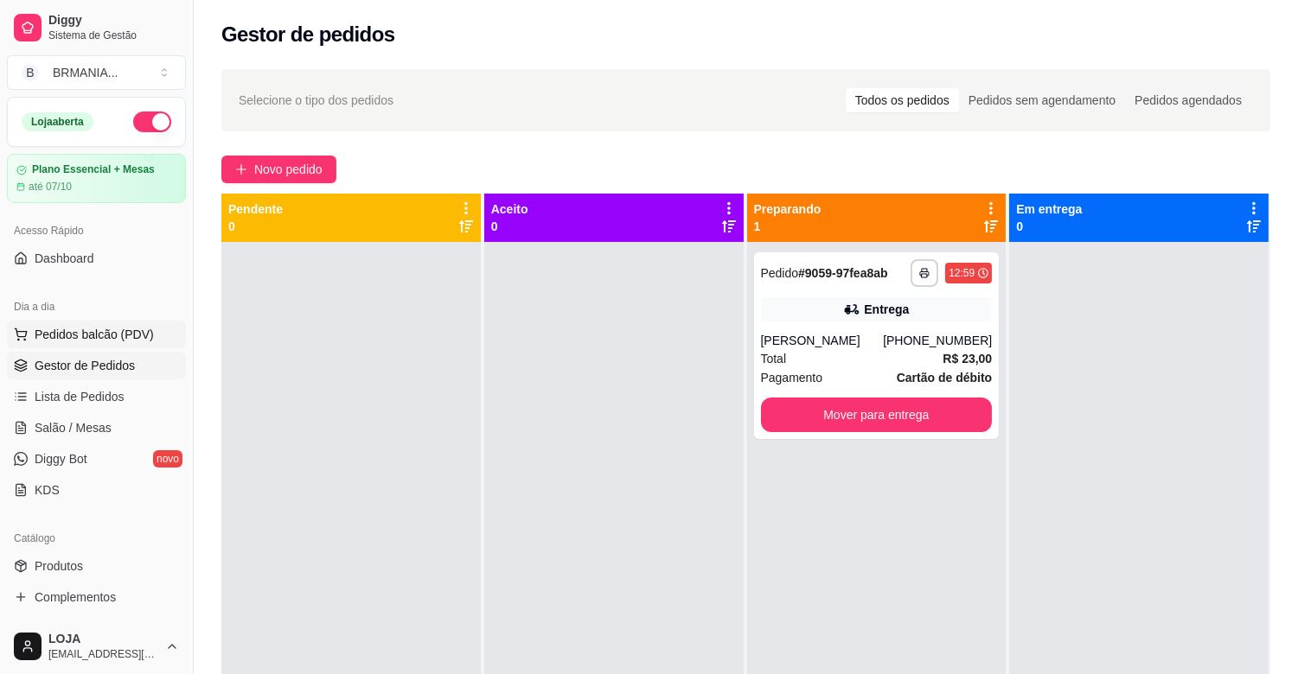
click at [133, 331] on button "Pedidos balcão (PDV)" at bounding box center [96, 335] width 179 height 28
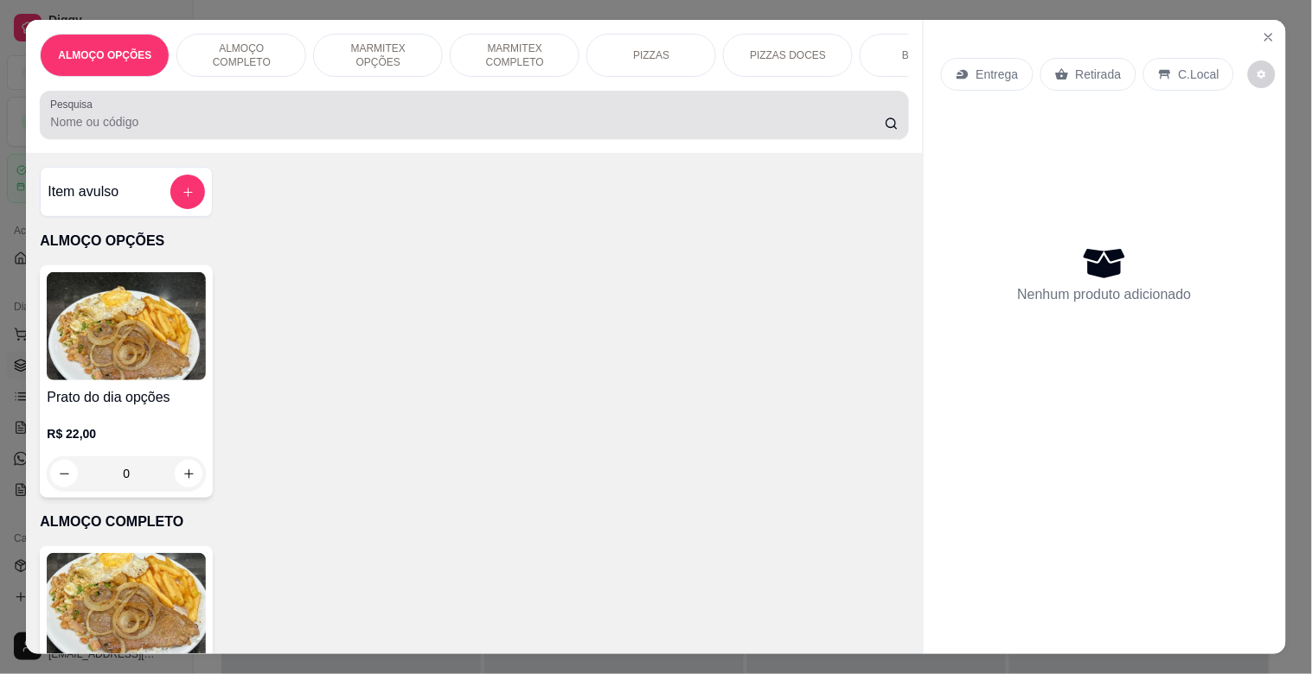
drag, startPoint x: 337, startPoint y: 107, endPoint x: 344, endPoint y: 123, distance: 17.0
click at [344, 123] on div at bounding box center [473, 115] width 847 height 35
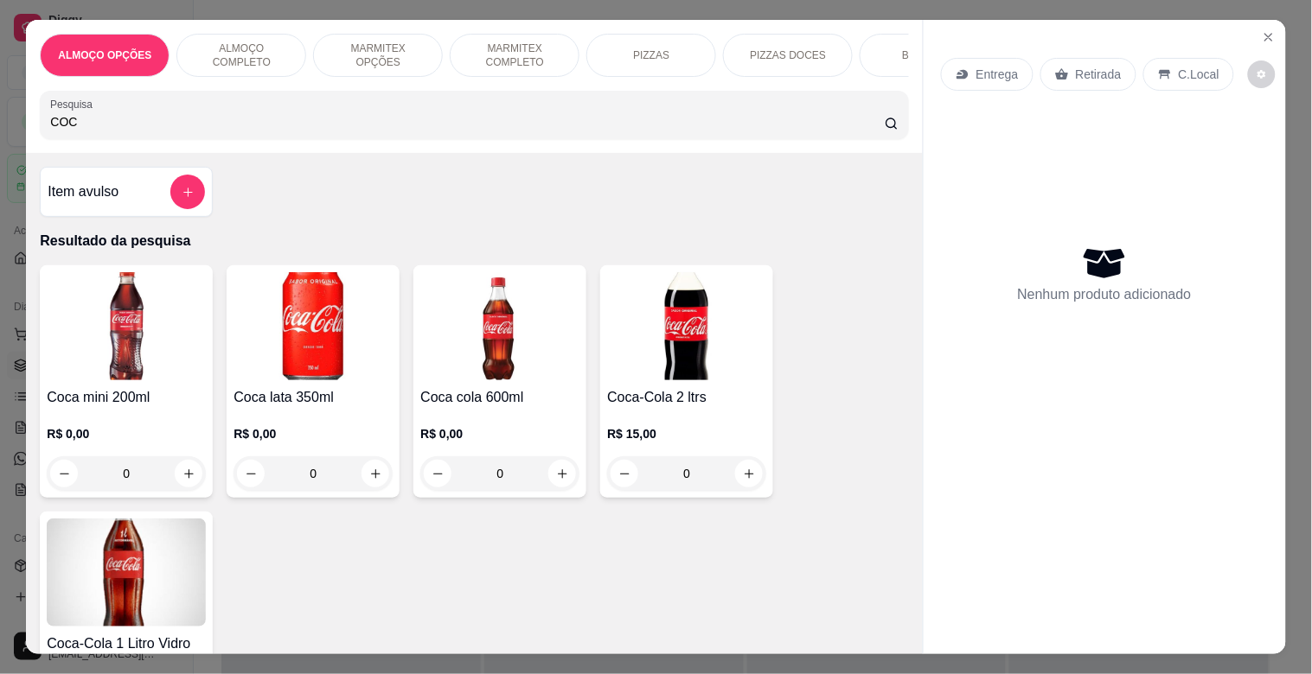
click at [29, 338] on div "Item avulso Resultado da pesquisa Coca mini 200ml R$ 0,00 0 Coca lata 350ml R$ …" at bounding box center [474, 403] width 896 height 501
click at [109, 336] on img at bounding box center [126, 326] width 159 height 108
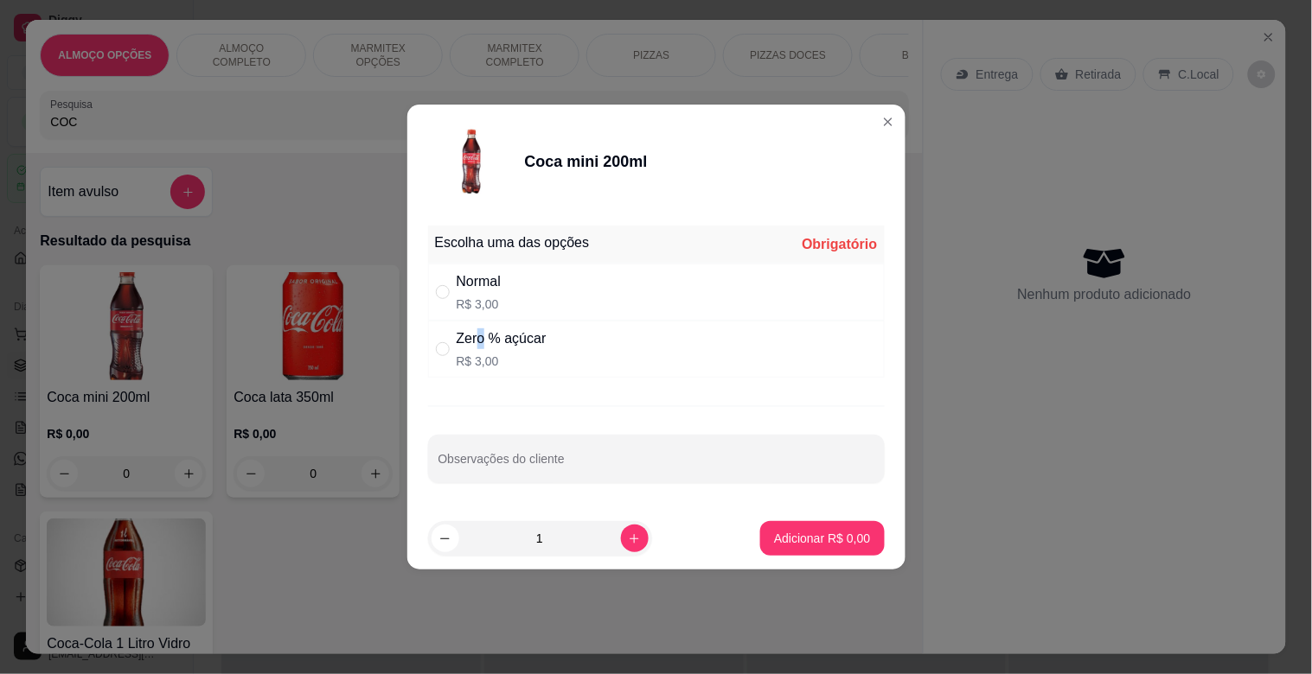
click at [483, 334] on div "Zero % açúcar" at bounding box center [502, 339] width 90 height 21
click at [806, 530] on p "Adicionar R$ 3,00" at bounding box center [822, 538] width 96 height 17
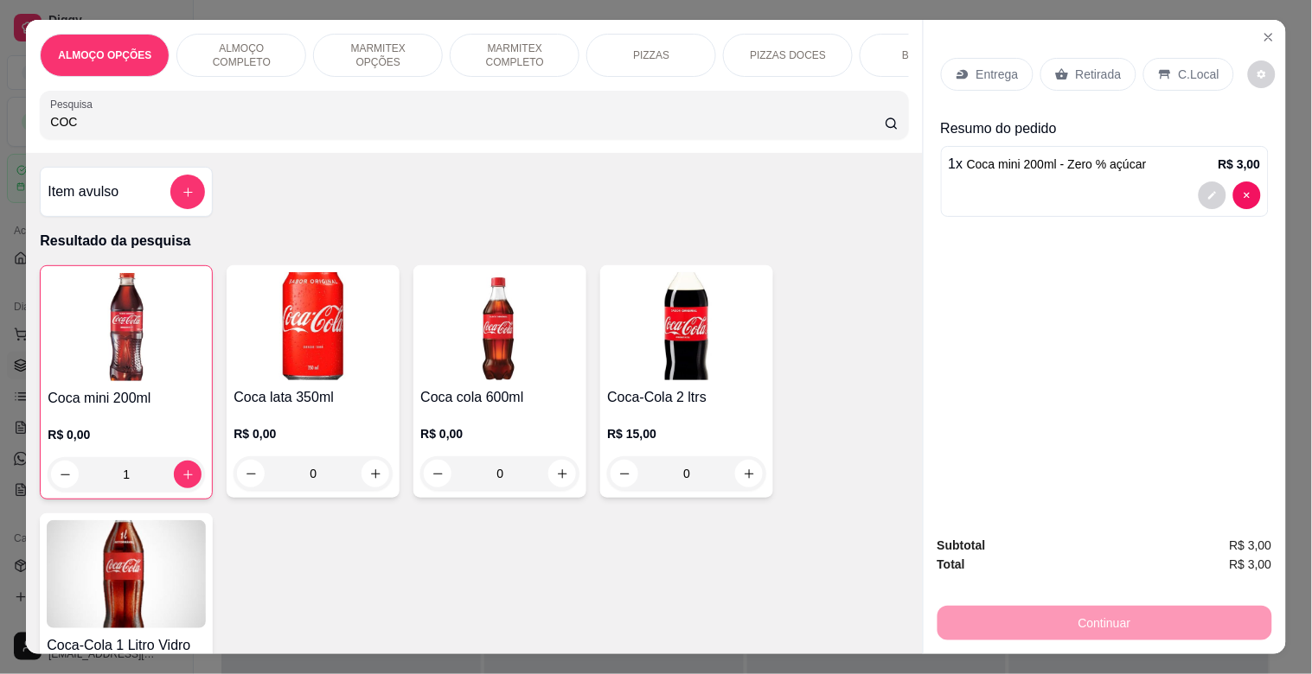
click at [1077, 72] on p "Retirada" at bounding box center [1099, 74] width 46 height 17
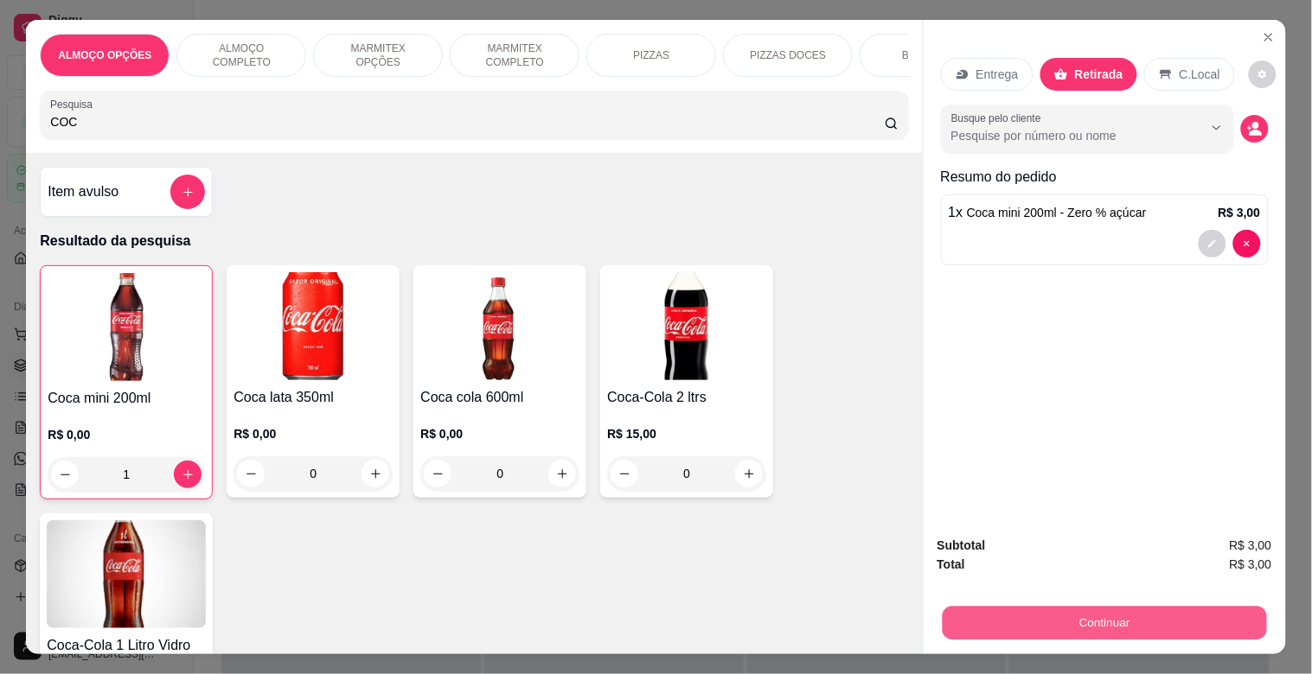
click at [1099, 606] on button "Continuar" at bounding box center [1104, 623] width 324 height 34
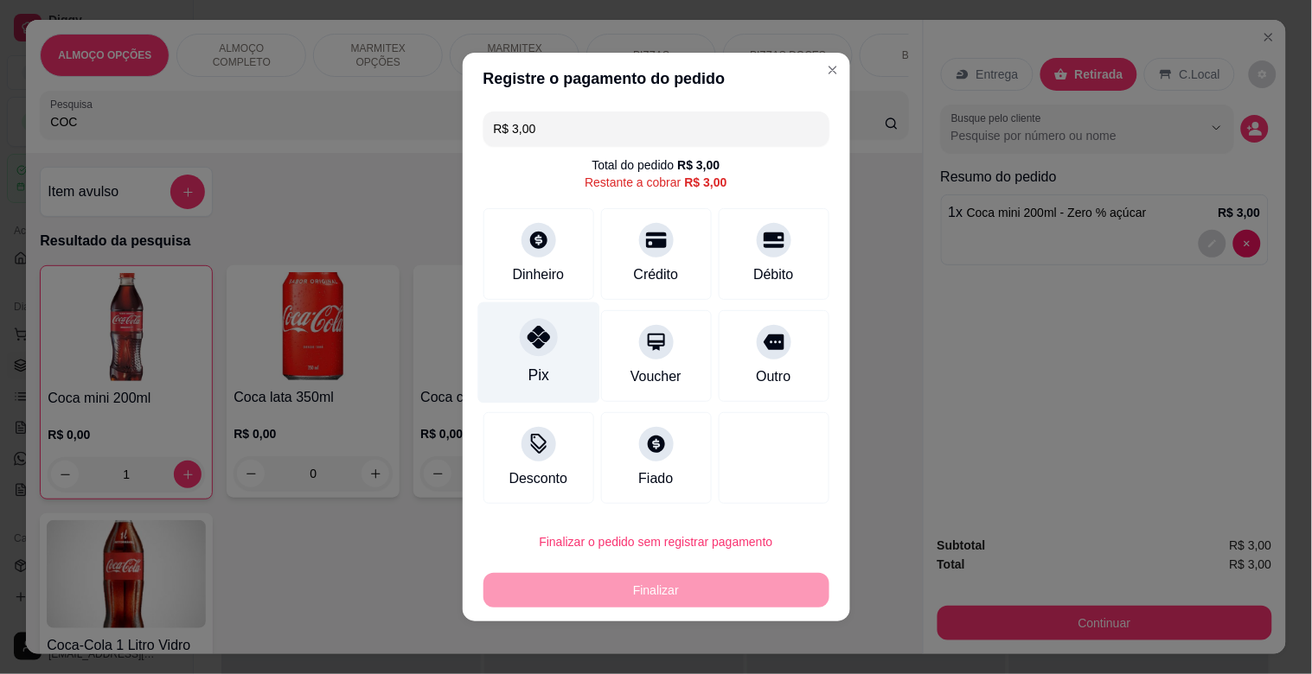
click at [545, 359] on div "Pix" at bounding box center [538, 353] width 122 height 101
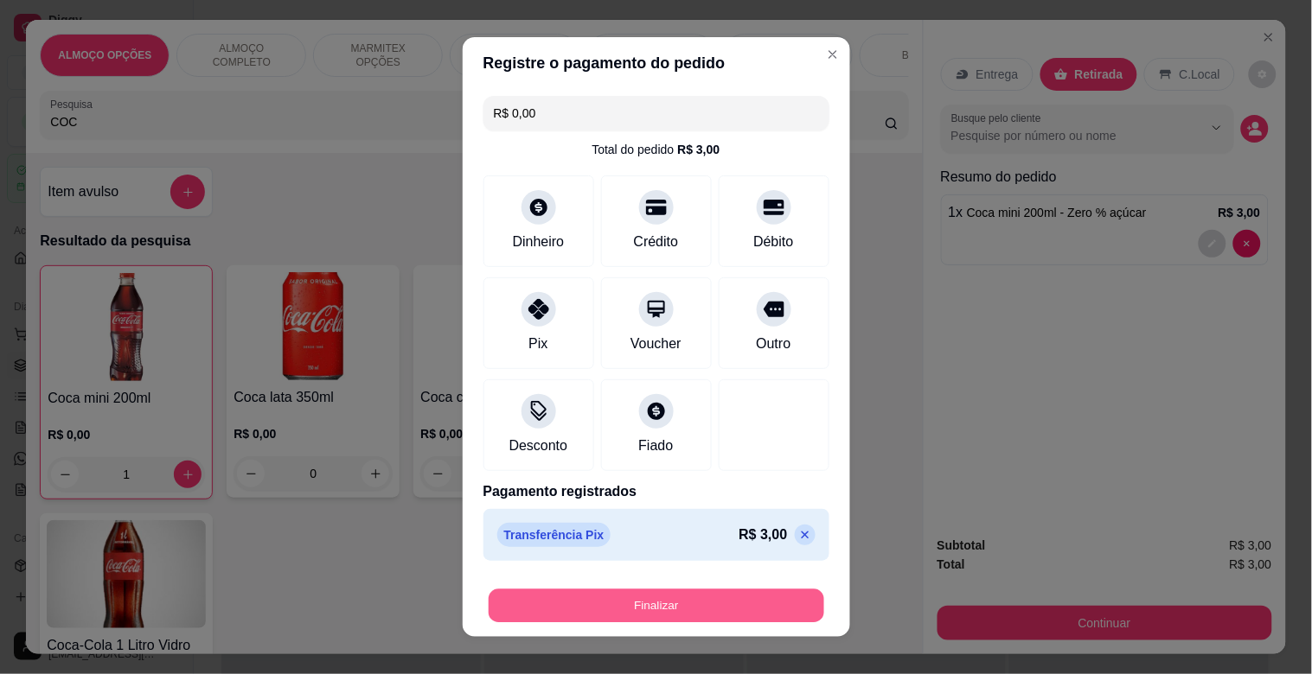
click at [719, 607] on button "Finalizar" at bounding box center [657, 607] width 336 height 34
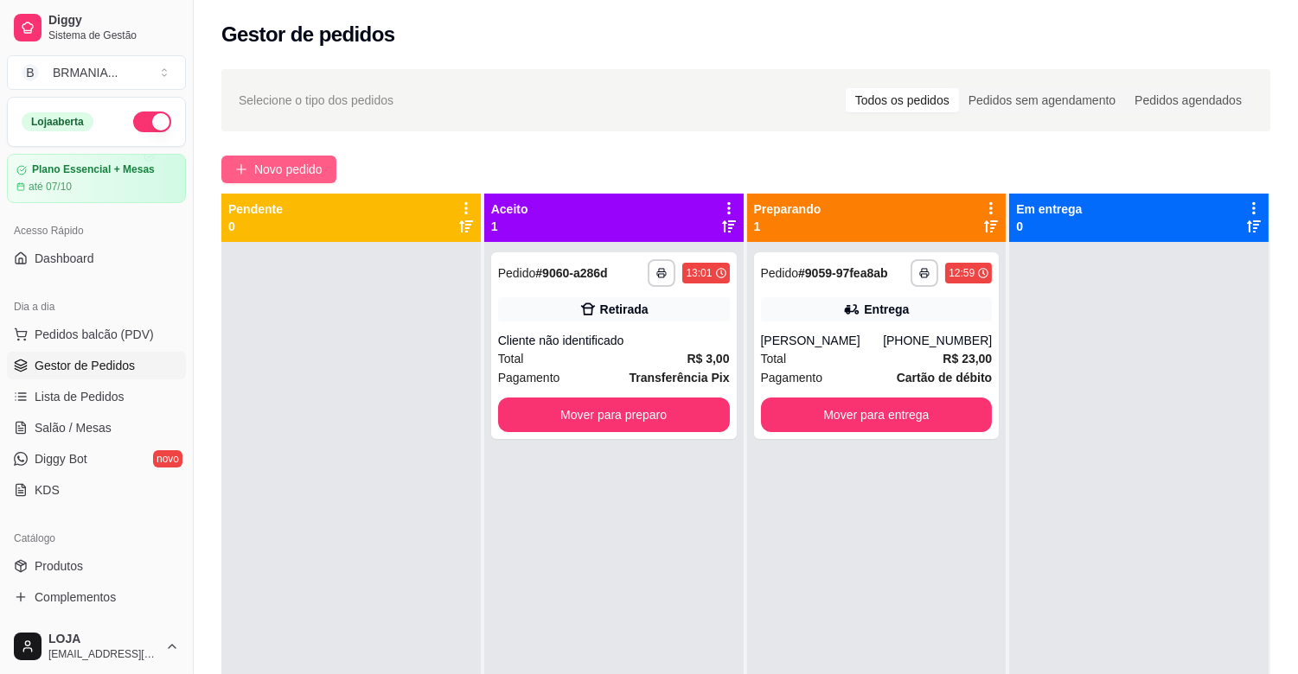
click at [297, 157] on button "Novo pedido" at bounding box center [278, 170] width 115 height 28
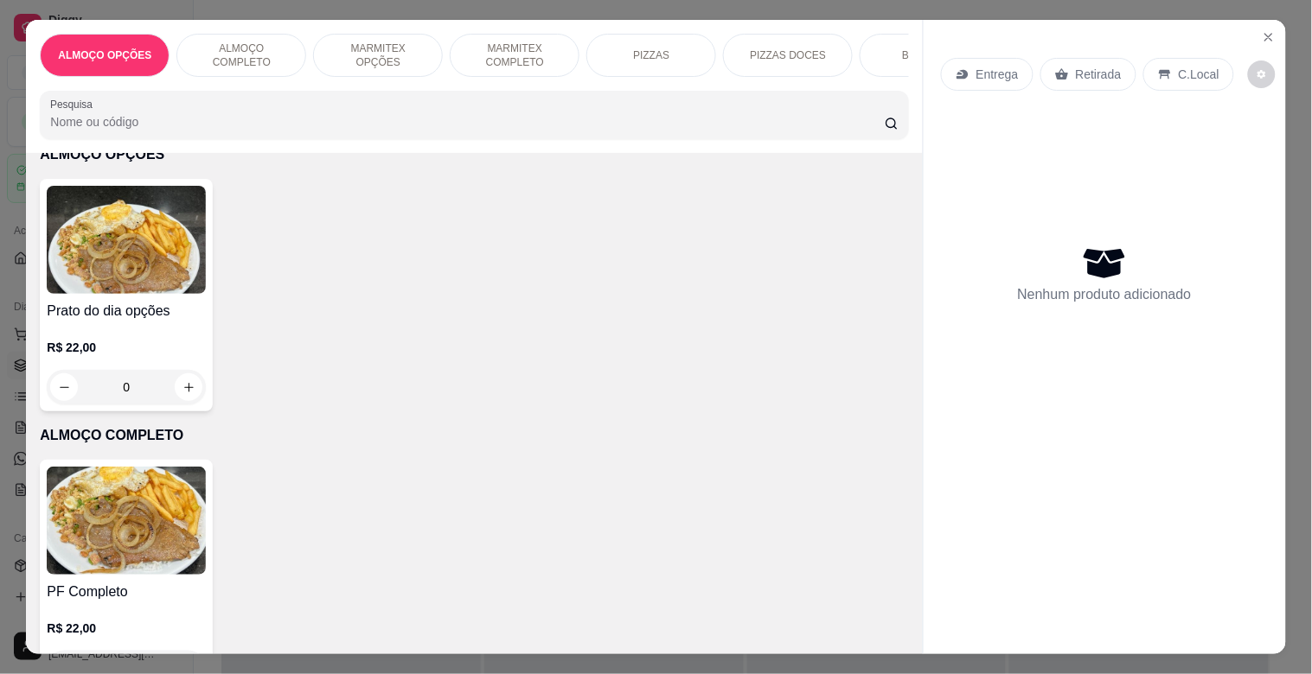
scroll to position [115, 0]
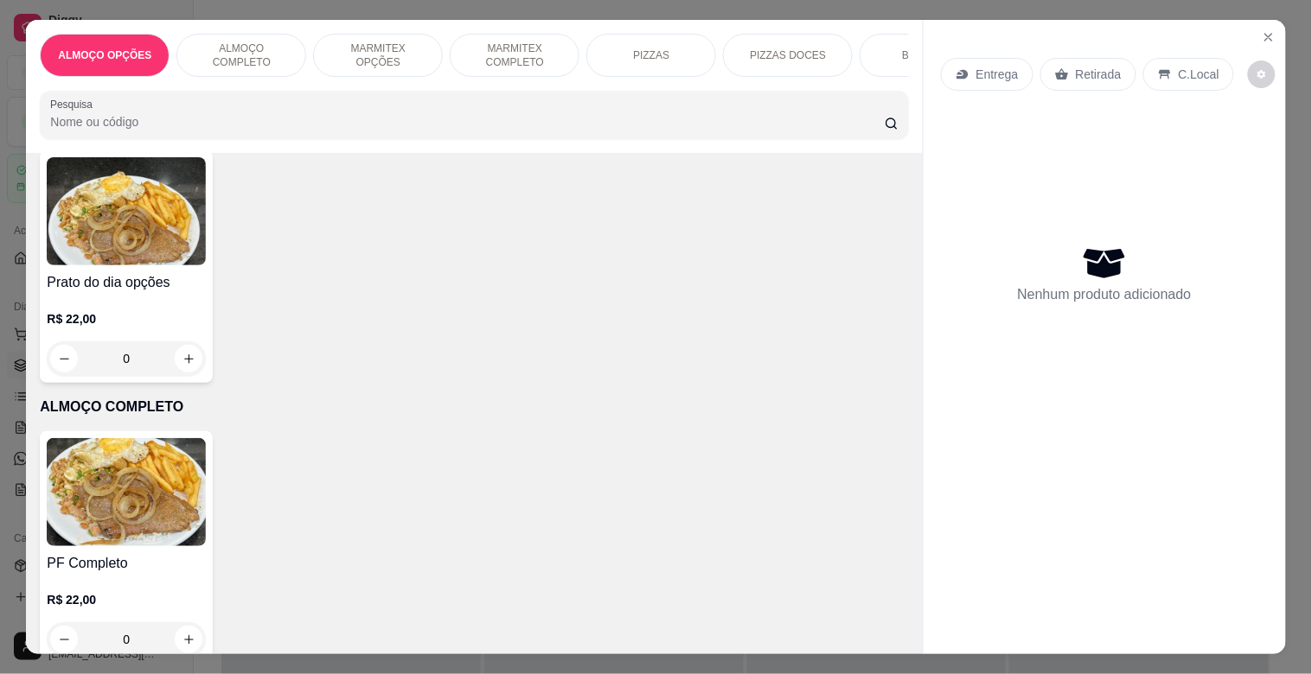
click at [107, 510] on img at bounding box center [126, 492] width 159 height 108
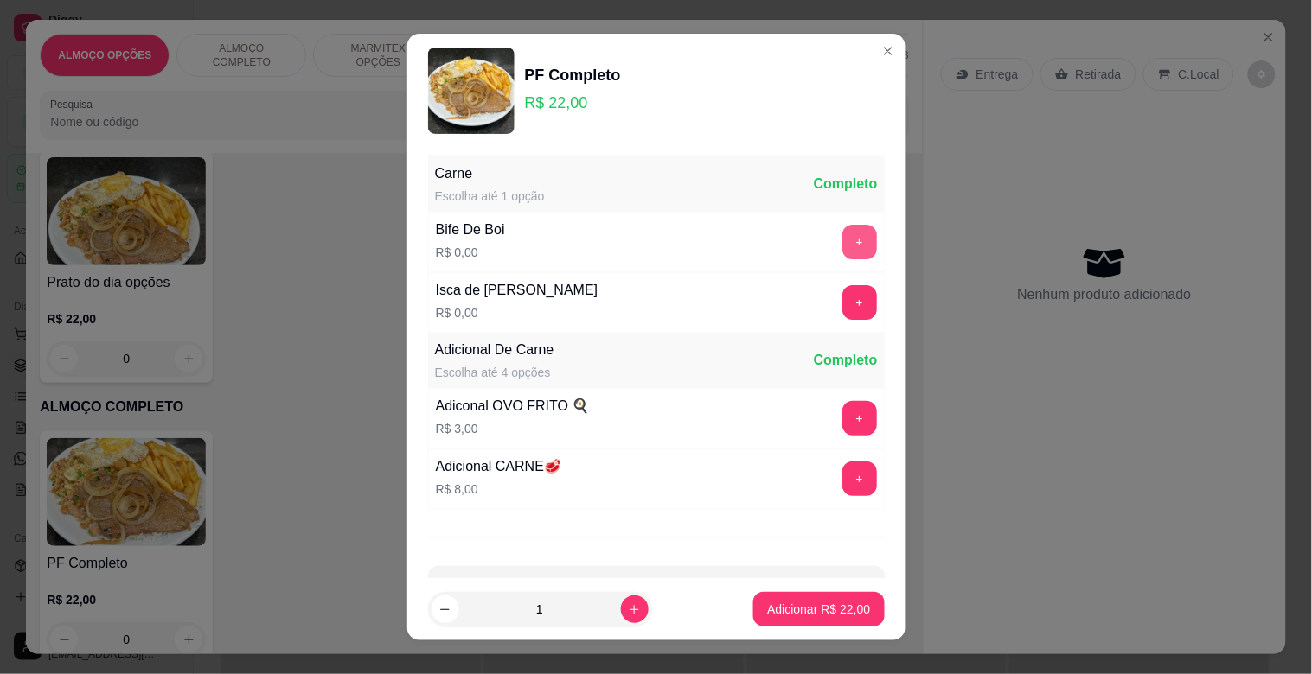
click at [842, 242] on button "+" at bounding box center [859, 242] width 35 height 35
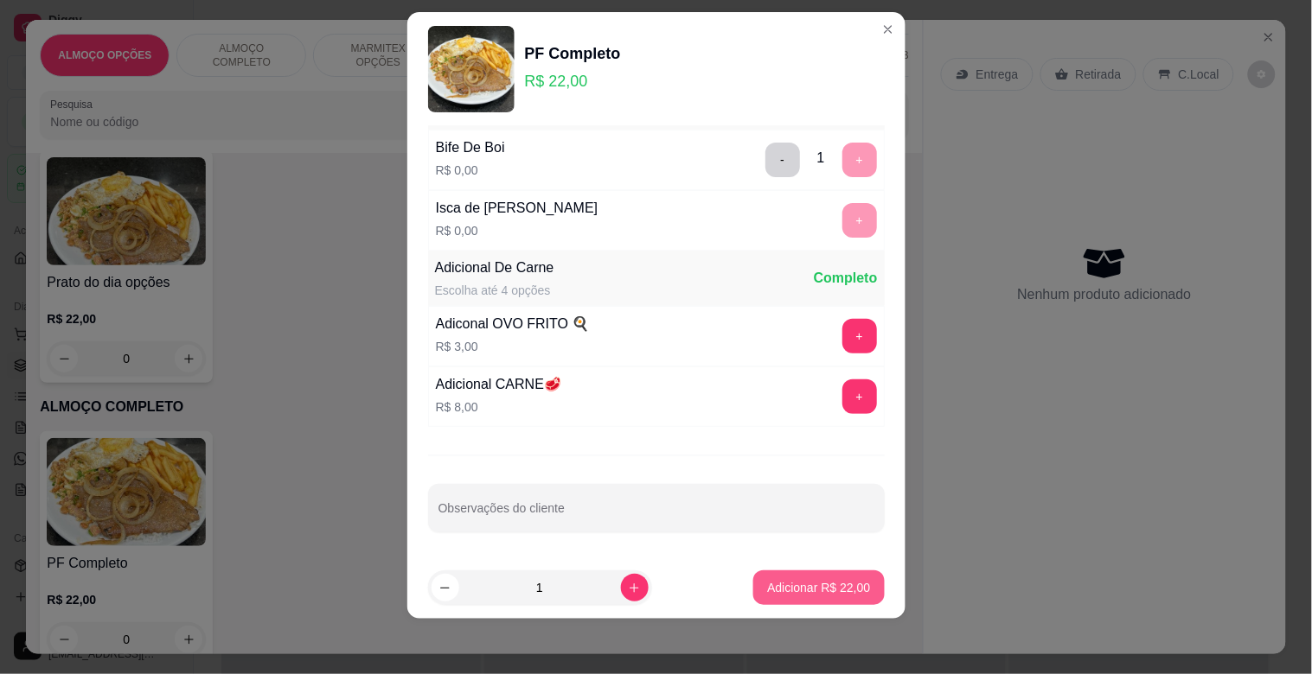
click at [837, 591] on p "Adicionar R$ 22,00" at bounding box center [818, 587] width 103 height 17
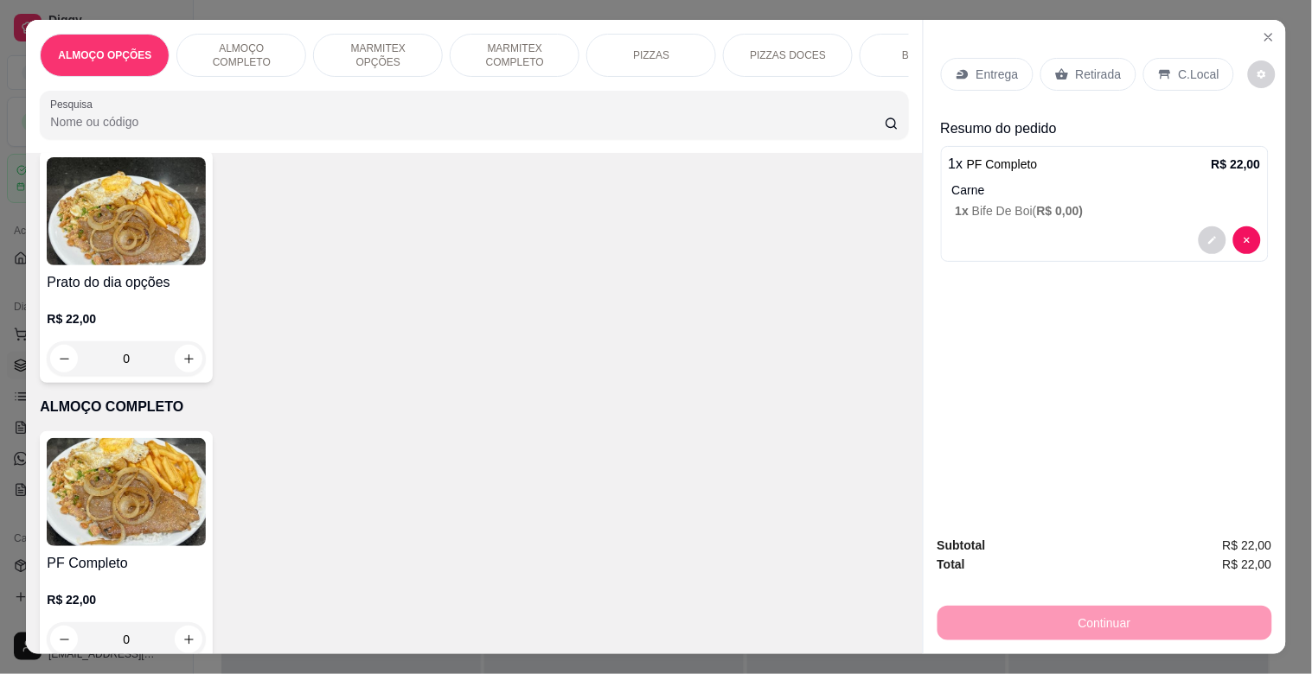
click at [886, 53] on div "BEBIDAS" at bounding box center [925, 55] width 130 height 43
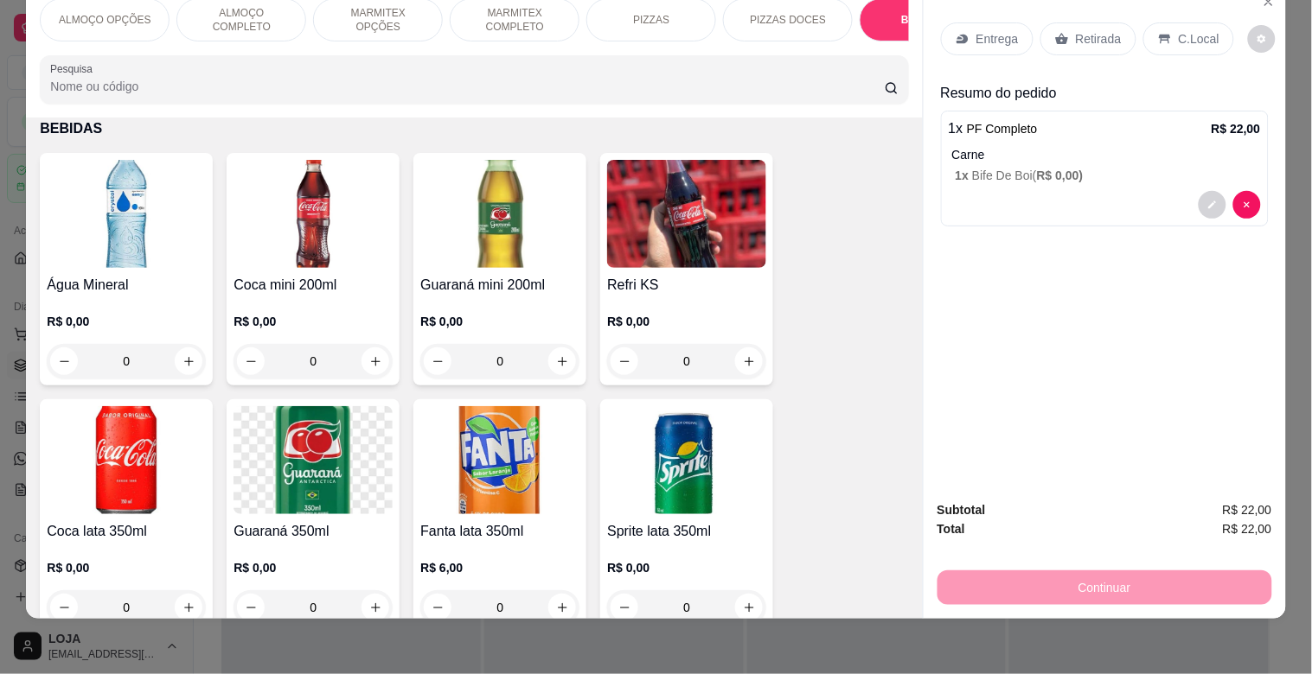
click at [156, 446] on img at bounding box center [126, 460] width 159 height 108
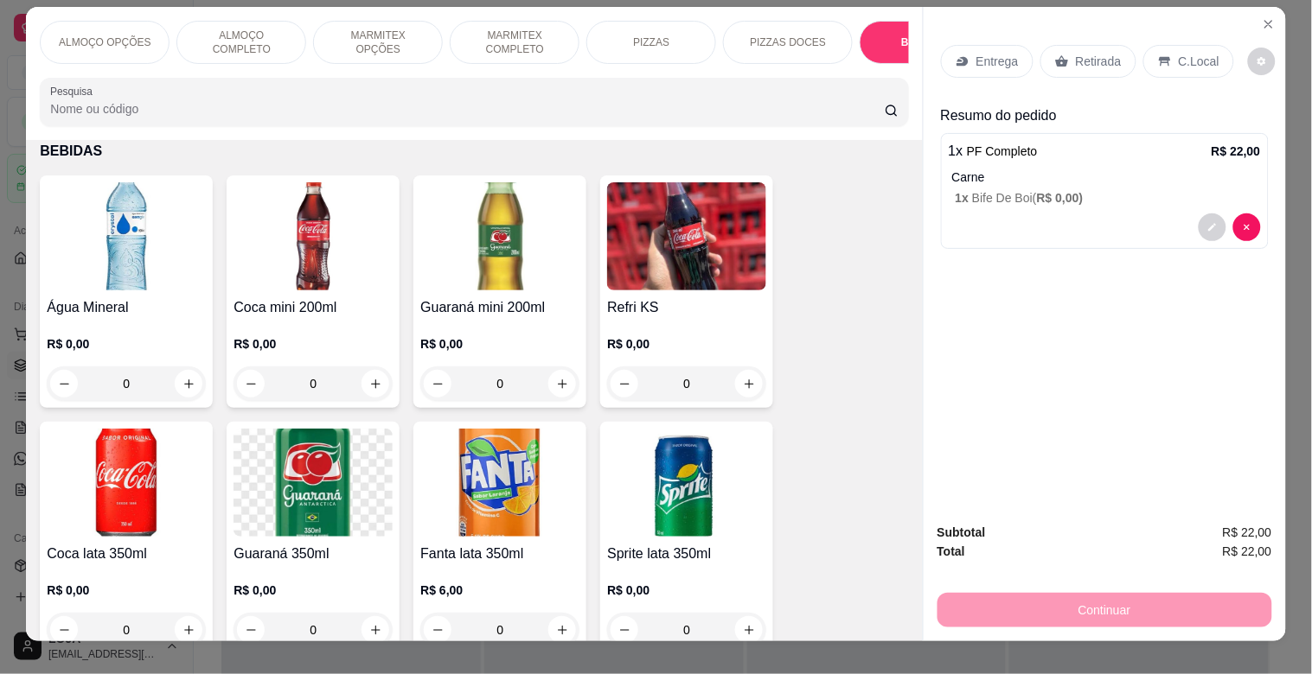
click at [107, 516] on img at bounding box center [126, 483] width 159 height 108
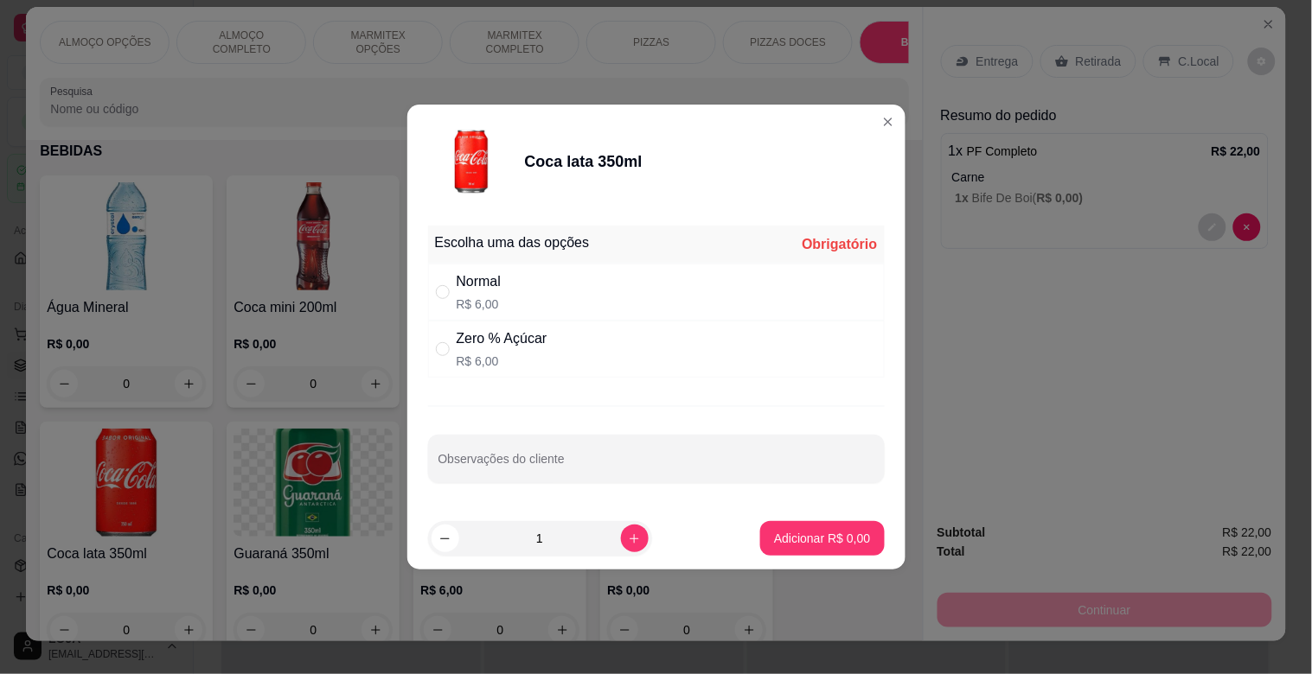
click at [520, 360] on p "R$ 6,00" at bounding box center [502, 361] width 91 height 17
click at [797, 533] on p "Adicionar R$ 6,00" at bounding box center [822, 538] width 96 height 17
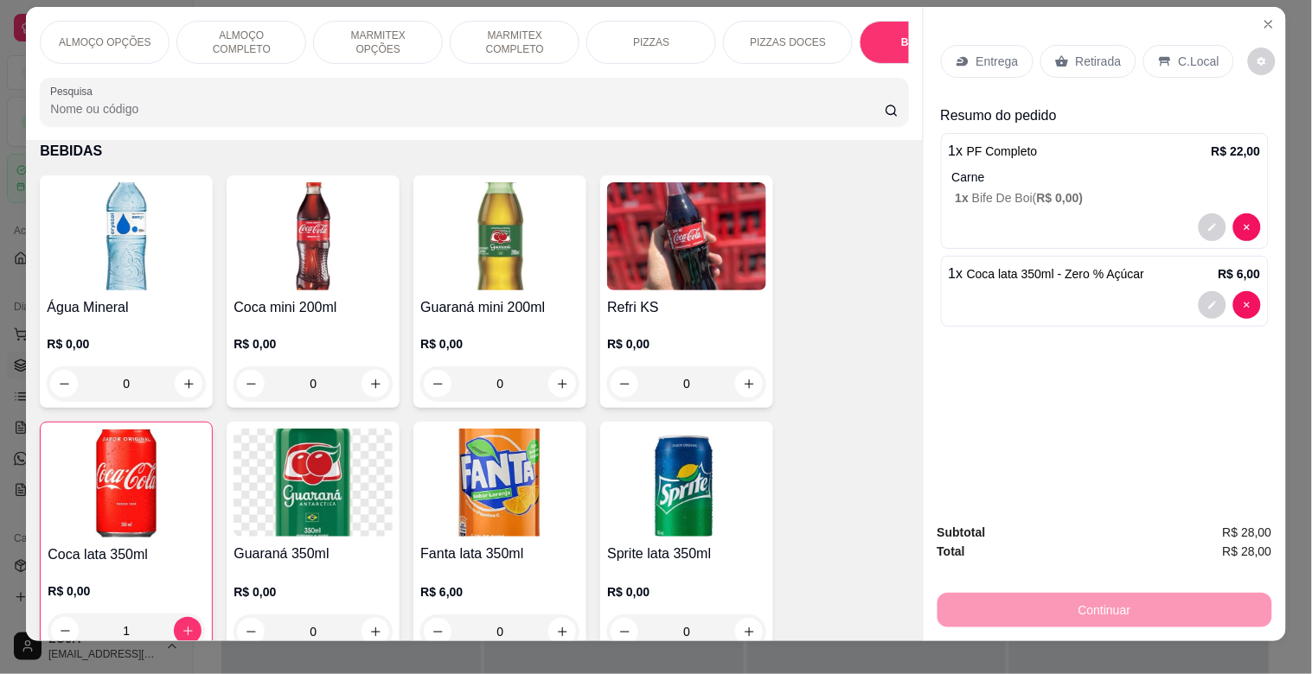
click at [1179, 53] on p "C.Local" at bounding box center [1199, 61] width 41 height 17
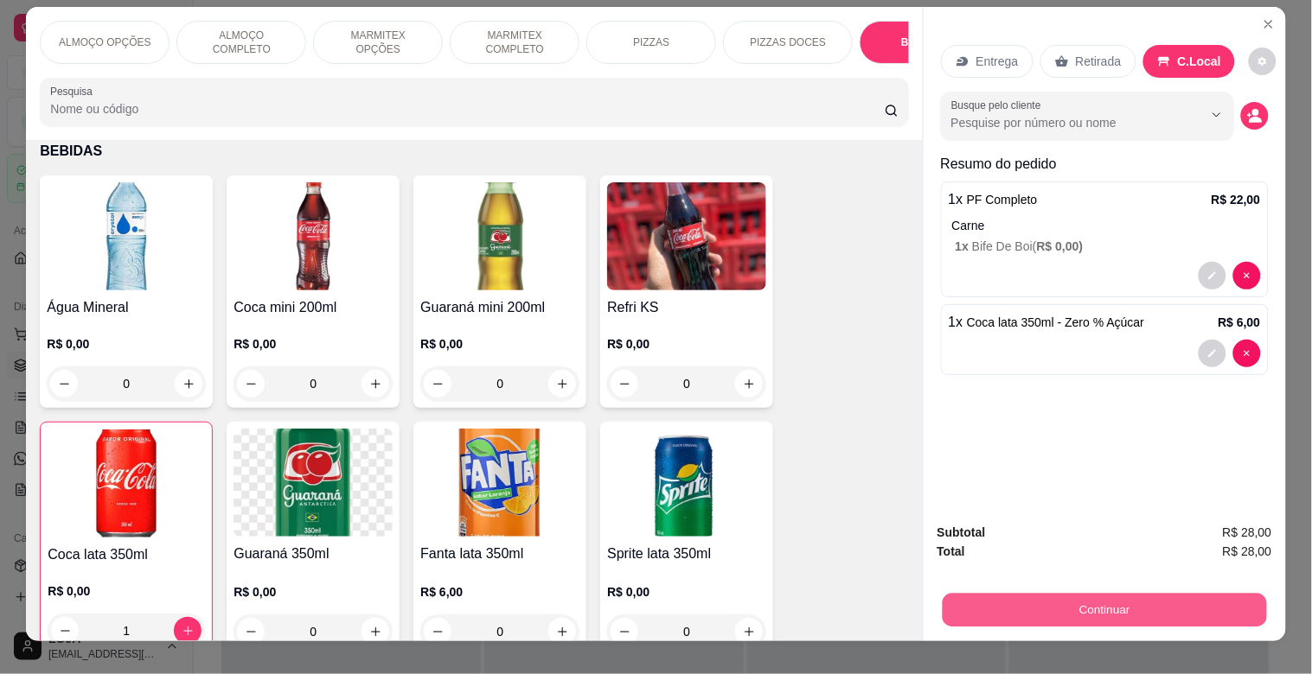
click at [1026, 615] on button "Continuar" at bounding box center [1104, 610] width 324 height 34
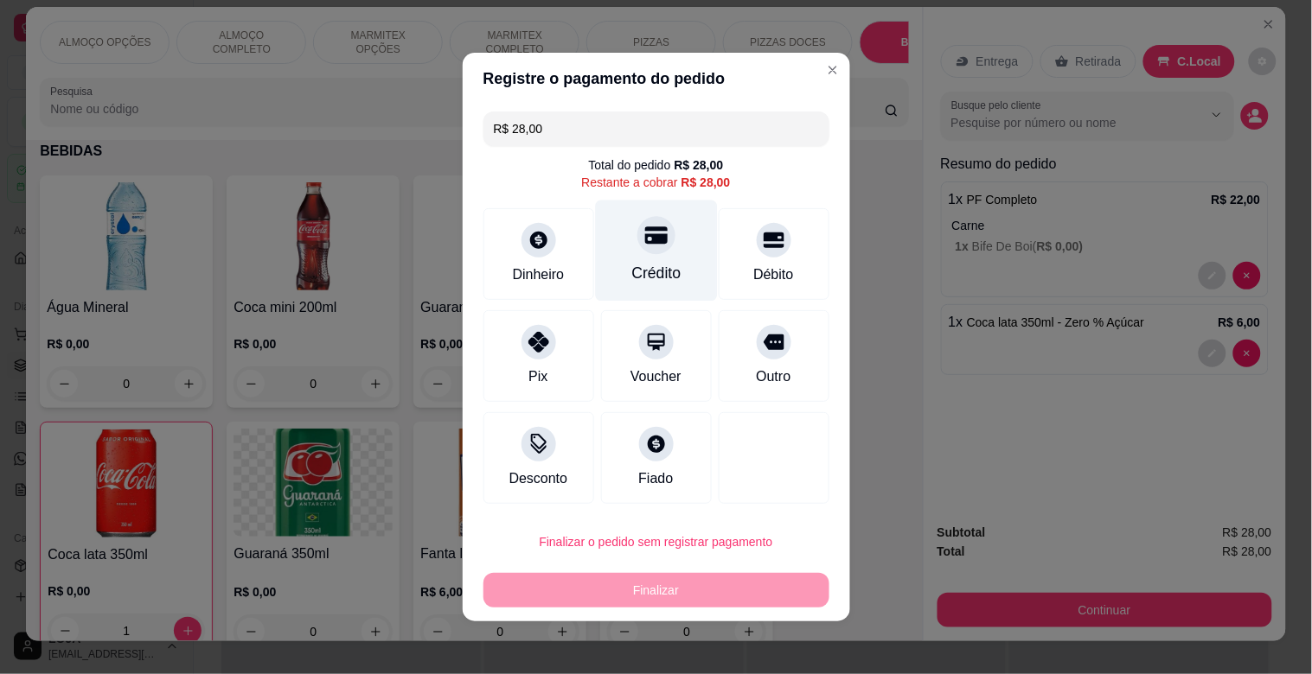
click at [650, 246] on icon at bounding box center [655, 235] width 22 height 22
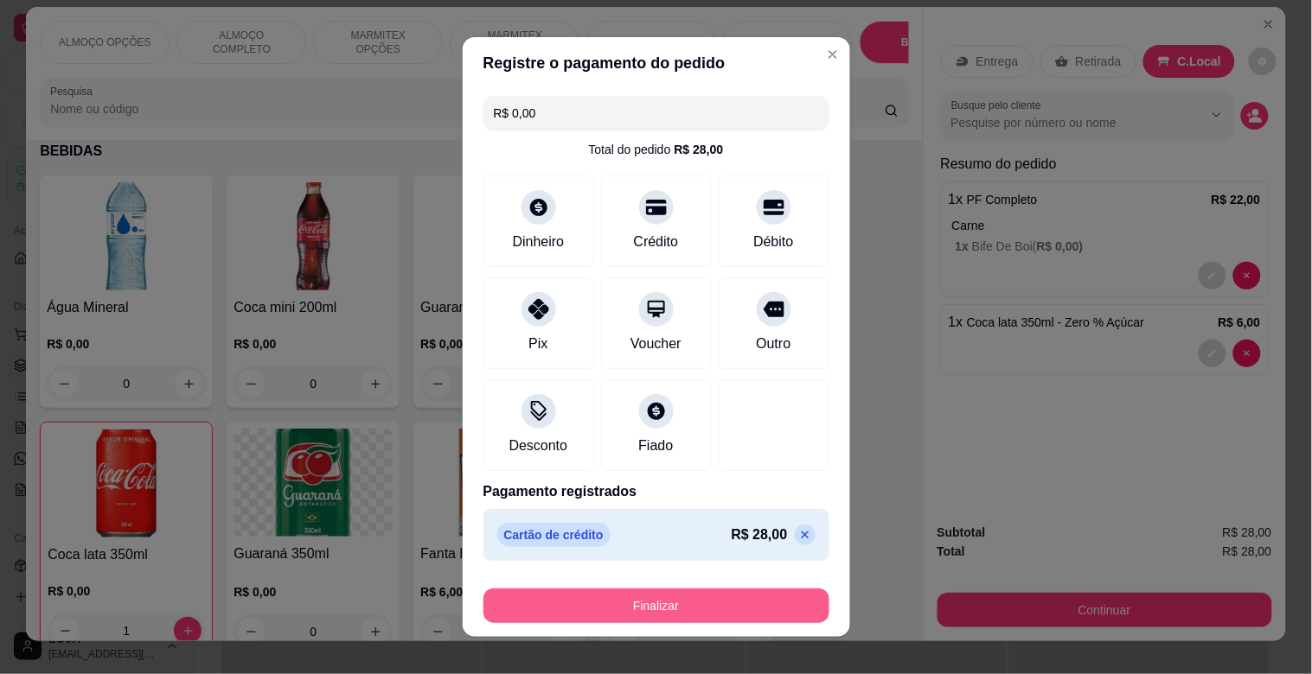
click at [697, 610] on button "Finalizar" at bounding box center [656, 606] width 346 height 35
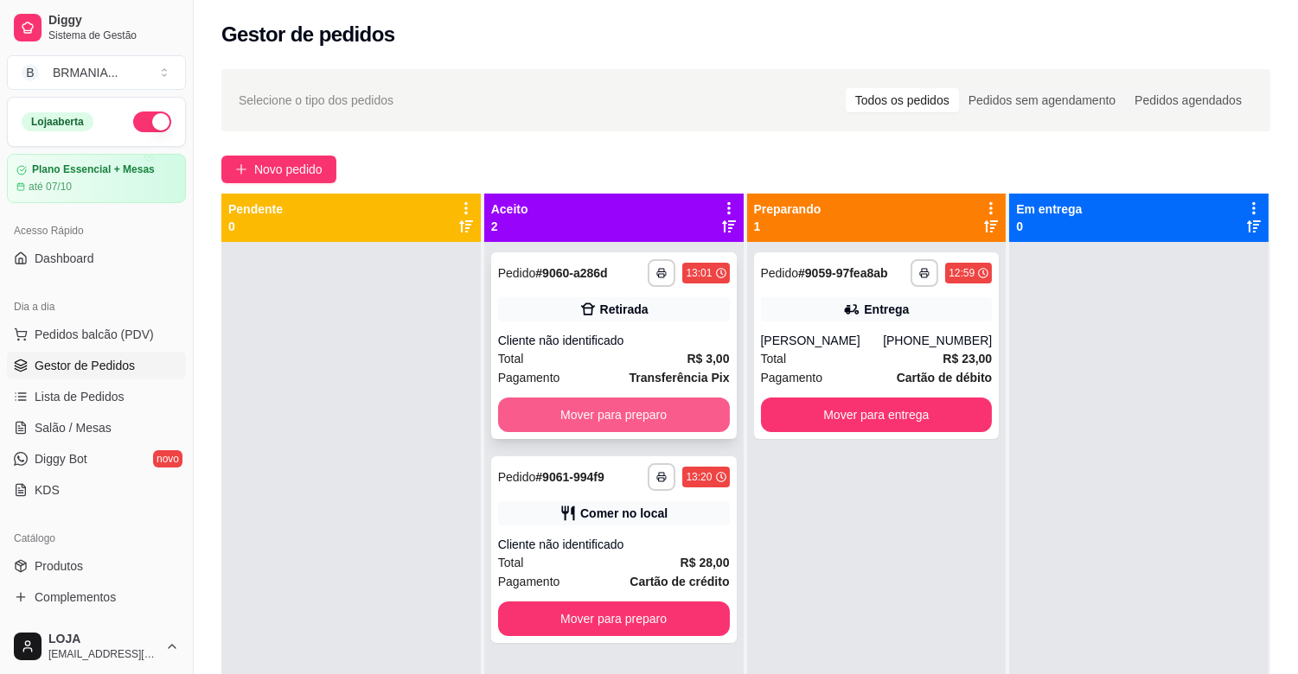
click at [676, 402] on button "Mover para preparo" at bounding box center [614, 415] width 232 height 35
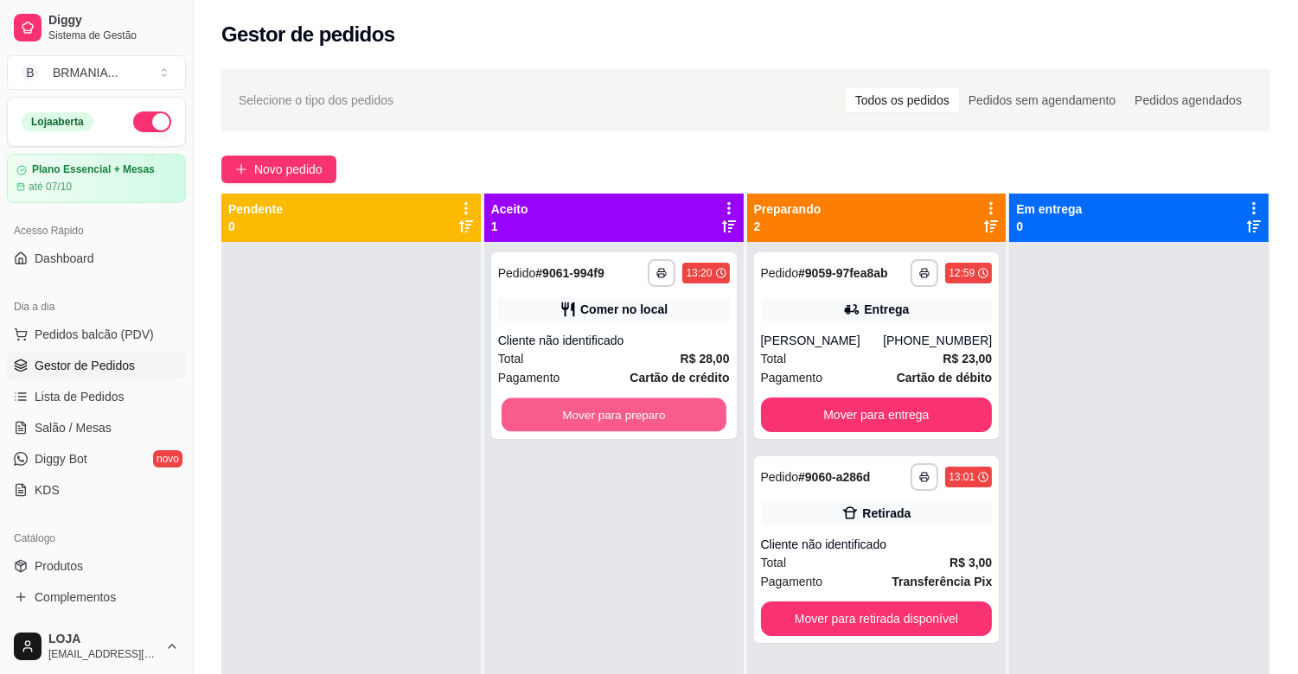
click at [676, 402] on button "Mover para preparo" at bounding box center [614, 416] width 225 height 34
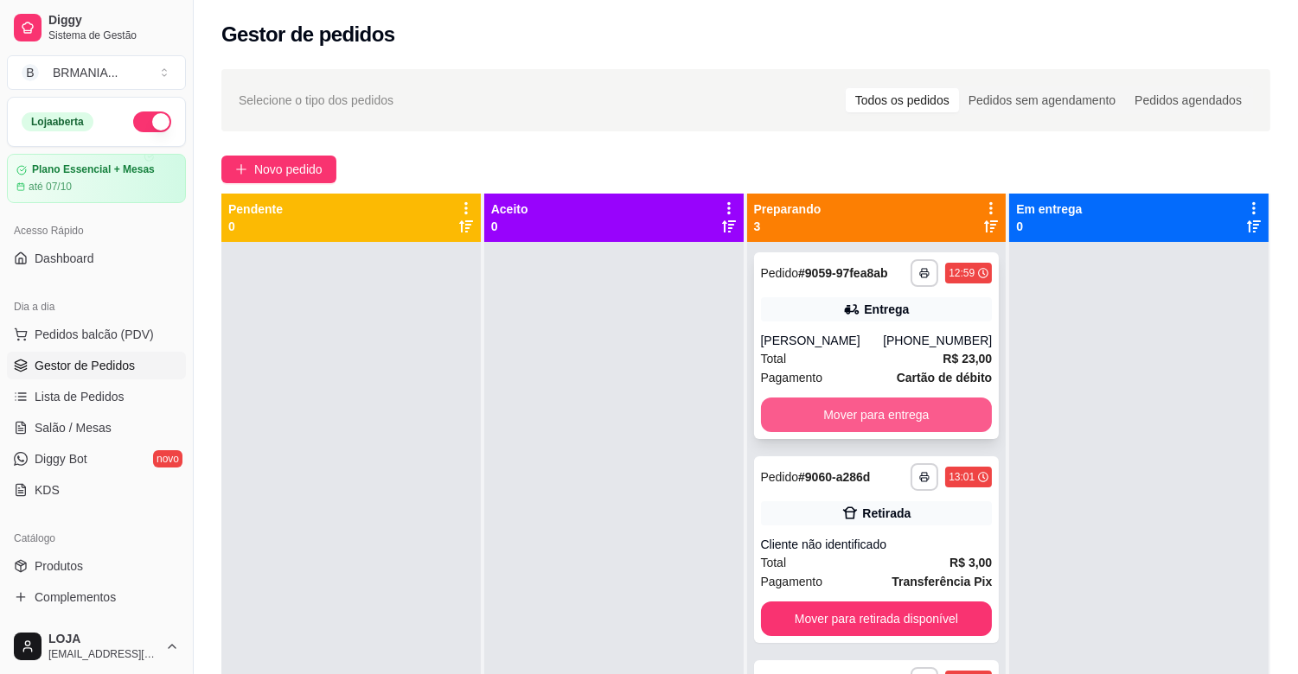
click at [945, 413] on button "Mover para entrega" at bounding box center [877, 415] width 232 height 35
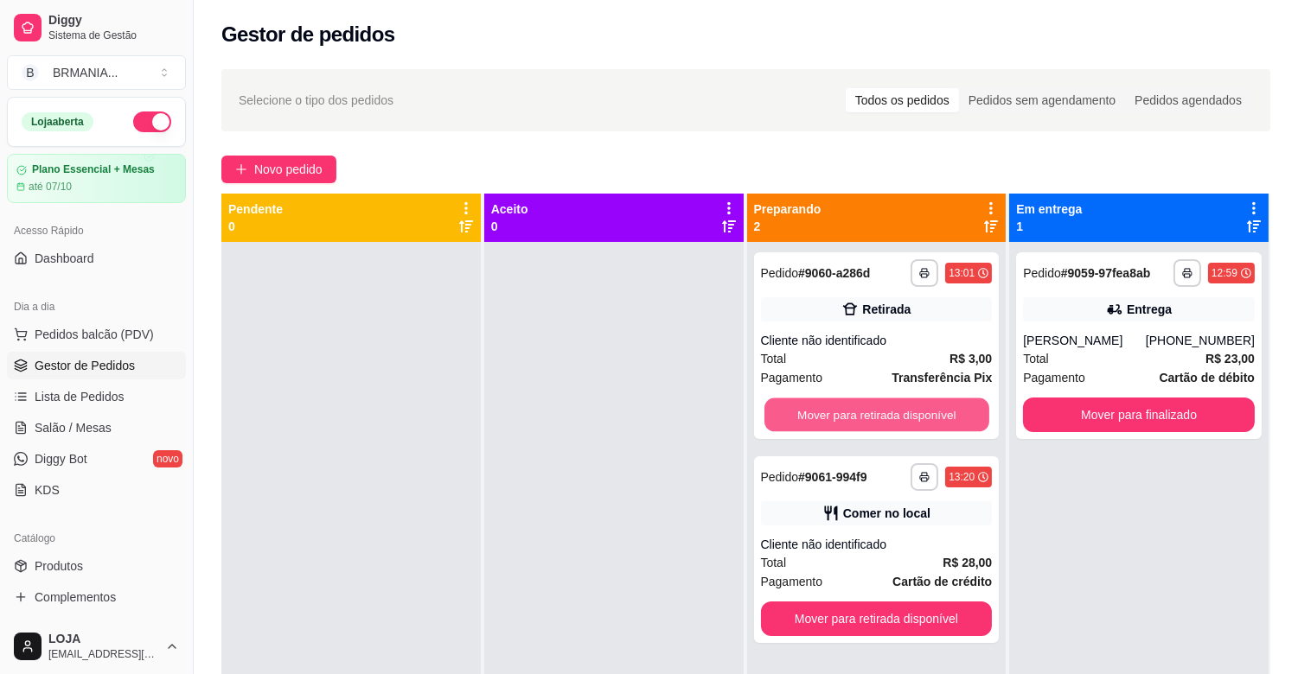
click at [938, 408] on button "Mover para retirada disponível" at bounding box center [876, 416] width 225 height 34
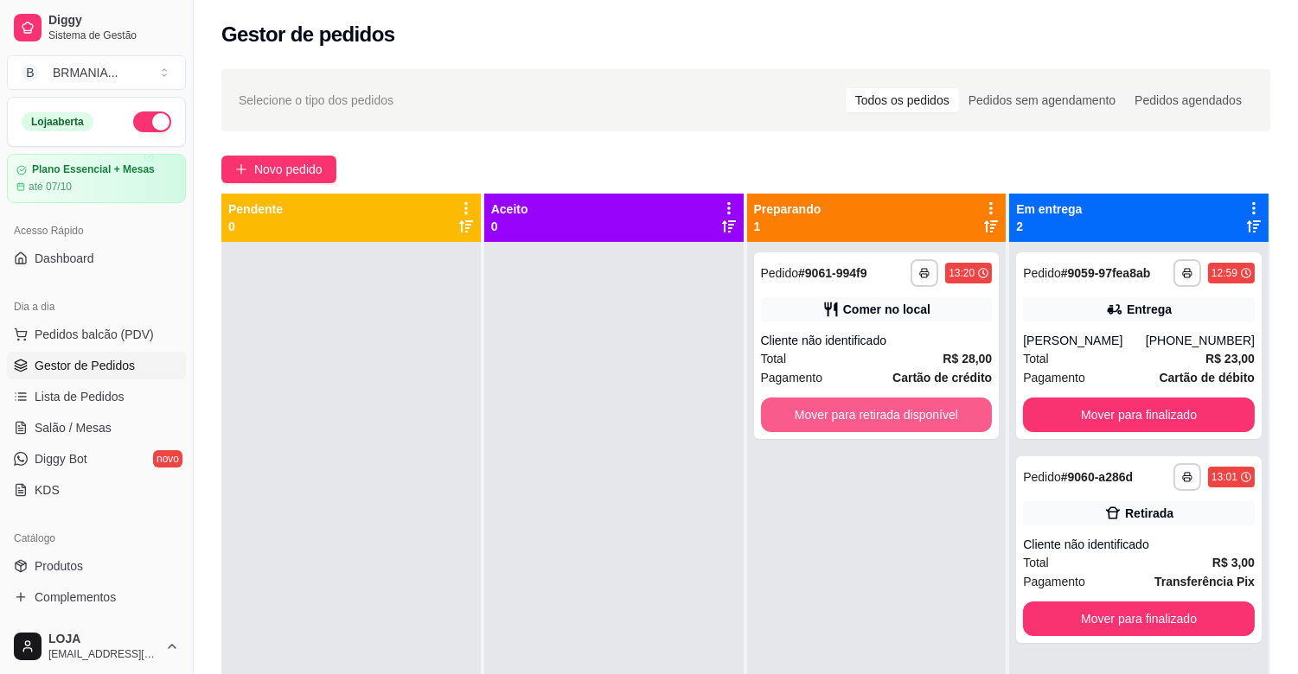
click at [937, 408] on button "Mover para retirada disponível" at bounding box center [877, 415] width 232 height 35
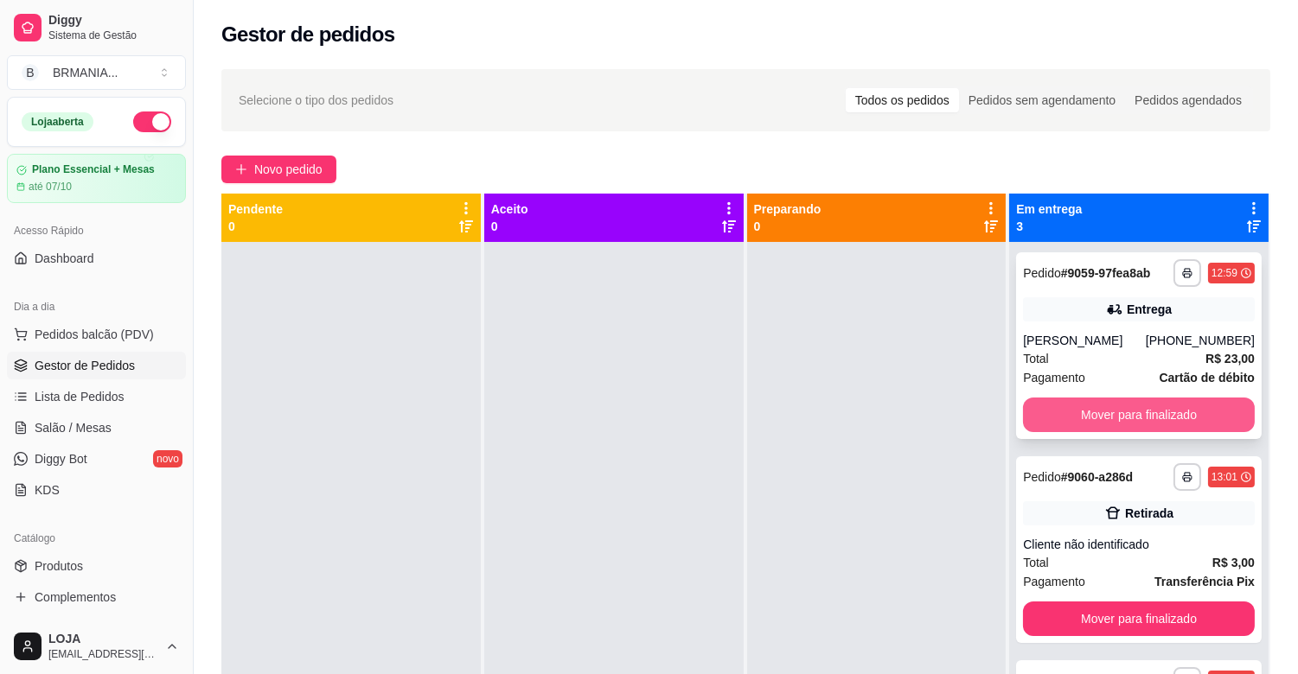
click at [1170, 418] on button "Mover para finalizado" at bounding box center [1139, 415] width 232 height 35
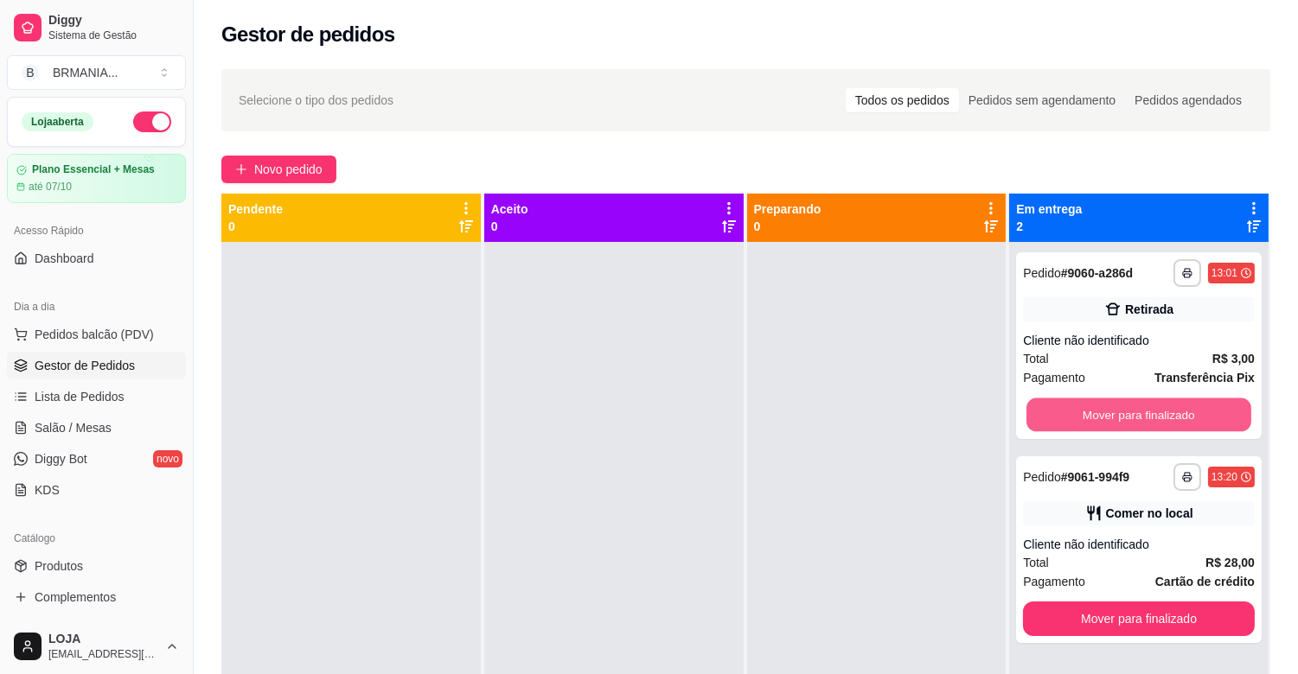
click at [1170, 418] on button "Mover para finalizado" at bounding box center [1138, 416] width 225 height 34
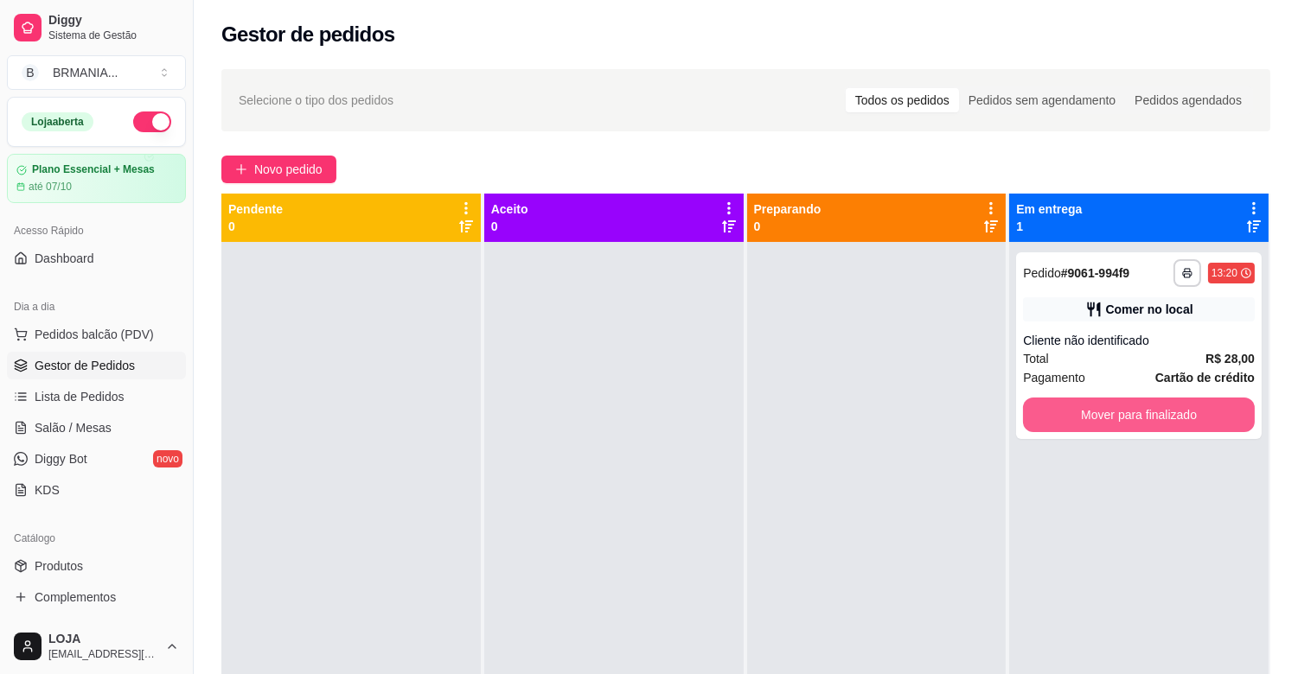
click at [1170, 418] on button "Mover para finalizado" at bounding box center [1139, 415] width 232 height 35
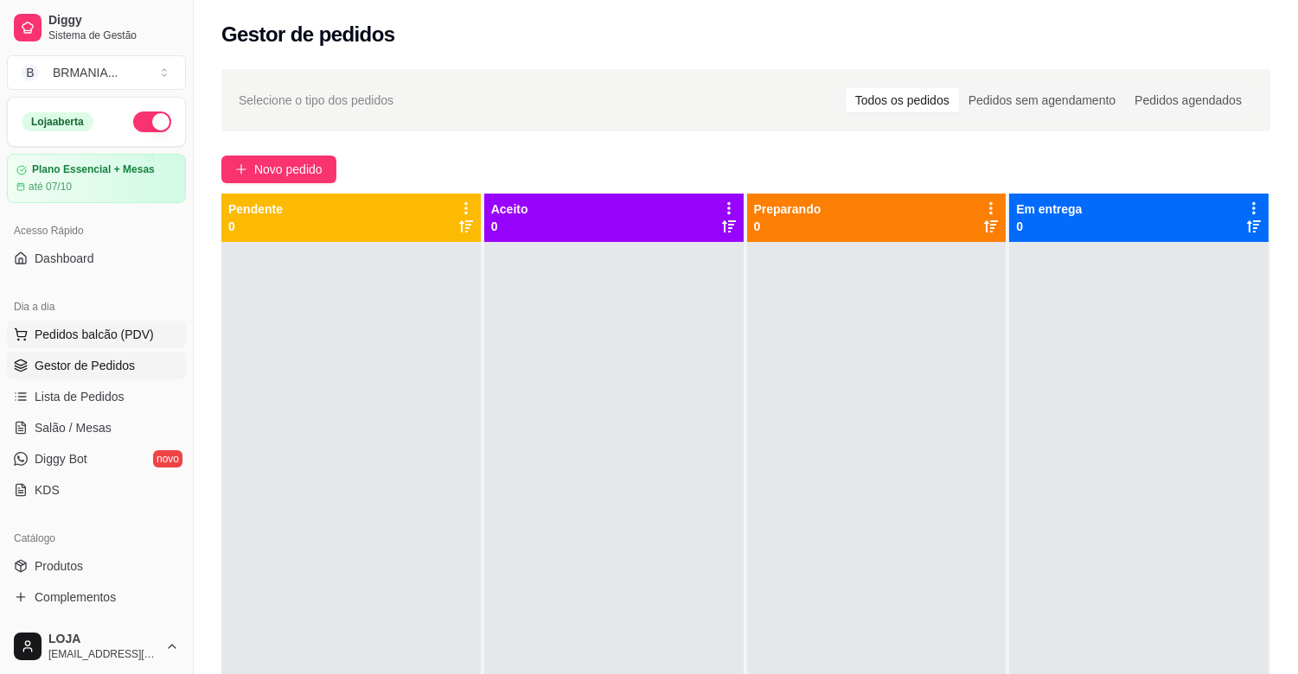
click at [121, 332] on span "Pedidos balcão (PDV)" at bounding box center [94, 334] width 119 height 17
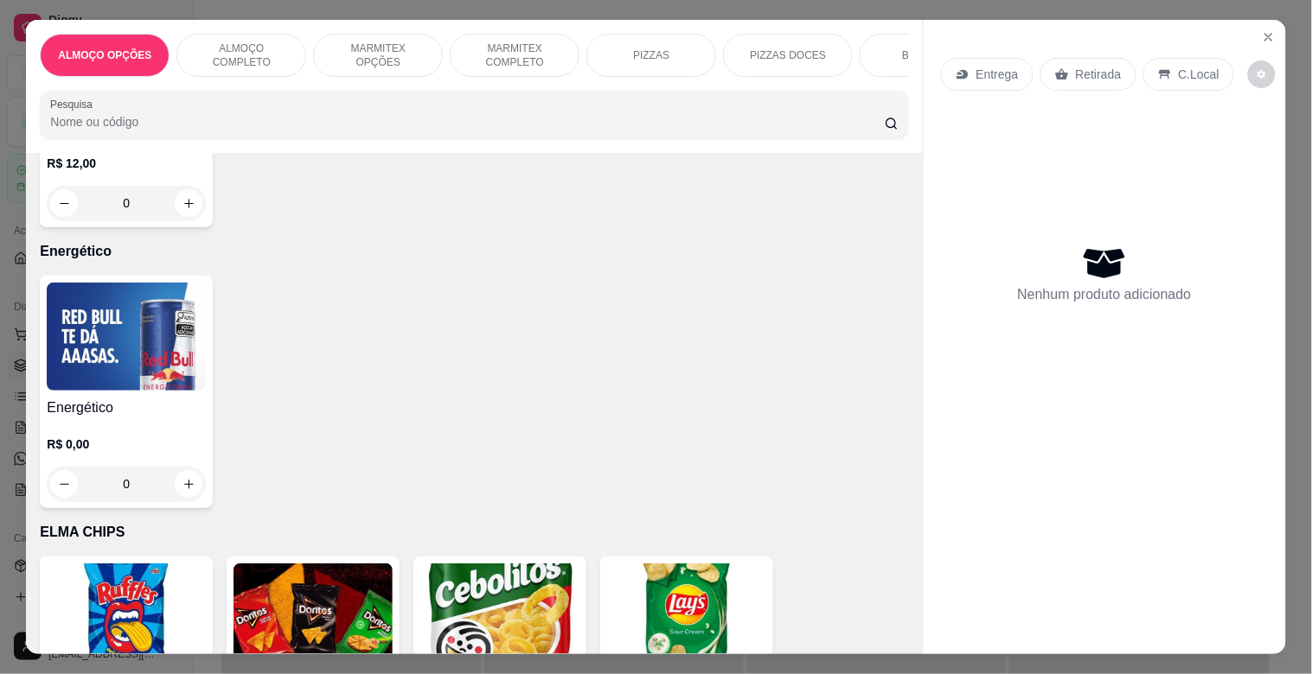
scroll to position [4578, 0]
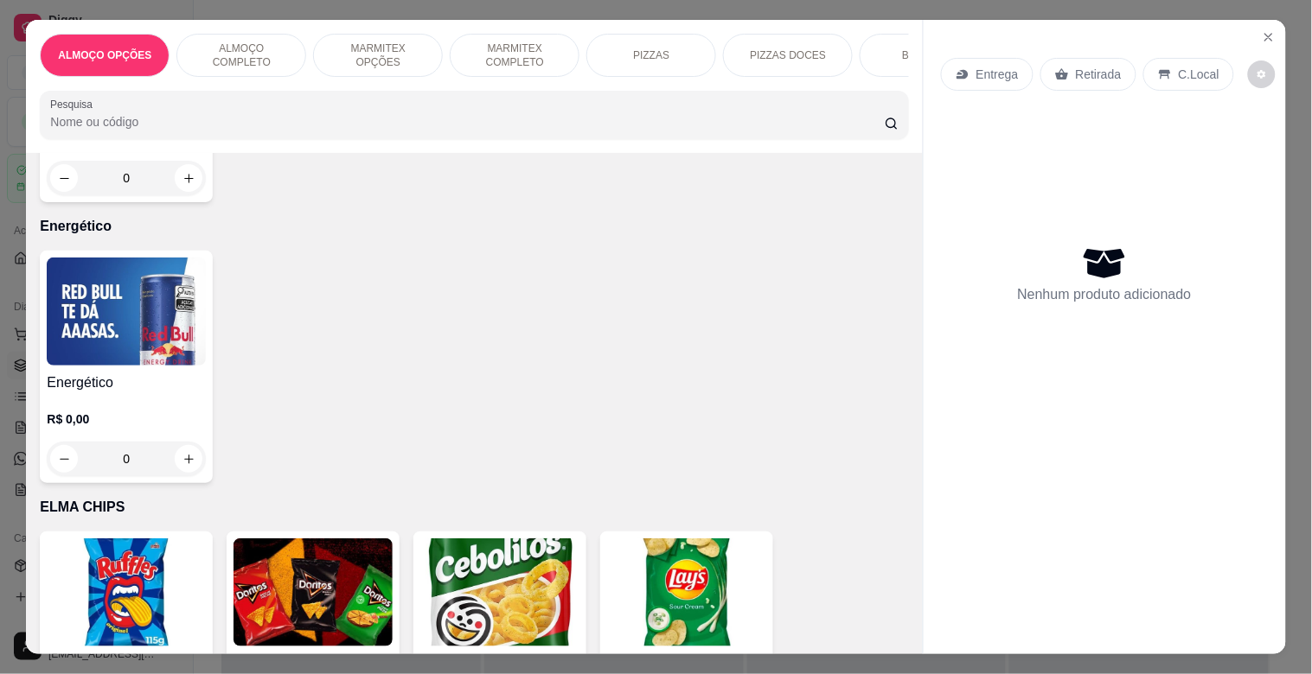
click at [189, 377] on h4 "Energético" at bounding box center [126, 383] width 159 height 21
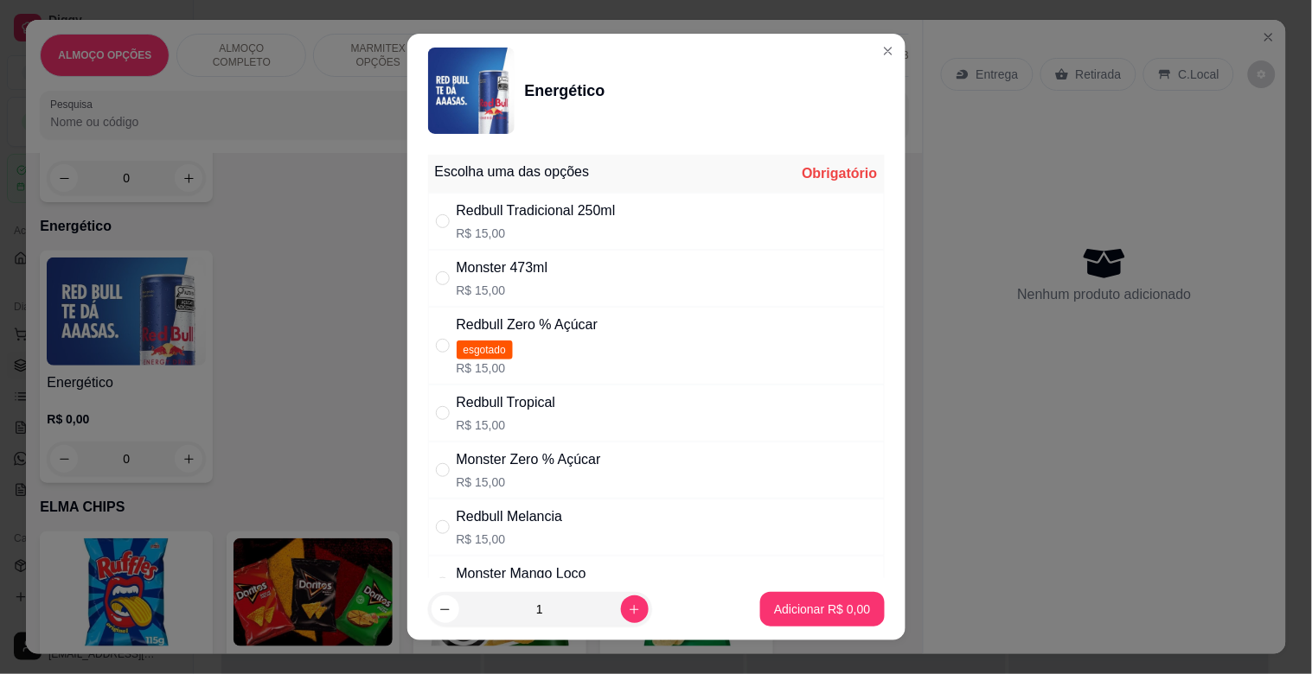
drag, startPoint x: 566, startPoint y: 203, endPoint x: 599, endPoint y: 275, distance: 78.9
click at [567, 202] on div "Redbull Tradicional 250ml" at bounding box center [536, 211] width 159 height 21
click at [802, 602] on p "Adicionar R$ 15,00" at bounding box center [819, 609] width 100 height 16
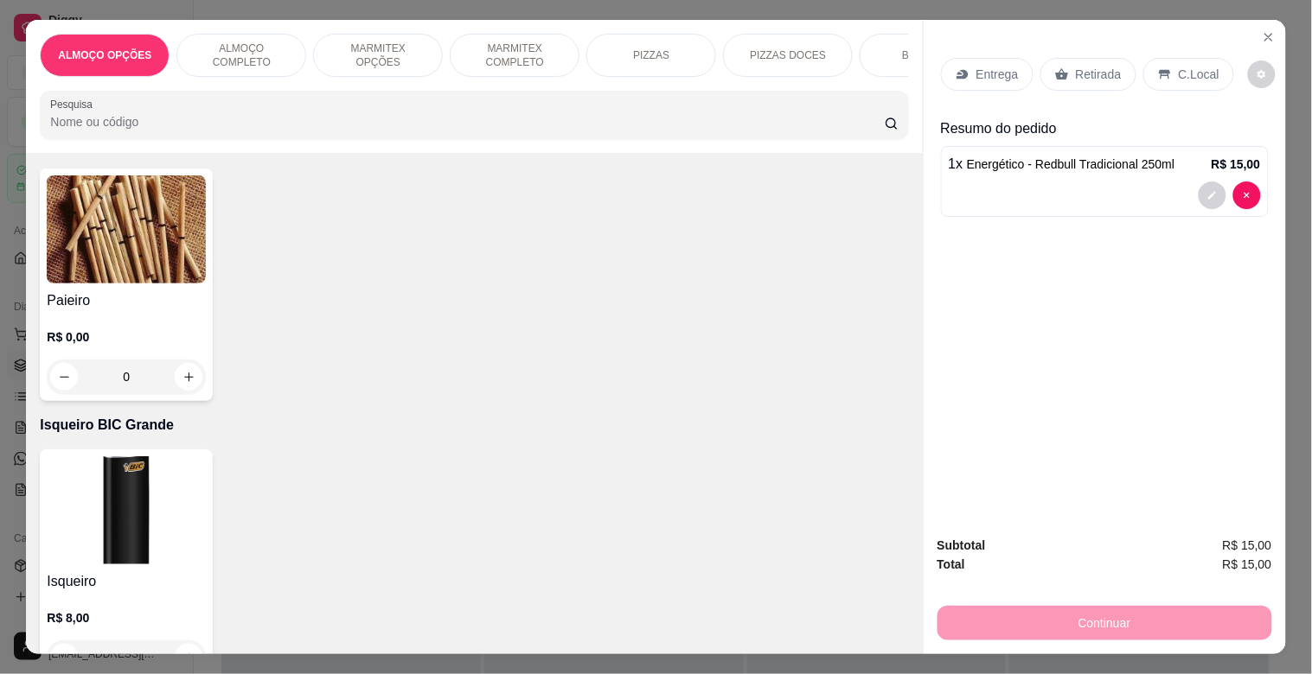
scroll to position [10676, 0]
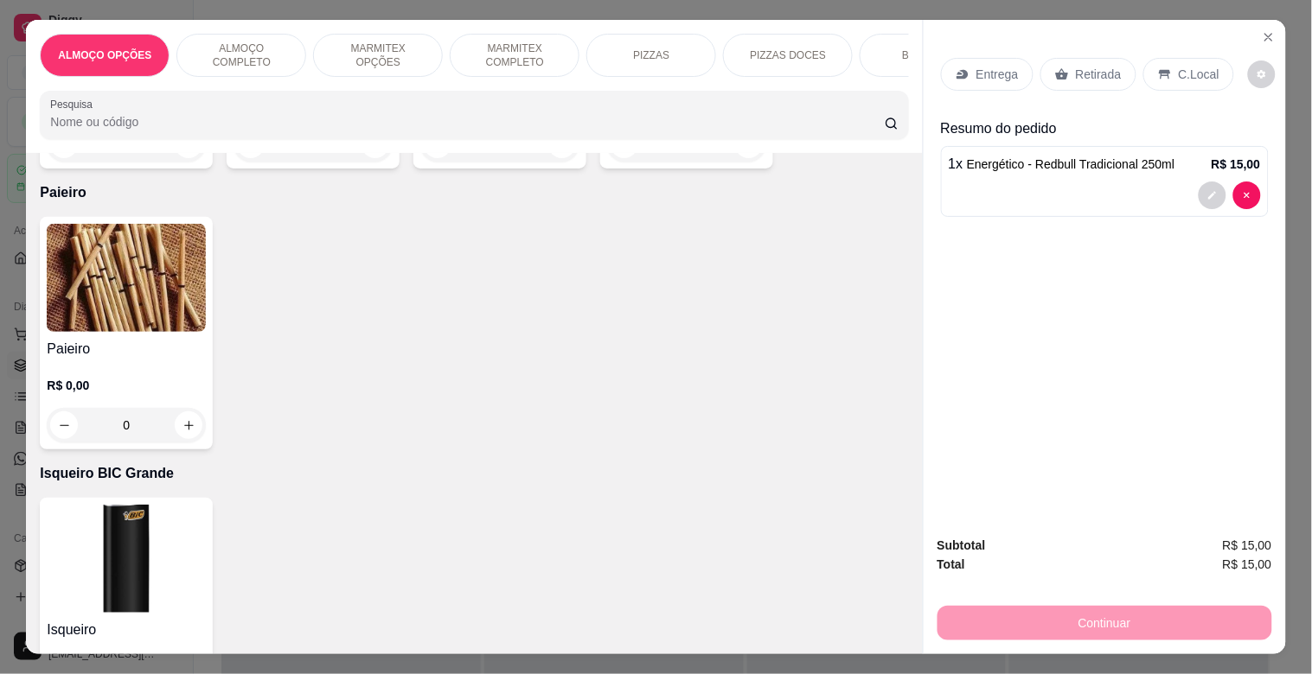
click at [164, 571] on img at bounding box center [126, 559] width 159 height 108
click at [132, 540] on img at bounding box center [126, 559] width 159 height 108
click at [136, 548] on img at bounding box center [126, 559] width 159 height 108
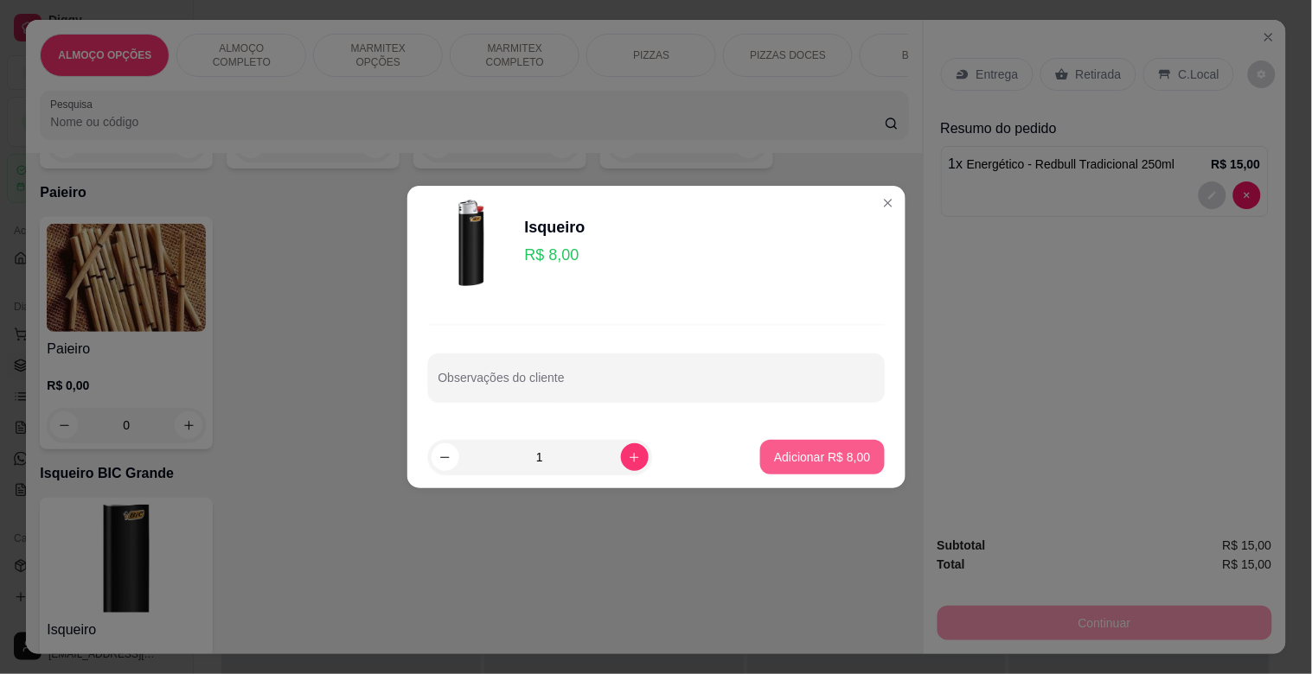
click at [810, 450] on p "Adicionar R$ 8,00" at bounding box center [822, 457] width 96 height 17
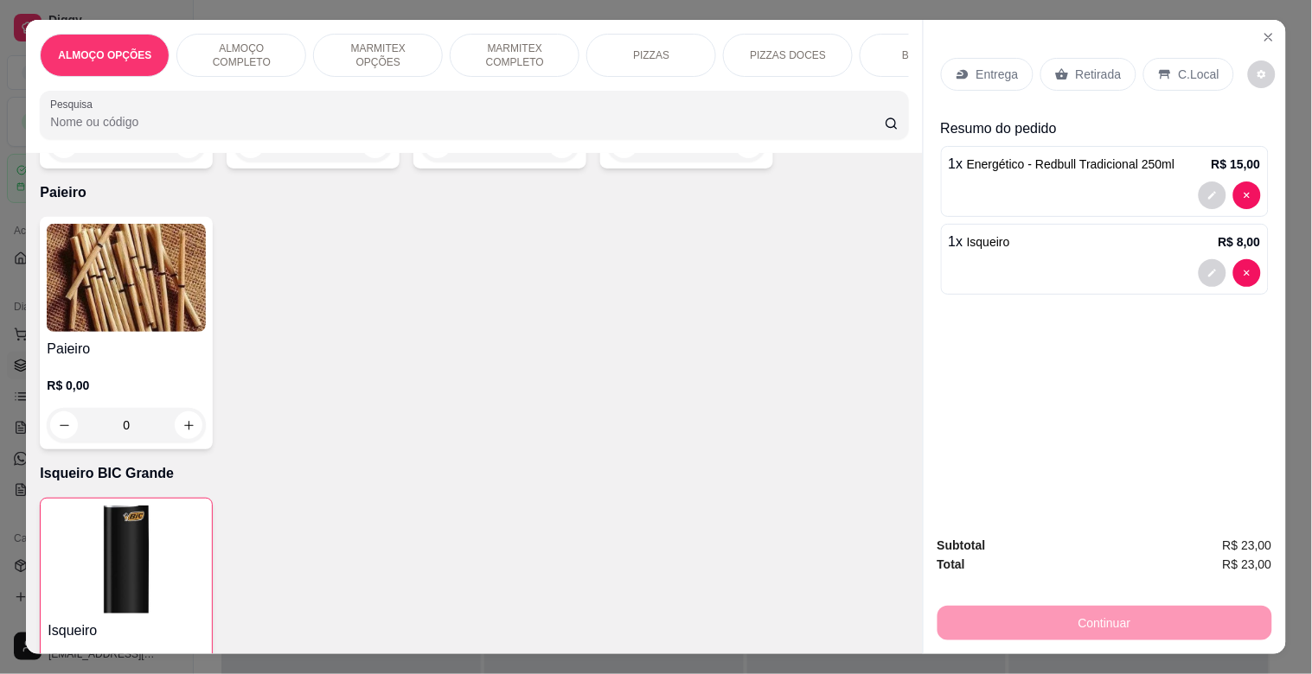
click at [1101, 66] on p "Retirada" at bounding box center [1099, 74] width 46 height 17
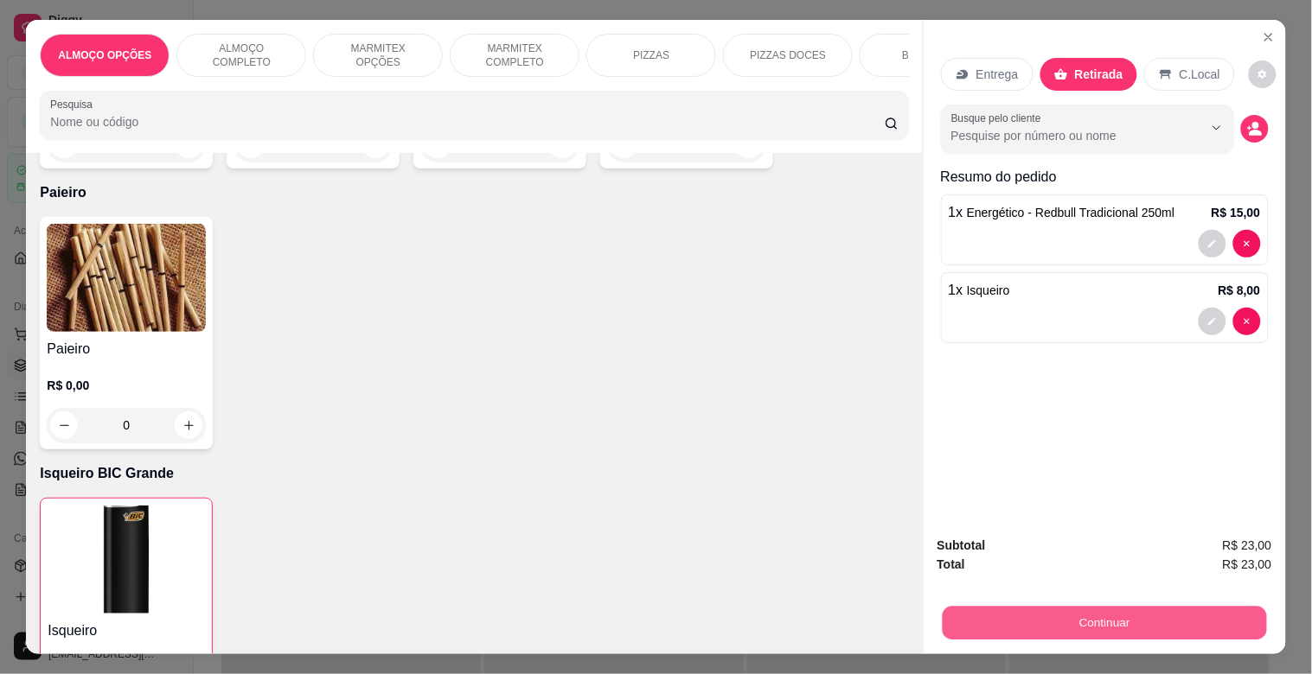
click at [1113, 615] on button "Continuar" at bounding box center [1104, 623] width 324 height 34
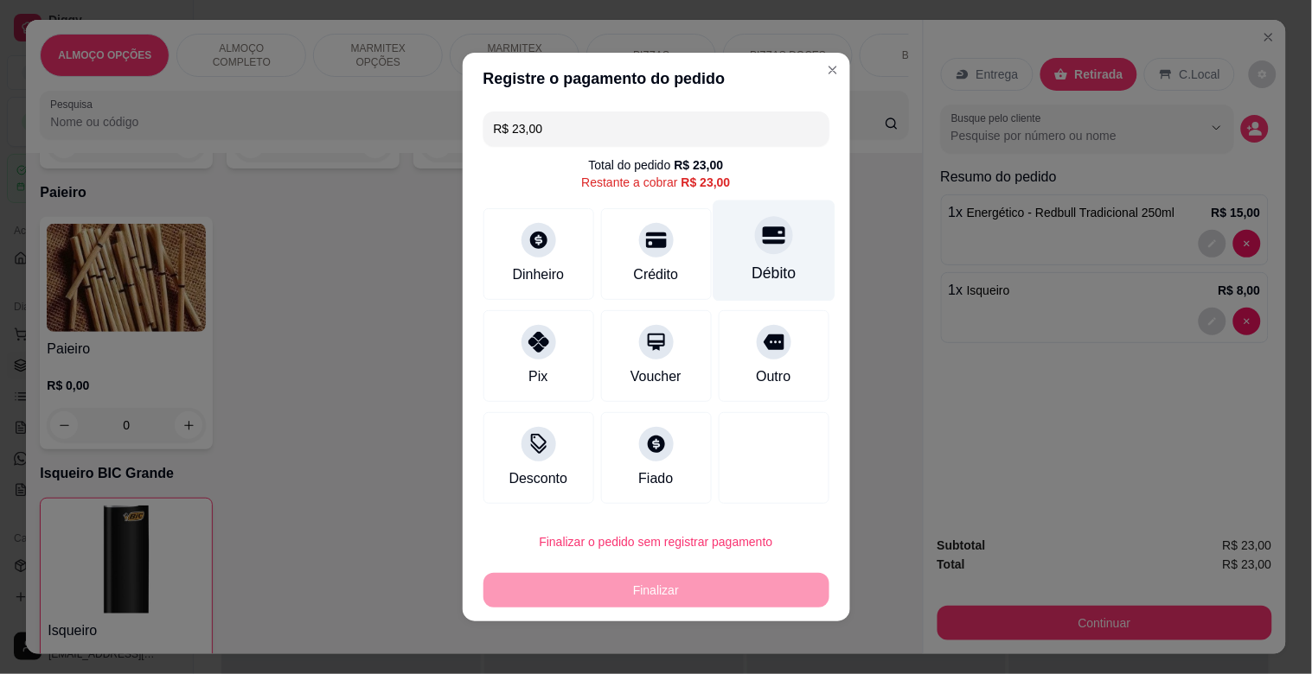
click at [762, 248] on div at bounding box center [774, 235] width 38 height 38
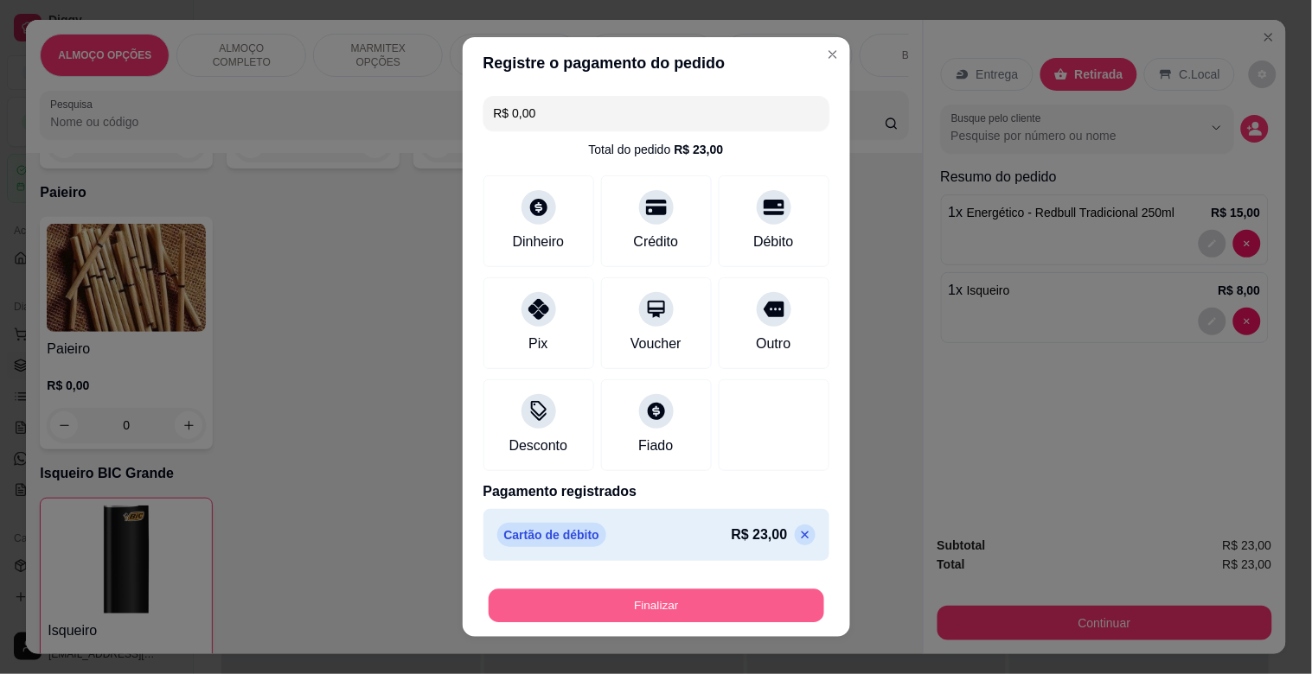
click at [658, 612] on button "Finalizar" at bounding box center [657, 607] width 336 height 34
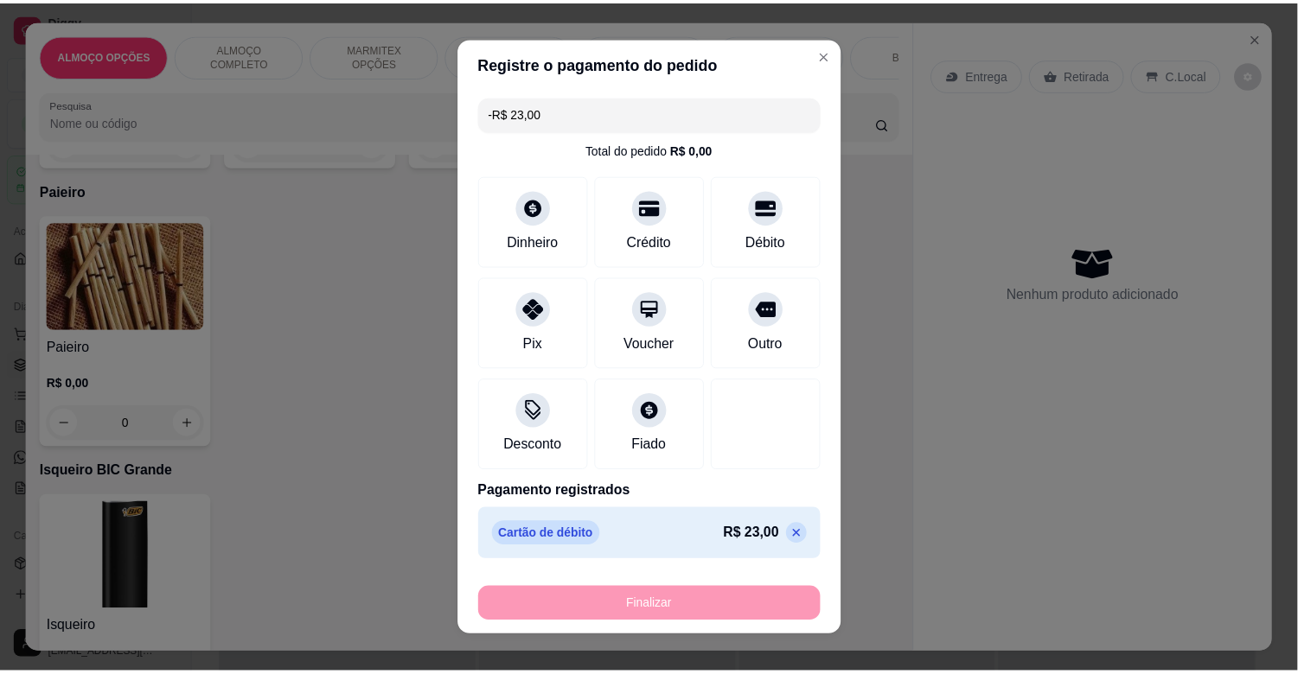
scroll to position [10674, 0]
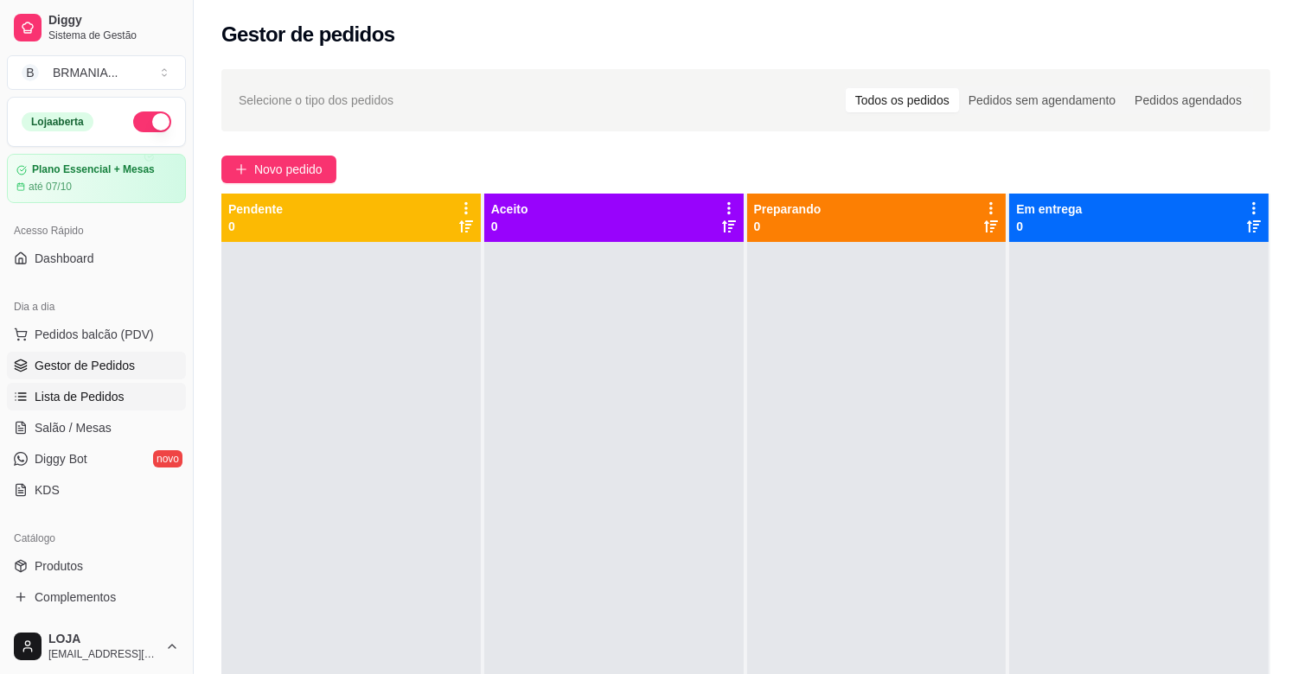
click at [74, 398] on span "Lista de Pedidos" at bounding box center [80, 396] width 90 height 17
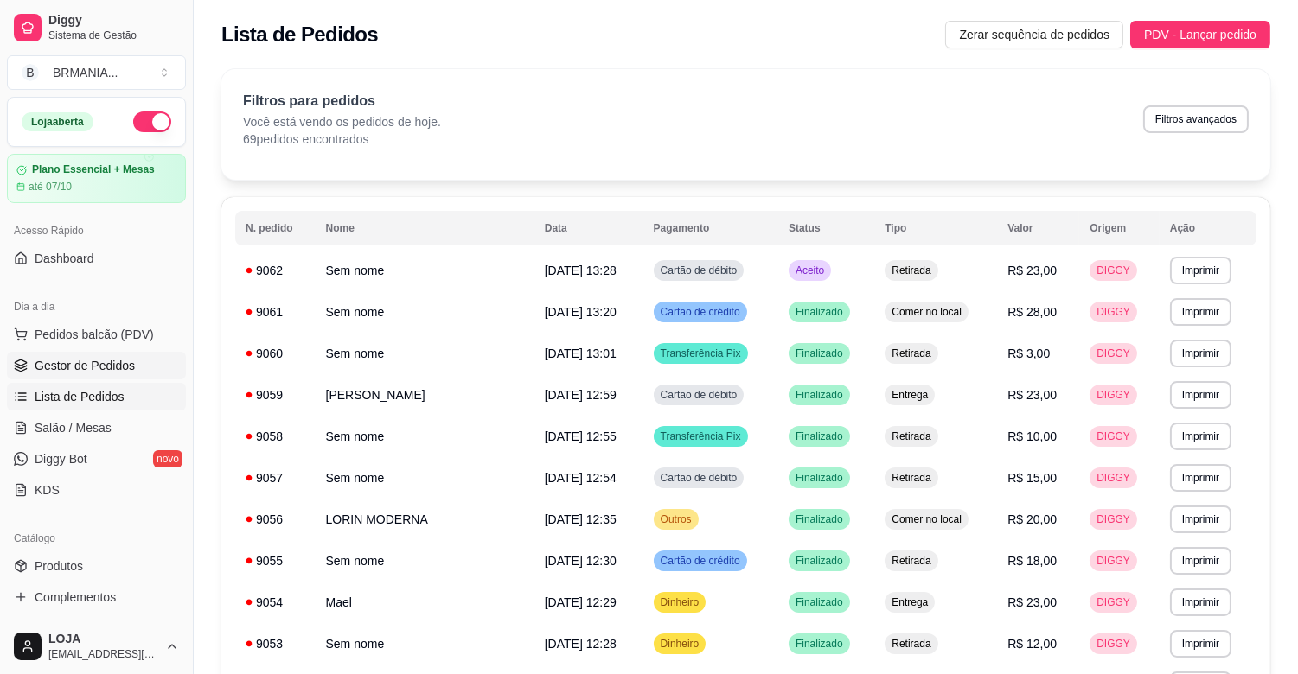
click at [90, 366] on span "Gestor de Pedidos" at bounding box center [85, 365] width 100 height 17
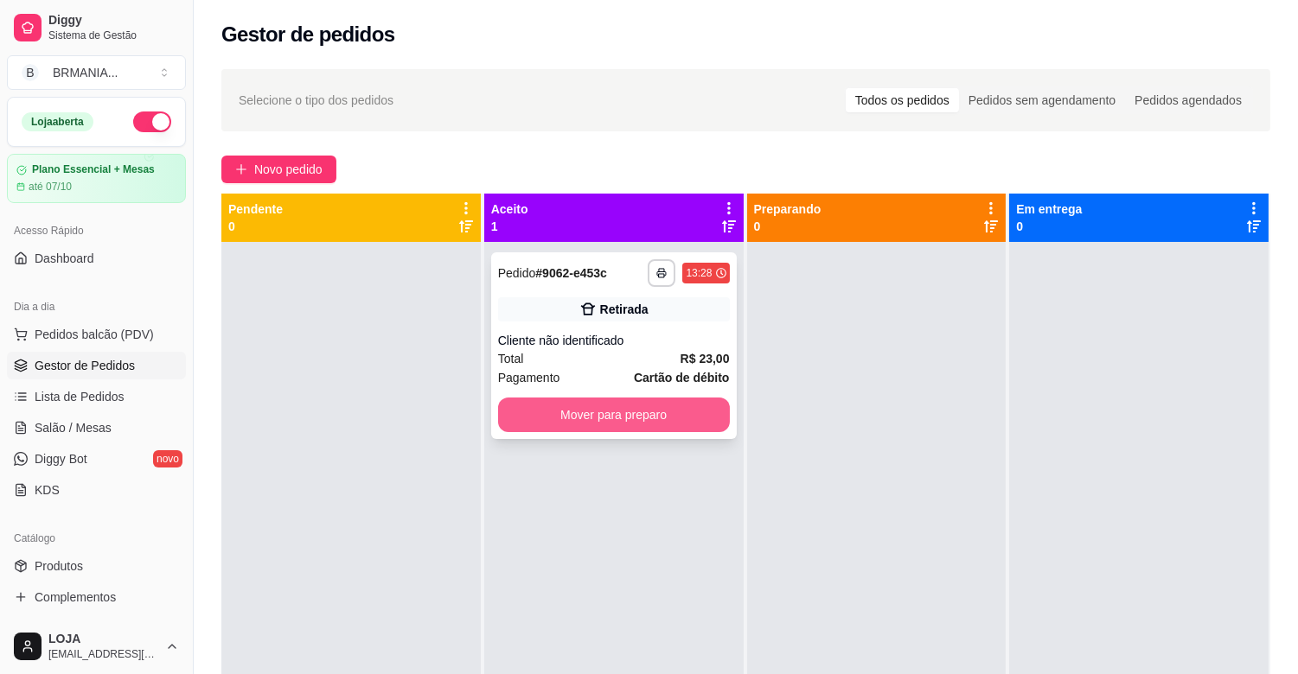
click at [612, 406] on button "Mover para preparo" at bounding box center [614, 415] width 232 height 35
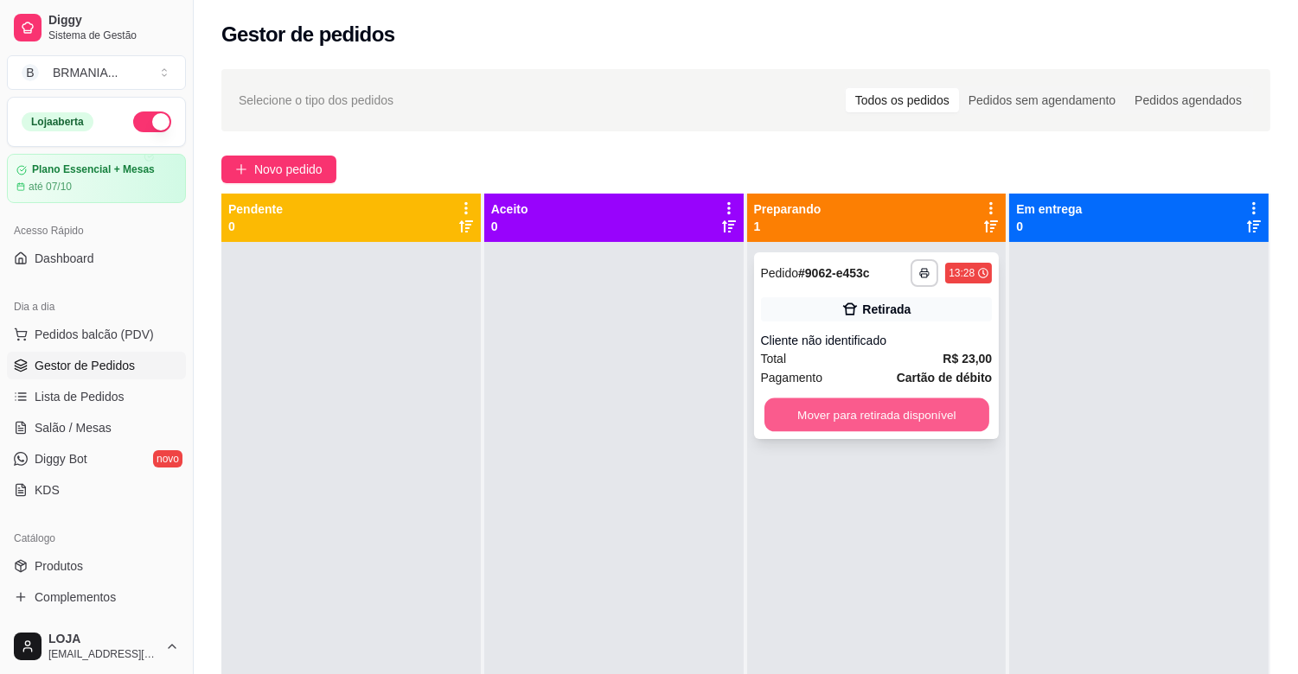
click at [862, 418] on button "Mover para retirada disponível" at bounding box center [876, 416] width 225 height 34
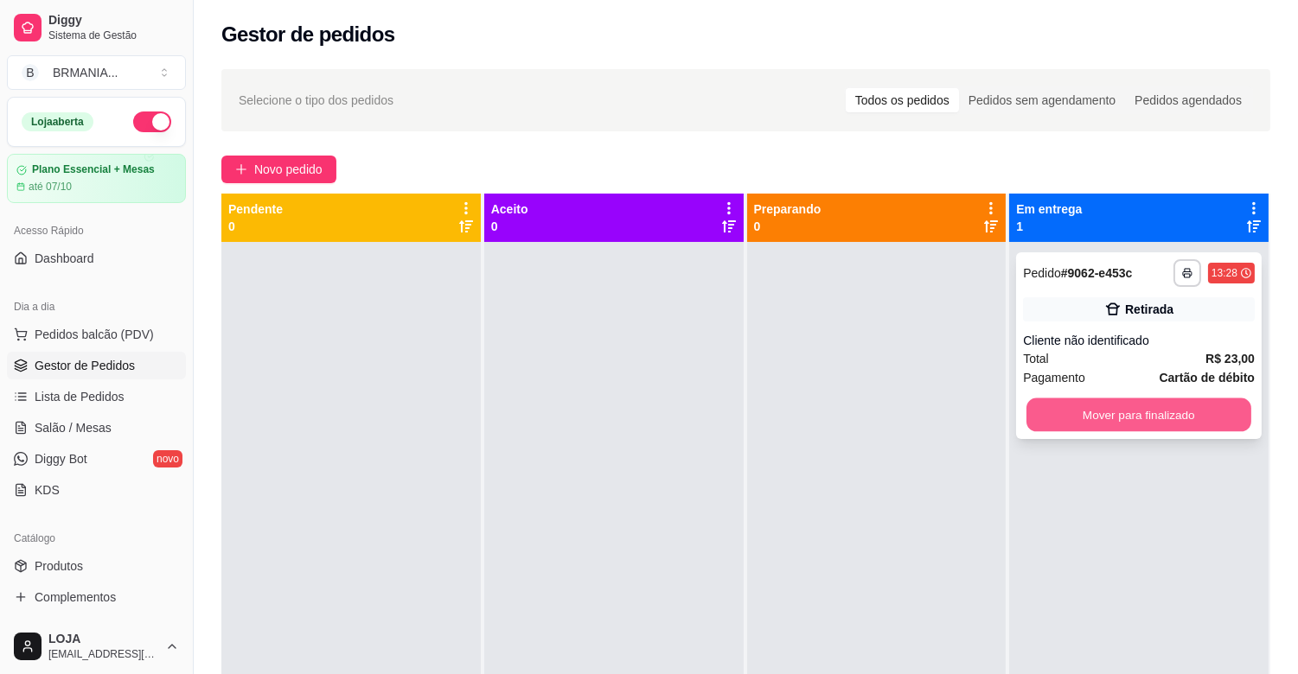
click at [1056, 403] on button "Mover para finalizado" at bounding box center [1138, 416] width 225 height 34
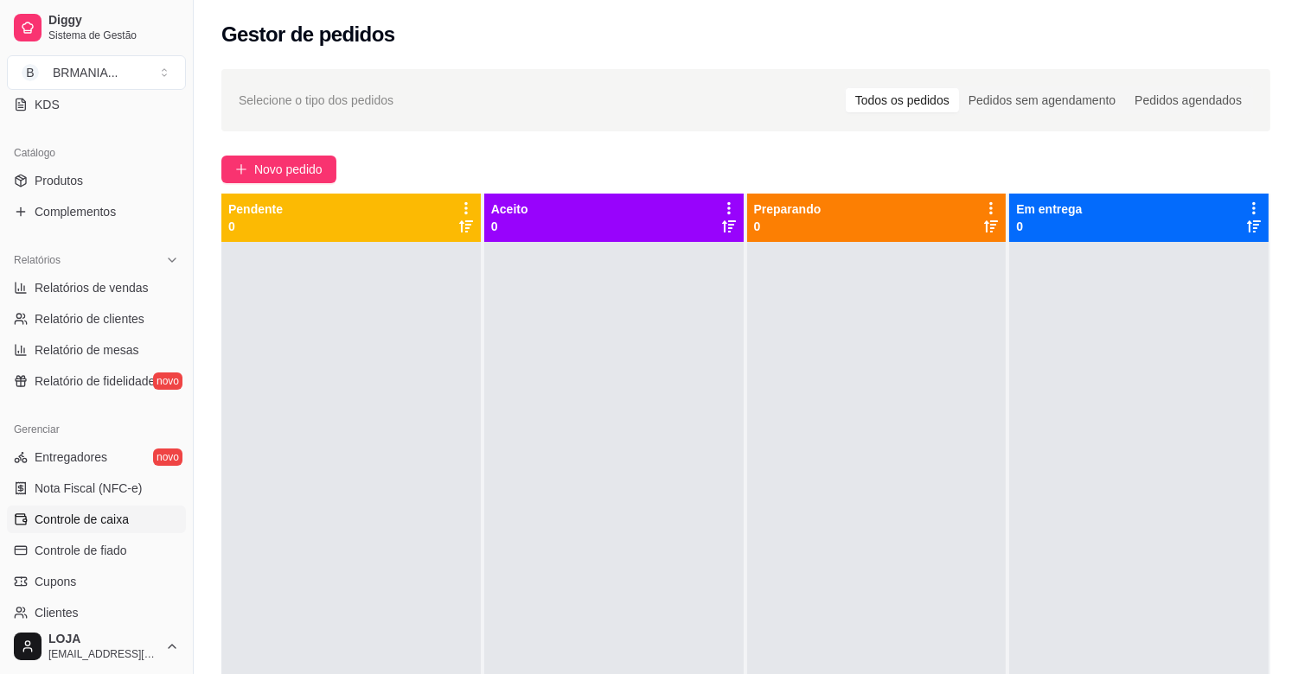
scroll to position [387, 0]
click at [121, 278] on span "Relatórios de vendas" at bounding box center [92, 286] width 114 height 17
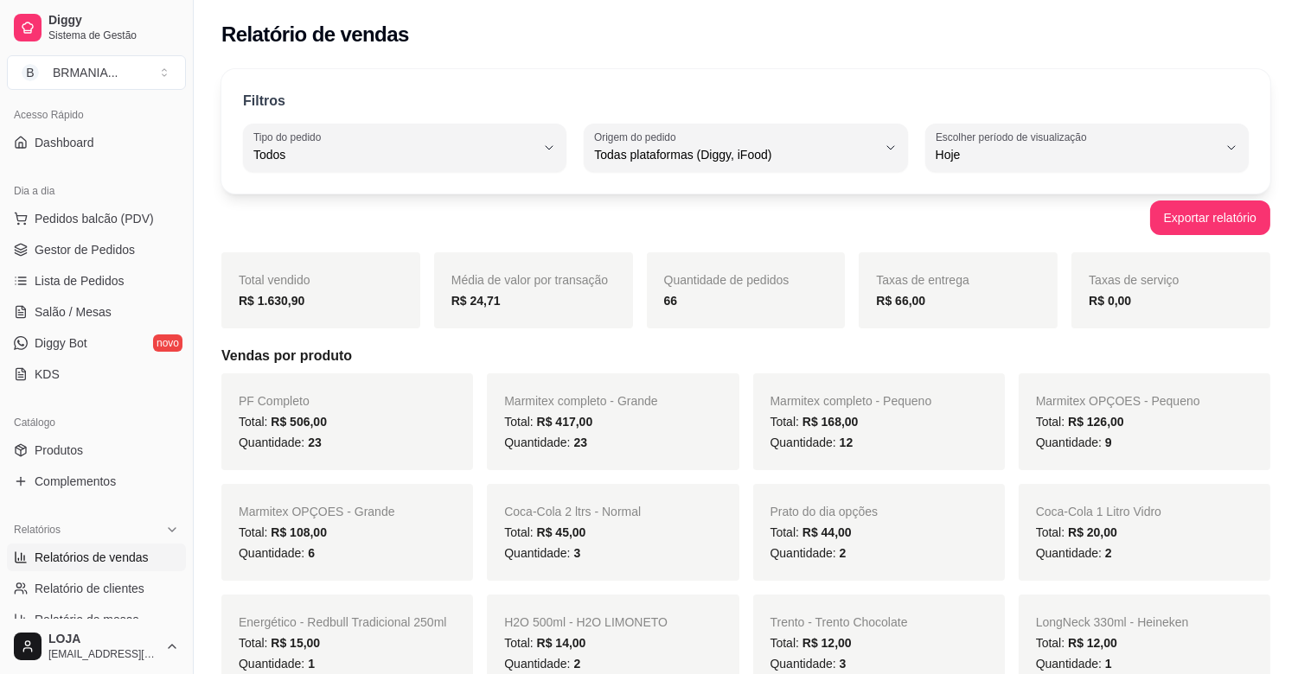
scroll to position [95, 0]
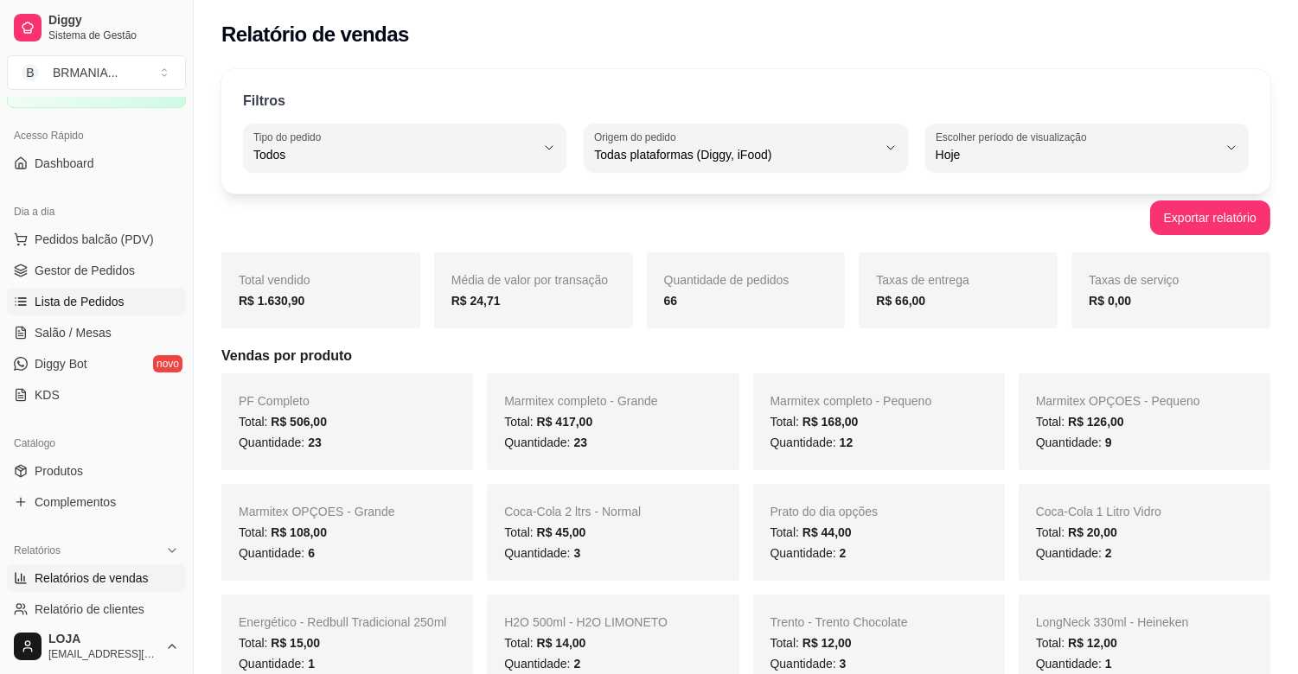
click at [73, 297] on span "Lista de Pedidos" at bounding box center [80, 301] width 90 height 17
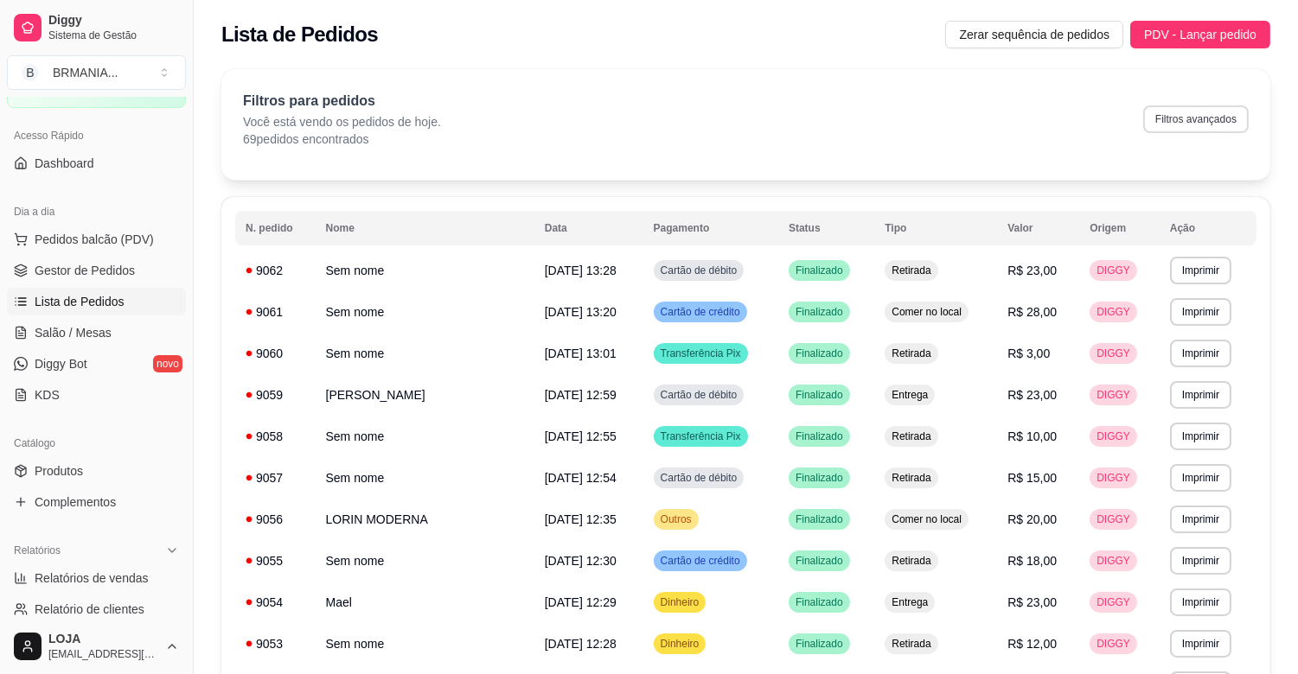
click at [1173, 115] on button "Filtros avançados" at bounding box center [1195, 119] width 105 height 28
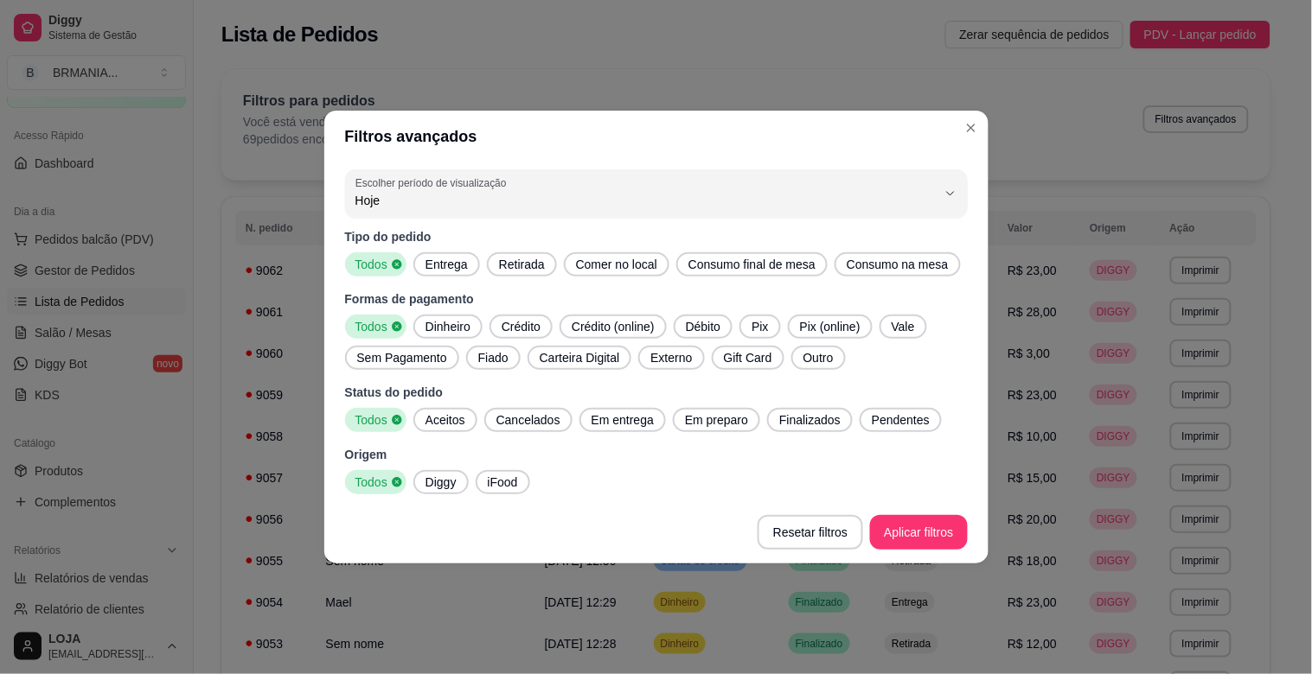
click at [444, 268] on span "Entrega" at bounding box center [447, 264] width 56 height 17
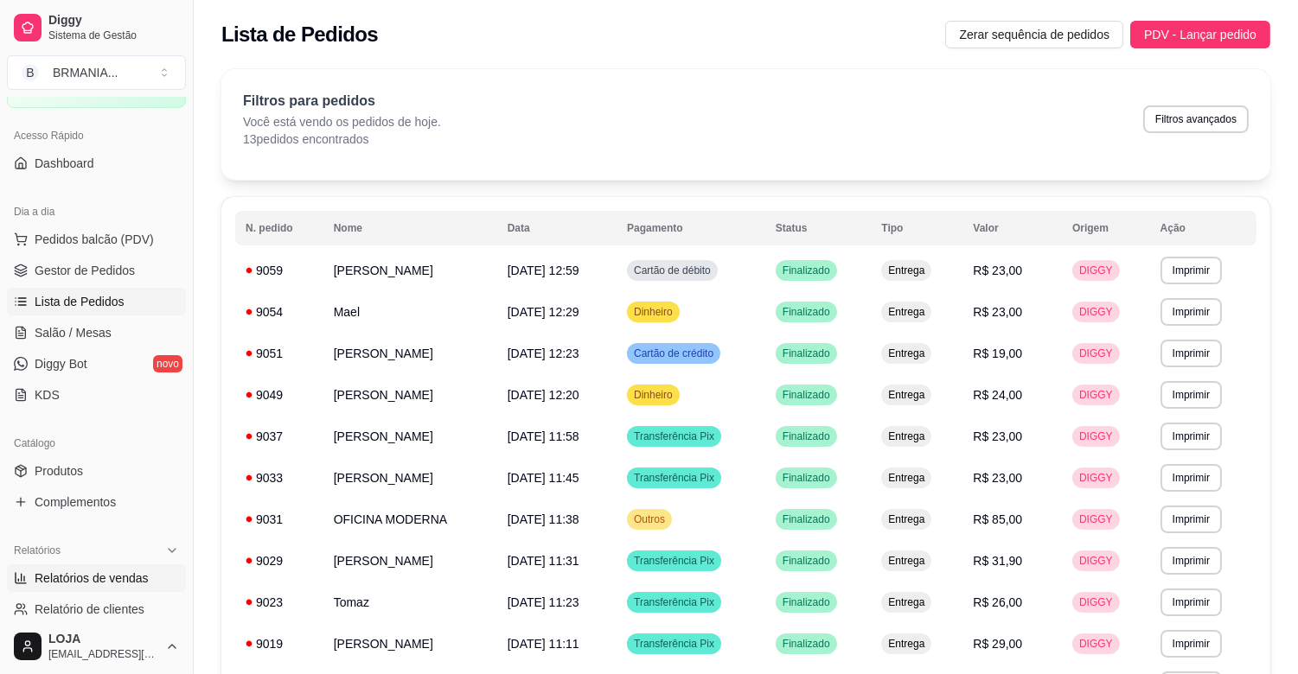
click at [116, 582] on span "Relatórios de vendas" at bounding box center [92, 578] width 114 height 17
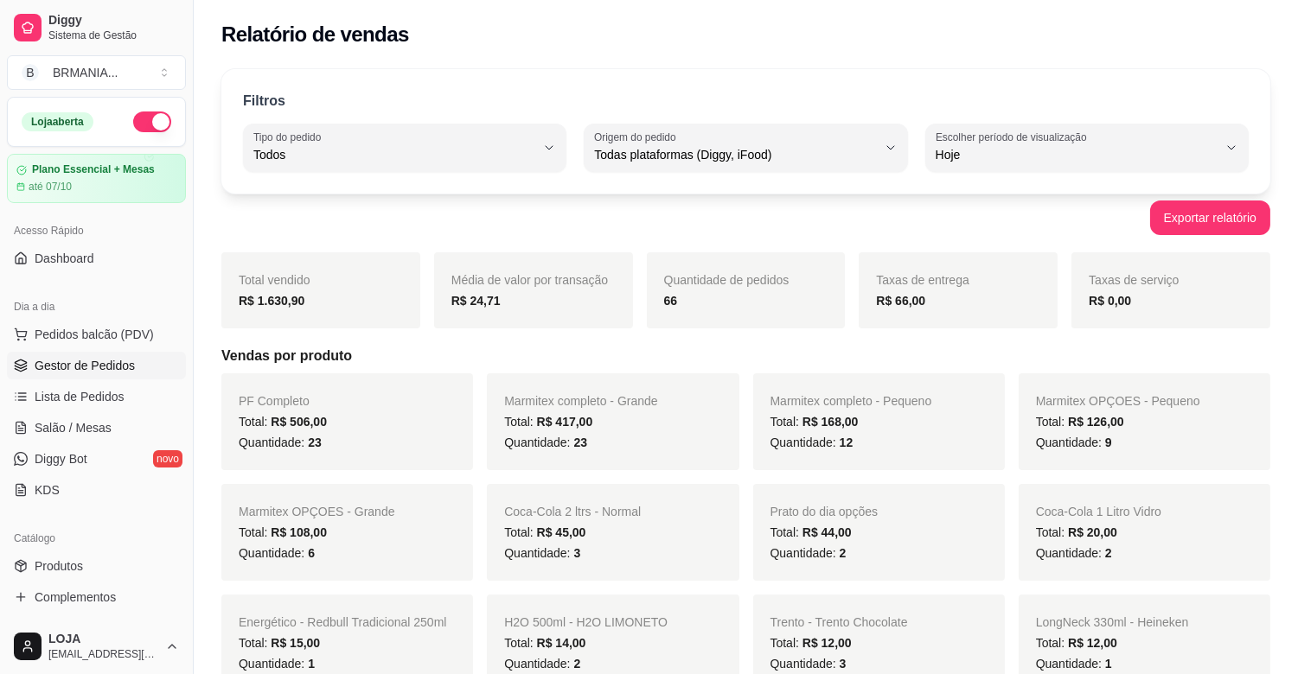
click at [66, 361] on span "Gestor de Pedidos" at bounding box center [85, 365] width 100 height 17
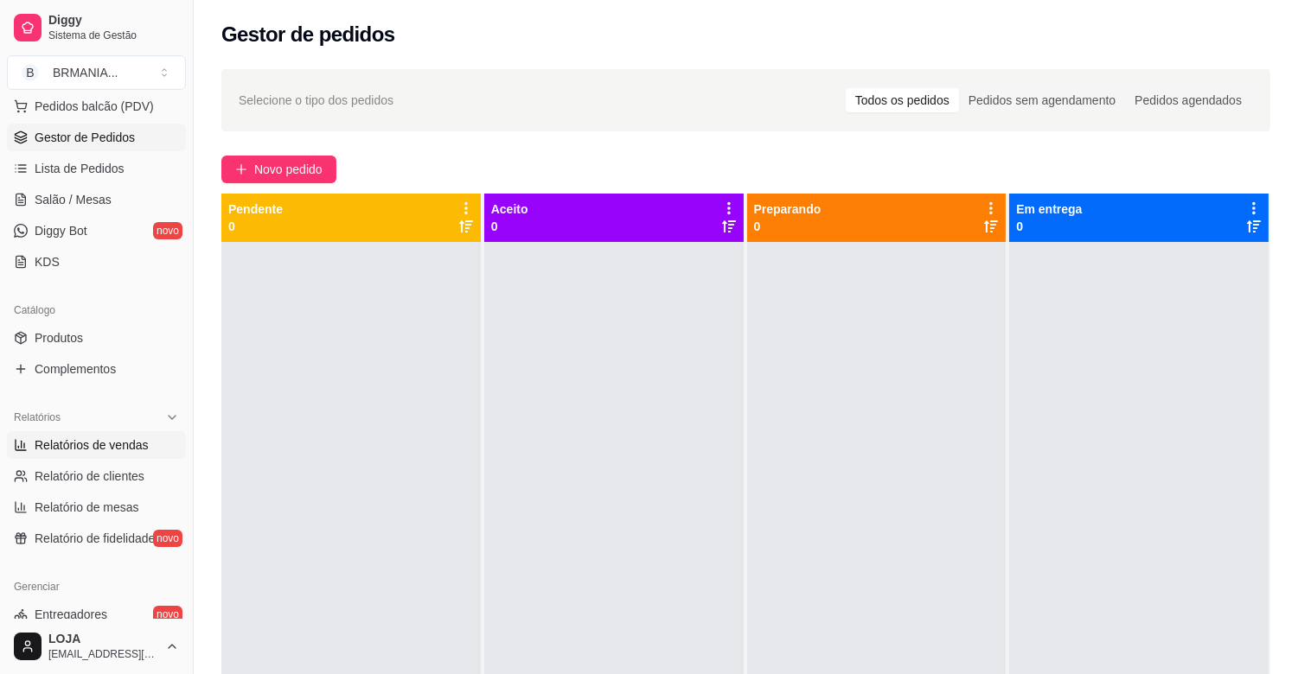
scroll to position [242, 0]
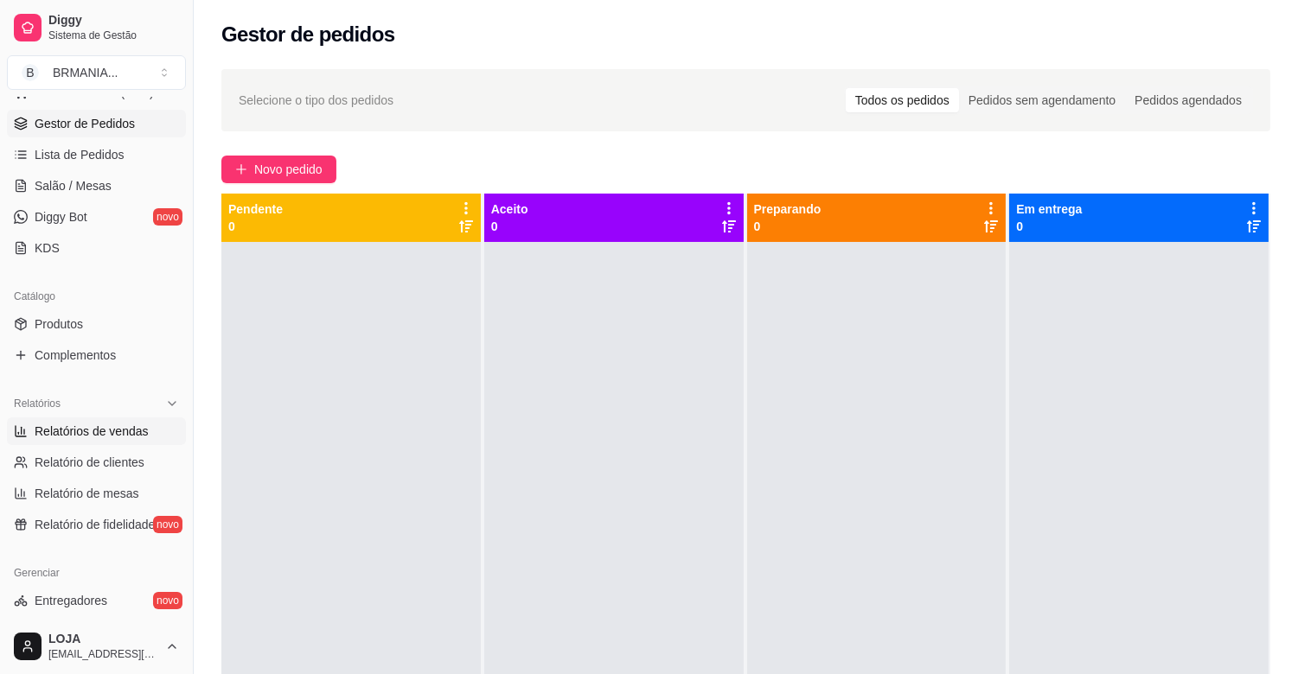
click at [116, 434] on span "Relatórios de vendas" at bounding box center [92, 431] width 114 height 17
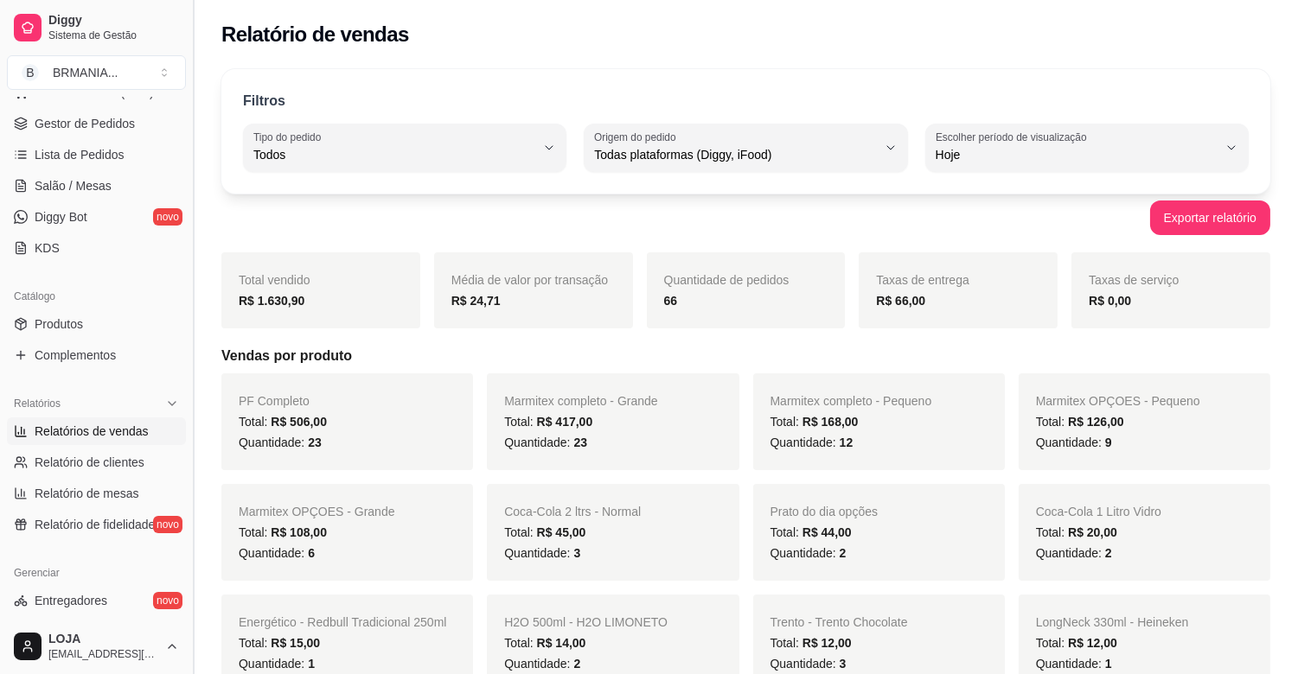
click at [186, 363] on button "Toggle Sidebar" at bounding box center [193, 337] width 14 height 674
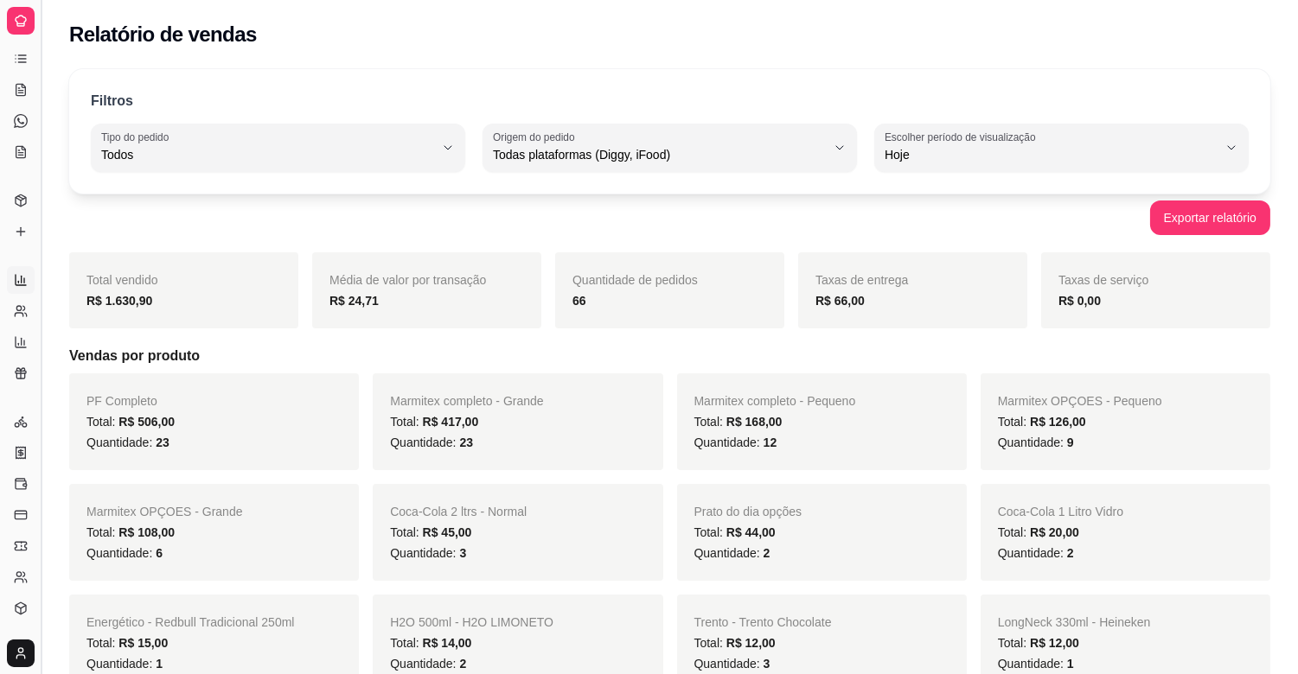
scroll to position [86, 0]
click at [34, 339] on button "Toggle Sidebar" at bounding box center [41, 337] width 14 height 674
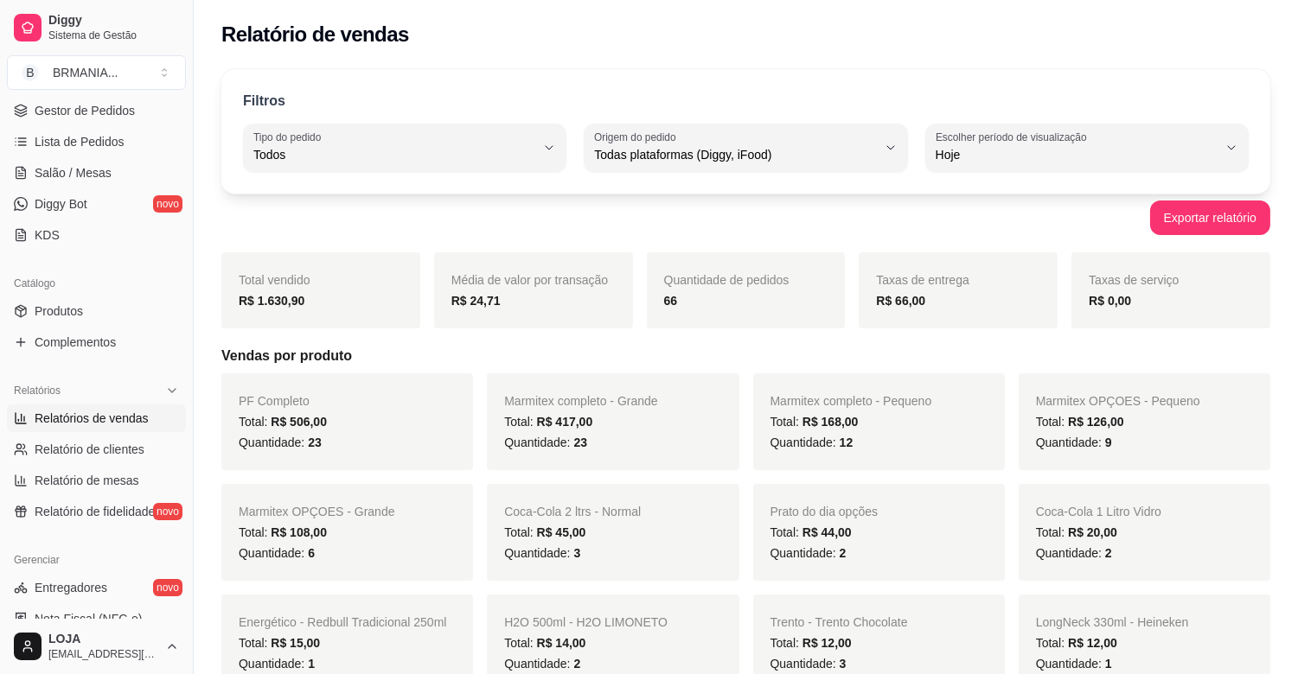
scroll to position [0, 0]
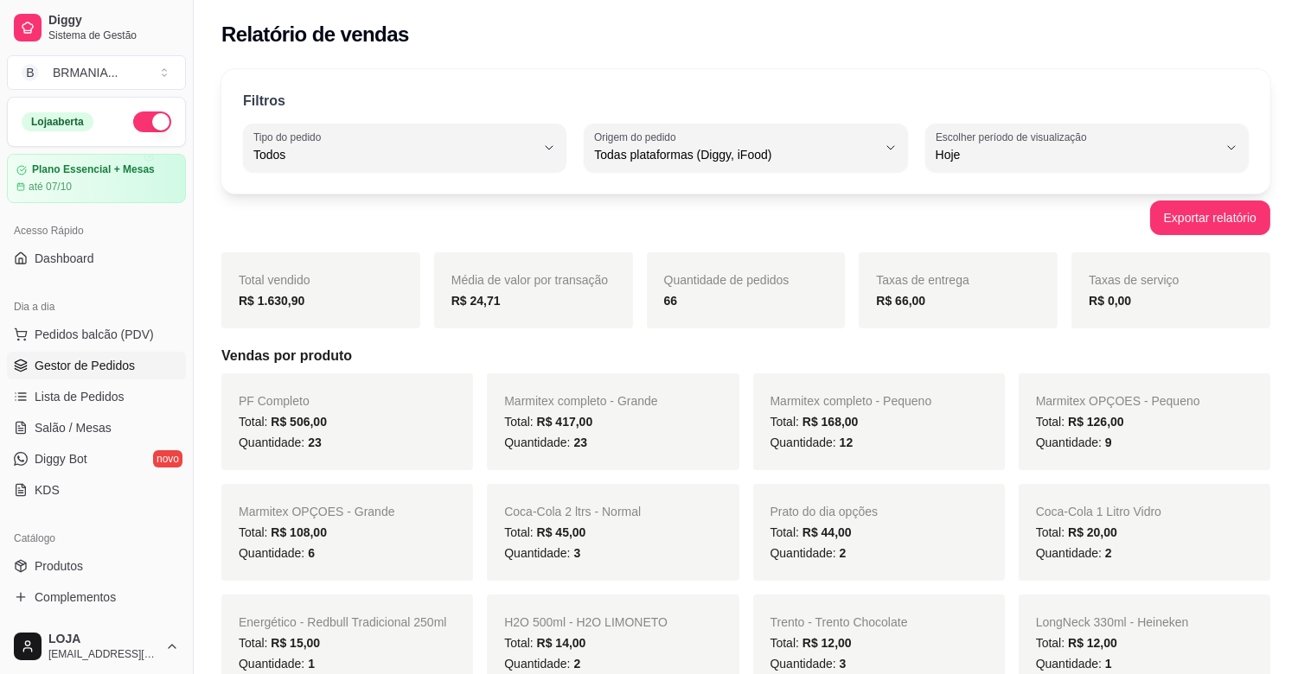
click at [105, 363] on span "Gestor de Pedidos" at bounding box center [85, 365] width 100 height 17
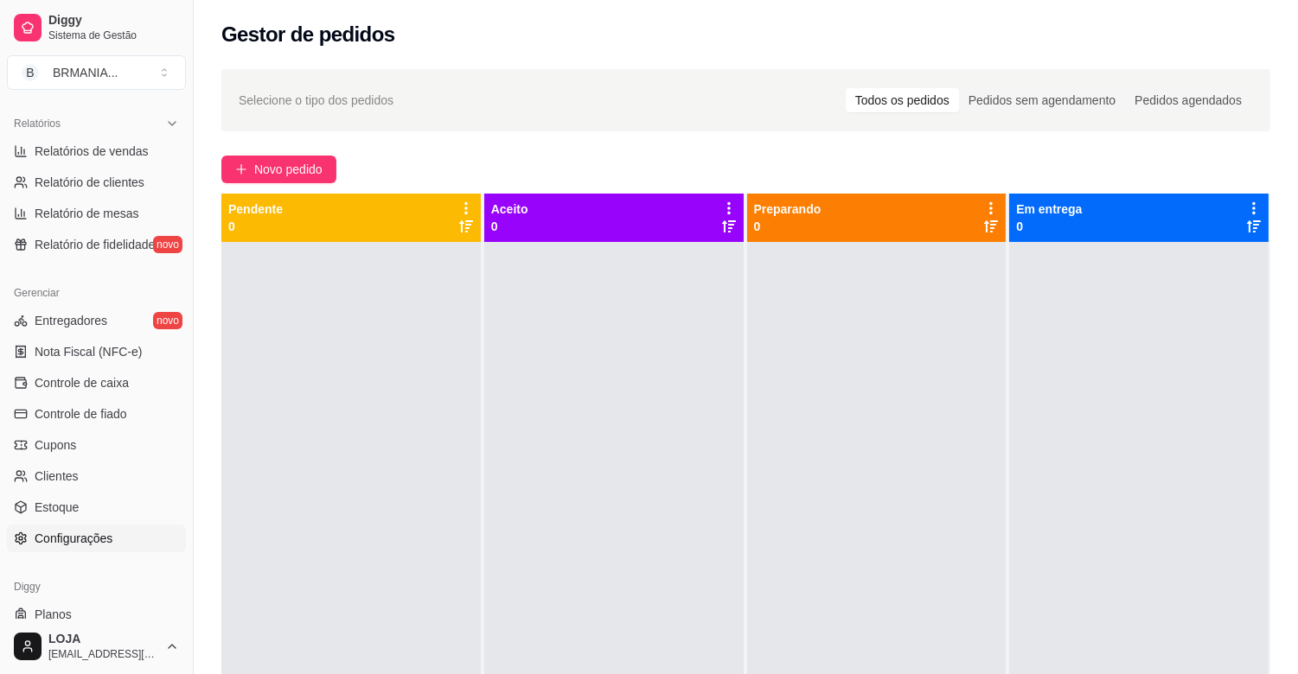
scroll to position [531, 0]
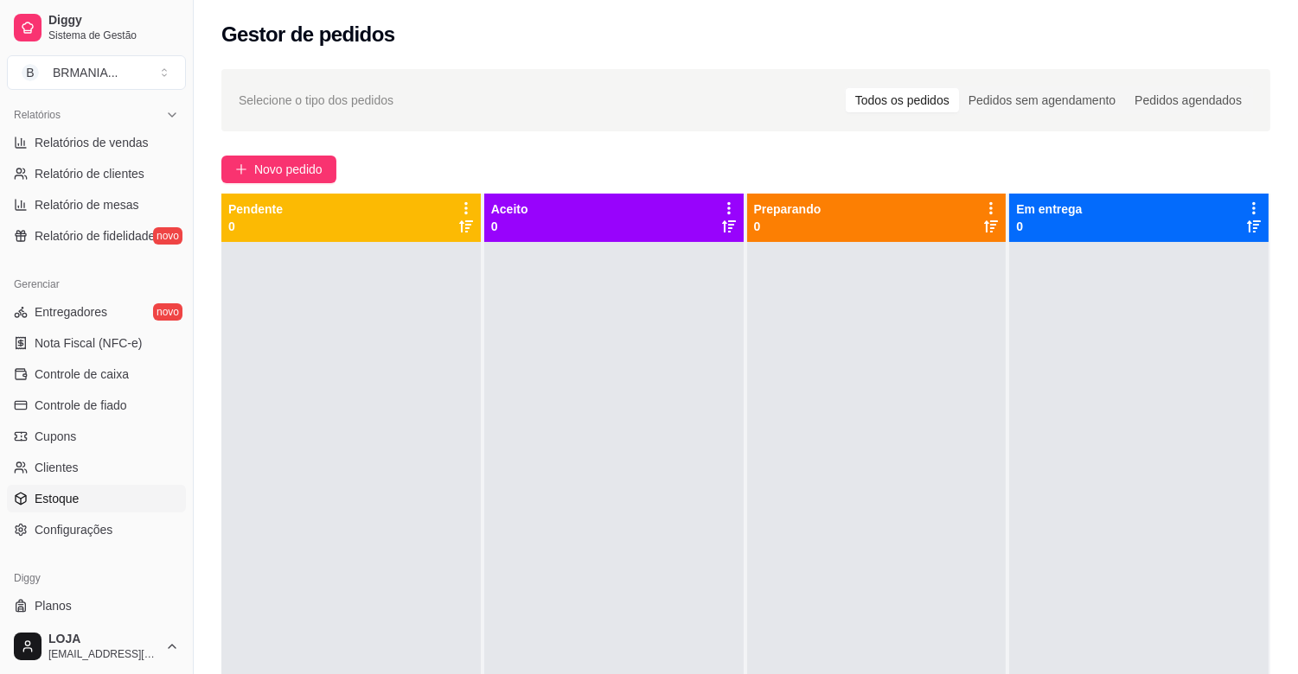
click at [98, 502] on link "Estoque" at bounding box center [96, 499] width 179 height 28
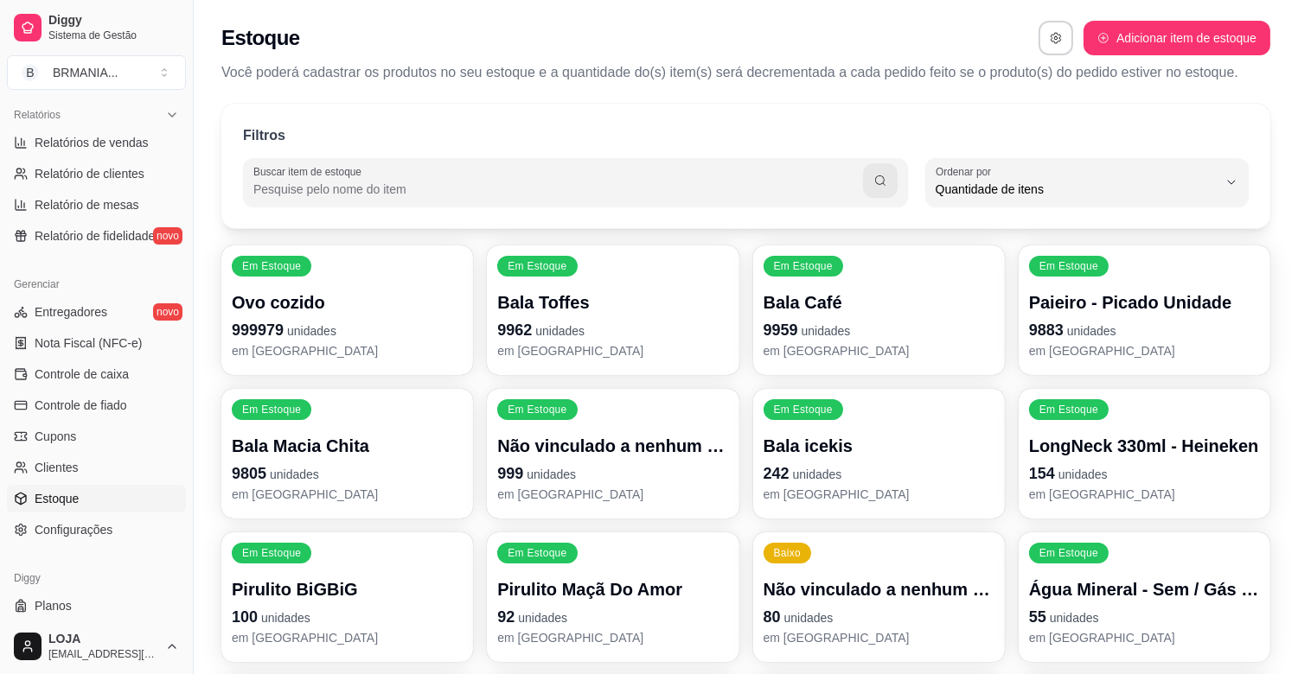
scroll to position [16, 0]
click at [488, 174] on div at bounding box center [575, 182] width 644 height 35
